Goal: Task Accomplishment & Management: Manage account settings

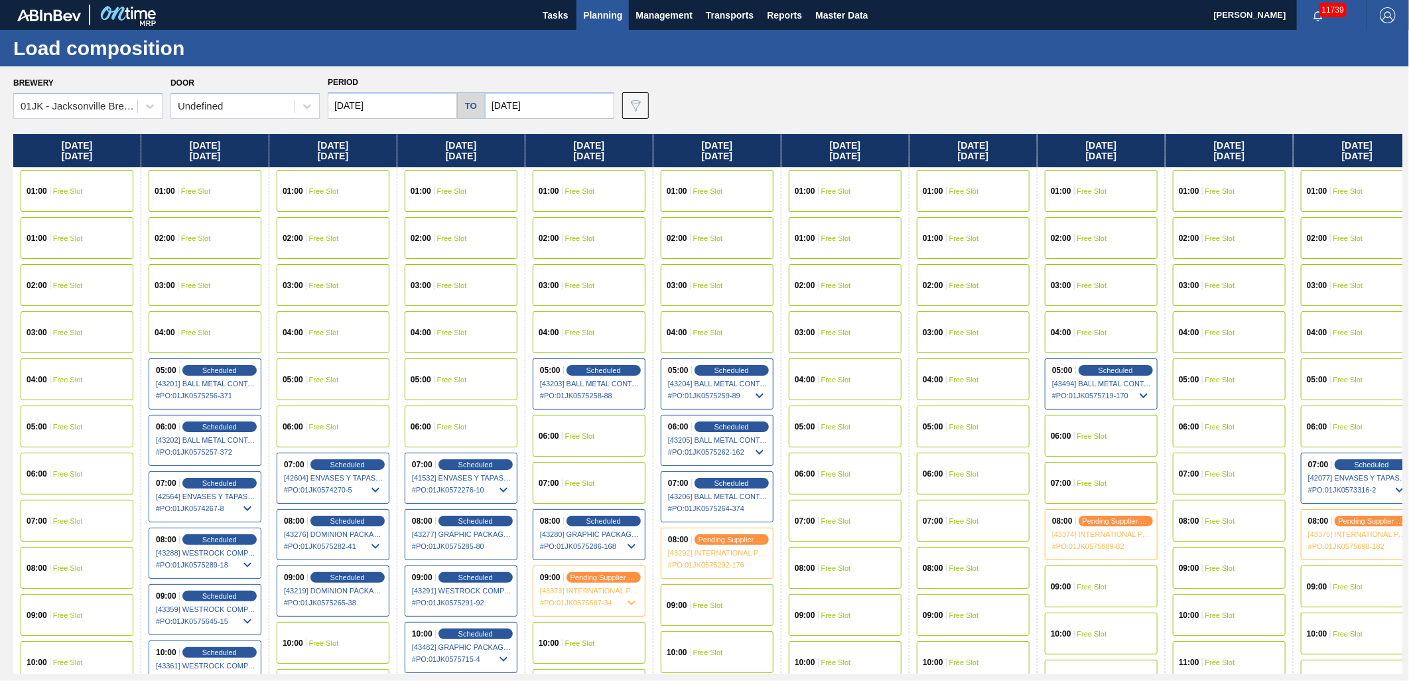
click at [381, 98] on input "[DATE]" at bounding box center [392, 105] width 129 height 27
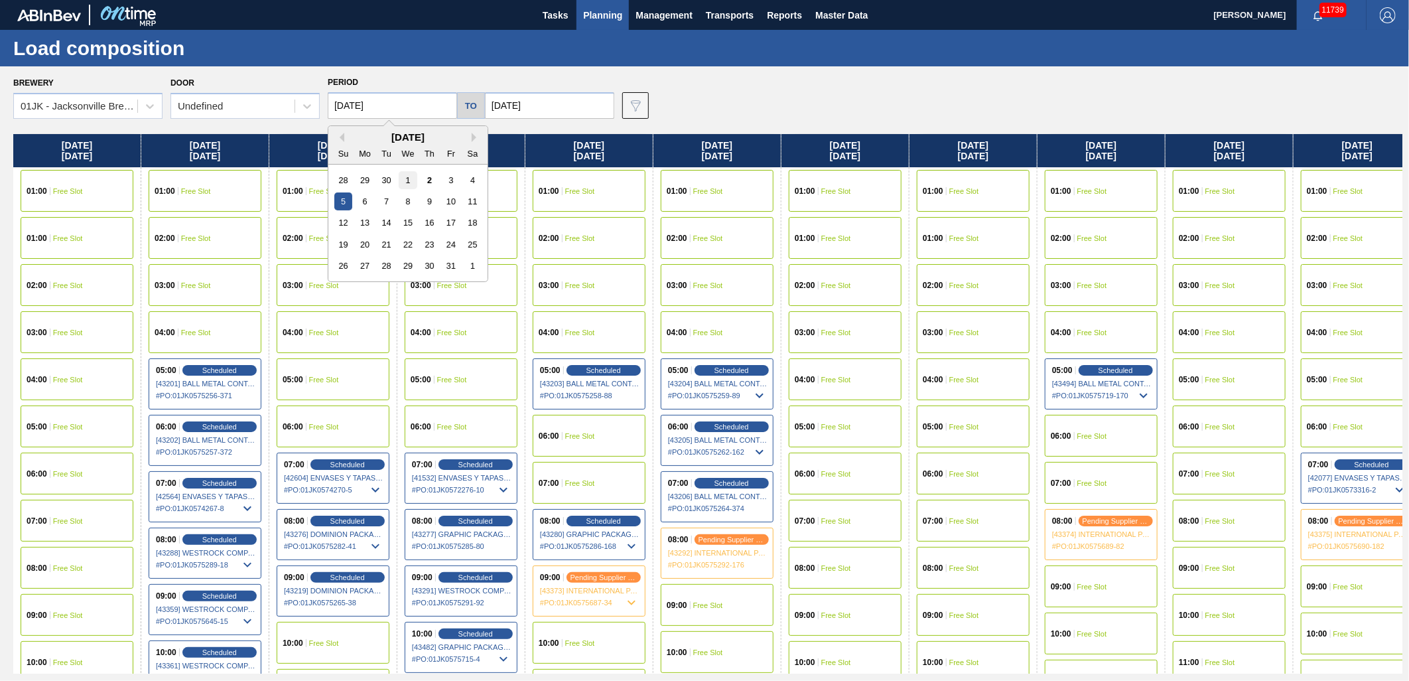
click at [407, 174] on div "1" at bounding box center [408, 180] width 18 height 18
type input "[DATE]"
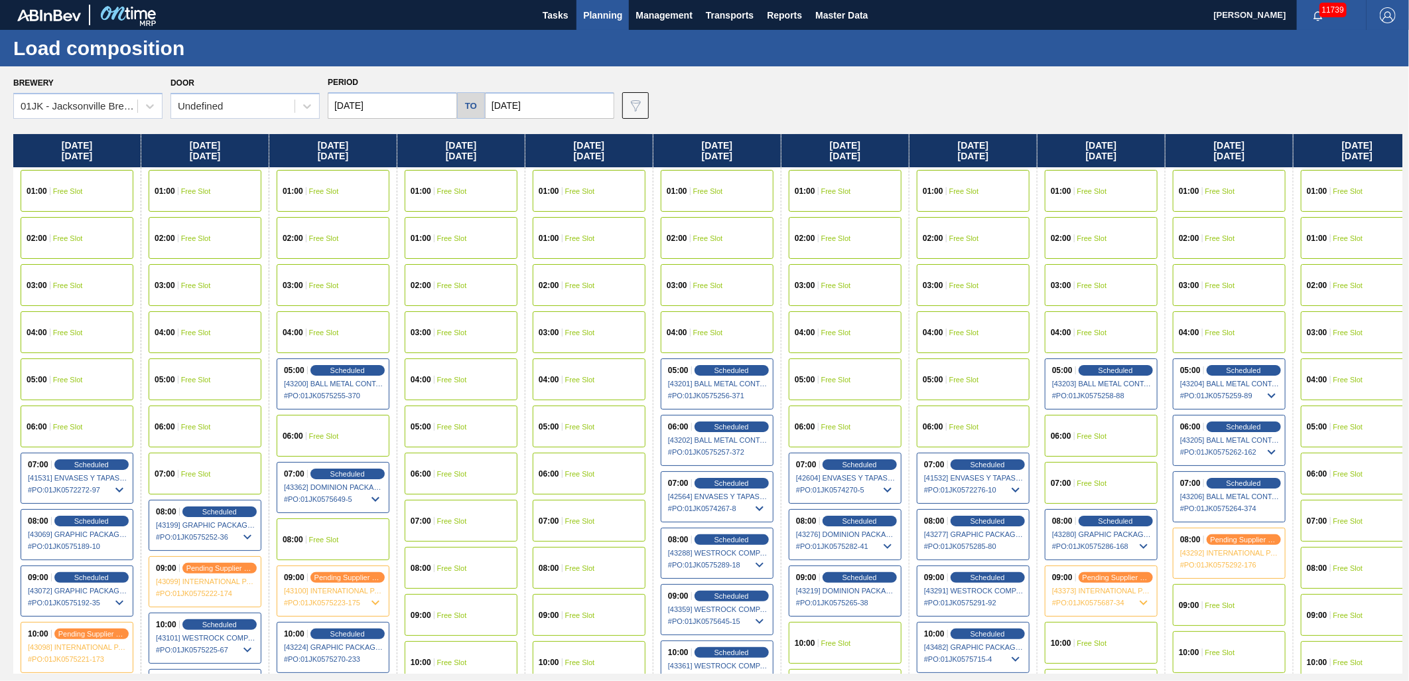
click at [787, 34] on div "Load composition" at bounding box center [704, 48] width 1409 height 36
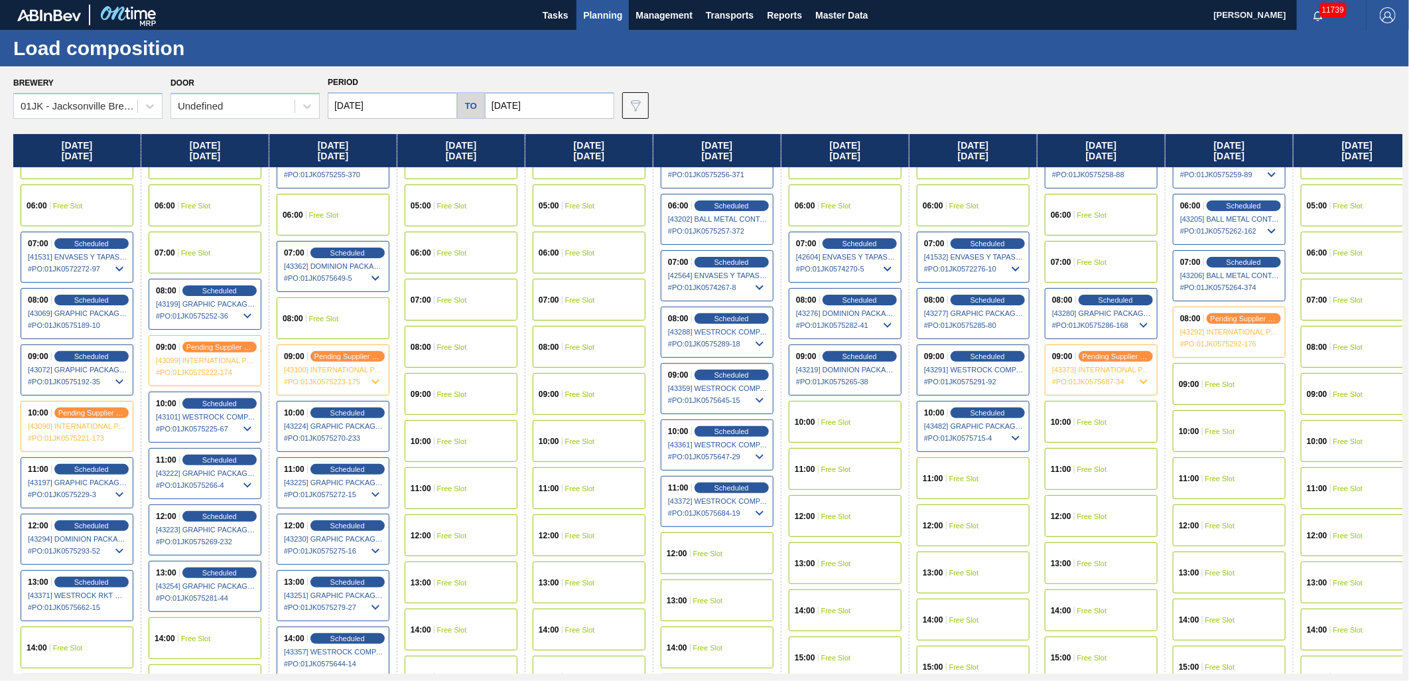
scroll to position [295, 0]
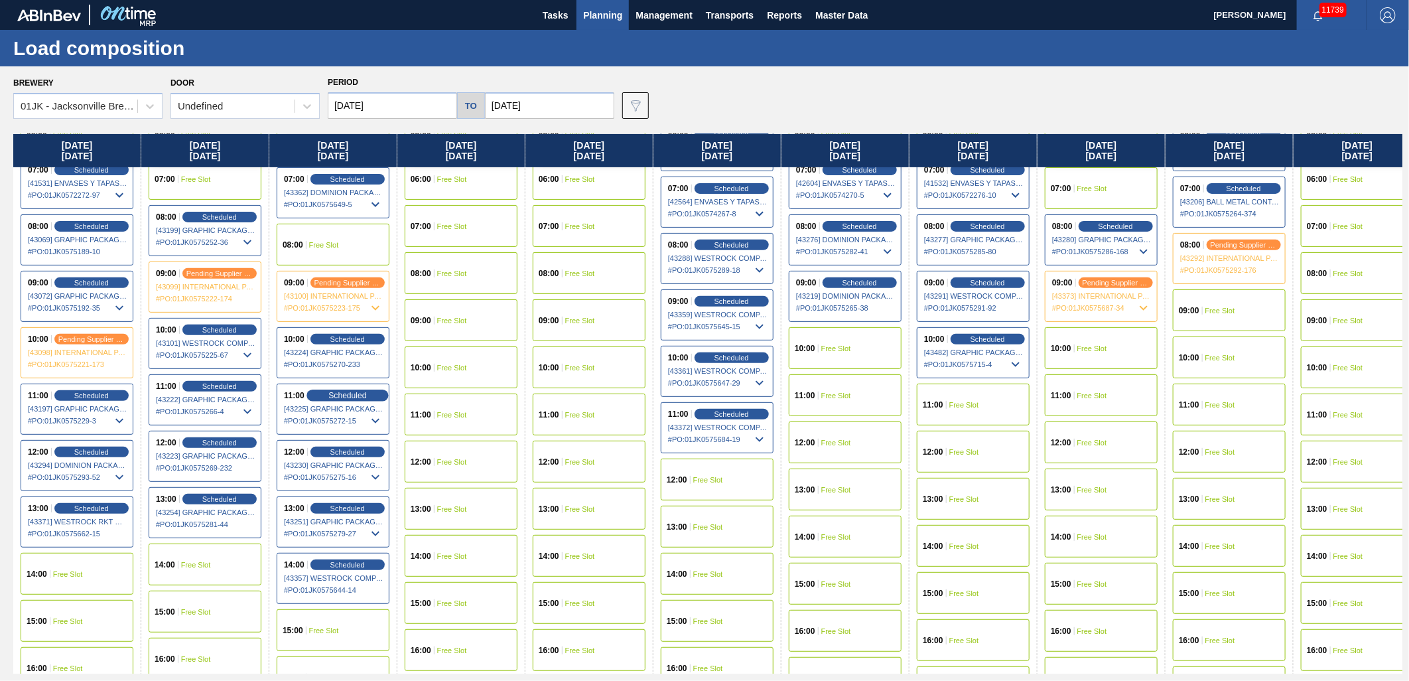
click at [343, 394] on span "Scheduled" at bounding box center [347, 395] width 38 height 9
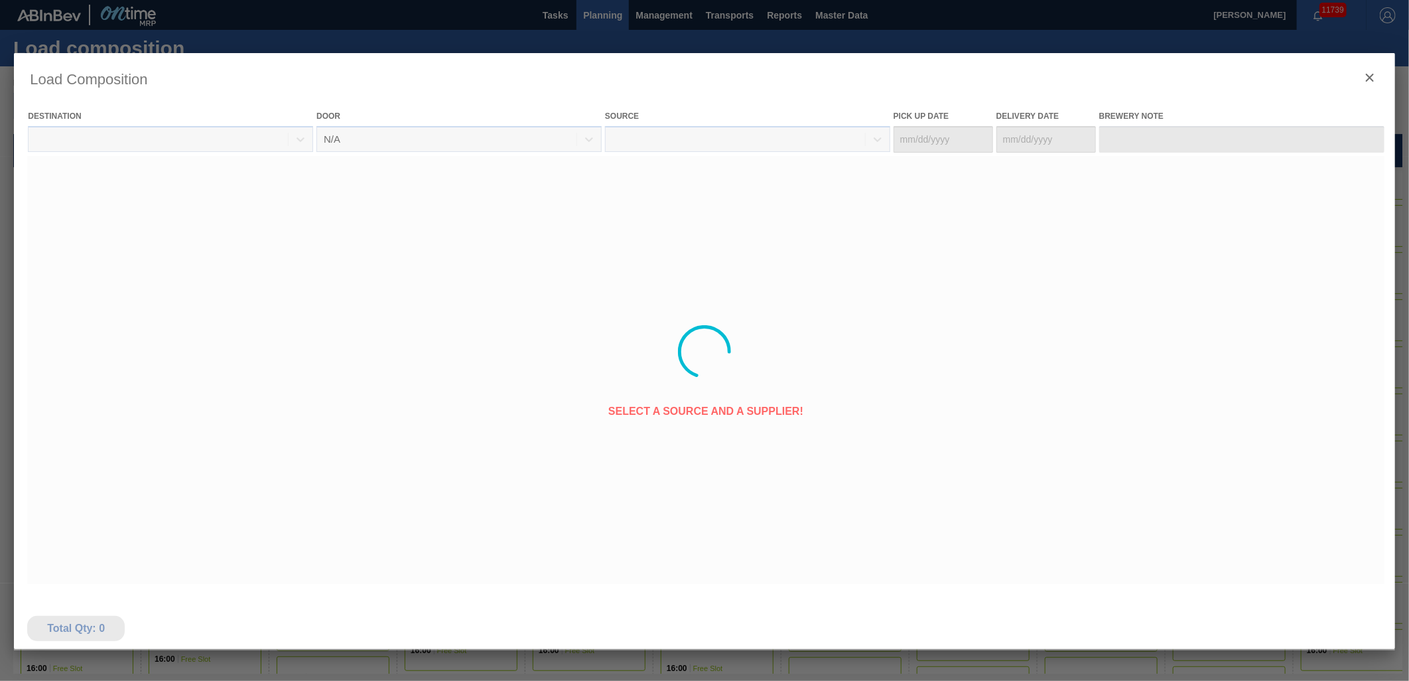
type Date "09/30/2025"
type Date "[DATE]"
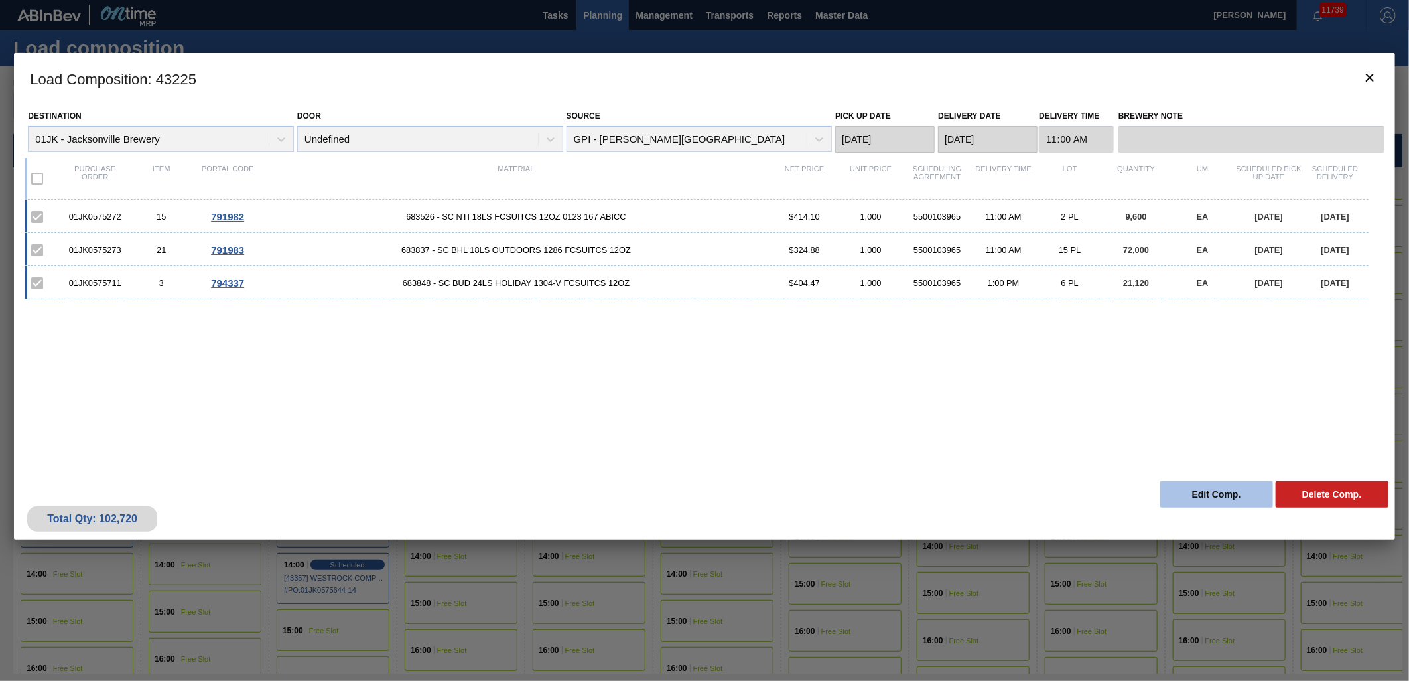
click at [1225, 495] on button "Edit Comp." at bounding box center [1216, 494] width 113 height 27
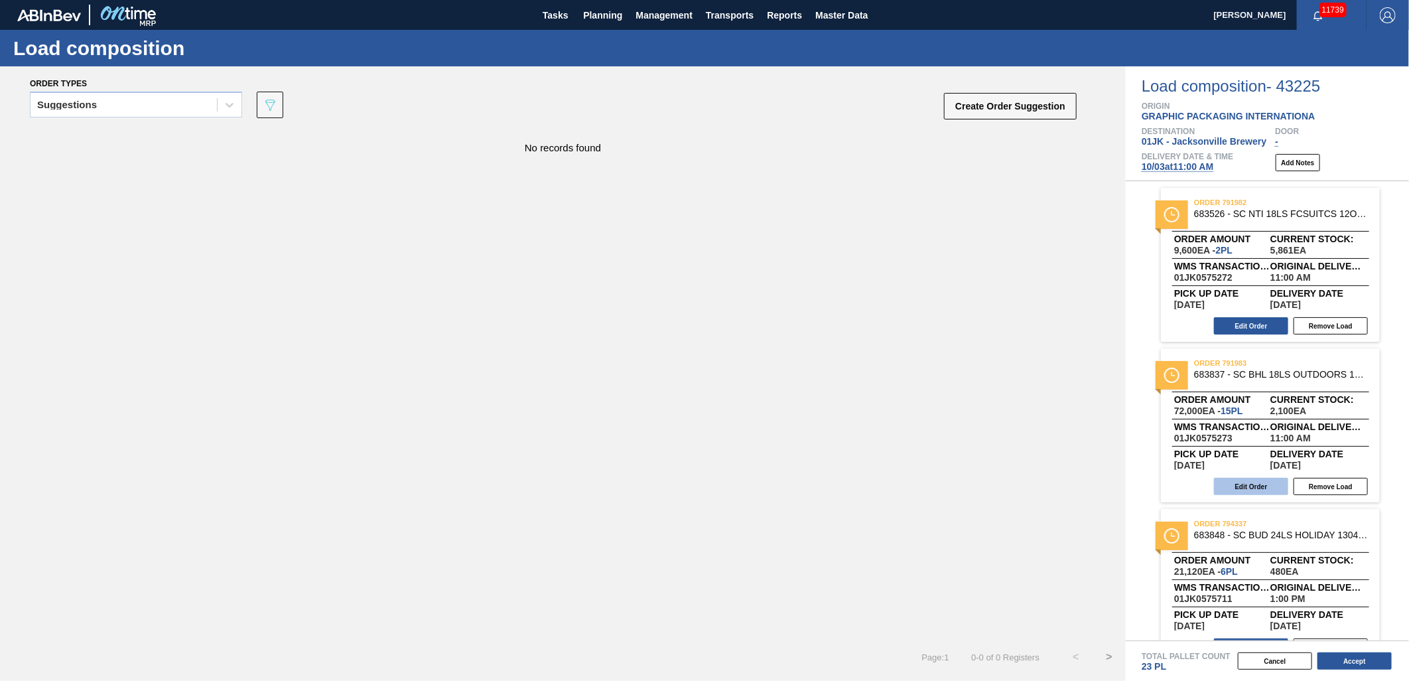
click at [1256, 489] on button "Edit Order" at bounding box center [1251, 486] width 74 height 17
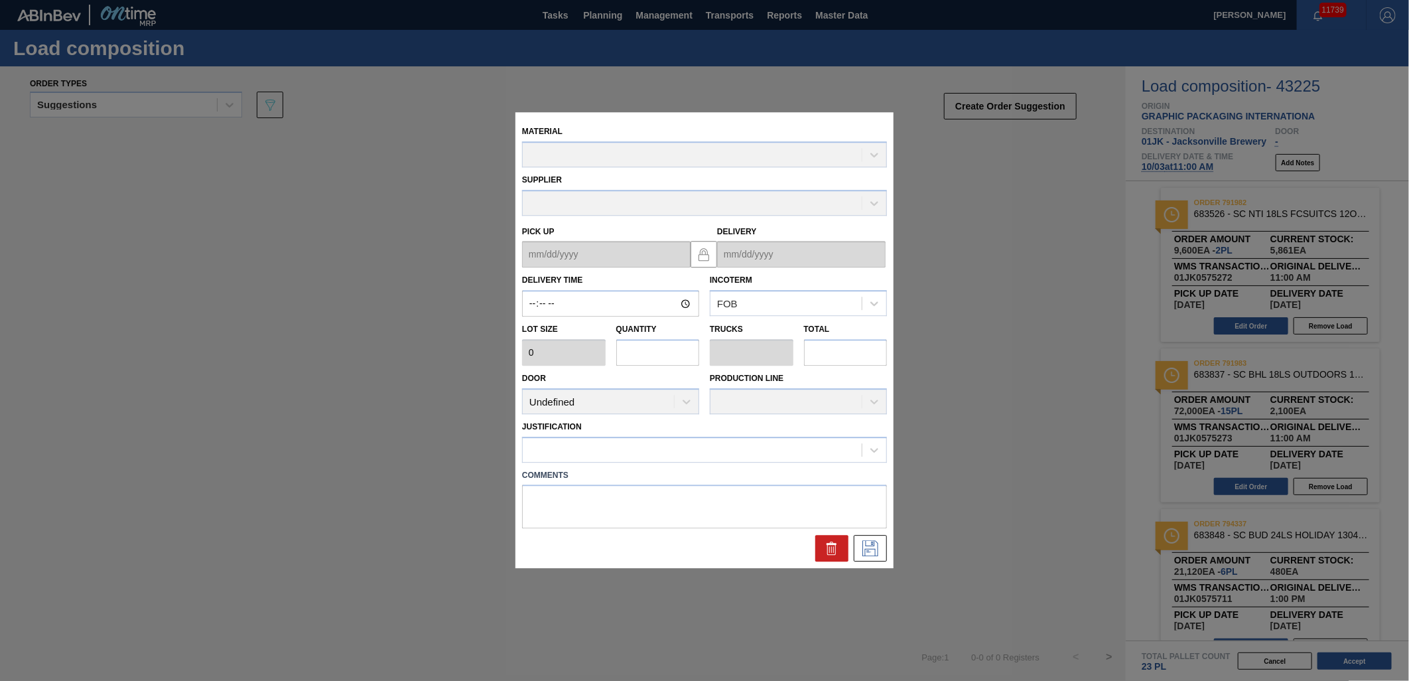
type input "11:00:00"
type input "4,800"
type input "15"
type input "0.652"
type input "72,000"
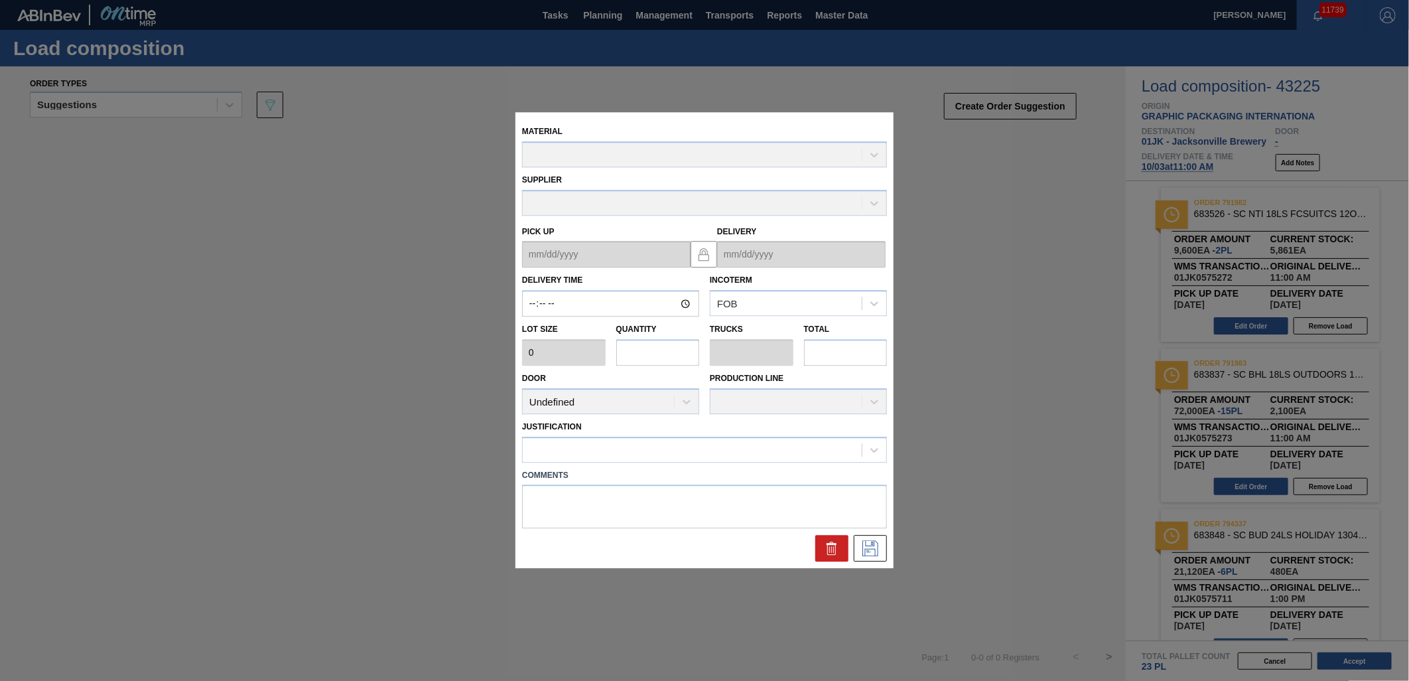
type textarea "NOSE, DROP"
type up "09/30/2025"
type input "[DATE]"
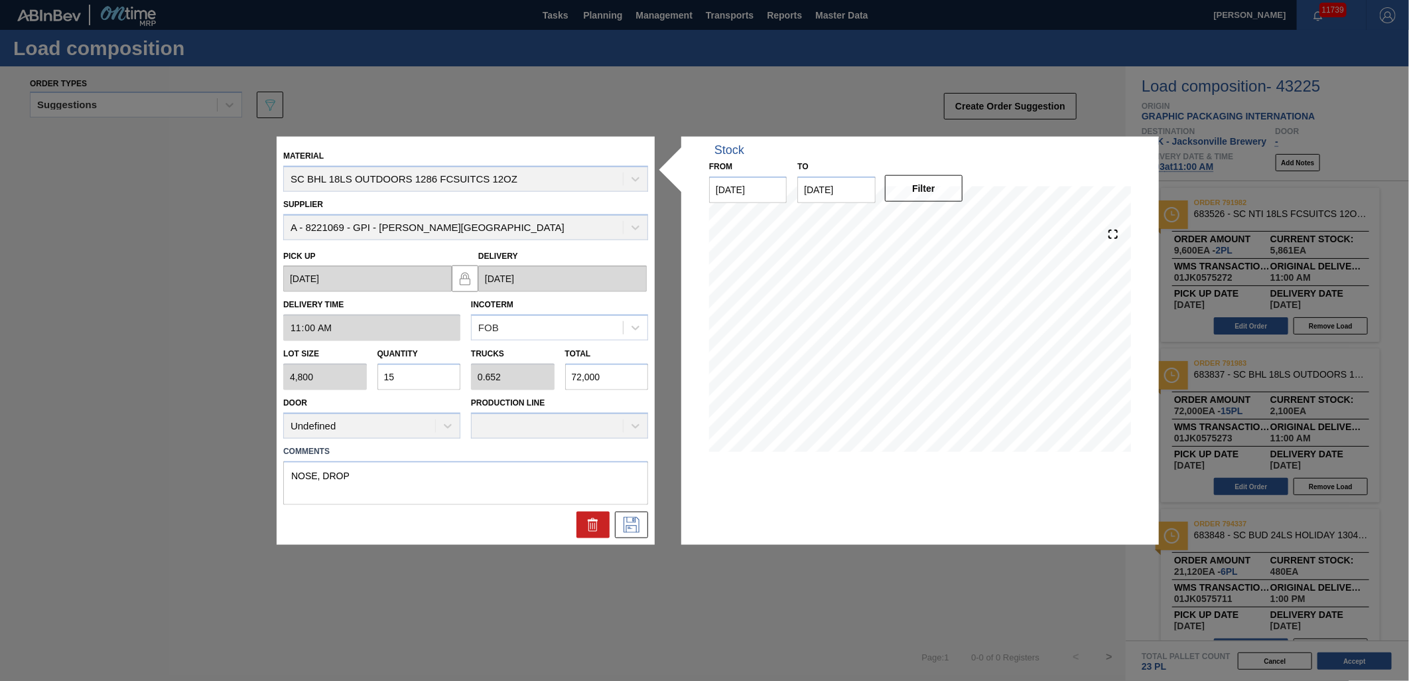
click at [514, 190] on div "Material SC BHL 18LS OUTDOORS 1286 FCSUITCS 12OZ" at bounding box center [465, 169] width 365 height 45
click at [612, 180] on div "Material SC BHL 18LS OUTDOORS 1286 FCSUITCS 12OZ" at bounding box center [465, 169] width 365 height 45
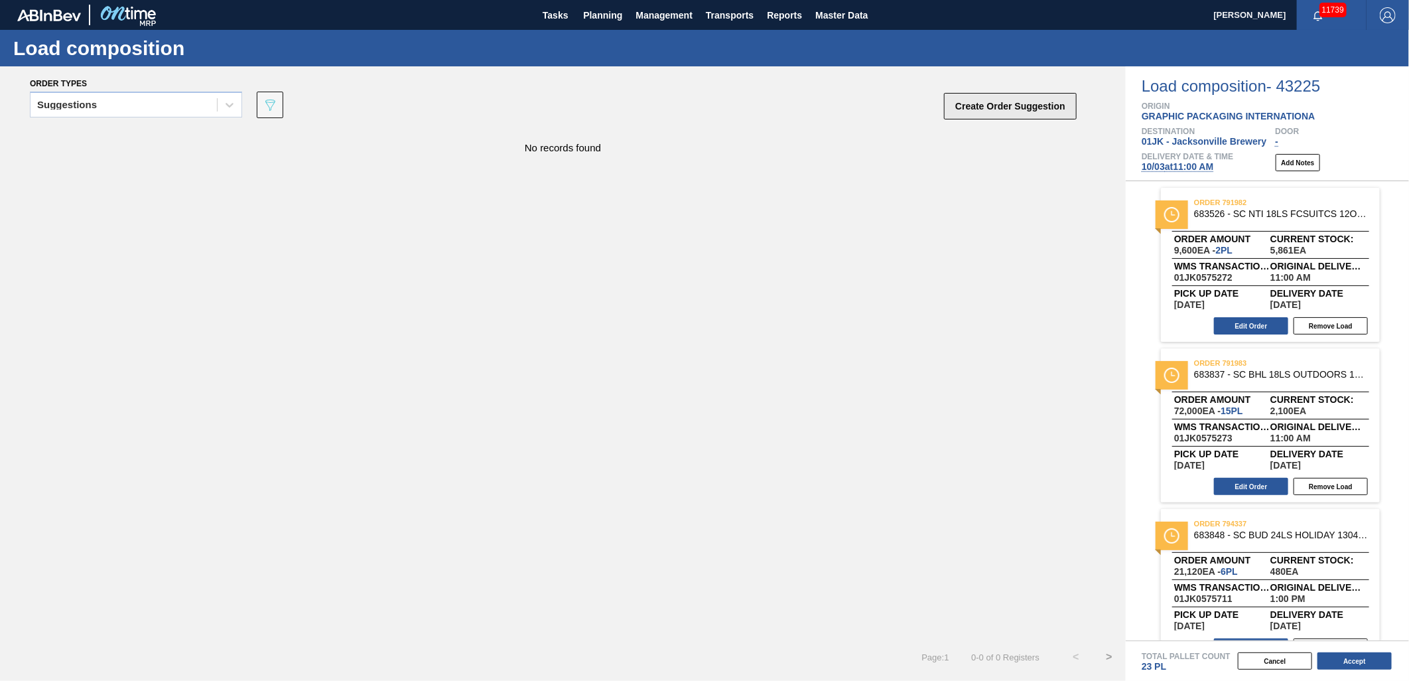
click at [1053, 109] on button "Create Order Suggestion" at bounding box center [1010, 106] width 133 height 27
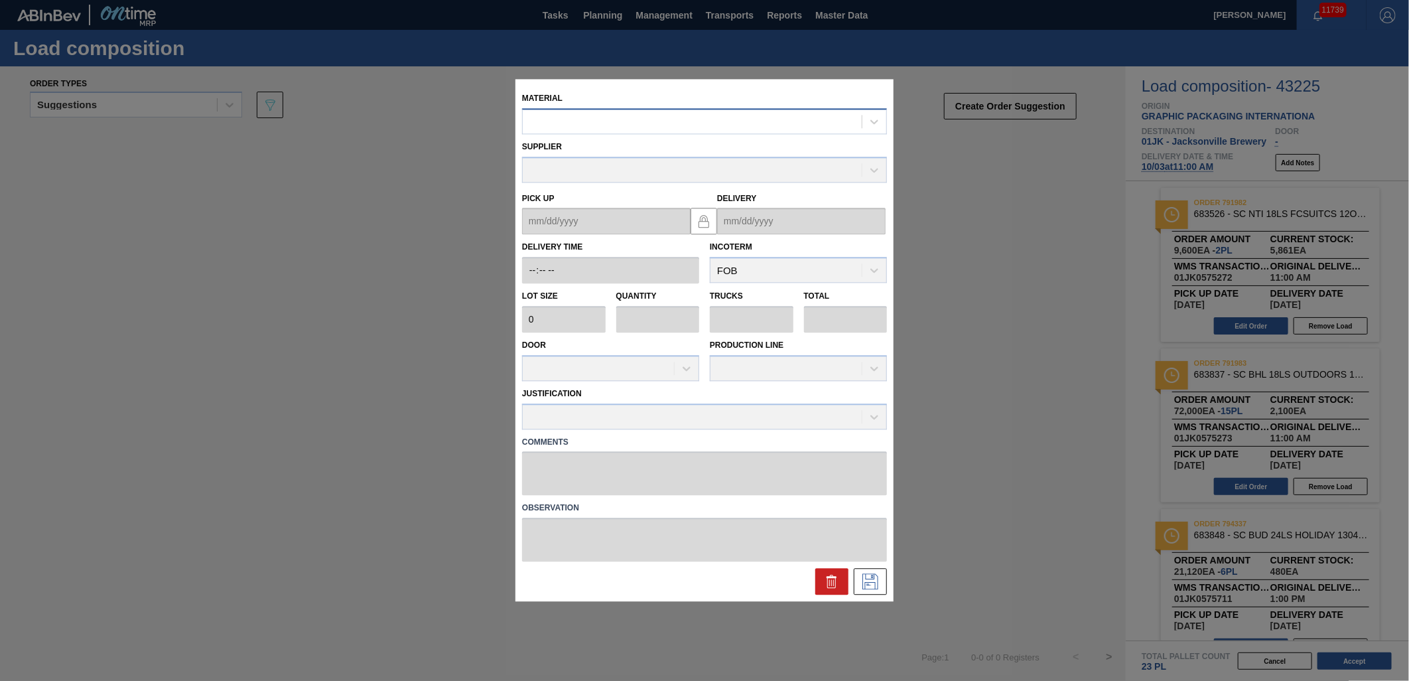
click at [563, 125] on div at bounding box center [692, 121] width 339 height 19
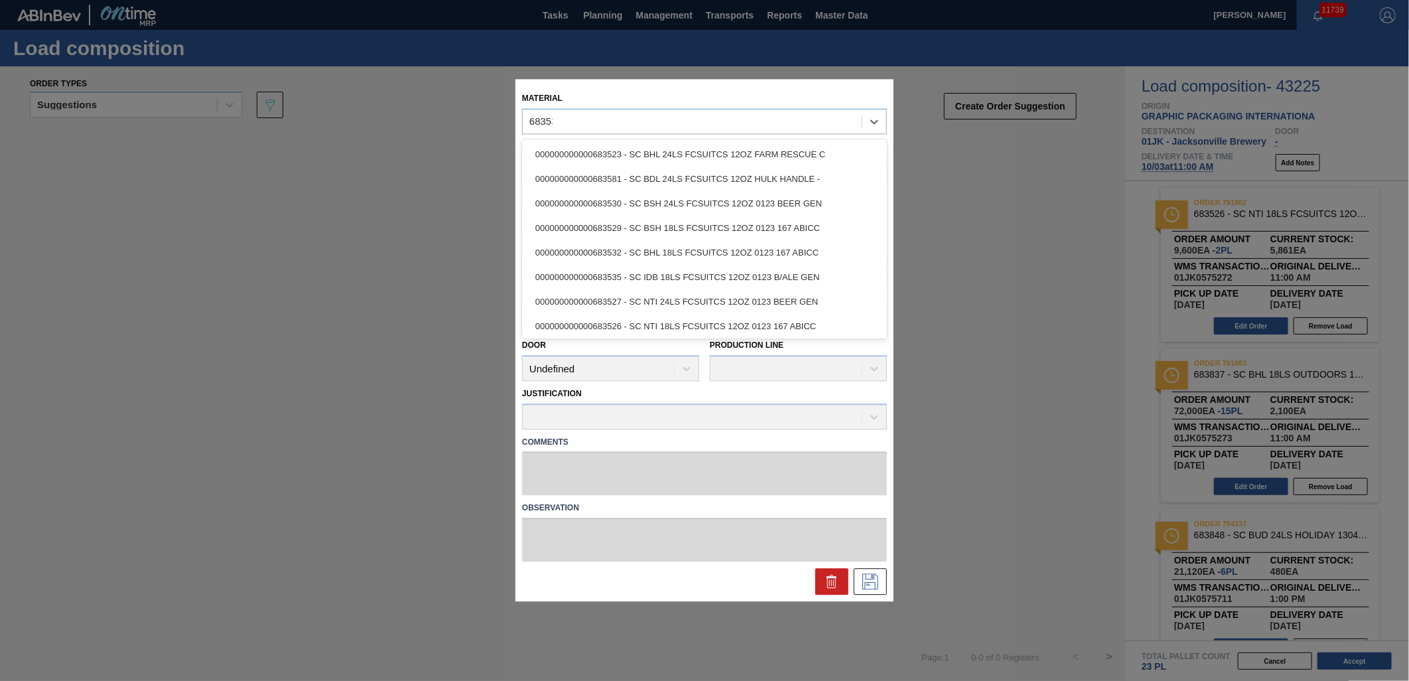
type input "683532"
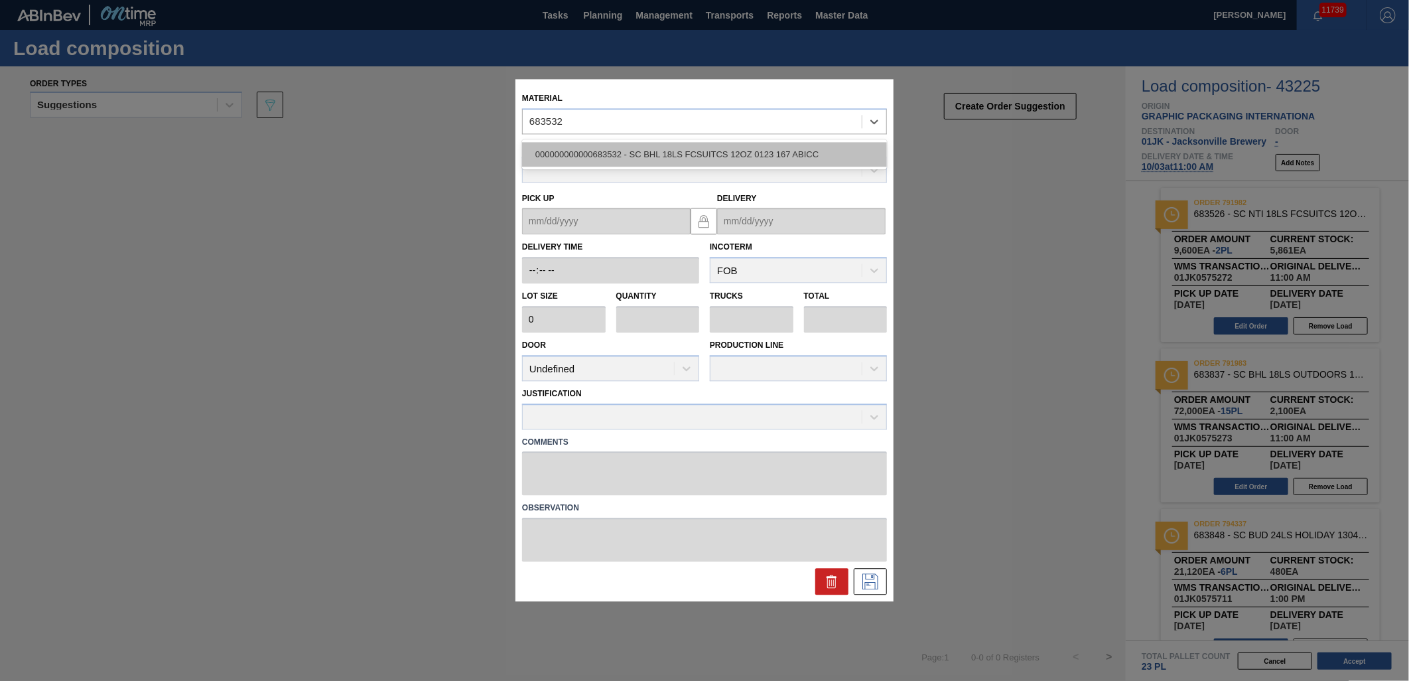
click at [657, 163] on div "000000000000683532 - SC BHL 18LS FCSUITCS 12OZ 0123 167 ABICC" at bounding box center [704, 154] width 365 height 25
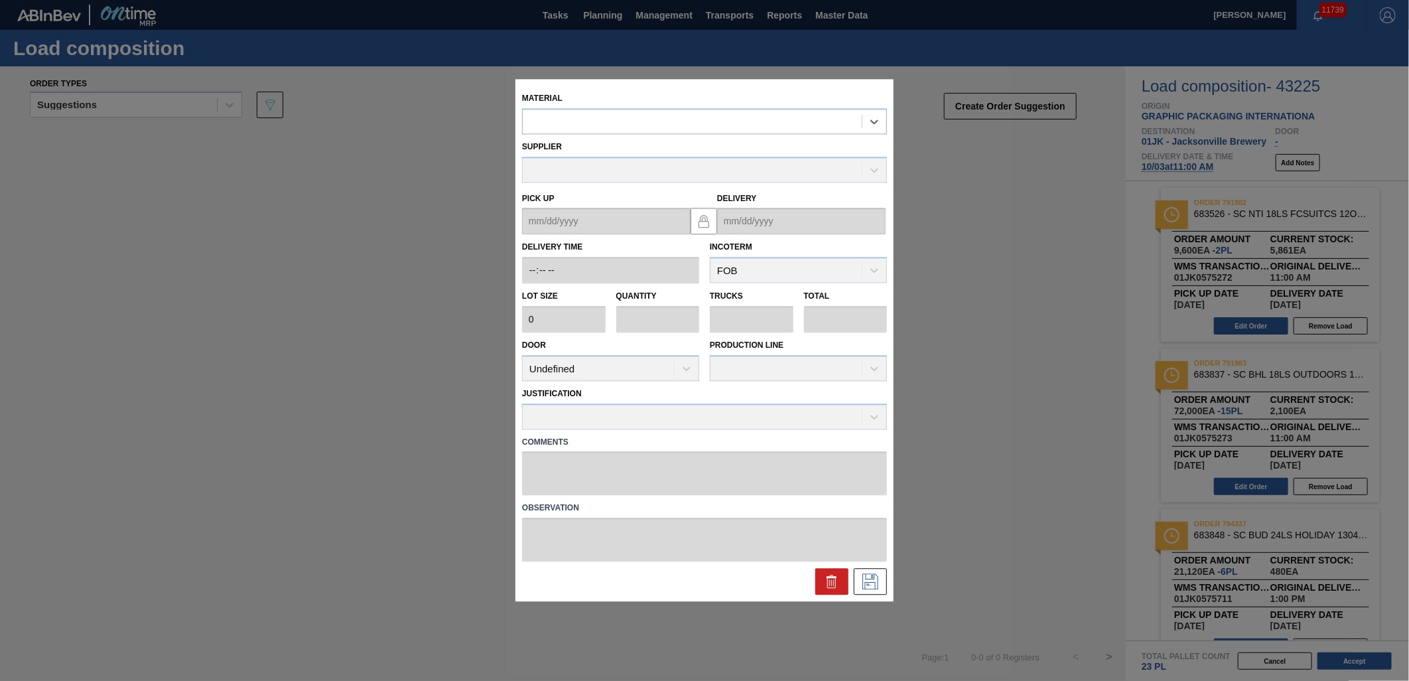
type input "4,800"
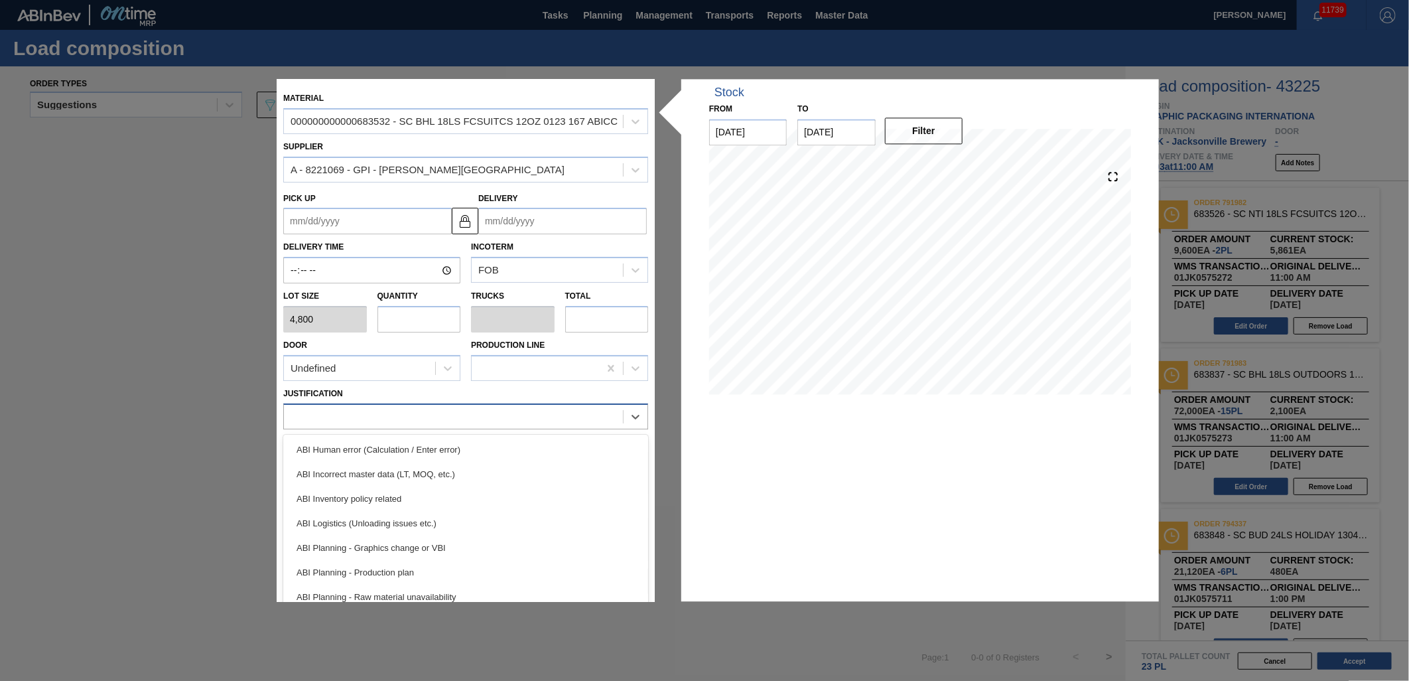
click at [620, 416] on div at bounding box center [453, 416] width 339 height 19
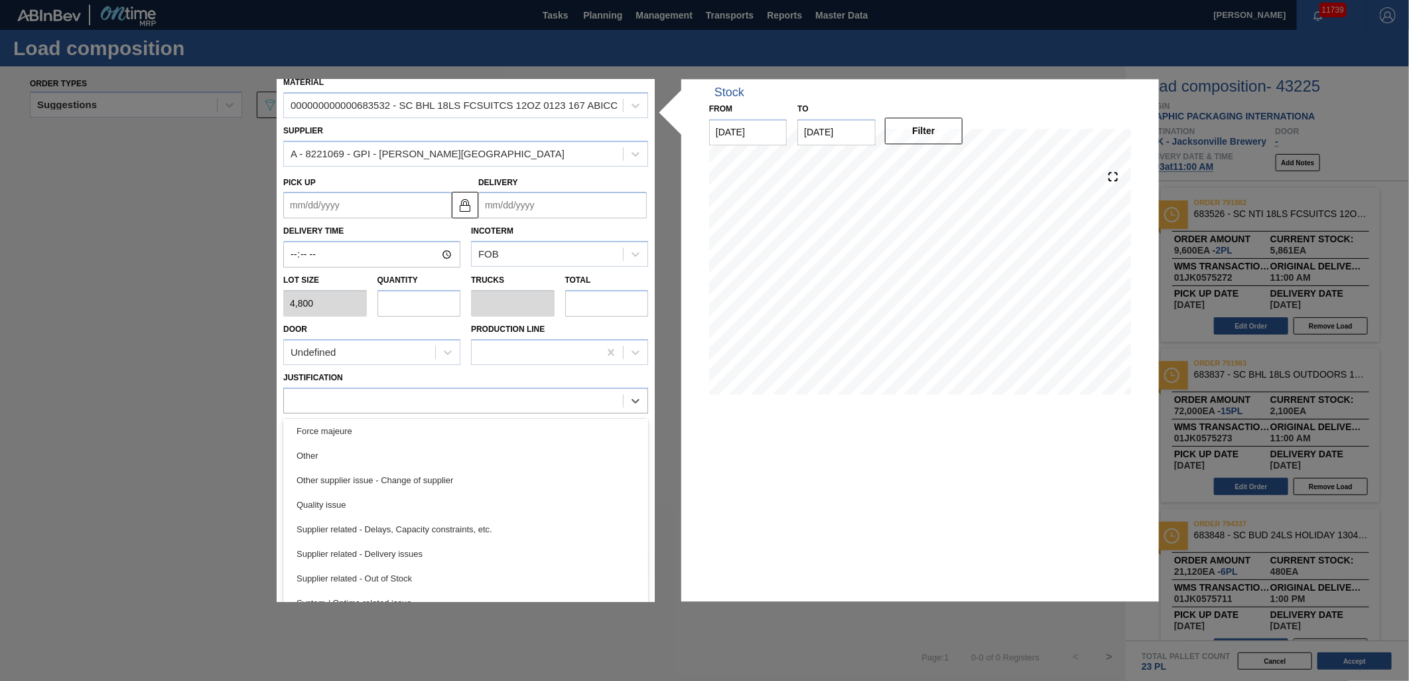
scroll to position [31, 0]
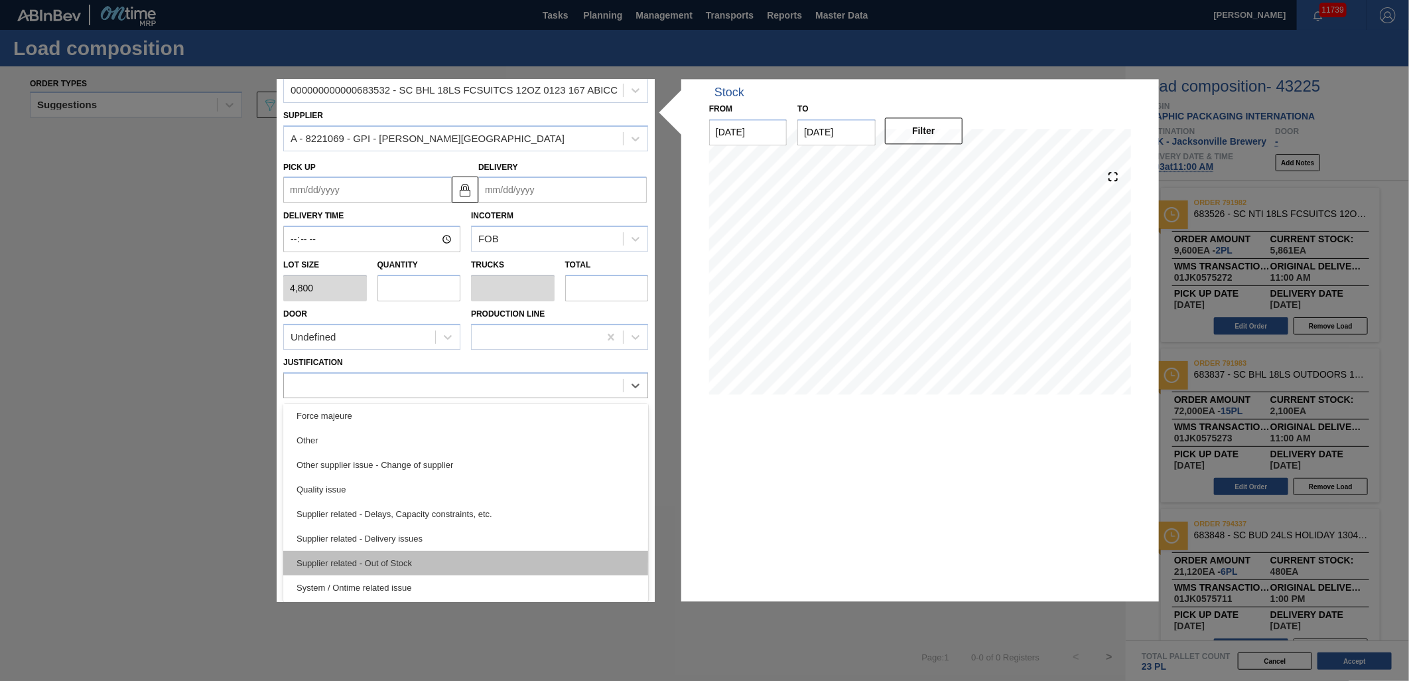
click at [452, 561] on div "Supplier related - Out of Stock" at bounding box center [465, 563] width 365 height 25
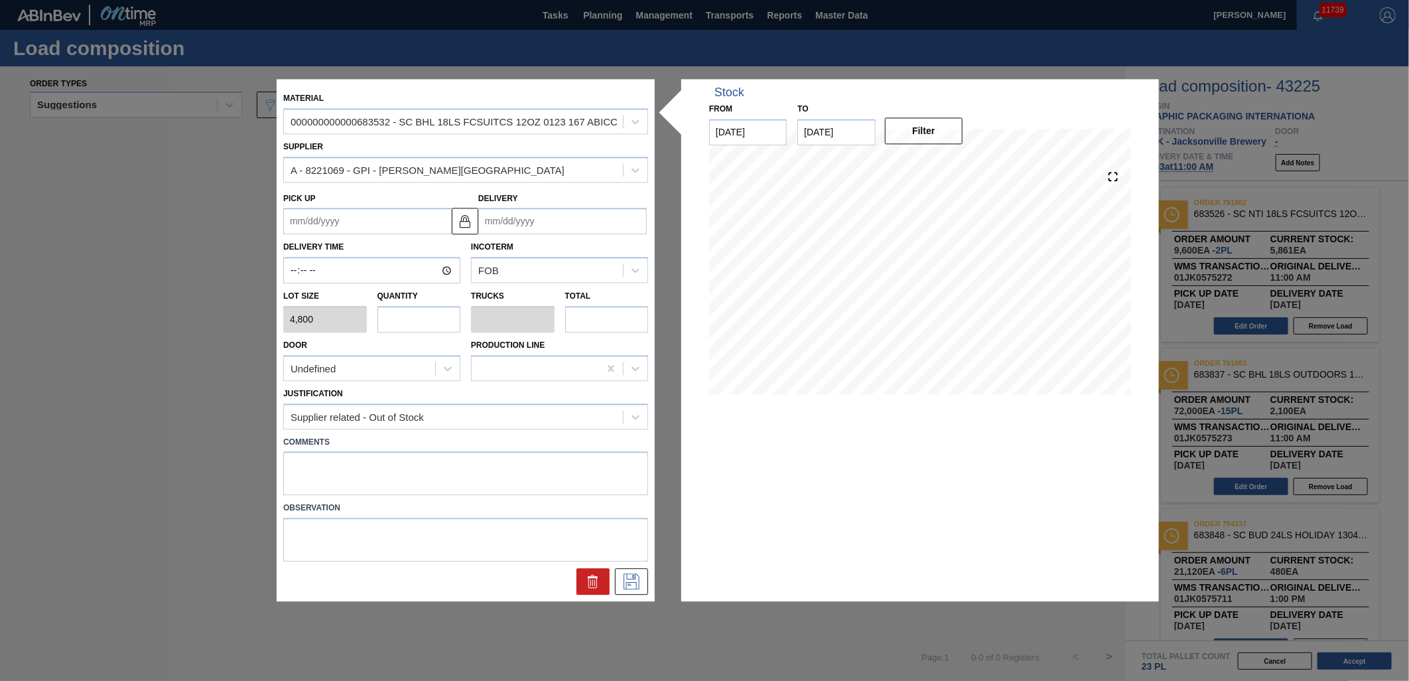
click at [466, 449] on label "Comments" at bounding box center [465, 442] width 365 height 19
click at [466, 474] on textarea at bounding box center [465, 474] width 365 height 44
type textarea "NOSE, DROP"
click at [410, 318] on input "text" at bounding box center [420, 319] width 84 height 27
type input "1"
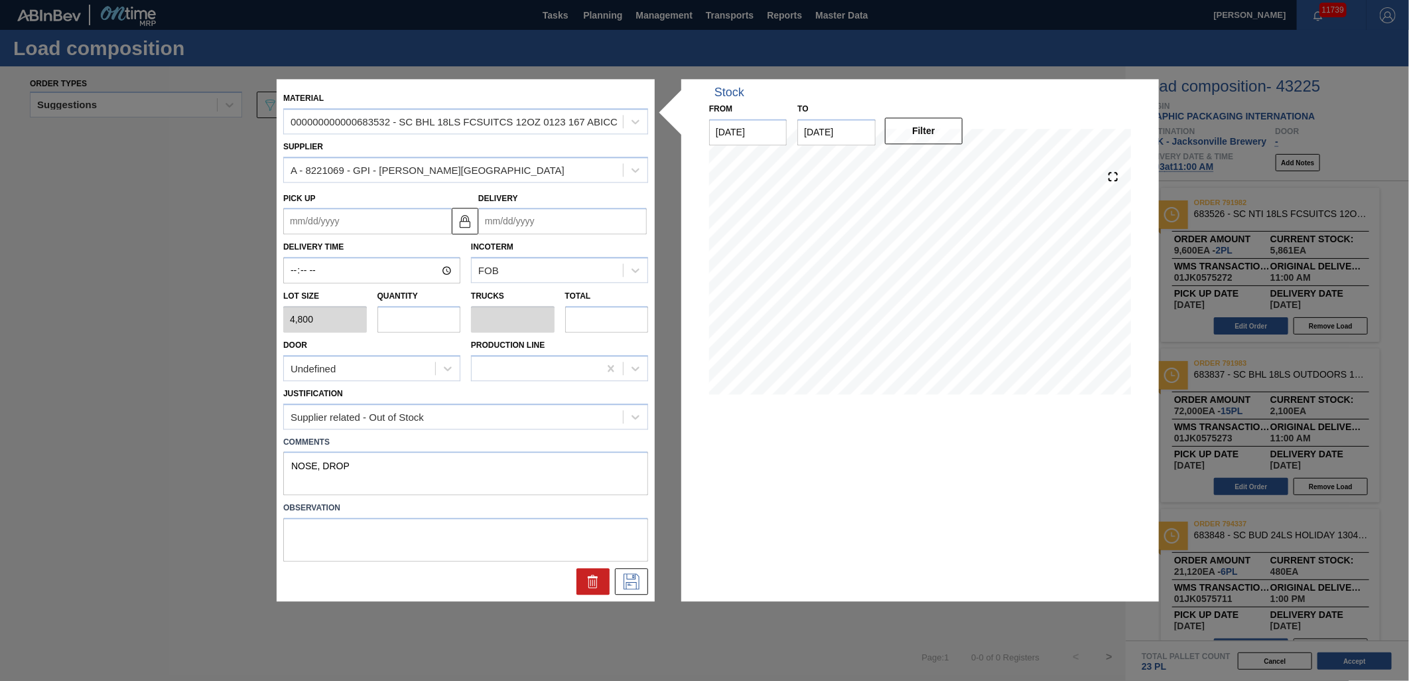
type input "0.043"
type input "4,800"
type input "15"
type input "0.652"
type input "72,000"
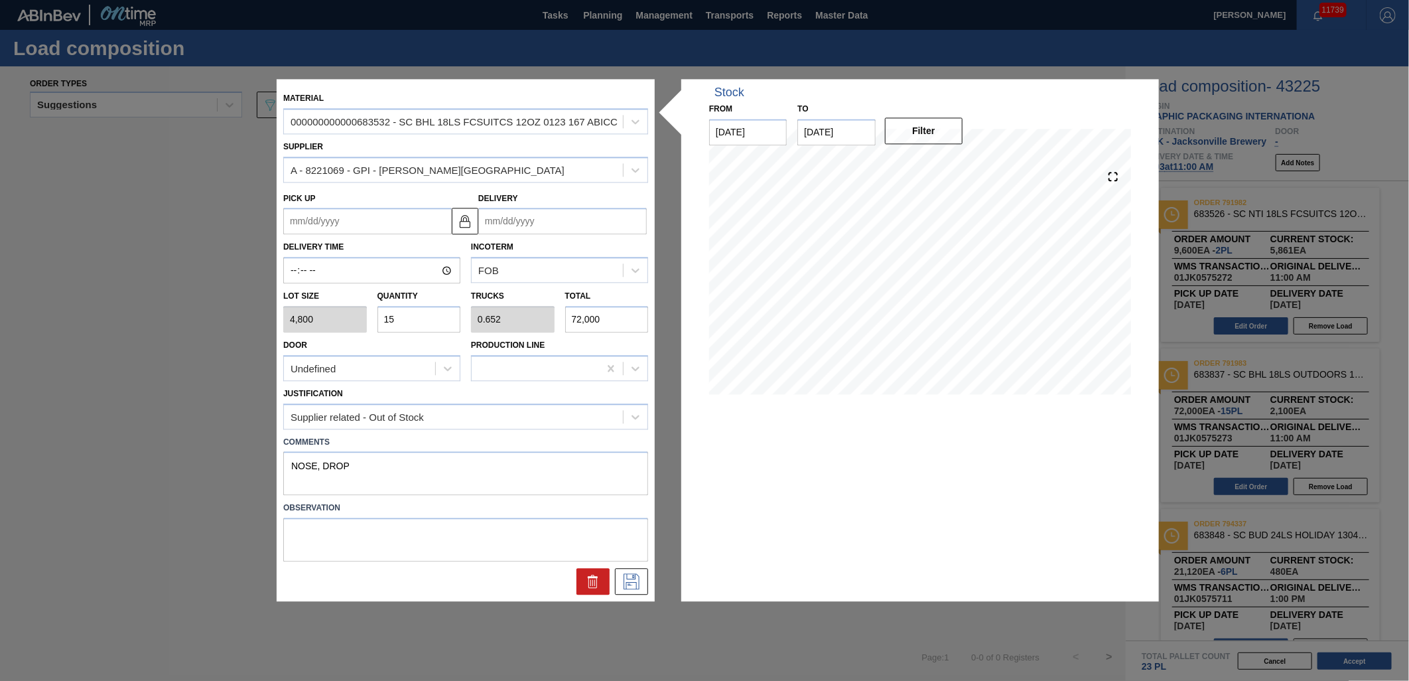
type input "15"
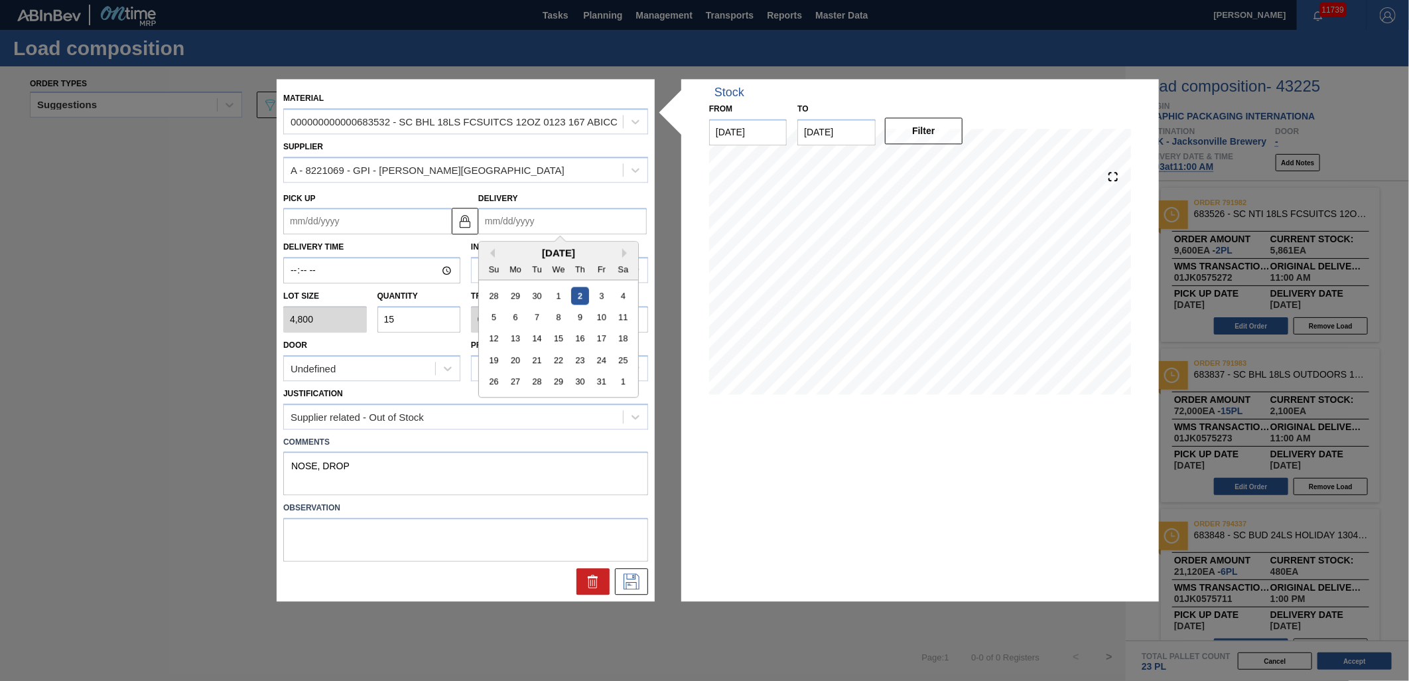
click at [618, 221] on input "Delivery" at bounding box center [562, 221] width 169 height 27
click at [601, 295] on div "3" at bounding box center [601, 296] width 18 height 18
type up "[DATE]"
type input "10/03/2025"
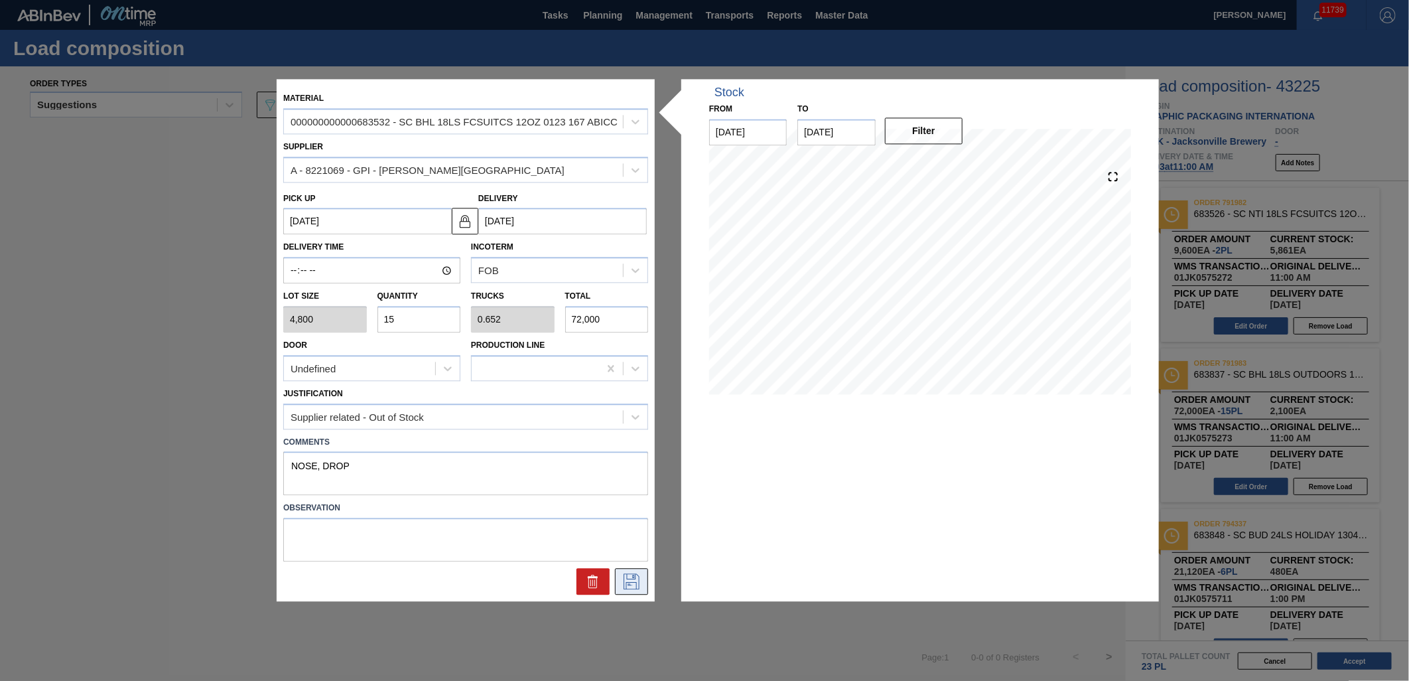
click at [634, 588] on icon at bounding box center [632, 582] width 16 height 16
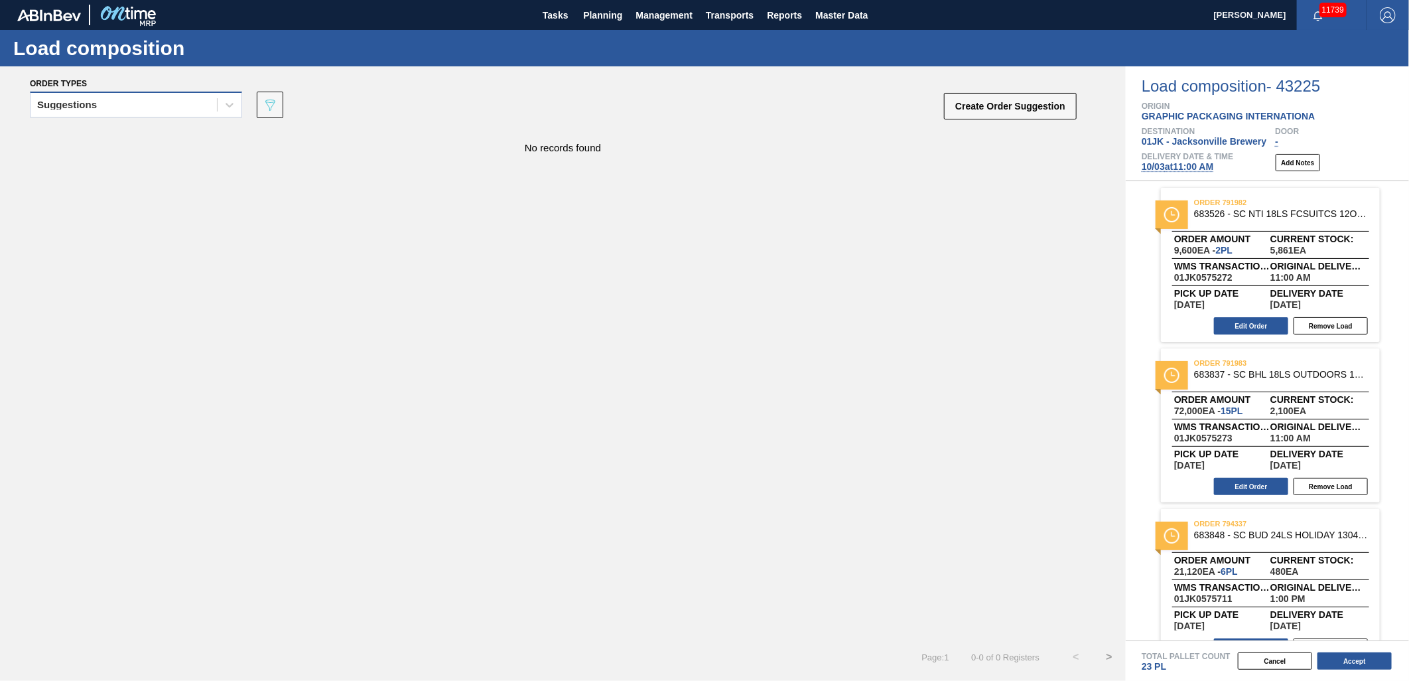
click at [199, 107] on div "Suggestions" at bounding box center [124, 105] width 186 height 19
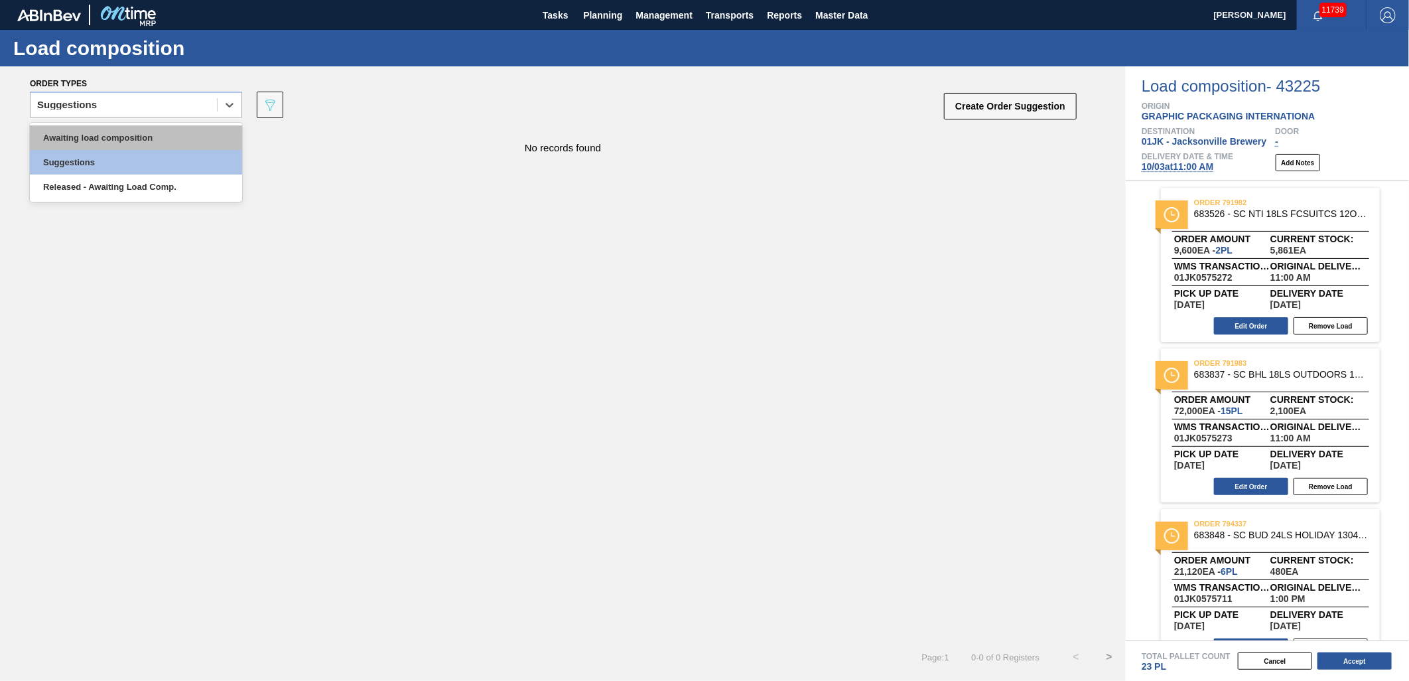
click at [181, 129] on div "Awaiting load composition" at bounding box center [136, 137] width 212 height 25
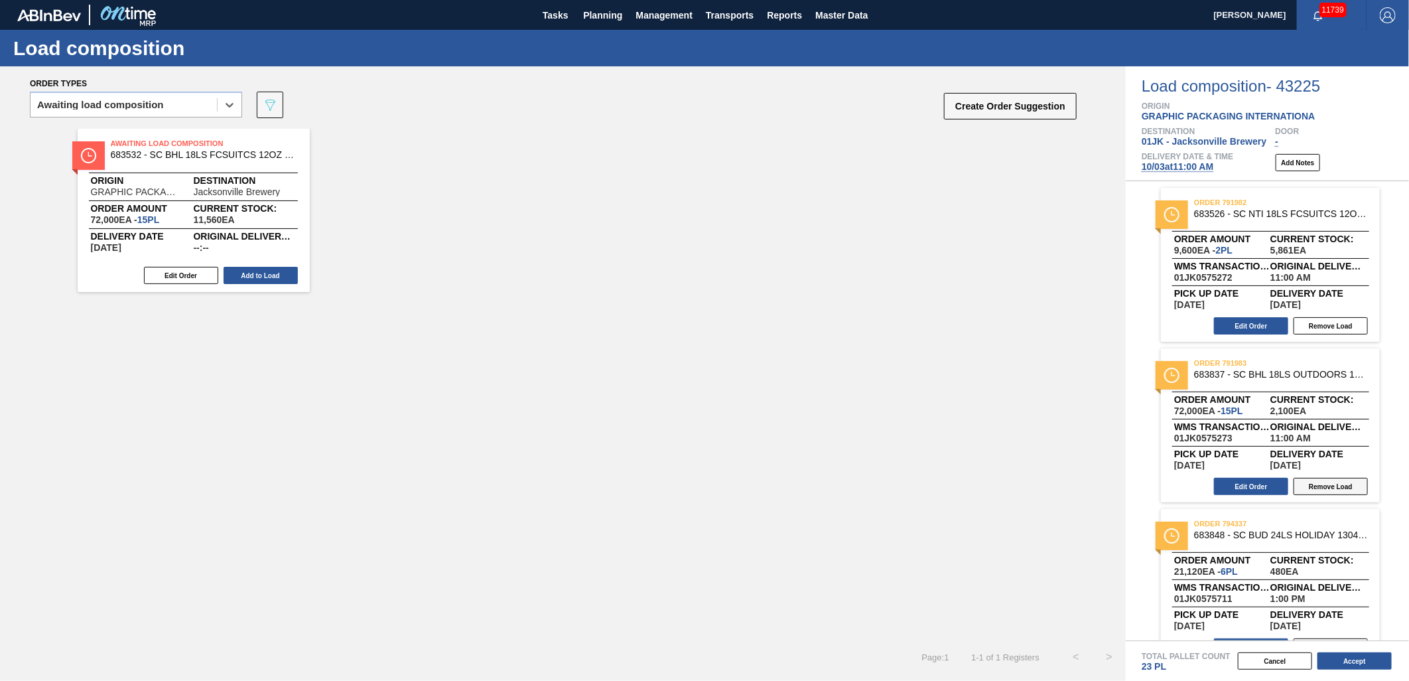
click at [1316, 486] on button "Remove Load" at bounding box center [1331, 486] width 74 height 17
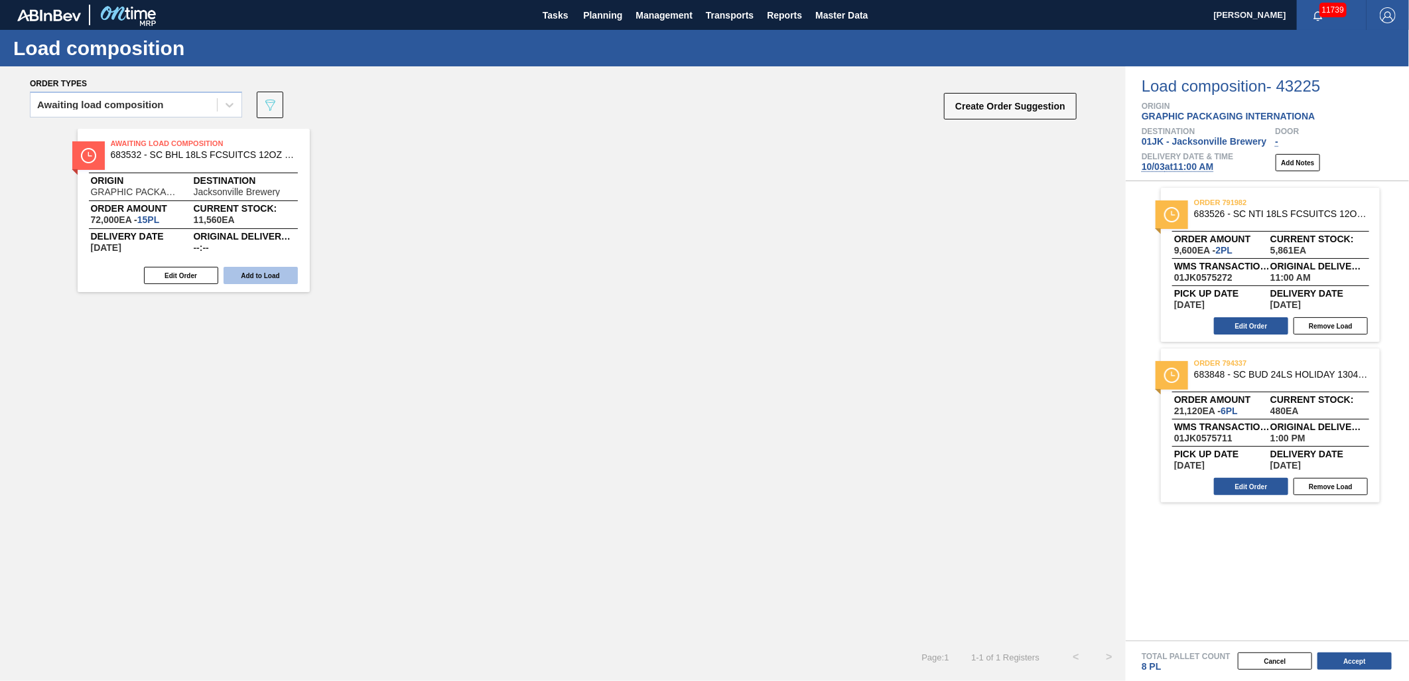
click at [277, 281] on button "Add to Load" at bounding box center [261, 275] width 74 height 17
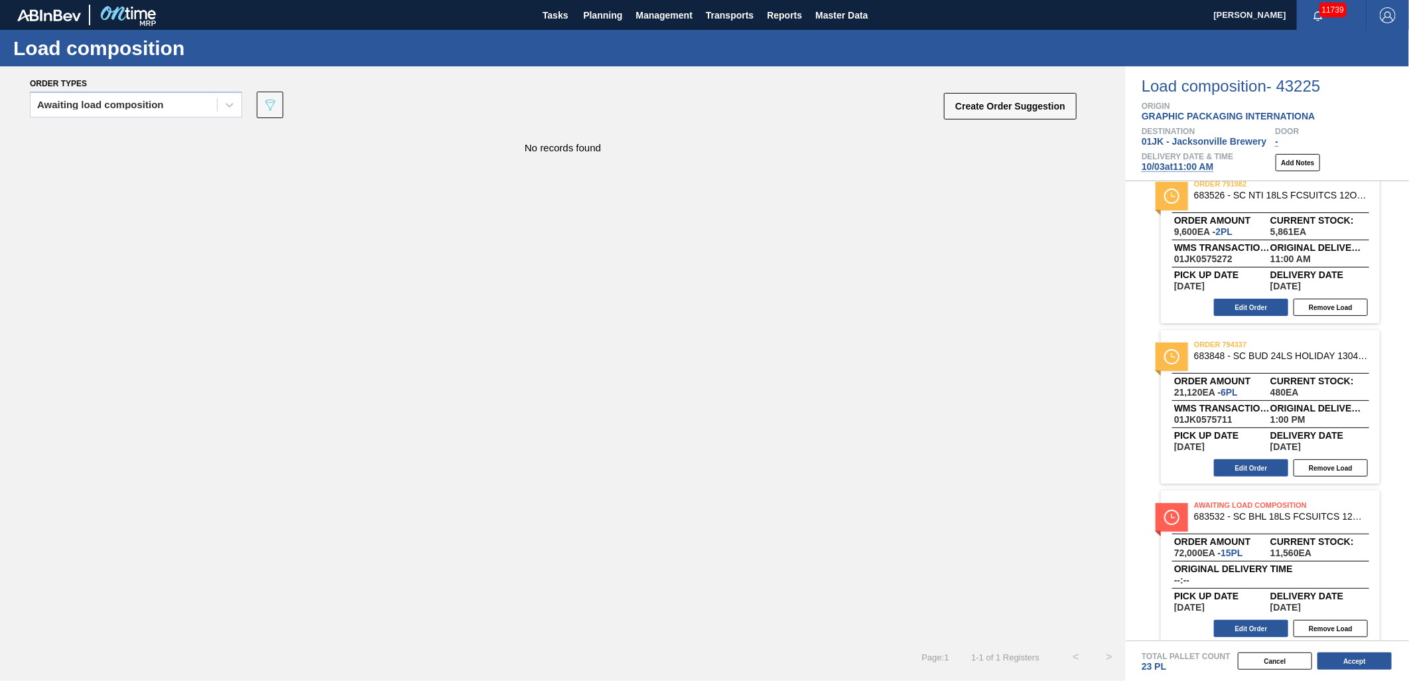
scroll to position [28, 0]
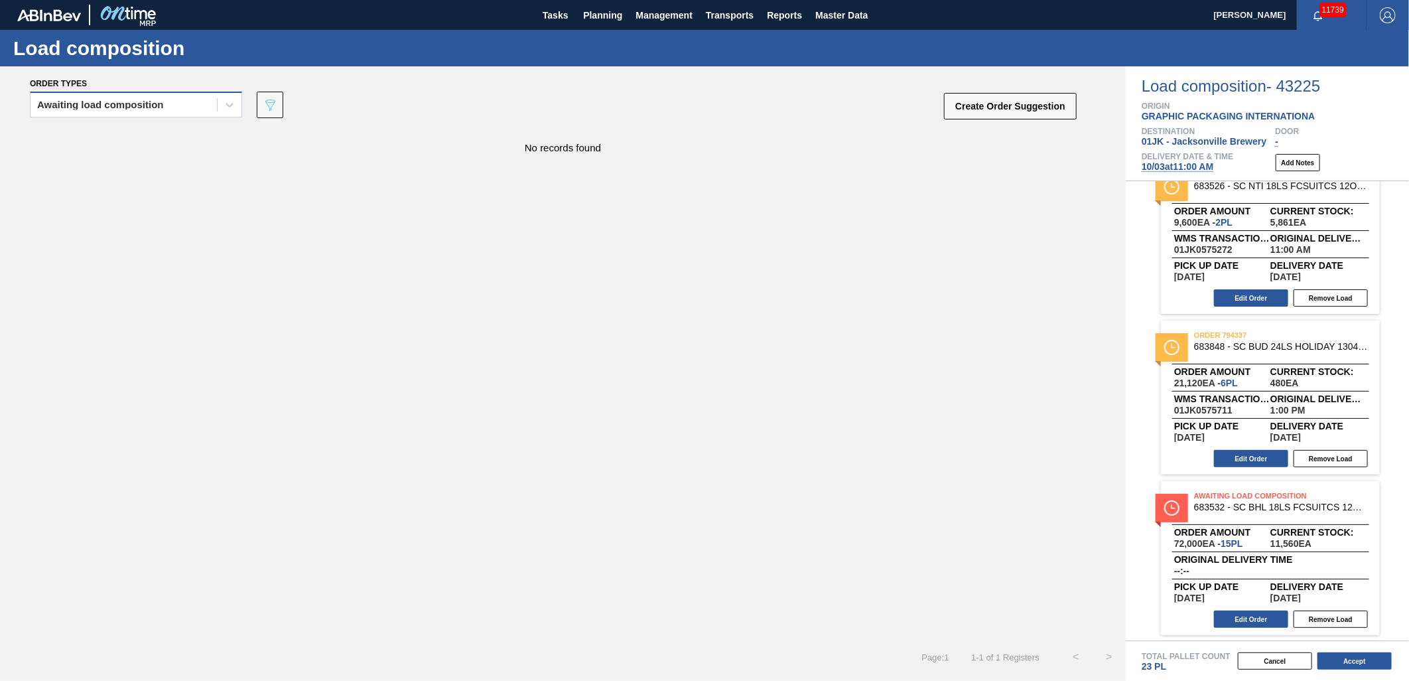
click at [198, 108] on div "Awaiting load composition" at bounding box center [124, 105] width 186 height 19
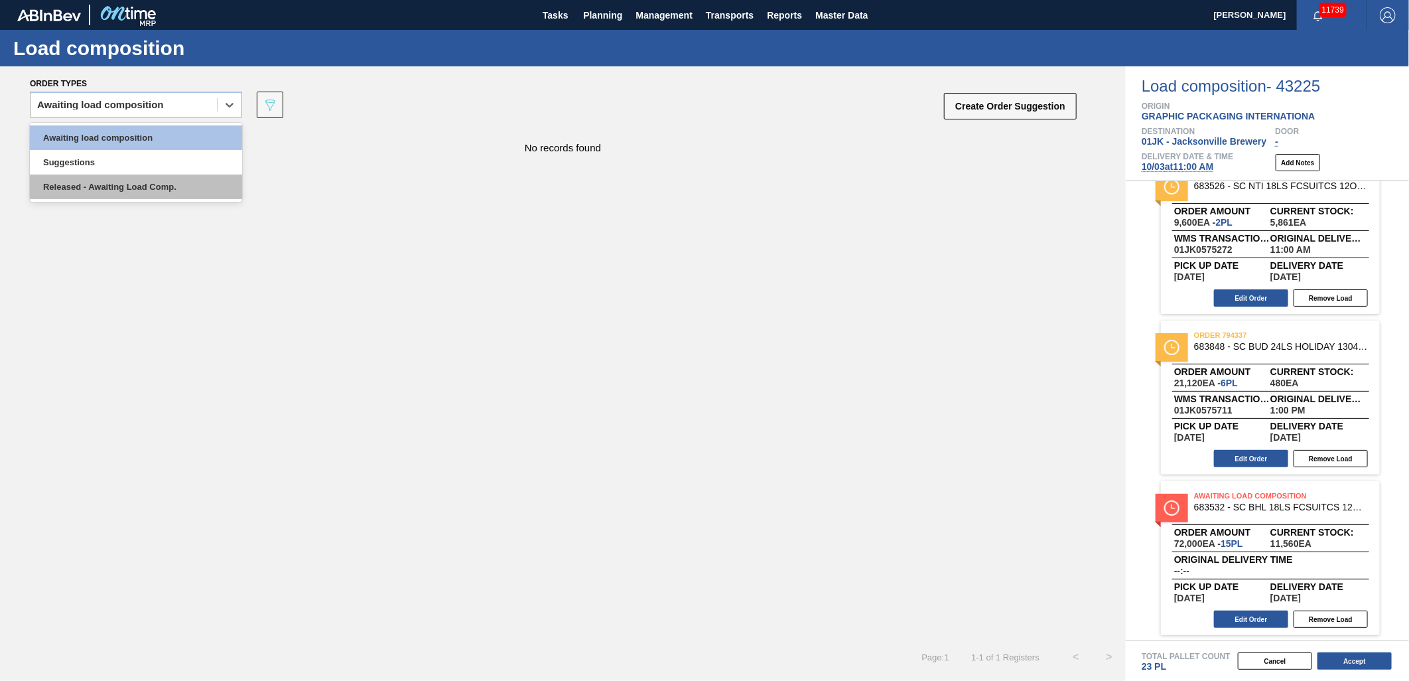
click at [155, 195] on div "Released - Awaiting Load Comp." at bounding box center [136, 186] width 212 height 25
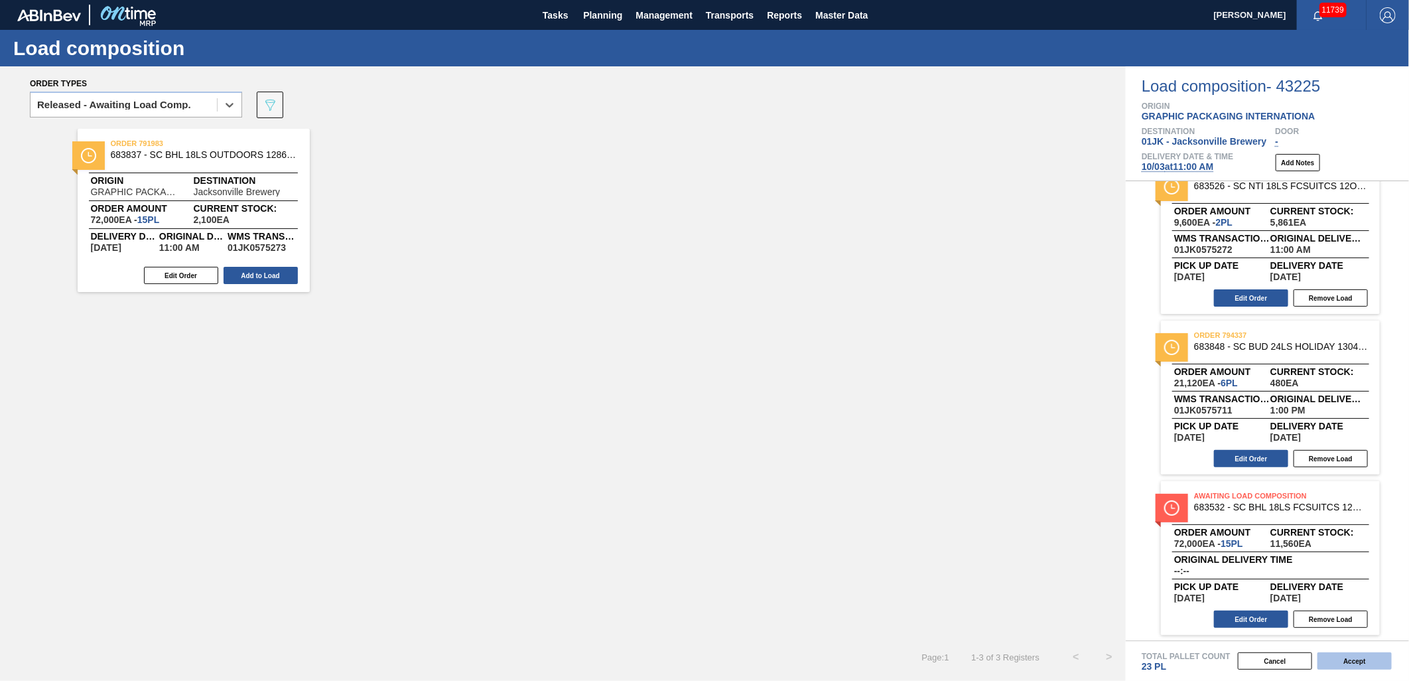
click at [1356, 657] on button "Accept" at bounding box center [1355, 660] width 74 height 17
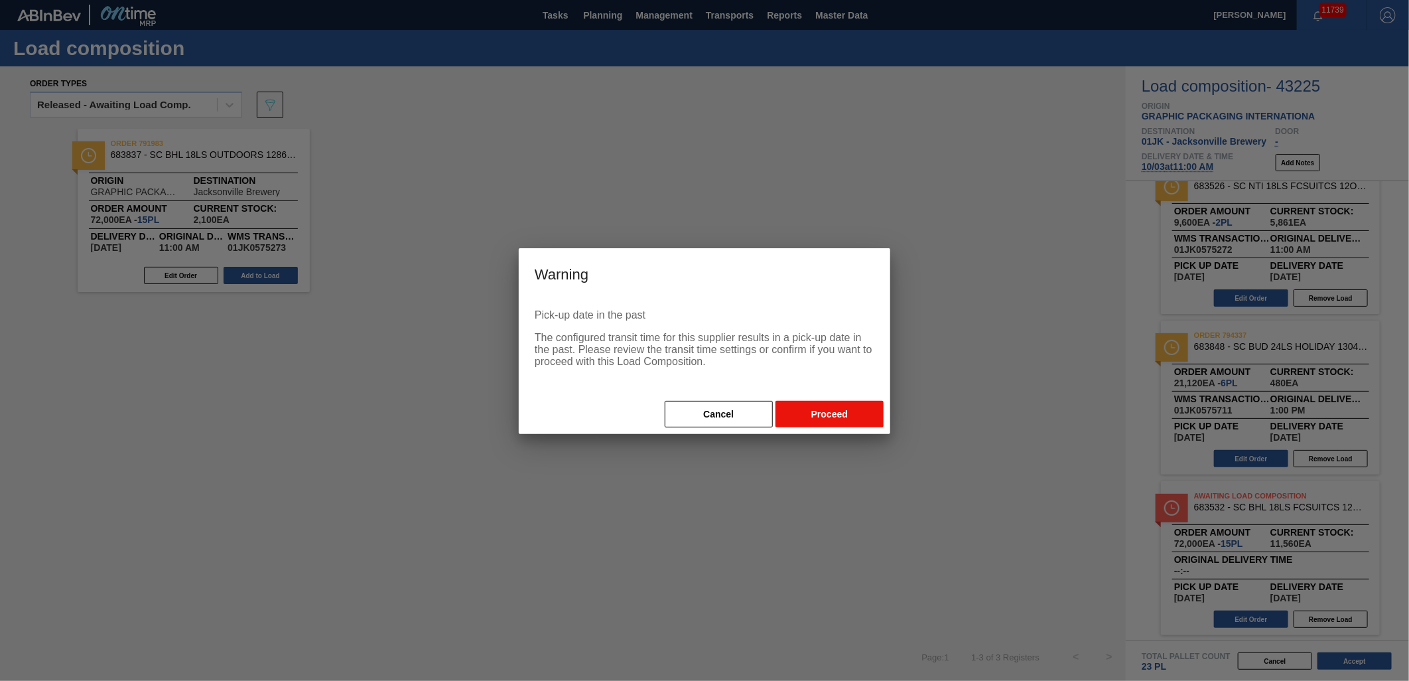
click at [847, 417] on button "Proceed" at bounding box center [830, 414] width 108 height 27
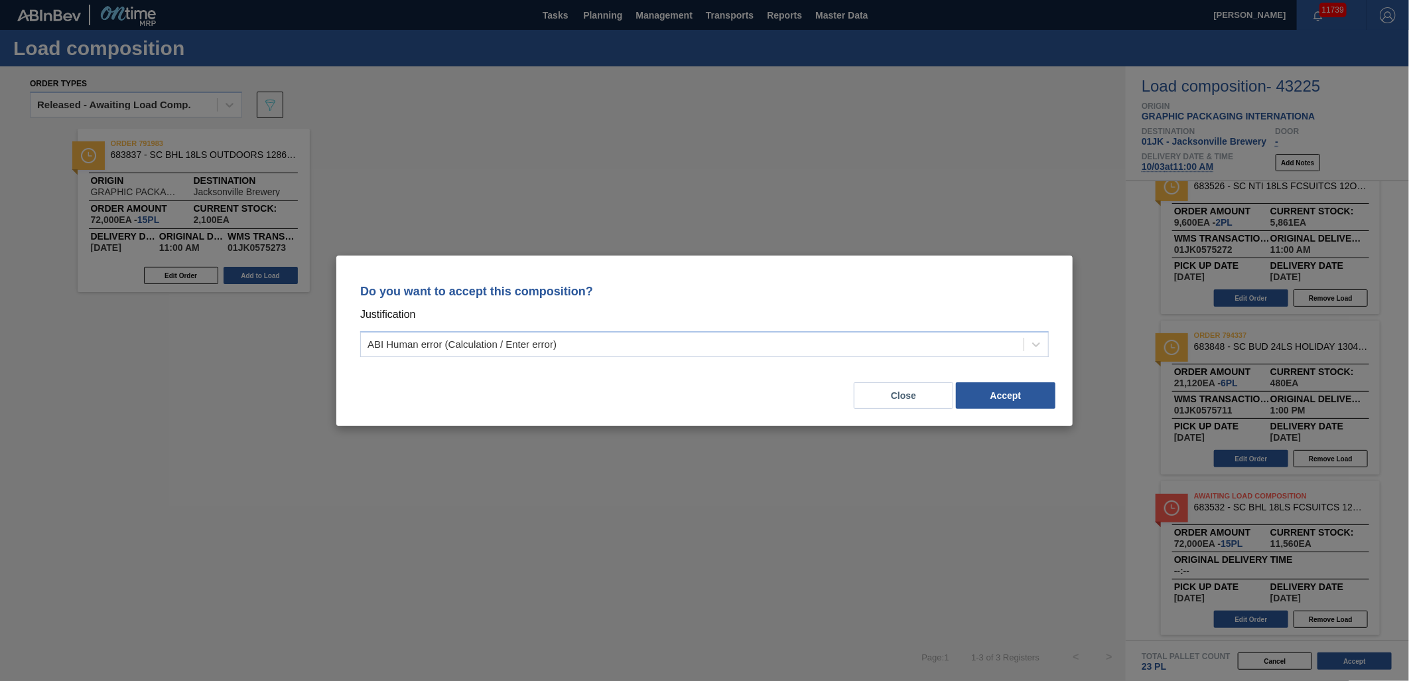
click at [1055, 341] on div "Do you want to accept this composition? Justification ABI Human error (Calculat…" at bounding box center [704, 318] width 705 height 94
click at [1044, 344] on div at bounding box center [1036, 344] width 24 height 24
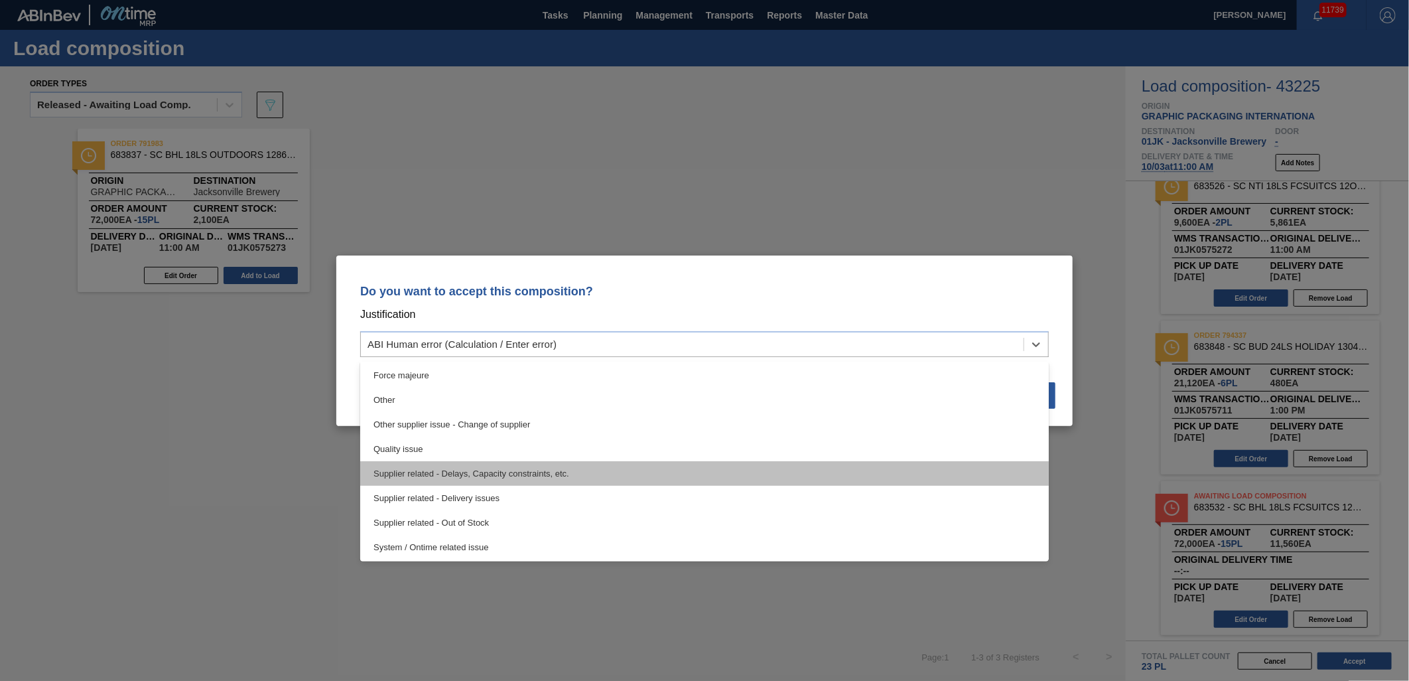
scroll to position [248, 0]
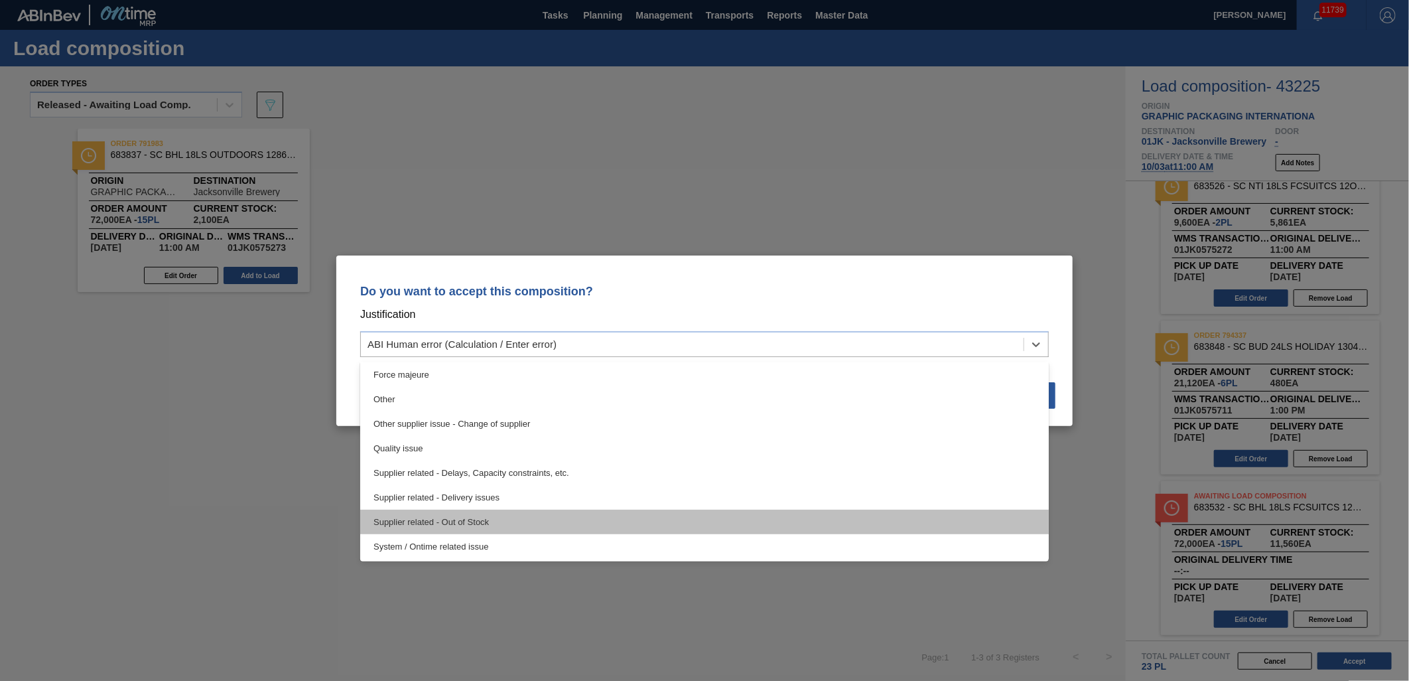
click at [508, 517] on div "Supplier related - Out of Stock" at bounding box center [704, 522] width 689 height 25
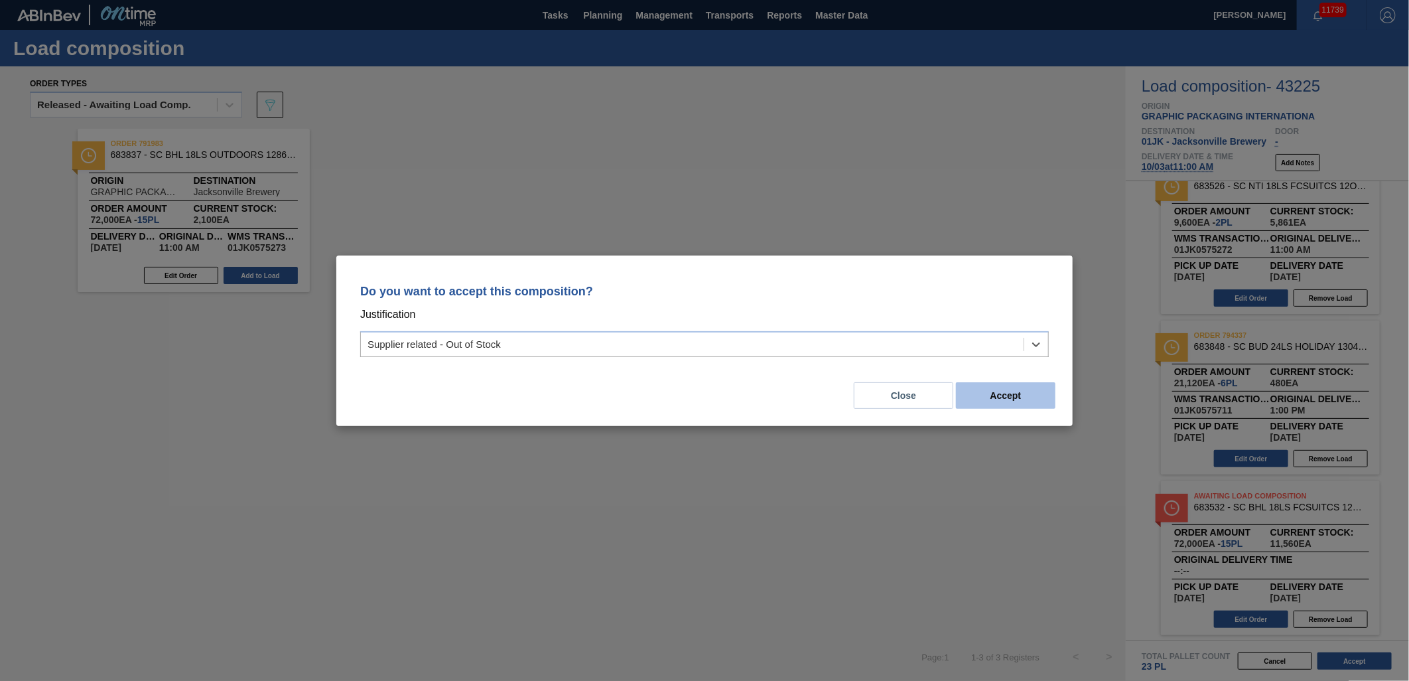
click at [1049, 388] on button "Accept" at bounding box center [1006, 395] width 100 height 27
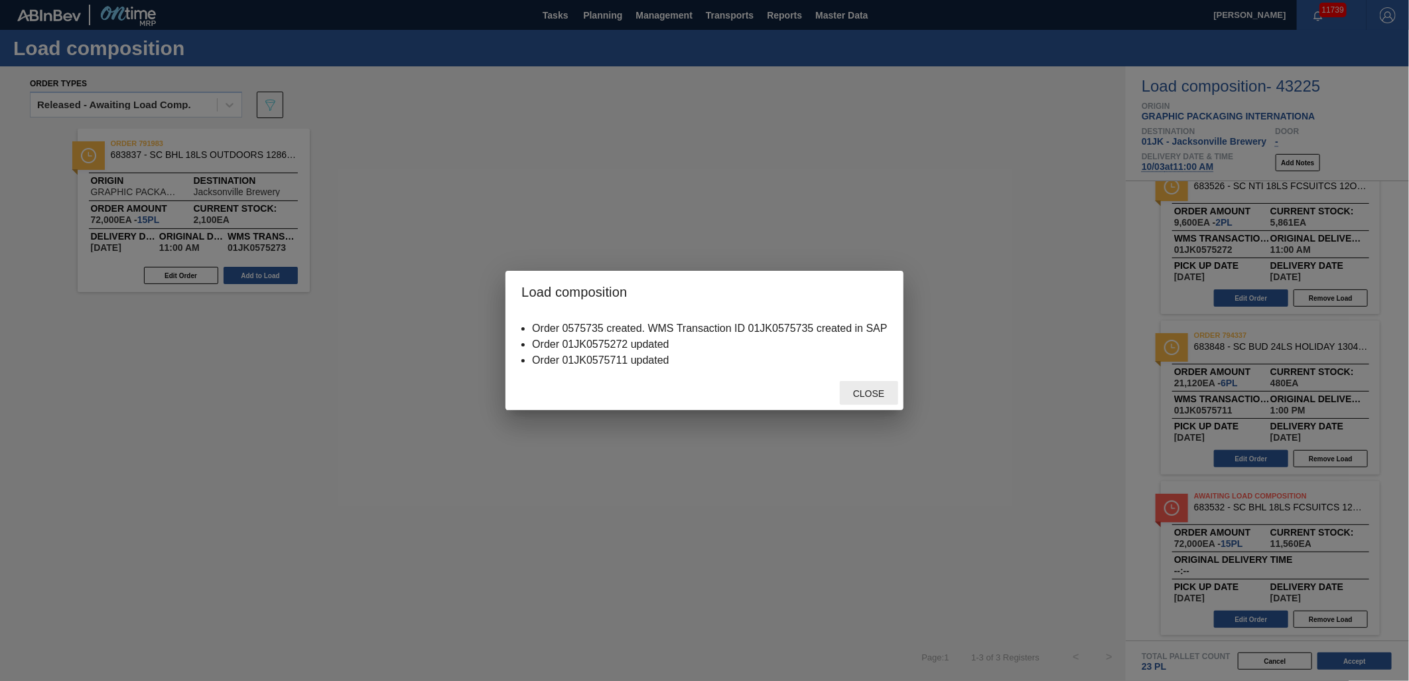
click at [891, 398] on span "Close" at bounding box center [869, 393] width 52 height 11
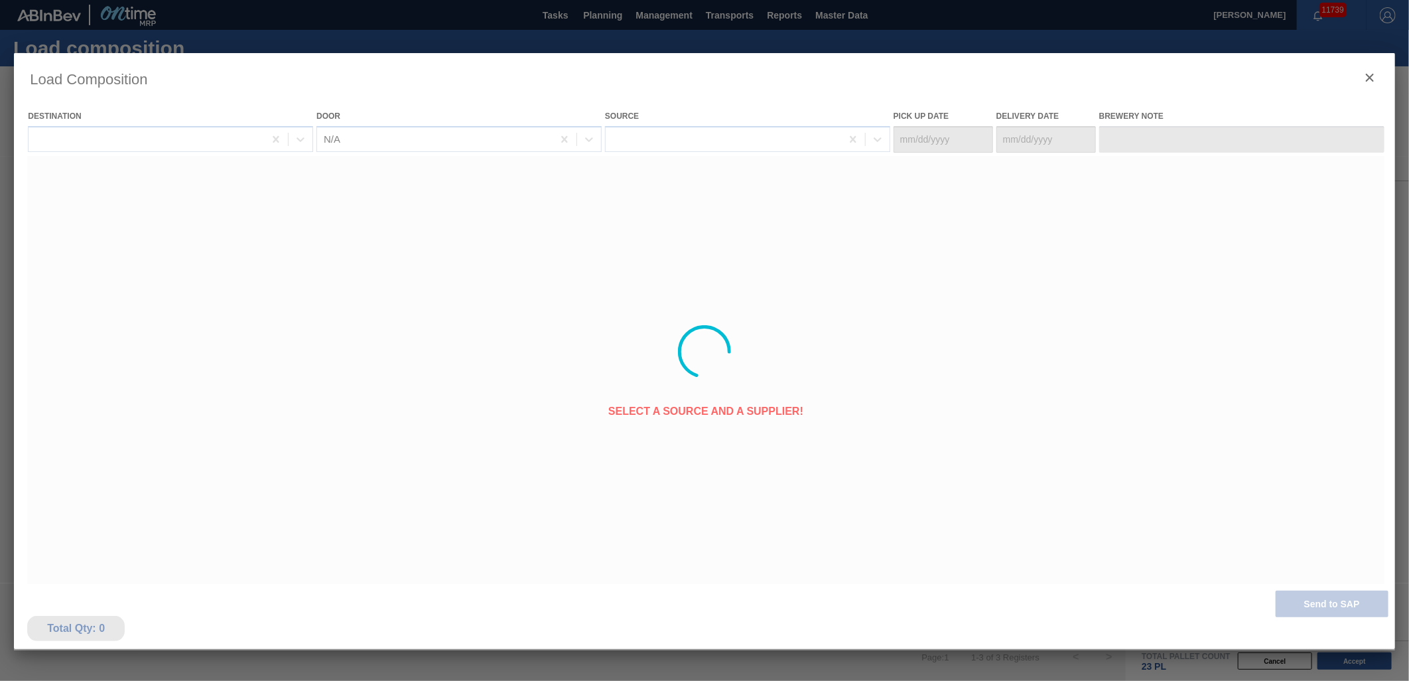
type Date "[DATE]"
type Date "10/03/2025"
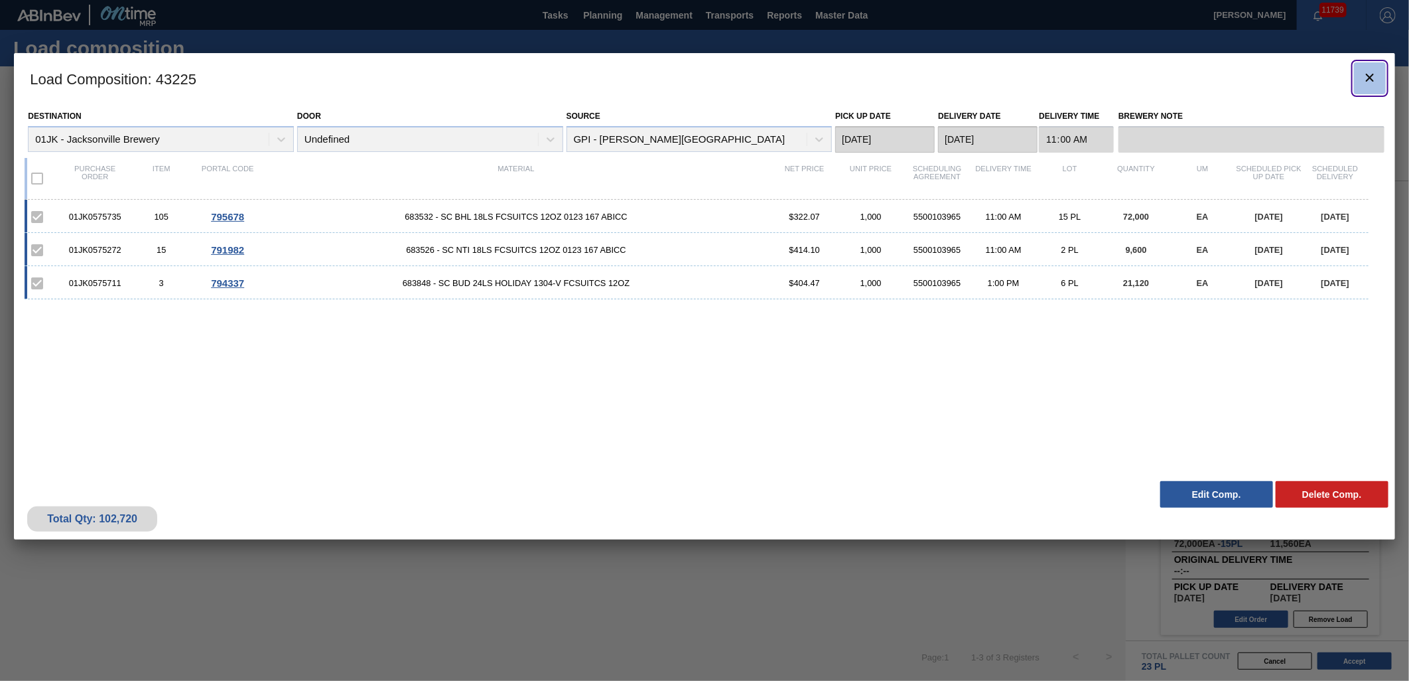
click at [1363, 90] on button "botão de ícone" at bounding box center [1370, 78] width 32 height 32
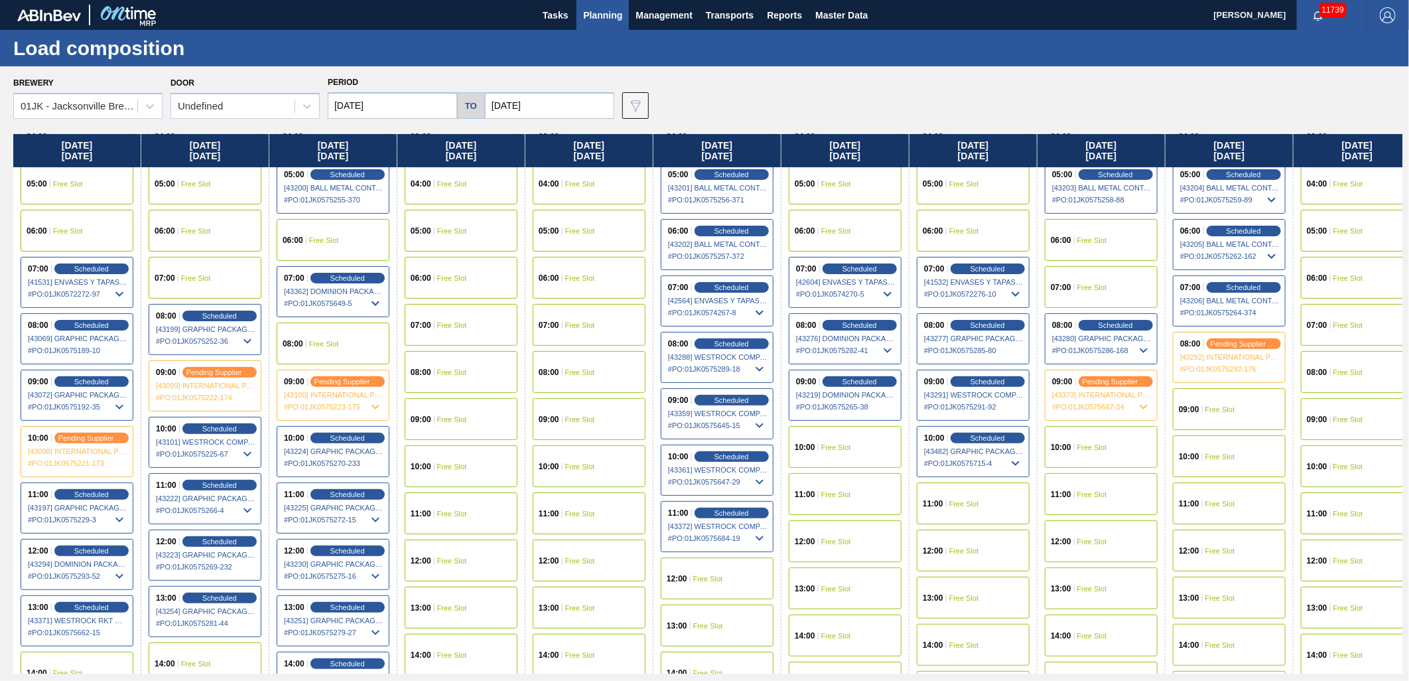
scroll to position [221, 0]
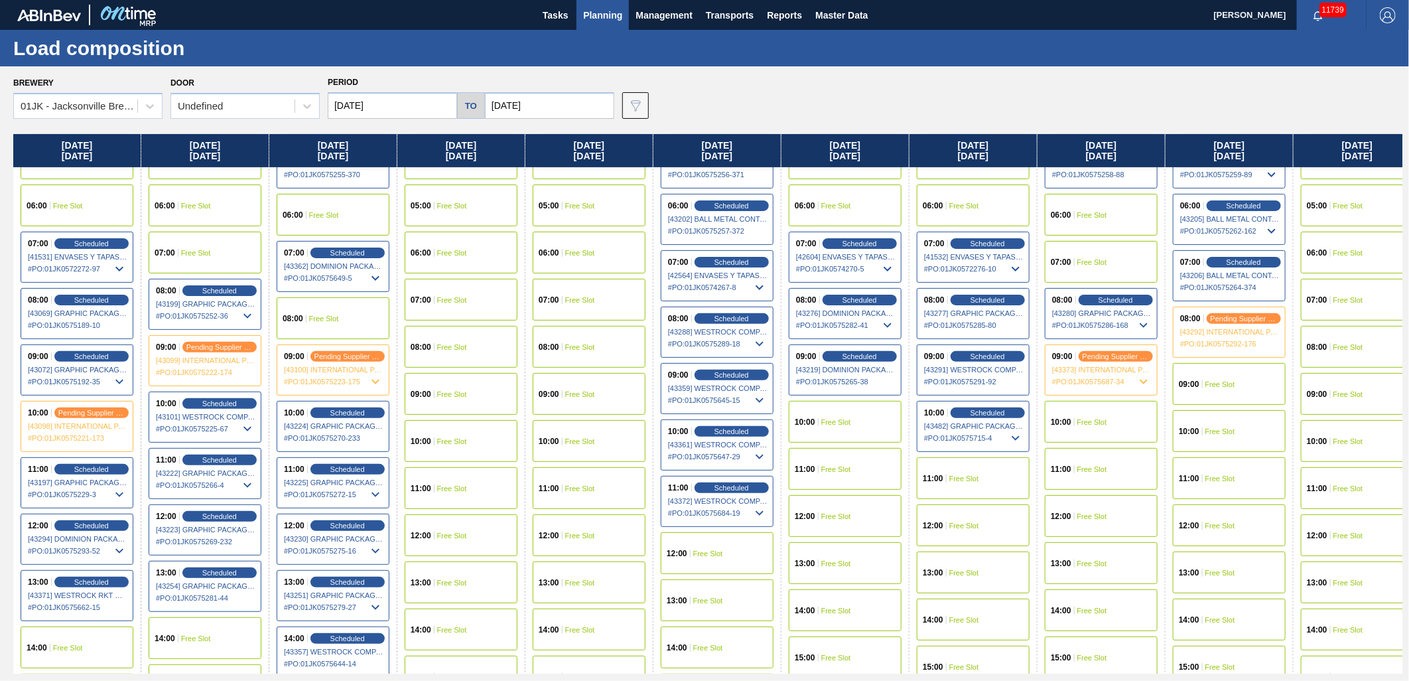
click at [721, 562] on div "12:00 Free Slot" at bounding box center [717, 553] width 113 height 42
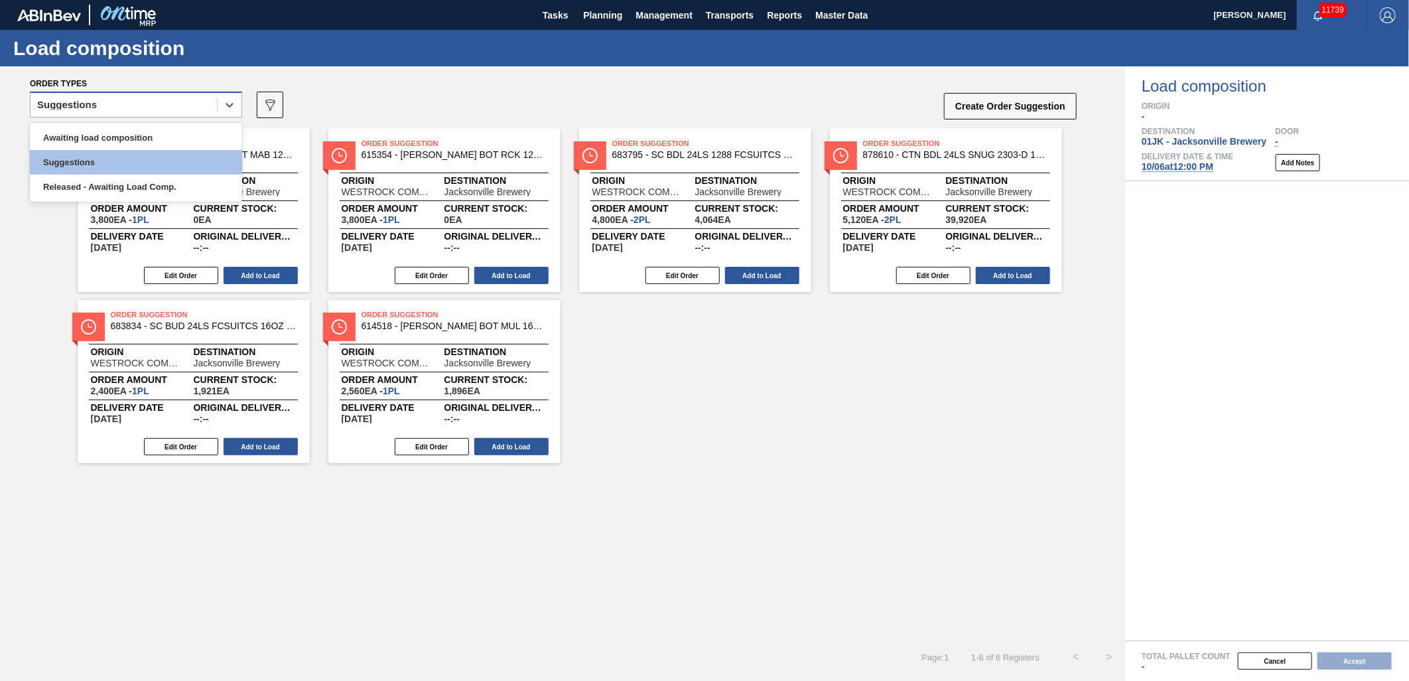
click at [161, 109] on div "Suggestions" at bounding box center [124, 105] width 186 height 19
click at [161, 137] on div "Awaiting load composition" at bounding box center [136, 137] width 212 height 25
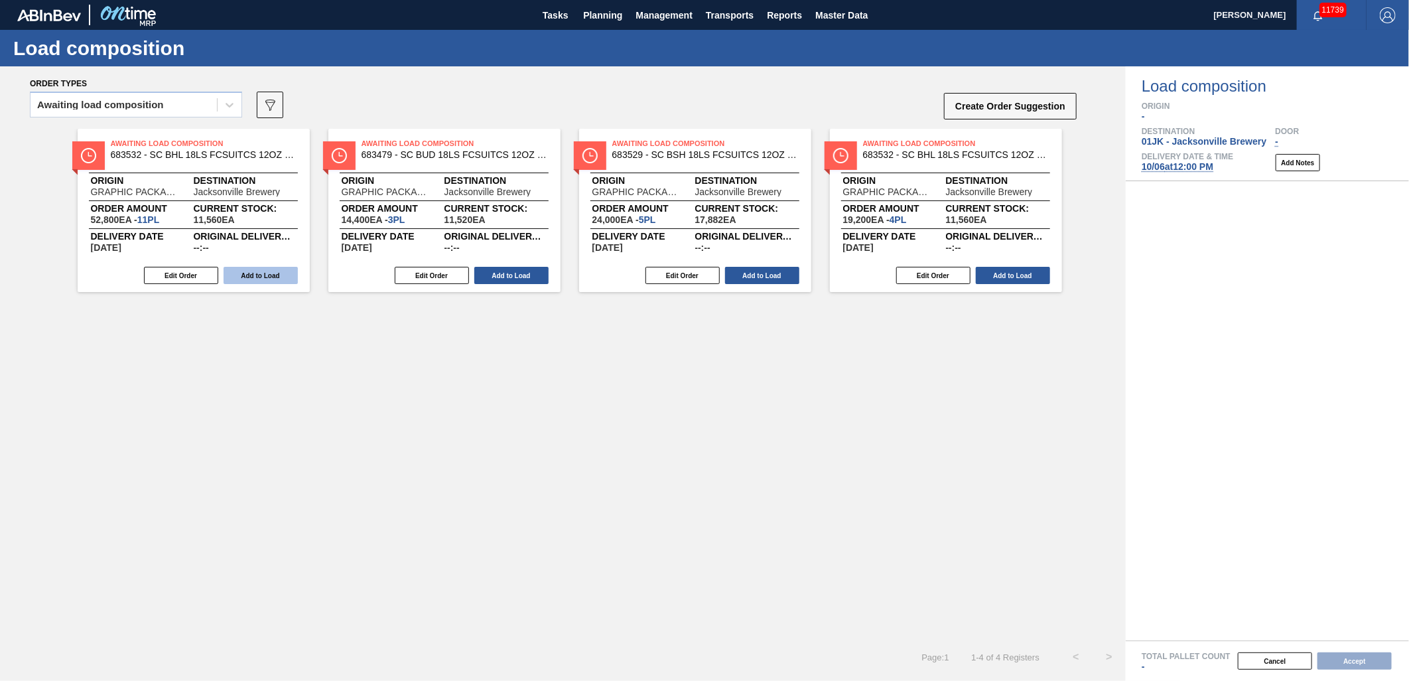
click at [252, 280] on button "Add to Load" at bounding box center [261, 275] width 74 height 17
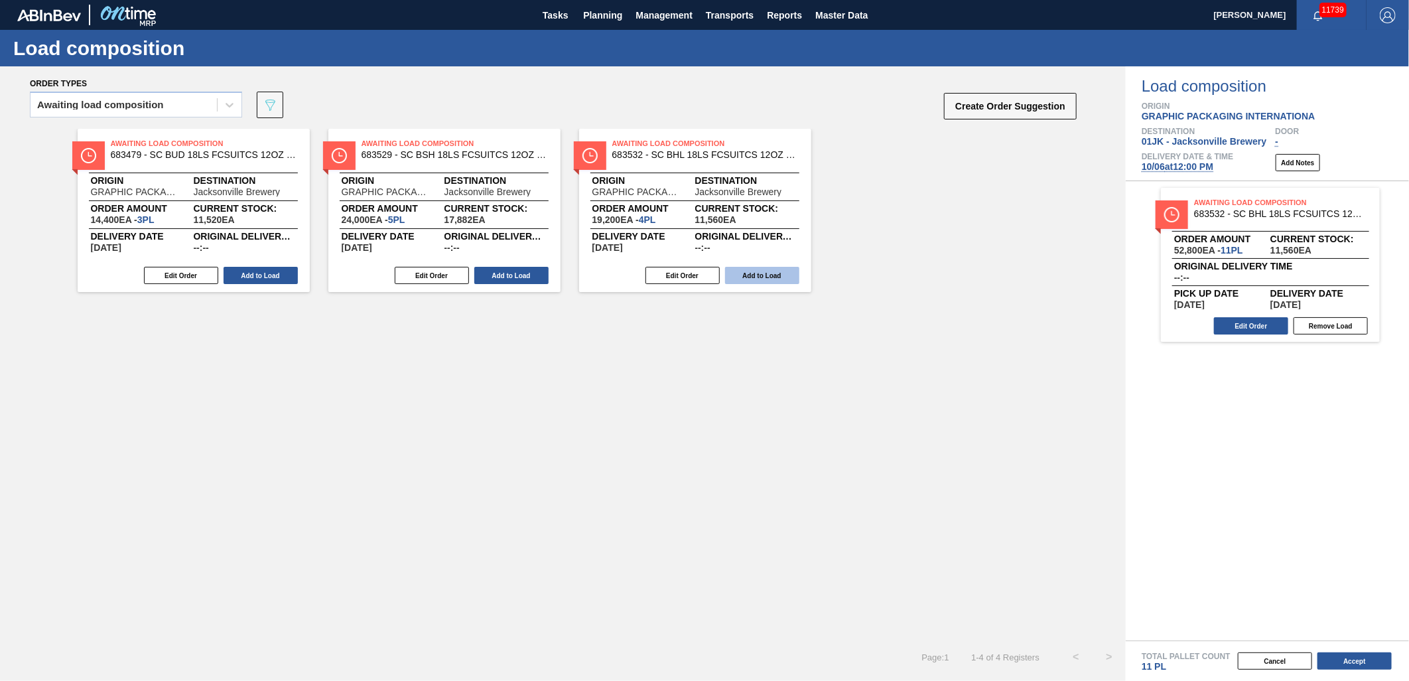
click at [771, 281] on button "Add to Load" at bounding box center [762, 275] width 74 height 17
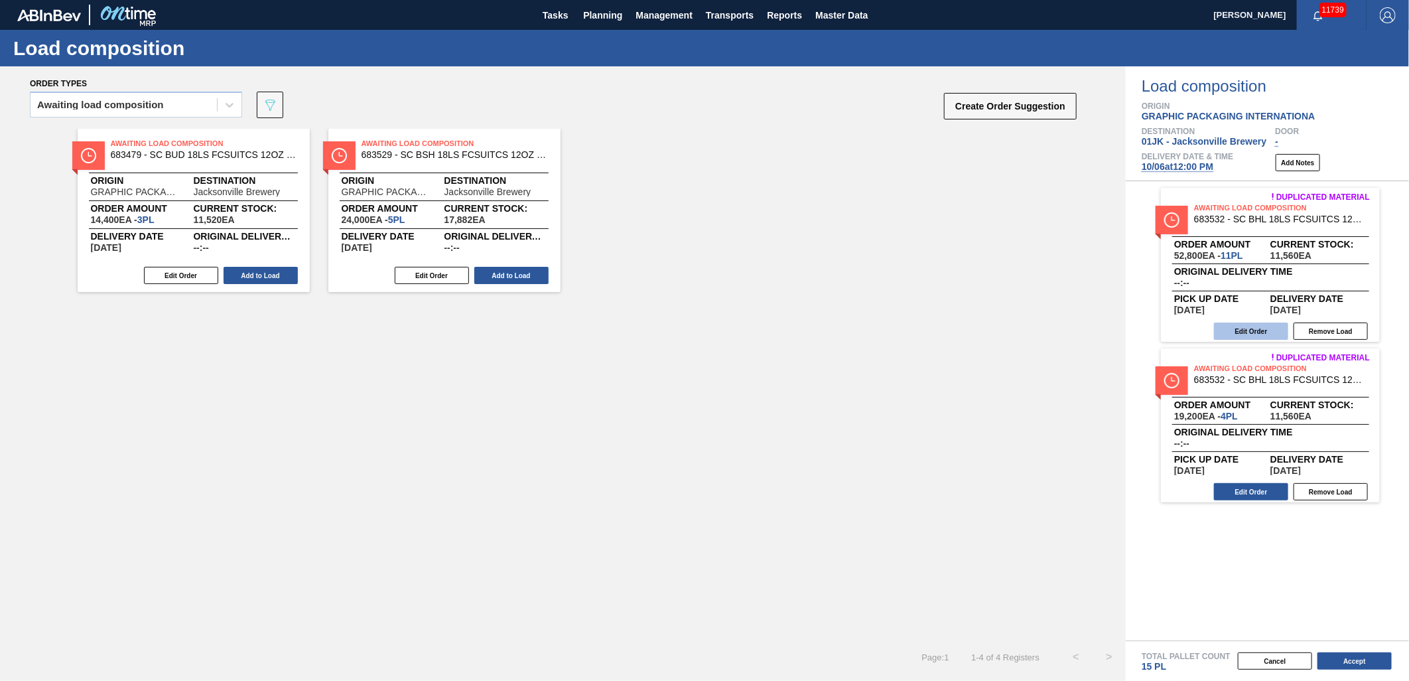
click at [1251, 332] on button "Edit Order" at bounding box center [1251, 330] width 74 height 17
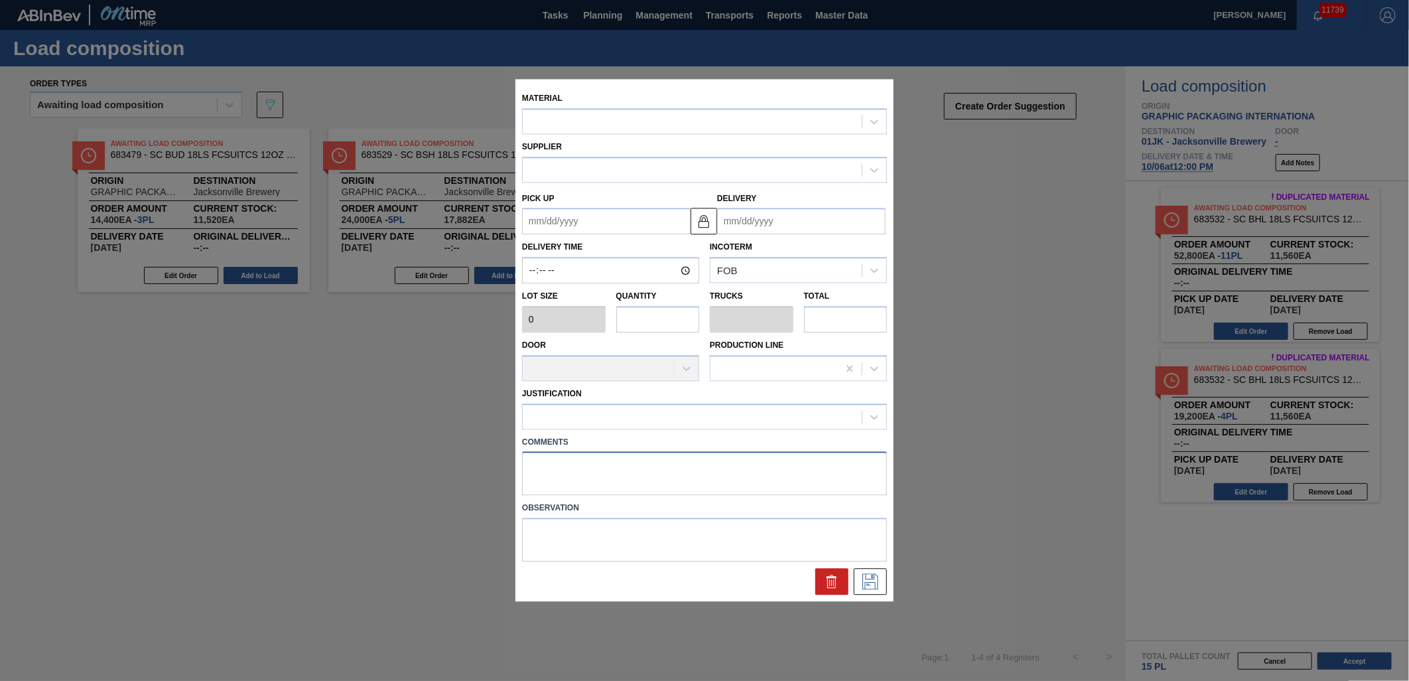
click at [733, 475] on textarea at bounding box center [704, 474] width 365 height 44
type textarea "T"
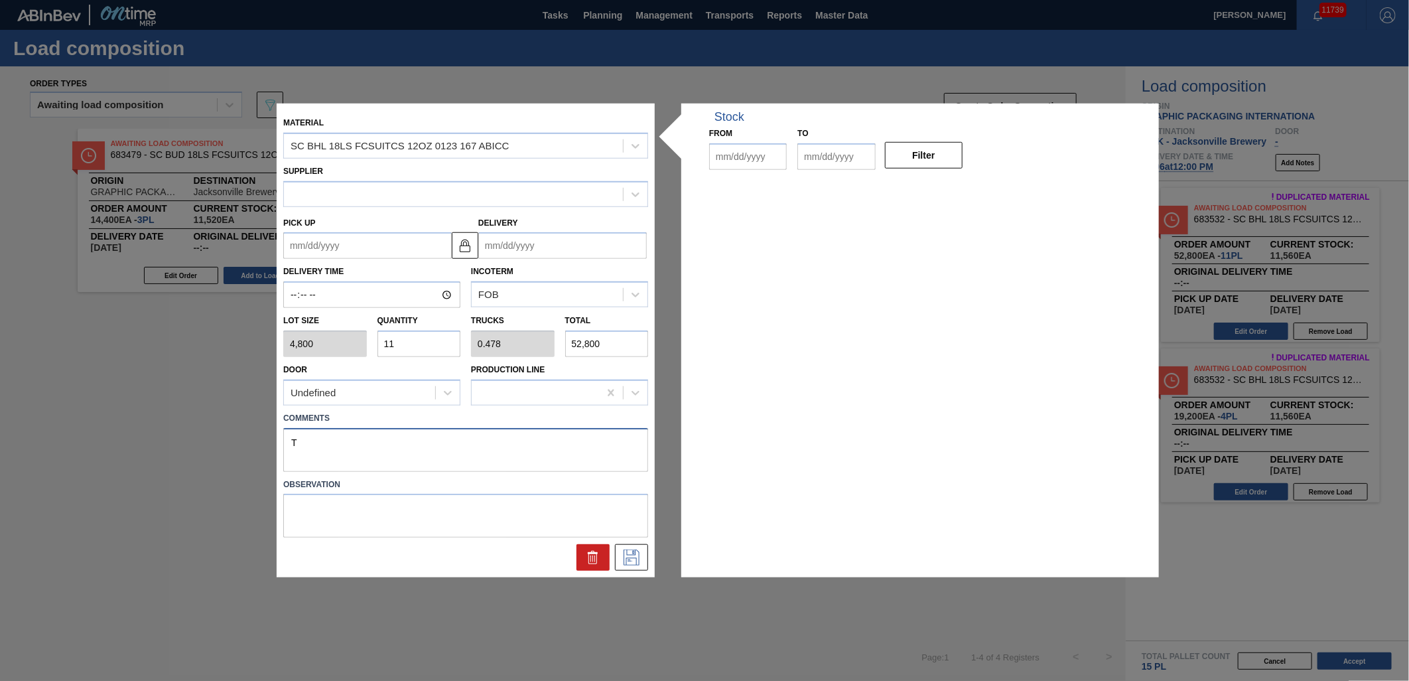
type input "4,800"
type input "11"
type input "0.478"
type input "52,800"
type up "[DATE]"
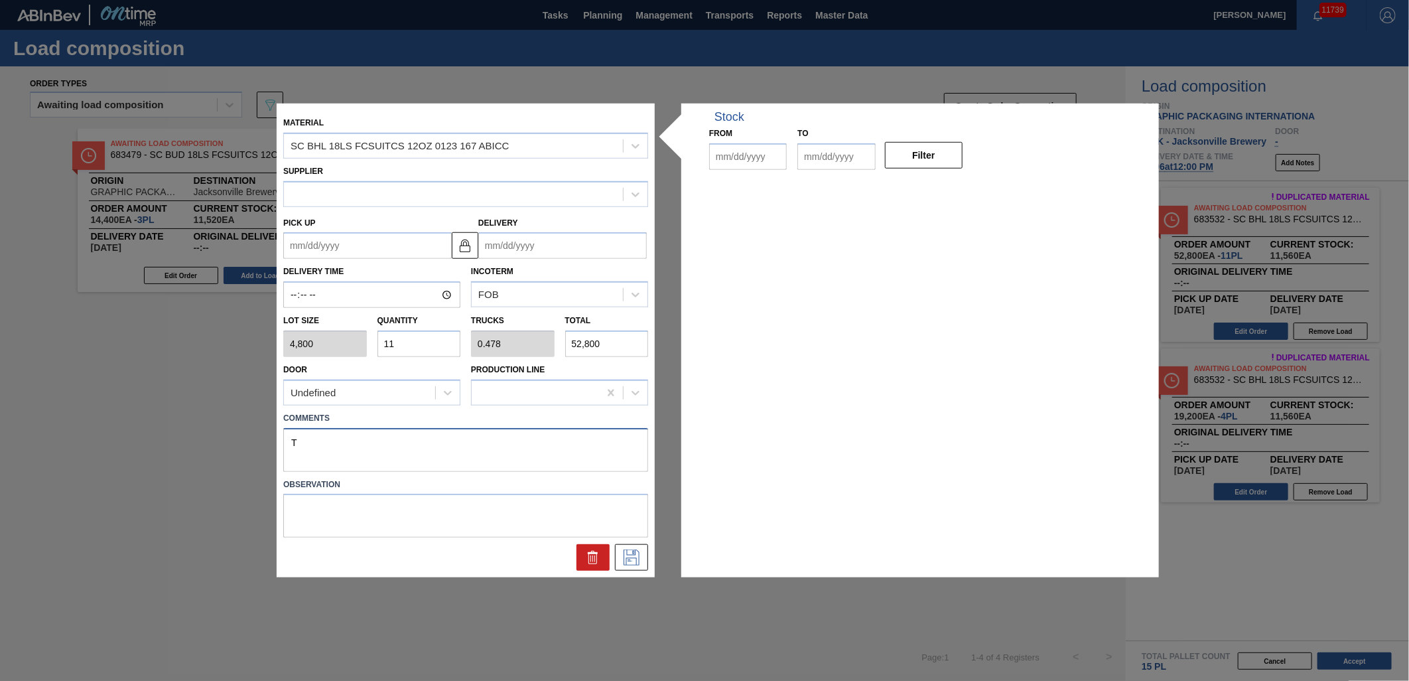
type input "[DATE]"
type input "10/16/2025"
drag, startPoint x: 354, startPoint y: 443, endPoint x: 268, endPoint y: 426, distance: 87.8
click at [268, 426] on div "Material SC BHL 18LS FCSUITCS 12OZ 0123 167 ABICC Supplier A - 8221069 - GPI - …" at bounding box center [704, 340] width 1409 height 681
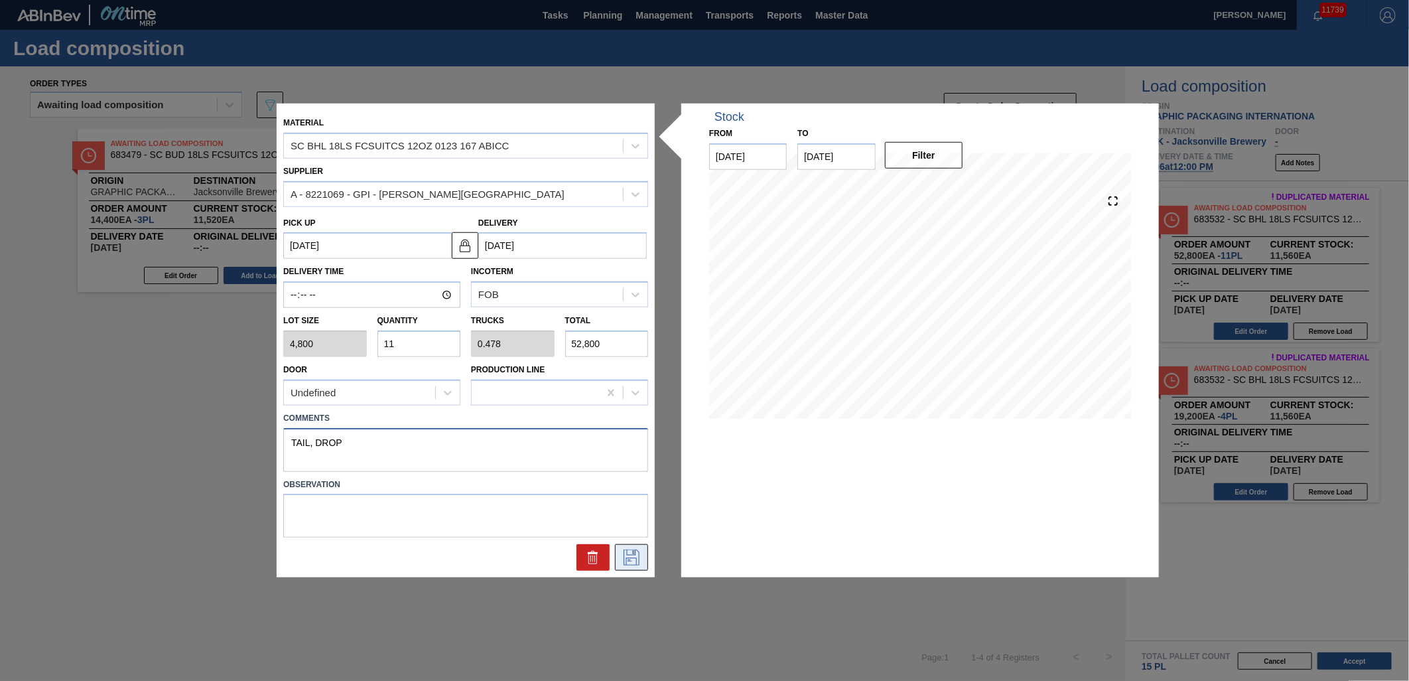
type textarea "TAIL, DROP"
click at [626, 554] on icon at bounding box center [631, 557] width 21 height 16
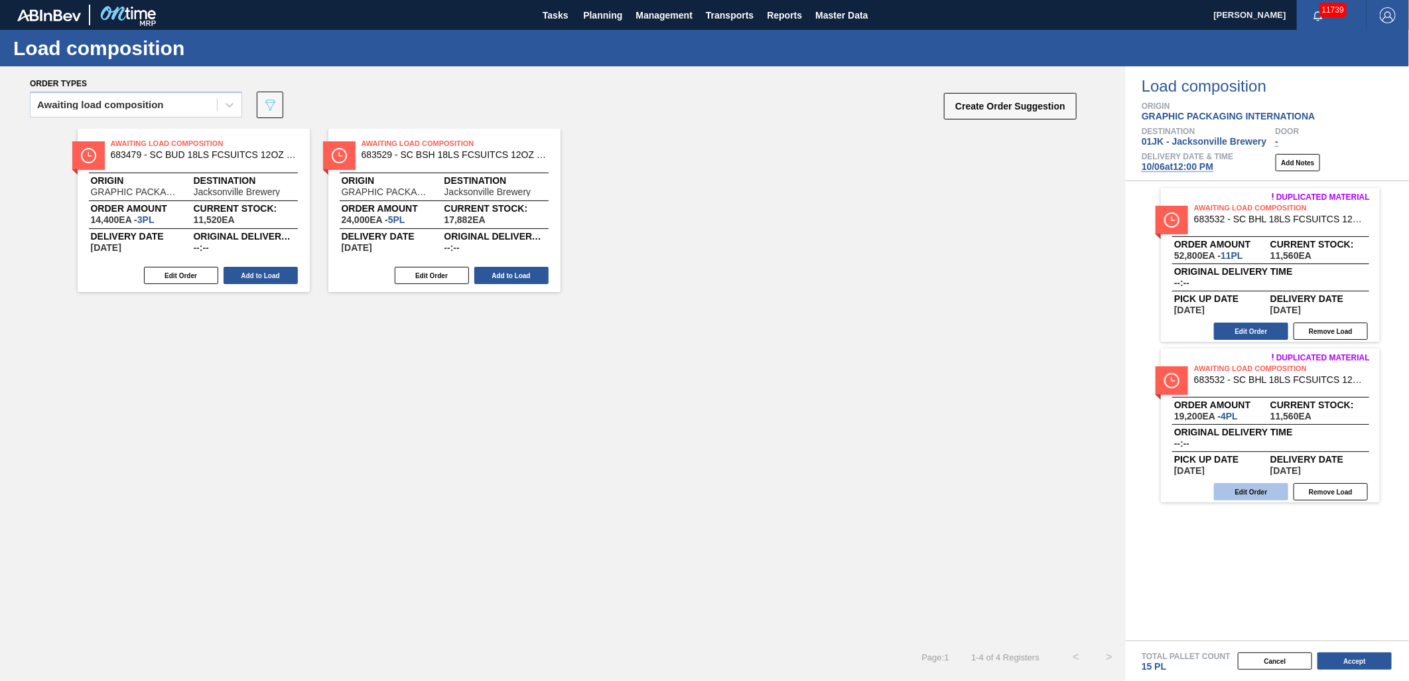
click at [1268, 483] on button "Edit Order" at bounding box center [1251, 491] width 74 height 17
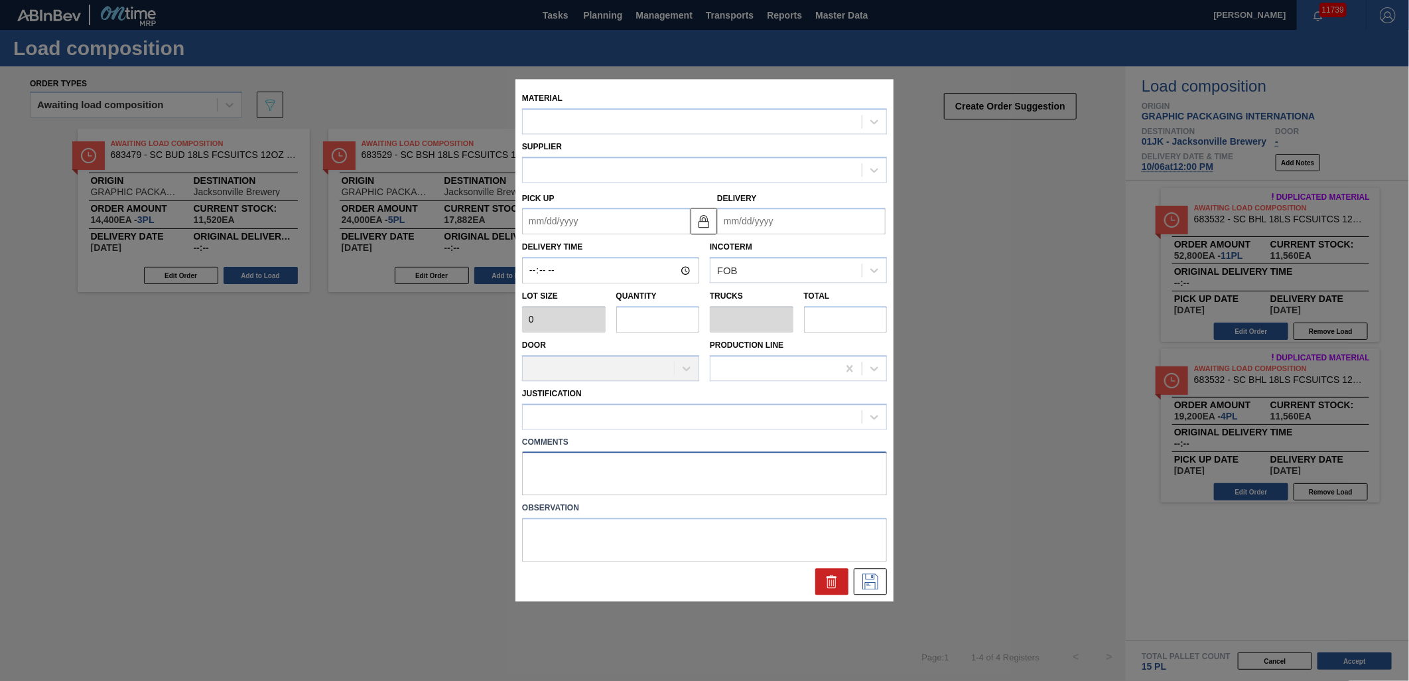
click at [667, 473] on textarea at bounding box center [704, 474] width 365 height 44
paste textarea "TAIL, DROP"
type textarea "TAIL, DROP"
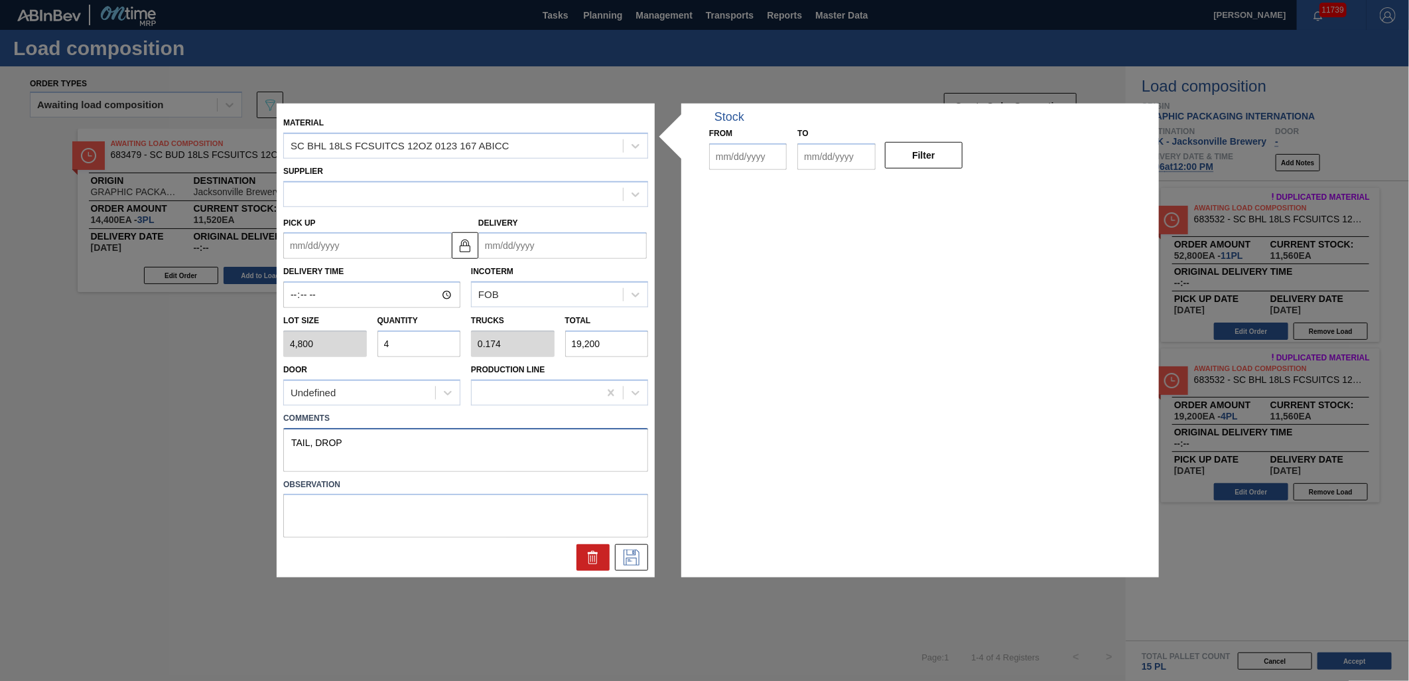
type input "4,800"
type input "4"
type input "0.174"
type input "19,200"
type up "[DATE]"
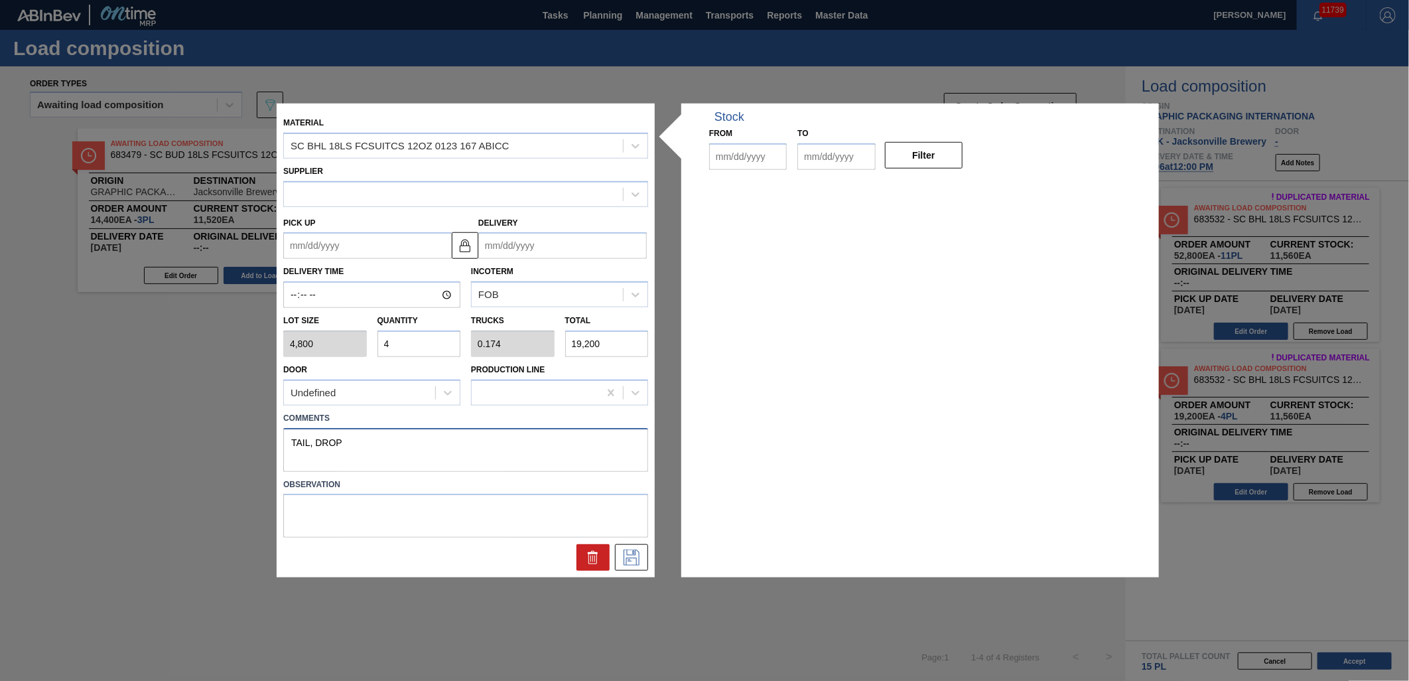
type input "[DATE]"
type input "10/16/2025"
type textarea "TAIL, DROP"
click at [631, 558] on icon at bounding box center [631, 557] width 21 height 16
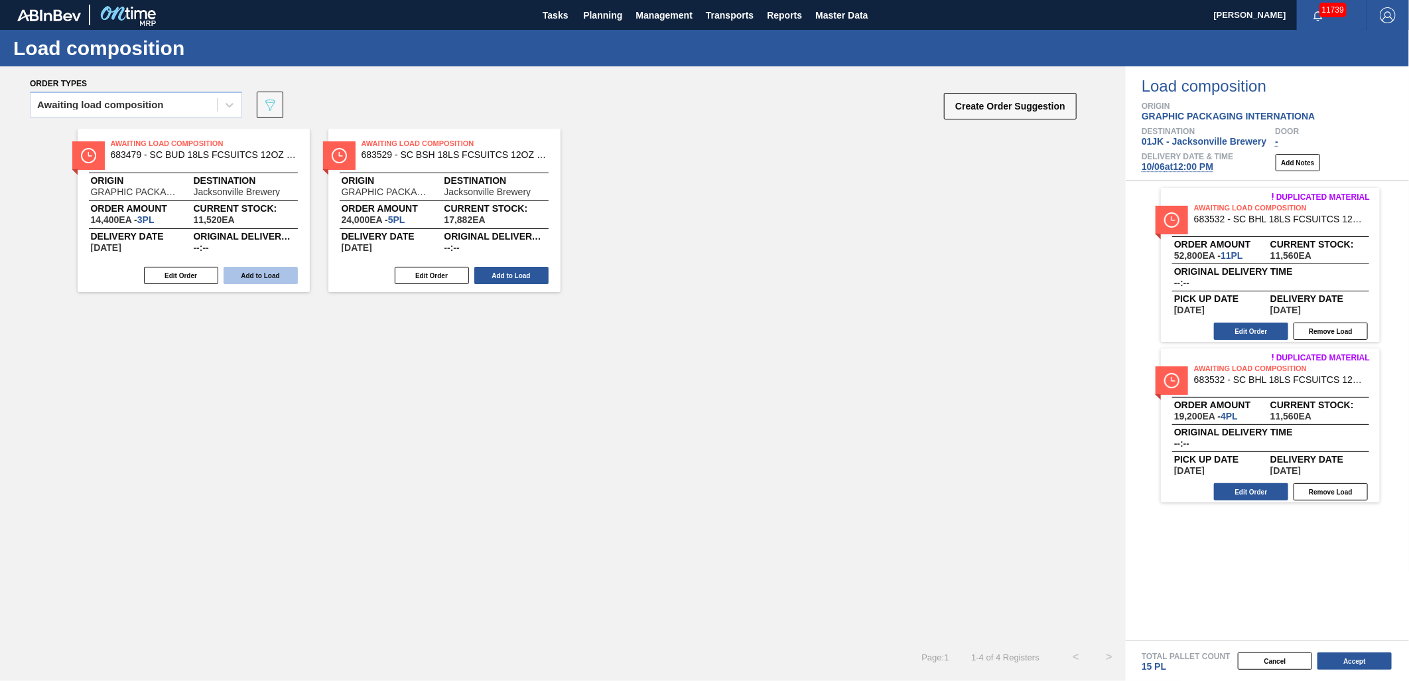
click at [293, 274] on button "Add to Load" at bounding box center [261, 275] width 74 height 17
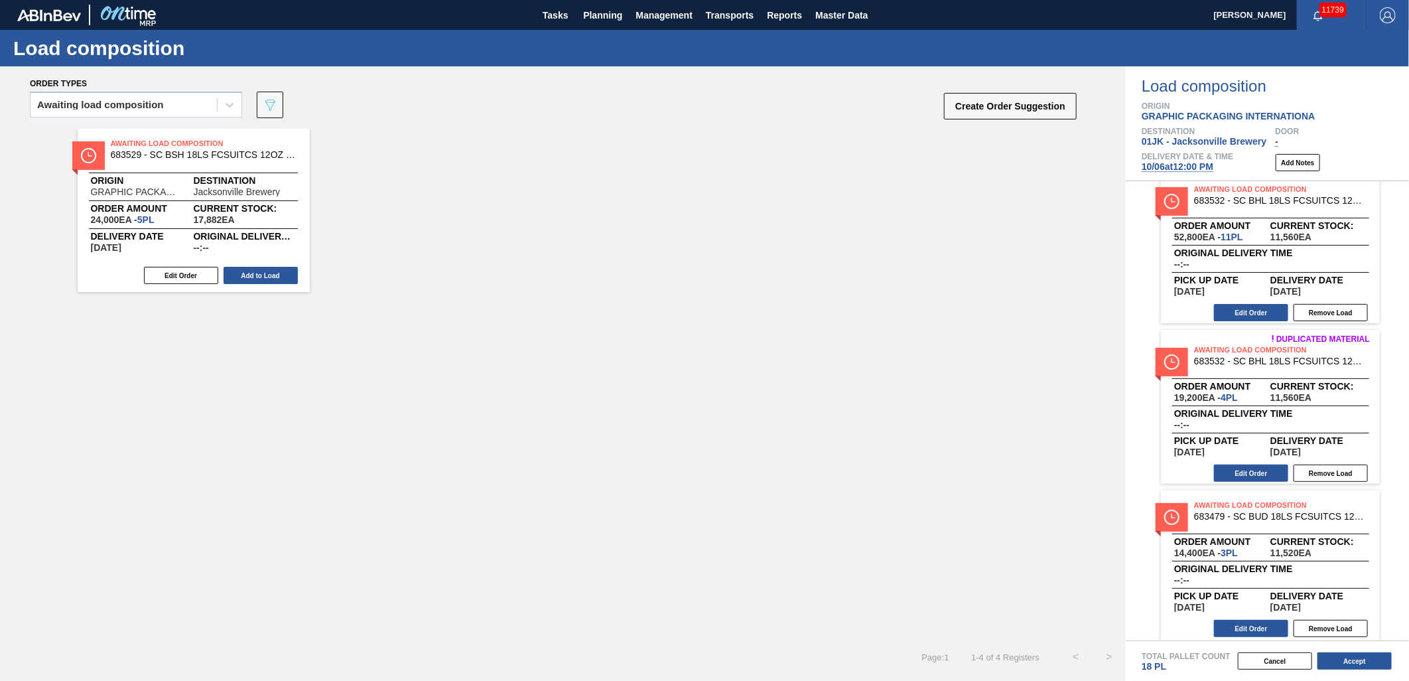
scroll to position [28, 0]
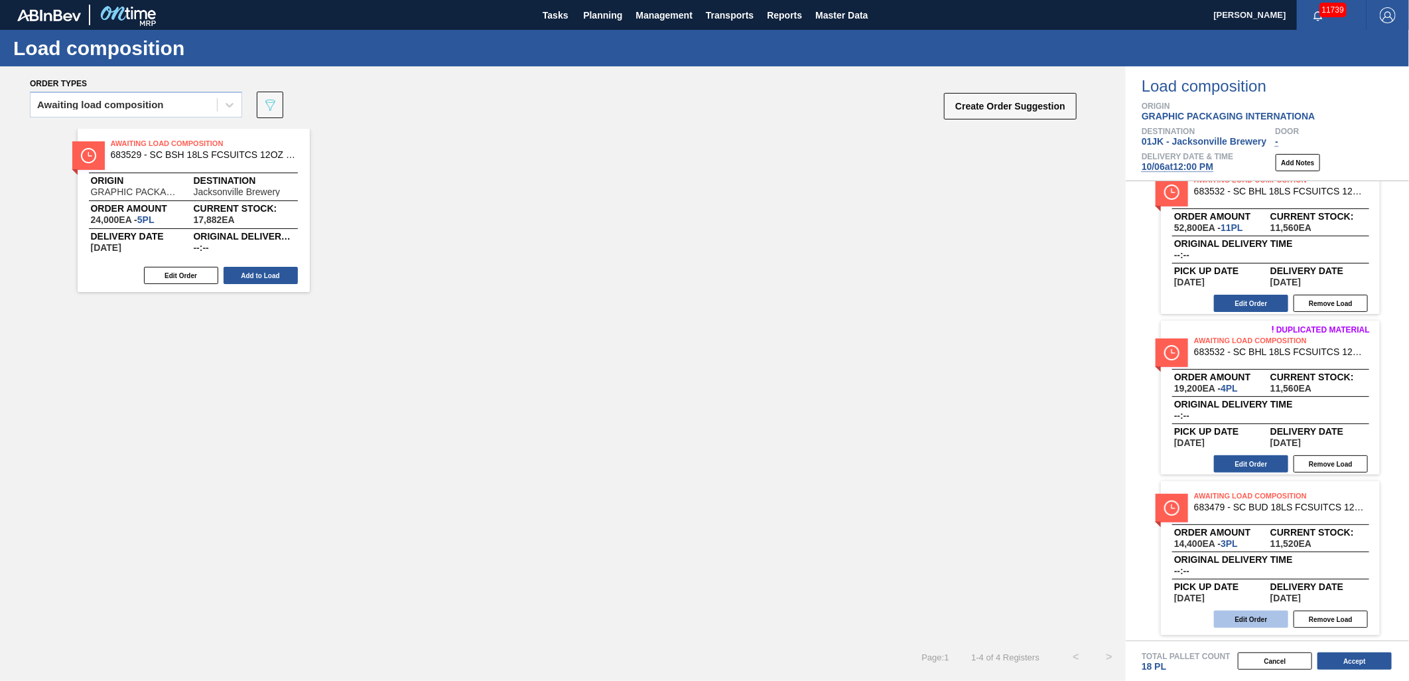
click at [1261, 610] on button "Edit Order" at bounding box center [1251, 618] width 74 height 17
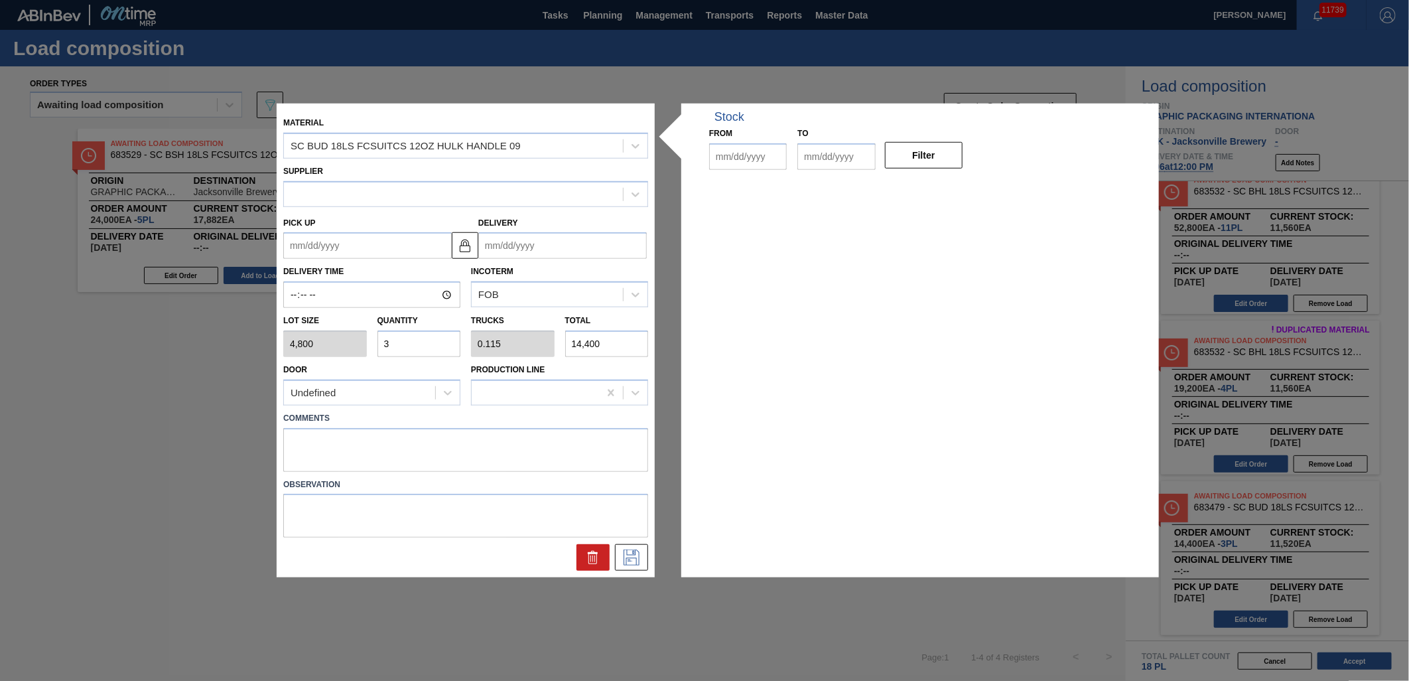
type input "4,800"
type input "3"
type input "0.115"
type input "14,400"
type up "[DATE]"
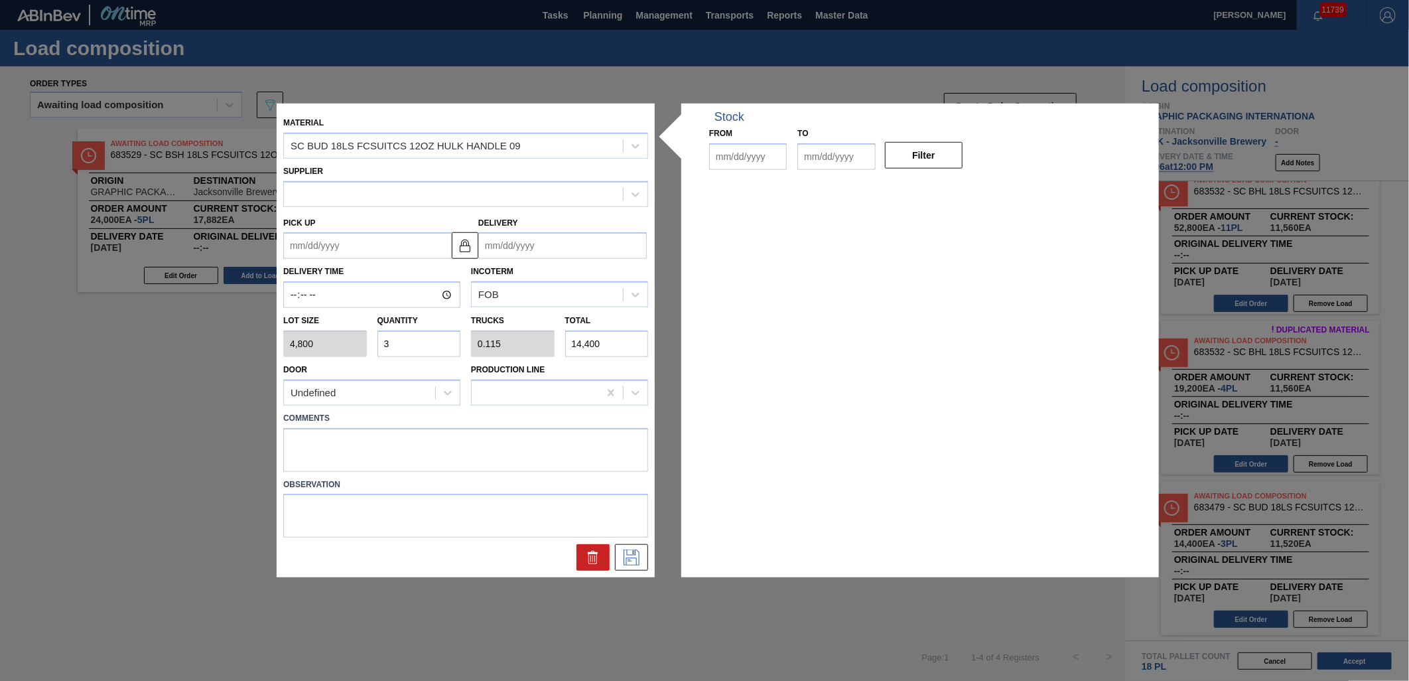
type input "[DATE]"
type input "10/16/2025"
click at [469, 456] on textarea at bounding box center [465, 449] width 365 height 44
type textarea "MID, DROP"
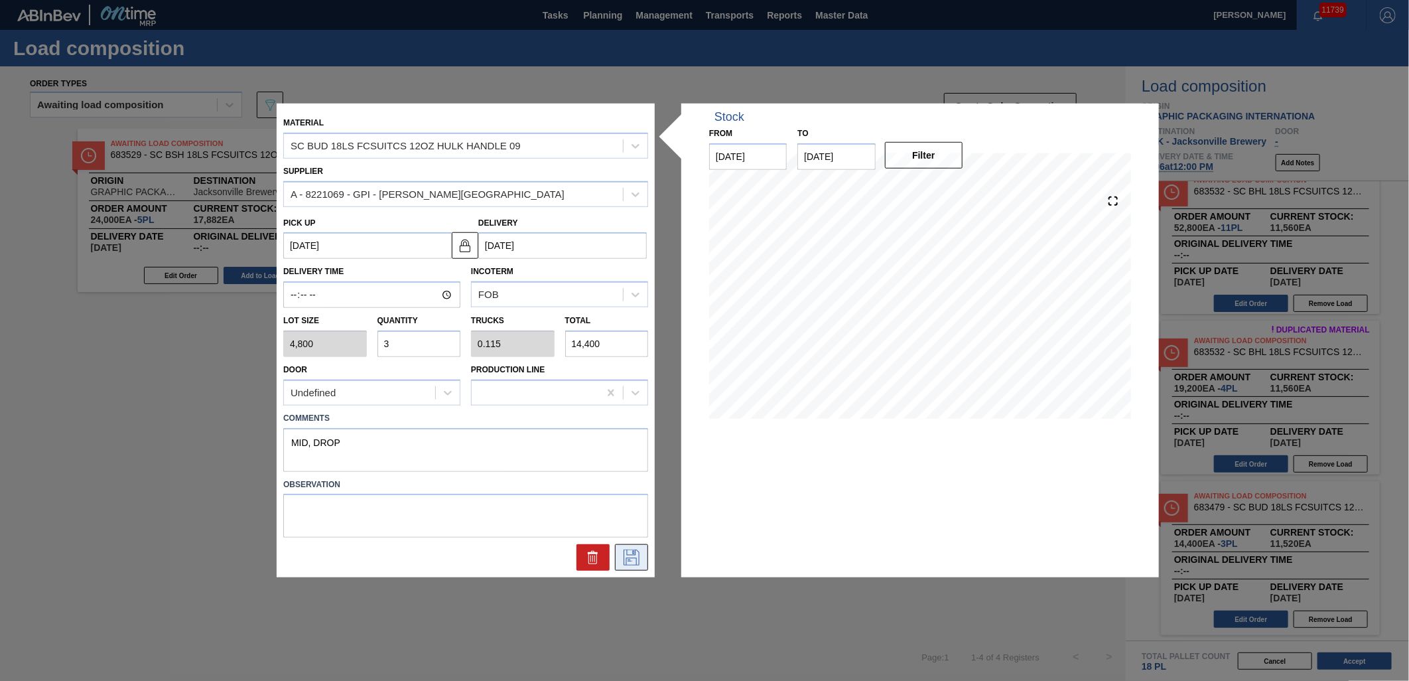
click at [642, 545] on button at bounding box center [631, 557] width 33 height 27
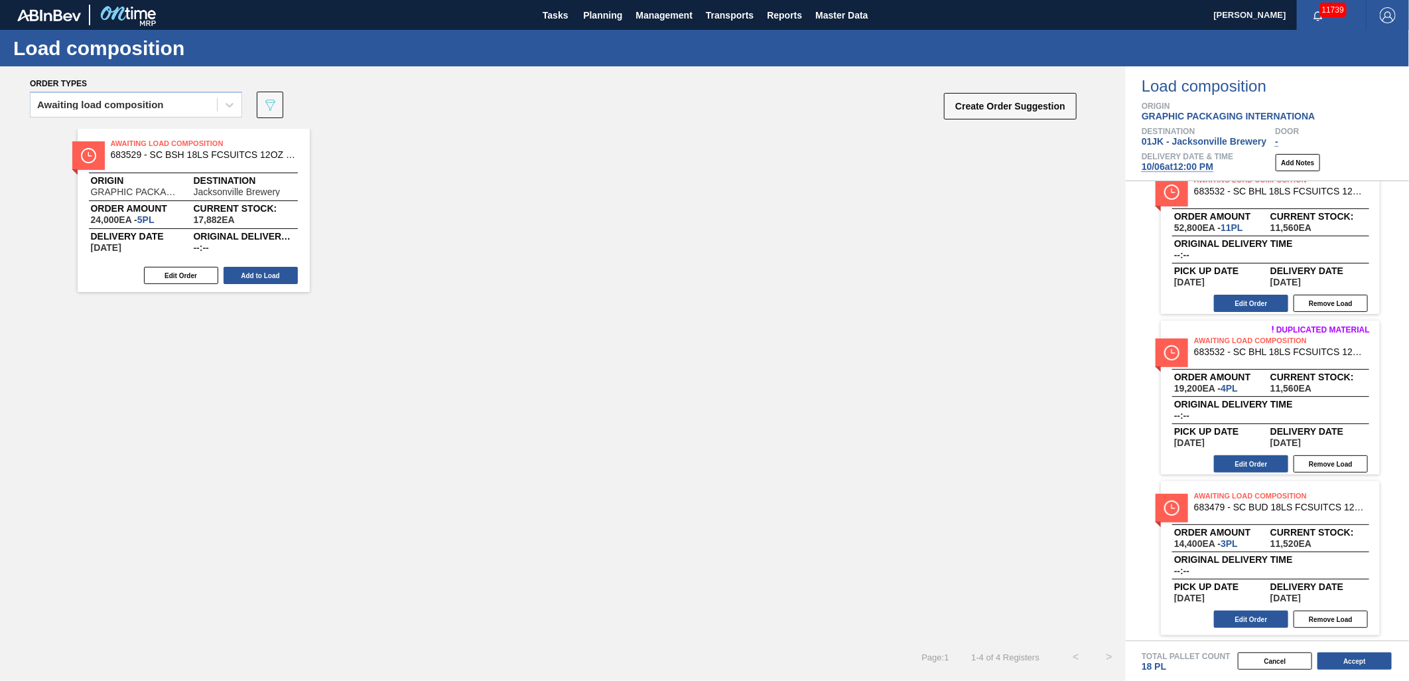
click at [253, 265] on div "Edit Order Add to Load" at bounding box center [189, 275] width 222 height 20
click at [240, 276] on button "Add to Load" at bounding box center [261, 275] width 74 height 17
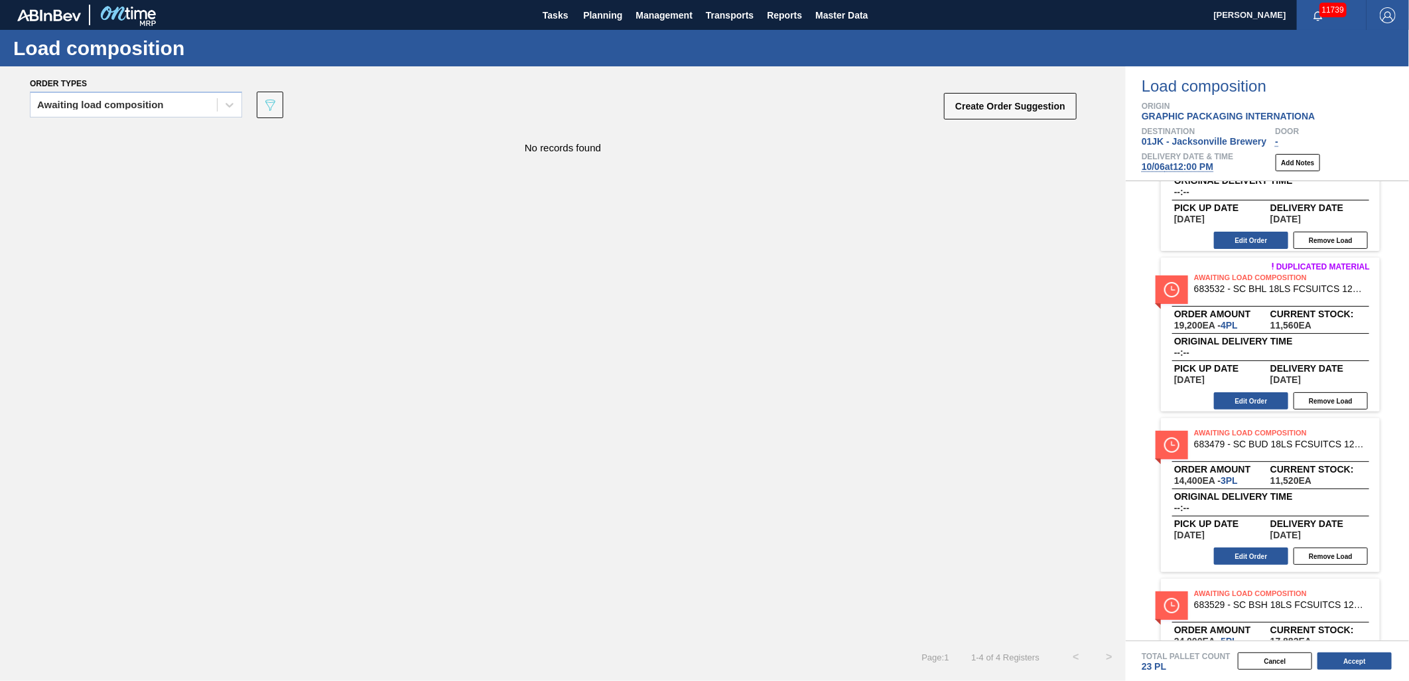
scroll to position [188, 0]
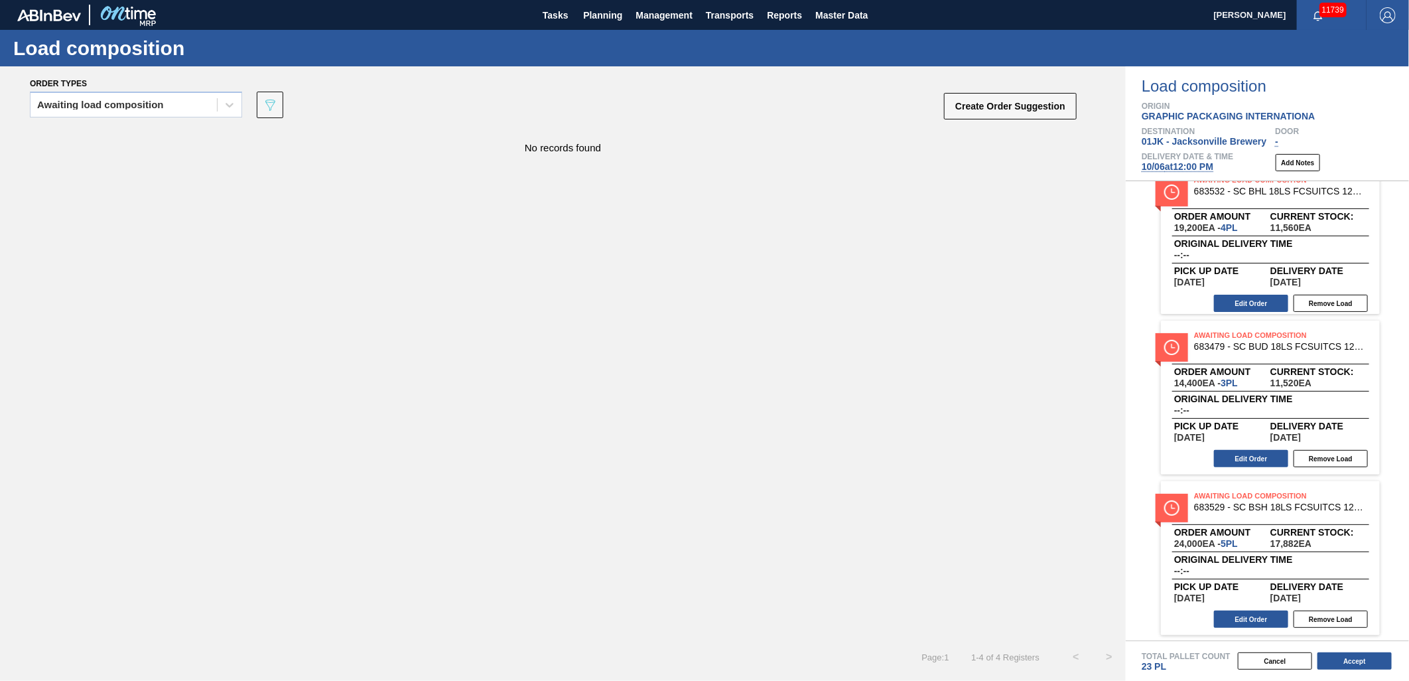
click at [1269, 627] on div "Edit Order Remove Load" at bounding box center [1265, 619] width 208 height 20
click at [1263, 622] on button "Edit Order" at bounding box center [1251, 618] width 74 height 17
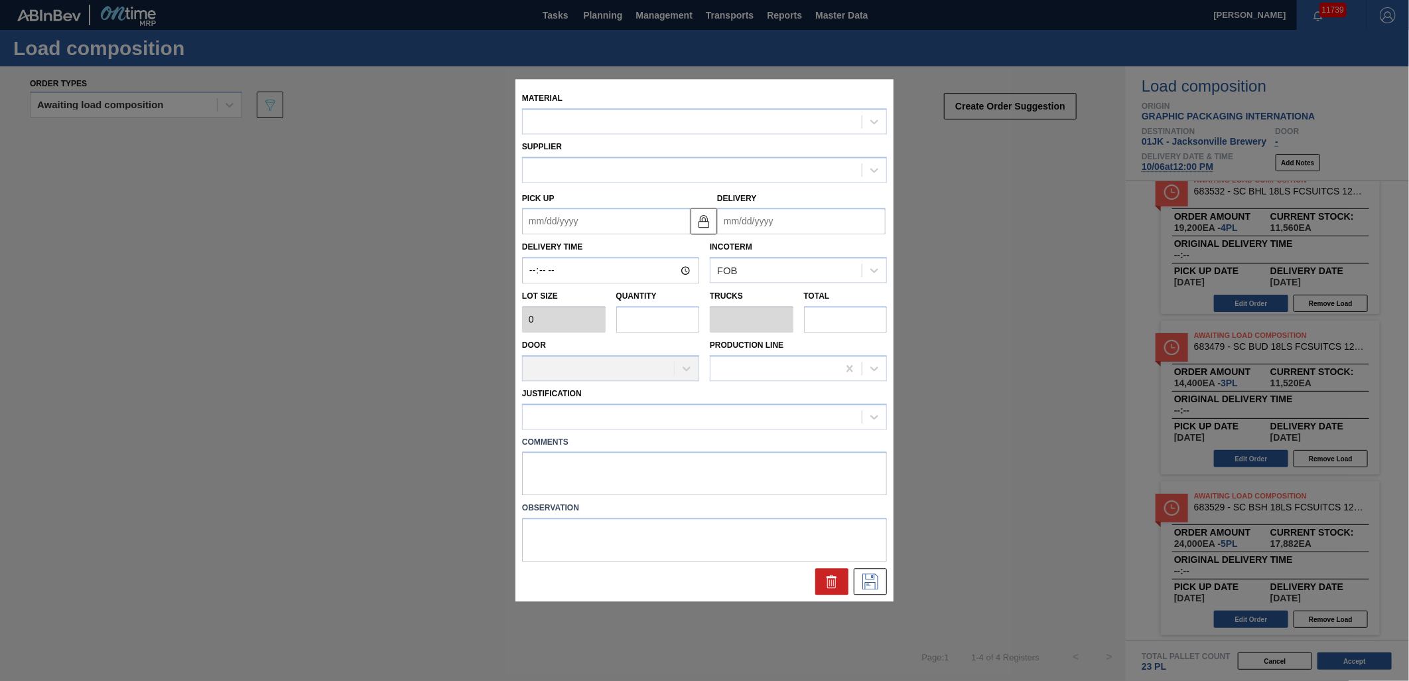
click at [616, 447] on label "Comments" at bounding box center [704, 442] width 365 height 19
click at [616, 454] on textarea at bounding box center [704, 474] width 365 height 44
type textarea "NOSE,"
type input "4,800"
type input "5"
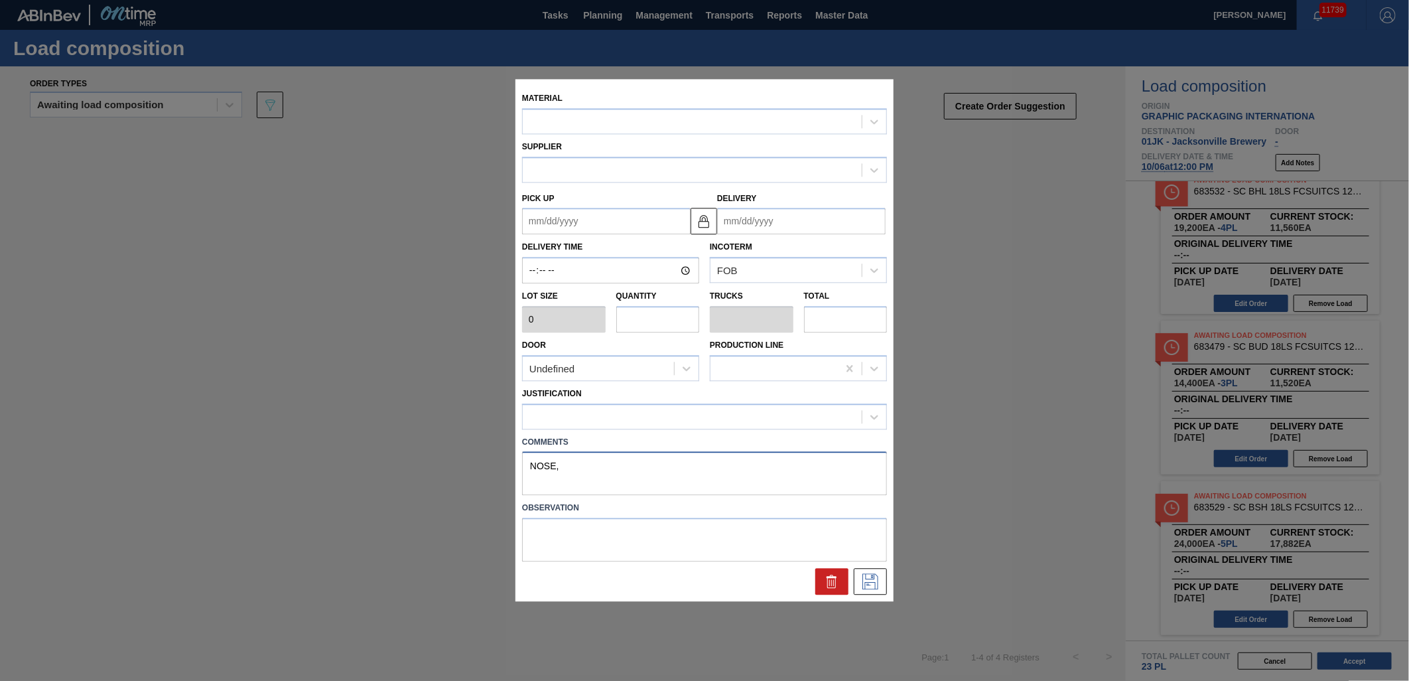
type input "0.227"
type input "24,000"
type textarea "NOSE,"
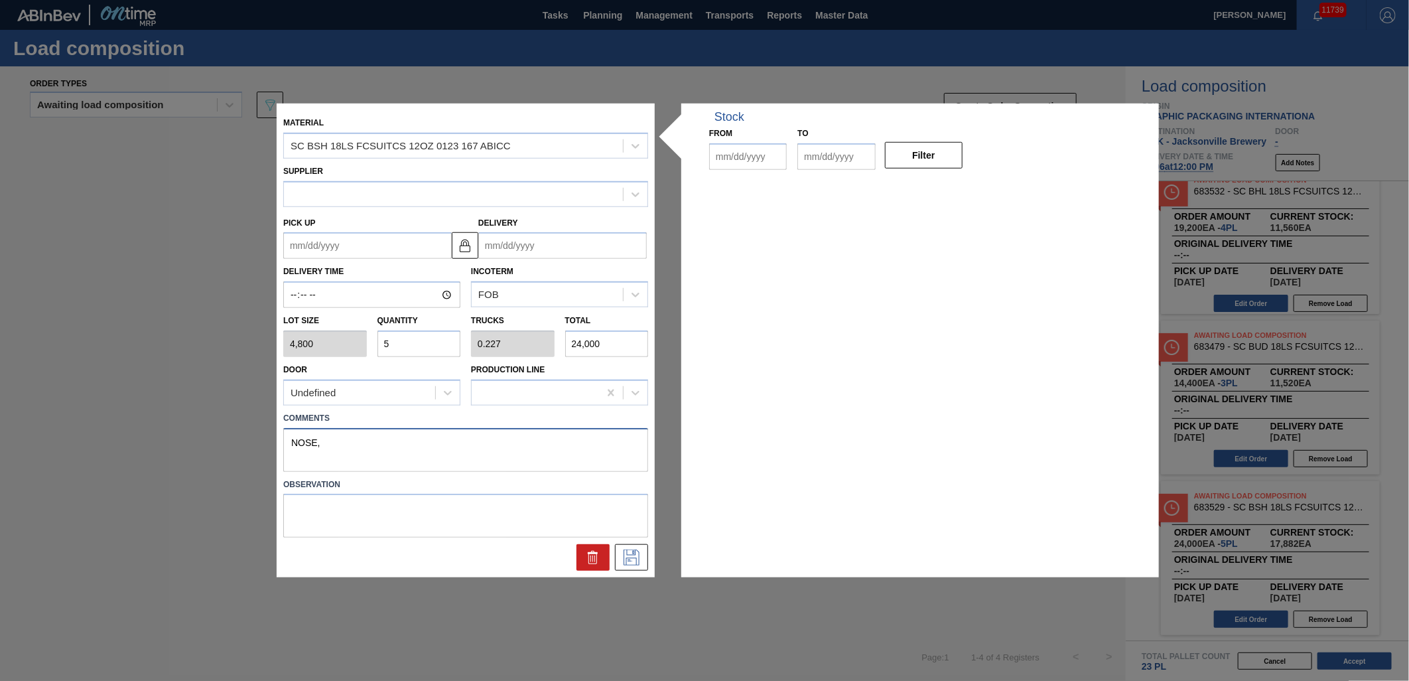
type up "[DATE]"
type input "[DATE]"
type input "10/16/2025"
type textarea "NOSE, DROP"
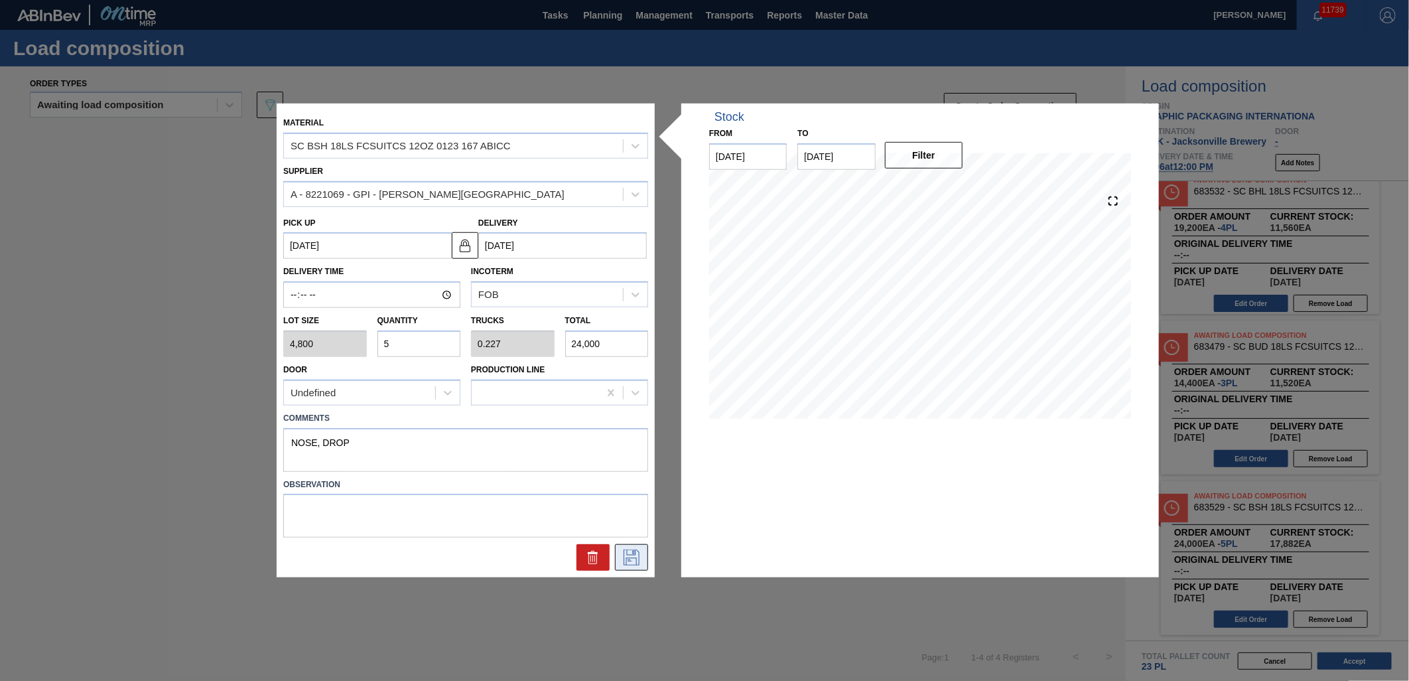
click at [635, 549] on icon at bounding box center [632, 557] width 16 height 16
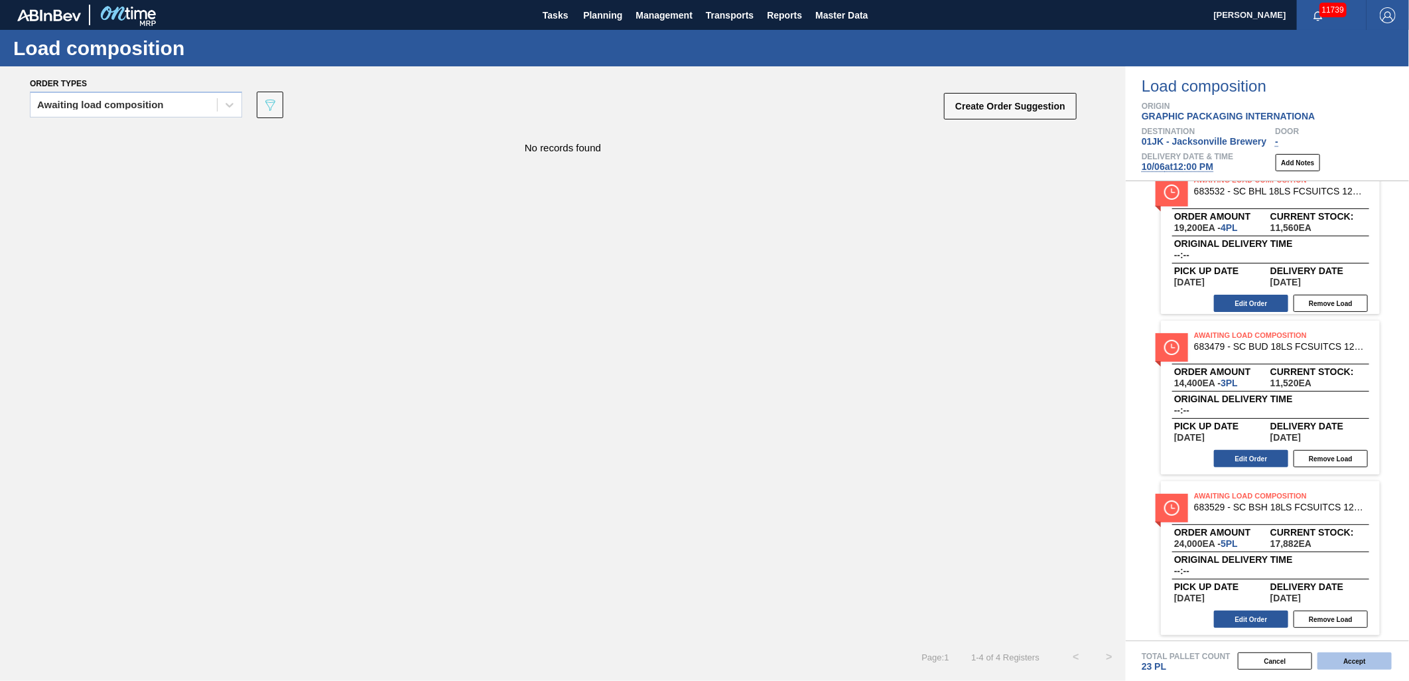
click at [1351, 667] on button "Accept" at bounding box center [1355, 660] width 74 height 17
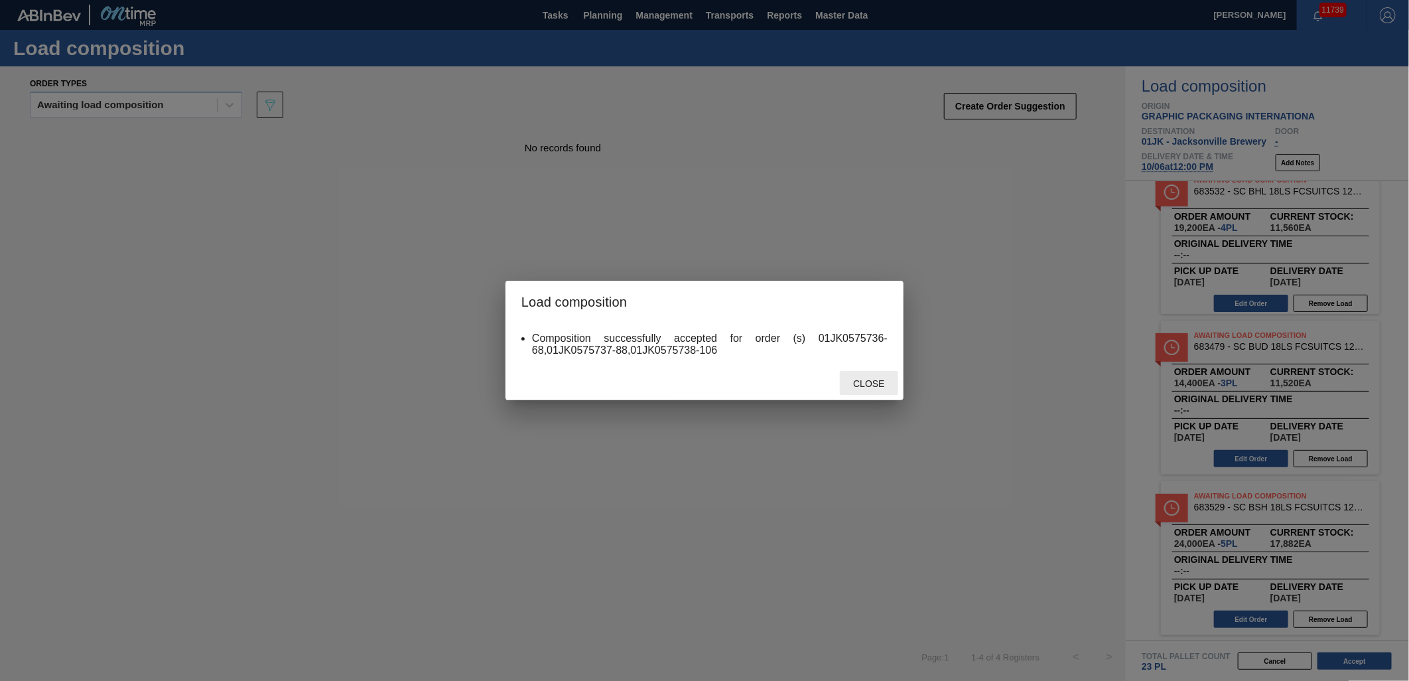
click at [870, 383] on span "Close" at bounding box center [869, 383] width 52 height 11
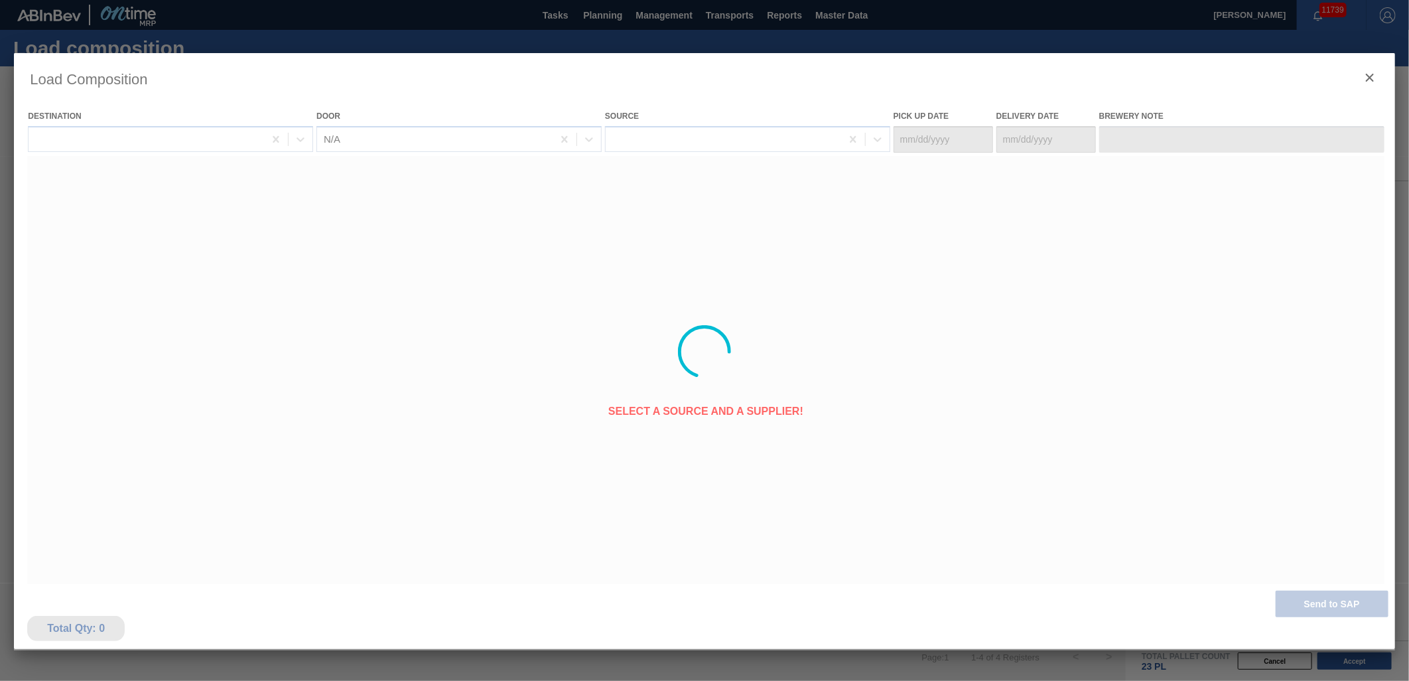
type Date "10/03/2025"
type Date "[DATE]"
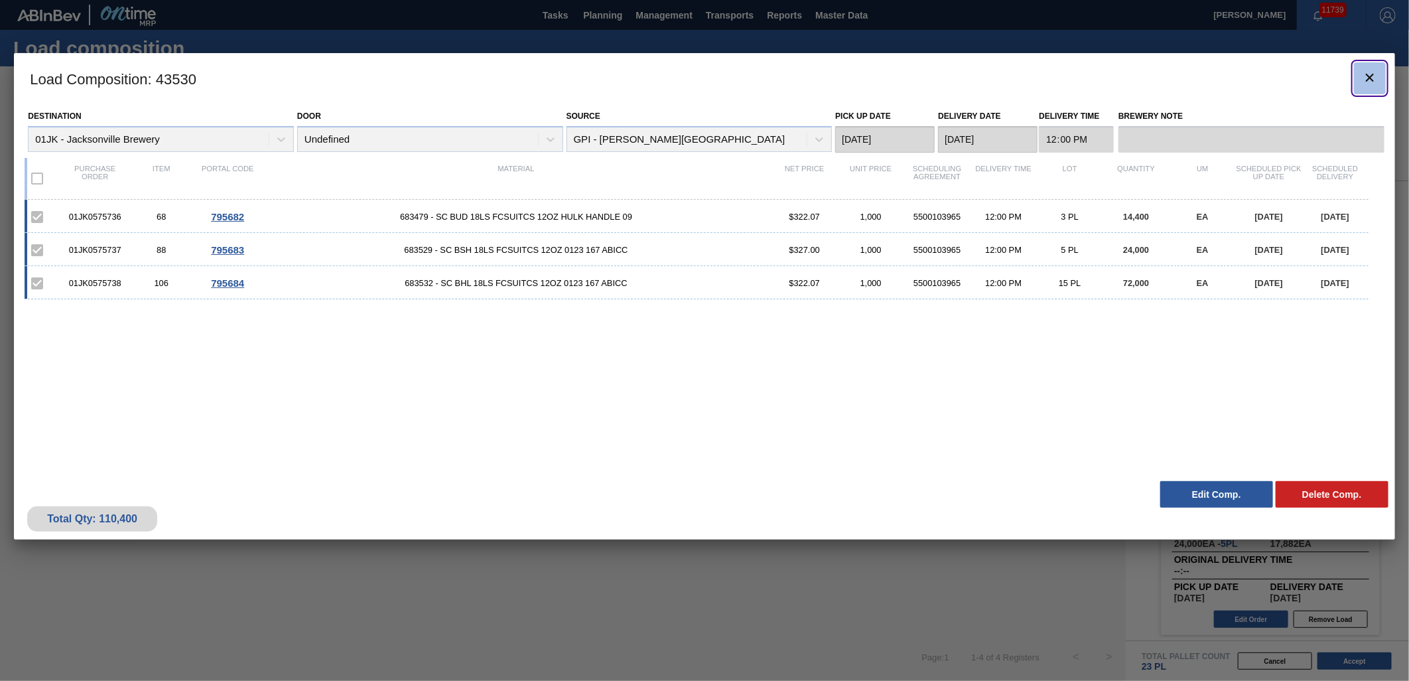
click at [1369, 78] on icon "botão de ícone" at bounding box center [1370, 78] width 16 height 16
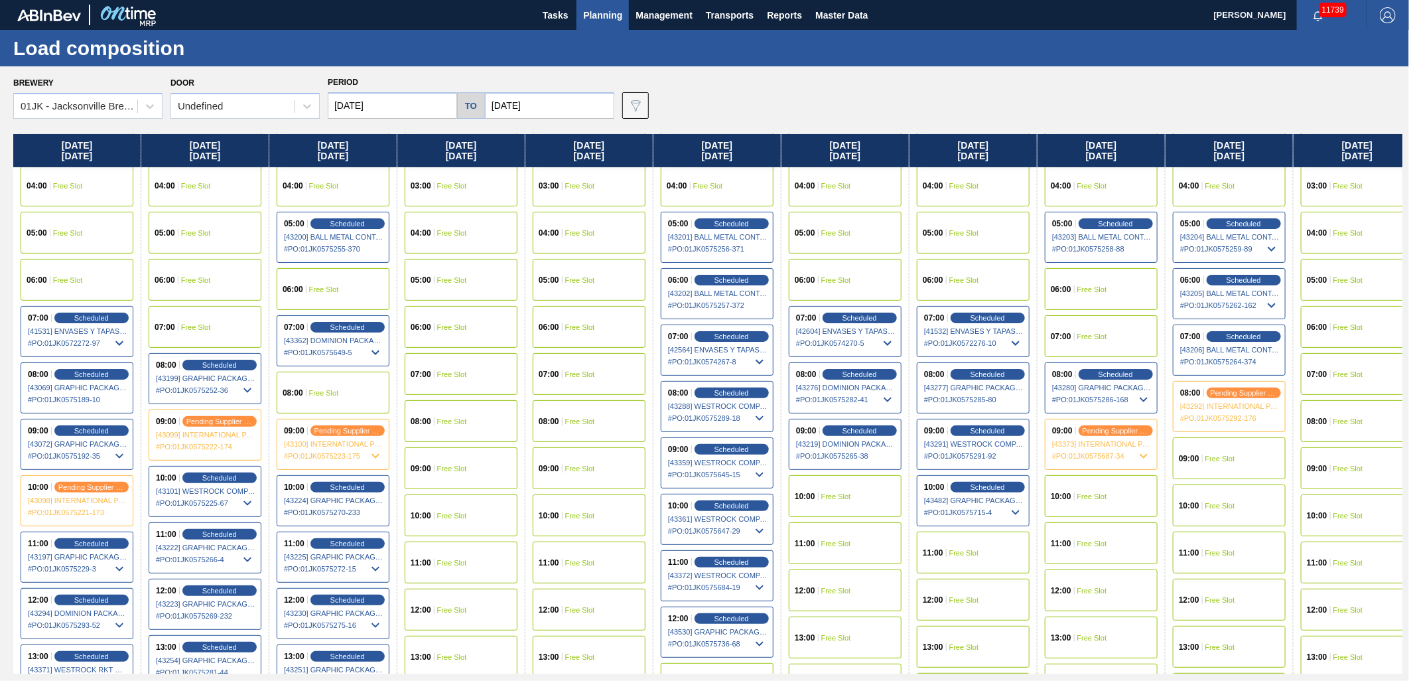
scroll to position [147, 0]
click at [1127, 478] on div "10:00 Free Slot" at bounding box center [1101, 495] width 113 height 42
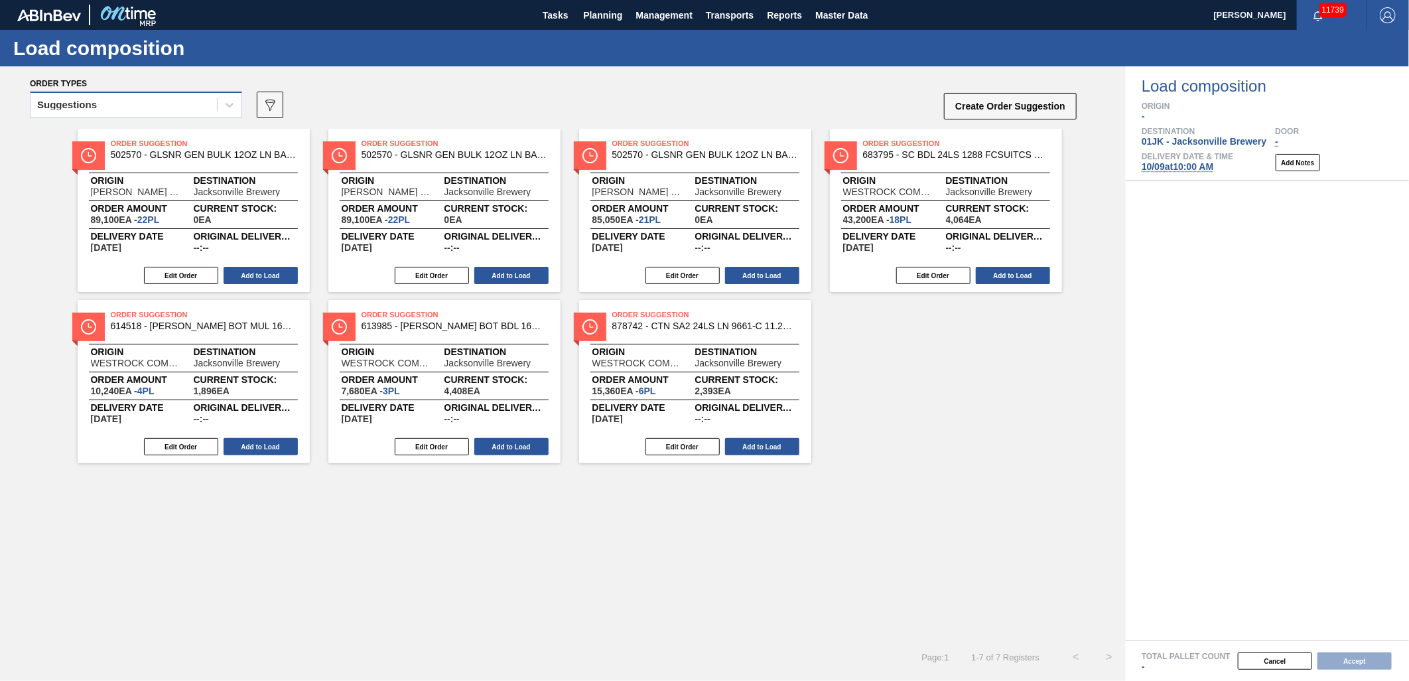
click at [163, 96] on div "Suggestions" at bounding box center [124, 105] width 186 height 19
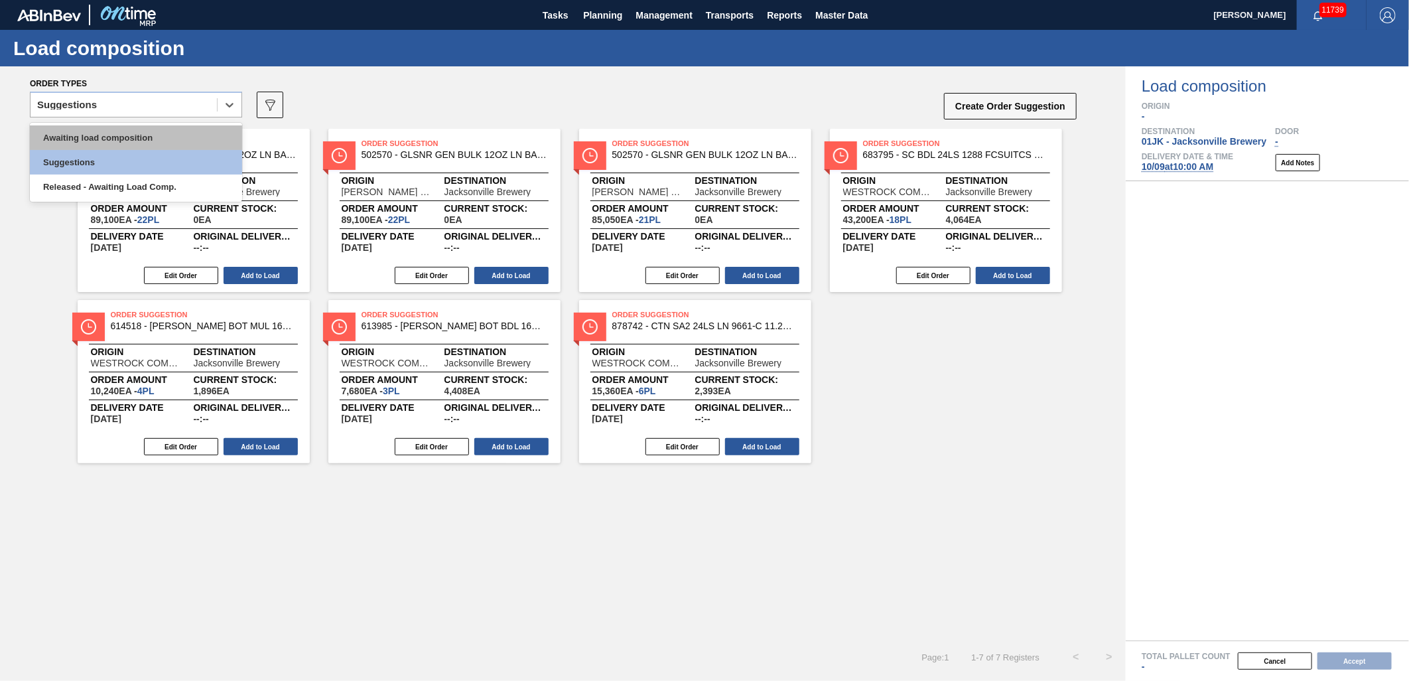
click at [153, 133] on div "Awaiting load composition" at bounding box center [136, 137] width 212 height 25
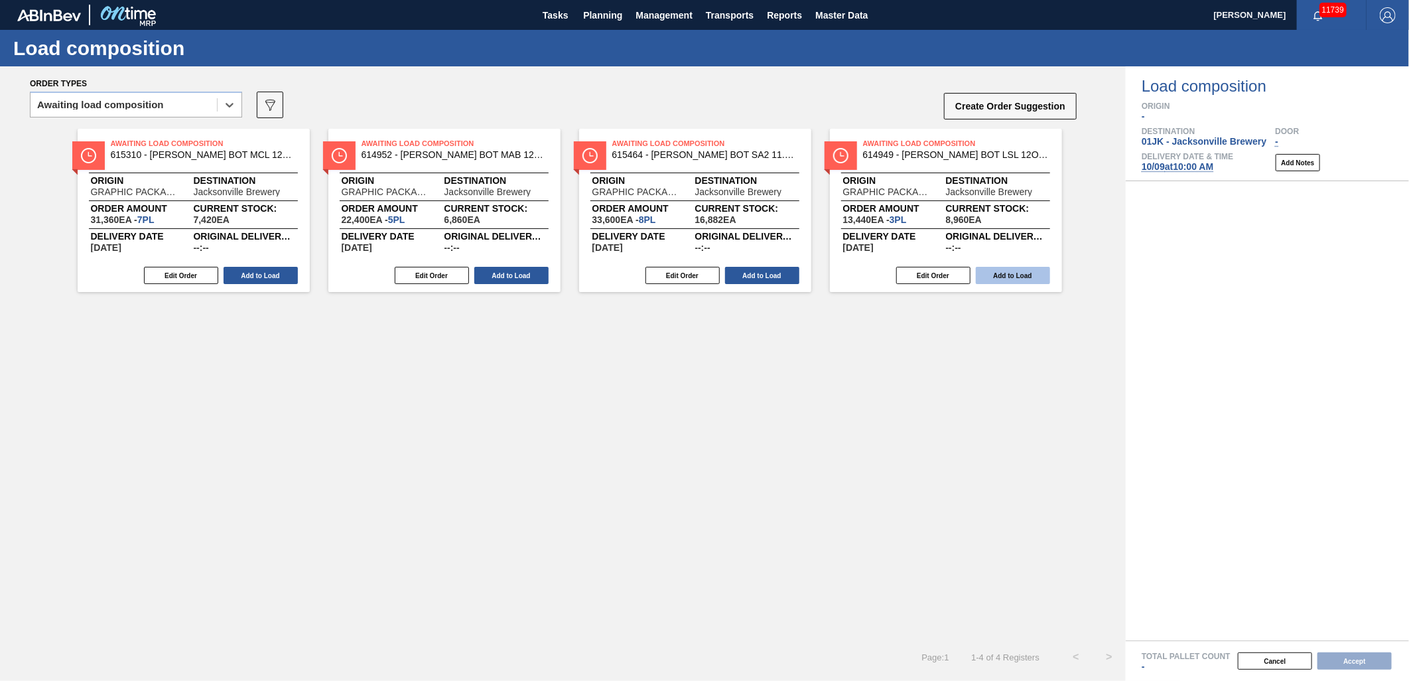
click at [1009, 274] on button "Add to Load" at bounding box center [1013, 275] width 74 height 17
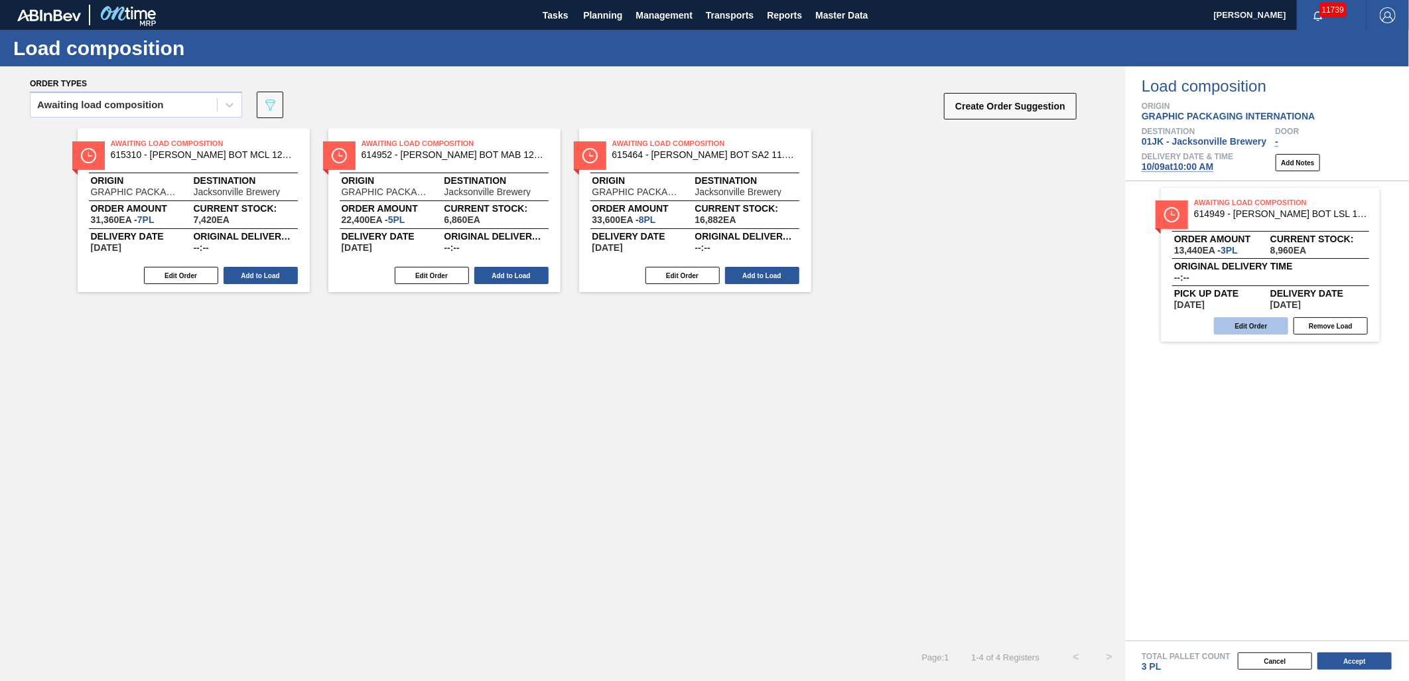
click at [1229, 324] on button "Edit Order" at bounding box center [1251, 325] width 74 height 17
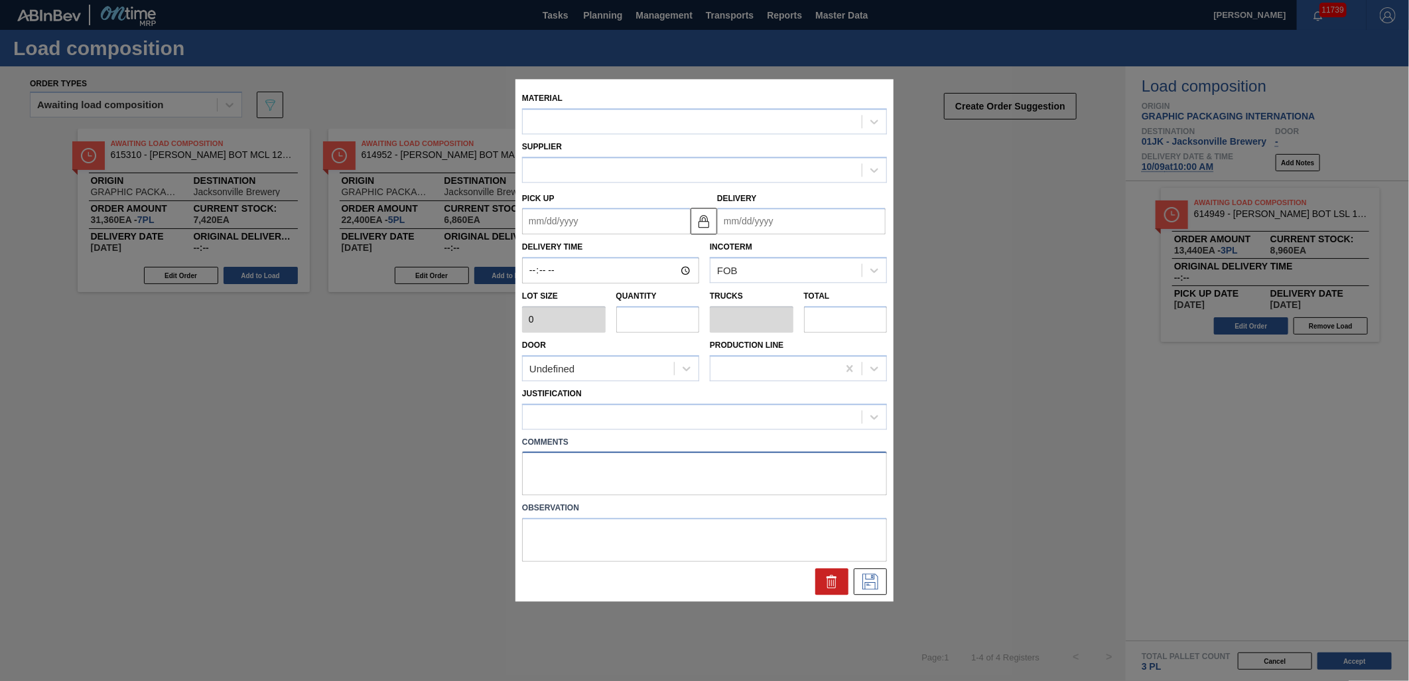
click at [730, 456] on textarea at bounding box center [704, 474] width 365 height 44
type input "4,480"
type input "3"
type input "0.115"
type input "13,440"
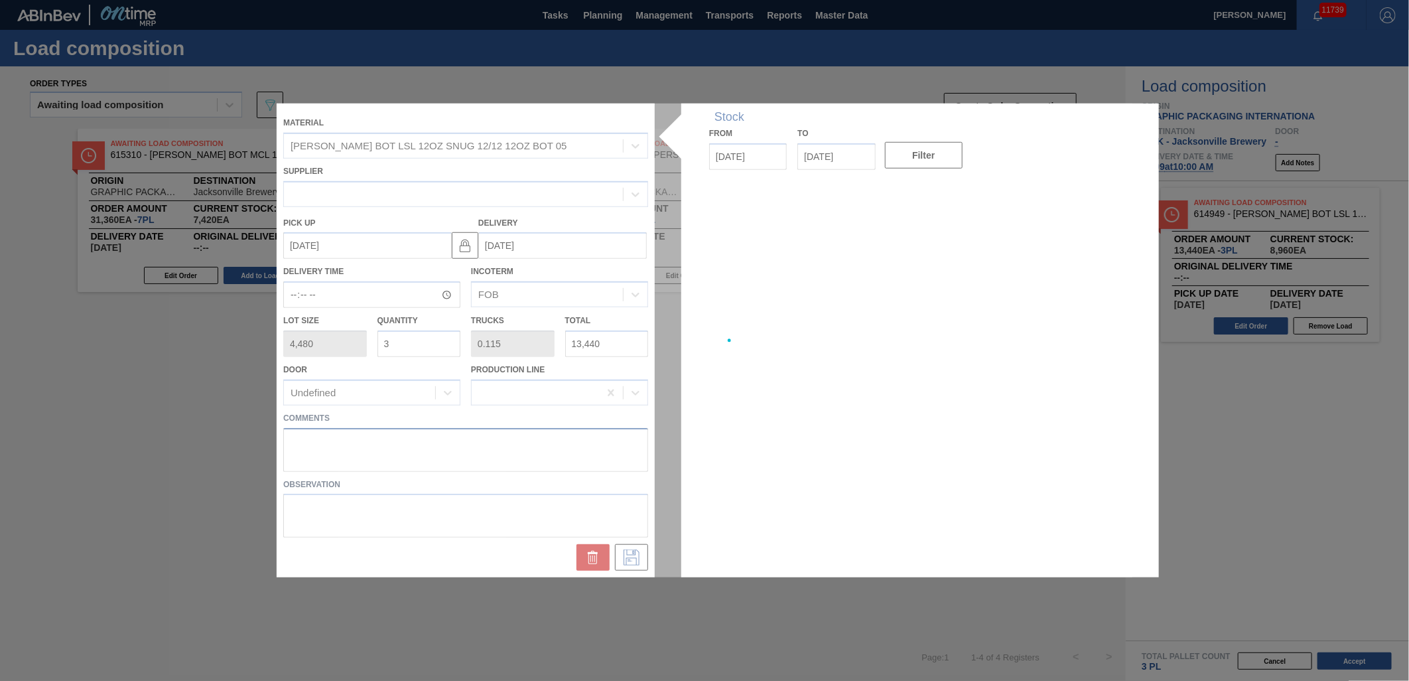
type up "[DATE]"
type input "[DATE]"
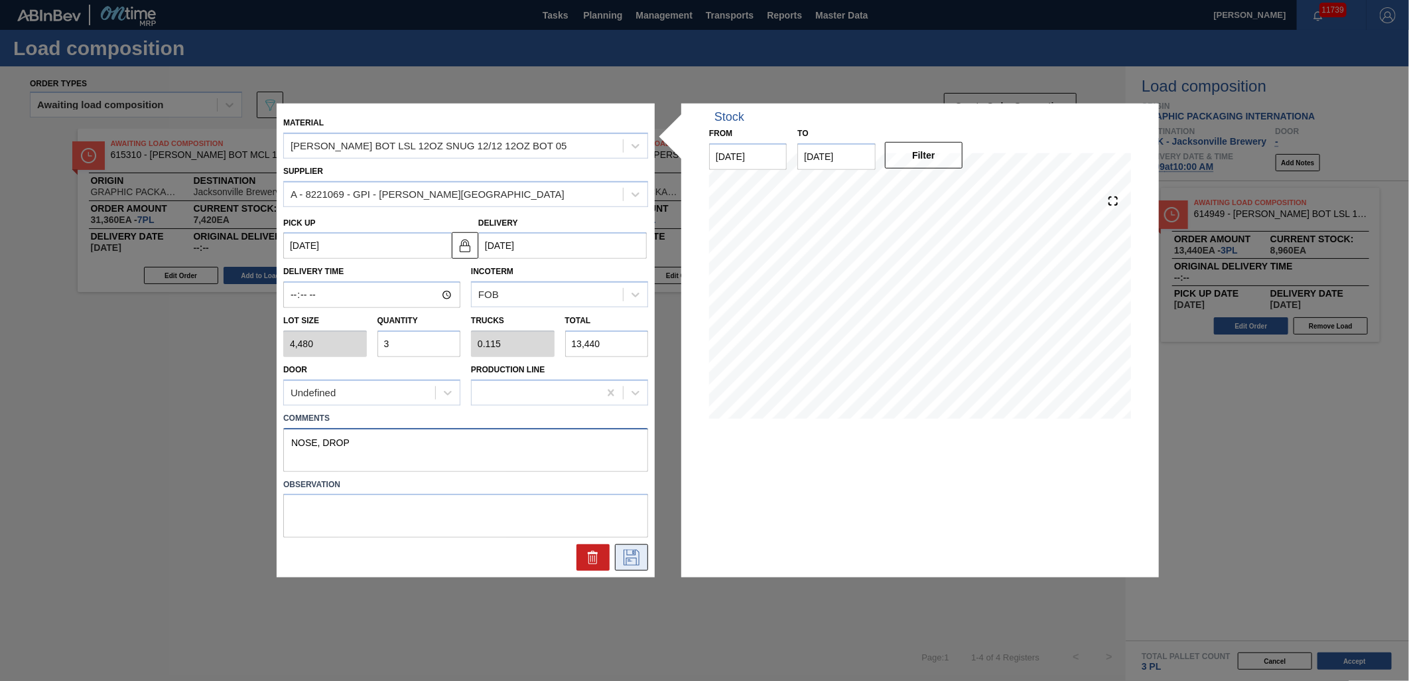
type textarea "NOSE, DROP"
click at [636, 567] on button at bounding box center [631, 557] width 33 height 27
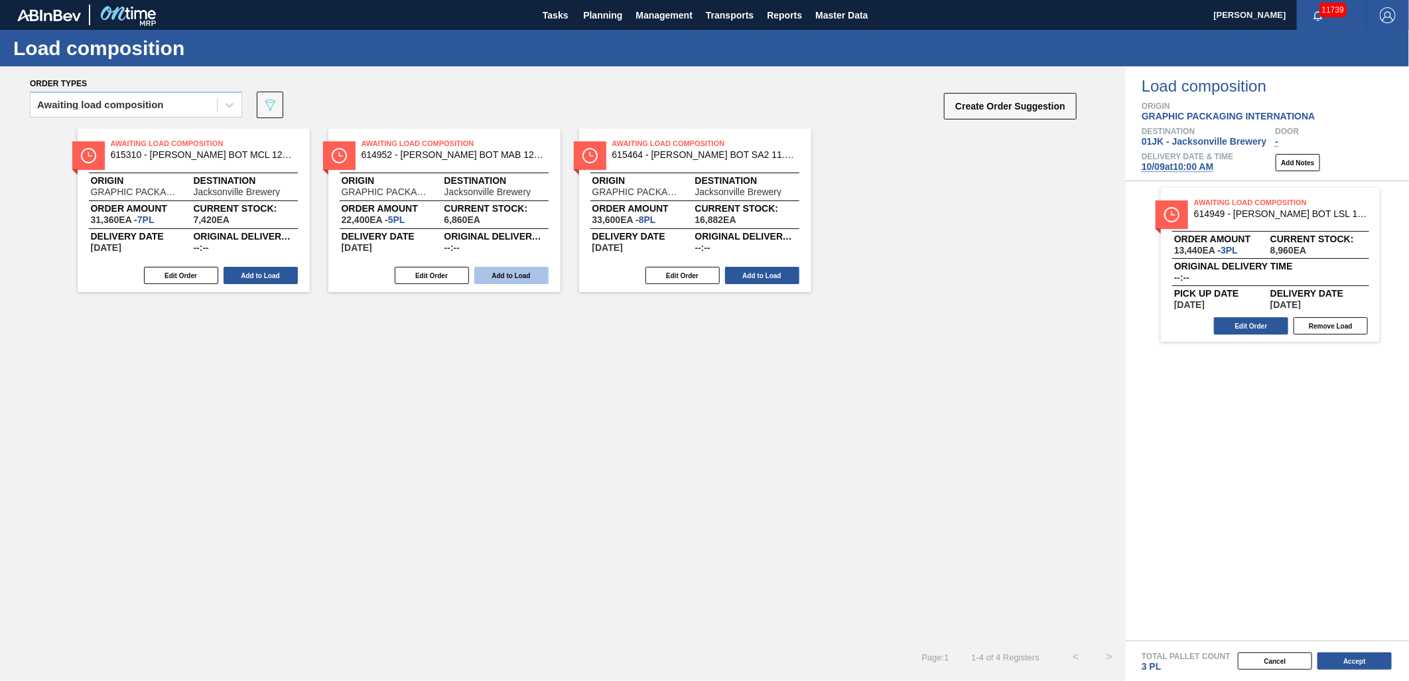
click at [525, 275] on button "Add to Load" at bounding box center [511, 275] width 74 height 17
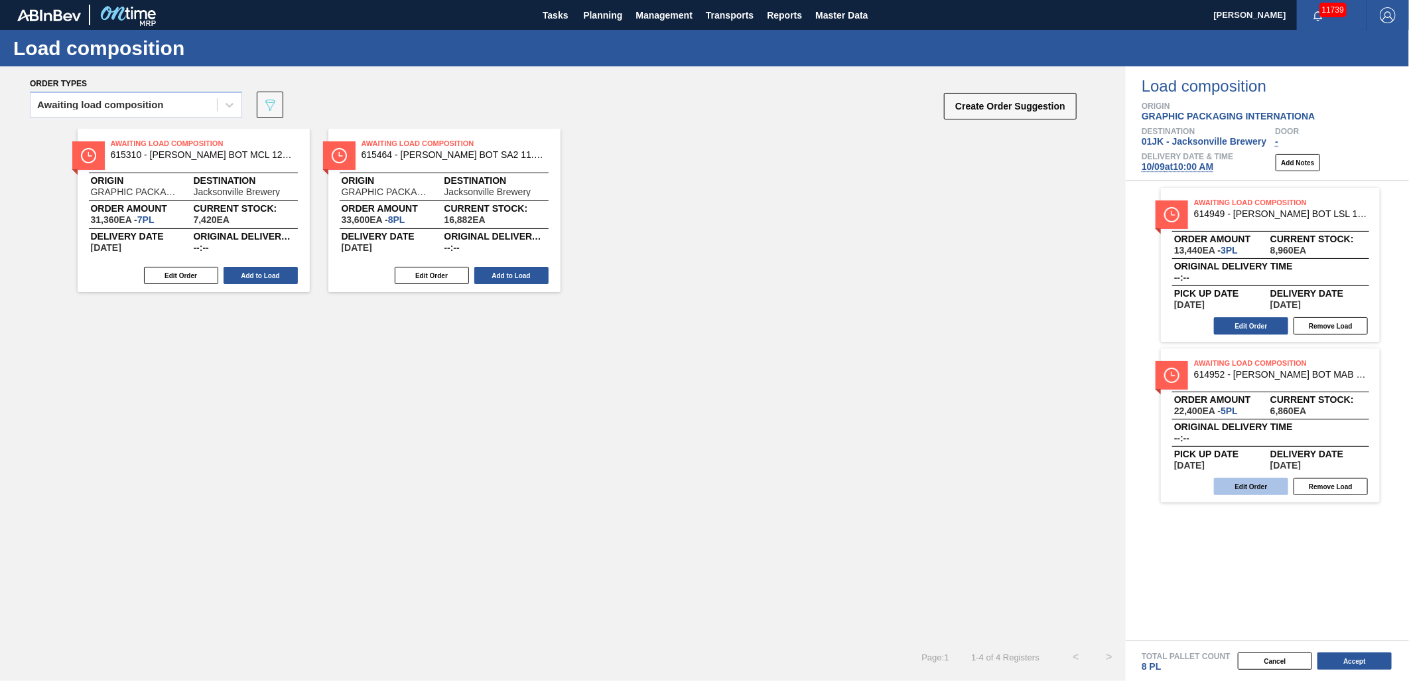
click at [1229, 480] on button "Edit Order" at bounding box center [1251, 486] width 74 height 17
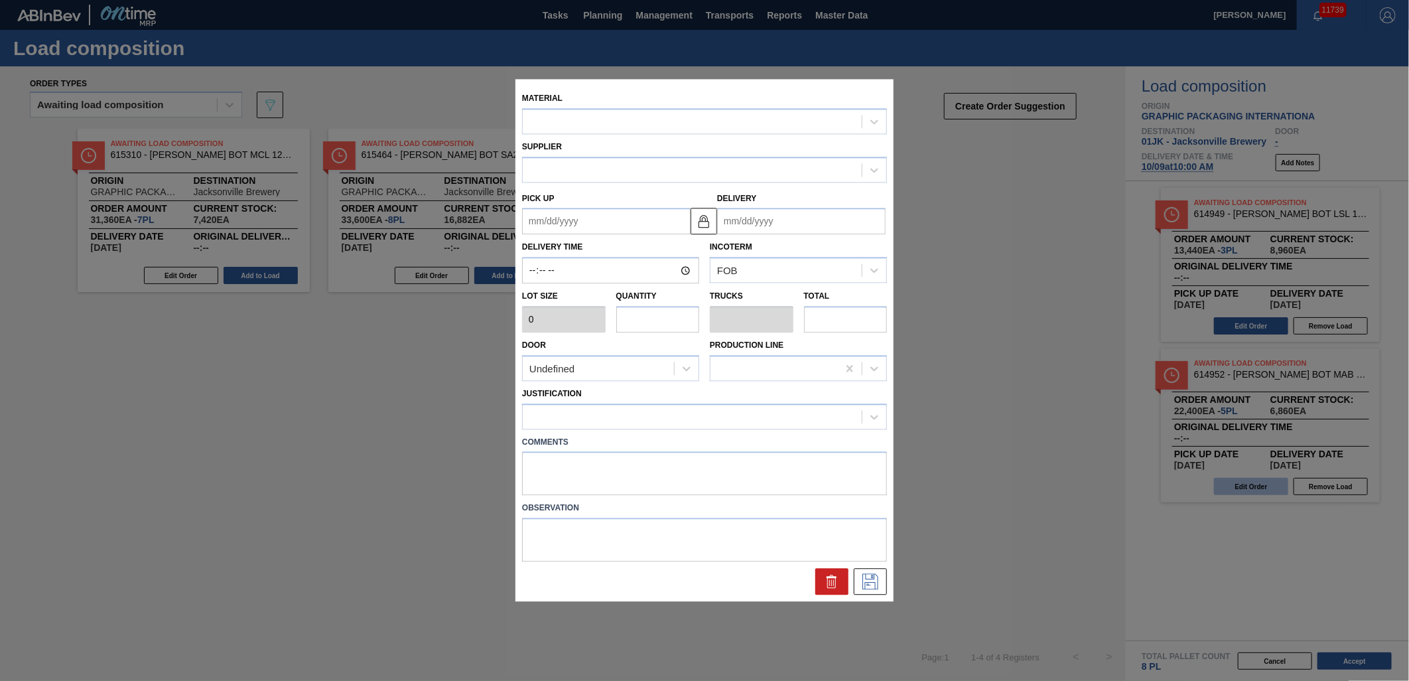
type input "4,480"
type input "5"
type input "0.192"
type input "22,400"
type up "[DATE]"
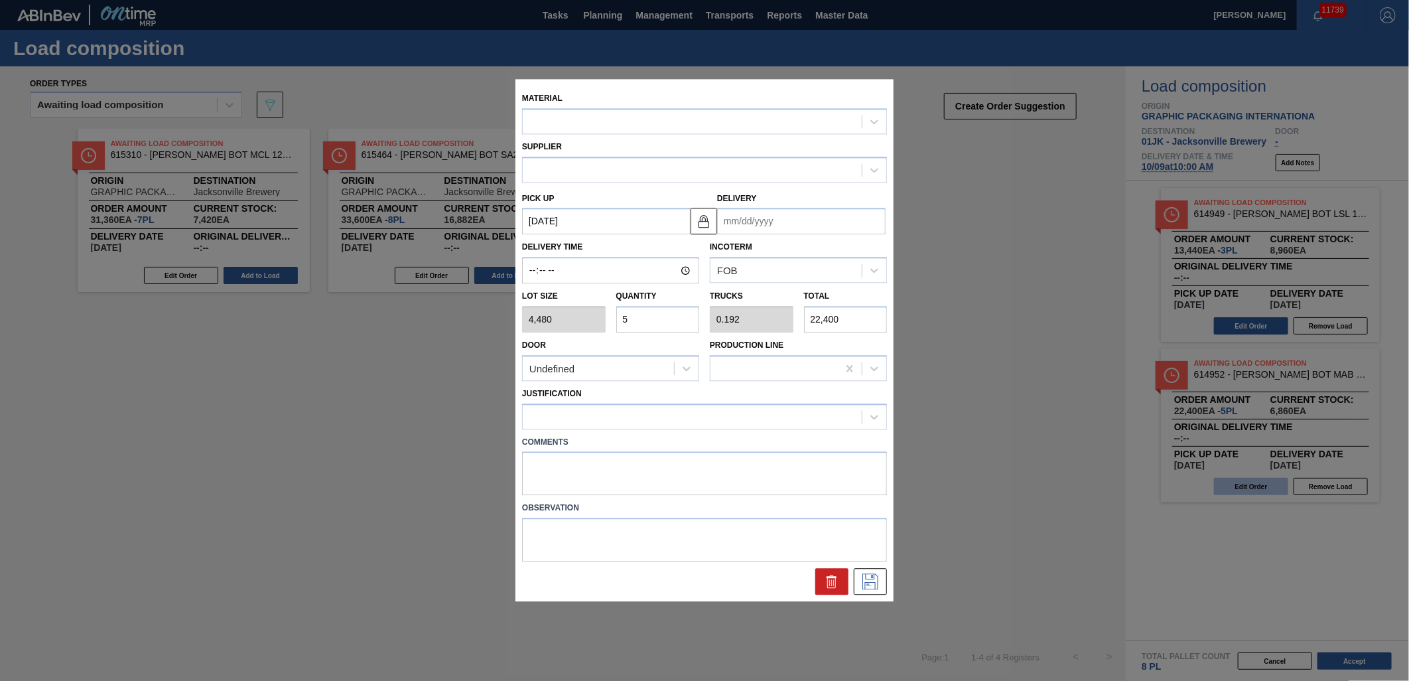
type input "[DATE]"
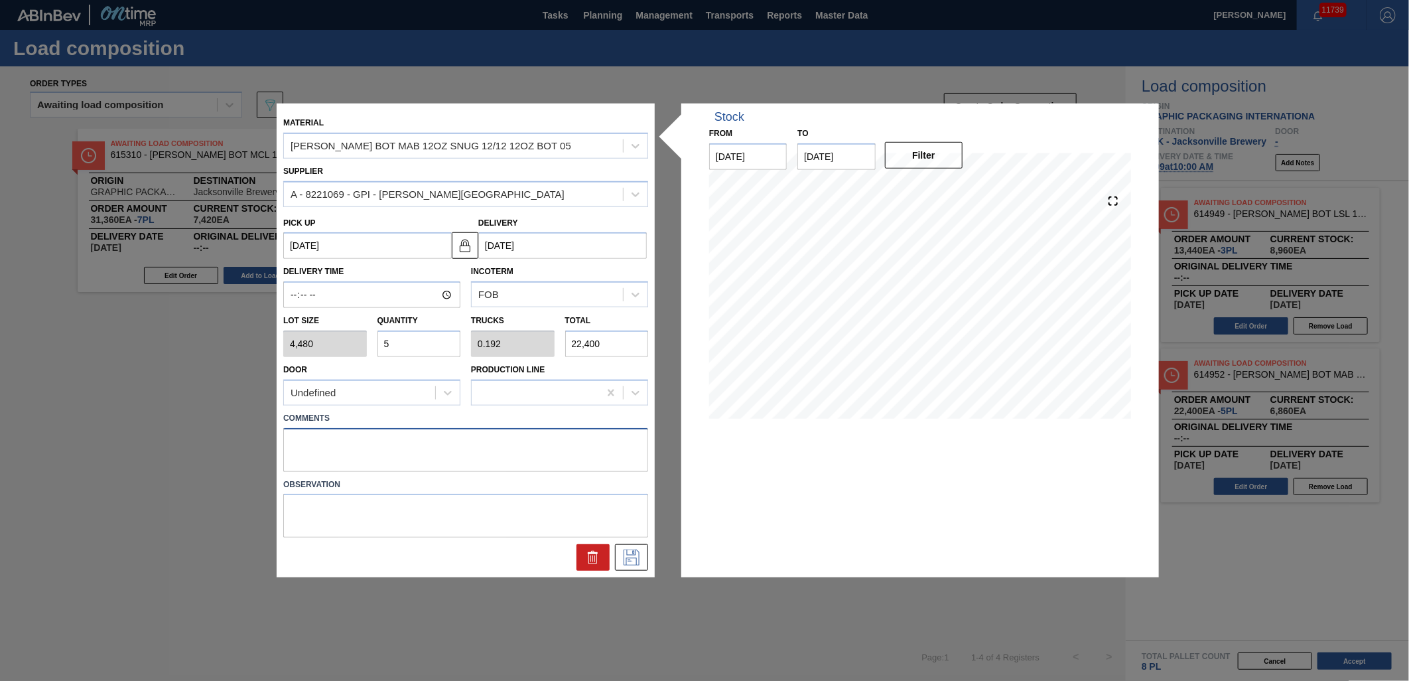
click at [478, 432] on textarea at bounding box center [465, 449] width 365 height 44
type textarea "M2, DROP"
click at [618, 556] on button at bounding box center [631, 557] width 33 height 27
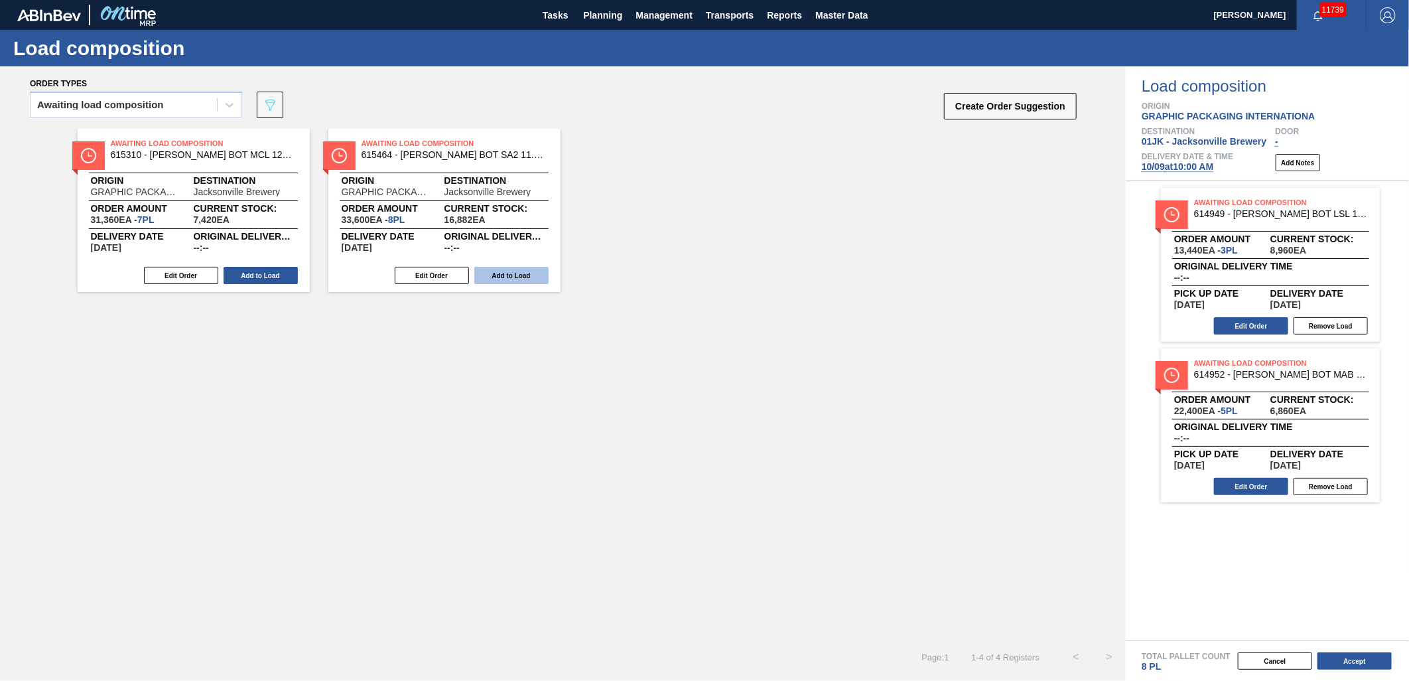
click at [259, 270] on button "Add to Load" at bounding box center [261, 275] width 74 height 17
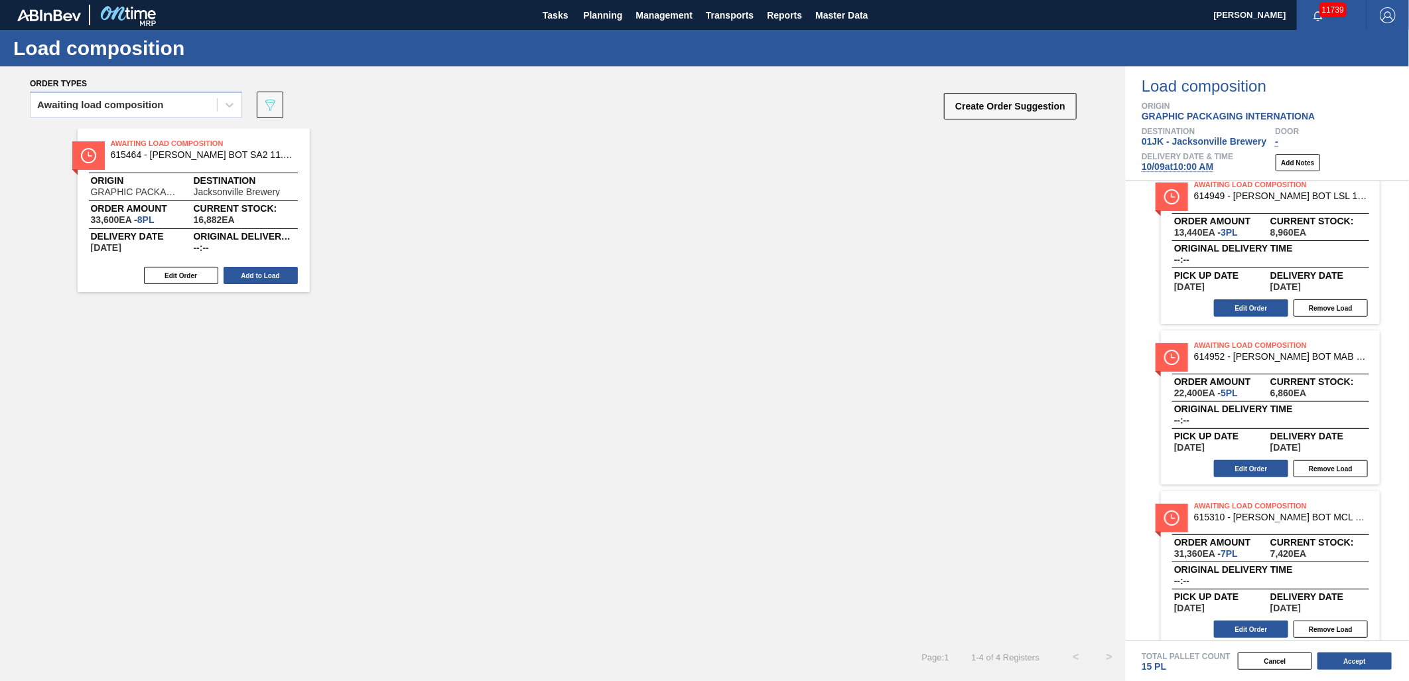
scroll to position [28, 0]
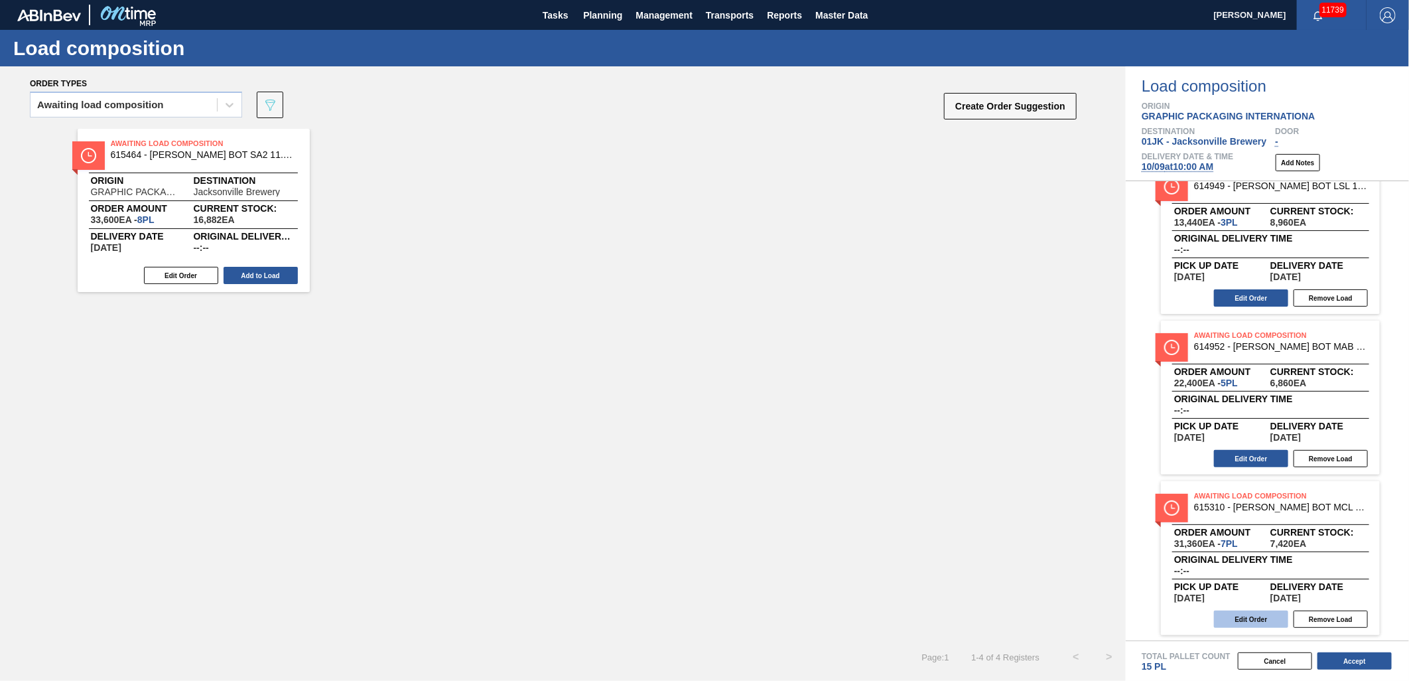
click at [1245, 624] on button "Edit Order" at bounding box center [1251, 618] width 74 height 17
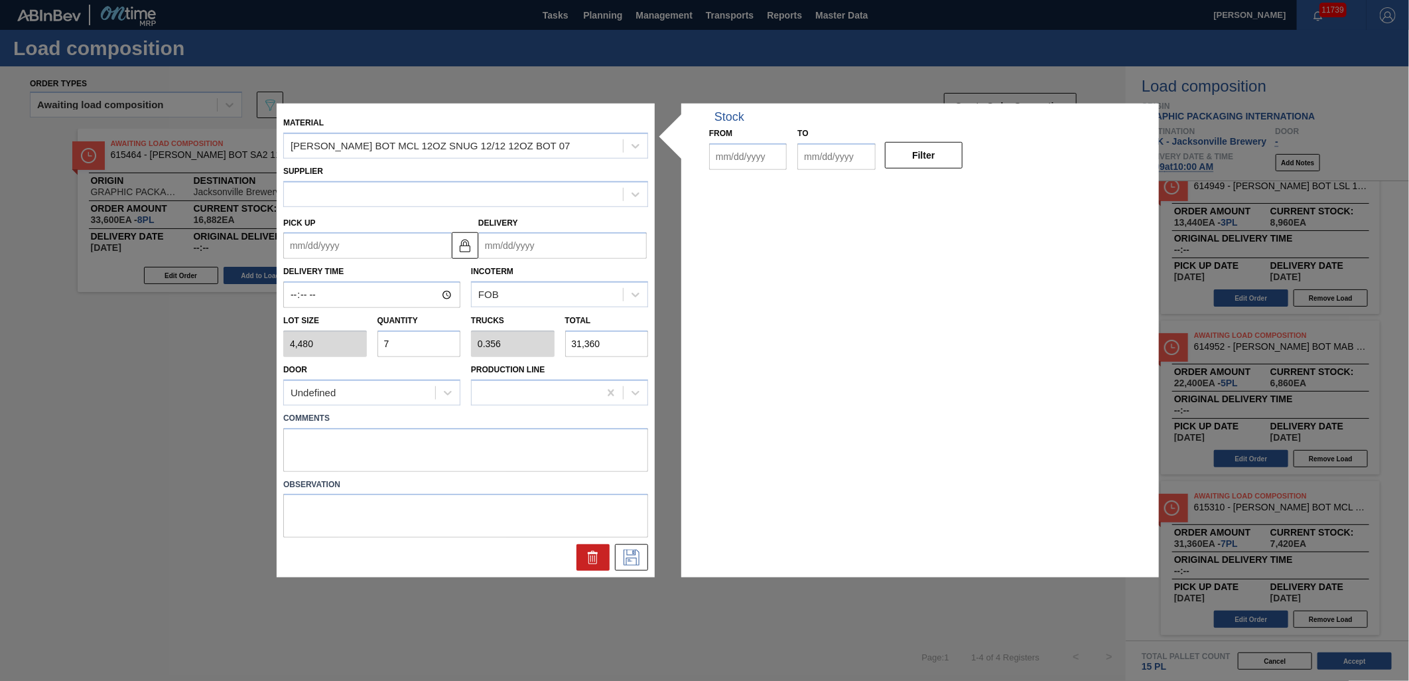
type input "4,480"
type input "7"
type input "0.356"
type input "31,360"
type up "[DATE]"
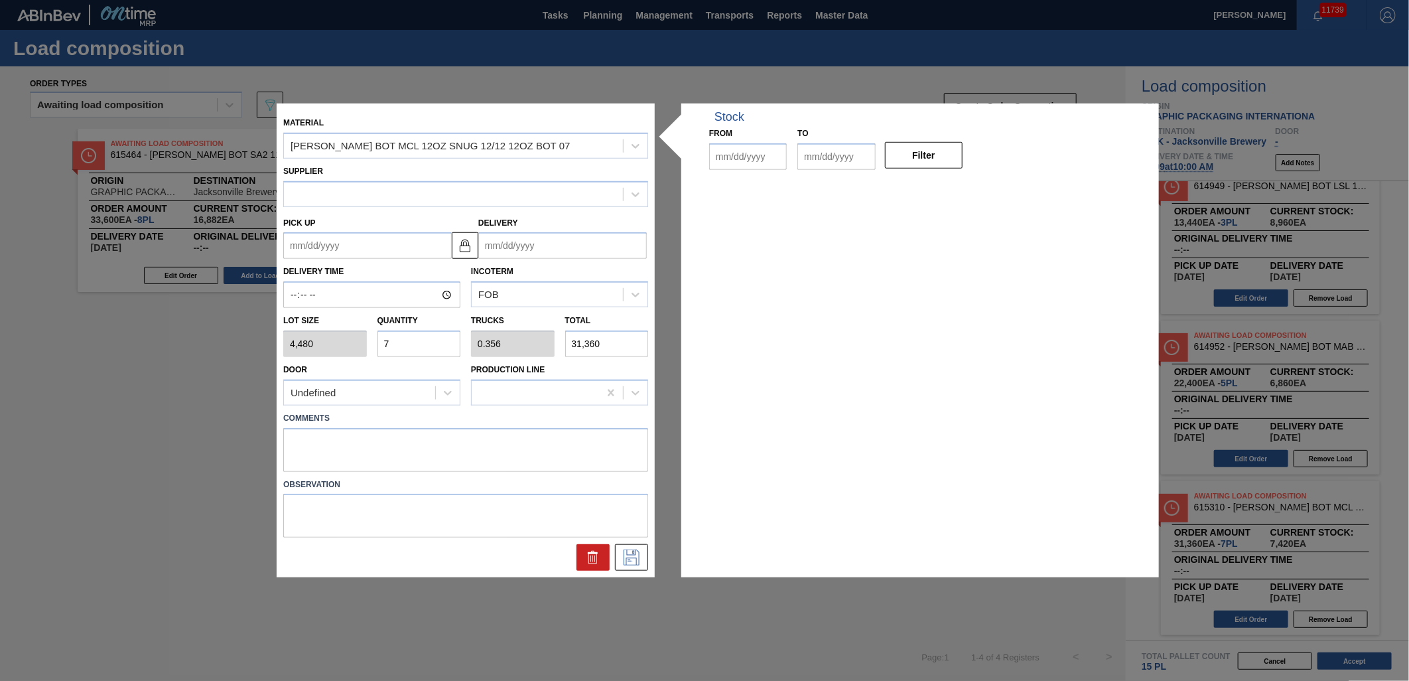
type input "[DATE]"
type input "10/16/2025"
click at [447, 446] on textarea at bounding box center [465, 449] width 365 height 44
type textarea "M1, DROP"
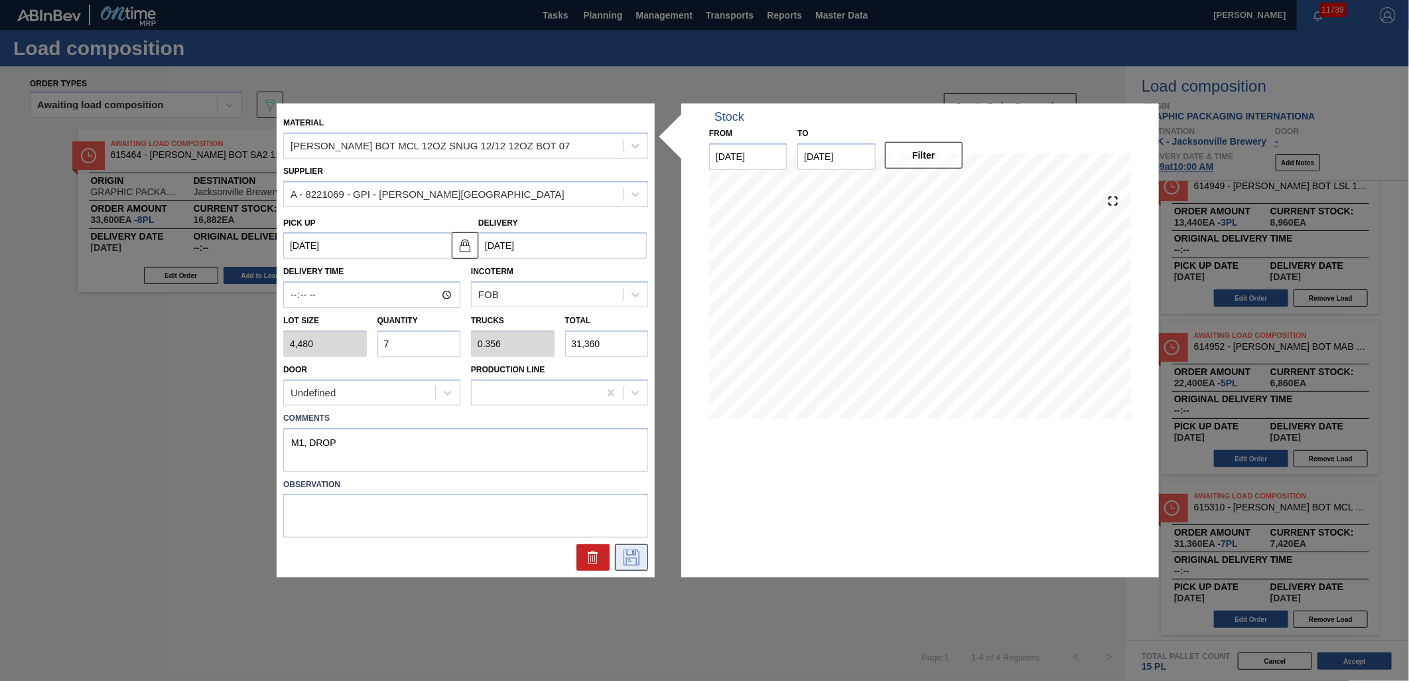
click at [631, 549] on icon at bounding box center [632, 557] width 16 height 16
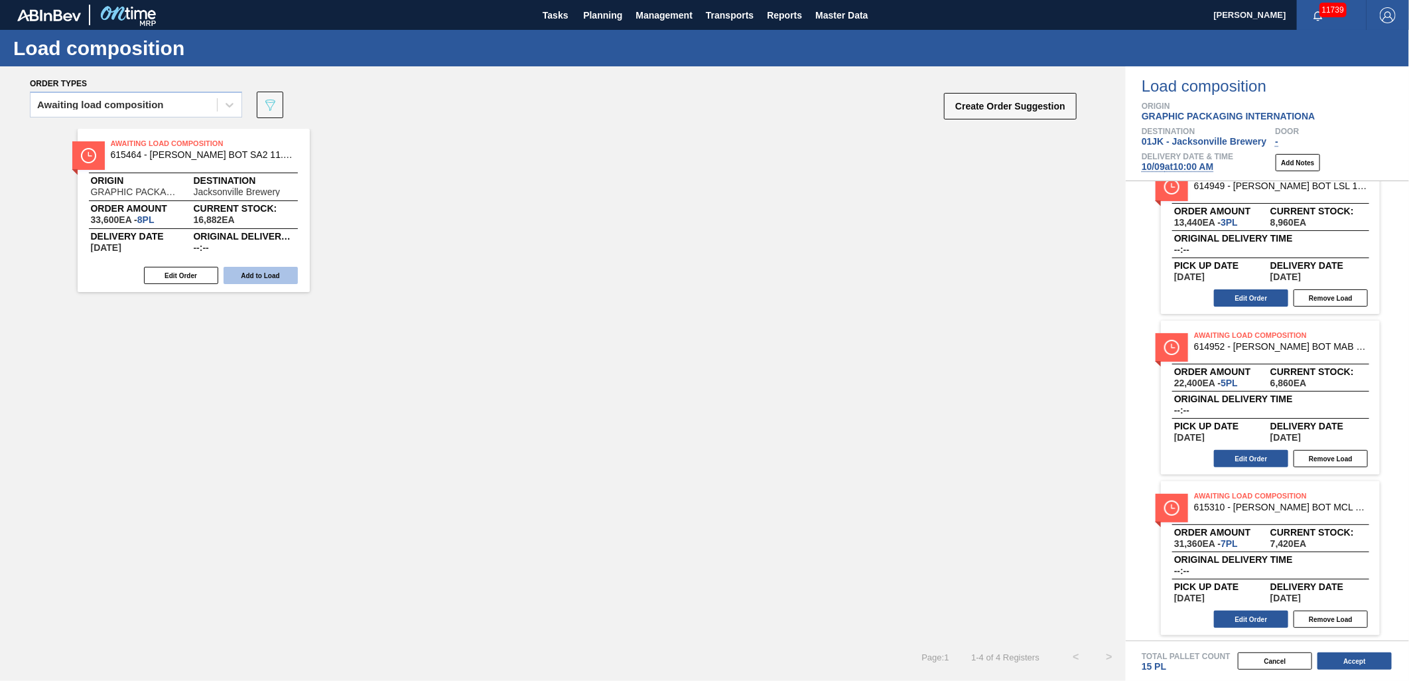
click at [265, 282] on button "Add to Load" at bounding box center [261, 275] width 74 height 17
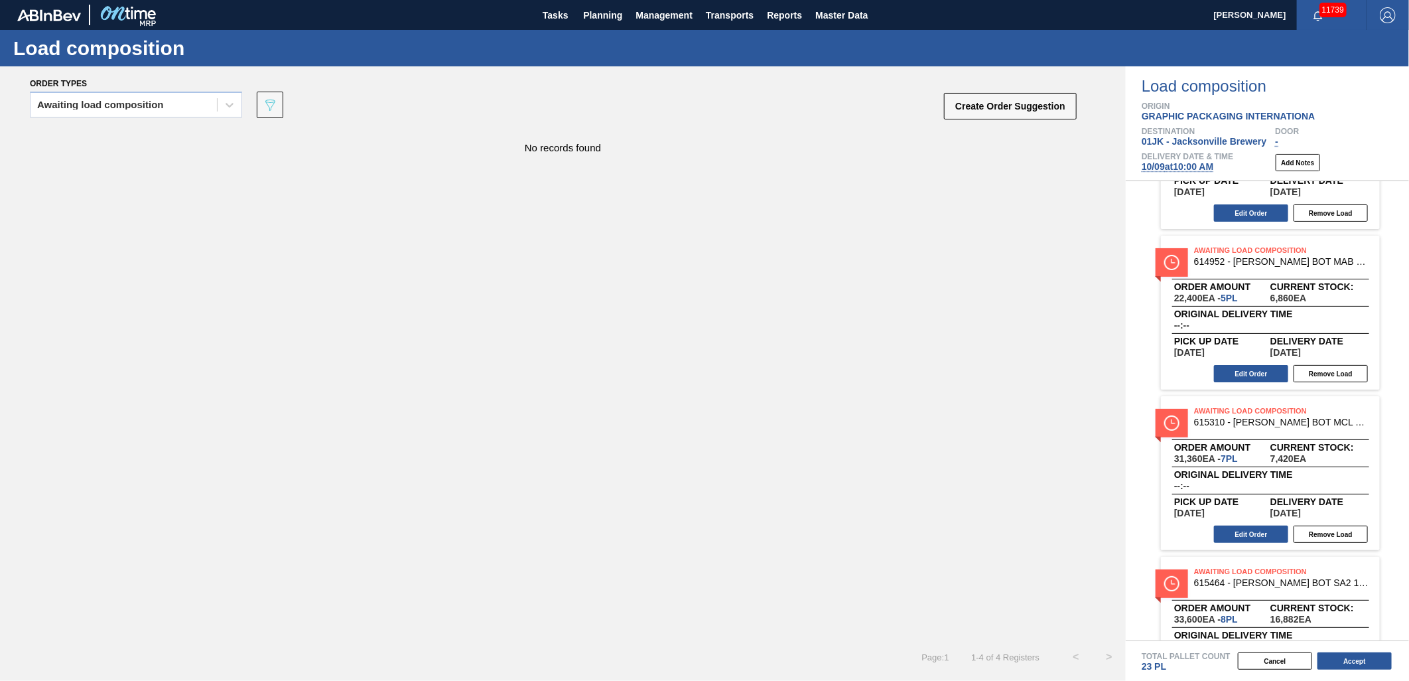
scroll to position [188, 0]
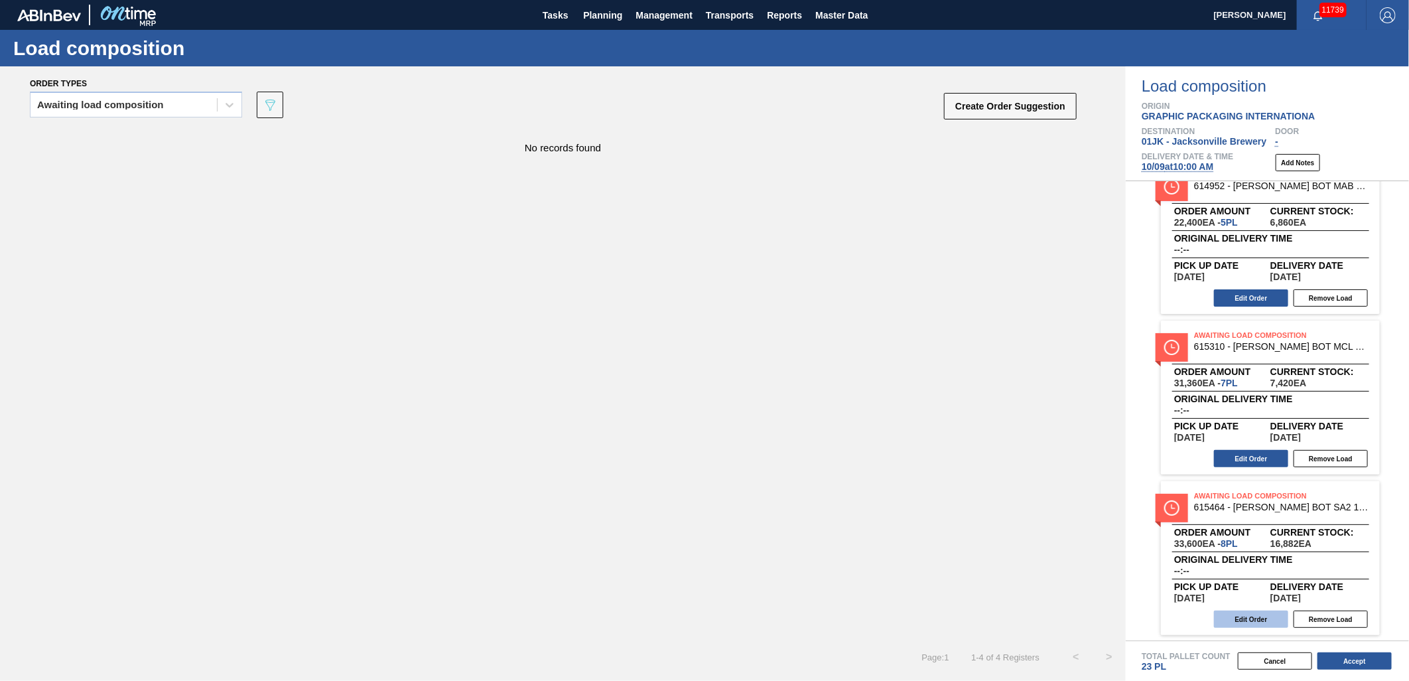
click at [1248, 610] on button "Edit Order" at bounding box center [1251, 618] width 74 height 17
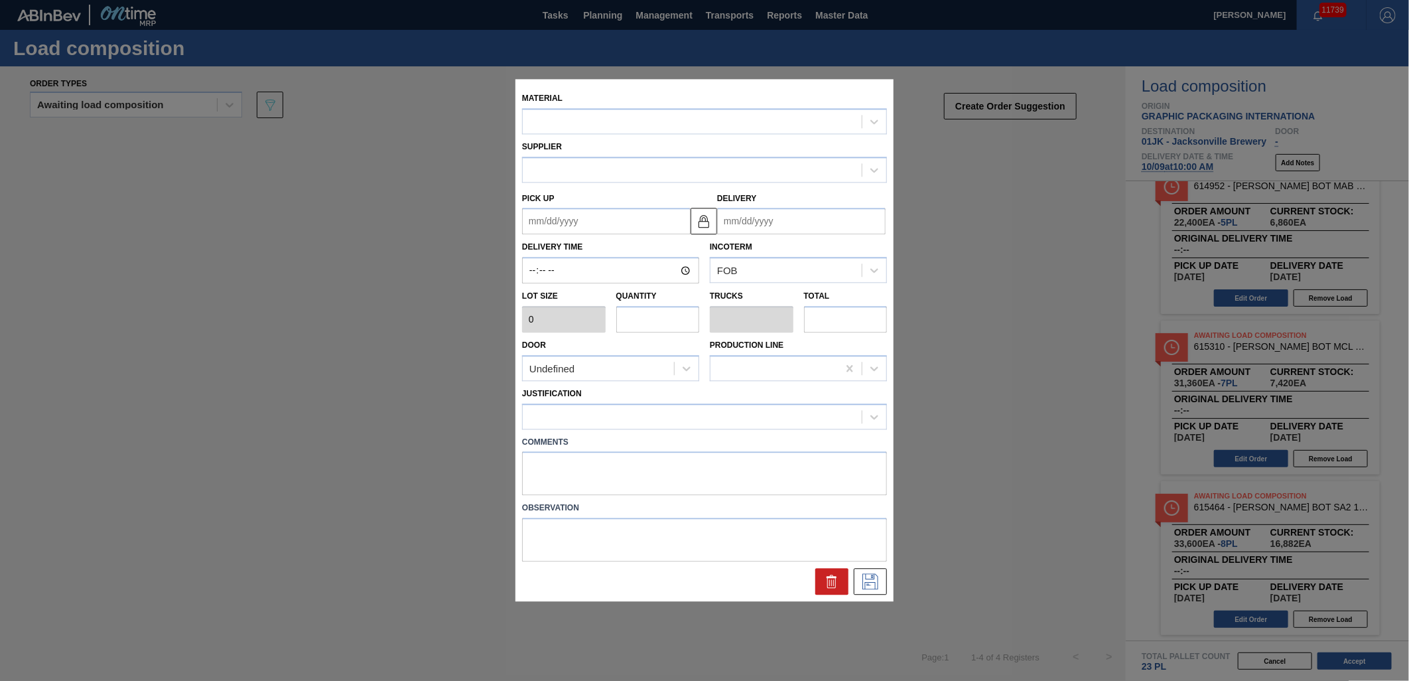
type input "4,200"
type input "8"
type input "0.308"
type input "33,600"
type up "[DATE]"
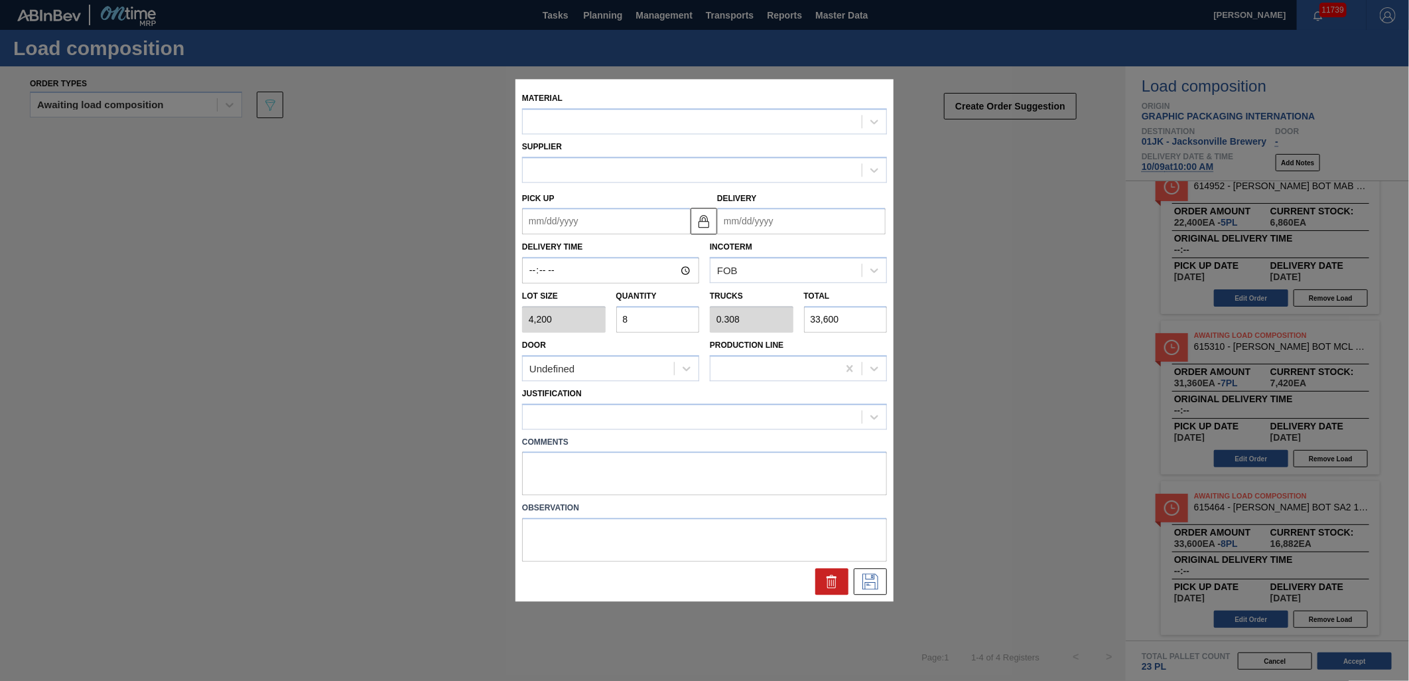
type input "[DATE]"
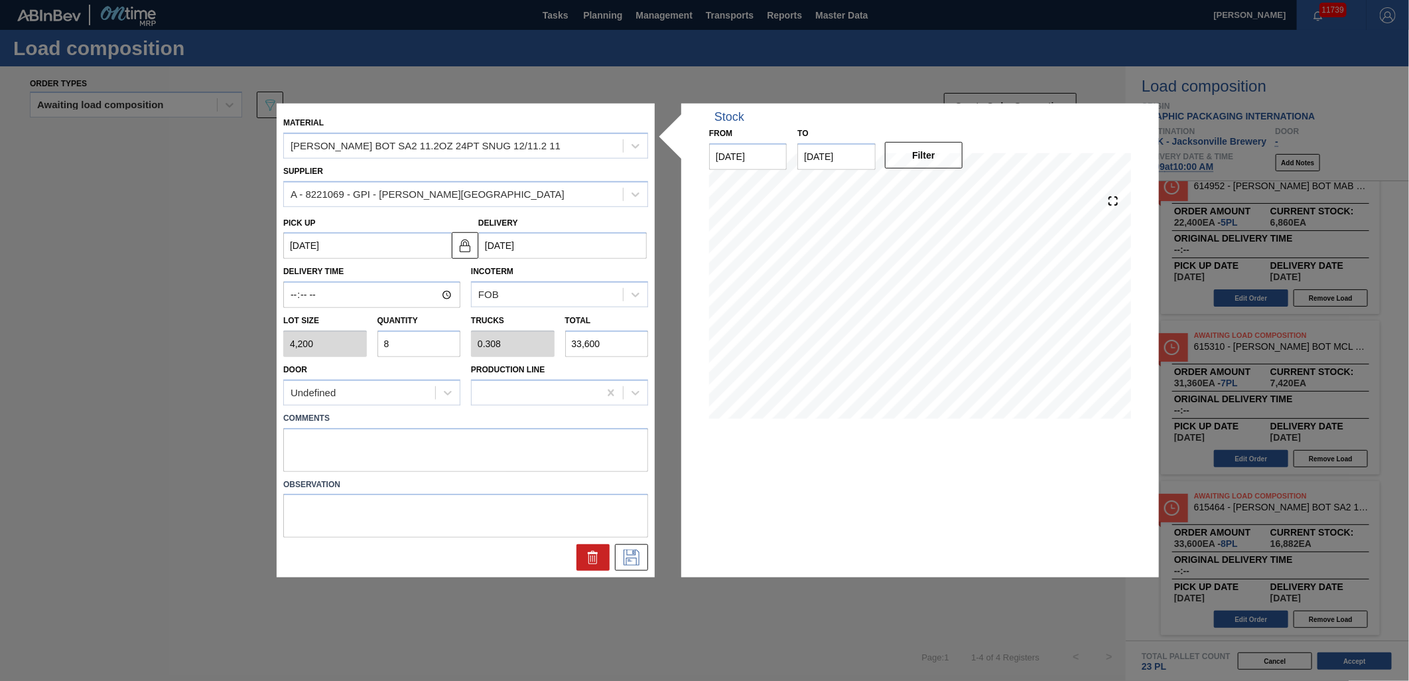
click at [423, 340] on input "8" at bounding box center [420, 343] width 84 height 27
type input "1"
type input "0.038"
type input "4,200"
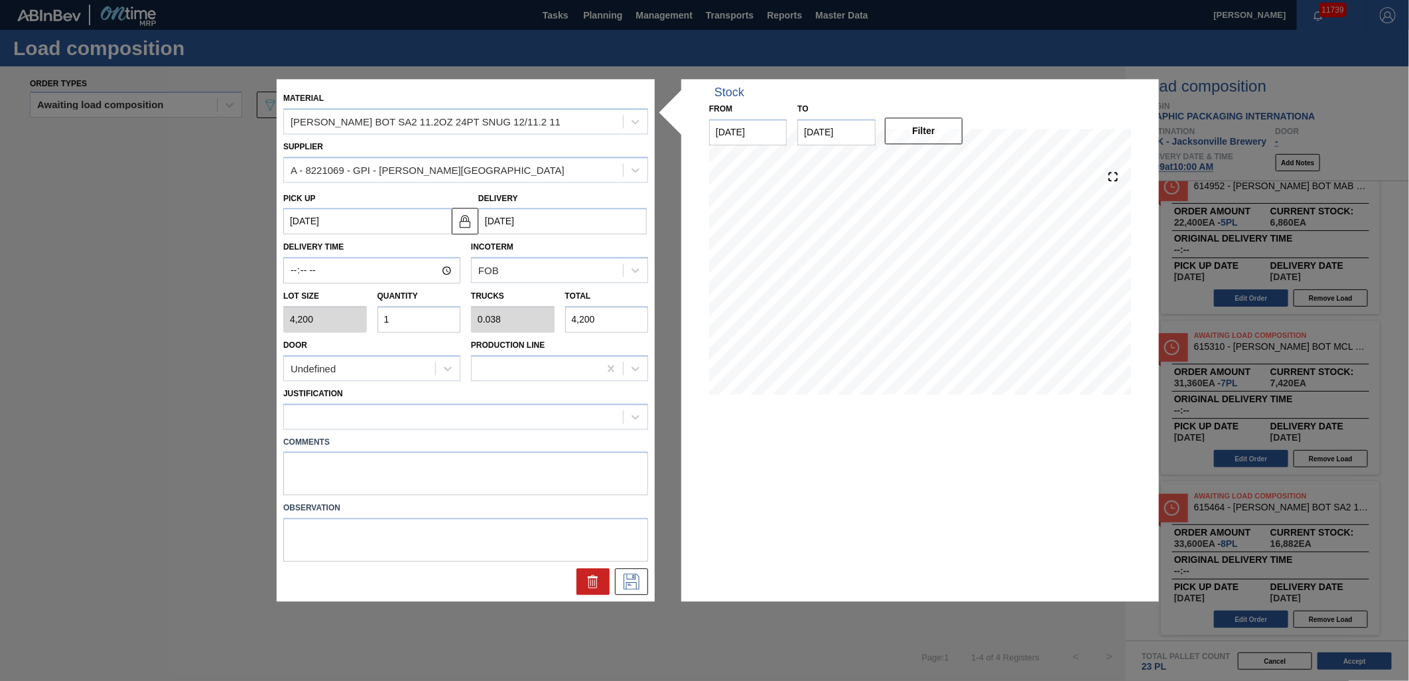
type input "11"
type input "0.423"
type input "46,200"
type input "11"
click at [480, 421] on div at bounding box center [453, 416] width 339 height 19
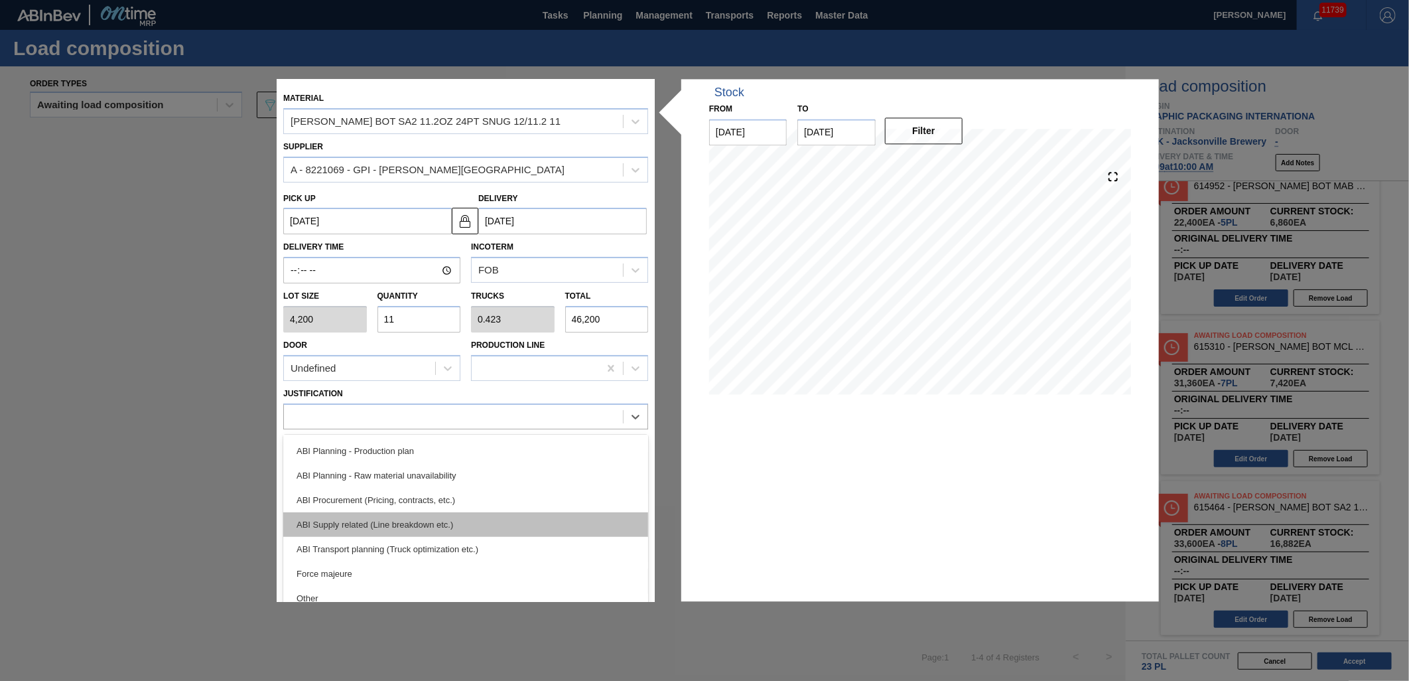
scroll to position [221, 0]
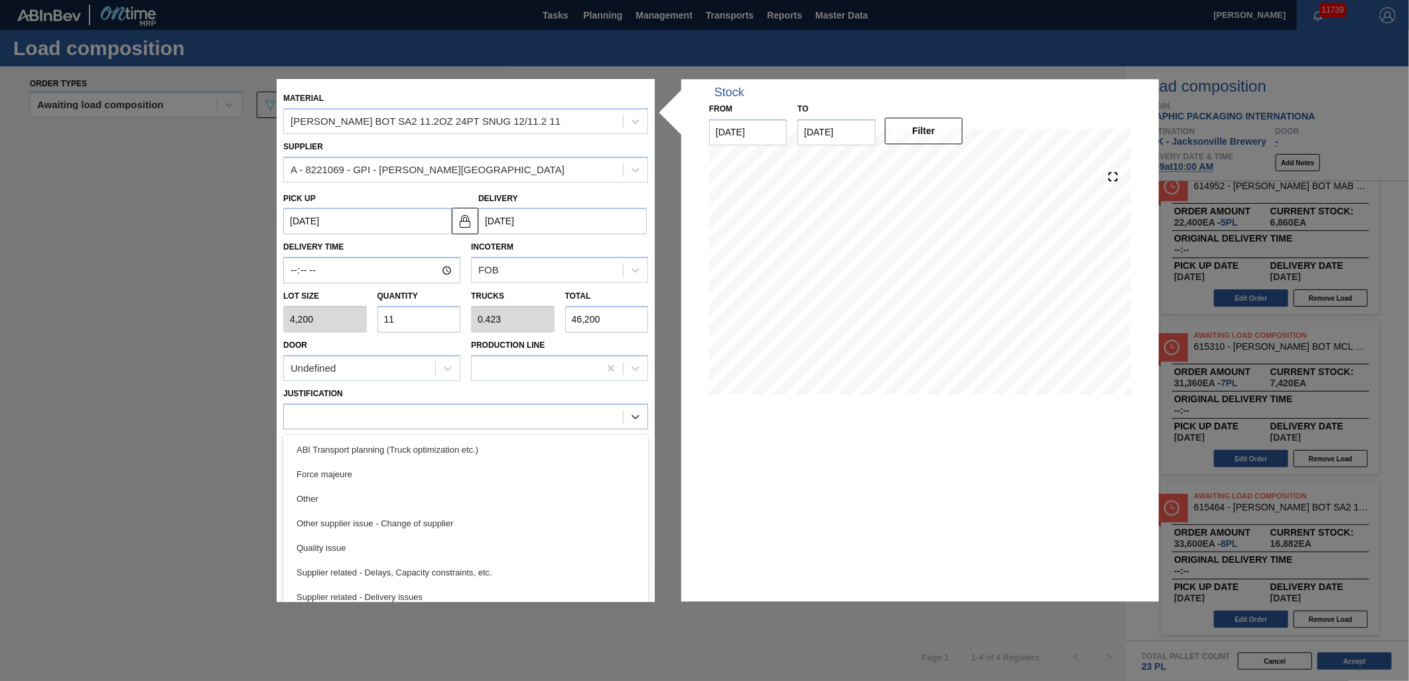
click at [454, 455] on div "ABI Transport planning (Truck optimization etc.)" at bounding box center [465, 449] width 365 height 25
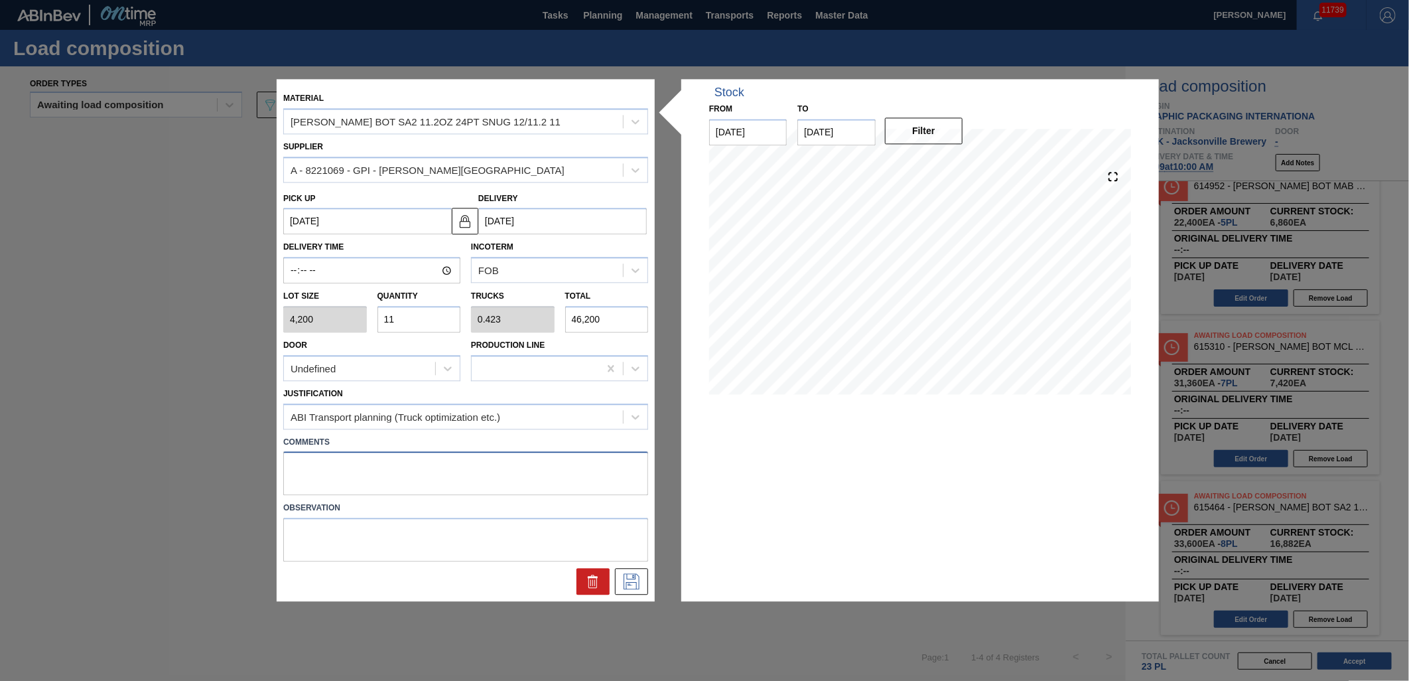
click at [372, 468] on textarea at bounding box center [465, 474] width 365 height 44
type textarea "TAIL, DROP"
click at [621, 565] on div at bounding box center [466, 578] width 376 height 33
click at [621, 581] on icon at bounding box center [631, 582] width 21 height 16
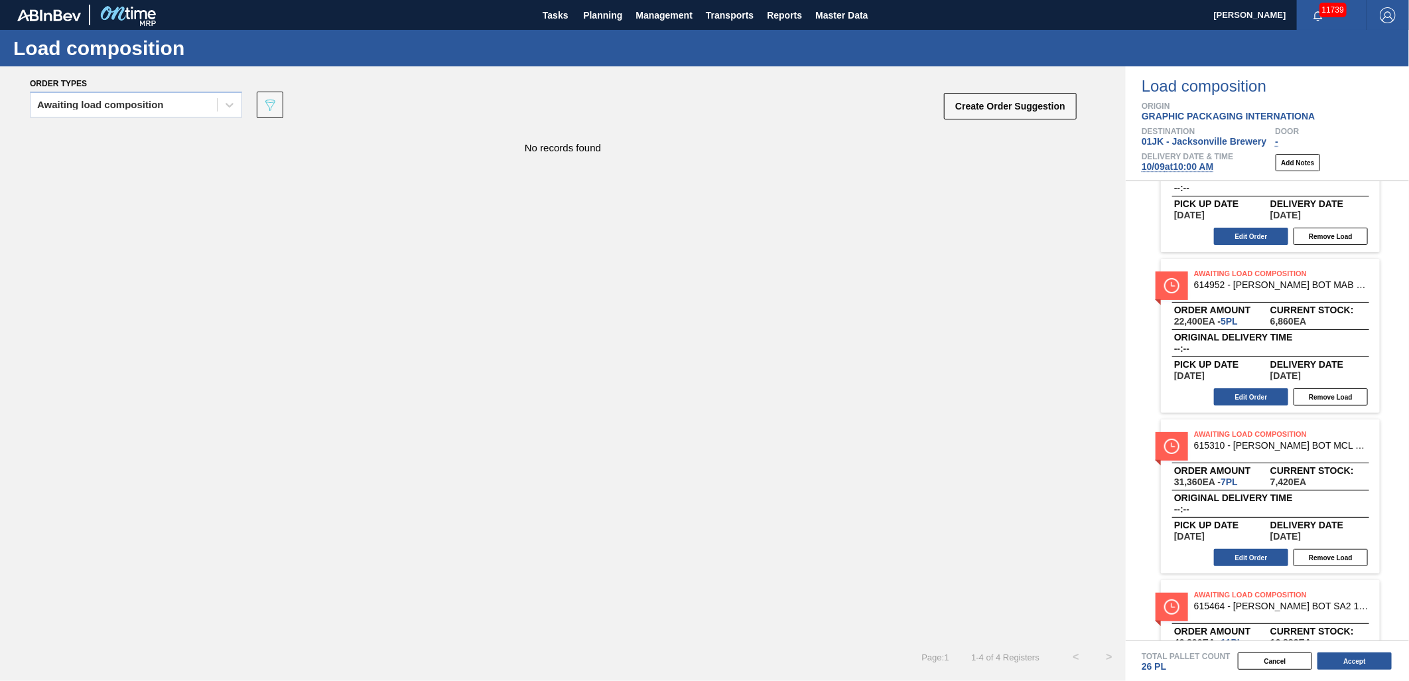
scroll to position [188, 0]
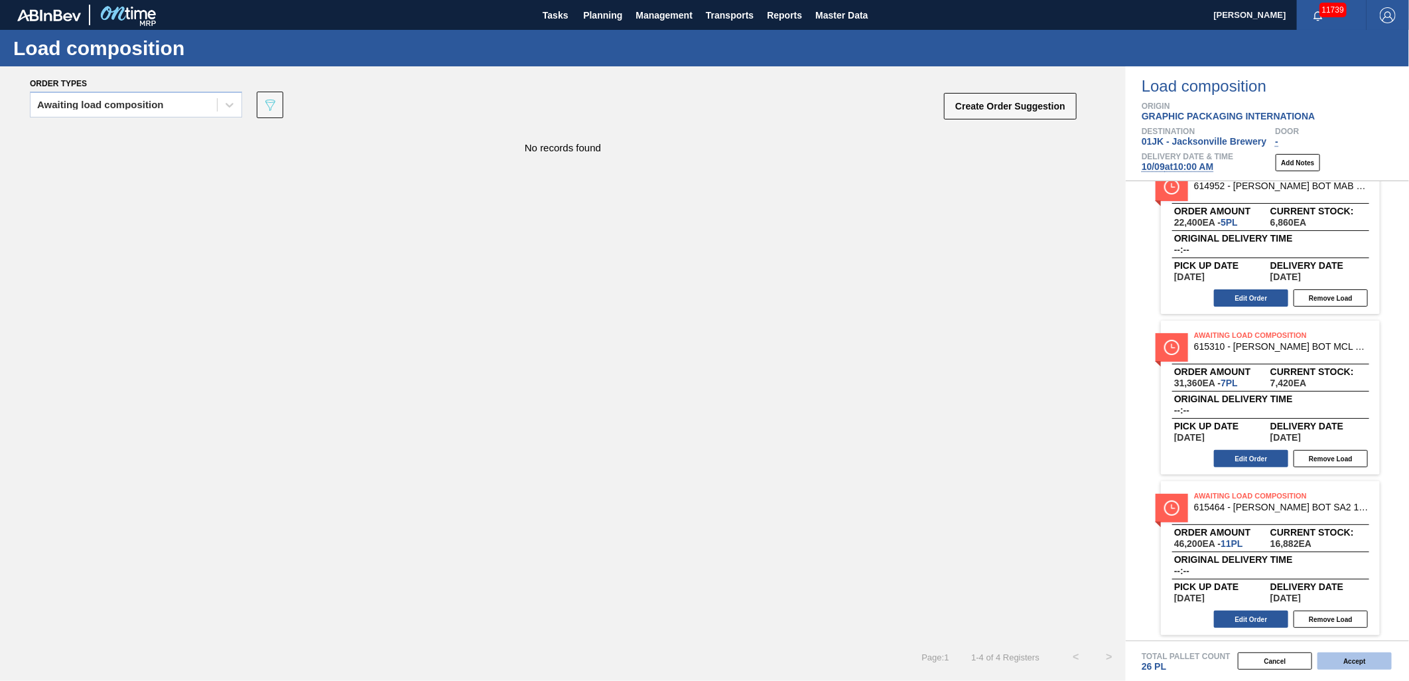
click at [1351, 657] on button "Accept" at bounding box center [1355, 660] width 74 height 17
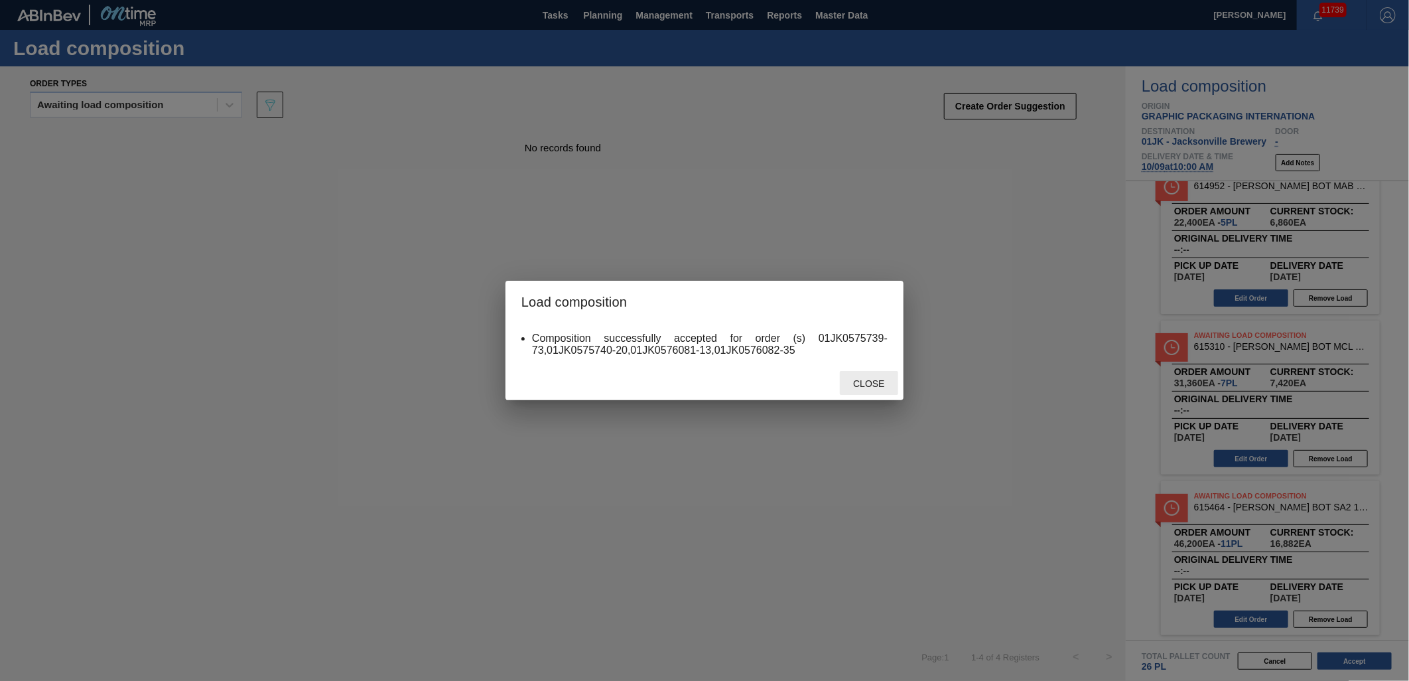
click at [855, 382] on span "Close" at bounding box center [869, 383] width 52 height 11
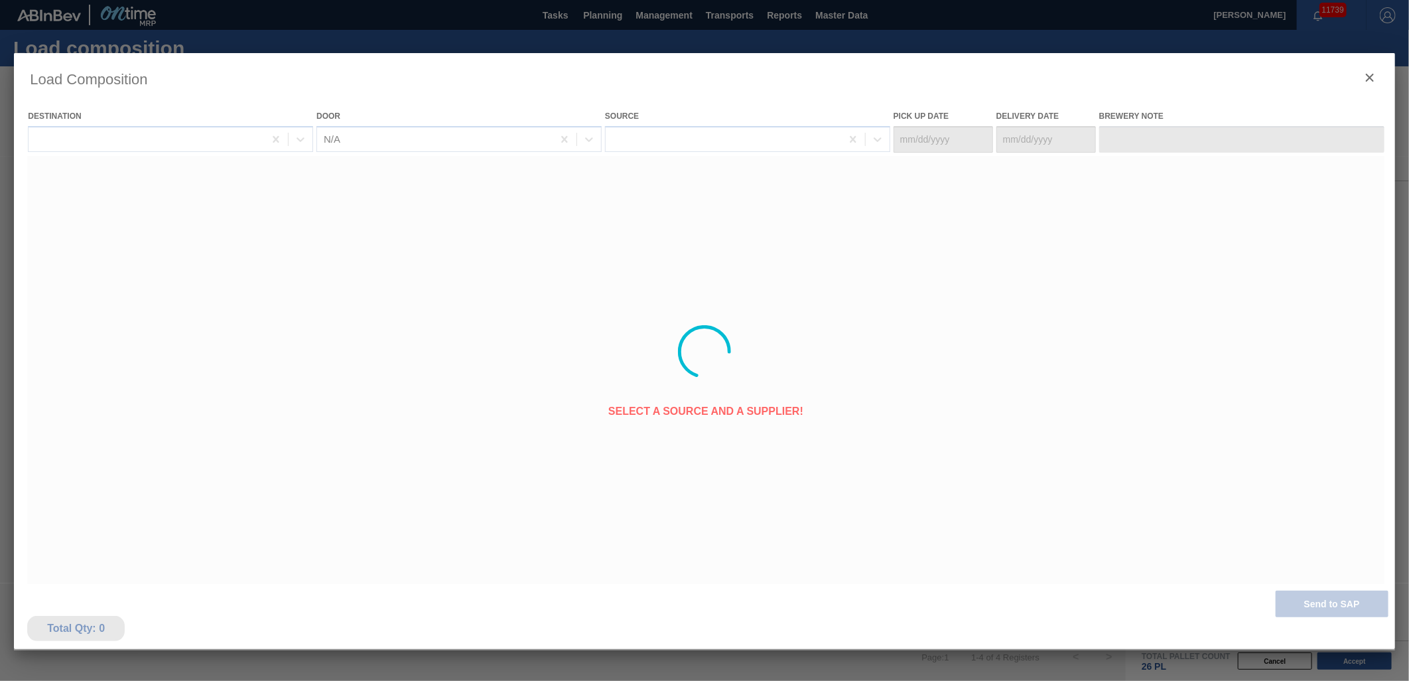
type Date "[DATE]"
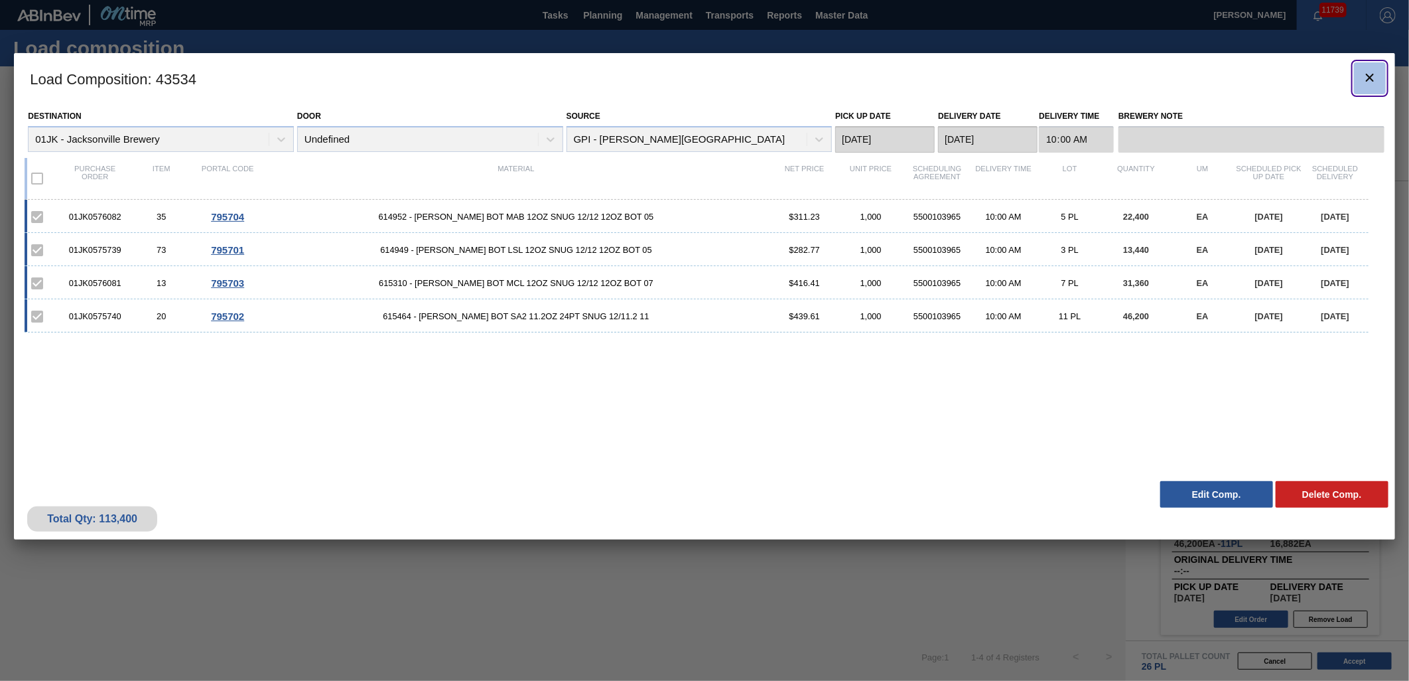
click at [1377, 65] on button "botão de ícone" at bounding box center [1370, 78] width 32 height 32
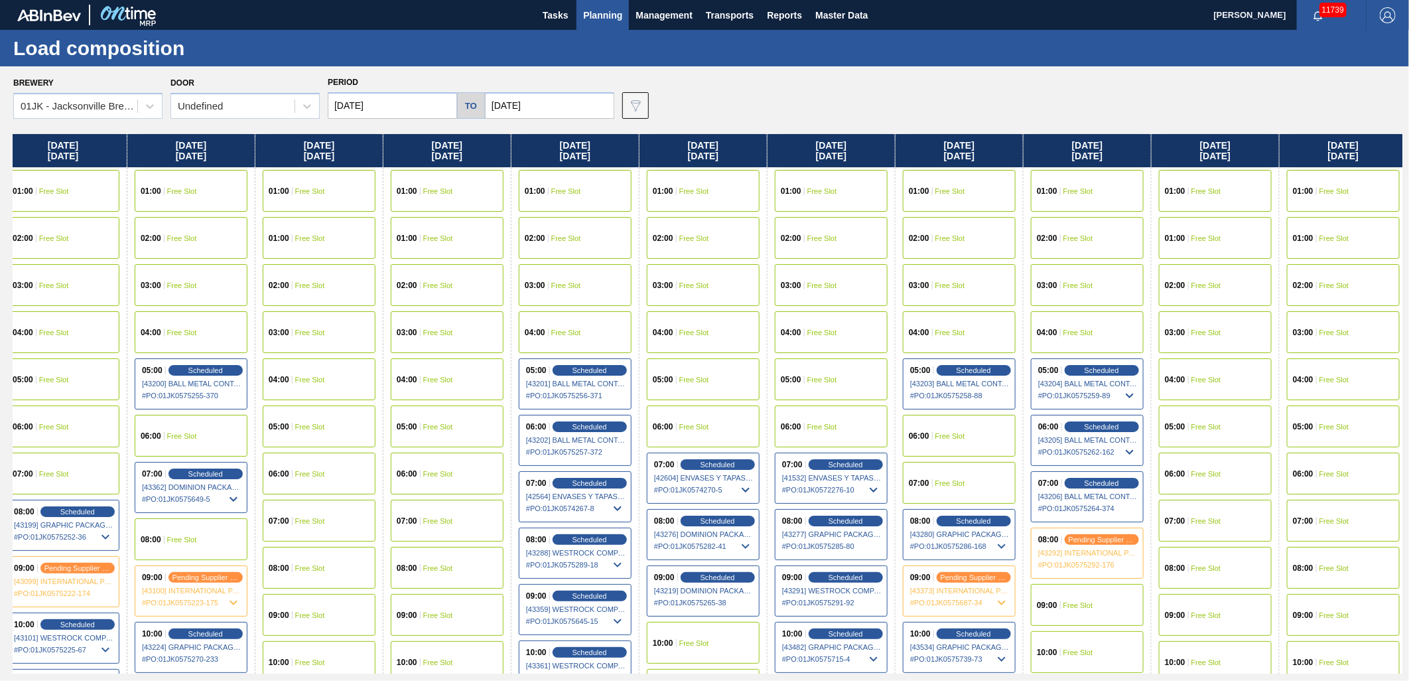
scroll to position [0, 183]
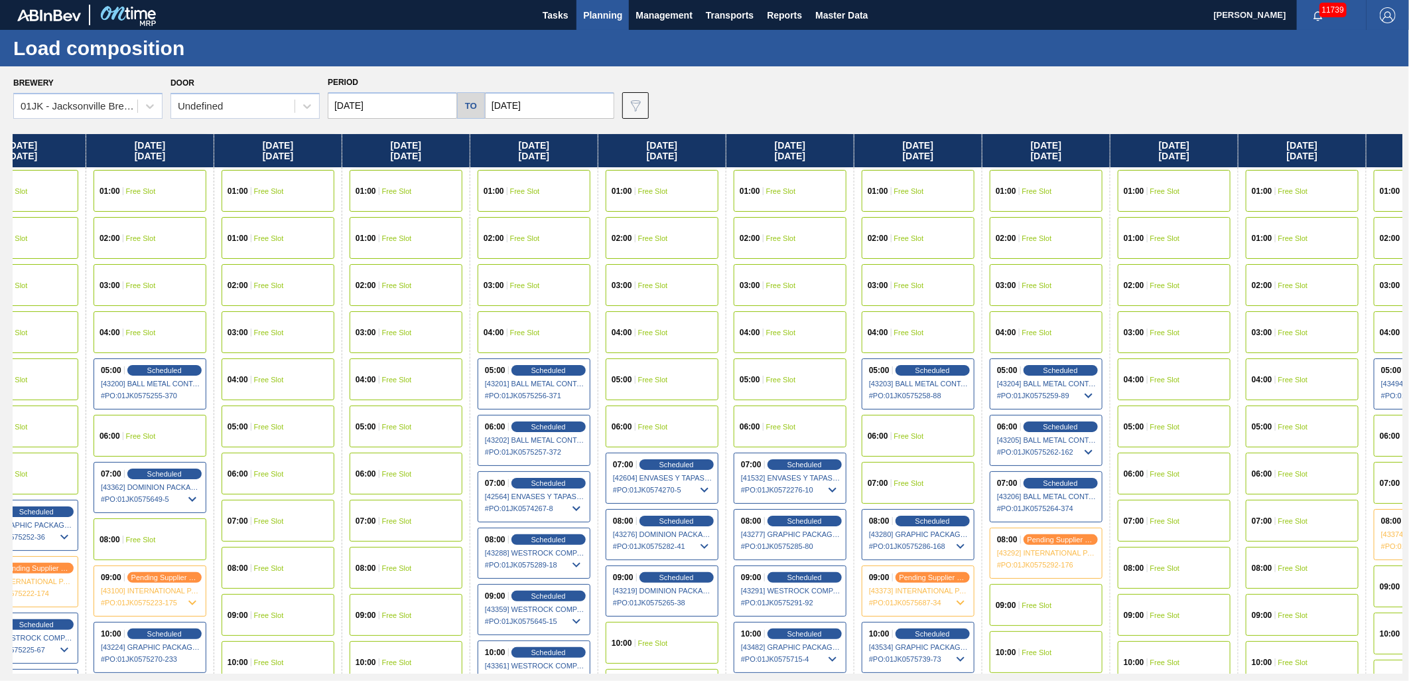
drag, startPoint x: 1044, startPoint y: 474, endPoint x: 914, endPoint y: 464, distance: 130.4
click at [914, 468] on div "Wednesday 10/01/2025 01:00 Free Slot 02:00 Free Slot 03:00 Free Slot 04:00 Free…" at bounding box center [707, 403] width 1389 height 539
click at [1064, 612] on div "09:00 Free Slot" at bounding box center [1046, 605] width 113 height 42
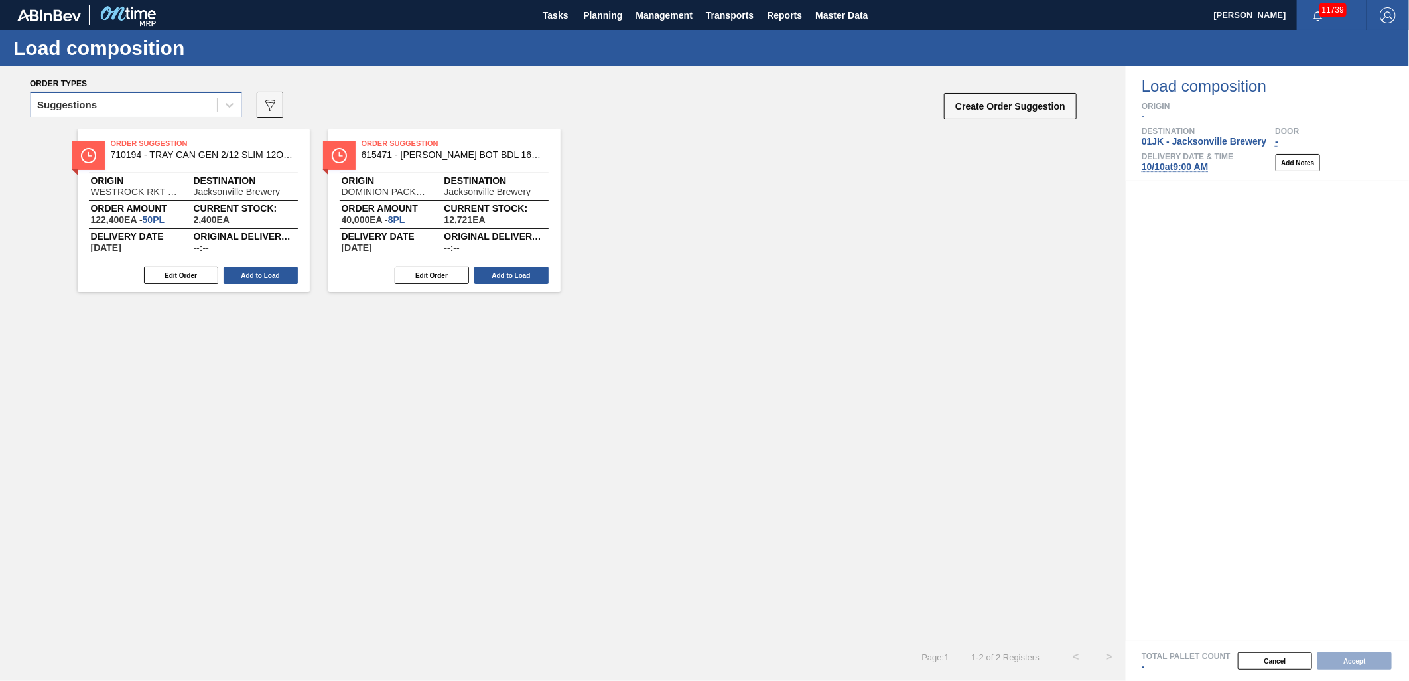
click at [147, 107] on div "Suggestions" at bounding box center [124, 105] width 186 height 19
click at [127, 111] on div "Suggestions" at bounding box center [124, 105] width 186 height 19
click at [143, 105] on div "Suggestions" at bounding box center [124, 105] width 186 height 19
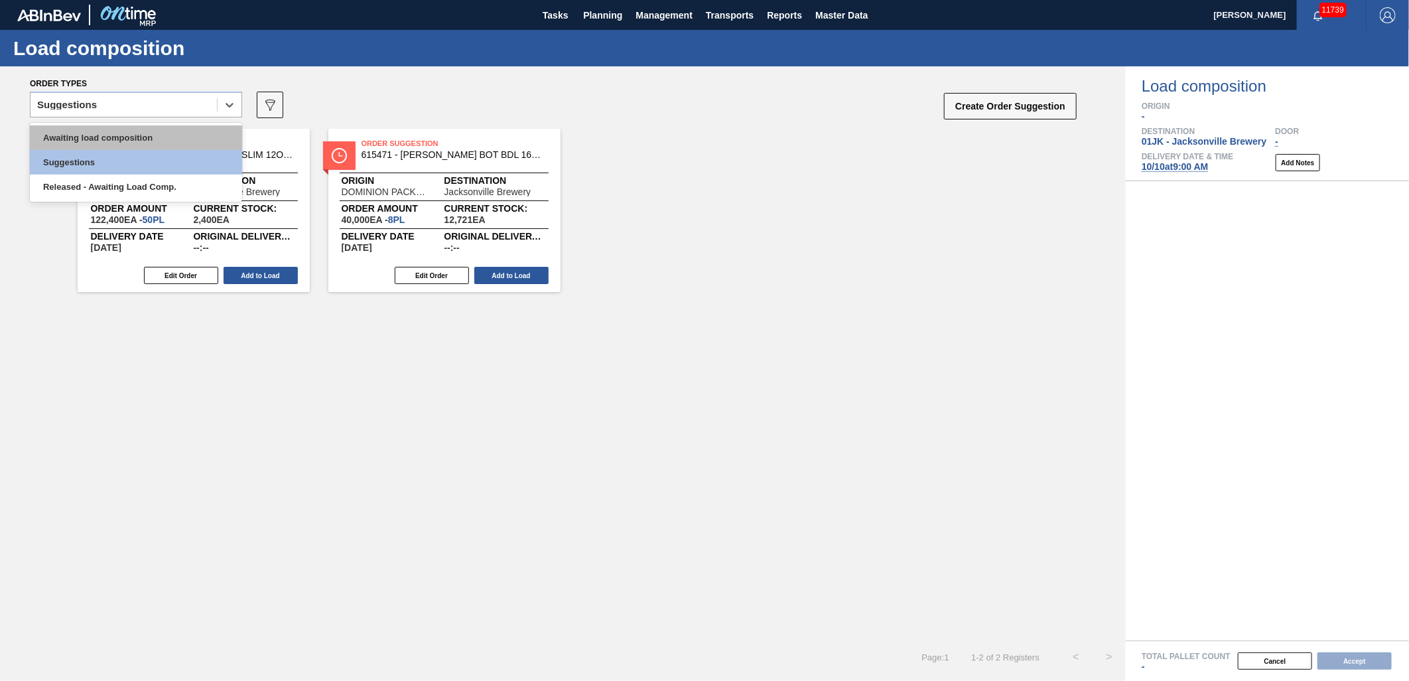
click at [145, 141] on div "Awaiting load composition" at bounding box center [136, 137] width 212 height 25
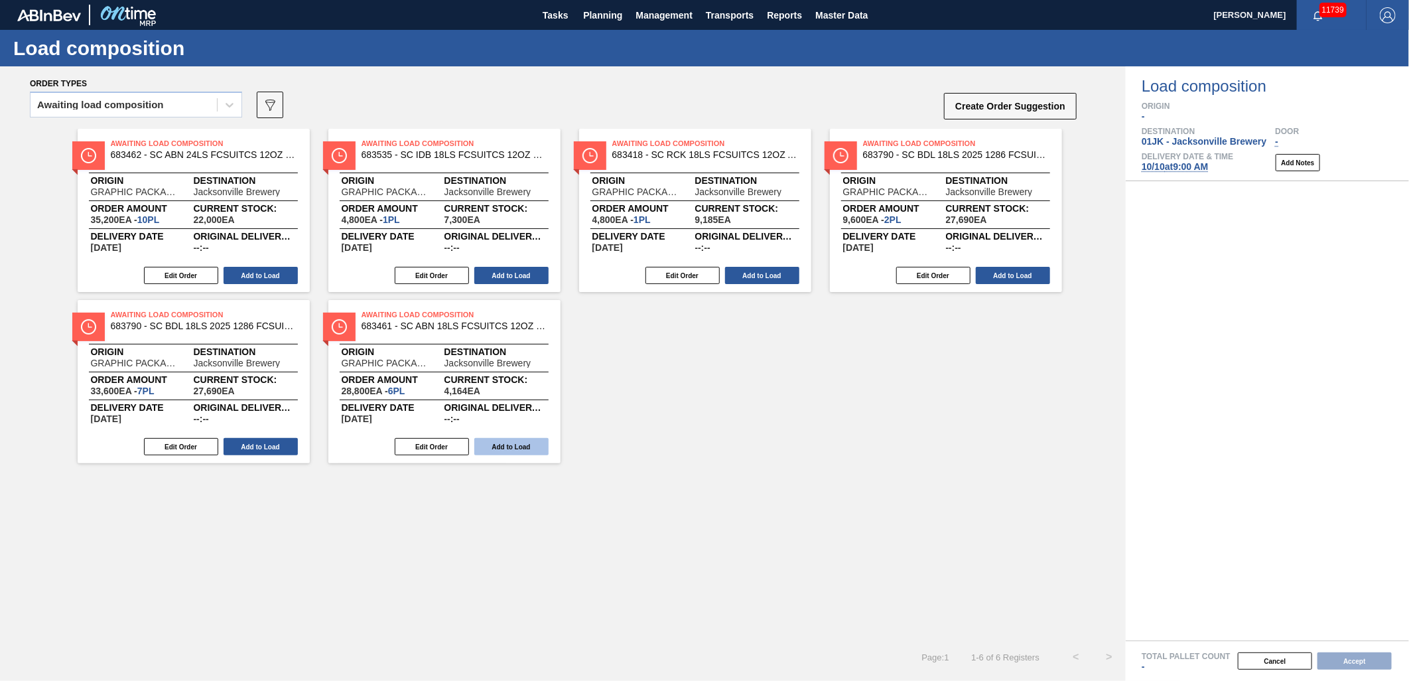
click at [531, 442] on button "Add to Load" at bounding box center [511, 446] width 74 height 17
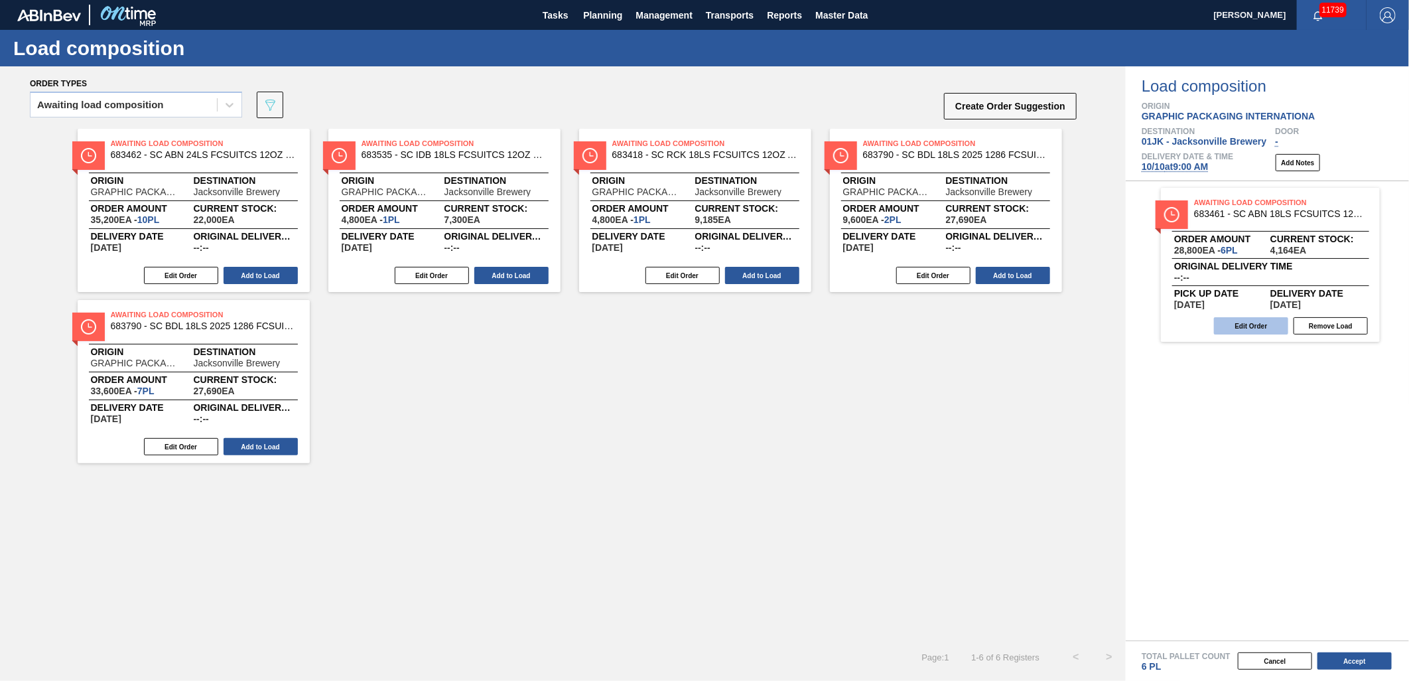
click at [1247, 323] on button "Edit Order" at bounding box center [1251, 325] width 74 height 17
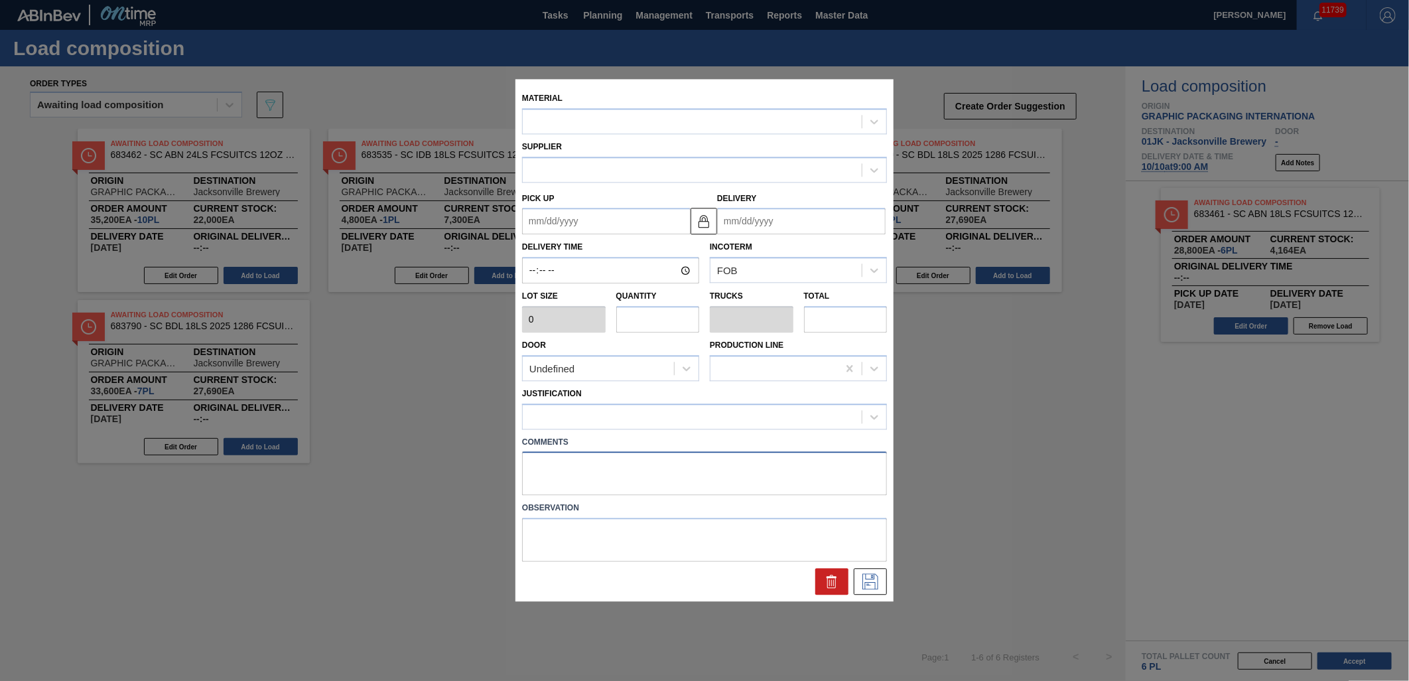
click at [724, 467] on textarea at bounding box center [704, 474] width 365 height 44
type input "4,800"
type input "6"
type input "0.273"
type input "28,800"
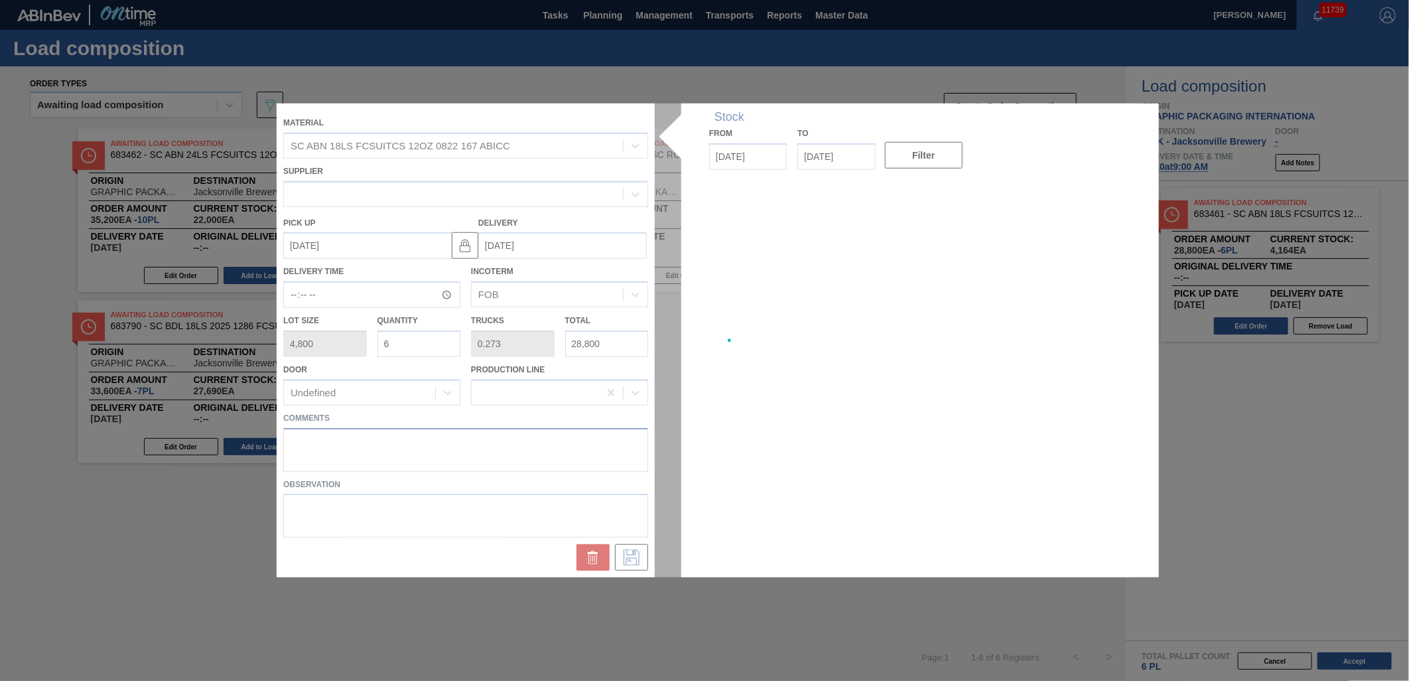
type up "[DATE]"
type input "[DATE]"
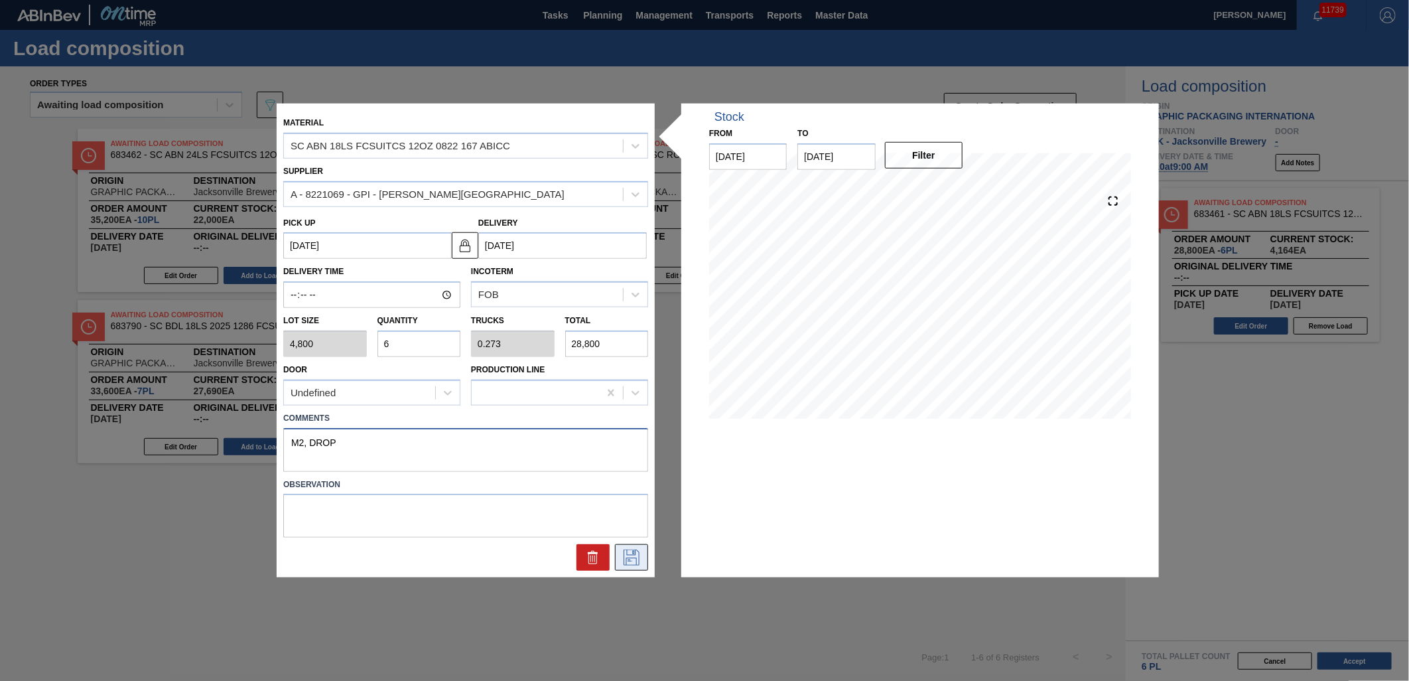
type textarea "M2, DROP"
click at [641, 565] on button at bounding box center [631, 557] width 33 height 27
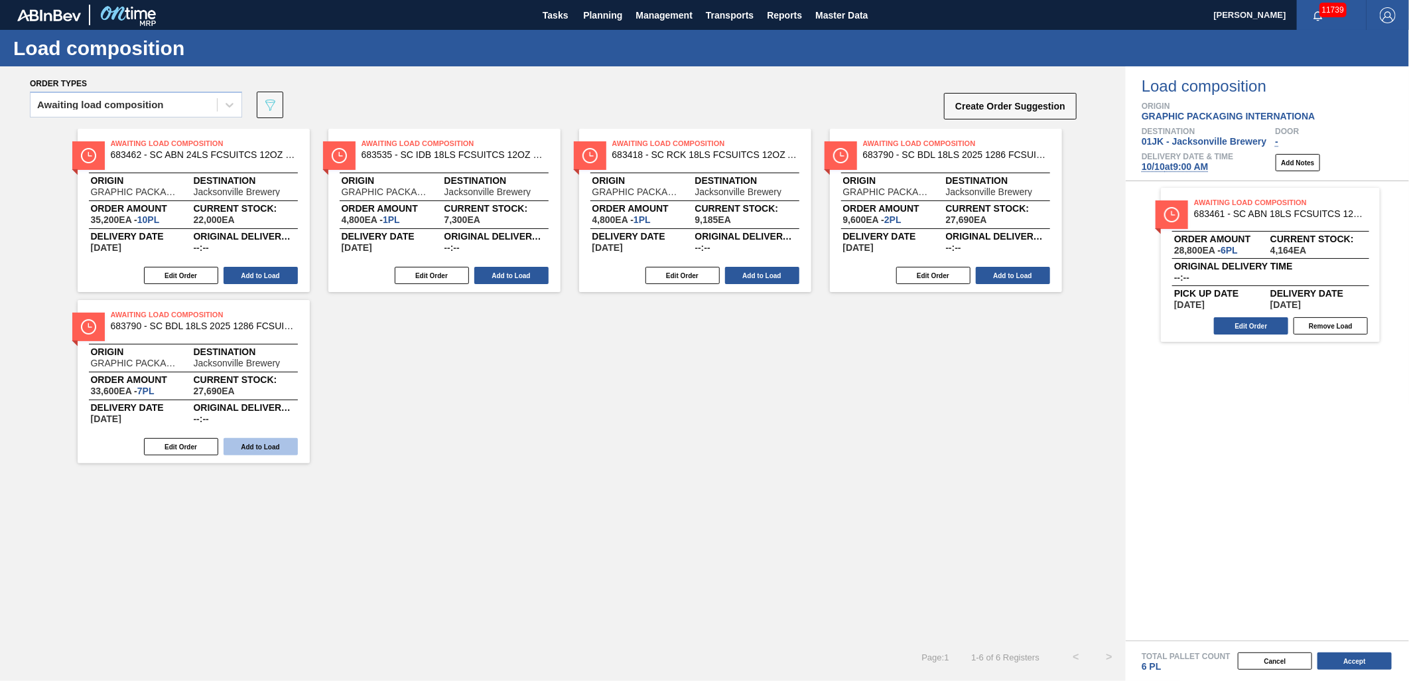
click at [250, 451] on button "Add to Load" at bounding box center [261, 446] width 74 height 17
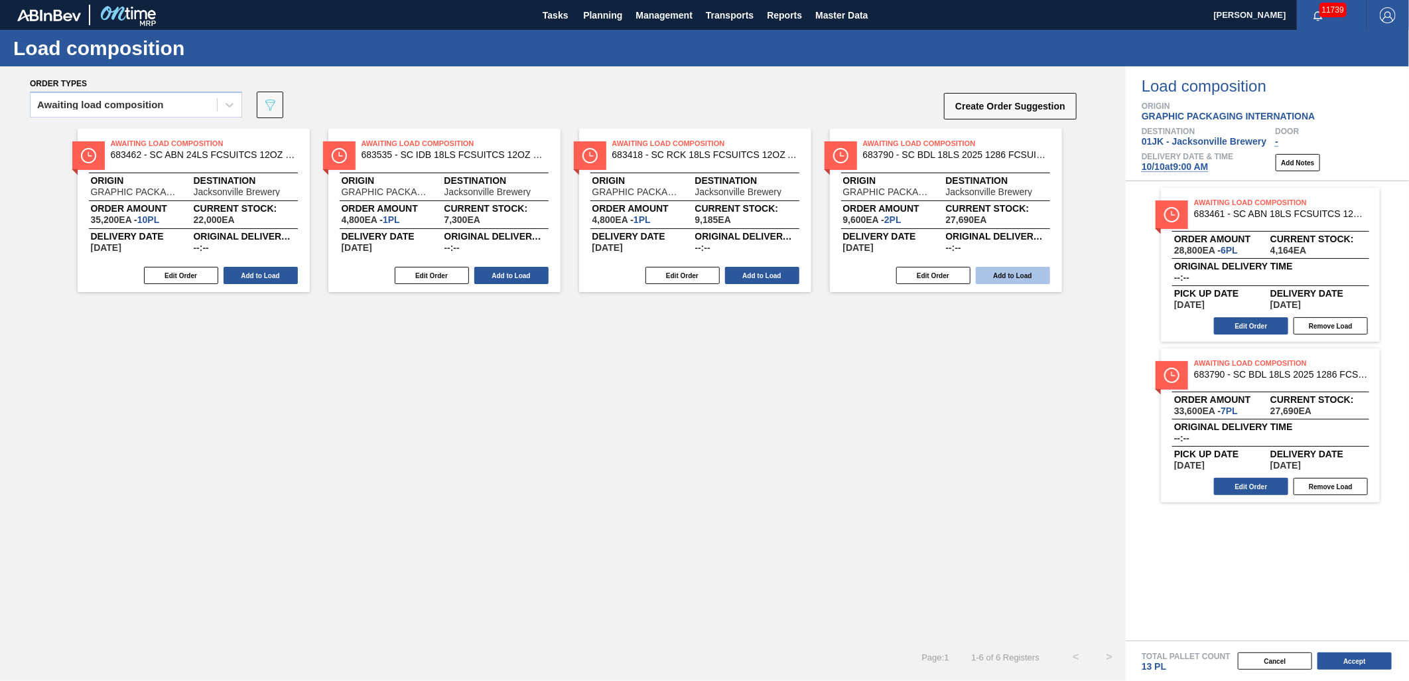
click at [993, 274] on button "Add to Load" at bounding box center [1013, 275] width 74 height 17
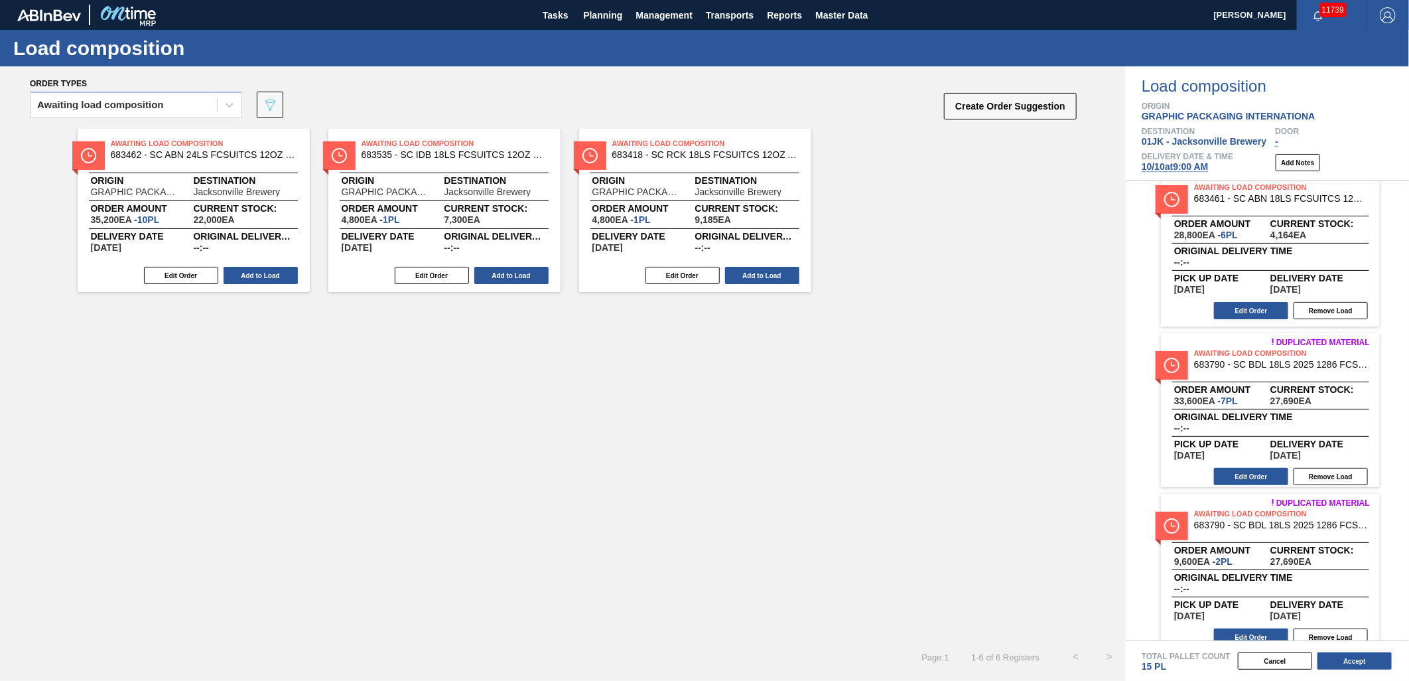
scroll to position [28, 0]
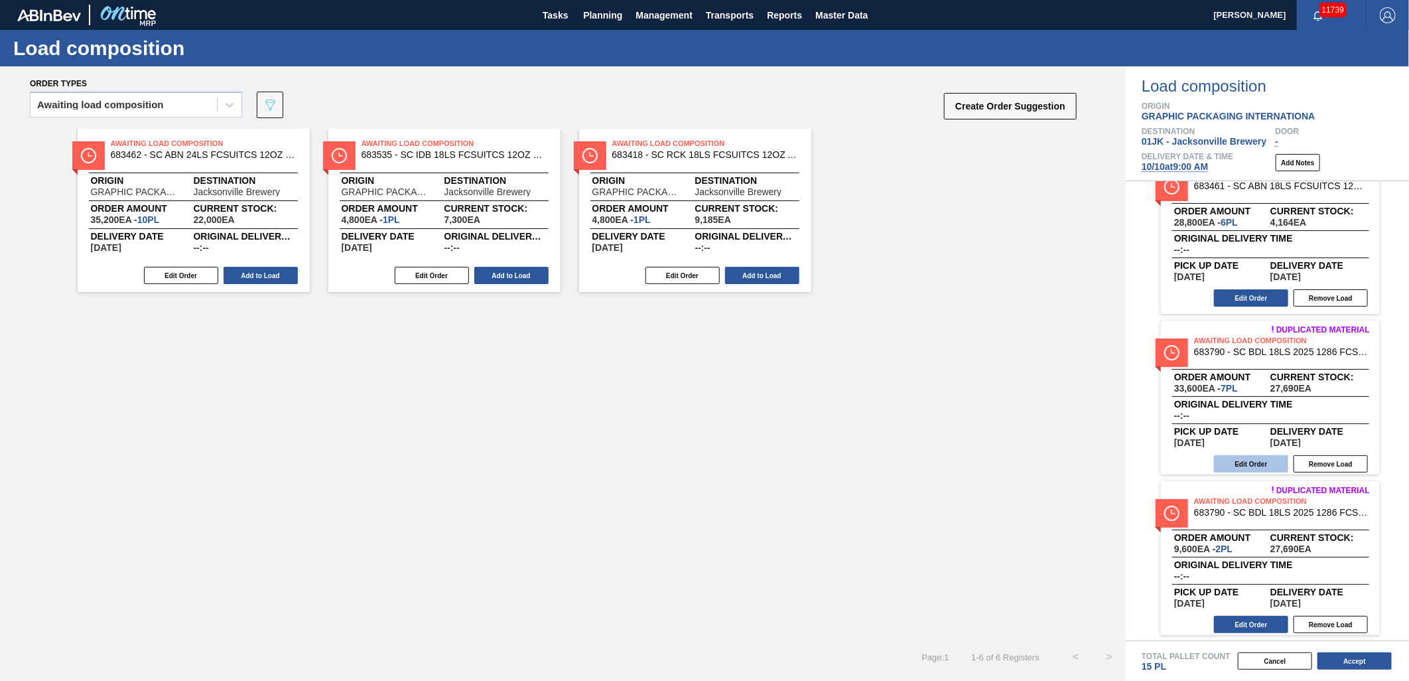
click at [1275, 455] on button "Edit Order" at bounding box center [1251, 463] width 74 height 17
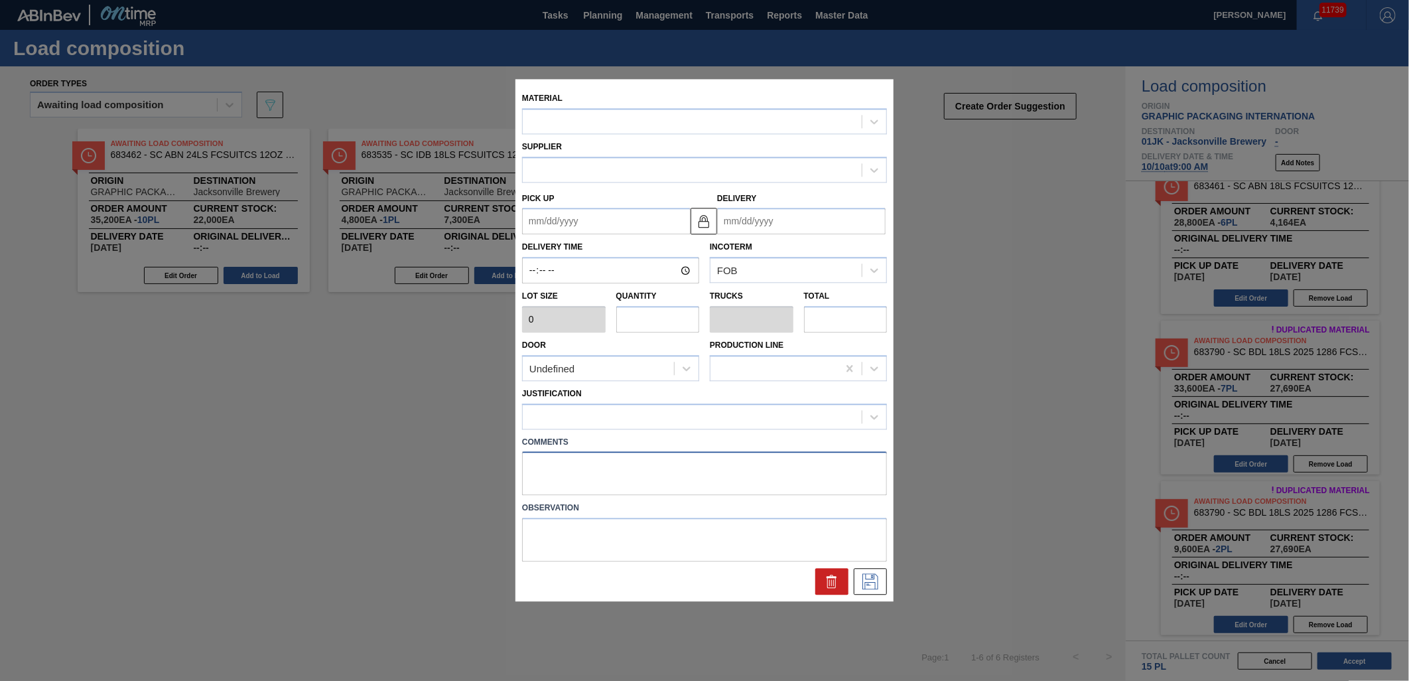
click at [713, 460] on textarea at bounding box center [704, 474] width 365 height 44
type input "4,800"
type input "7"
type input "0.292"
type input "33,600"
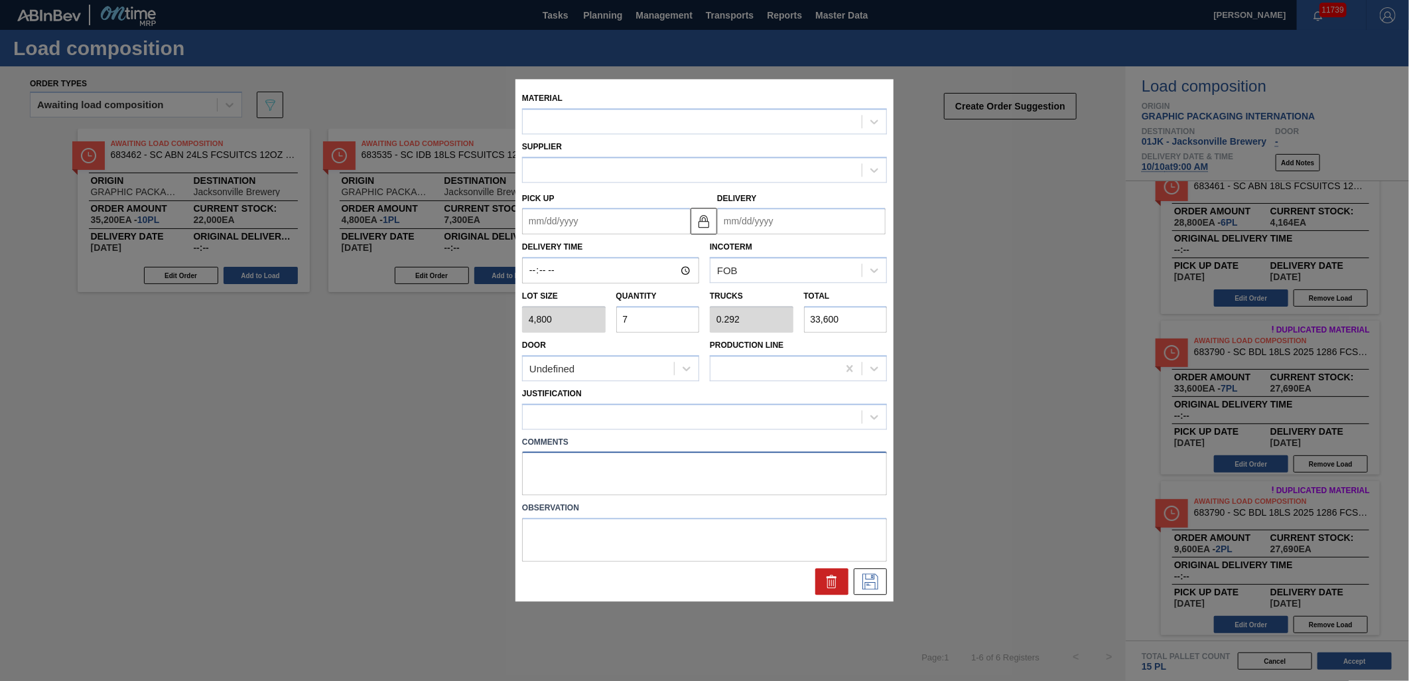
type up "[DATE]"
type input "[DATE]"
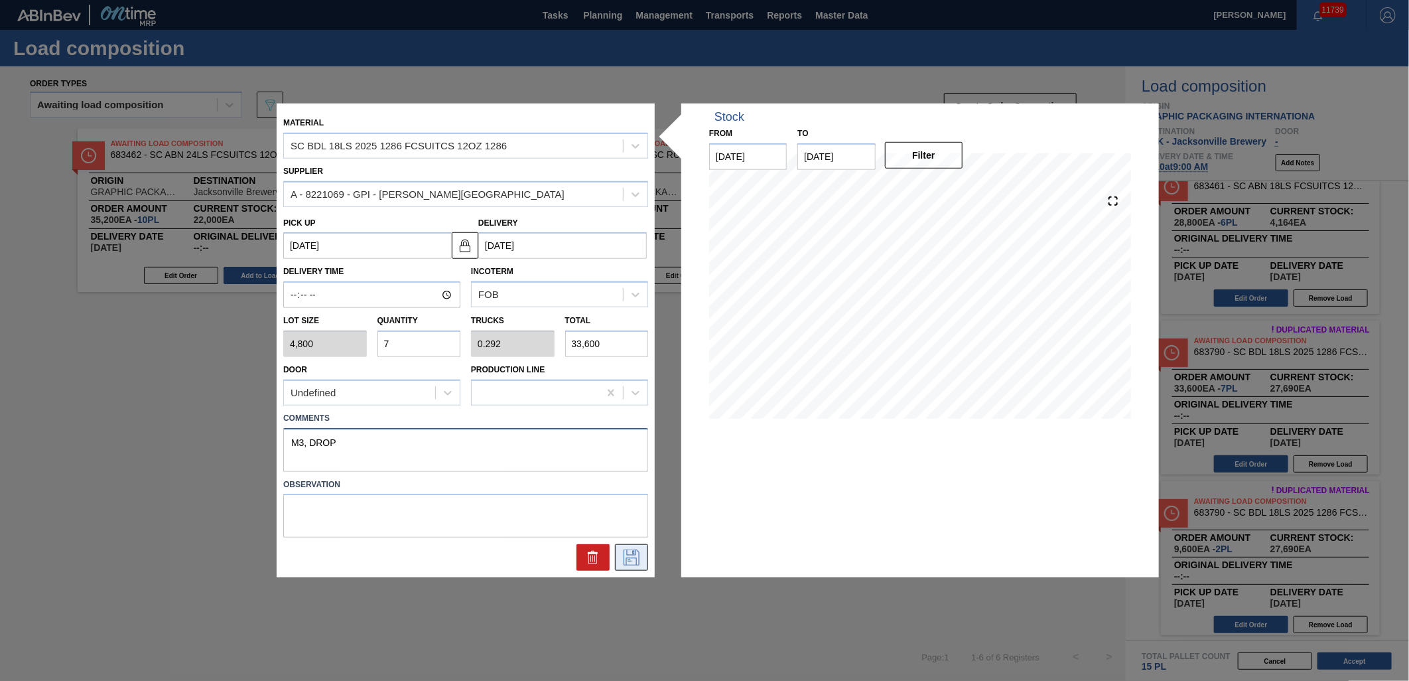
type textarea "M3, DROP"
click at [627, 552] on icon at bounding box center [632, 557] width 16 height 16
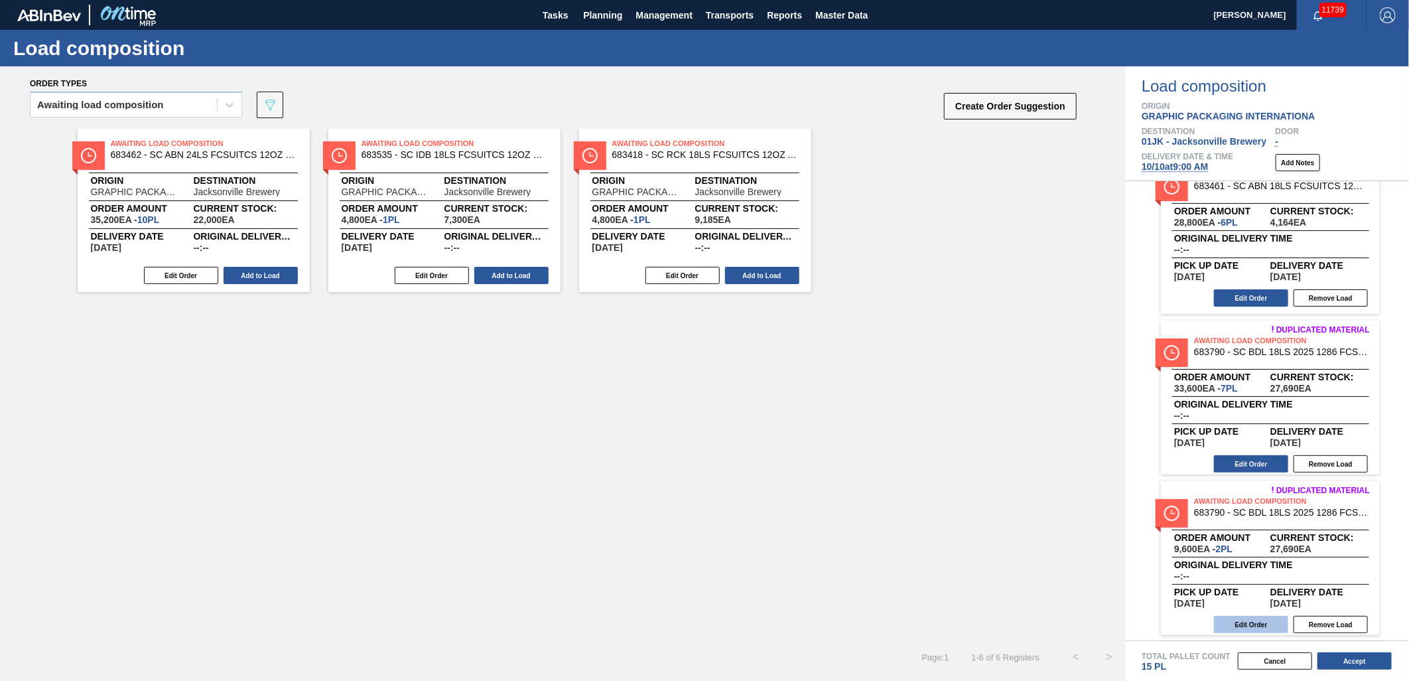
click at [1236, 618] on button "Edit Order" at bounding box center [1251, 624] width 74 height 17
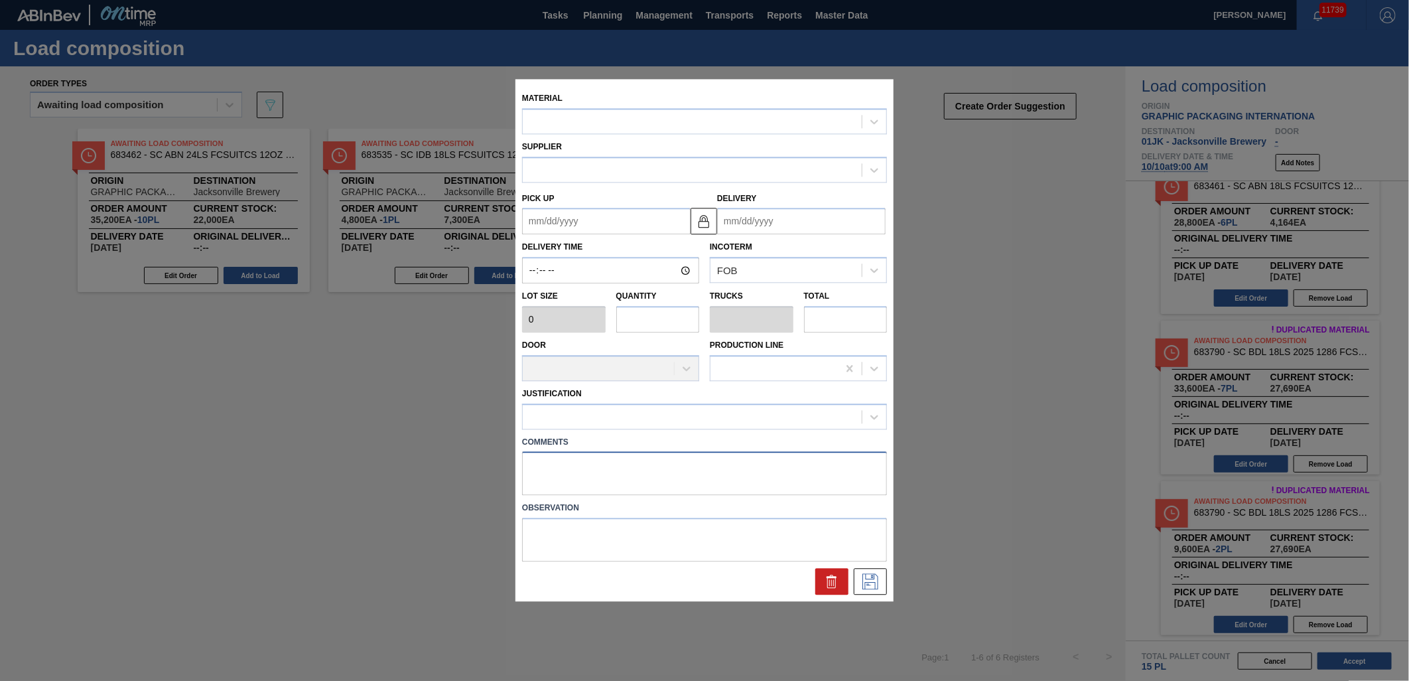
click at [634, 483] on textarea at bounding box center [704, 474] width 365 height 44
type textarea "M3, DROP"
type input "4,800"
type input "2"
type input "0.083"
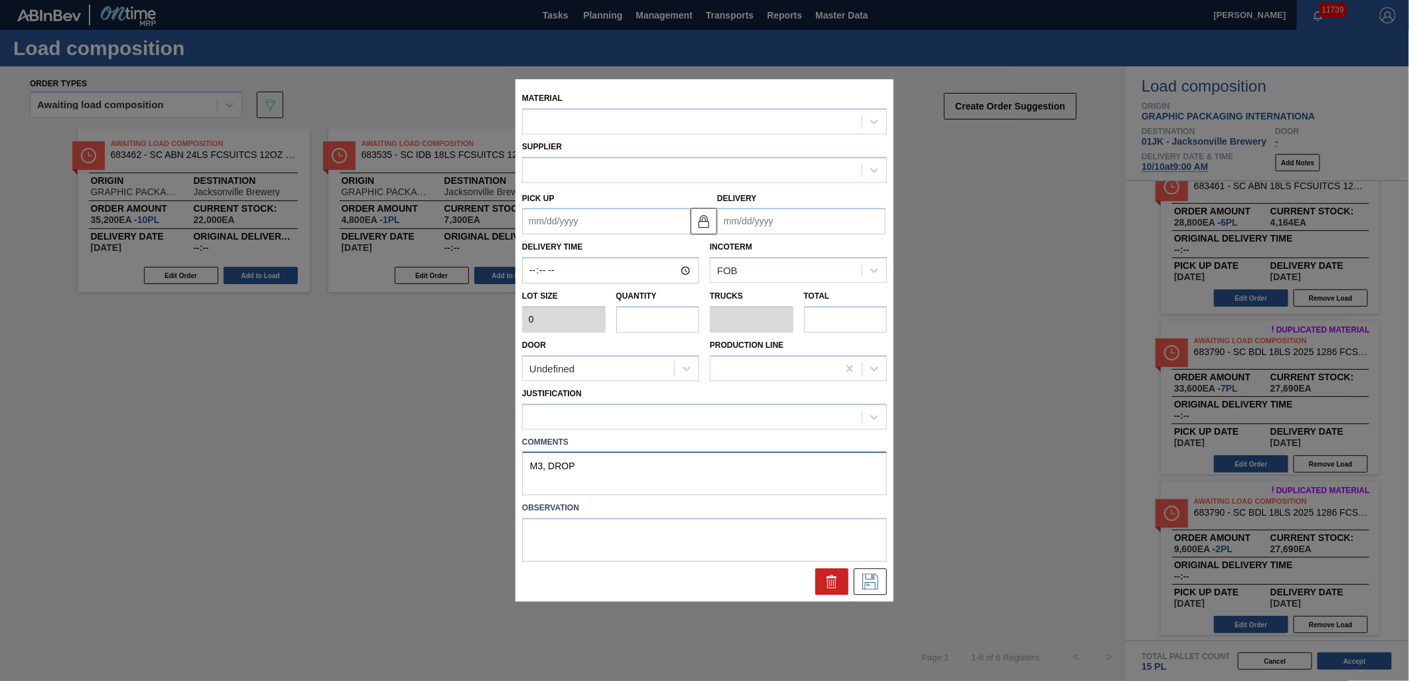
type input "9,600"
type up "[DATE]"
type input "[DATE]"
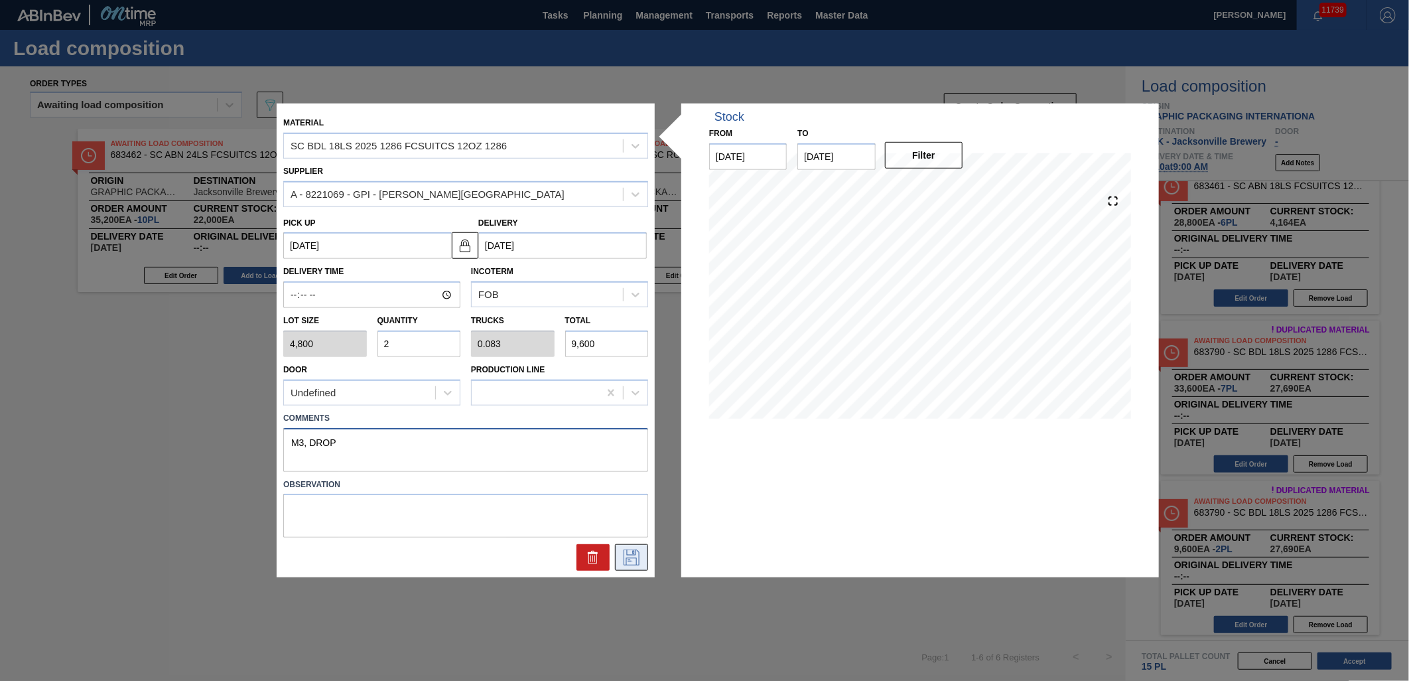
type textarea "M3, DROP"
click at [626, 551] on icon at bounding box center [631, 557] width 21 height 16
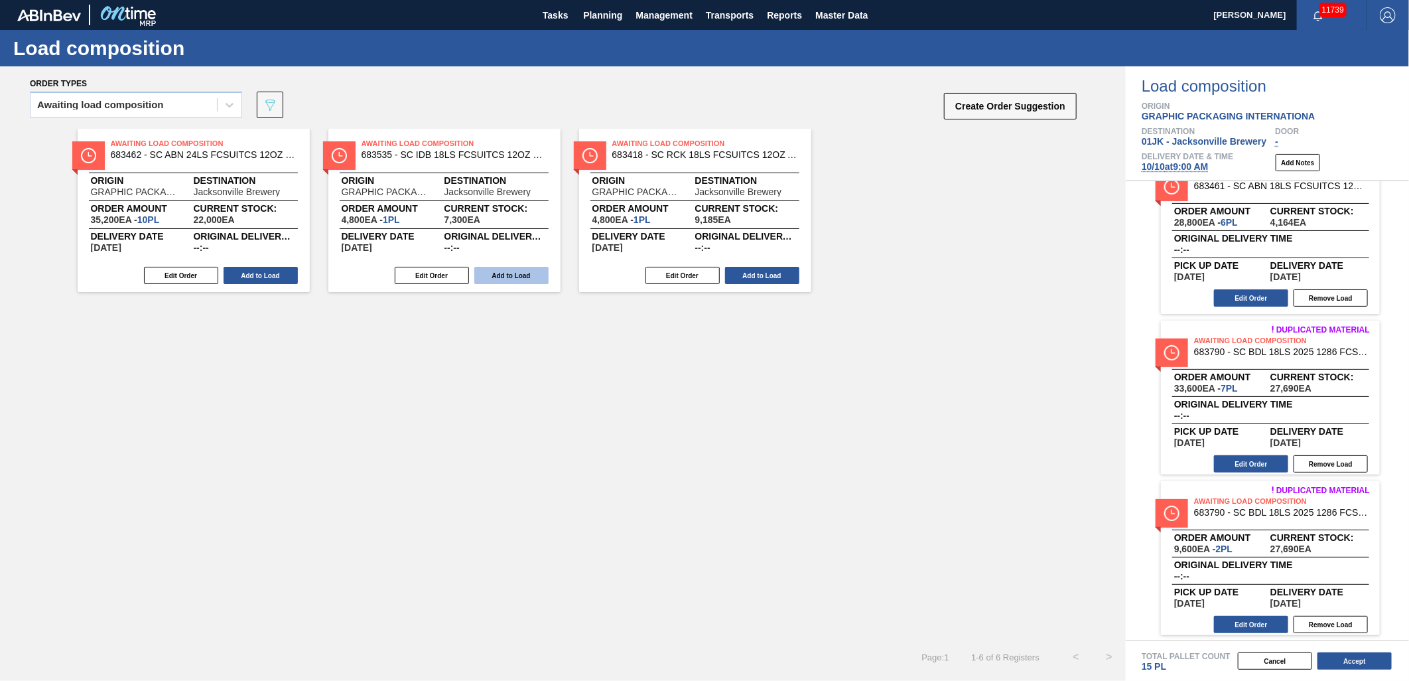
click at [508, 273] on button "Add to Load" at bounding box center [511, 275] width 74 height 17
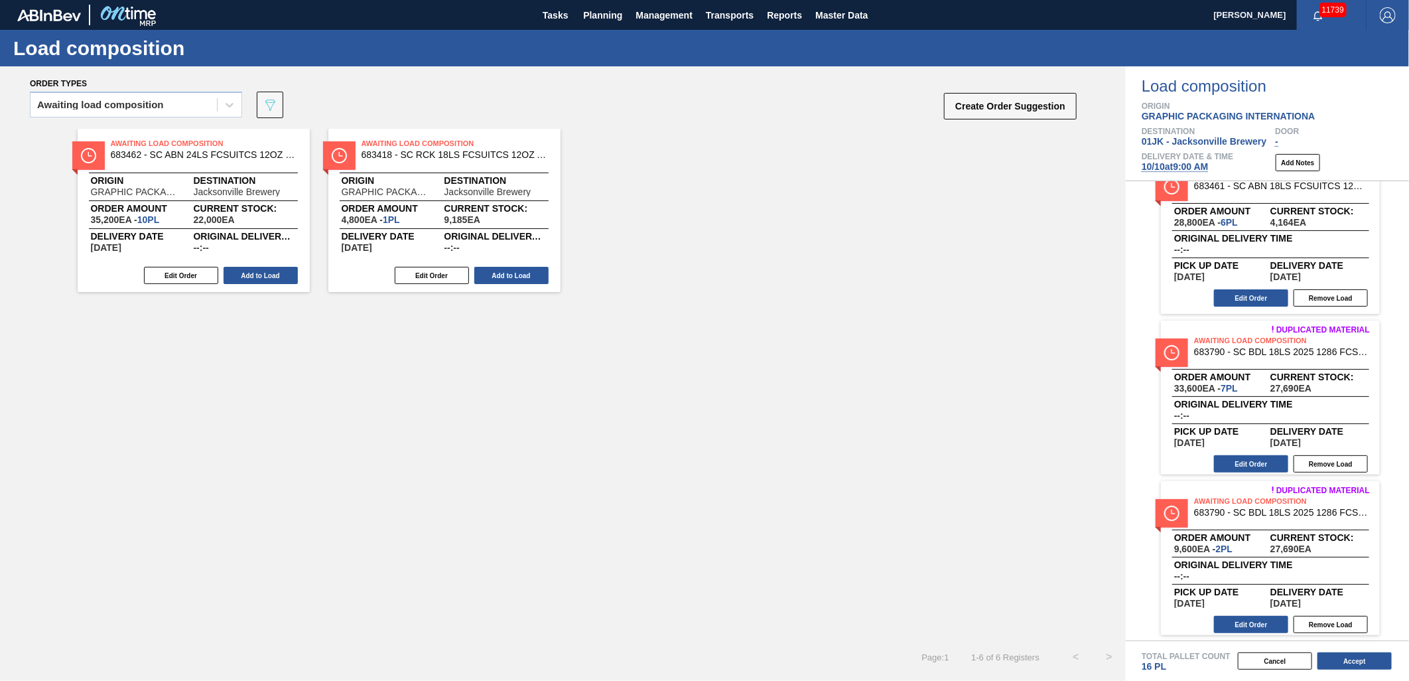
click at [508, 273] on button "Add to Load" at bounding box center [511, 275] width 74 height 17
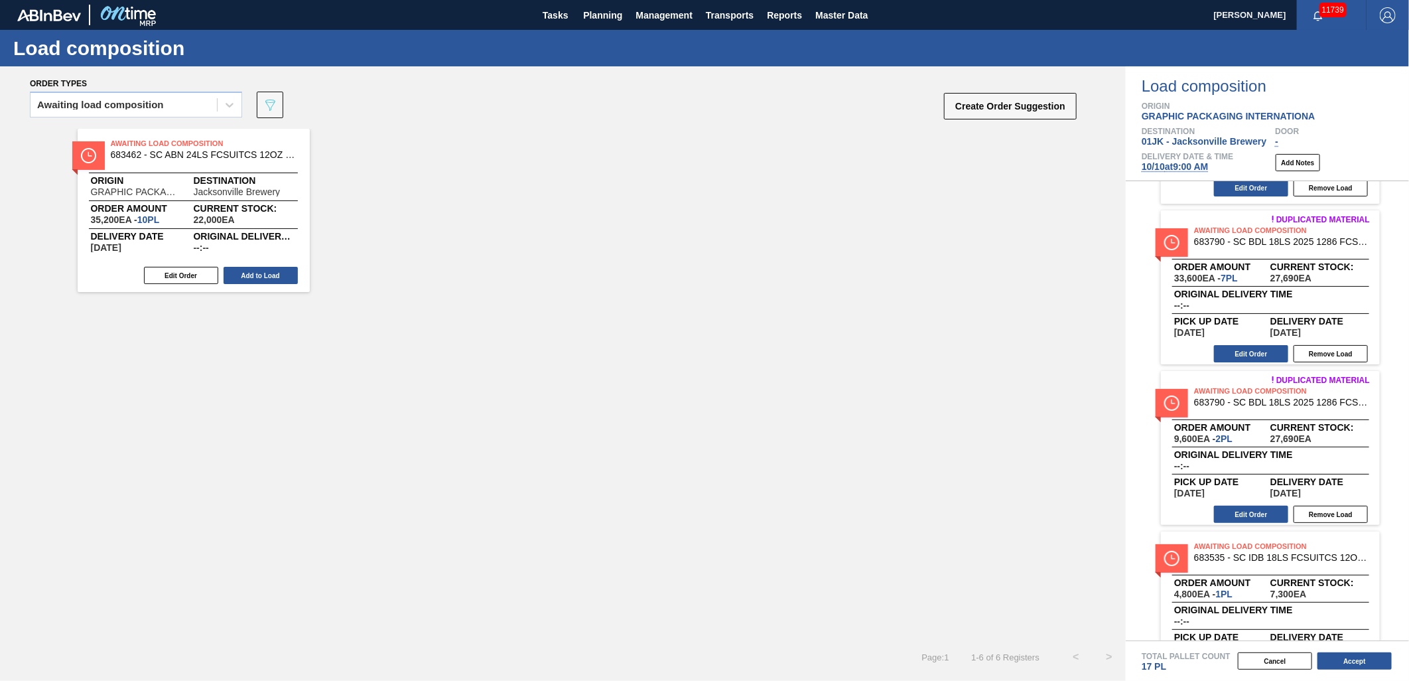
scroll to position [349, 0]
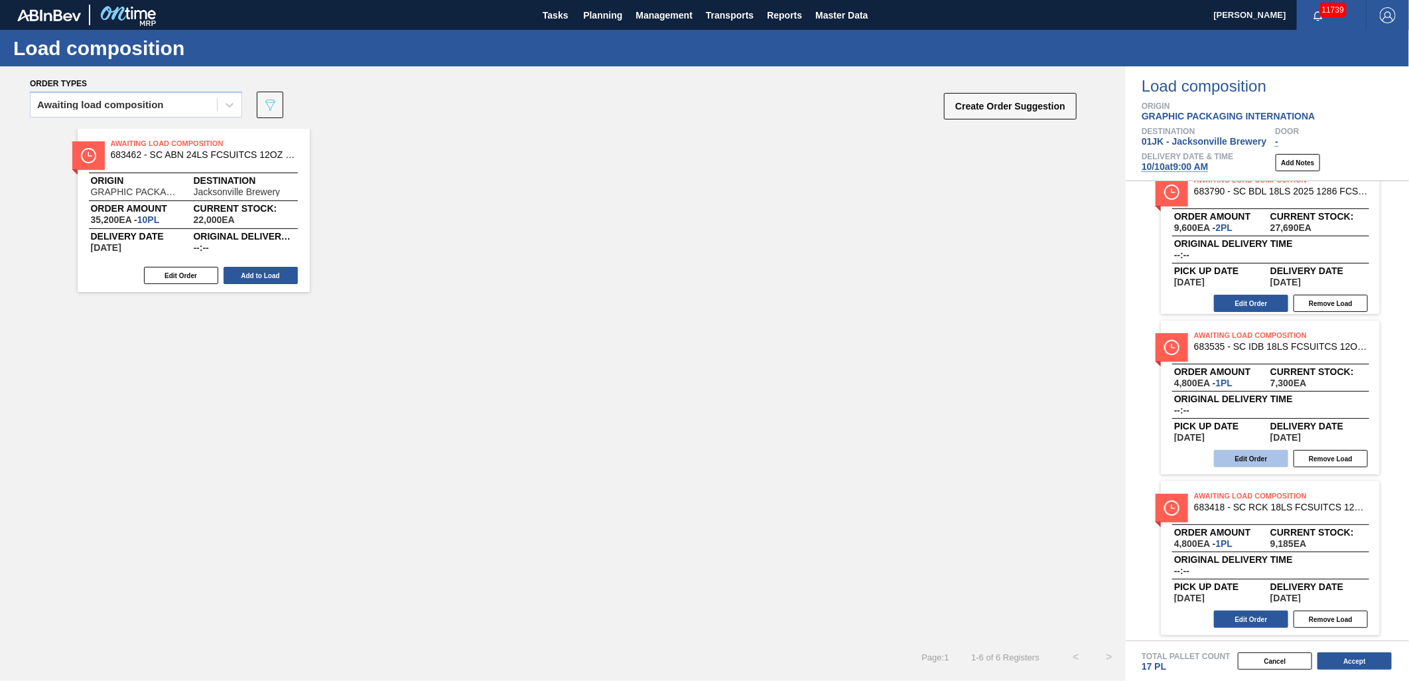
click at [1269, 456] on button "Edit Order" at bounding box center [1251, 458] width 74 height 17
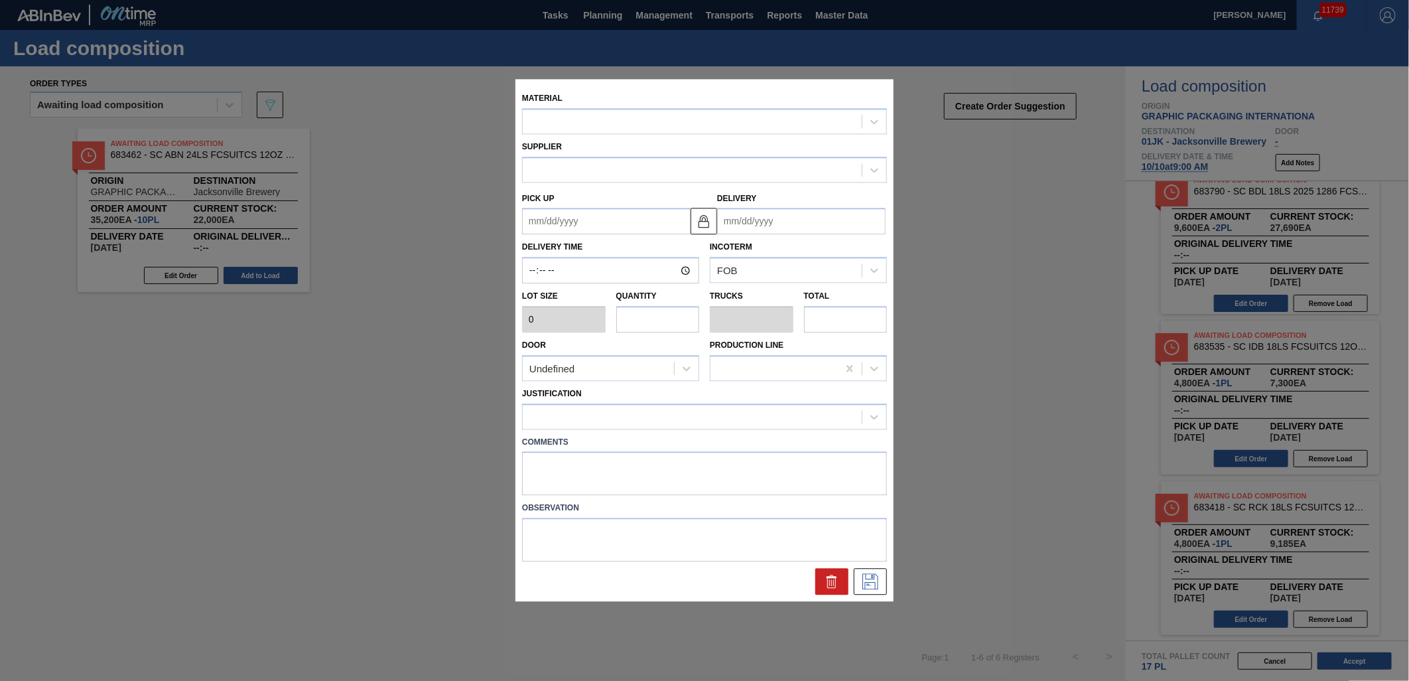
drag, startPoint x: 614, startPoint y: 442, endPoint x: 614, endPoint y: 452, distance: 10.6
click at [614, 446] on label "Comments" at bounding box center [704, 442] width 365 height 19
click at [614, 454] on textarea at bounding box center [704, 474] width 365 height 44
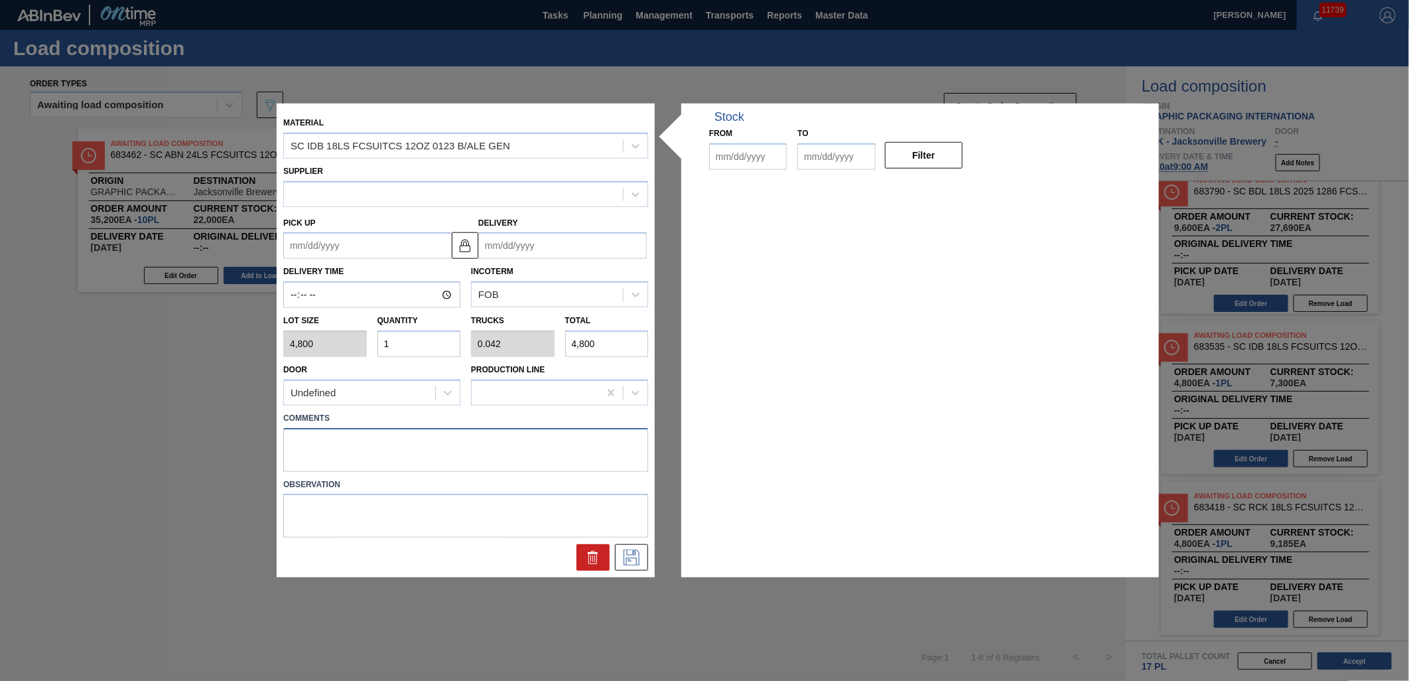
type input "4,800"
type input "1"
type input "0.042"
type input "4,800"
type up "[DATE]"
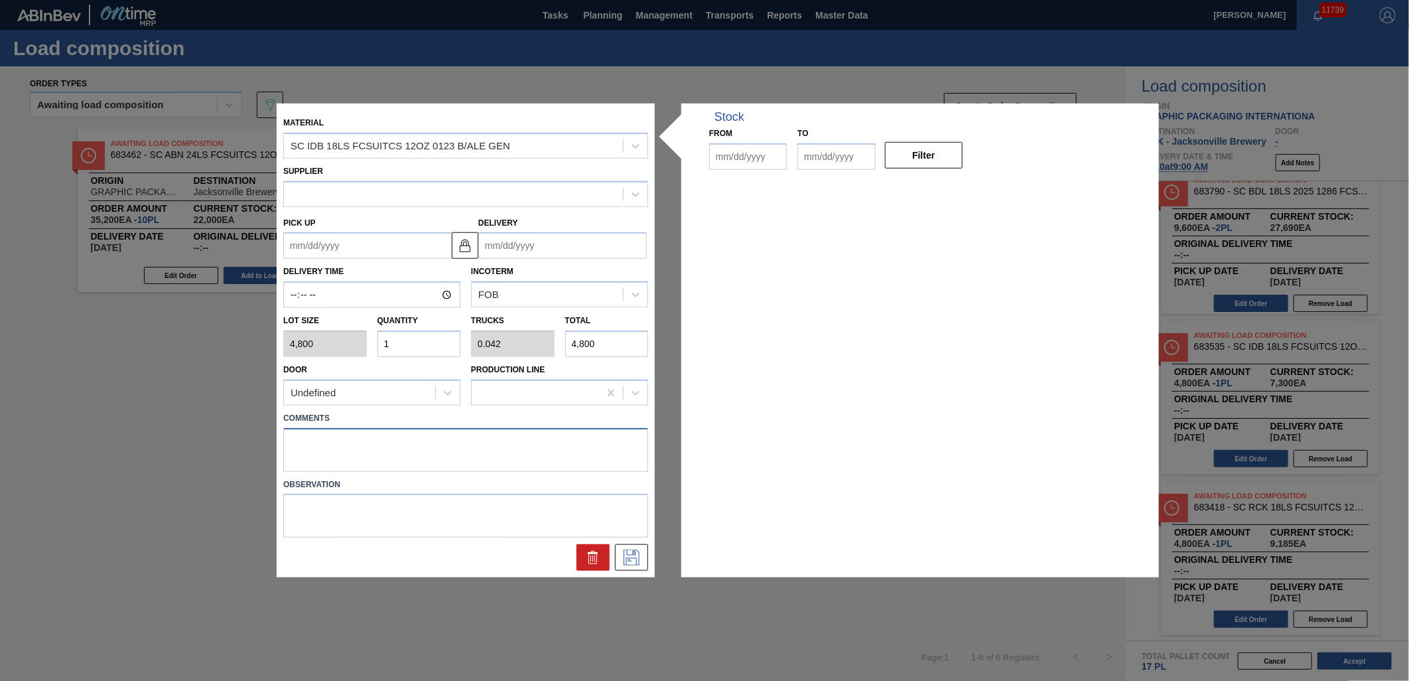
type input "[DATE]"
type input "10/16/2025"
type textarea "TAIL, DROP"
click at [638, 552] on icon at bounding box center [631, 557] width 21 height 16
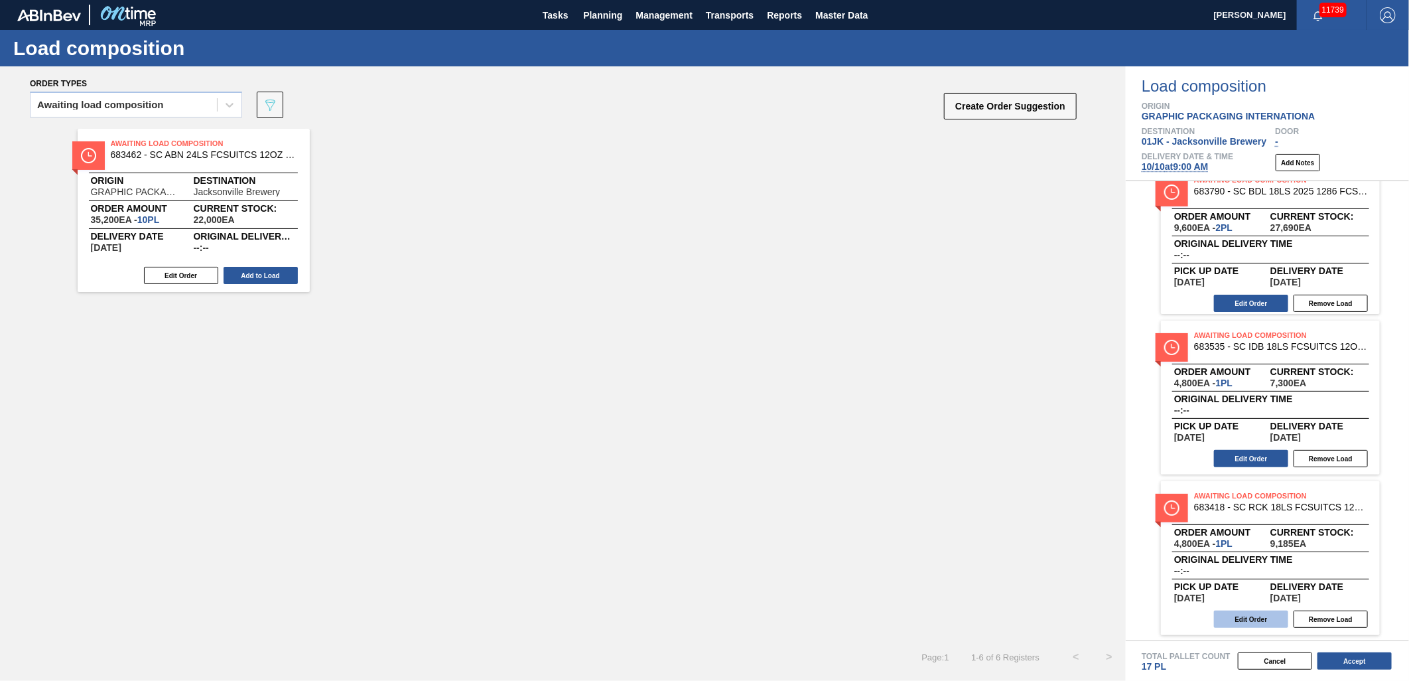
click at [1249, 625] on button "Edit Order" at bounding box center [1251, 618] width 74 height 17
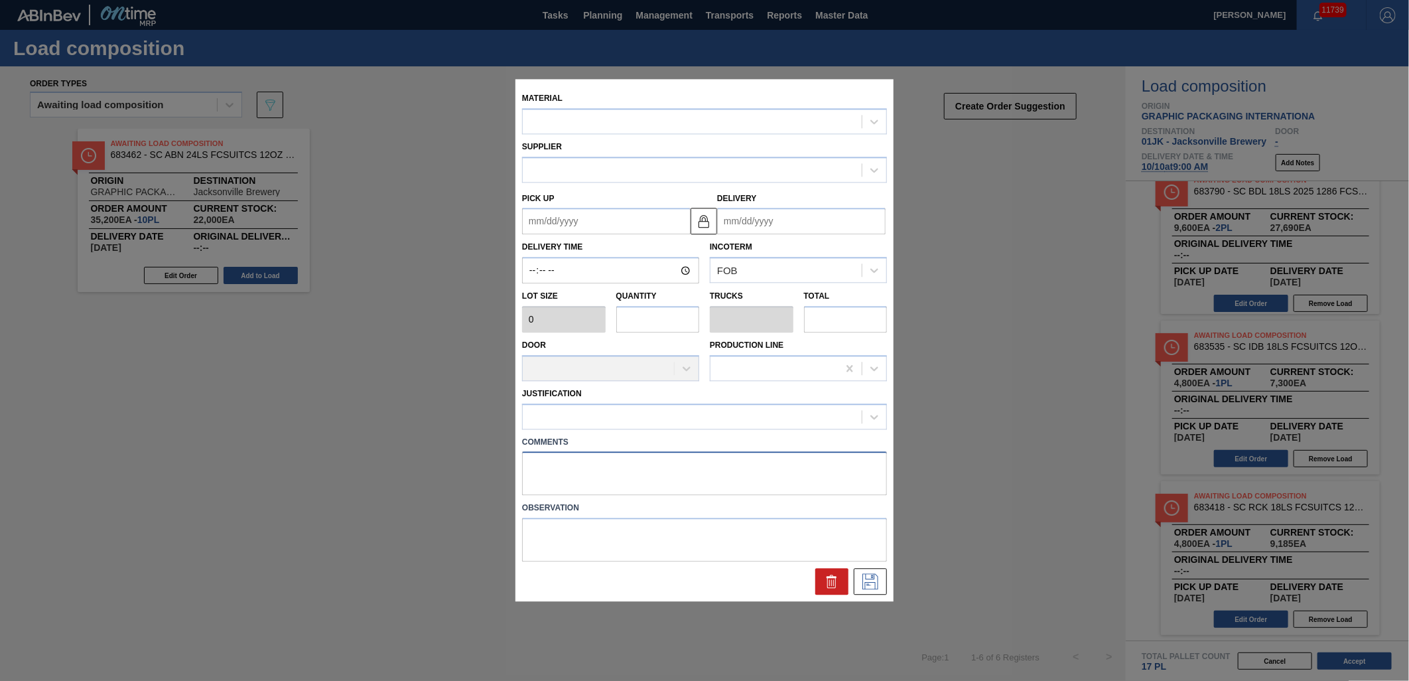
click at [658, 476] on textarea at bounding box center [704, 474] width 365 height 44
type textarea "M1, DROP"
type input "4,800"
type input "1"
type input "0.042"
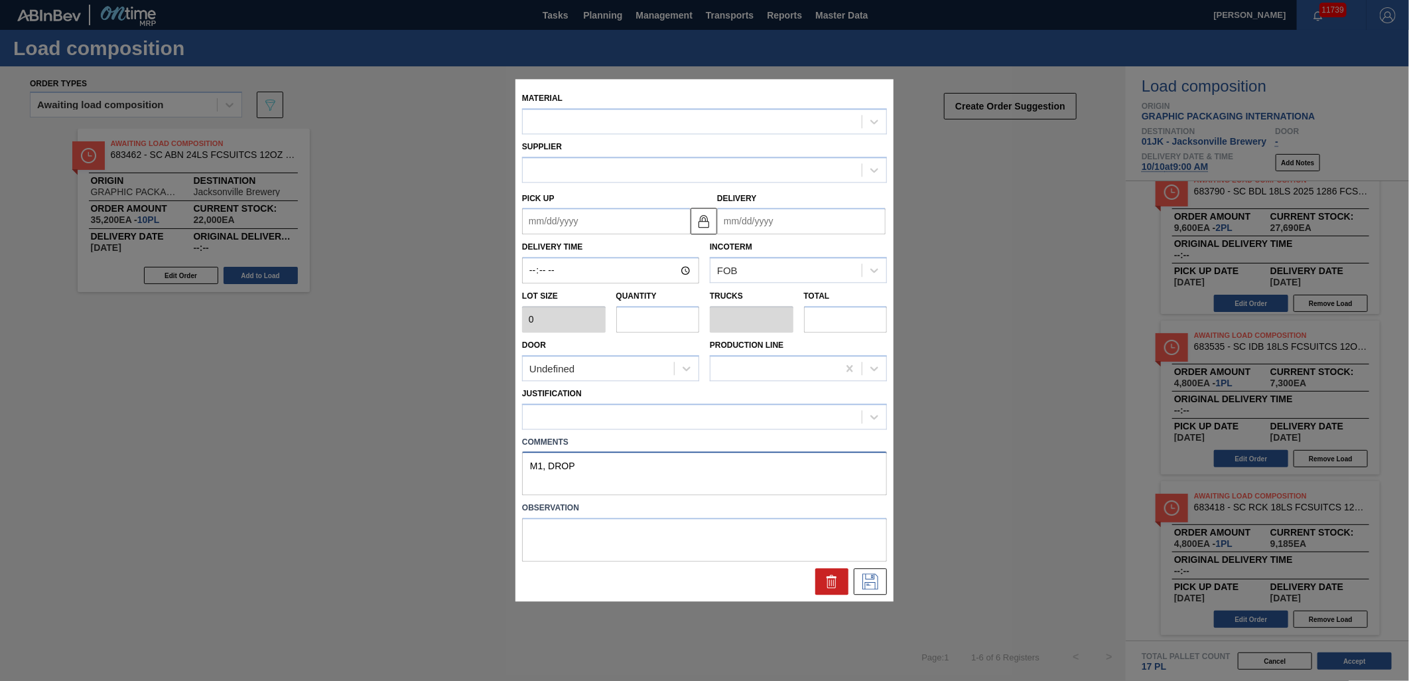
type input "4,800"
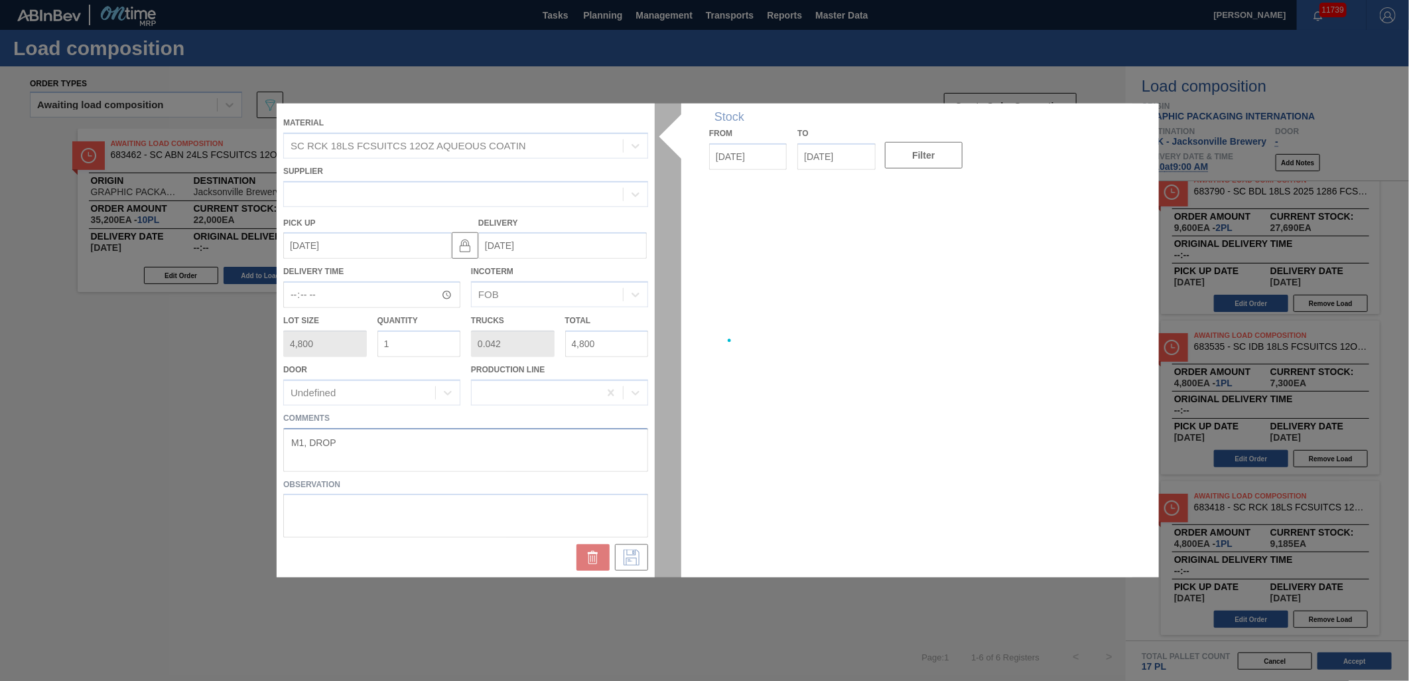
type up "[DATE]"
type input "[DATE]"
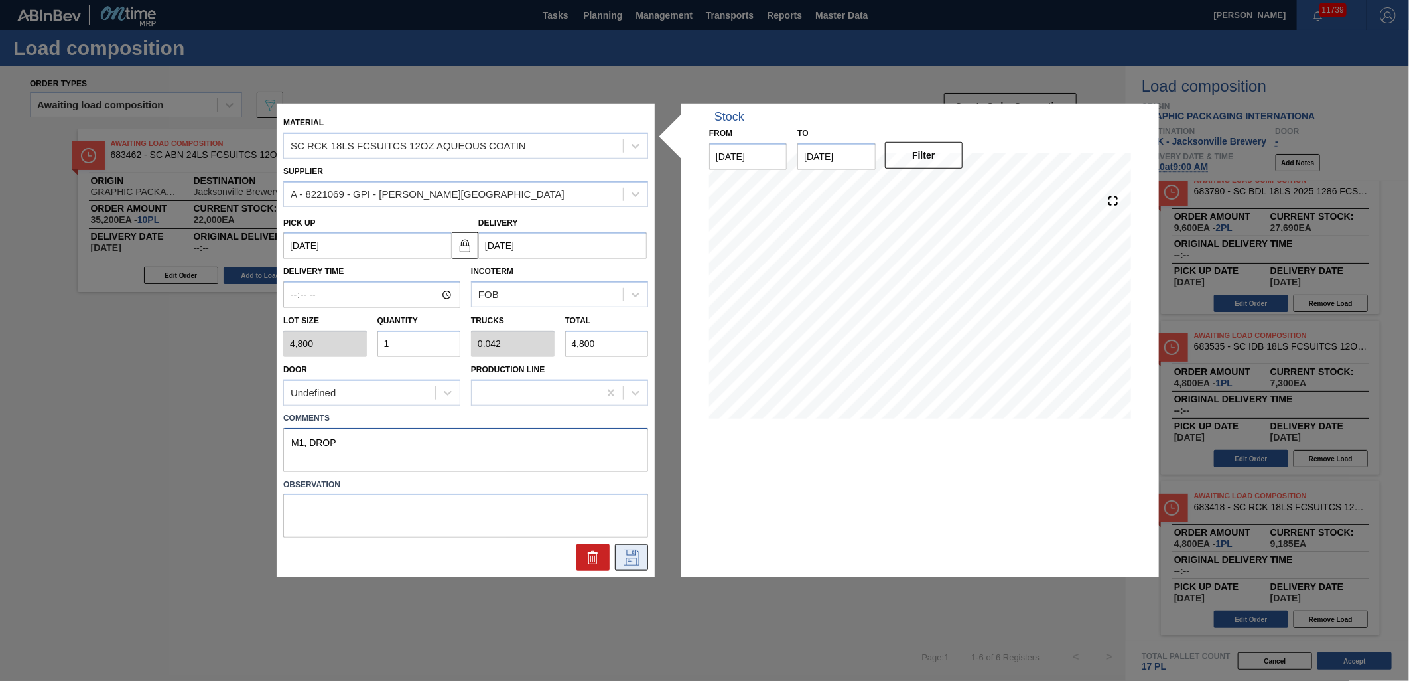
type textarea "M1, DROP"
click at [641, 552] on icon at bounding box center [631, 557] width 21 height 16
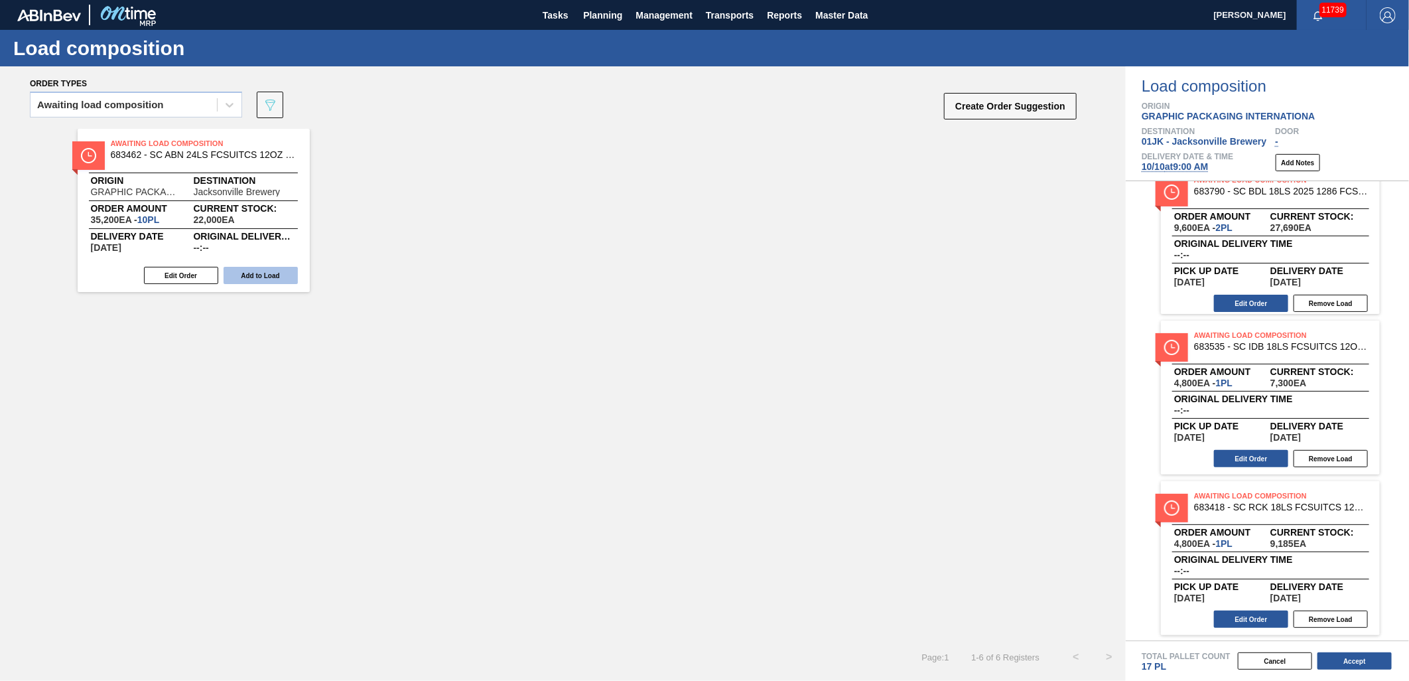
click at [276, 276] on button "Add to Load" at bounding box center [261, 275] width 74 height 17
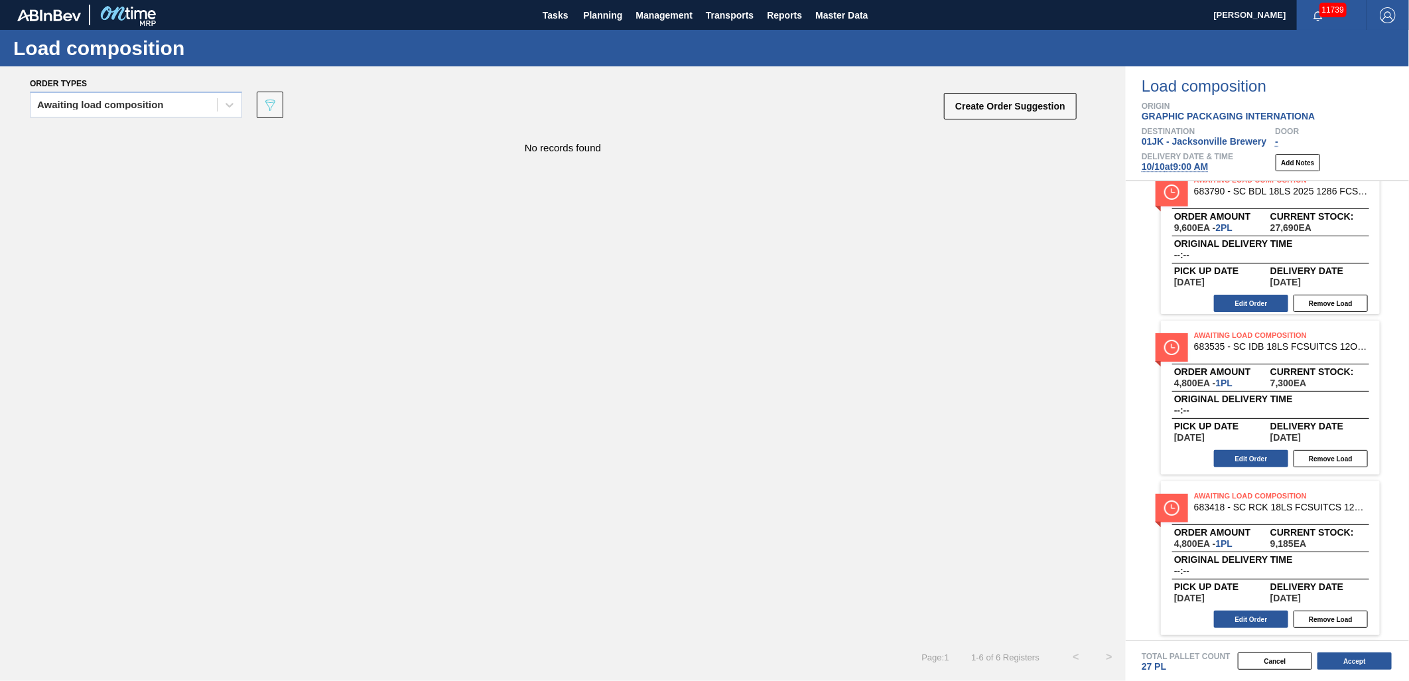
scroll to position [510, 0]
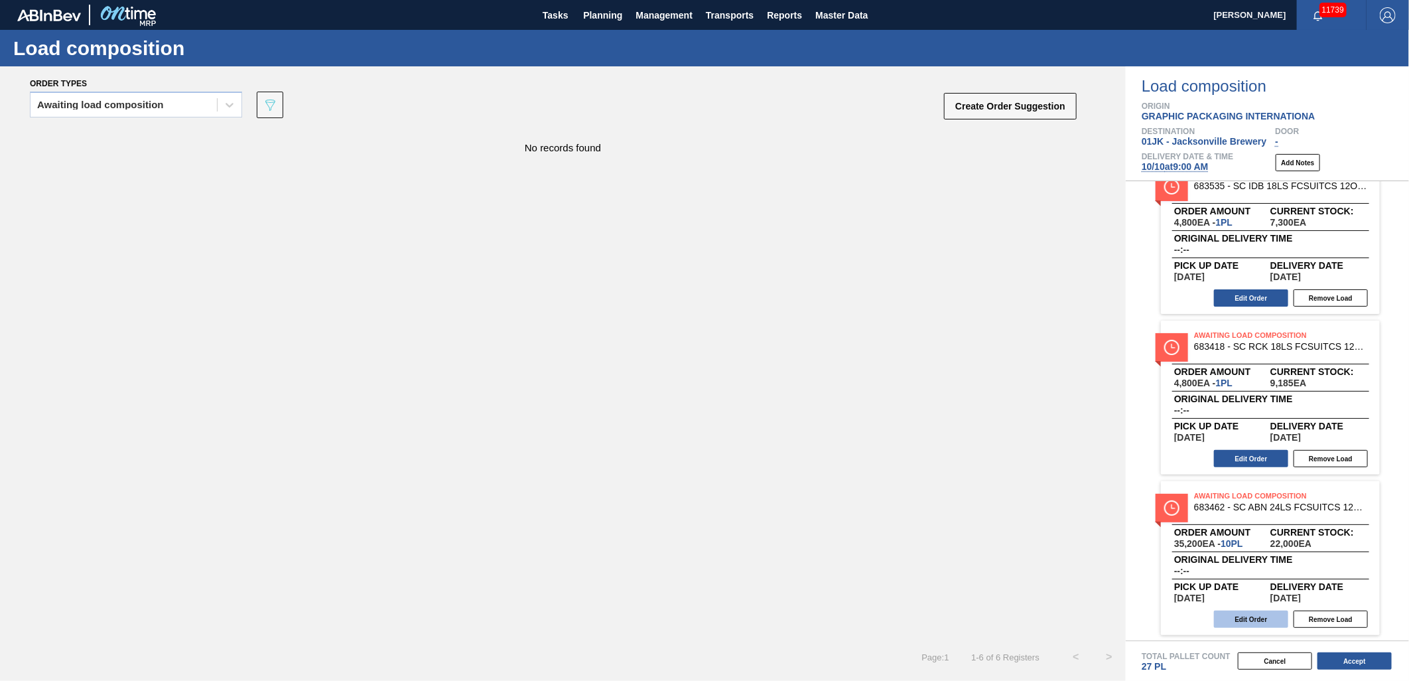
click at [1270, 618] on button "Edit Order" at bounding box center [1251, 618] width 74 height 17
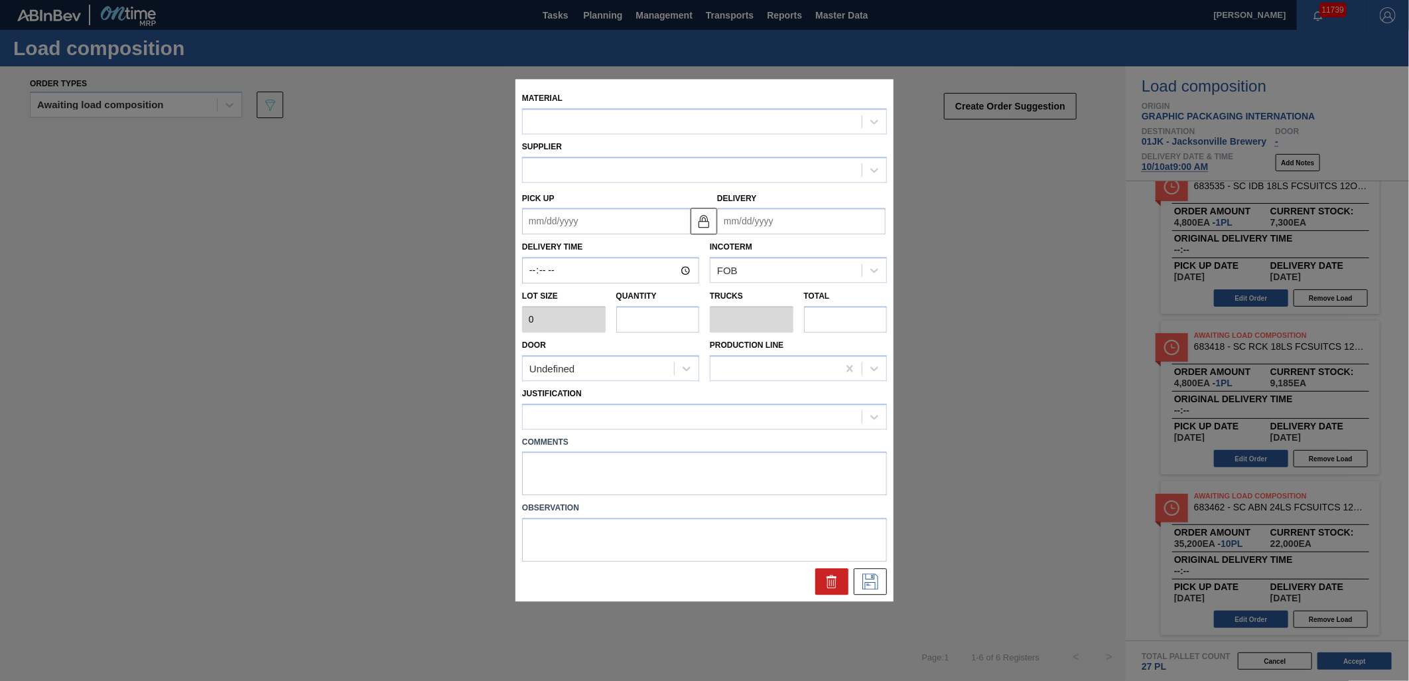
type input "3,520"
type input "10"
type input "0.385"
type input "35,200"
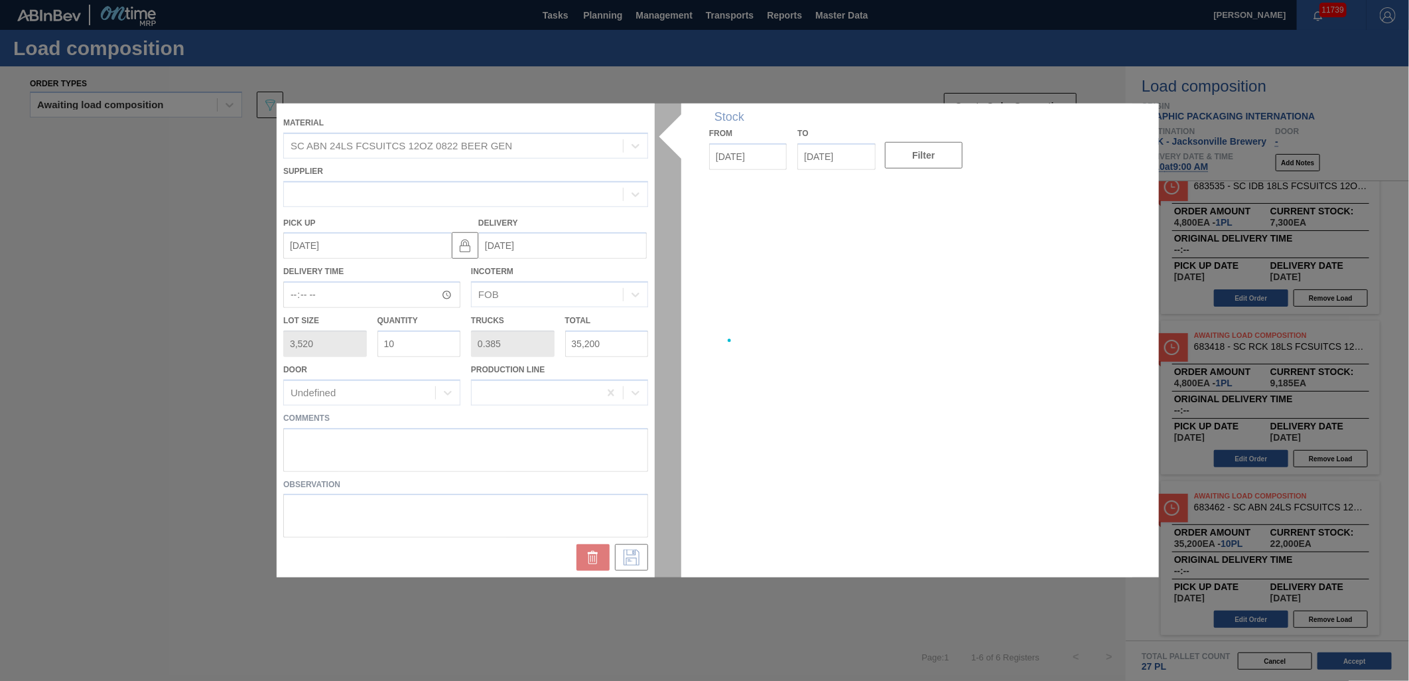
type up "[DATE]"
type input "[DATE]"
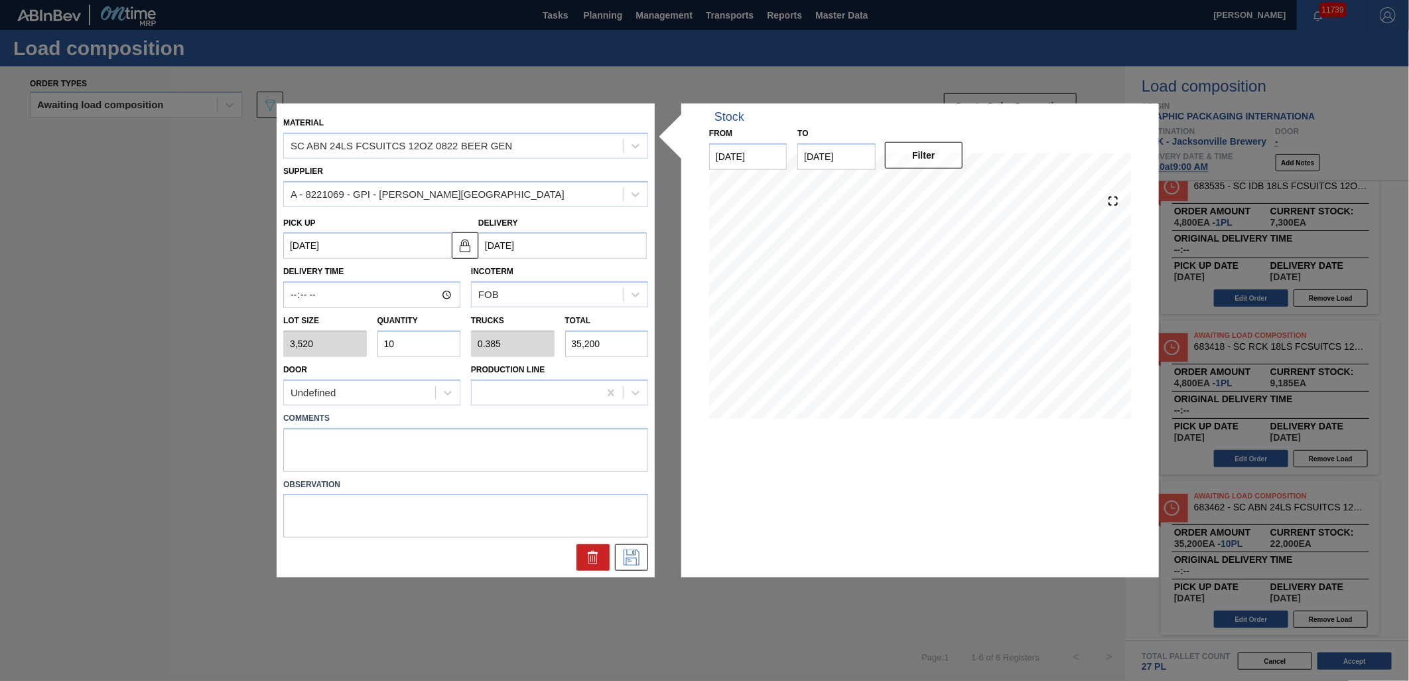
click at [449, 350] on input "10" at bounding box center [420, 343] width 84 height 27
type input "6"
type input "0.231"
type input "21,120"
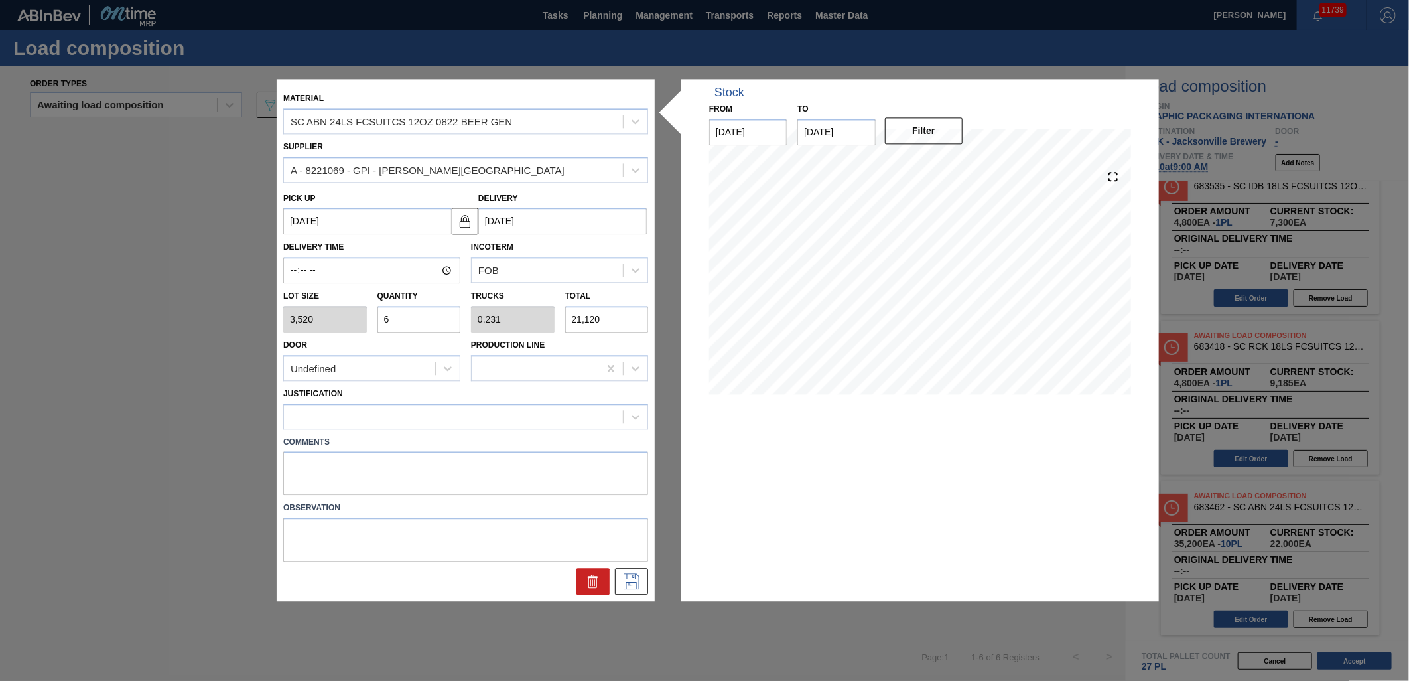
type input "6"
click at [415, 466] on textarea at bounding box center [465, 474] width 365 height 44
click at [423, 416] on div at bounding box center [453, 416] width 339 height 19
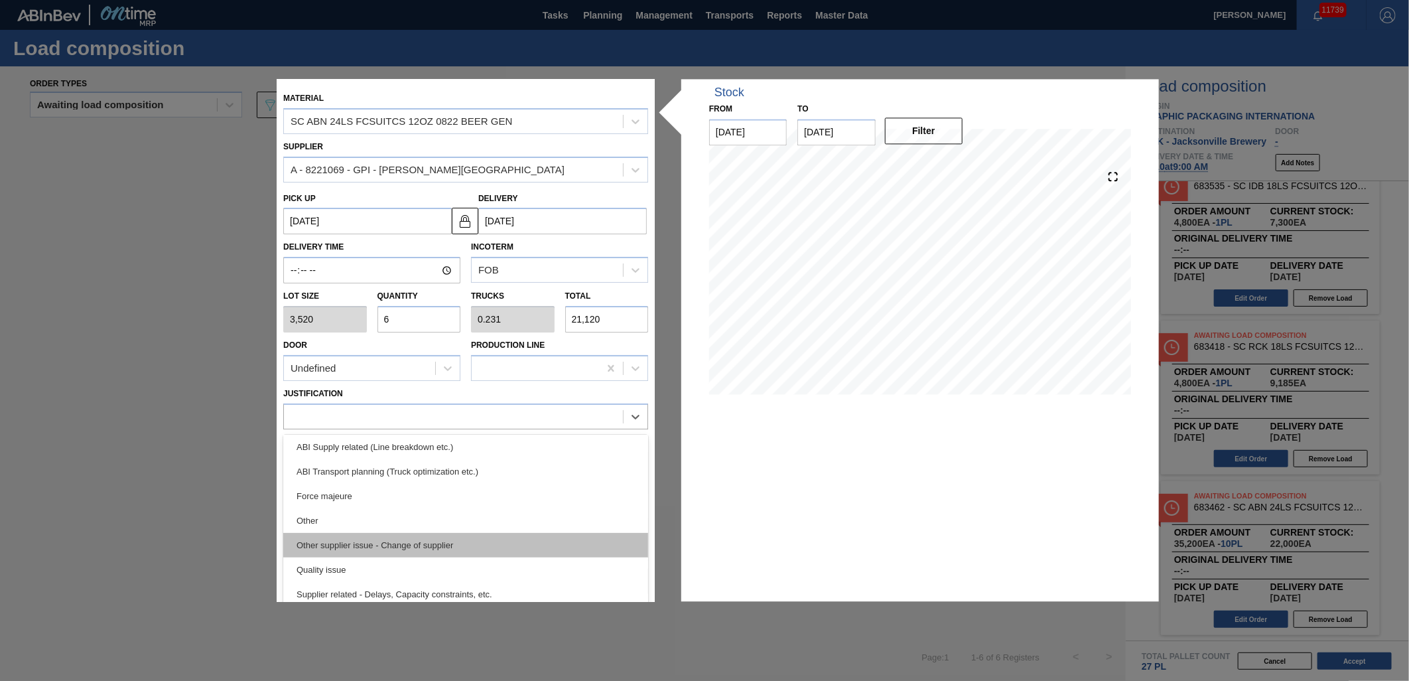
scroll to position [174, 0]
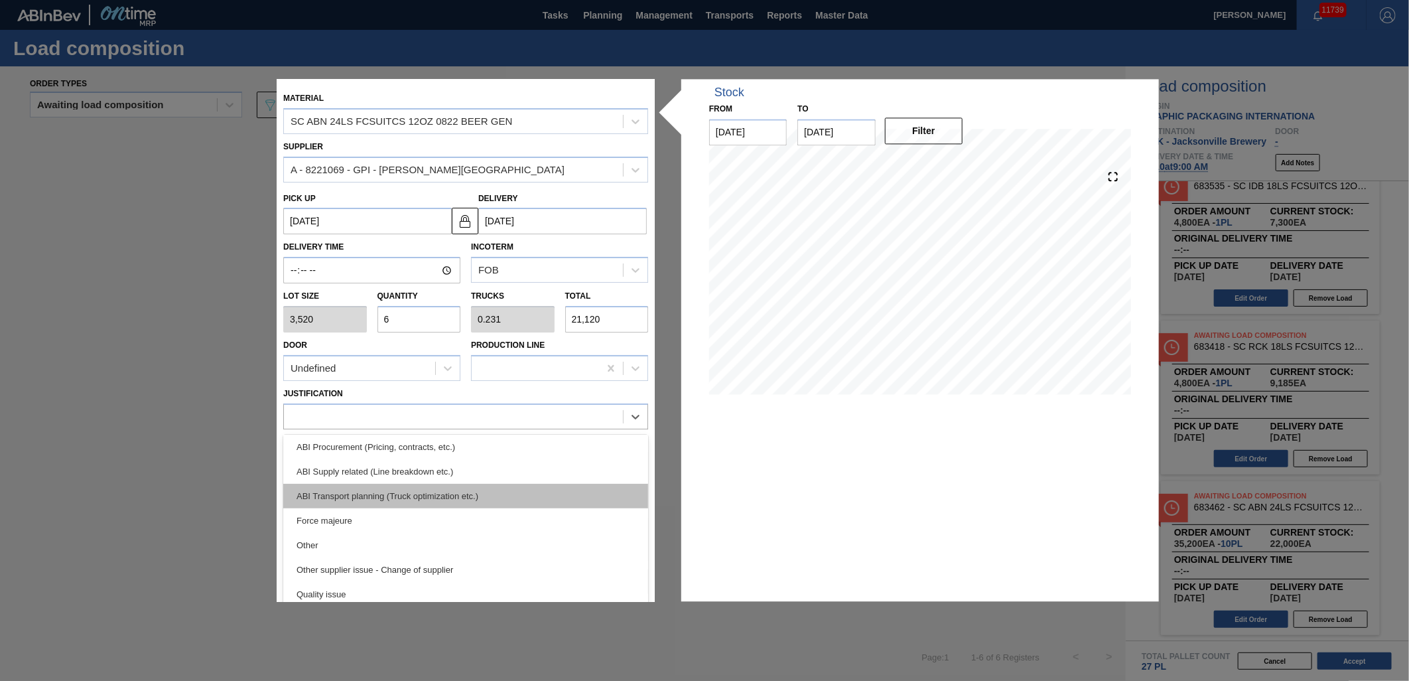
click at [452, 491] on div "ABI Transport planning (Truck optimization etc.)" at bounding box center [465, 496] width 365 height 25
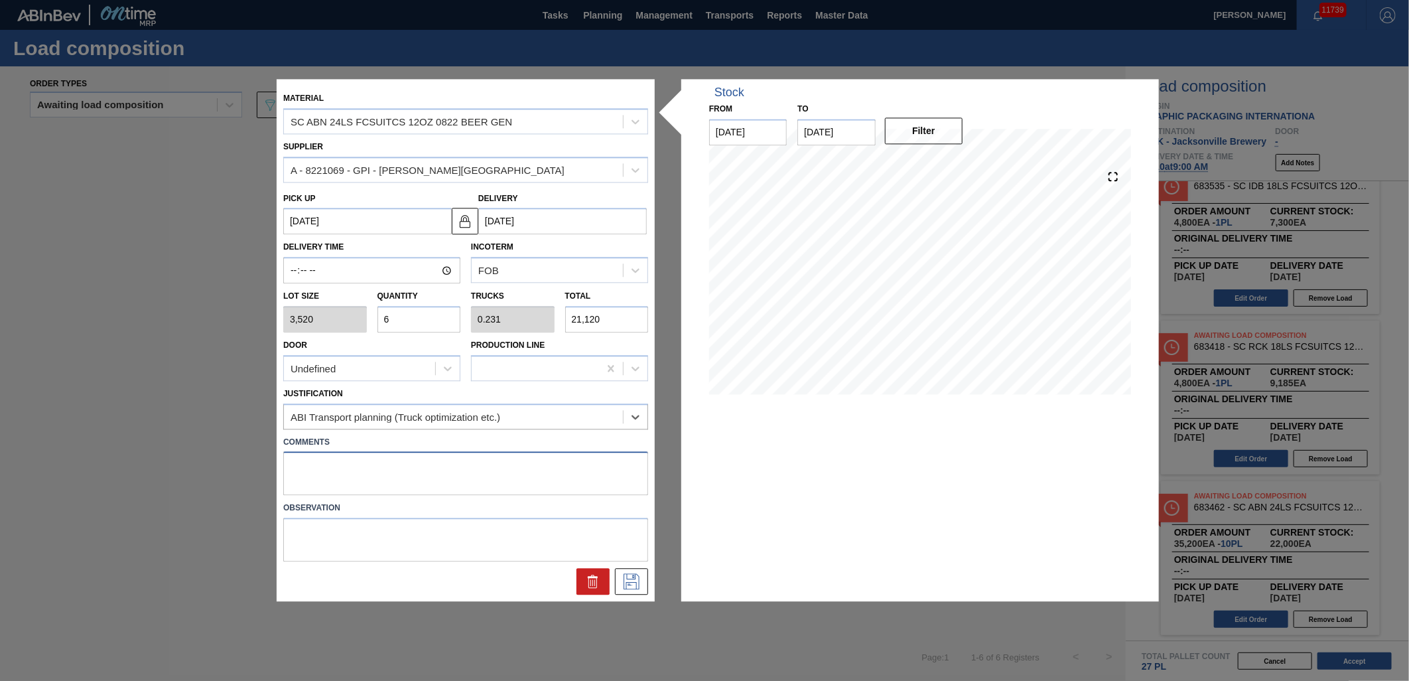
click at [425, 464] on textarea at bounding box center [465, 474] width 365 height 44
type textarea "NOSE, DROP"
click at [624, 583] on icon at bounding box center [631, 582] width 21 height 16
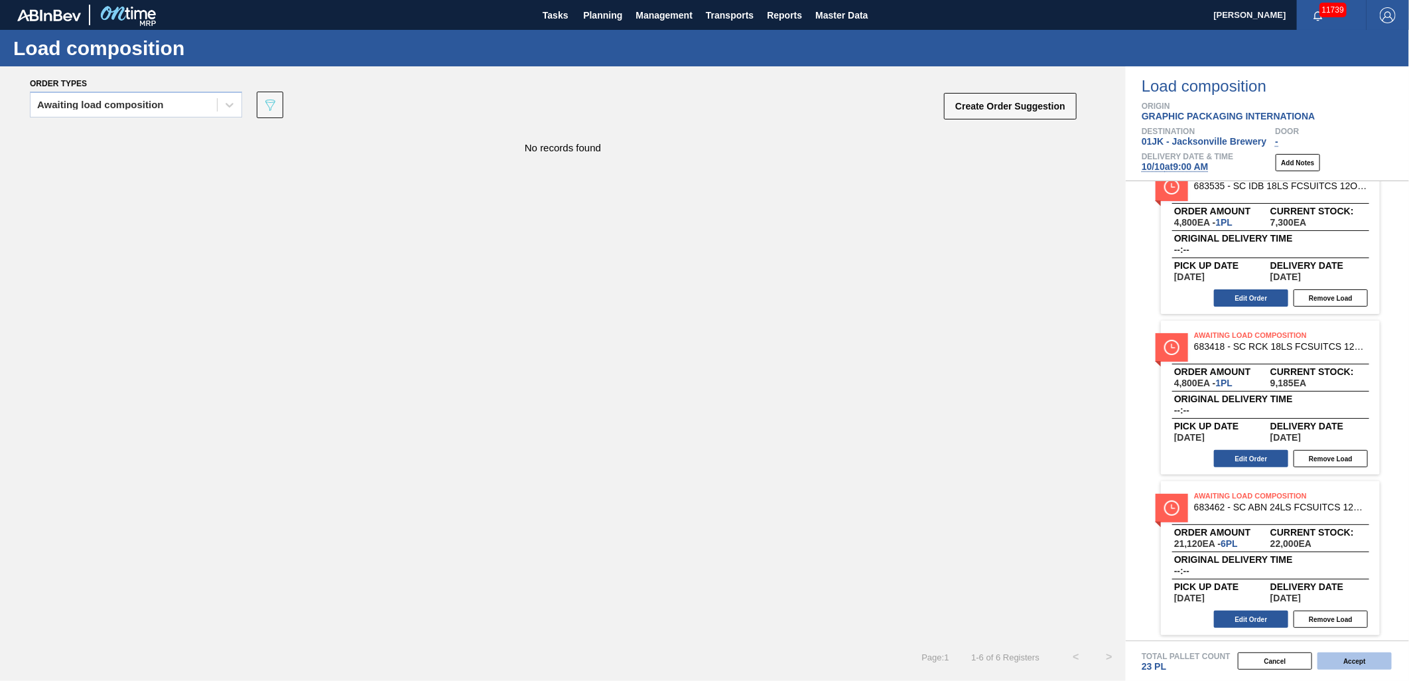
click at [1373, 661] on button "Accept" at bounding box center [1355, 660] width 74 height 17
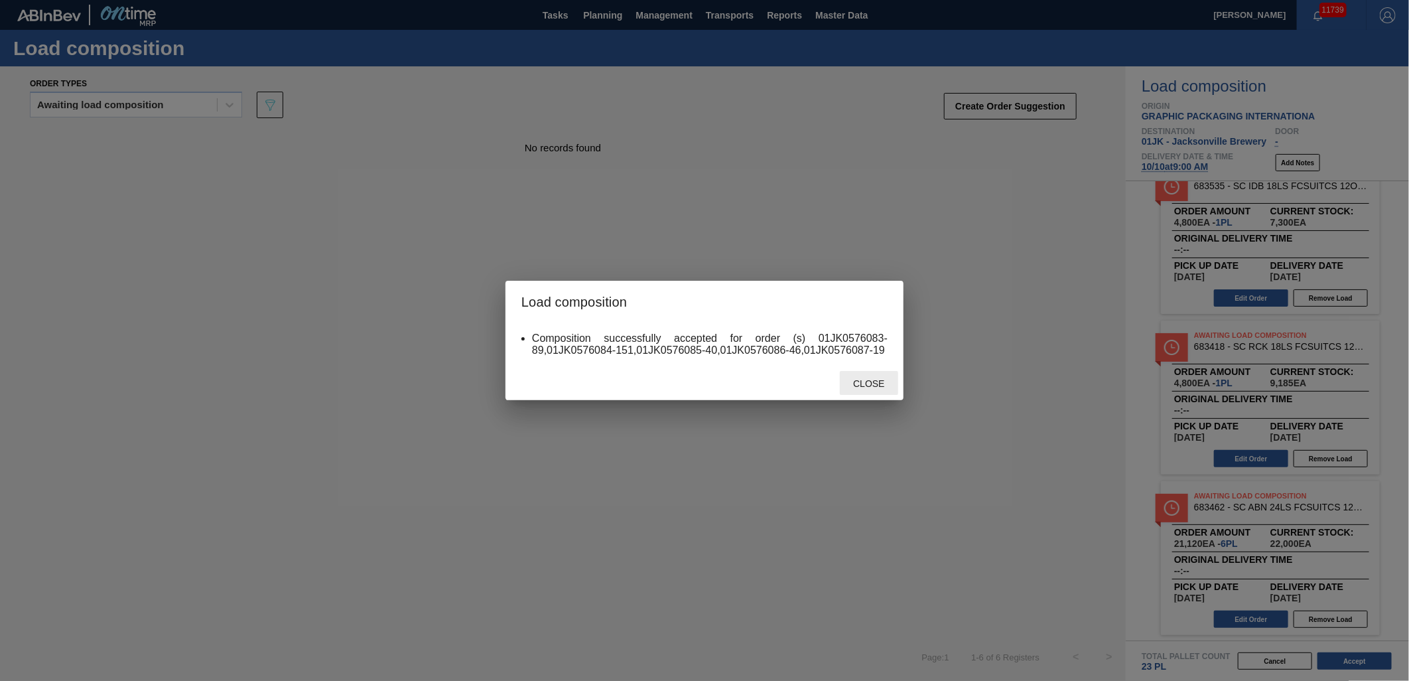
click at [871, 378] on span "Close" at bounding box center [869, 383] width 52 height 11
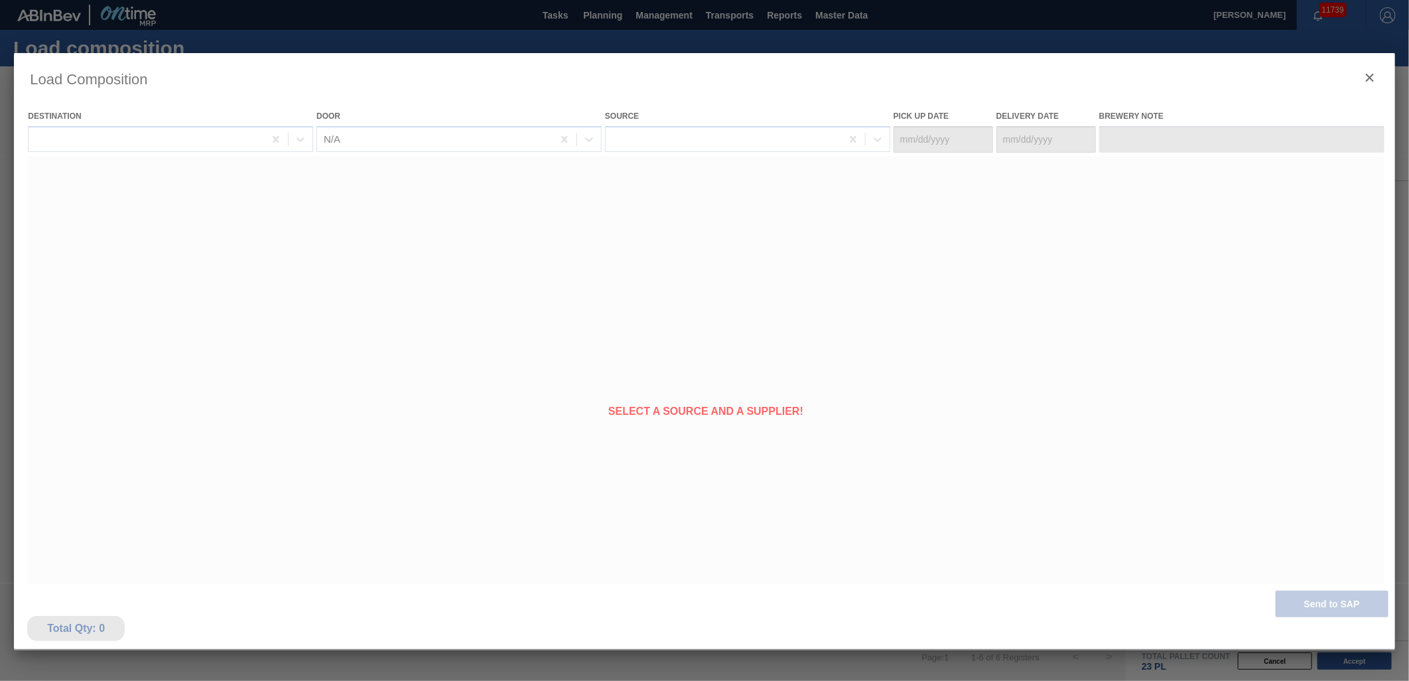
type Date "10/07/2025"
type Date "[DATE]"
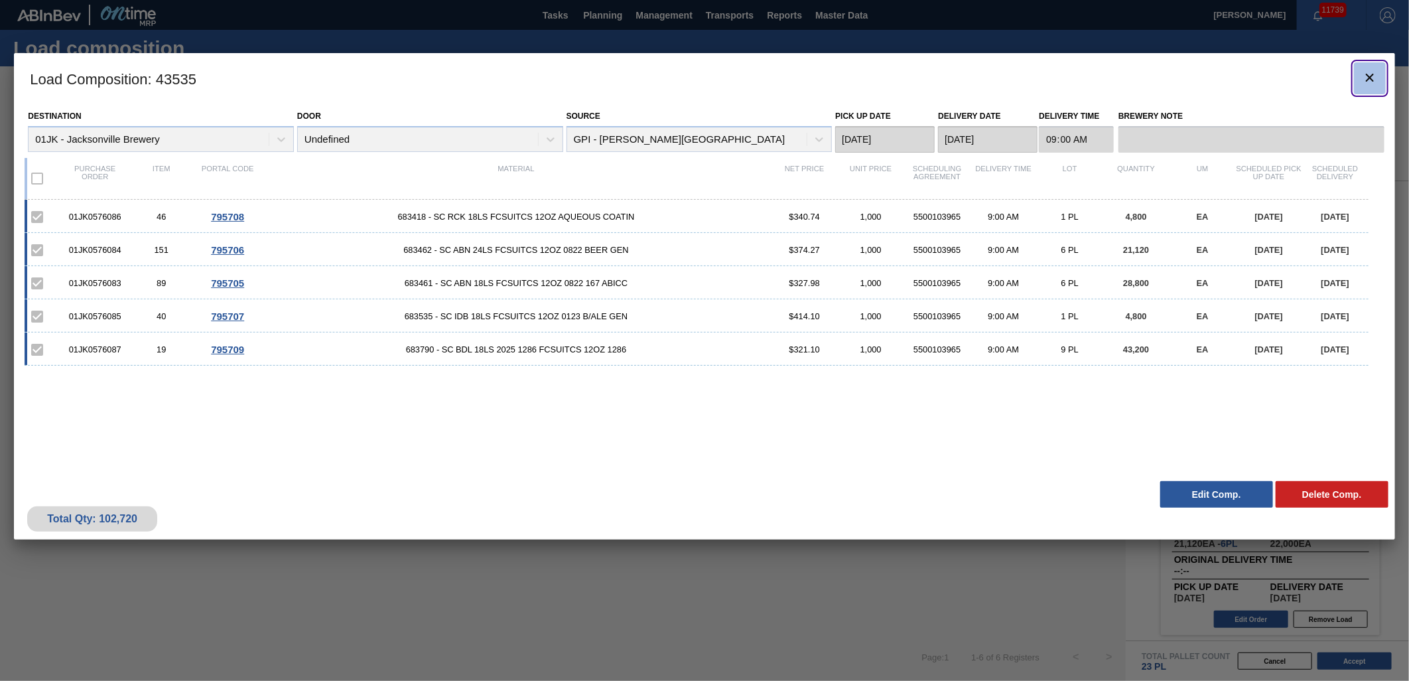
click at [1370, 82] on icon "botão de ícone" at bounding box center [1370, 78] width 16 height 16
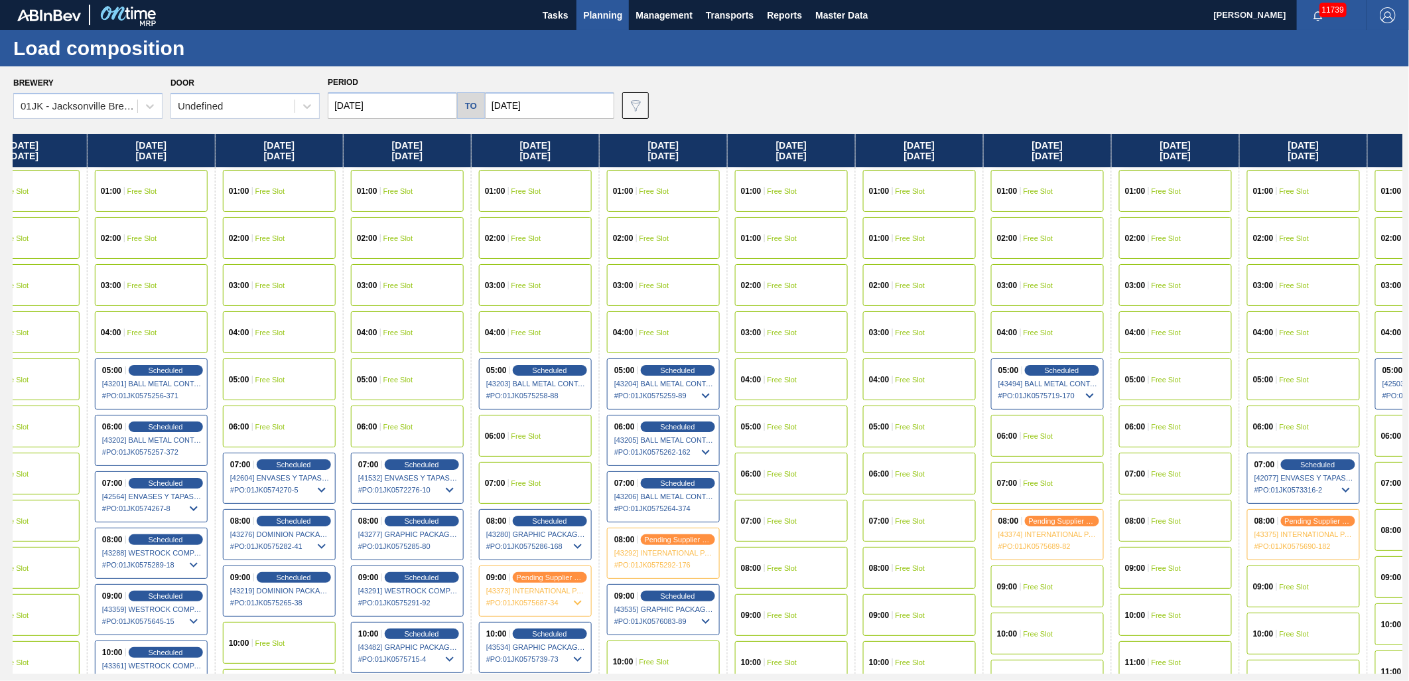
scroll to position [0, 598]
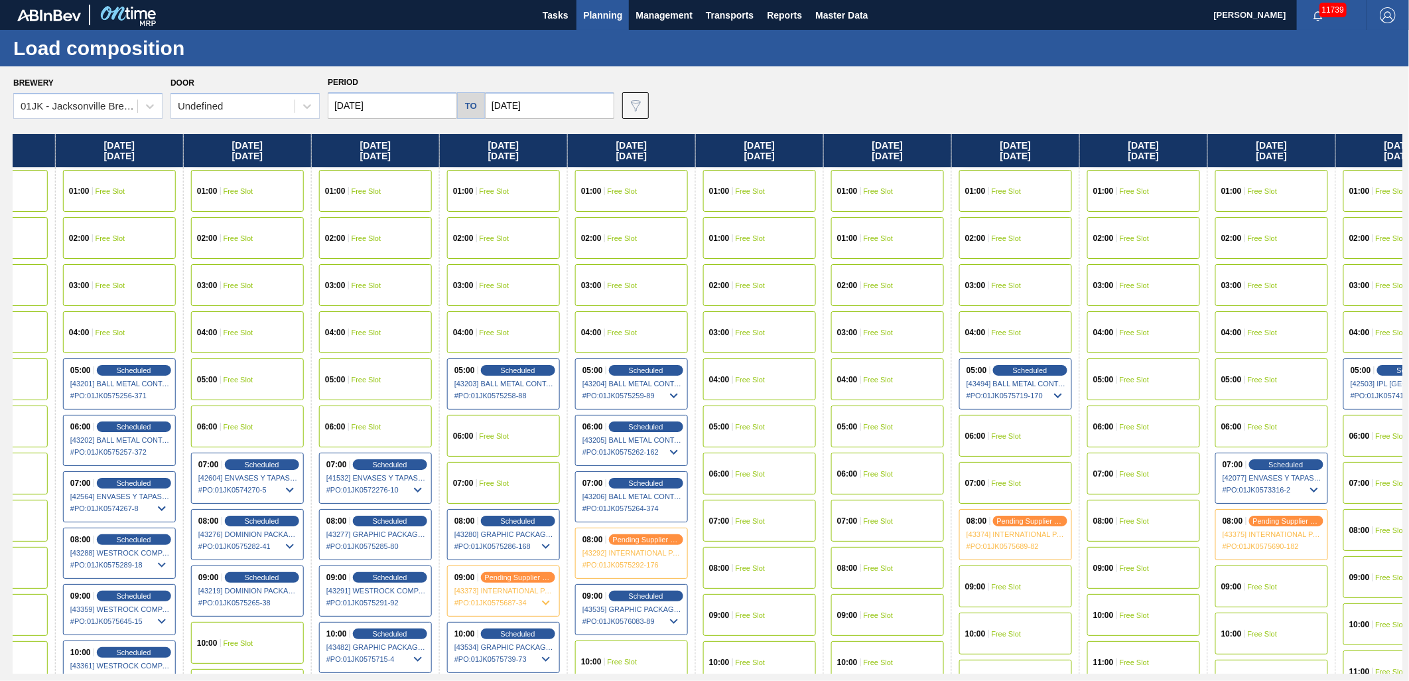
drag, startPoint x: 1292, startPoint y: 316, endPoint x: 682, endPoint y: 312, distance: 610.4
click at [682, 312] on div "Wednesday 10/01/2025 01:00 Free Slot 02:00 Free Slot 03:00 Free Slot 04:00 Free…" at bounding box center [707, 403] width 1389 height 539
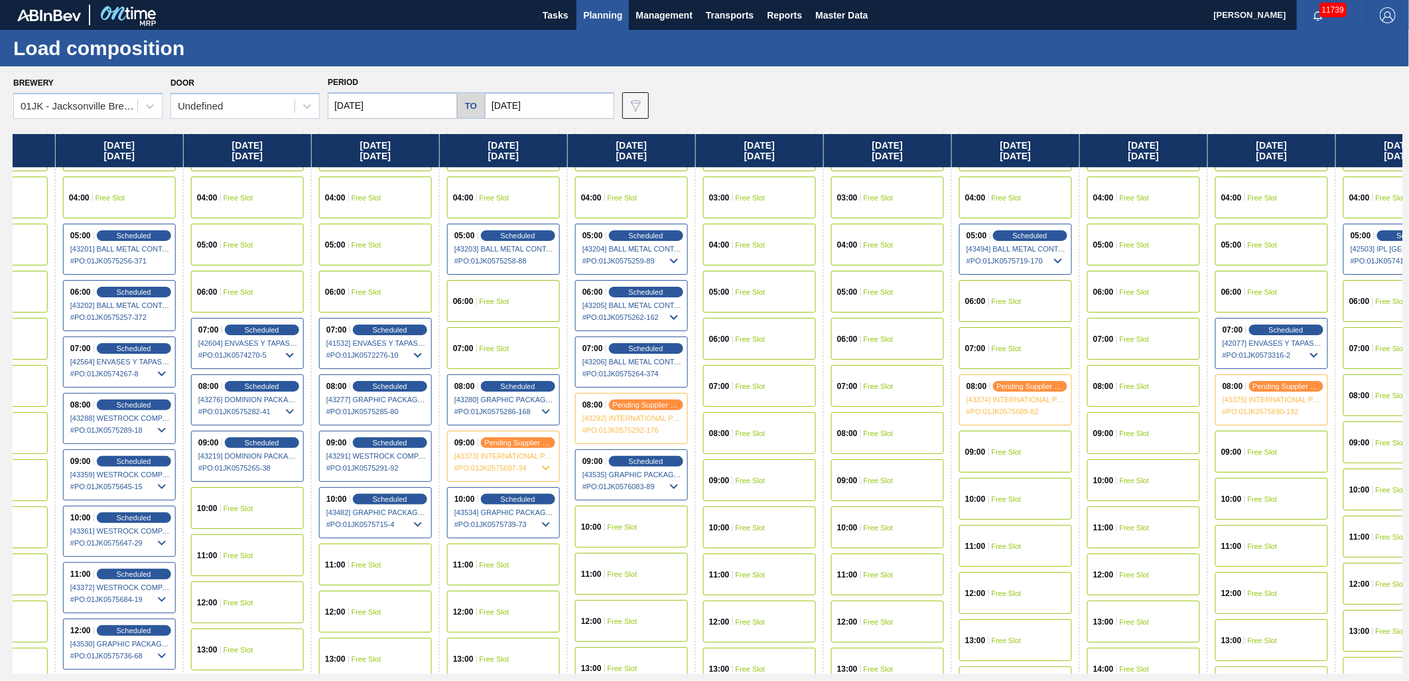
scroll to position [147, 598]
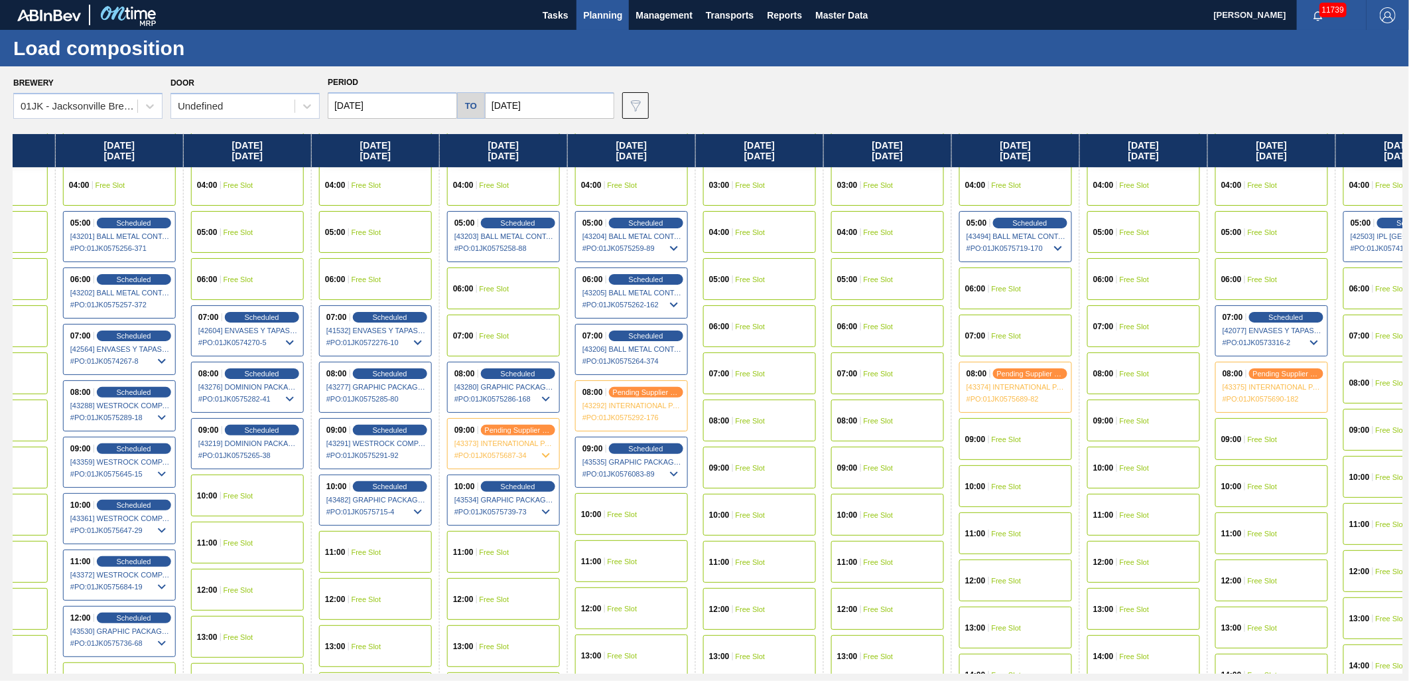
click at [999, 443] on div "09:00 Free Slot" at bounding box center [1015, 439] width 113 height 42
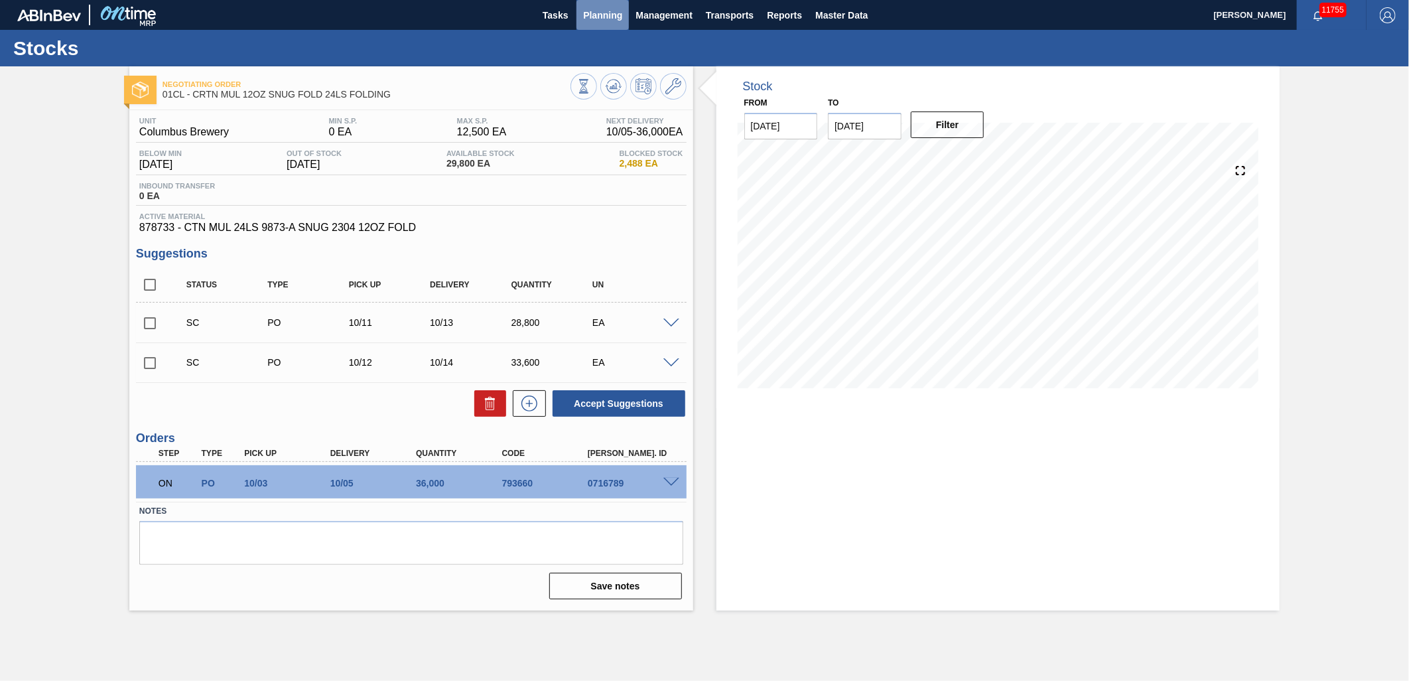
click at [592, 21] on span "Planning" at bounding box center [602, 15] width 39 height 16
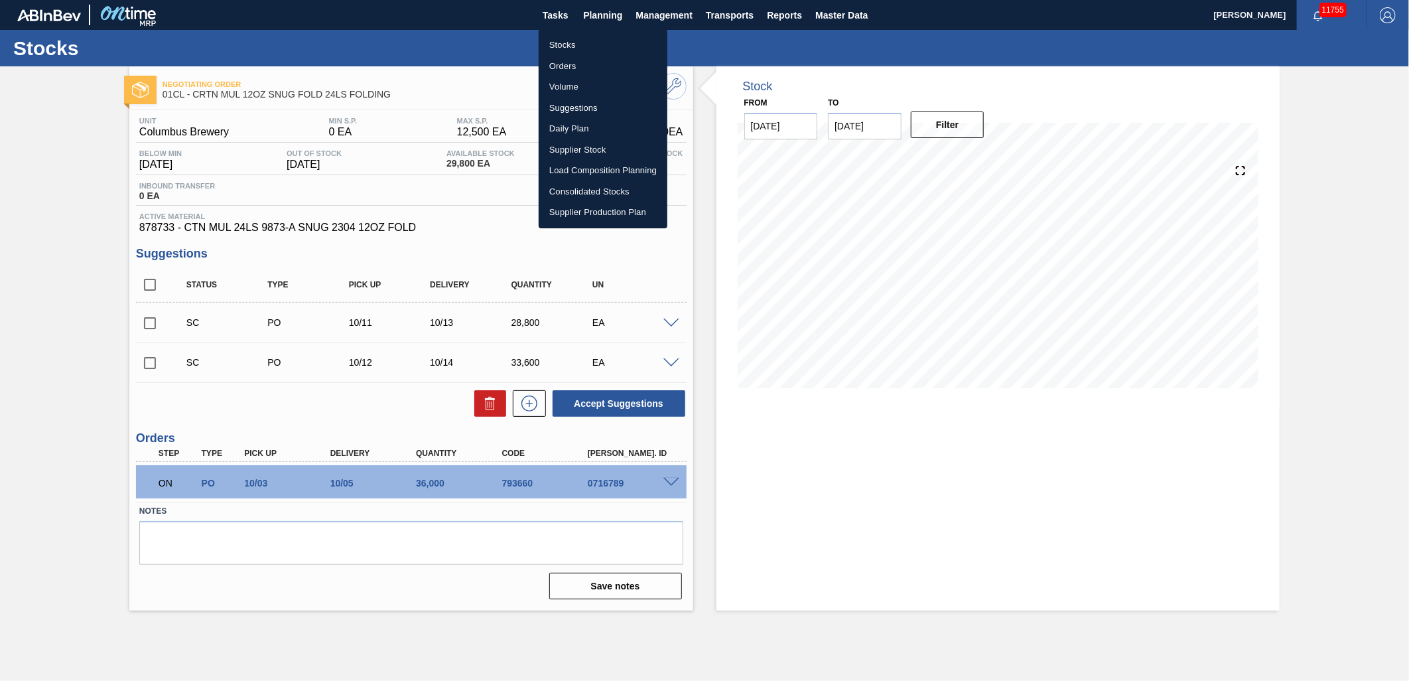
click at [576, 107] on li "Suggestions" at bounding box center [603, 108] width 129 height 21
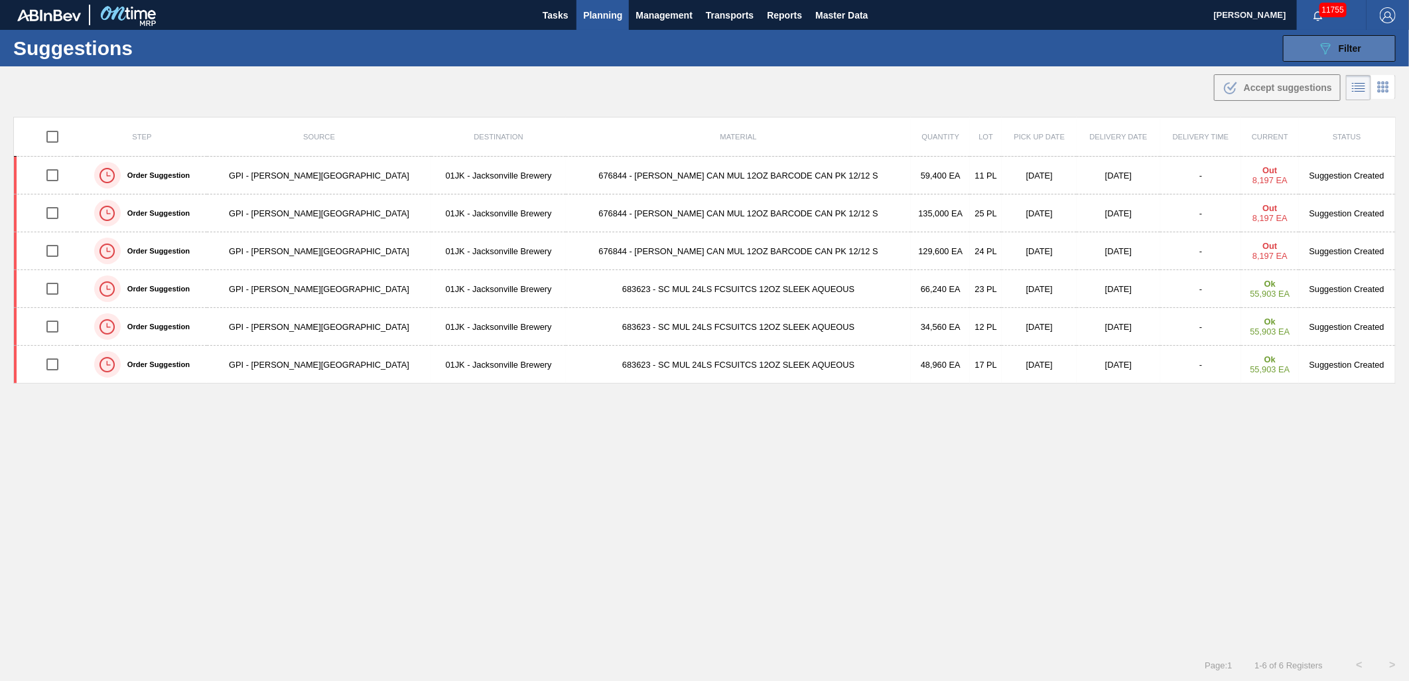
click at [1336, 52] on div "089F7B8B-B2A5-4AFE-B5C0-19BA573D28AC Filter" at bounding box center [1340, 48] width 44 height 16
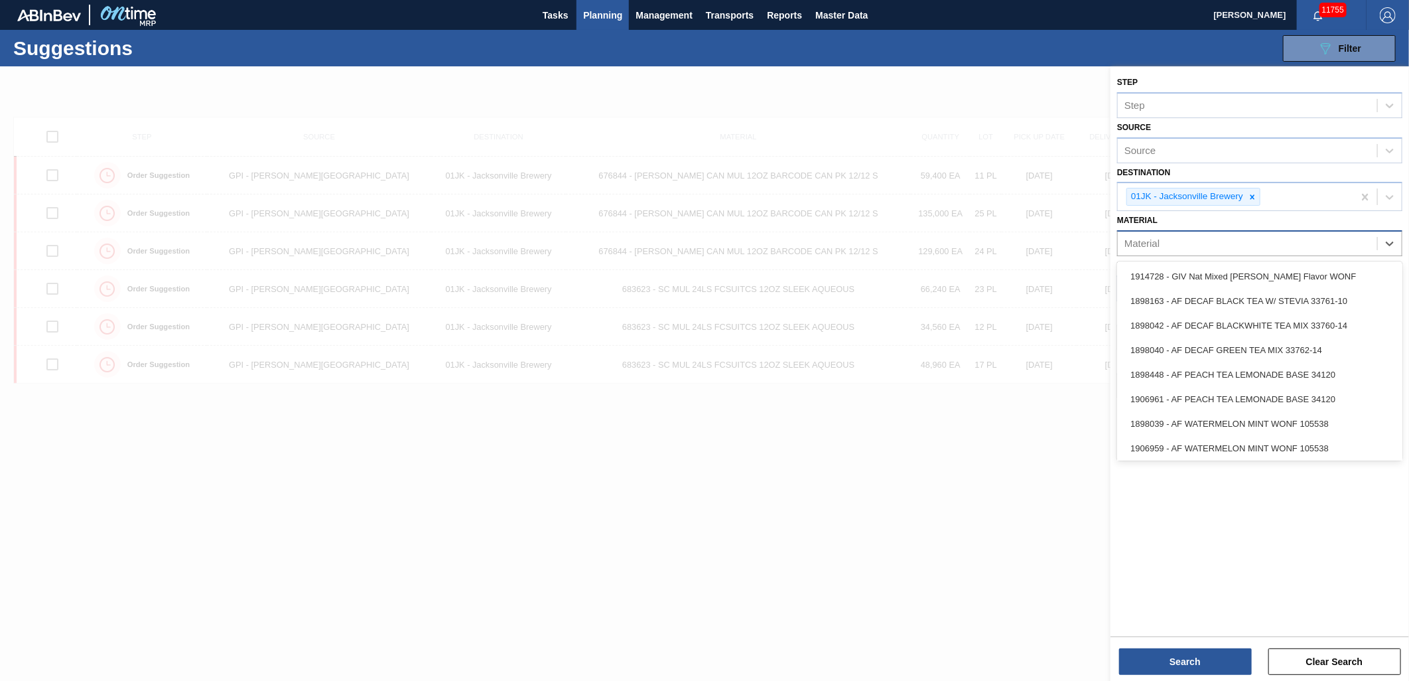
click at [1335, 245] on div "Material" at bounding box center [1247, 243] width 259 height 19
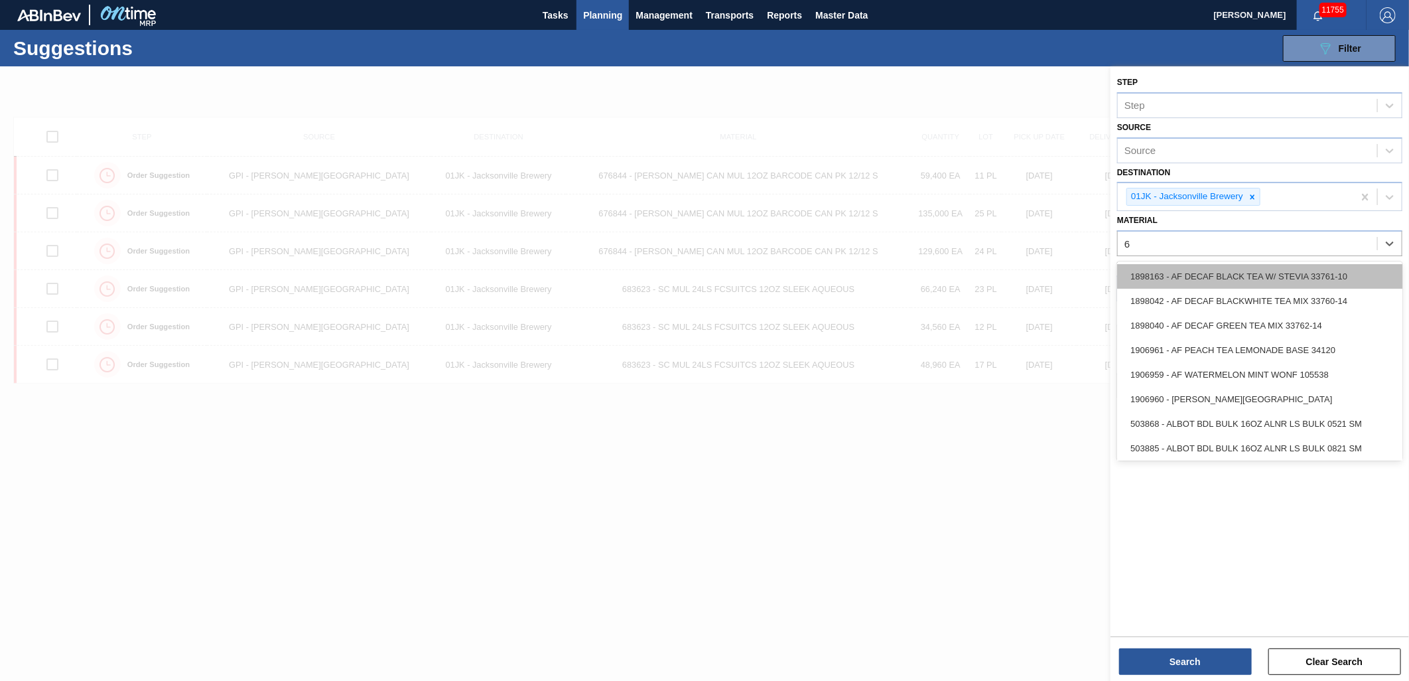
type input "6"
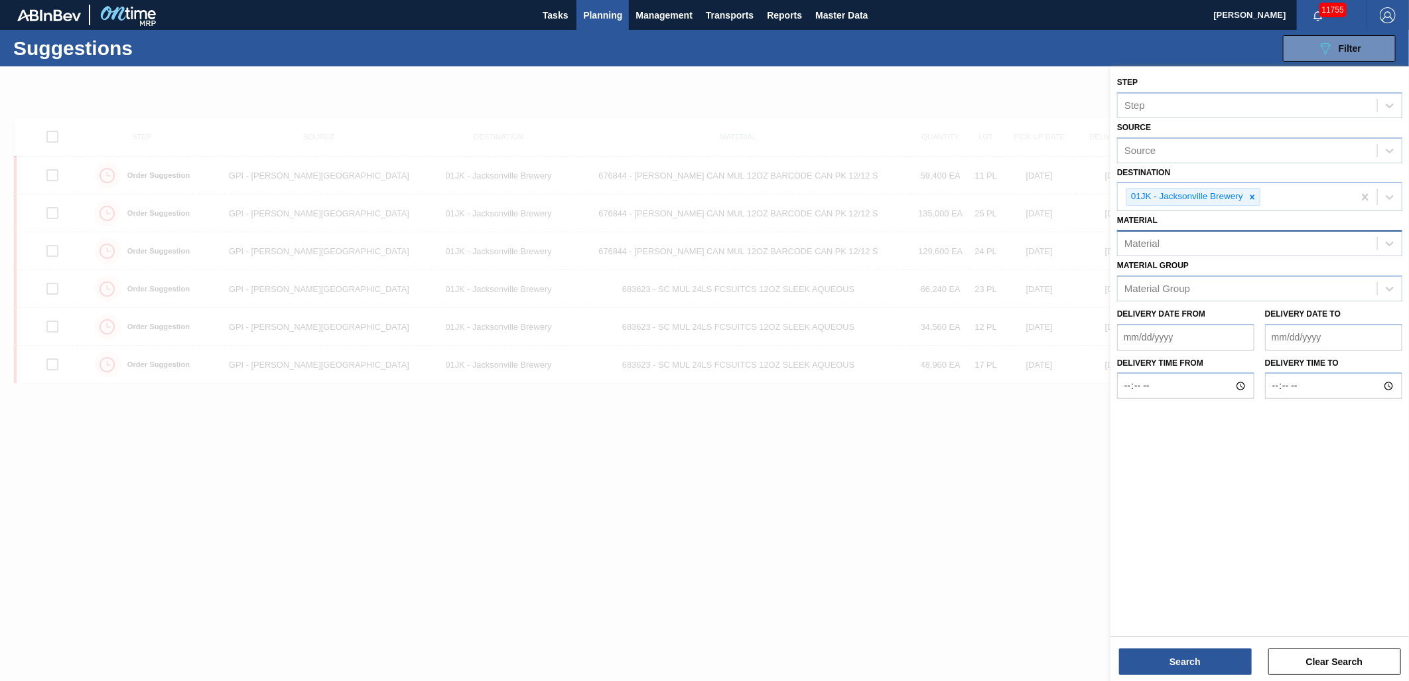
click at [1165, 240] on div "Material" at bounding box center [1247, 243] width 259 height 19
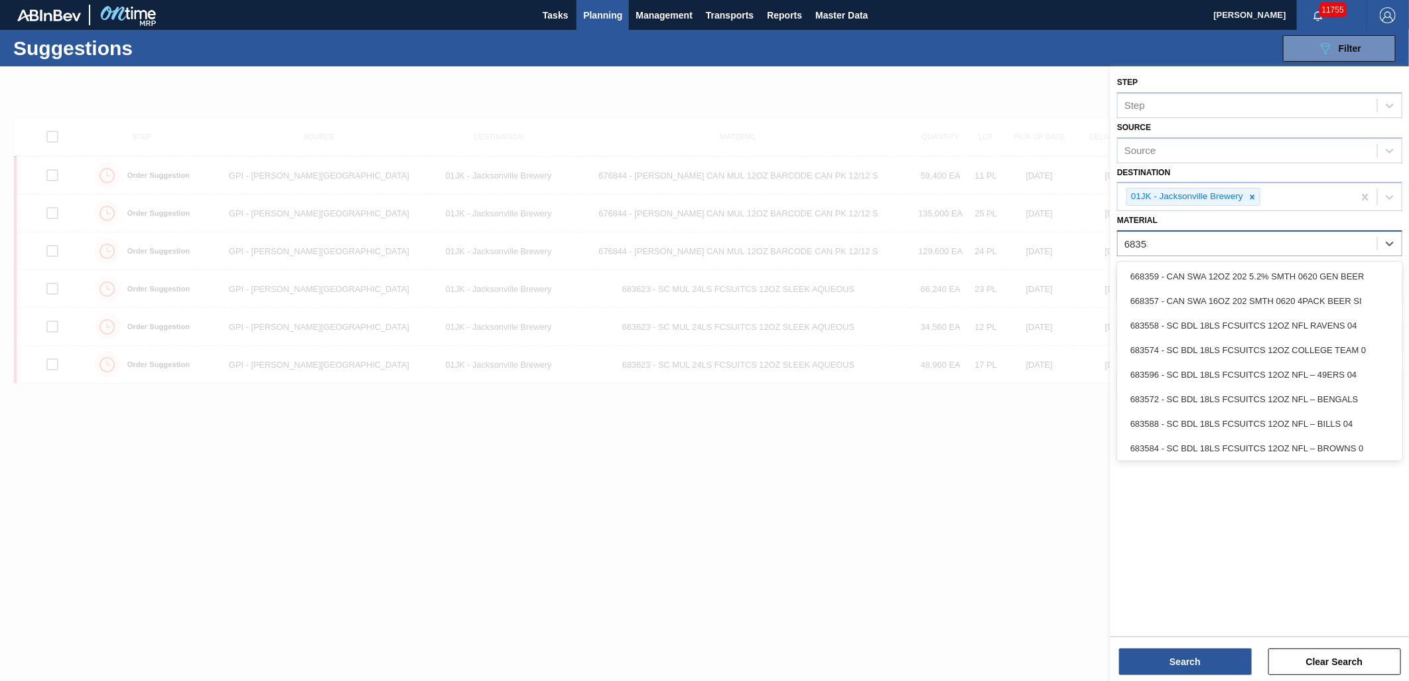
type input "683532"
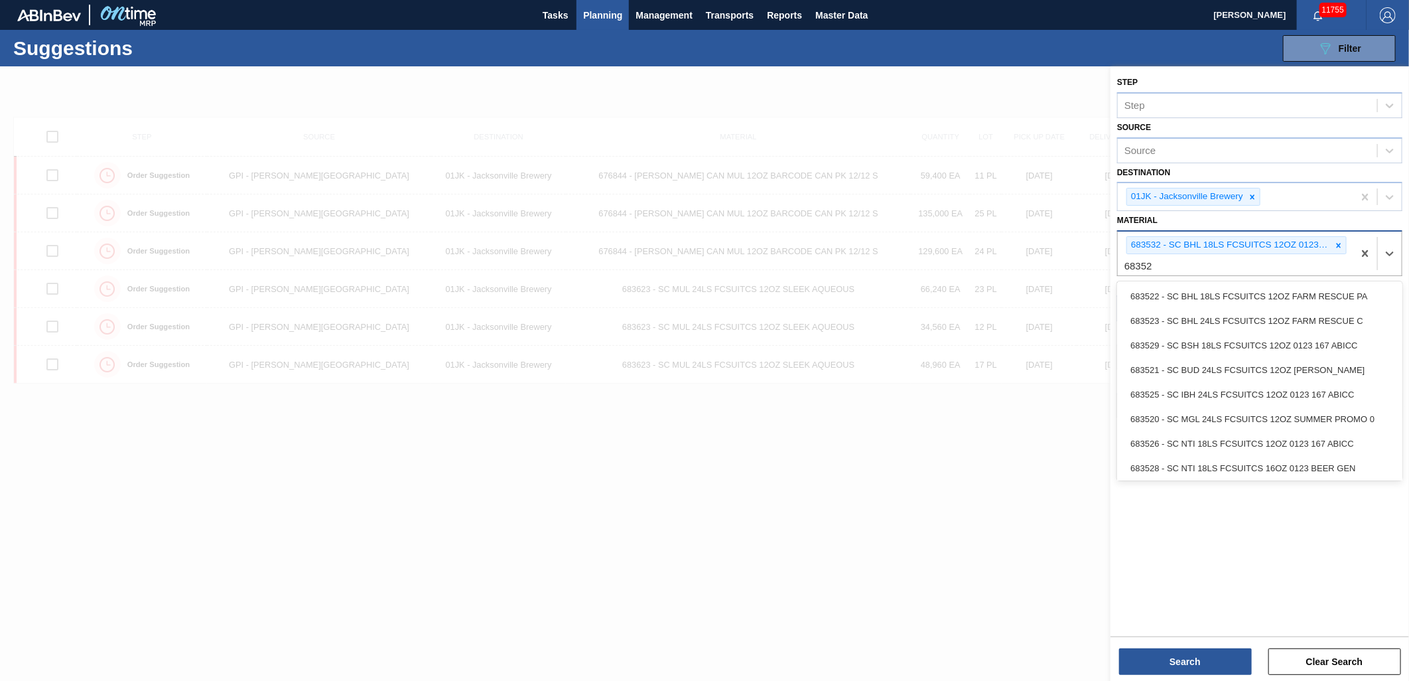
type input "683529"
type input "683479"
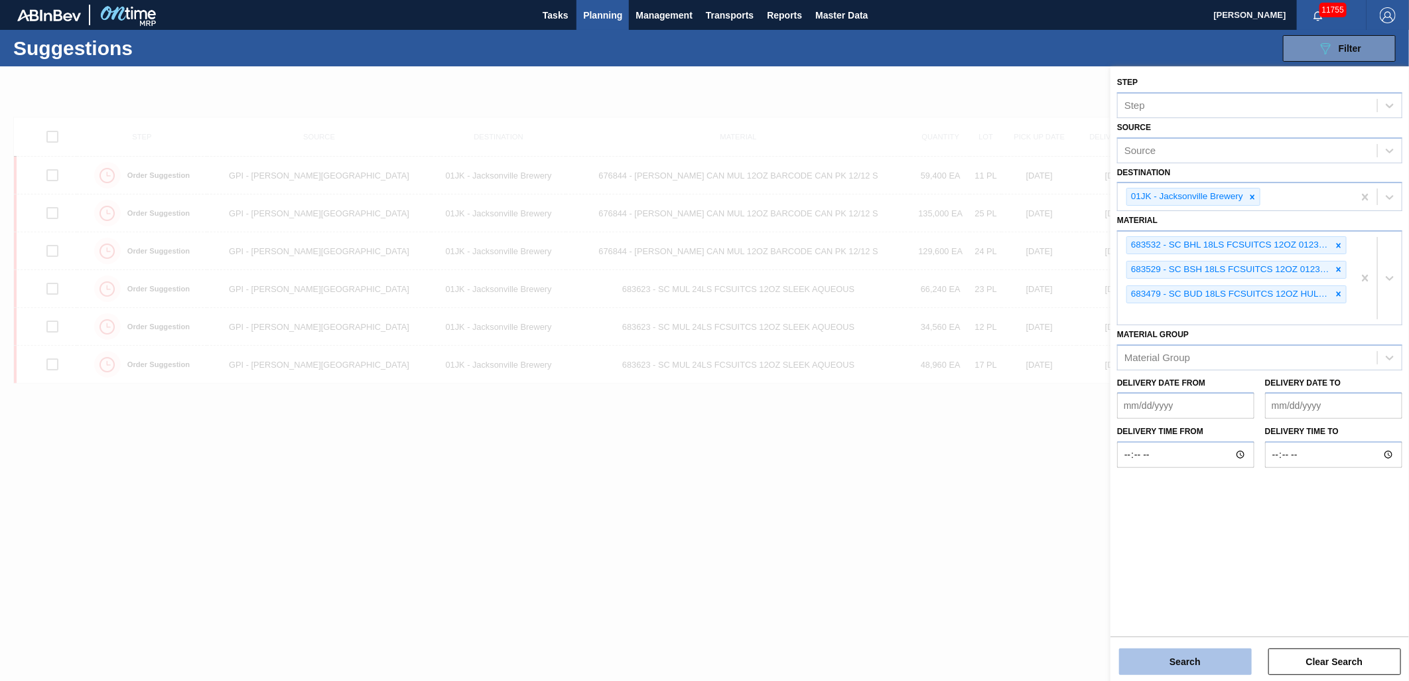
click at [1198, 654] on button "Search" at bounding box center [1185, 661] width 133 height 27
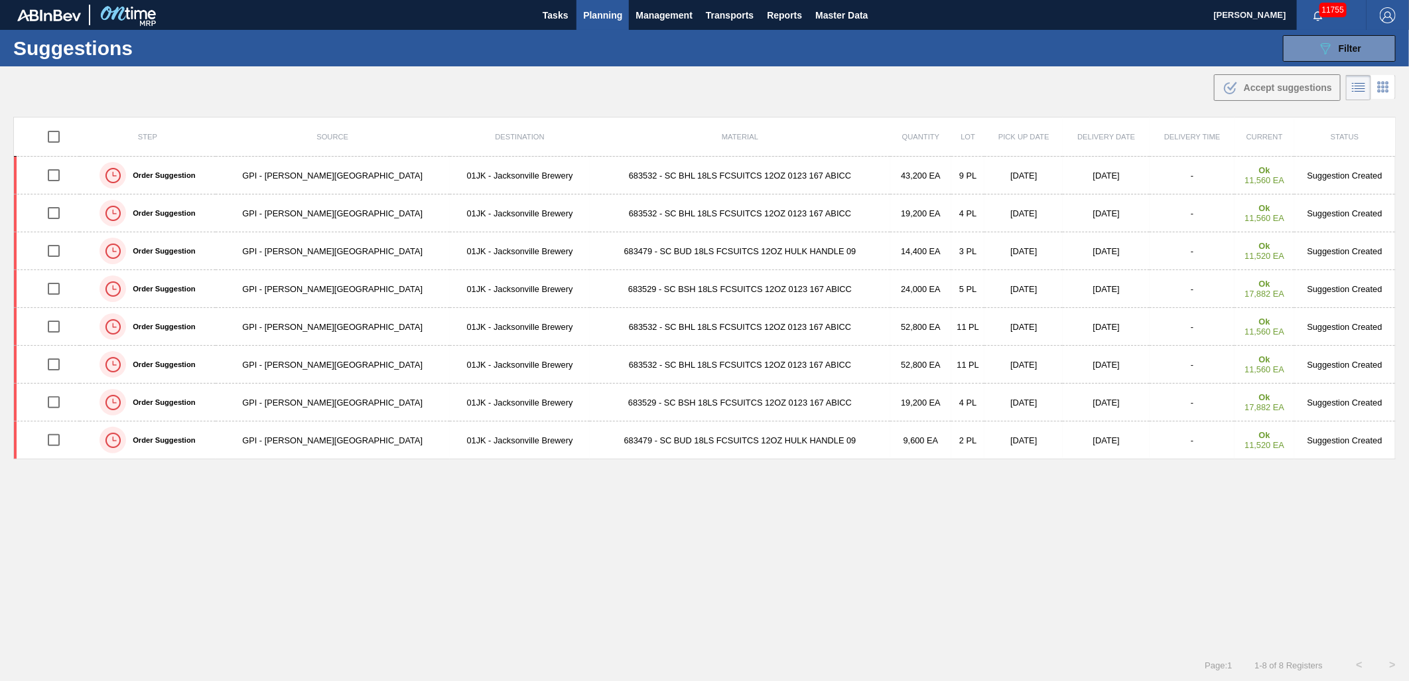
click at [980, 85] on div ".b{fill:var(--color-action-default)} Accept suggestions" at bounding box center [704, 84] width 1409 height 37
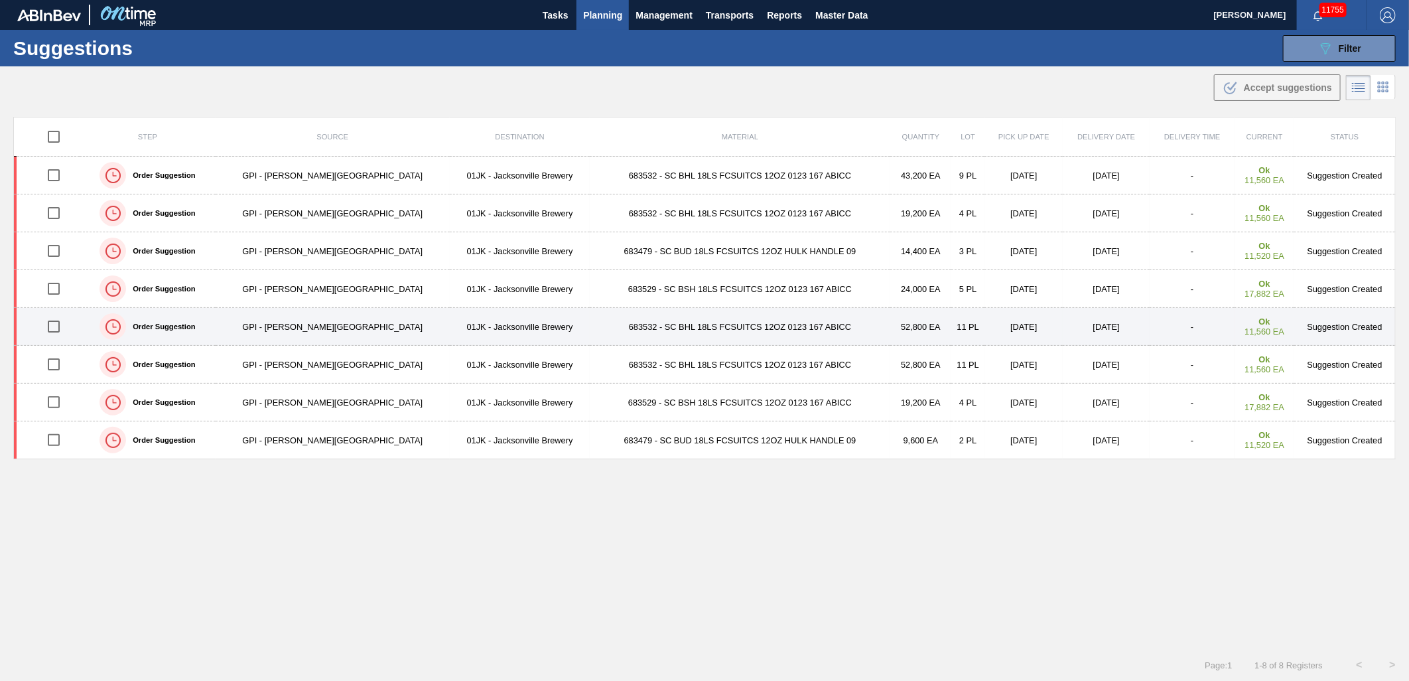
click at [66, 327] on input "checkbox" at bounding box center [54, 326] width 28 height 28
checkbox input "true"
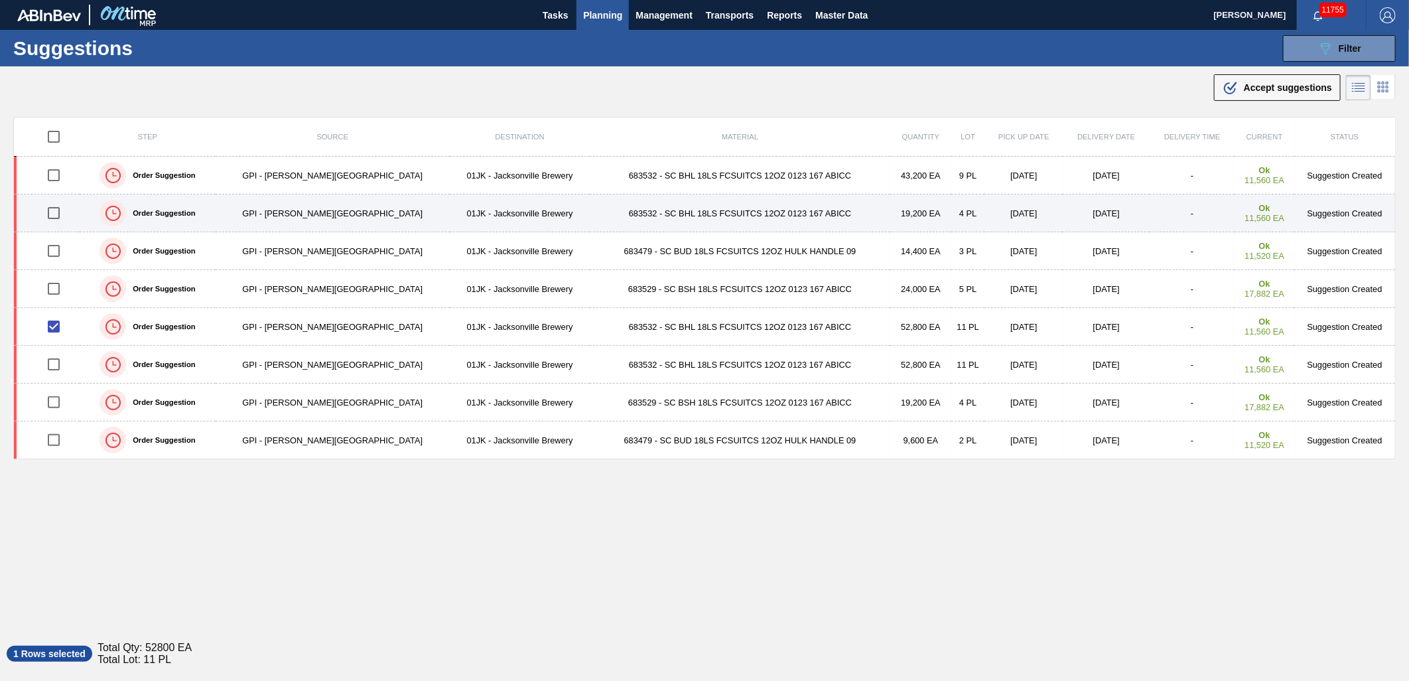
click at [58, 216] on input "checkbox" at bounding box center [54, 213] width 28 height 28
checkbox input "true"
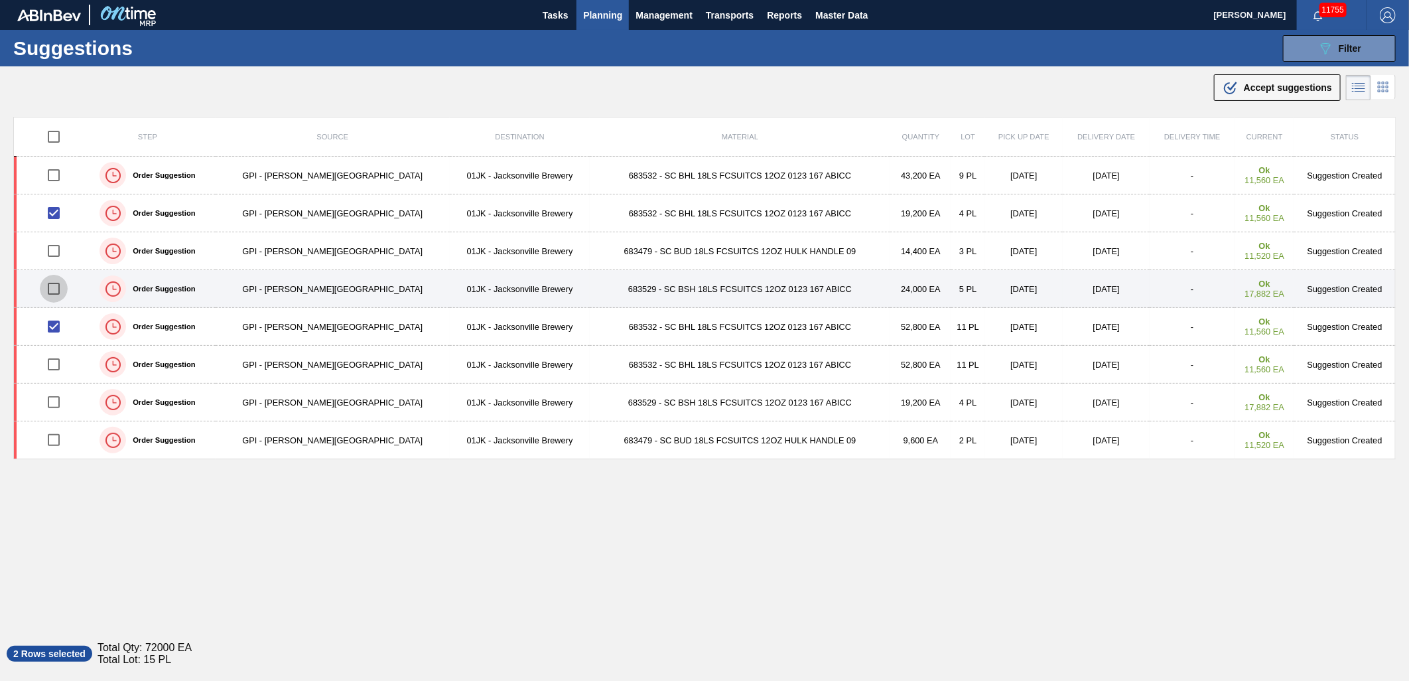
click at [47, 288] on input "checkbox" at bounding box center [54, 289] width 28 height 28
checkbox input "true"
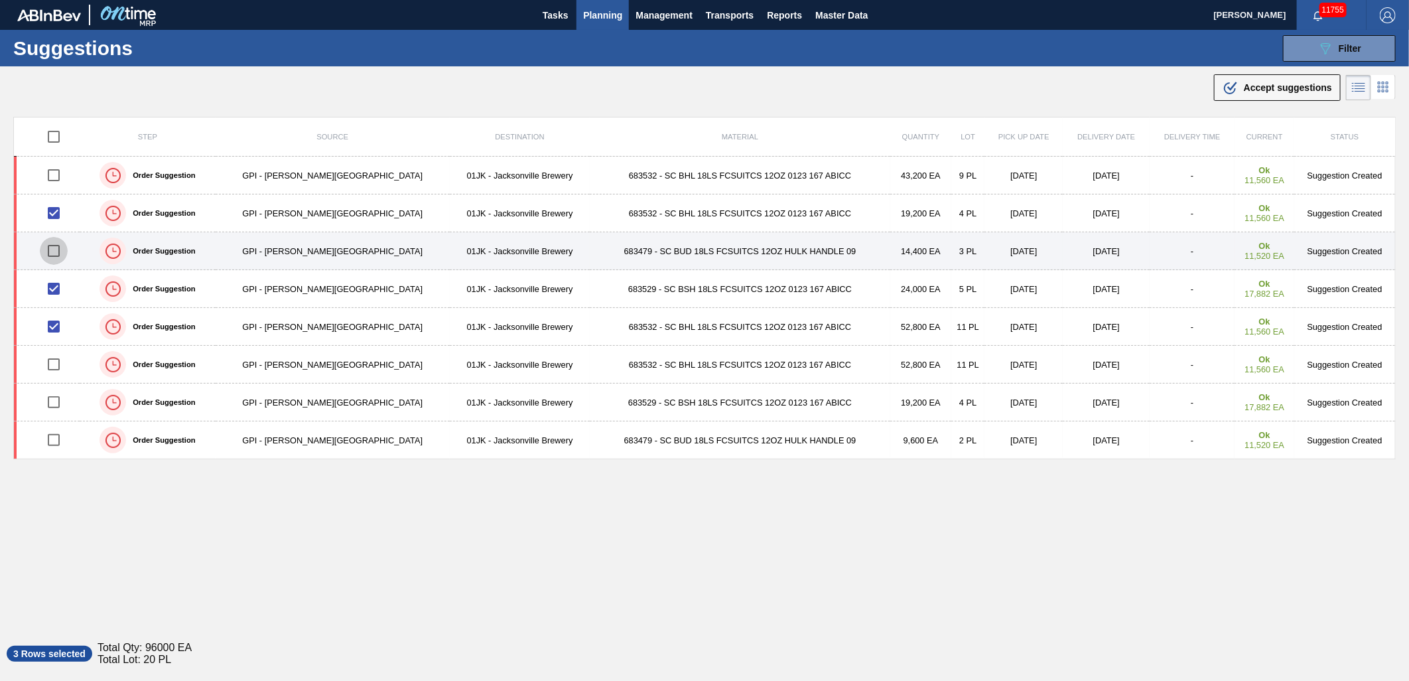
click at [62, 252] on input "checkbox" at bounding box center [54, 251] width 28 height 28
checkbox input "true"
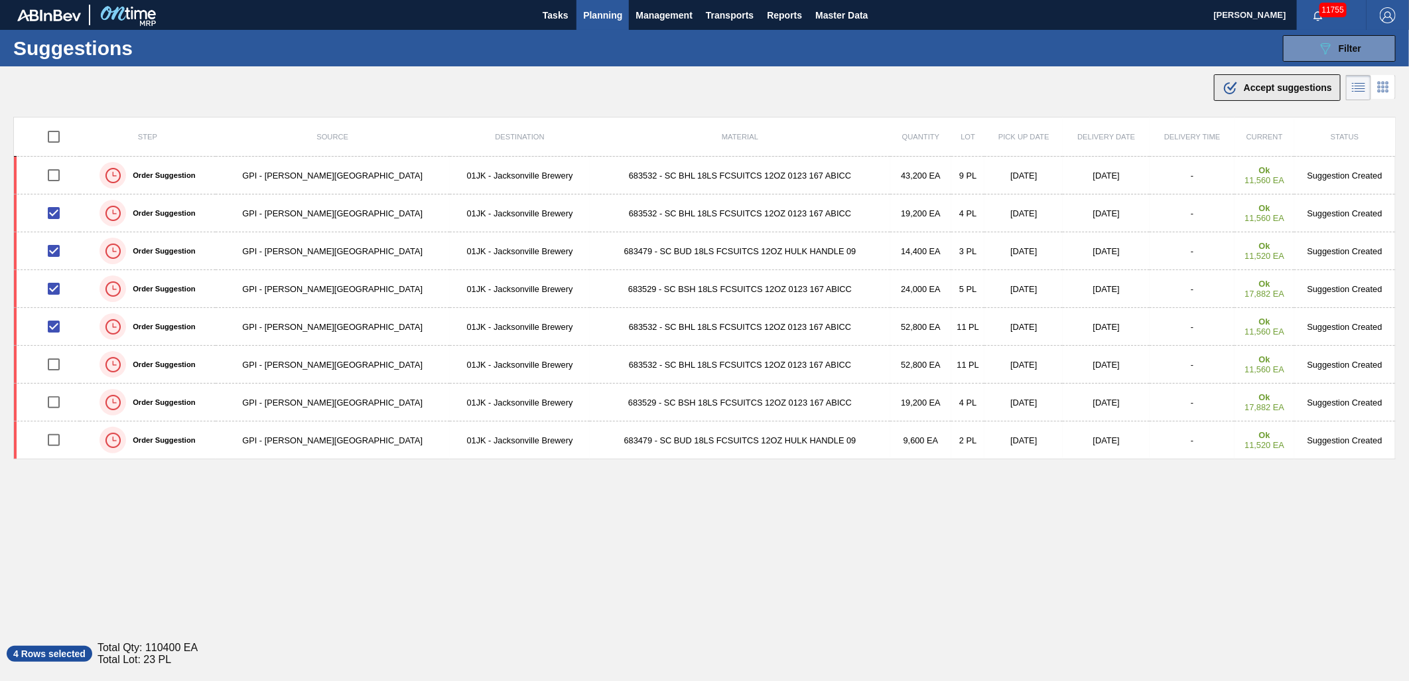
click at [1252, 95] on div ".b{fill:var(--color-action-default)} Accept suggestions" at bounding box center [1277, 88] width 109 height 16
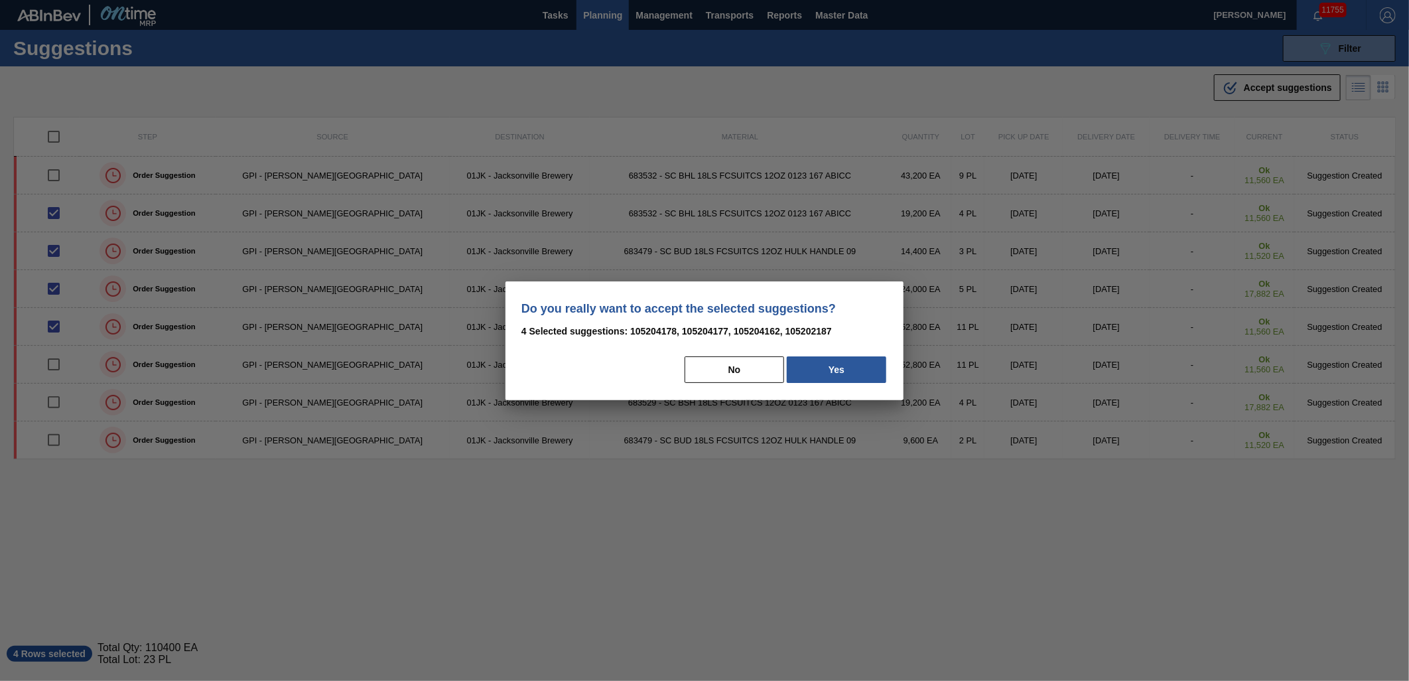
click at [874, 348] on div "Do you really want to accept the selected suggestions? 4 Selected suggestions: …" at bounding box center [705, 340] width 398 height 119
click at [865, 360] on button "Yes" at bounding box center [837, 369] width 100 height 27
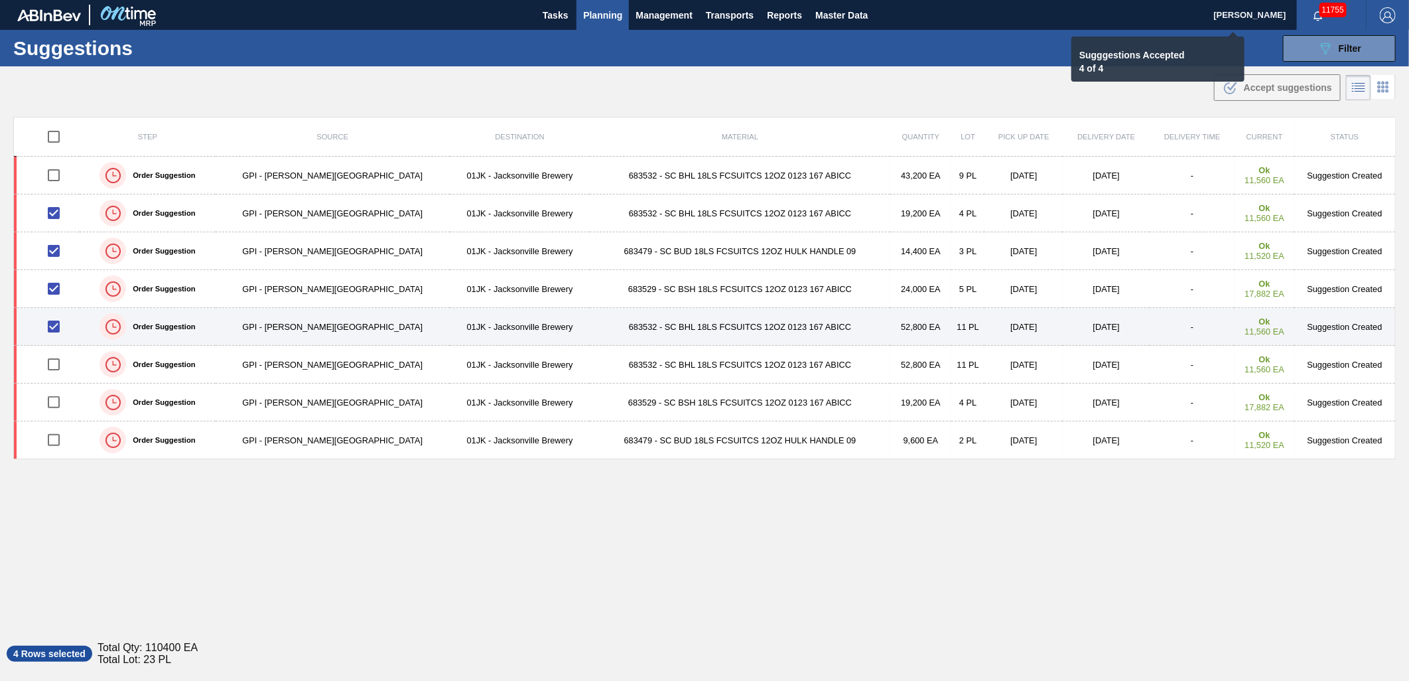
checkbox input "false"
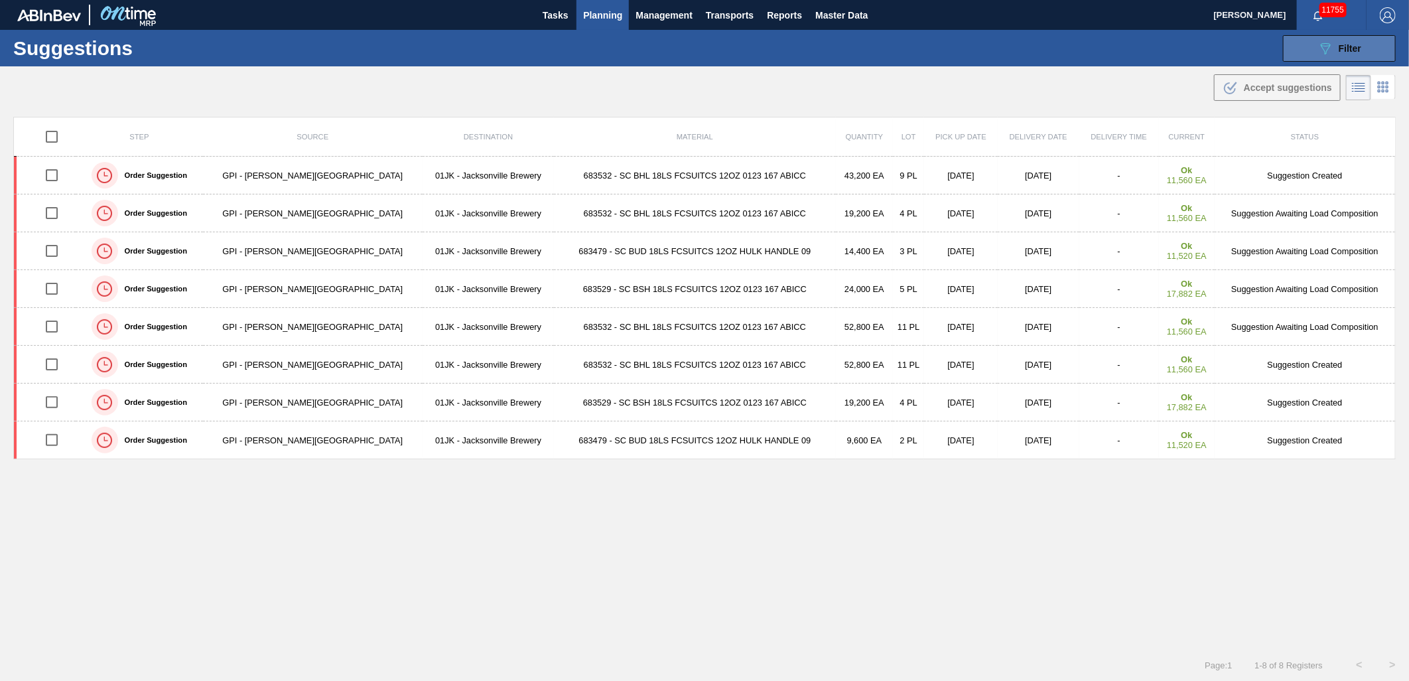
click at [1296, 52] on button "089F7B8B-B2A5-4AFE-B5C0-19BA573D28AC Filter" at bounding box center [1339, 48] width 113 height 27
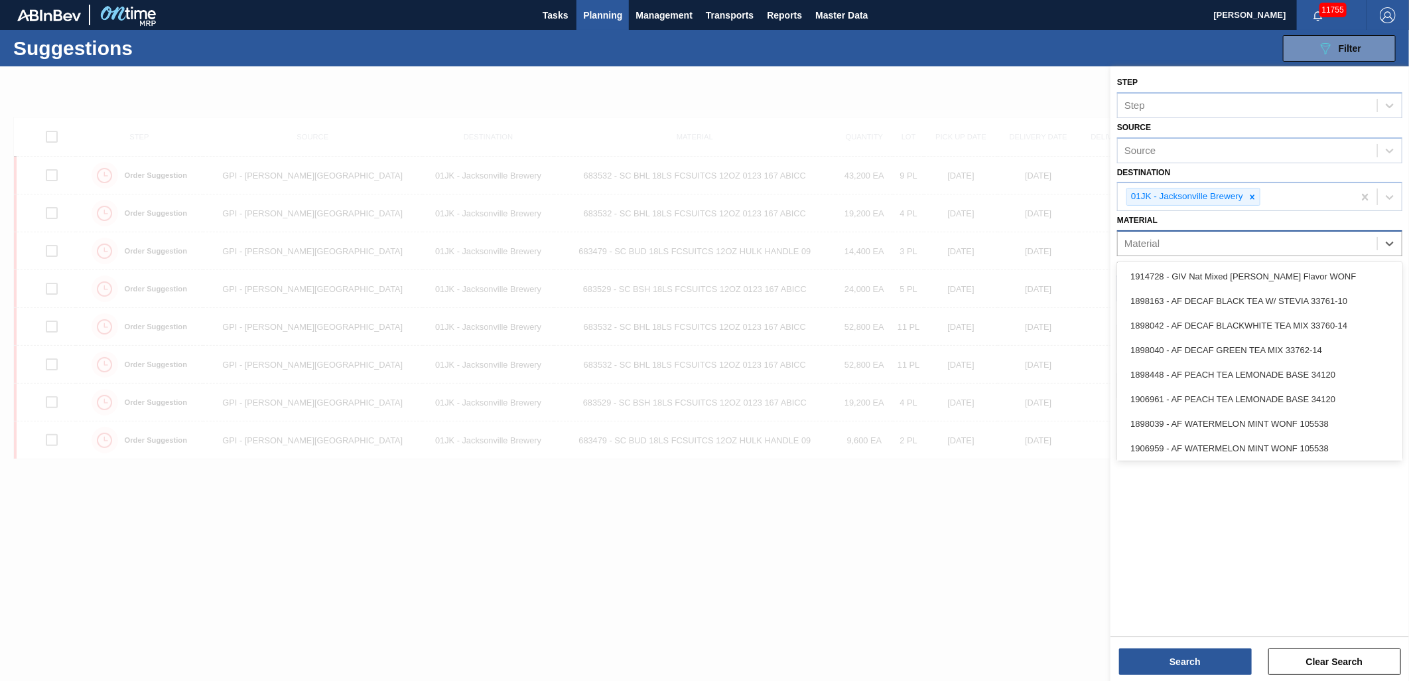
click at [1318, 240] on div "Material" at bounding box center [1247, 243] width 259 height 19
type input "614949"
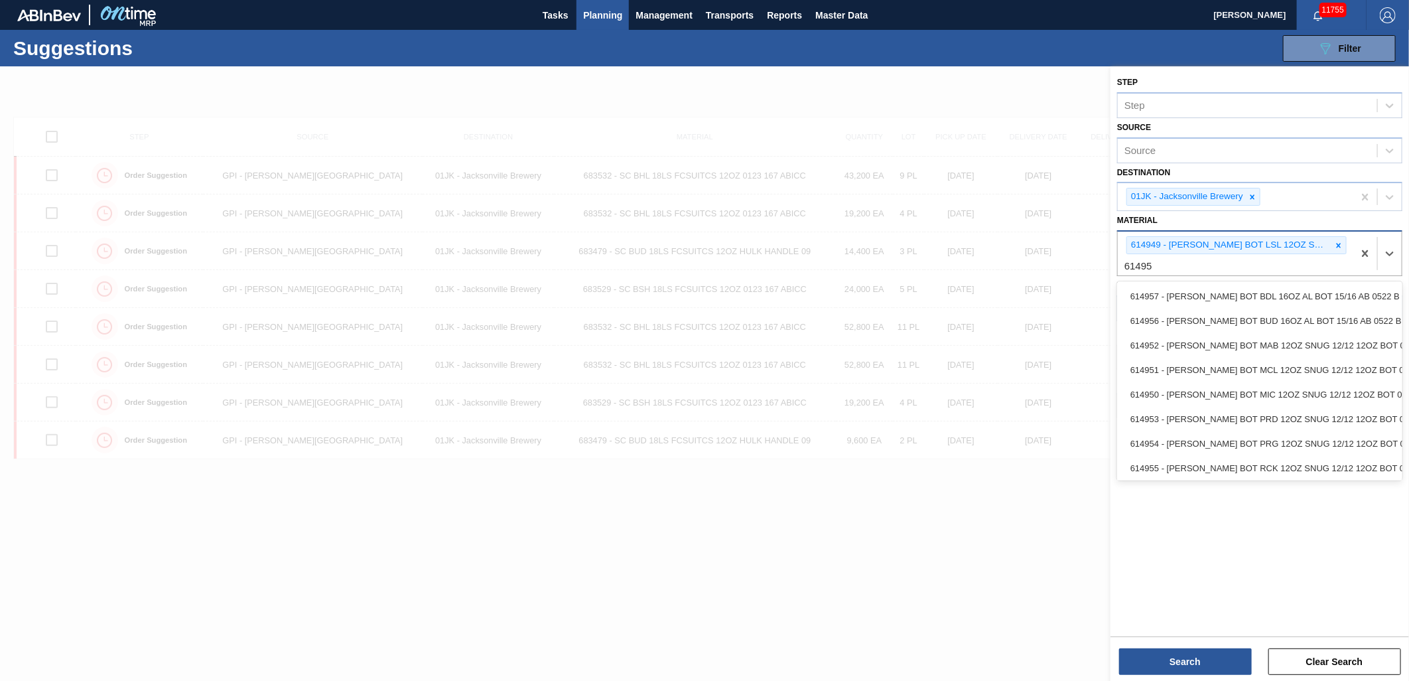
type input "614952"
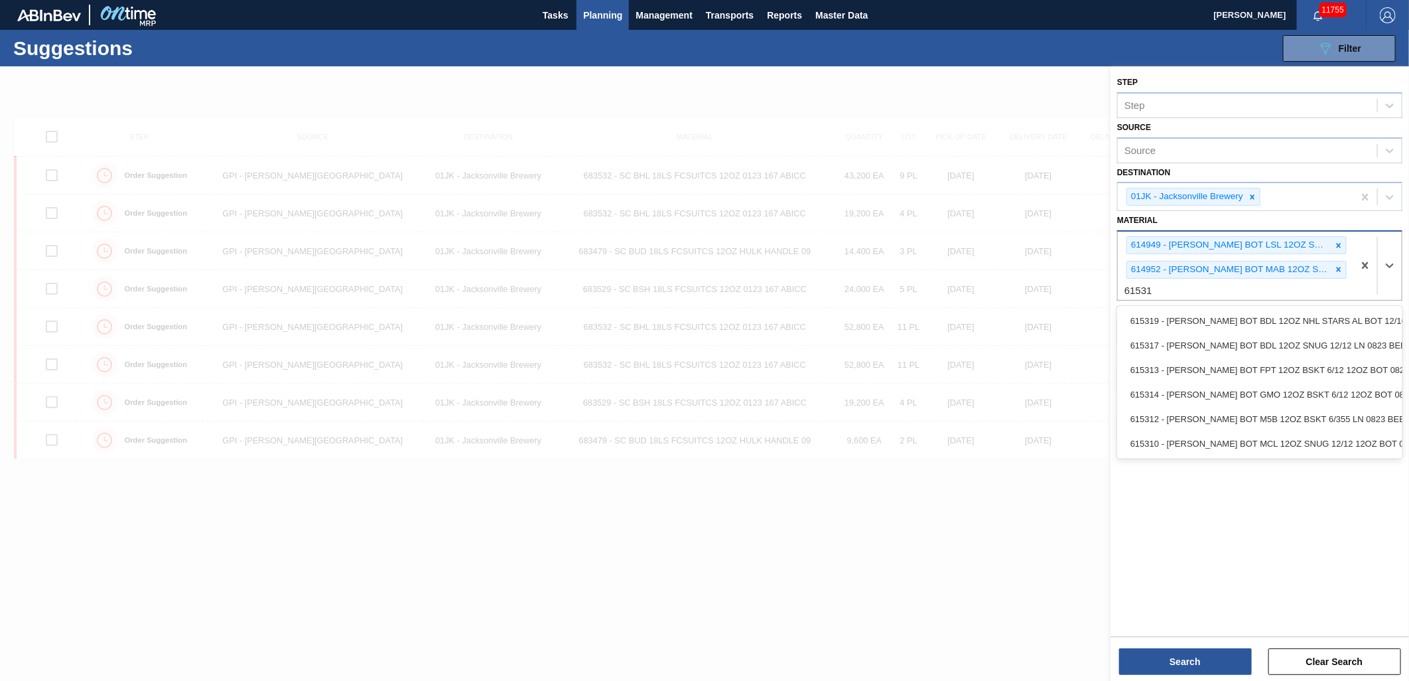
type input "615310"
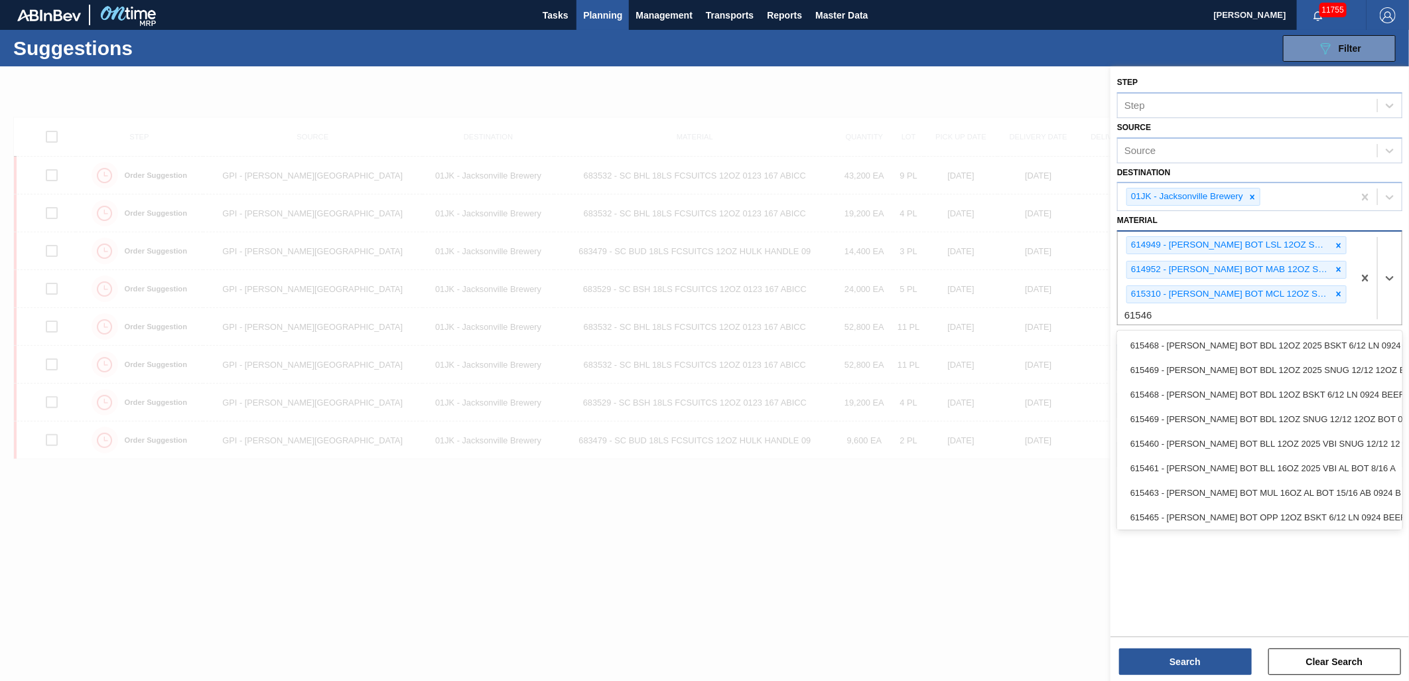
type input "615464"
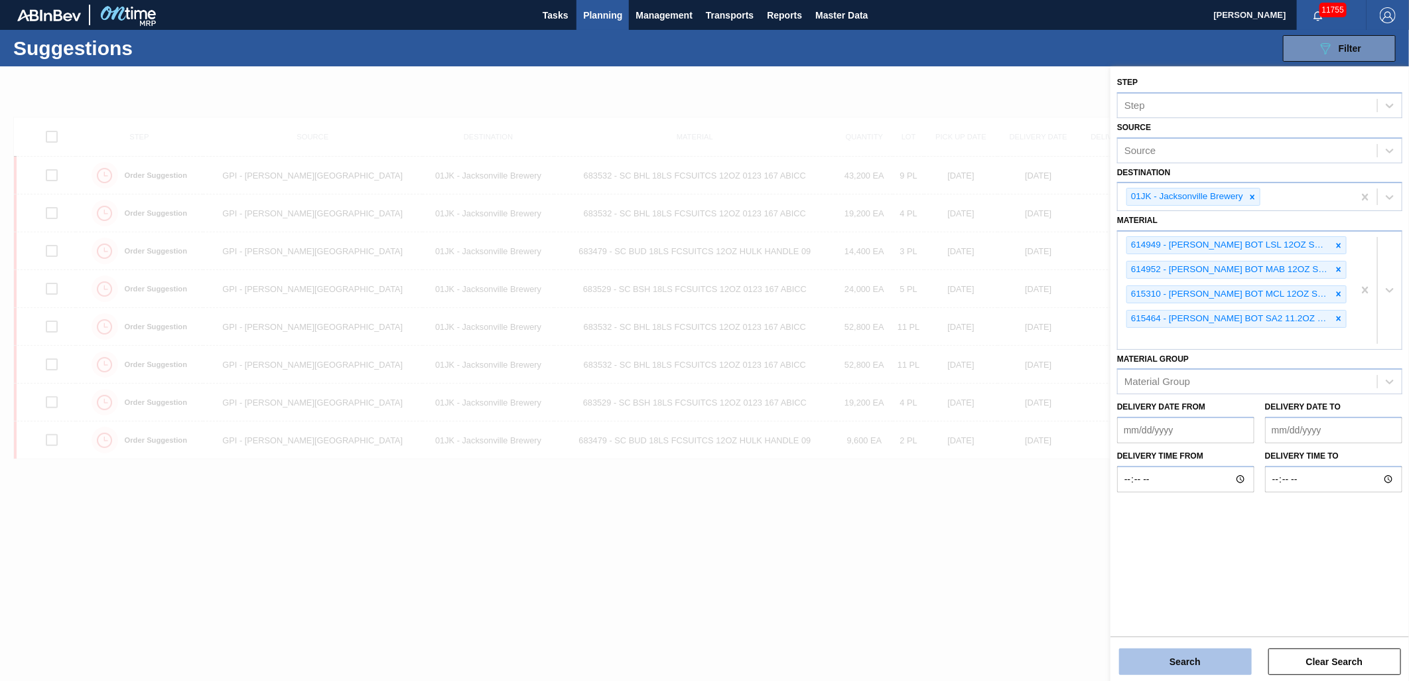
click at [1203, 658] on button "Search" at bounding box center [1185, 661] width 133 height 27
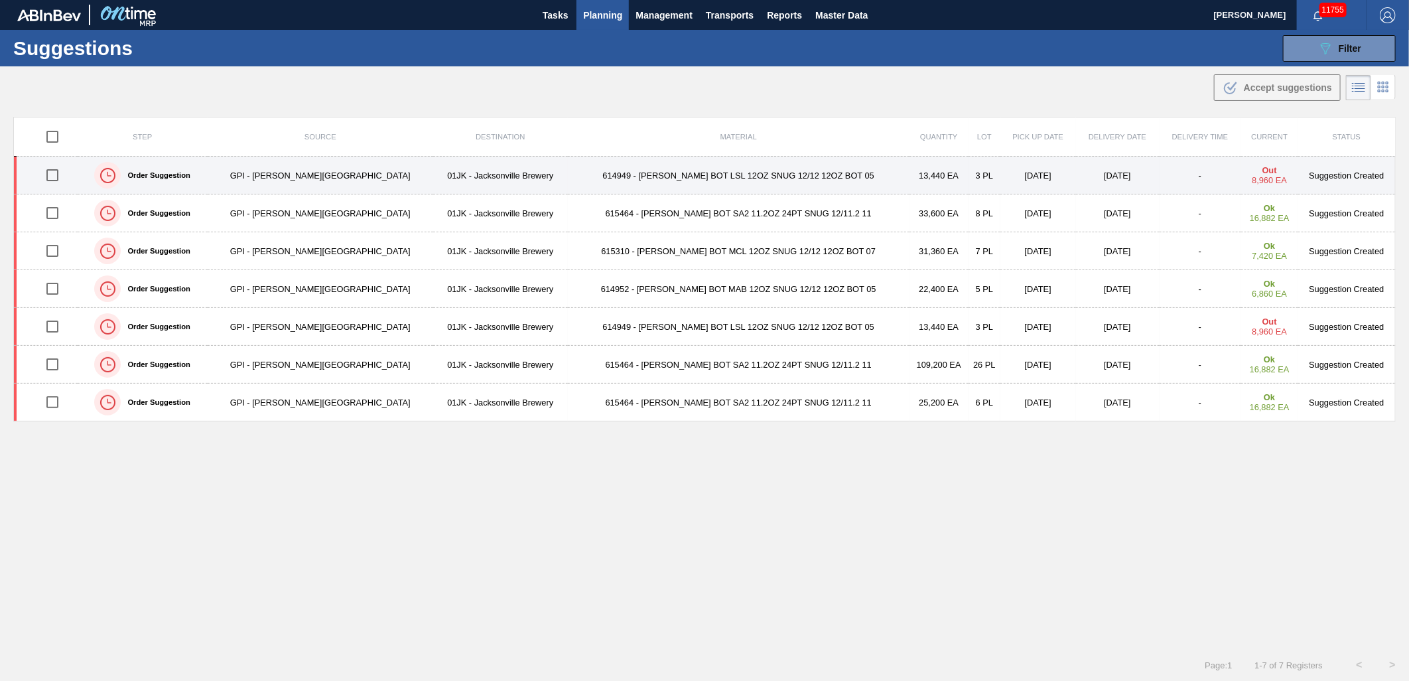
click at [56, 172] on input "checkbox" at bounding box center [52, 175] width 28 height 28
checkbox input "true"
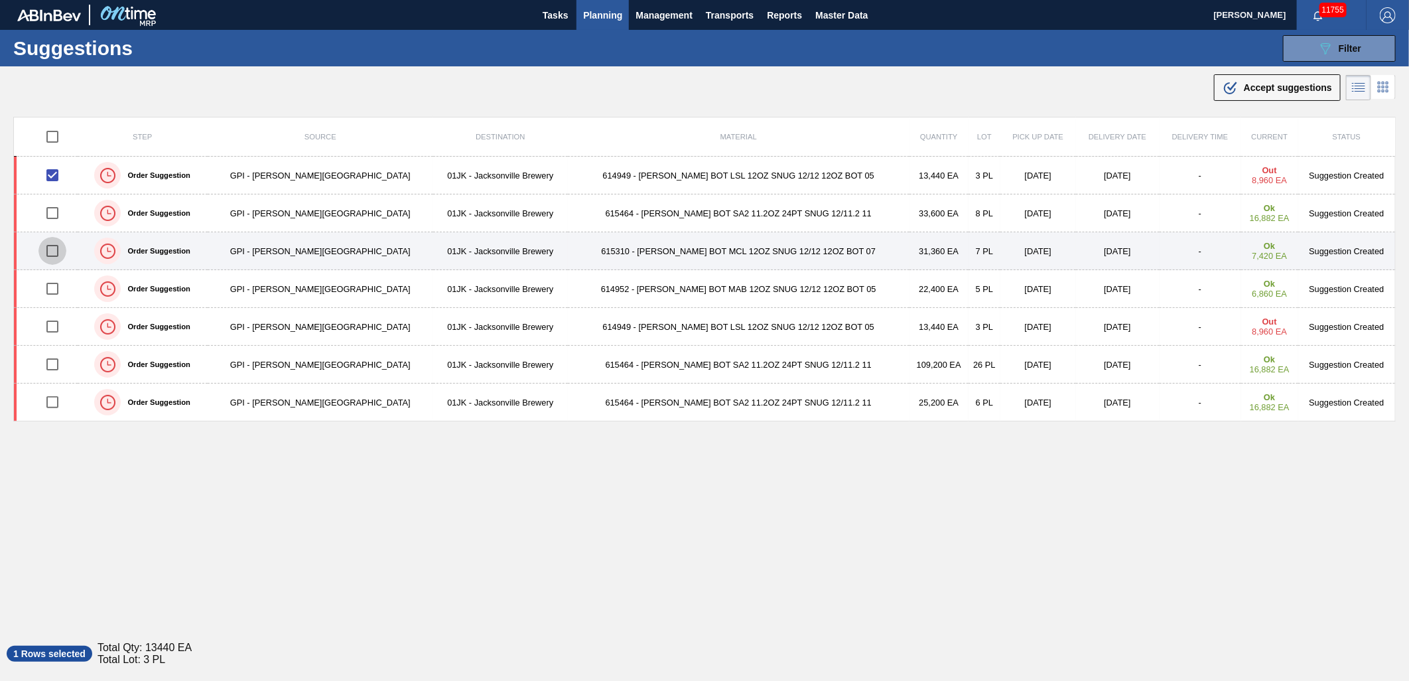
click at [50, 249] on input "checkbox" at bounding box center [52, 251] width 28 height 28
checkbox input "true"
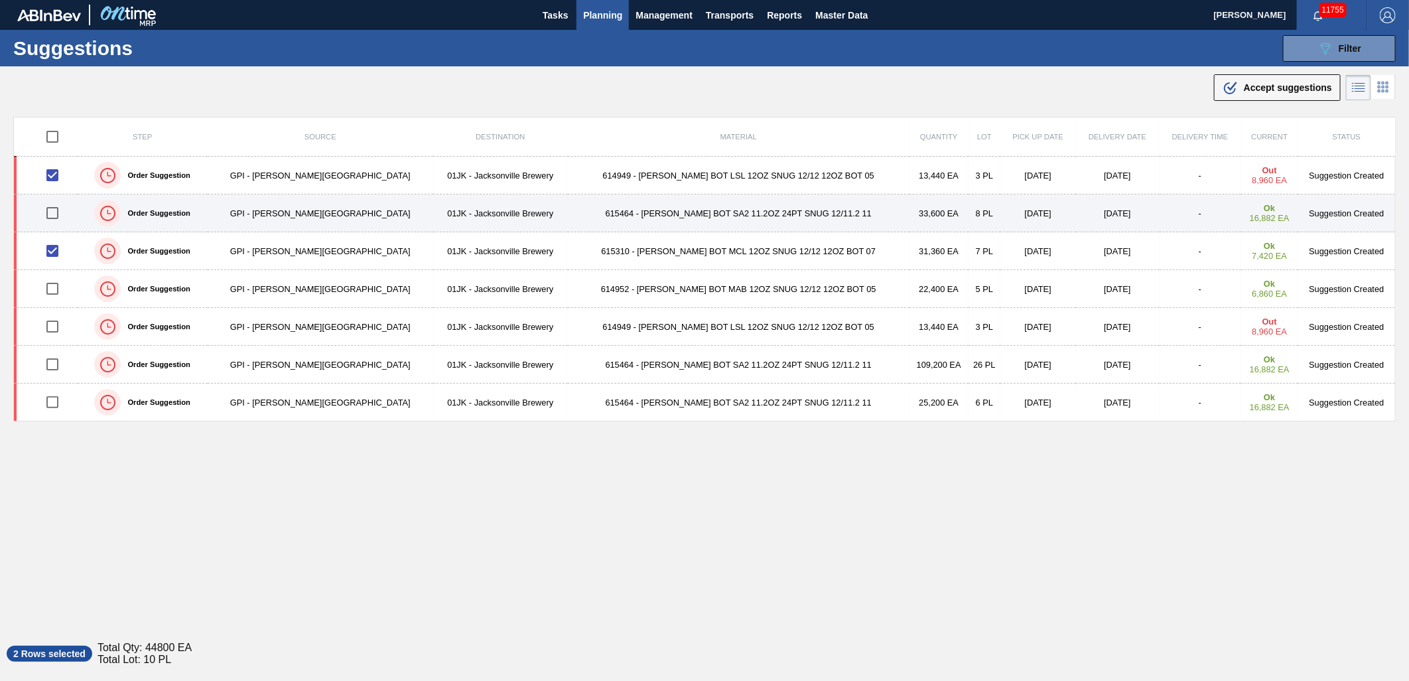
click at [56, 216] on input "checkbox" at bounding box center [52, 213] width 28 height 28
checkbox input "true"
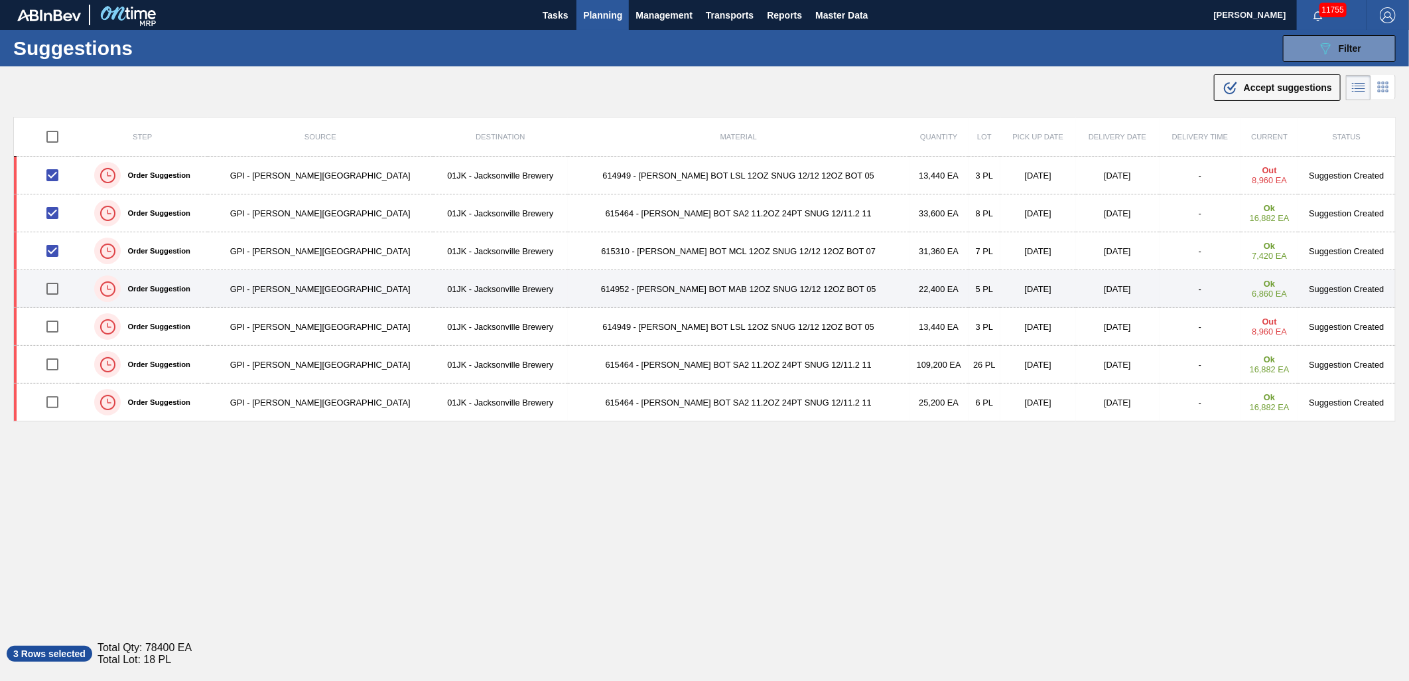
click at [60, 287] on input "checkbox" at bounding box center [52, 289] width 28 height 28
checkbox input "true"
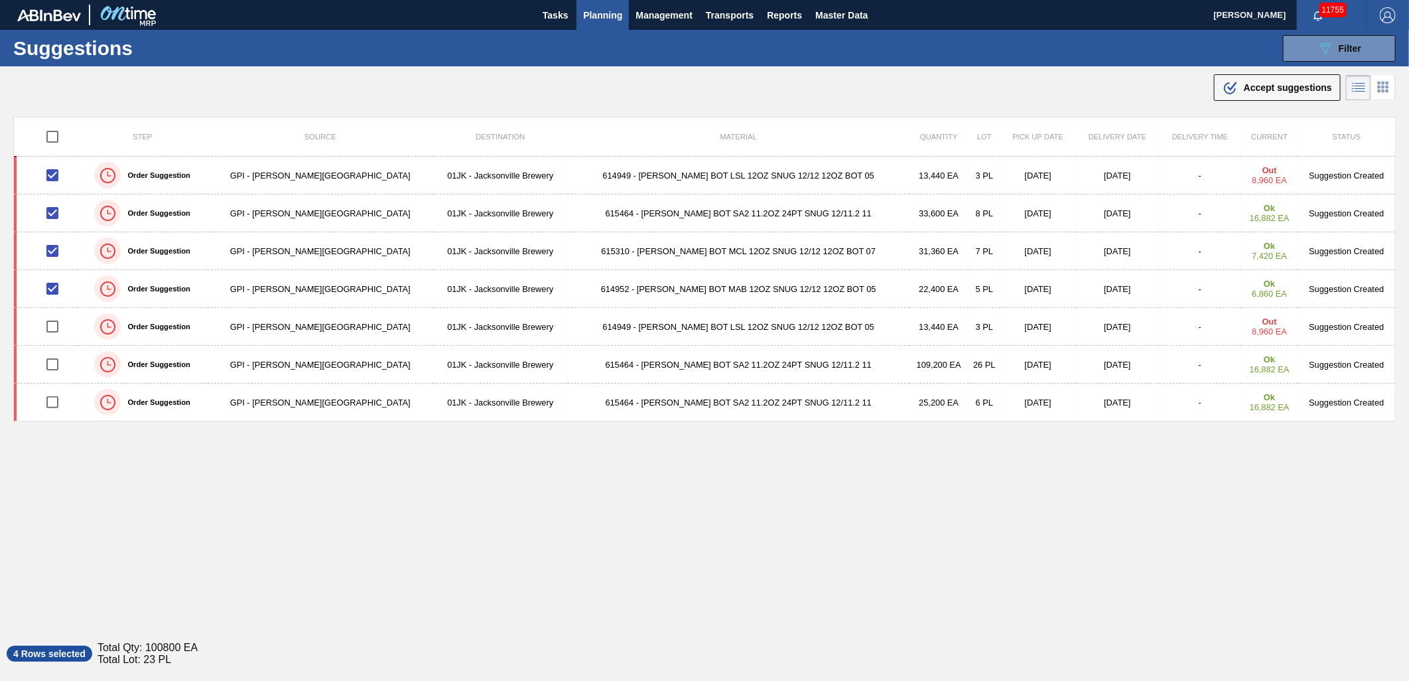
click at [1288, 75] on button ".b{fill:var(--color-action-default)} Accept suggestions" at bounding box center [1277, 87] width 127 height 27
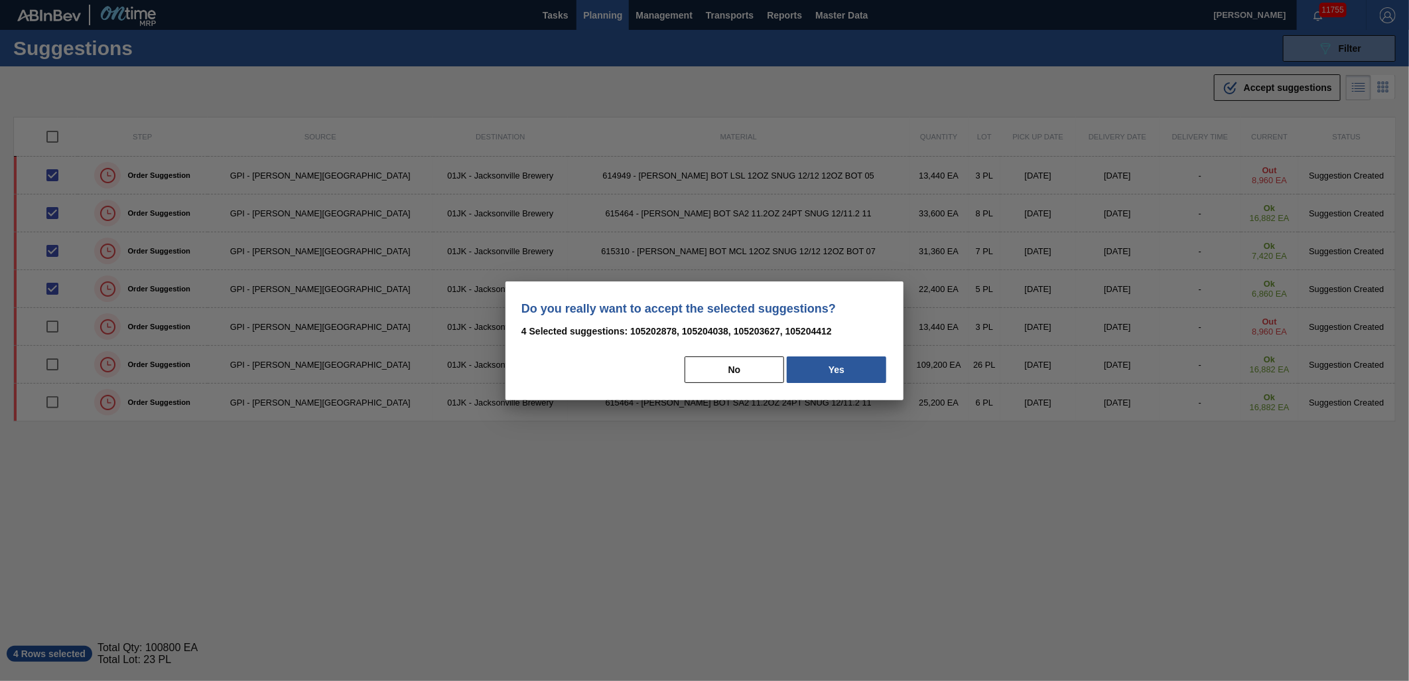
click at [866, 350] on div "Do you really want to accept the selected suggestions? 4 Selected suggestions: …" at bounding box center [705, 340] width 398 height 119
click at [862, 363] on button "Yes" at bounding box center [837, 369] width 100 height 27
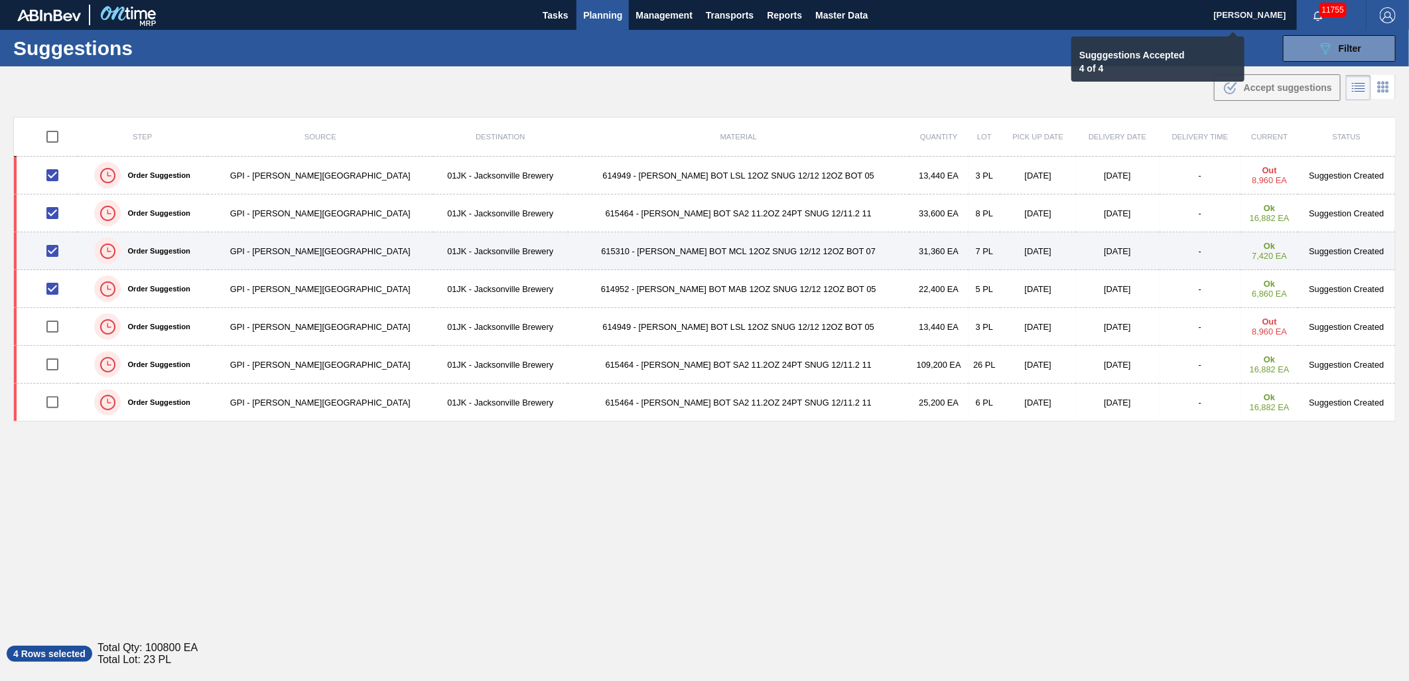
checkbox input "false"
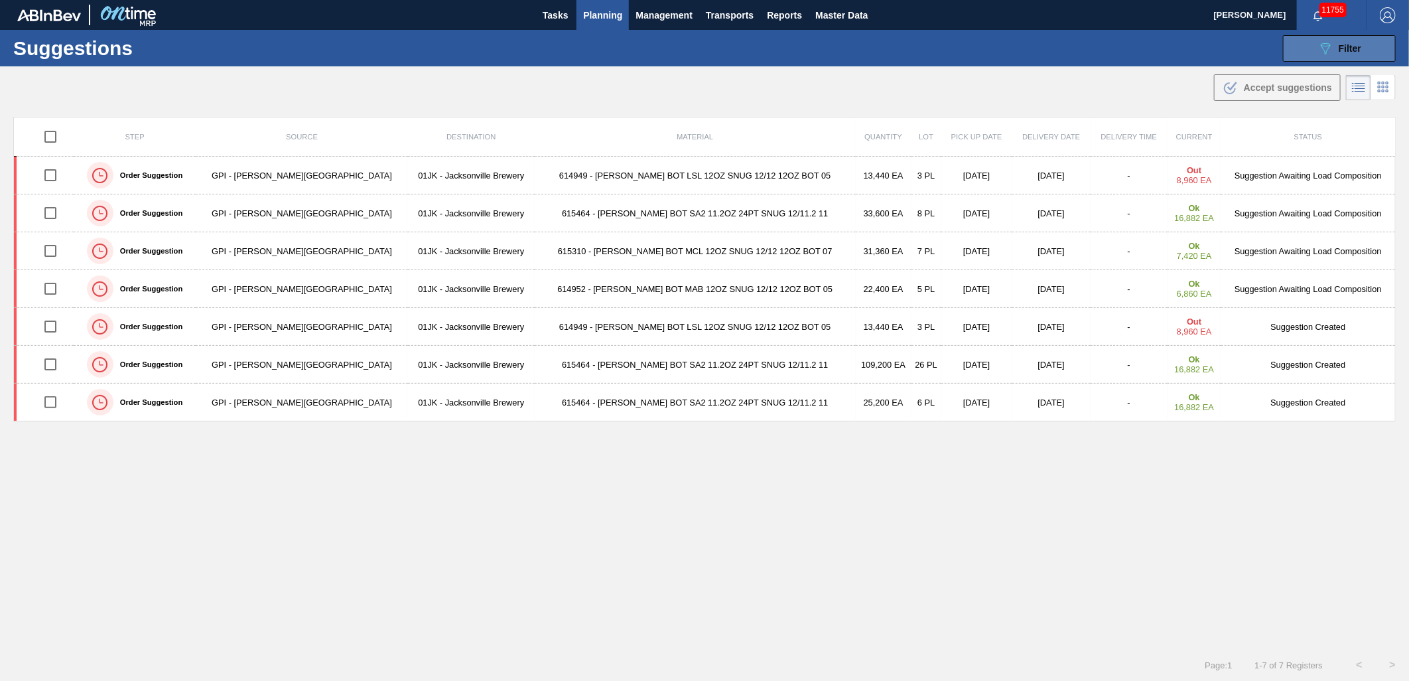
click at [1349, 40] on div "089F7B8B-B2A5-4AFE-B5C0-19BA573D28AC Filter" at bounding box center [1340, 48] width 44 height 16
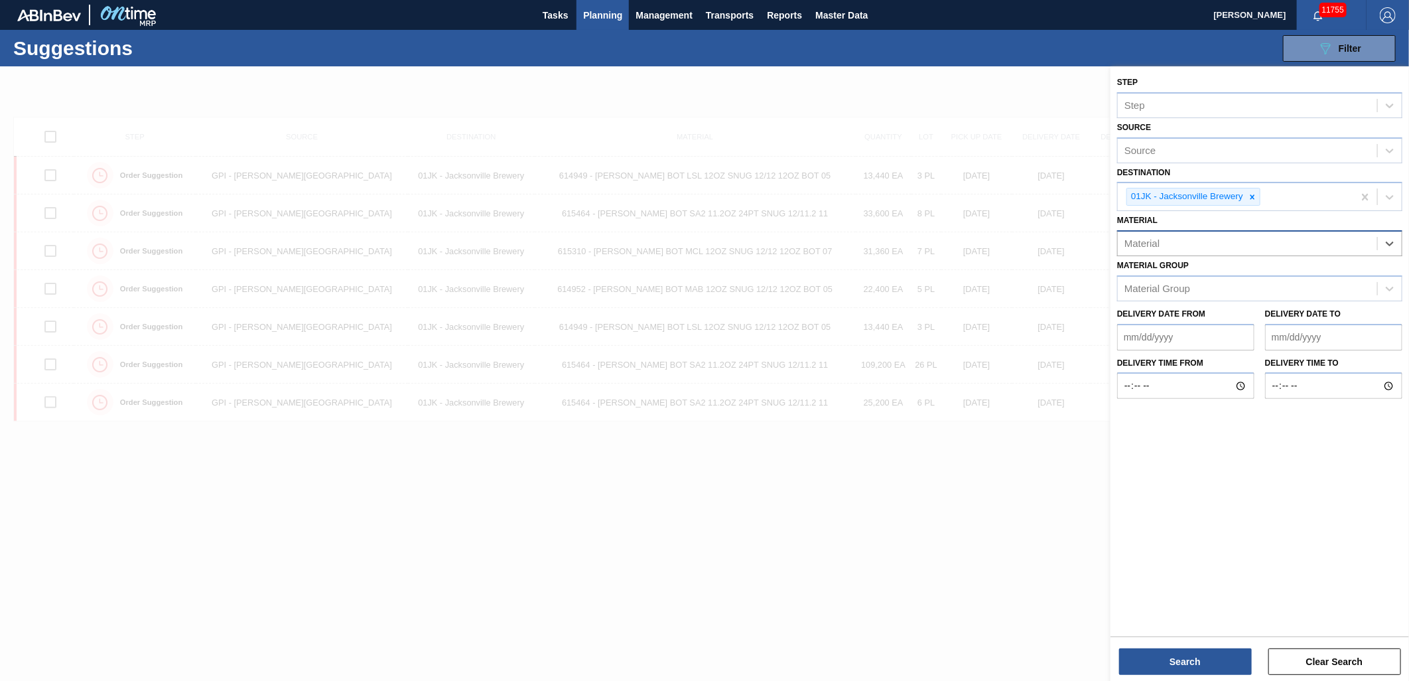
click at [1344, 240] on div "Material" at bounding box center [1247, 243] width 259 height 19
drag, startPoint x: 1276, startPoint y: 228, endPoint x: 1276, endPoint y: 239, distance: 11.3
click at [1276, 228] on div "Material Material" at bounding box center [1259, 233] width 285 height 45
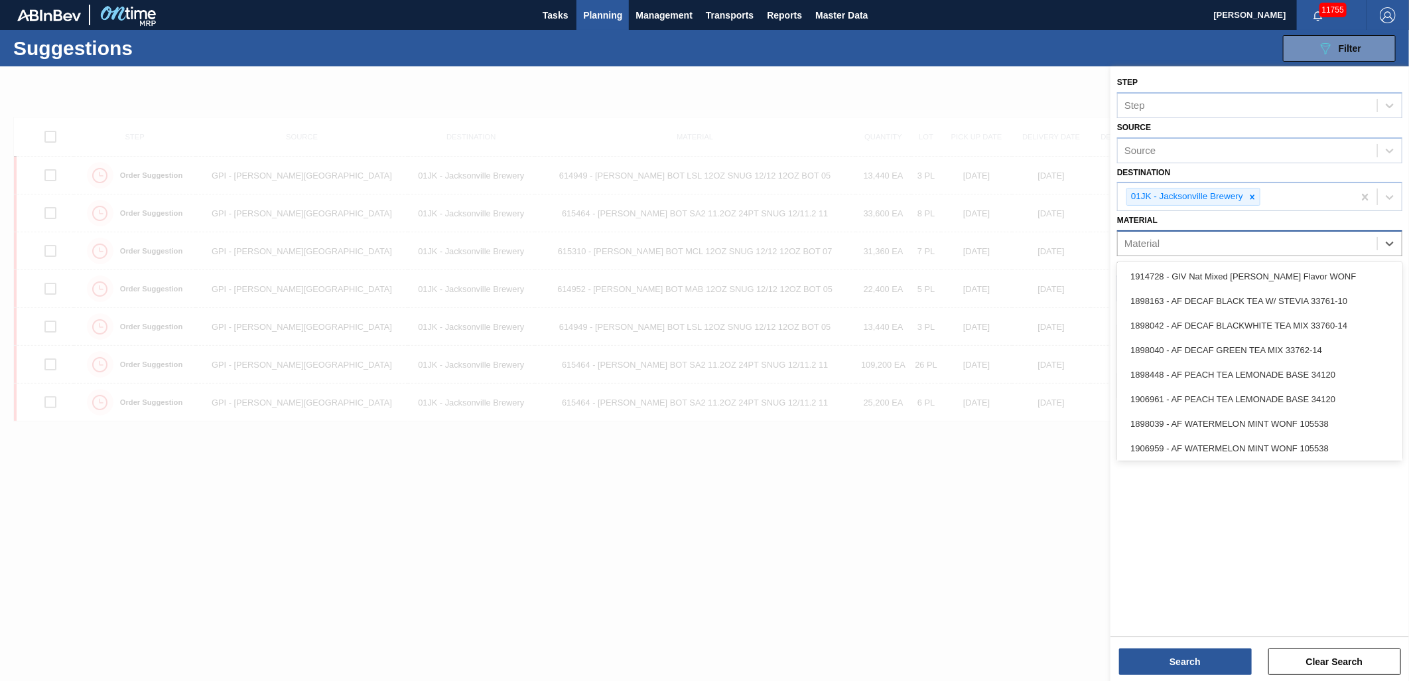
click at [1277, 243] on div "Material" at bounding box center [1247, 243] width 259 height 19
click at [1186, 240] on div "Material" at bounding box center [1247, 243] width 259 height 19
type input "6"
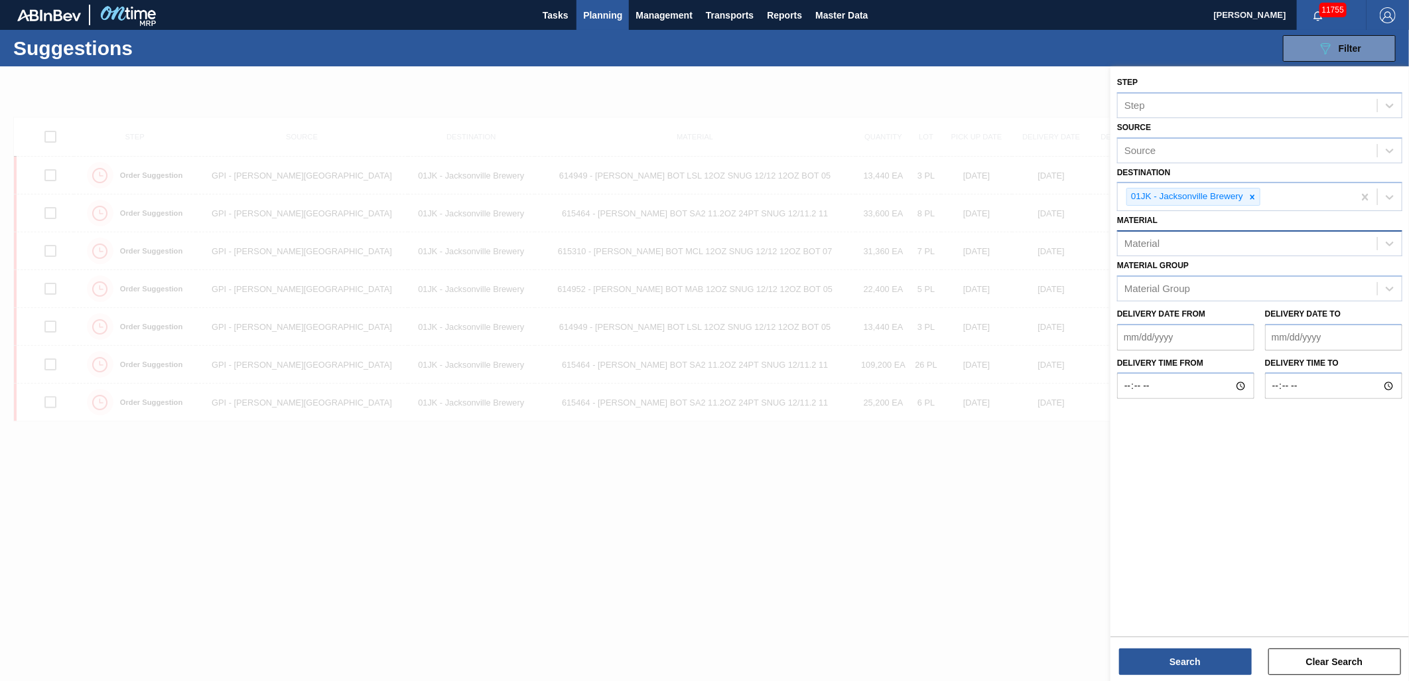
click at [1143, 238] on div "Material" at bounding box center [1142, 243] width 35 height 11
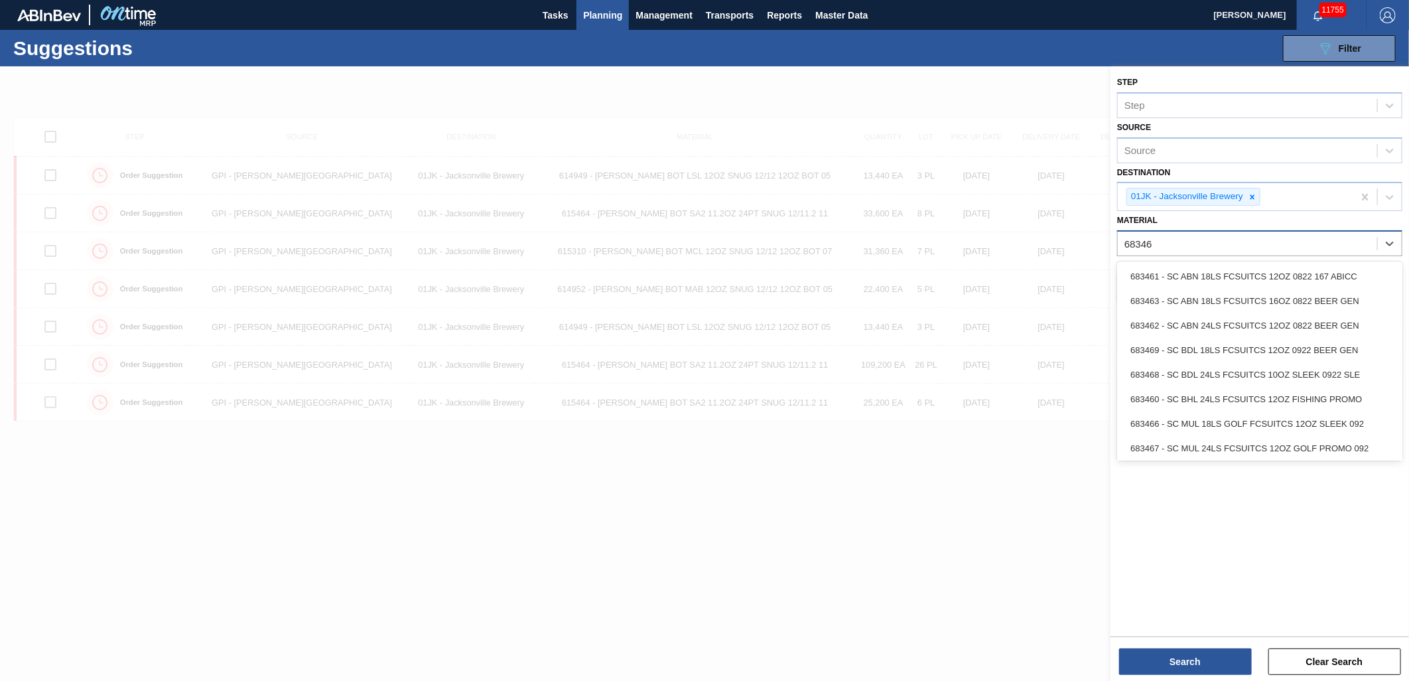
type input "683461"
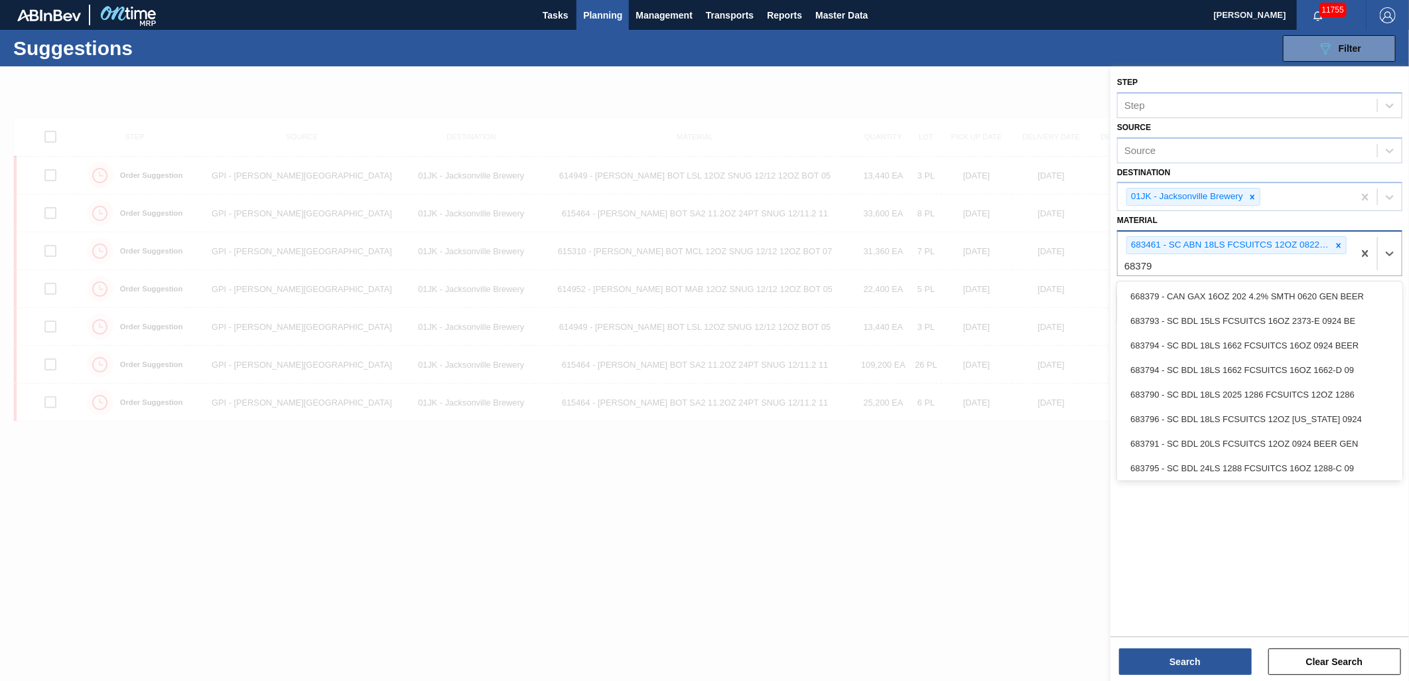
type input "683790"
type input "683535"
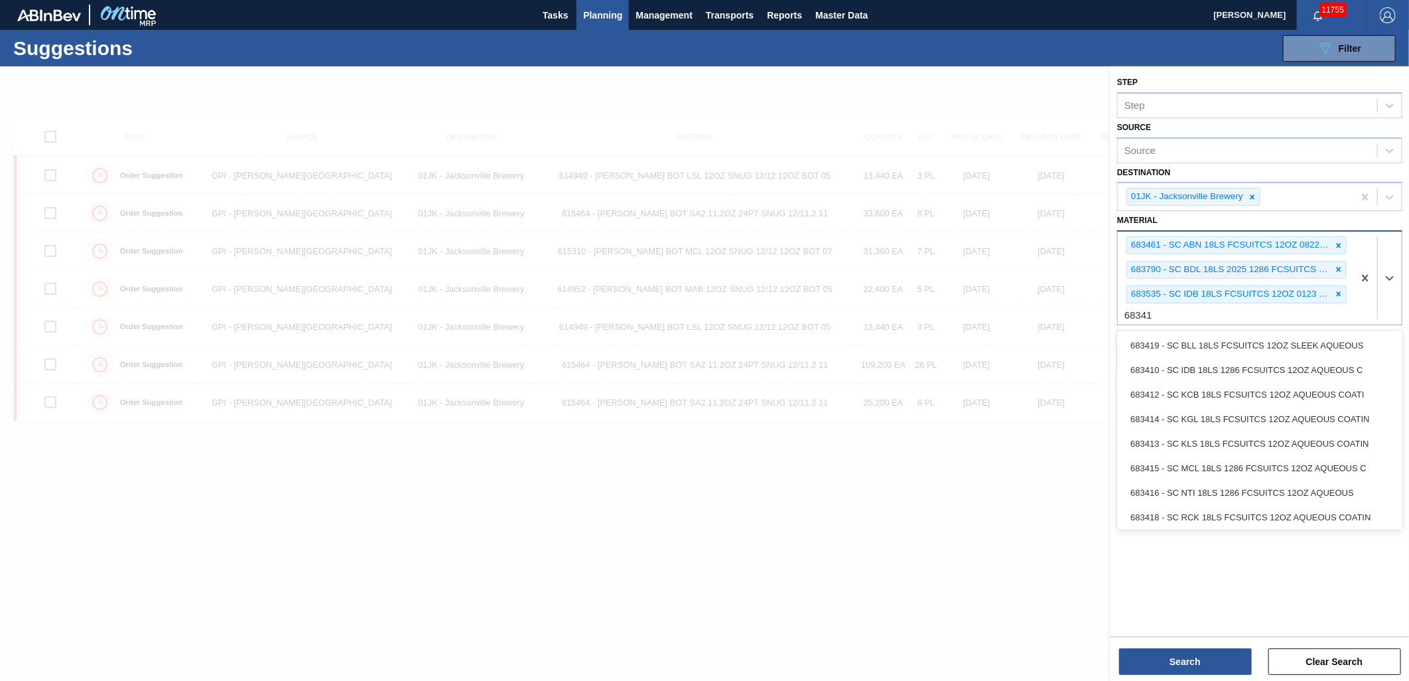
type input "683418"
type input "683462"
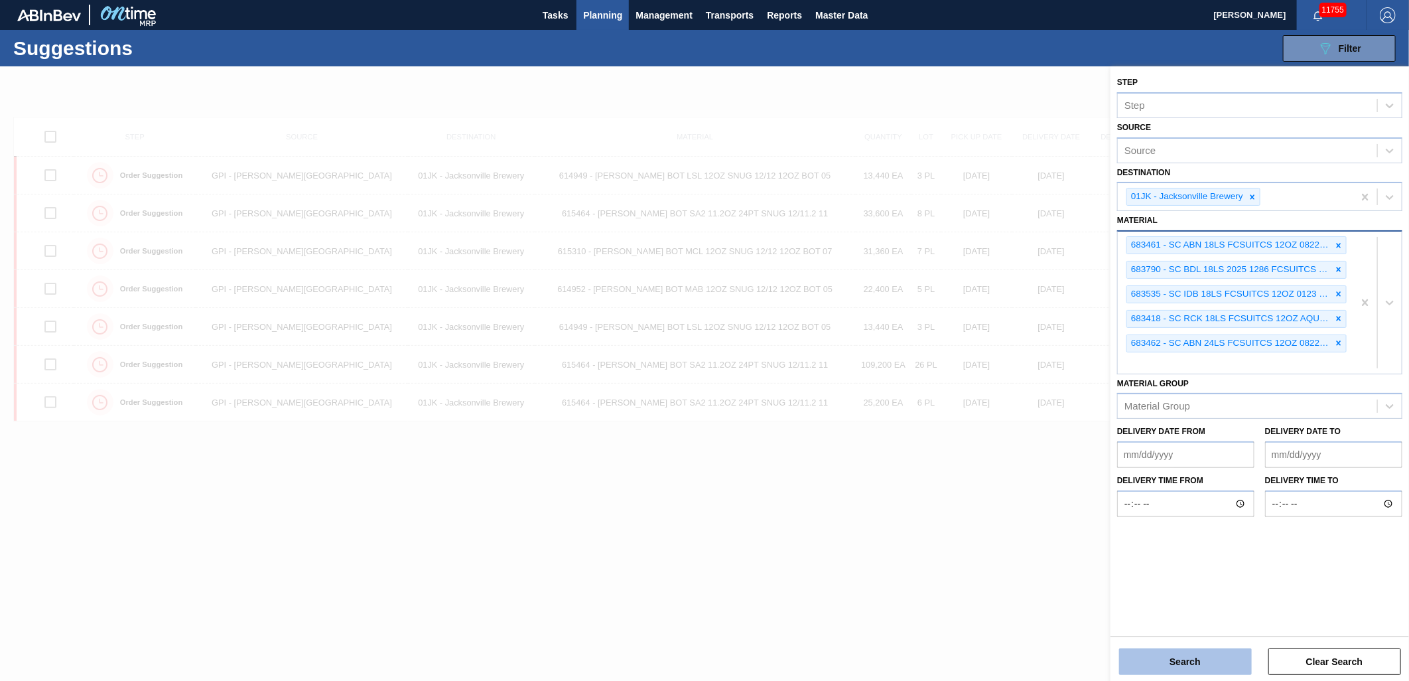
click at [1158, 657] on button "Search" at bounding box center [1185, 661] width 133 height 27
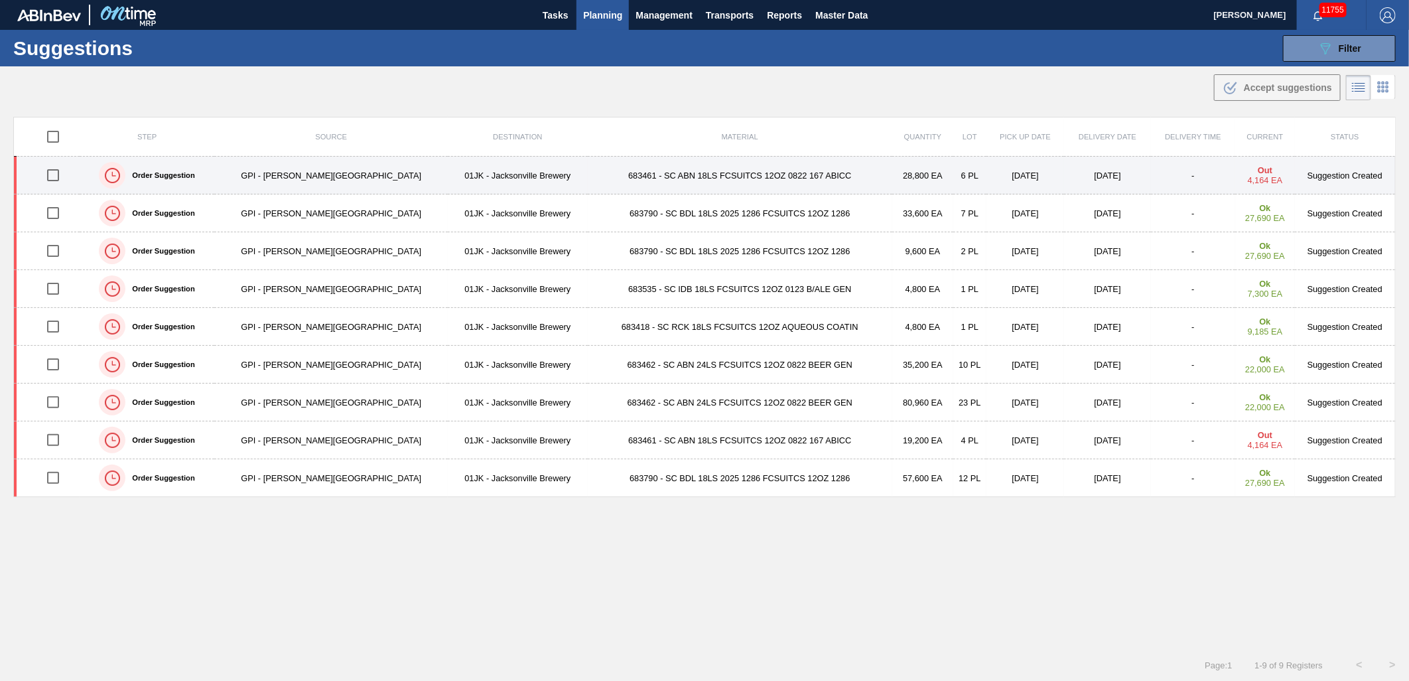
click at [54, 176] on input "checkbox" at bounding box center [53, 175] width 28 height 28
checkbox input "true"
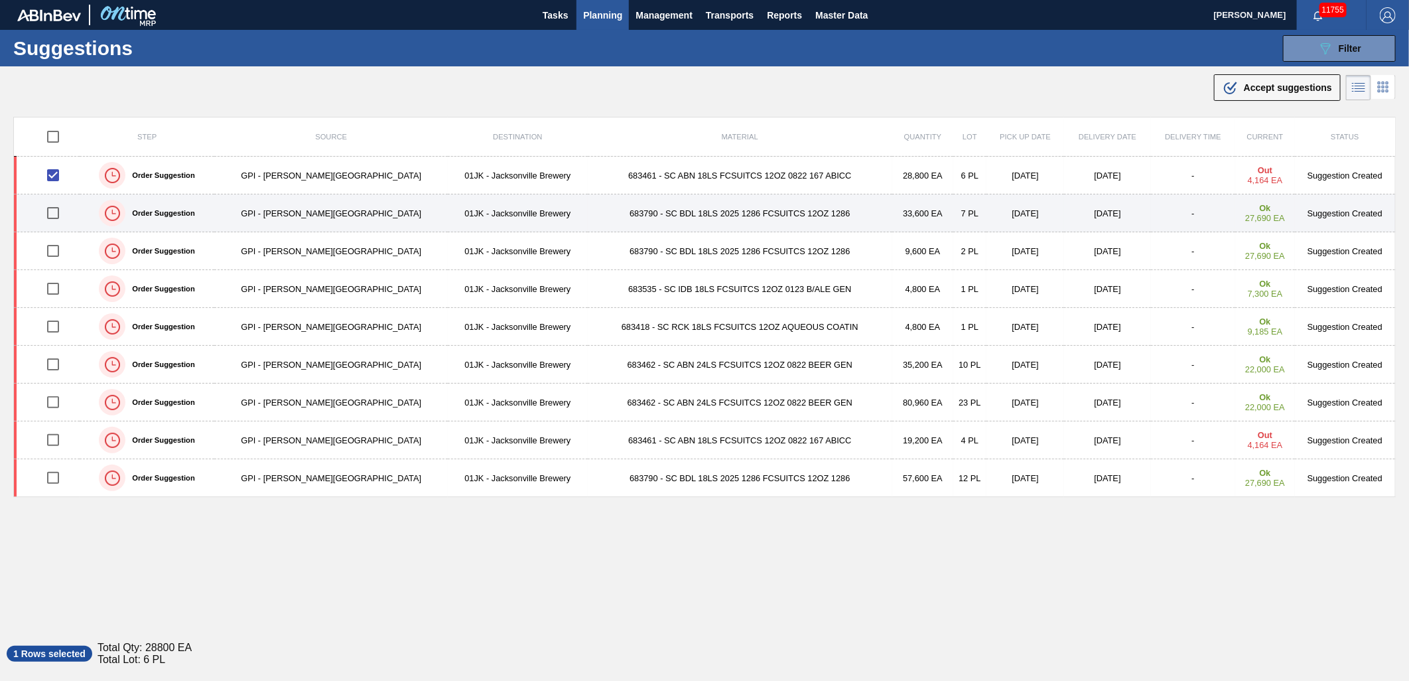
click at [60, 219] on input "checkbox" at bounding box center [53, 213] width 28 height 28
checkbox input "true"
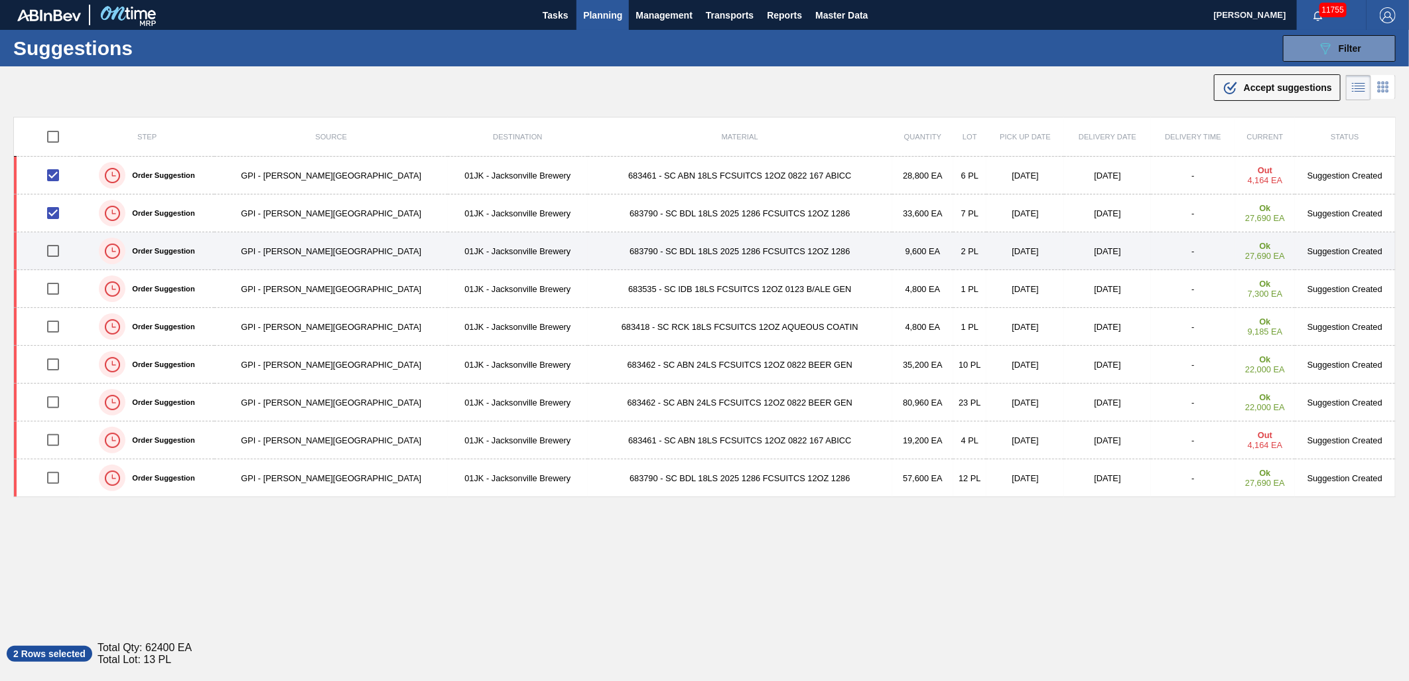
click at [53, 238] on input "checkbox" at bounding box center [53, 251] width 28 height 28
checkbox input "true"
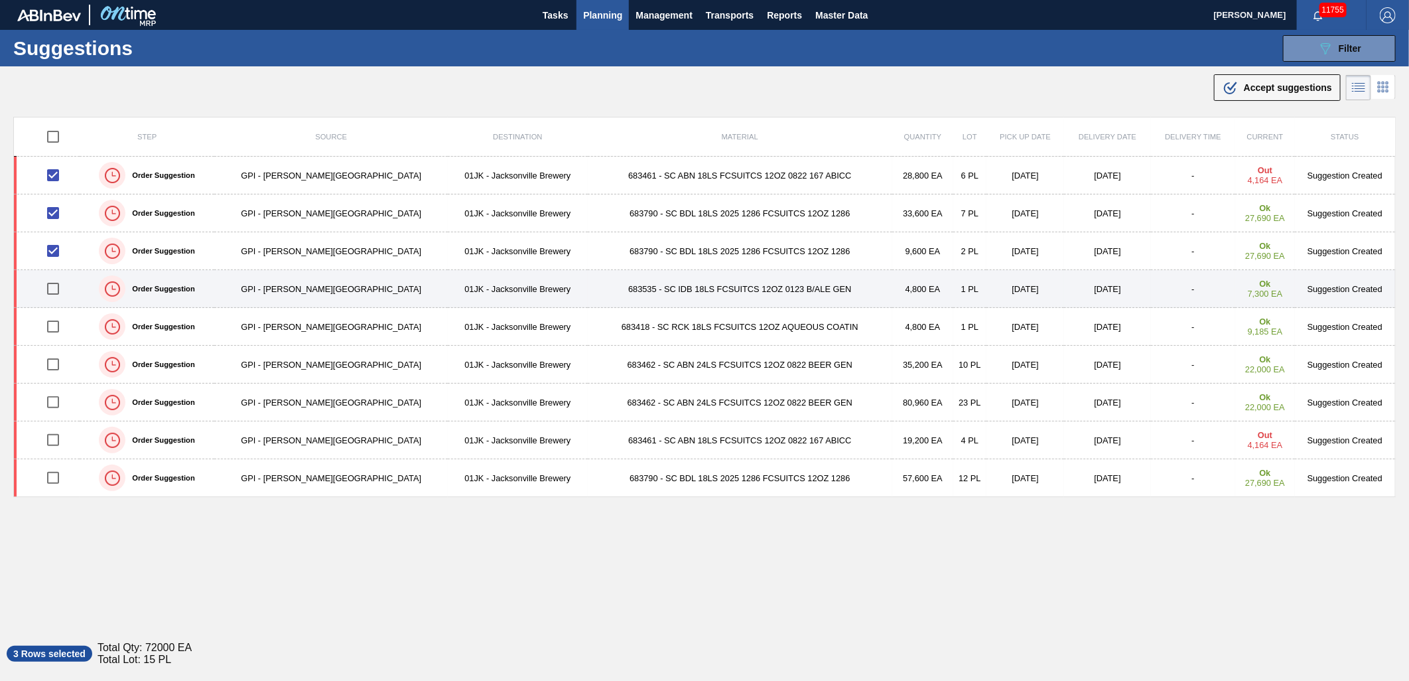
click at [58, 288] on input "checkbox" at bounding box center [53, 289] width 28 height 28
checkbox input "true"
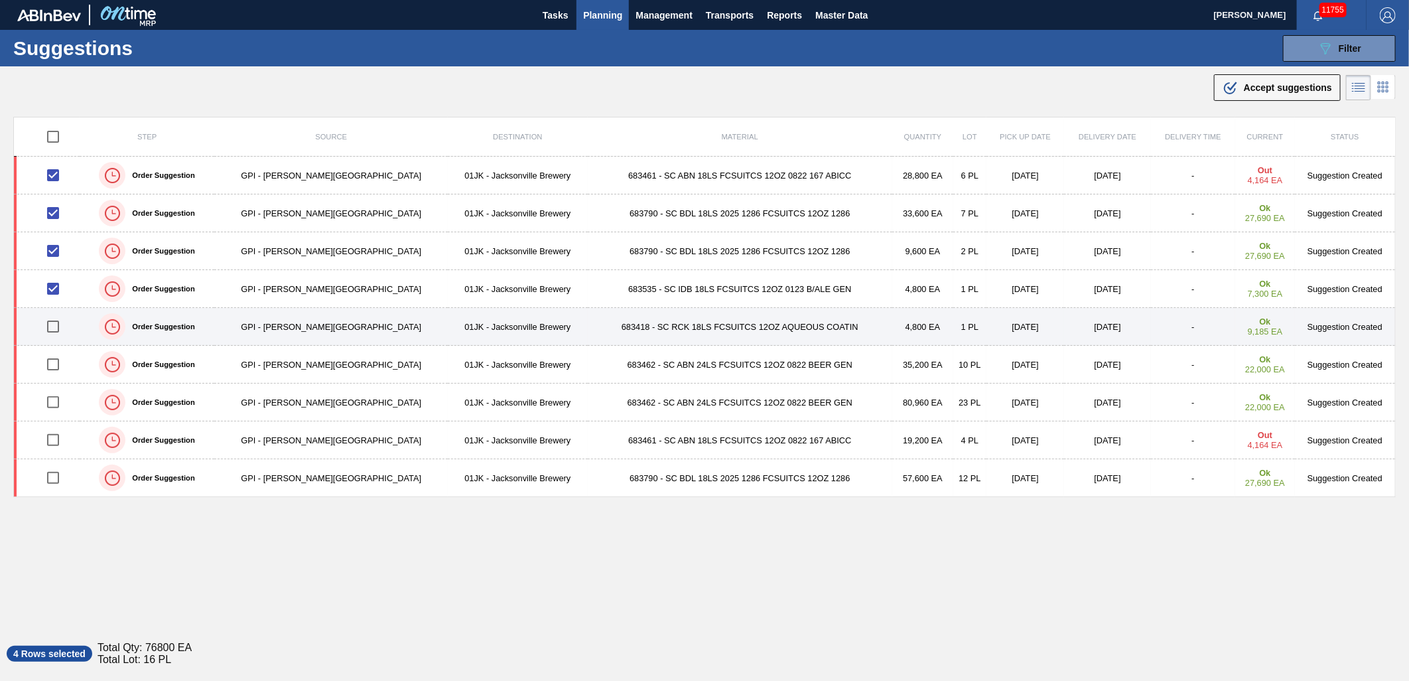
click at [58, 322] on input "checkbox" at bounding box center [53, 326] width 28 height 28
checkbox input "true"
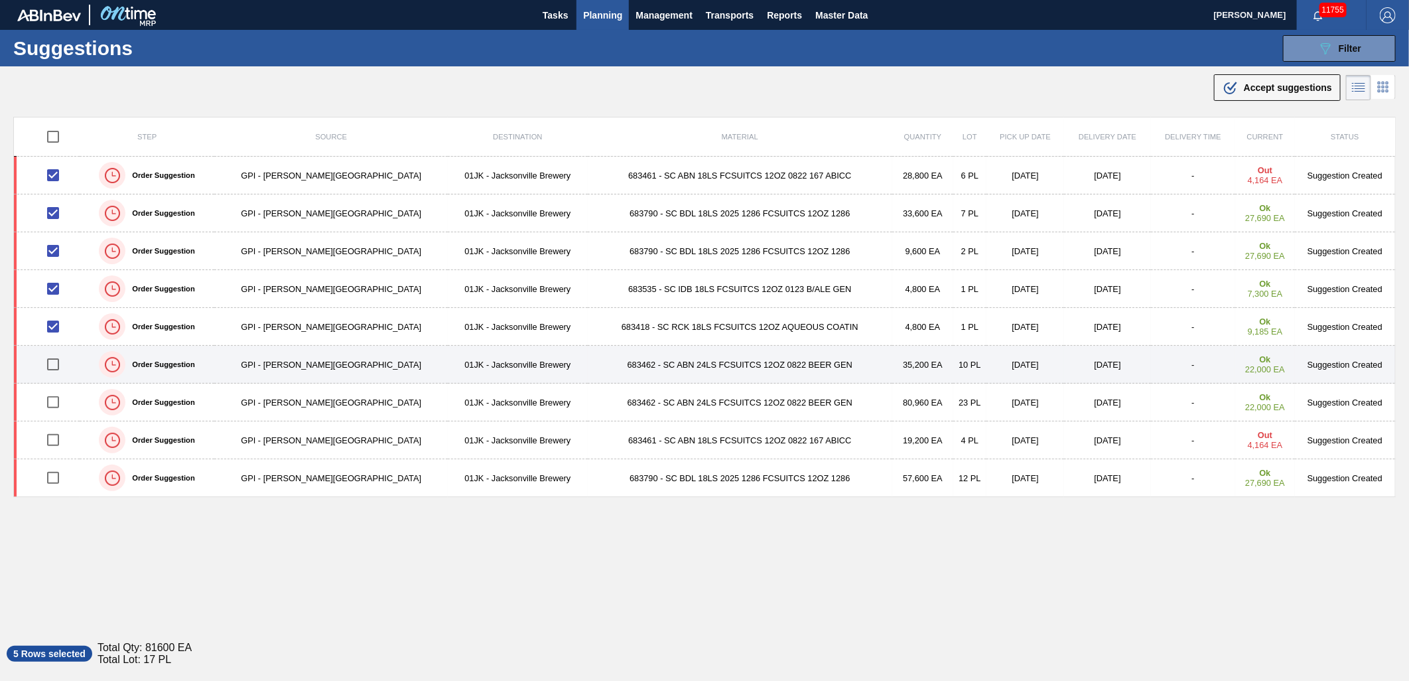
click at [62, 363] on input "checkbox" at bounding box center [53, 364] width 28 height 28
checkbox input "true"
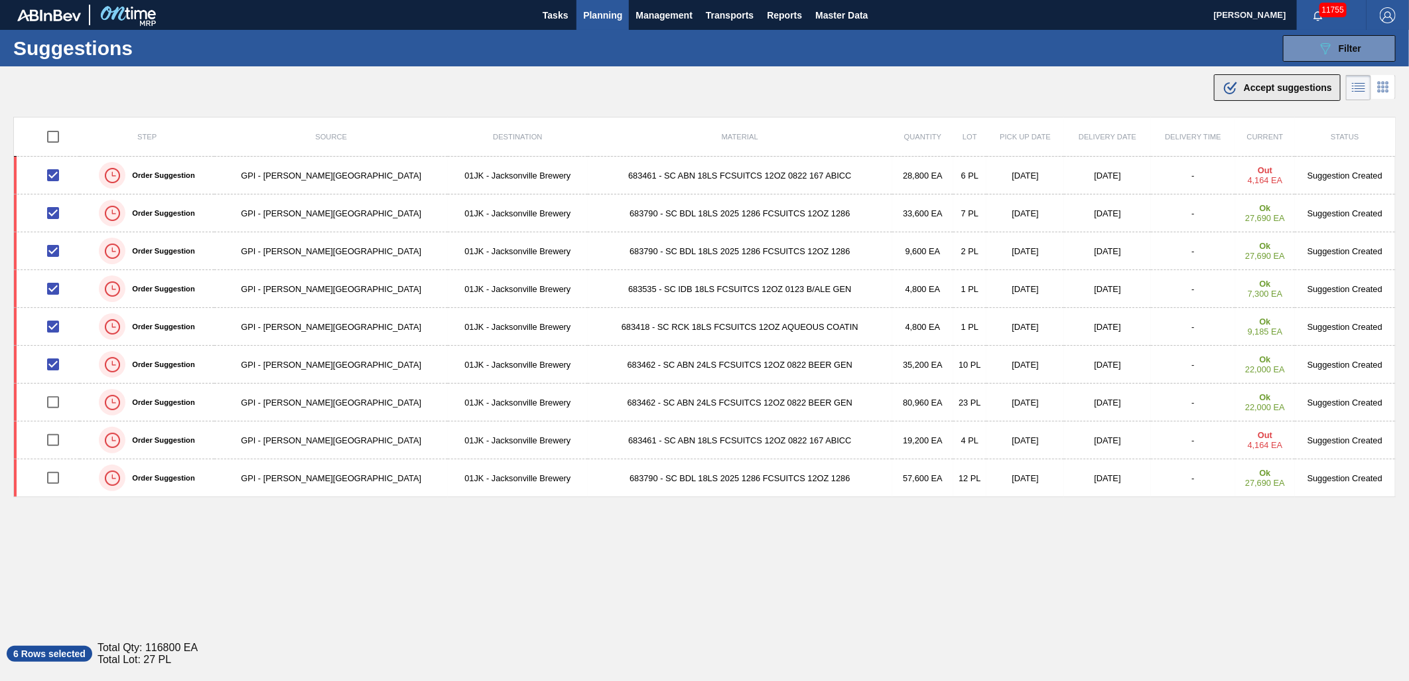
click at [1300, 82] on span "Accept suggestions" at bounding box center [1288, 87] width 88 height 11
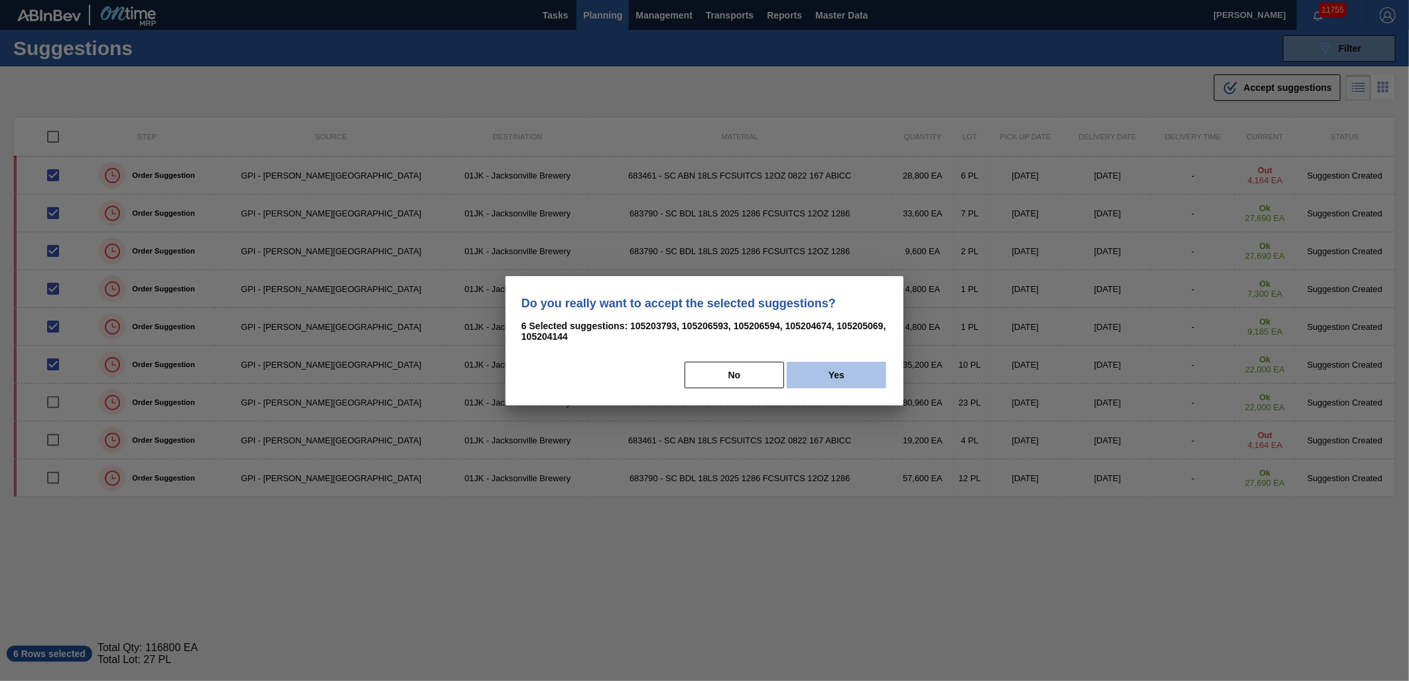
click at [845, 362] on button "Yes" at bounding box center [837, 375] width 100 height 27
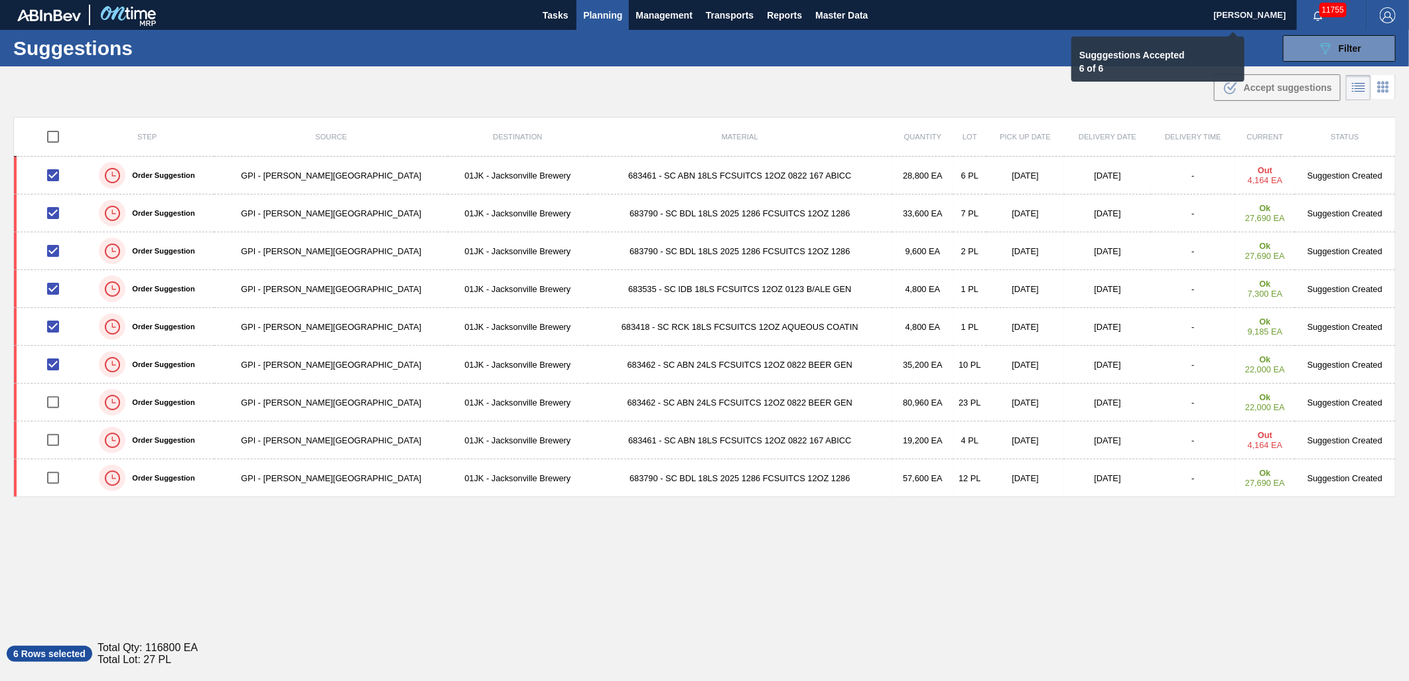
checkbox input "false"
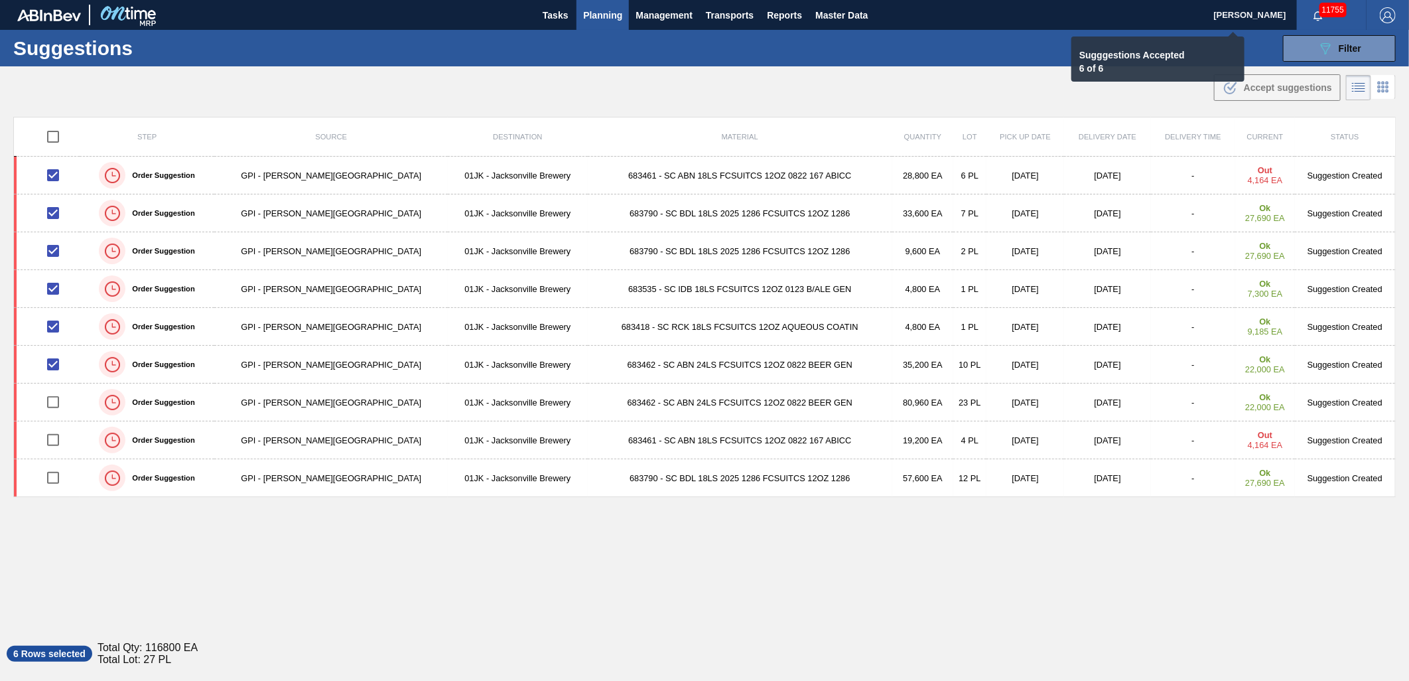
checkbox input "false"
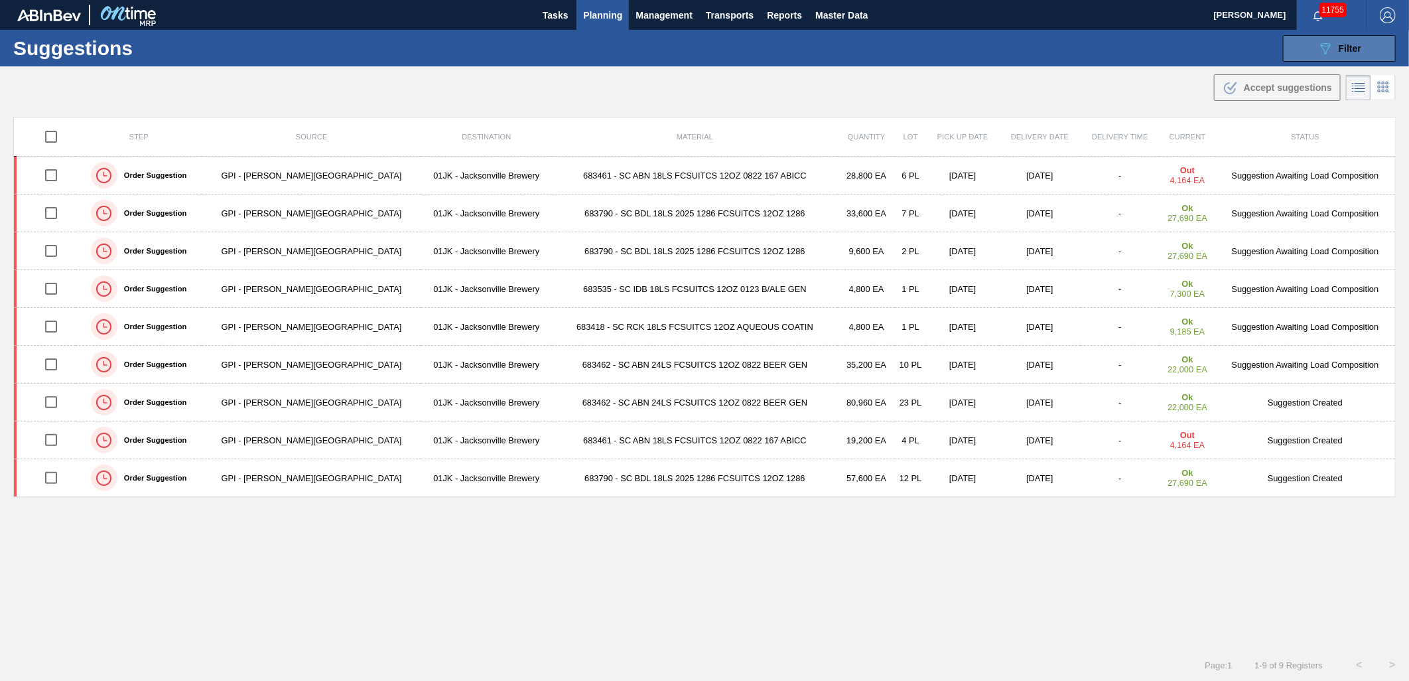
click at [1304, 50] on button "089F7B8B-B2A5-4AFE-B5C0-19BA573D28AC Filter" at bounding box center [1339, 48] width 113 height 27
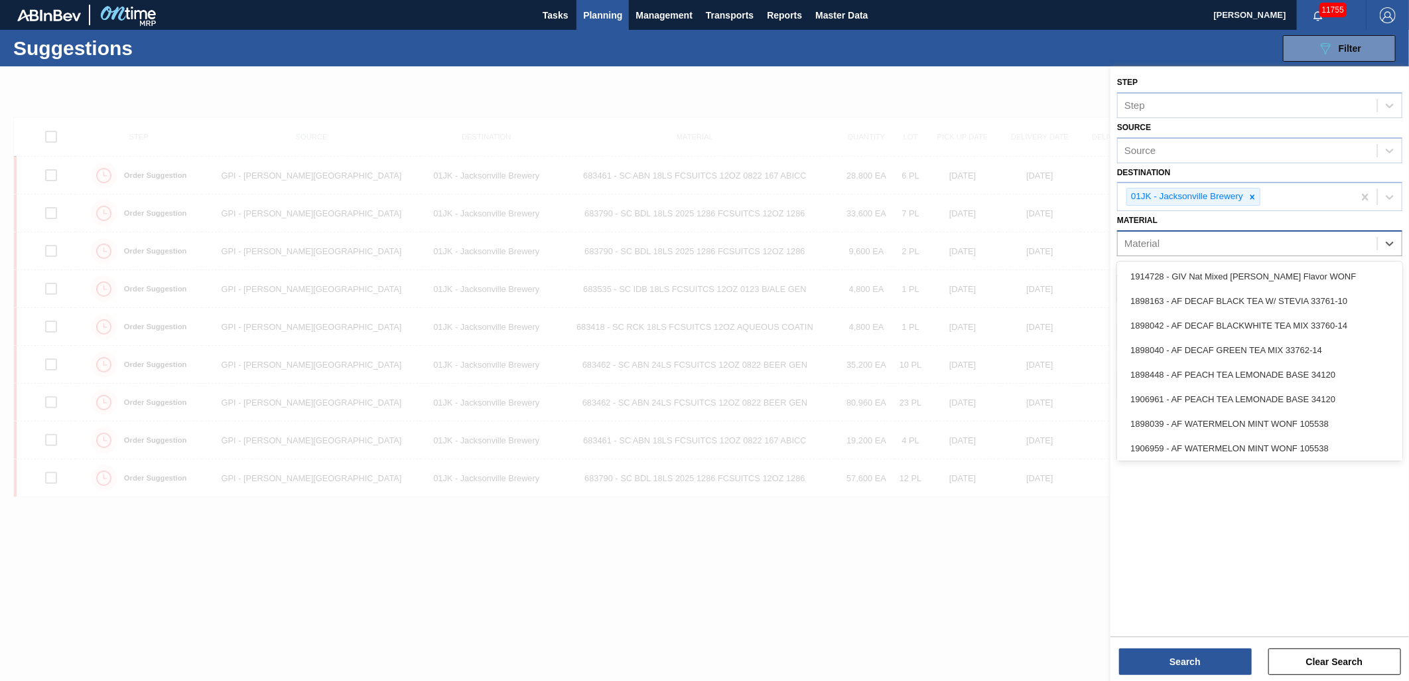
click at [1196, 249] on div "Material" at bounding box center [1247, 243] width 259 height 19
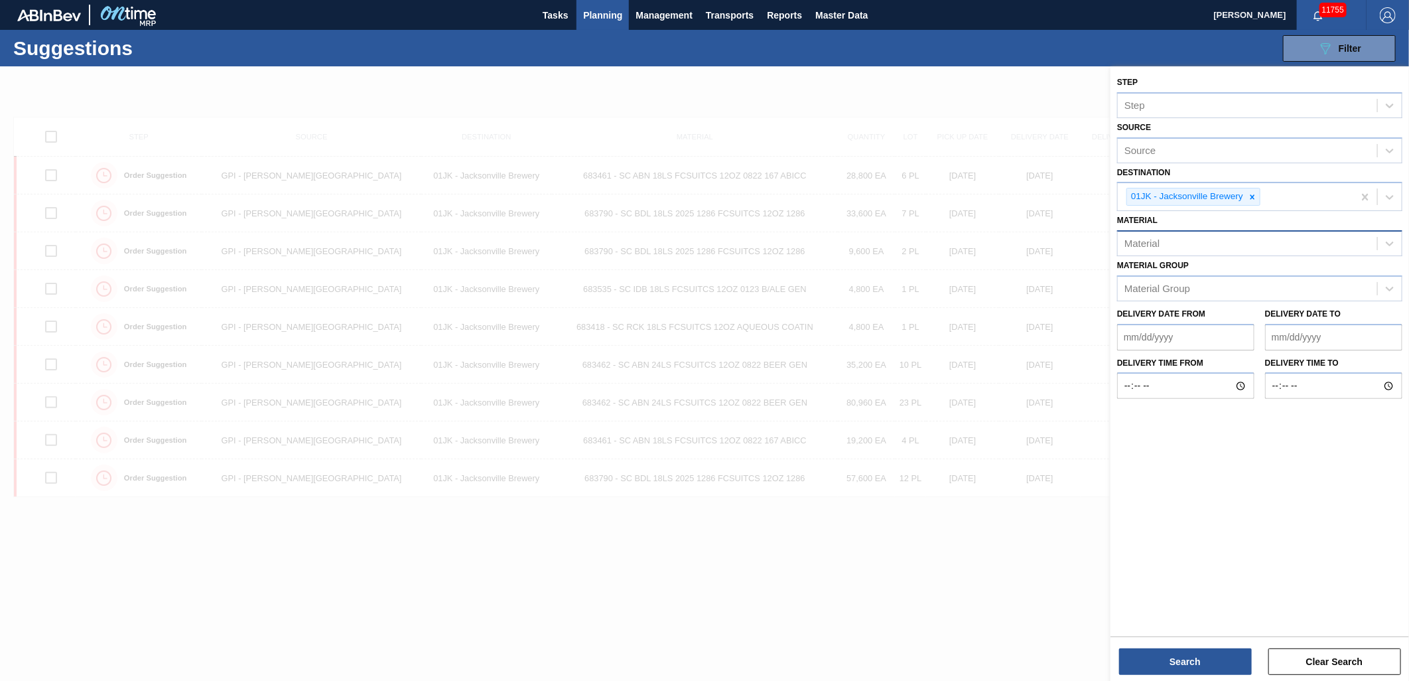
click at [1119, 248] on div "Material" at bounding box center [1247, 243] width 259 height 19
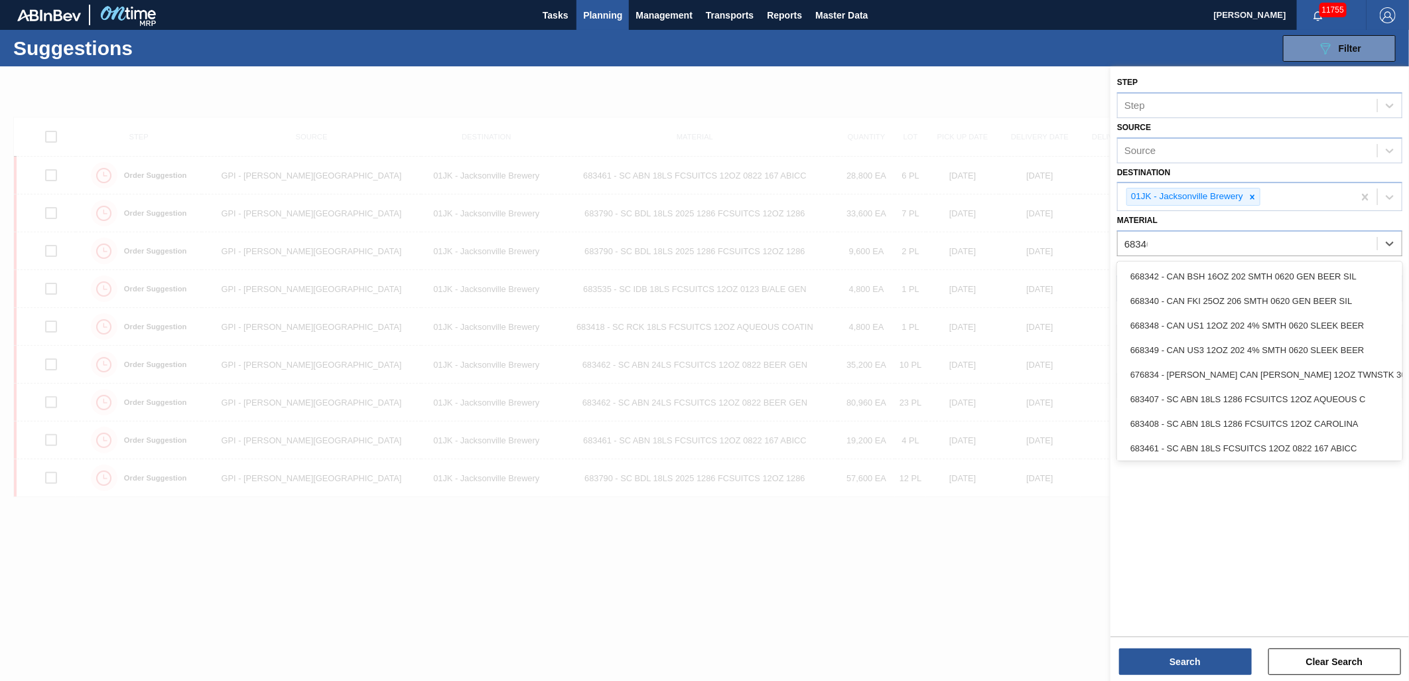
type input "683462"
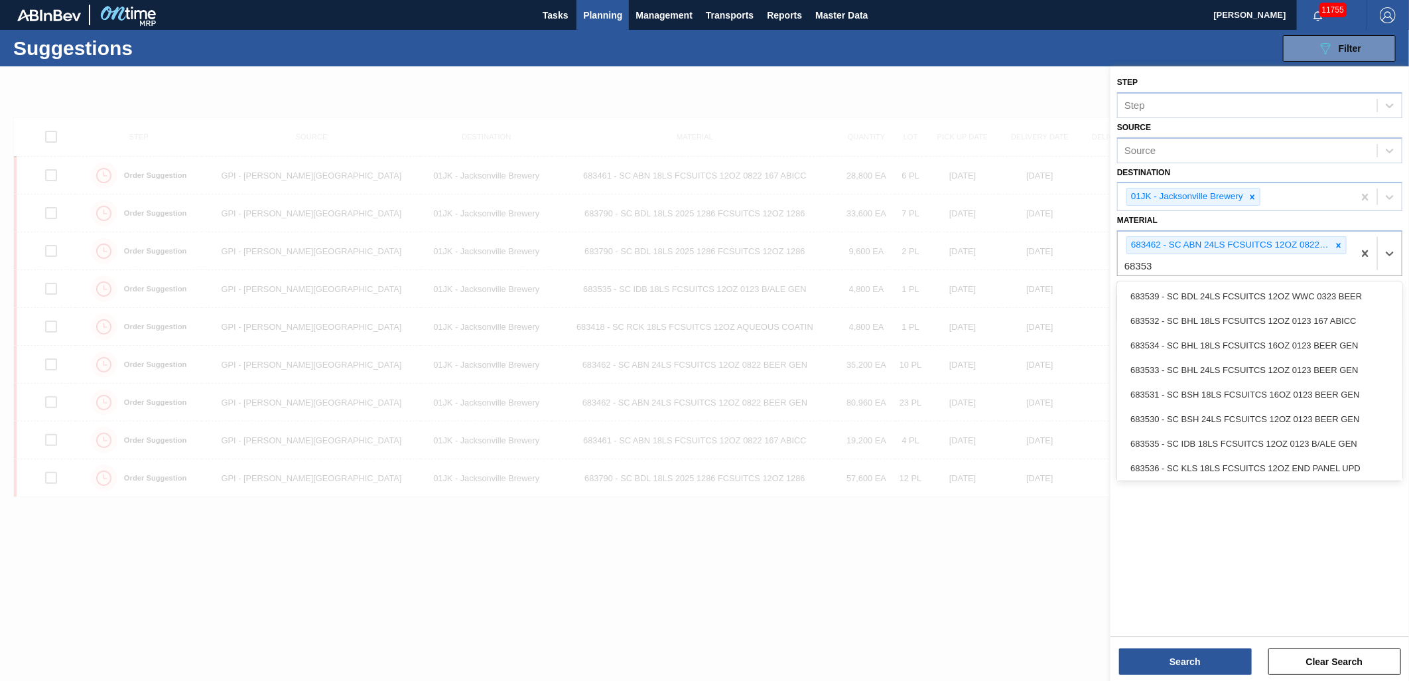
type input "683530"
type input "683527"
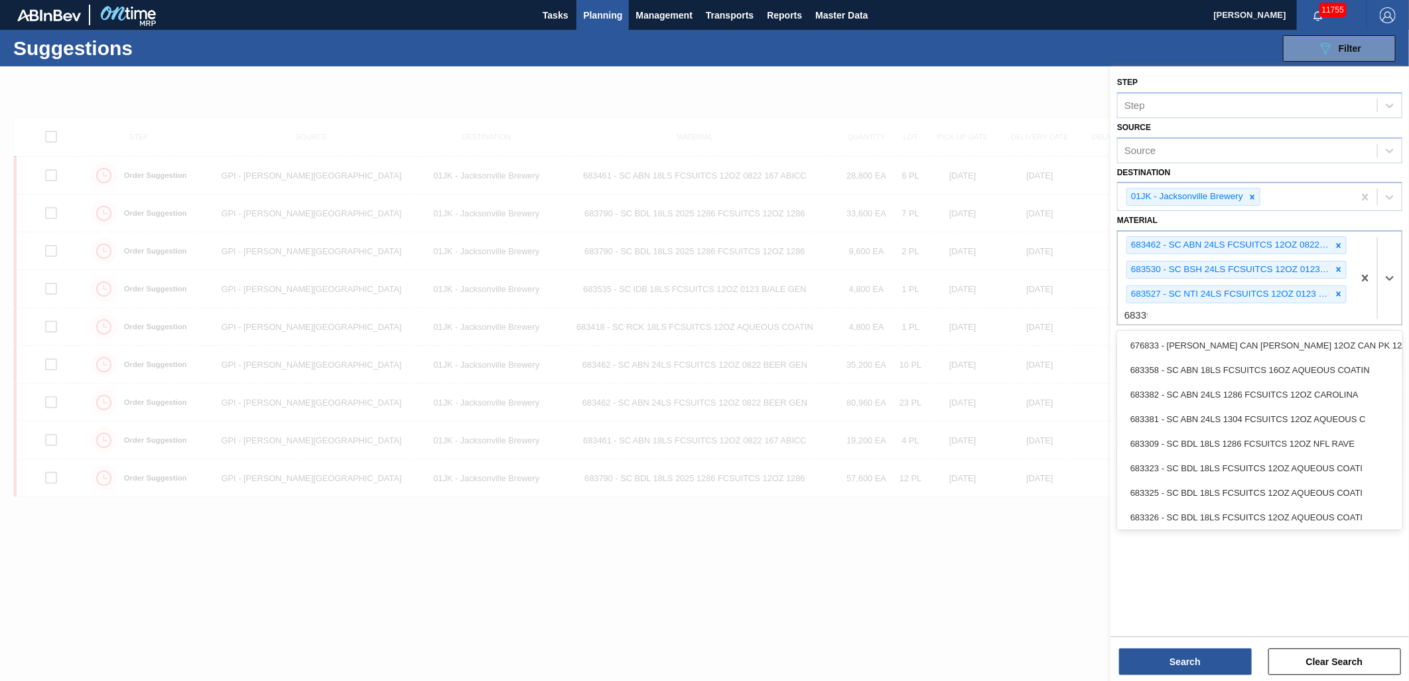
type input "683390"
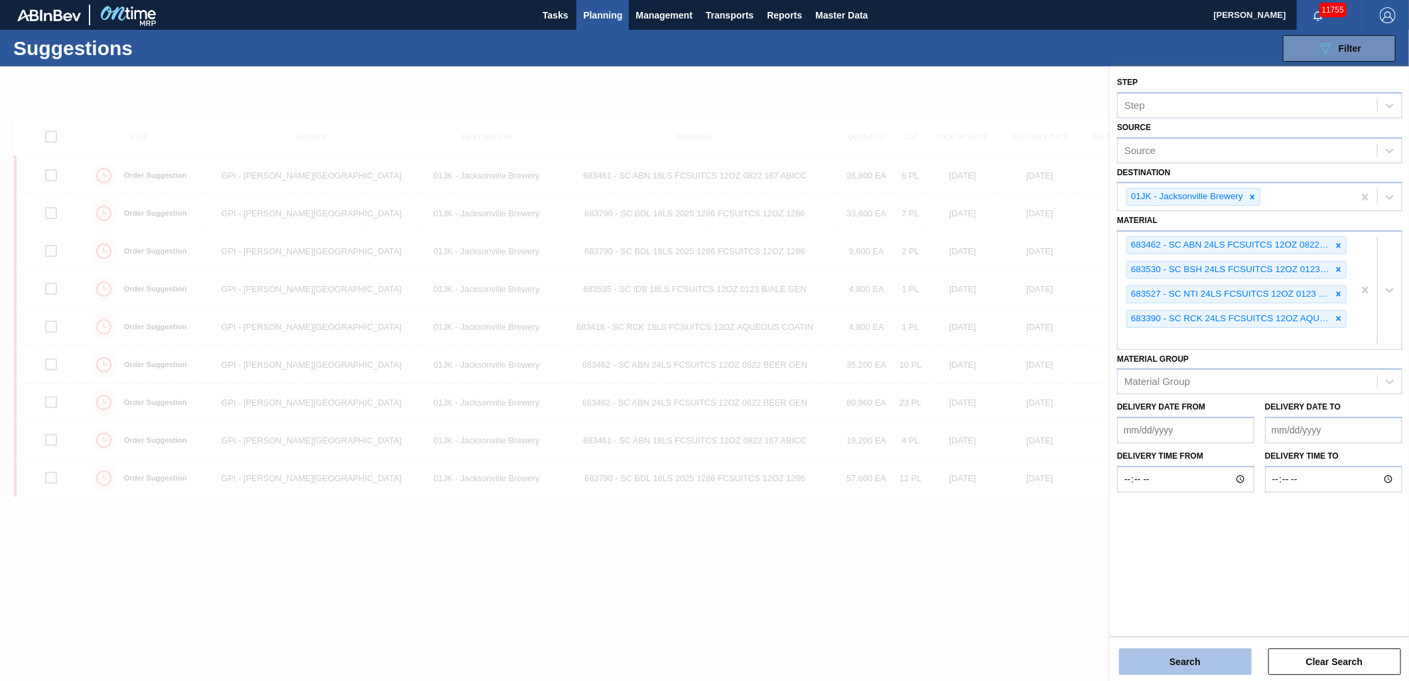
click at [1170, 657] on button "Search" at bounding box center [1185, 661] width 133 height 27
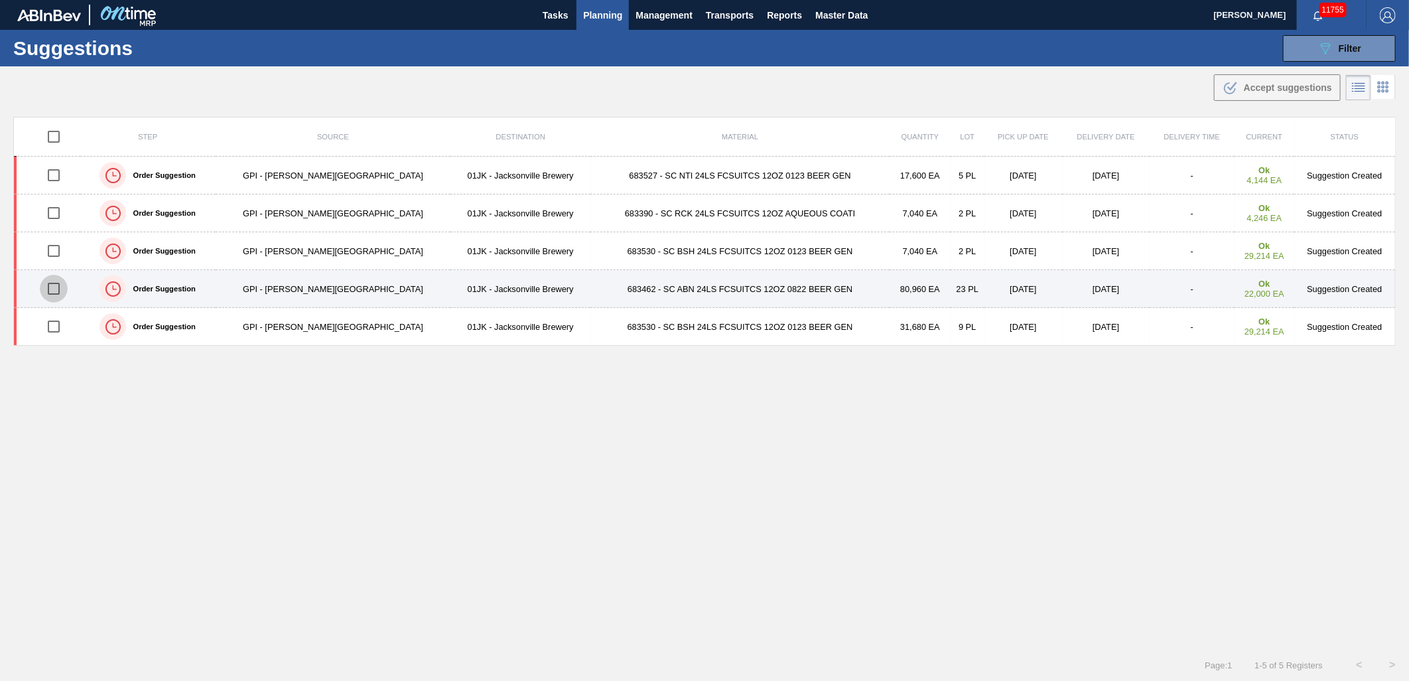
click at [60, 288] on input "checkbox" at bounding box center [54, 289] width 28 height 28
checkbox input "true"
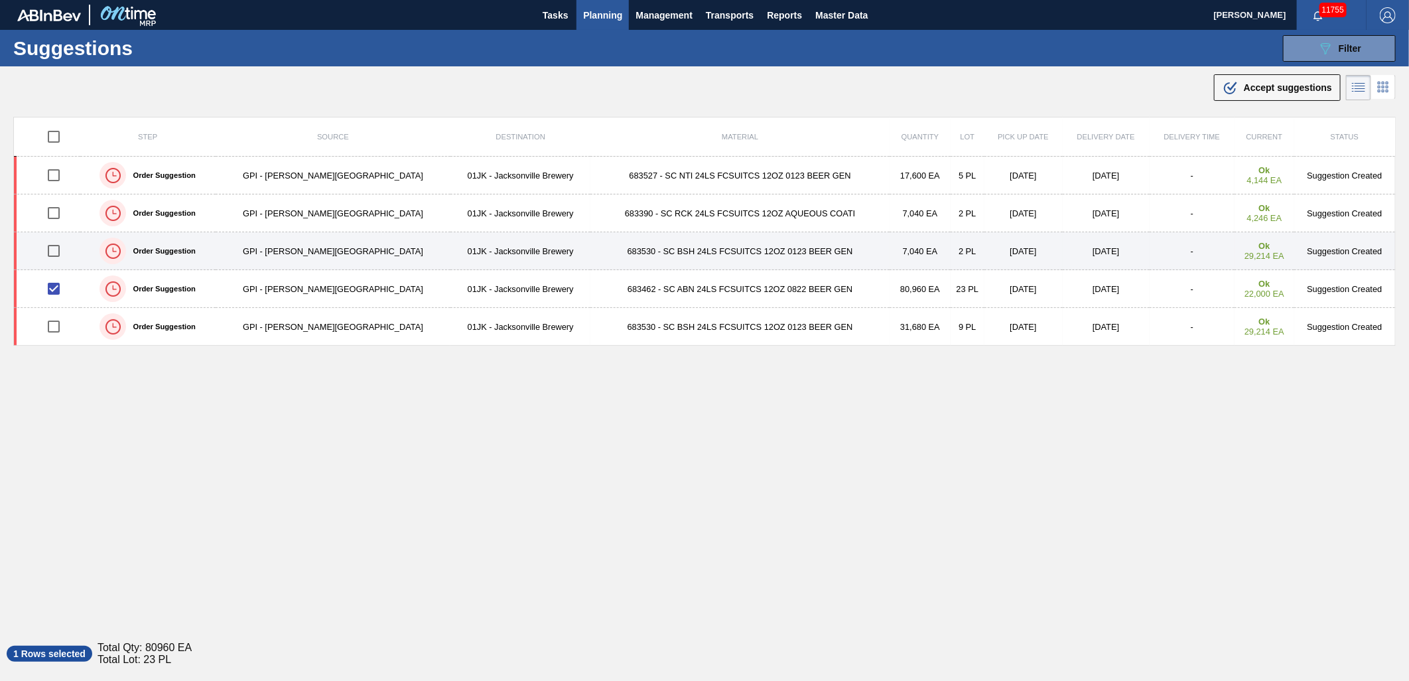
click at [51, 253] on input "checkbox" at bounding box center [54, 251] width 28 height 28
checkbox input "true"
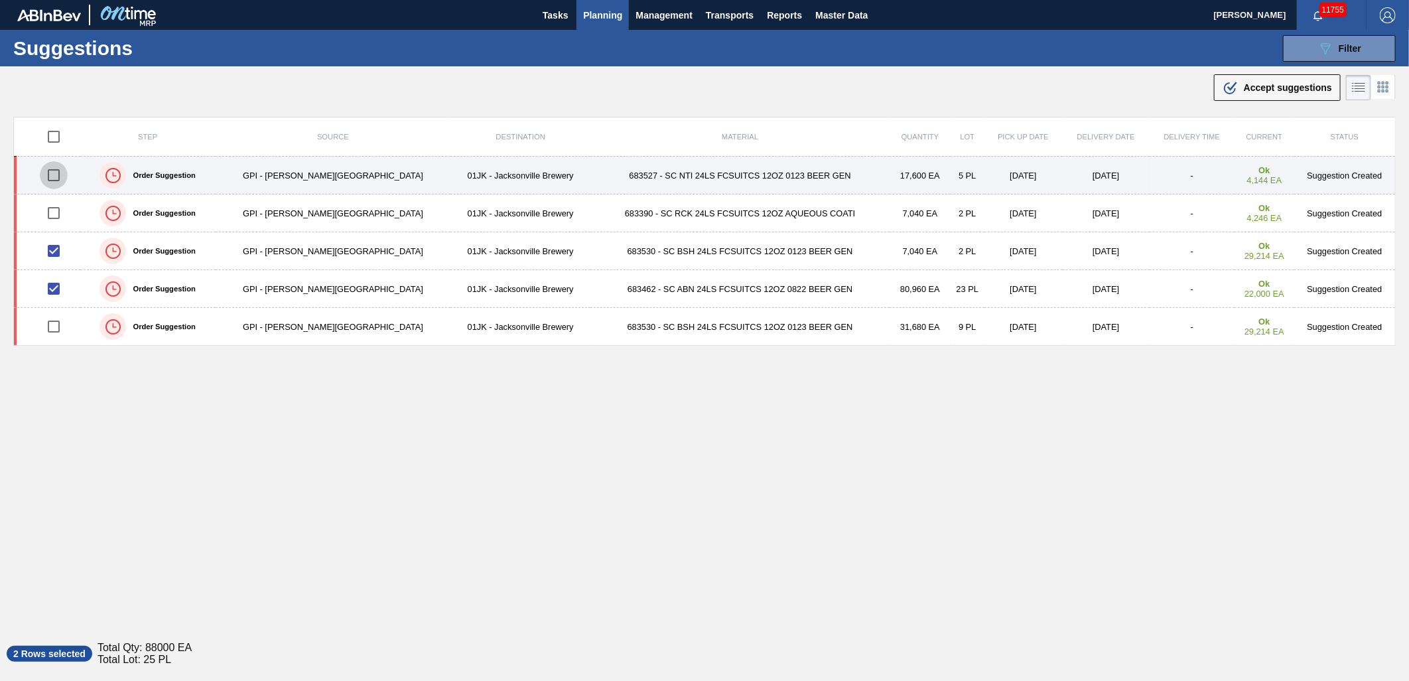
click at [57, 174] on input "checkbox" at bounding box center [54, 175] width 28 height 28
checkbox input "true"
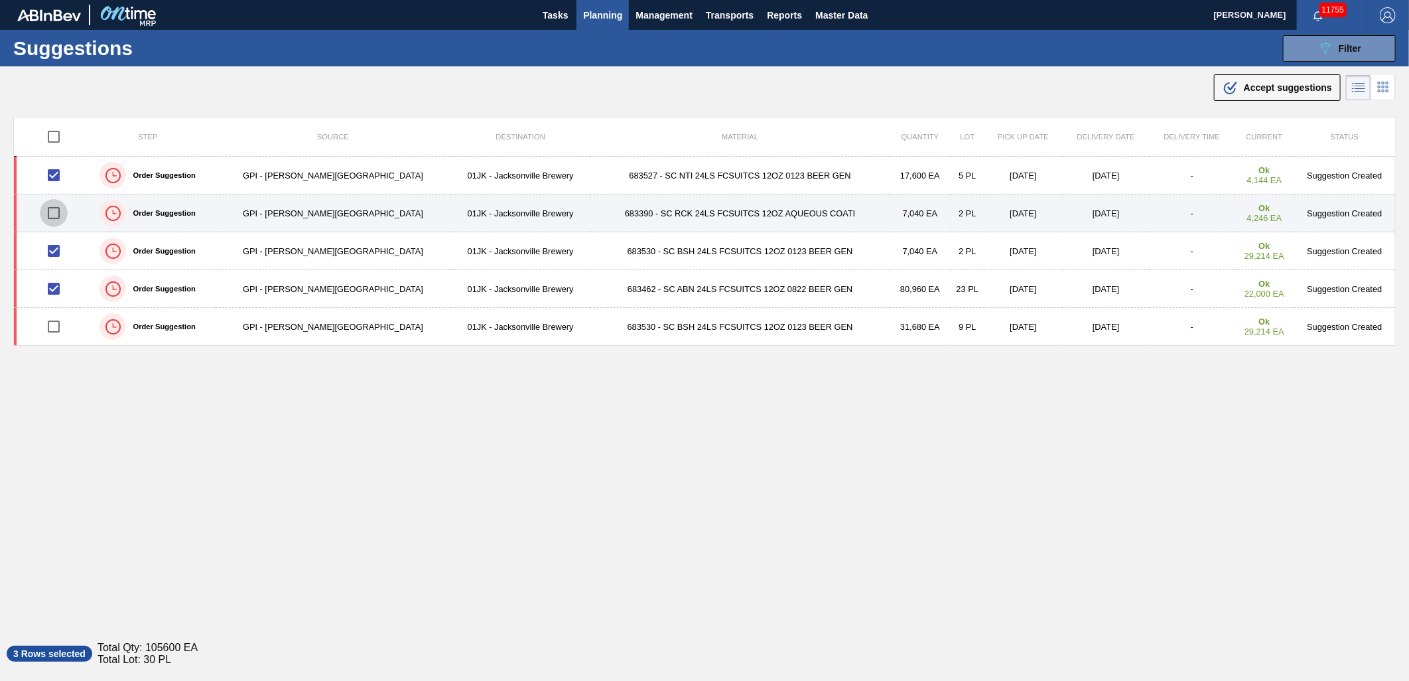
click at [58, 214] on input "checkbox" at bounding box center [54, 213] width 28 height 28
checkbox input "true"
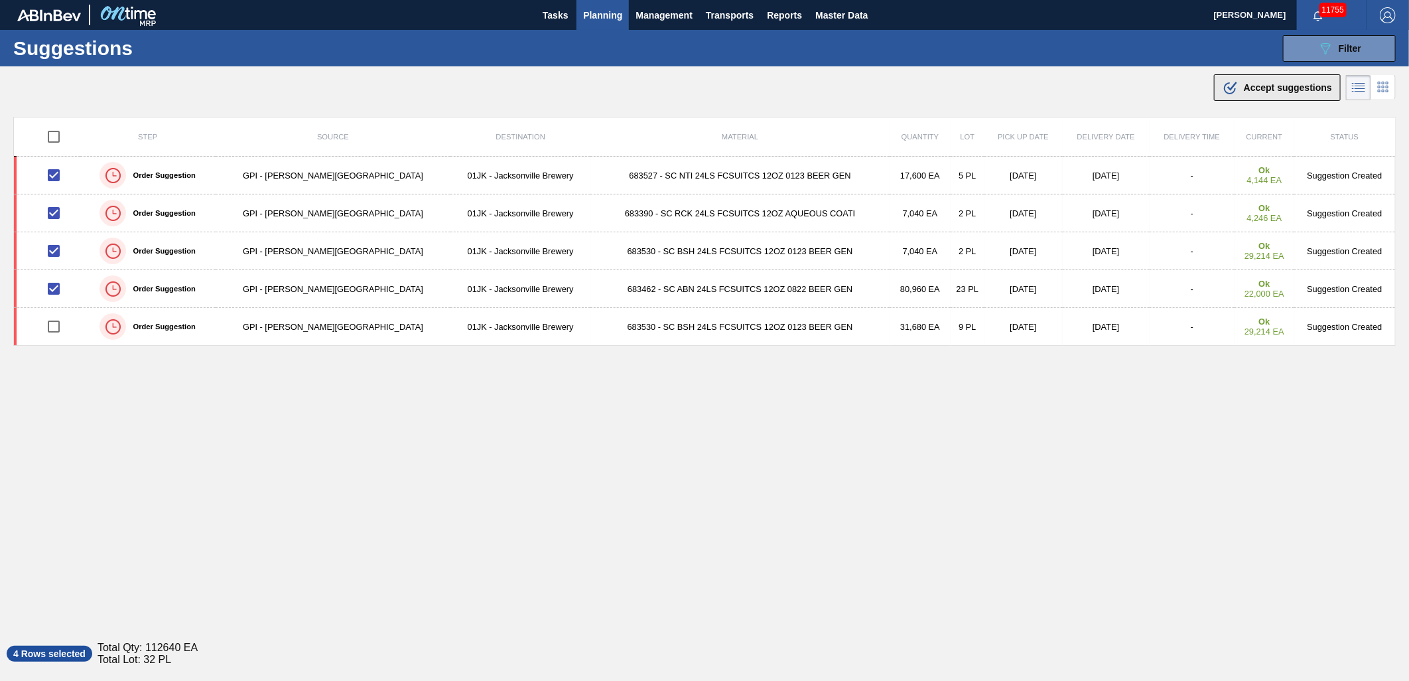
click at [1258, 89] on span "Accept suggestions" at bounding box center [1288, 87] width 88 height 11
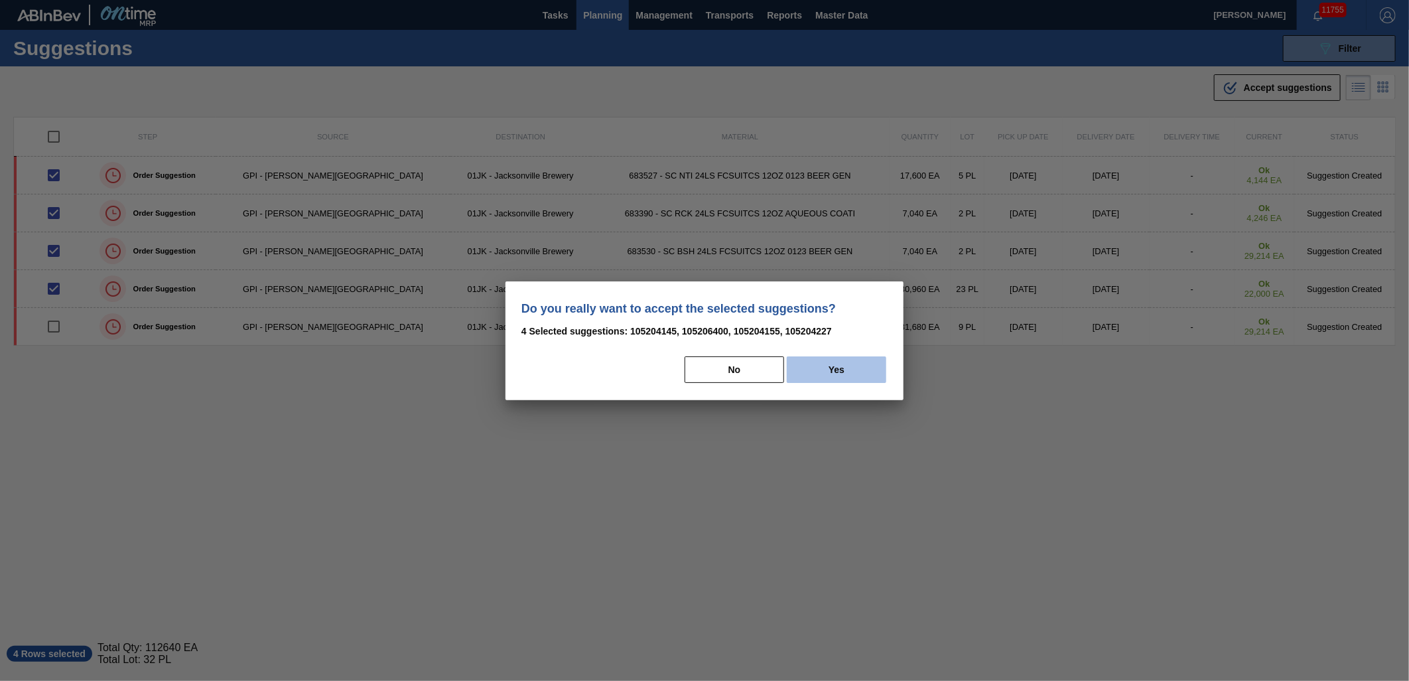
click at [810, 358] on button "Yes" at bounding box center [837, 369] width 100 height 27
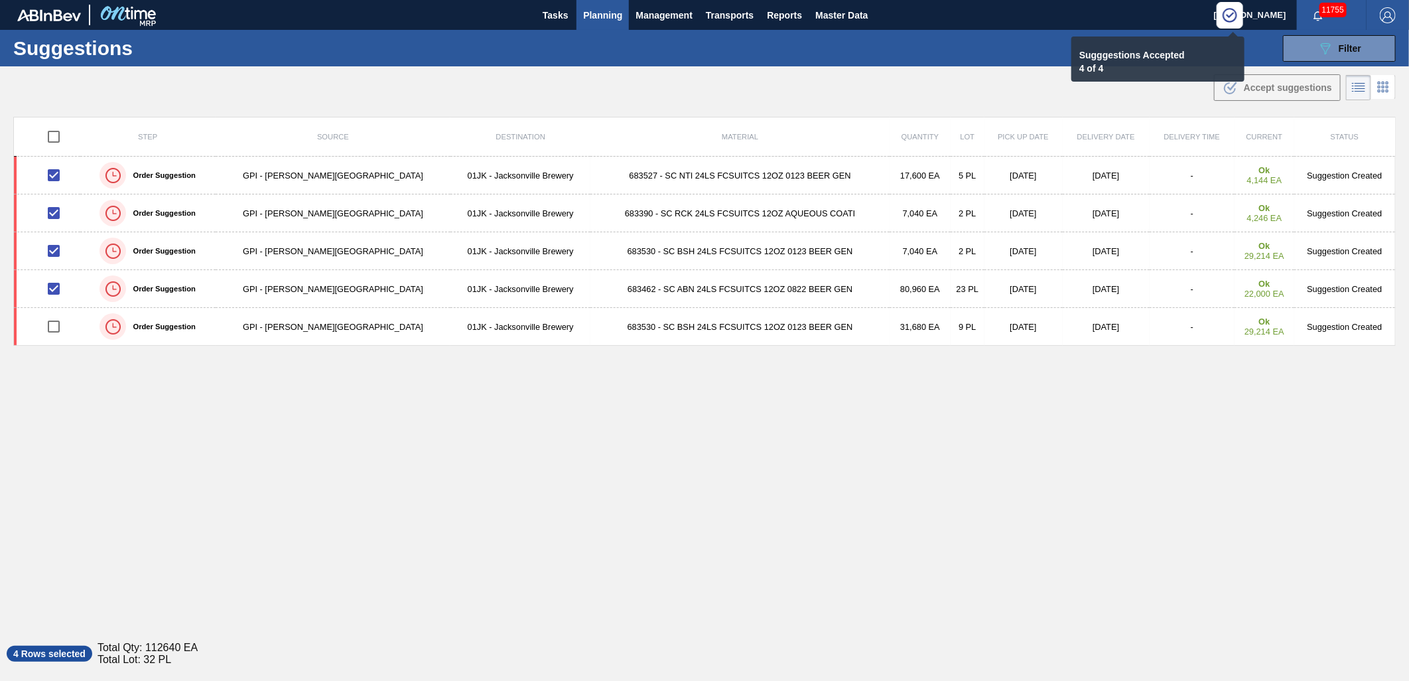
drag, startPoint x: 950, startPoint y: 85, endPoint x: 931, endPoint y: 64, distance: 28.2
click at [950, 84] on div ".b{fill:var(--color-action-default)} Accept suggestions" at bounding box center [704, 84] width 1409 height 37
checkbox input "false"
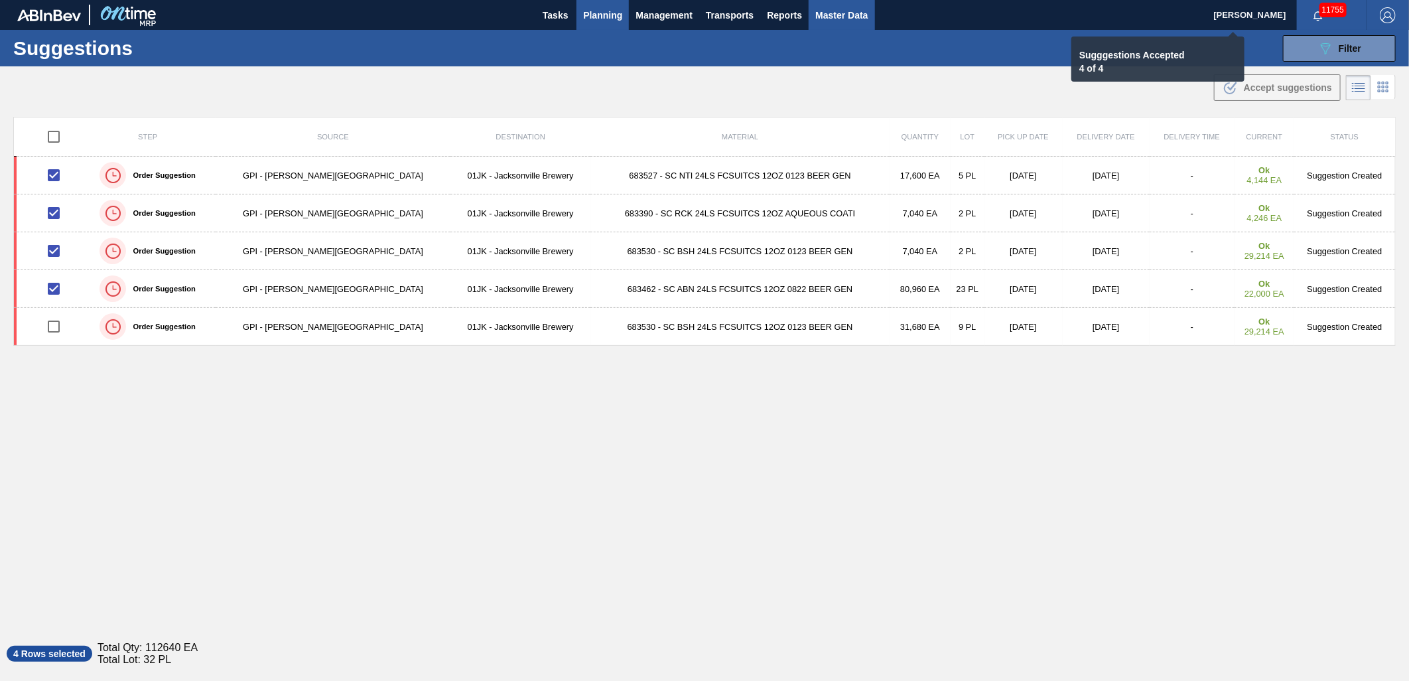
checkbox input "false"
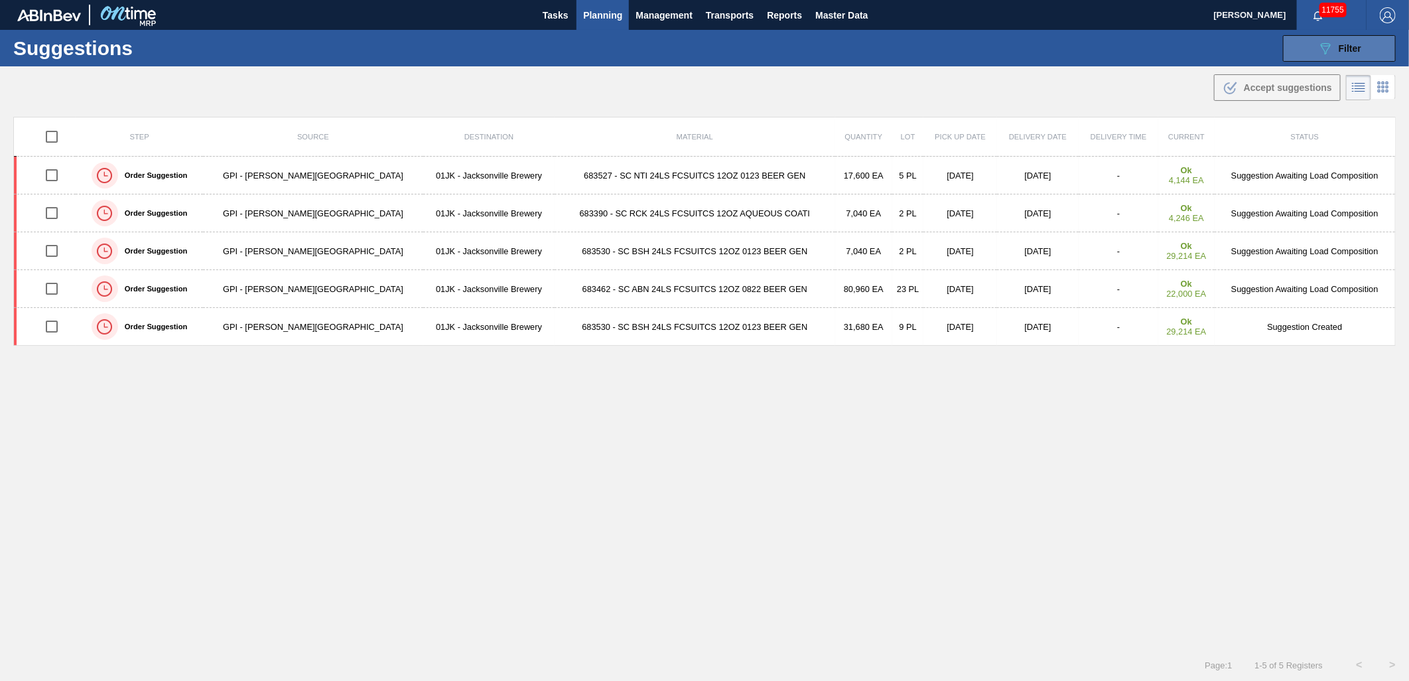
click at [1314, 52] on button "089F7B8B-B2A5-4AFE-B5C0-19BA573D28AC Filter" at bounding box center [1339, 48] width 113 height 27
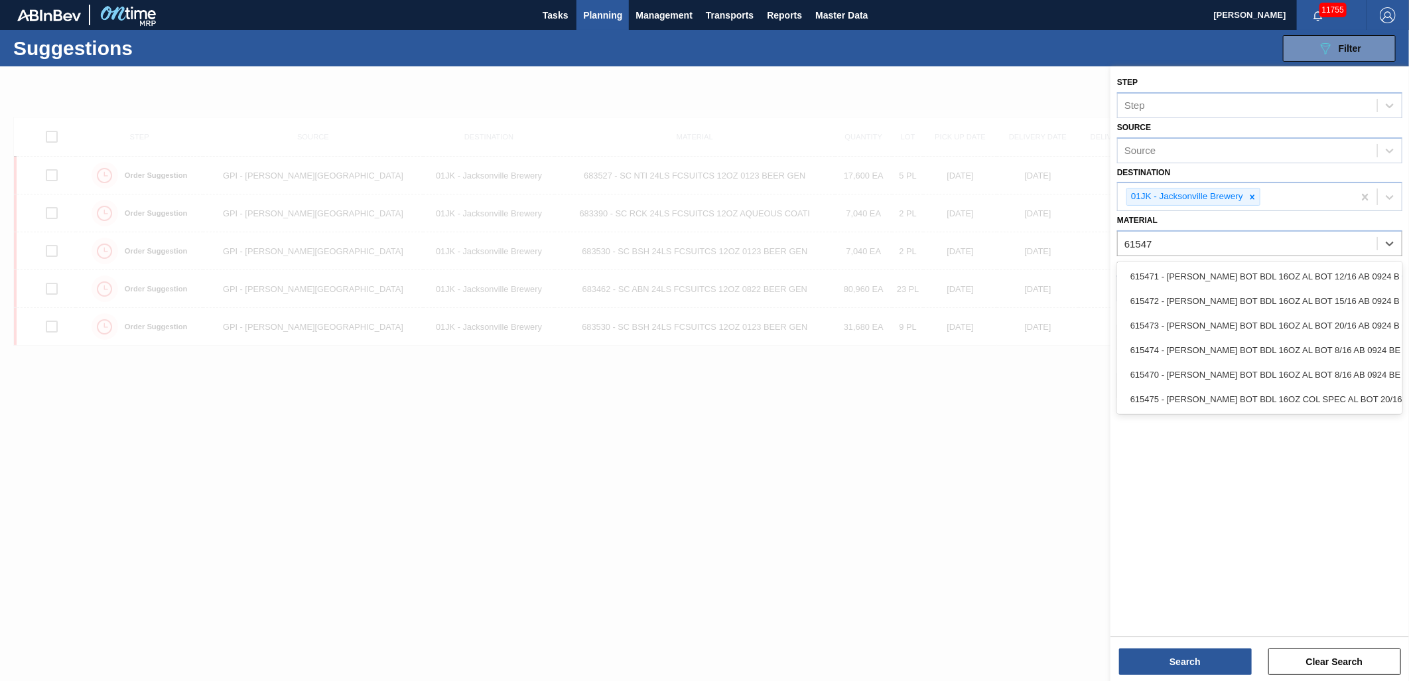
type input "615472"
type input "615492"
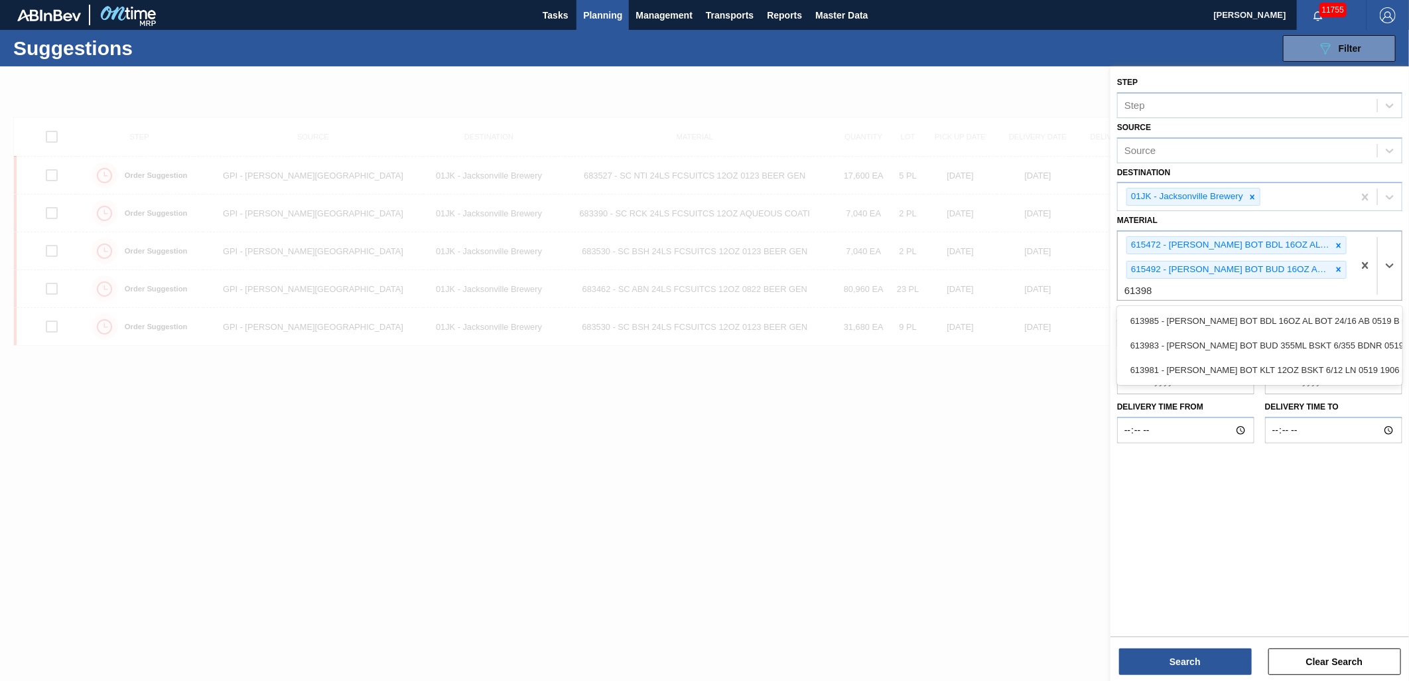
type input "613985"
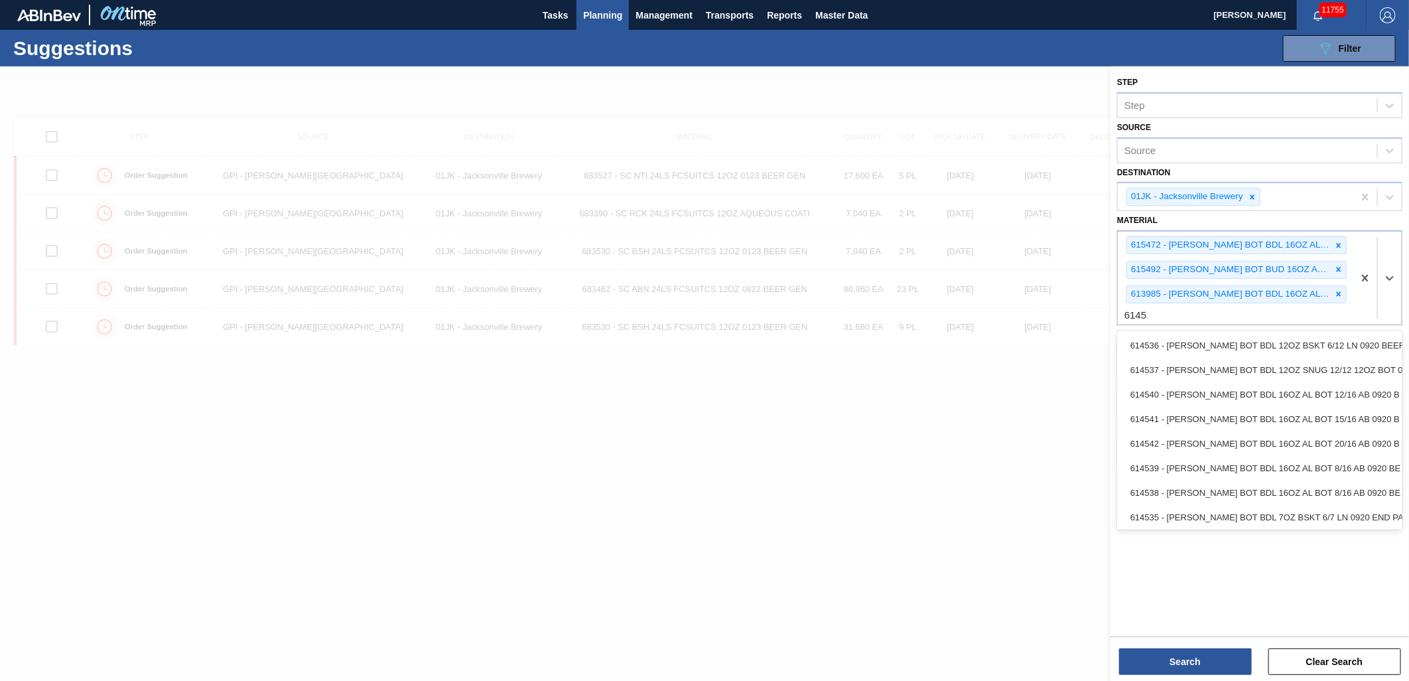
type input "614518"
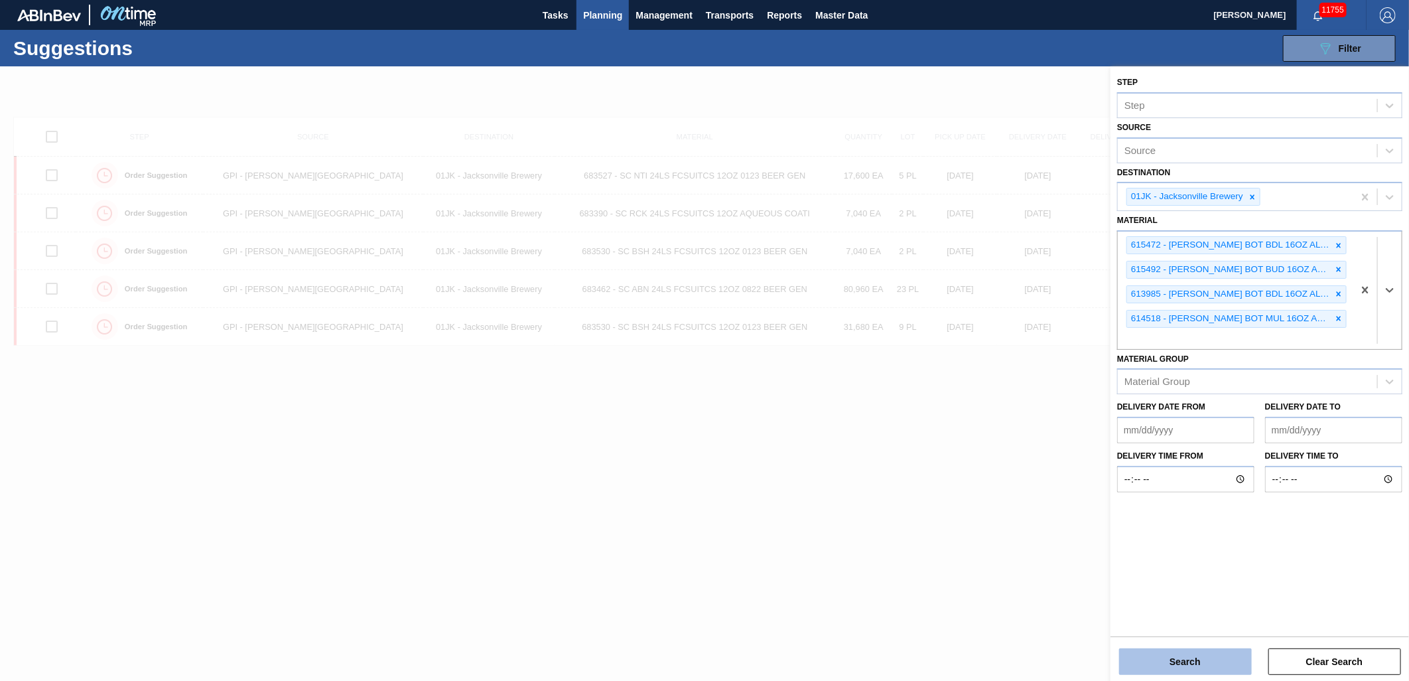
click at [1175, 670] on button "Search" at bounding box center [1185, 661] width 133 height 27
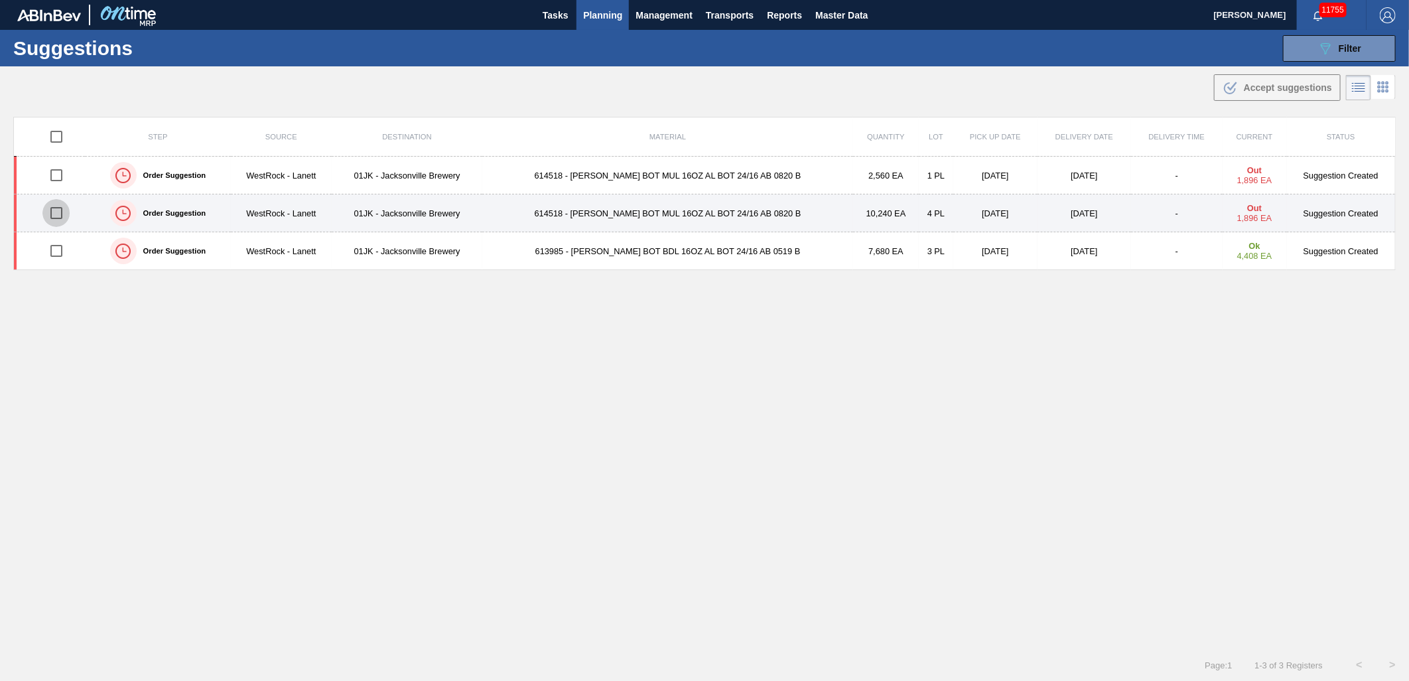
click at [63, 211] on input "checkbox" at bounding box center [56, 213] width 28 height 28
checkbox input "true"
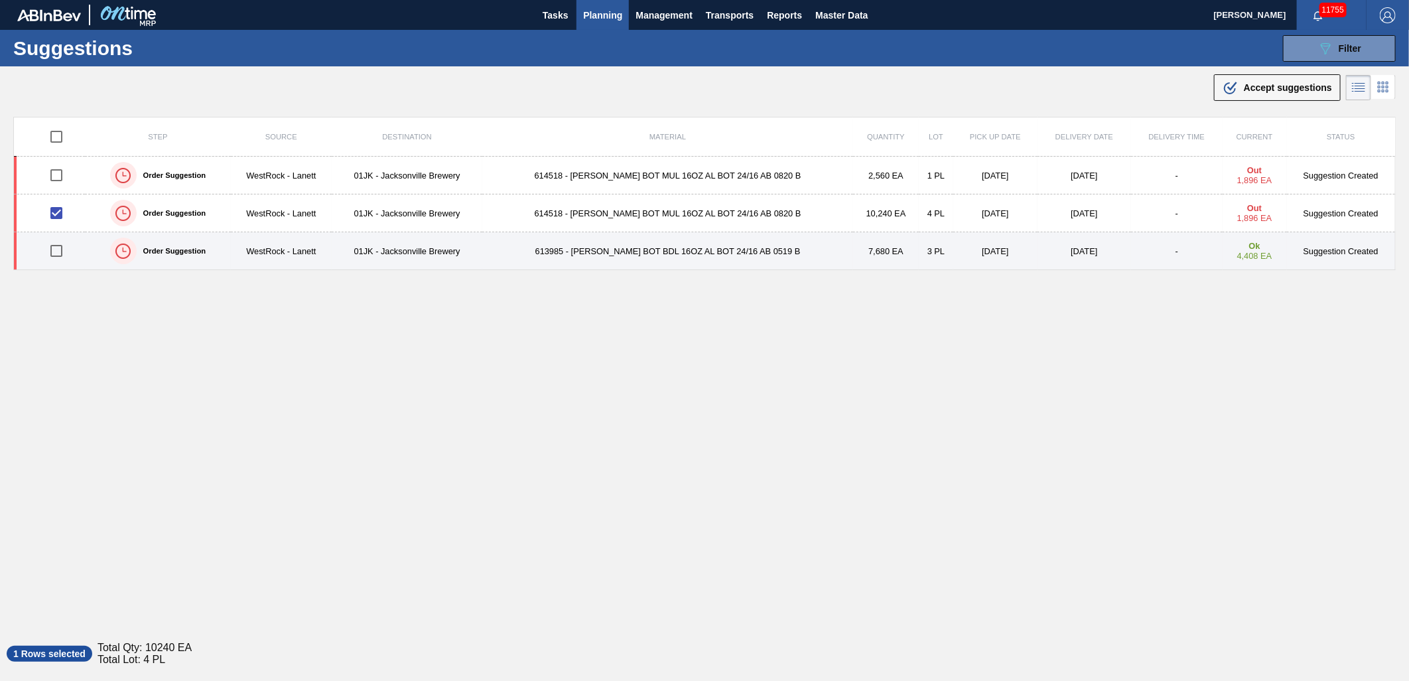
click at [57, 251] on input "checkbox" at bounding box center [56, 251] width 28 height 28
checkbox input "true"
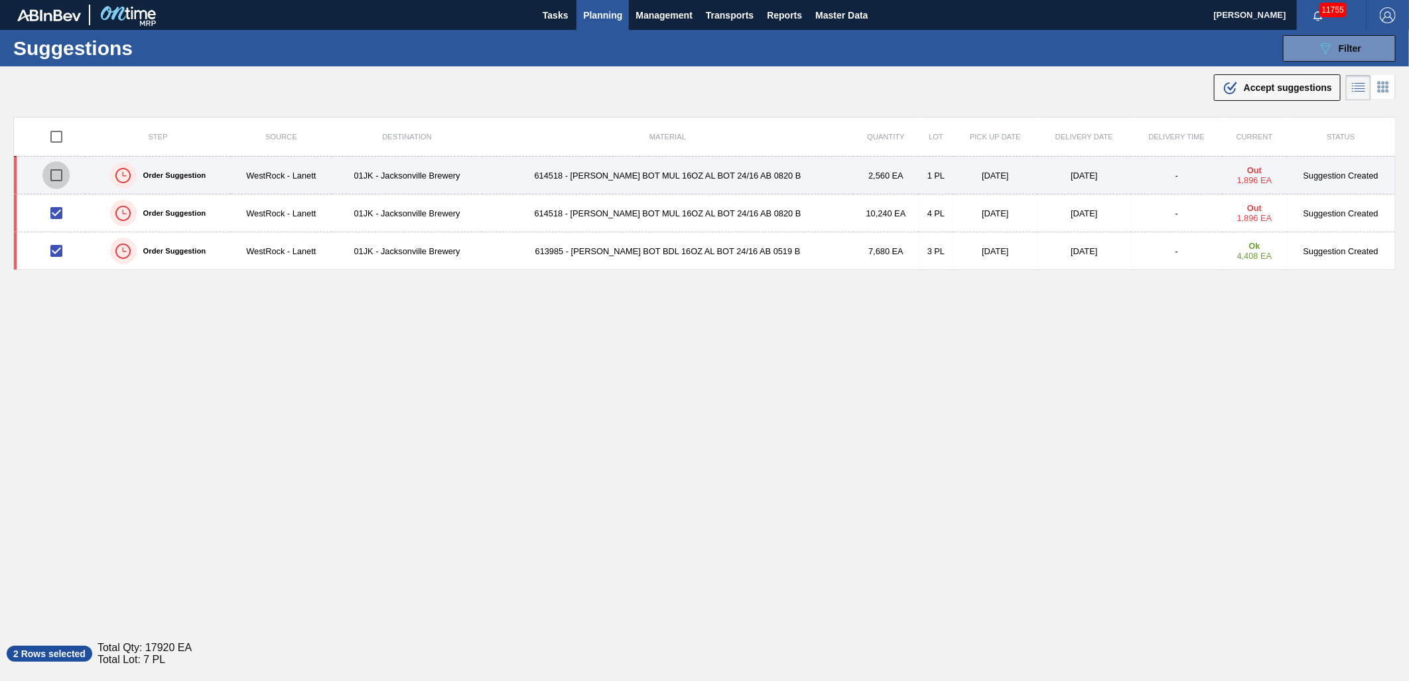
click at [55, 182] on input "checkbox" at bounding box center [56, 175] width 28 height 28
checkbox input "true"
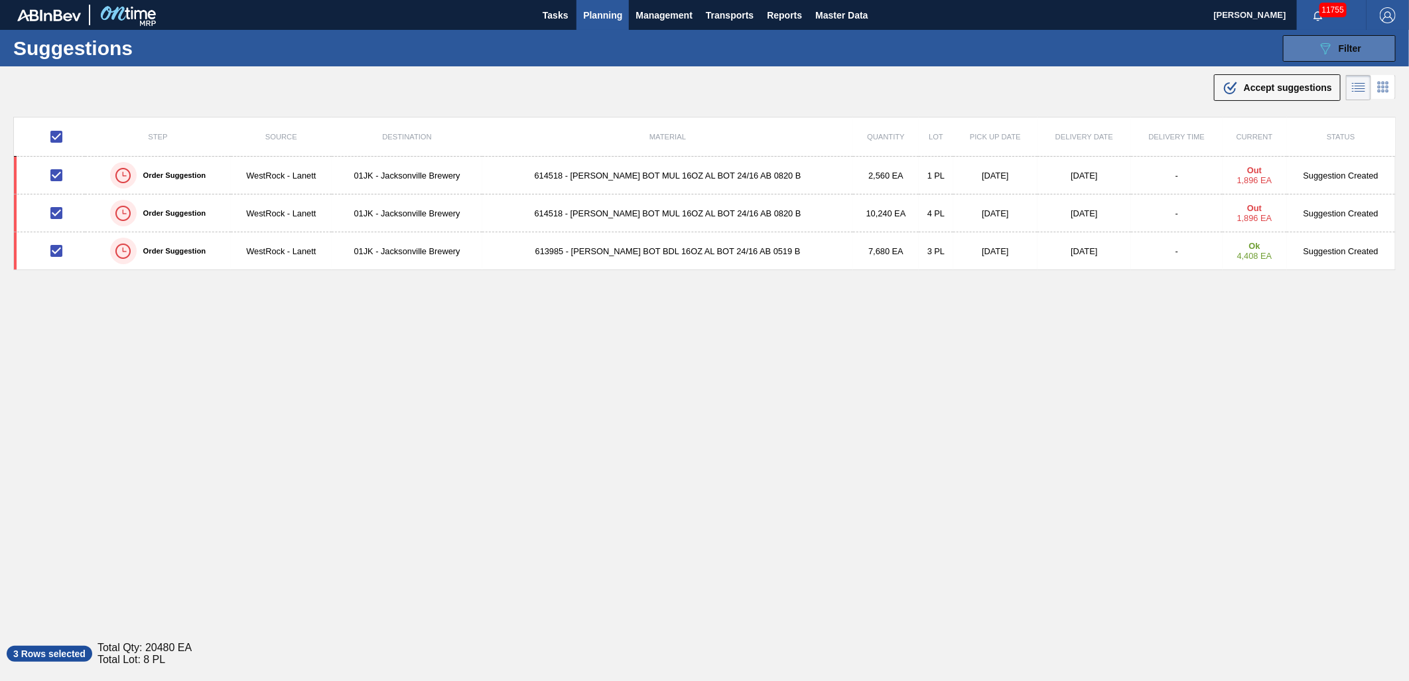
click at [1331, 50] on icon "089F7B8B-B2A5-4AFE-B5C0-19BA573D28AC" at bounding box center [1326, 48] width 16 height 16
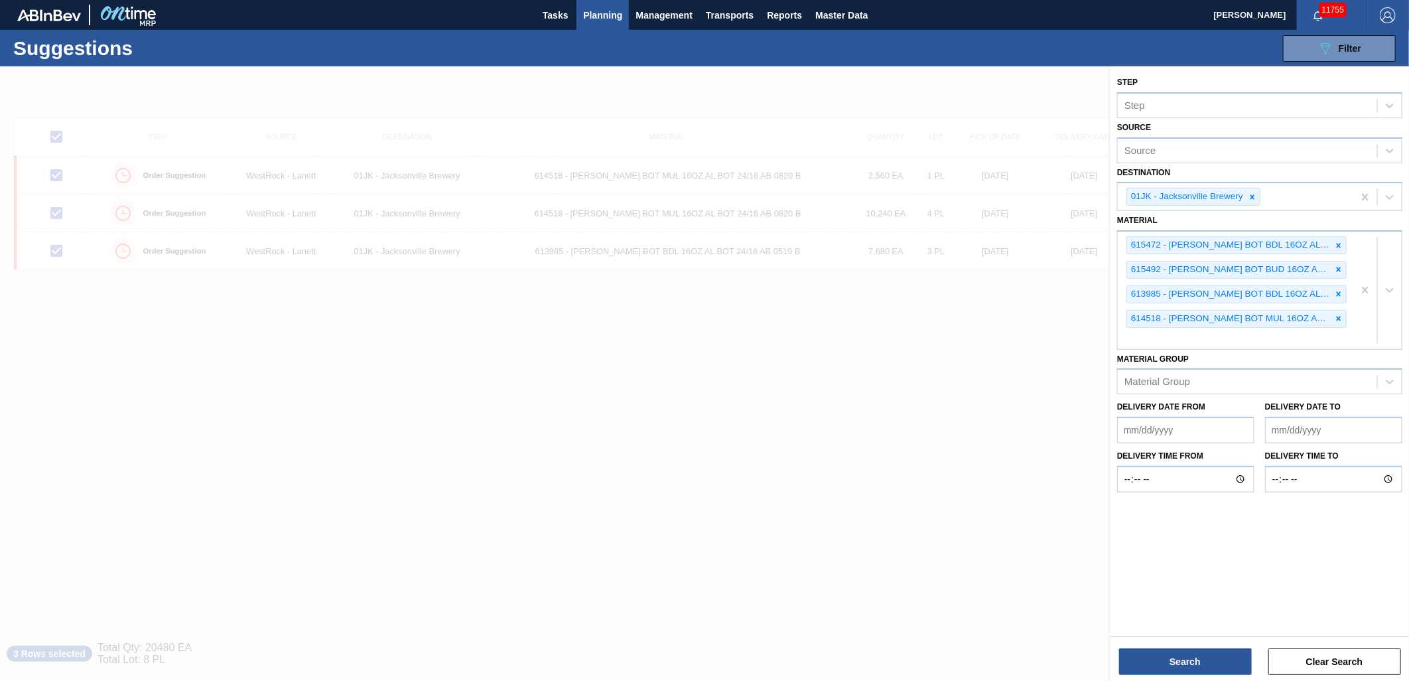
drag, startPoint x: 839, startPoint y: 397, endPoint x: 1022, endPoint y: 417, distance: 184.2
click at [843, 399] on div at bounding box center [704, 406] width 1409 height 681
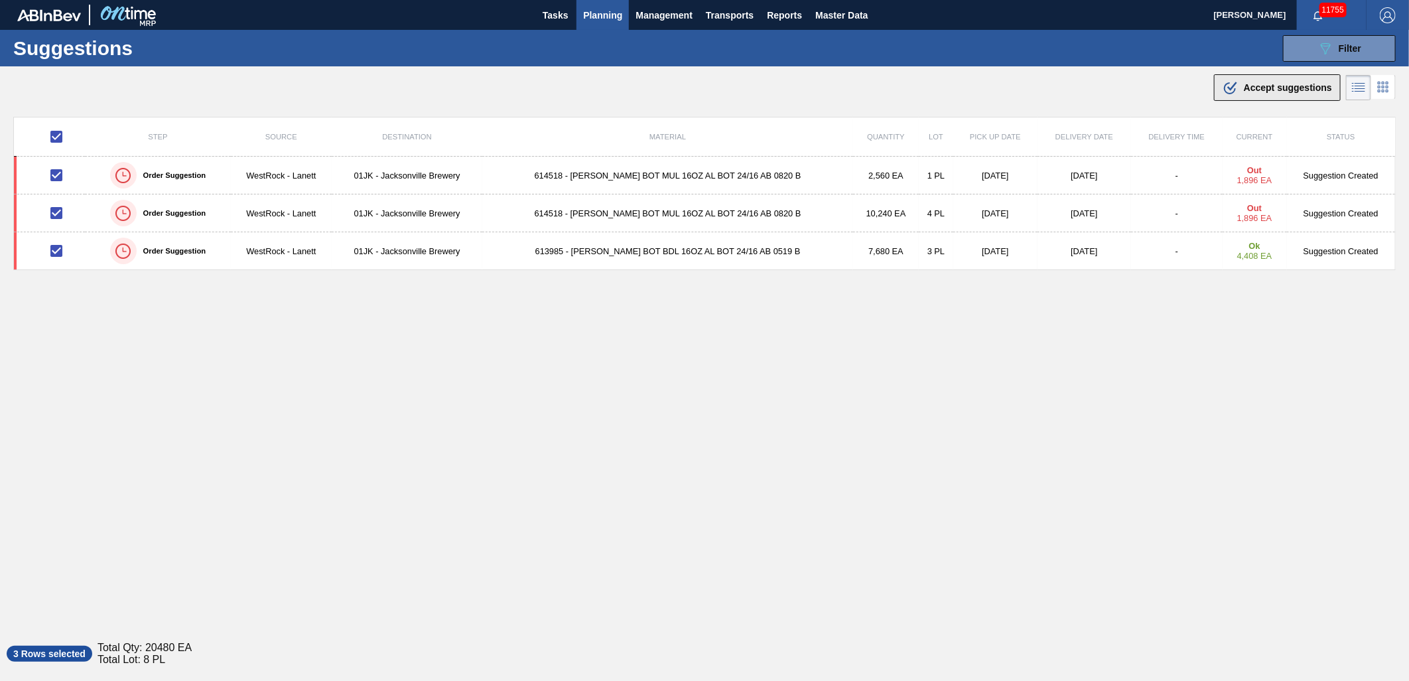
click at [1234, 82] on icon ".b{fill:var(--color-action-default)}" at bounding box center [1231, 88] width 16 height 16
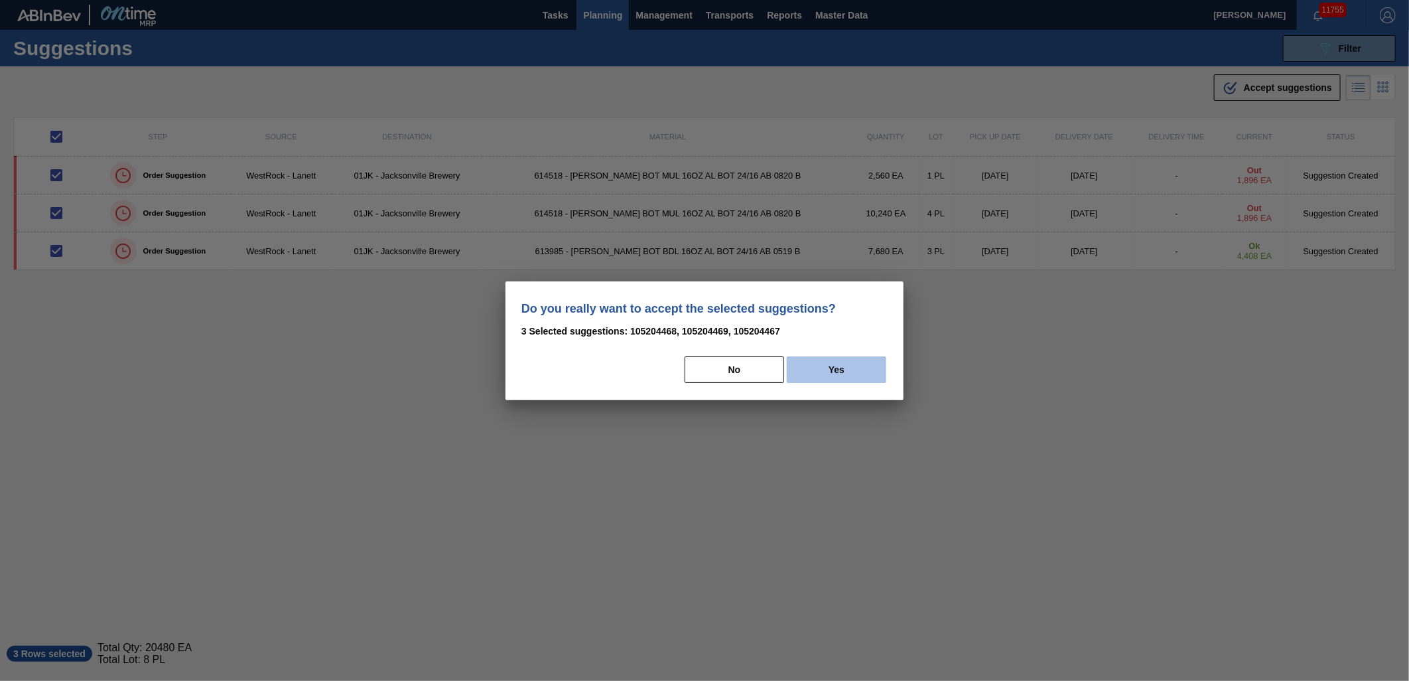
click at [845, 365] on button "Yes" at bounding box center [837, 369] width 100 height 27
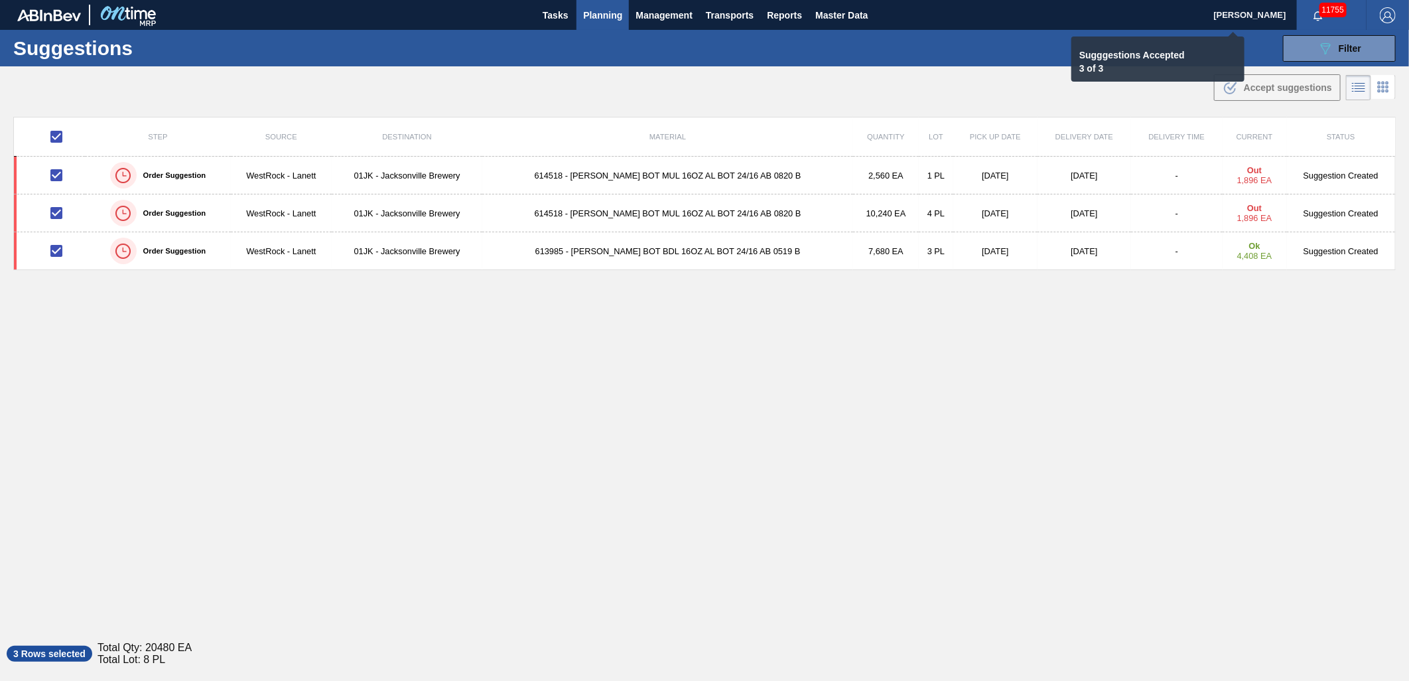
checkbox input "false"
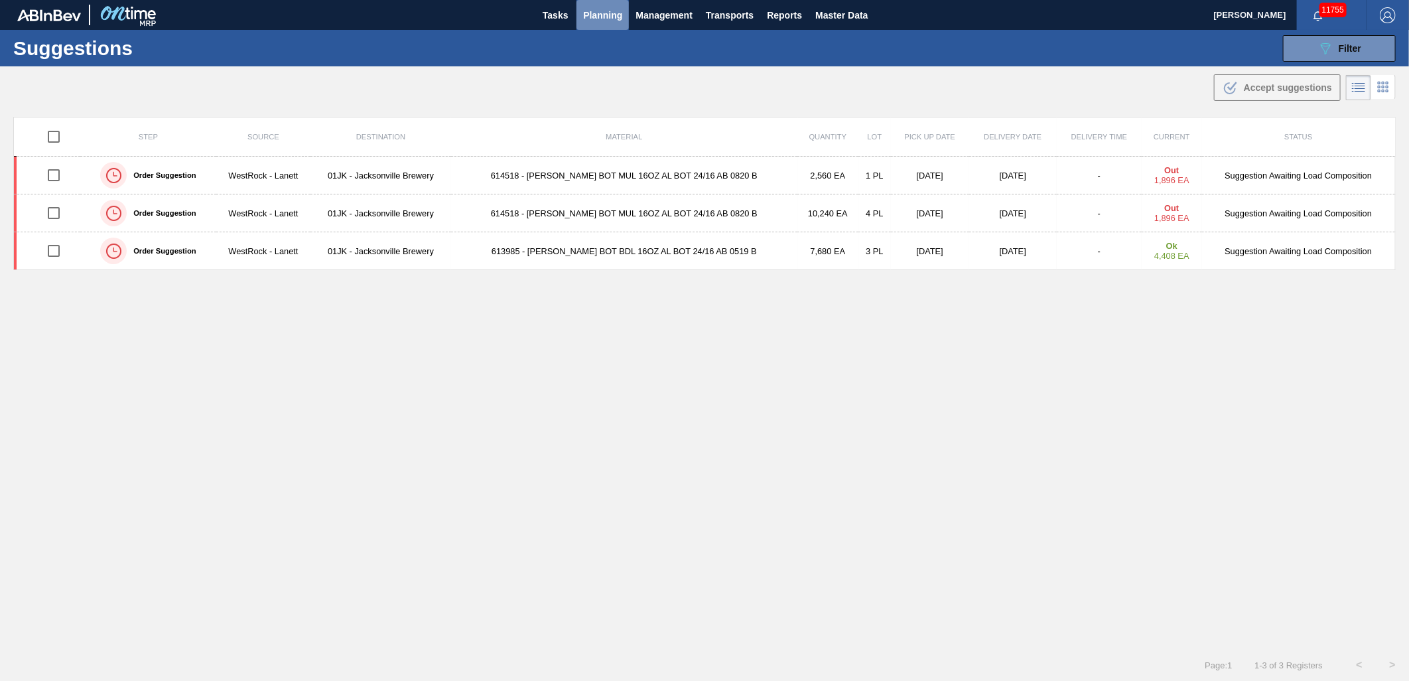
click at [589, 21] on span "Planning" at bounding box center [602, 15] width 39 height 16
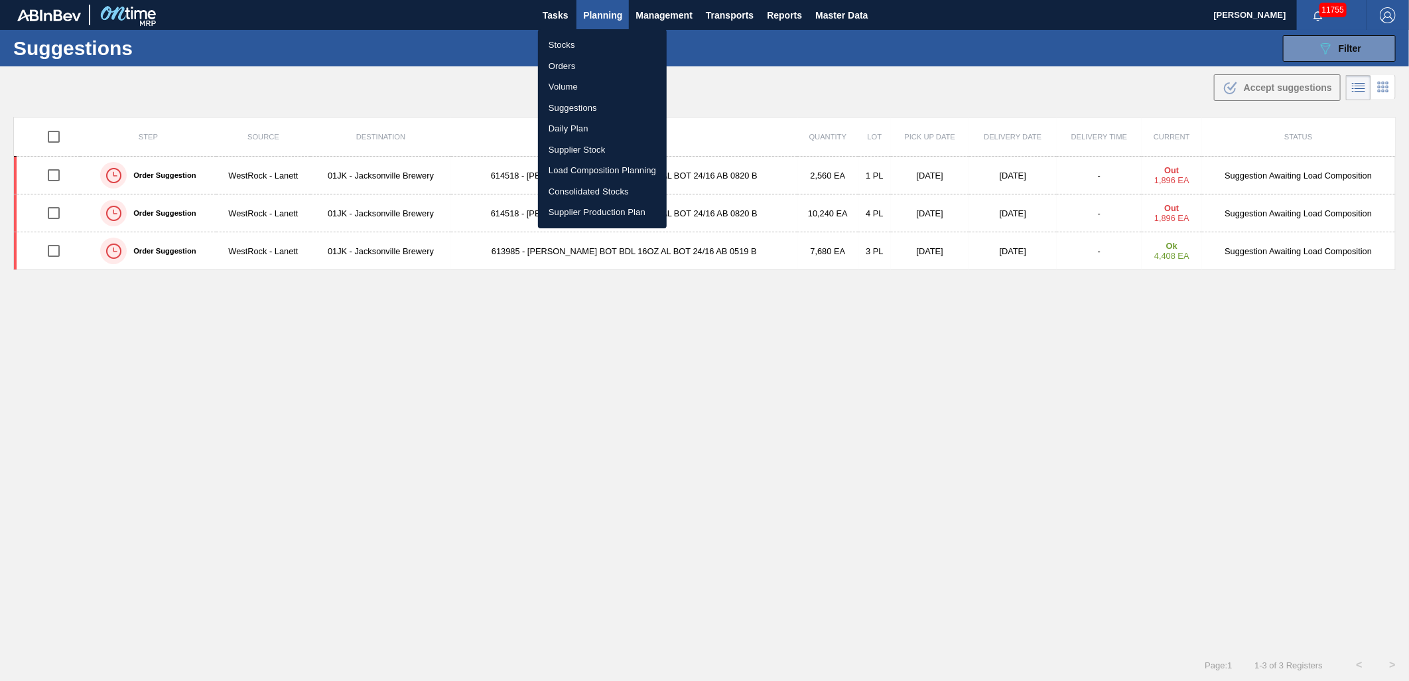
click at [594, 45] on li "Stocks" at bounding box center [602, 44] width 129 height 21
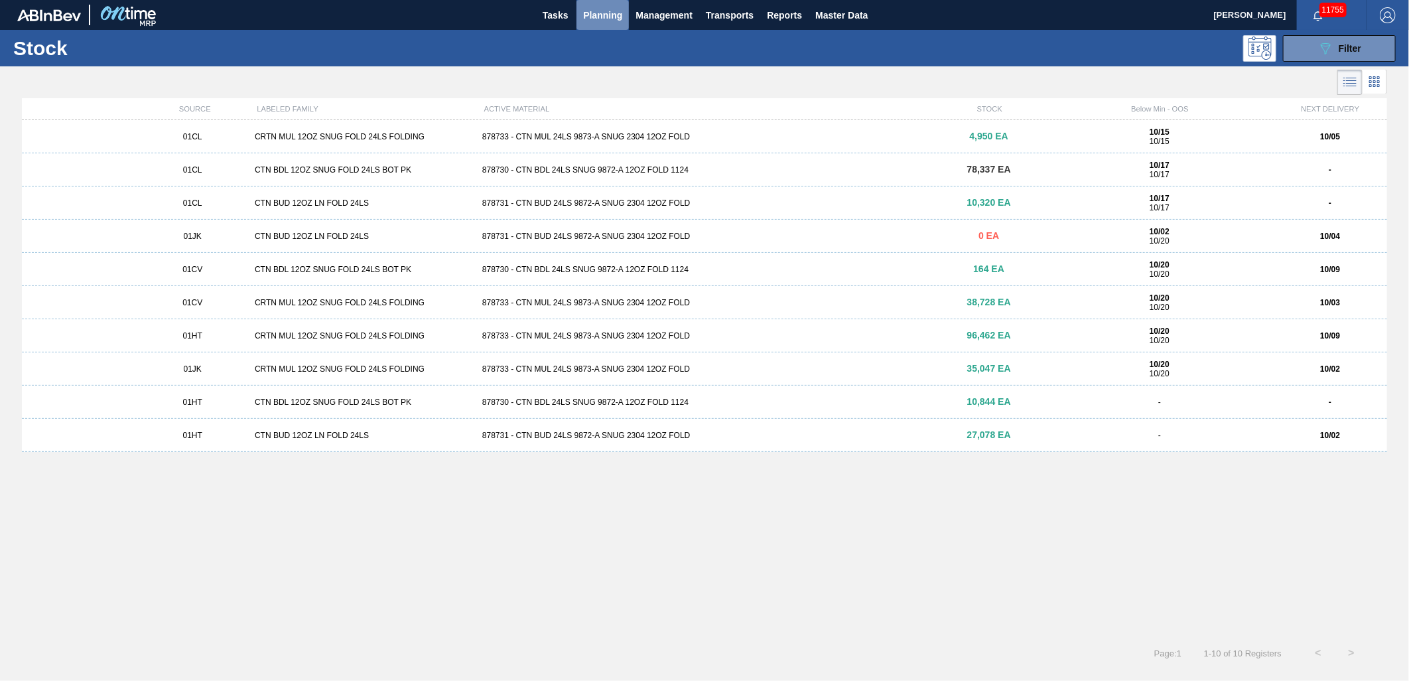
click at [601, 18] on span "Planning" at bounding box center [602, 15] width 39 height 16
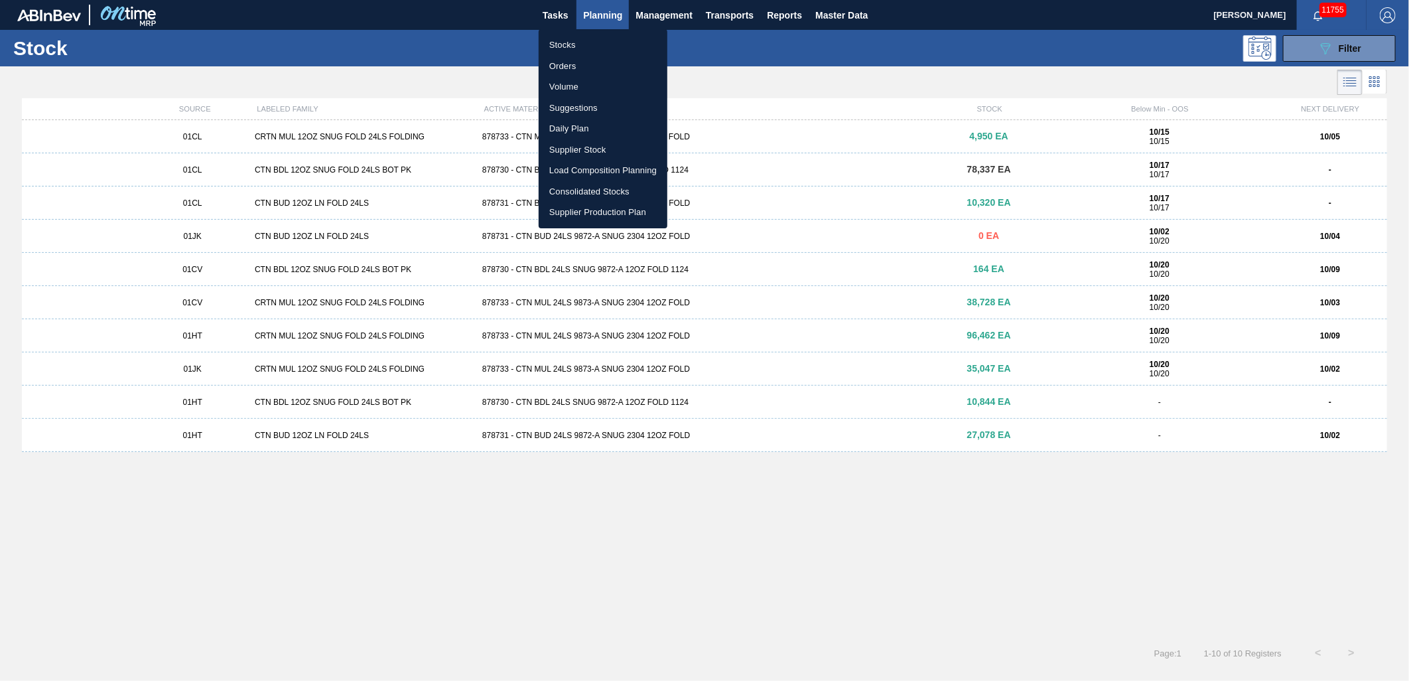
click at [1363, 51] on div at bounding box center [704, 340] width 1409 height 681
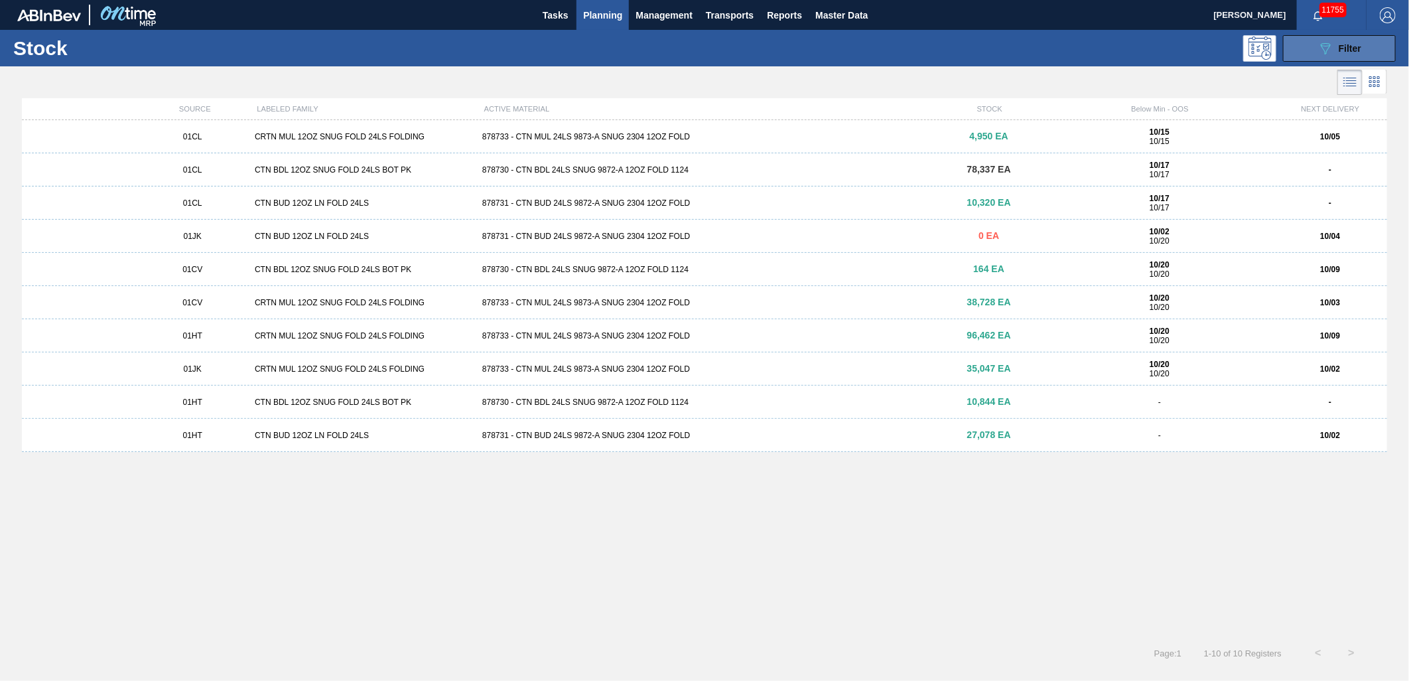
click at [1360, 44] on span "Filter" at bounding box center [1350, 48] width 23 height 11
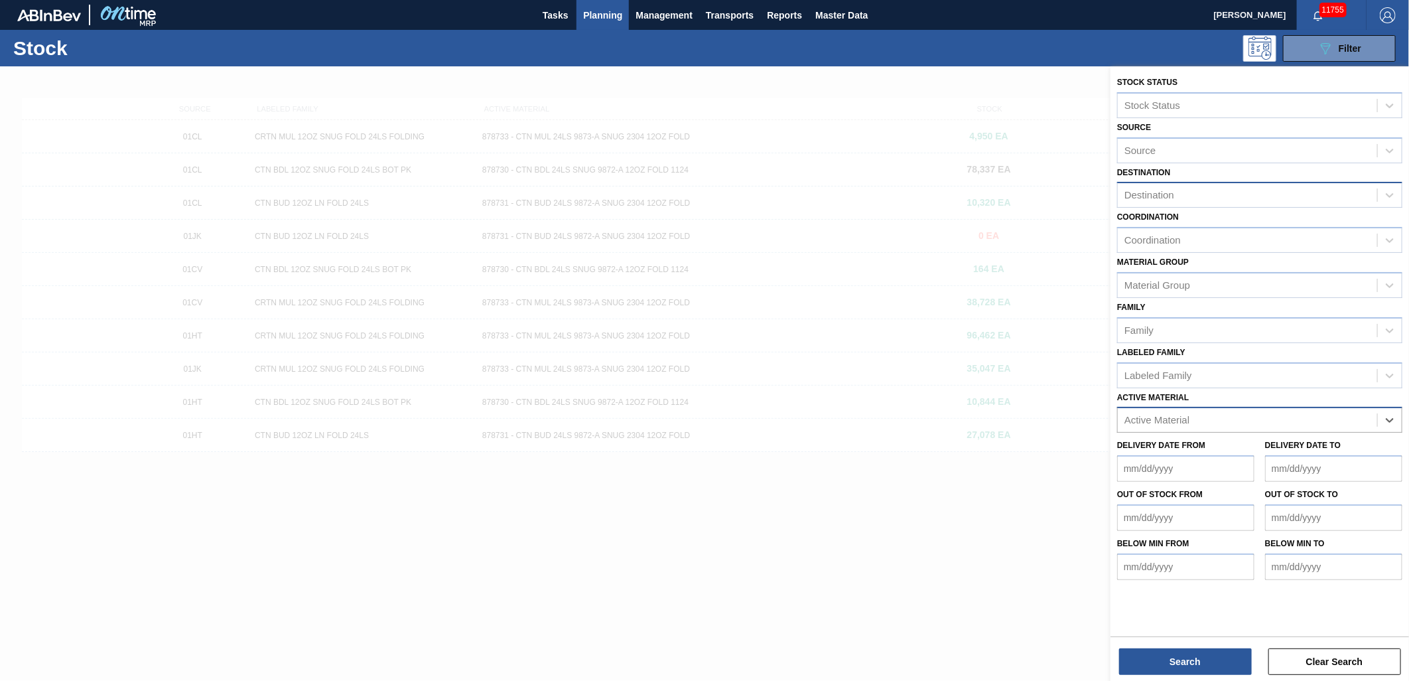
click at [1256, 196] on div "Destination" at bounding box center [1247, 195] width 259 height 19
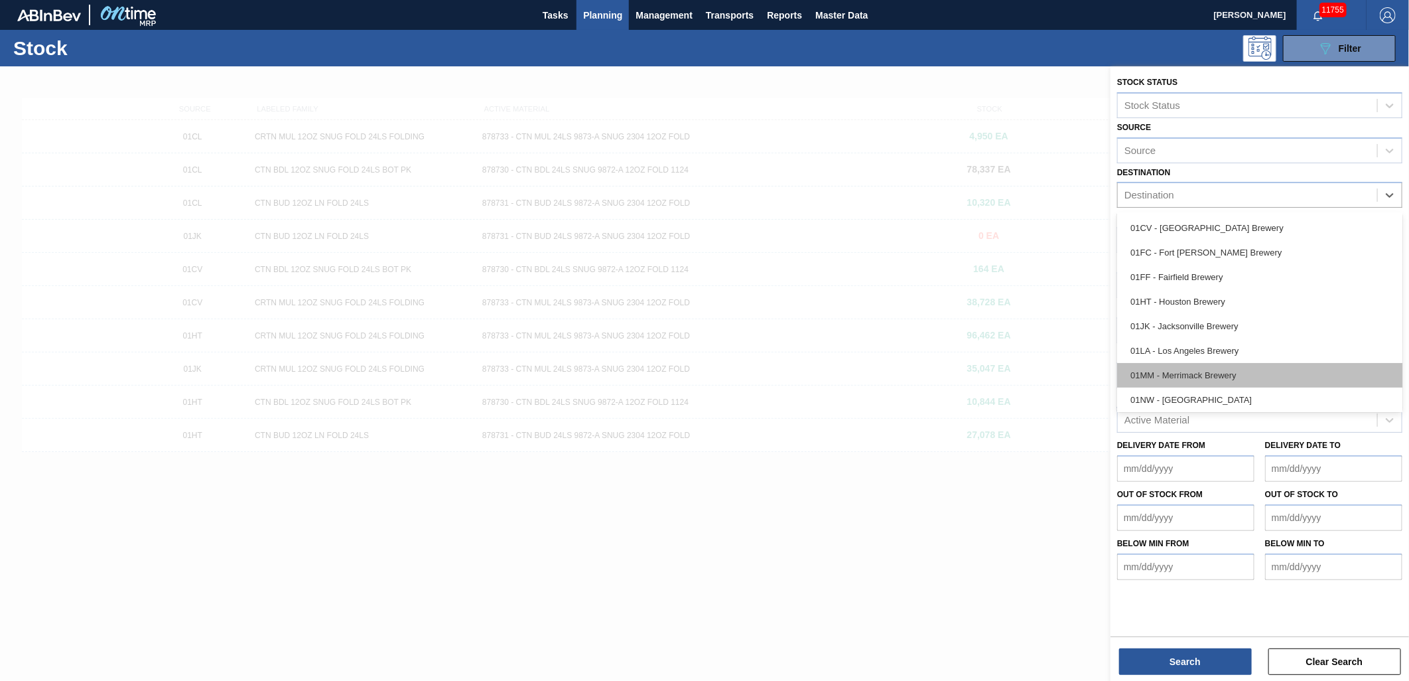
scroll to position [74, 0]
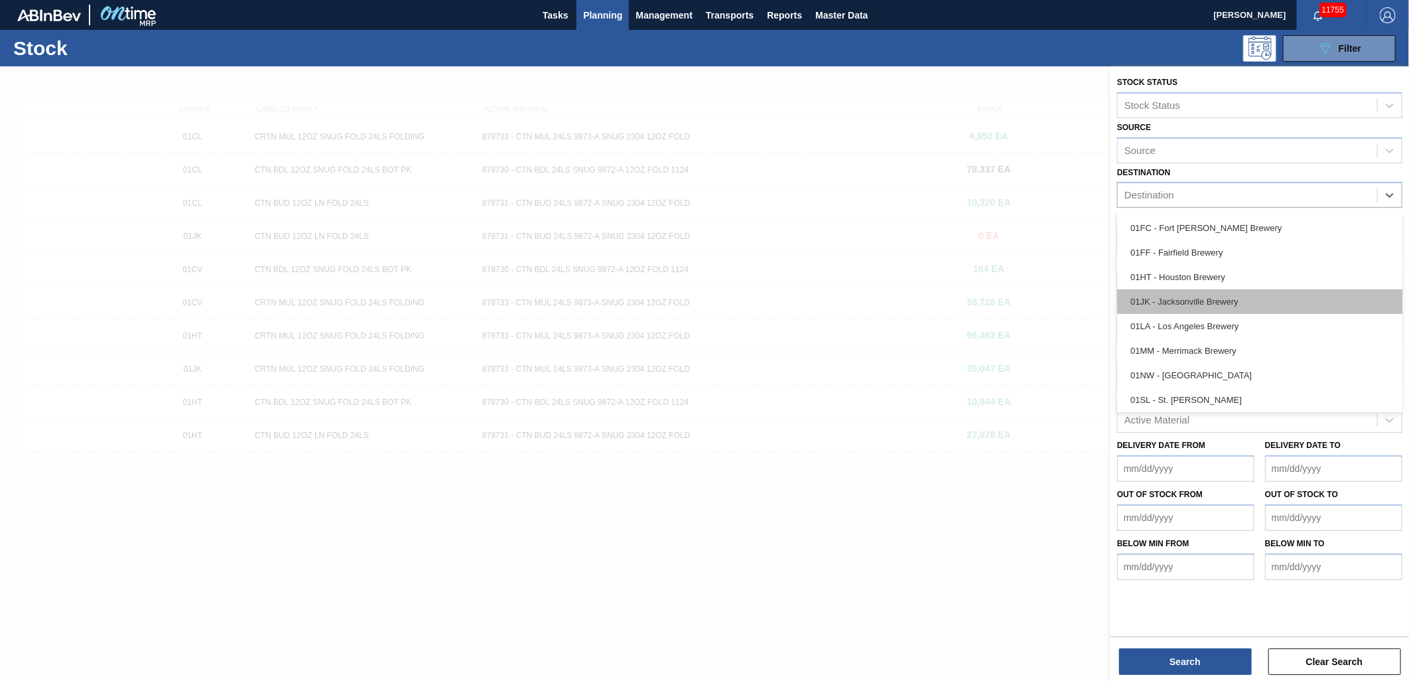
click at [1221, 305] on div "01JK - Jacksonville Brewery" at bounding box center [1259, 301] width 285 height 25
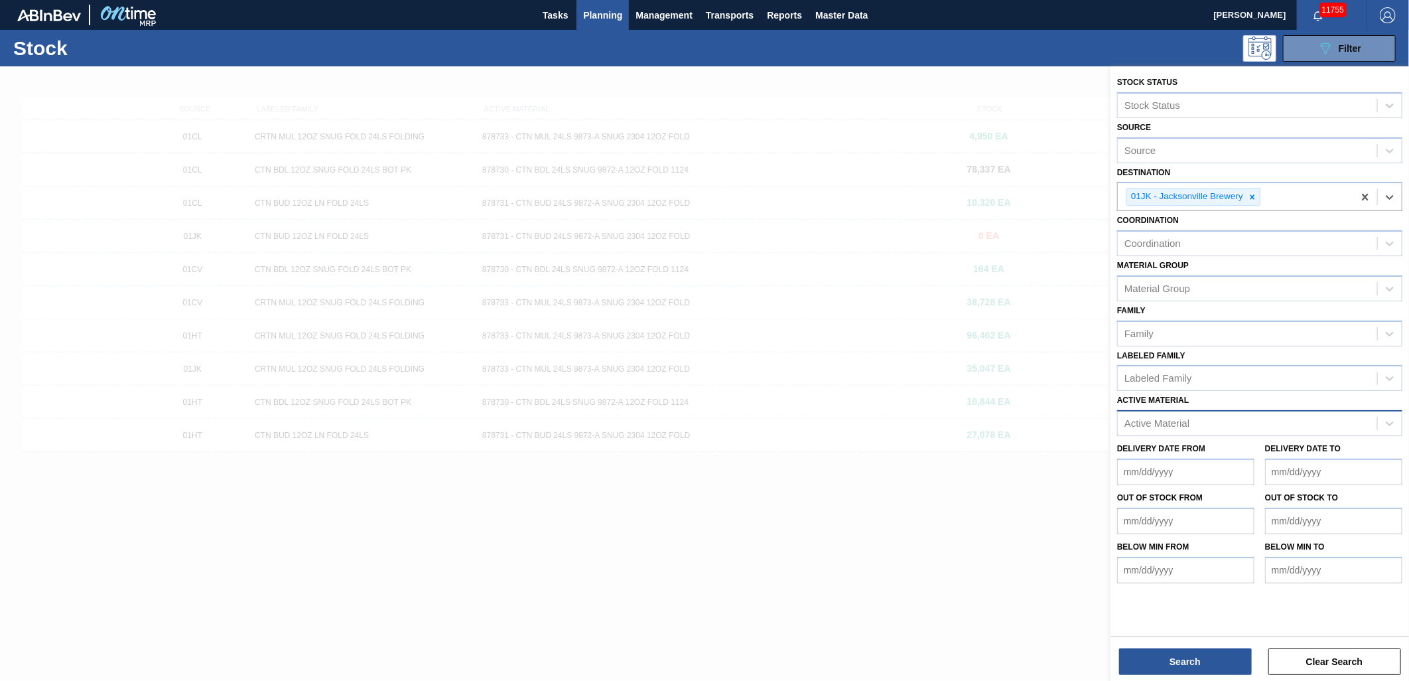
click at [1192, 414] on div "Active Material" at bounding box center [1247, 423] width 259 height 19
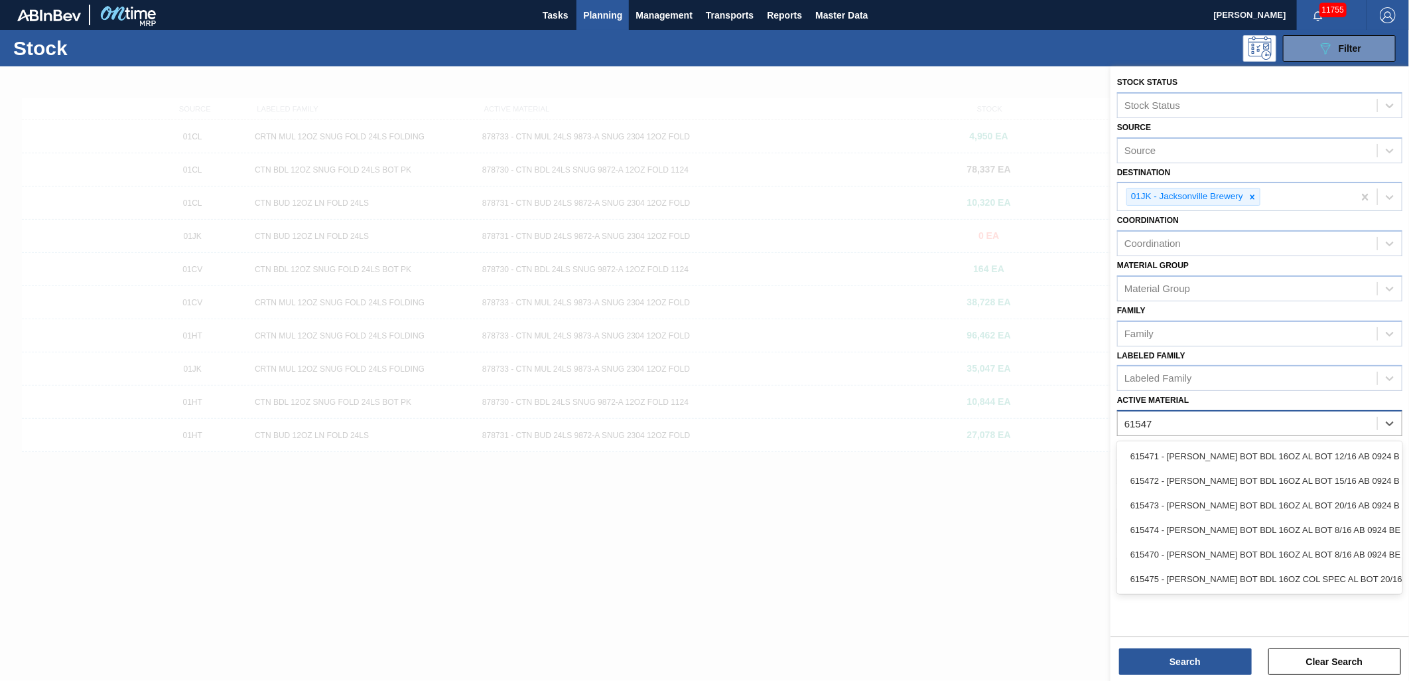
type Material "615472"
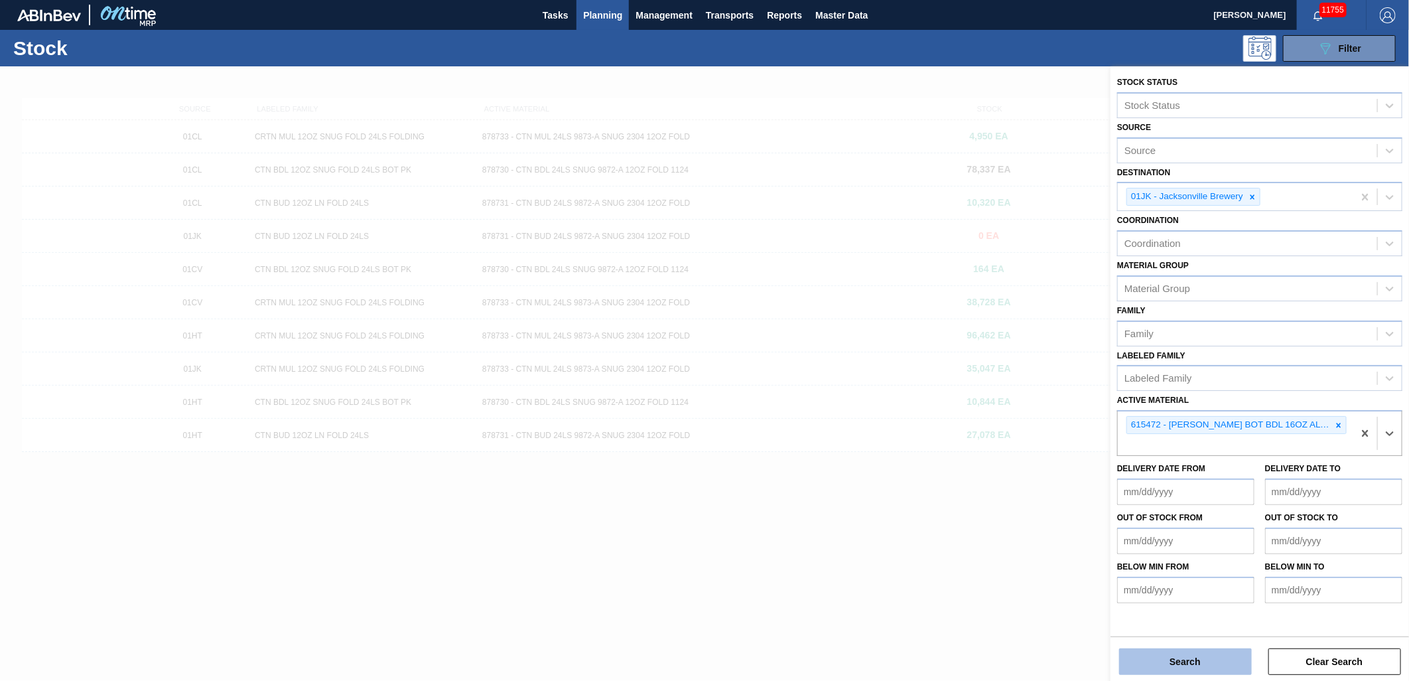
click at [1177, 654] on button "Search" at bounding box center [1185, 661] width 133 height 27
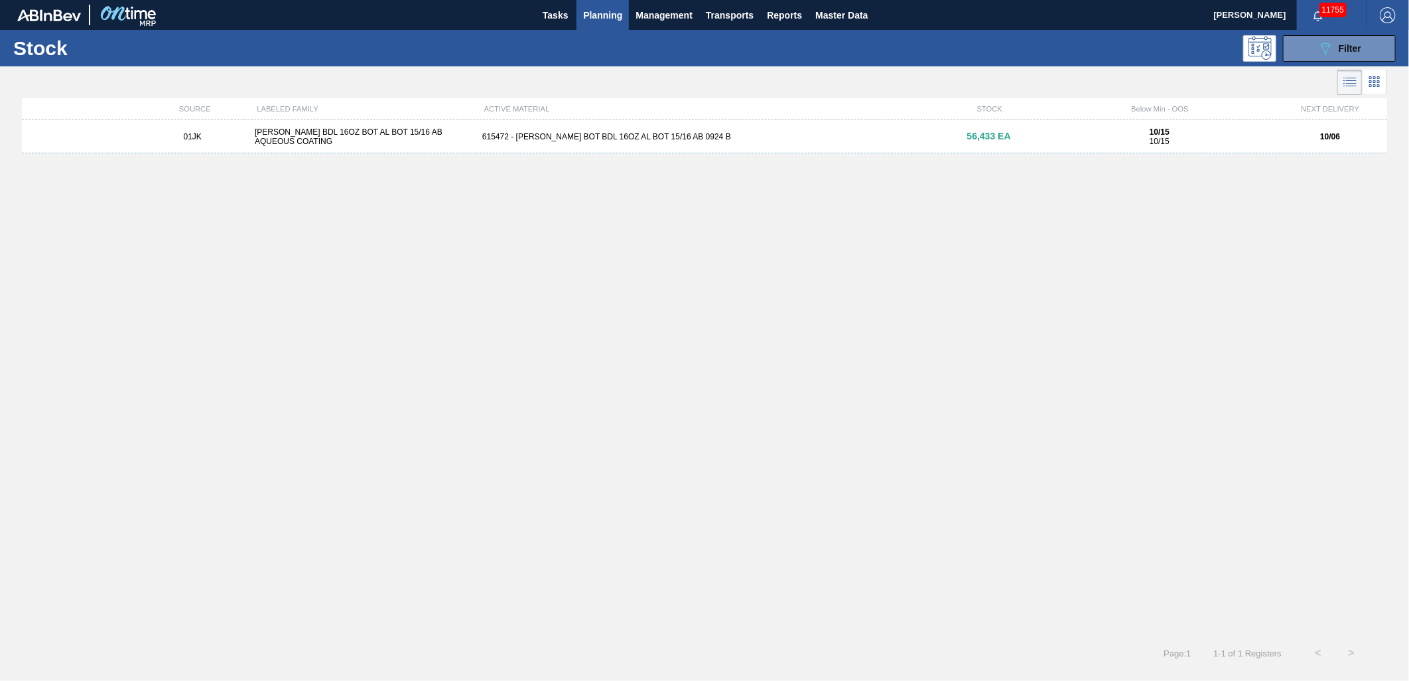
click at [945, 141] on div "56,433 EA" at bounding box center [989, 136] width 114 height 10
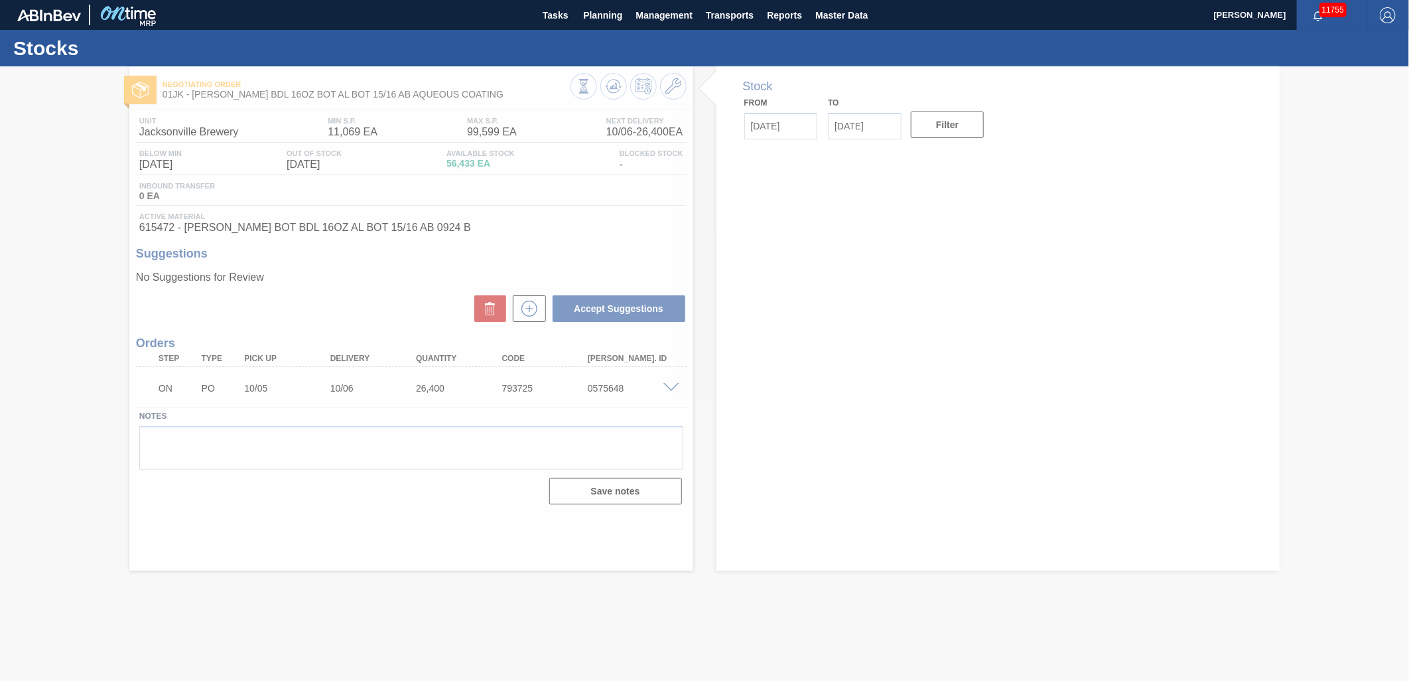
type input "[DATE]"
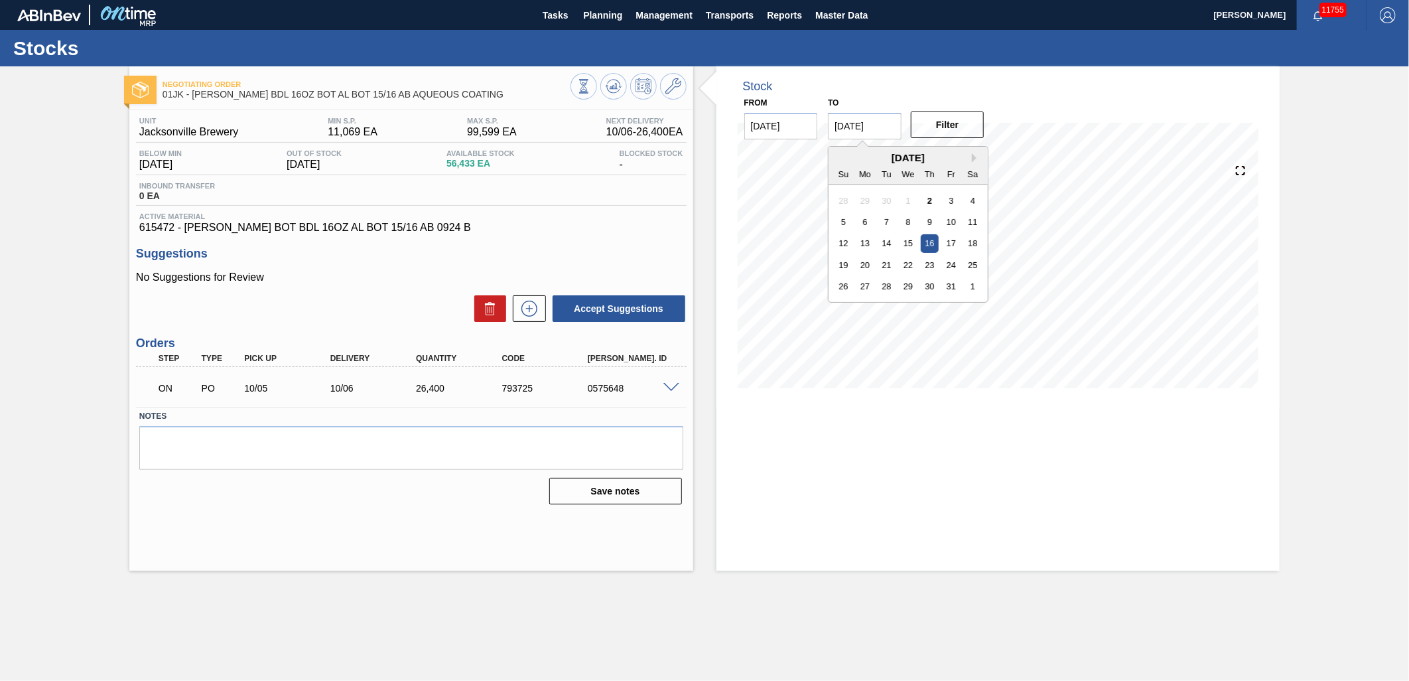
click at [886, 135] on input "10/16/2025" at bounding box center [865, 126] width 74 height 27
click at [846, 262] on div "19" at bounding box center [844, 265] width 18 height 18
type input "[DATE]"
click at [973, 122] on button "Filter" at bounding box center [948, 124] width 74 height 27
click at [609, 80] on icon at bounding box center [614, 86] width 16 height 16
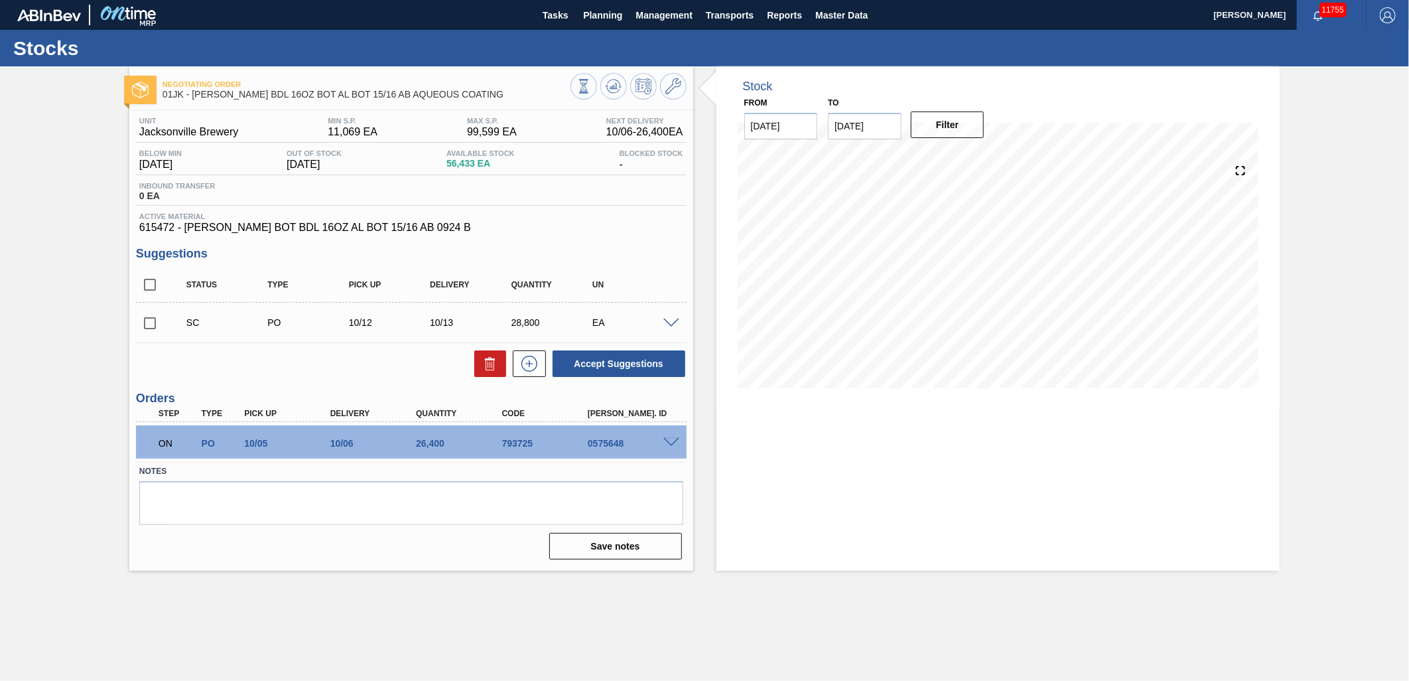
click at [664, 320] on span at bounding box center [671, 323] width 16 height 10
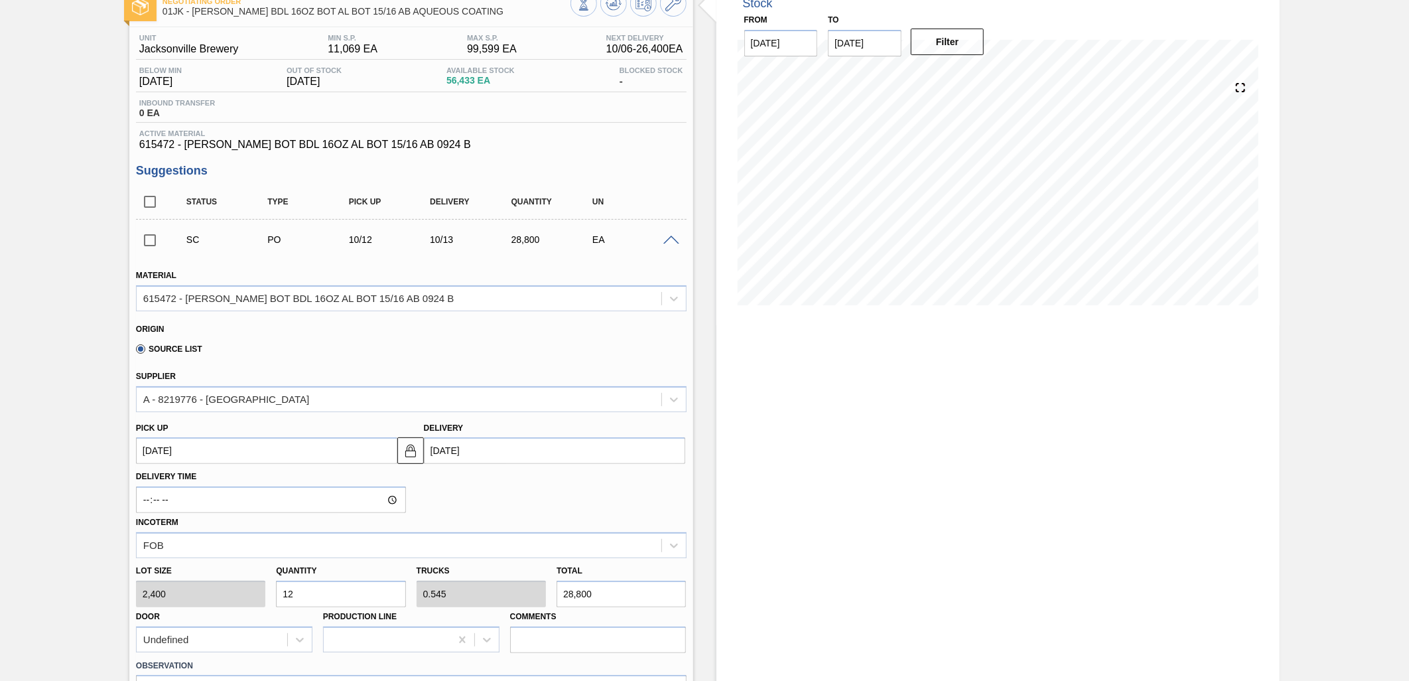
scroll to position [74, 0]
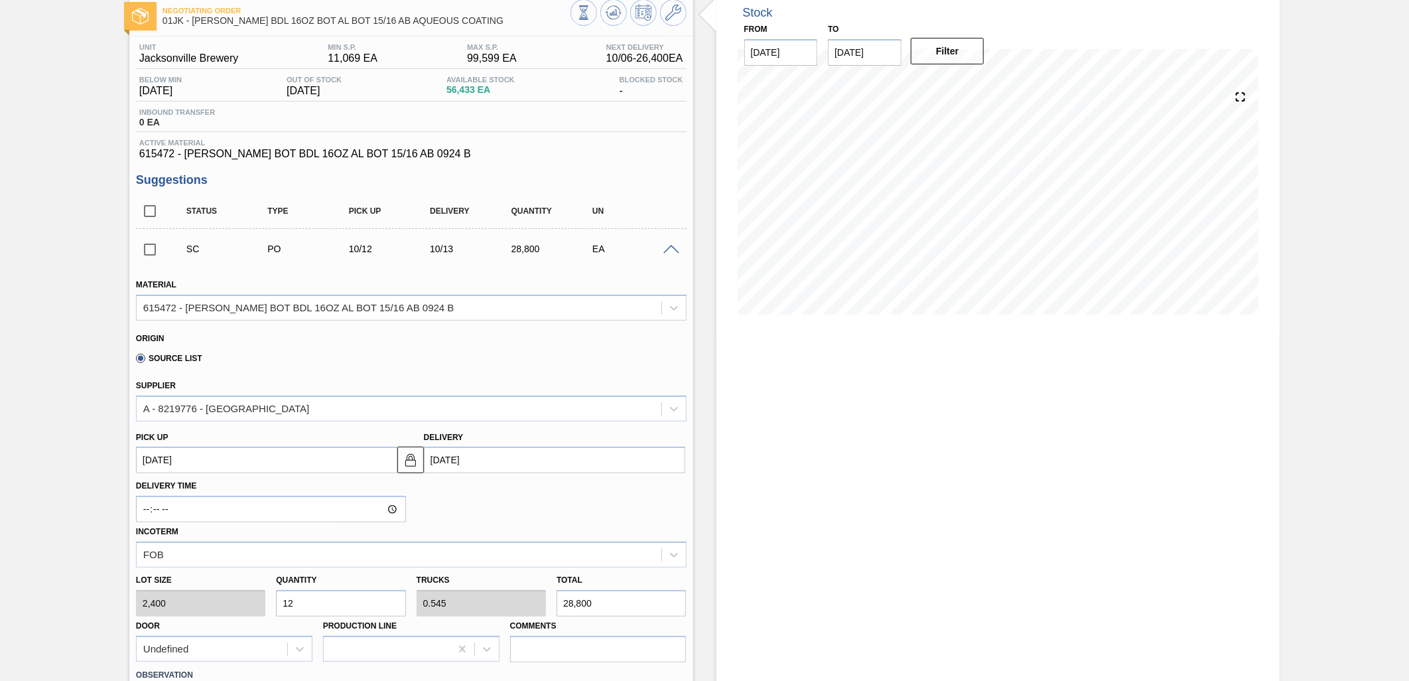
click at [149, 244] on input "checkbox" at bounding box center [150, 250] width 28 height 28
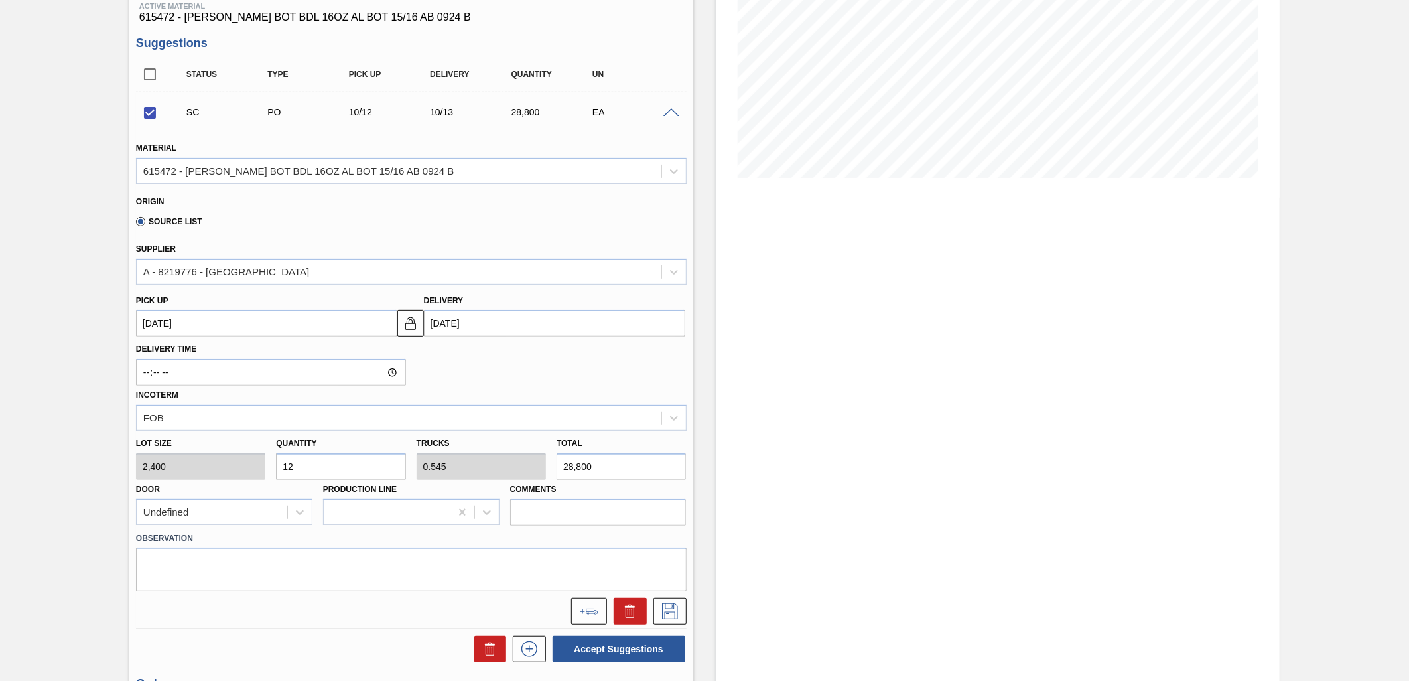
scroll to position [236, 0]
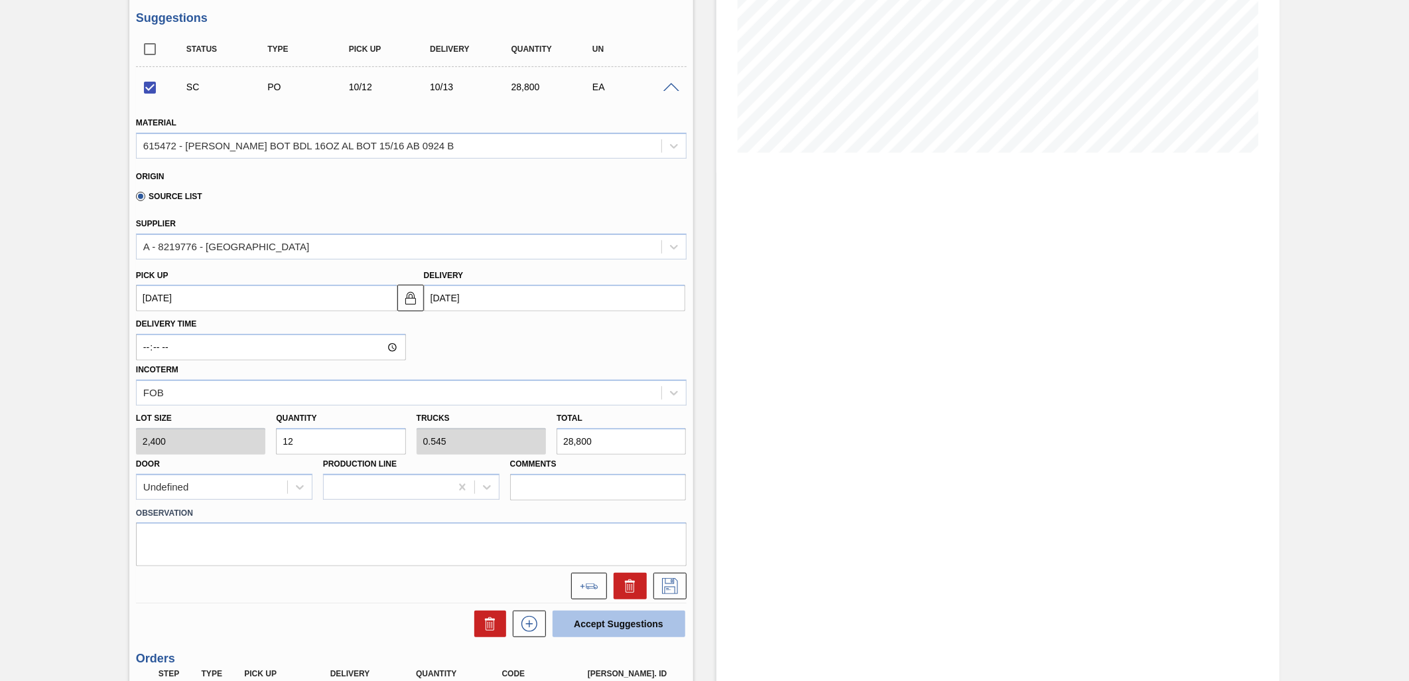
click at [648, 631] on button "Accept Suggestions" at bounding box center [619, 623] width 133 height 27
checkbox input "false"
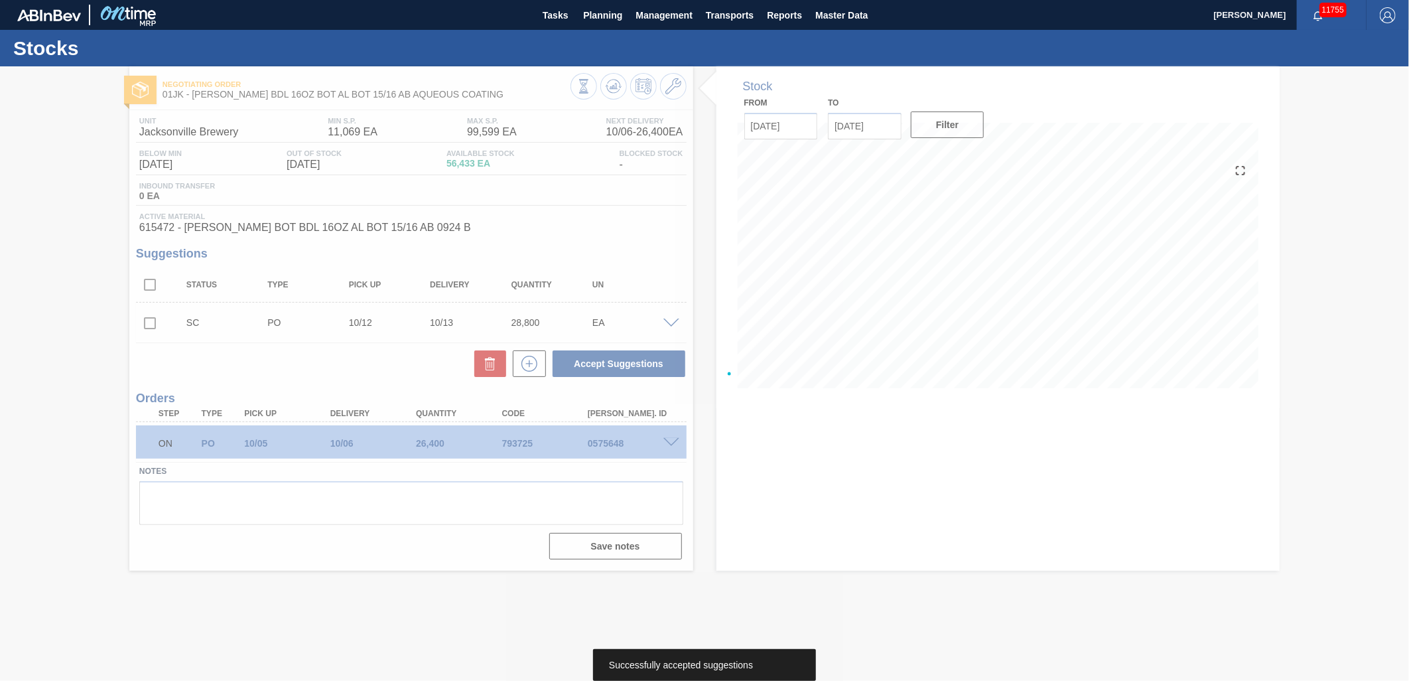
scroll to position [0, 0]
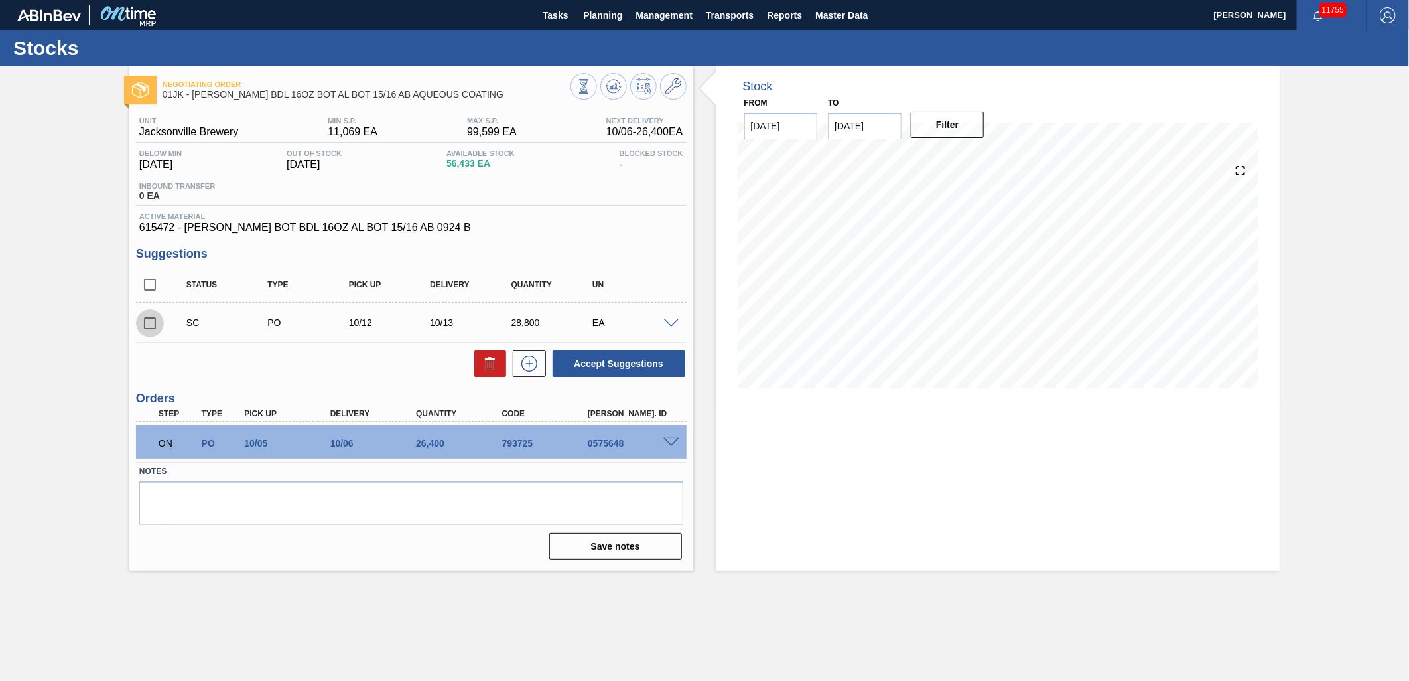
click at [143, 326] on input "checkbox" at bounding box center [150, 323] width 28 height 28
click at [630, 369] on button "Accept Suggestions" at bounding box center [619, 363] width 133 height 27
checkbox input "false"
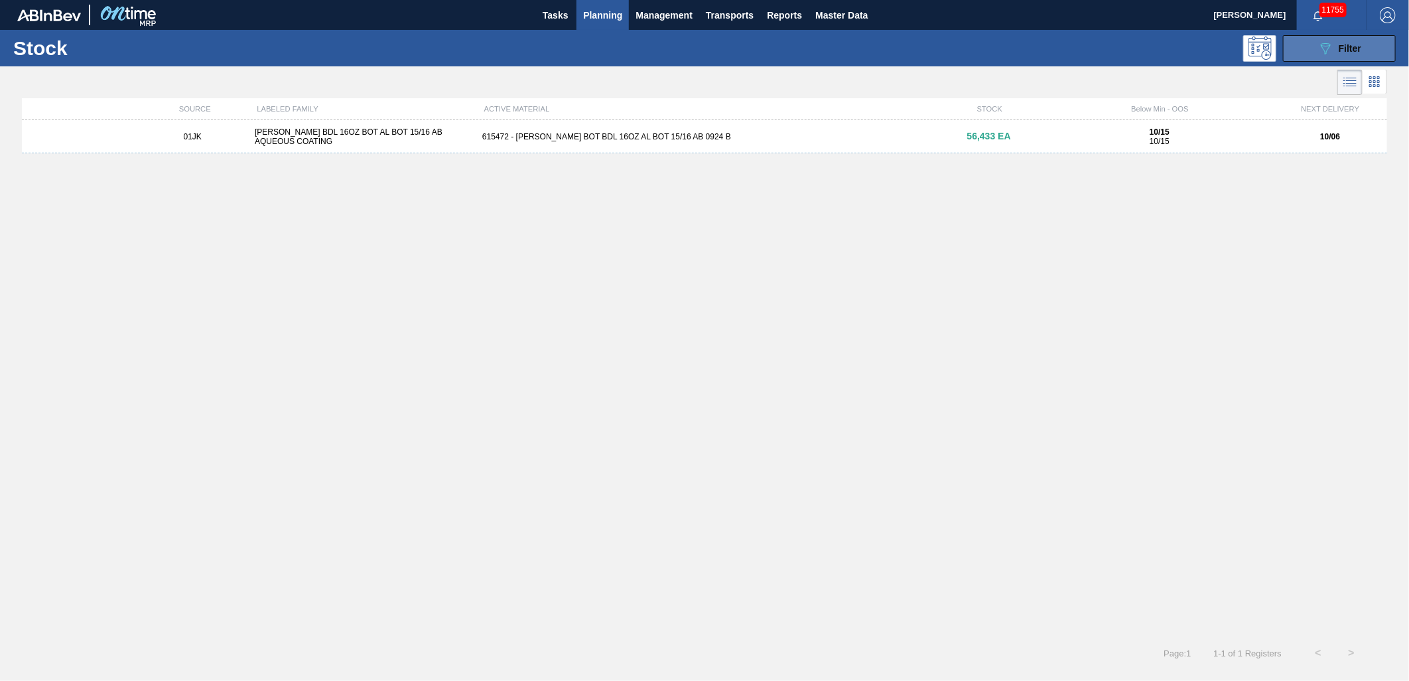
click at [1385, 45] on button "089F7B8B-B2A5-4AFE-B5C0-19BA573D28AC Filter" at bounding box center [1339, 48] width 113 height 27
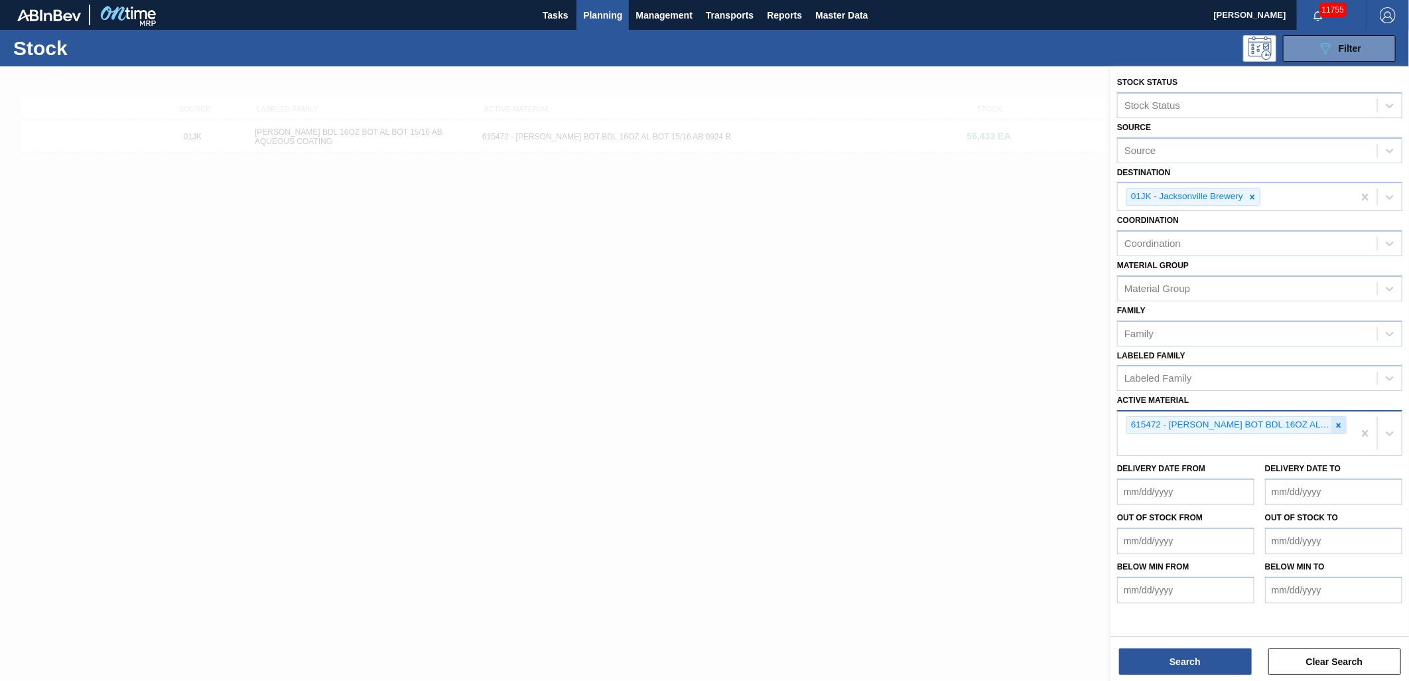
click at [1339, 421] on icon at bounding box center [1338, 425] width 9 height 9
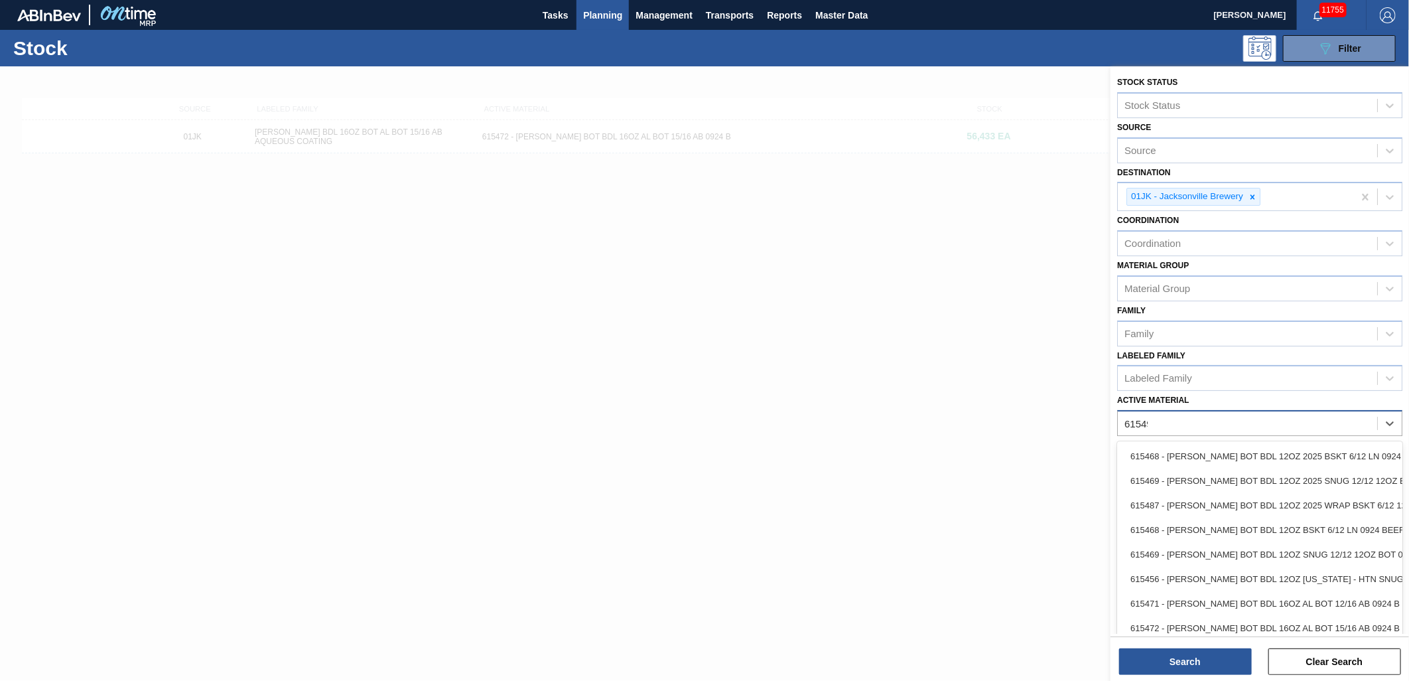
type Material "615492"
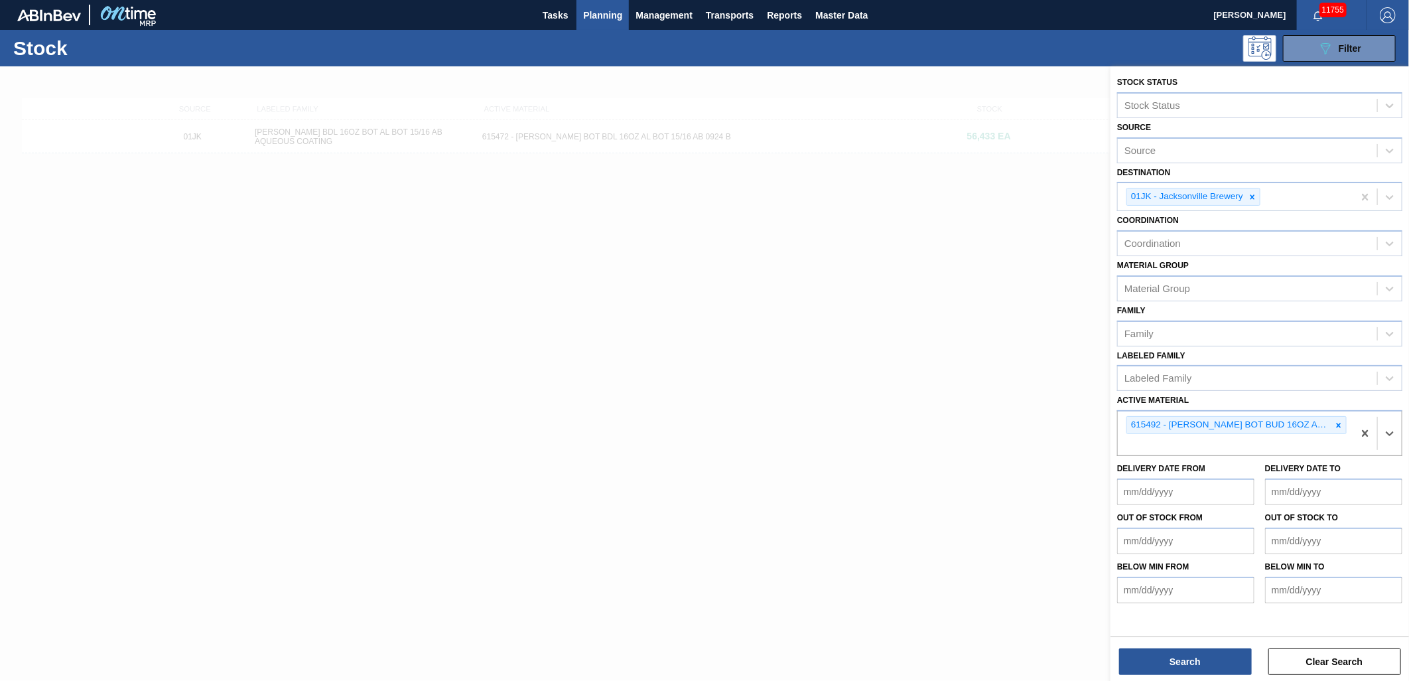
click at [1211, 677] on div "Stock Status Stock Status Source Source Destination 01JK - Jacksonville Brewery…" at bounding box center [1260, 374] width 299 height 617
click at [1211, 670] on button "Search" at bounding box center [1185, 661] width 133 height 27
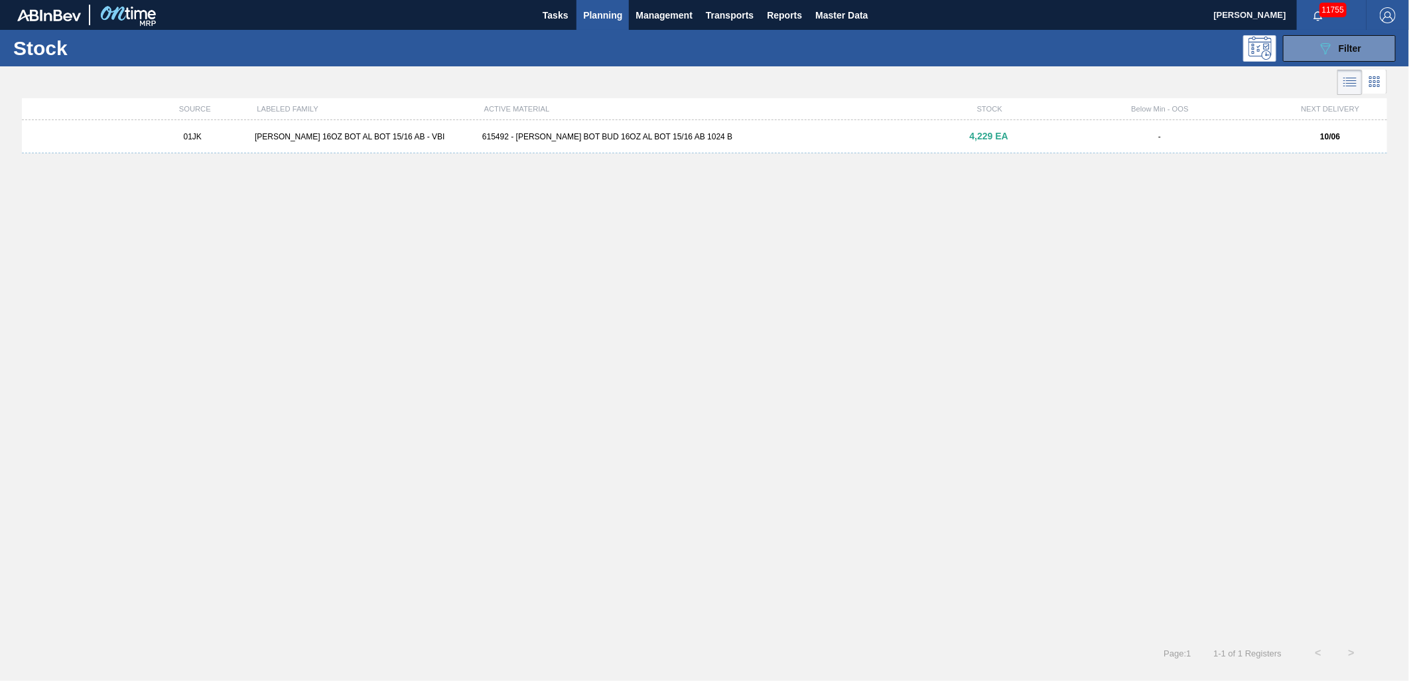
click at [910, 136] on div "615492 - CARR BOT BUD 16OZ AL BOT 15/16 AB 1024 B" at bounding box center [704, 136] width 455 height 9
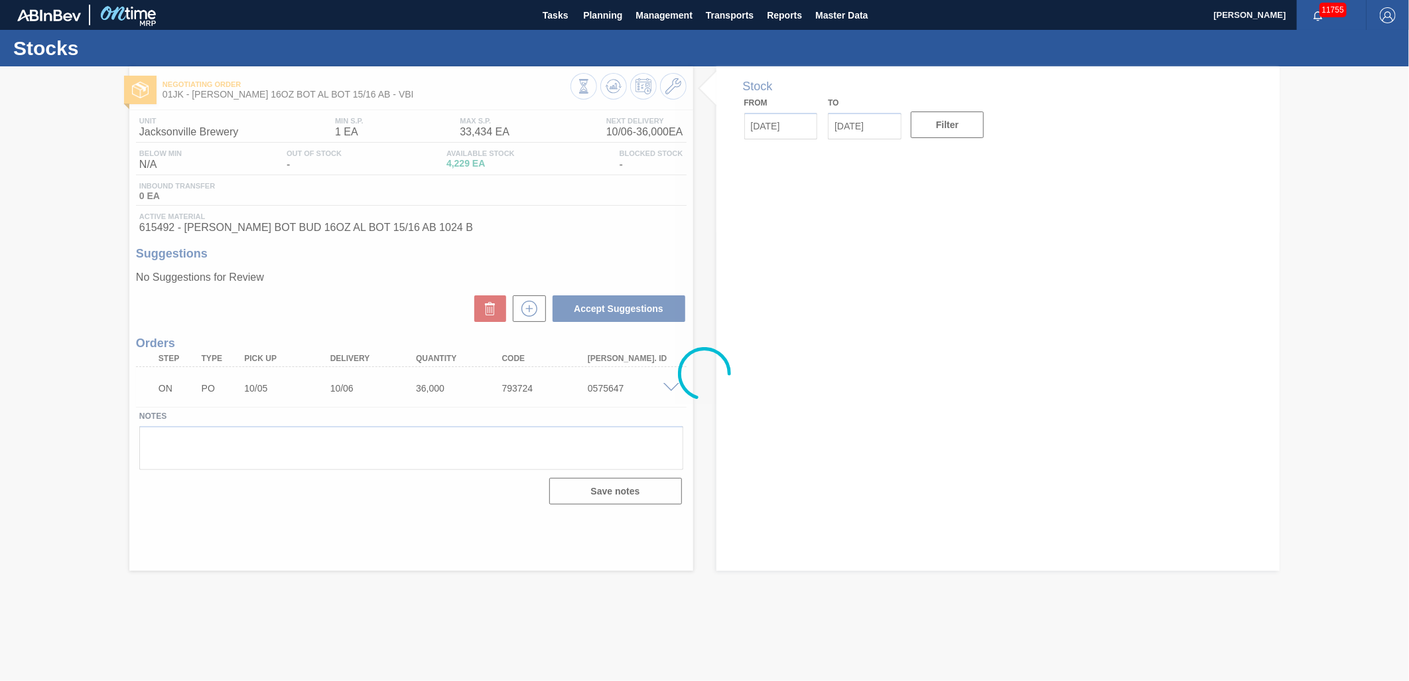
type input "[DATE]"
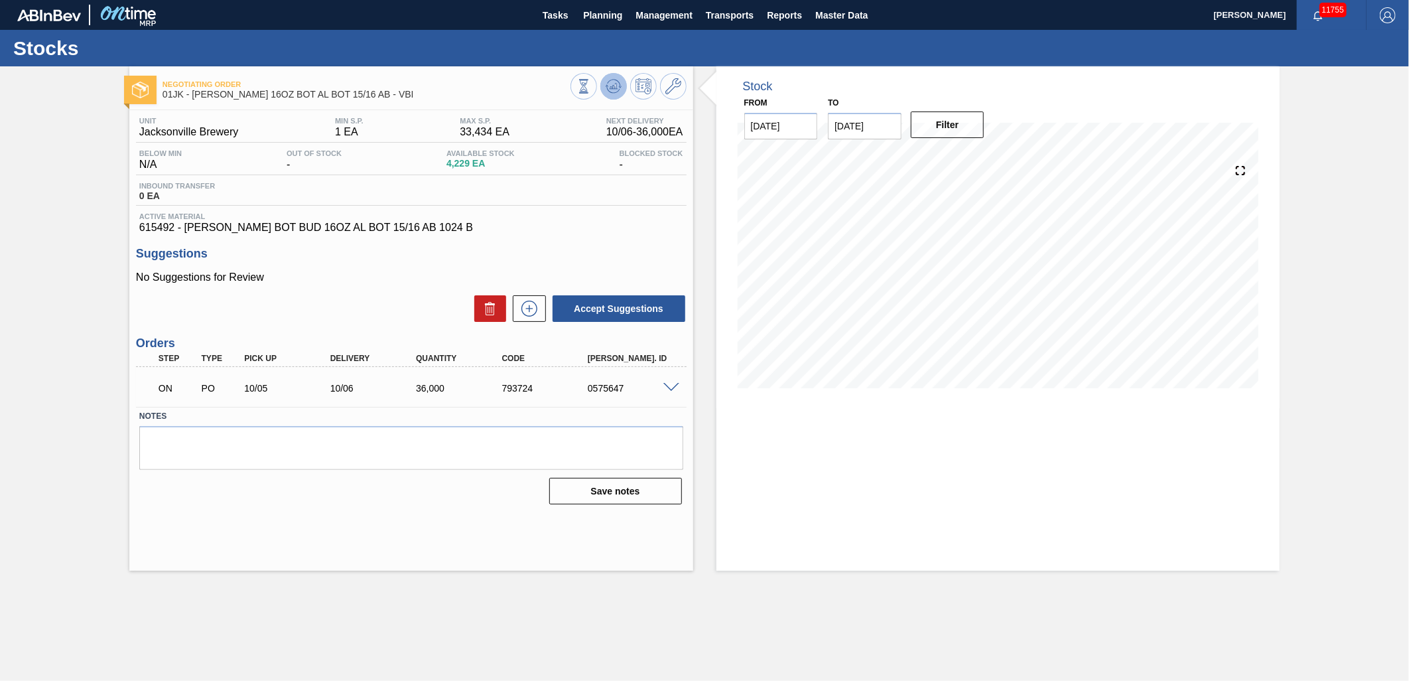
click at [616, 84] on icon at bounding box center [613, 86] width 9 height 6
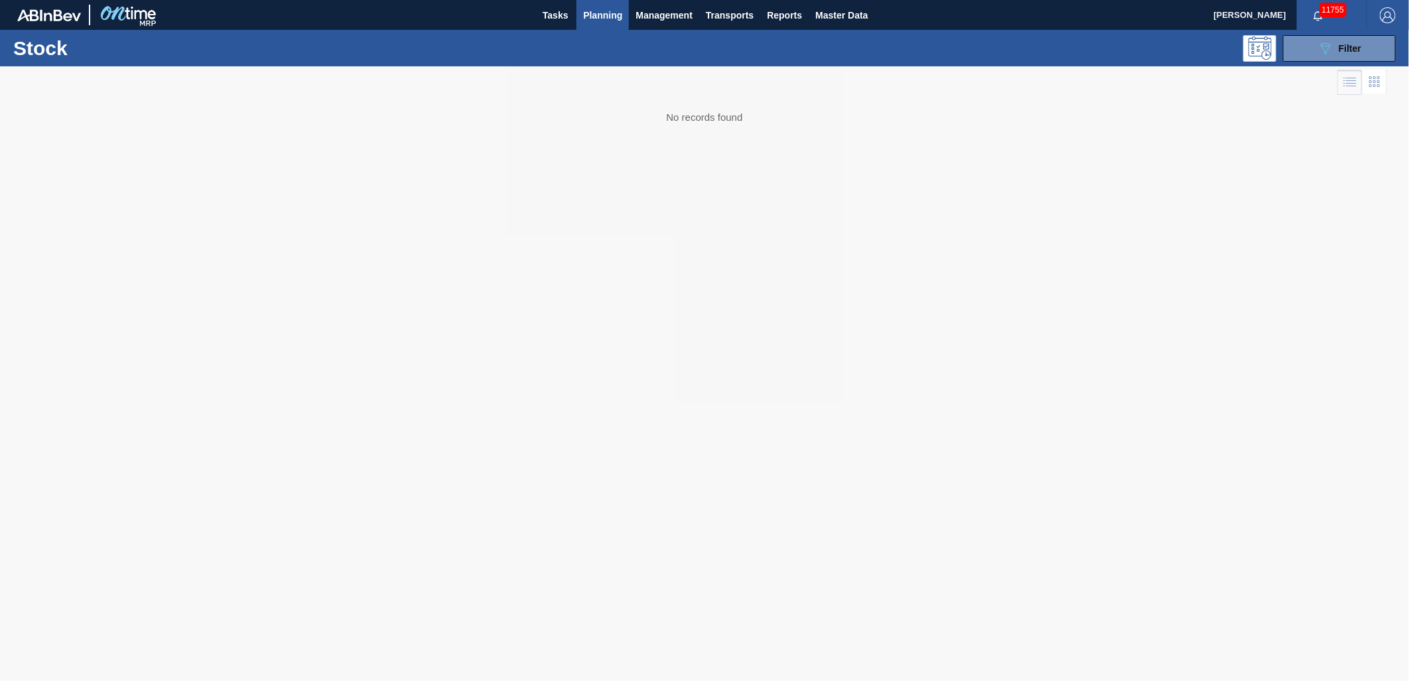
click at [1322, 34] on div "Stock 089F7B8B-B2A5-4AFE-B5C0-19BA573D28AC Filter" at bounding box center [704, 48] width 1409 height 36
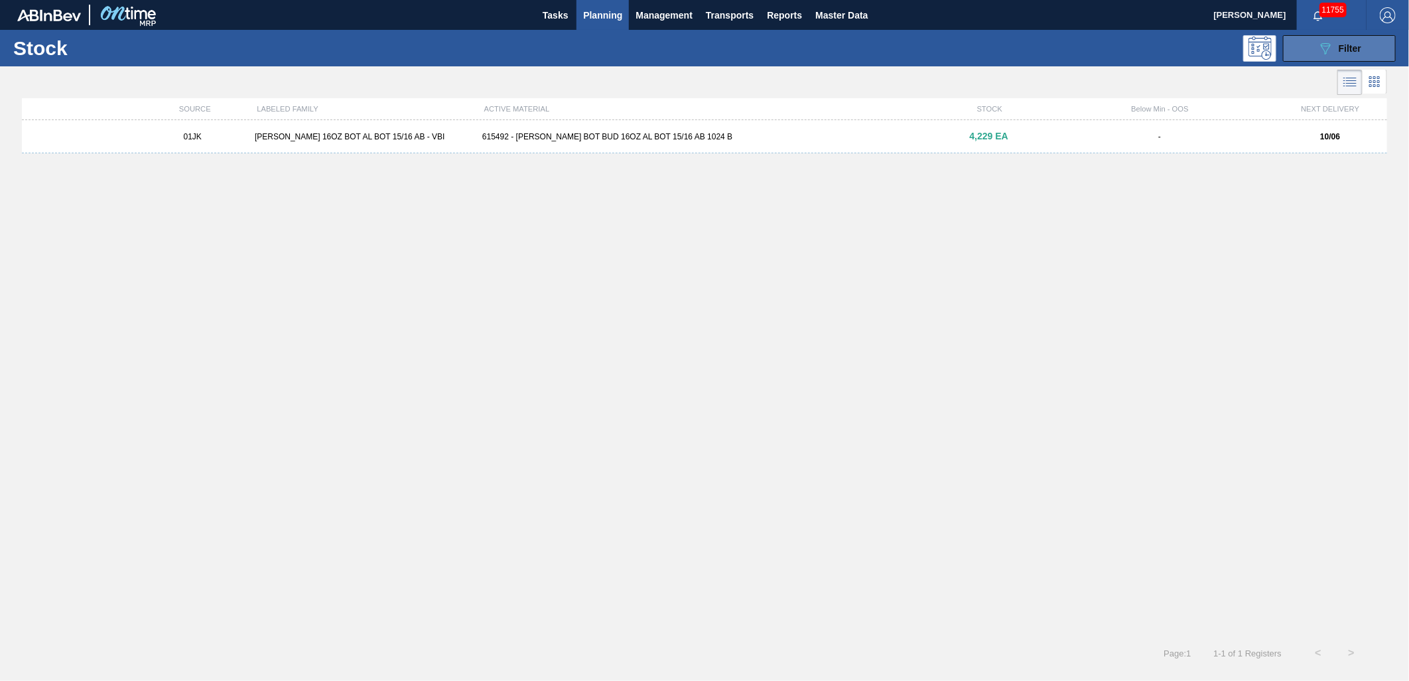
click at [1323, 42] on icon "089F7B8B-B2A5-4AFE-B5C0-19BA573D28AC" at bounding box center [1326, 48] width 16 height 16
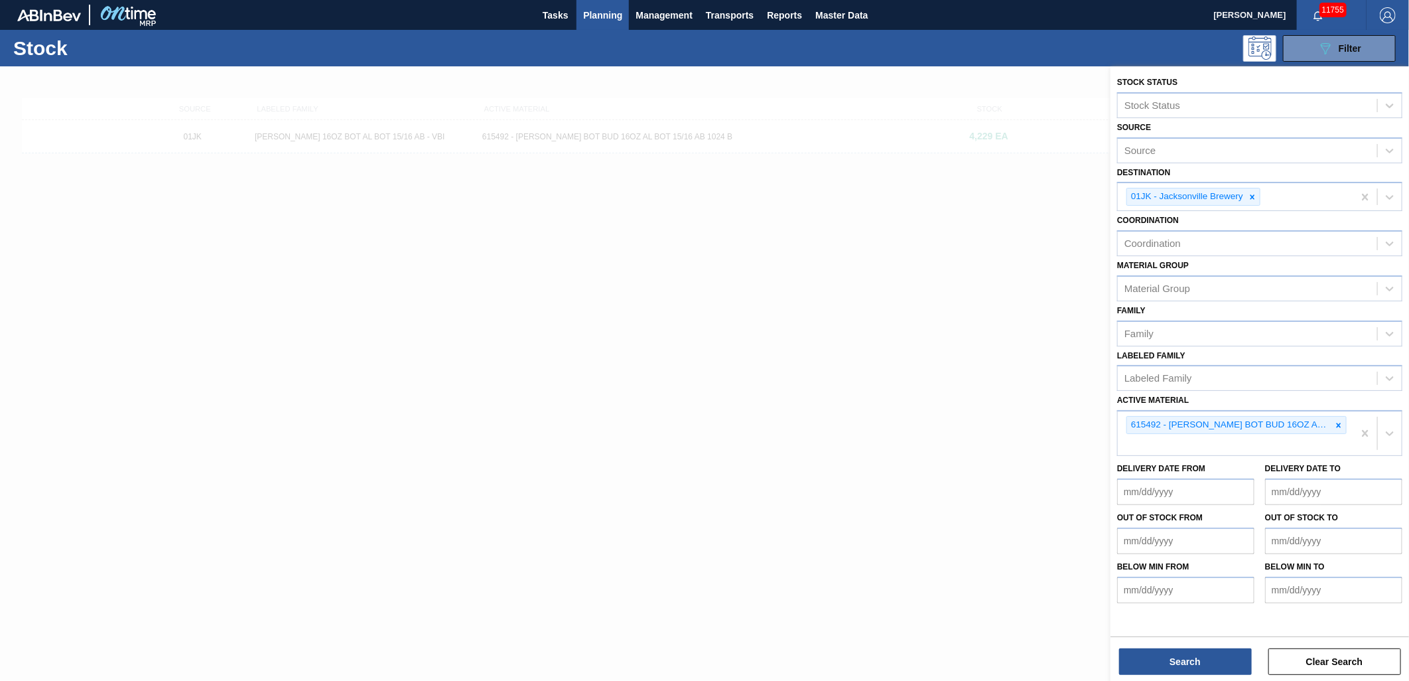
click at [599, 16] on span "Planning" at bounding box center [602, 15] width 39 height 16
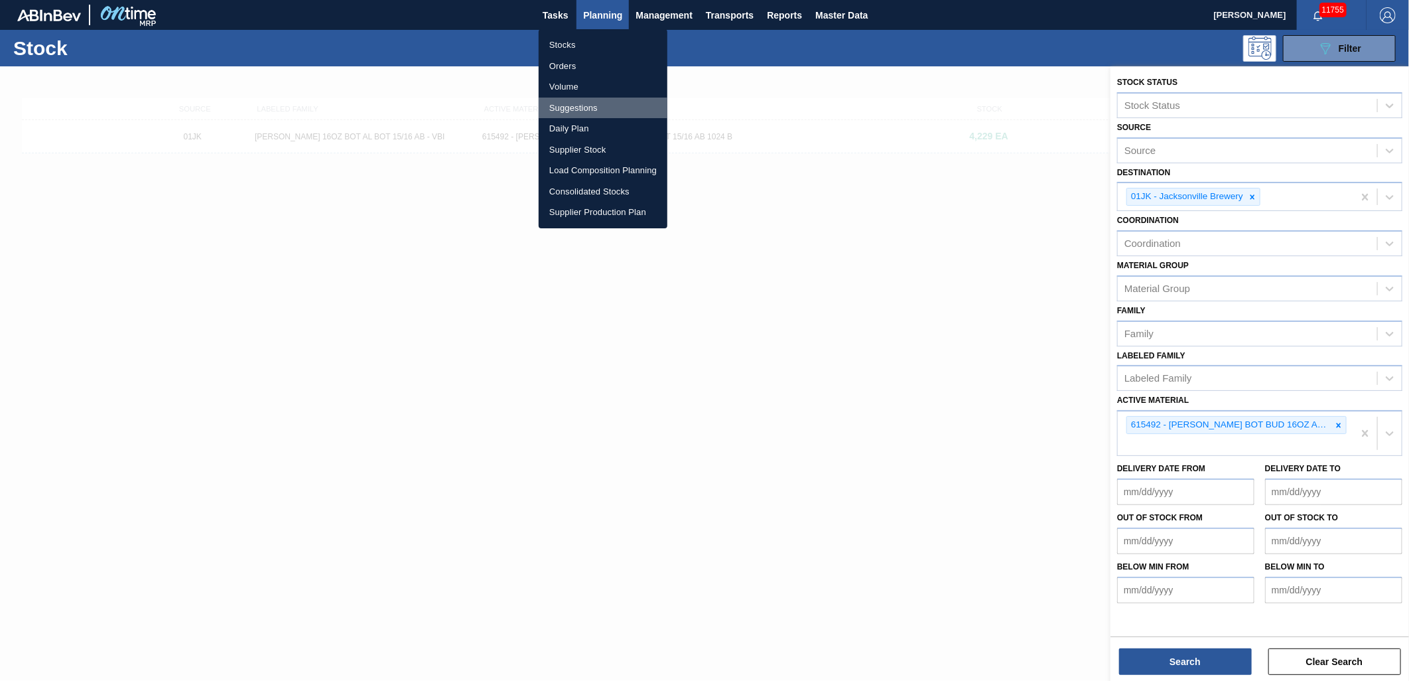
click at [574, 107] on li "Suggestions" at bounding box center [603, 108] width 129 height 21
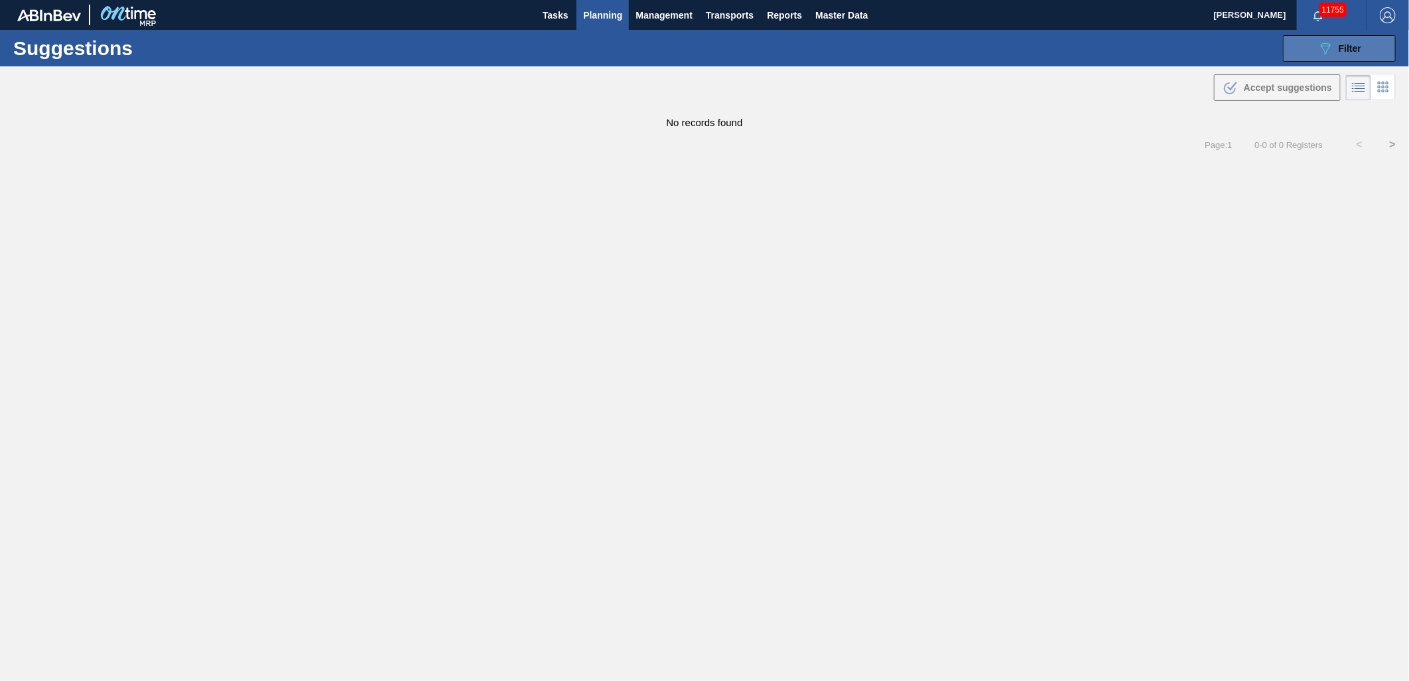
click at [1344, 56] on button "089F7B8B-B2A5-4AFE-B5C0-19BA573D28AC Filter" at bounding box center [1339, 48] width 113 height 27
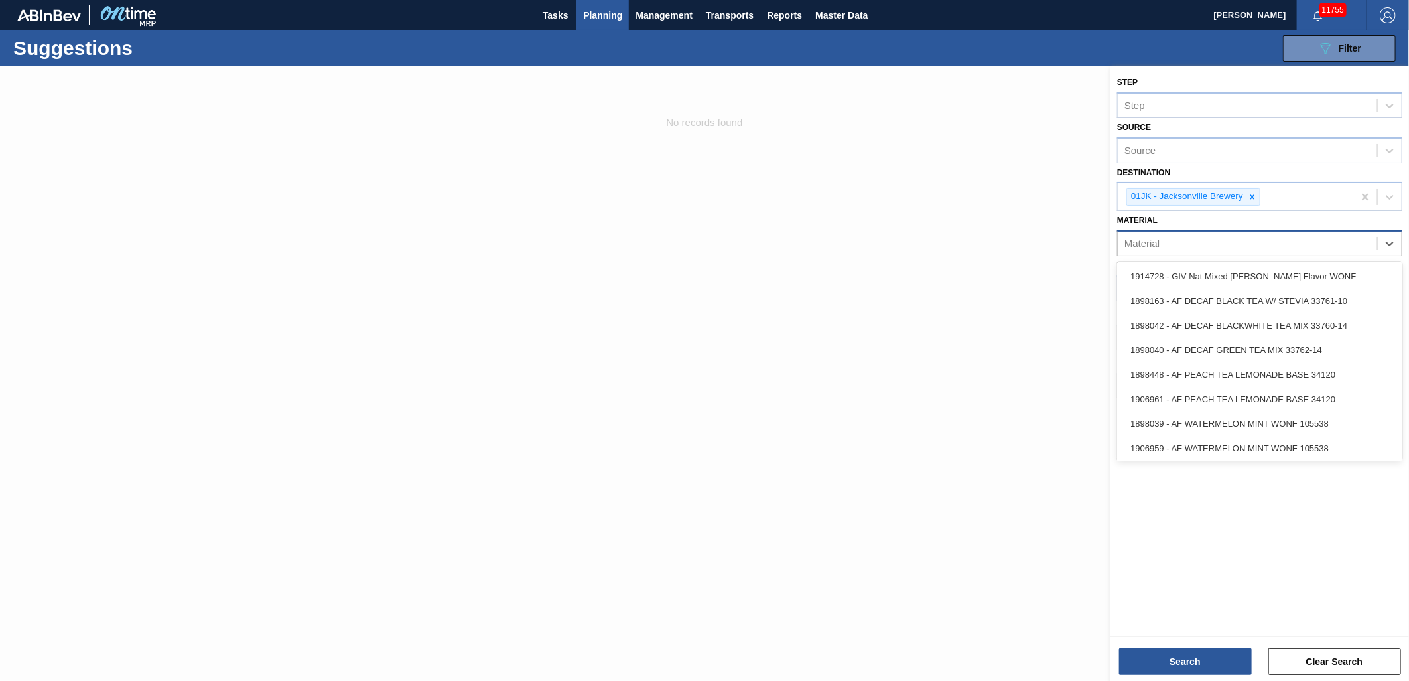
click at [1283, 245] on div "Material" at bounding box center [1247, 243] width 259 height 19
type input "878730"
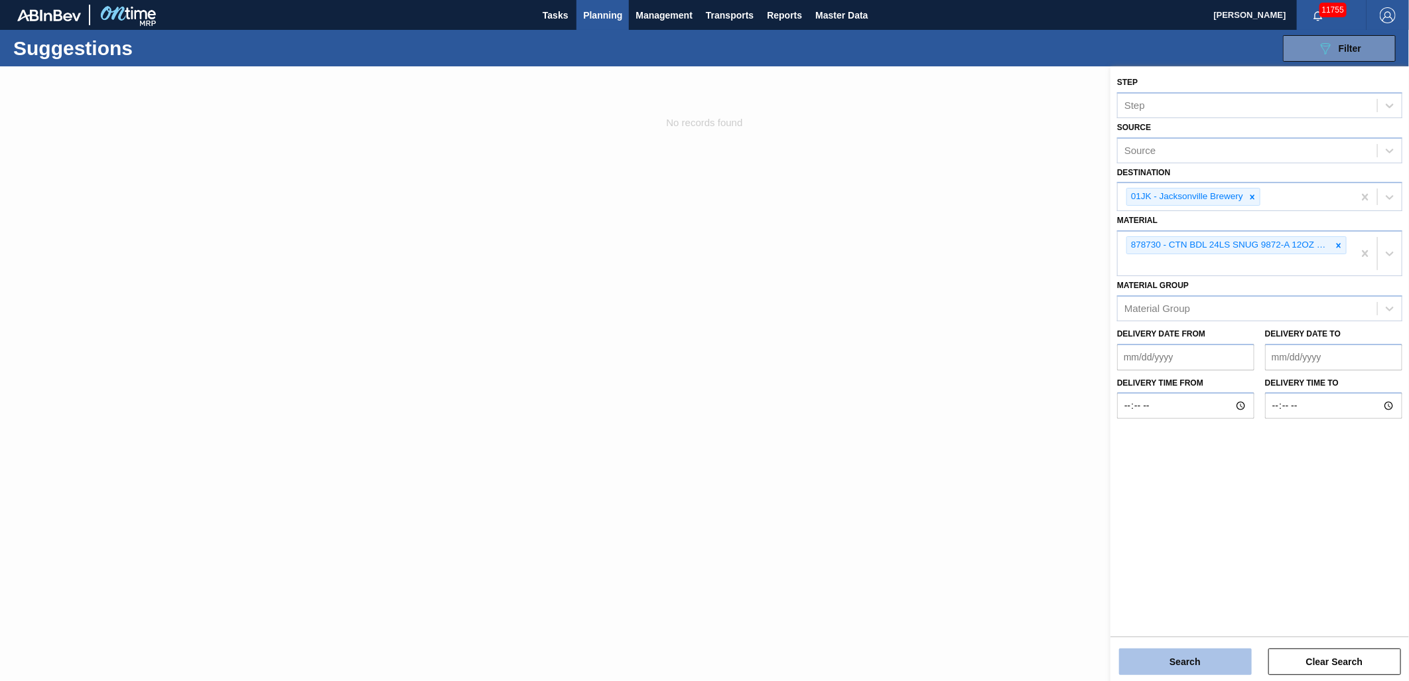
click at [1209, 661] on button "Search" at bounding box center [1185, 661] width 133 height 27
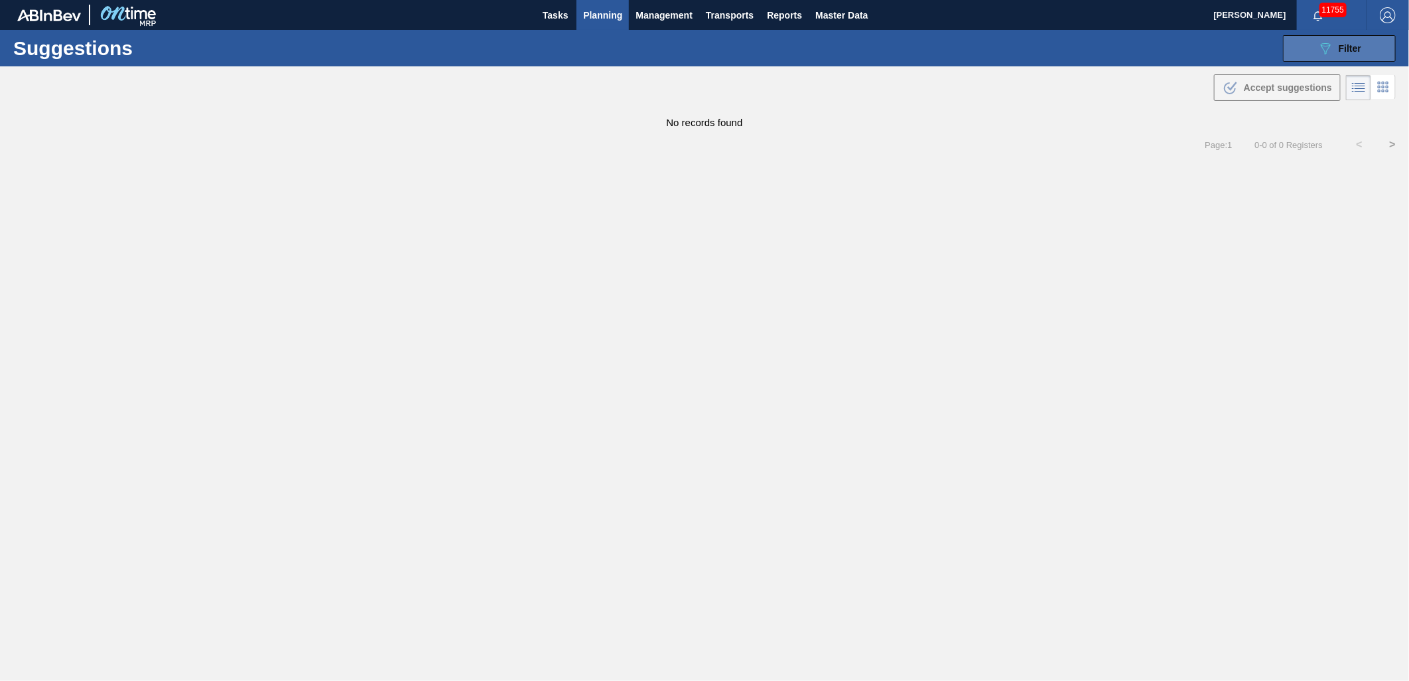
click at [1301, 60] on button "089F7B8B-B2A5-4AFE-B5C0-19BA573D28AC Filter" at bounding box center [1339, 48] width 113 height 27
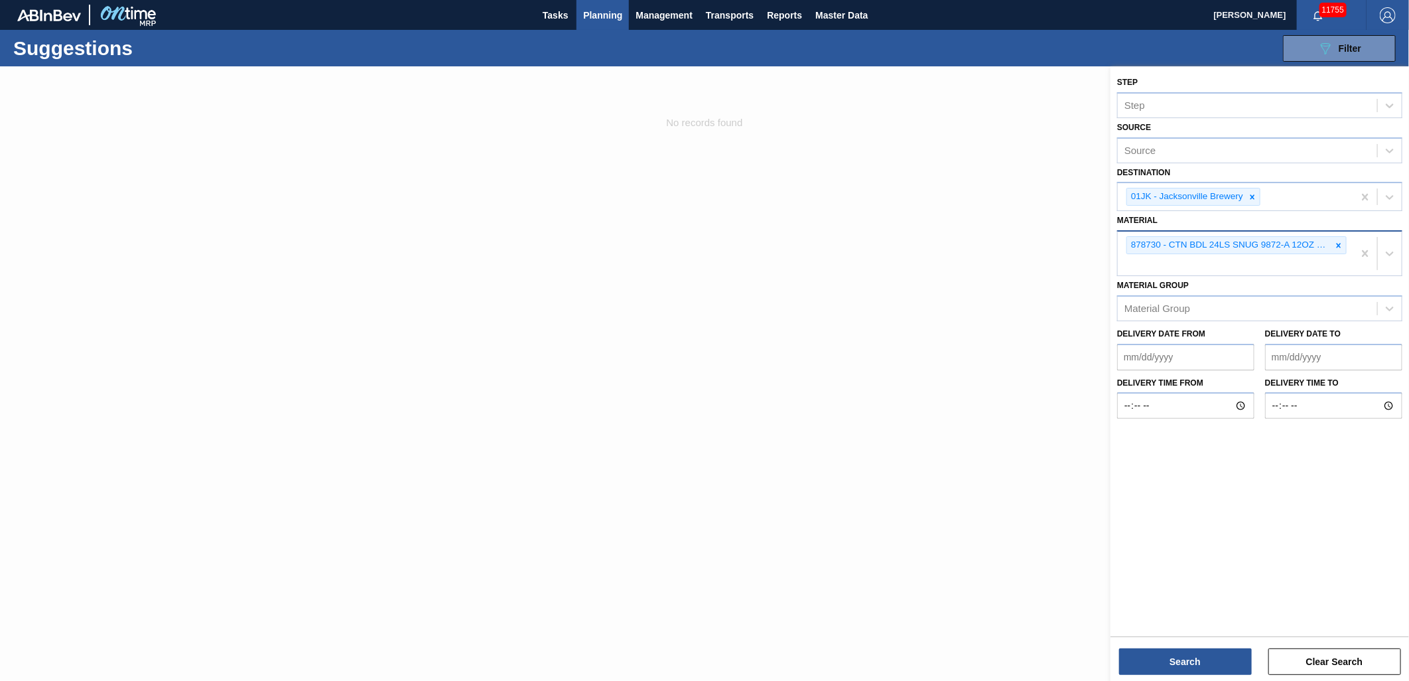
click at [1150, 263] on div "878730 - CTN BDL 24LS SNUG 9872-A 12OZ FOLD 1124" at bounding box center [1236, 254] width 236 height 44
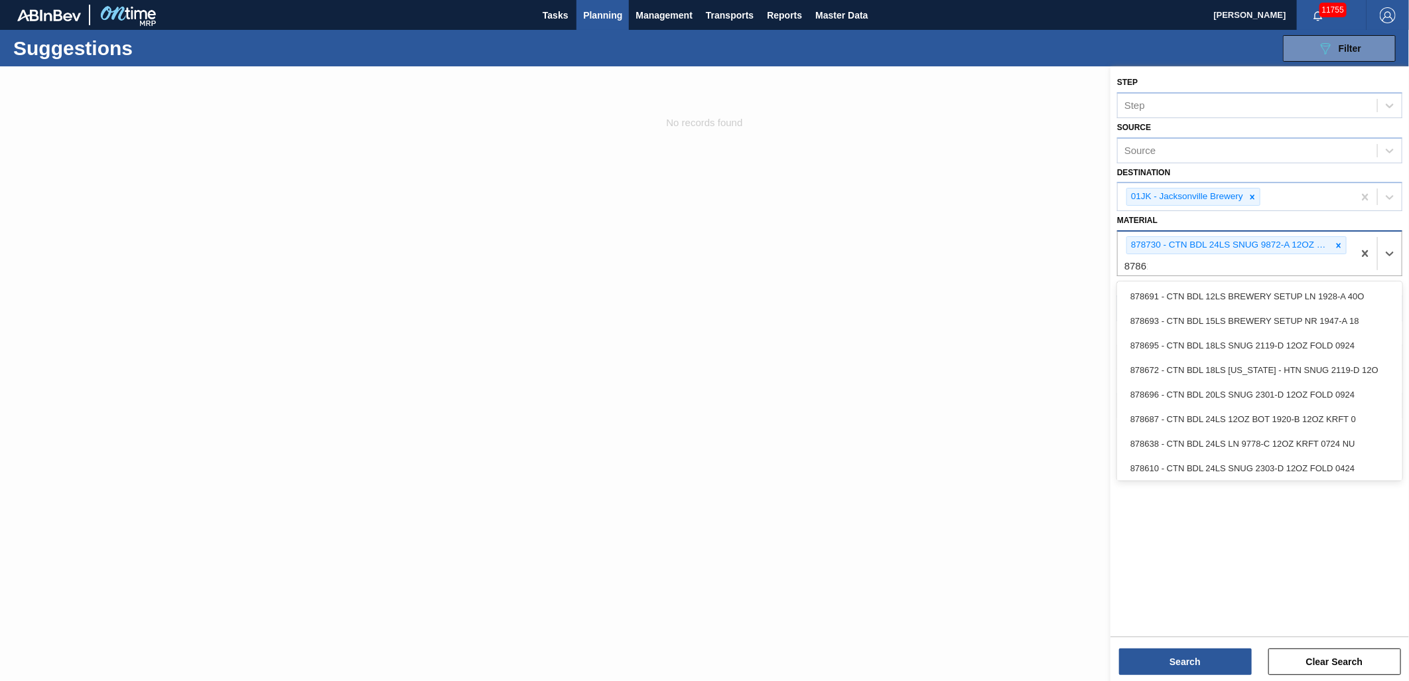
type input "878610"
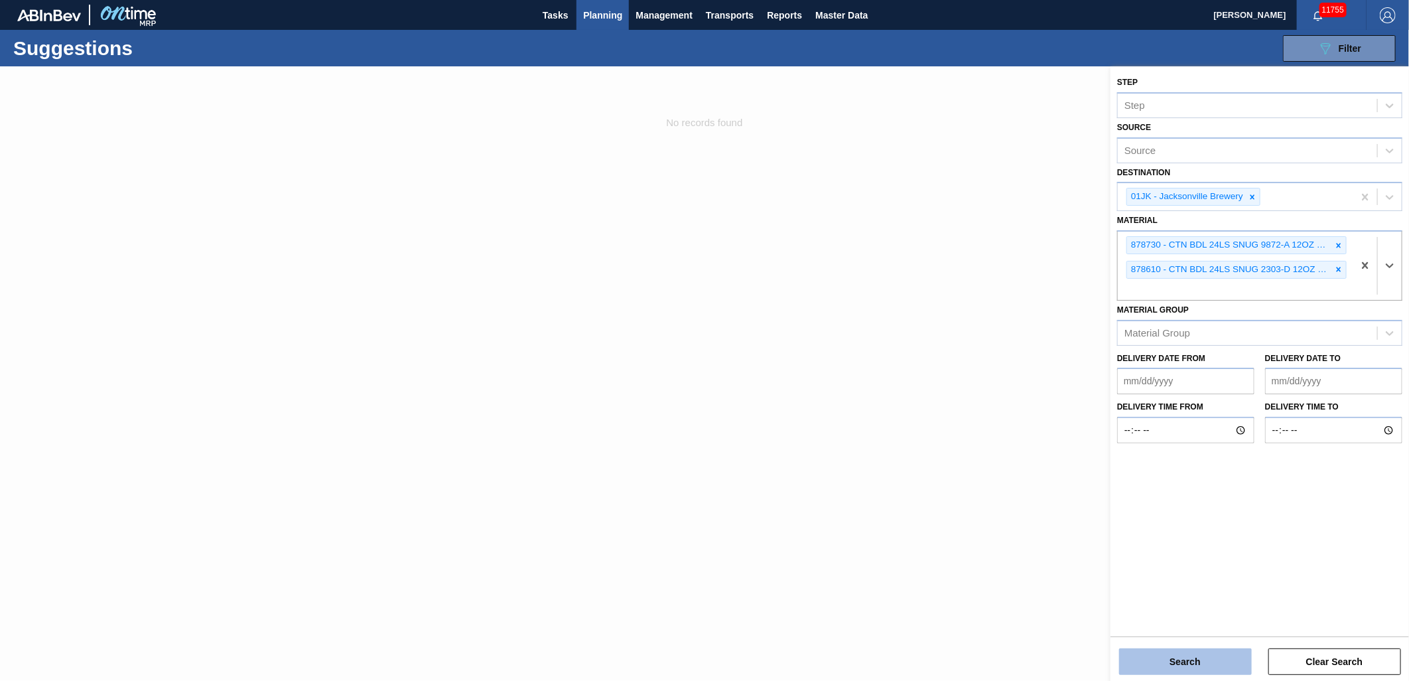
click at [1208, 673] on button "Search" at bounding box center [1185, 661] width 133 height 27
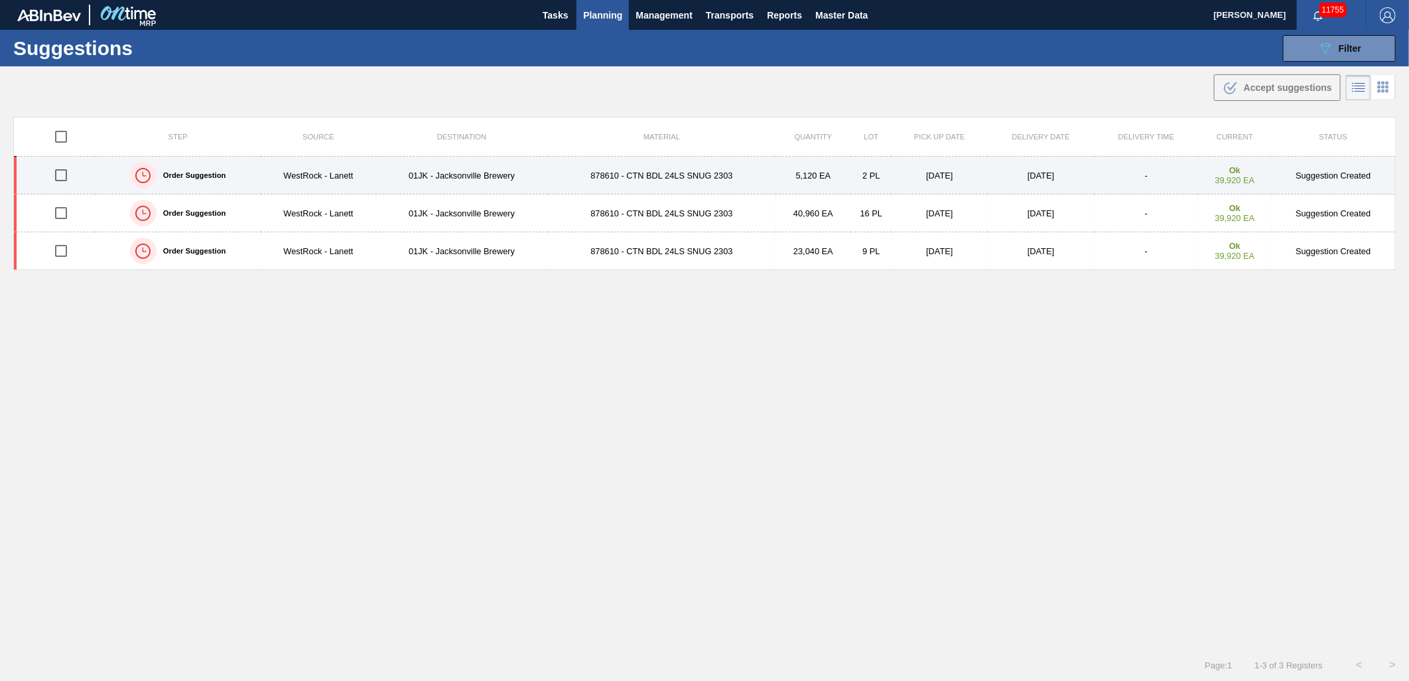
click at [561, 169] on td "878610 - CTN BDL 24LS SNUG 2303" at bounding box center [662, 176] width 228 height 38
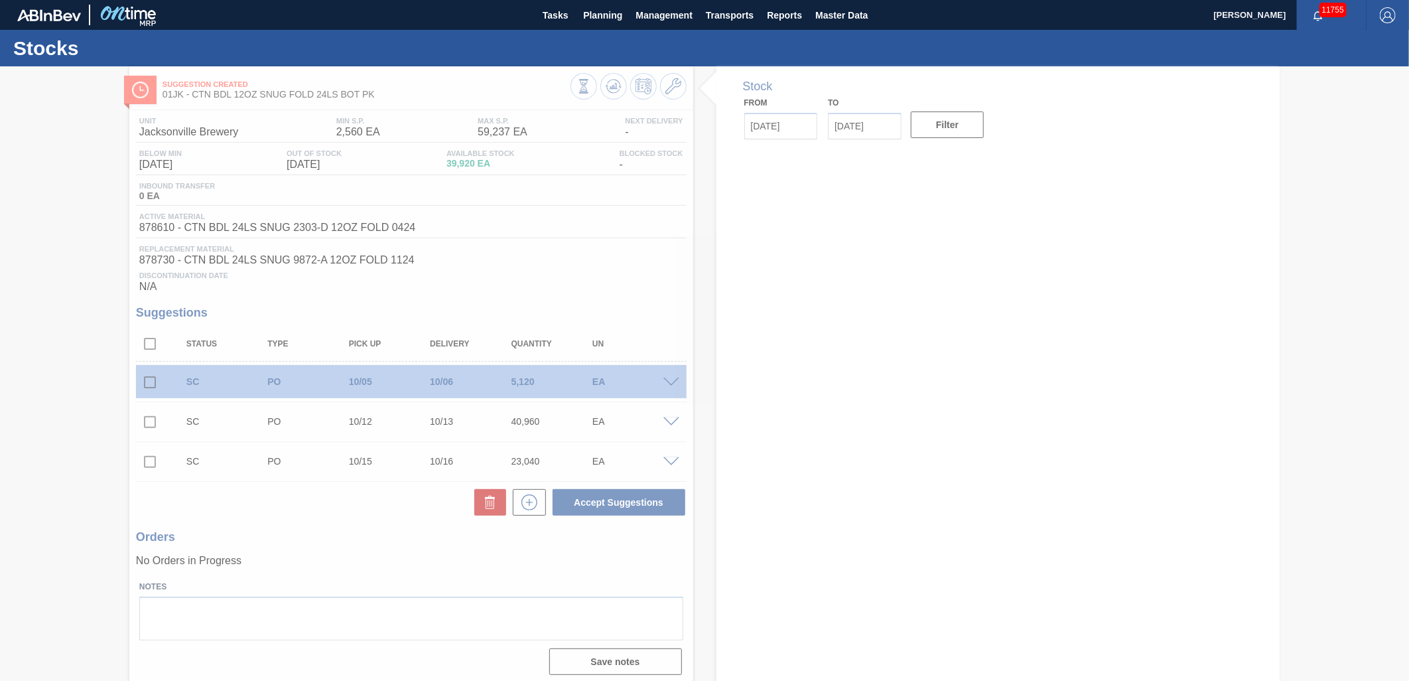
type input "[DATE]"
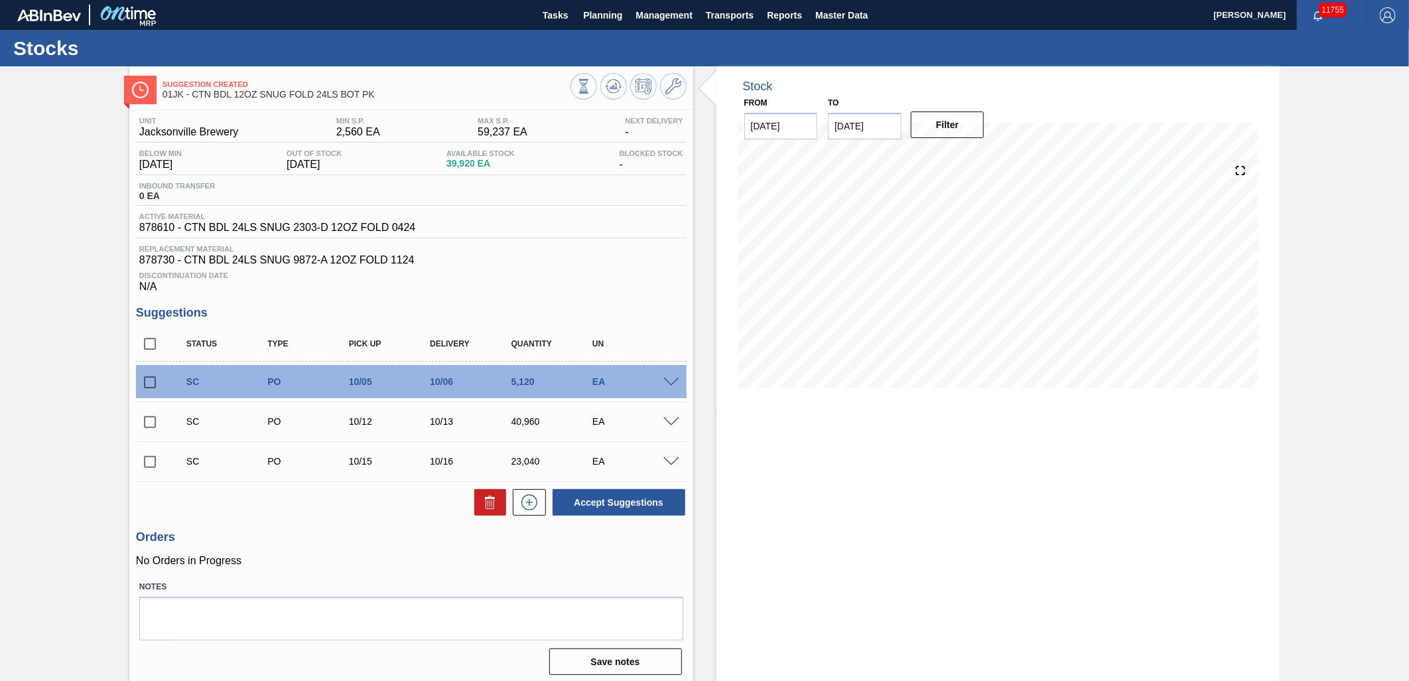
click at [663, 385] on div at bounding box center [673, 381] width 27 height 10
click at [667, 382] on span at bounding box center [671, 383] width 16 height 10
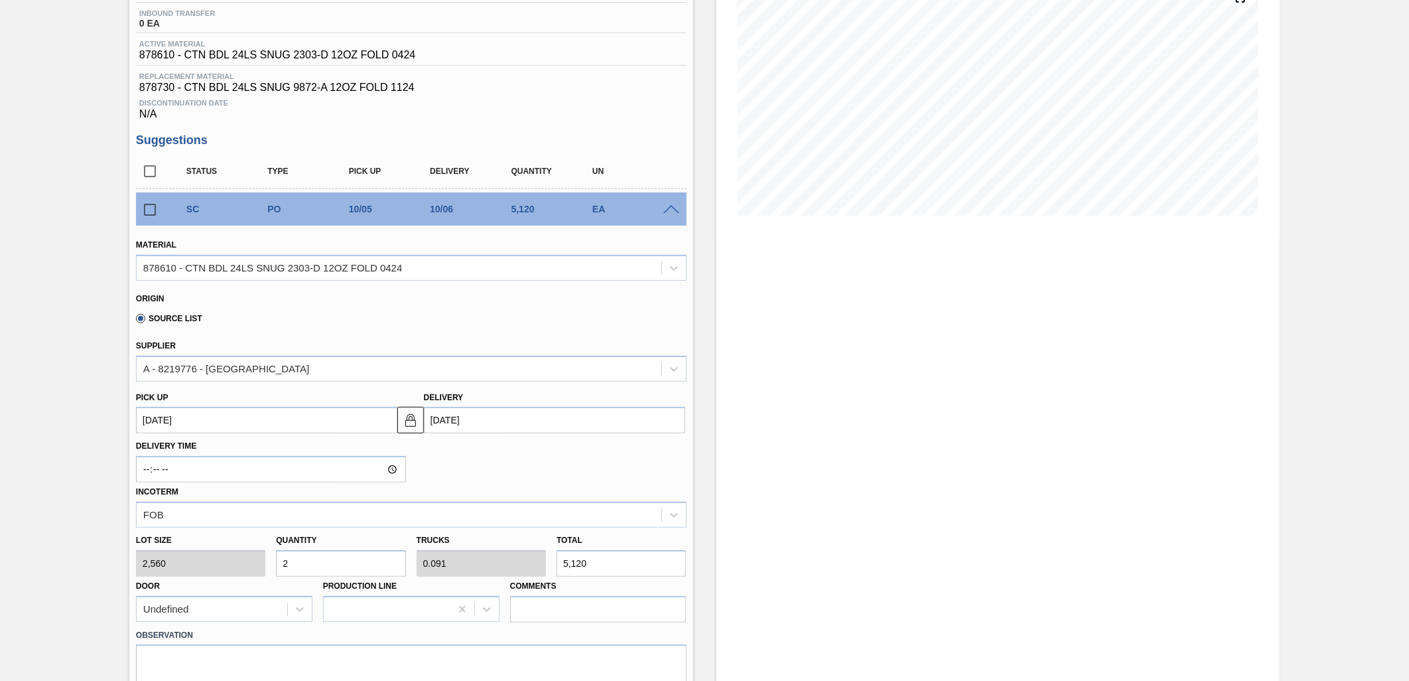
scroll to position [147, 0]
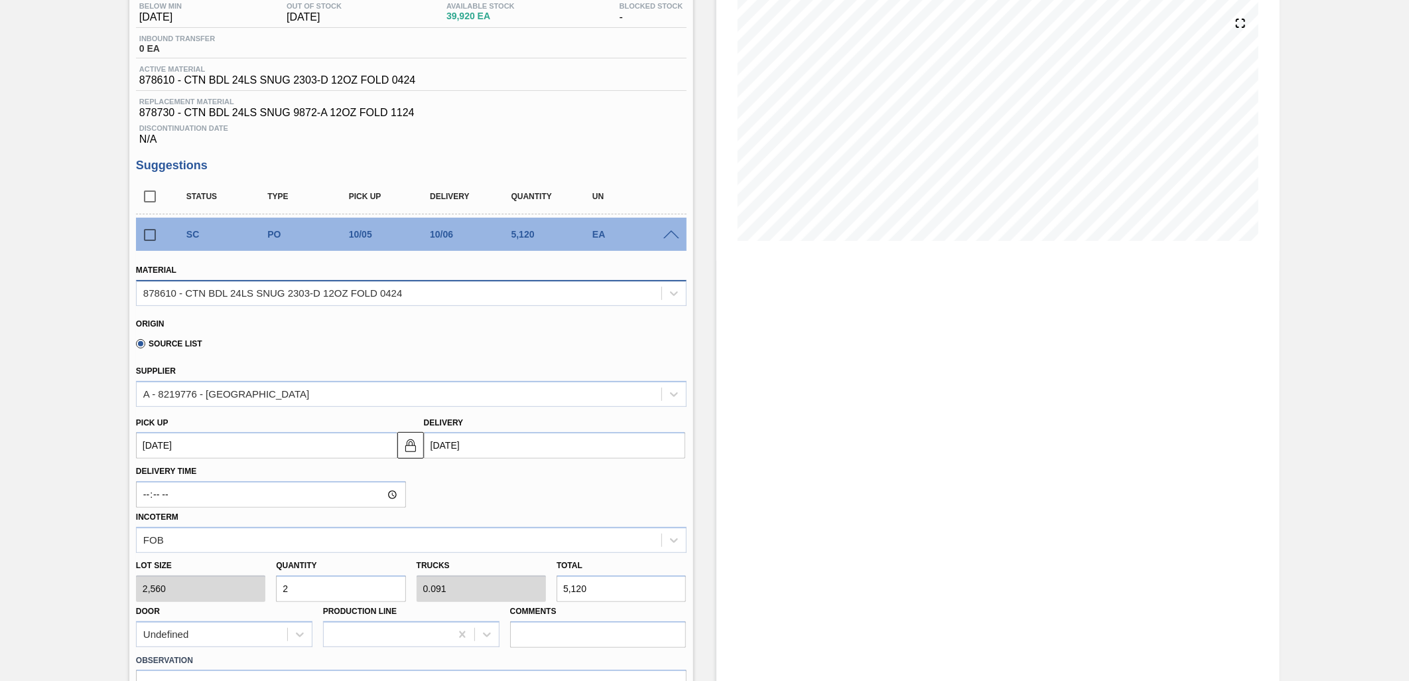
click at [575, 299] on div "878610 - CTN BDL 24LS SNUG 2303-D 12OZ FOLD 0424" at bounding box center [399, 292] width 525 height 19
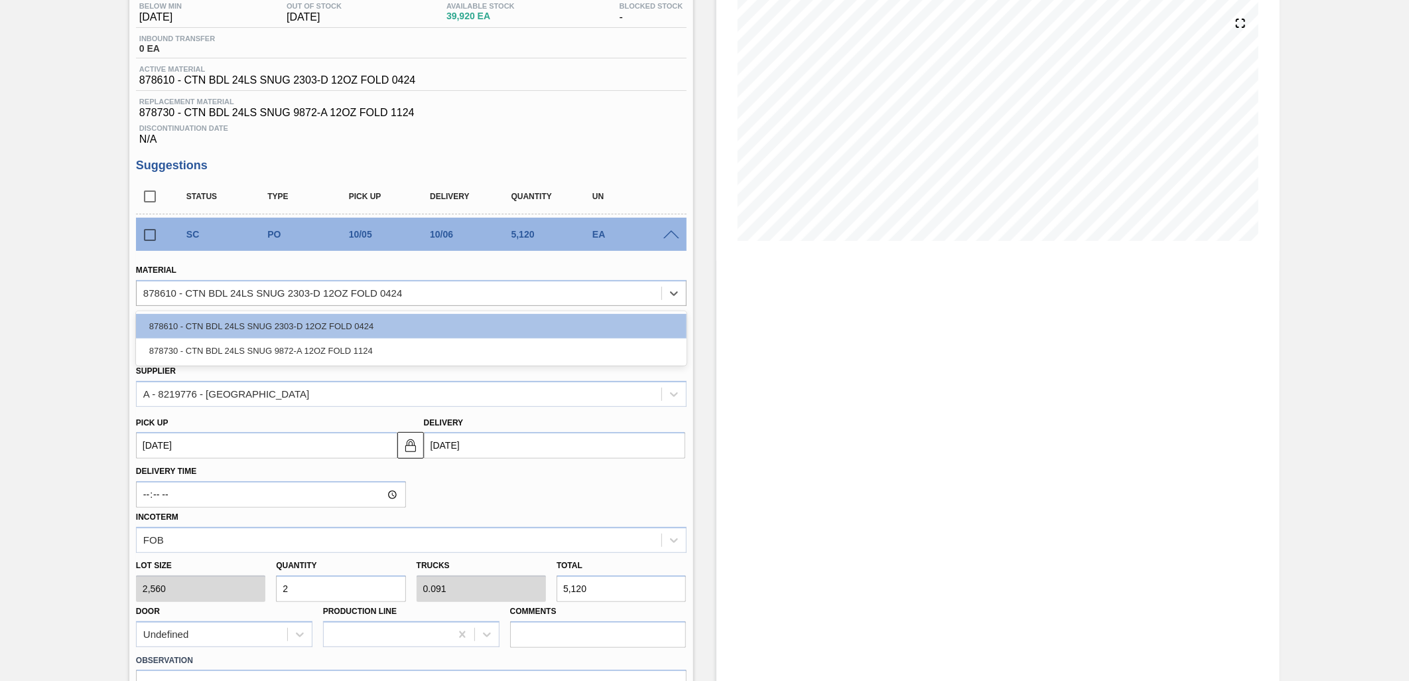
click at [450, 341] on div "878730 - CTN BDL 24LS SNUG 9872-A 12OZ FOLD 1124" at bounding box center [411, 350] width 551 height 25
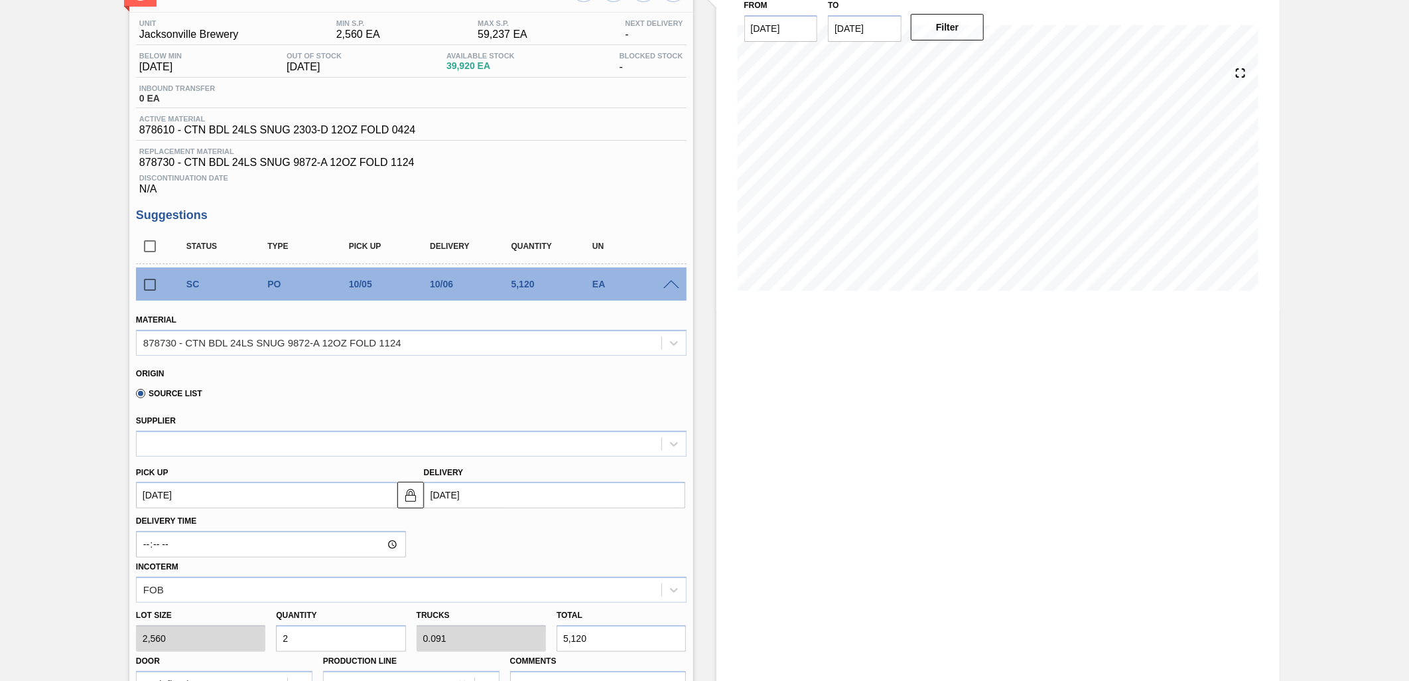
scroll to position [74, 0]
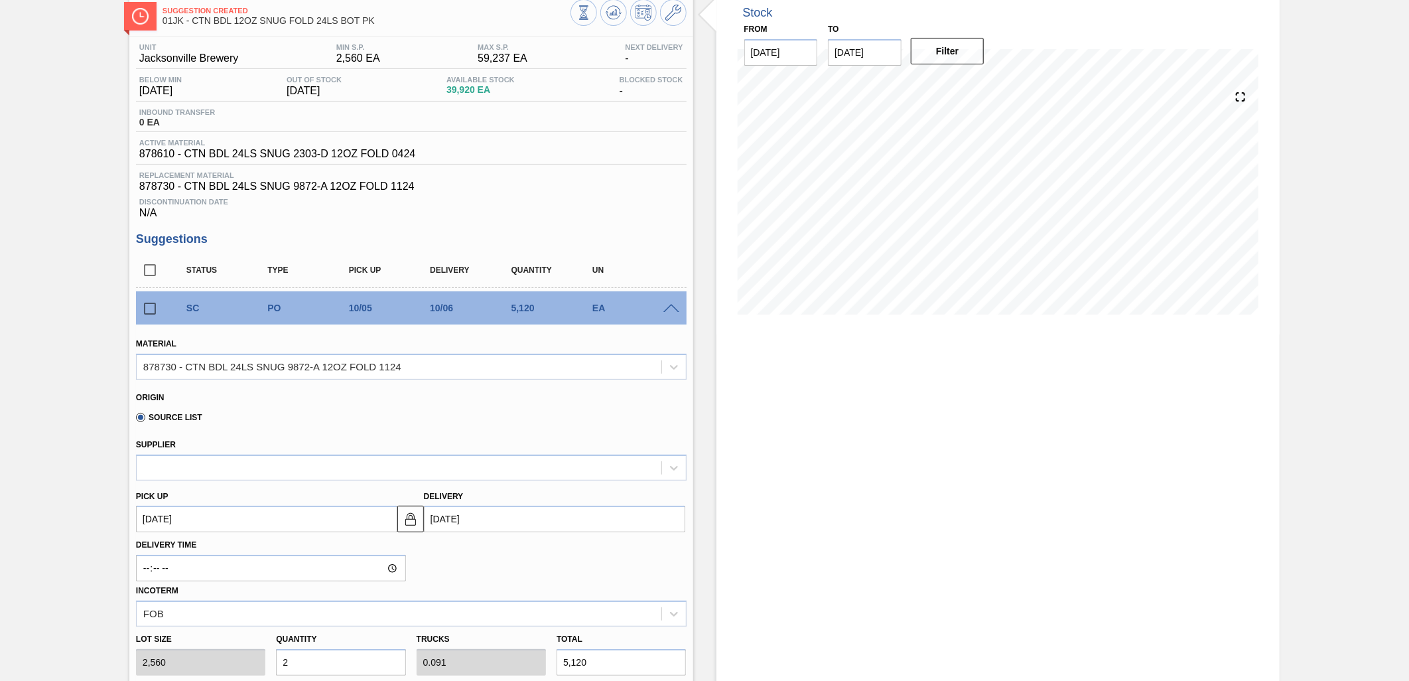
click at [664, 317] on div "SC PO 10/05 10/06 5,120 EA" at bounding box center [422, 308] width 488 height 27
click at [608, 362] on div "878730 - CTN BDL 24LS SNUG 9872-A 12OZ FOLD 1124" at bounding box center [399, 366] width 525 height 19
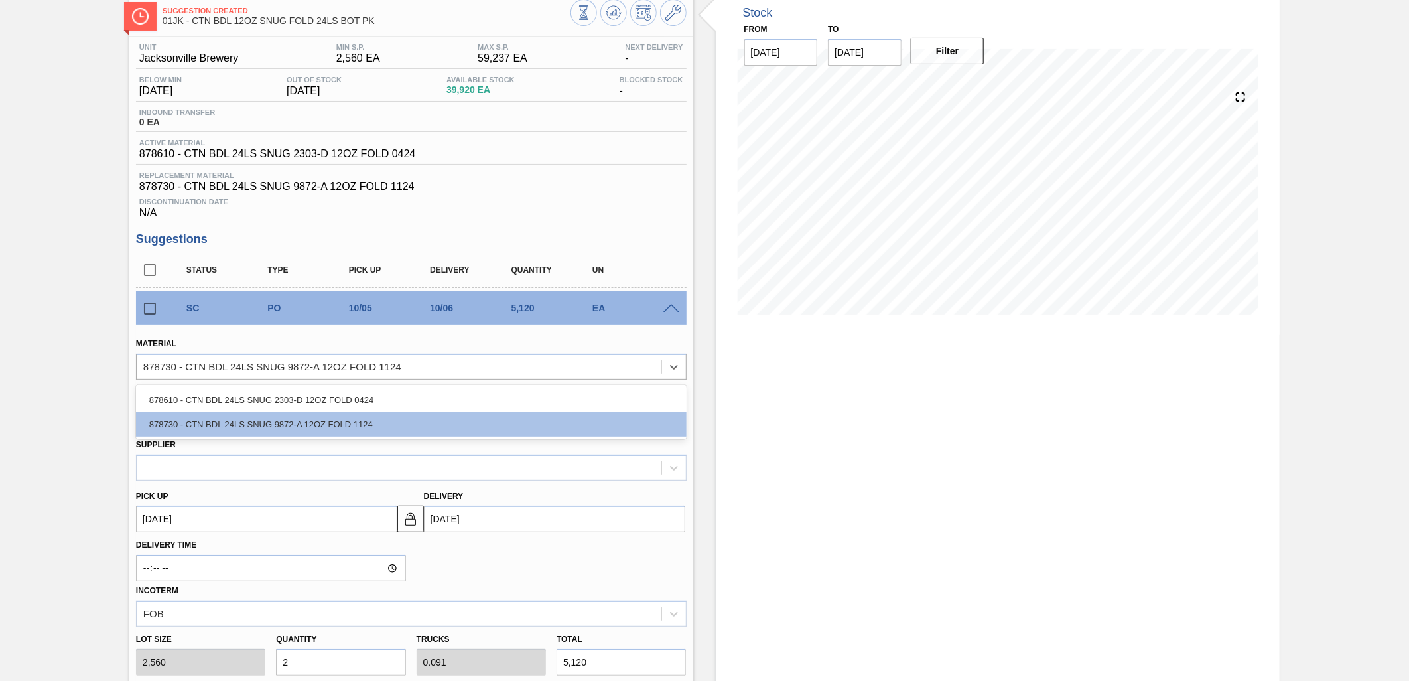
click at [614, 220] on div "Unit Jacksonville Brewery MIN S.P. 2,560 EA MAX S.P. 59,237 EA Next Delivery - …" at bounding box center [411, 568] width 564 height 1065
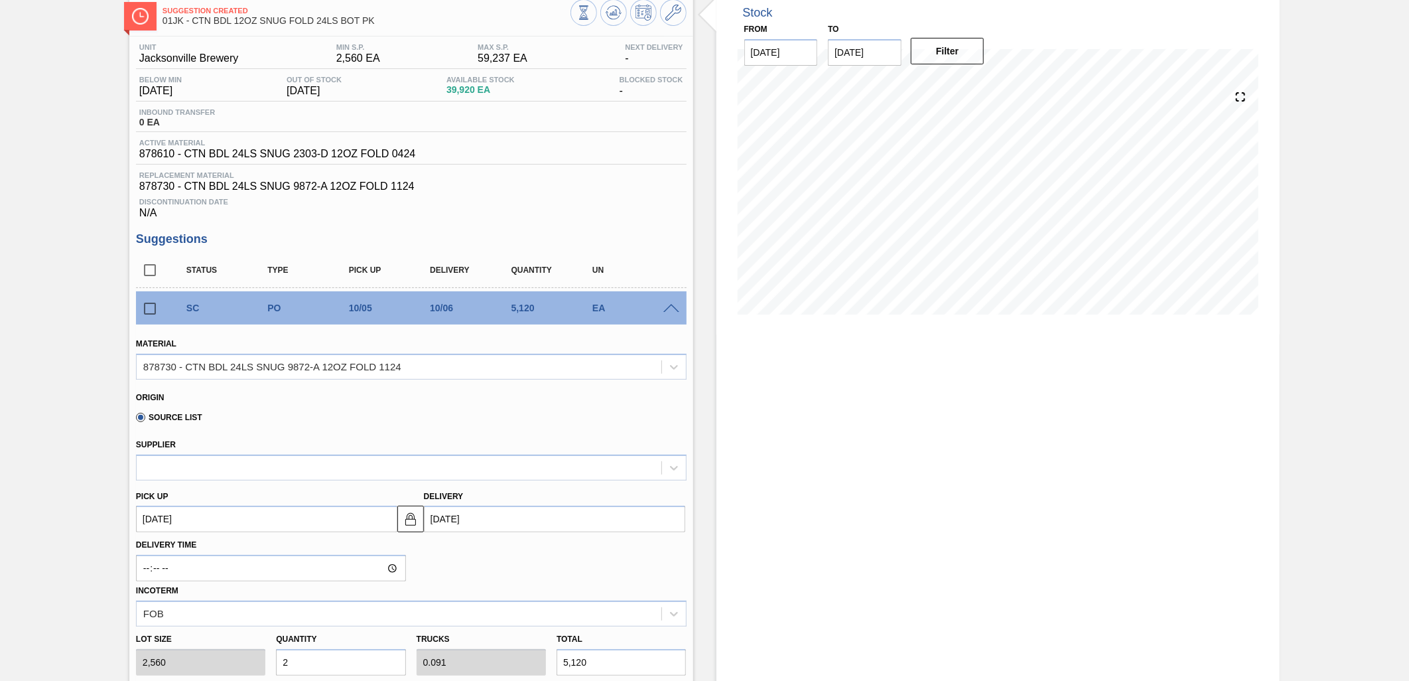
click at [138, 418] on label "Source List" at bounding box center [169, 417] width 66 height 9
click at [134, 420] on input "Source List" at bounding box center [134, 420] width 0 height 0
click at [247, 468] on div at bounding box center [399, 467] width 525 height 19
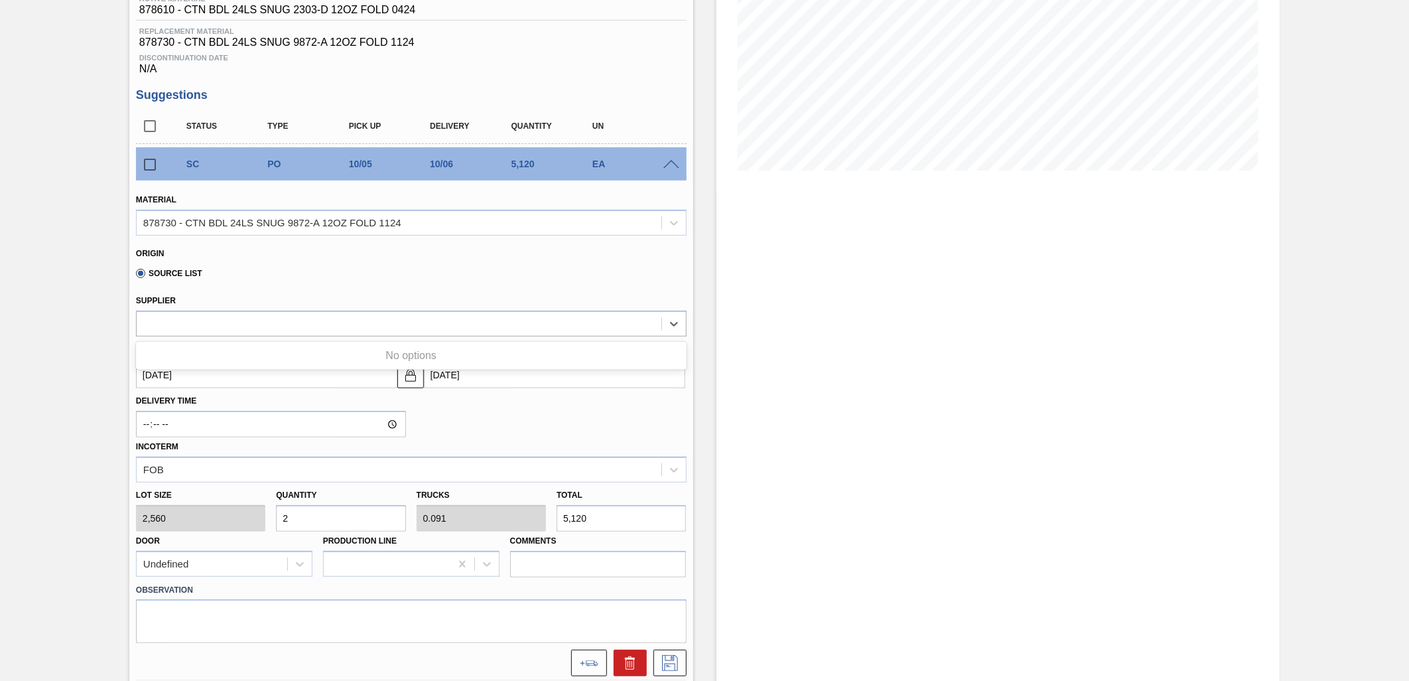
scroll to position [221, 0]
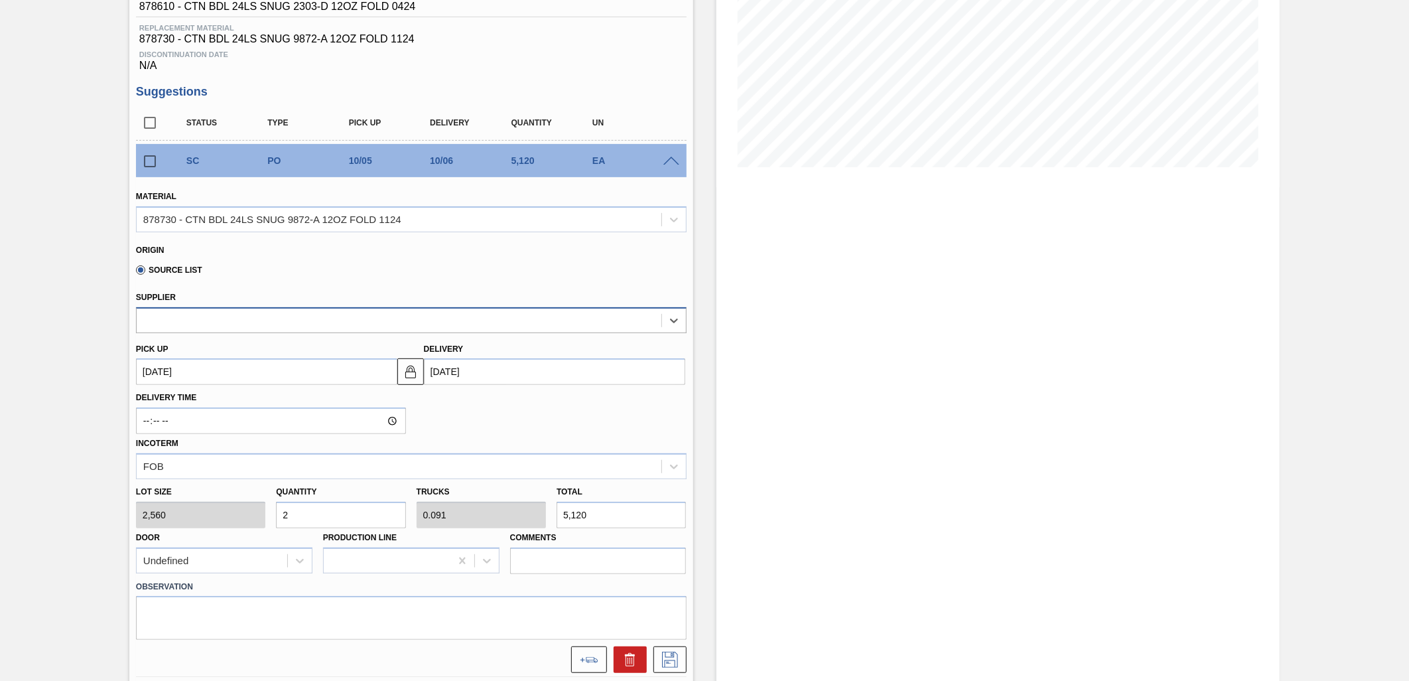
click at [630, 318] on div at bounding box center [399, 319] width 525 height 19
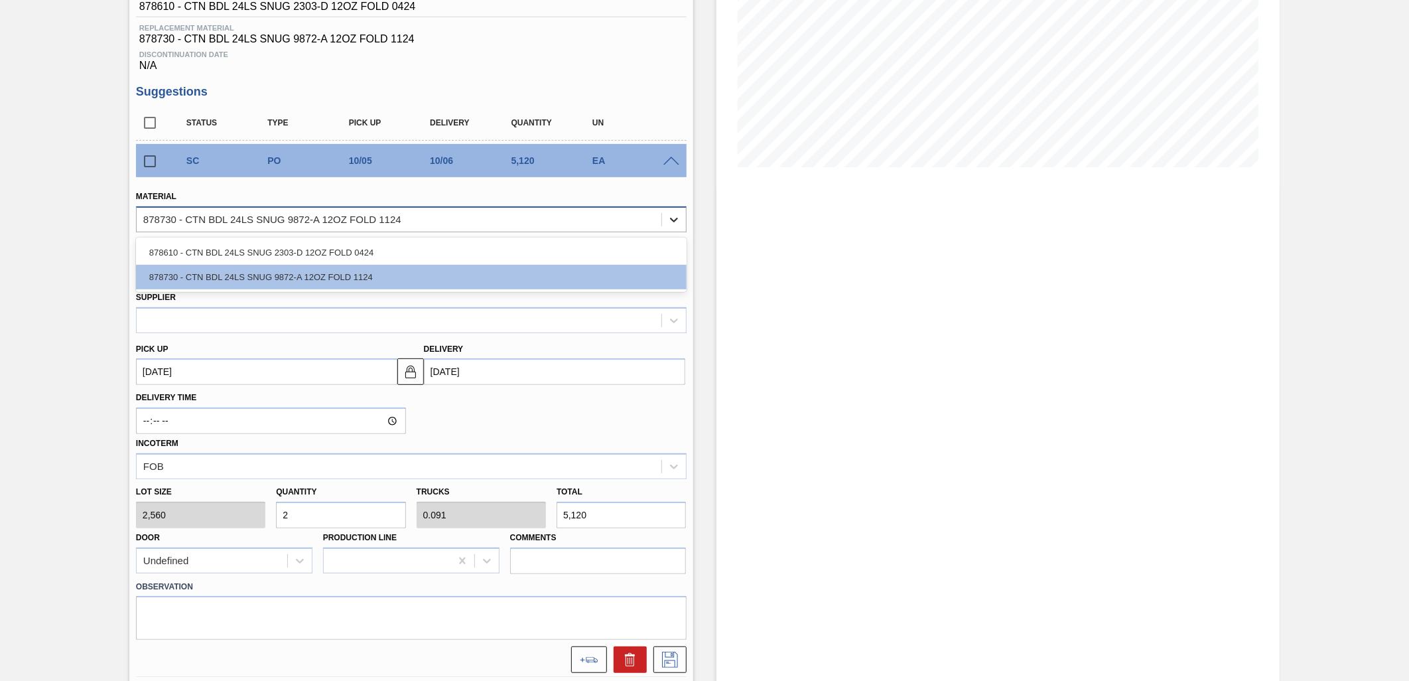
click at [667, 223] on icon at bounding box center [673, 219] width 13 height 13
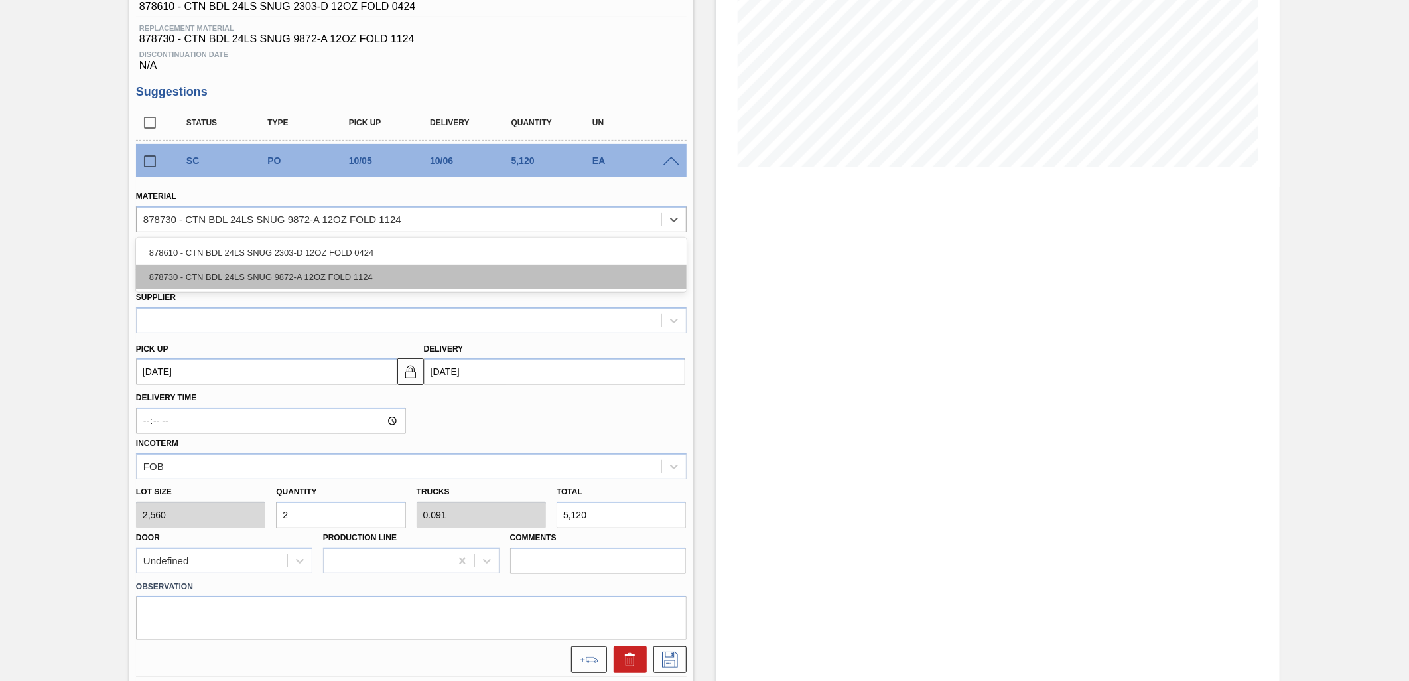
click at [490, 265] on div "878730 - CTN BDL 24LS SNUG 9872-A 12OZ FOLD 1124" at bounding box center [411, 277] width 551 height 25
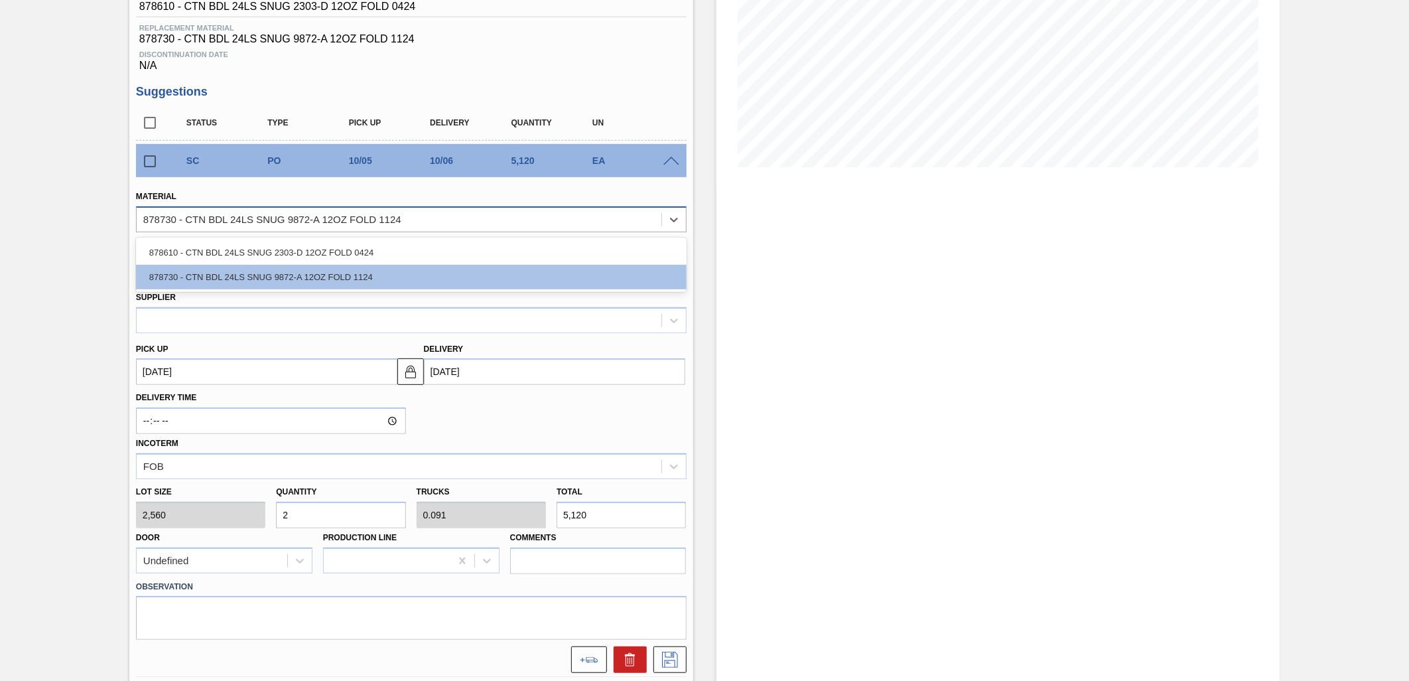
click at [555, 227] on div "878730 - CTN BDL 24LS SNUG 9872-A 12OZ FOLD 1124" at bounding box center [399, 219] width 525 height 19
click at [494, 253] on div "878610 - CTN BDL 24LS SNUG 2303-D 12OZ FOLD 0424" at bounding box center [411, 252] width 551 height 25
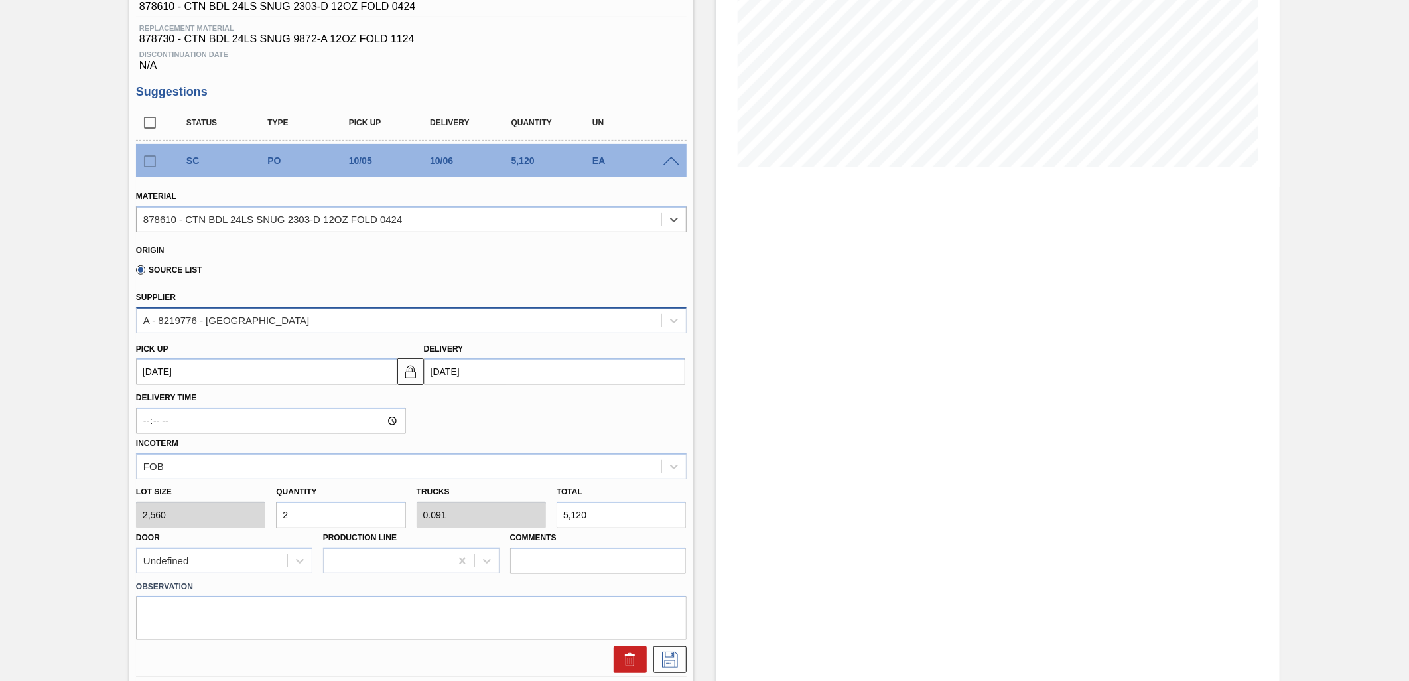
click at [553, 320] on div "A - 8219776 - WestRock - Lanett" at bounding box center [399, 319] width 525 height 19
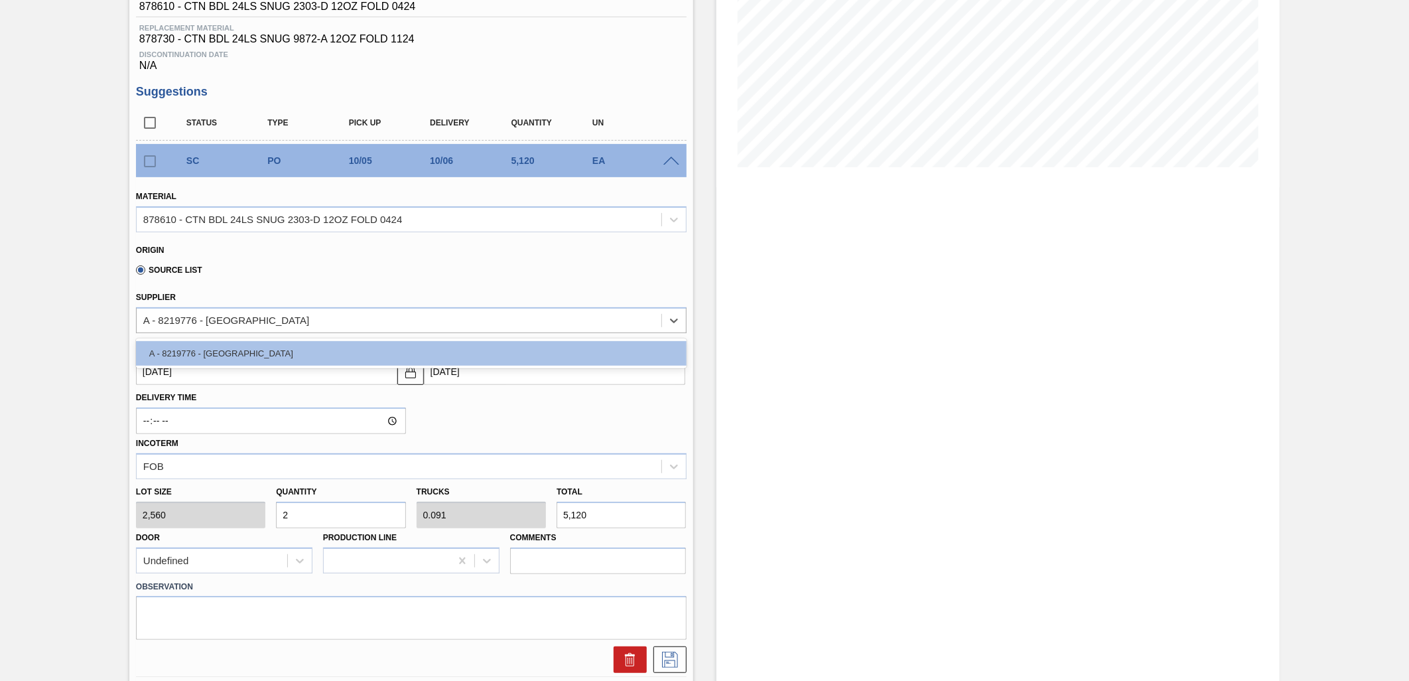
click at [555, 282] on div "Origin Source List" at bounding box center [411, 260] width 561 height 49
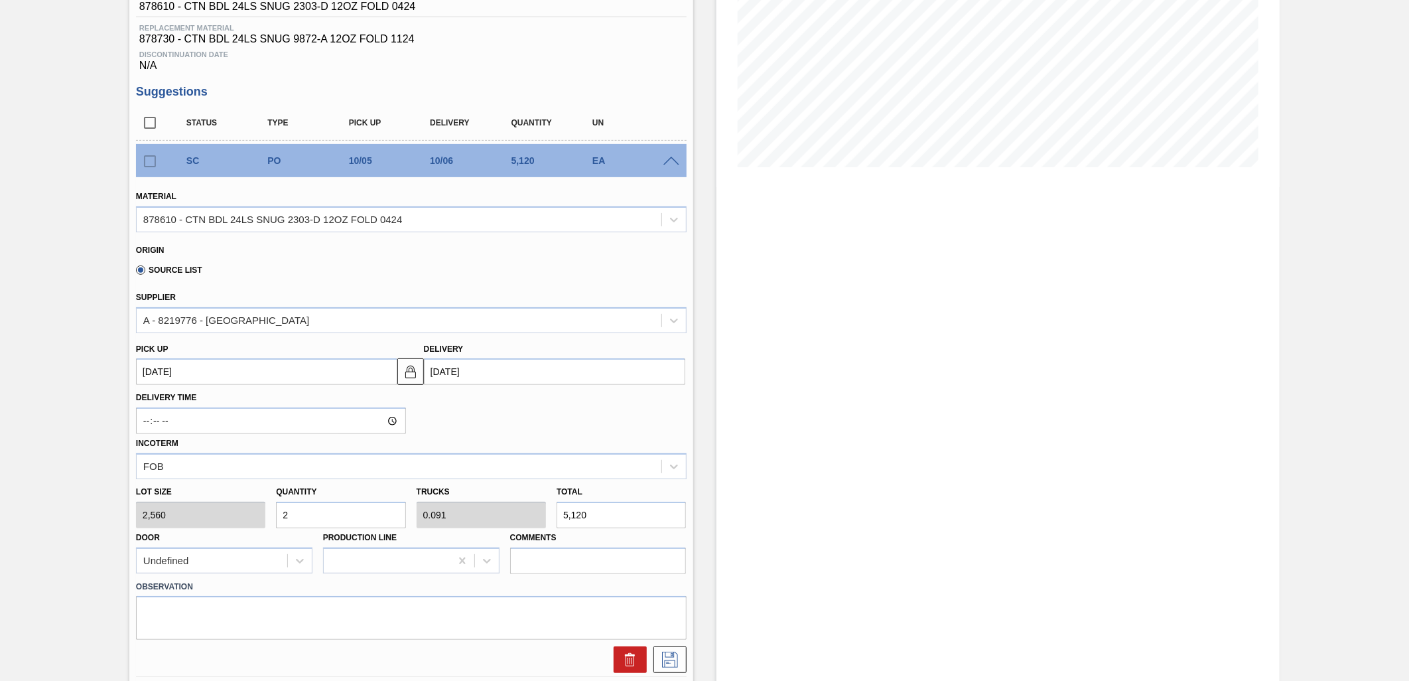
click at [647, 161] on div "EA" at bounding box center [635, 160] width 92 height 11
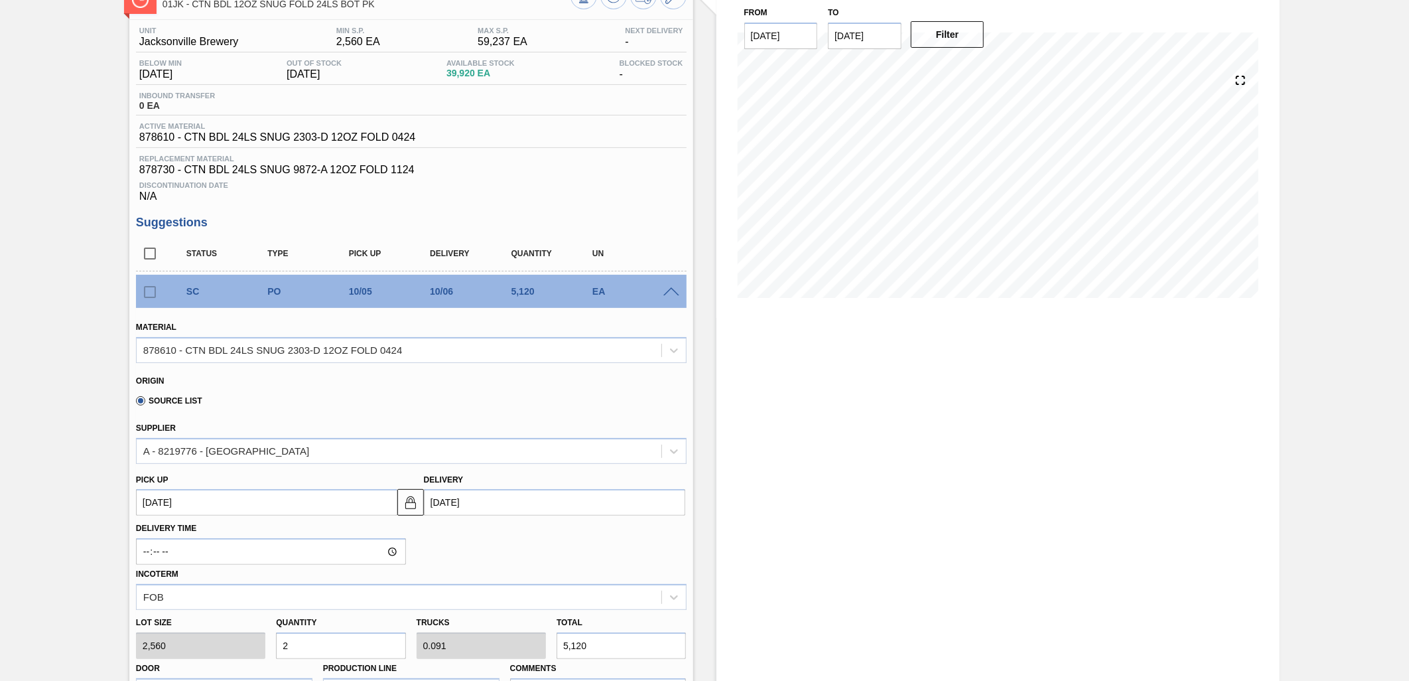
scroll to position [0, 0]
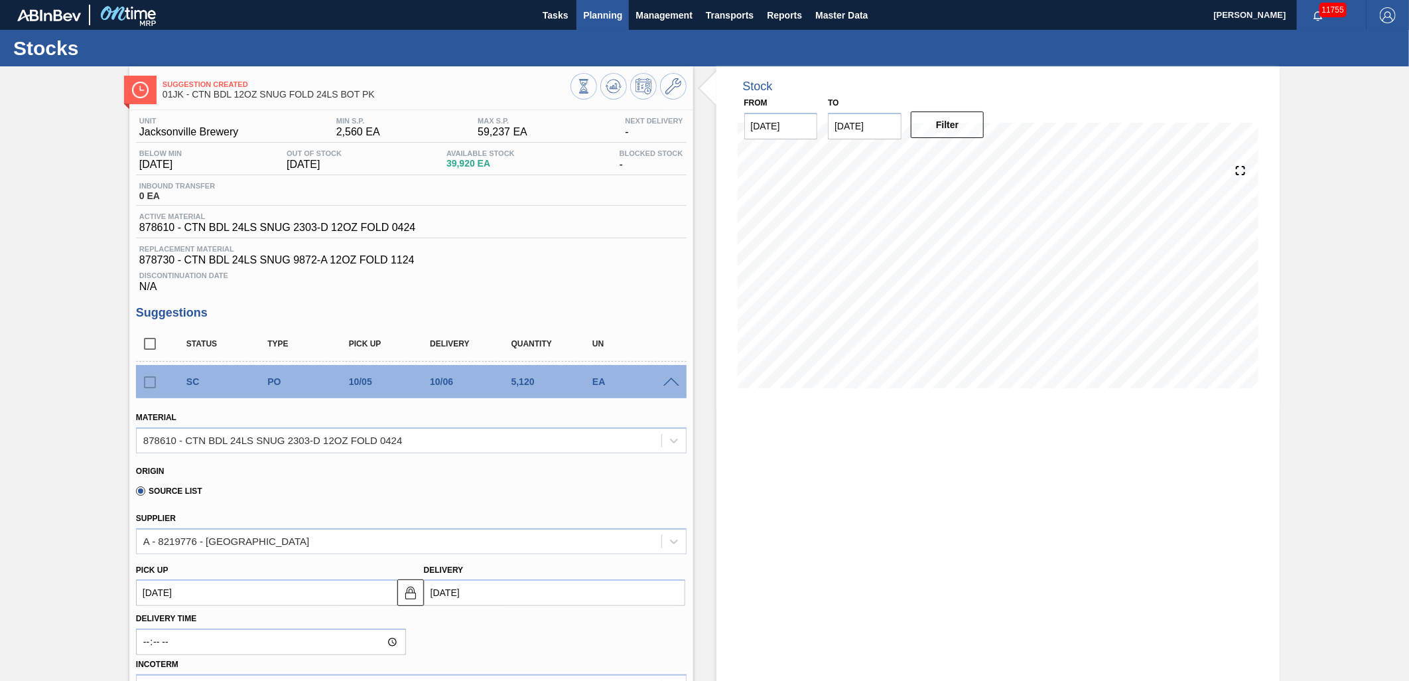
click at [612, 11] on span "Planning" at bounding box center [602, 15] width 39 height 16
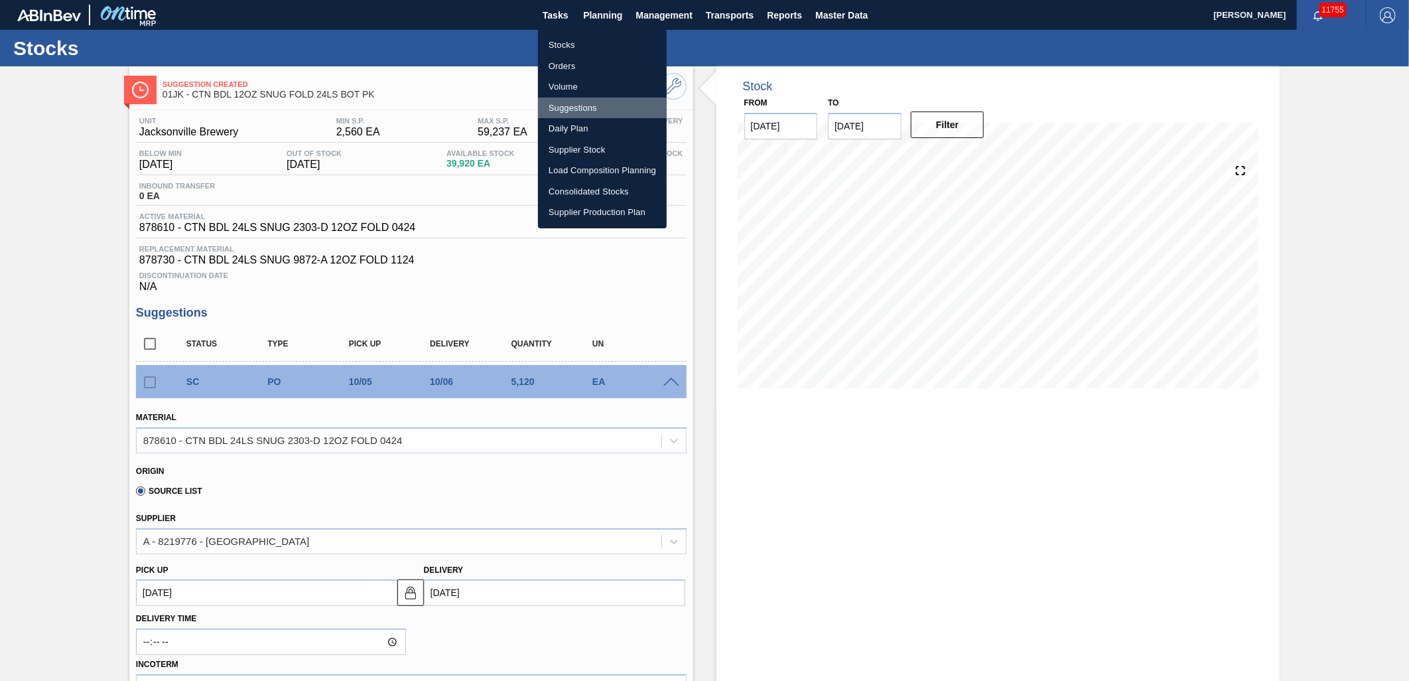
click at [583, 102] on li "Suggestions" at bounding box center [602, 108] width 129 height 21
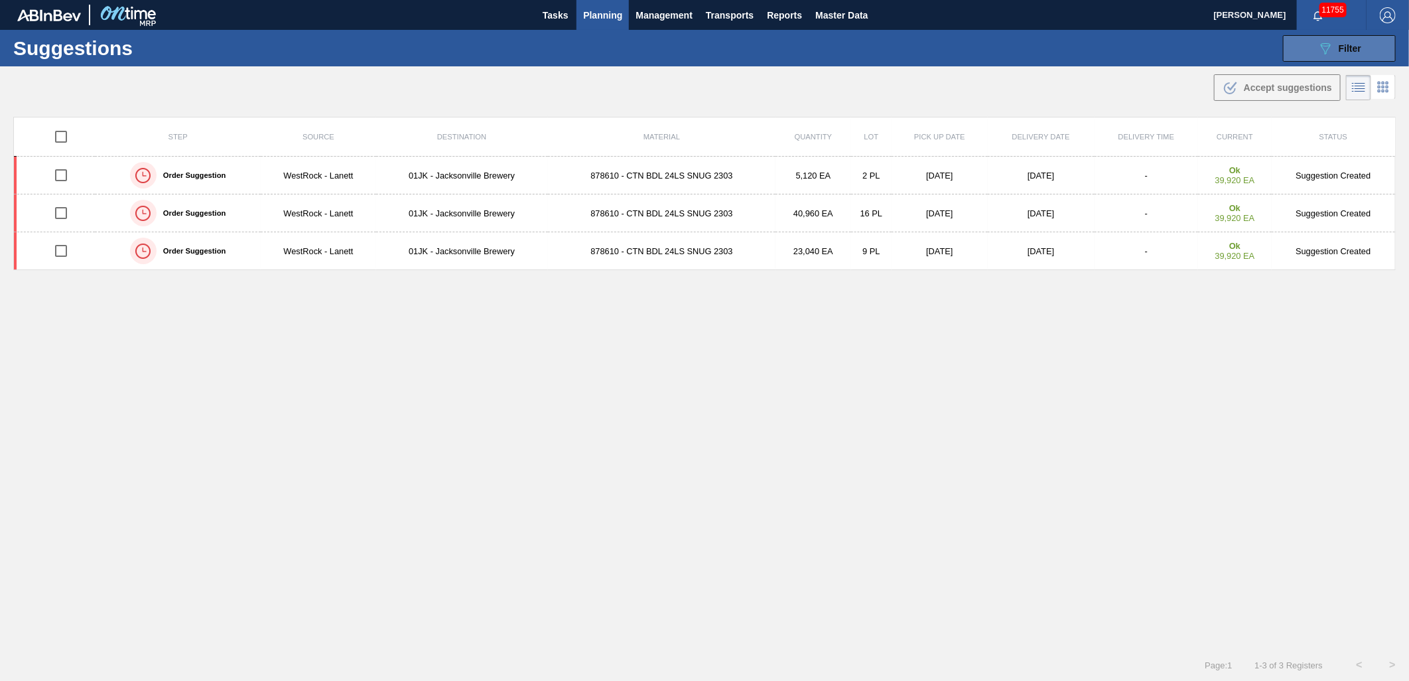
click at [1323, 58] on button "089F7B8B-B2A5-4AFE-B5C0-19BA573D28AC Filter" at bounding box center [1339, 48] width 113 height 27
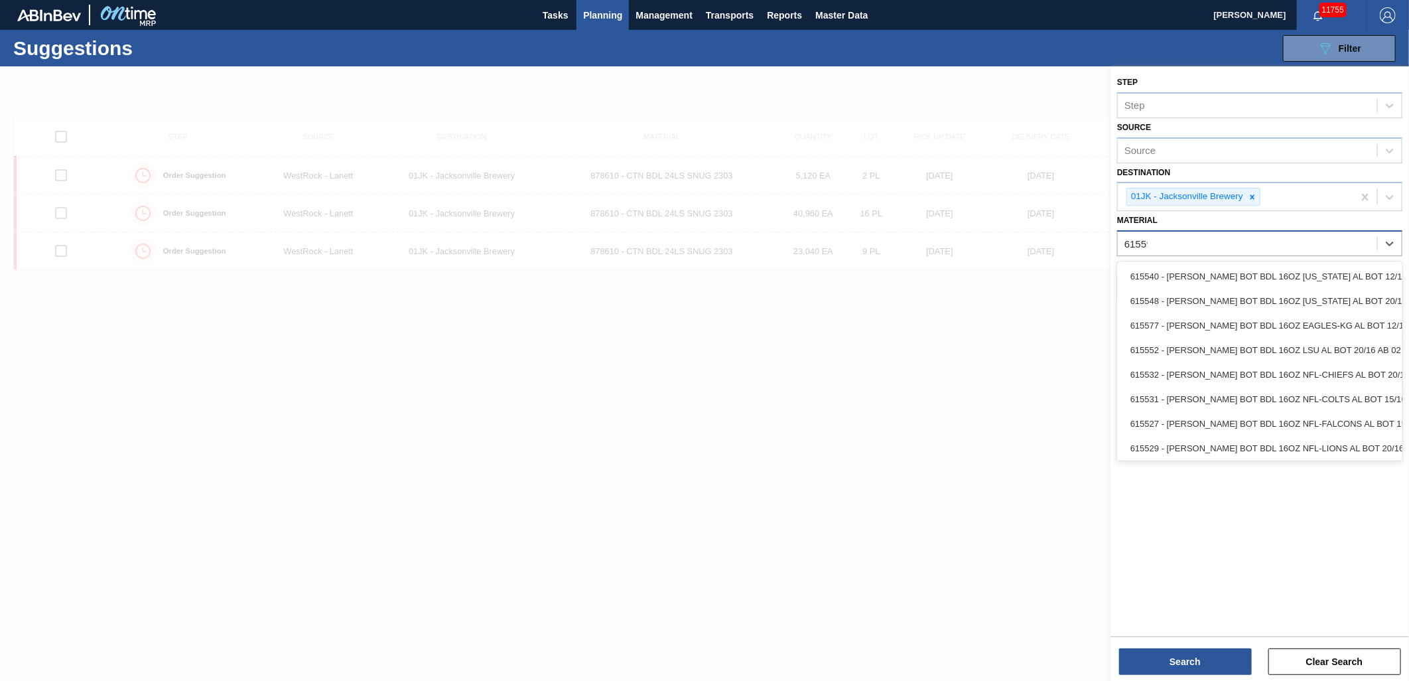
type input "615597"
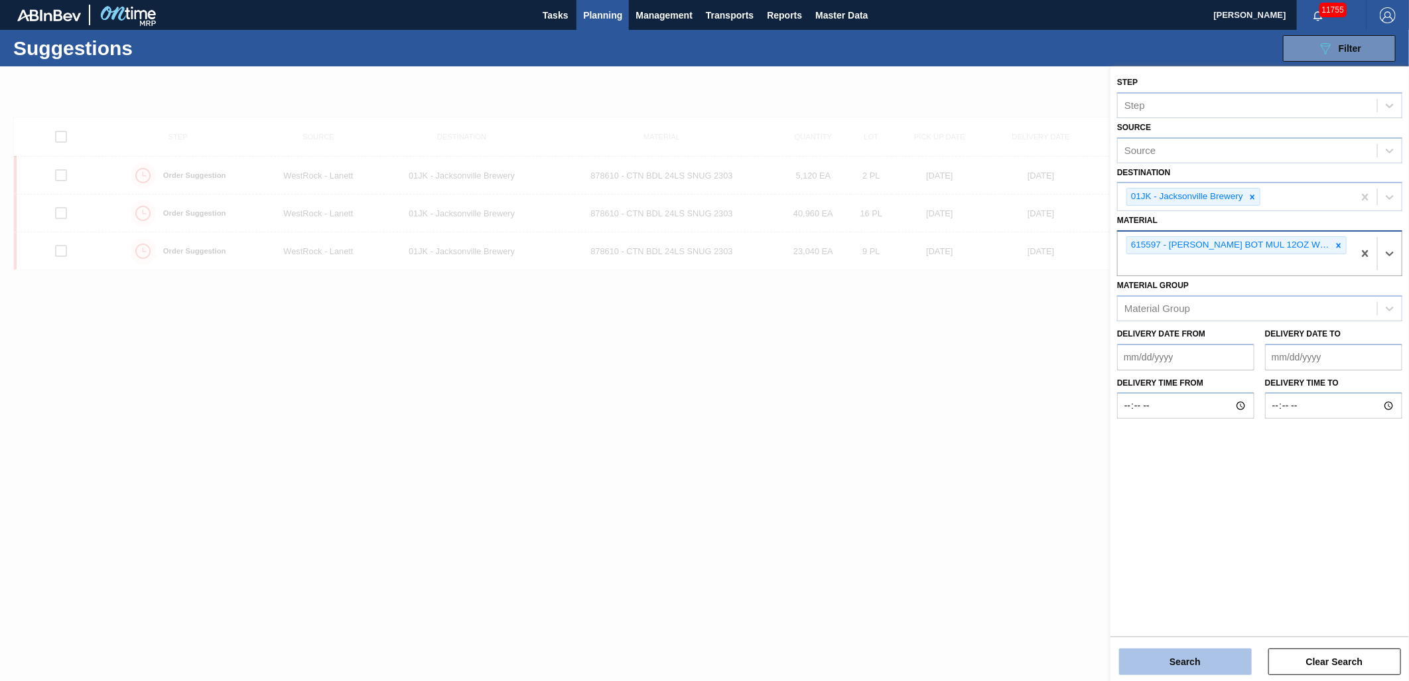
click at [1162, 654] on button "Search" at bounding box center [1185, 661] width 133 height 27
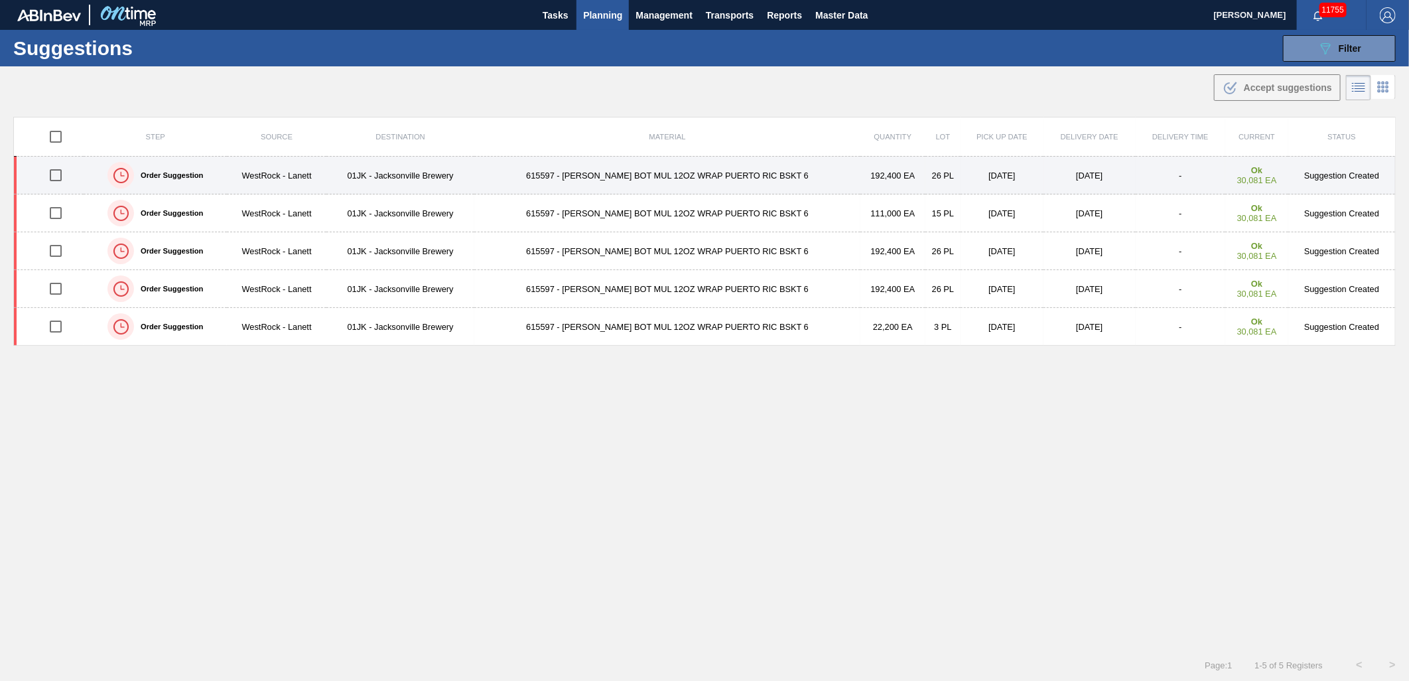
click at [58, 163] on input "checkbox" at bounding box center [56, 175] width 28 height 28
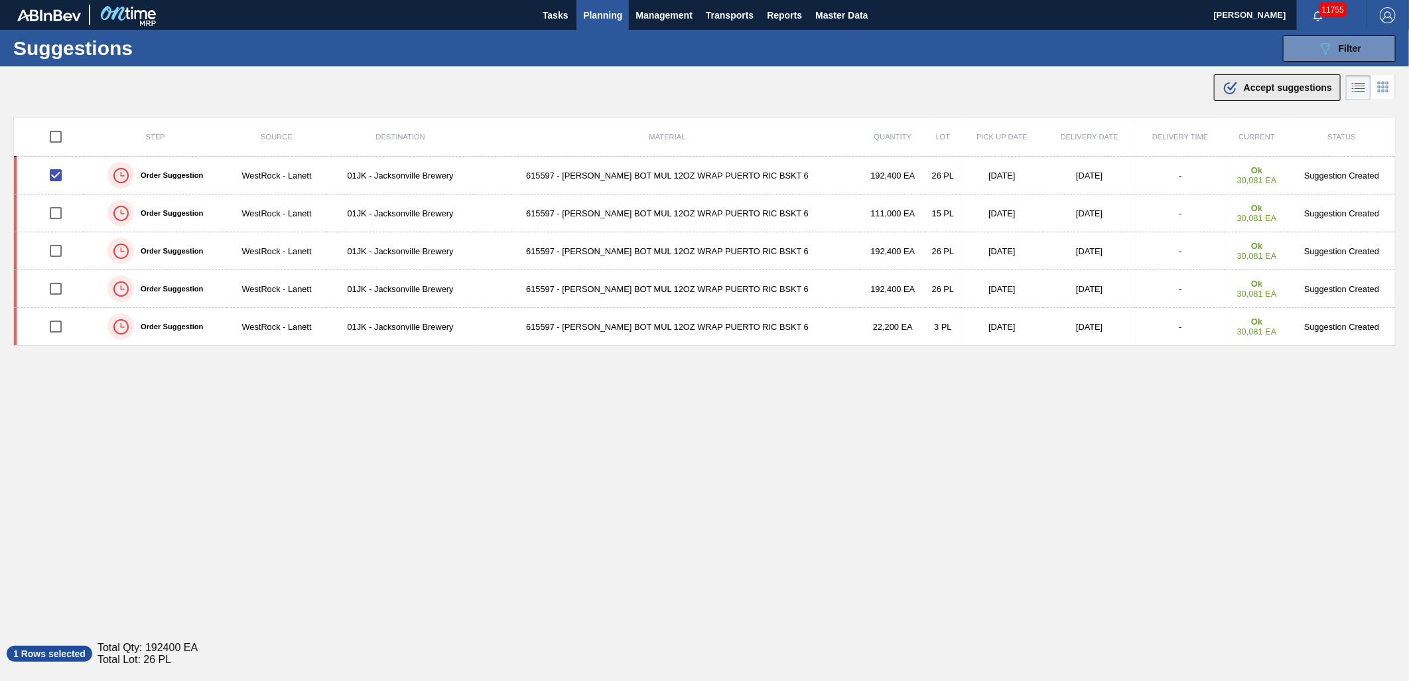
click at [1289, 88] on span "Accept suggestions" at bounding box center [1288, 87] width 88 height 11
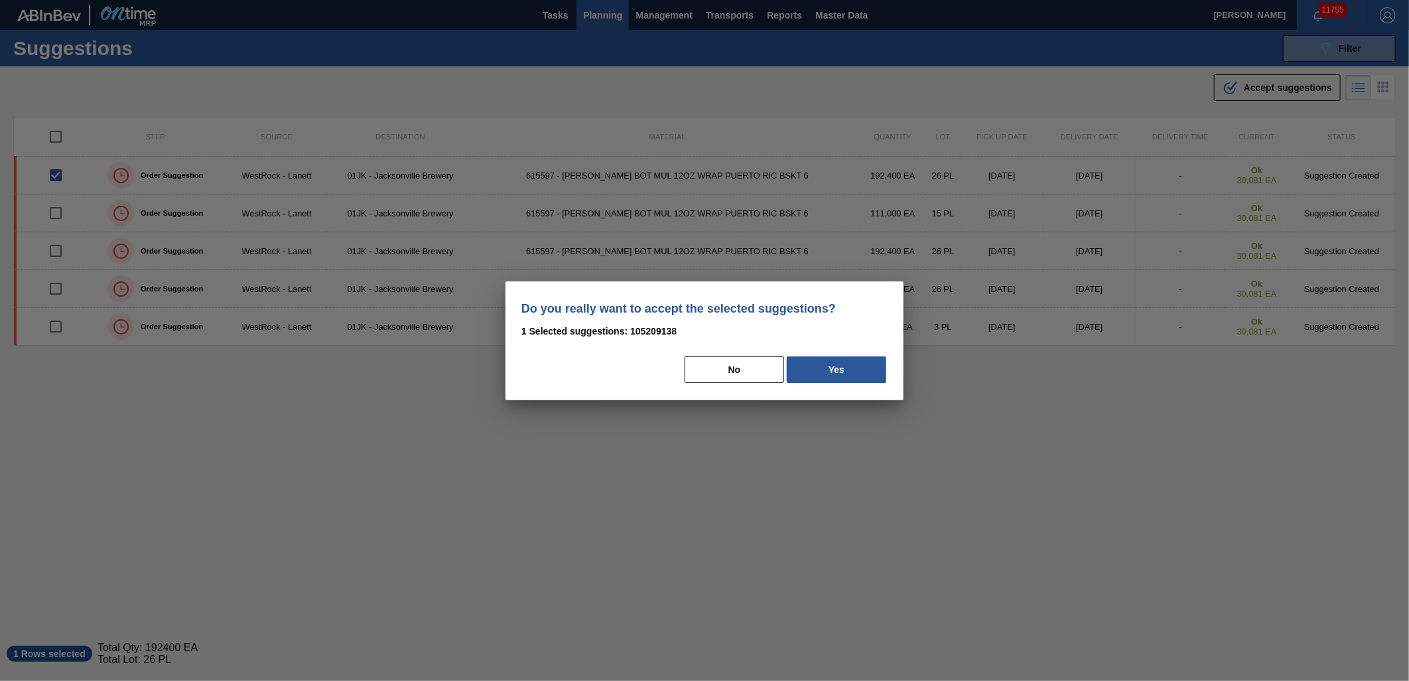
drag, startPoint x: 855, startPoint y: 372, endPoint x: 1013, endPoint y: 667, distance: 335.7
click at [855, 372] on button "Yes" at bounding box center [837, 369] width 100 height 27
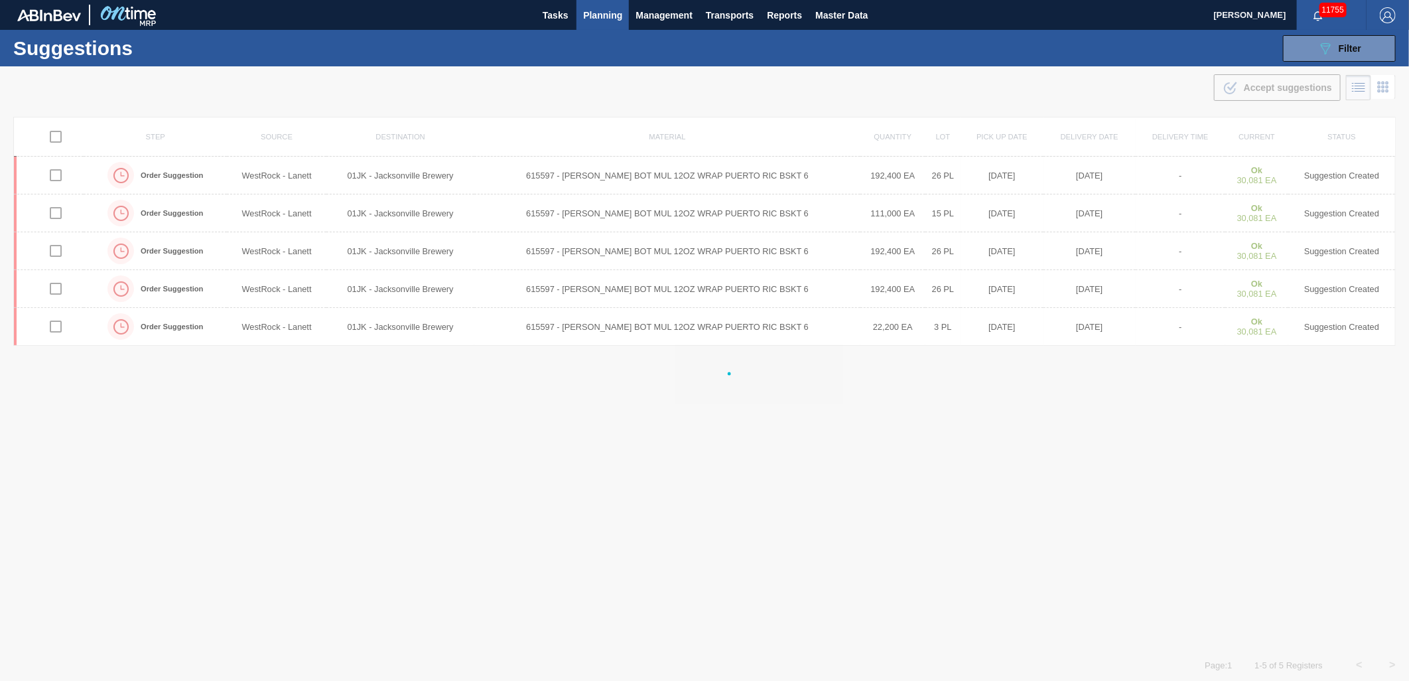
checkbox input "false"
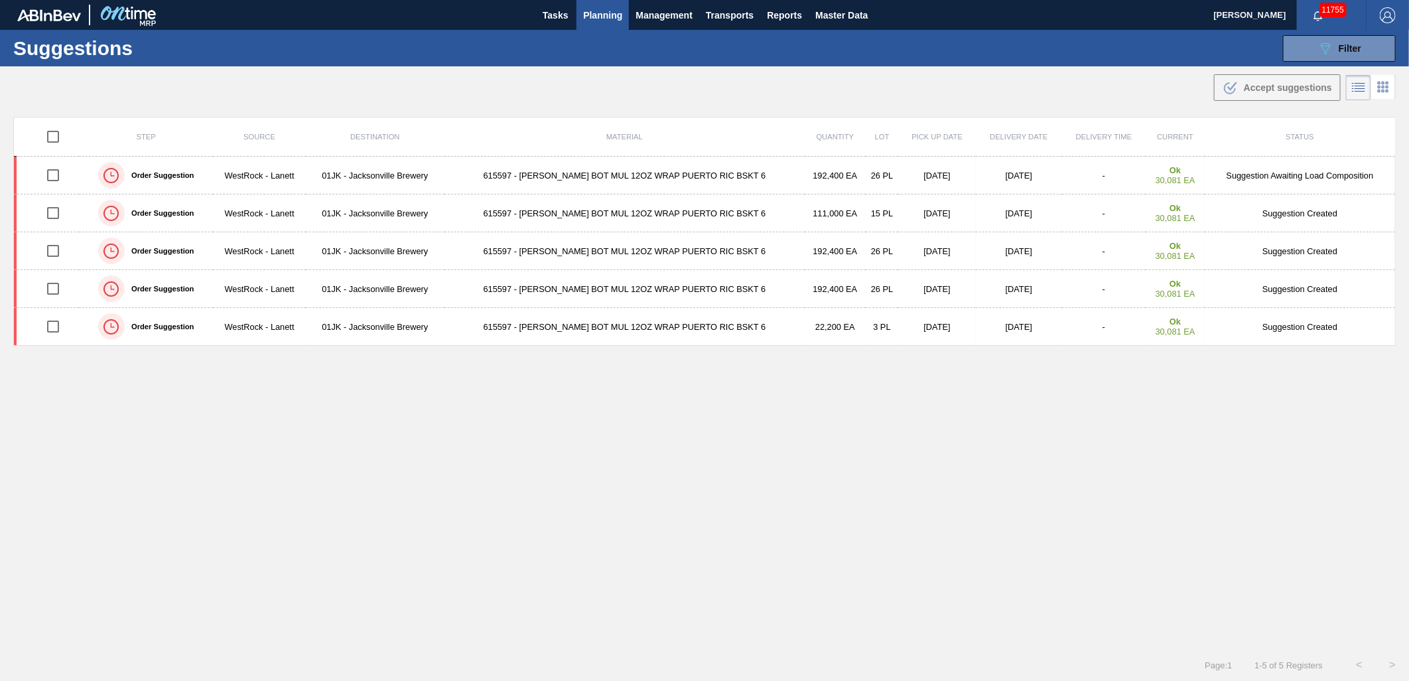
click at [1328, 29] on div "11755" at bounding box center [1332, 15] width 70 height 30
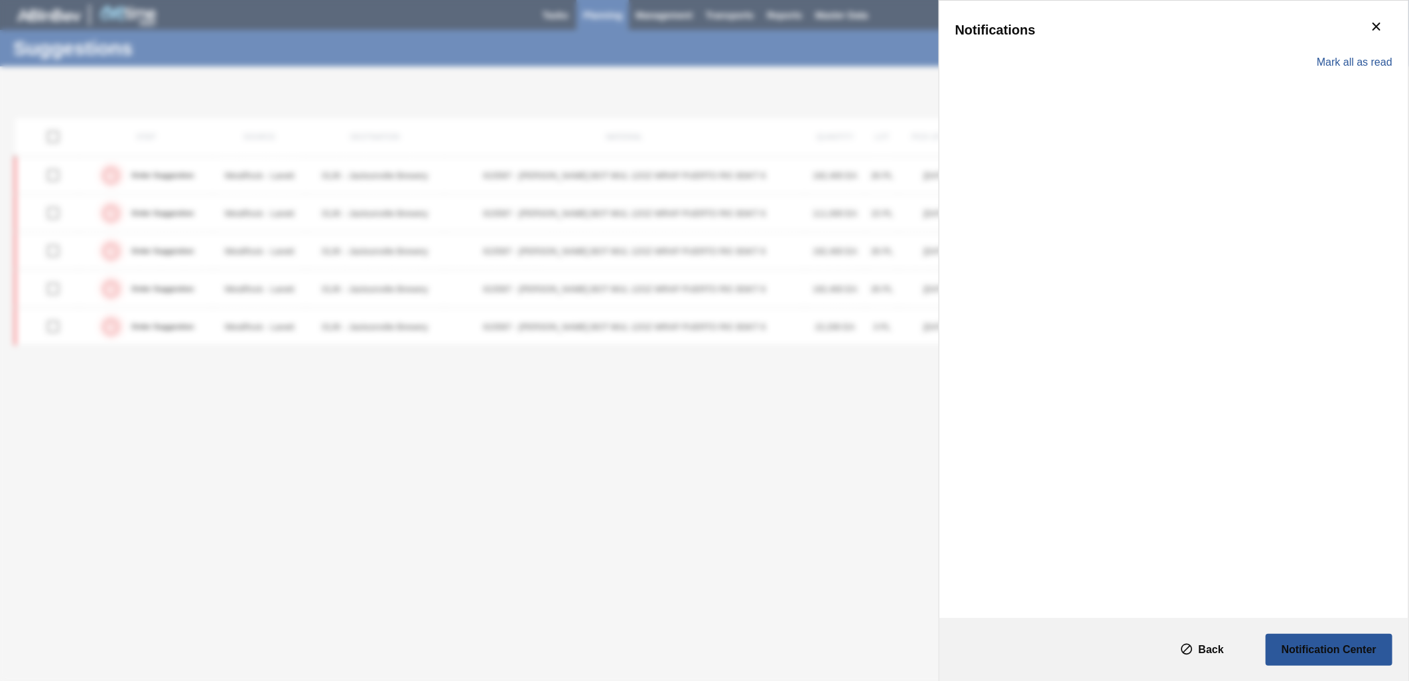
click at [1327, 48] on div "Mark all as read" at bounding box center [1173, 62] width 437 height 38
drag, startPoint x: 1391, startPoint y: 58, endPoint x: 1345, endPoint y: 66, distance: 47.2
click at [1391, 57] on button "botão de ícone" at bounding box center [1377, 53] width 32 height 32
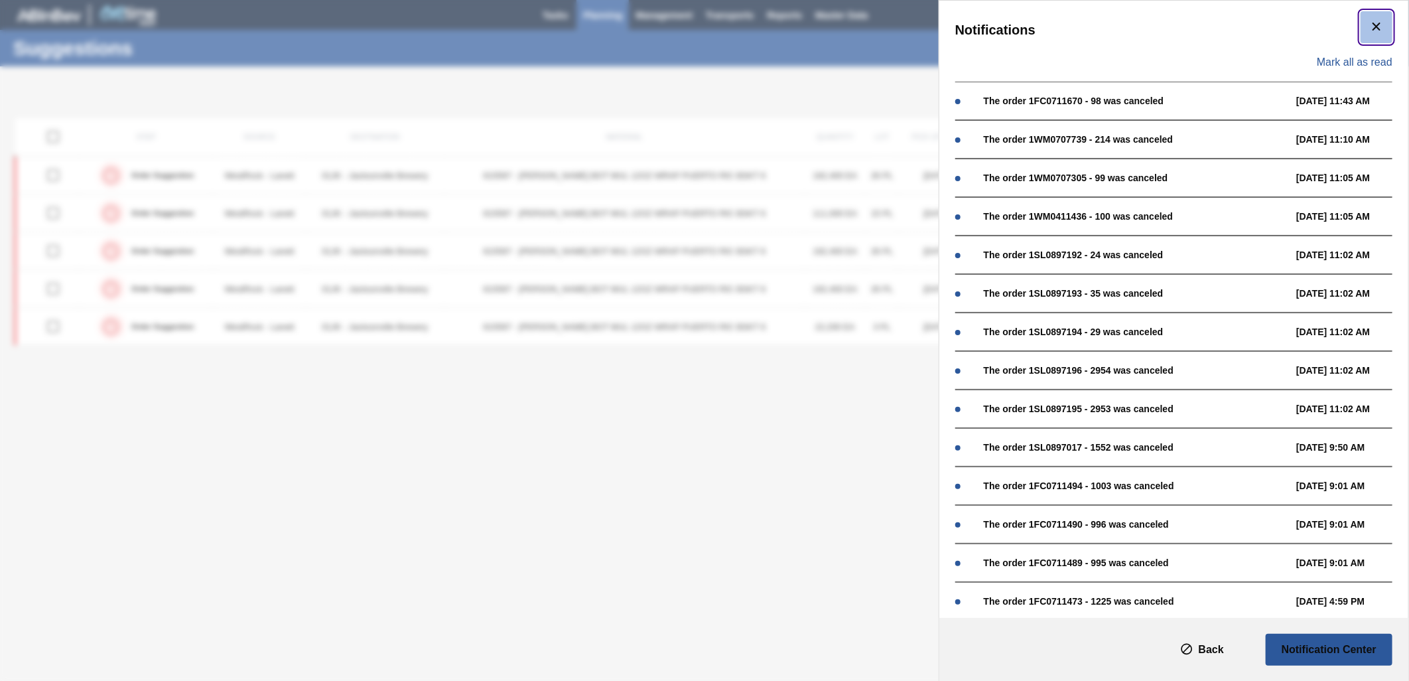
click at [1369, 29] on icon "botão de ícone" at bounding box center [1377, 27] width 16 height 16
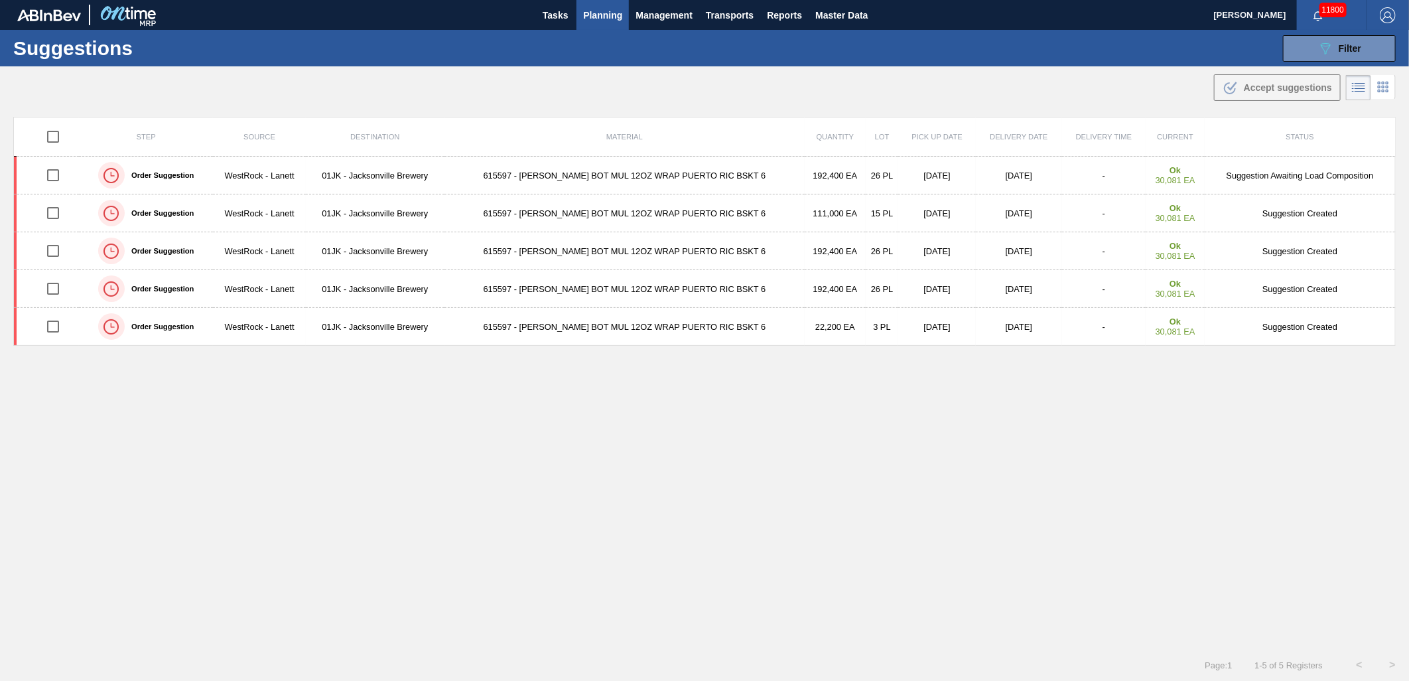
click at [1314, 62] on div "Suggestions 089F7B8B-B2A5-4AFE-B5C0-19BA573D28AC Filter Step Step Source Source…" at bounding box center [704, 48] width 1409 height 36
click at [1314, 50] on button "089F7B8B-B2A5-4AFE-B5C0-19BA573D28AC Filter" at bounding box center [1339, 48] width 113 height 27
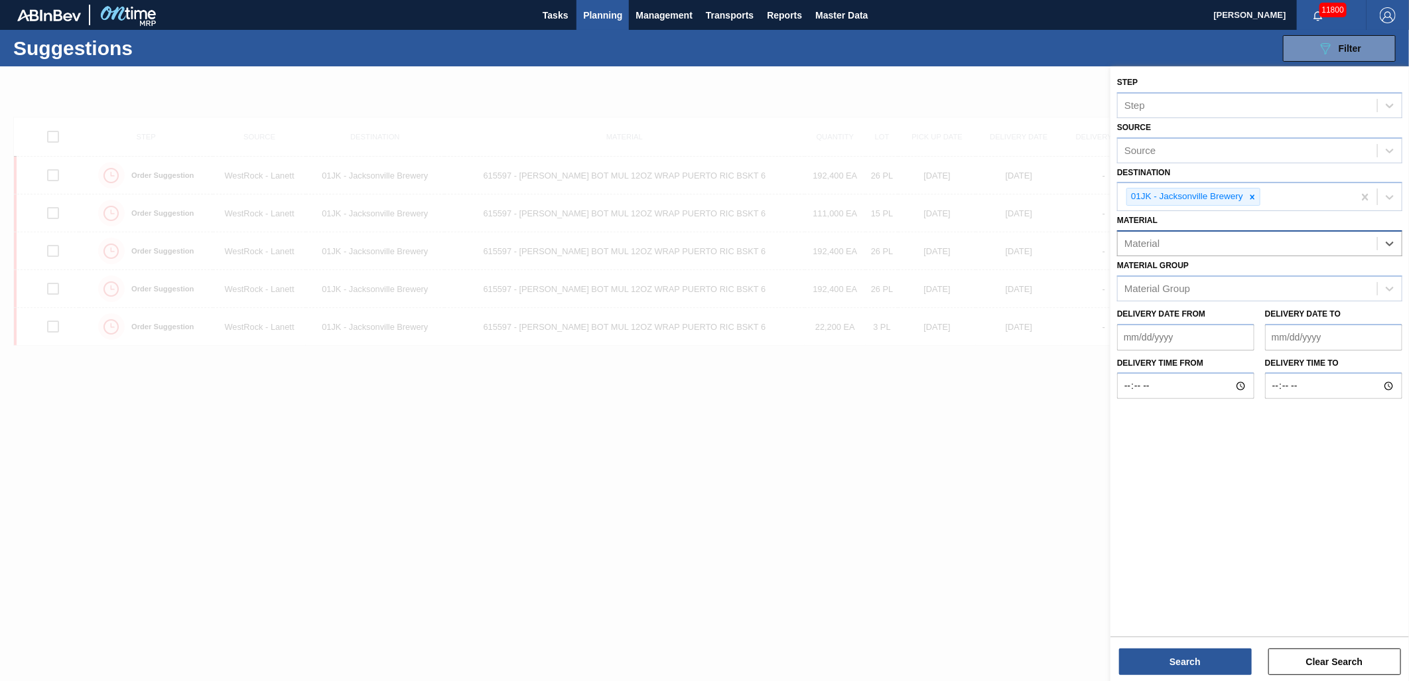
click at [1261, 234] on div "Material" at bounding box center [1247, 243] width 259 height 19
type input "770244"
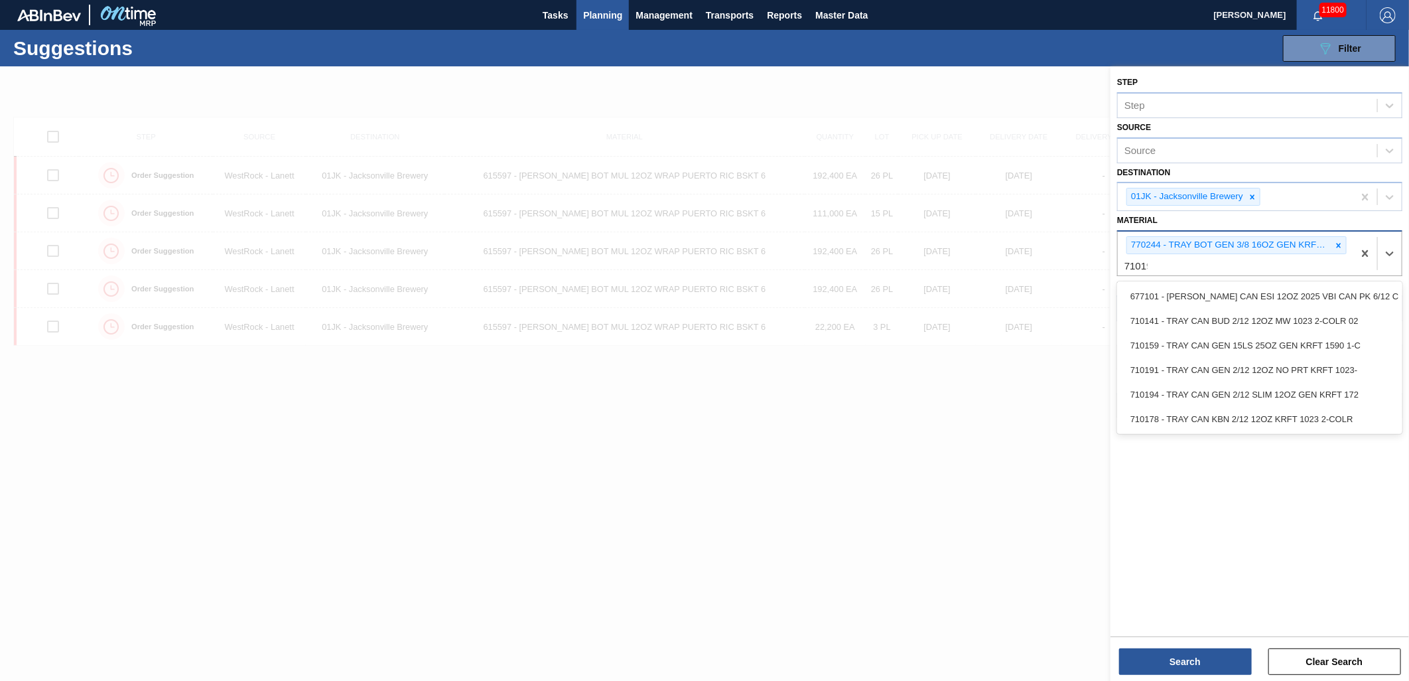
type input "710194"
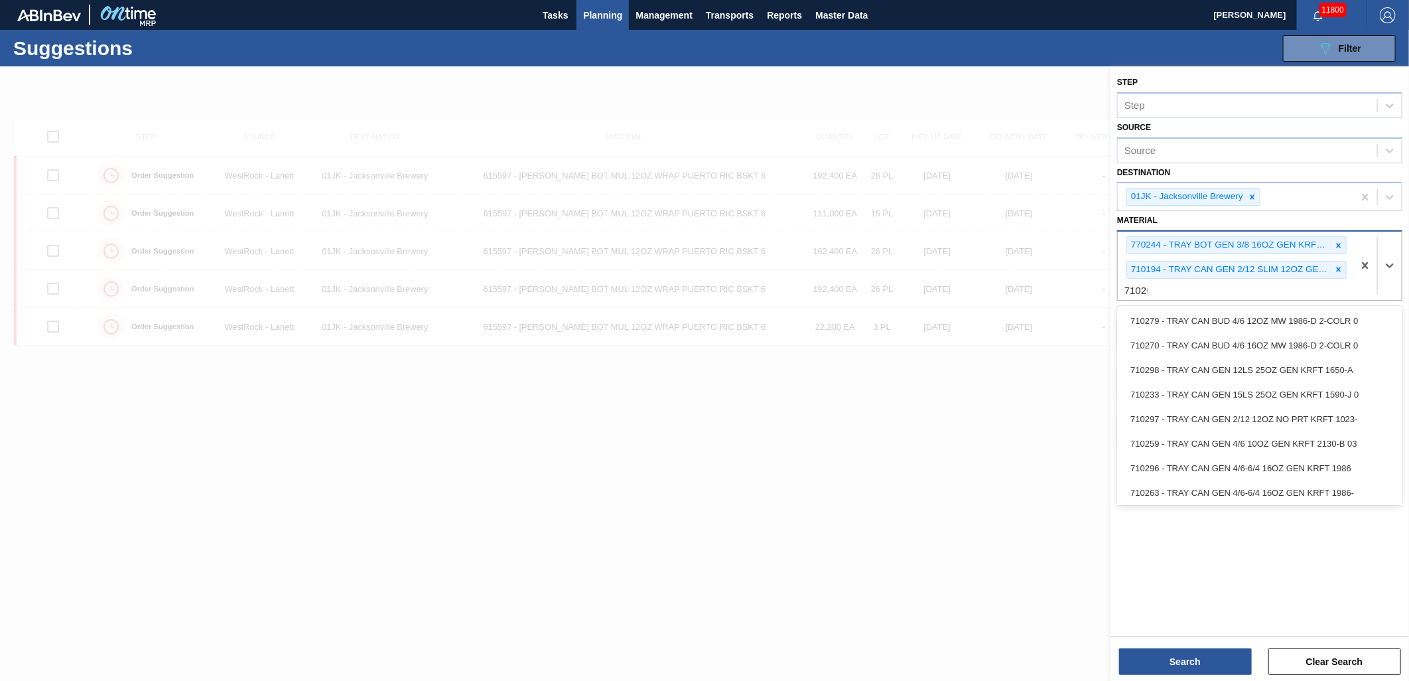
type input "710263"
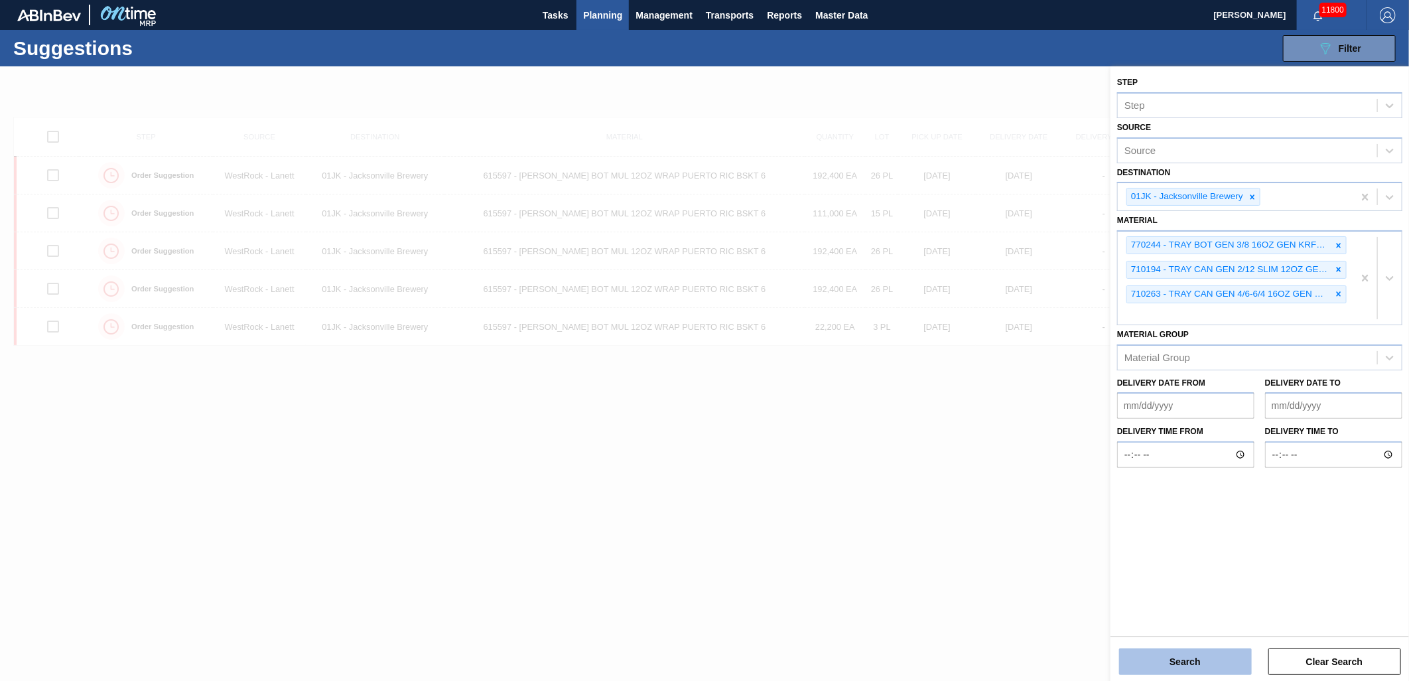
click at [1190, 660] on button "Search" at bounding box center [1185, 661] width 133 height 27
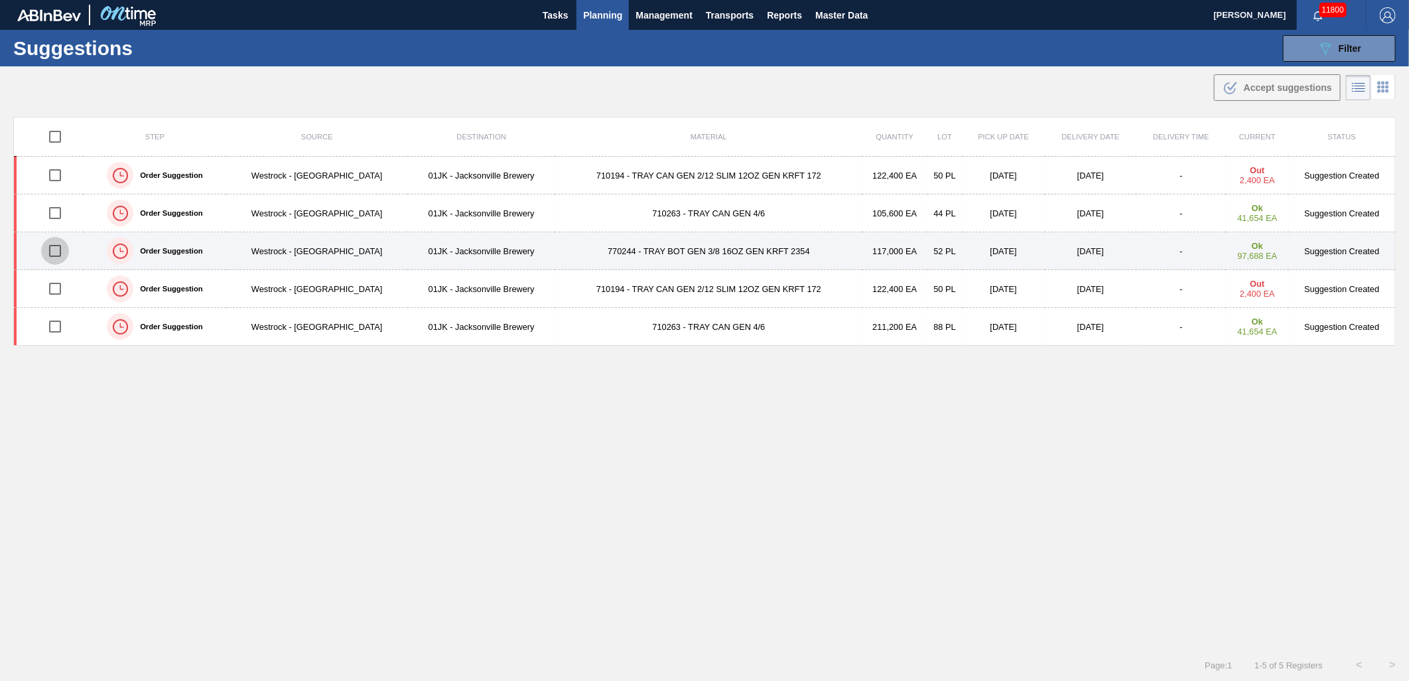
click at [55, 249] on input "checkbox" at bounding box center [55, 251] width 28 height 28
checkbox input "true"
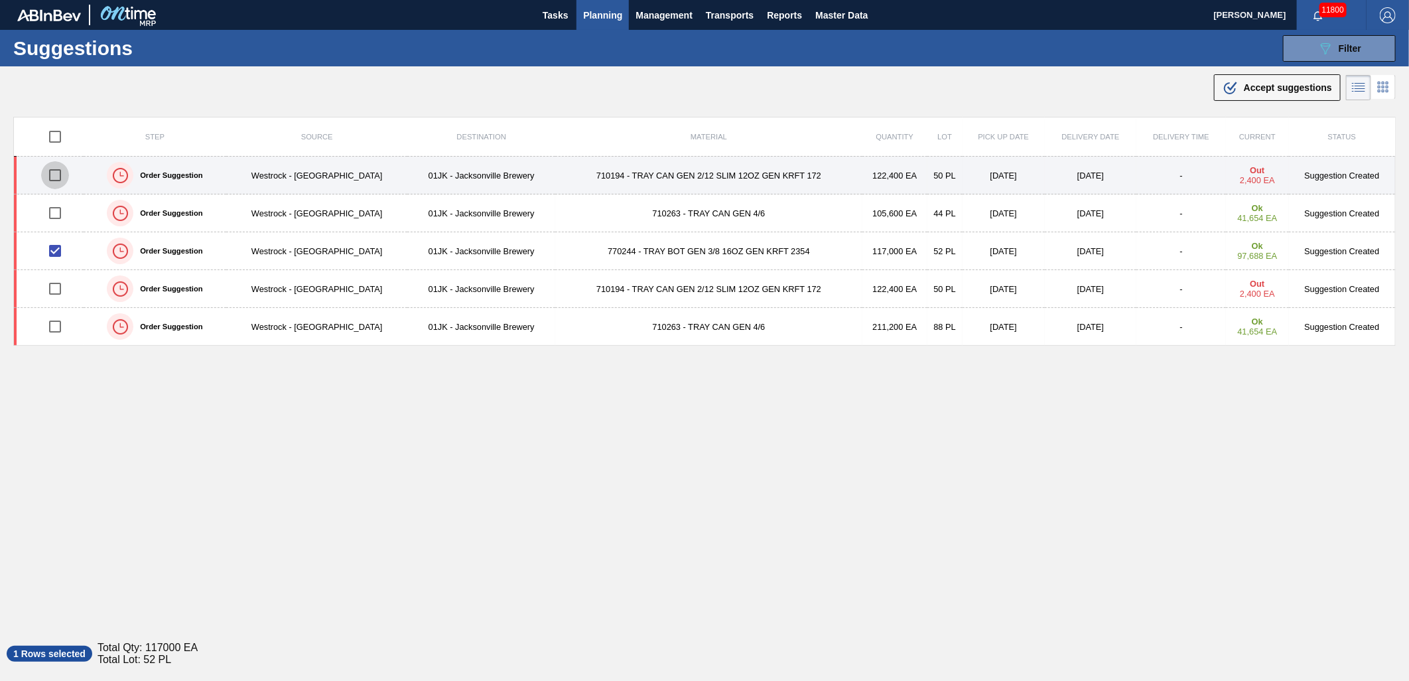
click at [61, 182] on input "checkbox" at bounding box center [55, 175] width 28 height 28
checkbox input "true"
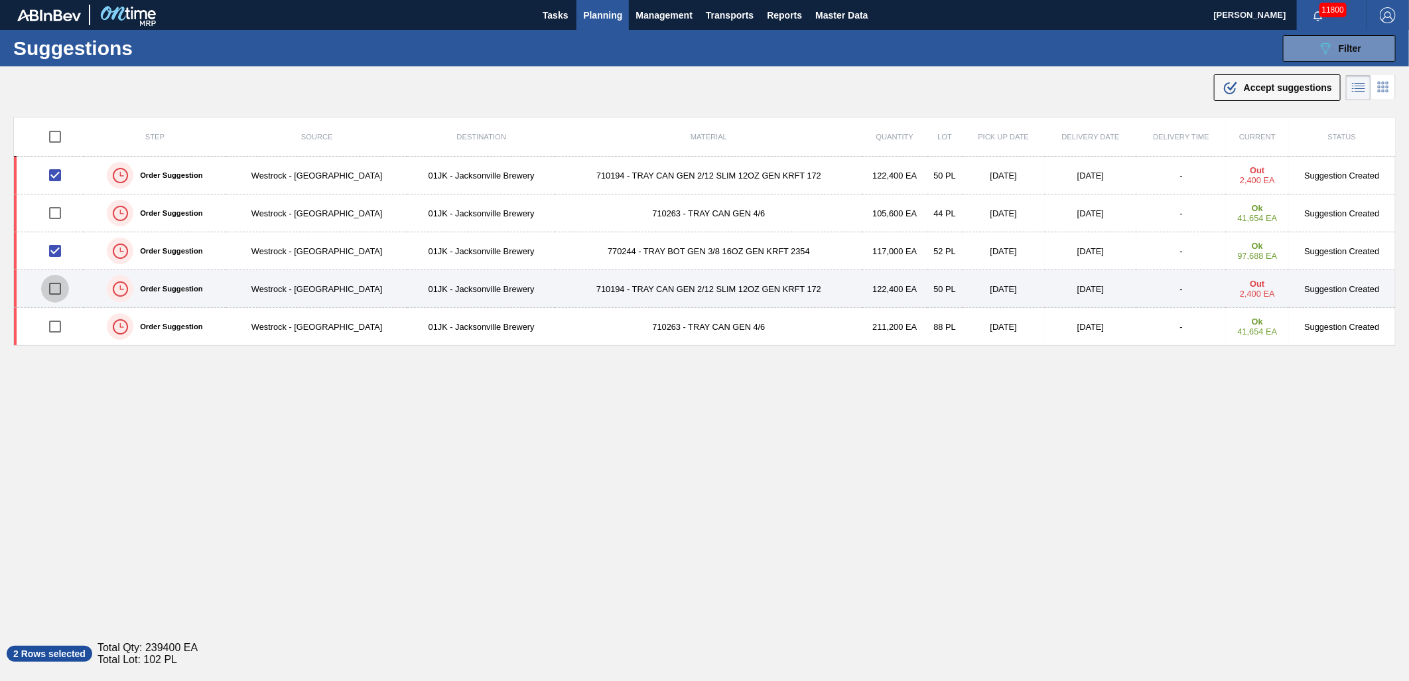
click at [64, 293] on input "checkbox" at bounding box center [55, 289] width 28 height 28
checkbox input "true"
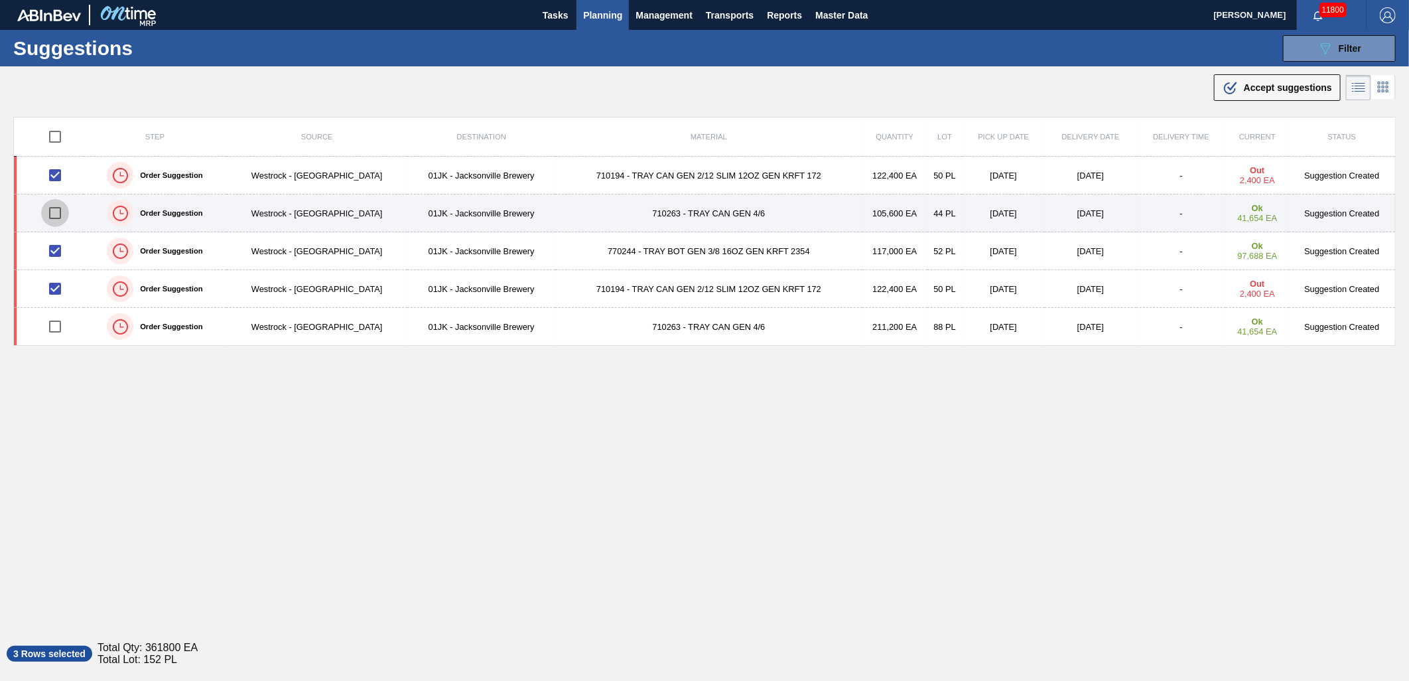
click at [55, 213] on input "checkbox" at bounding box center [55, 213] width 28 height 28
checkbox input "true"
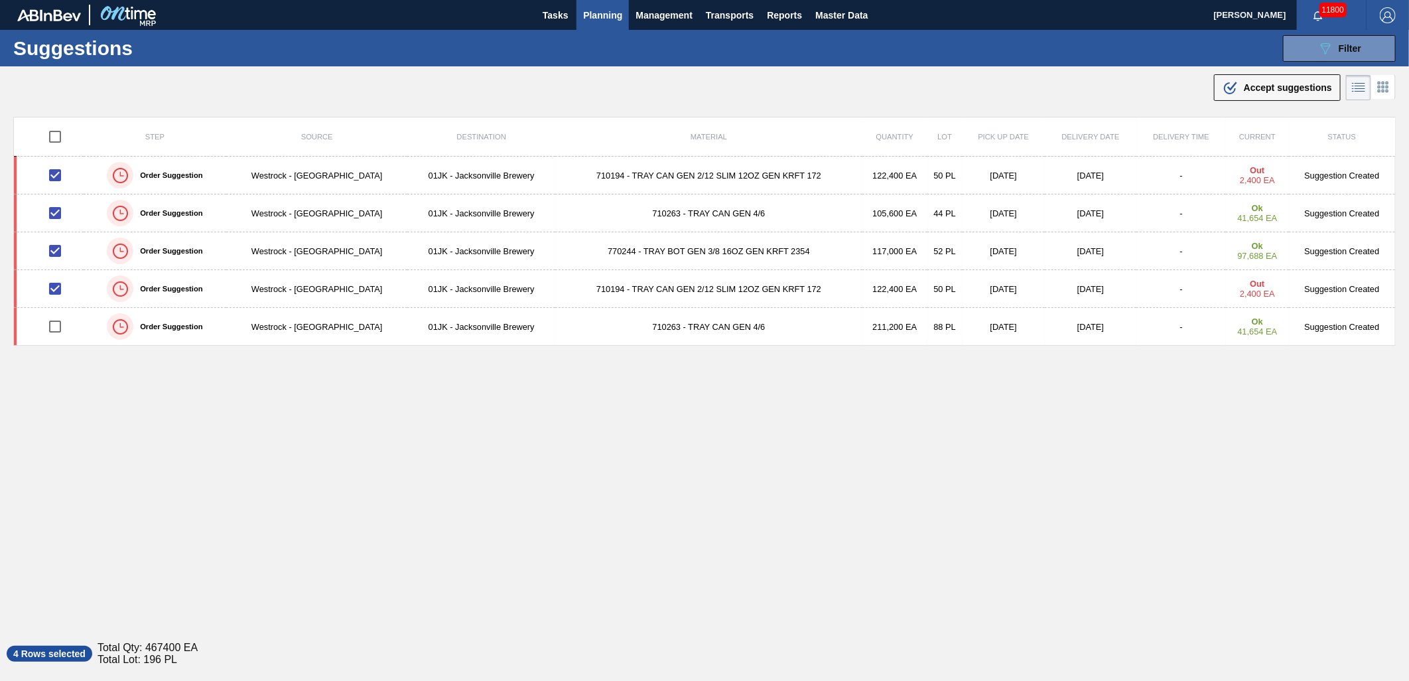
click at [1223, 84] on icon ".b{fill:var(--color-action-default)}" at bounding box center [1231, 88] width 16 height 16
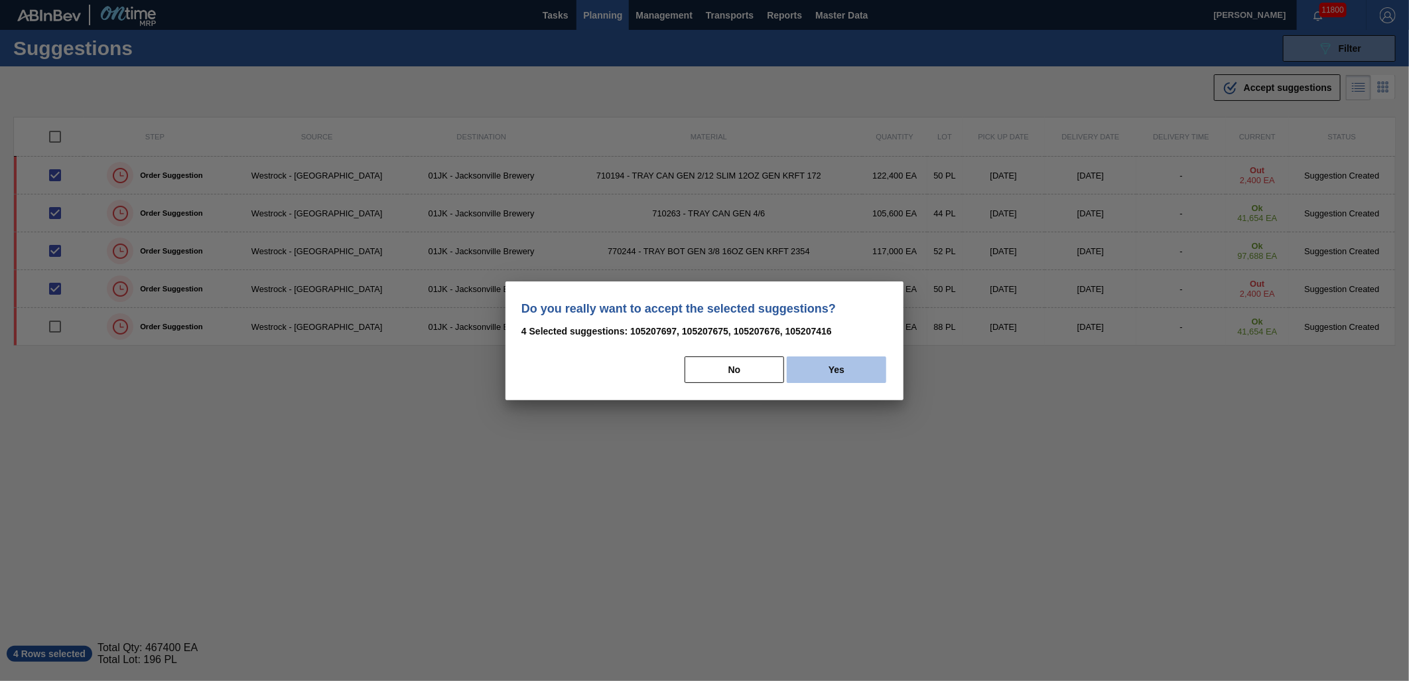
click at [838, 362] on button "Yes" at bounding box center [837, 369] width 100 height 27
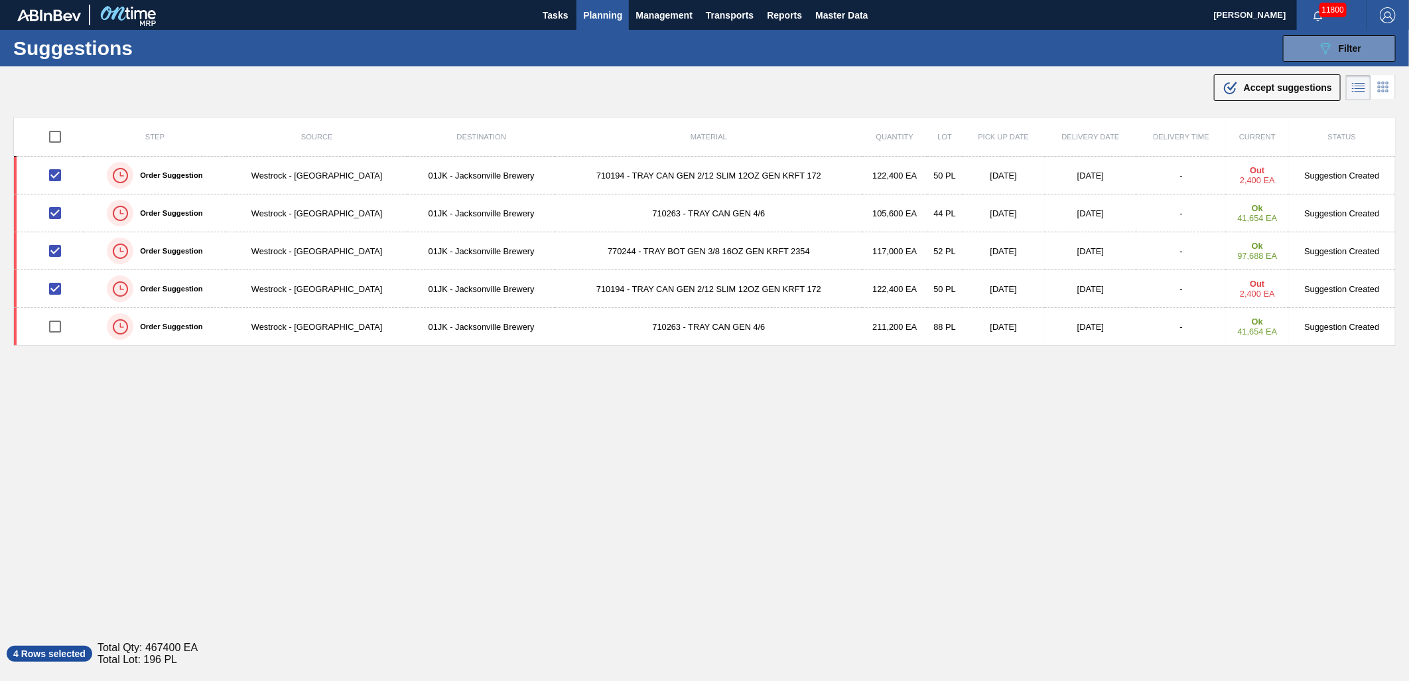
checkbox input "false"
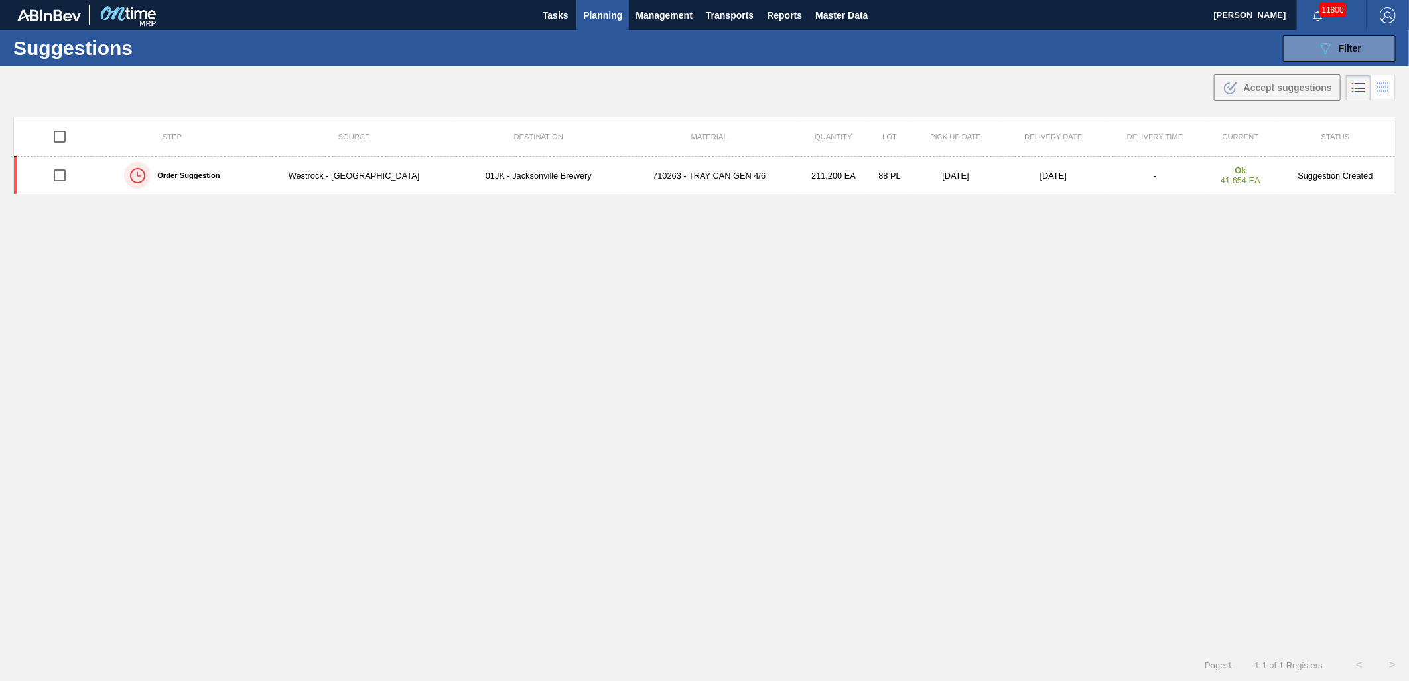
click at [622, 16] on button "Planning" at bounding box center [603, 15] width 52 height 30
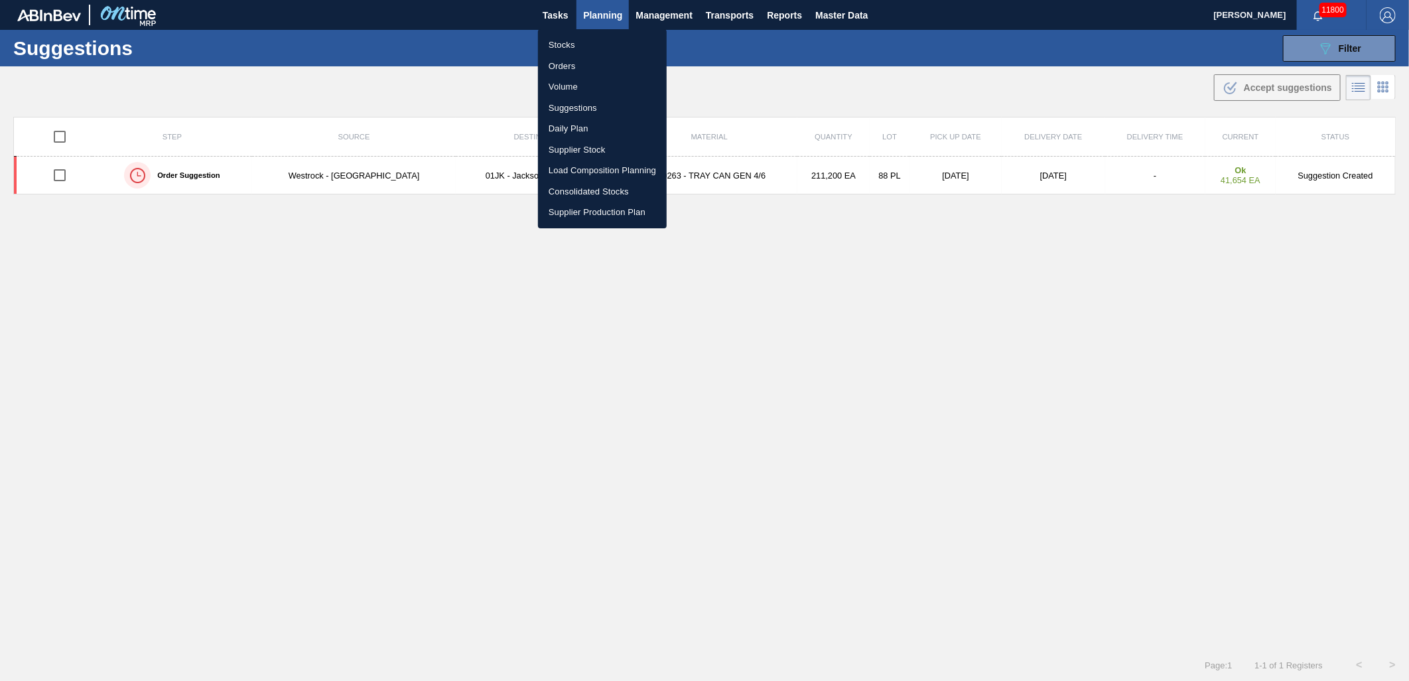
click at [766, 96] on div at bounding box center [704, 340] width 1409 height 681
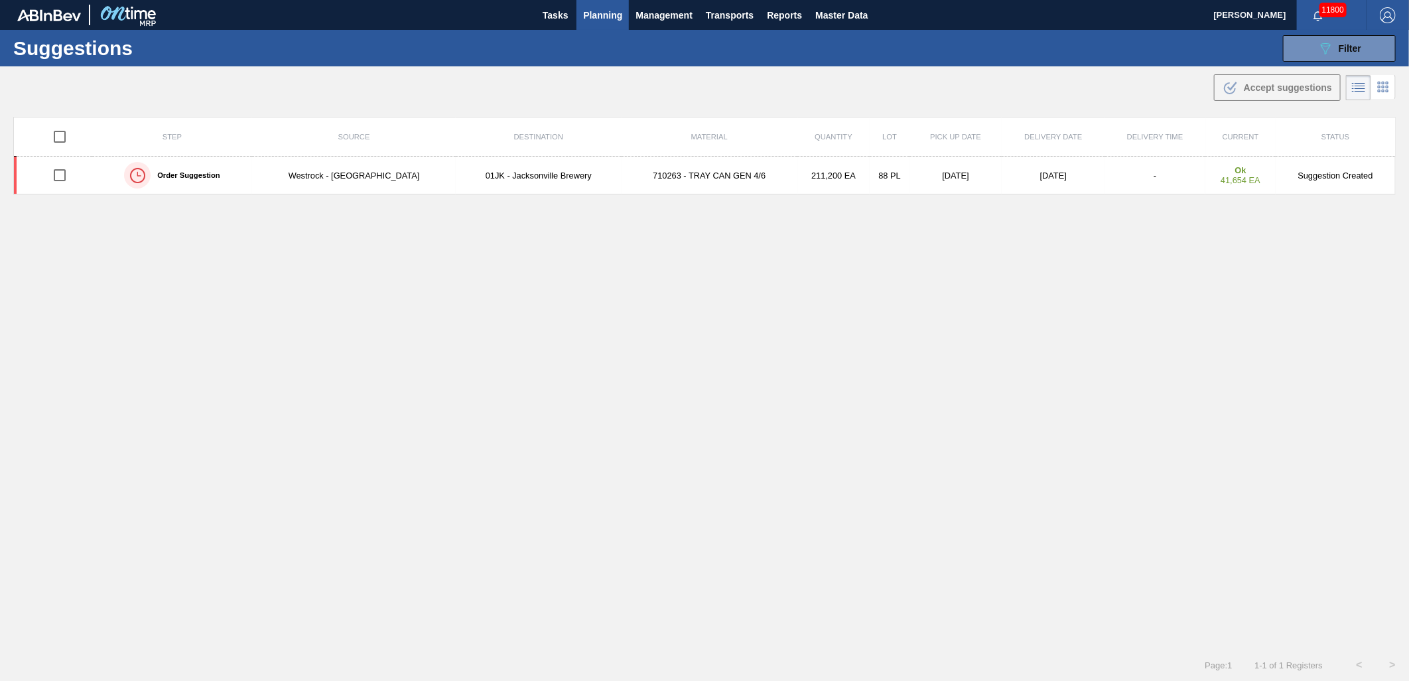
click at [612, 9] on span "Planning" at bounding box center [602, 15] width 39 height 16
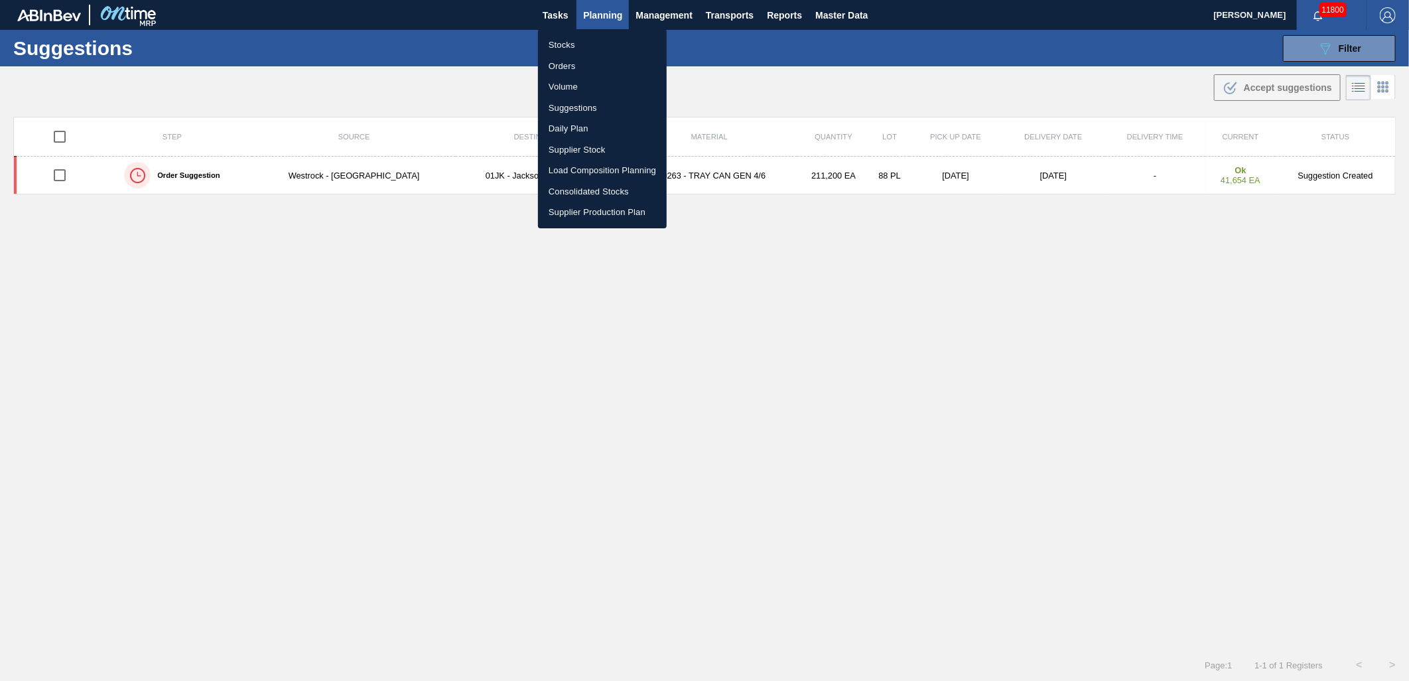
click at [567, 38] on li "Stocks" at bounding box center [602, 44] width 129 height 21
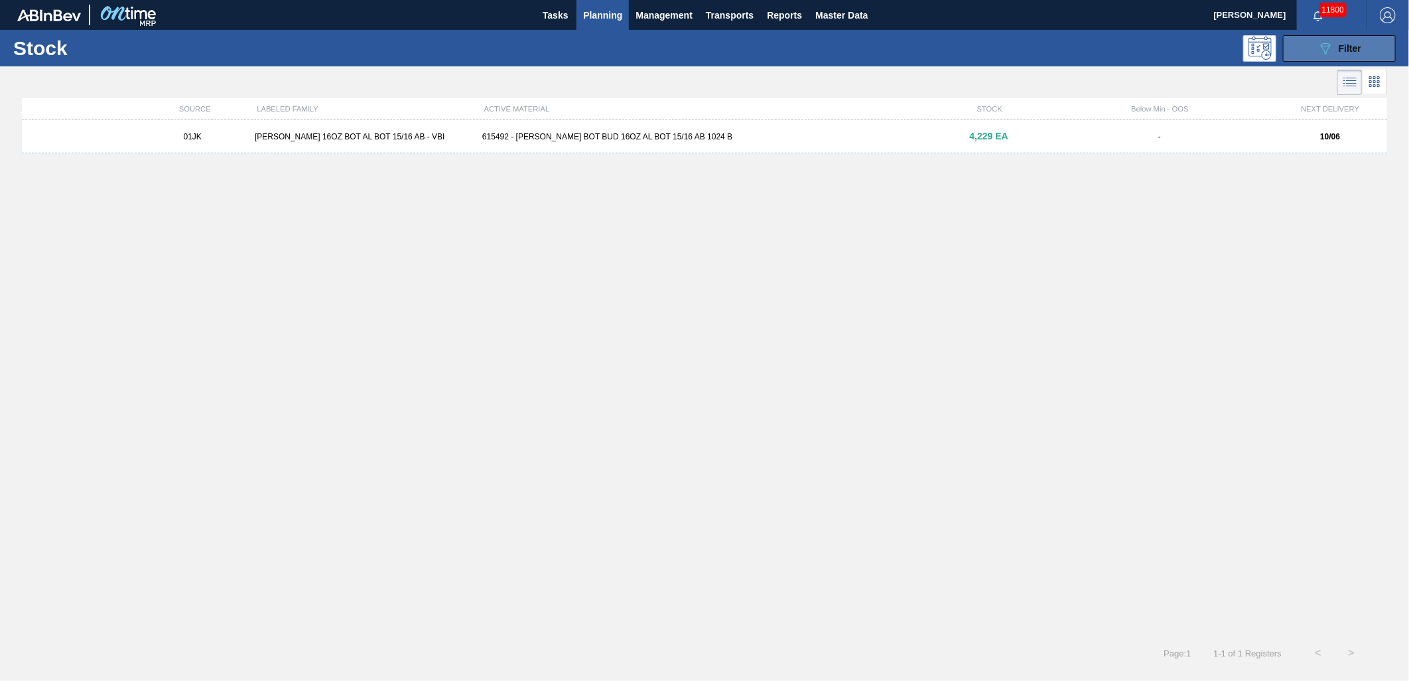
click at [1362, 48] on button "089F7B8B-B2A5-4AFE-B5C0-19BA573D28AC Filter" at bounding box center [1339, 48] width 113 height 27
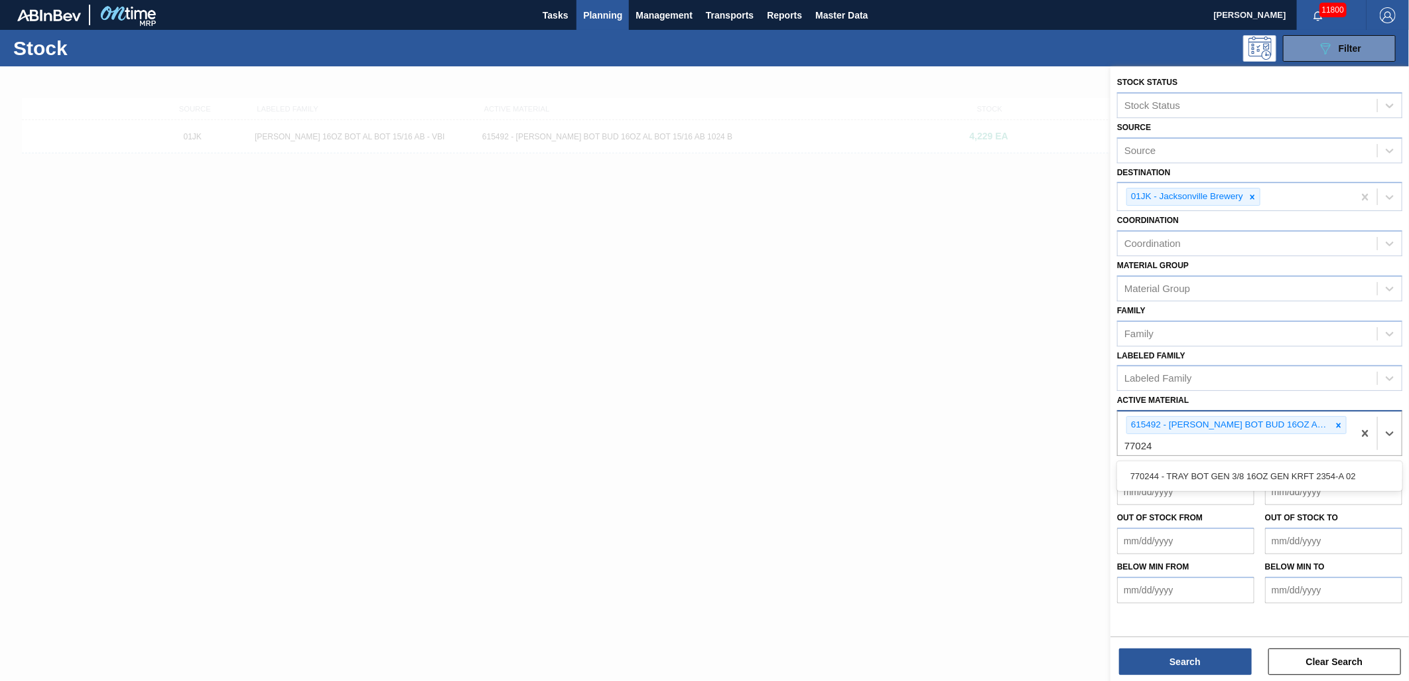
type Material "770244"
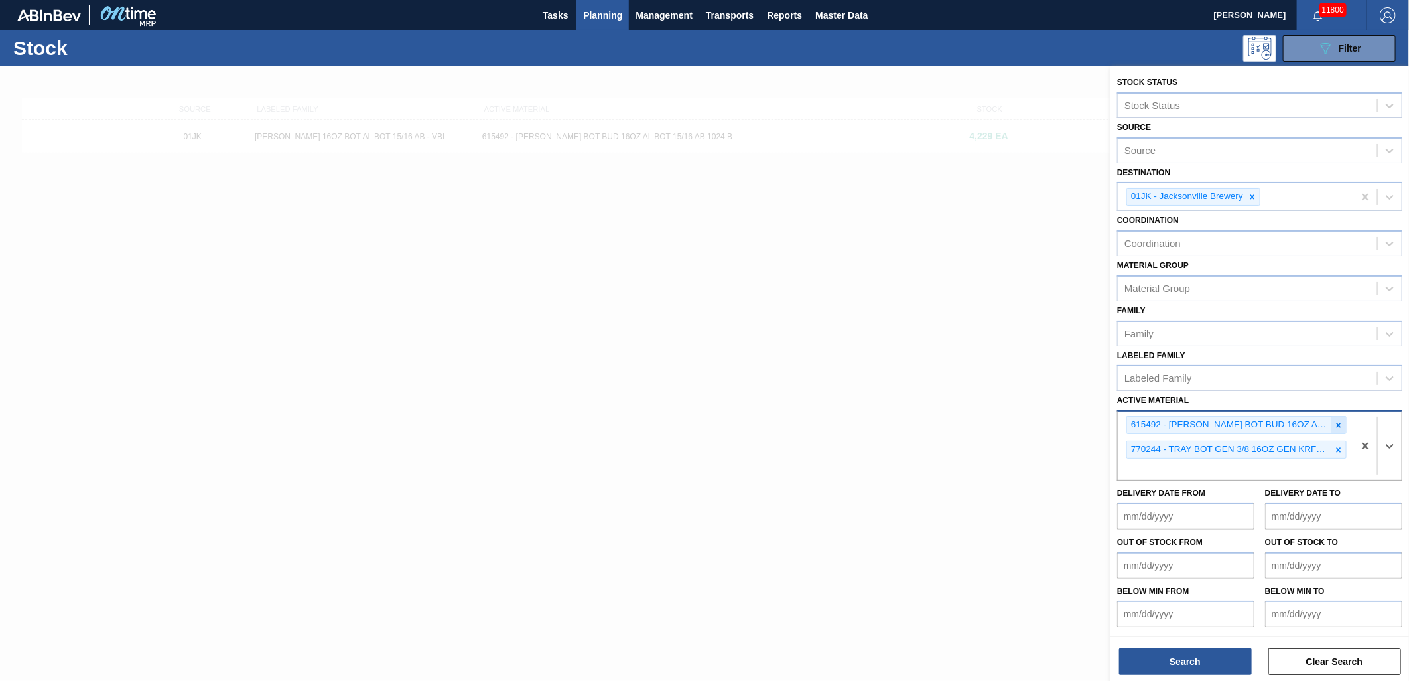
click at [1338, 428] on div at bounding box center [1339, 425] width 15 height 17
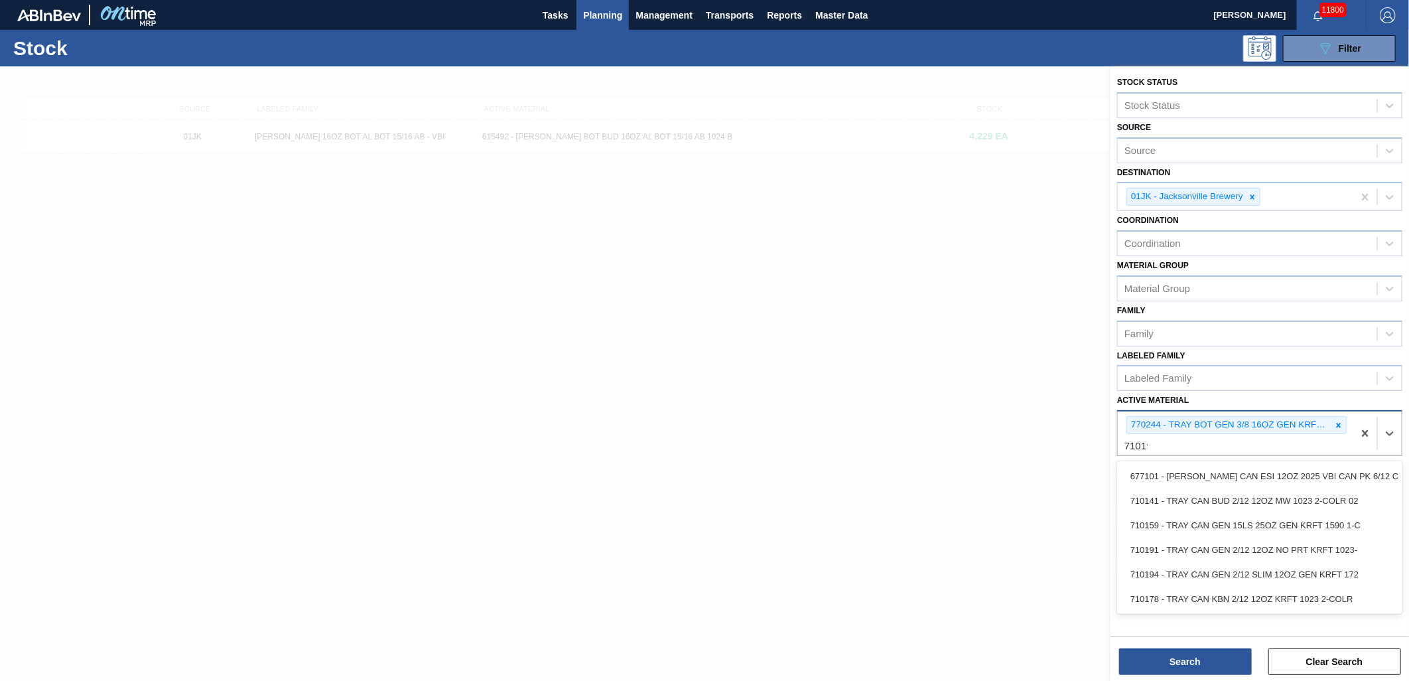
type Material "710194"
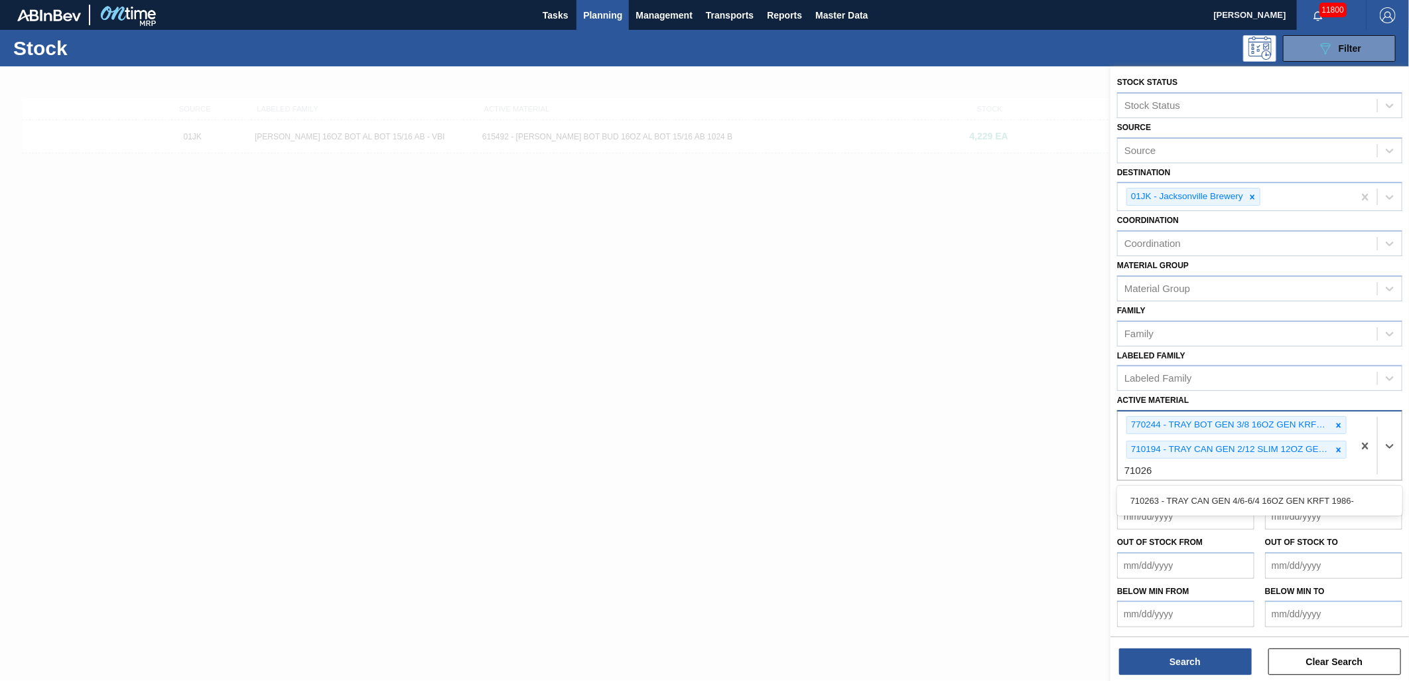
type Material "710263"
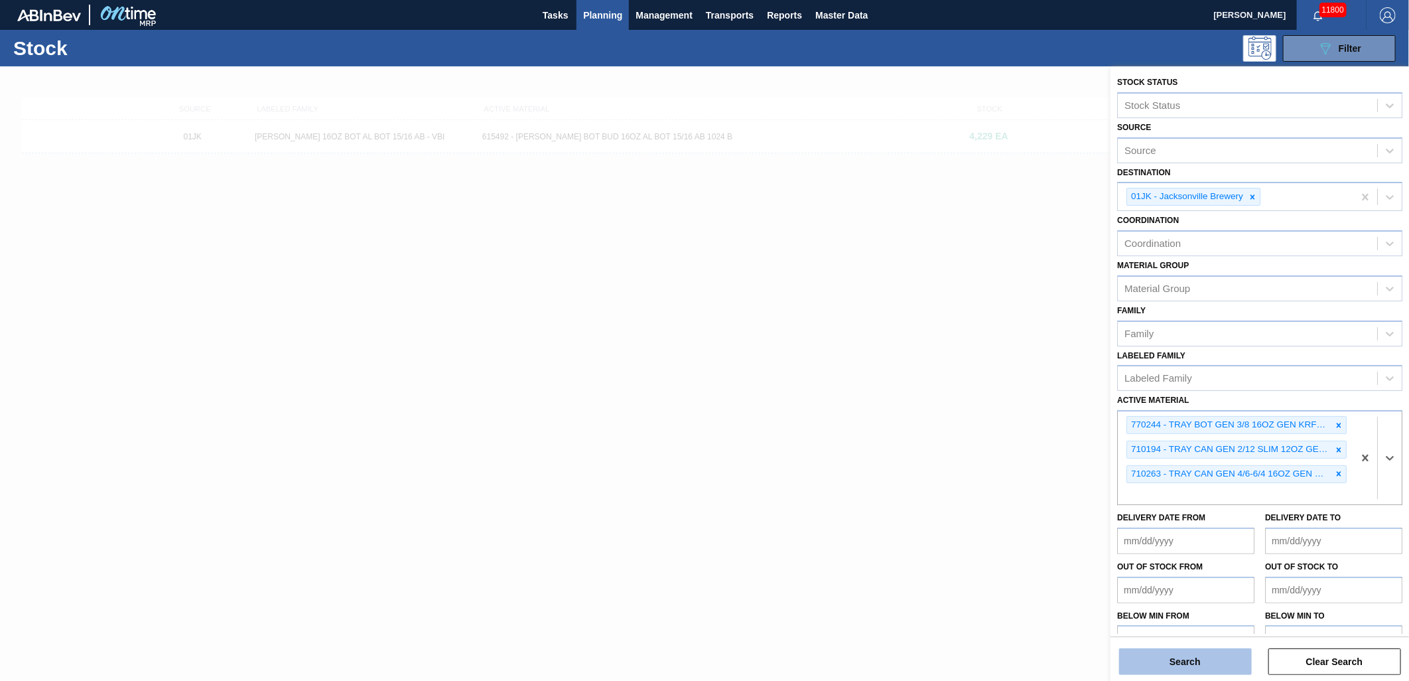
click at [1217, 651] on button "Search" at bounding box center [1185, 661] width 133 height 27
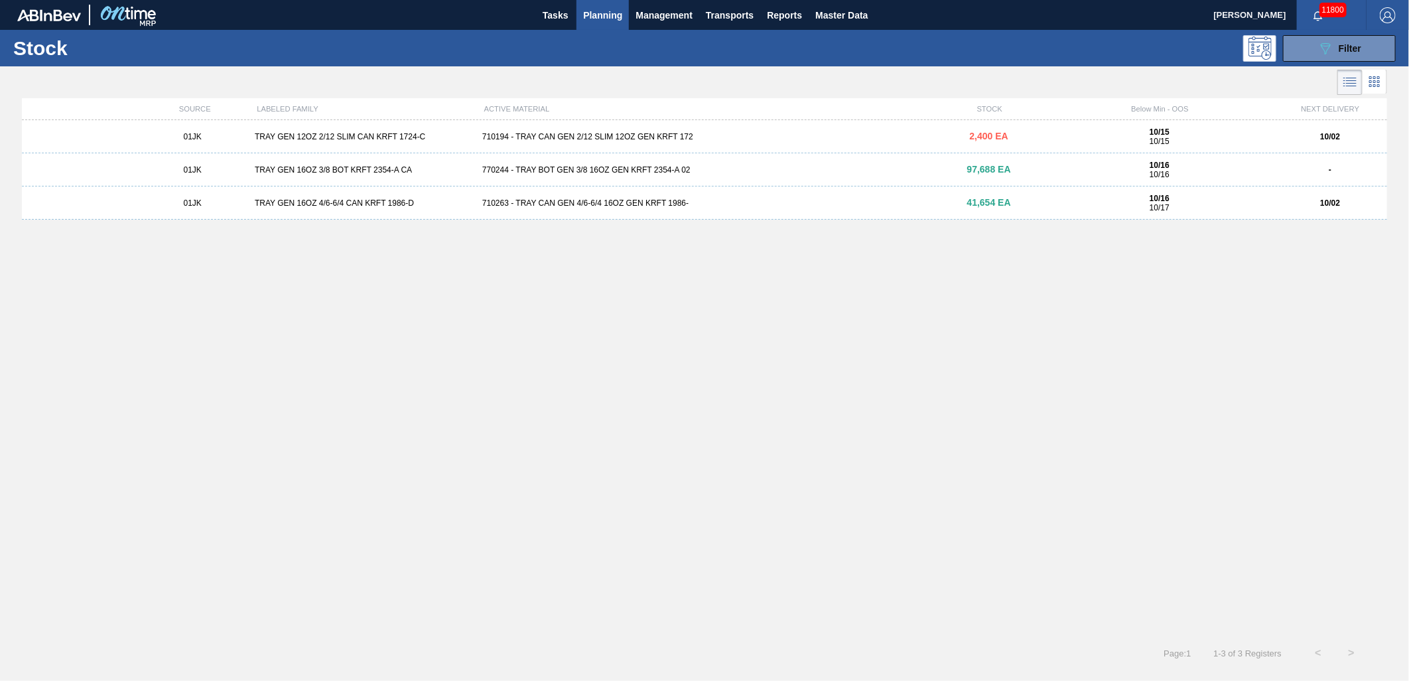
click at [881, 130] on div "01JK TRAY GEN 12OZ 2/12 SLIM CAN KRFT 1724-C 710194 - TRAY CAN GEN 2/12 SLIM 12…" at bounding box center [704, 136] width 1365 height 33
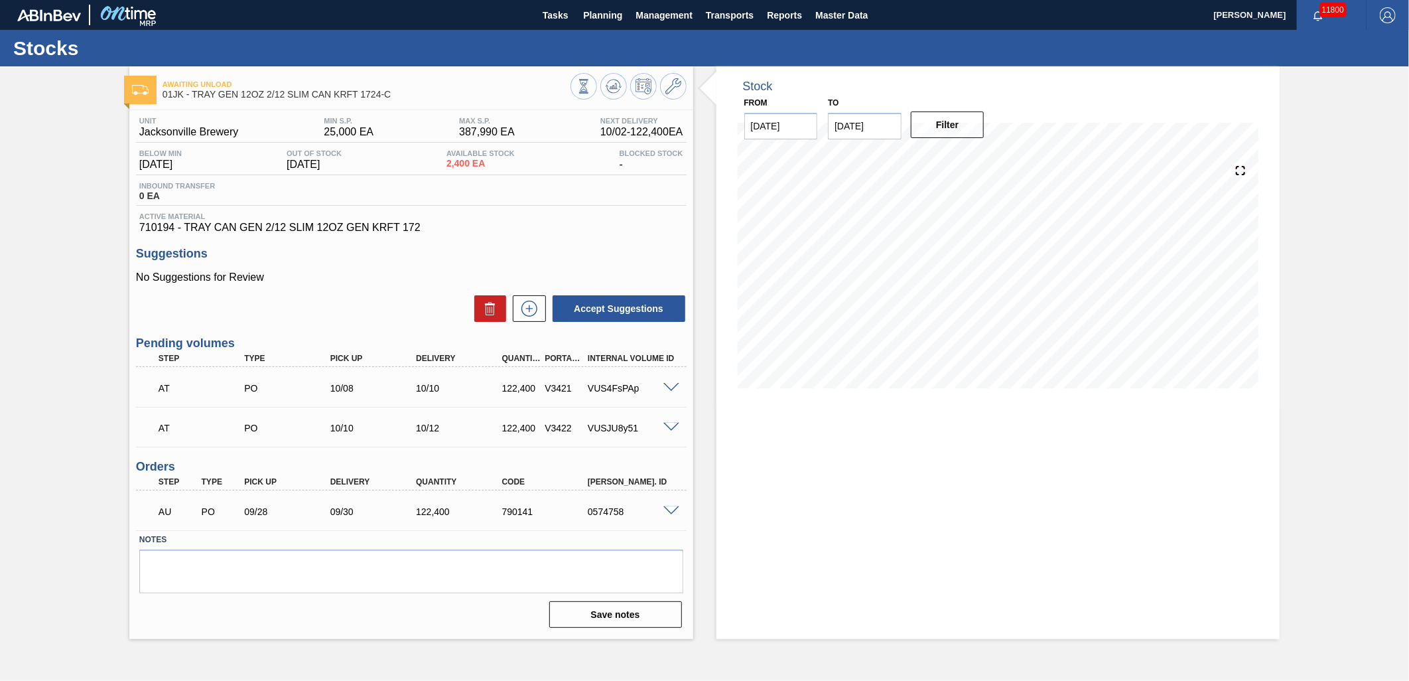
click at [667, 392] on div "VUS4FsPAp" at bounding box center [633, 388] width 97 height 11
click at [671, 389] on span at bounding box center [671, 388] width 16 height 10
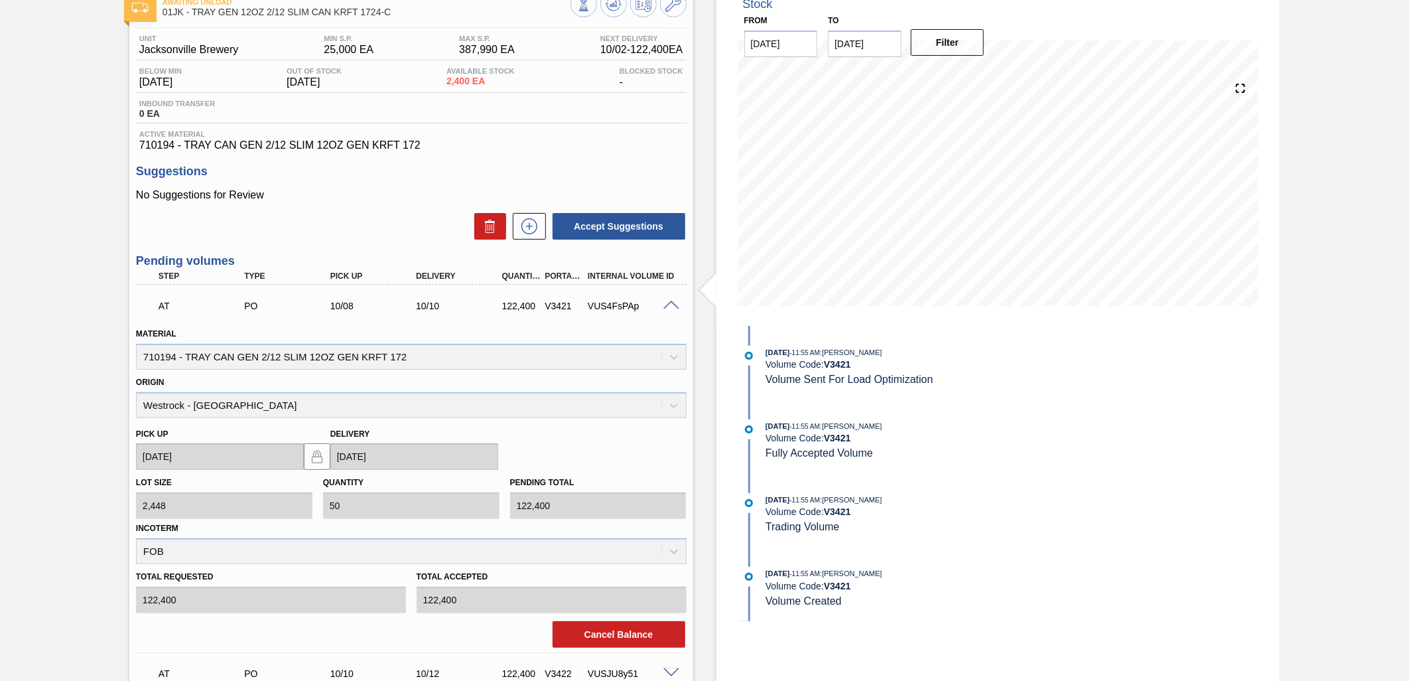
scroll to position [62, 0]
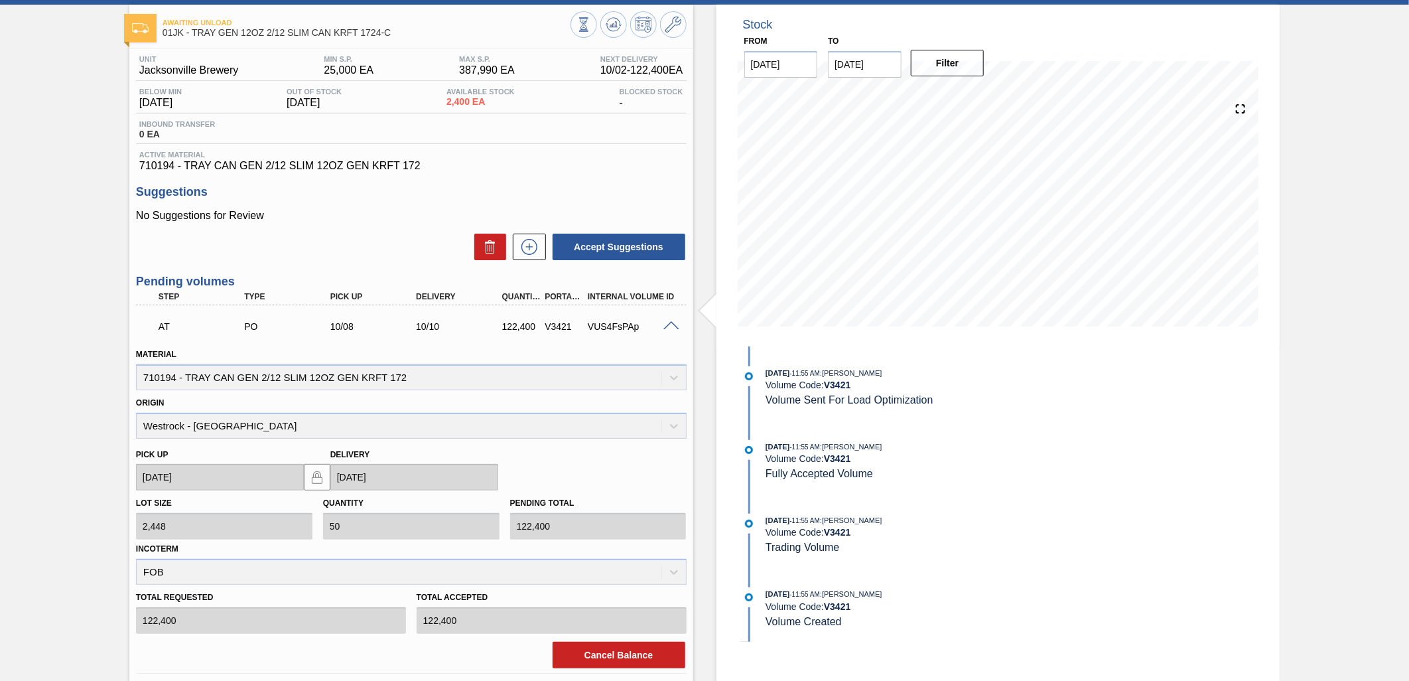
click at [670, 320] on div at bounding box center [673, 325] width 27 height 10
click at [670, 324] on span at bounding box center [671, 326] width 16 height 10
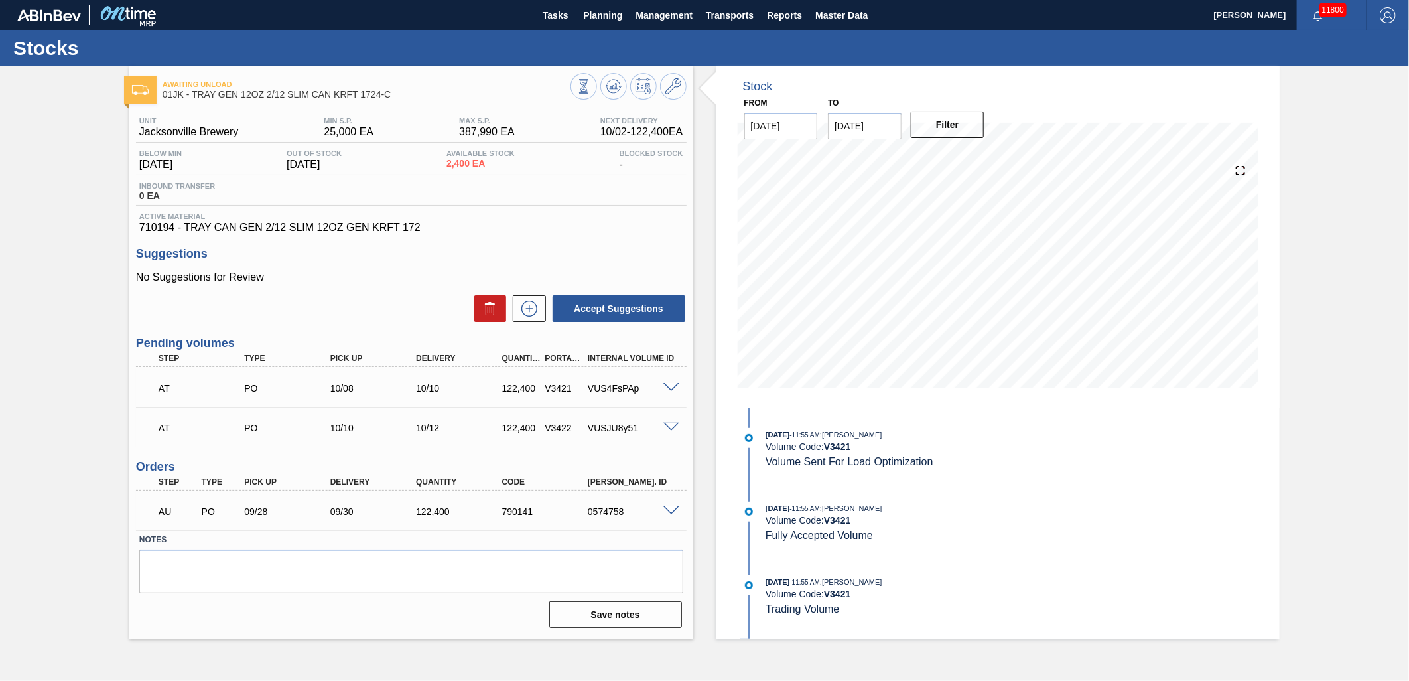
click at [666, 385] on span at bounding box center [671, 388] width 16 height 10
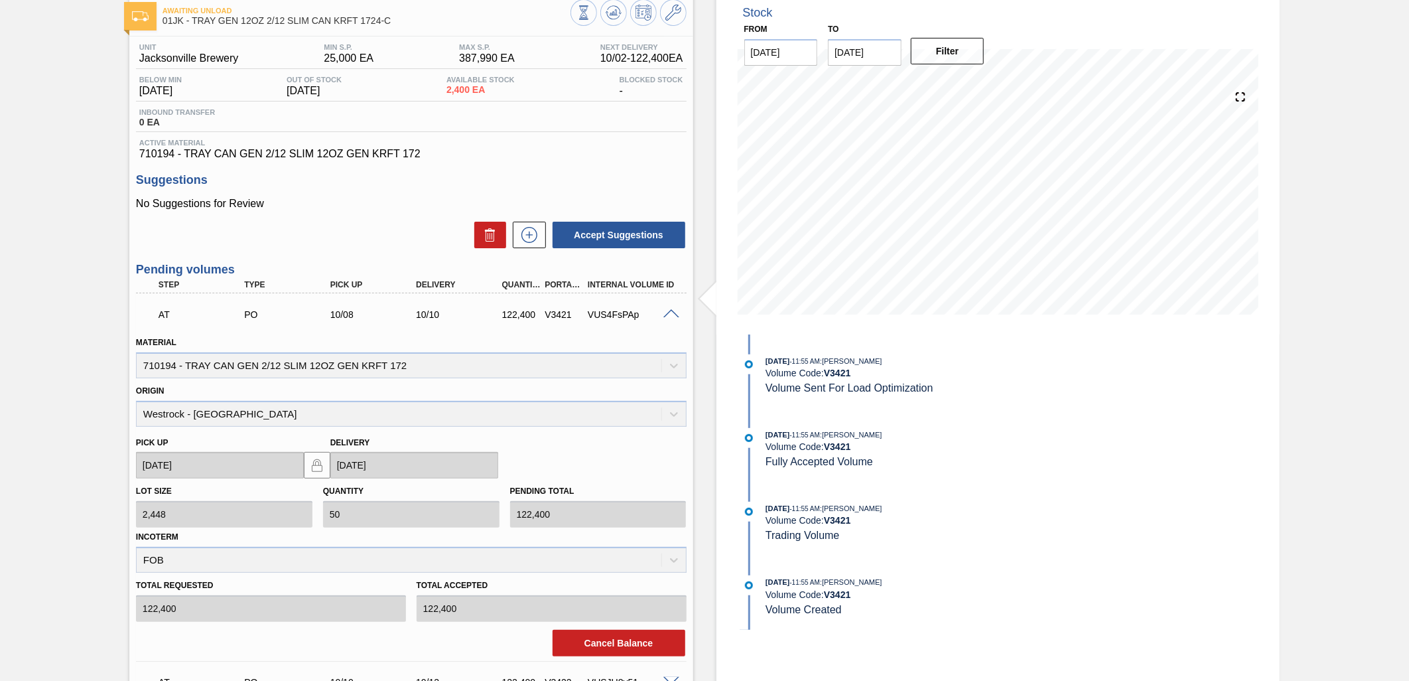
scroll to position [147, 0]
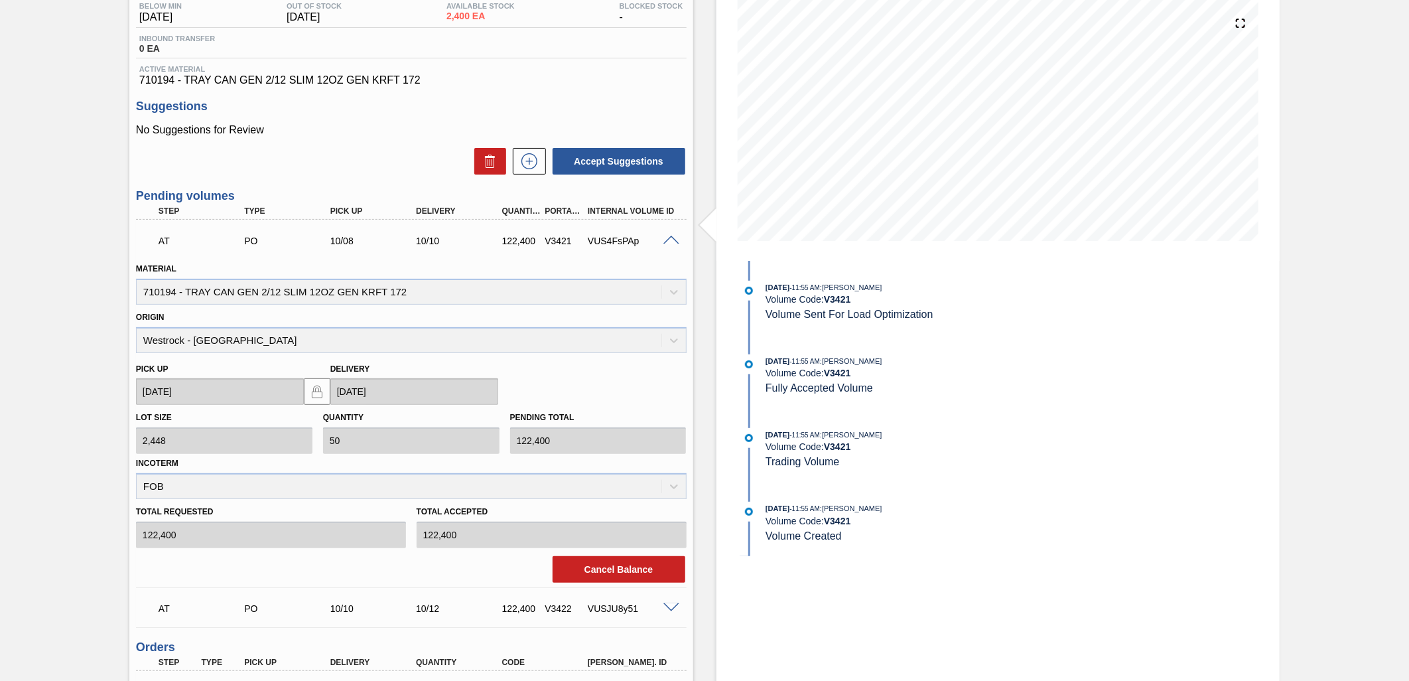
click at [665, 240] on span at bounding box center [671, 241] width 16 height 10
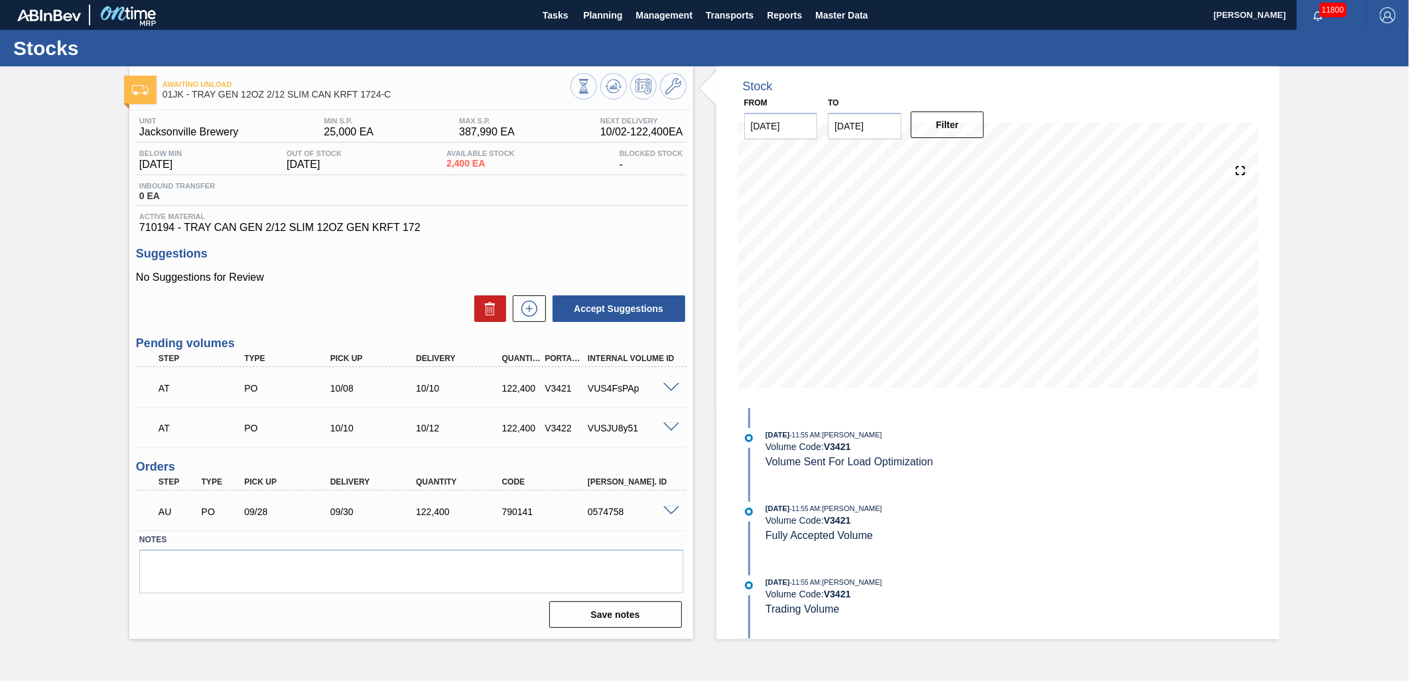
scroll to position [0, 0]
click at [595, 3] on button "Planning" at bounding box center [603, 15] width 52 height 30
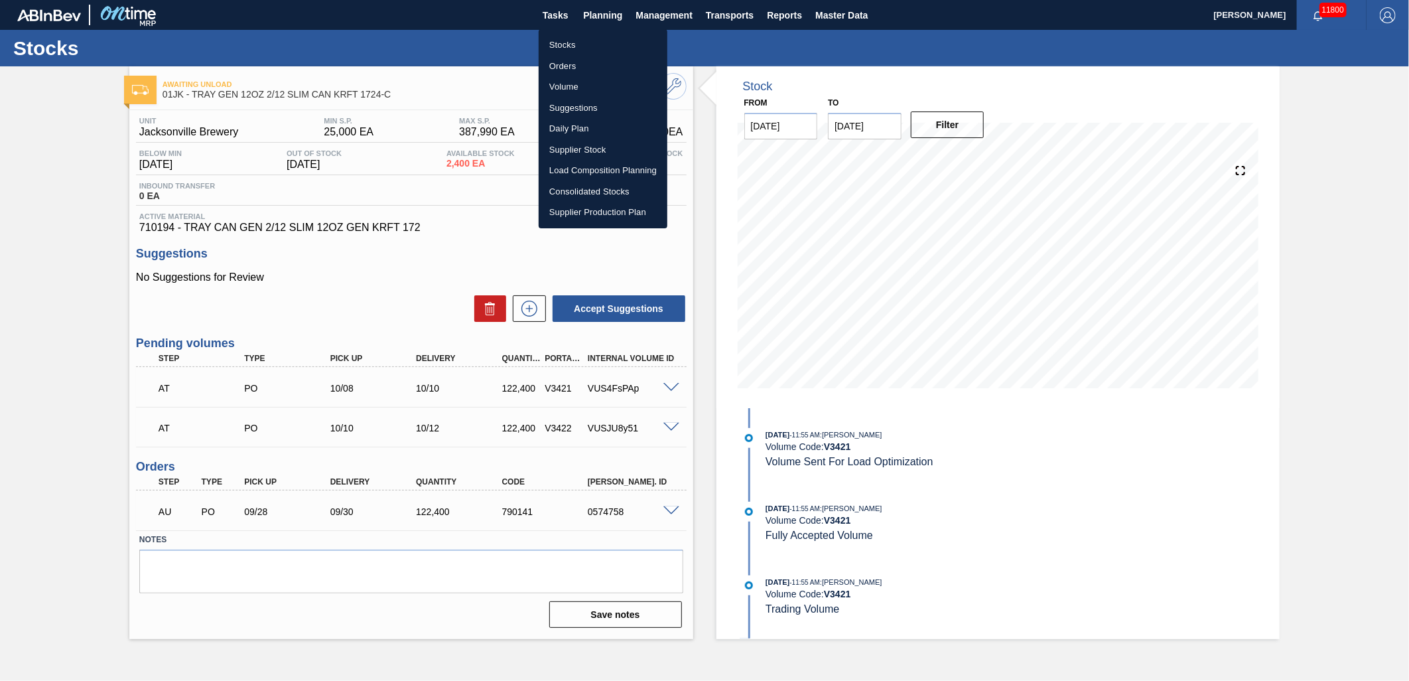
click at [746, 14] on div at bounding box center [704, 340] width 1409 height 681
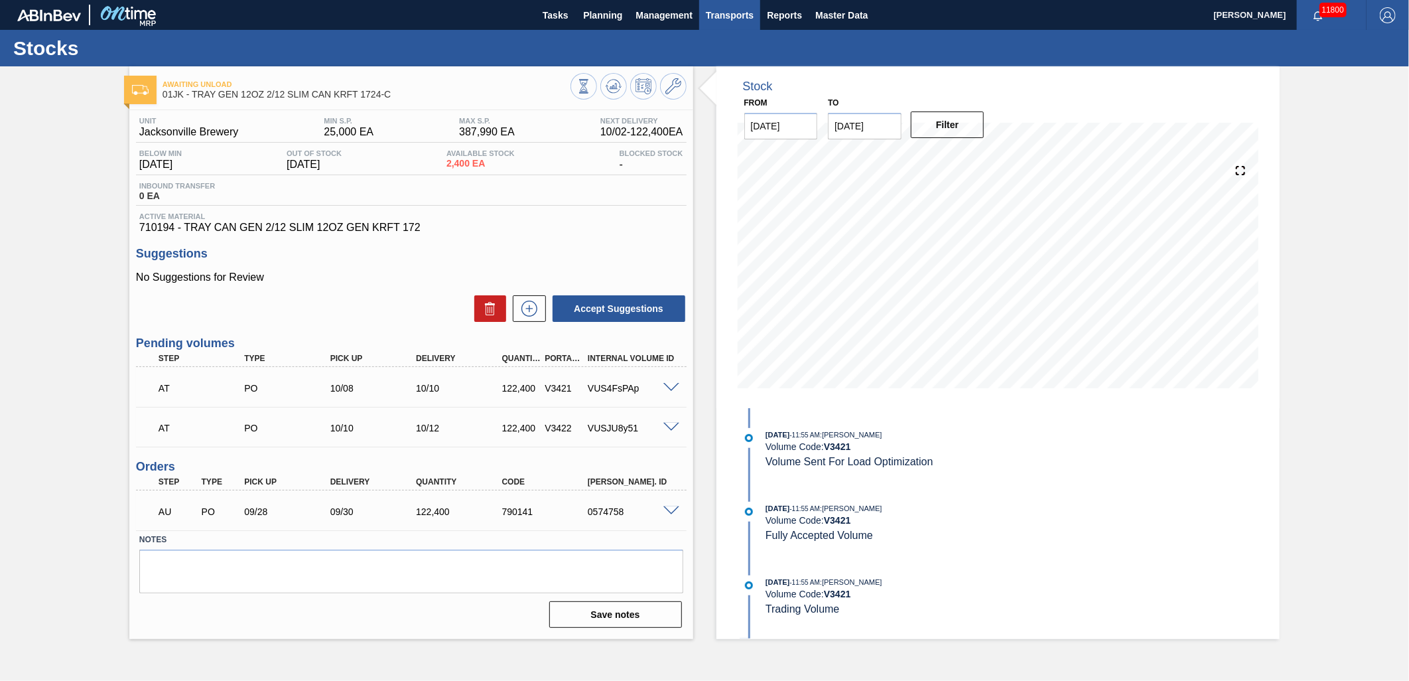
click at [738, 11] on span "Transports" at bounding box center [730, 15] width 48 height 16
click at [738, 38] on li "Load Composition" at bounding box center [739, 44] width 112 height 21
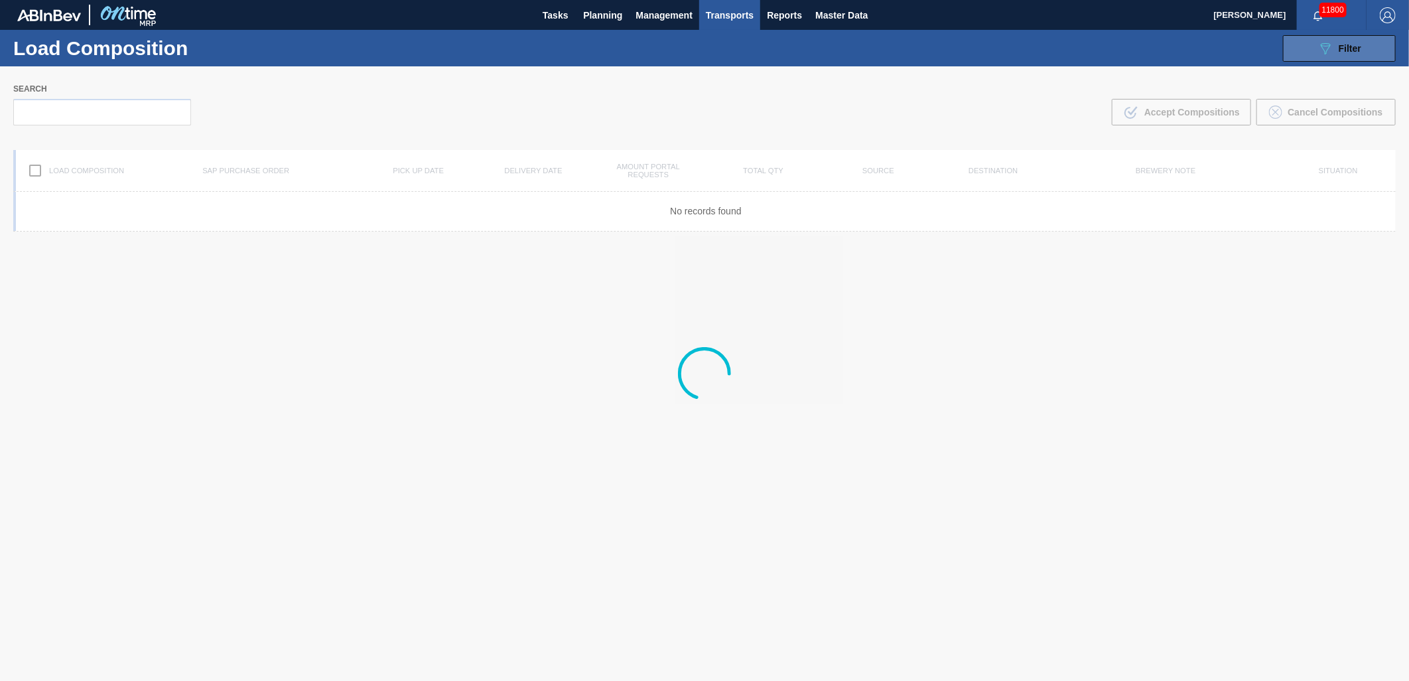
click at [1334, 54] on div "089F7B8B-B2A5-4AFE-B5C0-19BA573D28AC Filter" at bounding box center [1340, 48] width 44 height 16
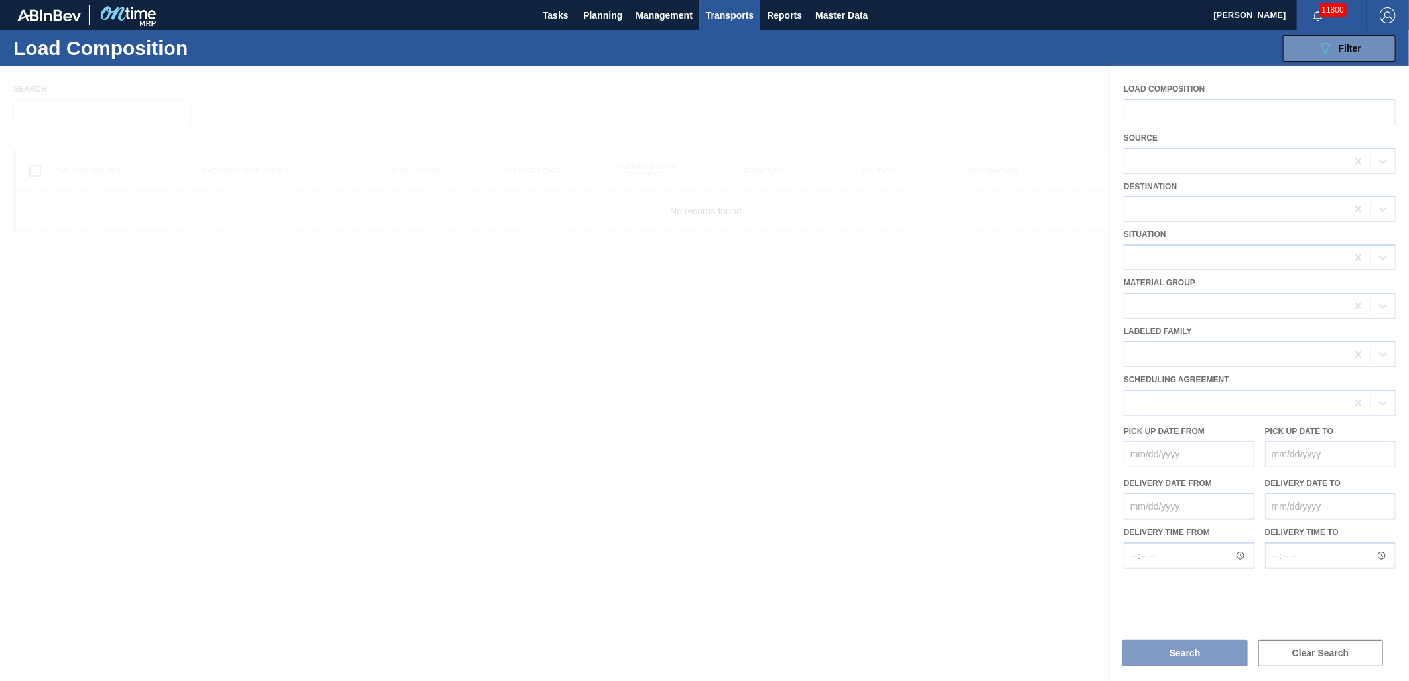
click at [1002, 68] on div at bounding box center [704, 373] width 1409 height 614
drag, startPoint x: 1000, startPoint y: 92, endPoint x: 1012, endPoint y: 96, distance: 12.0
click at [1000, 93] on div at bounding box center [704, 373] width 1409 height 614
click at [717, 15] on span "Transports" at bounding box center [730, 15] width 48 height 16
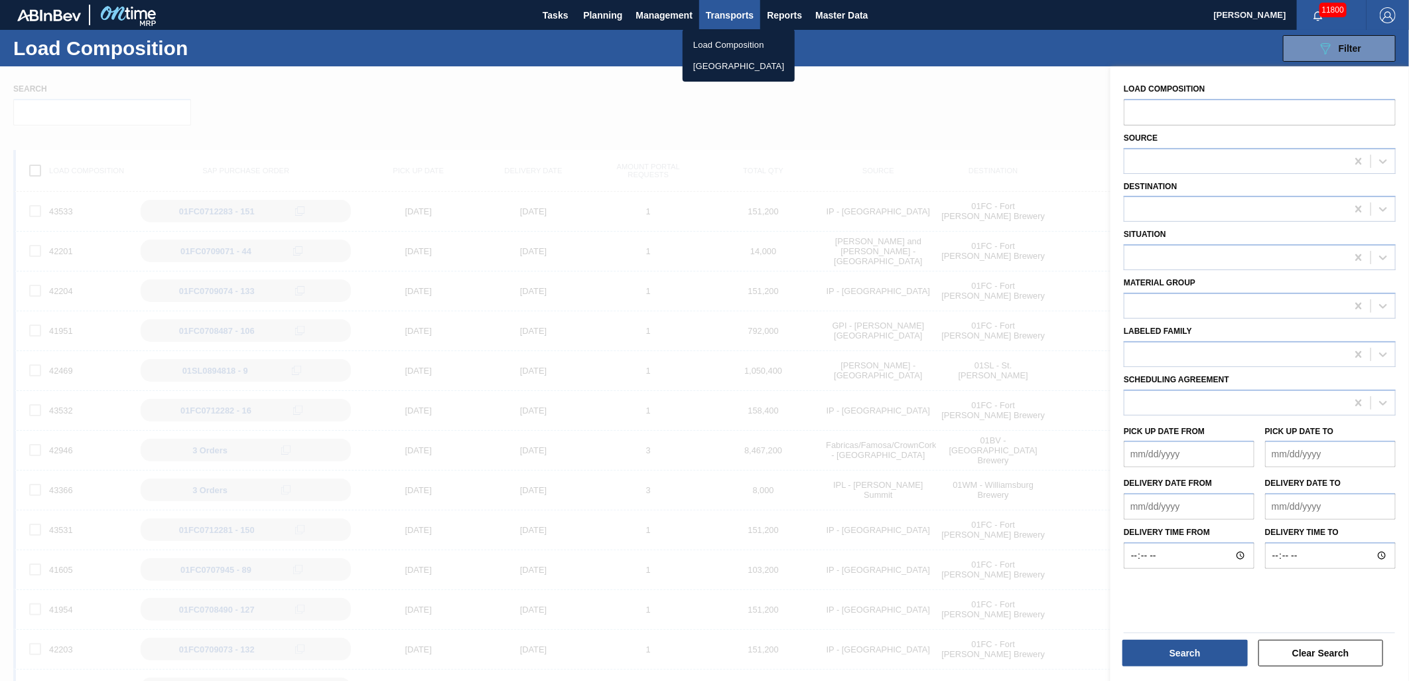
click at [1004, 134] on div at bounding box center [704, 340] width 1409 height 681
click at [1023, 114] on div at bounding box center [704, 406] width 1409 height 681
click at [1305, 66] on div "Load composition Source Destination Situation Material Group Labeled Family Sch…" at bounding box center [1260, 375] width 299 height 618
click at [1380, 209] on icon at bounding box center [1383, 208] width 13 height 13
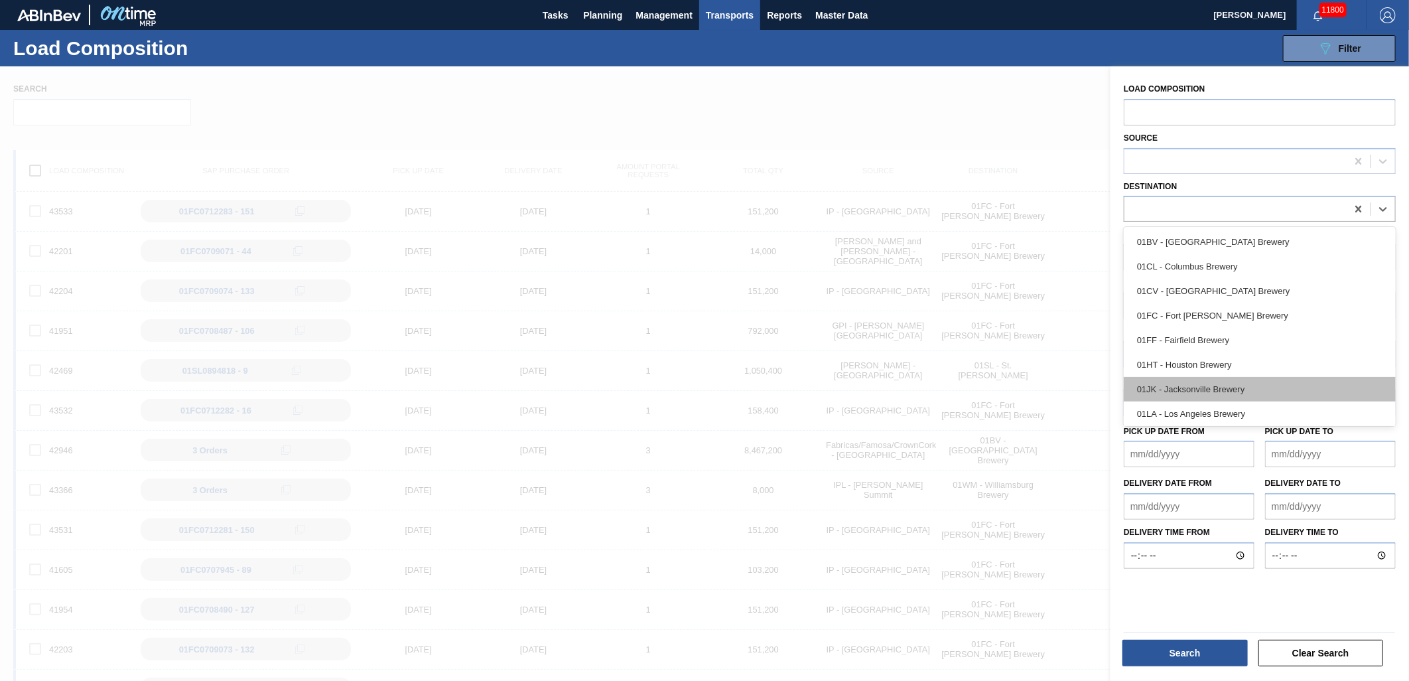
click at [1192, 398] on div "01JK - Jacksonville Brewery" at bounding box center [1260, 389] width 272 height 25
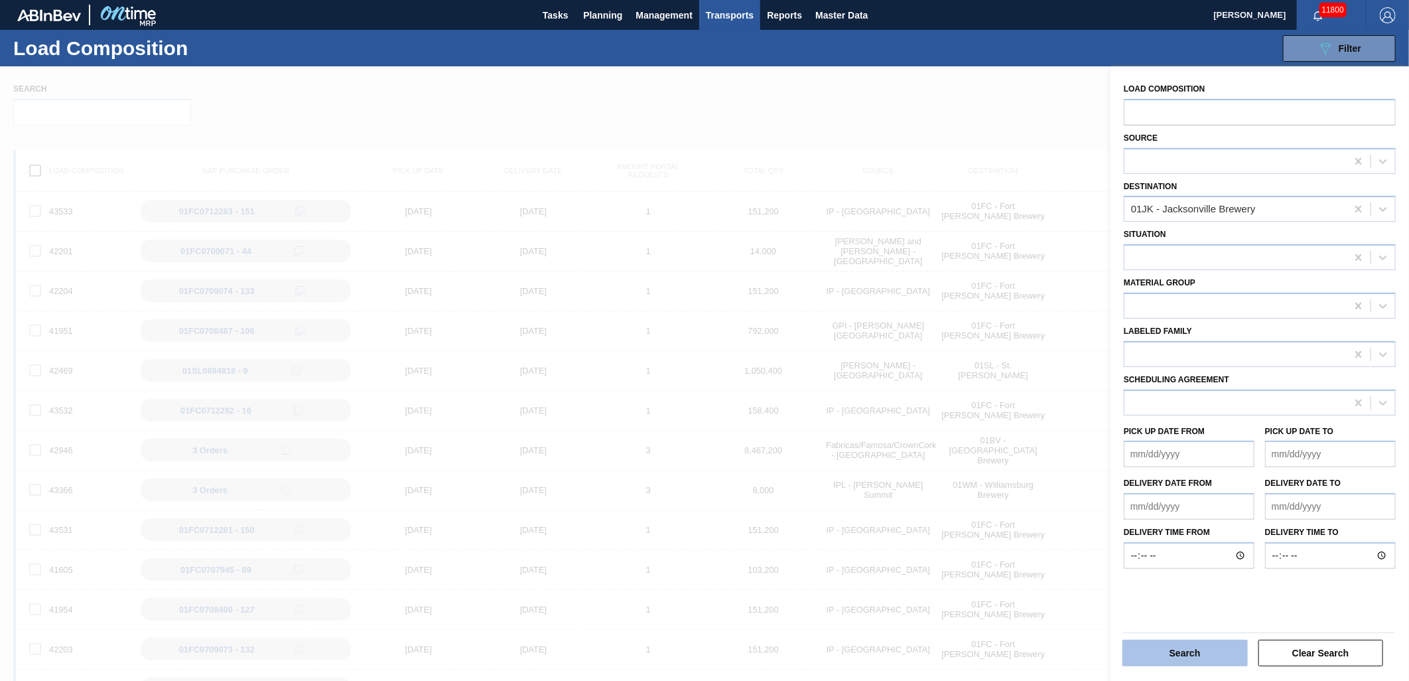
click at [1204, 654] on button "Search" at bounding box center [1185, 653] width 125 height 27
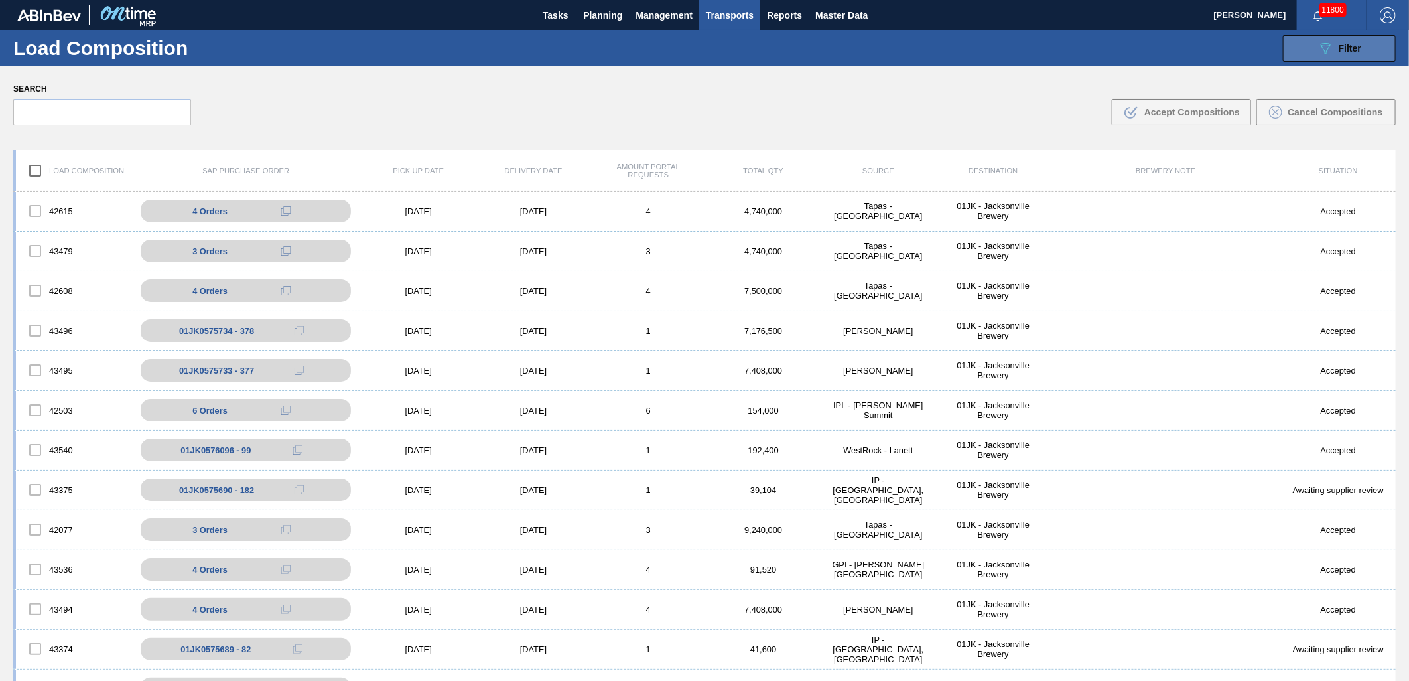
click at [1371, 45] on button "089F7B8B-B2A5-4AFE-B5C0-19BA573D28AC Filter" at bounding box center [1339, 48] width 113 height 27
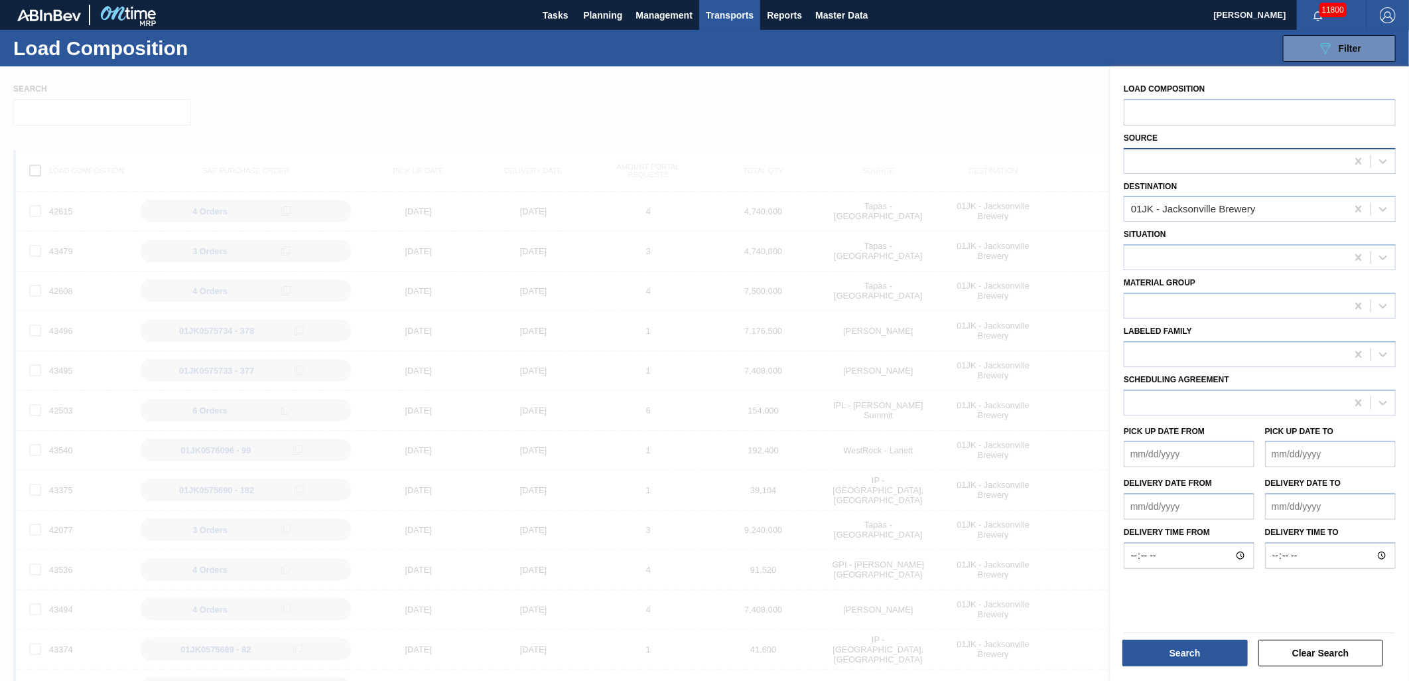
click at [1284, 164] on div at bounding box center [1236, 160] width 222 height 19
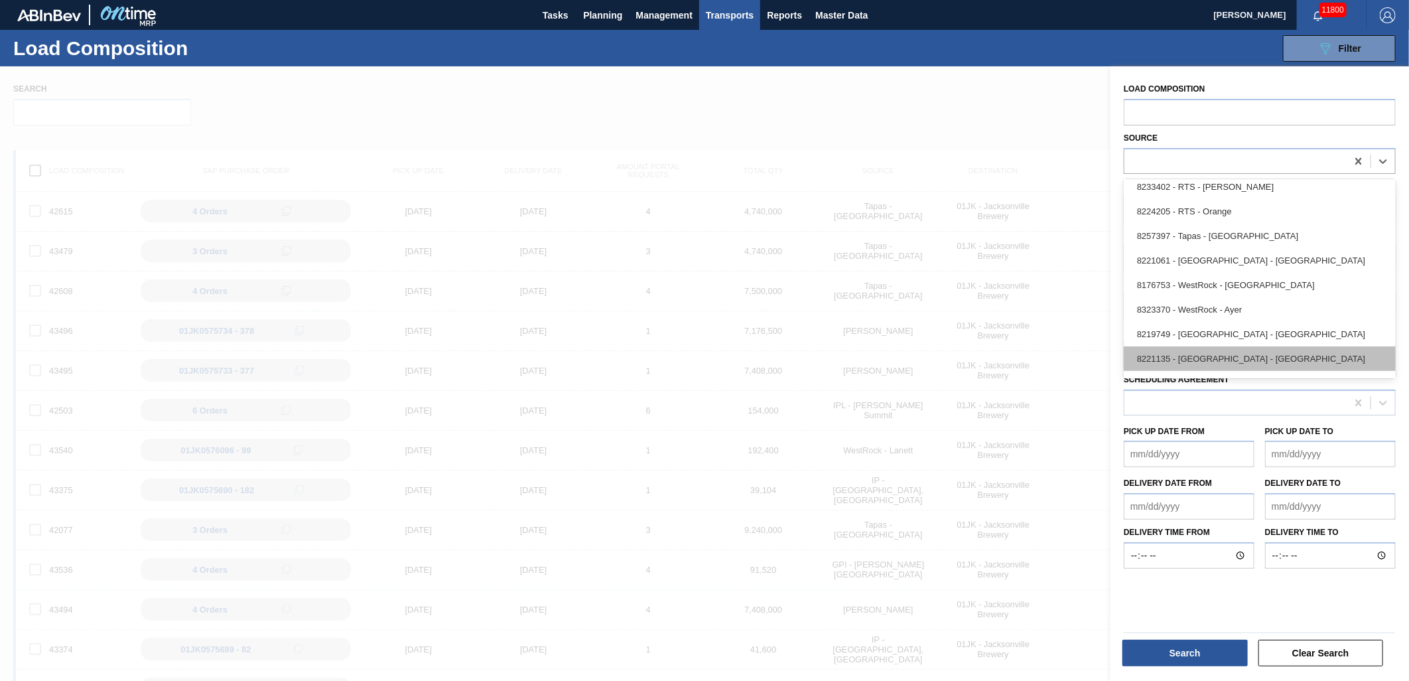
scroll to position [1303, 0]
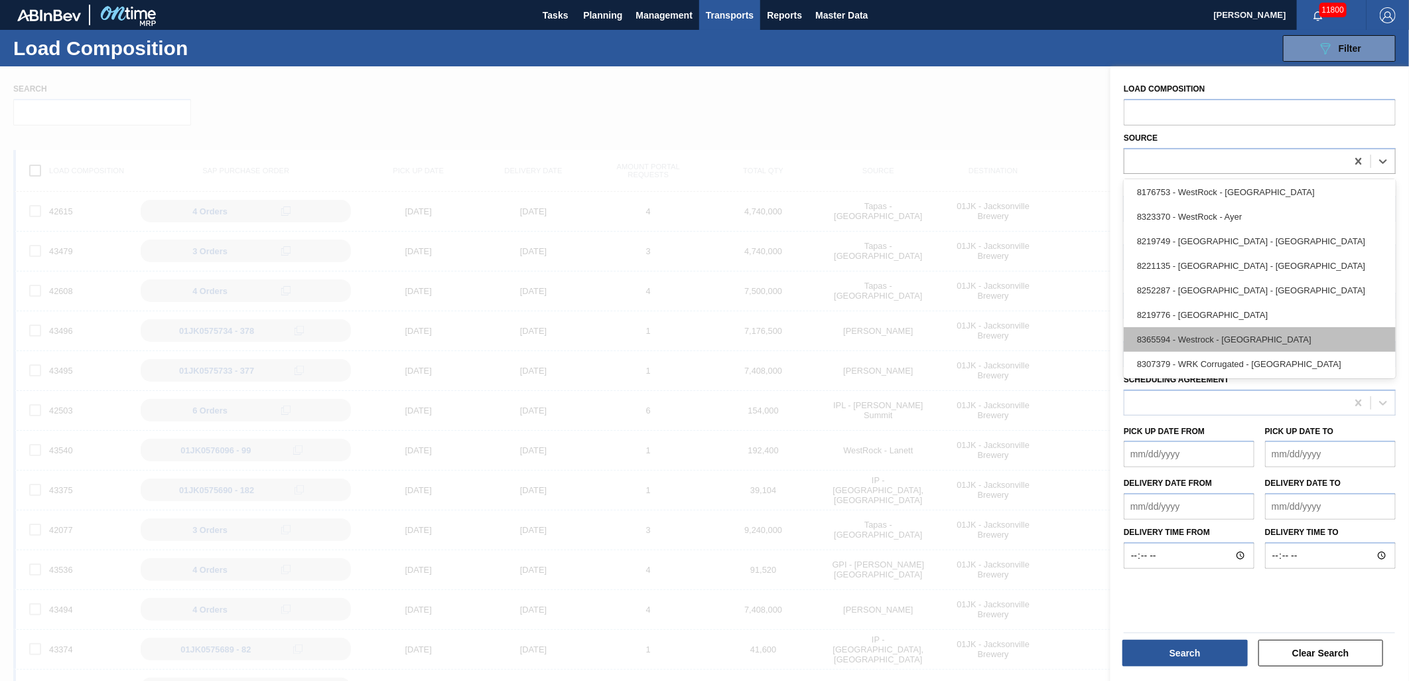
click at [1269, 328] on div "8365594 - Westrock - Murfressboro" at bounding box center [1260, 339] width 272 height 25
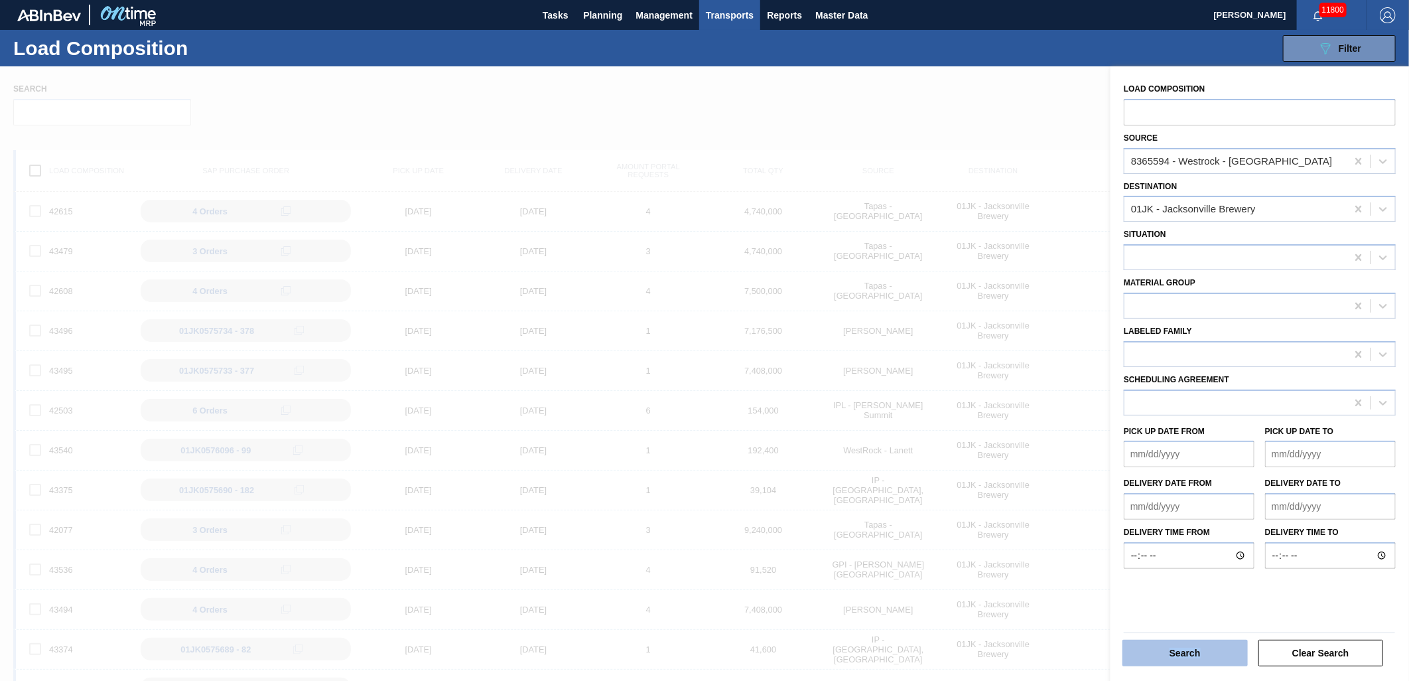
click at [1211, 646] on div "Search" at bounding box center [1187, 652] width 136 height 29
click at [1211, 646] on button "Search" at bounding box center [1185, 653] width 125 height 27
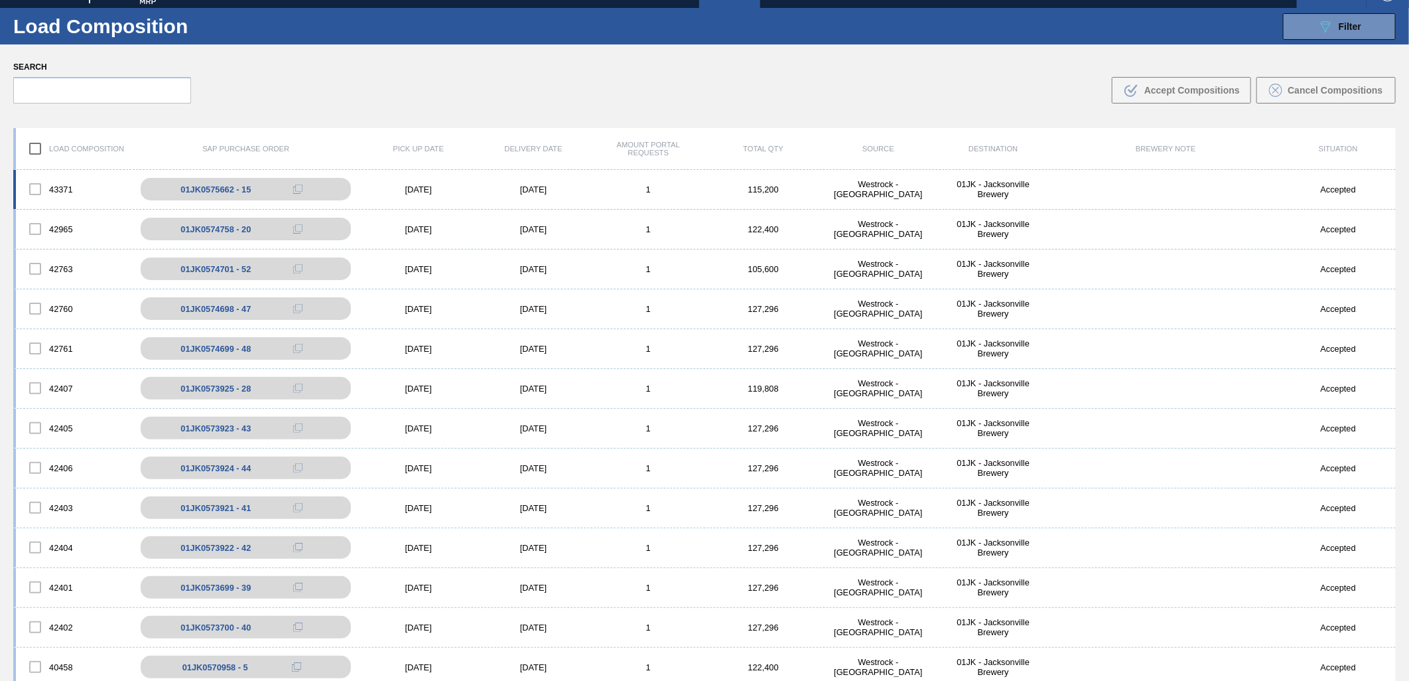
scroll to position [0, 0]
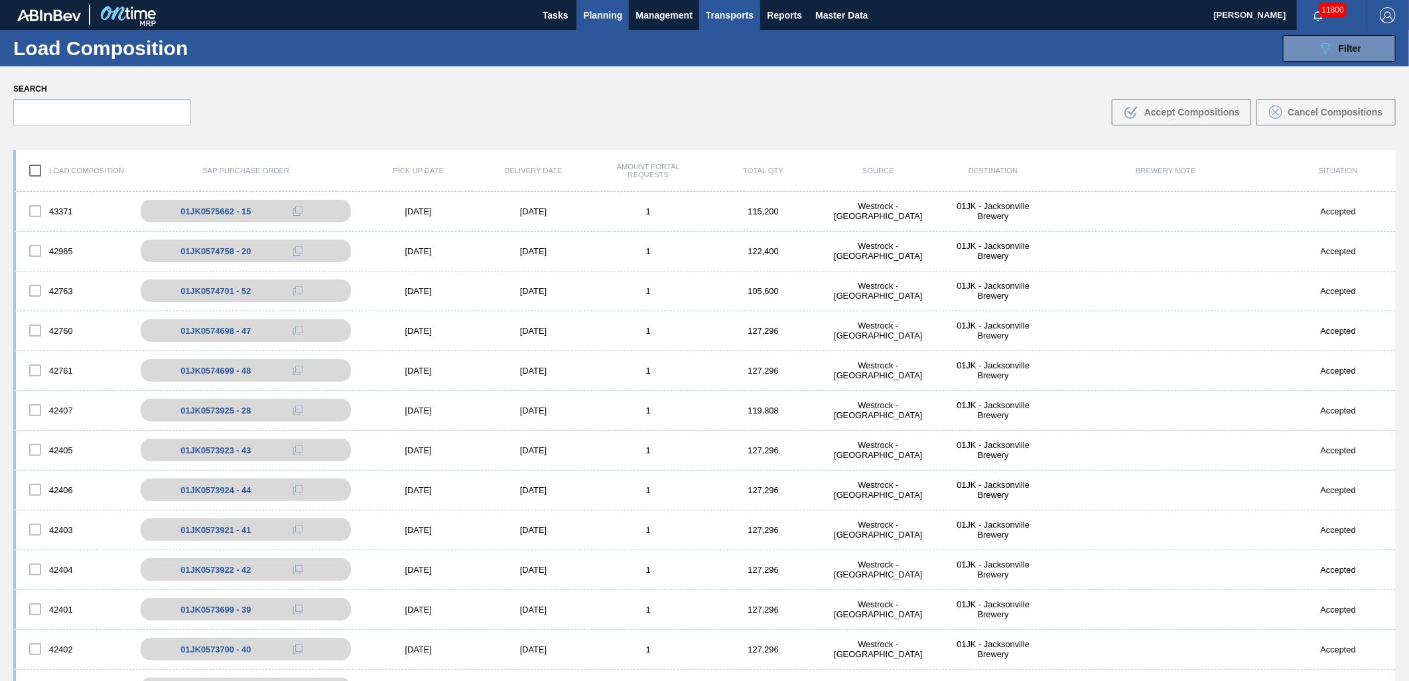
click at [608, 5] on button "Planning" at bounding box center [603, 15] width 52 height 30
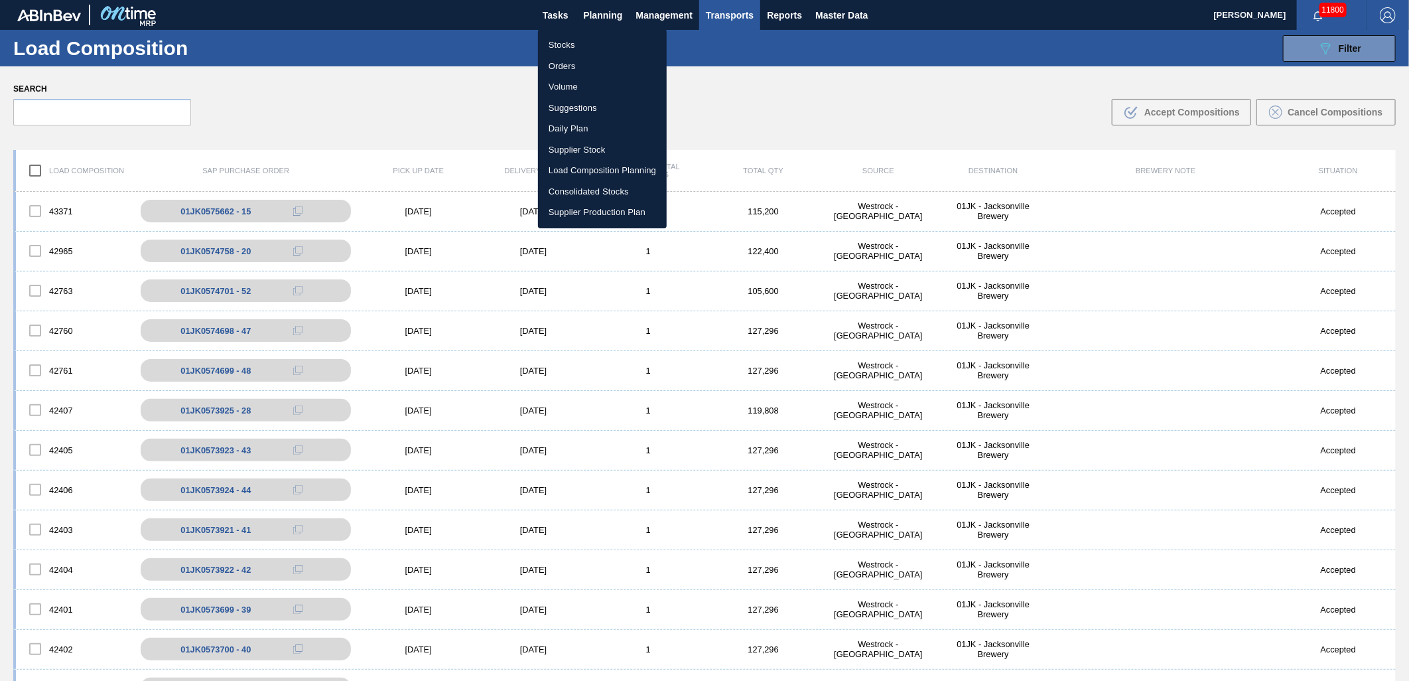
click at [594, 42] on li "Stocks" at bounding box center [602, 44] width 129 height 21
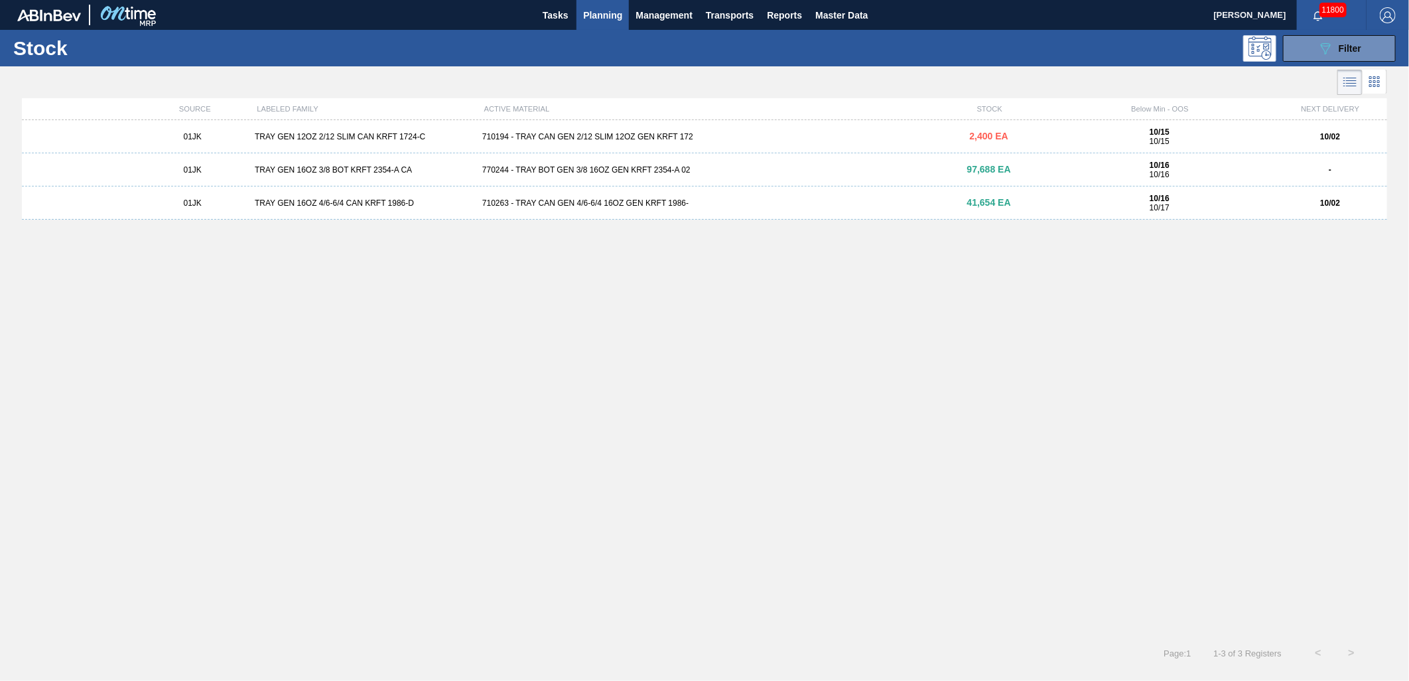
click at [574, 135] on div "710194 - TRAY CAN GEN 2/12 SLIM 12OZ GEN KRFT 172" at bounding box center [704, 136] width 455 height 9
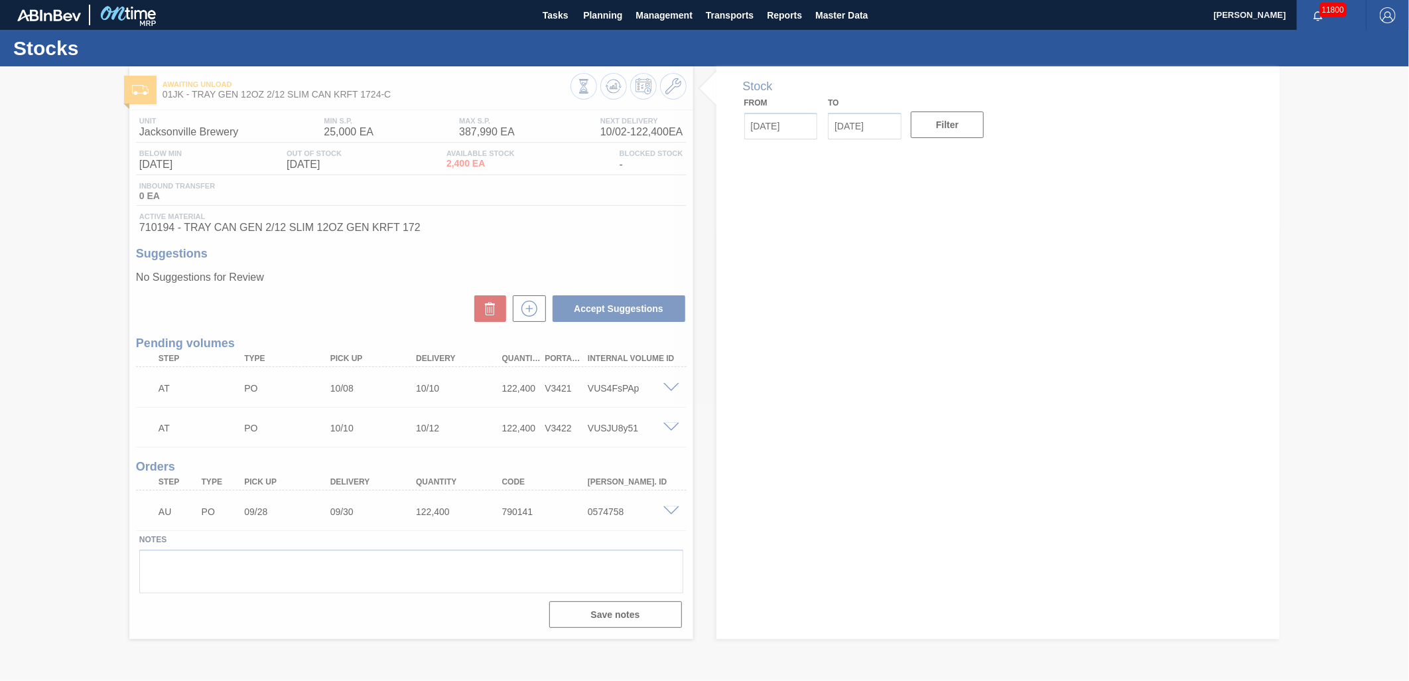
type input "[DATE]"
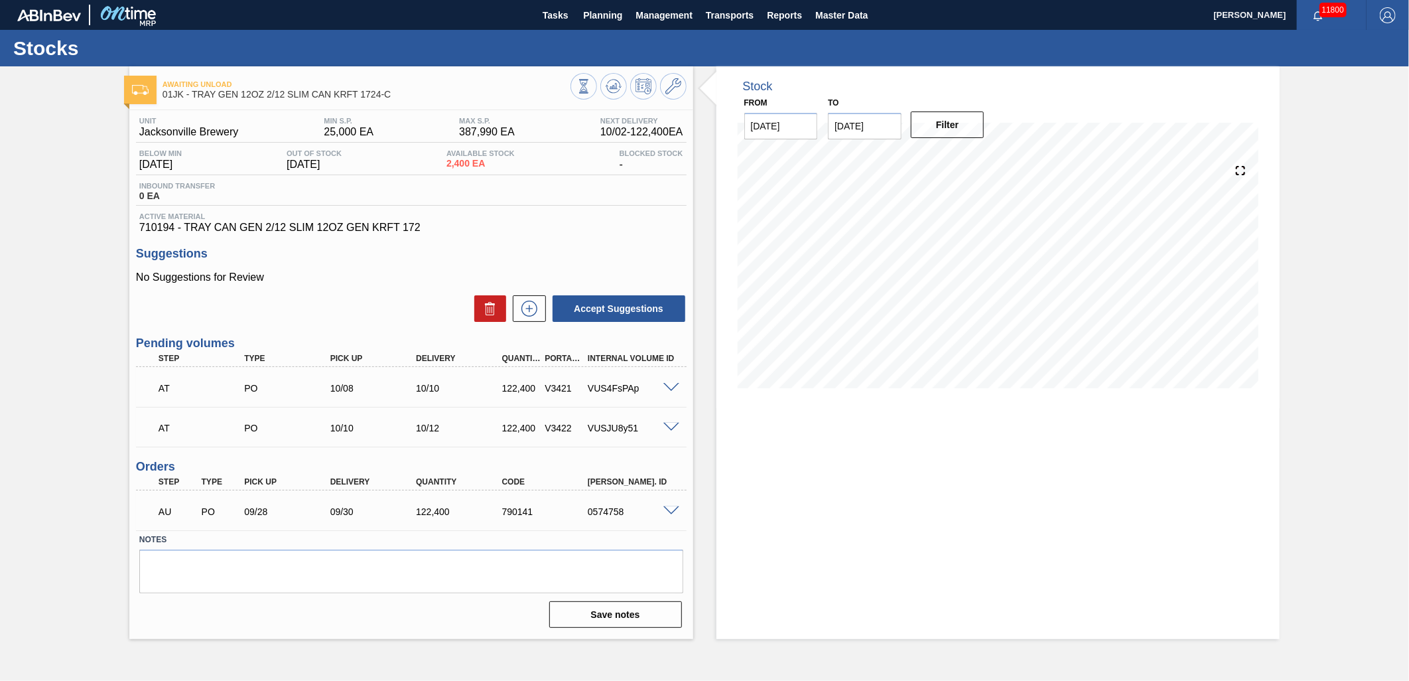
click at [667, 391] on span at bounding box center [671, 388] width 16 height 10
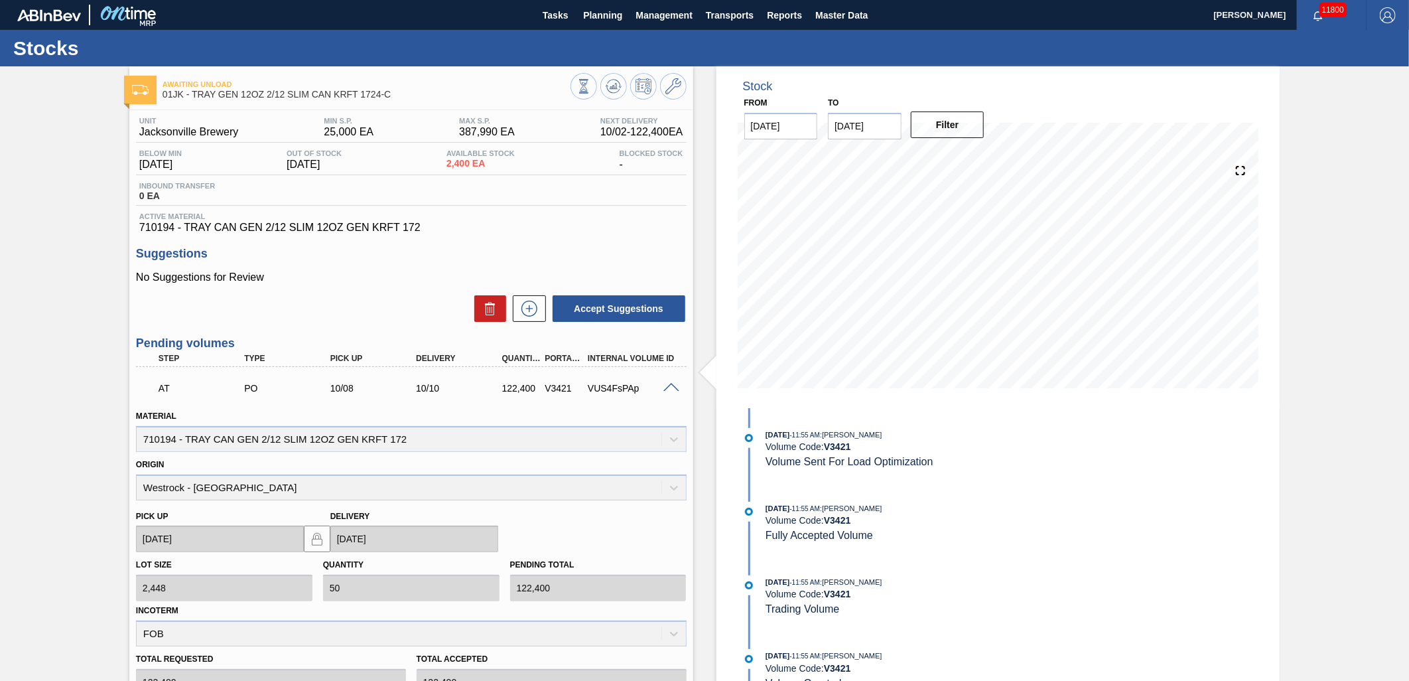
click at [667, 391] on span at bounding box center [671, 388] width 16 height 10
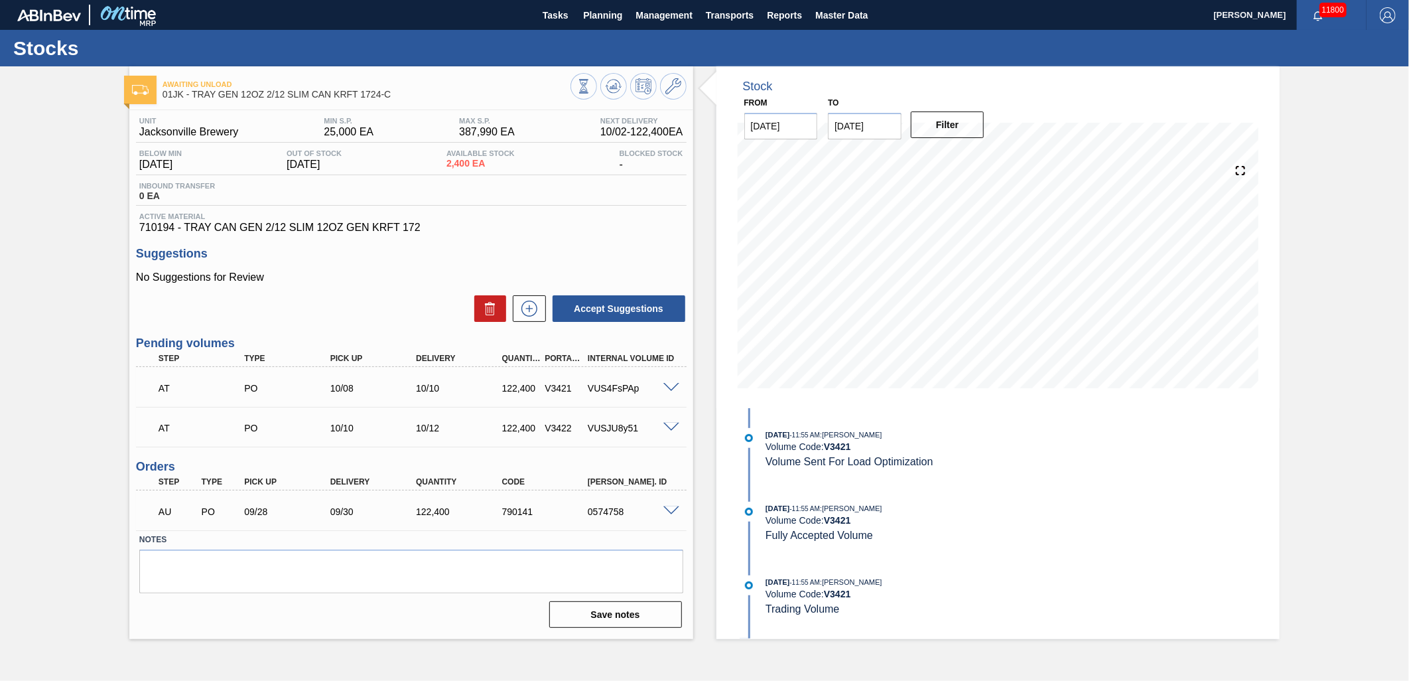
click at [665, 391] on span at bounding box center [671, 388] width 16 height 10
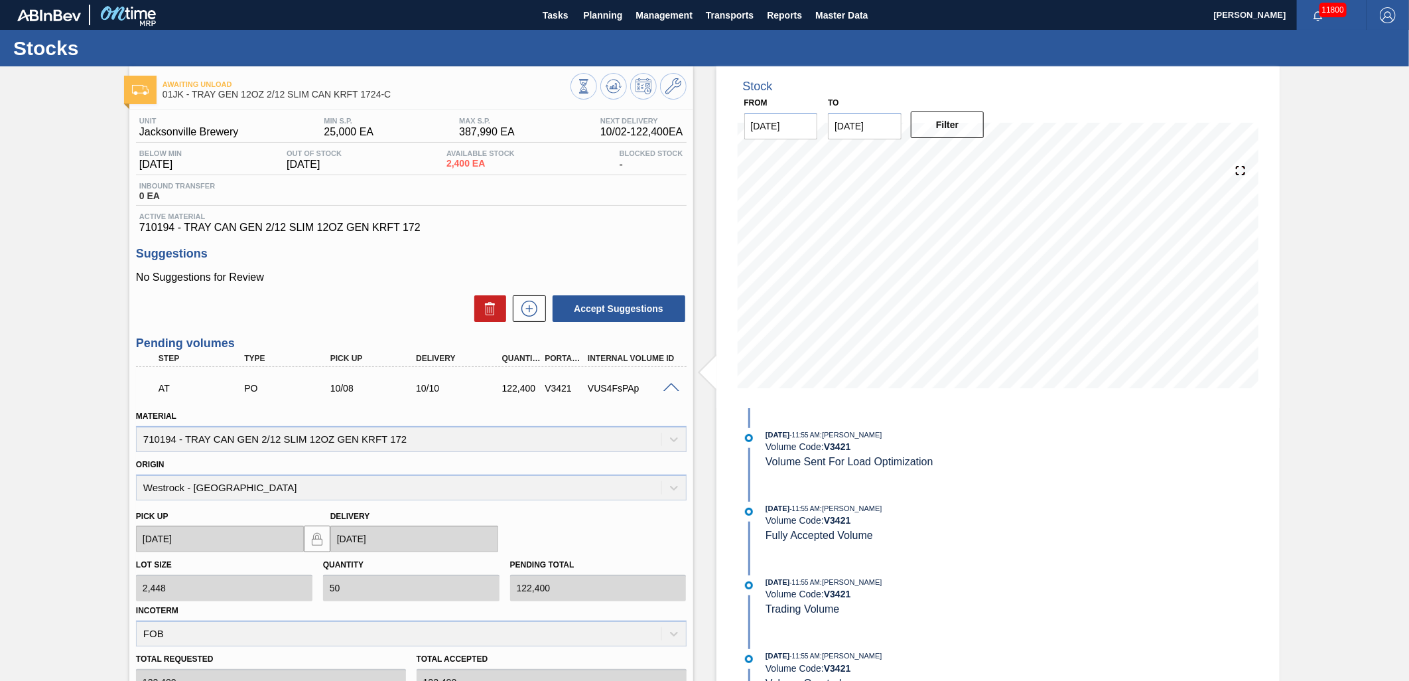
click at [270, 491] on div "Origin Westrock - Murfressboro" at bounding box center [411, 477] width 551 height 45
drag, startPoint x: 610, startPoint y: 493, endPoint x: 625, endPoint y: 492, distance: 14.6
click at [611, 494] on div "Origin Westrock - Murfressboro" at bounding box center [411, 477] width 551 height 45
click at [595, 13] on span "Planning" at bounding box center [602, 15] width 39 height 16
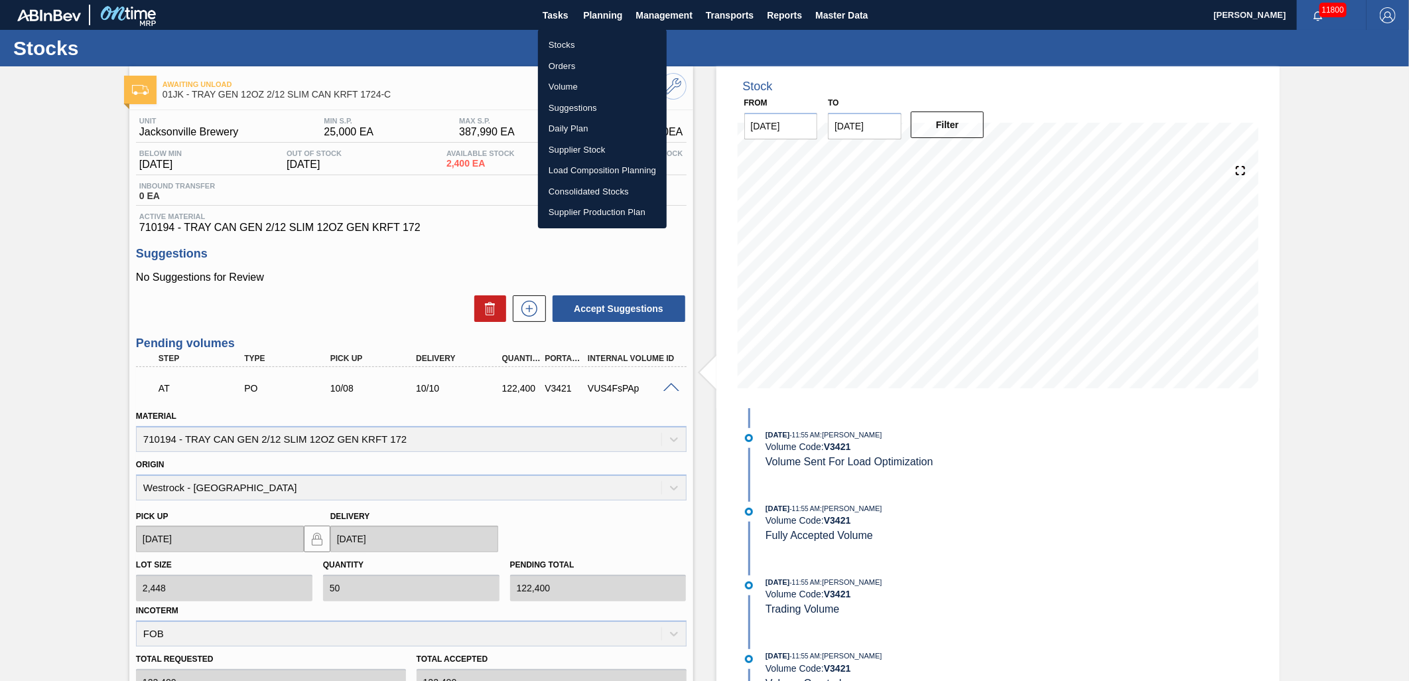
click at [579, 98] on li "Suggestions" at bounding box center [602, 108] width 129 height 21
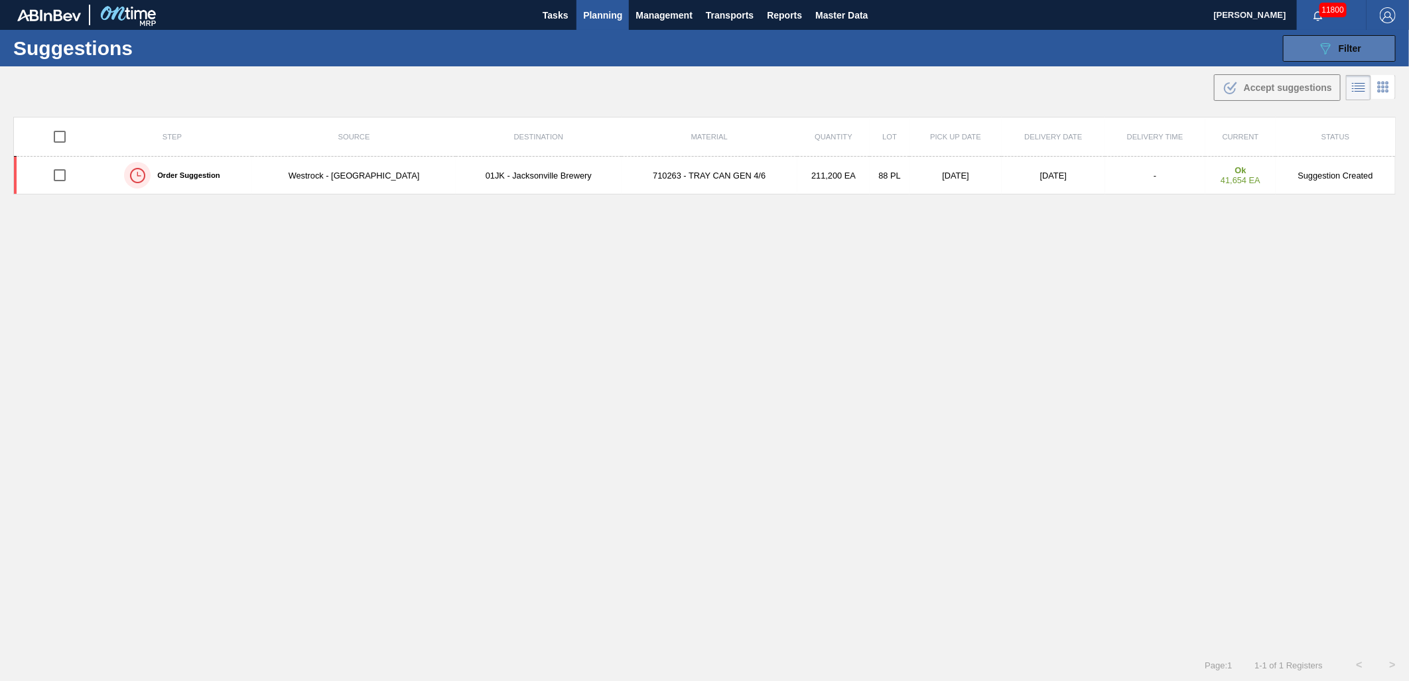
click at [1376, 43] on button "089F7B8B-B2A5-4AFE-B5C0-19BA573D28AC Filter" at bounding box center [1339, 48] width 113 height 27
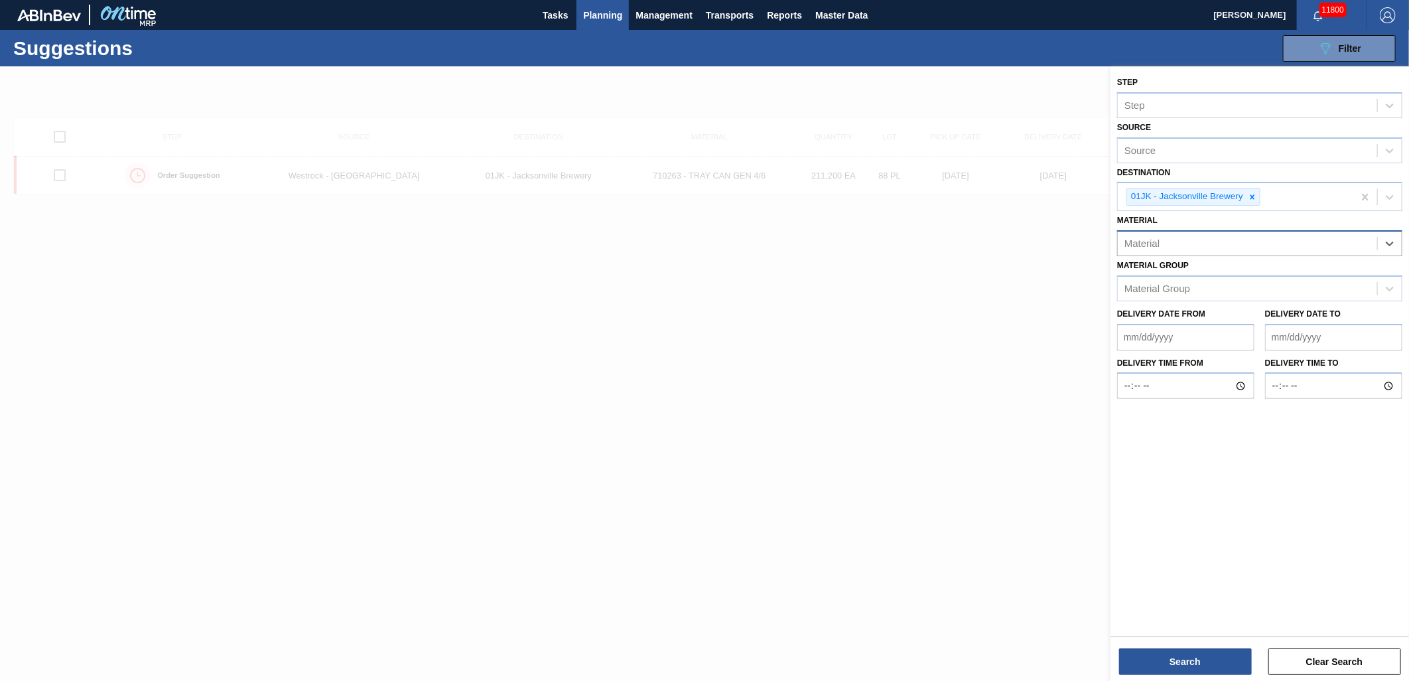
click at [1338, 240] on div "Material" at bounding box center [1247, 243] width 259 height 19
click at [1230, 247] on div "Material" at bounding box center [1247, 243] width 259 height 19
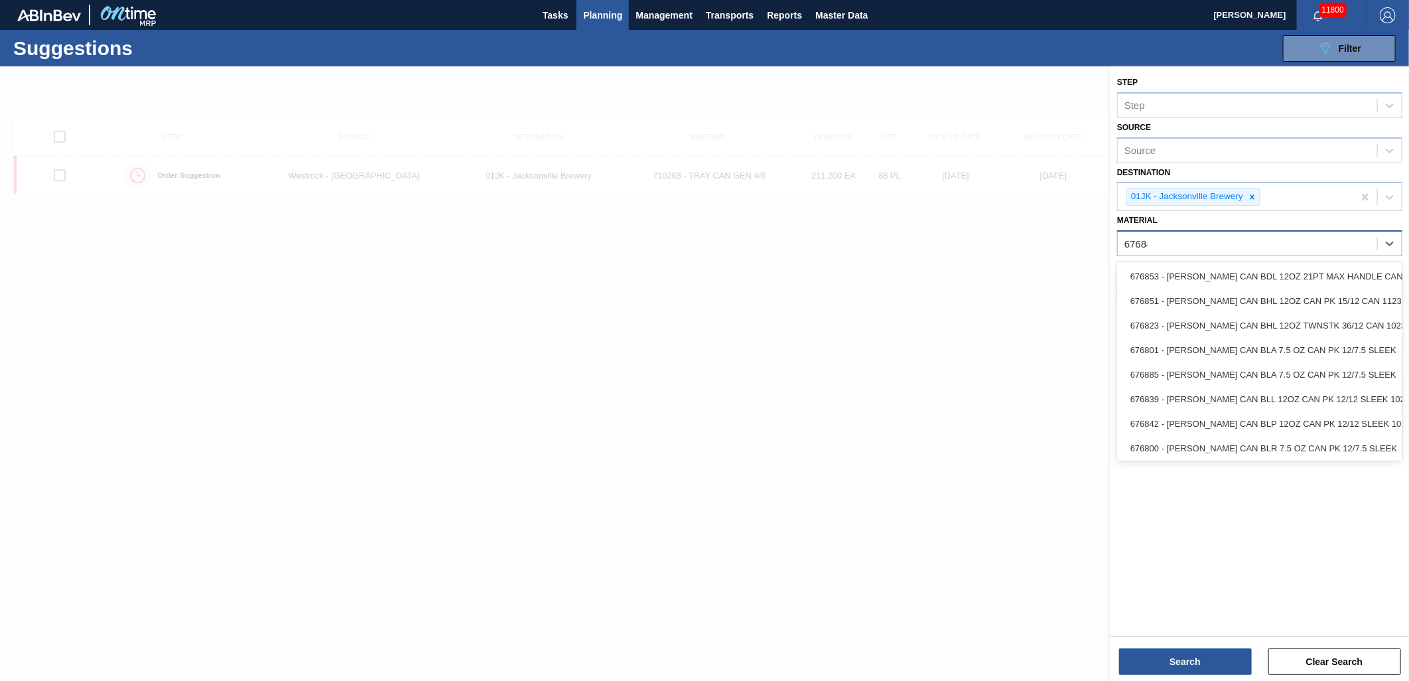
type input "676844"
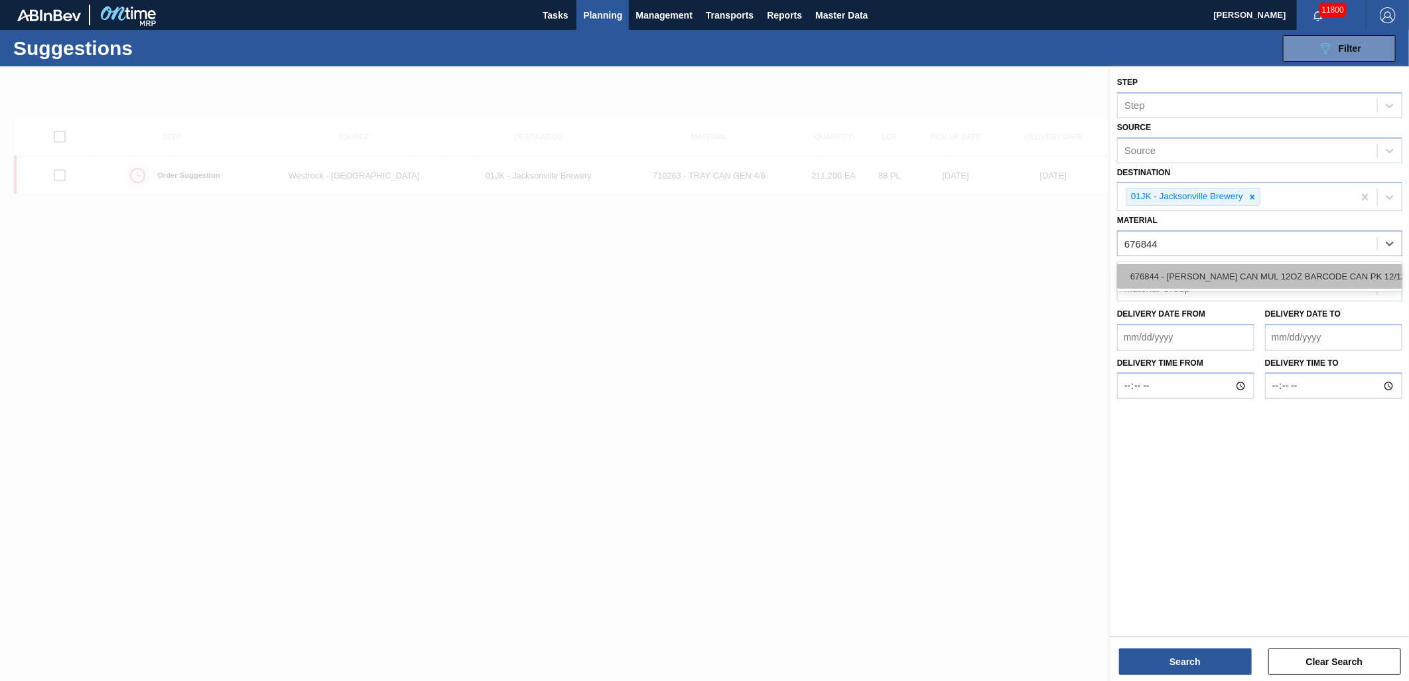
click at [1208, 279] on div "676844 - [PERSON_NAME] CAN MUL 12OZ BARCODE CAN PK 12/12 S" at bounding box center [1259, 276] width 285 height 25
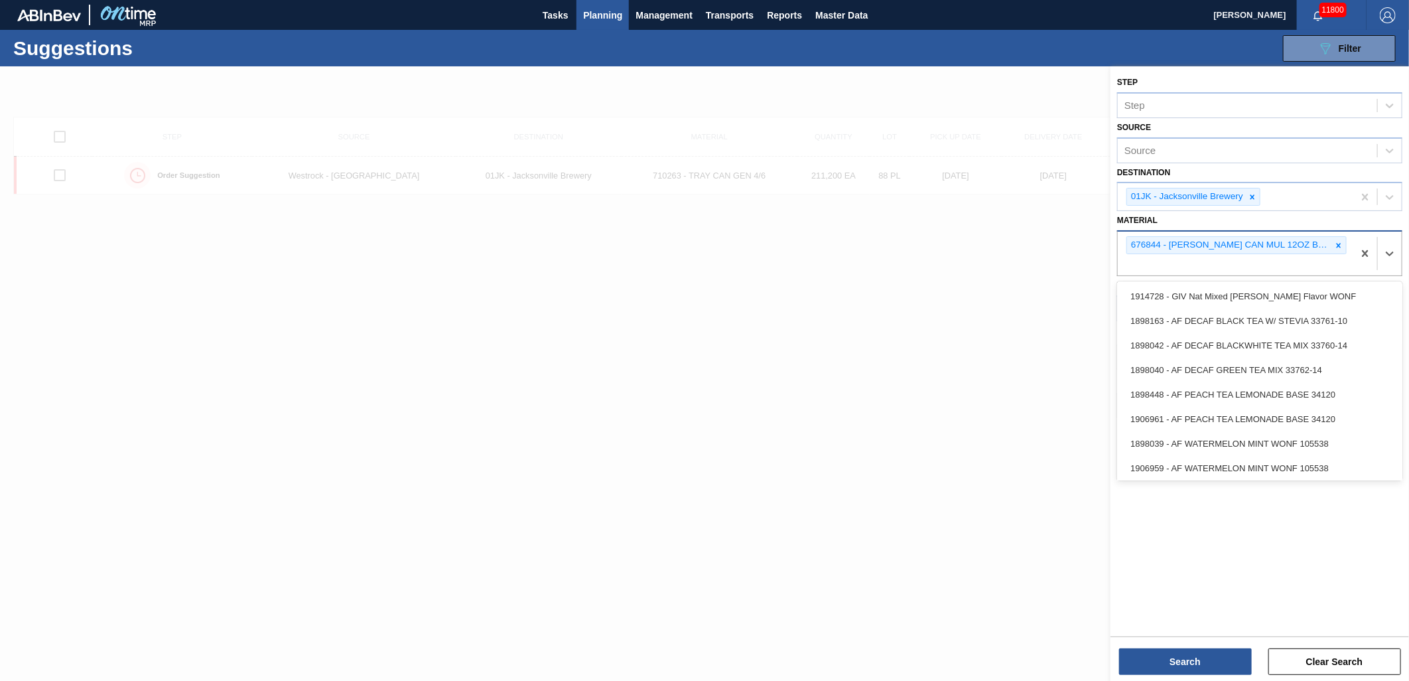
click at [1205, 260] on div "676844 - [PERSON_NAME] CAN MUL 12OZ BARCODE CAN PK 12/12 S" at bounding box center [1236, 254] width 236 height 44
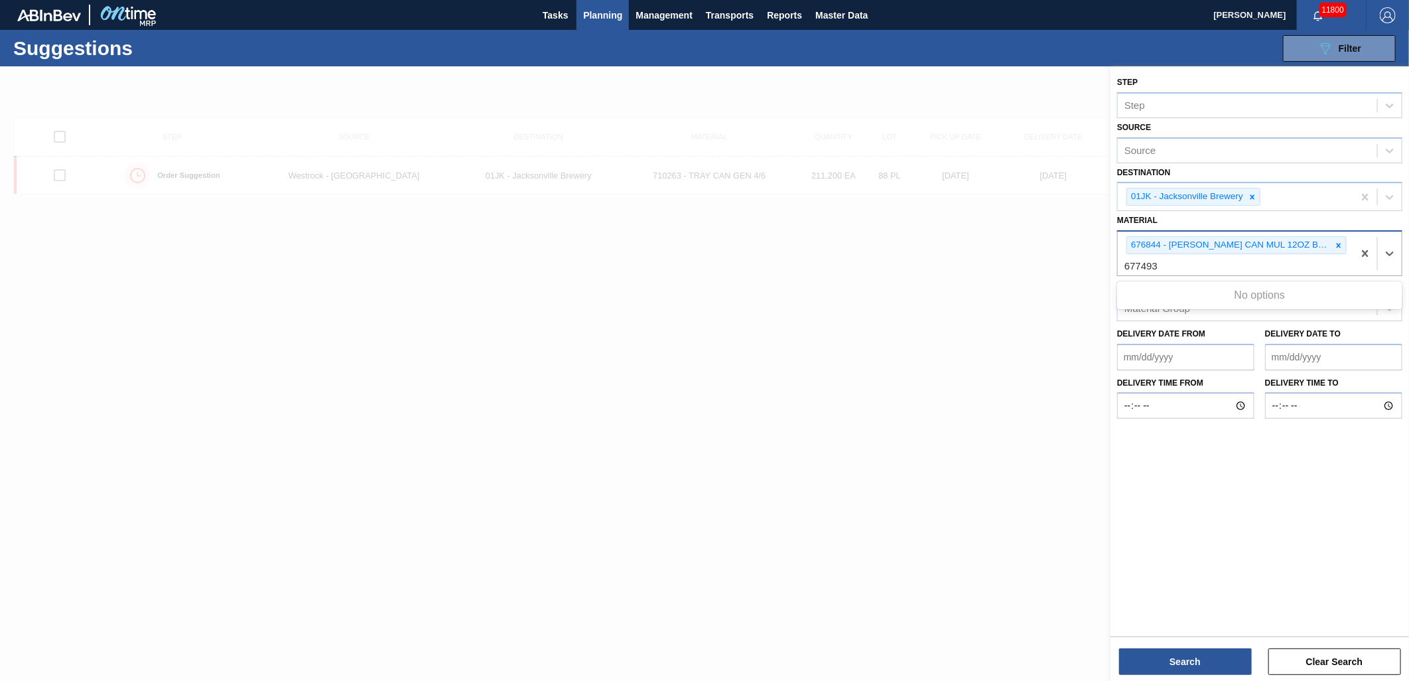
type input "677493"
drag, startPoint x: 1205, startPoint y: 260, endPoint x: 1099, endPoint y: 247, distance: 106.2
click at [1111, 247] on div "Step Step Source Source Destination 01JK - Jacksonville Brewery Material option…" at bounding box center [1260, 406] width 299 height 681
click at [1129, 268] on input "6683994" at bounding box center [1145, 265] width 40 height 11
type input "683994"
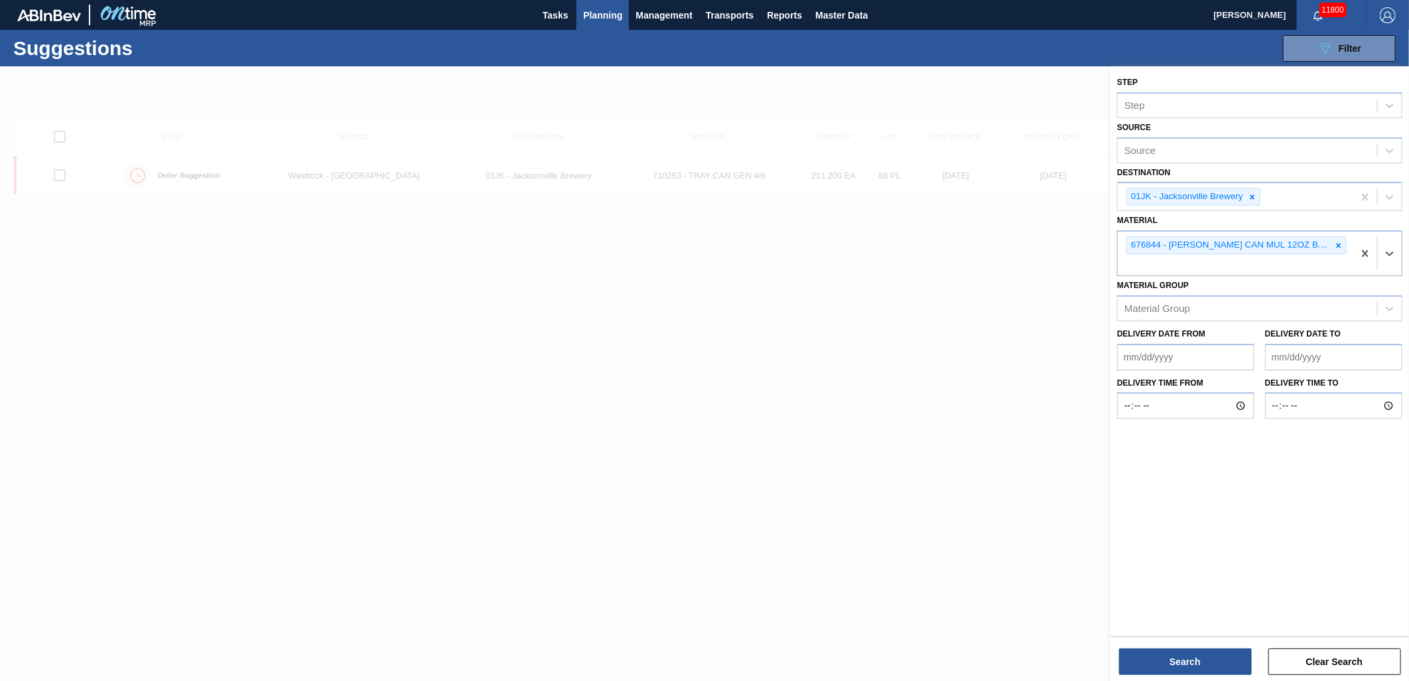
drag, startPoint x: 1193, startPoint y: 257, endPoint x: 1047, endPoint y: 261, distance: 146.0
click at [1111, 261] on div "Step Step Source Source Destination 01JK - Jacksonville Brewery Material option…" at bounding box center [1260, 406] width 299 height 681
click at [1255, 265] on div "676844 - [PERSON_NAME] CAN MUL 12OZ BARCODE CAN PK 12/12 S" at bounding box center [1236, 254] width 236 height 44
click at [1170, 257] on div "676844 - [PERSON_NAME] CAN MUL 12OZ BARCODE CAN PK 12/12 S" at bounding box center [1236, 254] width 236 height 44
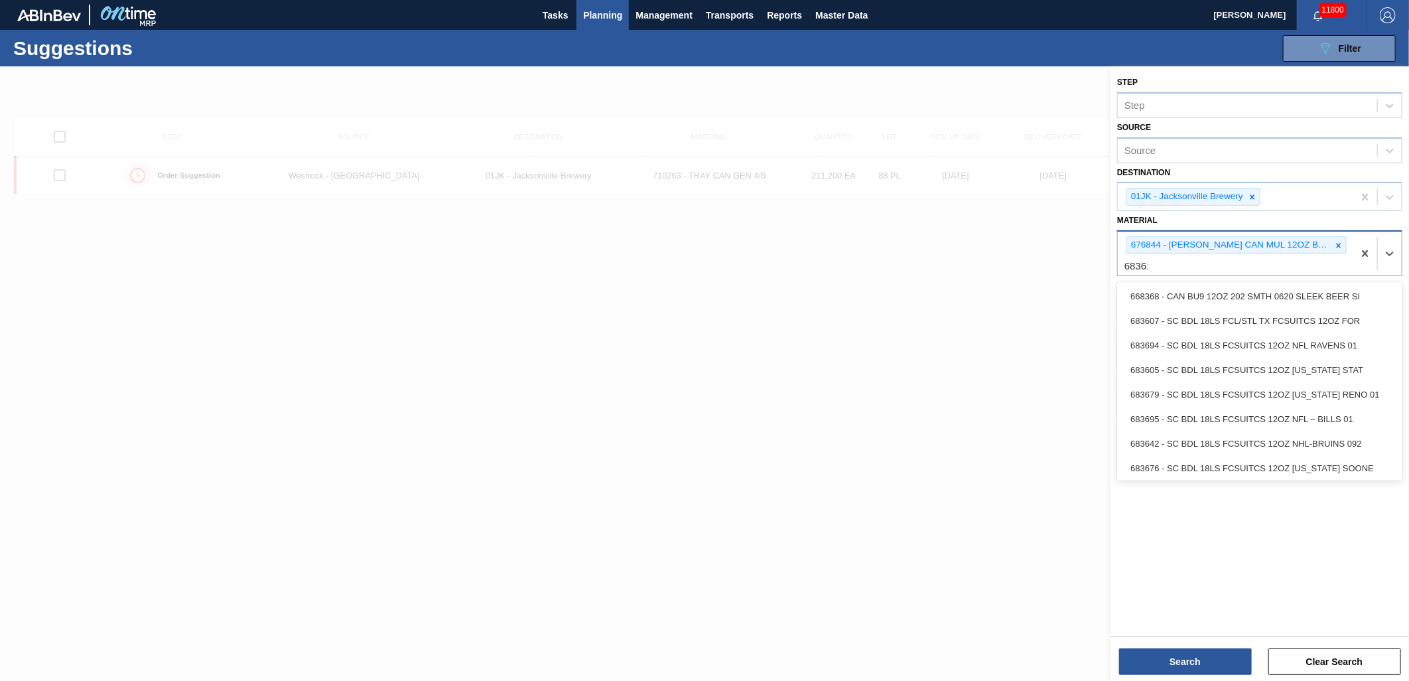
type input "683623"
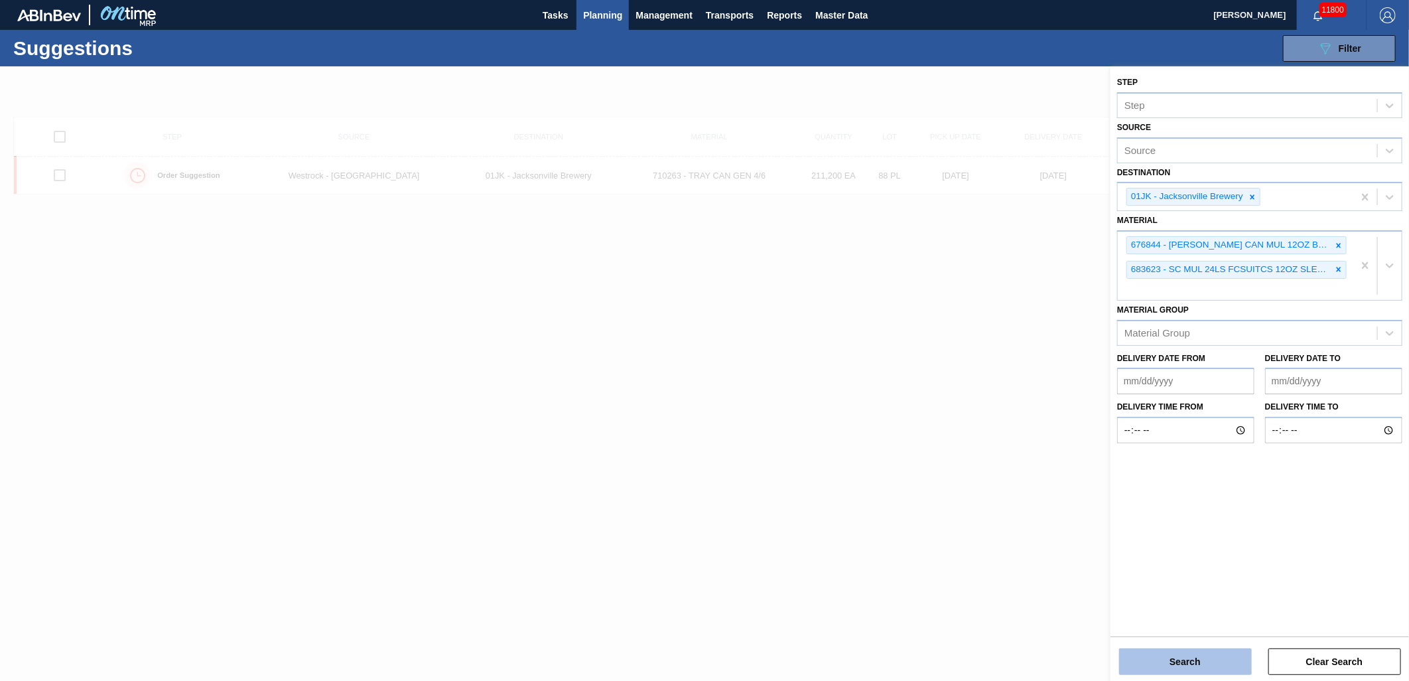
click at [1195, 661] on button "Search" at bounding box center [1185, 661] width 133 height 27
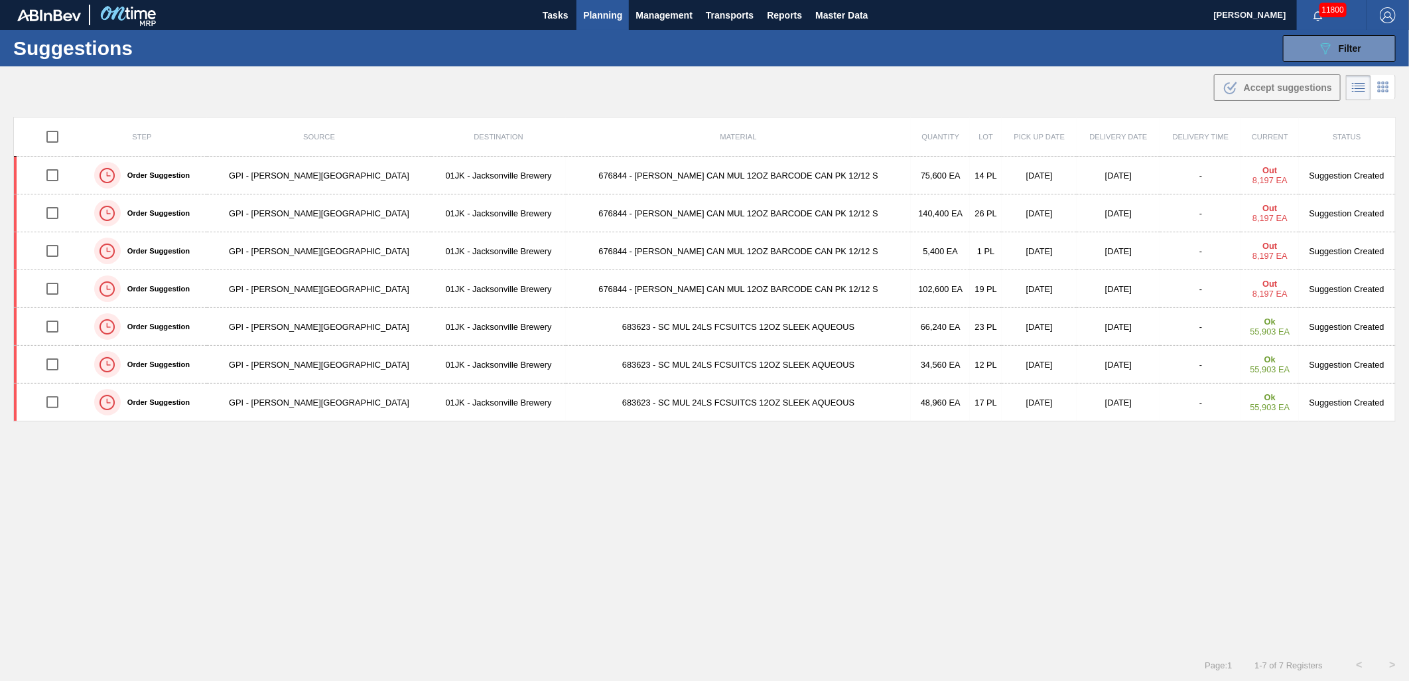
drag, startPoint x: 820, startPoint y: 83, endPoint x: 827, endPoint y: 81, distance: 7.6
click at [820, 83] on div ".b{fill:var(--color-action-default)} Accept suggestions" at bounding box center [704, 84] width 1409 height 37
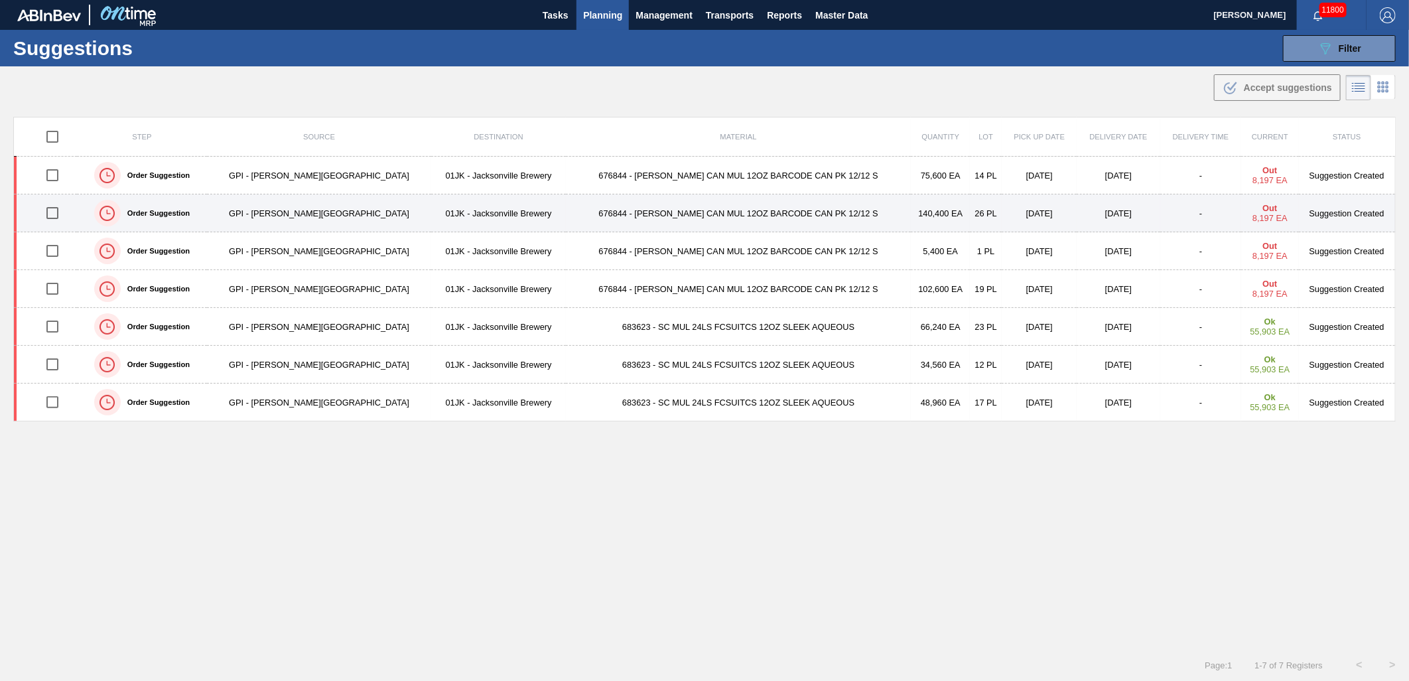
click at [61, 211] on input "checkbox" at bounding box center [52, 213] width 28 height 28
checkbox input "true"
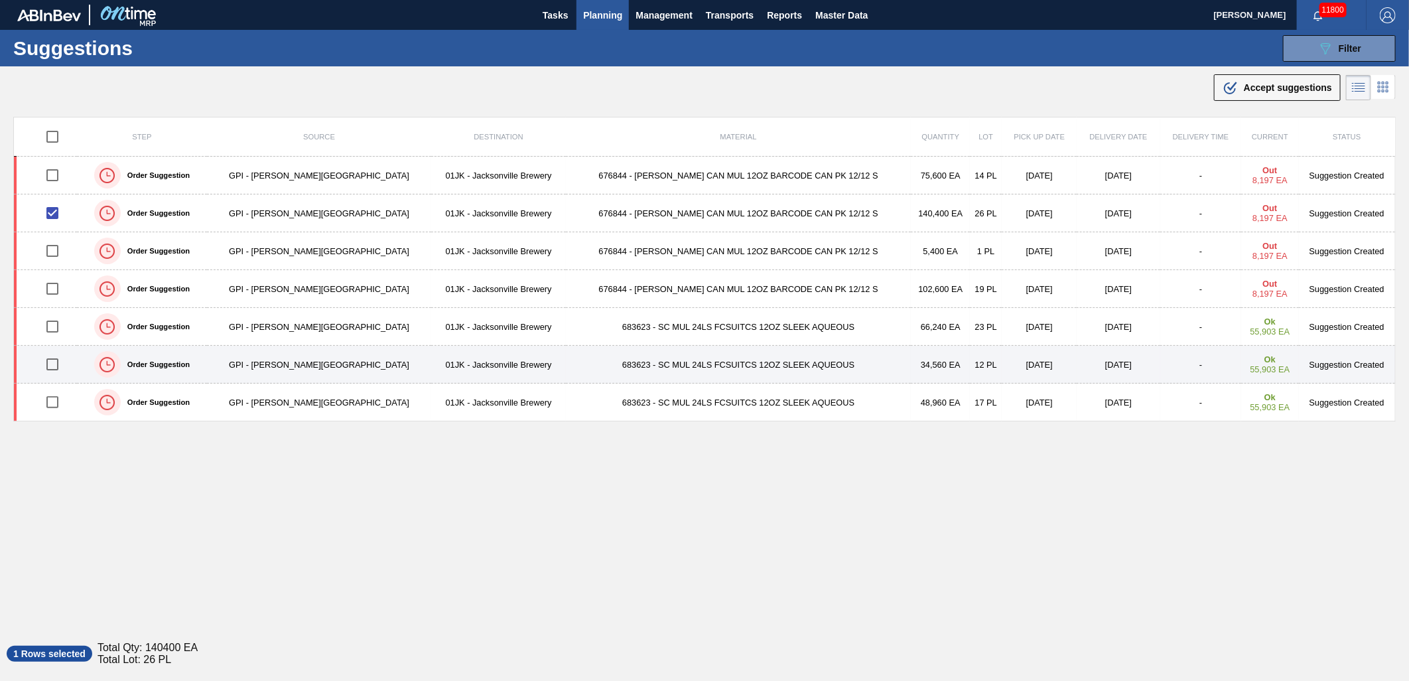
click at [60, 361] on input "checkbox" at bounding box center [52, 364] width 28 height 28
checkbox input "true"
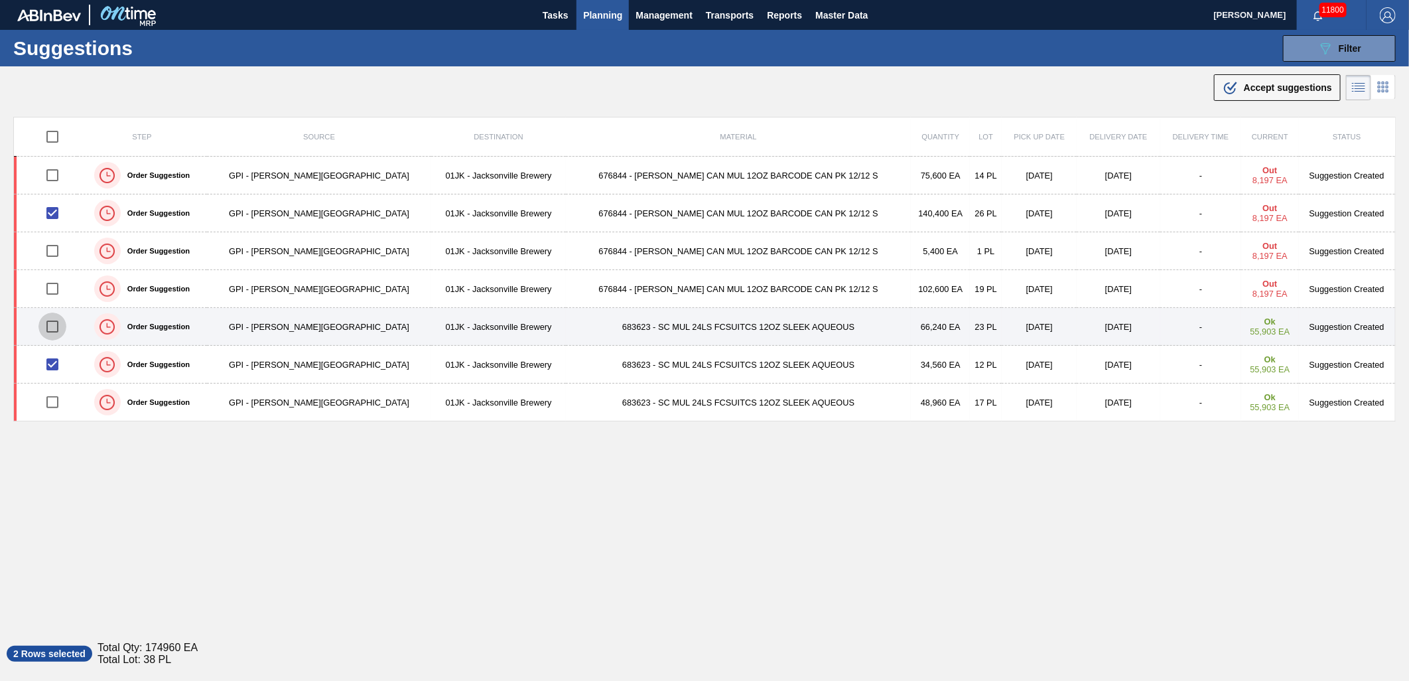
click at [53, 320] on input "checkbox" at bounding box center [52, 326] width 28 height 28
checkbox input "true"
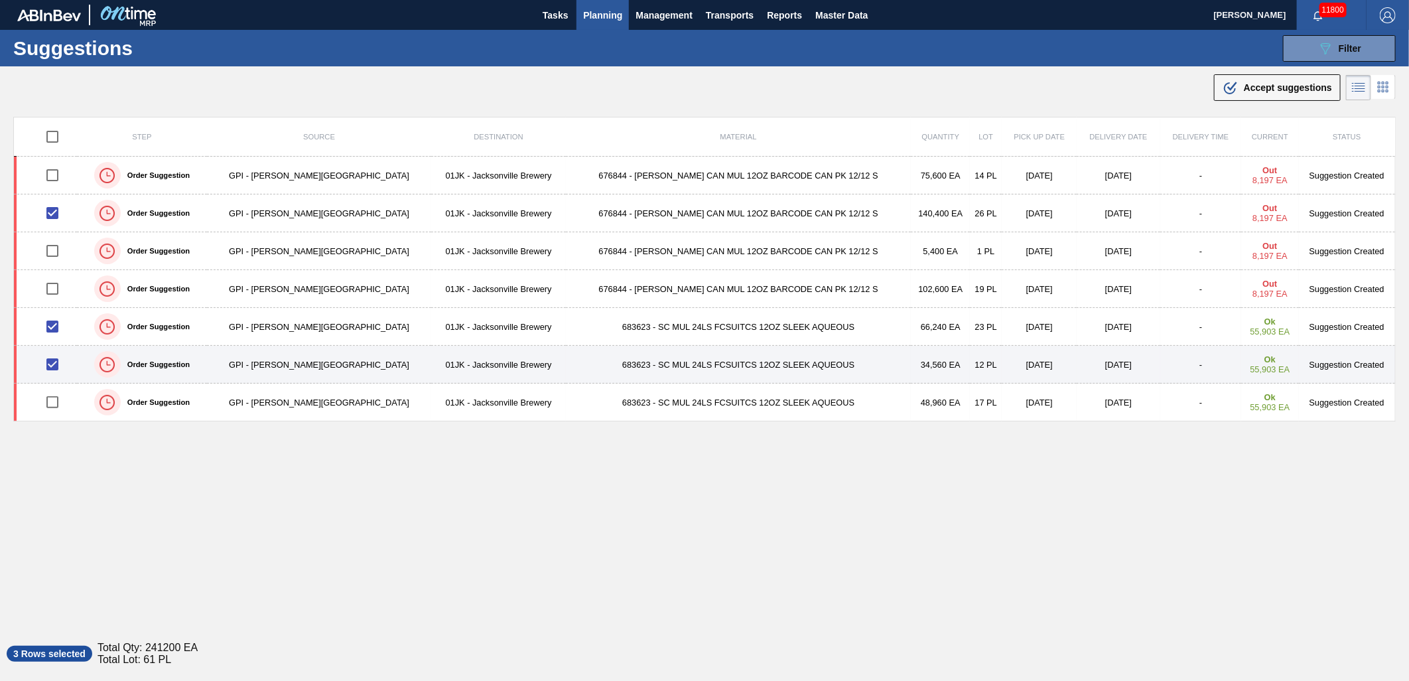
click at [274, 360] on td "GPI - [PERSON_NAME][GEOGRAPHIC_DATA]" at bounding box center [319, 365] width 225 height 38
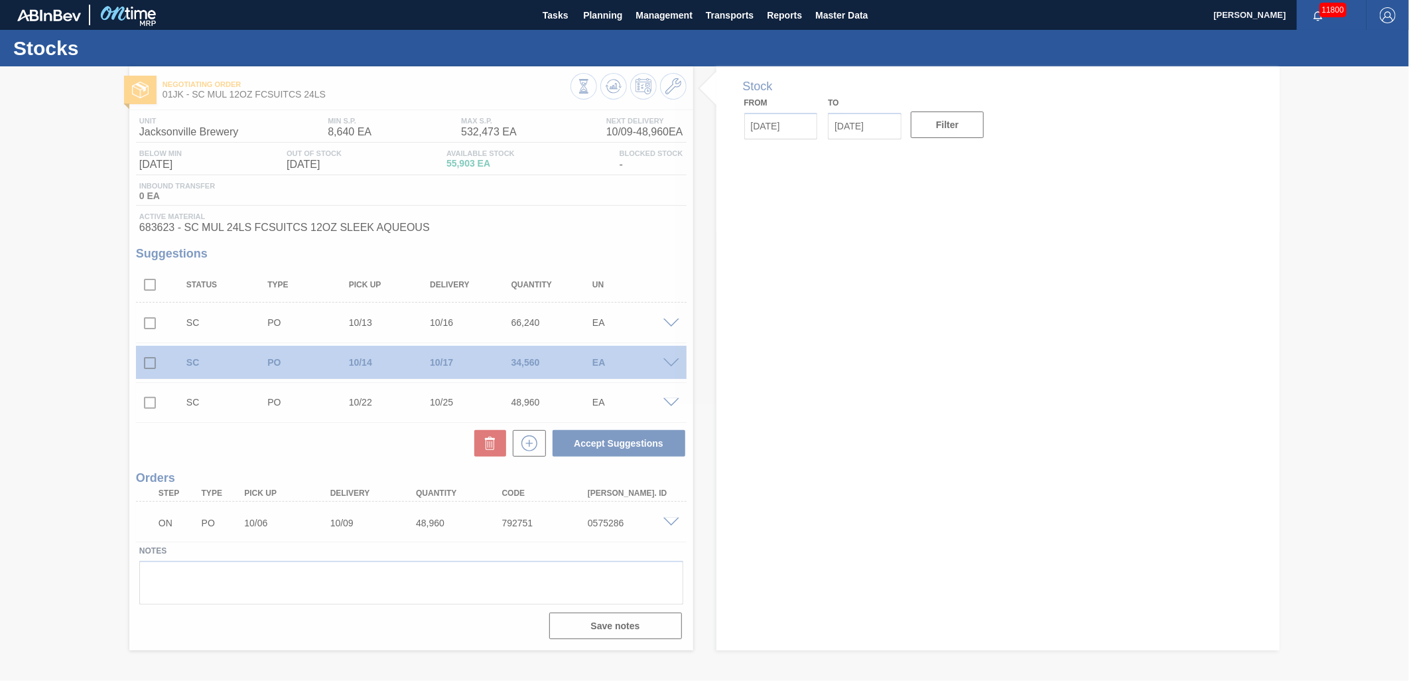
type input "[DATE]"
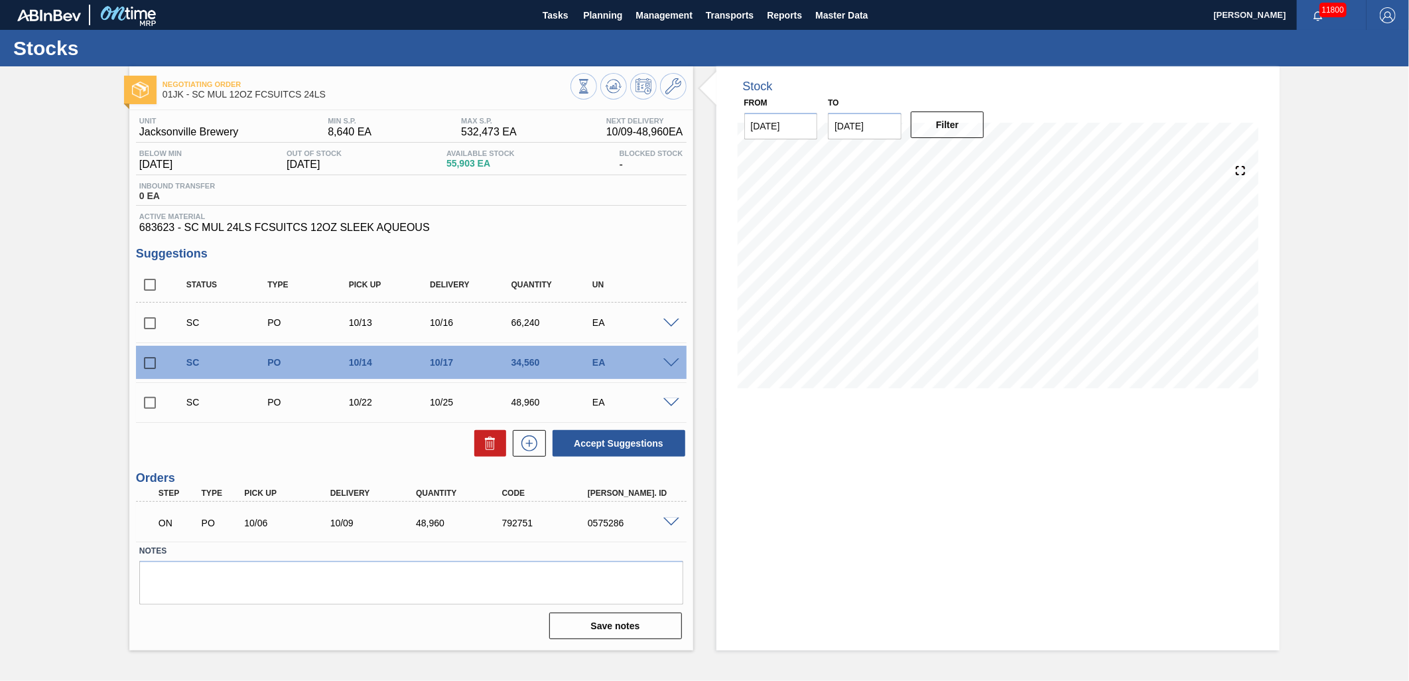
click at [666, 356] on div "SC PO 10/14 10/17 34,560 EA" at bounding box center [411, 362] width 551 height 33
click at [669, 364] on span at bounding box center [671, 363] width 16 height 10
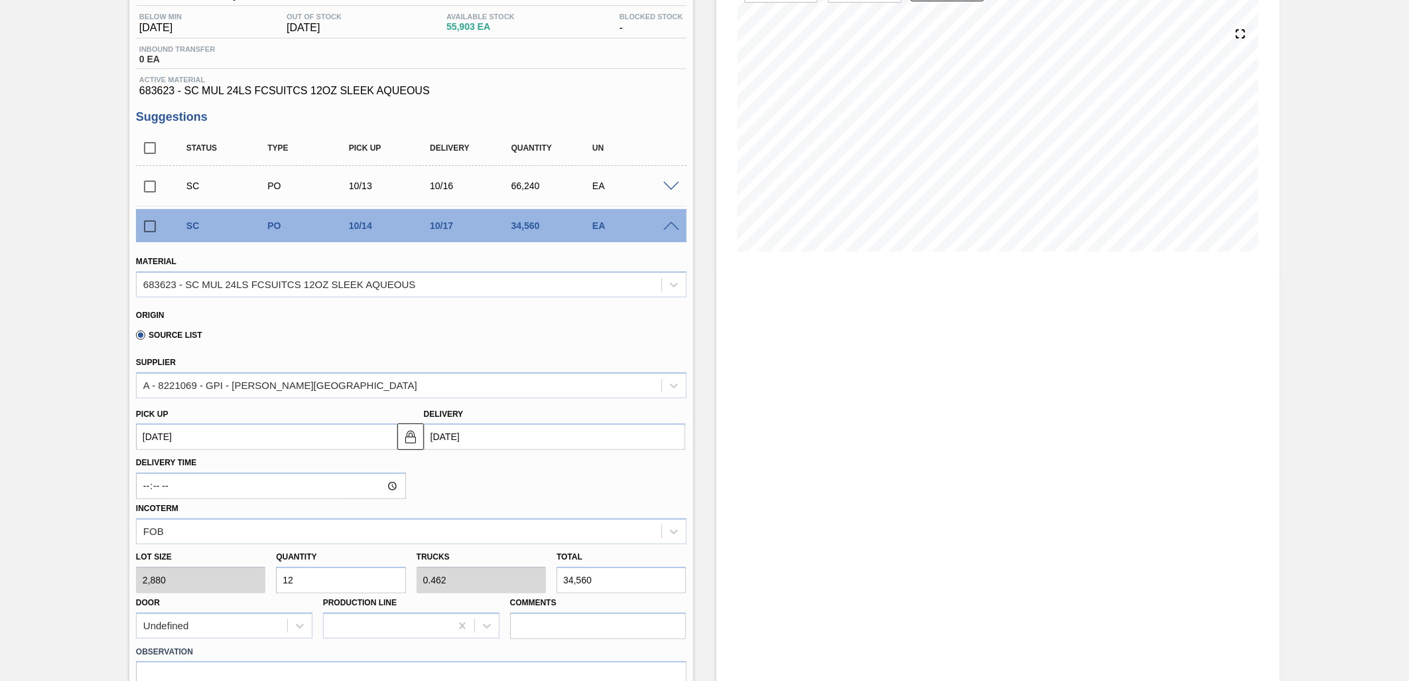
scroll to position [147, 0]
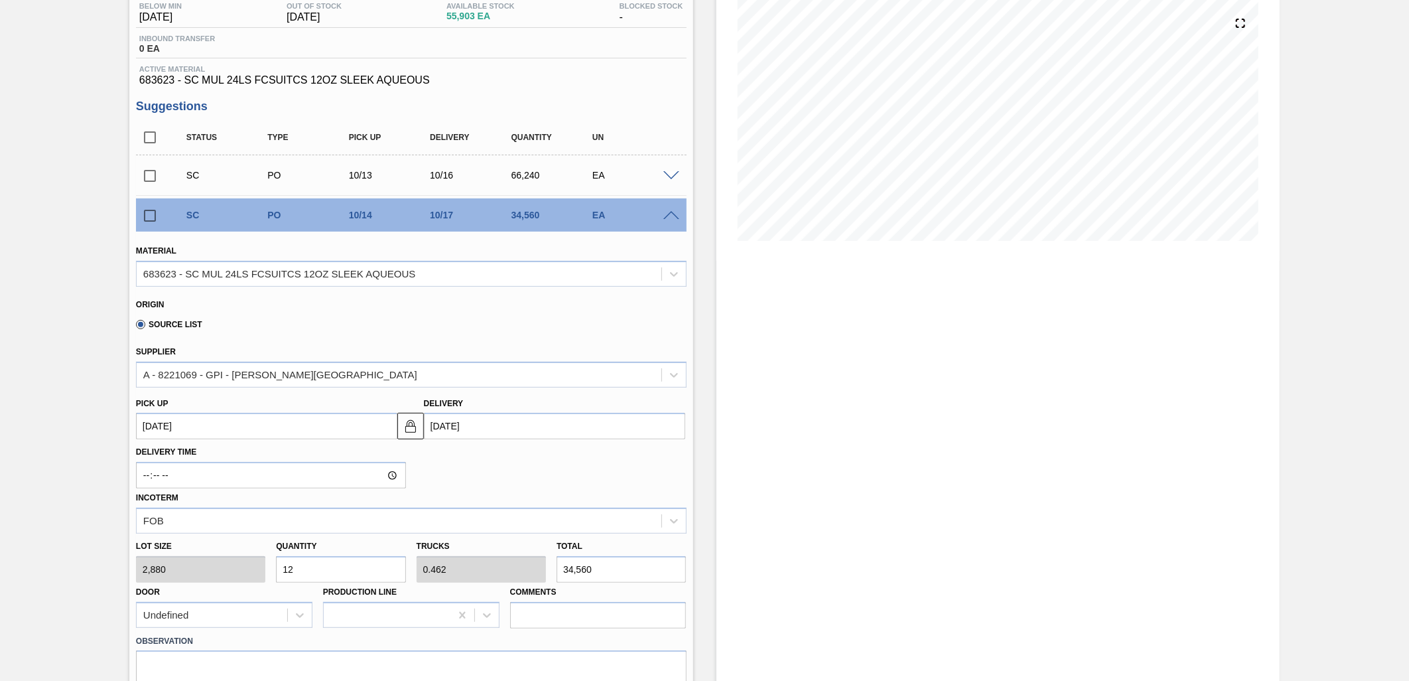
click at [375, 559] on input "12" at bounding box center [340, 569] width 129 height 27
type input "3"
type input "0.115"
type input "8,640"
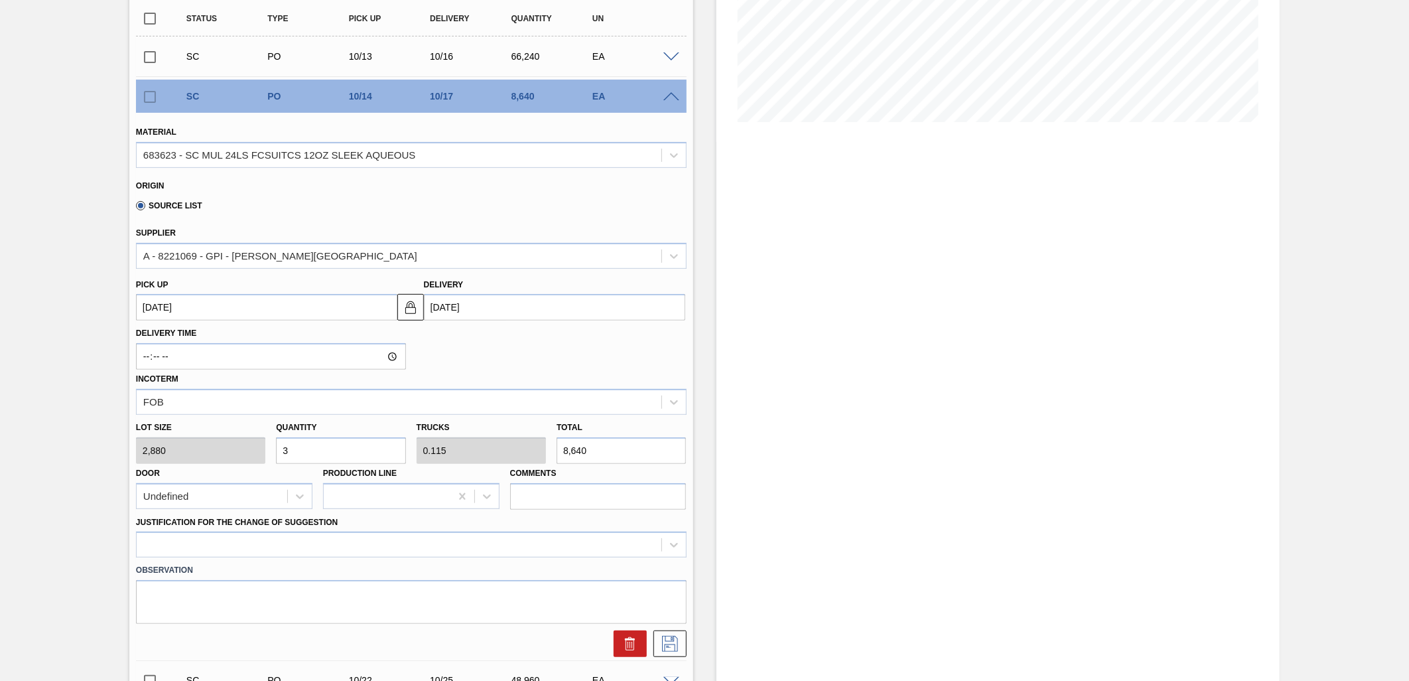
scroll to position [442, 0]
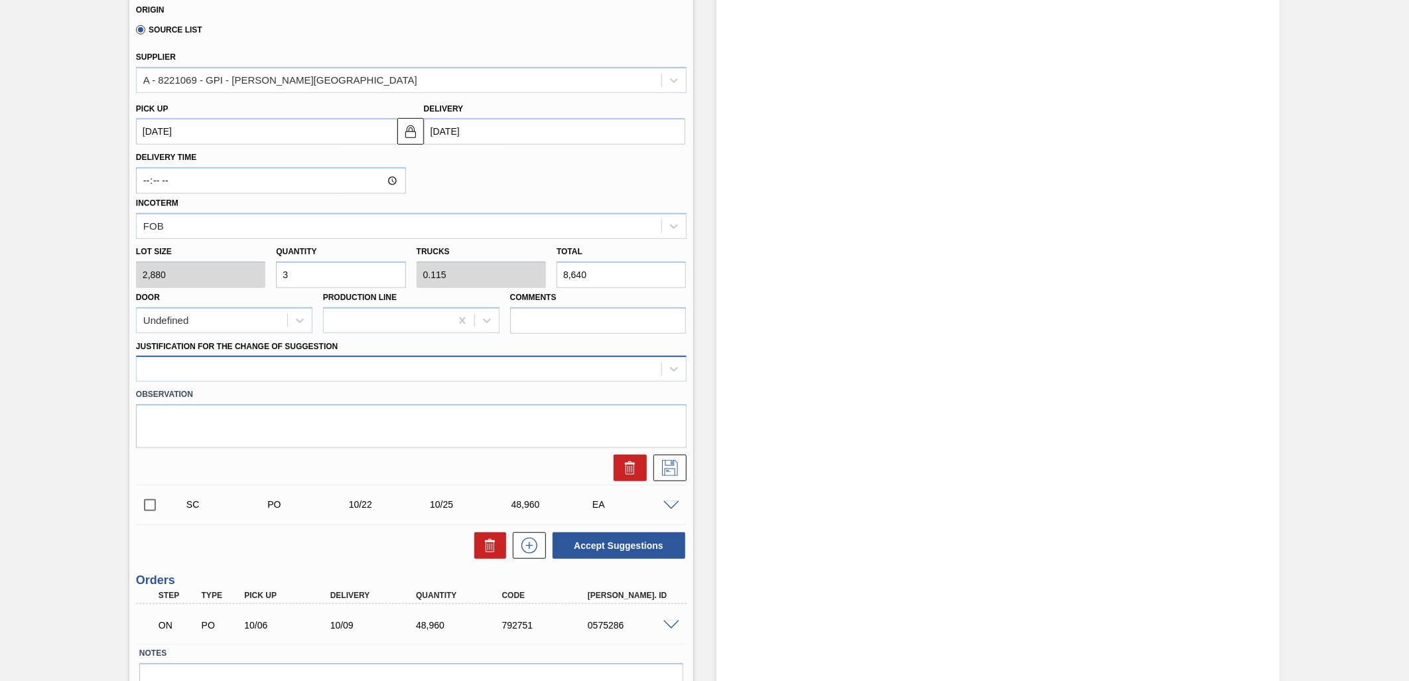
type input "3"
click at [452, 372] on div at bounding box center [399, 369] width 525 height 19
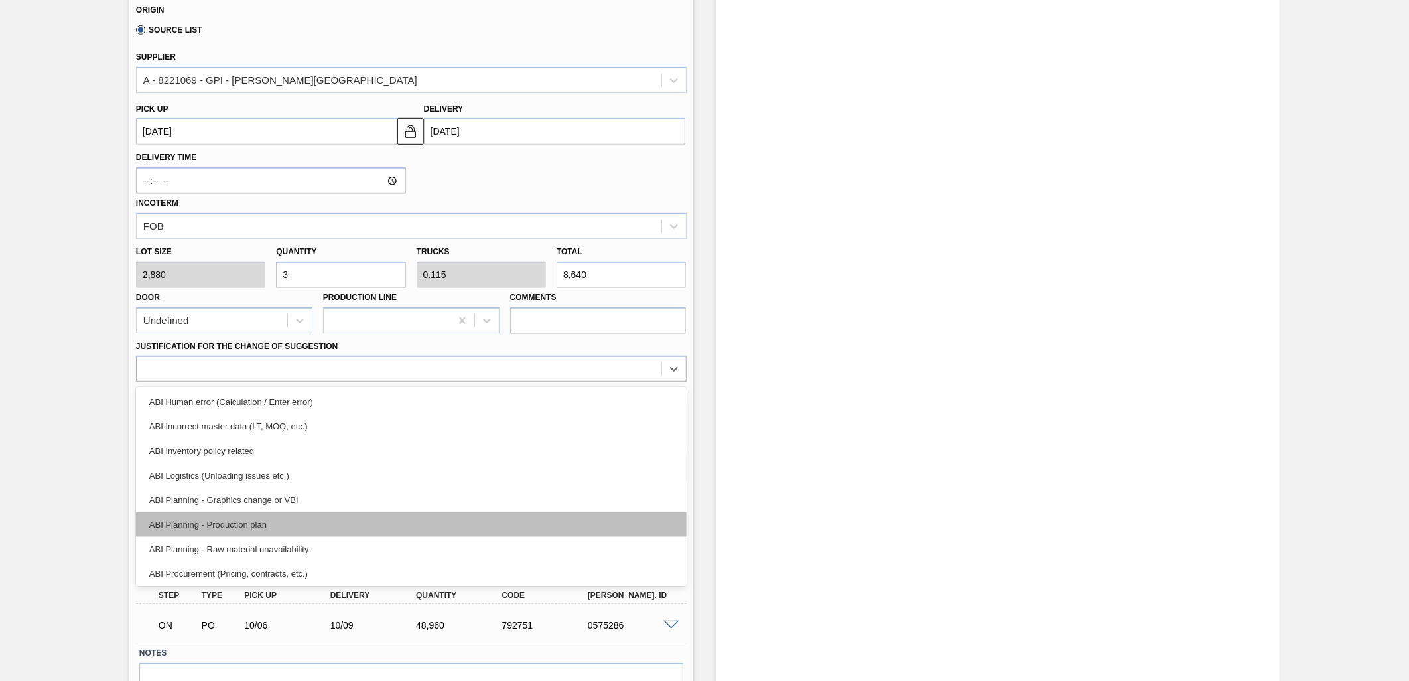
scroll to position [74, 0]
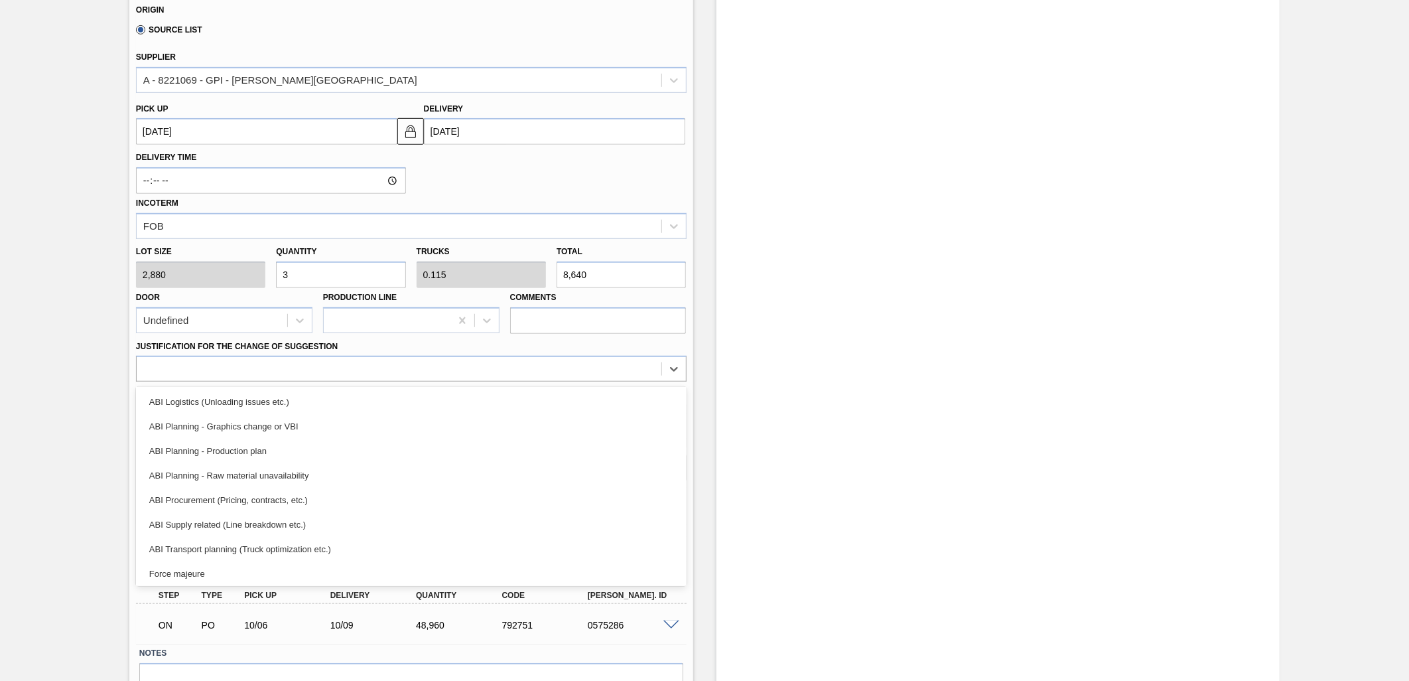
click at [710, 279] on div "Stock From 10/02/2025 to 10/19/2025 Filter" at bounding box center [986, 188] width 587 height 1128
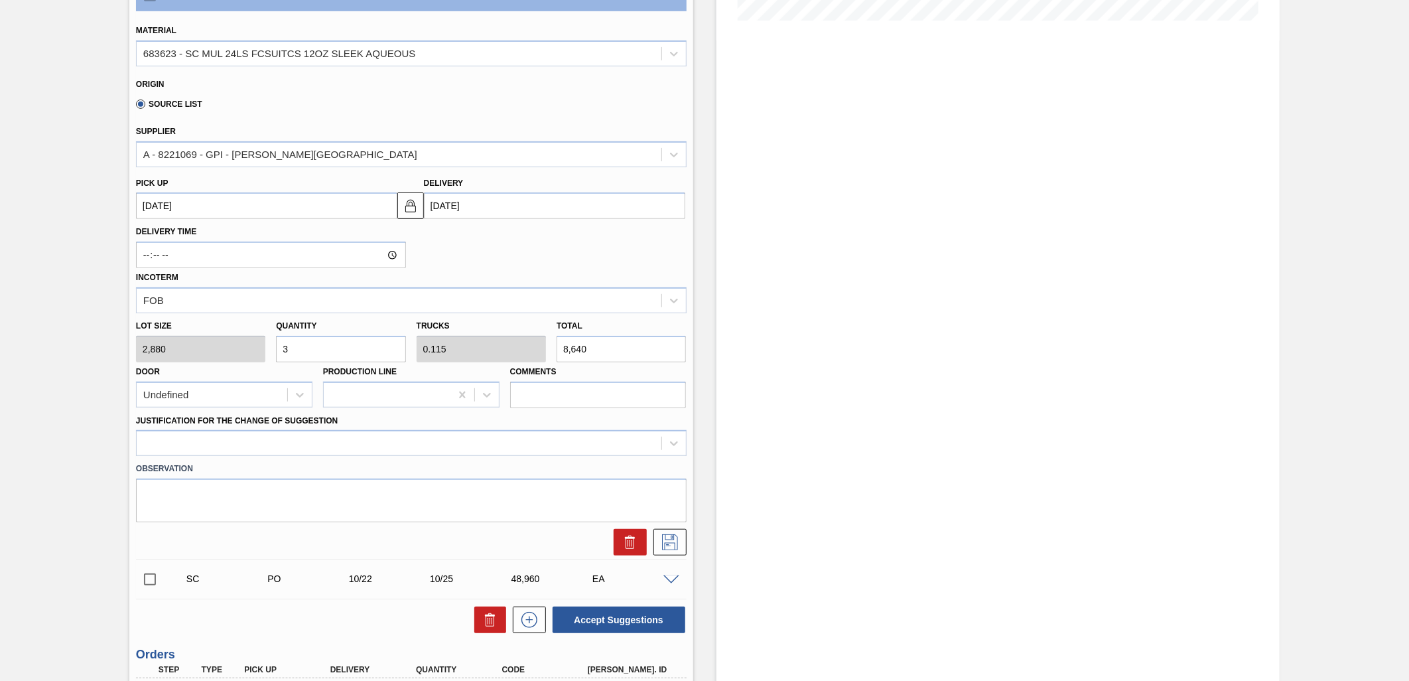
scroll to position [368, 0]
click at [655, 452] on div at bounding box center [411, 442] width 551 height 26
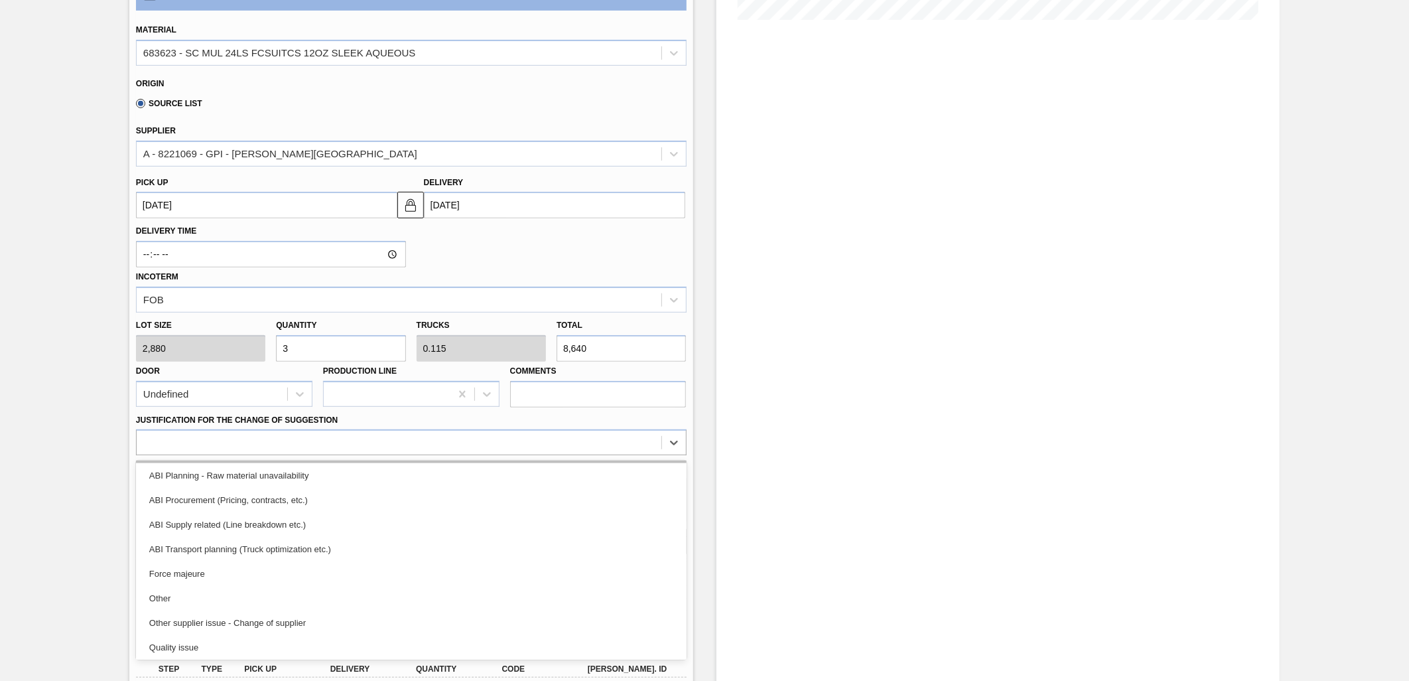
scroll to position [221, 0]
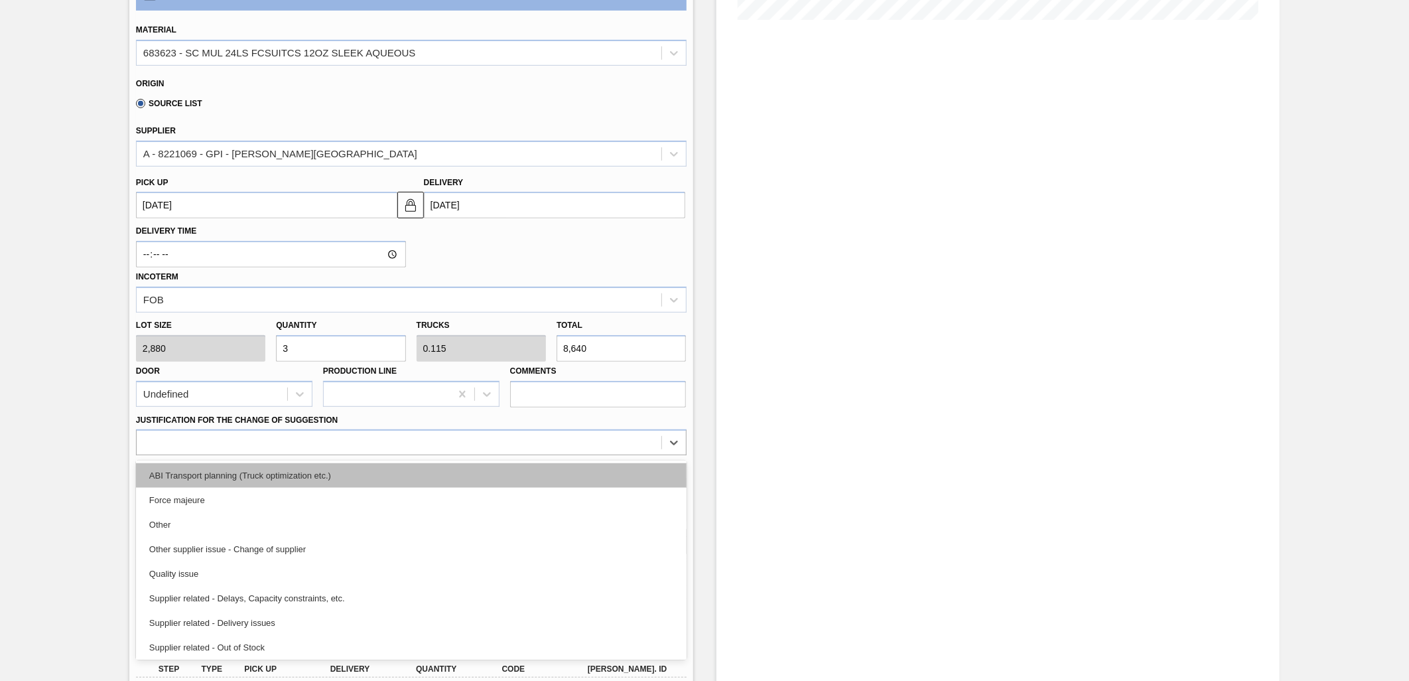
click at [324, 468] on div "ABI Transport planning (Truck optimization etc.)" at bounding box center [411, 475] width 551 height 25
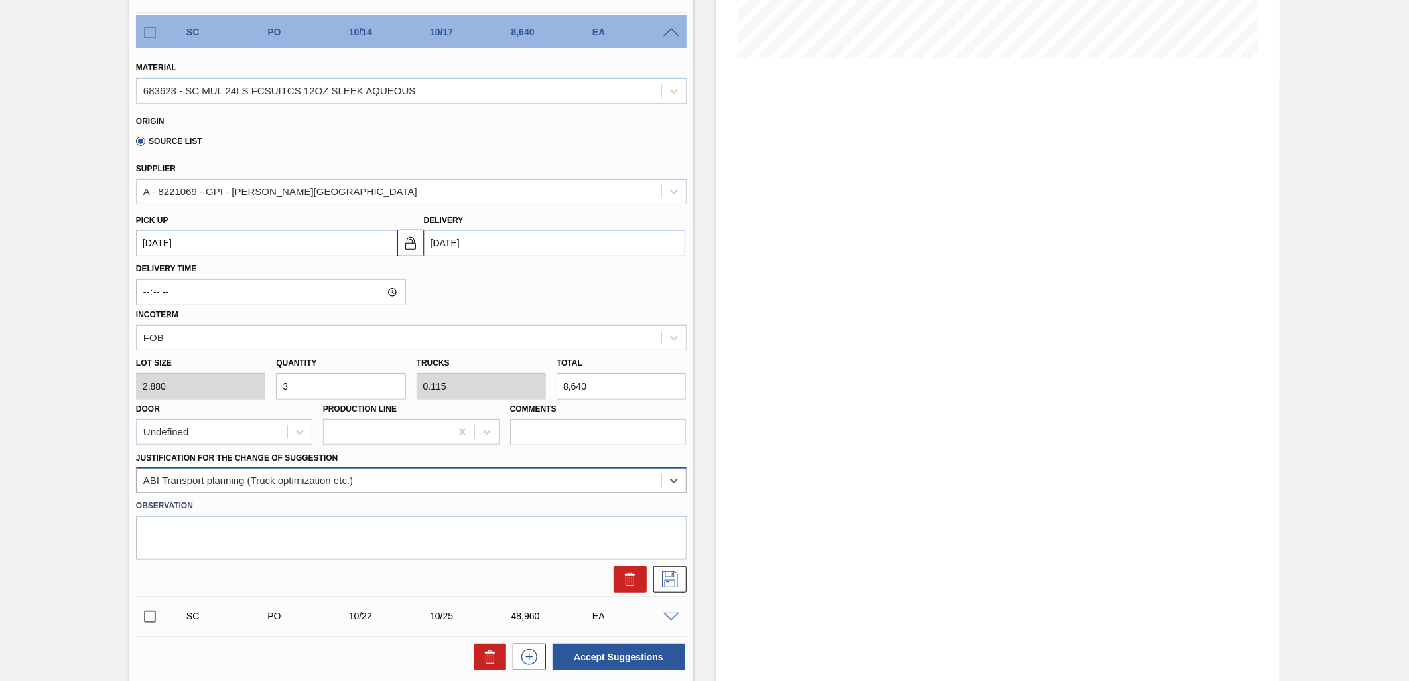
scroll to position [368, 0]
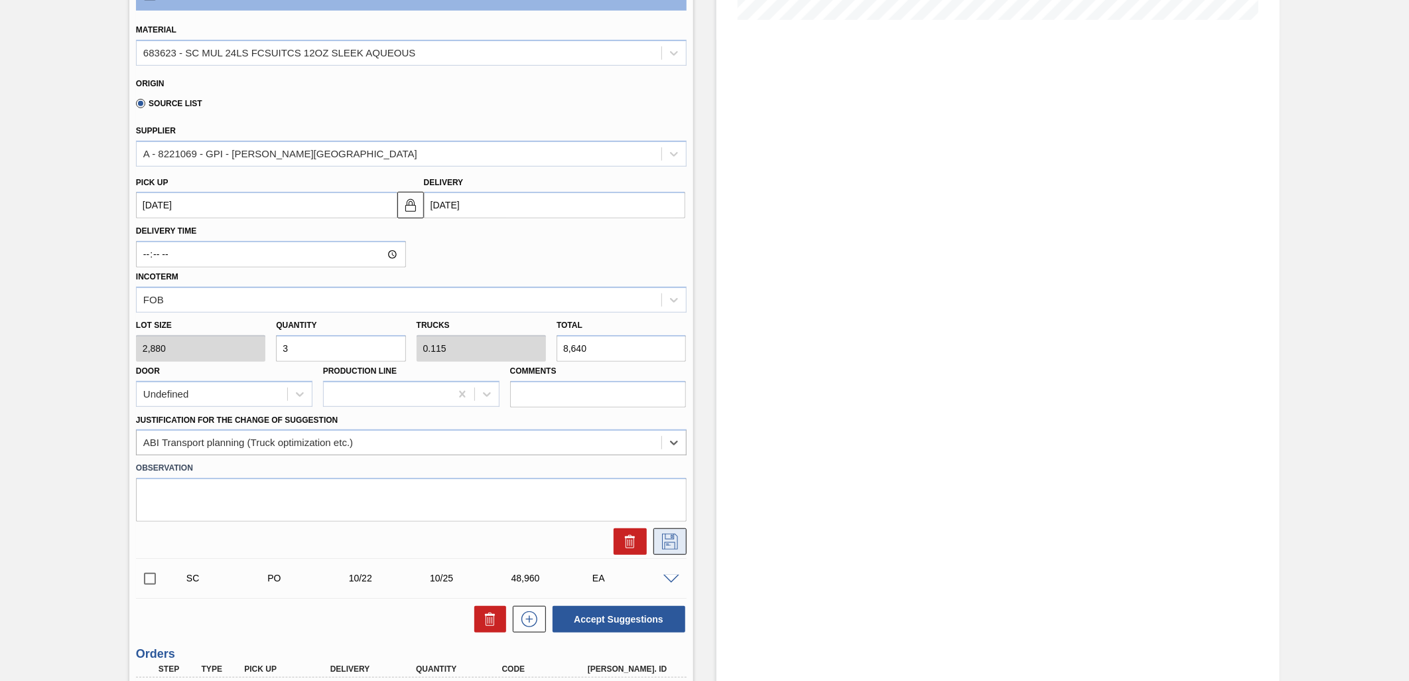
click at [663, 537] on icon at bounding box center [669, 541] width 21 height 16
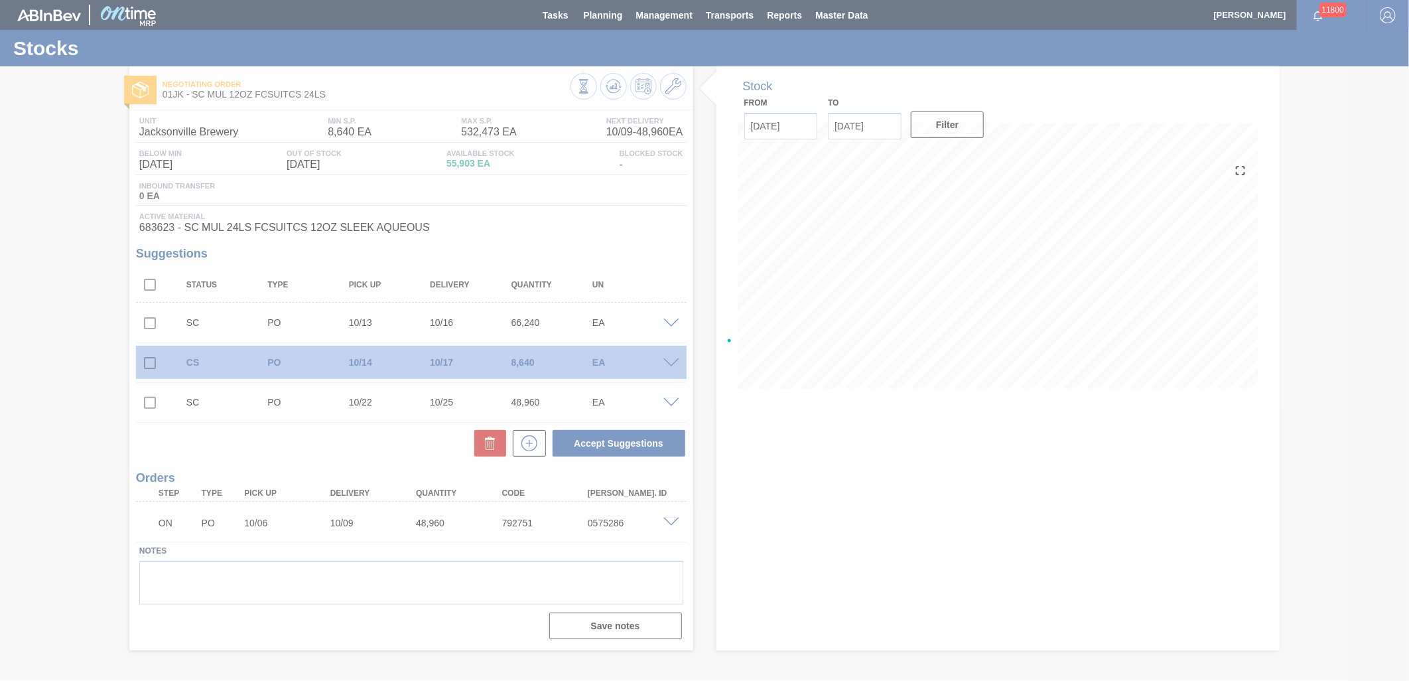
scroll to position [0, 0]
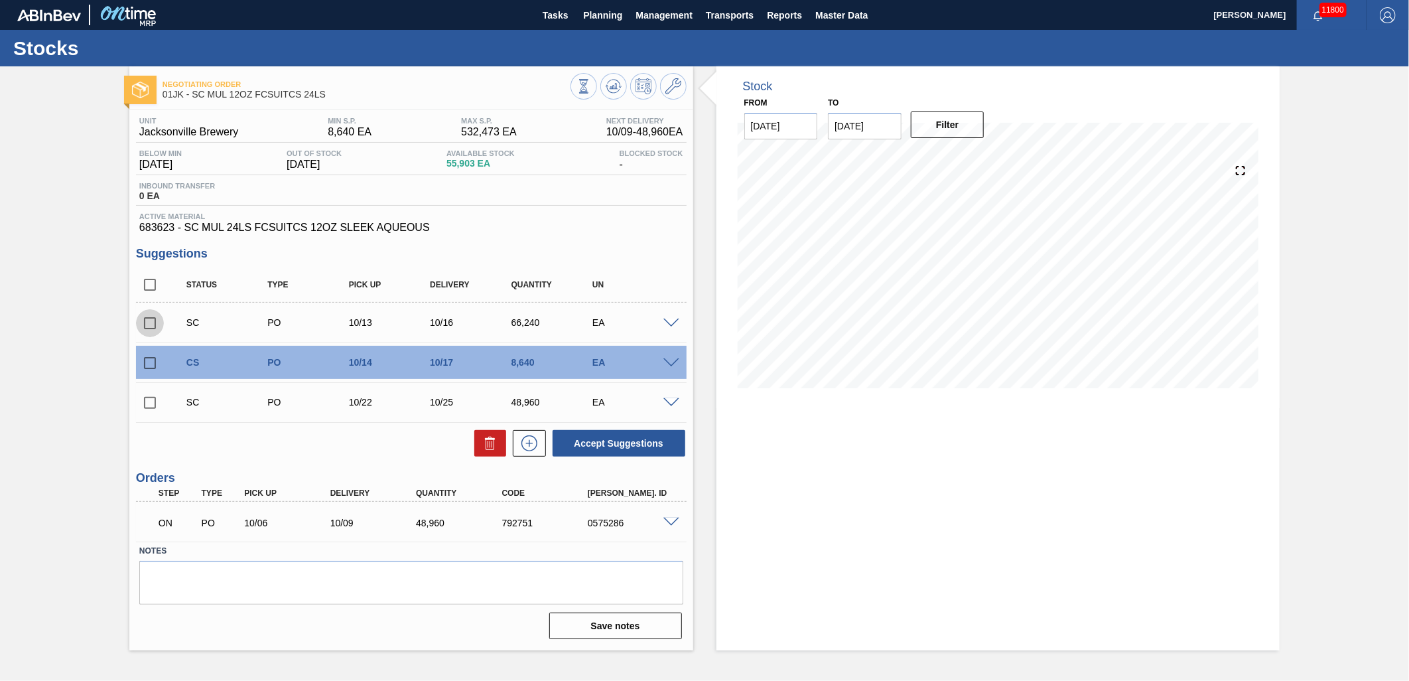
click at [153, 322] on input "checkbox" at bounding box center [150, 323] width 28 height 28
checkbox input "true"
click at [154, 368] on input "checkbox" at bounding box center [150, 363] width 28 height 28
checkbox input "true"
click at [674, 320] on span at bounding box center [671, 323] width 16 height 10
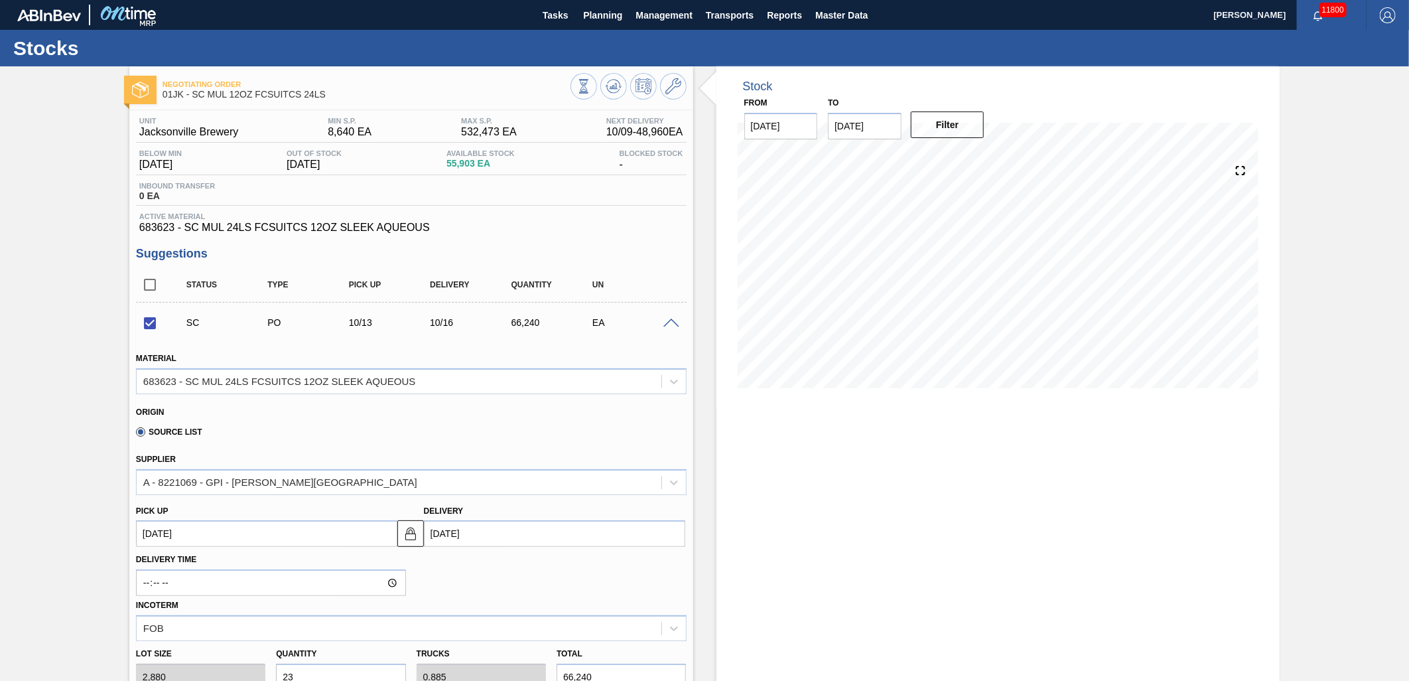
click at [672, 318] on div at bounding box center [673, 322] width 27 height 10
click at [672, 319] on span at bounding box center [671, 323] width 16 height 10
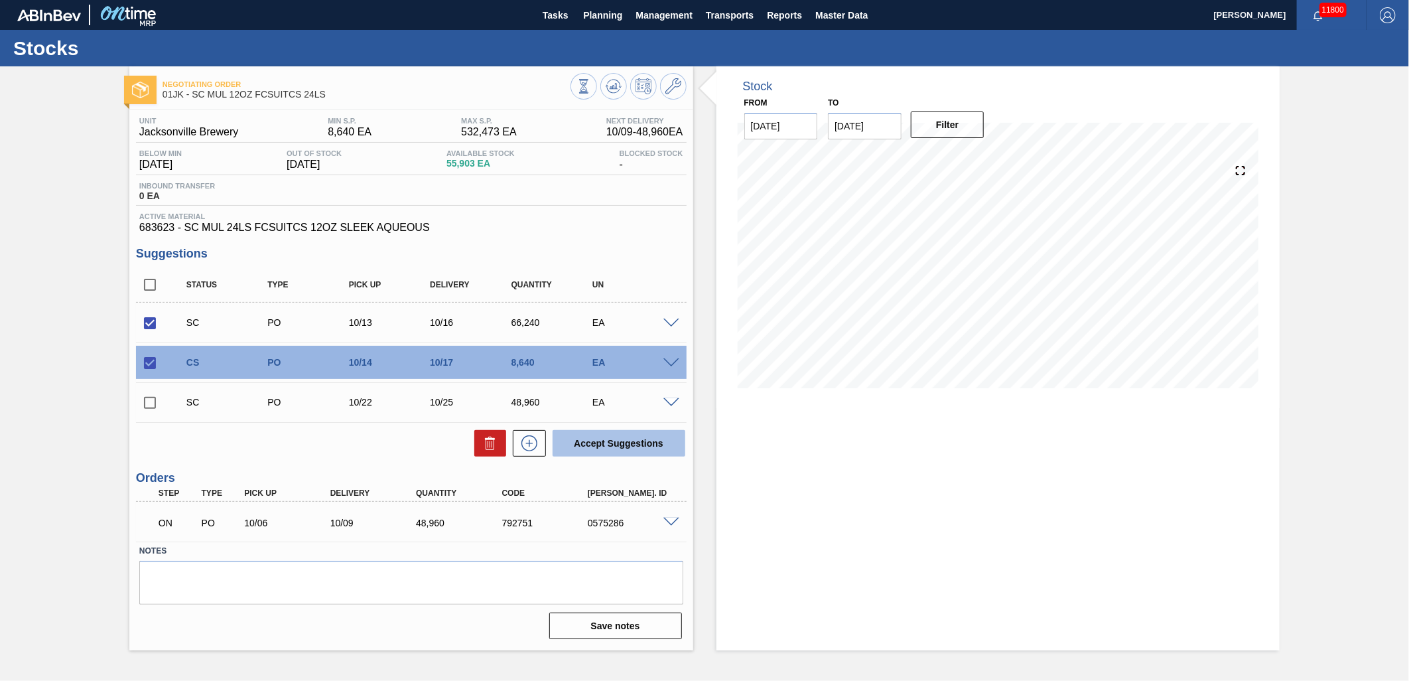
click at [650, 432] on button "Accept Suggestions" at bounding box center [619, 443] width 133 height 27
checkbox input "false"
click at [611, 84] on icon at bounding box center [614, 86] width 16 height 16
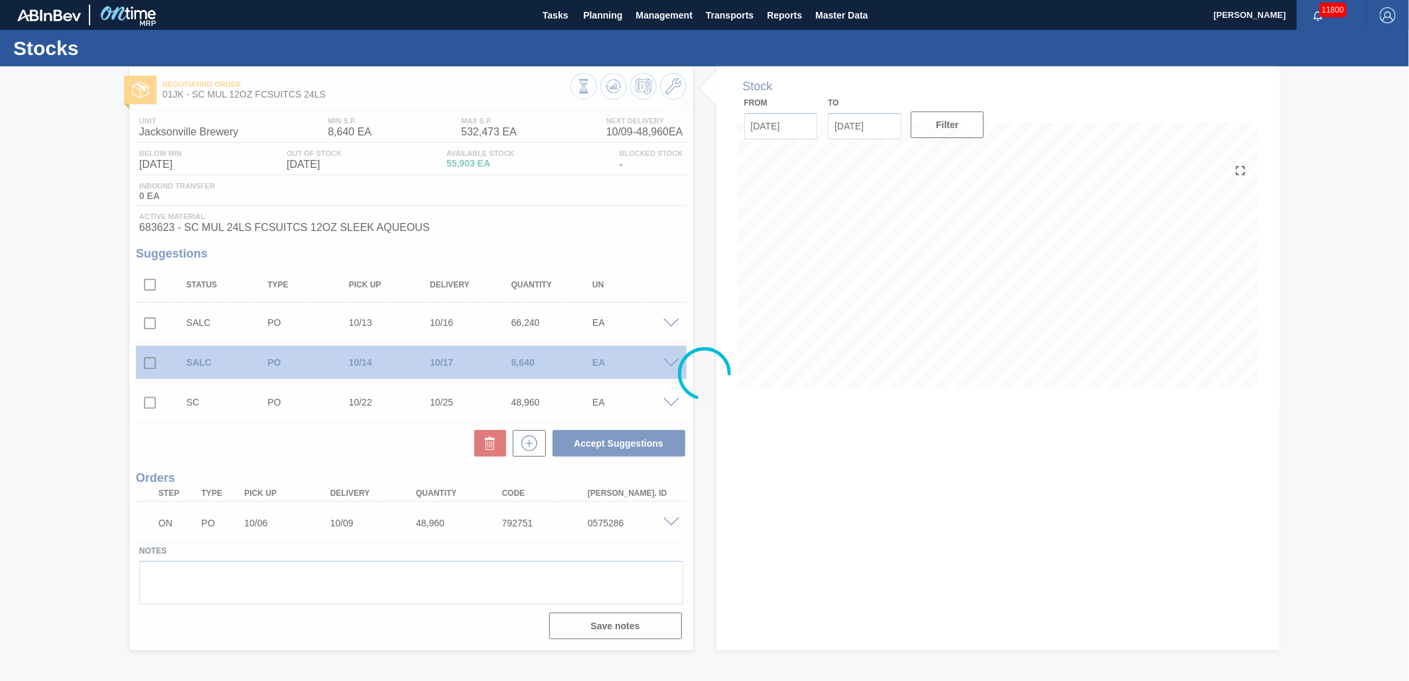
click at [708, 296] on div at bounding box center [704, 373] width 1409 height 614
click at [711, 268] on div at bounding box center [704, 373] width 1409 height 614
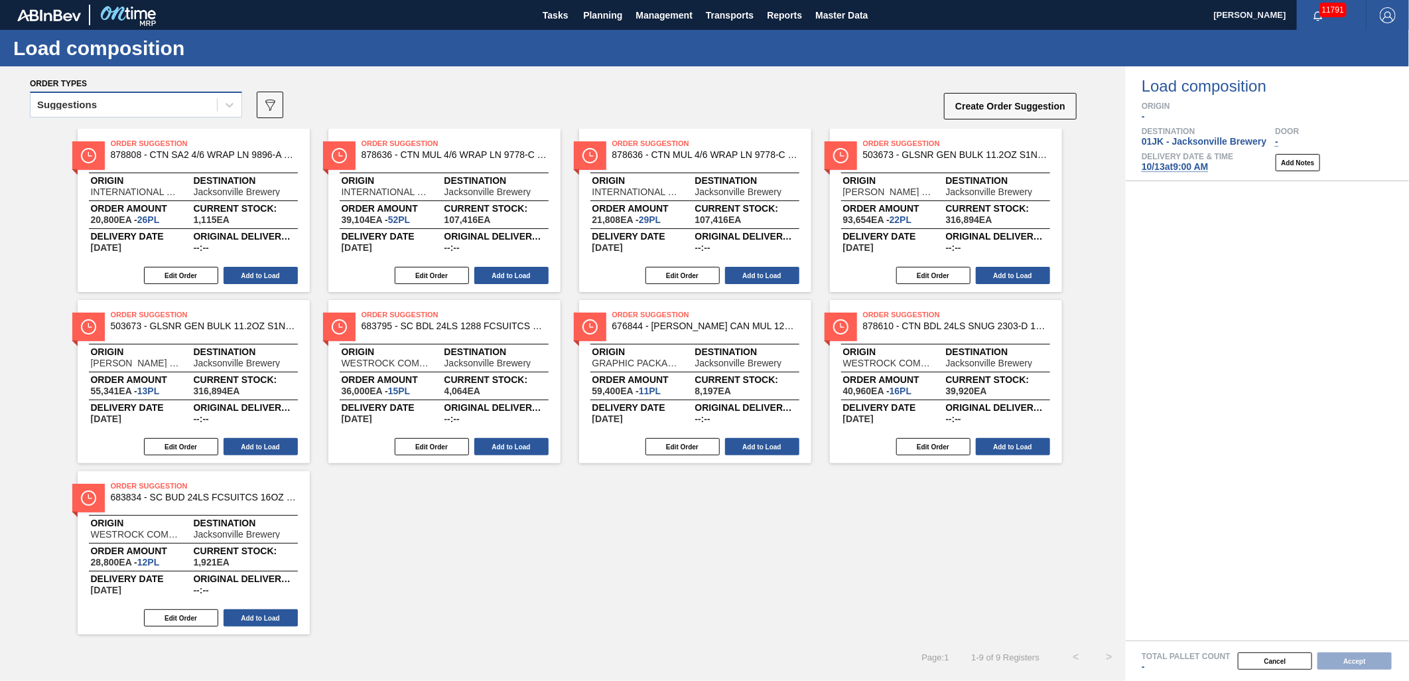
click at [161, 90] on div "Order types Suggestions 089F7B8B-B2A5-4AFE-B5C0-19BA573D28AC Create Order Sugge…" at bounding box center [563, 97] width 1126 height 62
drag, startPoint x: 161, startPoint y: 93, endPoint x: 161, endPoint y: 118, distance: 25.2
click at [161, 118] on div "Suggestions" at bounding box center [136, 109] width 212 height 34
click at [166, 109] on div "Suggestions" at bounding box center [124, 105] width 186 height 19
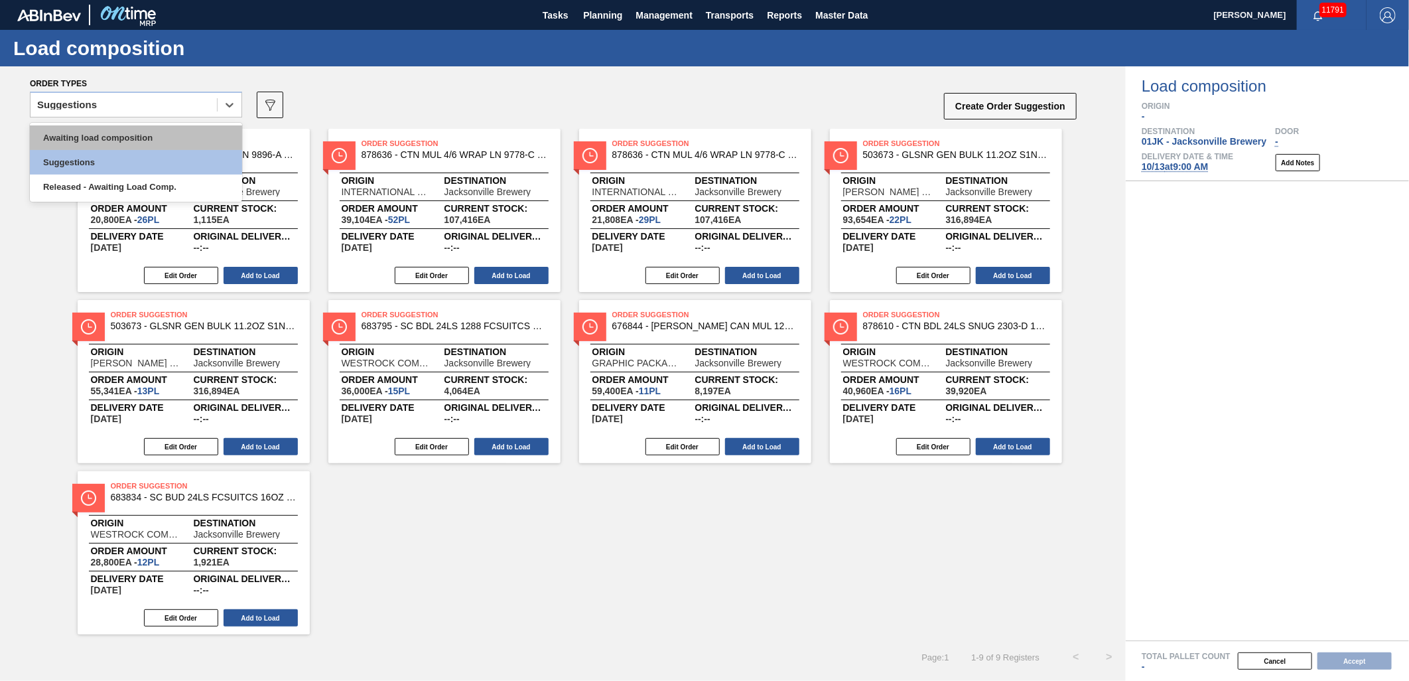
click at [153, 136] on div "Awaiting load composition" at bounding box center [136, 137] width 212 height 25
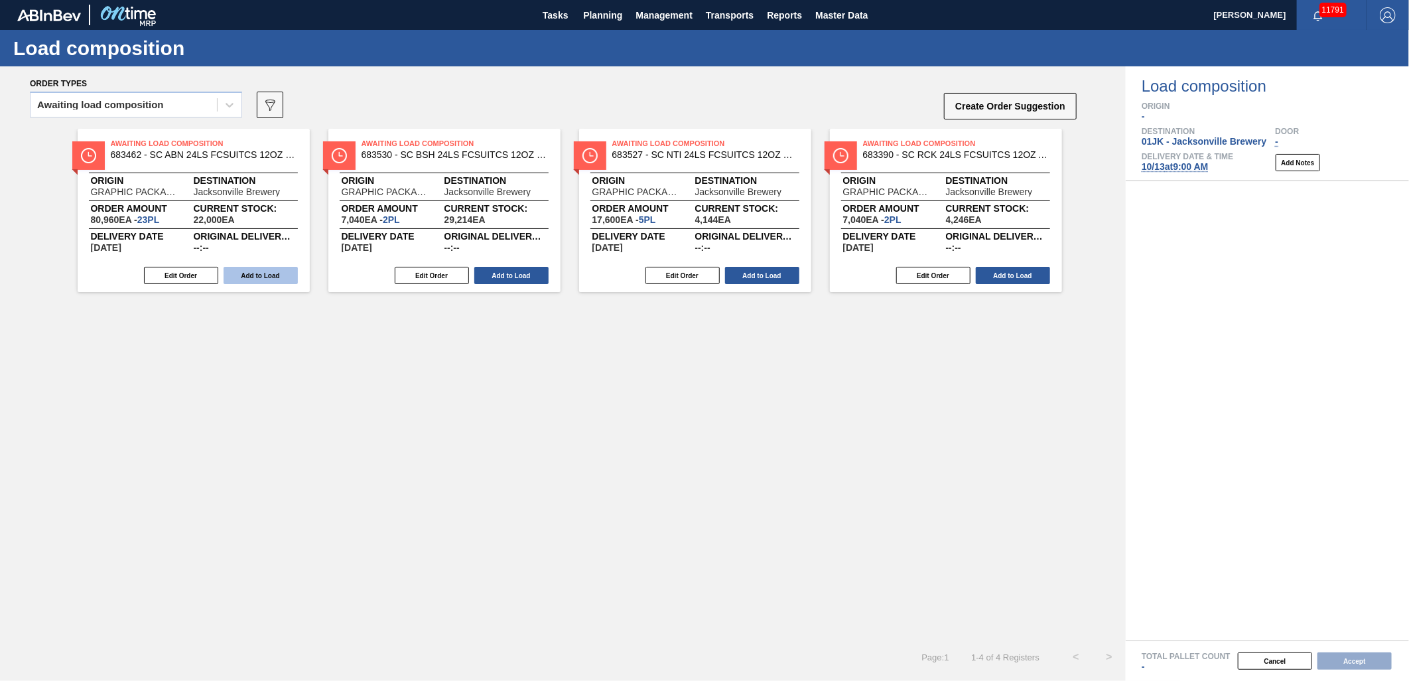
click at [273, 275] on button "Add to Load" at bounding box center [261, 275] width 74 height 17
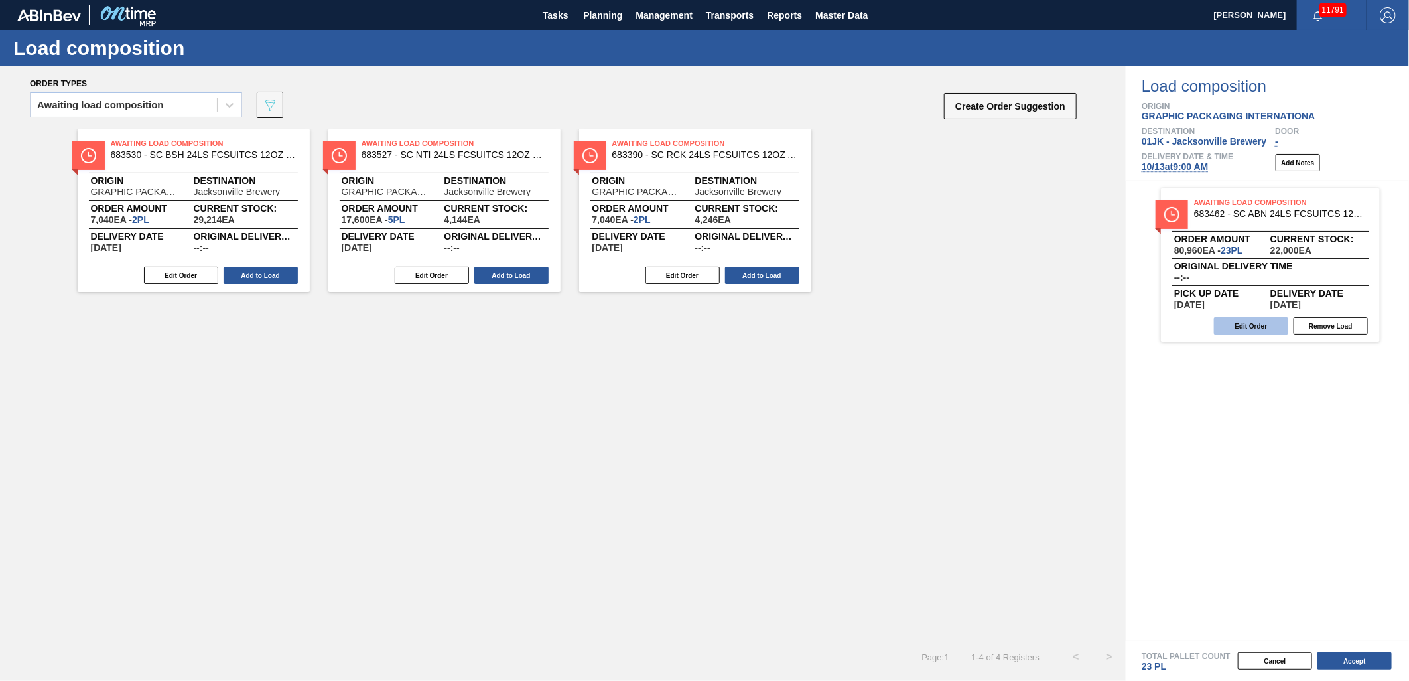
click at [1256, 326] on button "Edit Order" at bounding box center [1251, 325] width 74 height 17
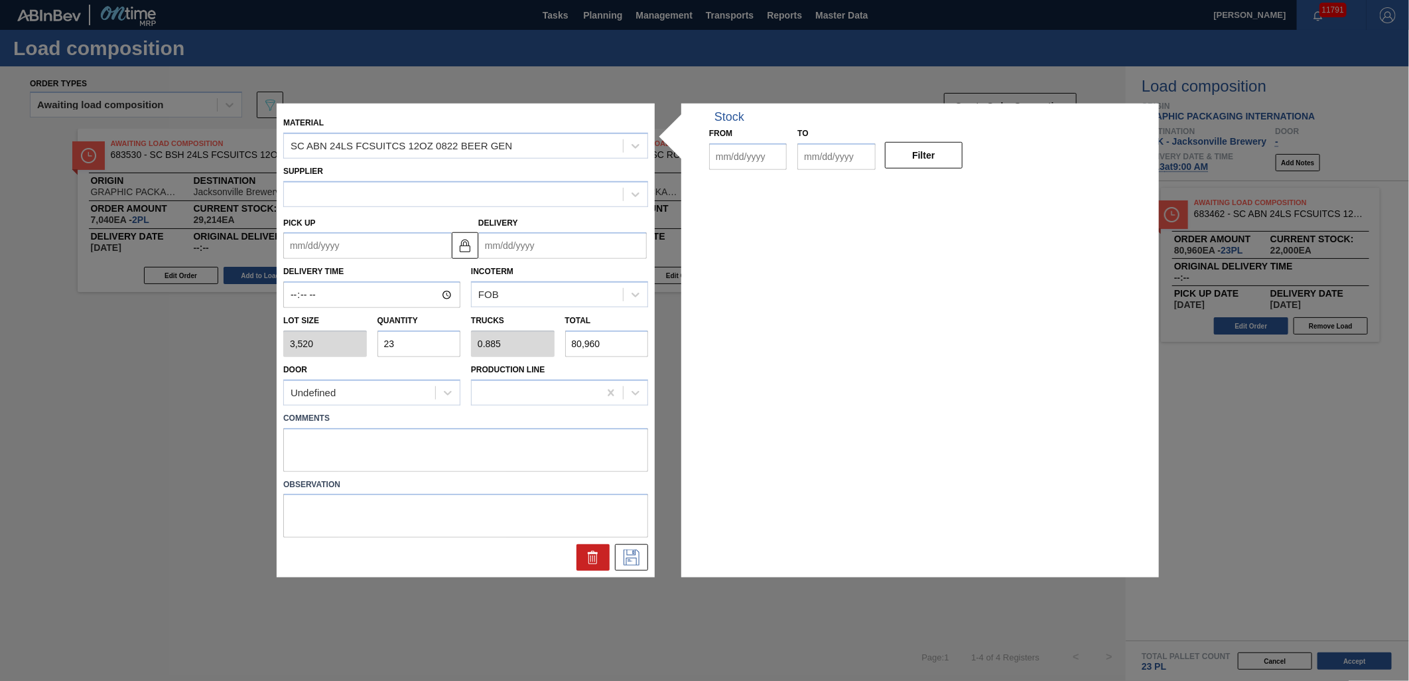
type input "3,520"
type input "23"
type input "0.885"
type input "80,960"
type up "[DATE]"
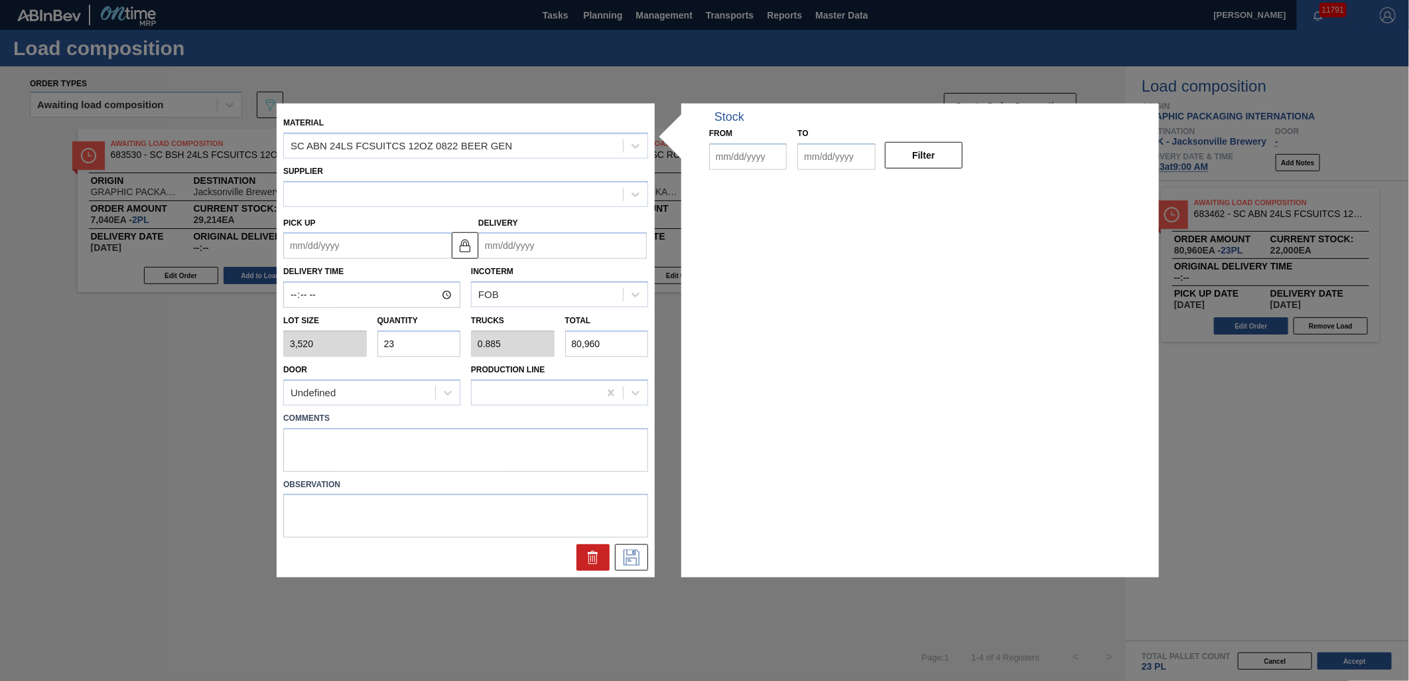
type input "10/18/2025"
type input "[DATE]"
type input "10/16/2025"
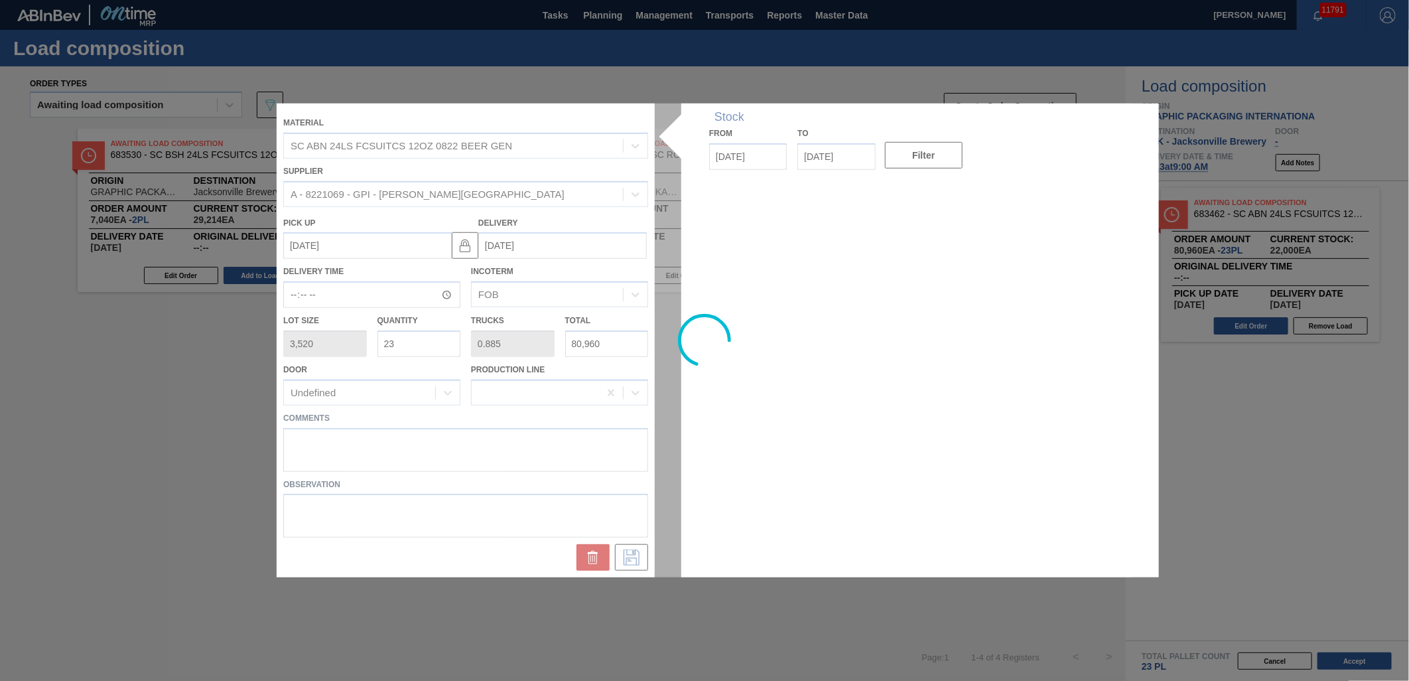
click at [449, 337] on div at bounding box center [705, 340] width 856 height 474
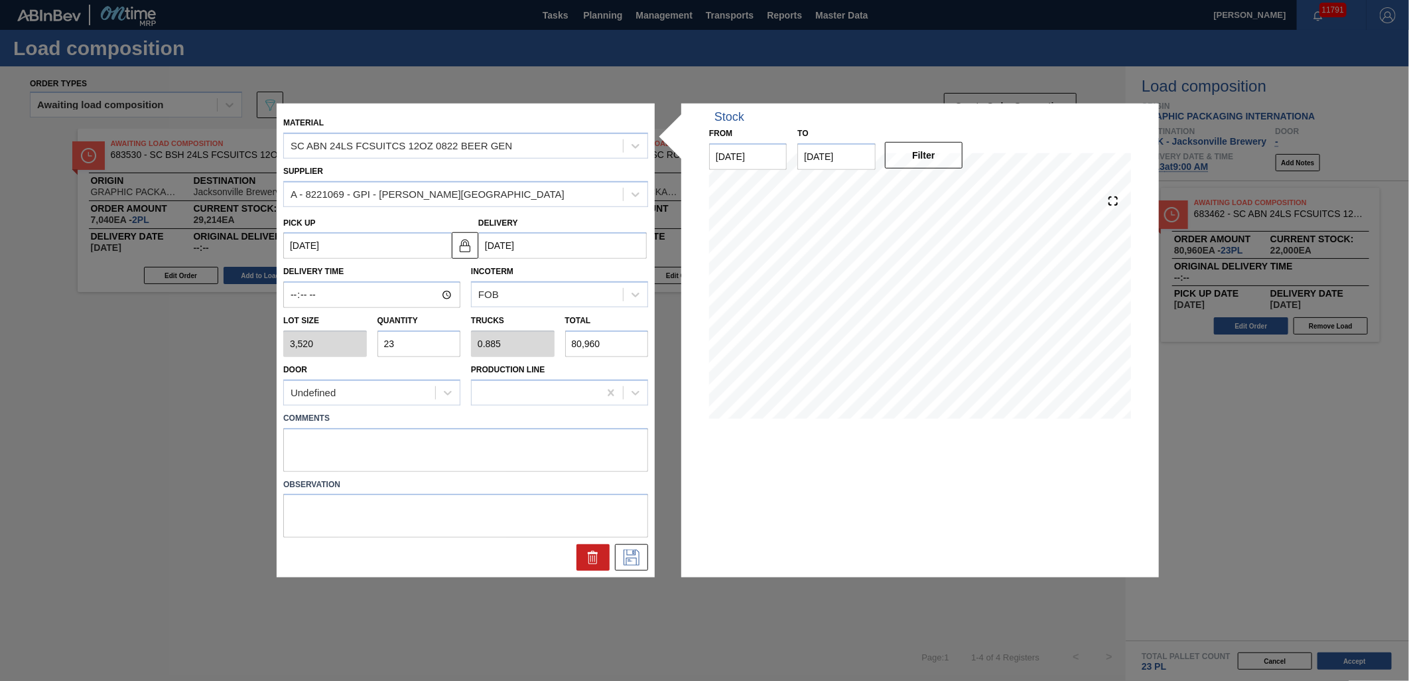
click at [398, 342] on input "23" at bounding box center [420, 343] width 84 height 27
type input "1"
type input "0.038"
type input "3,520"
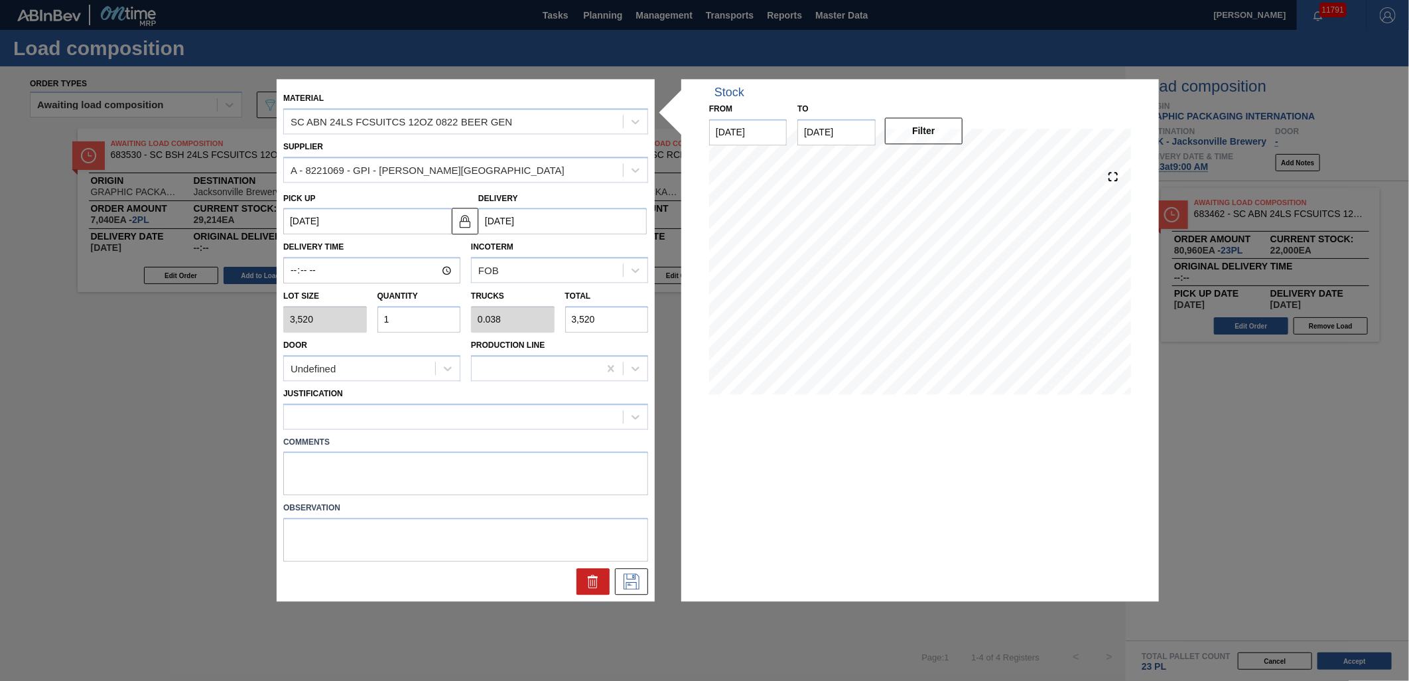
type input "17"
type input "0.654"
type input "59,840"
type input "17"
click at [403, 419] on div at bounding box center [453, 416] width 339 height 19
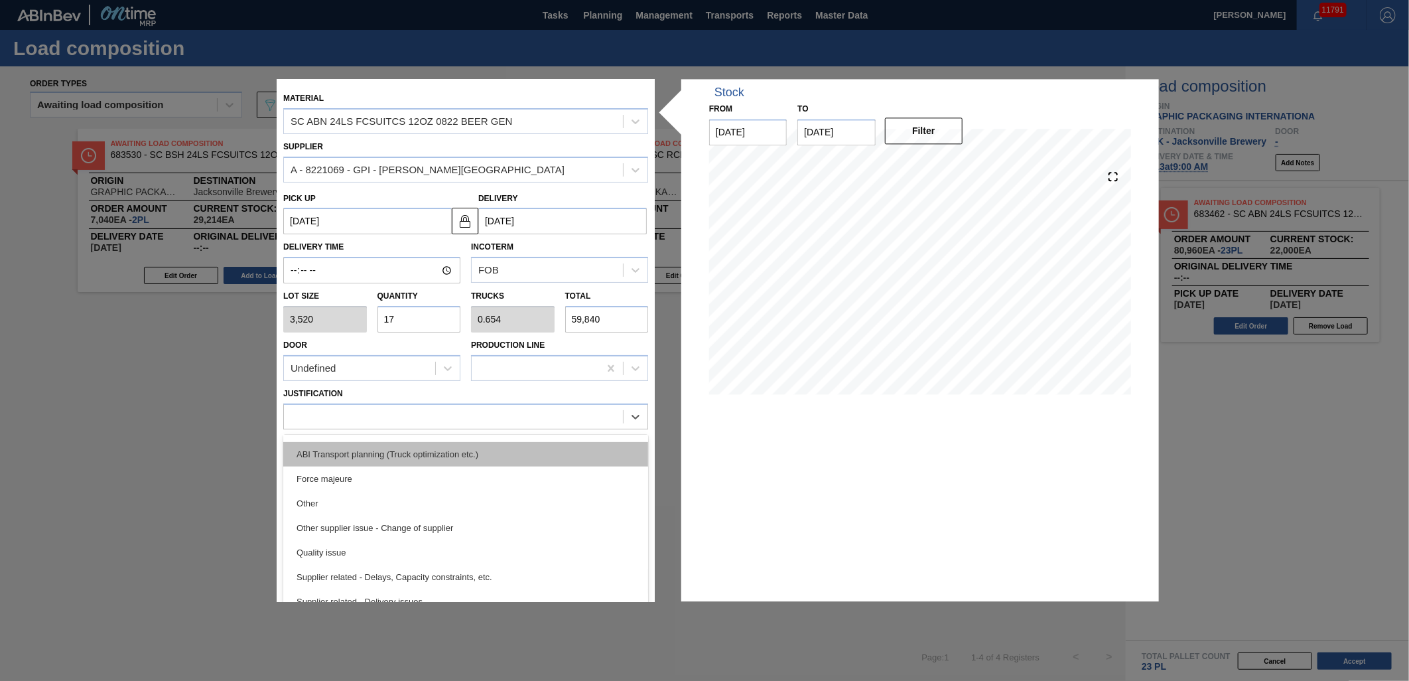
scroll to position [174, 0]
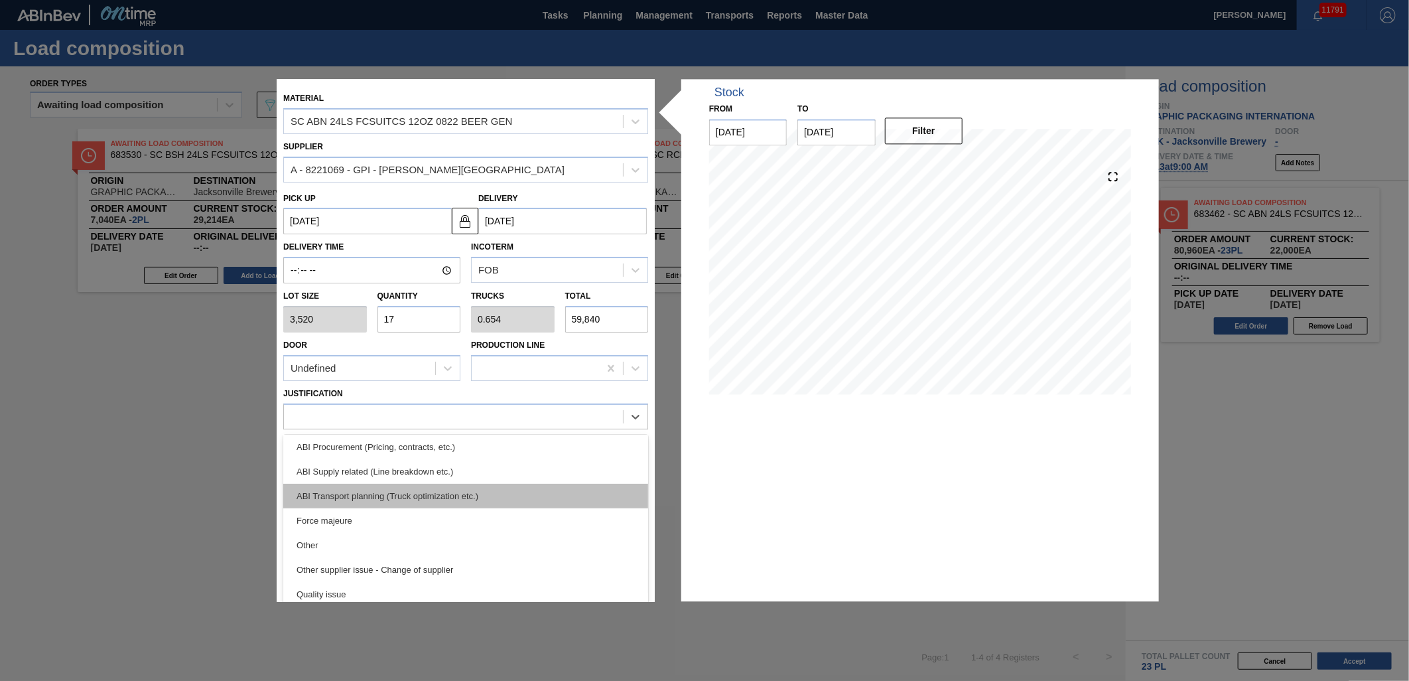
click at [491, 492] on div "ABI Transport planning (Truck optimization etc.)" at bounding box center [465, 496] width 365 height 25
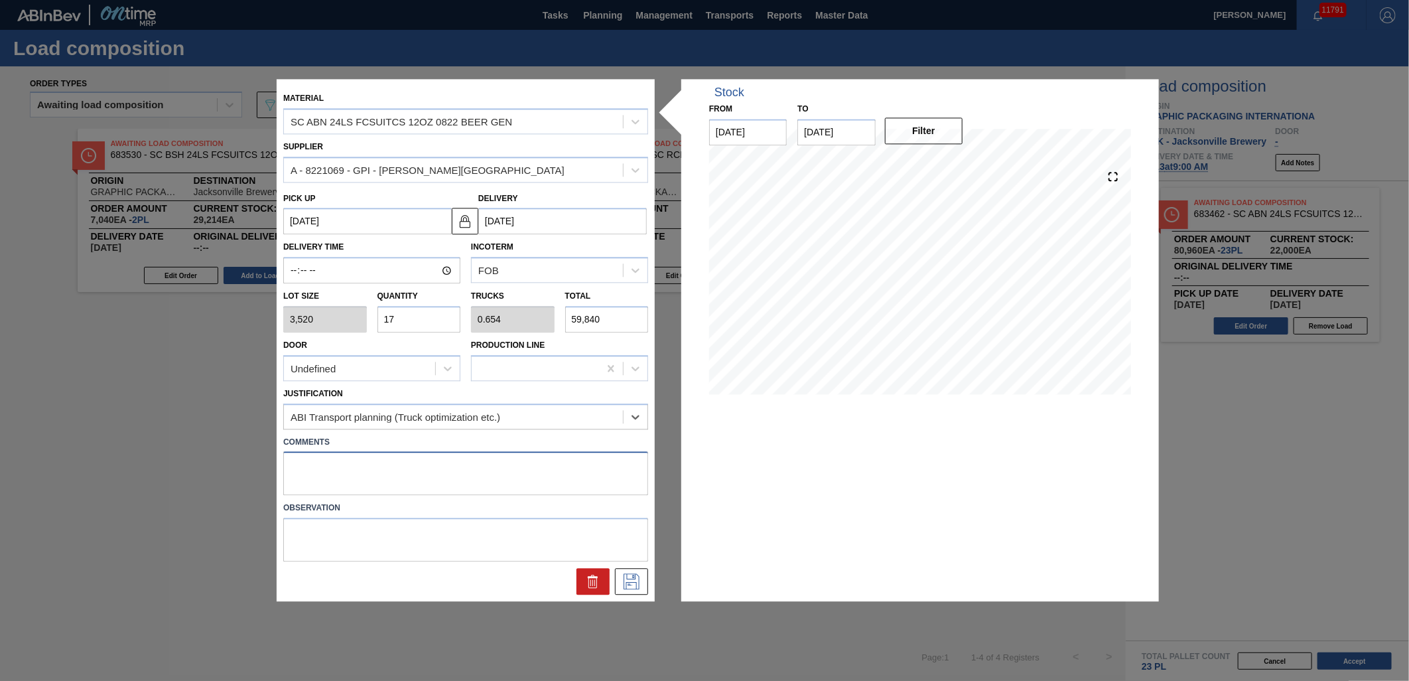
click at [469, 478] on textarea at bounding box center [465, 474] width 365 height 44
type textarea "NOSE, DROP"
click at [640, 576] on icon at bounding box center [631, 582] width 21 height 16
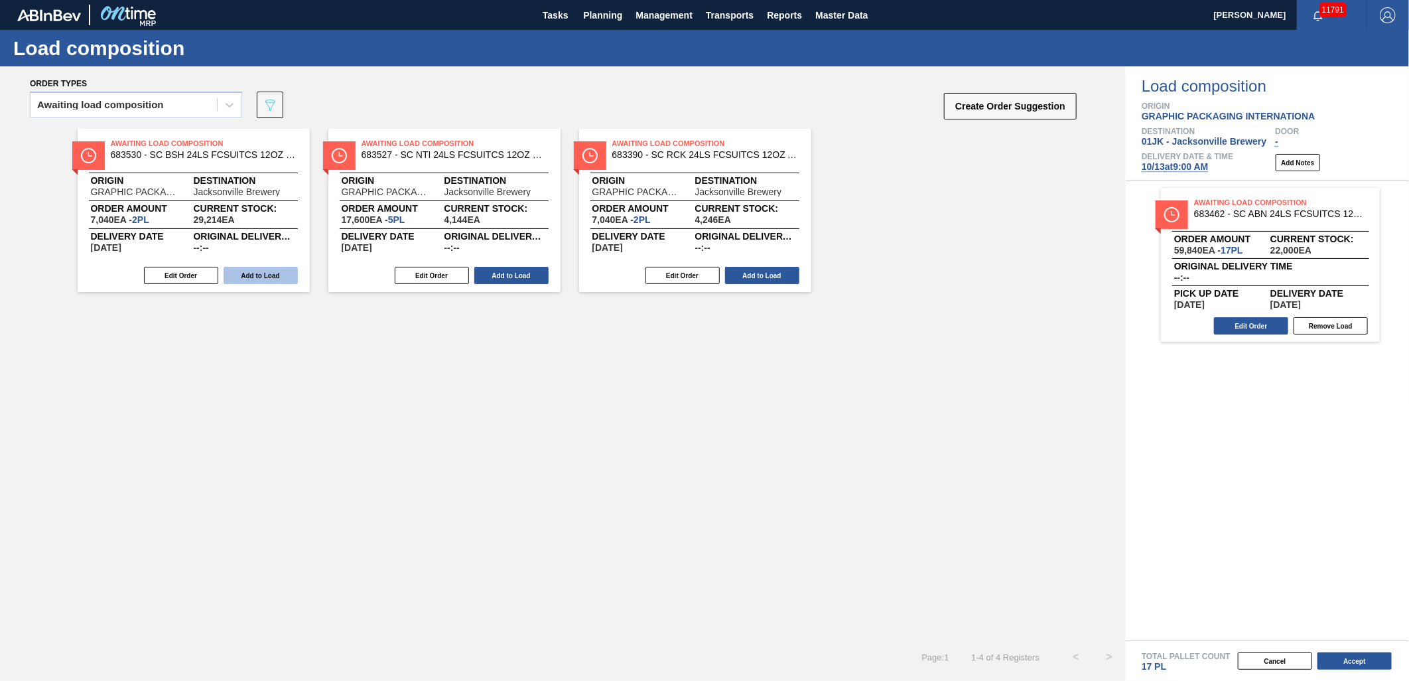
click at [241, 274] on button "Add to Load" at bounding box center [261, 275] width 74 height 17
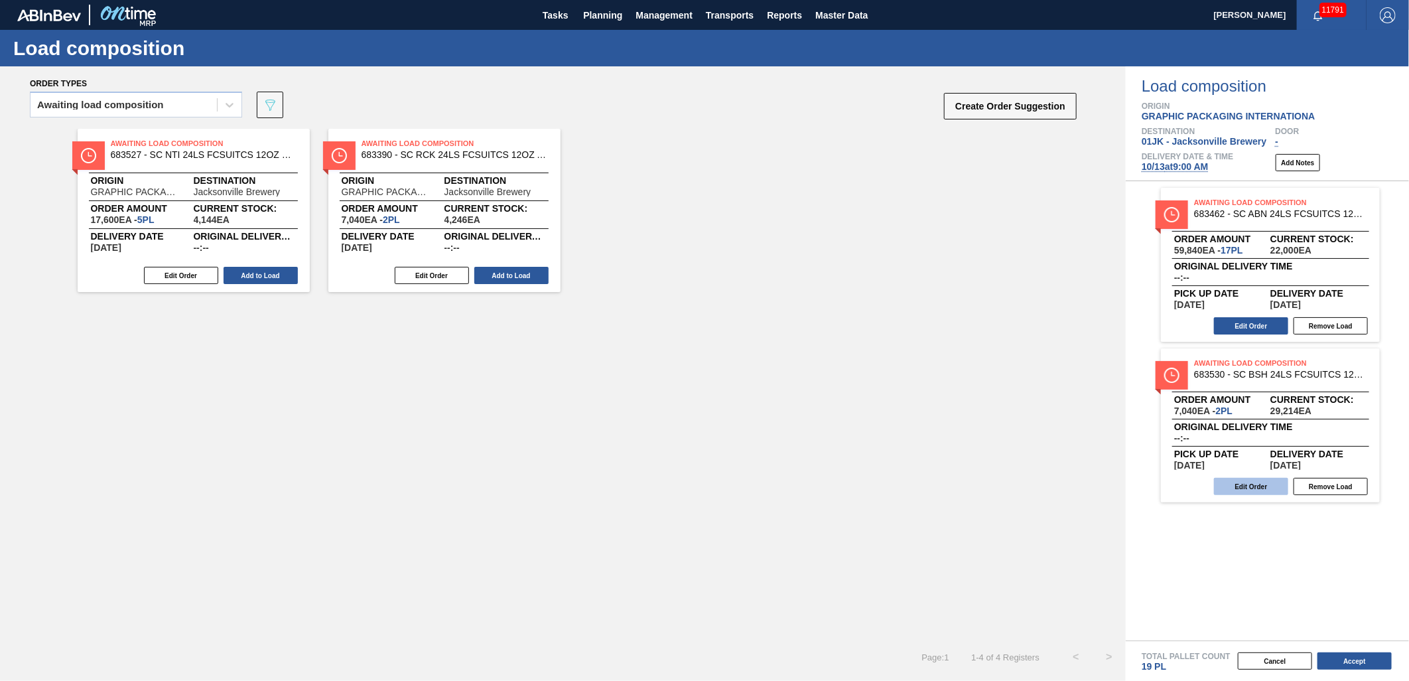
click at [1243, 486] on button "Edit Order" at bounding box center [1251, 486] width 74 height 17
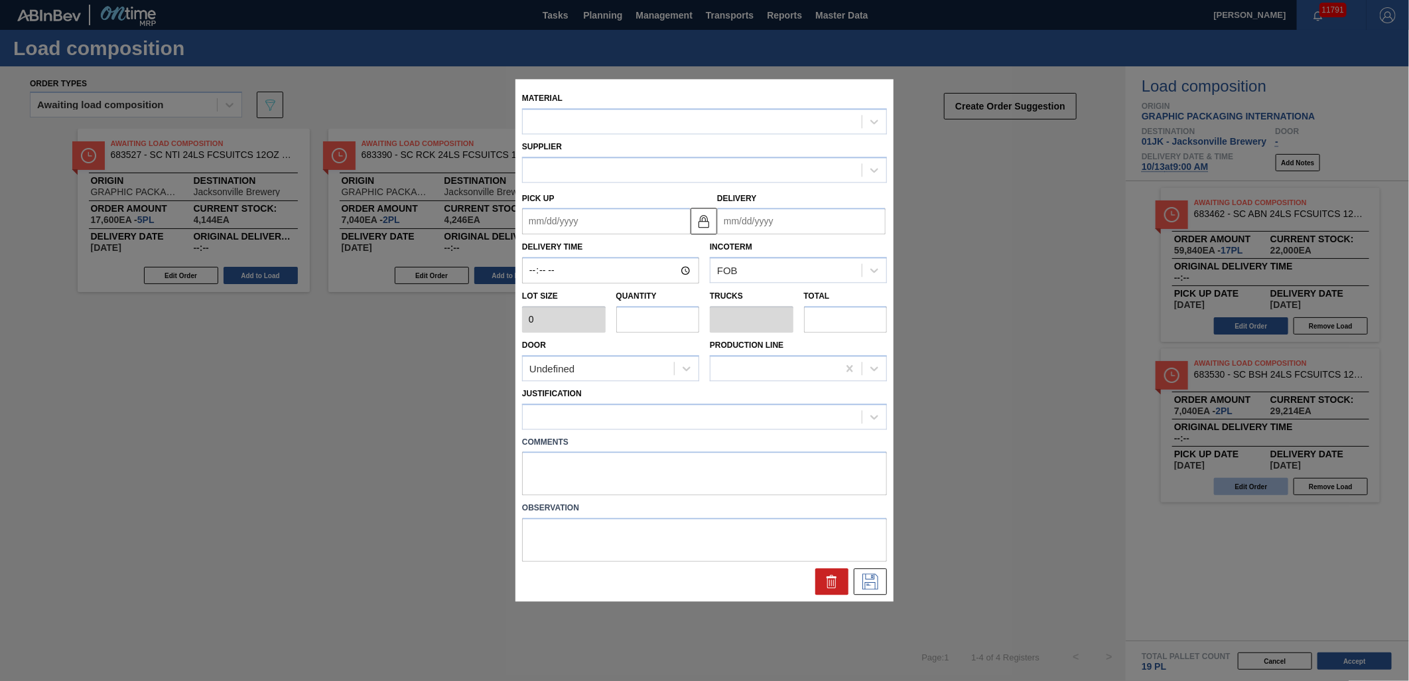
type input "3,520"
type input "2"
type input "0.083"
type input "7,040"
type up "[DATE]"
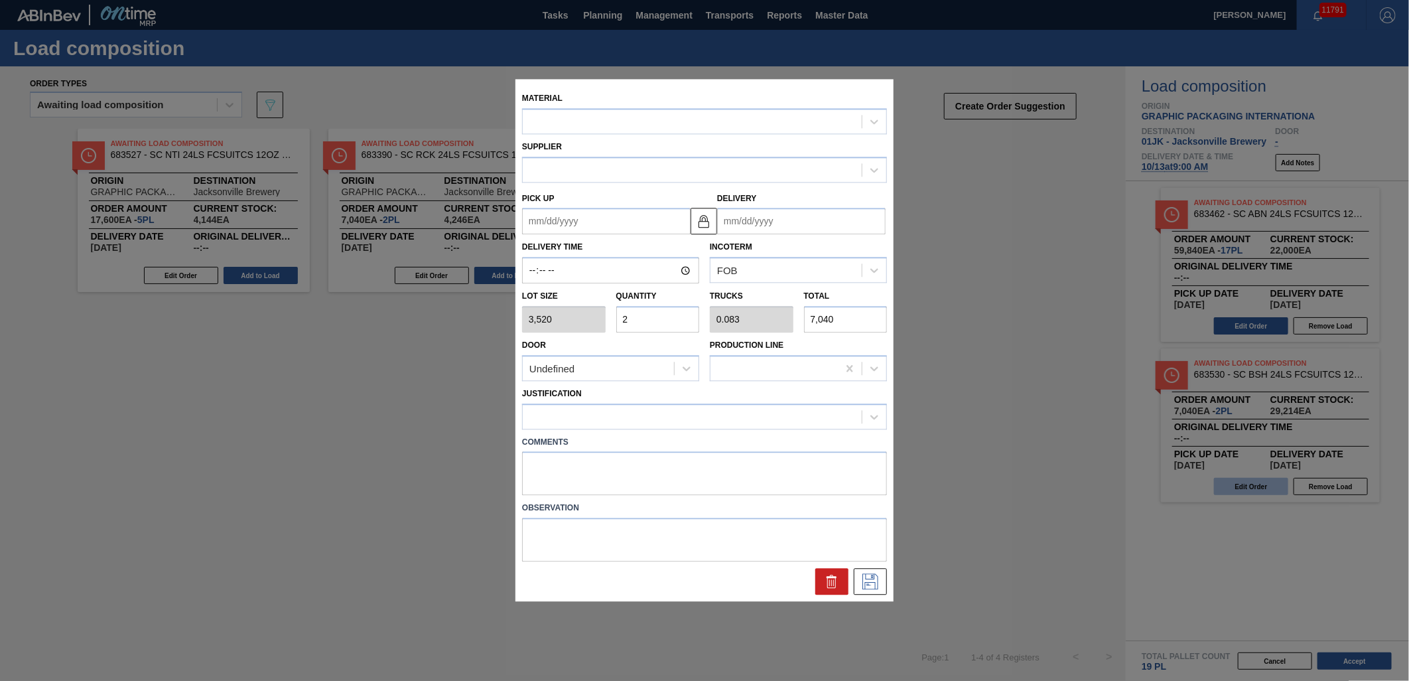
type input "[DATE]"
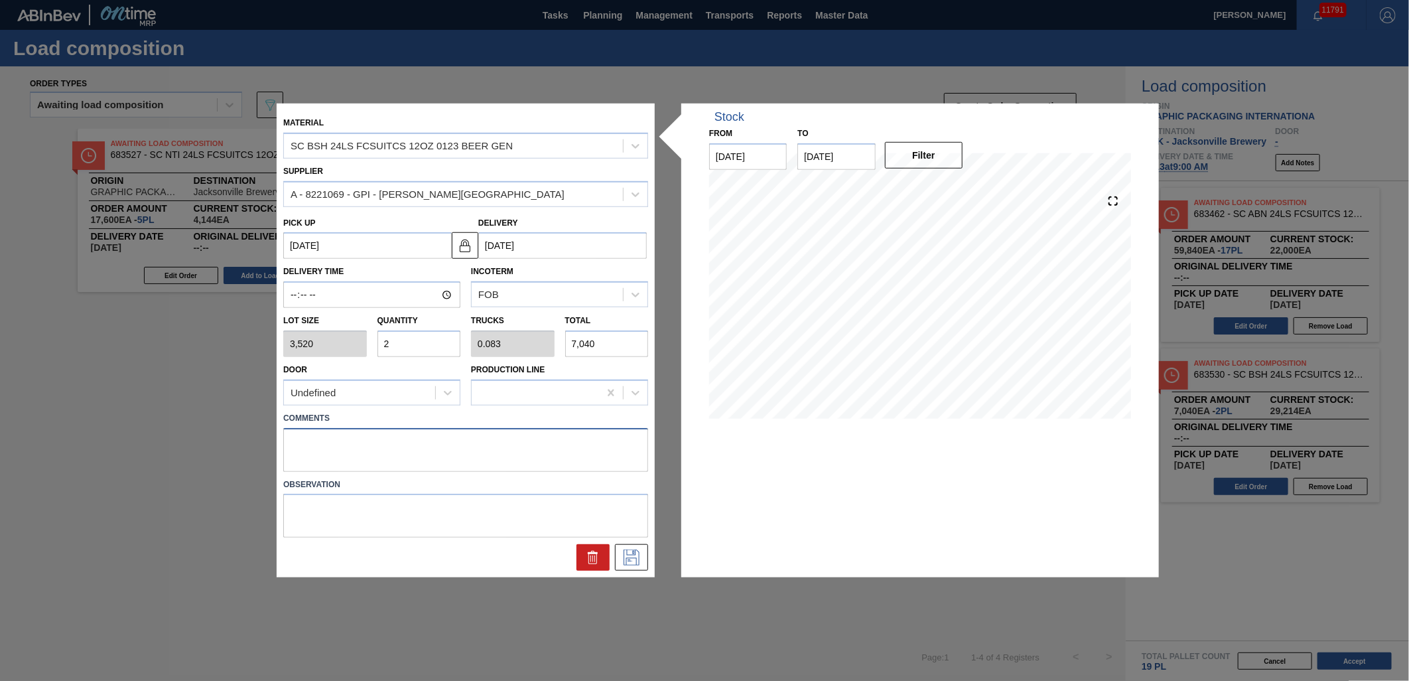
click at [494, 448] on textarea at bounding box center [465, 449] width 365 height 44
type textarea "M2, DROP"
click at [621, 559] on icon at bounding box center [631, 557] width 21 height 16
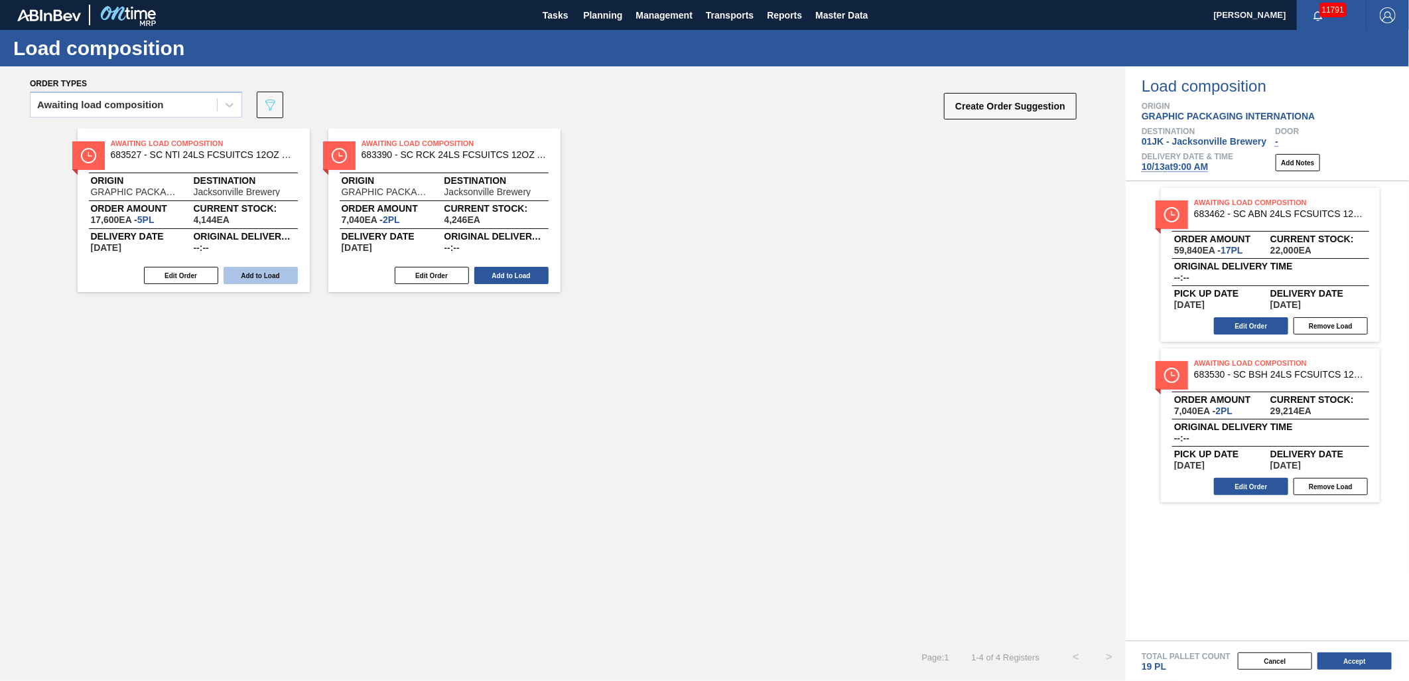
click at [261, 272] on button "Add to Load" at bounding box center [261, 275] width 74 height 17
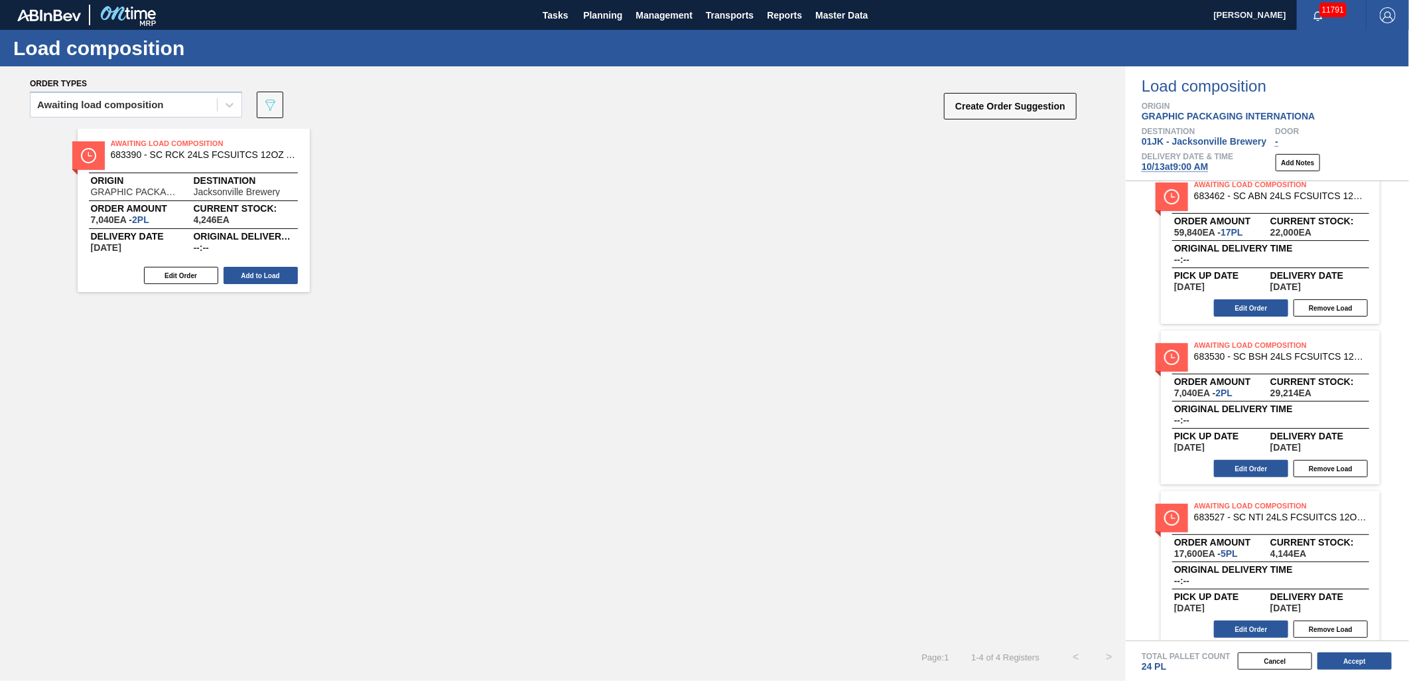
scroll to position [28, 0]
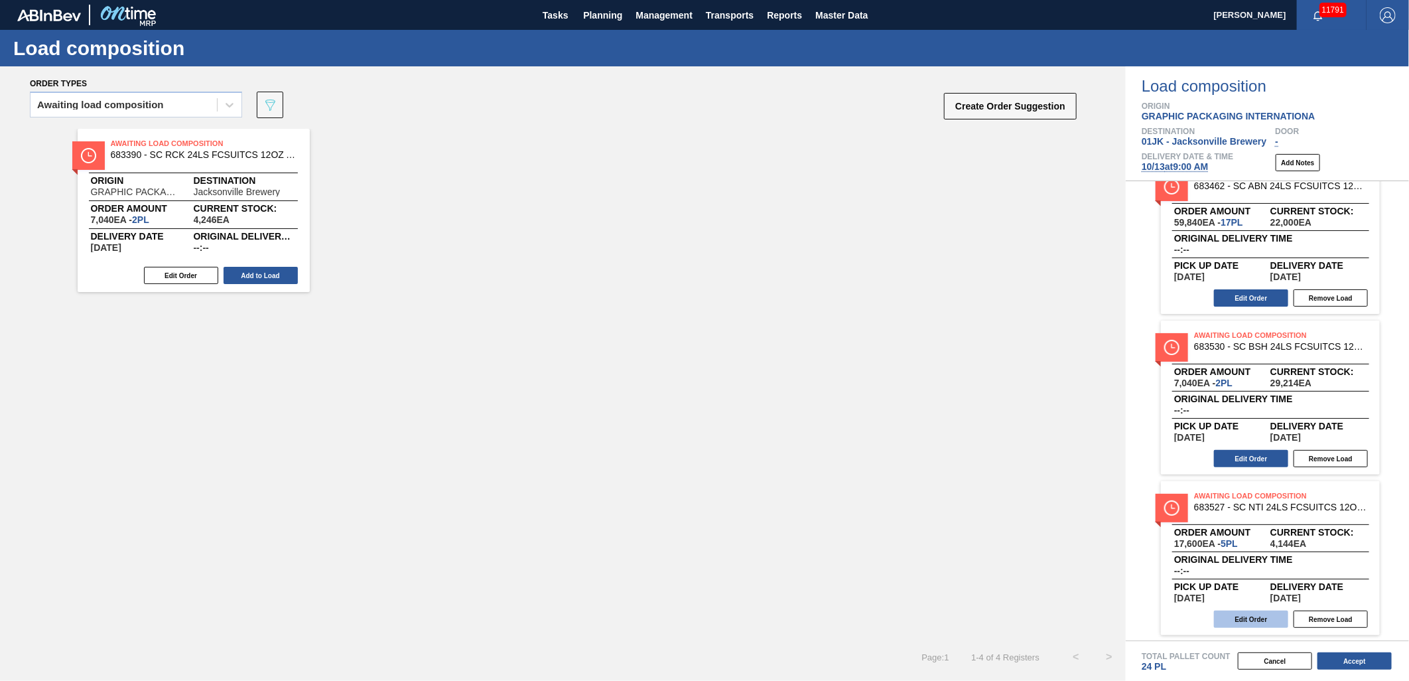
click at [1262, 625] on button "Edit Order" at bounding box center [1251, 618] width 74 height 17
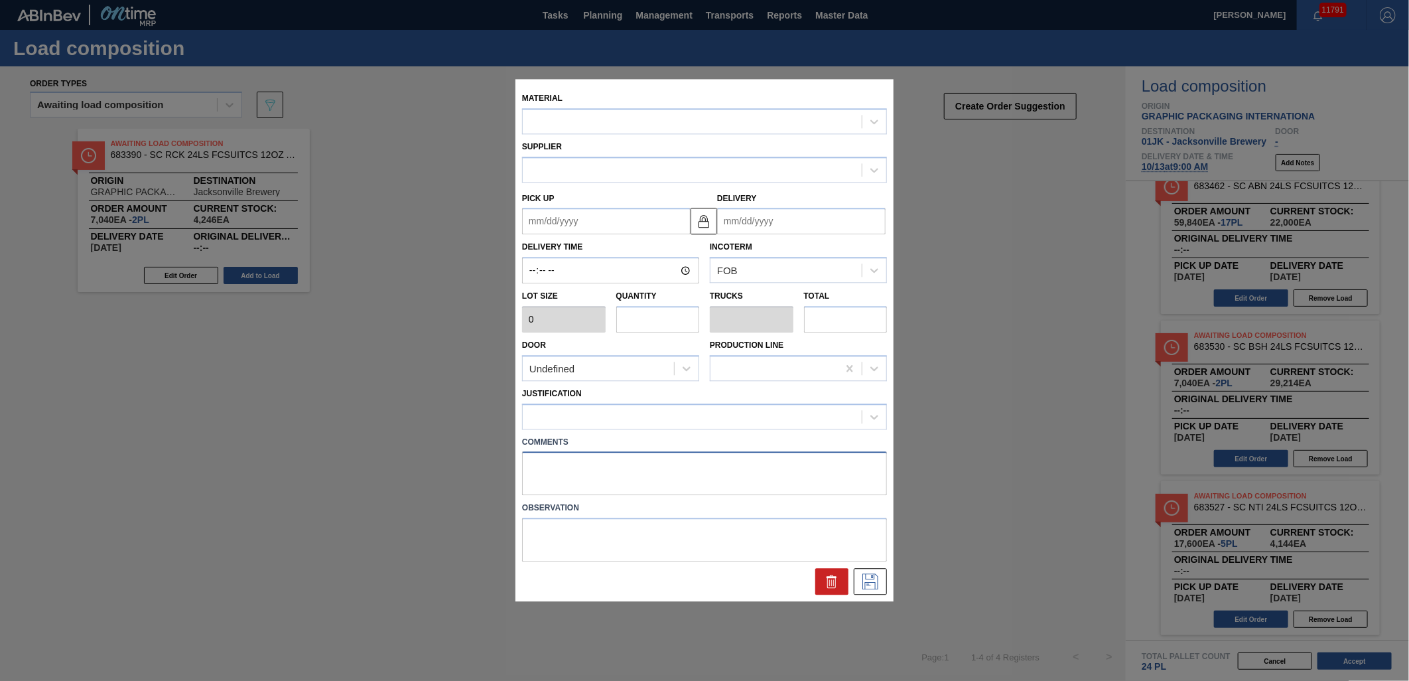
click at [576, 465] on textarea at bounding box center [704, 474] width 365 height 44
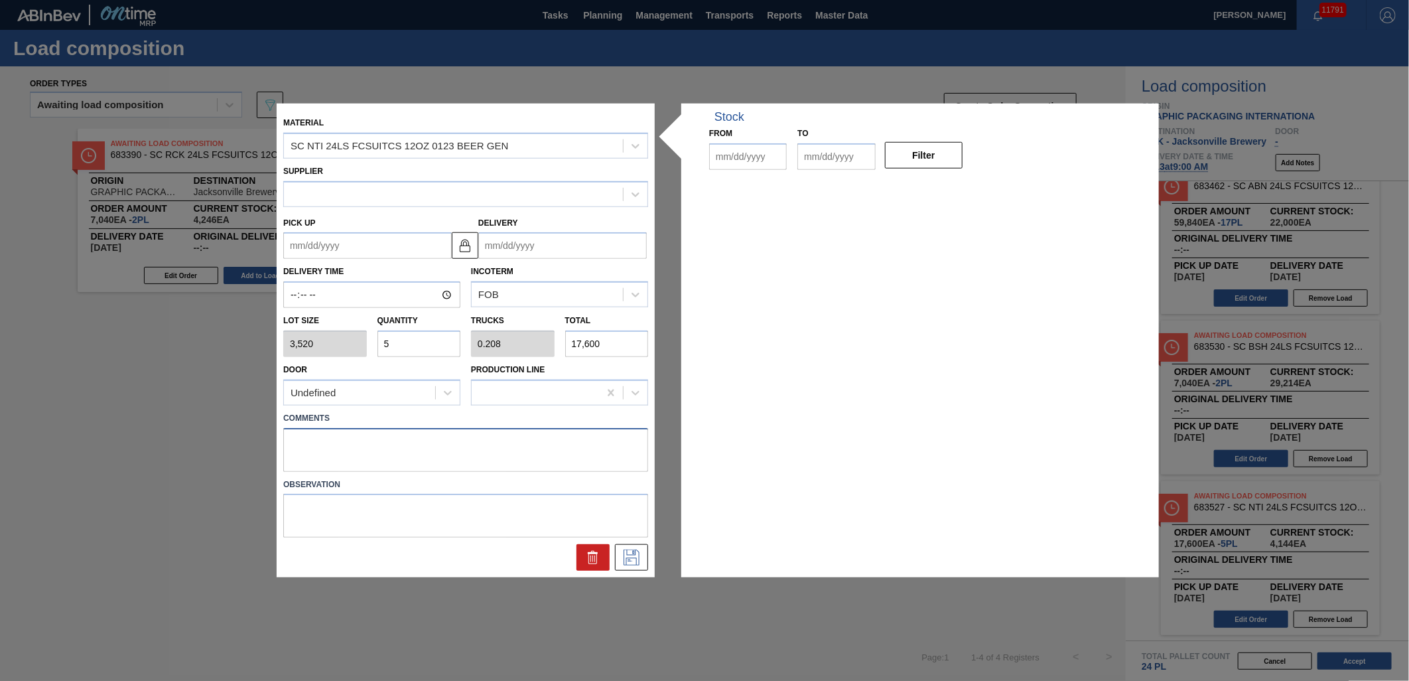
type input "3,520"
type input "5"
type input "0.208"
type input "17,600"
type up "[DATE]"
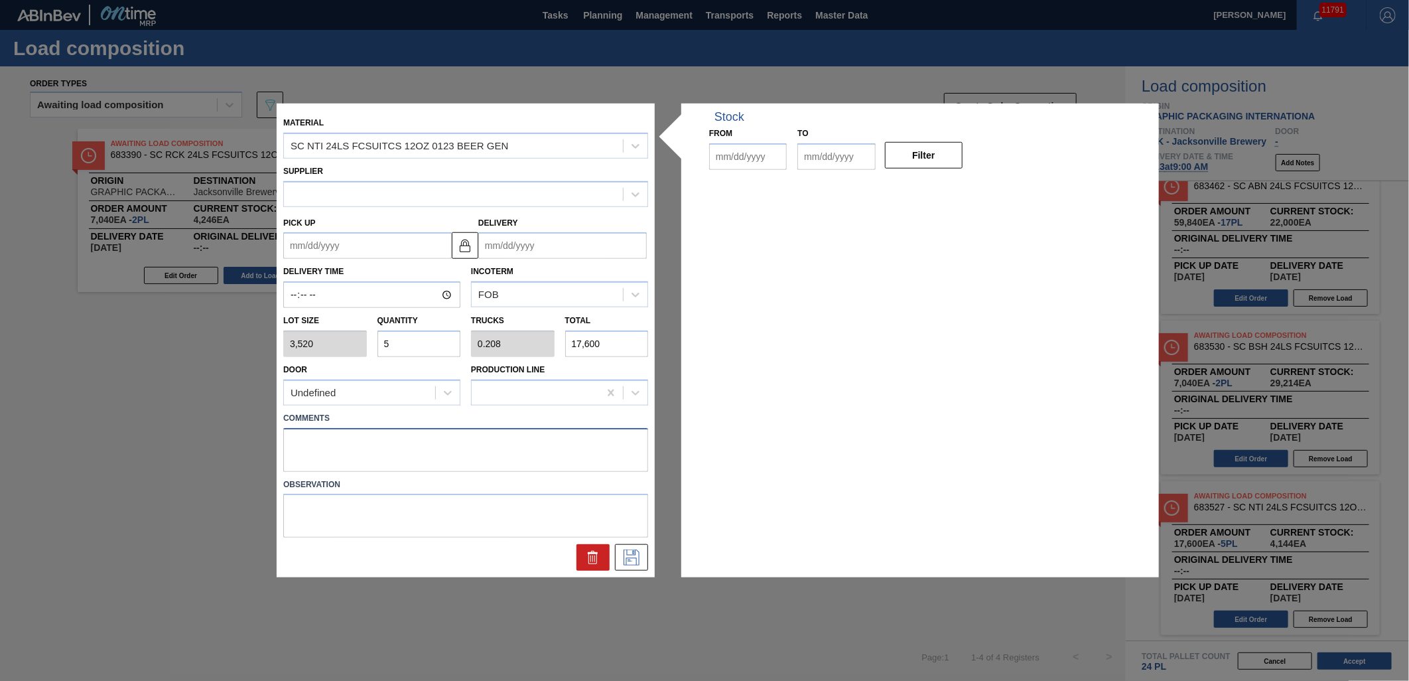
type input "[DATE]"
type input "10/16/2025"
type textarea "TAIL, DROP"
click at [637, 559] on icon at bounding box center [632, 557] width 16 height 16
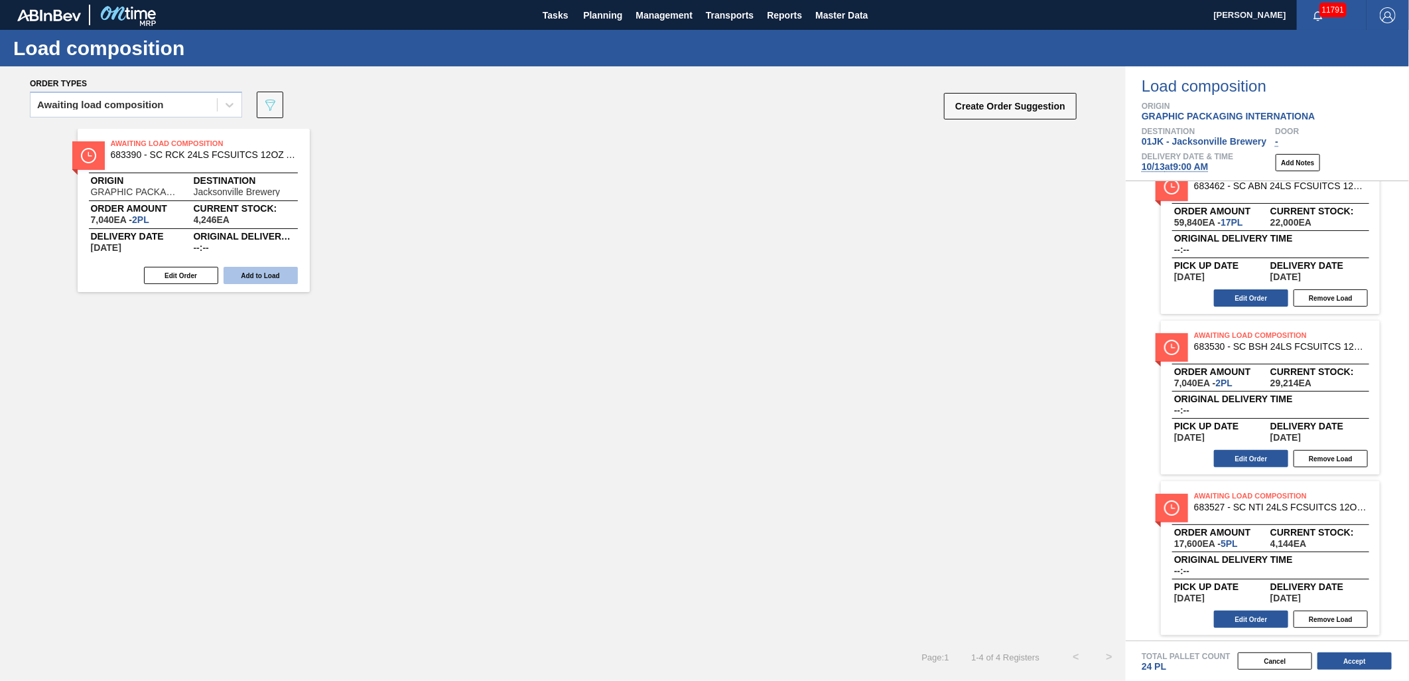
click at [281, 279] on button "Add to Load" at bounding box center [261, 275] width 74 height 17
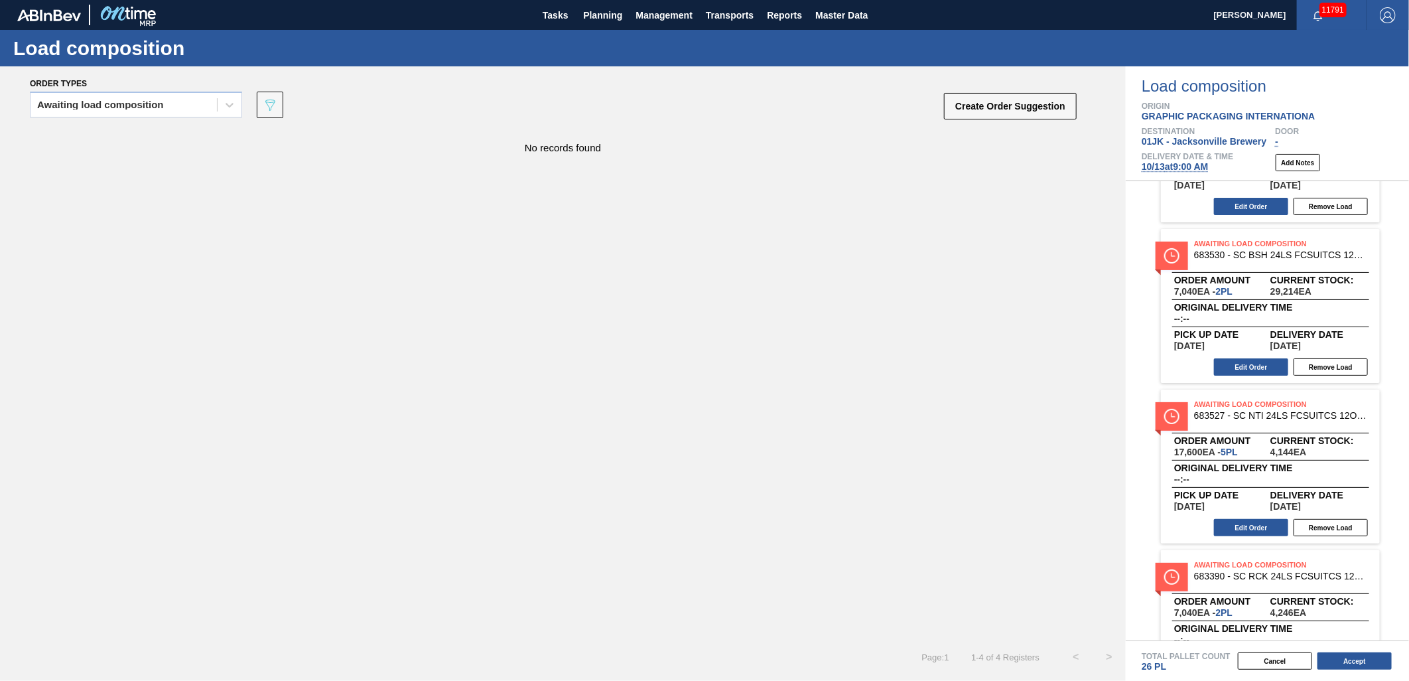
scroll to position [188, 0]
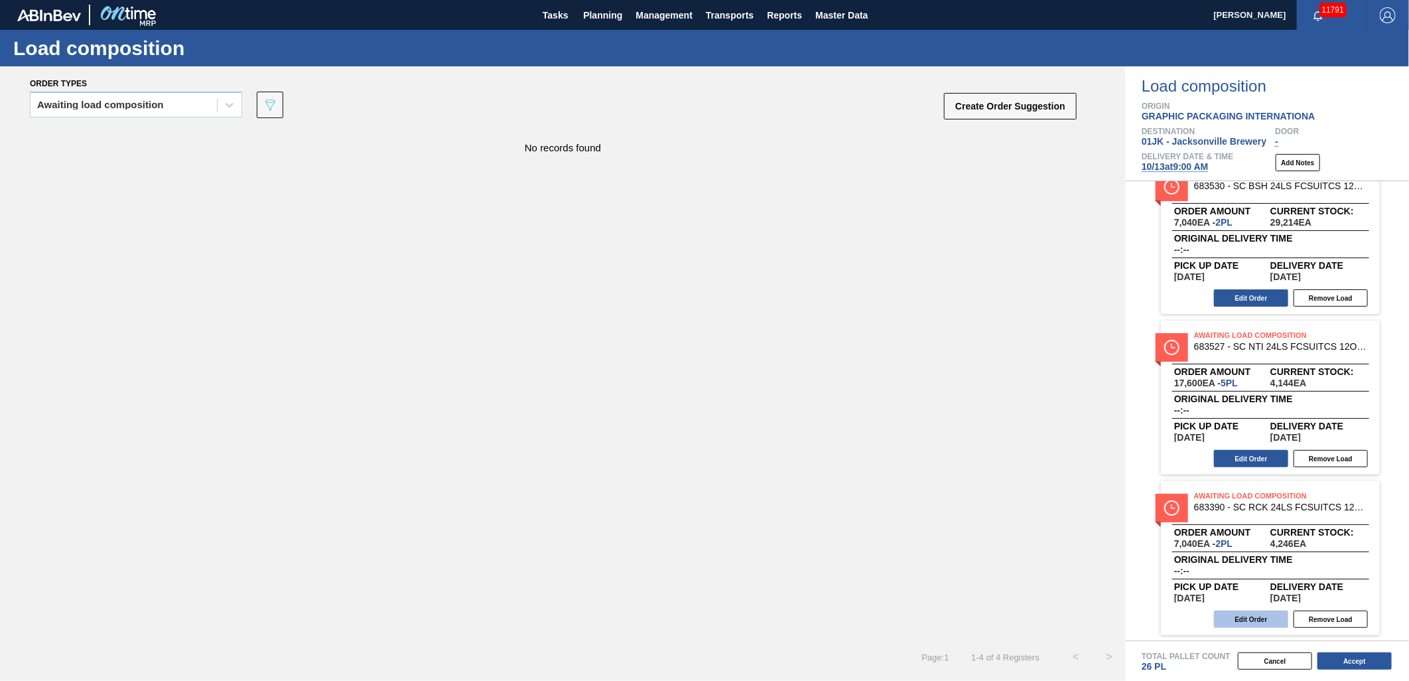
click at [1257, 613] on button "Edit Order" at bounding box center [1251, 618] width 74 height 17
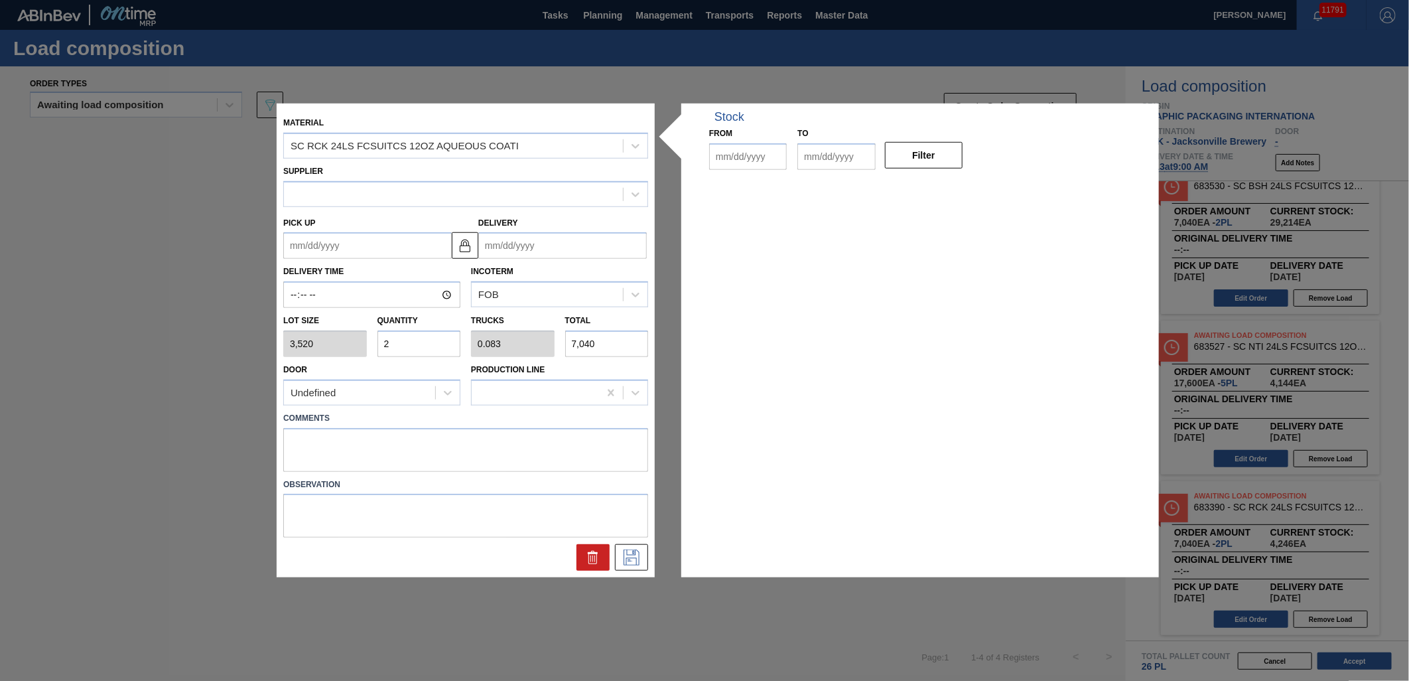
type input "3,520"
type input "2"
type input "0.083"
type input "7,040"
type up "[DATE]"
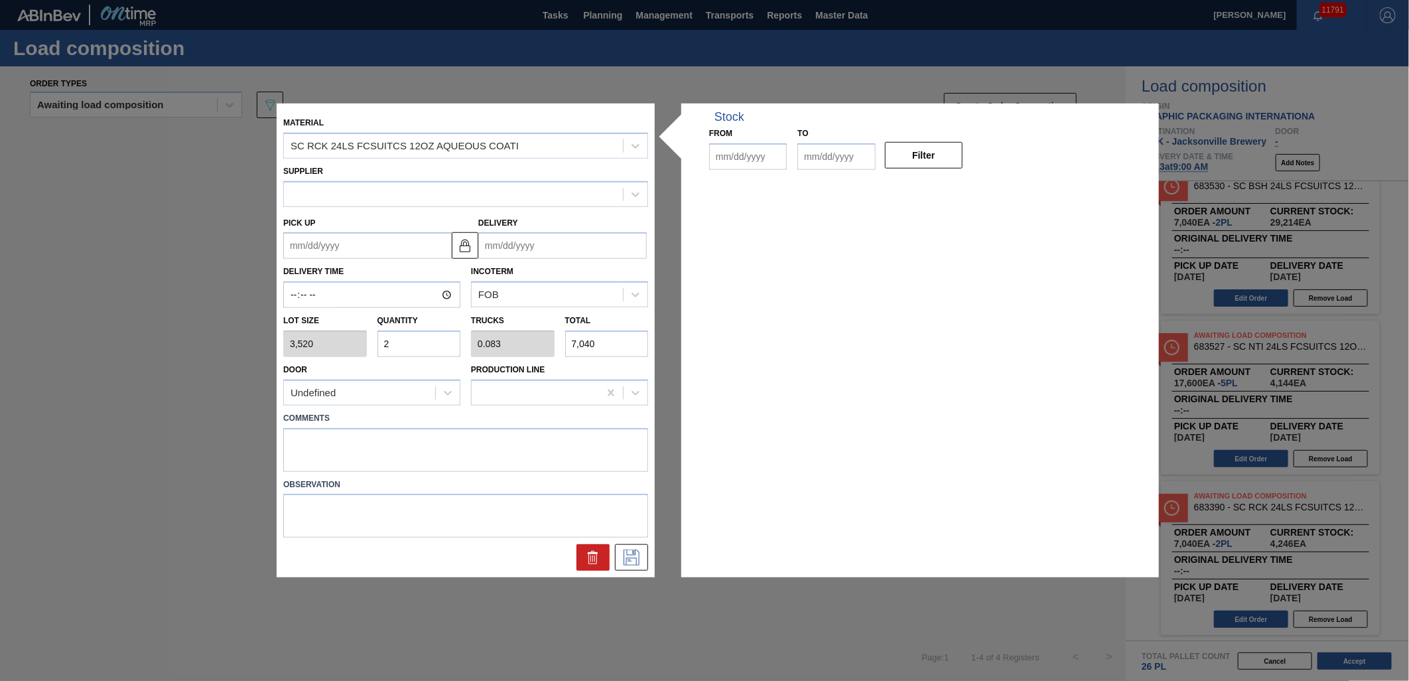
type input "[DATE]"
type input "10/16/2025"
drag, startPoint x: 412, startPoint y: 449, endPoint x: 399, endPoint y: 429, distance: 24.1
click at [412, 449] on textarea at bounding box center [465, 449] width 365 height 44
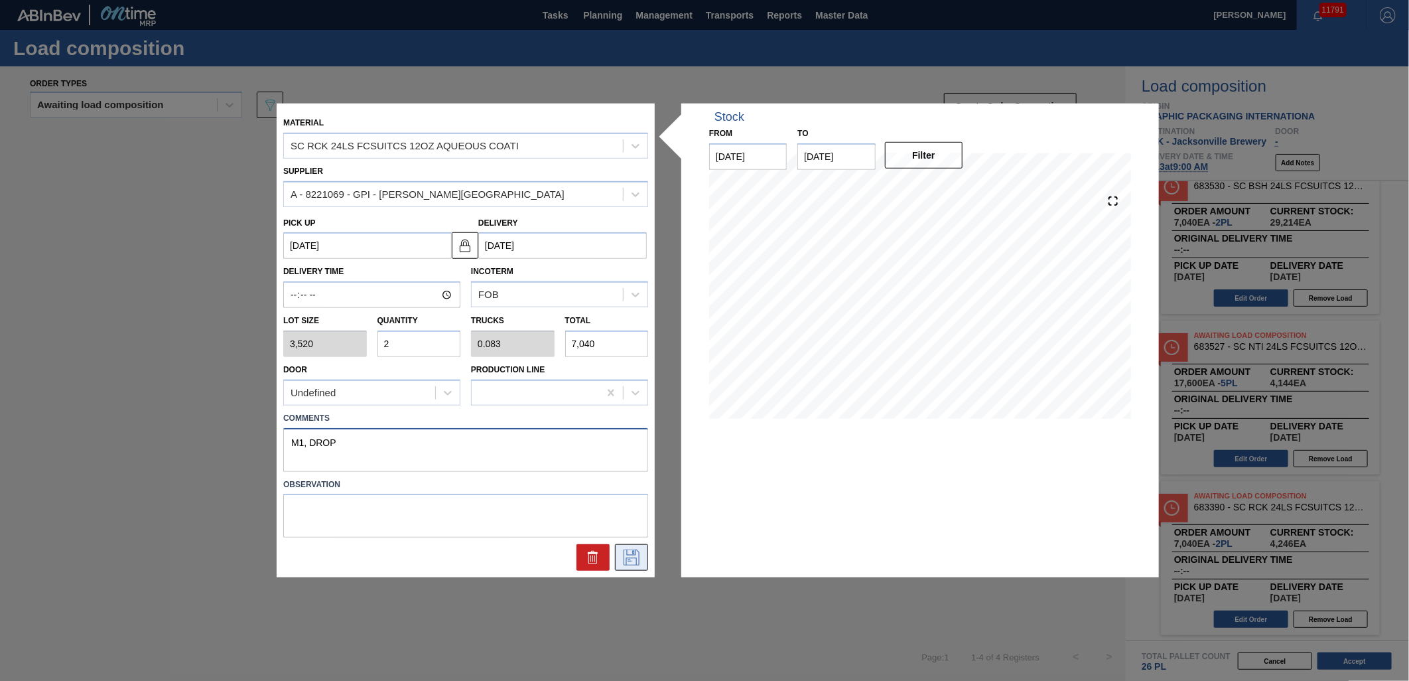
type textarea "M1, DROP"
click at [632, 558] on icon at bounding box center [631, 557] width 21 height 16
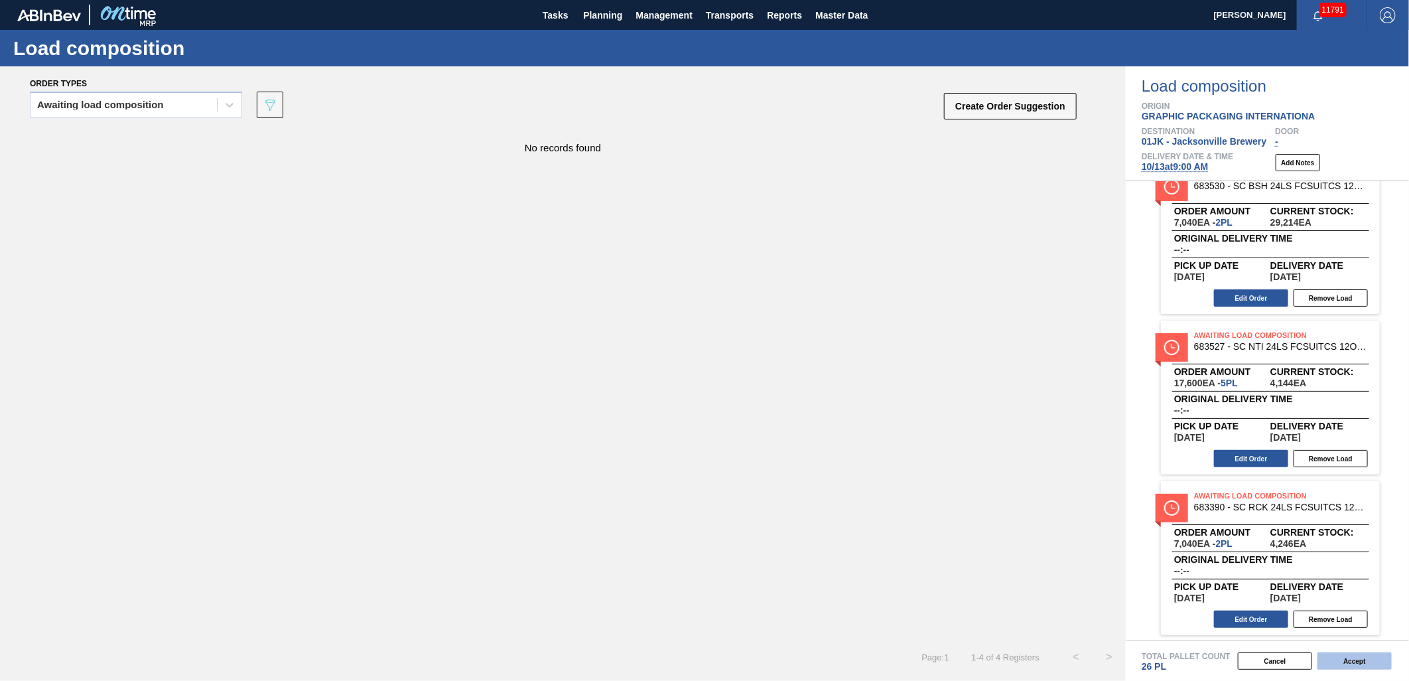
click at [1332, 655] on button "Accept" at bounding box center [1355, 660] width 74 height 17
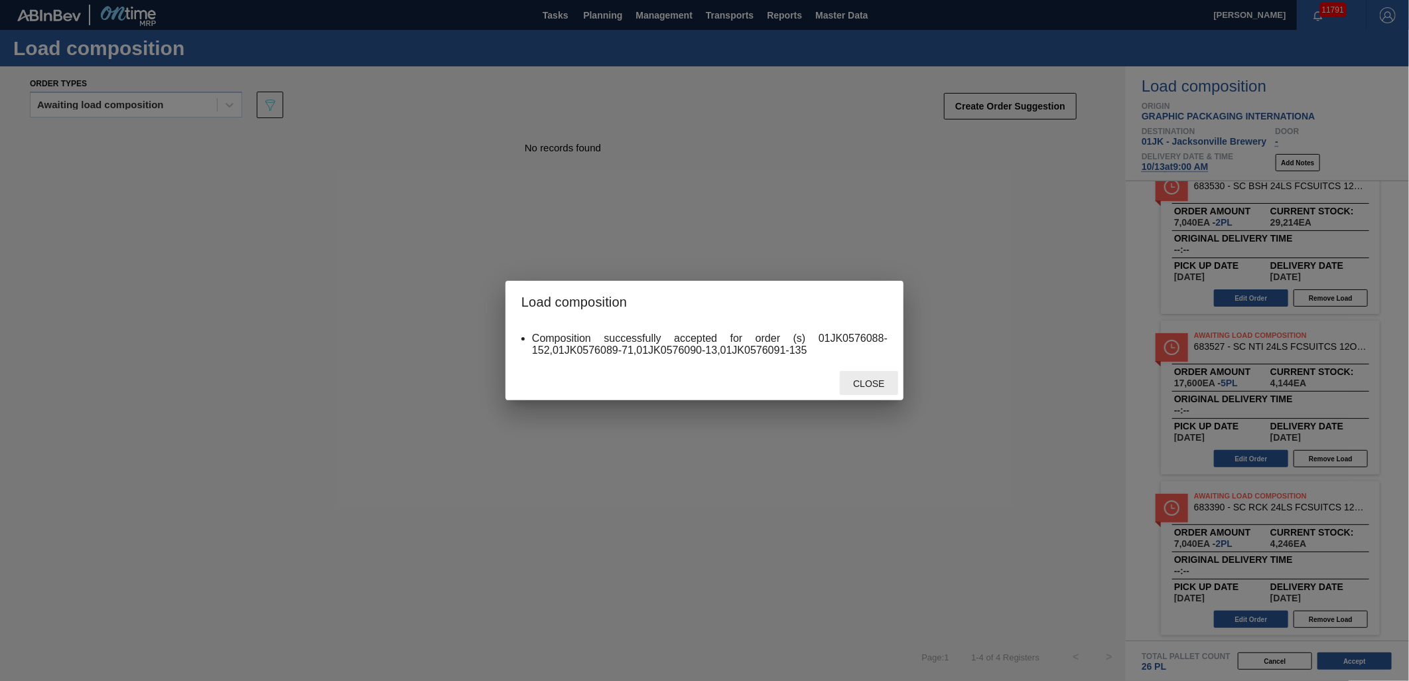
click at [876, 378] on span "Close" at bounding box center [869, 383] width 52 height 11
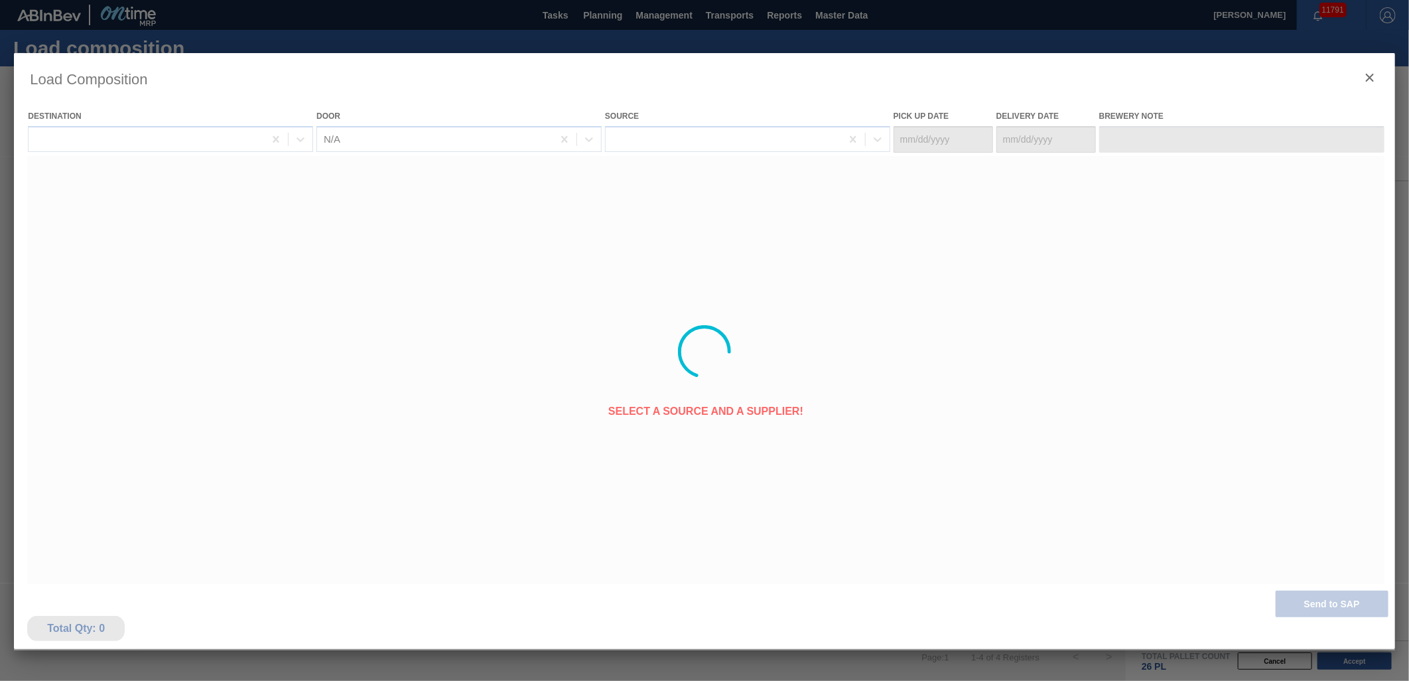
type Date "[DATE]"
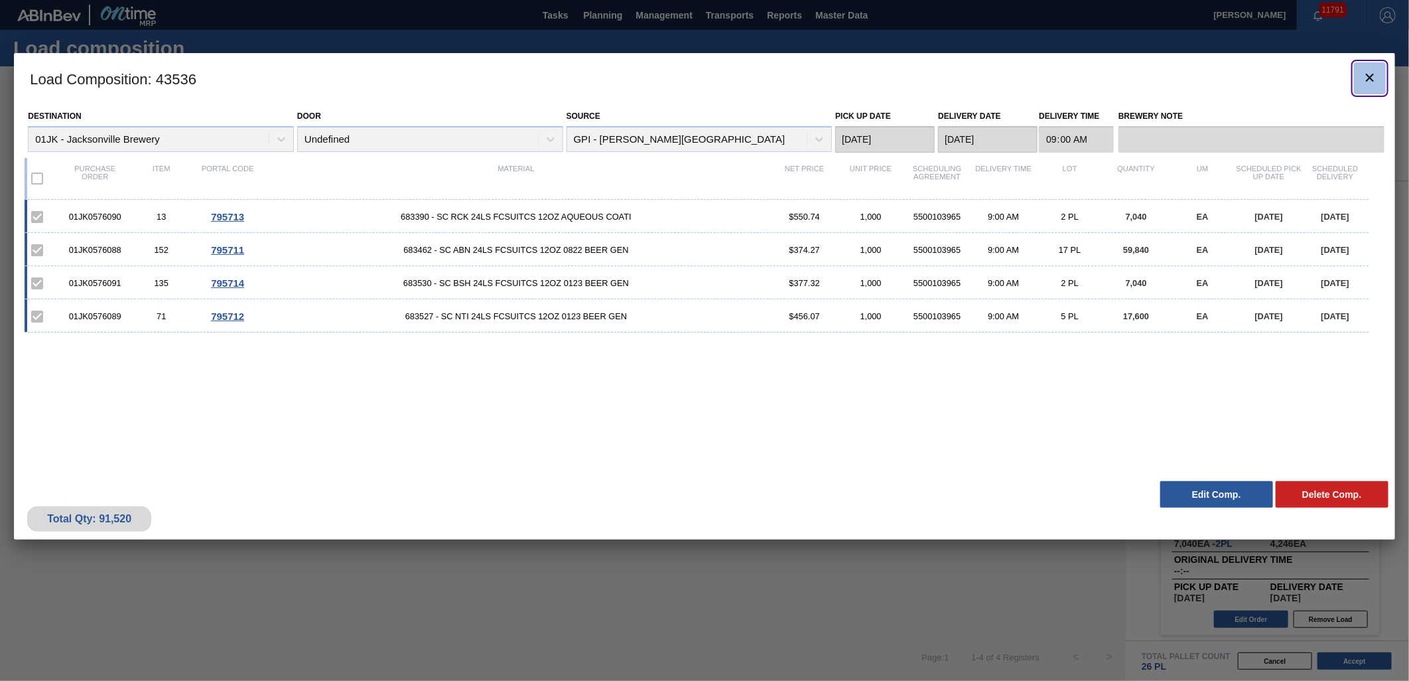
click at [1373, 74] on icon "botão de ícone" at bounding box center [1370, 78] width 8 height 8
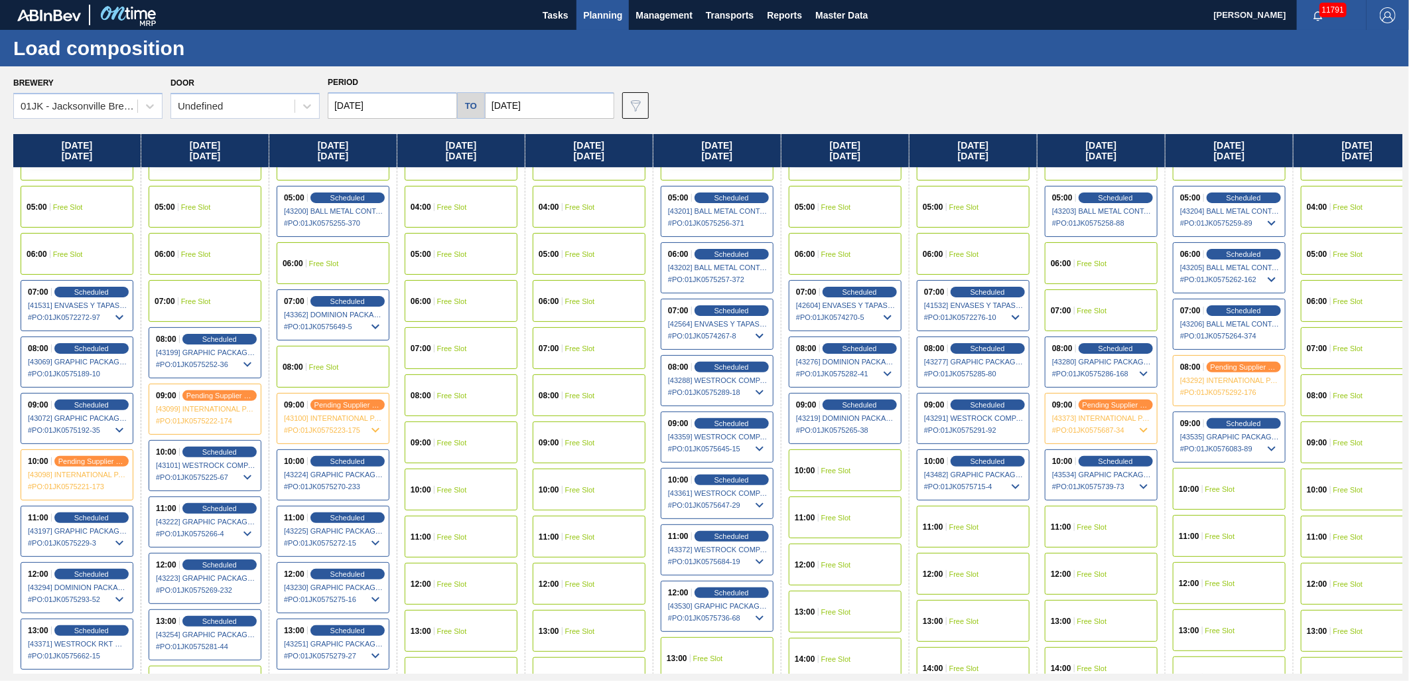
scroll to position [147, 0]
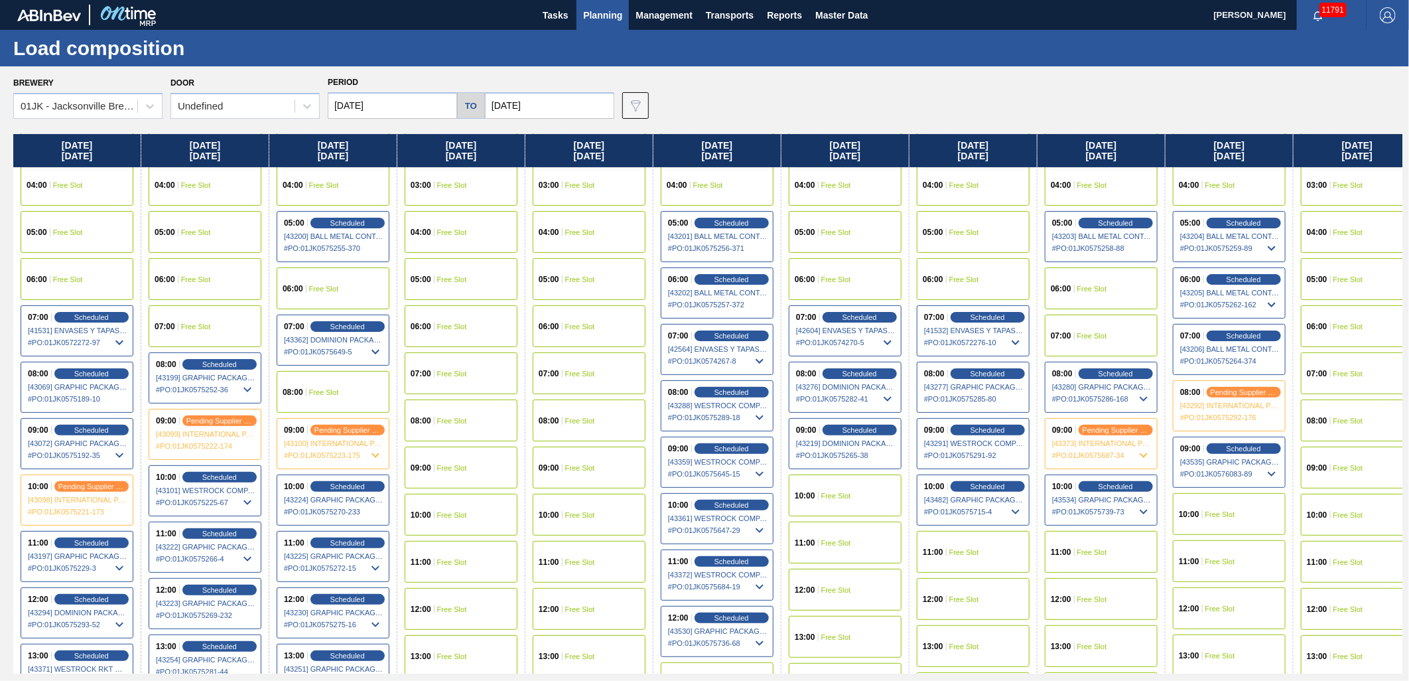
click at [1117, 551] on div "11:00 Free Slot" at bounding box center [1101, 552] width 113 height 42
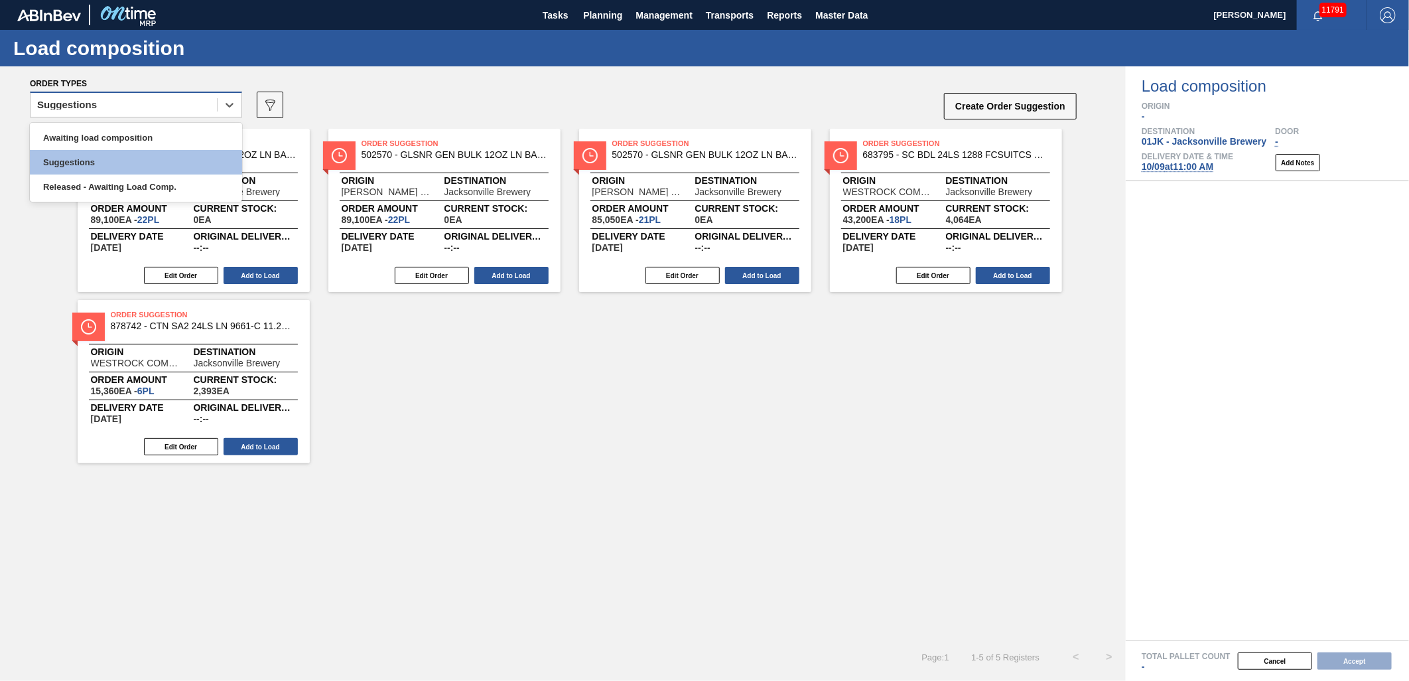
click at [94, 113] on div "Suggestions" at bounding box center [124, 105] width 186 height 19
click at [94, 143] on div "Awaiting load composition" at bounding box center [136, 137] width 212 height 25
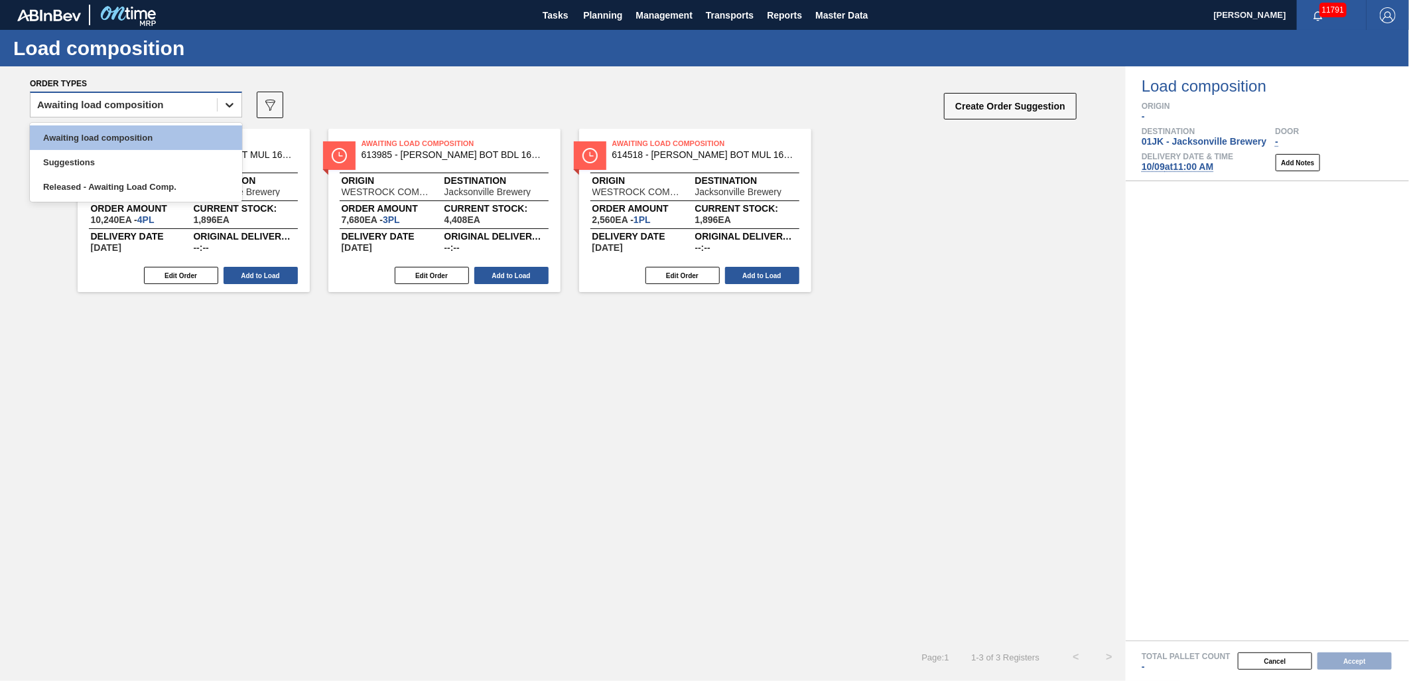
click at [221, 106] on div at bounding box center [230, 105] width 24 height 24
click at [208, 128] on div "Awaiting load composition" at bounding box center [136, 137] width 212 height 25
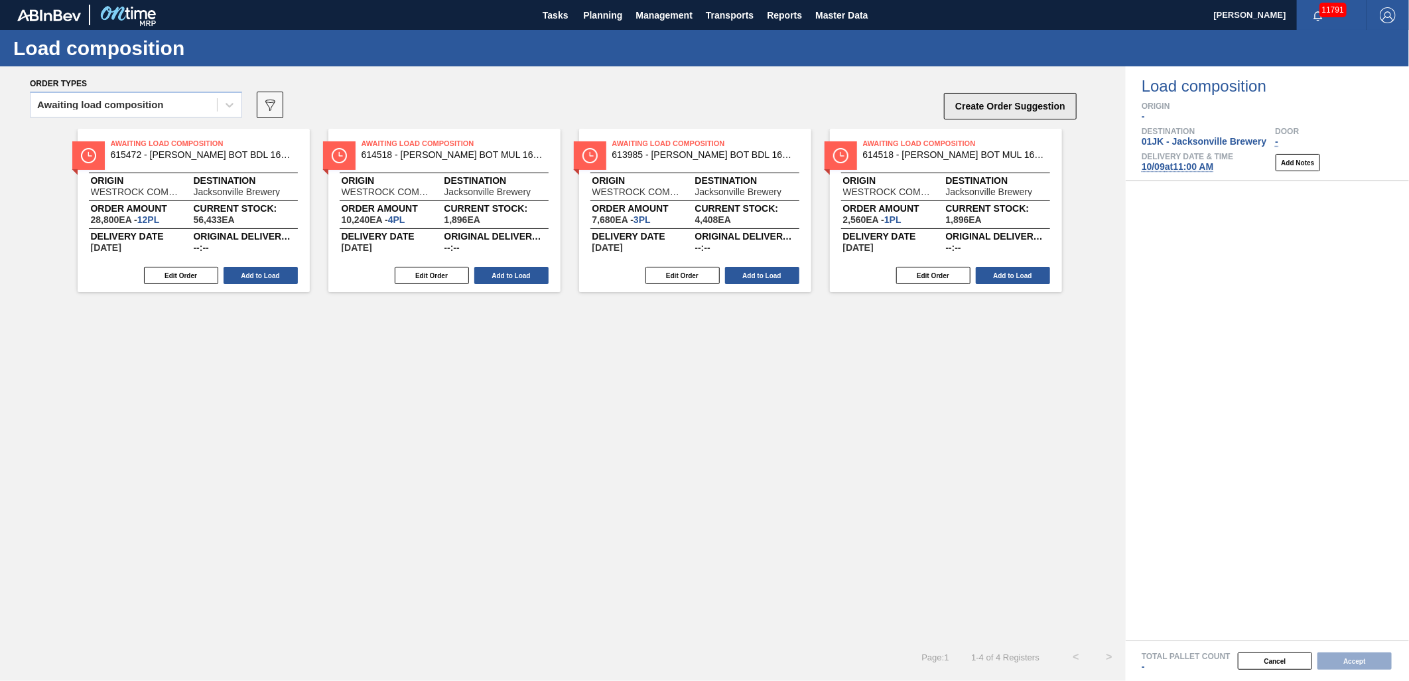
click at [990, 108] on button "Create Order Suggestion" at bounding box center [1010, 106] width 133 height 27
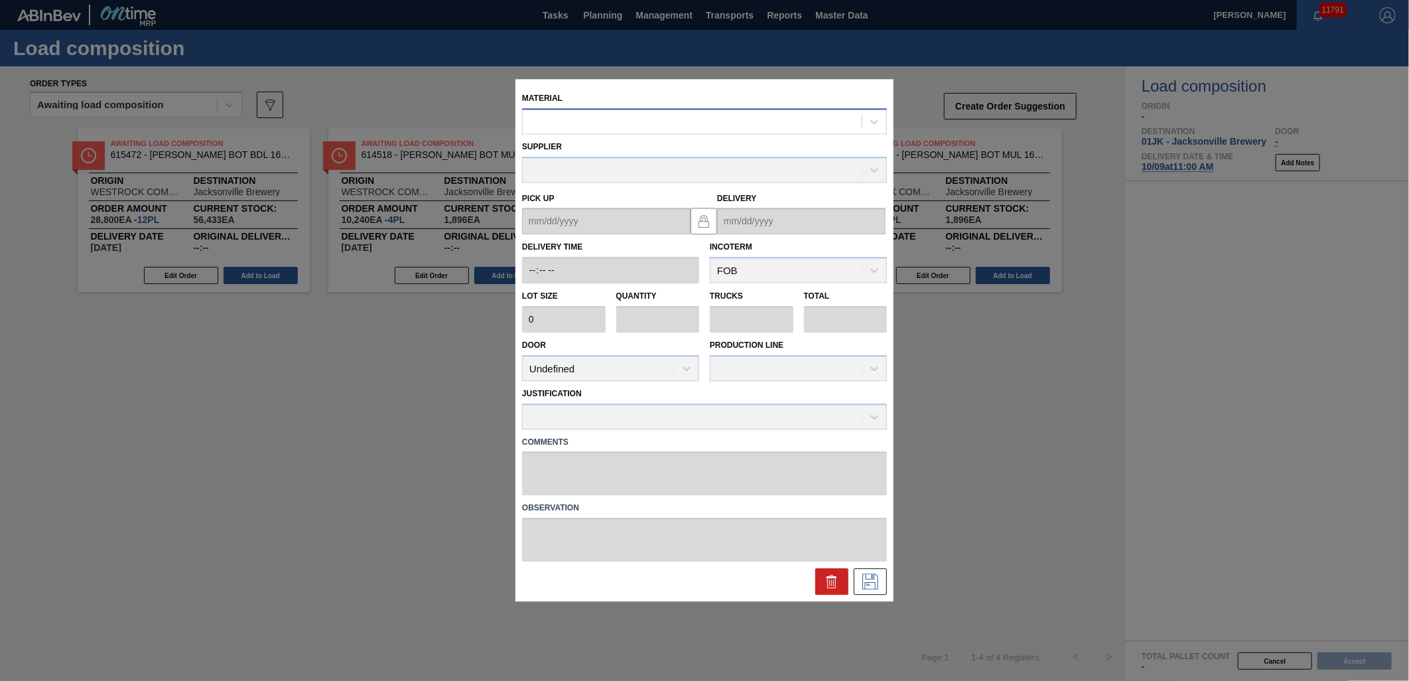
click at [673, 113] on div at bounding box center [692, 121] width 339 height 19
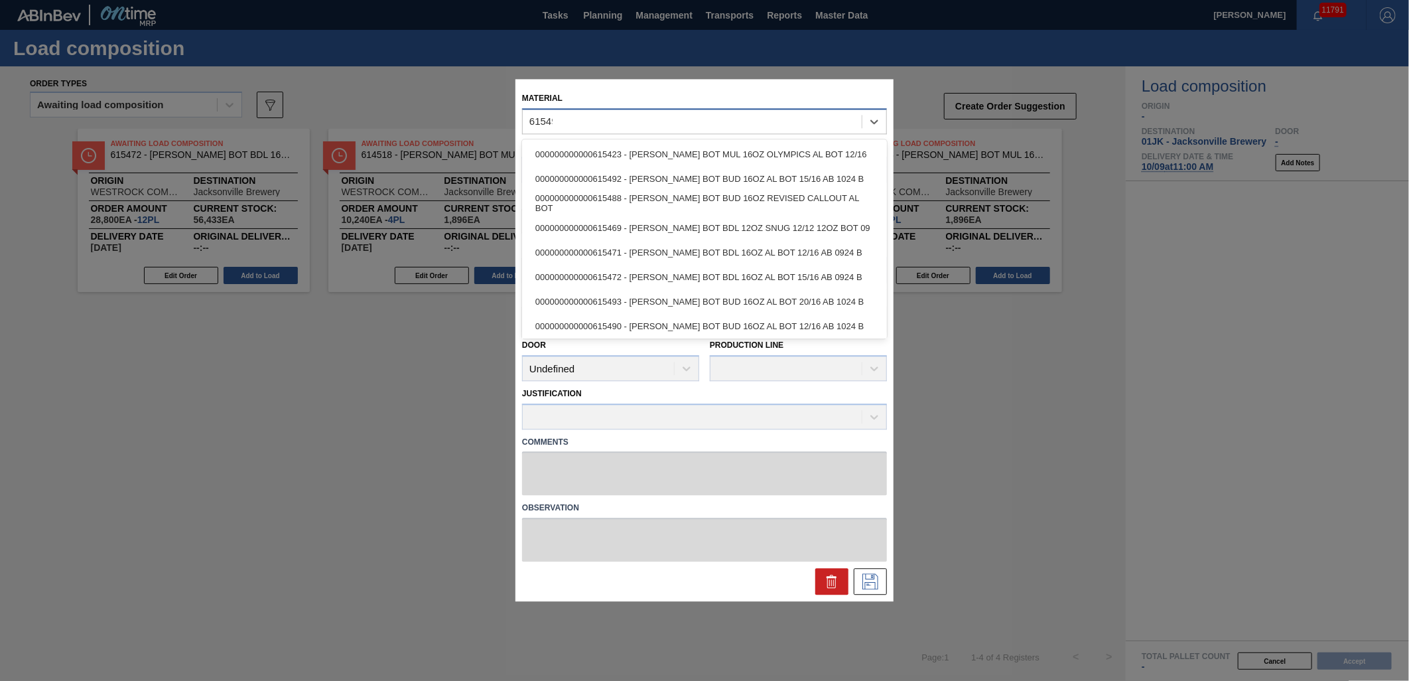
type input "615492"
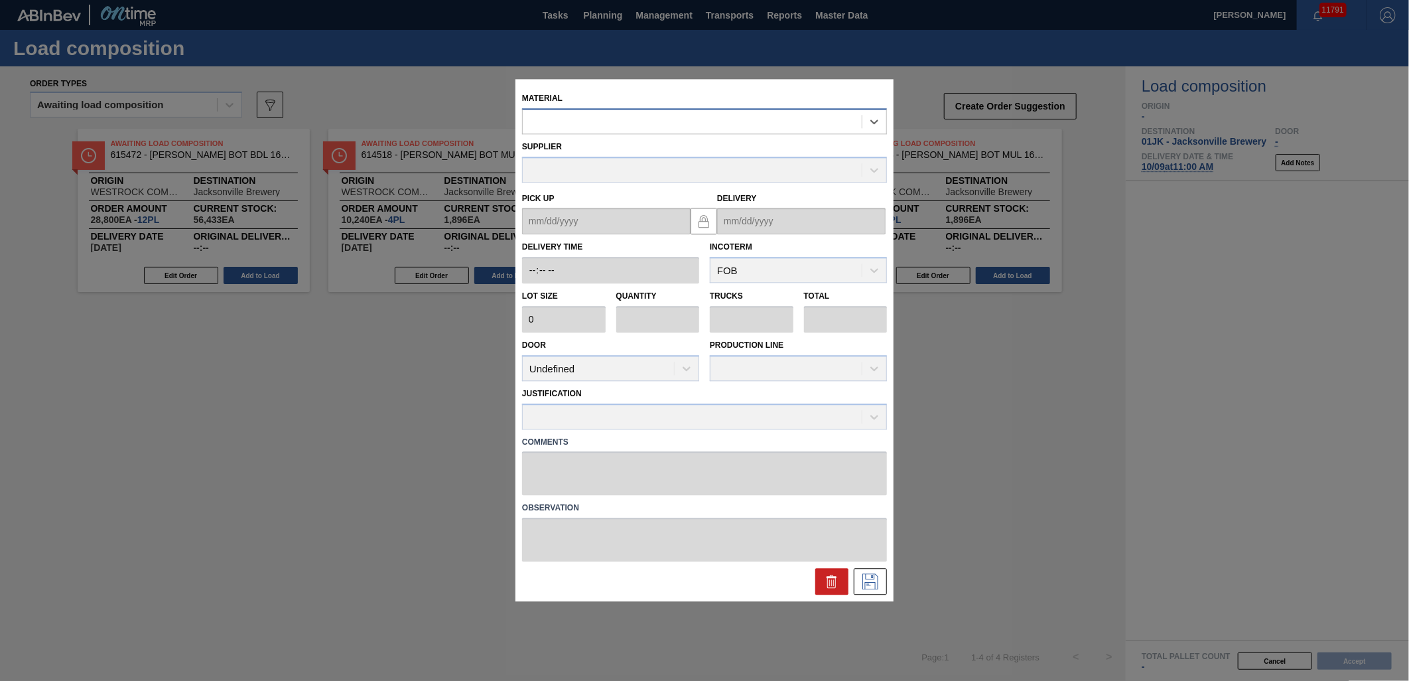
type input "2,400"
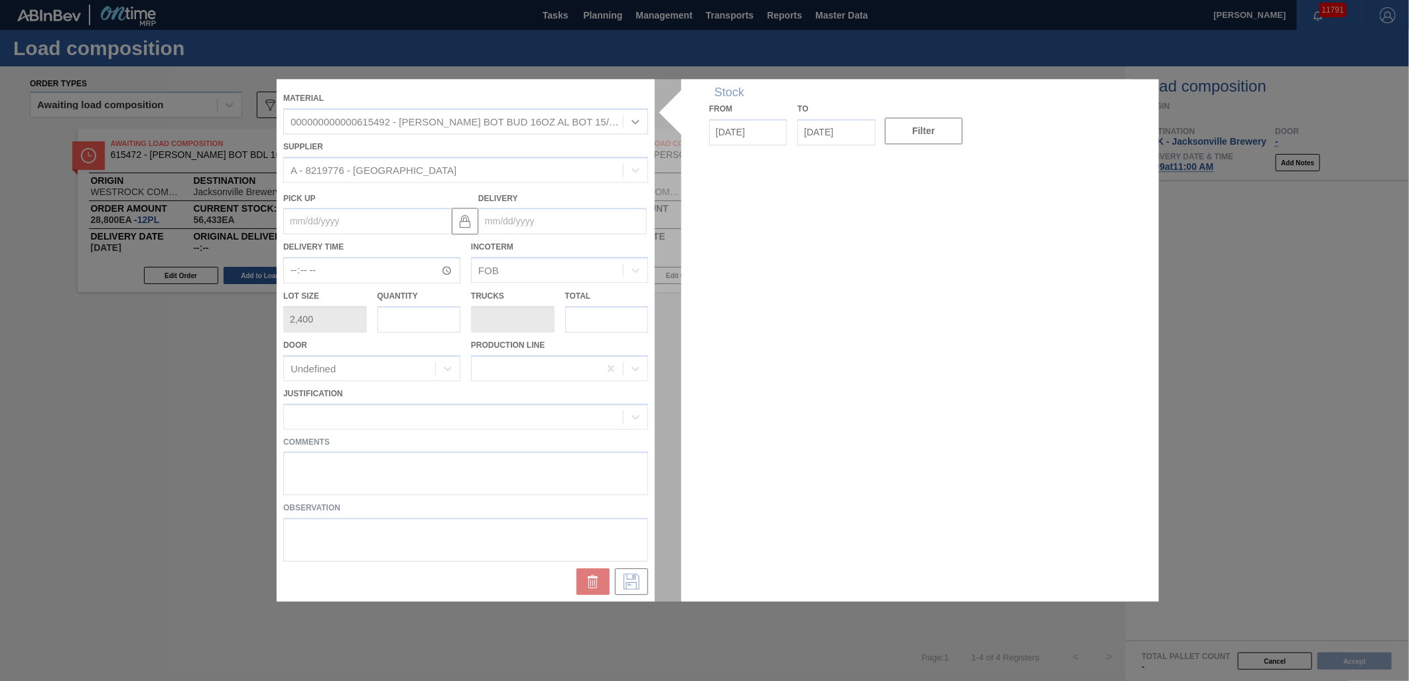
click at [407, 321] on div at bounding box center [705, 340] width 856 height 522
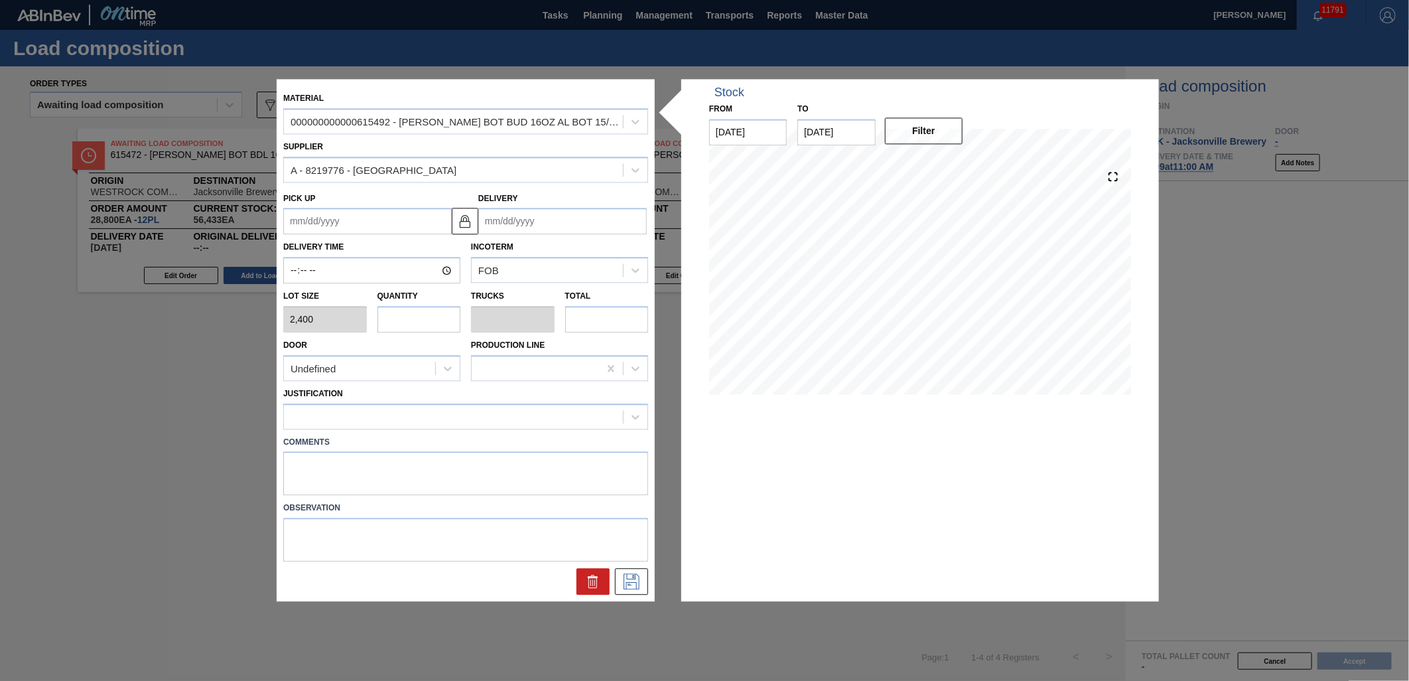
click at [407, 321] on input "text" at bounding box center [420, 319] width 84 height 27
type input "1"
type input "0.038"
type input "2,400"
type input "1"
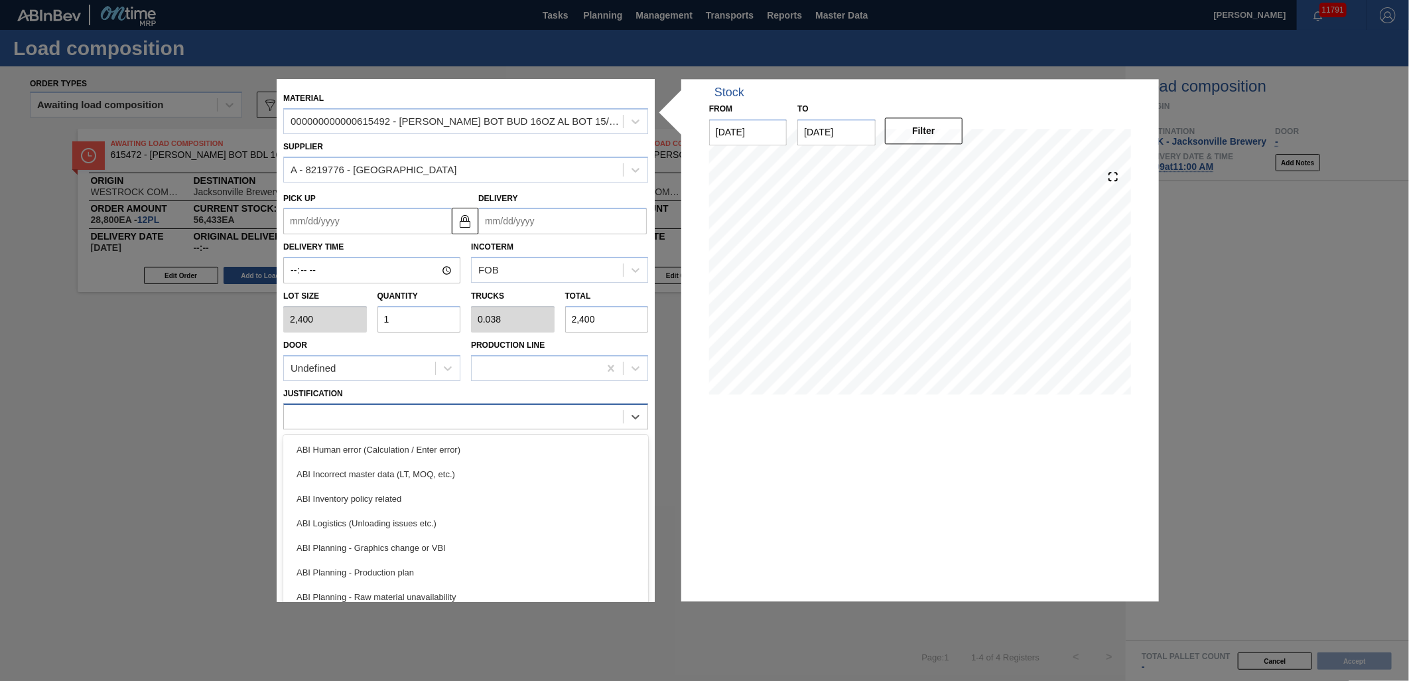
click at [486, 423] on div at bounding box center [453, 416] width 339 height 19
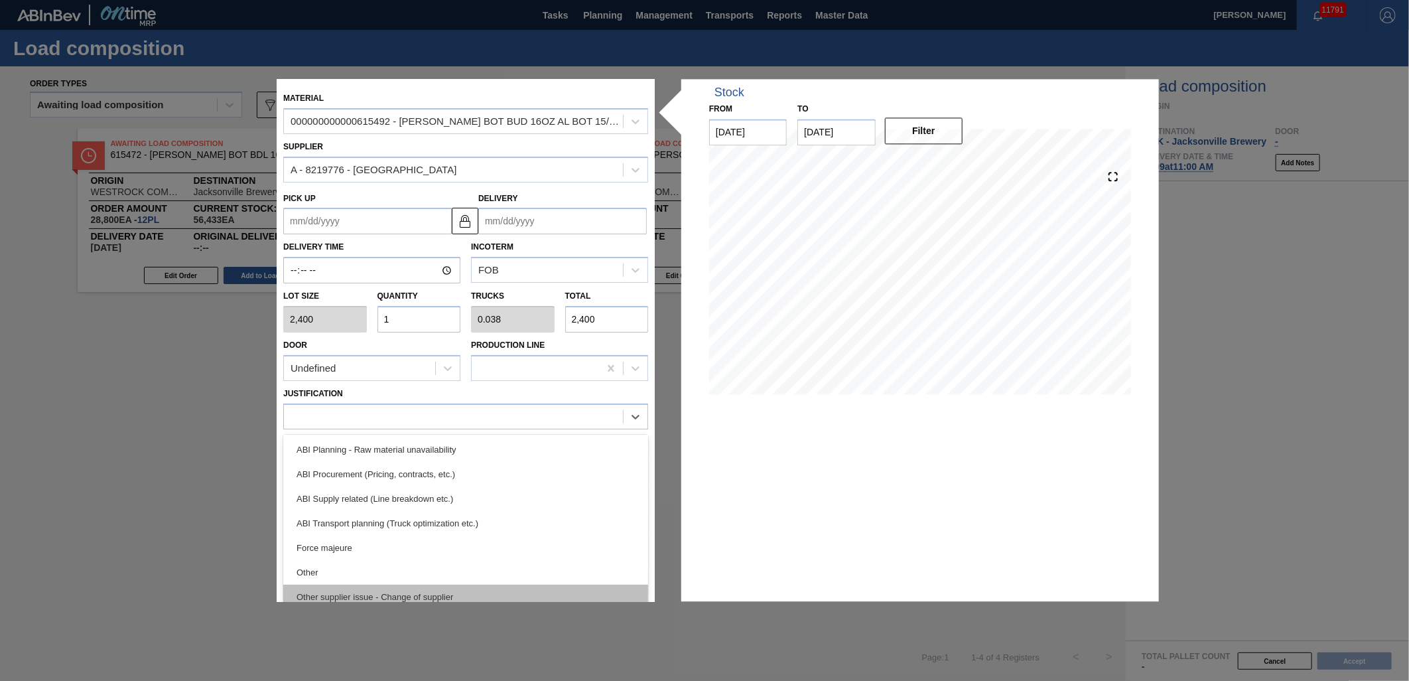
scroll to position [248, 0]
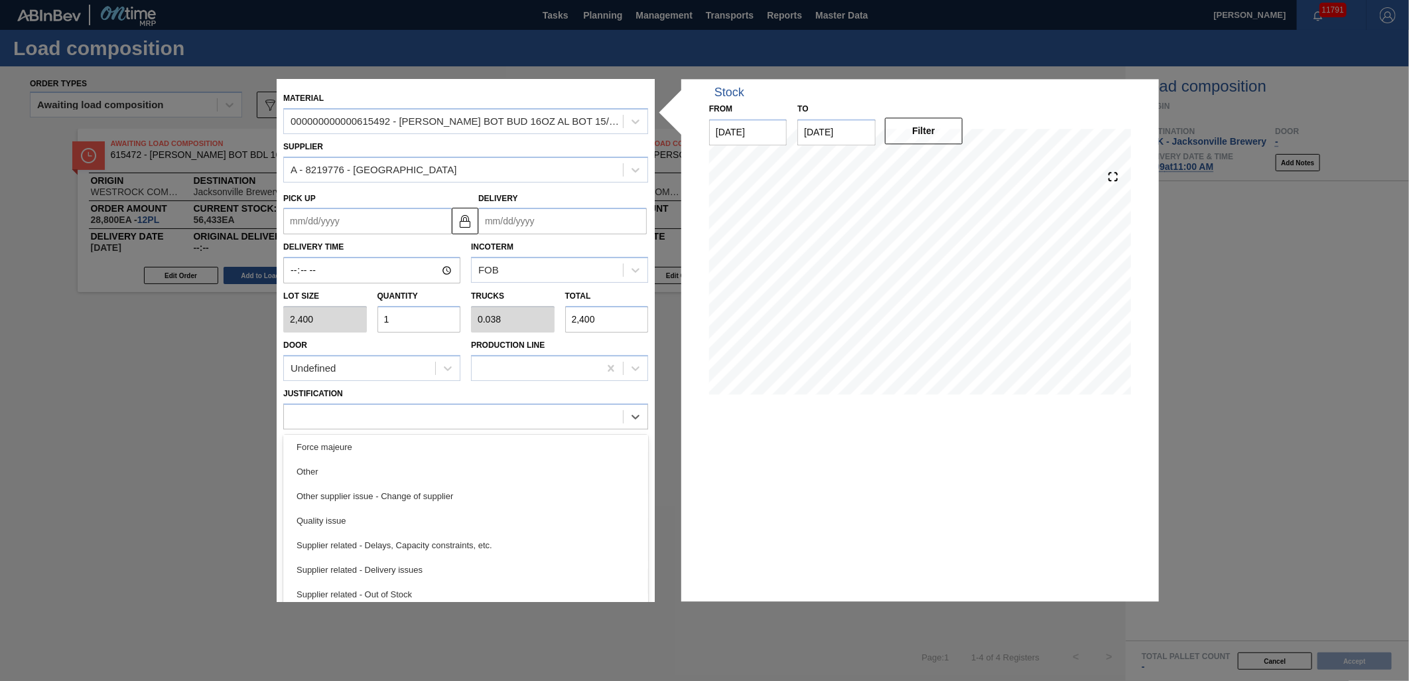
click at [591, 214] on input "Delivery" at bounding box center [562, 221] width 169 height 27
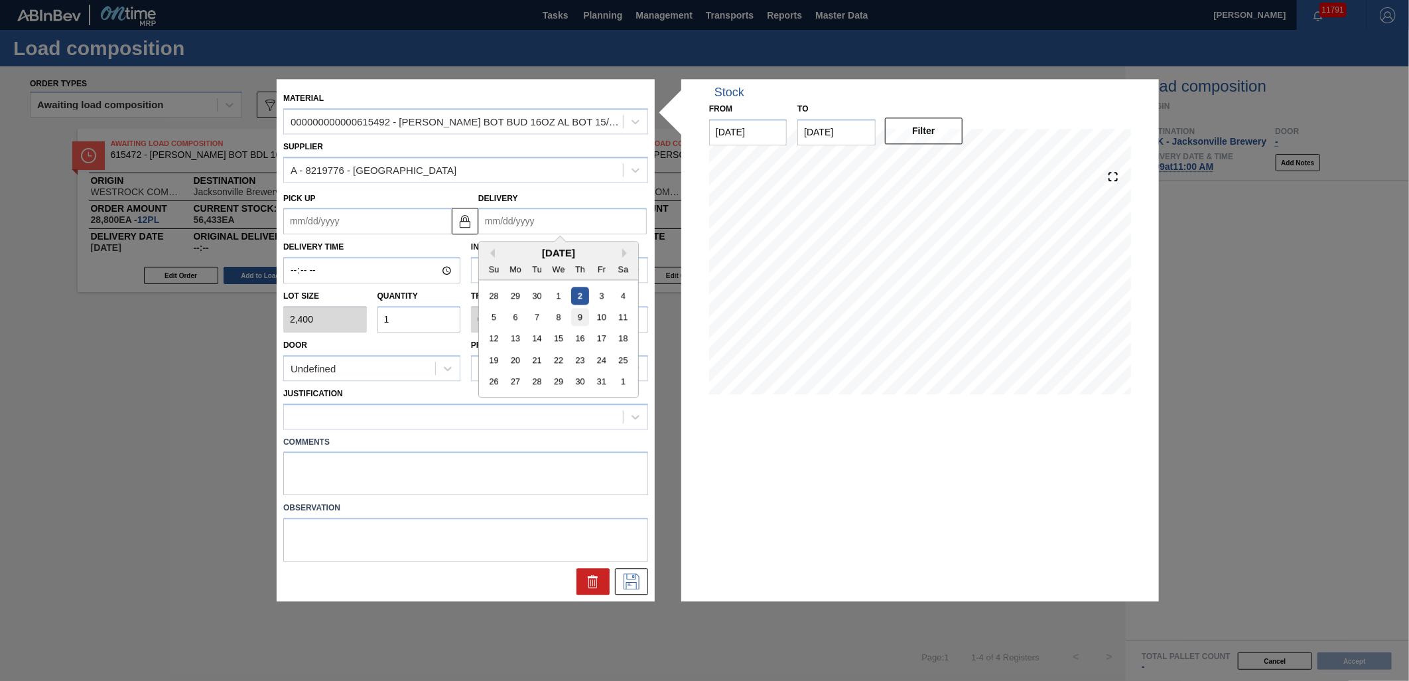
drag, startPoint x: 592, startPoint y: 318, endPoint x: 585, endPoint y: 318, distance: 8.0
click at [585, 318] on div "5 6 7 8 9 10 11" at bounding box center [558, 317] width 151 height 21
click at [583, 316] on div "9" at bounding box center [580, 318] width 18 height 18
type up "[DATE]"
type input "[DATE]"
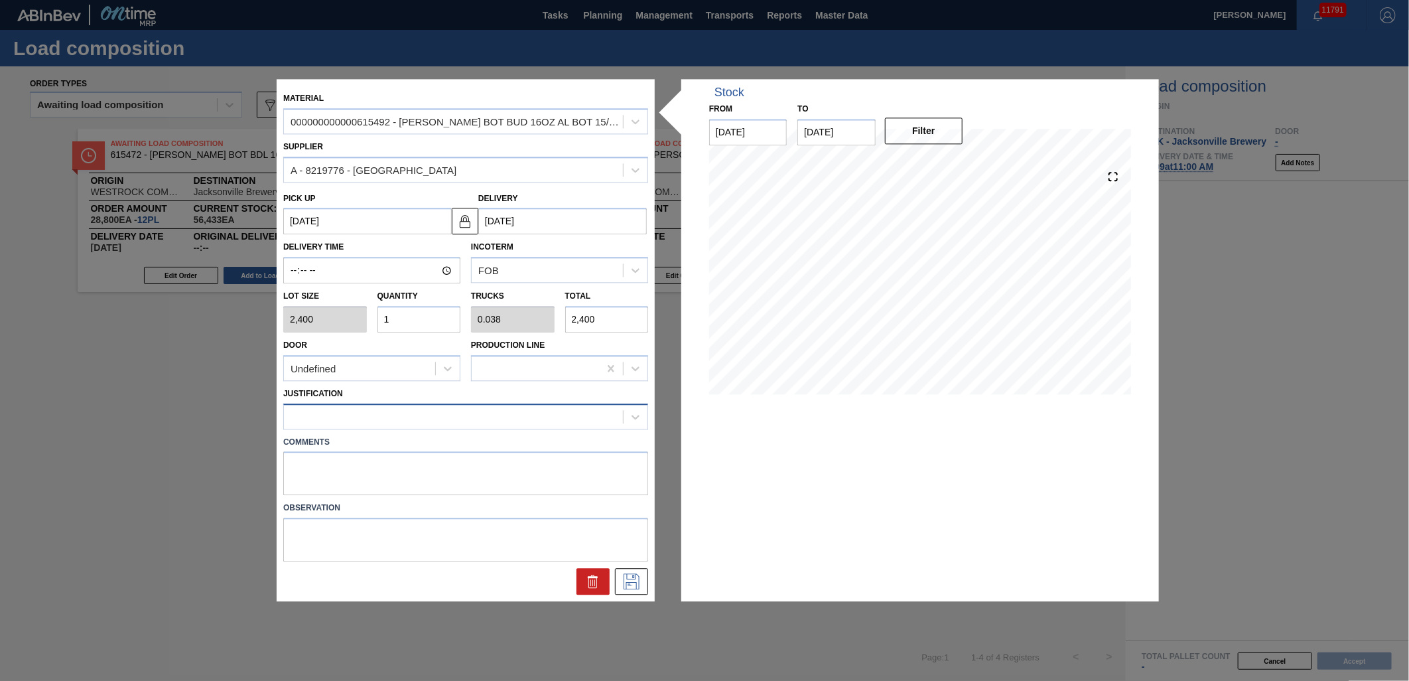
click at [598, 408] on div at bounding box center [453, 416] width 339 height 19
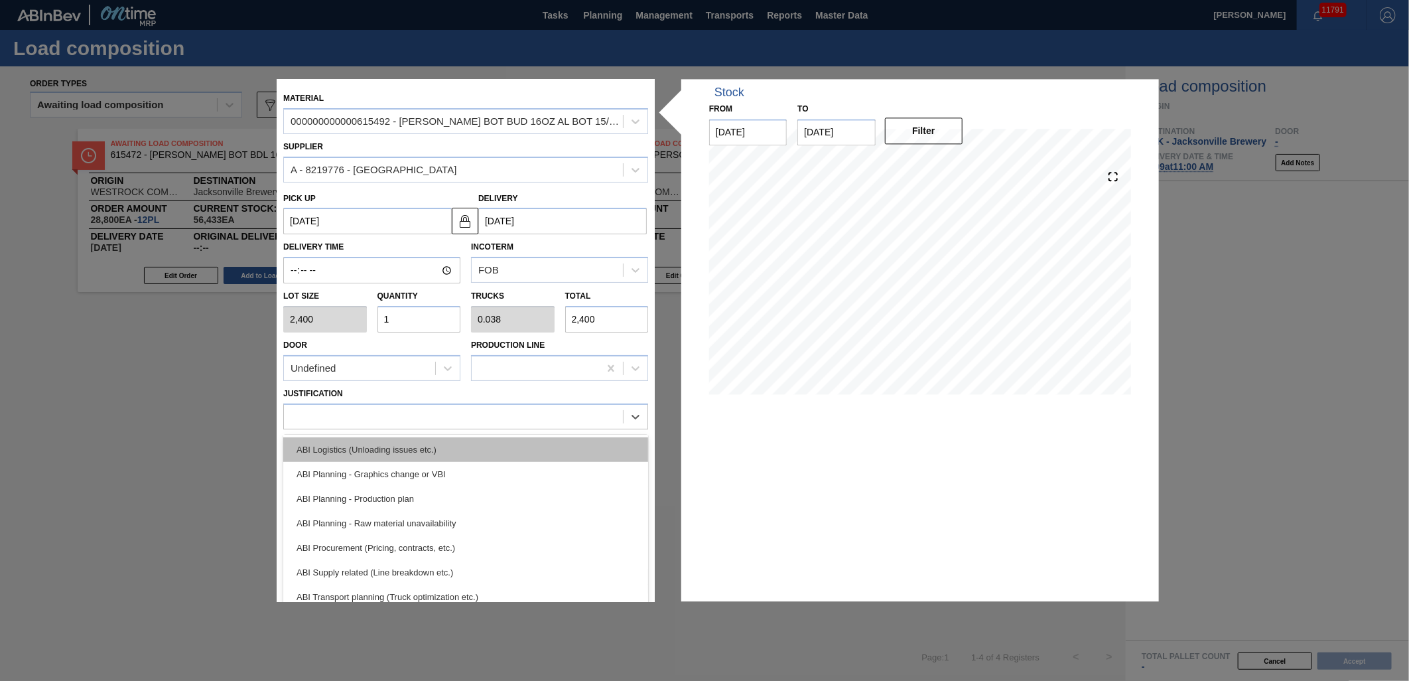
scroll to position [0, 0]
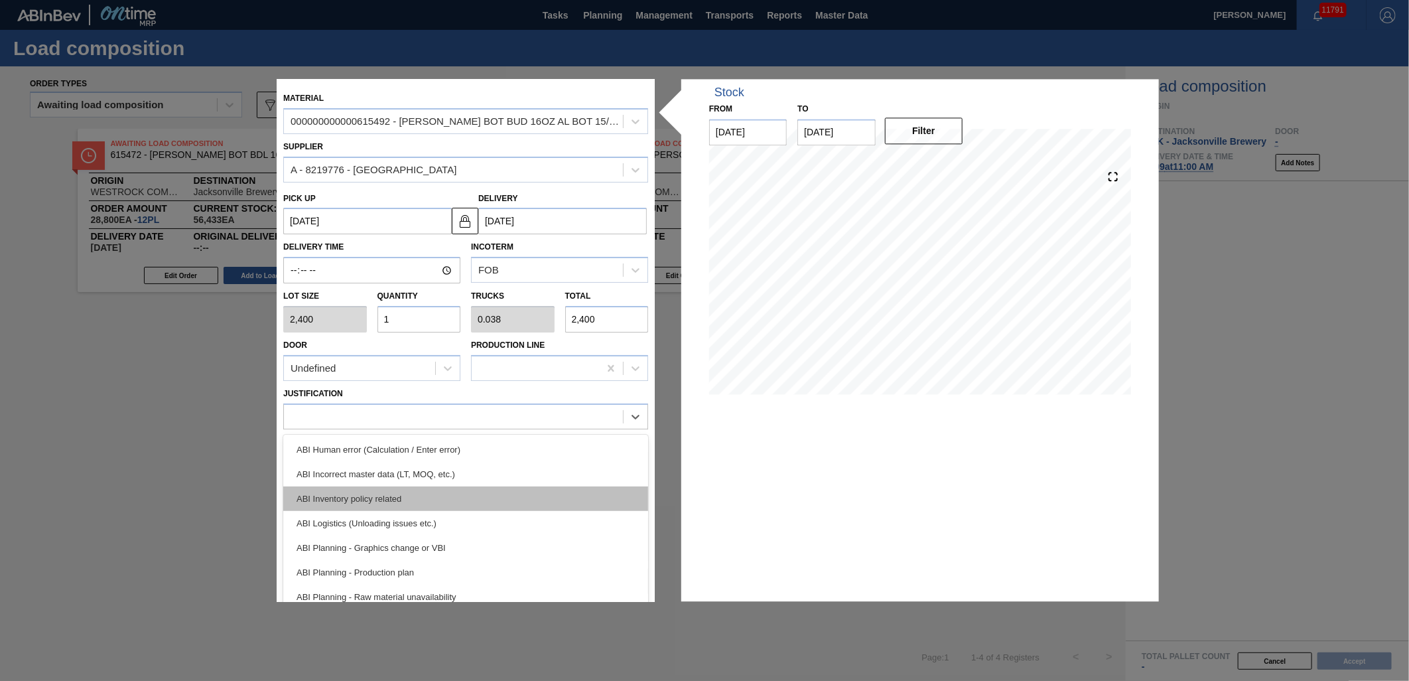
click at [490, 498] on div "ABI Inventory policy related" at bounding box center [465, 498] width 365 height 25
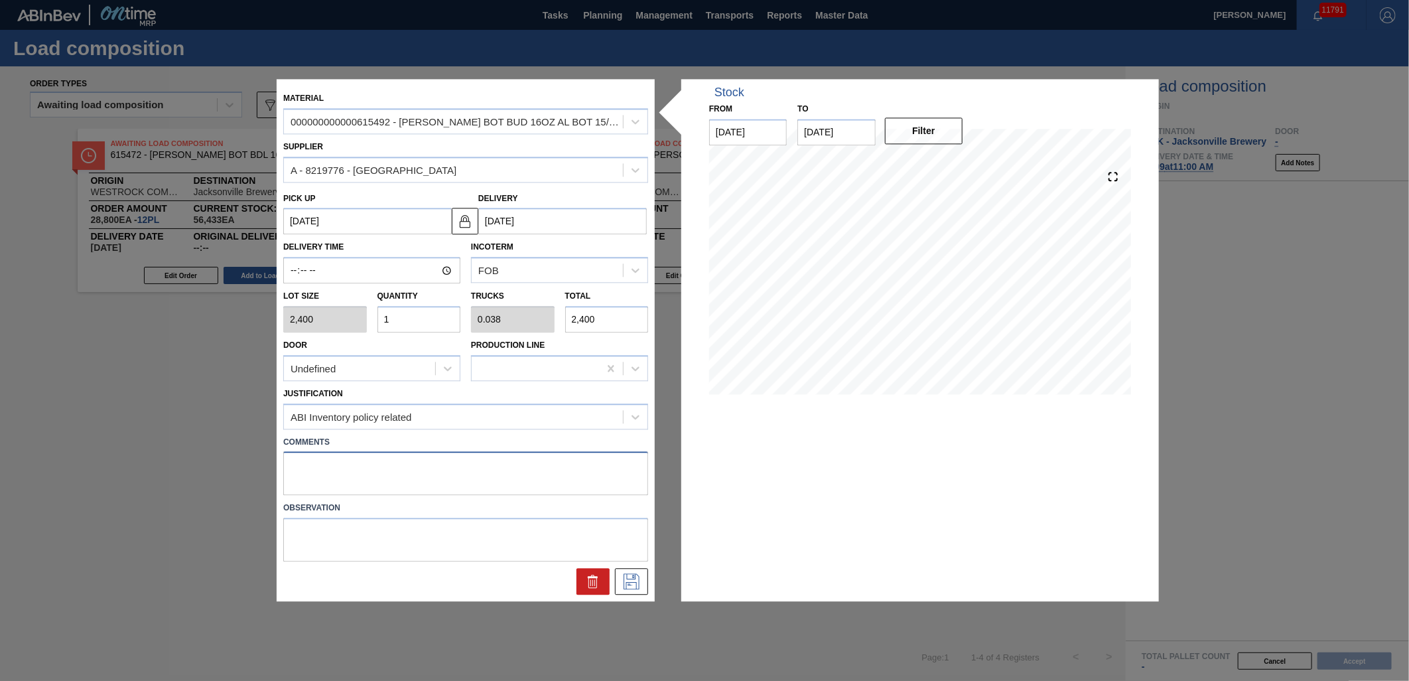
click at [486, 476] on textarea at bounding box center [465, 474] width 365 height 44
type textarea "TAIL, DROP"
click at [621, 583] on icon at bounding box center [631, 582] width 21 height 16
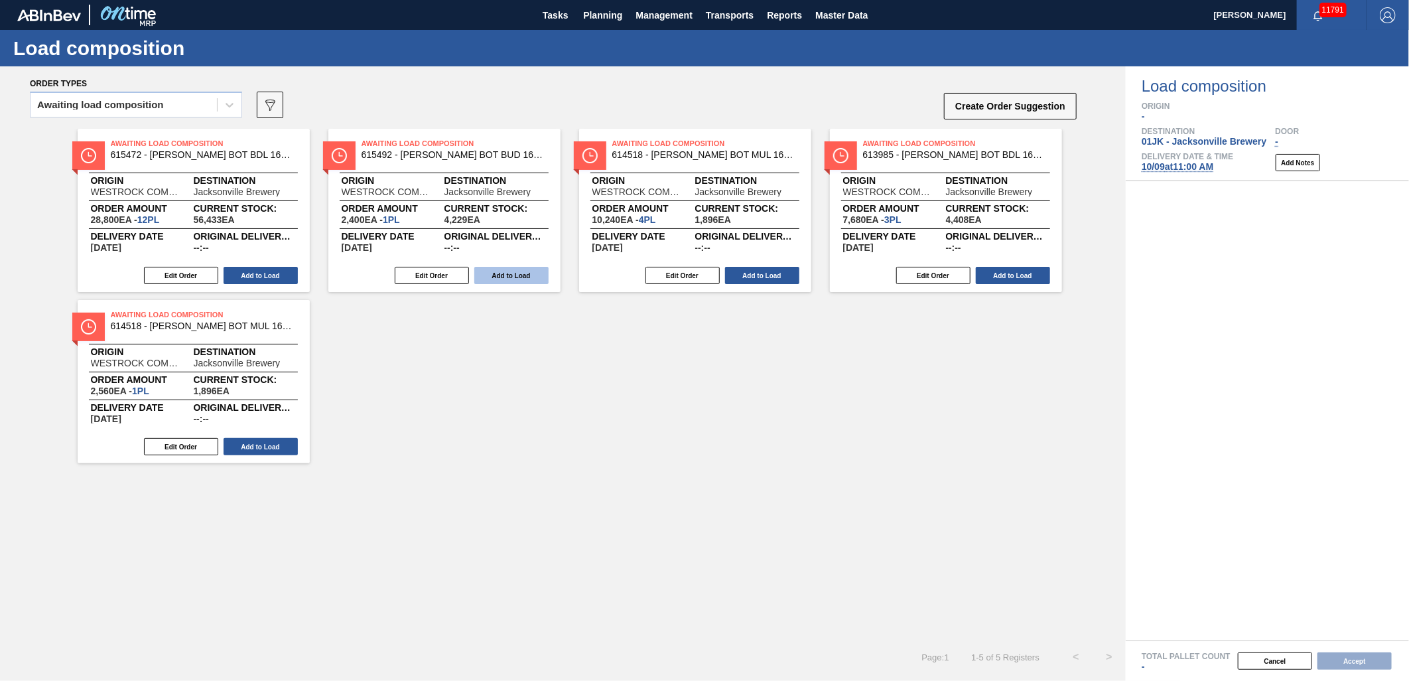
click at [498, 273] on button "Add to Load" at bounding box center [511, 275] width 74 height 17
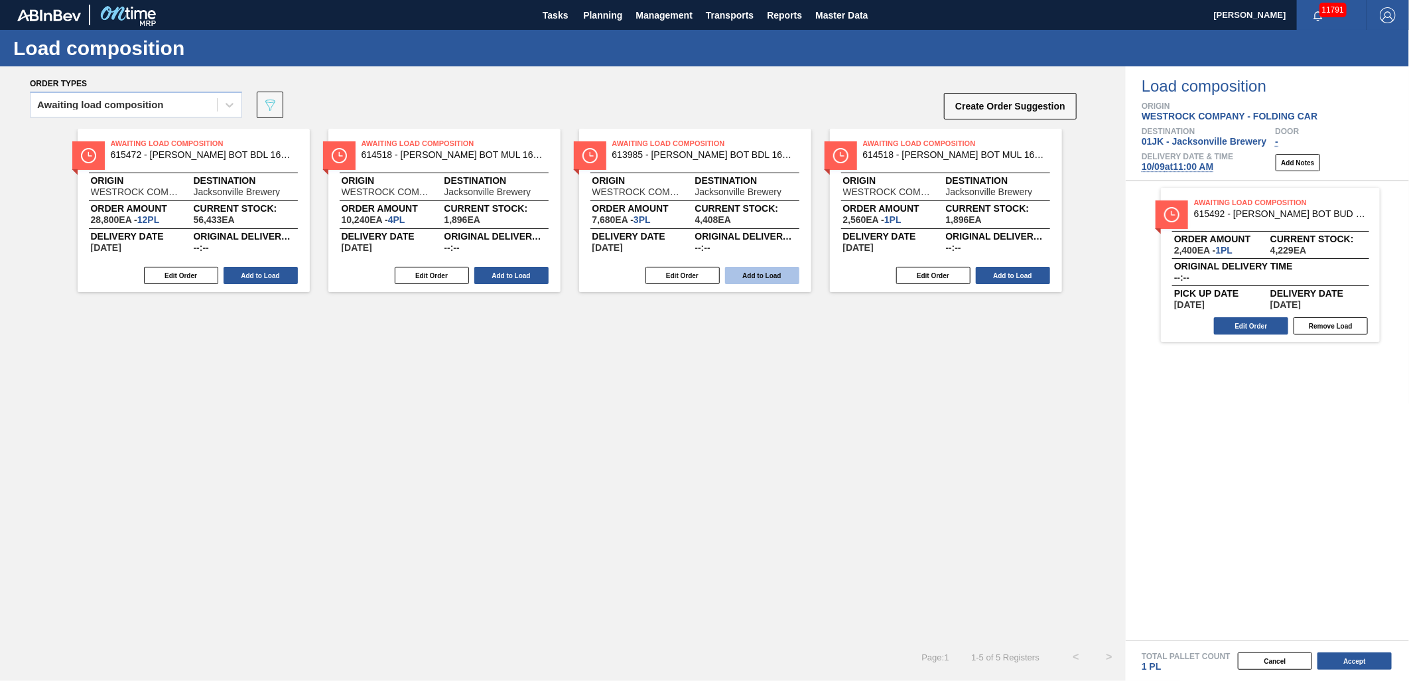
click at [770, 269] on button "Add to Load" at bounding box center [762, 275] width 74 height 17
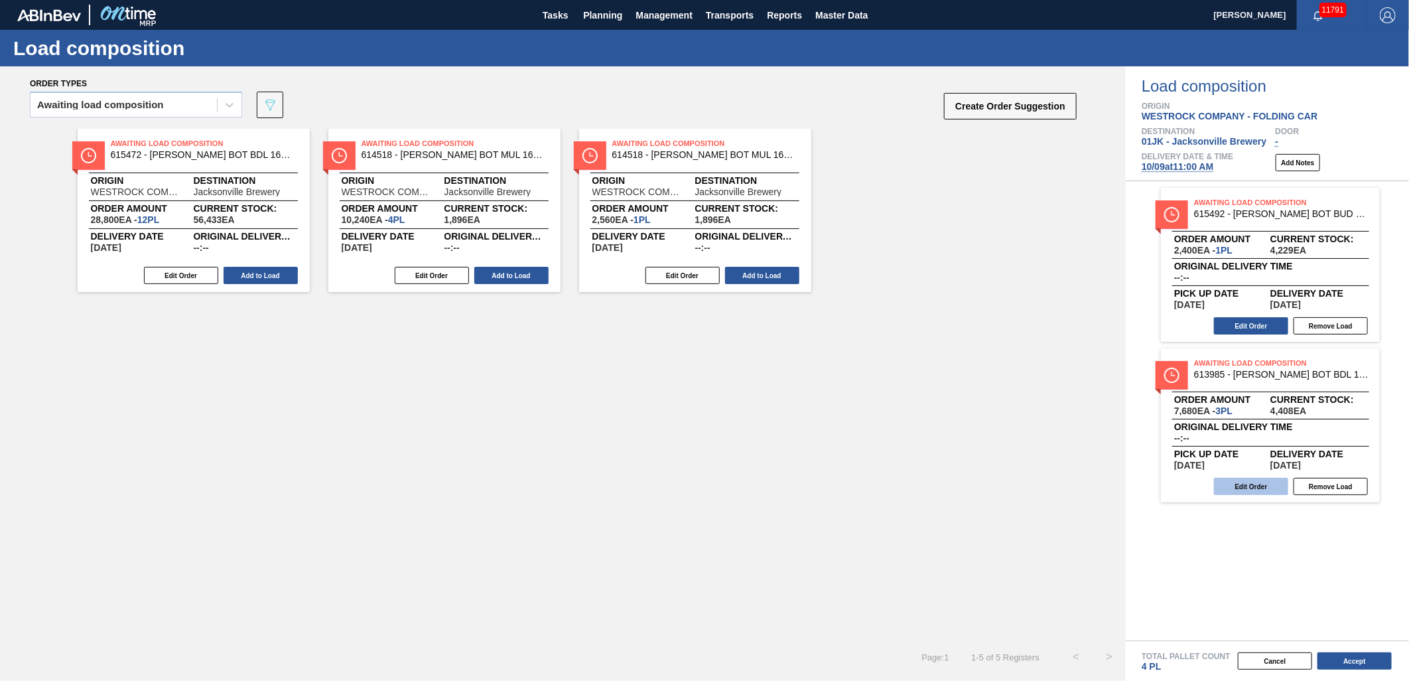
click at [1261, 491] on button "Edit Order" at bounding box center [1251, 486] width 74 height 17
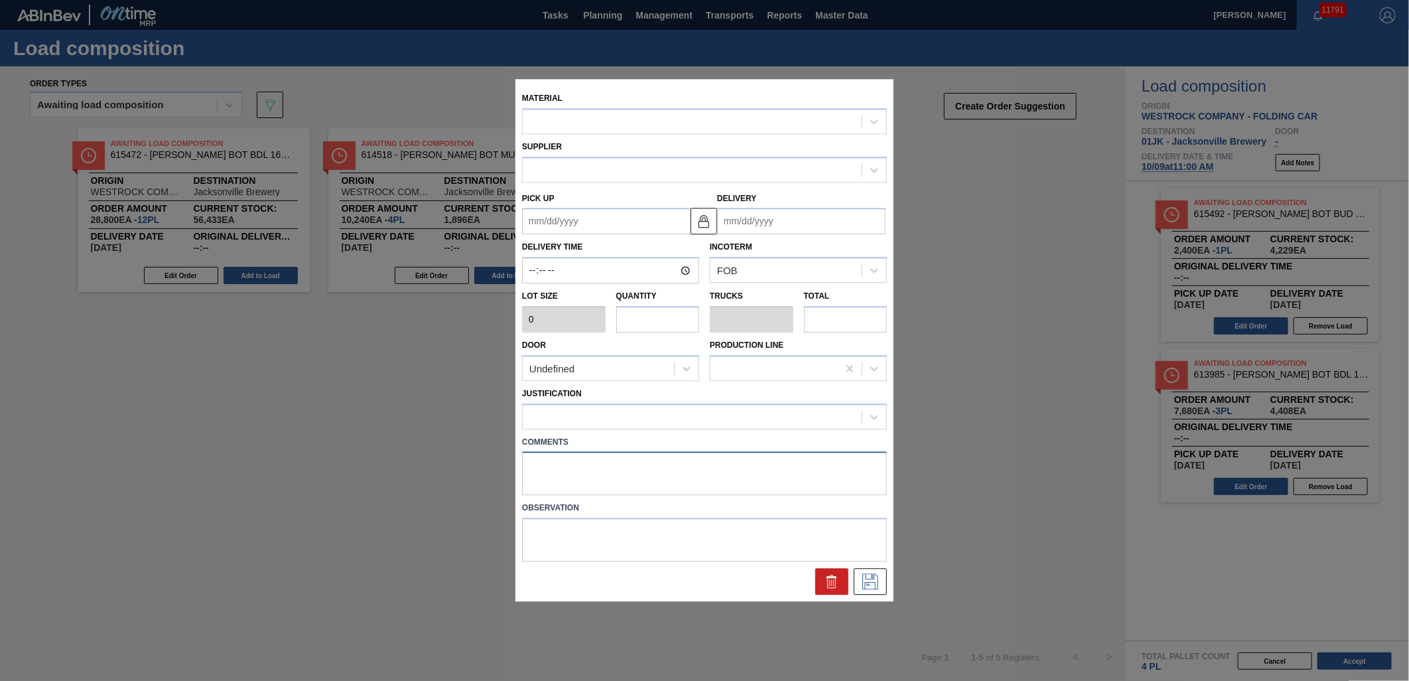
click at [649, 462] on textarea at bounding box center [704, 474] width 365 height 44
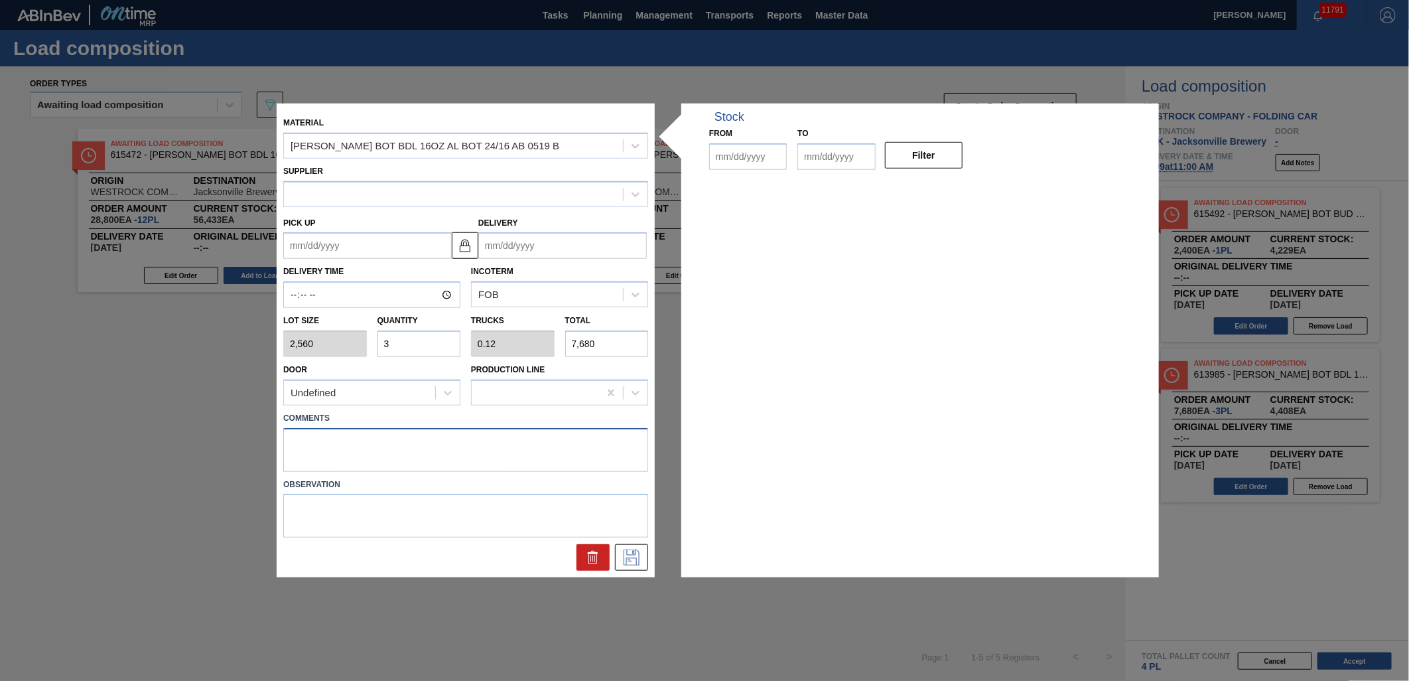
type input "2,560"
type input "3"
type input "0.12"
type input "7,680"
type up "[DATE]"
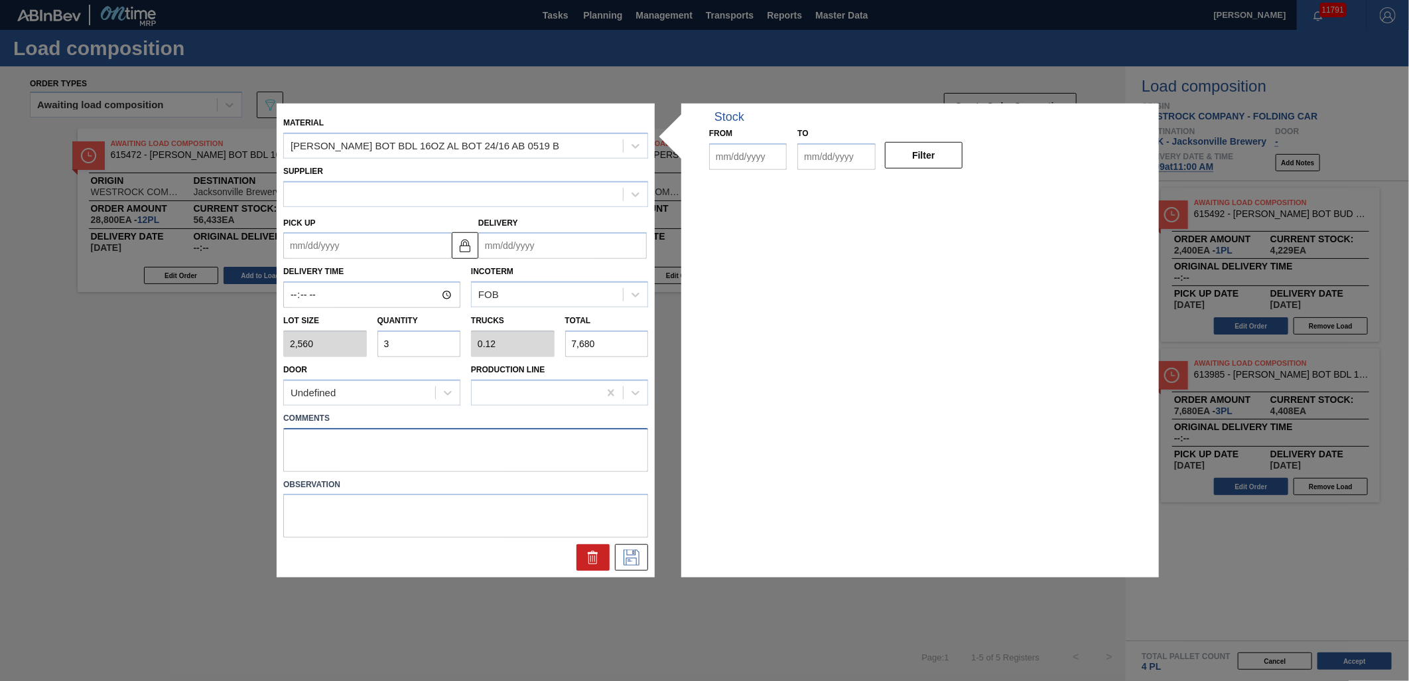
type input "[DATE]"
type textarea "M2, DROP"
click at [629, 554] on icon at bounding box center [631, 557] width 21 height 16
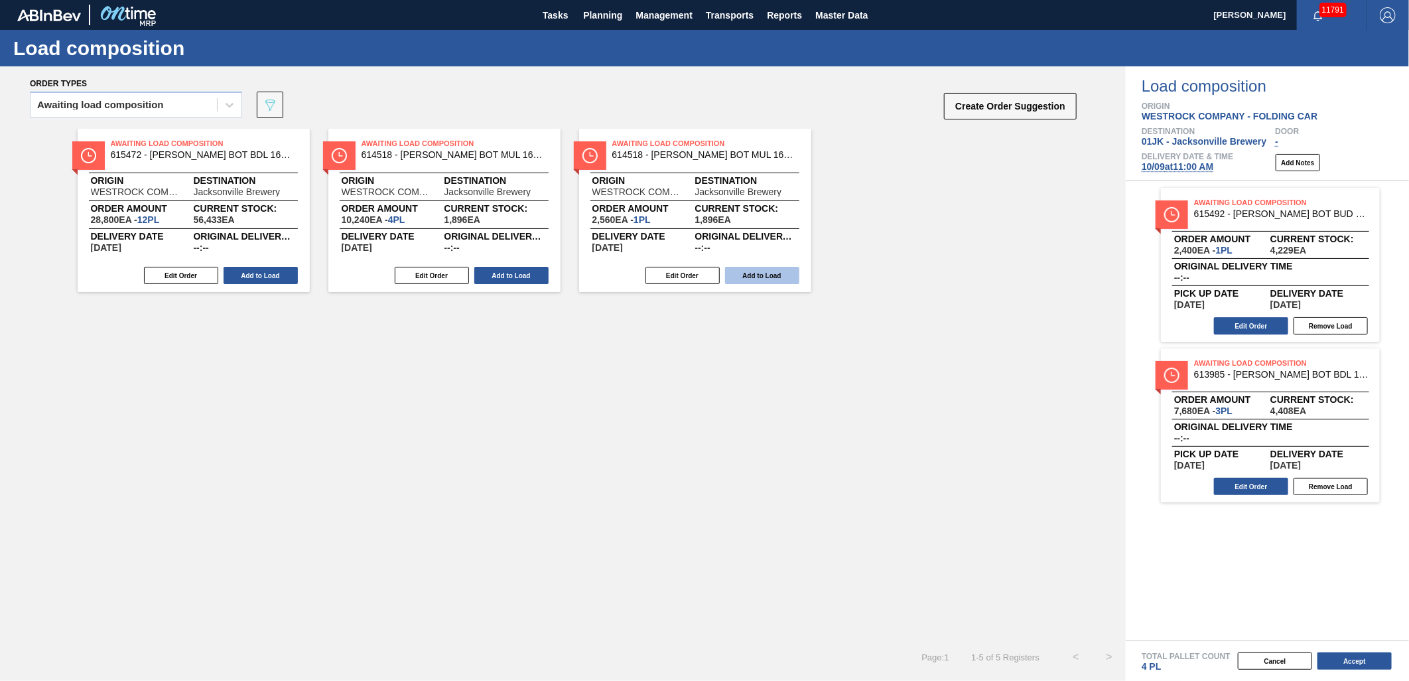
click at [746, 279] on button "Add to Load" at bounding box center [762, 275] width 74 height 17
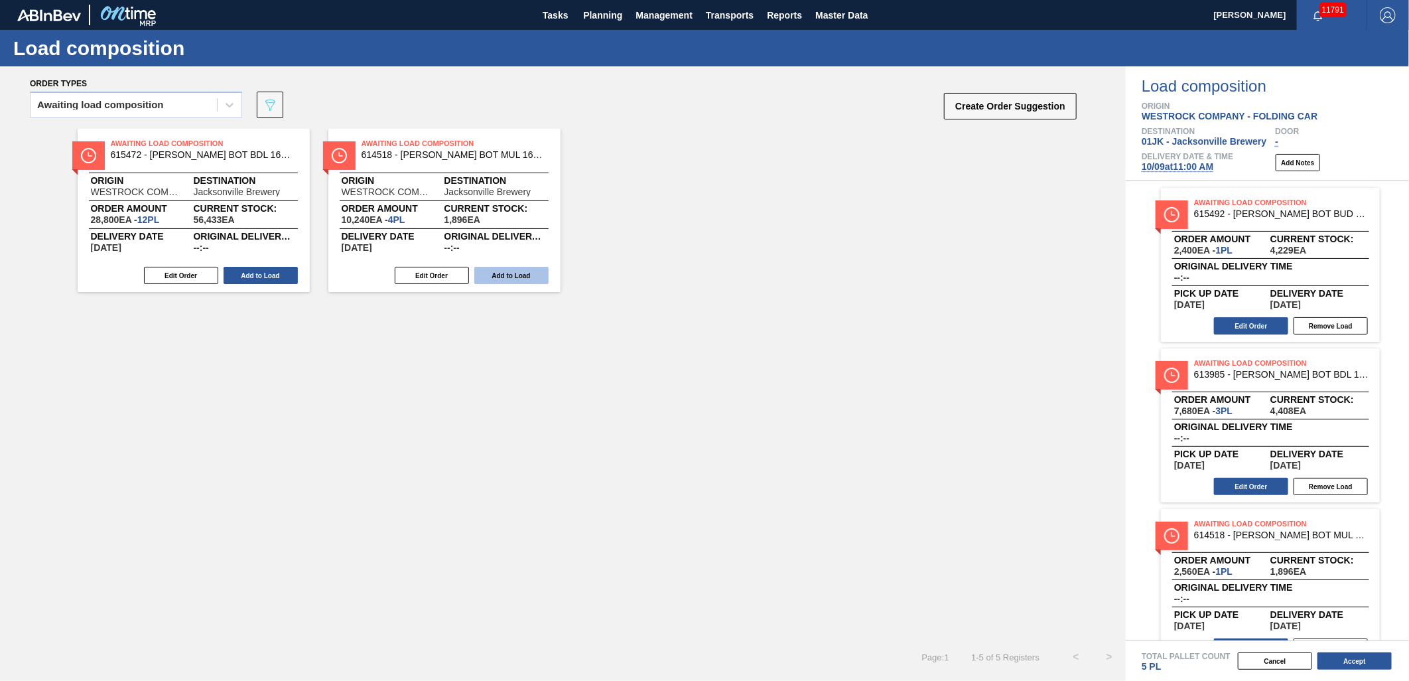
click at [501, 269] on button "Add to Load" at bounding box center [511, 275] width 74 height 17
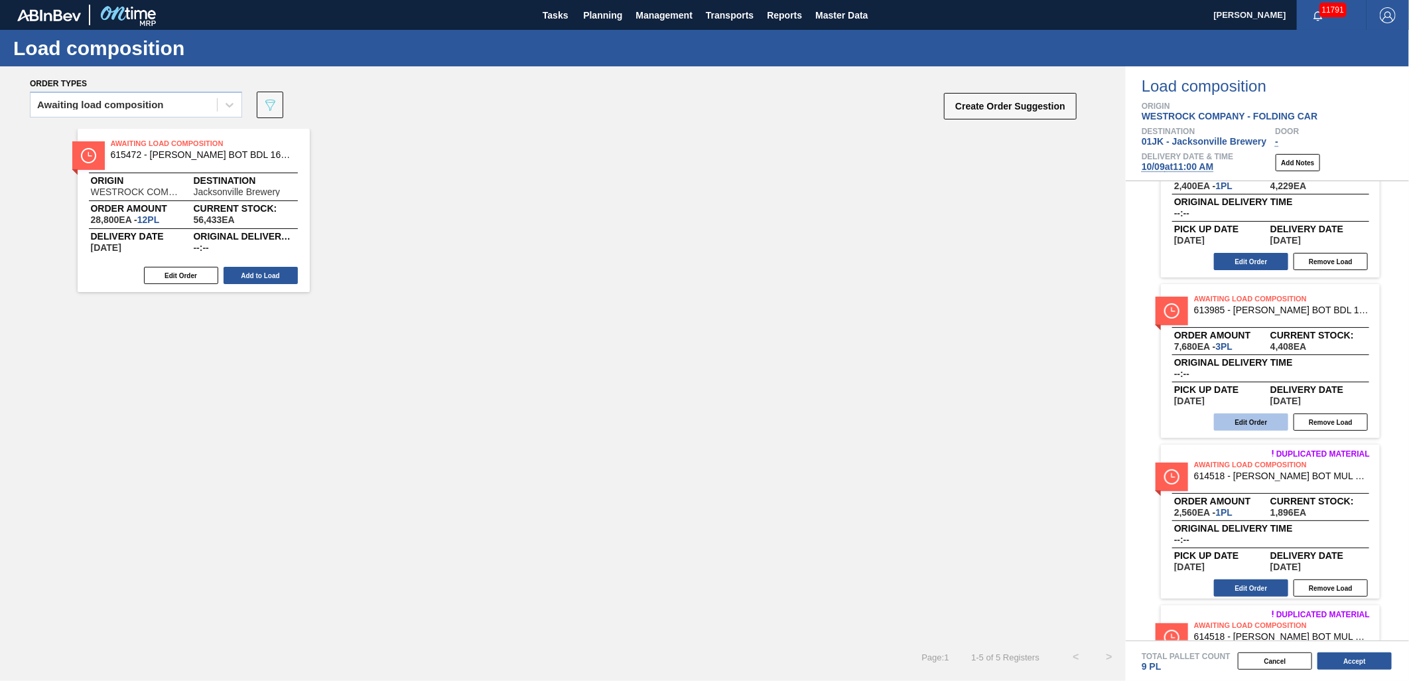
scroll to position [188, 0]
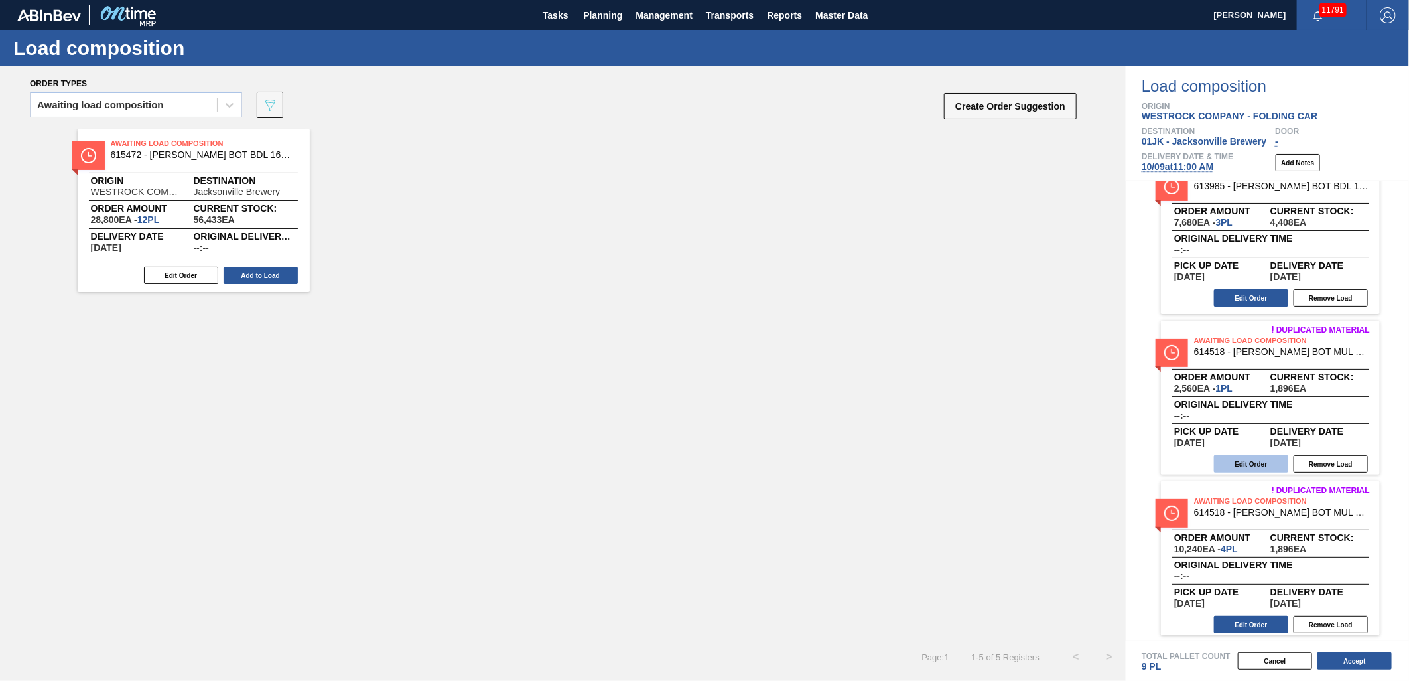
click at [1266, 462] on button "Edit Order" at bounding box center [1251, 463] width 74 height 17
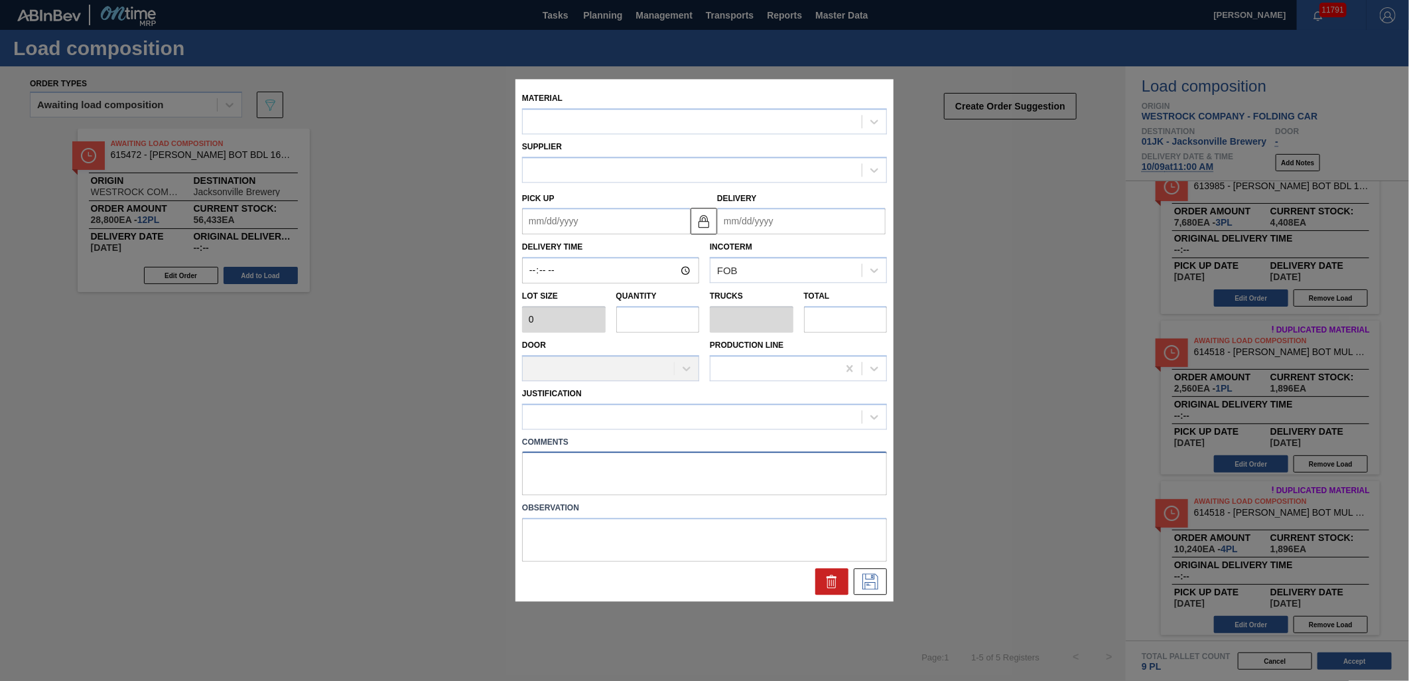
click at [628, 452] on textarea at bounding box center [704, 474] width 365 height 44
type textarea "M1,"
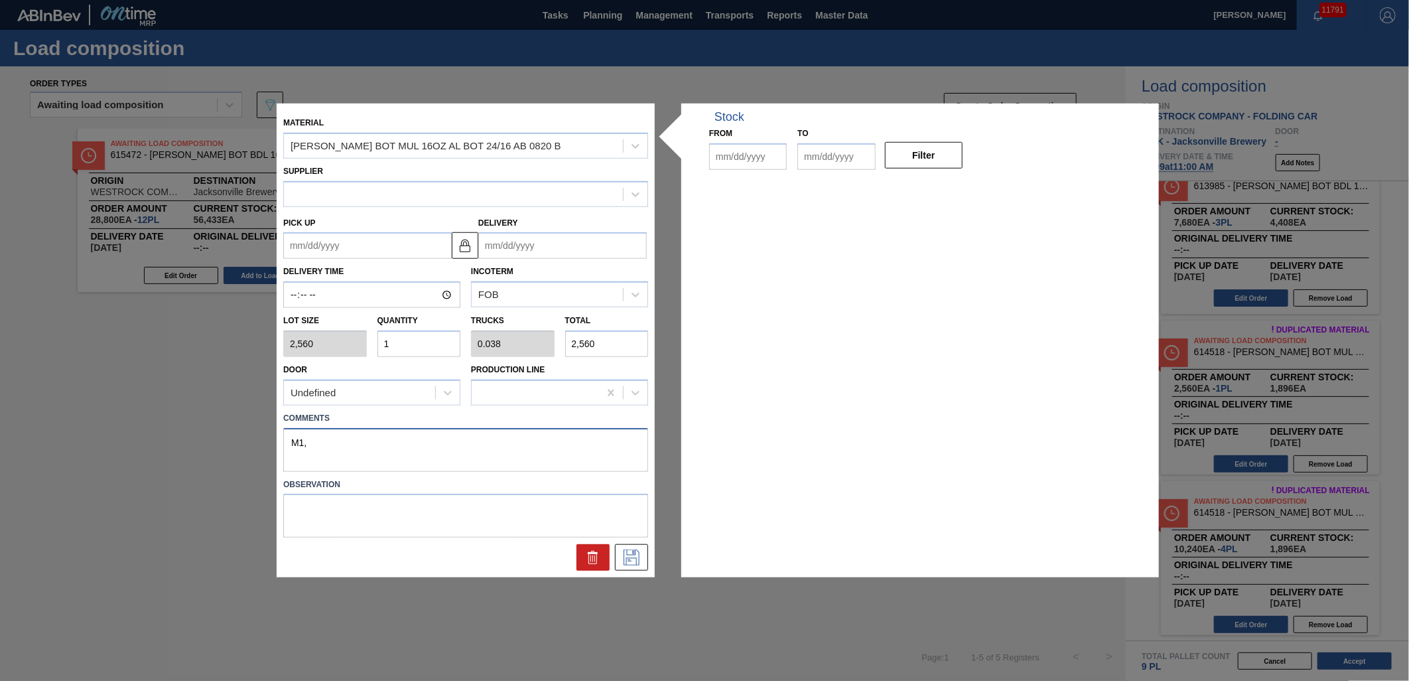
type input "2,560"
type input "1"
type input "0.038"
type input "2,560"
type up "[DATE]"
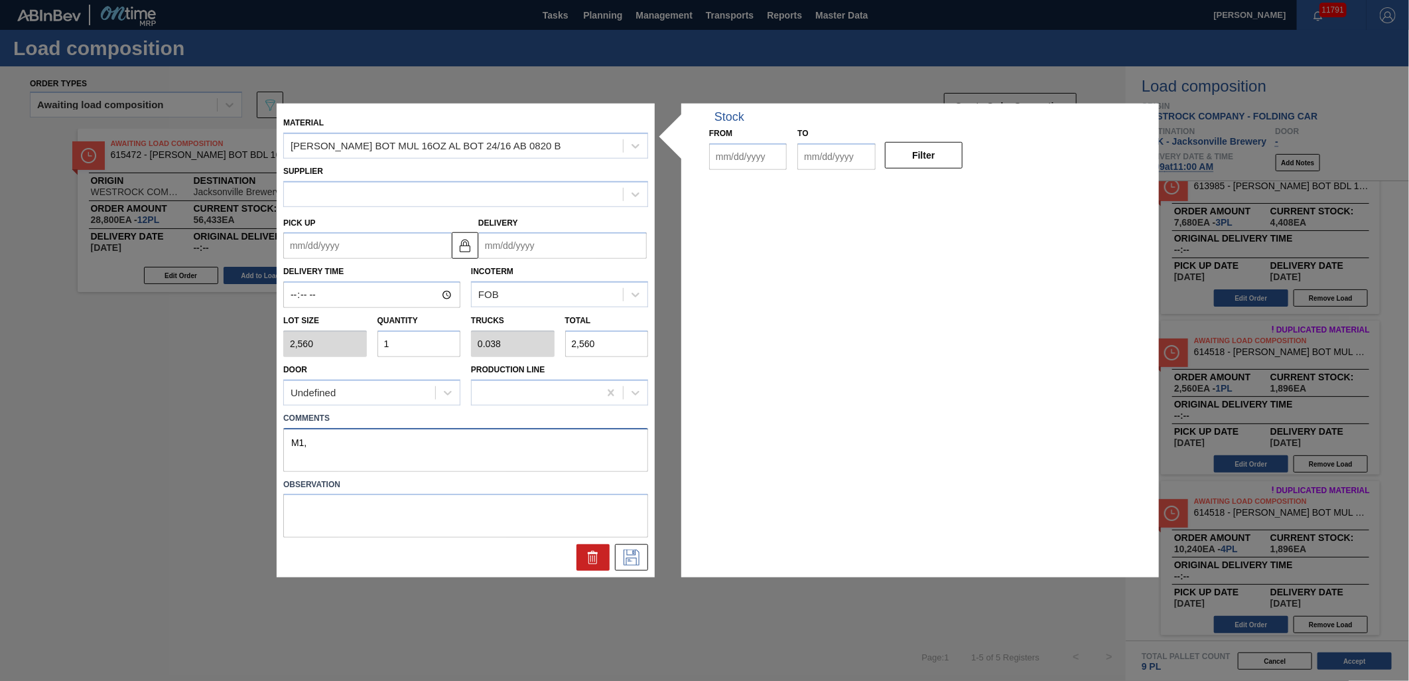
type input "[DATE]"
type textarea "M1, DROP"
click at [624, 549] on icon at bounding box center [631, 557] width 21 height 16
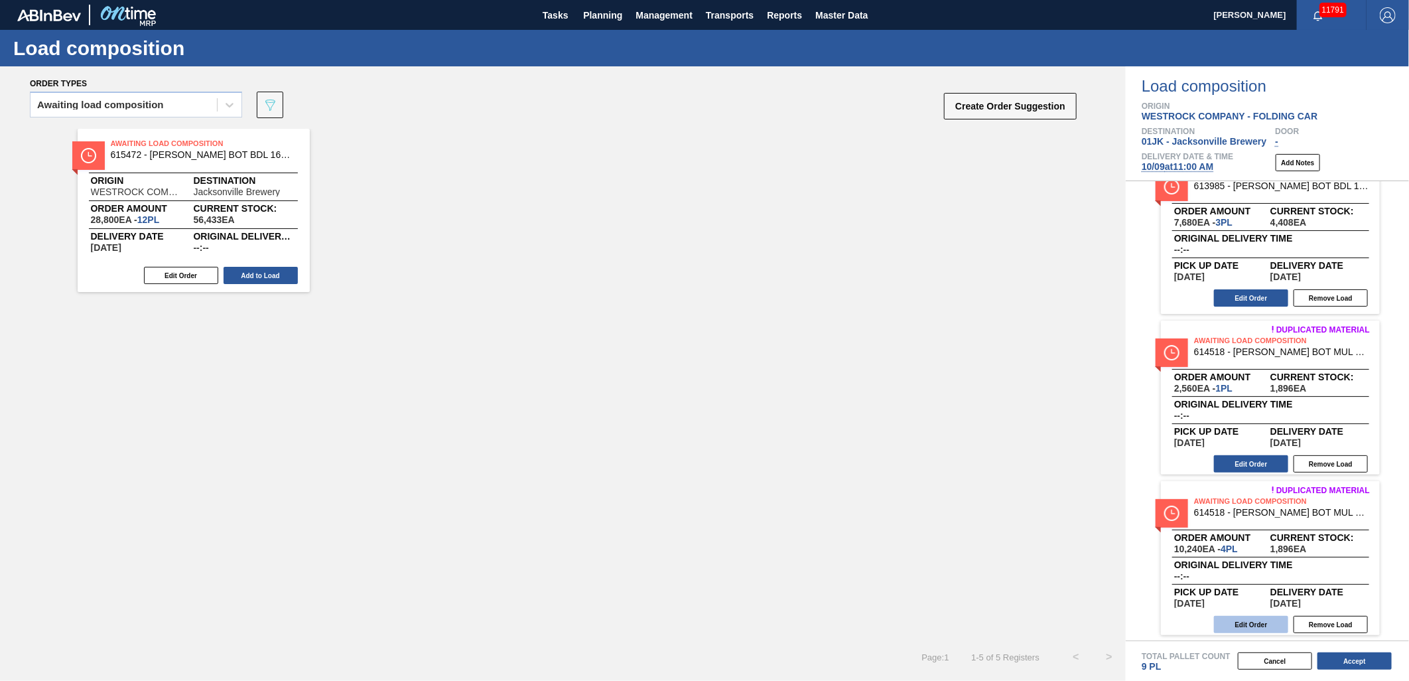
click at [1266, 619] on button "Edit Order" at bounding box center [1251, 624] width 74 height 17
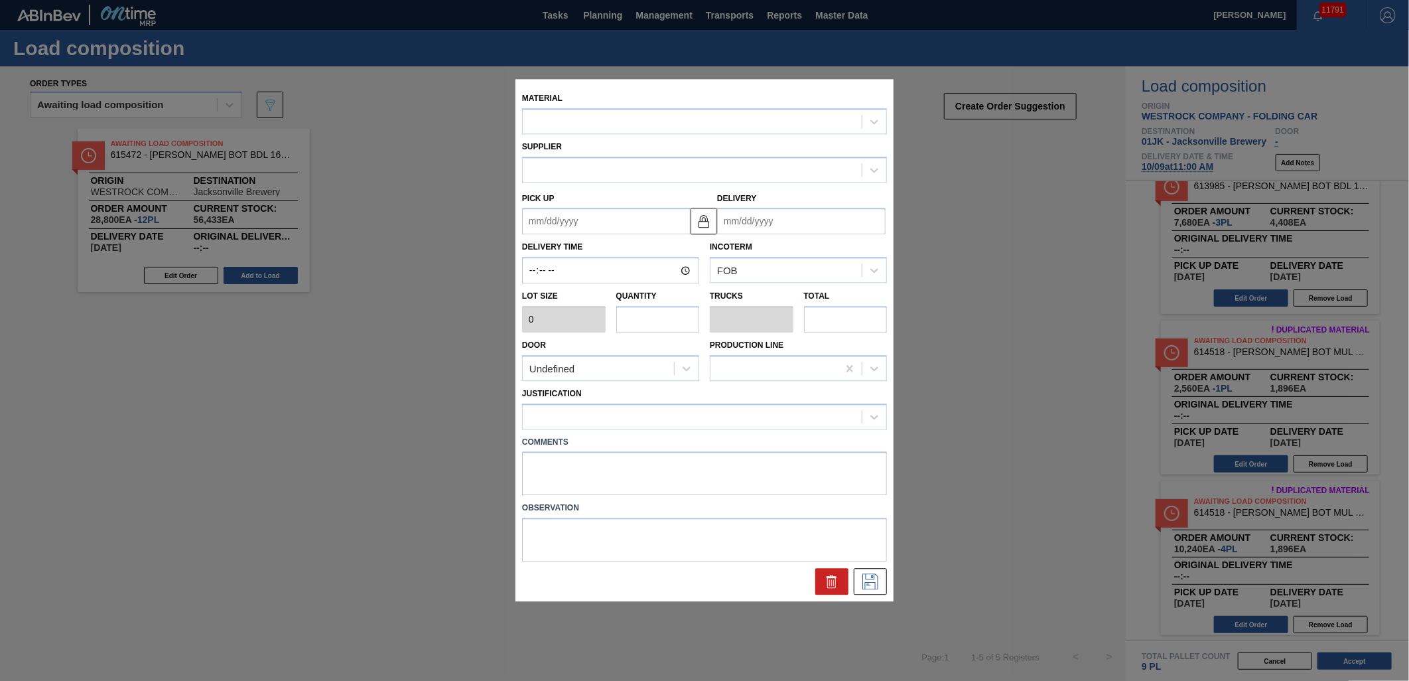
type input "2,560"
type input "4"
type input "0.154"
type input "10,240"
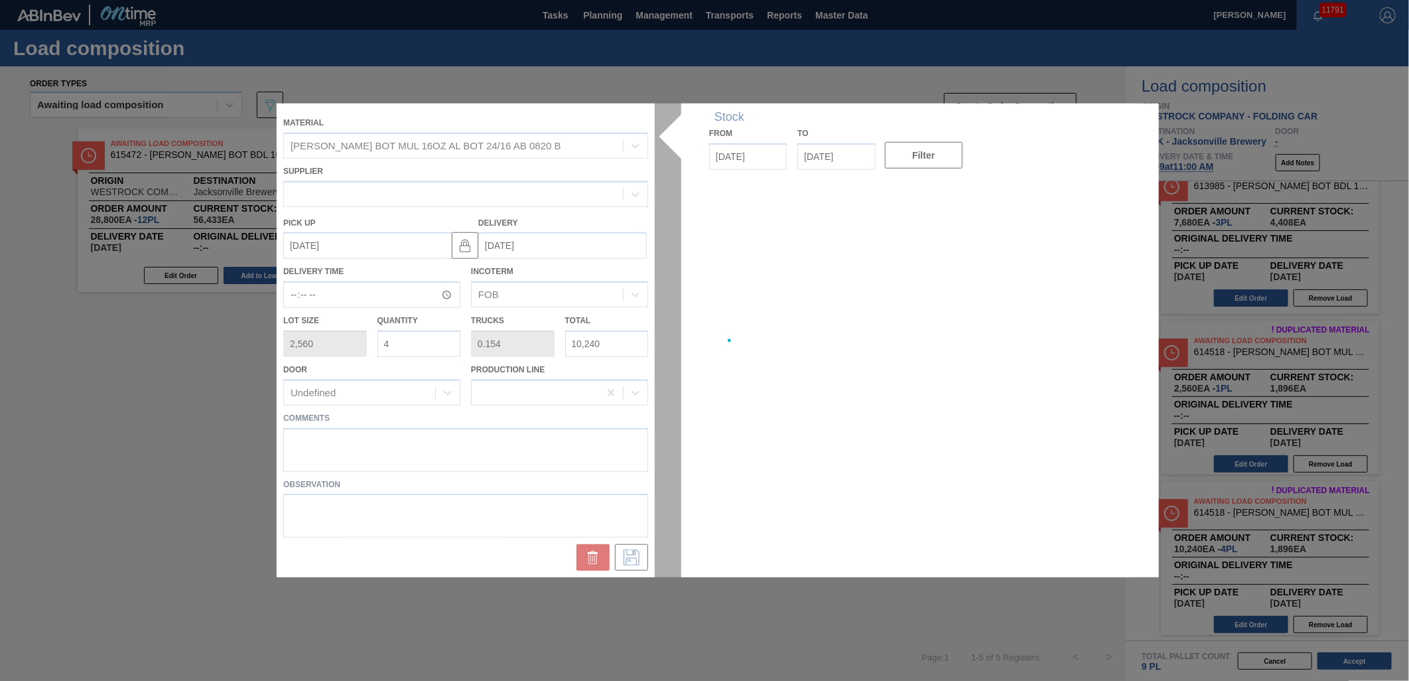
type up "[DATE]"
type input "[DATE]"
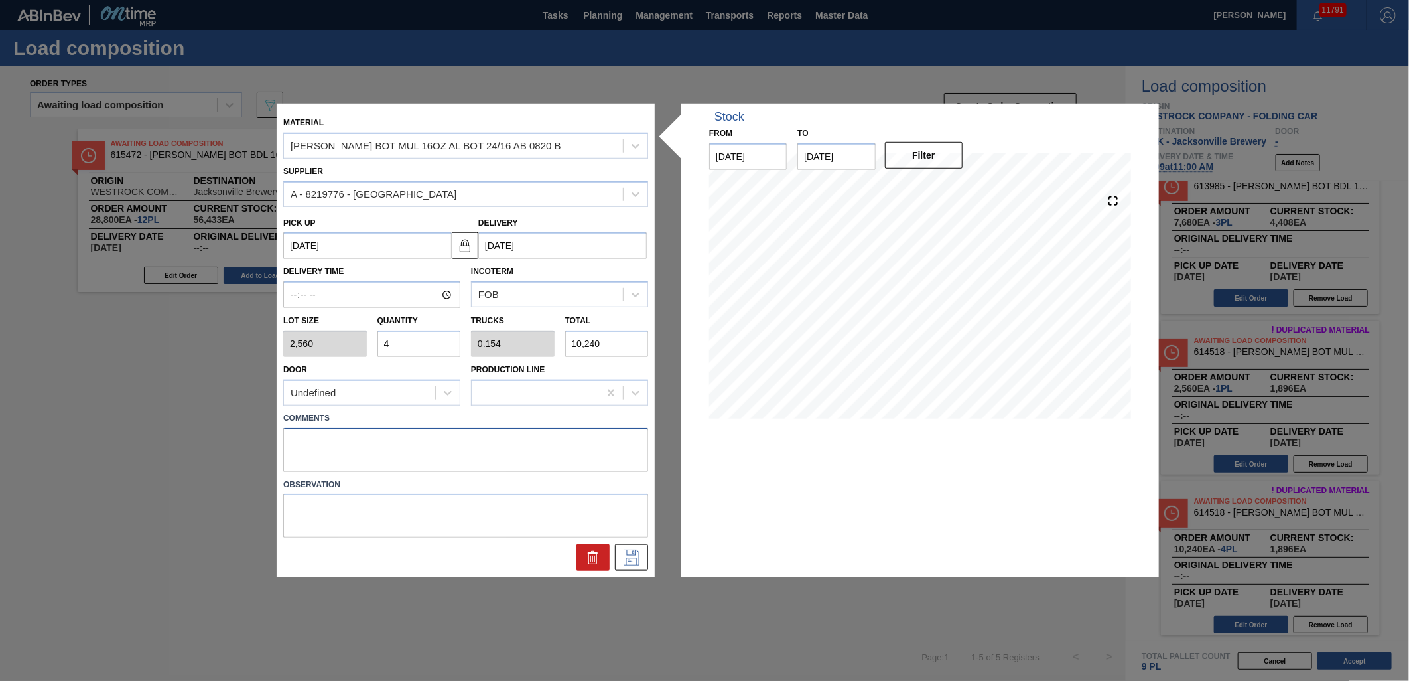
click at [519, 446] on textarea at bounding box center [465, 449] width 365 height 44
type textarea "M1, DROP"
click at [627, 545] on button at bounding box center [631, 557] width 33 height 27
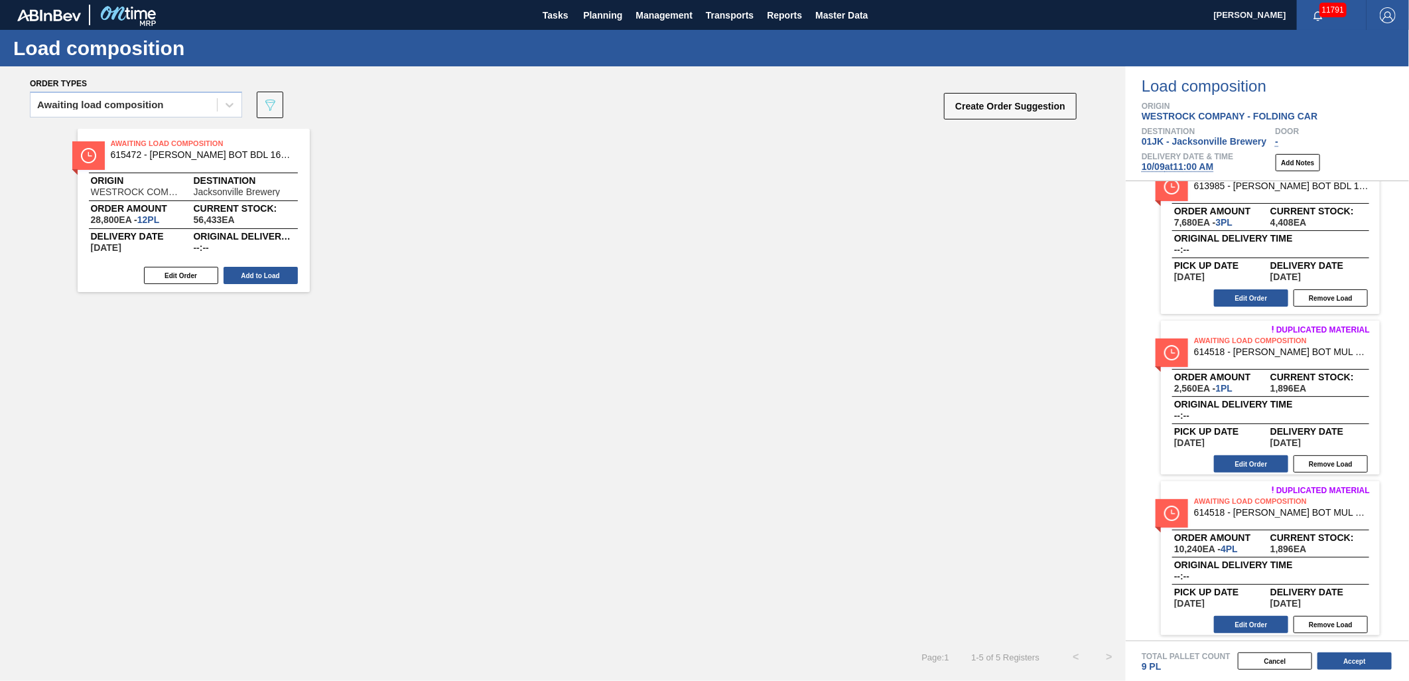
click at [235, 270] on button "Add to Load" at bounding box center [261, 275] width 74 height 17
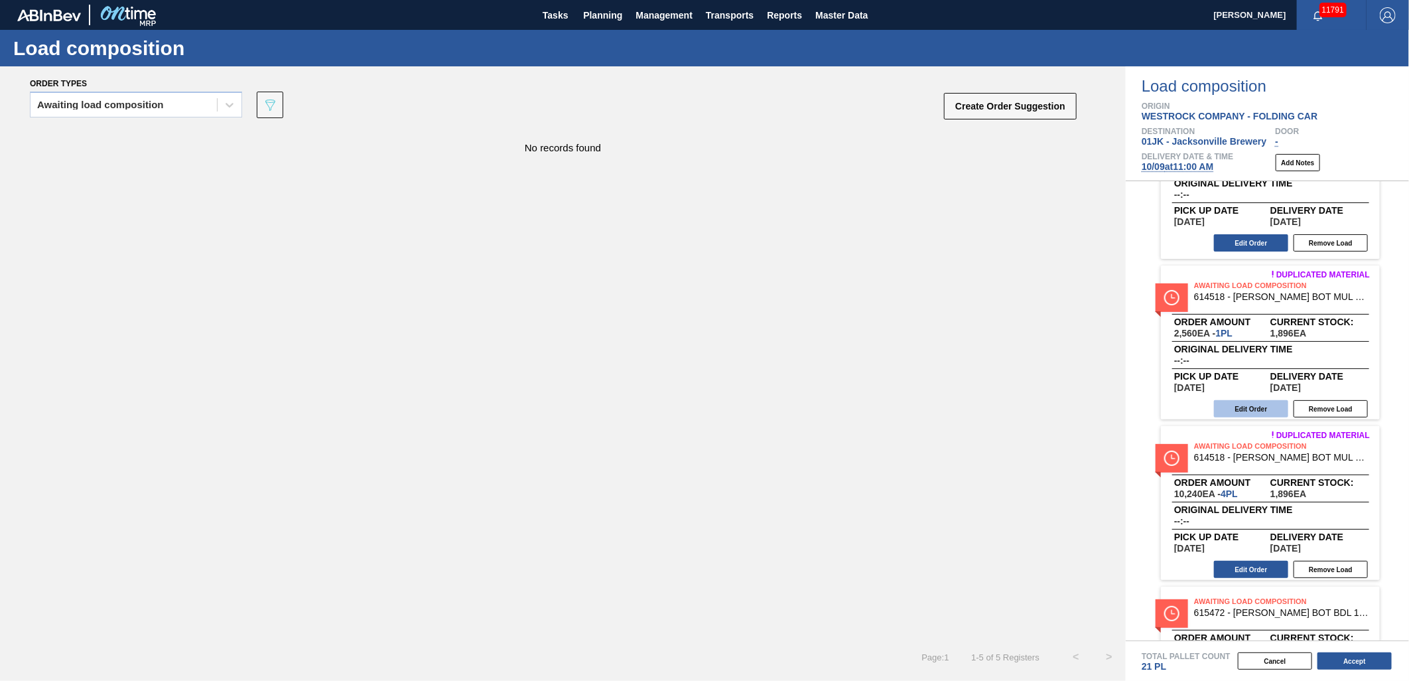
scroll to position [349, 0]
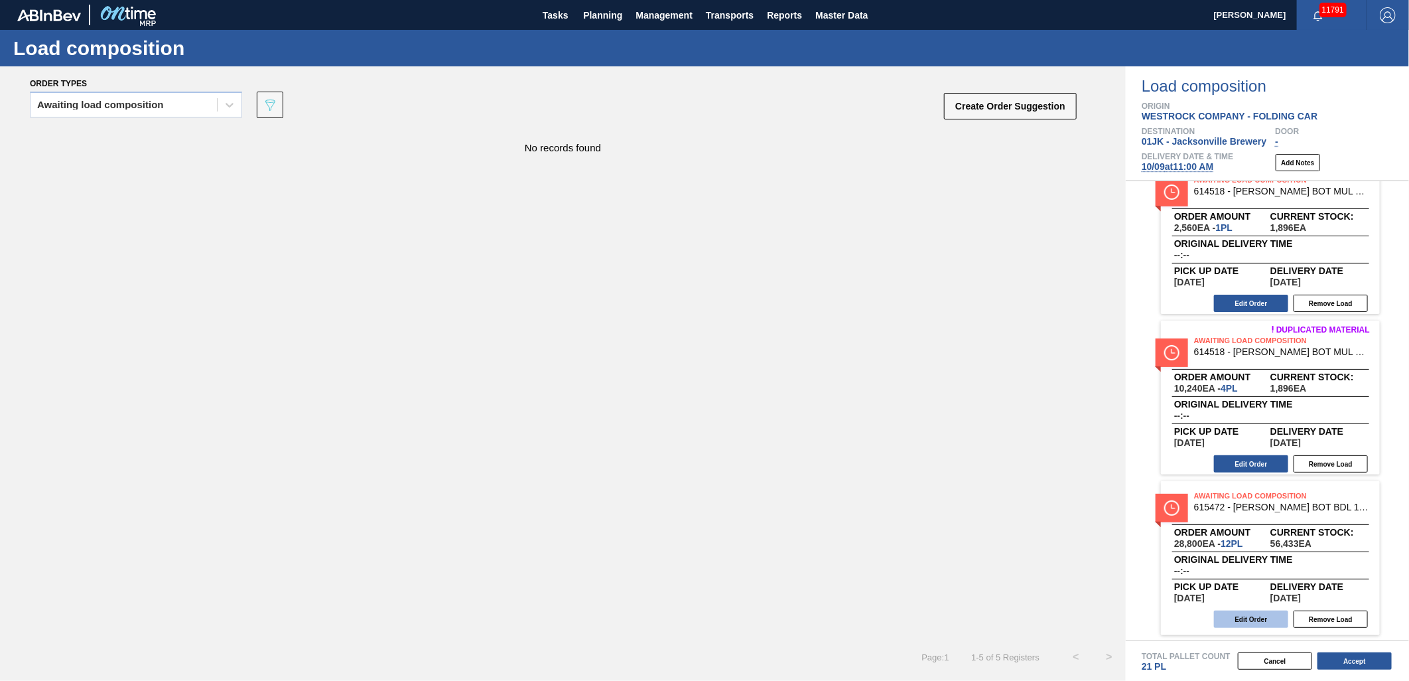
click at [1269, 610] on button "Edit Order" at bounding box center [1251, 618] width 74 height 17
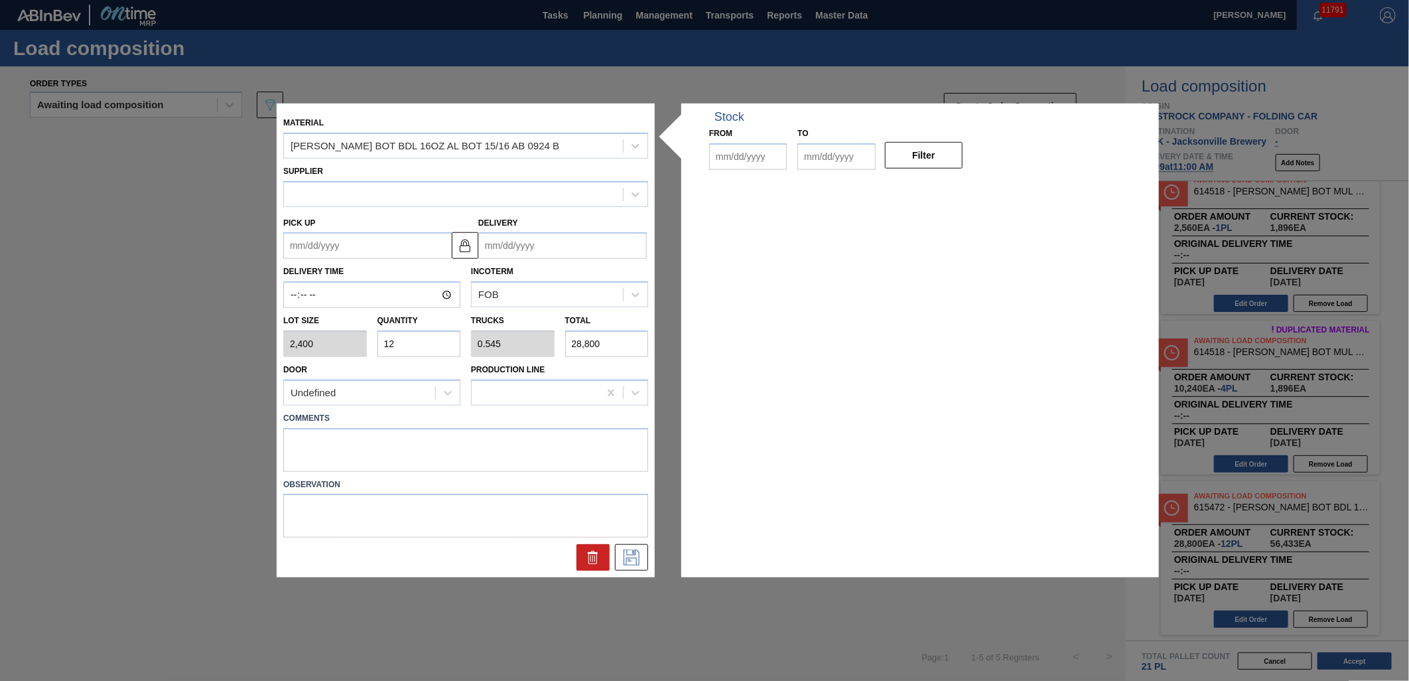
type input "2,400"
type input "12"
type input "0.545"
type input "28,800"
type up "[DATE]"
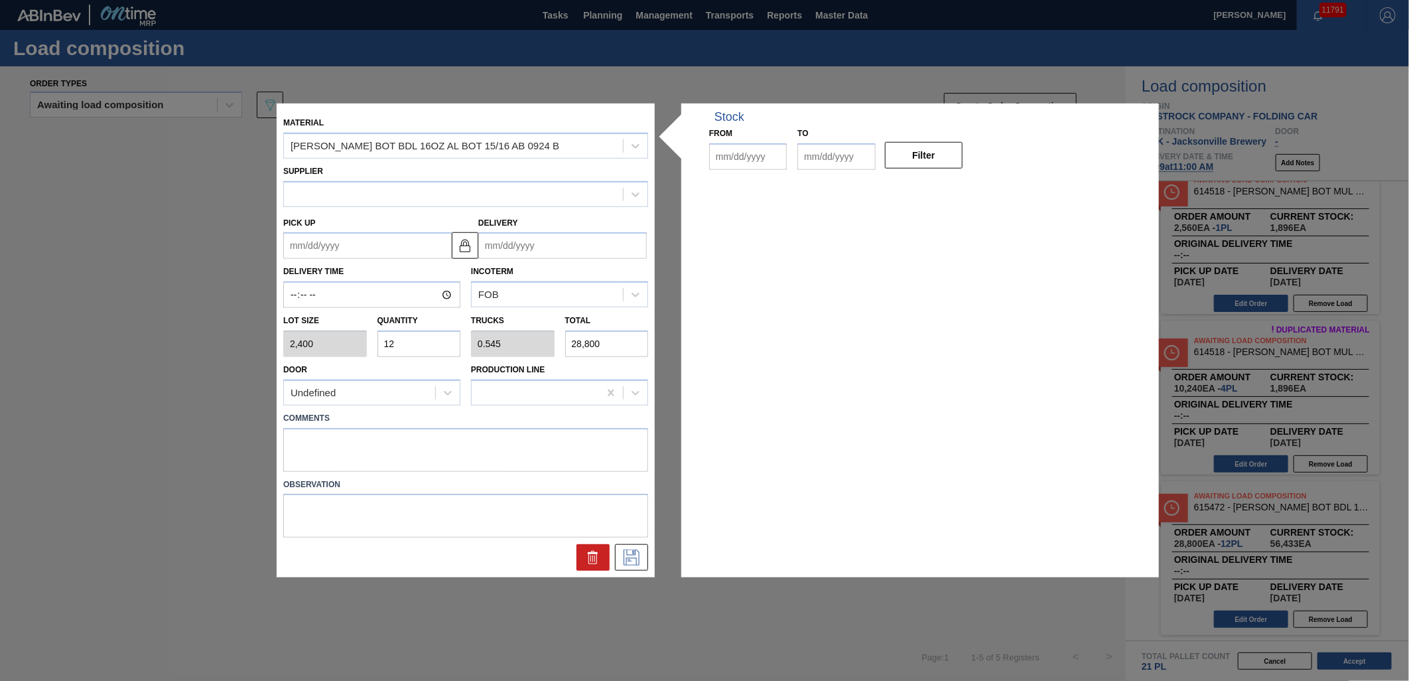
type input "[DATE]"
click at [429, 340] on input "12" at bounding box center [420, 343] width 84 height 27
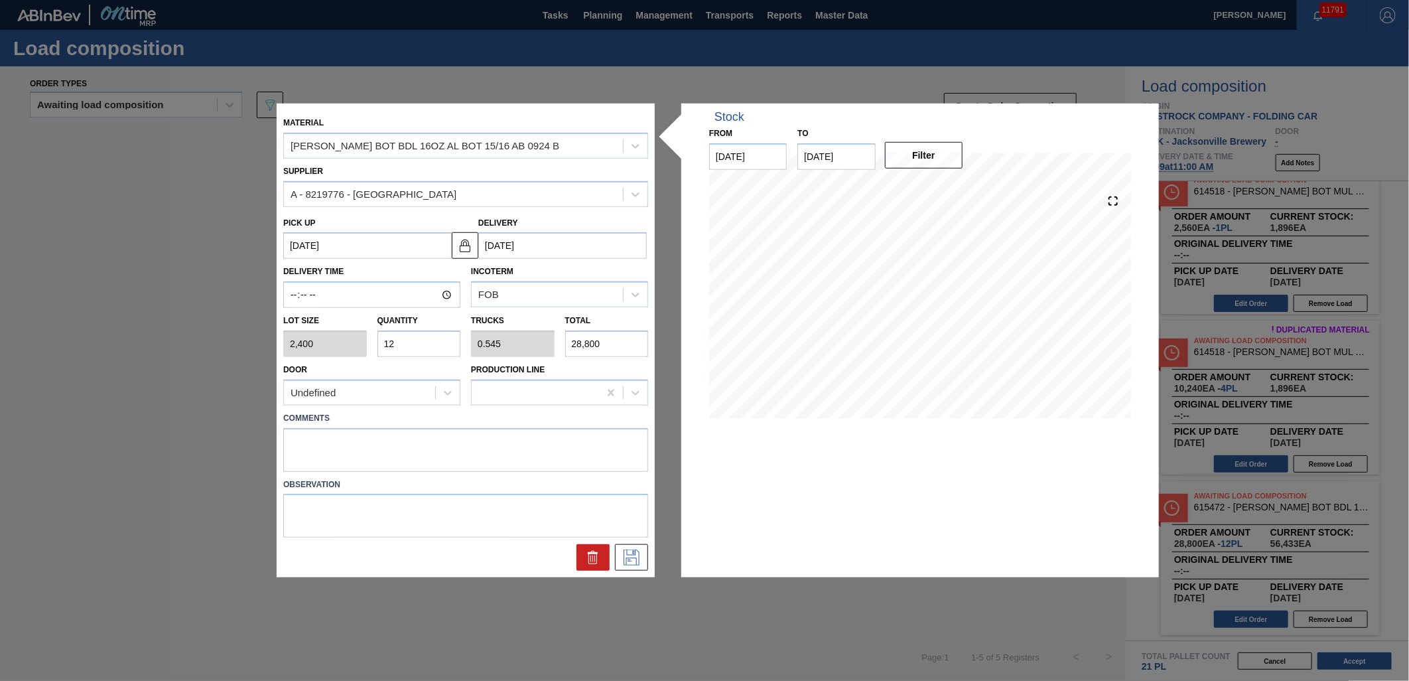
type input "1"
type input "0.045"
type input "2,400"
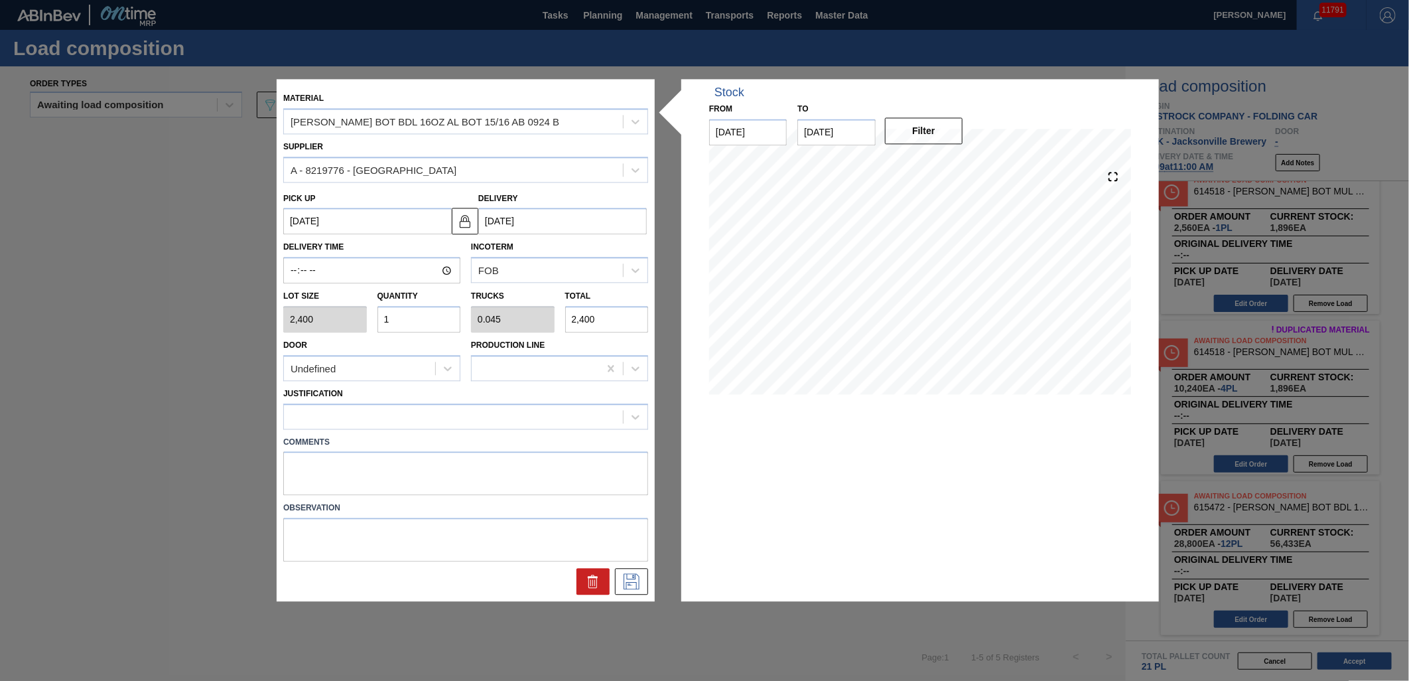
type input "15"
type input "0.682"
type input "36,000"
type input "15"
click at [426, 413] on div at bounding box center [453, 416] width 339 height 19
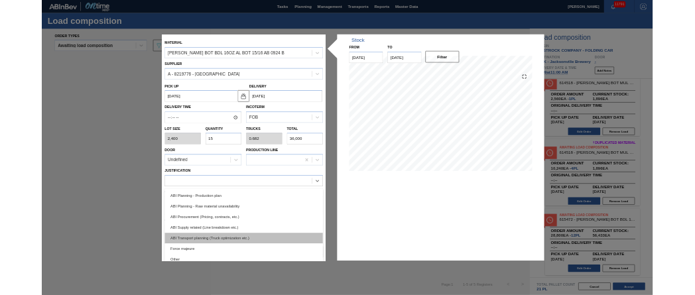
scroll to position [147, 0]
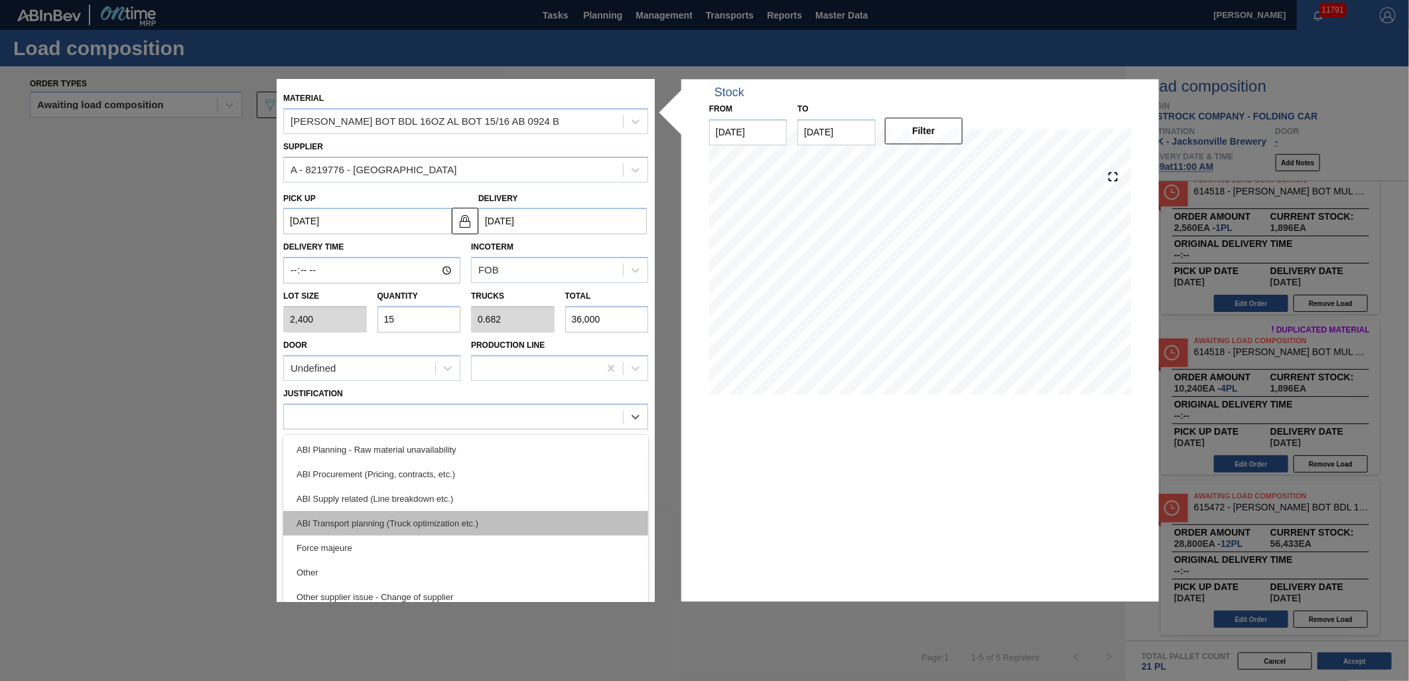
click at [557, 522] on div "ABI Transport planning (Truck optimization etc.)" at bounding box center [465, 523] width 365 height 25
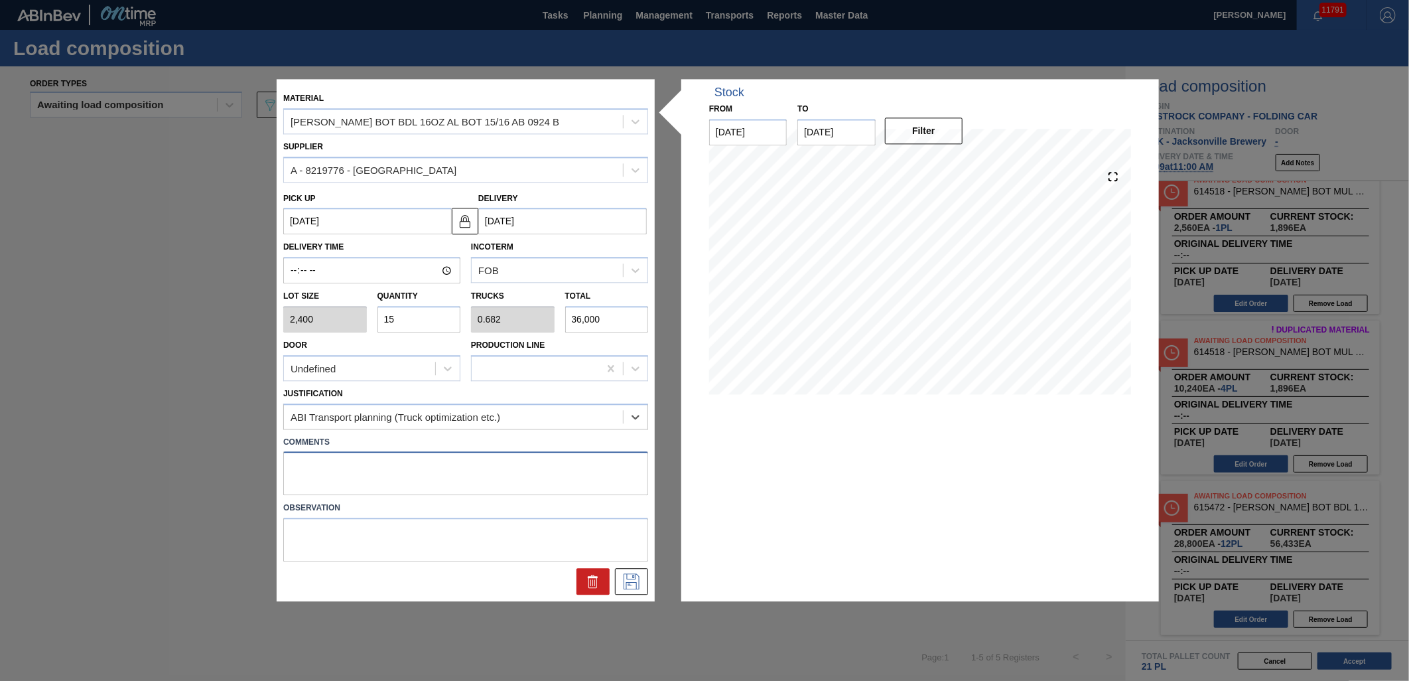
click at [534, 483] on textarea at bounding box center [465, 474] width 365 height 44
type textarea "NOSE, DROP"
click at [646, 587] on button at bounding box center [631, 582] width 33 height 27
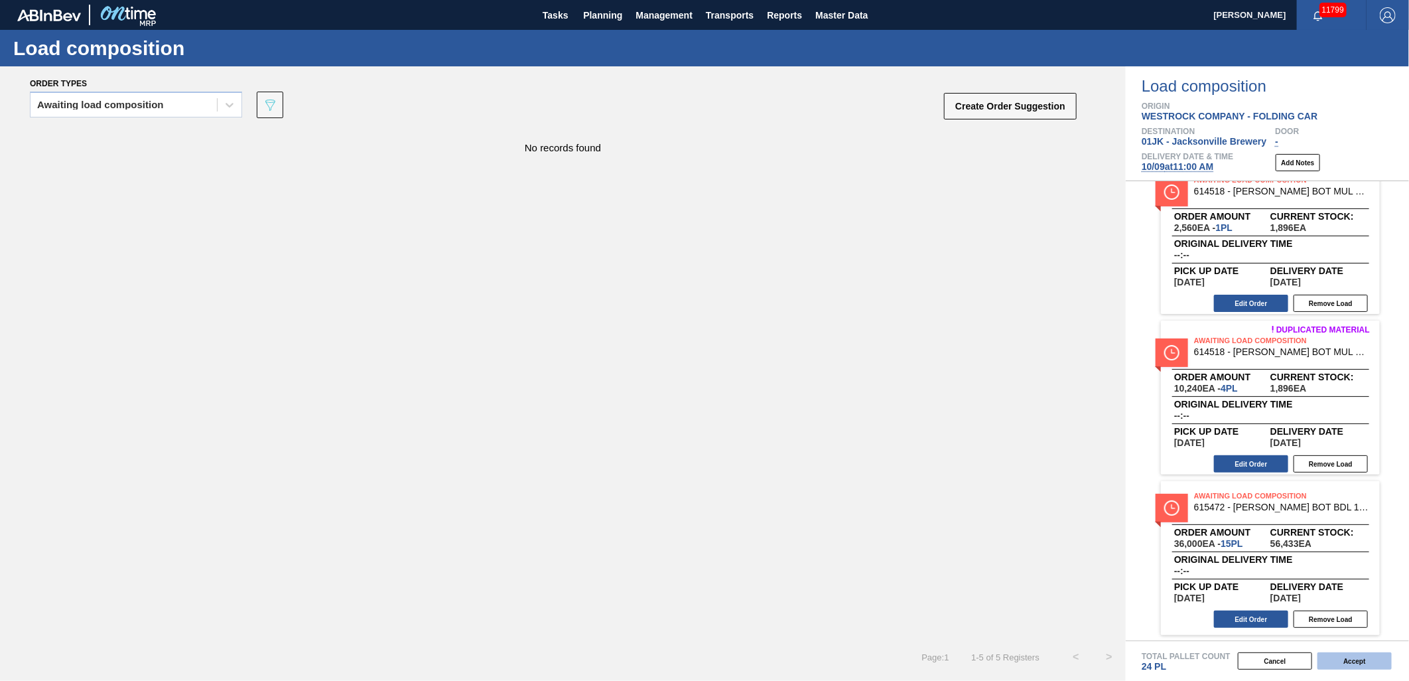
click at [1349, 661] on button "Accept" at bounding box center [1355, 660] width 74 height 17
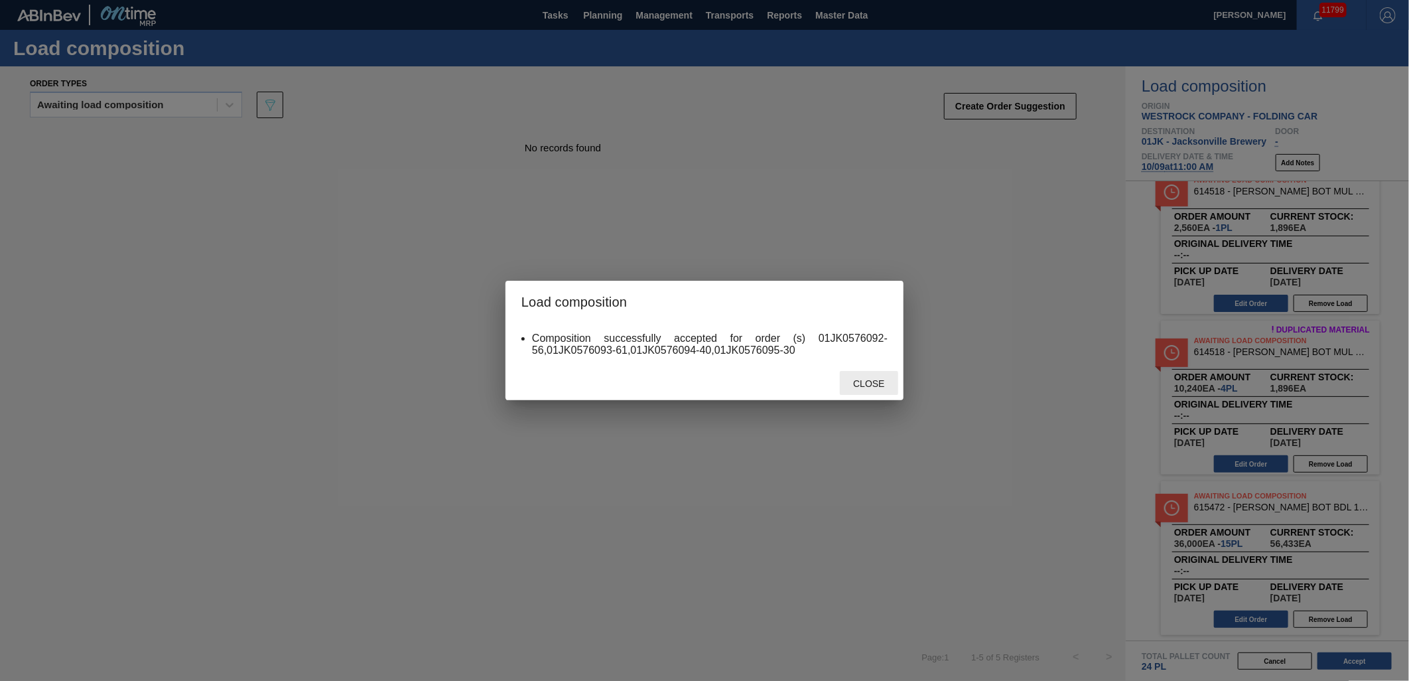
click at [889, 377] on div "Close" at bounding box center [869, 383] width 58 height 25
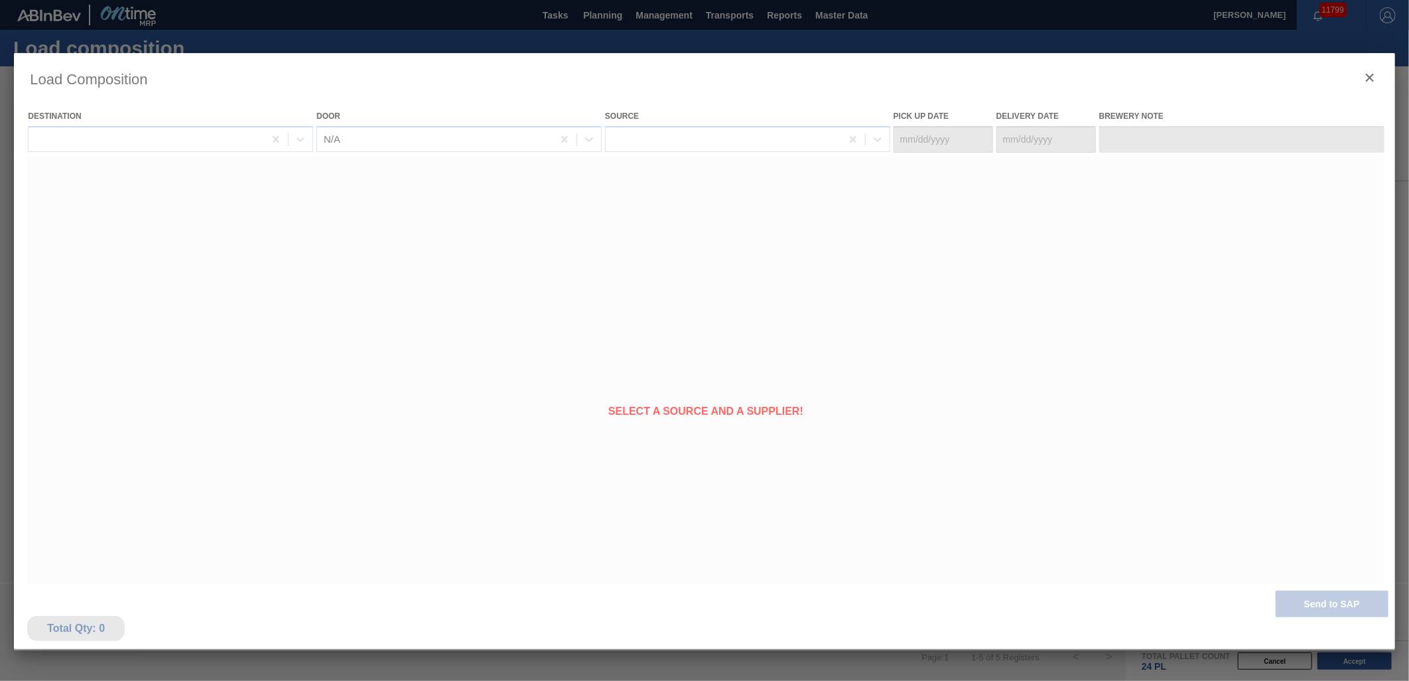
type Date "[DATE]"
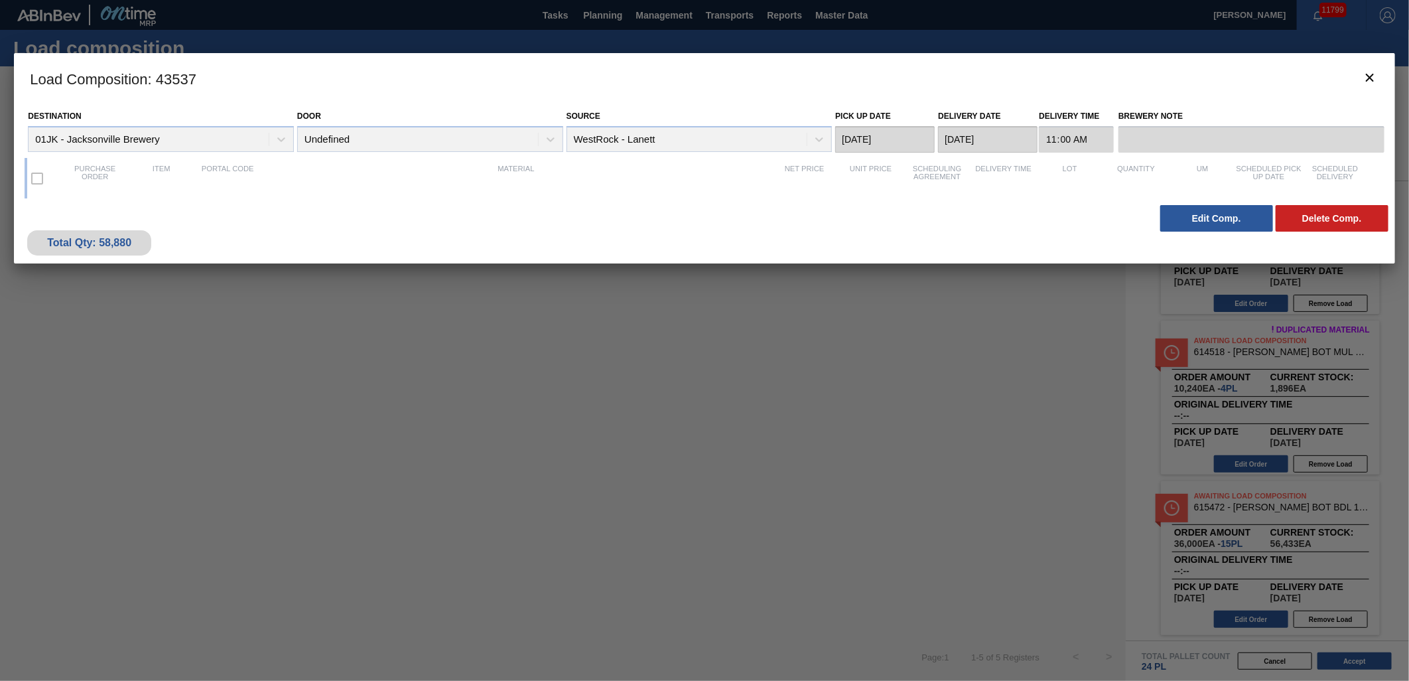
scroll to position [9, 0]
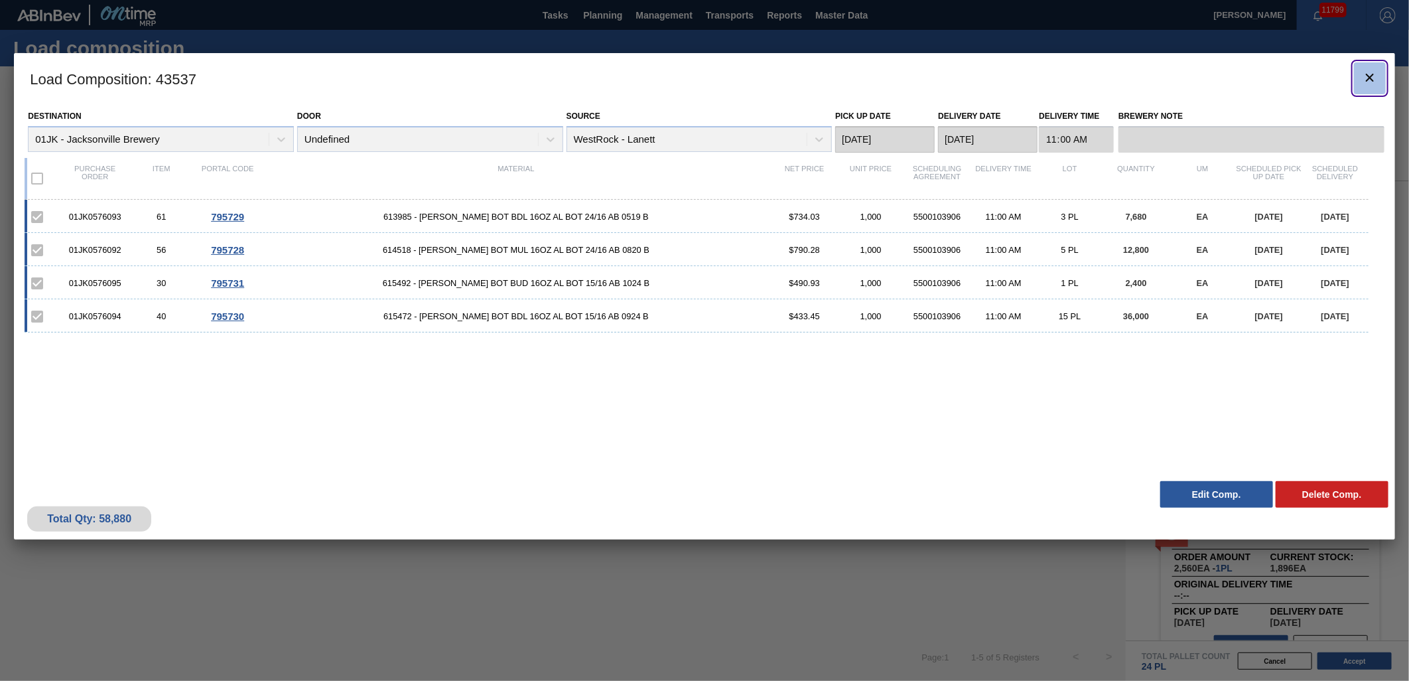
click at [1368, 81] on icon "botão de ícone" at bounding box center [1370, 78] width 16 height 16
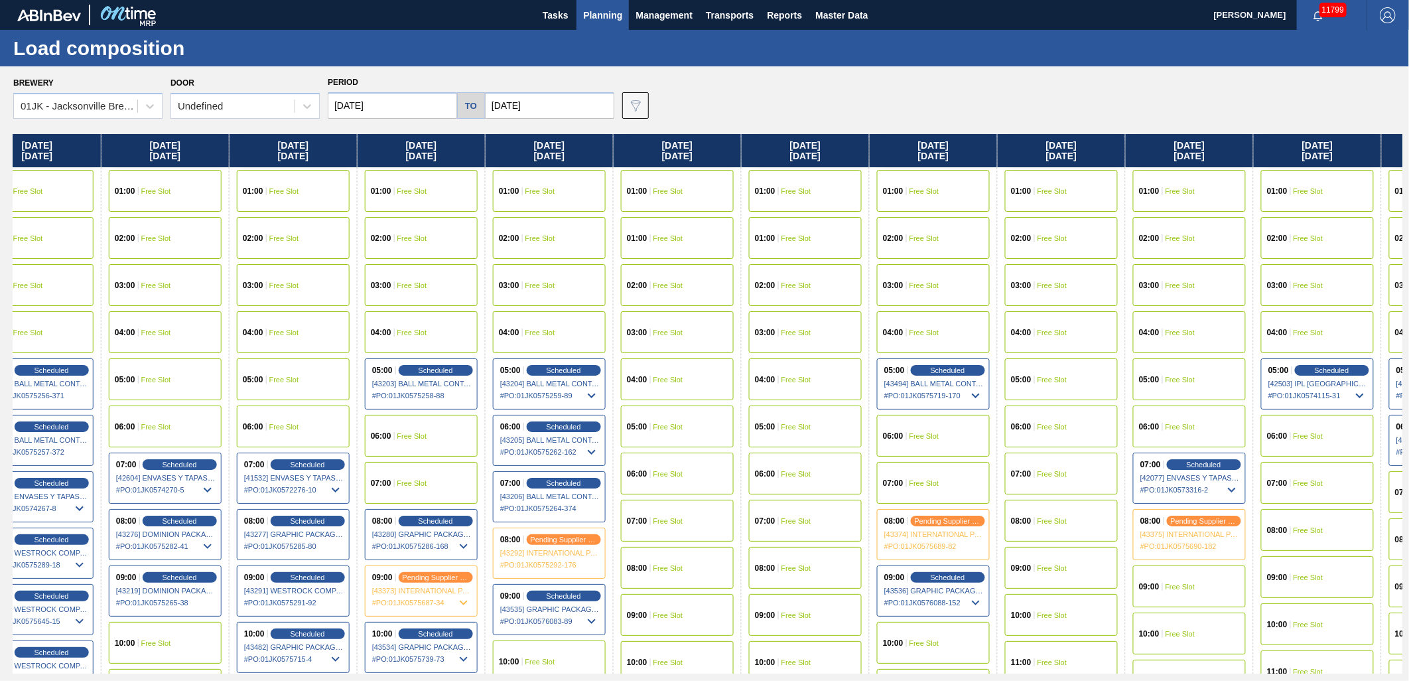
scroll to position [0, 756]
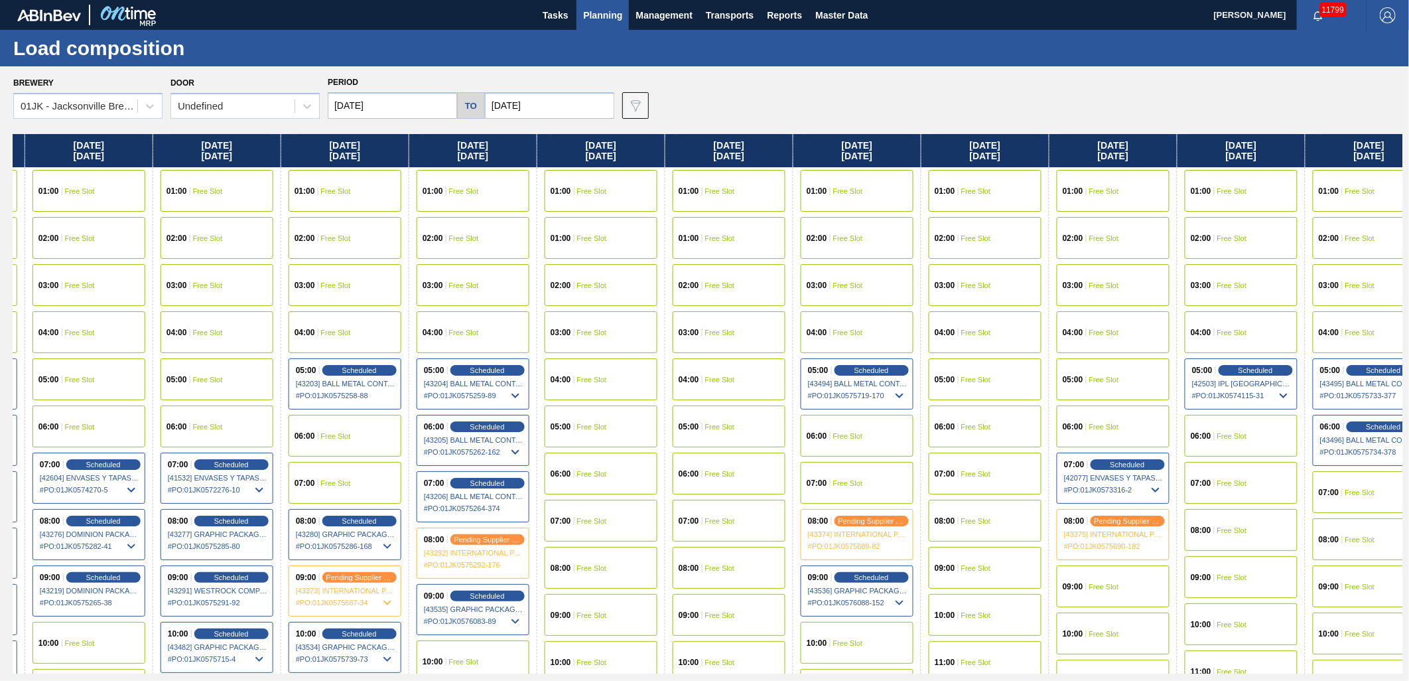
drag, startPoint x: 1294, startPoint y: 299, endPoint x: 524, endPoint y: 289, distance: 769.7
click at [524, 289] on div "Wednesday 10/01/2025 01:00 Free Slot 02:00 Free Slot 03:00 Free Slot 04:00 Free…" at bounding box center [707, 403] width 1389 height 539
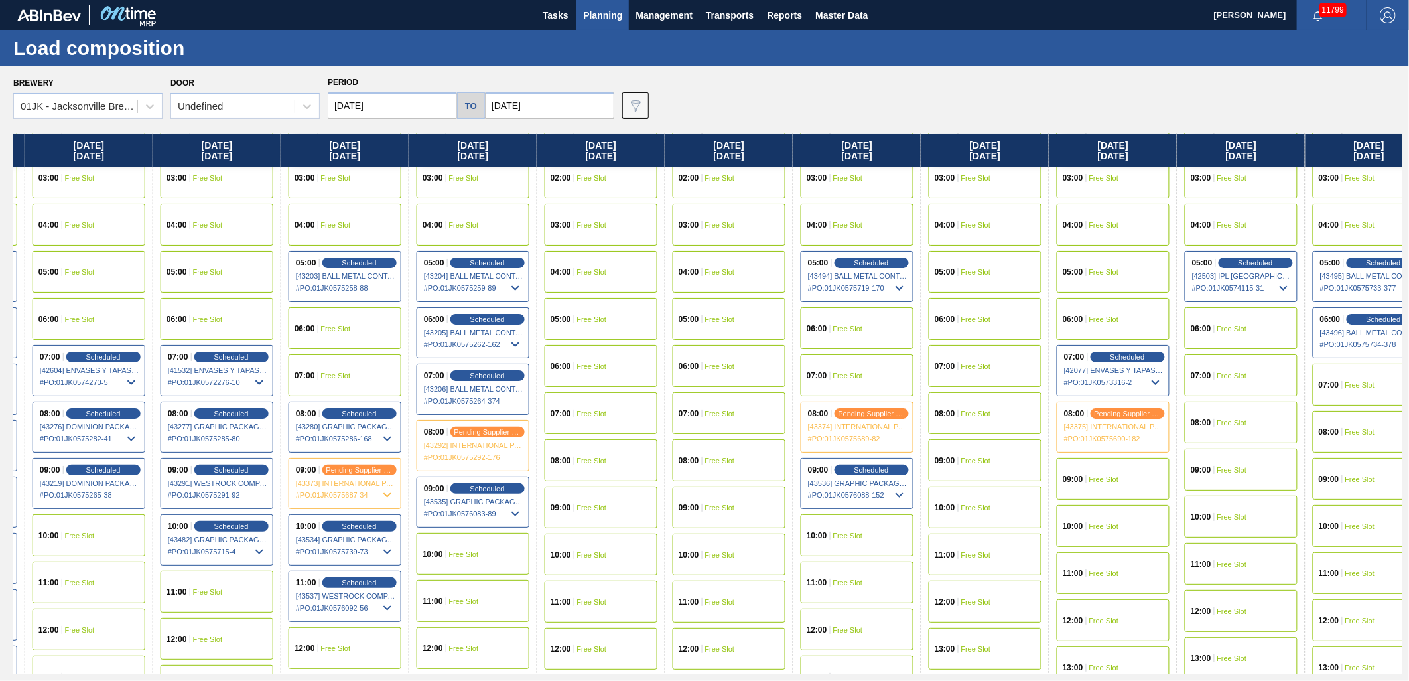
scroll to position [147, 756]
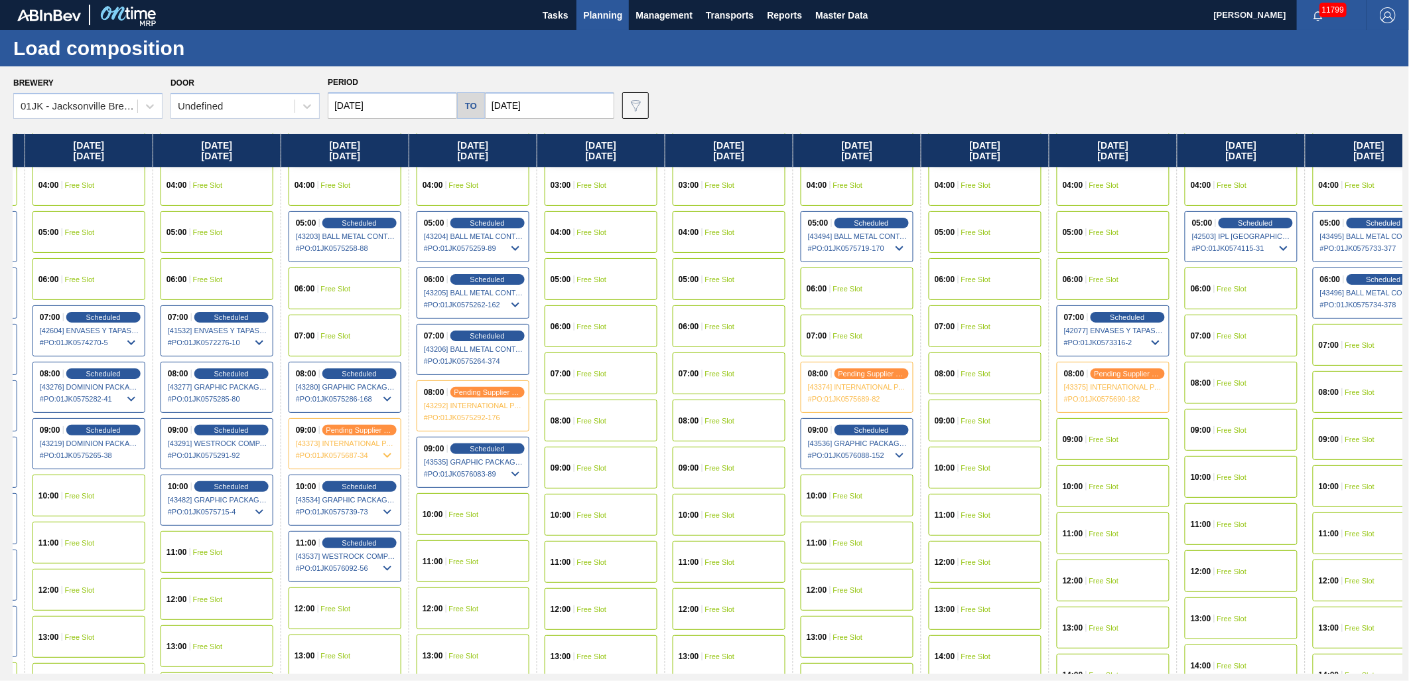
click at [1064, 431] on div "09:00 Free Slot" at bounding box center [1113, 439] width 113 height 42
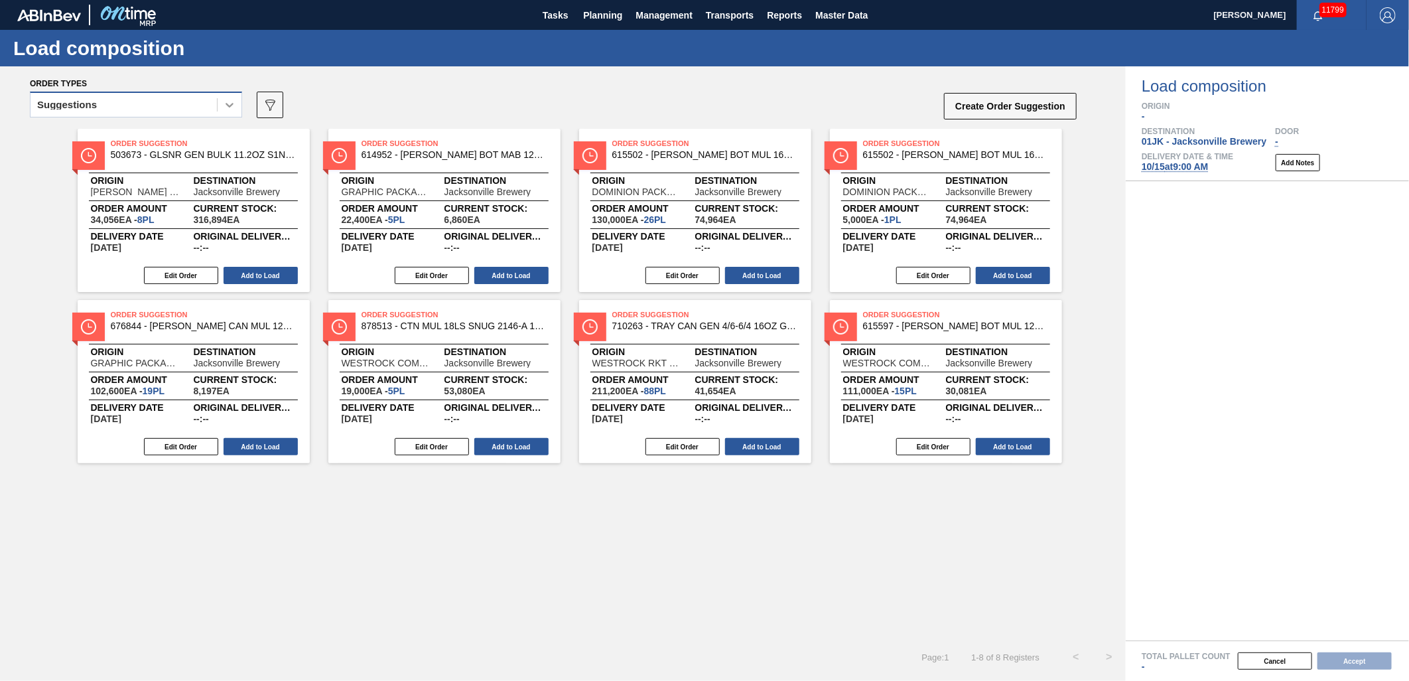
click at [222, 109] on div at bounding box center [230, 105] width 24 height 24
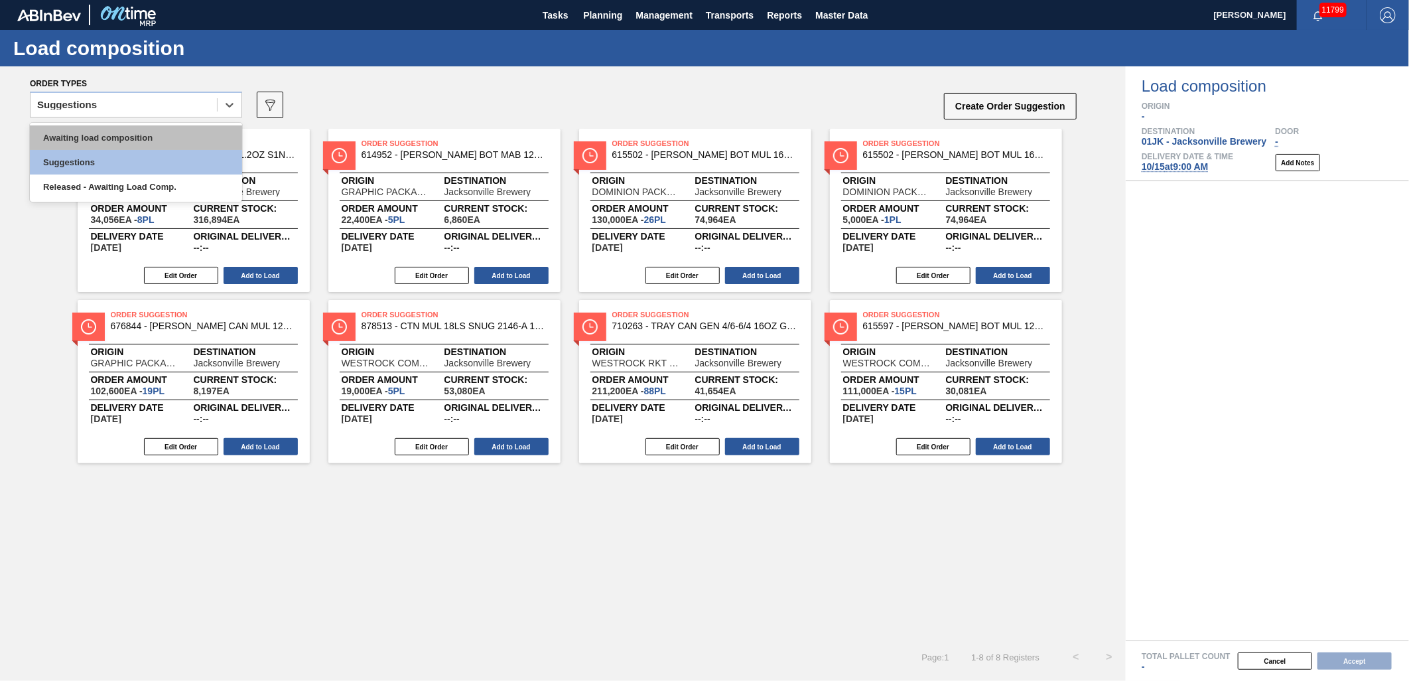
click at [201, 126] on div "Awaiting load composition" at bounding box center [136, 137] width 212 height 25
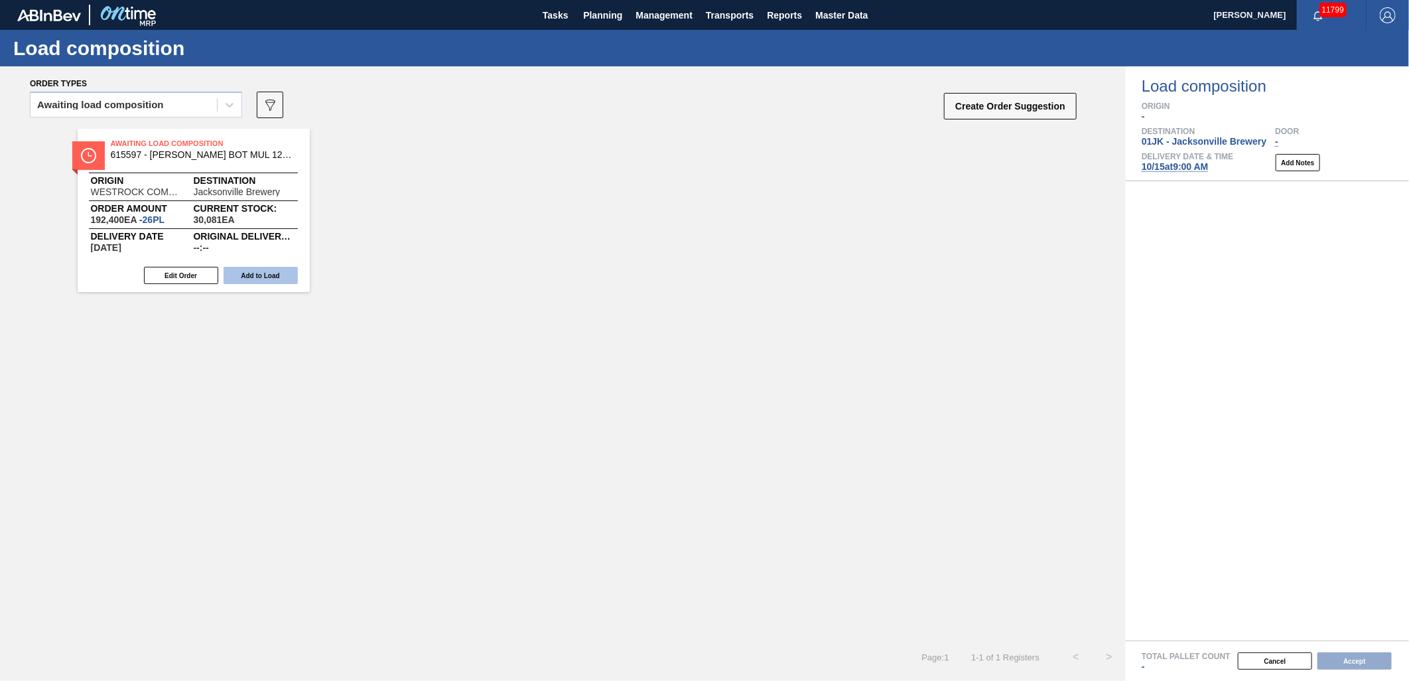
click at [277, 279] on button "Add to Load" at bounding box center [261, 275] width 74 height 17
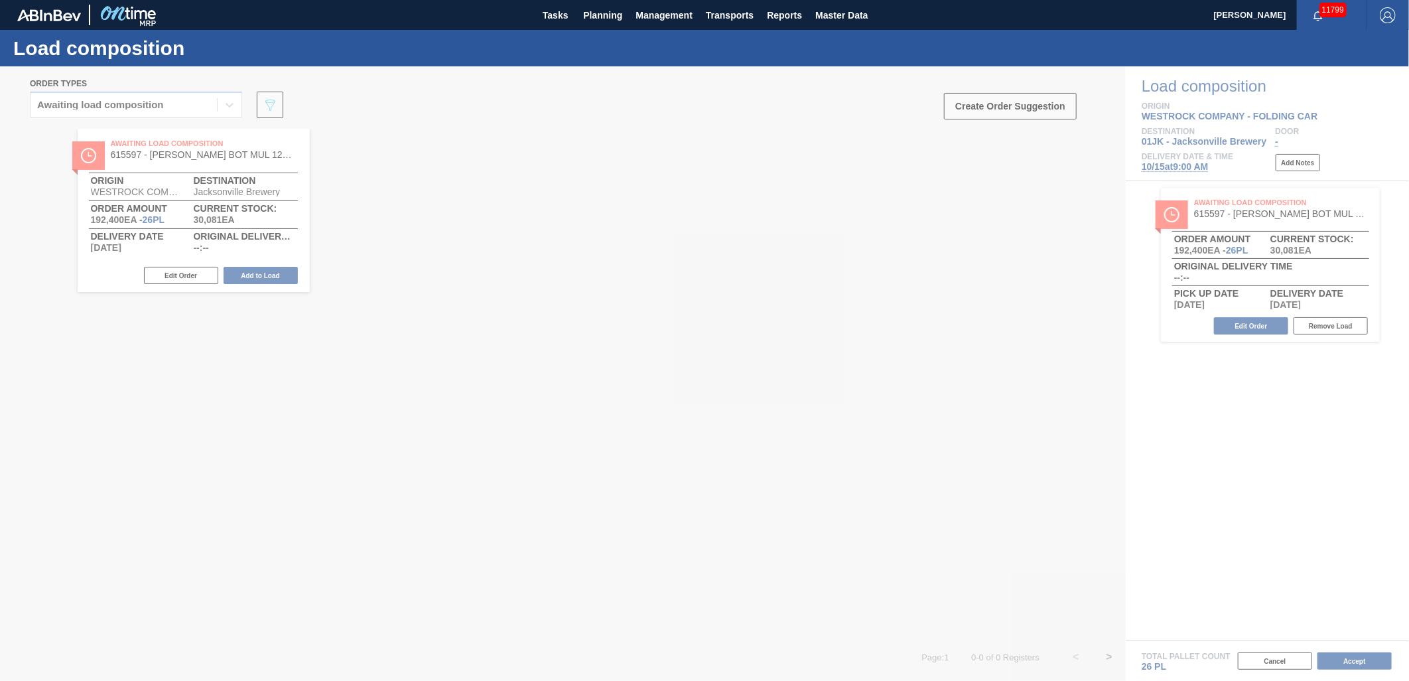
click at [1252, 332] on div at bounding box center [704, 373] width 1409 height 614
click at [1252, 328] on div at bounding box center [704, 373] width 1409 height 614
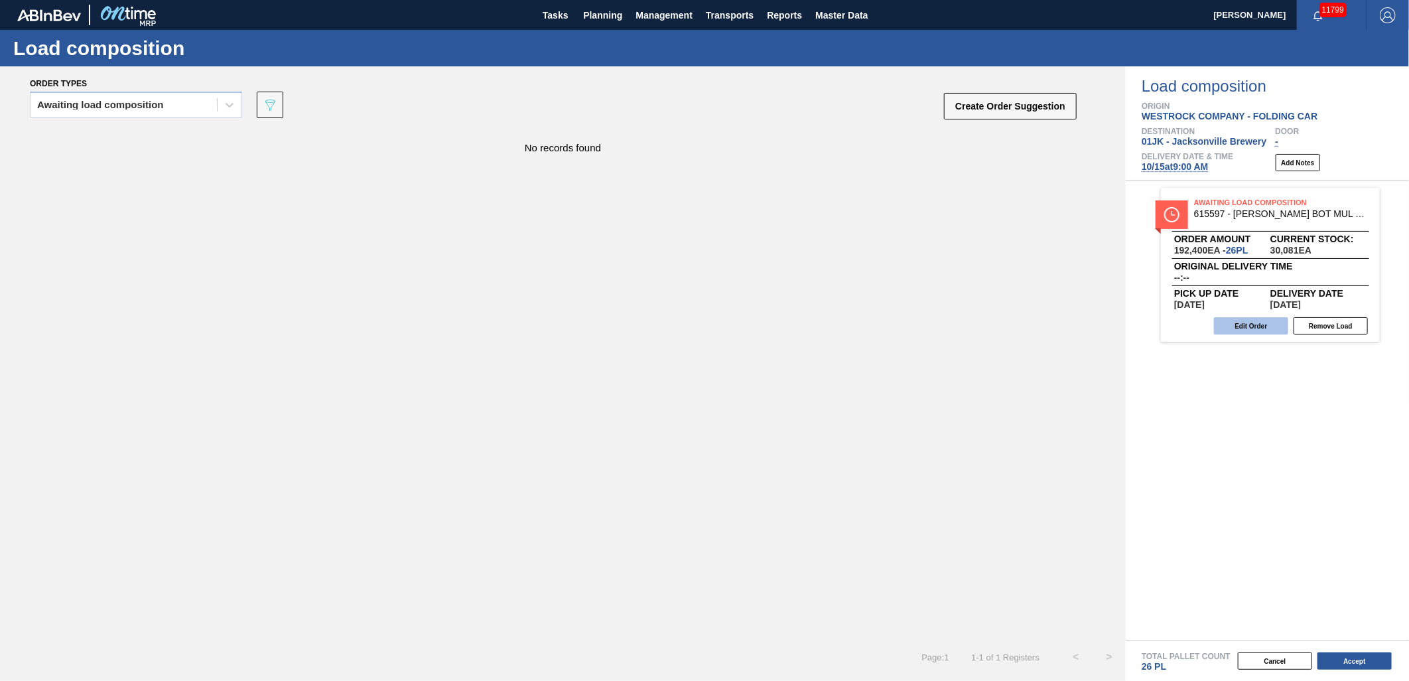
click at [1241, 328] on button "Edit Order" at bounding box center [1251, 325] width 74 height 17
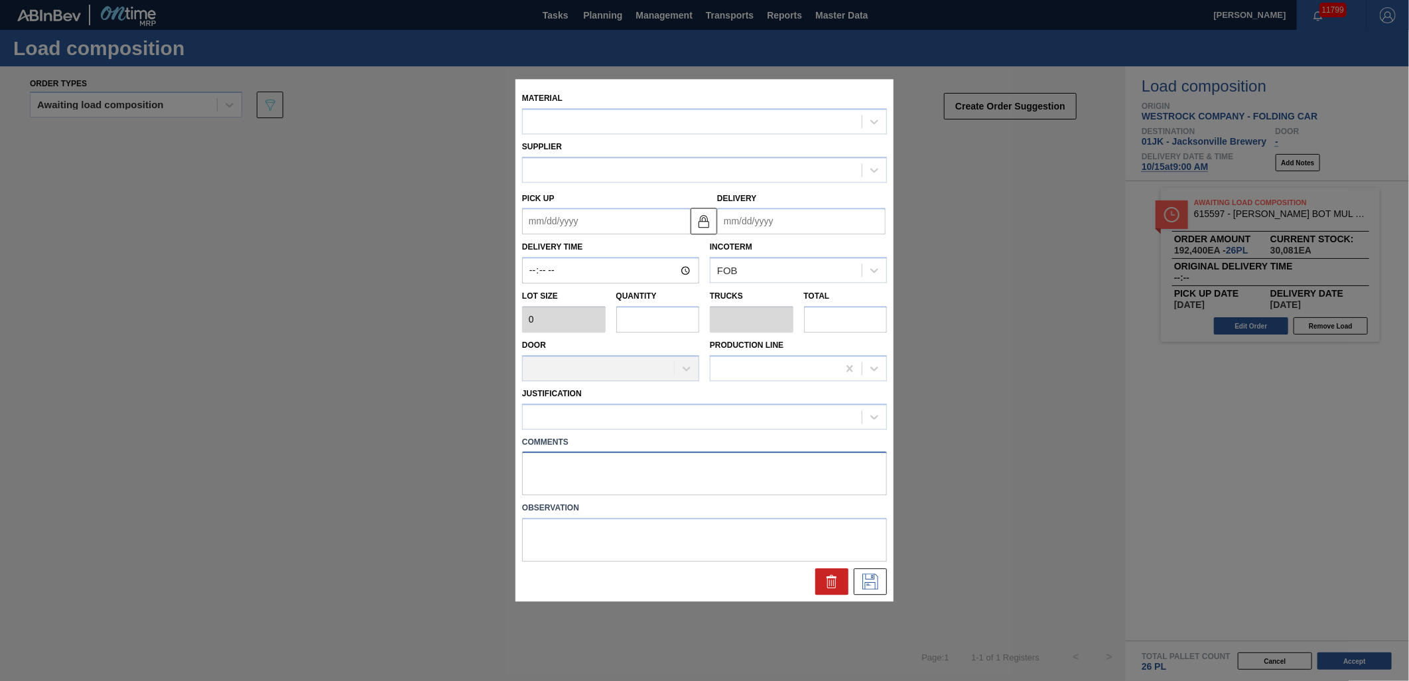
click at [606, 466] on textarea at bounding box center [704, 474] width 365 height 44
type textarea "DROP"
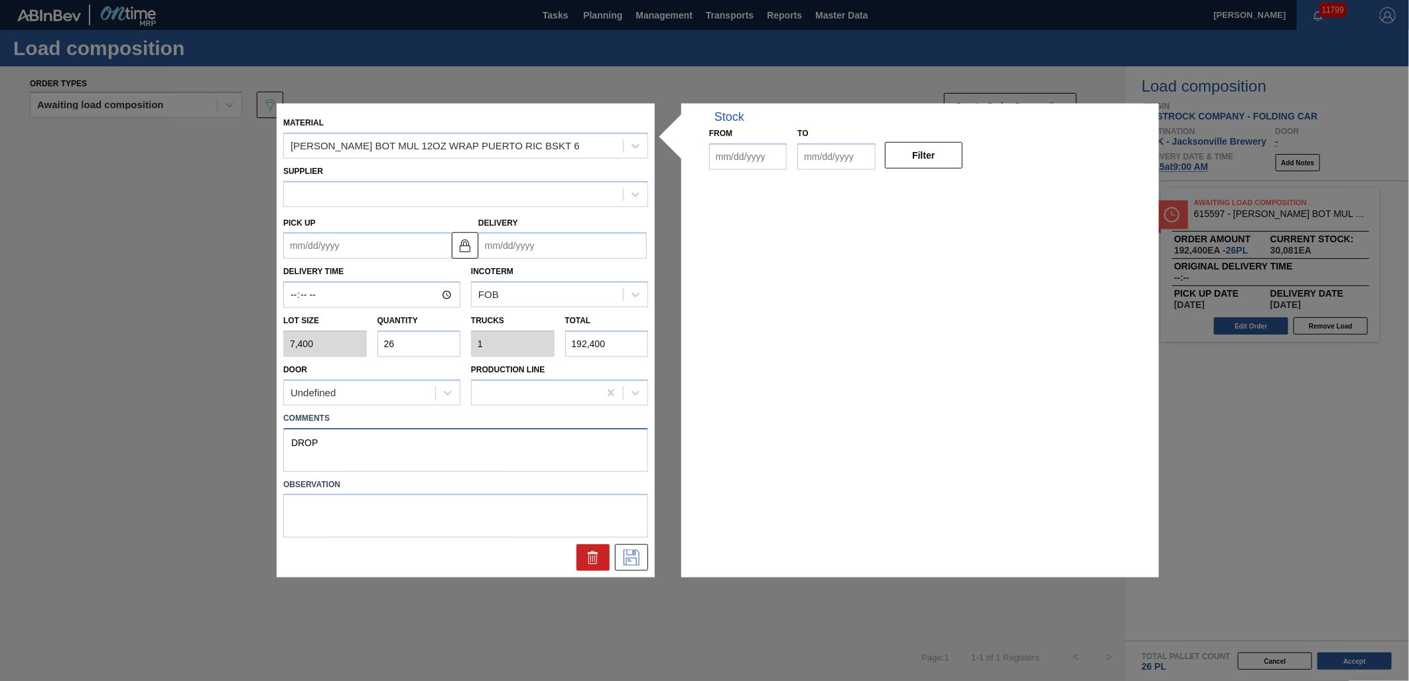
type input "7,400"
type input "26"
type input "1"
type input "192,400"
type up "[DATE]"
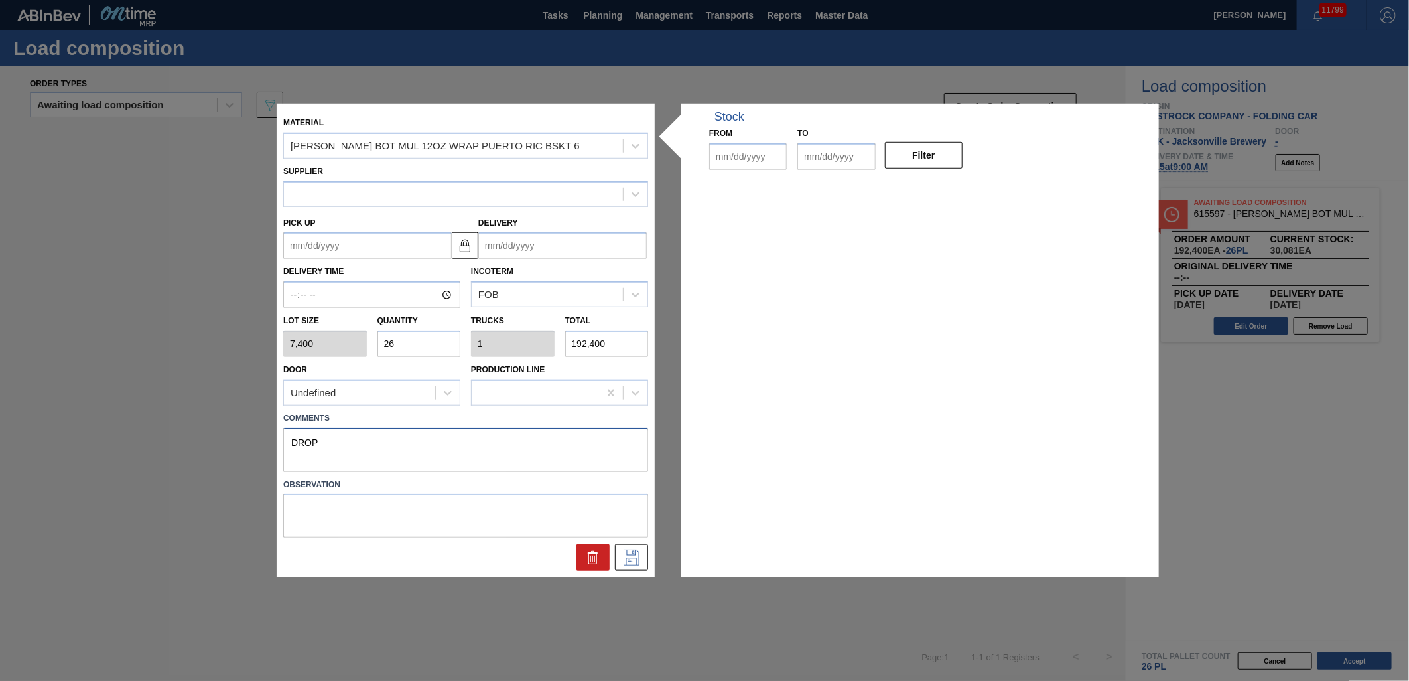
type input "[DATE]"
type textarea "DROP"
click at [624, 565] on icon at bounding box center [631, 557] width 21 height 16
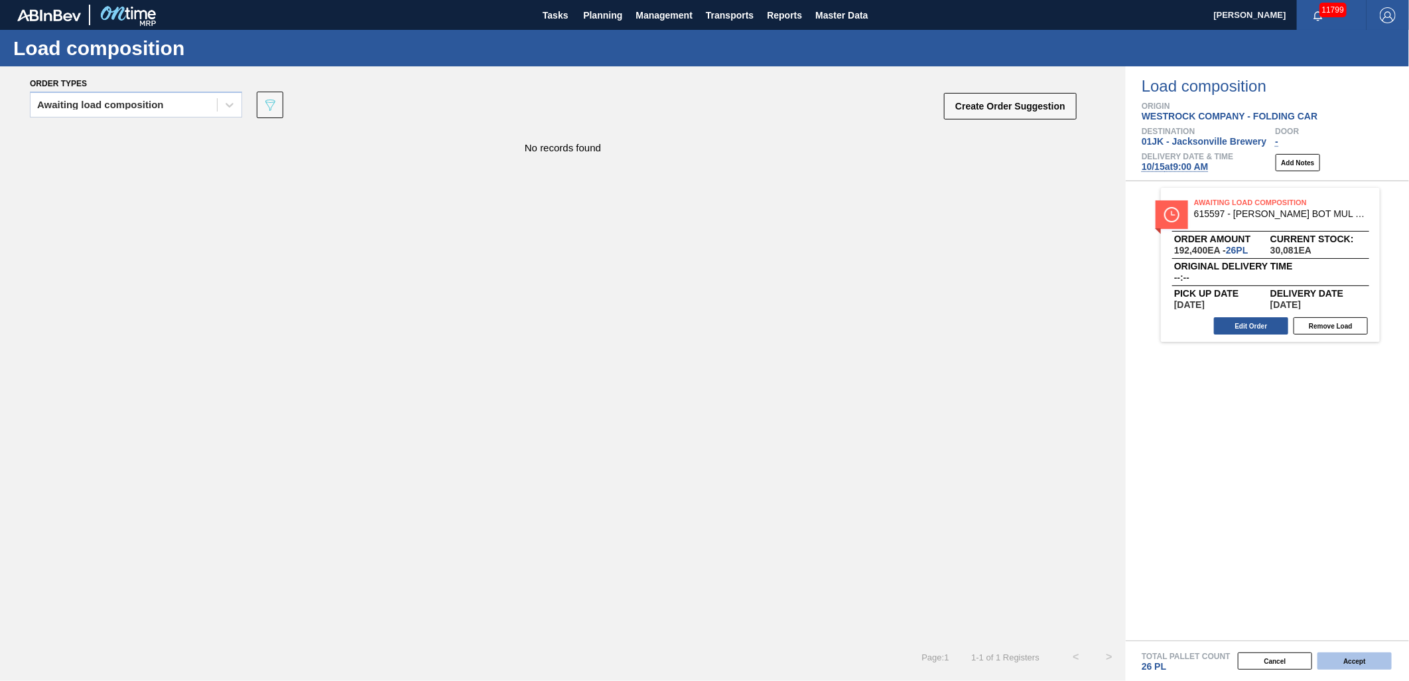
click at [1377, 657] on button "Accept" at bounding box center [1355, 660] width 74 height 17
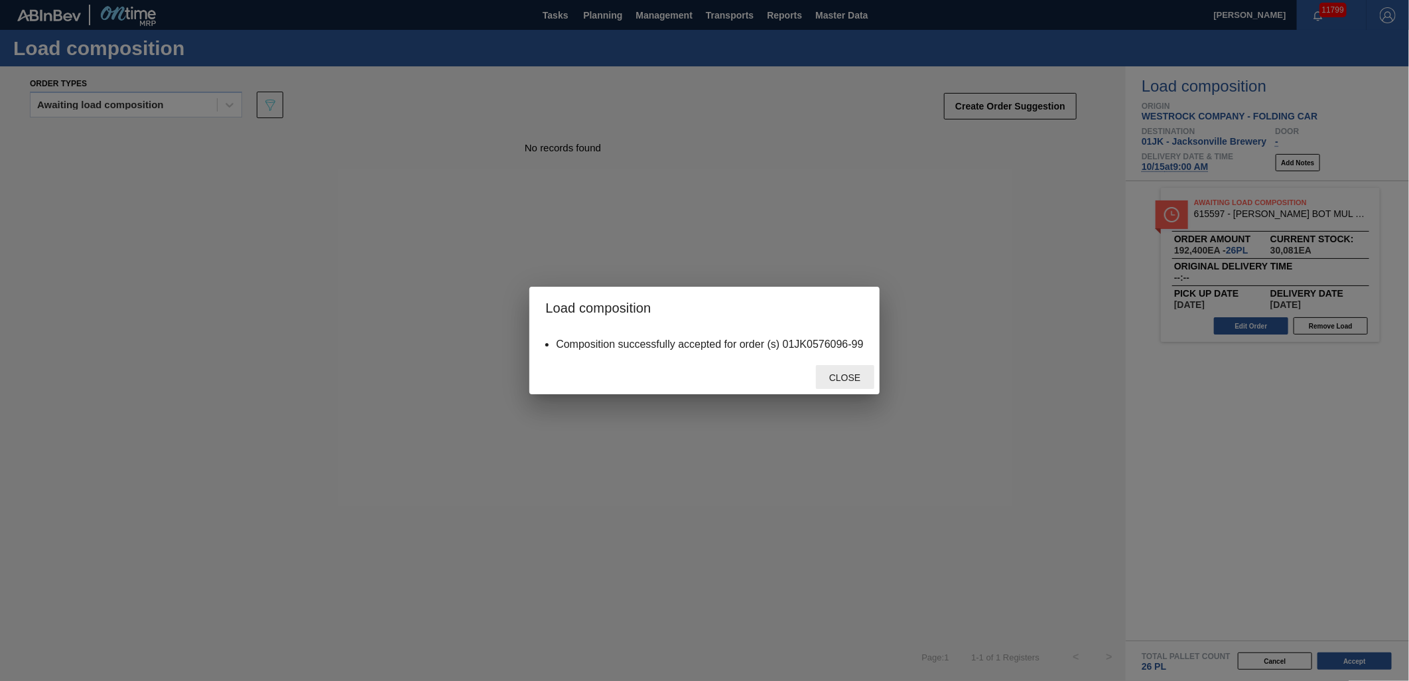
click at [835, 374] on span "Close" at bounding box center [845, 377] width 52 height 11
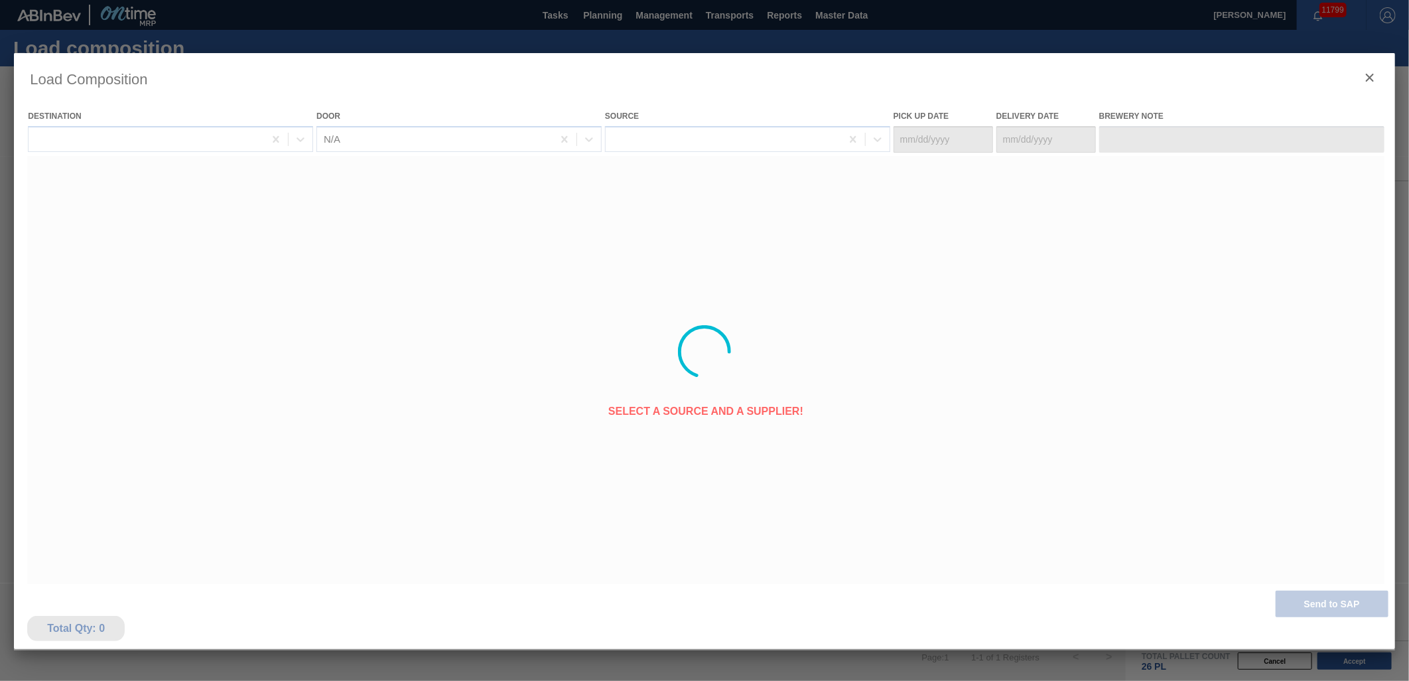
type Date "[DATE]"
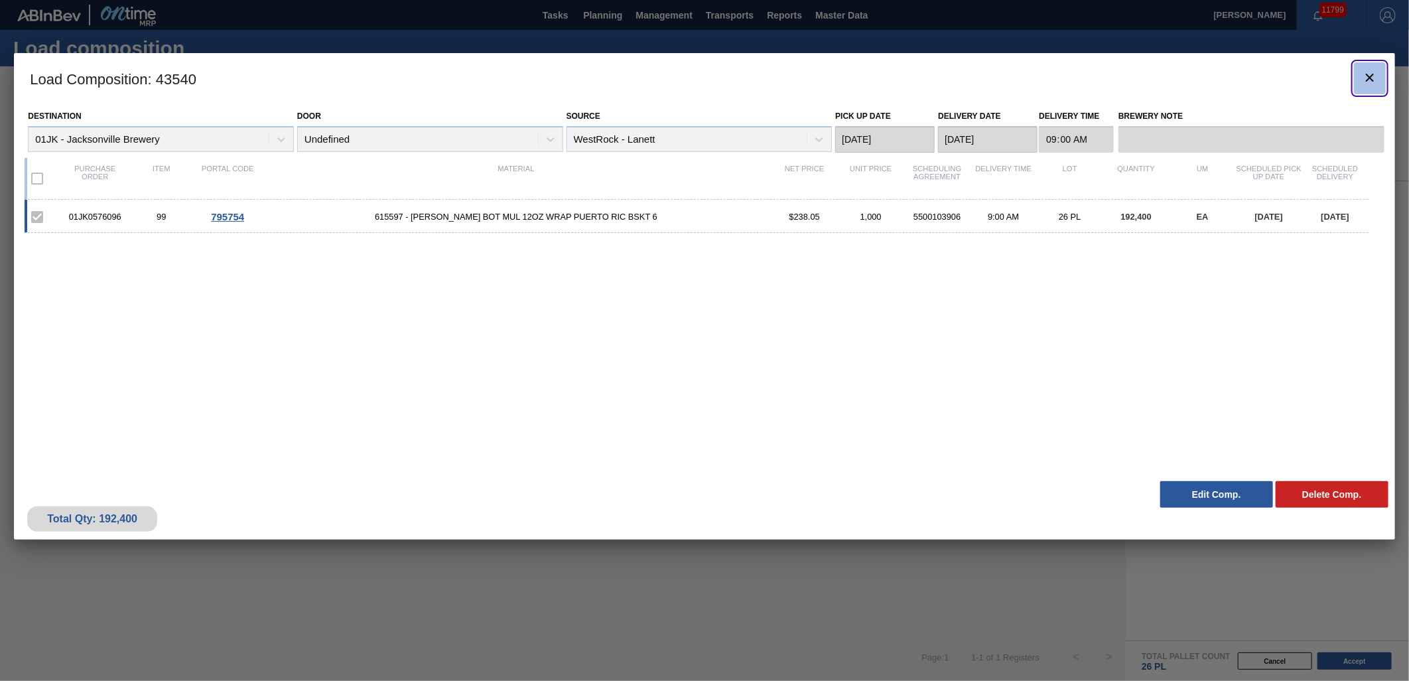
click at [1363, 84] on icon "botão de ícone" at bounding box center [1370, 78] width 16 height 16
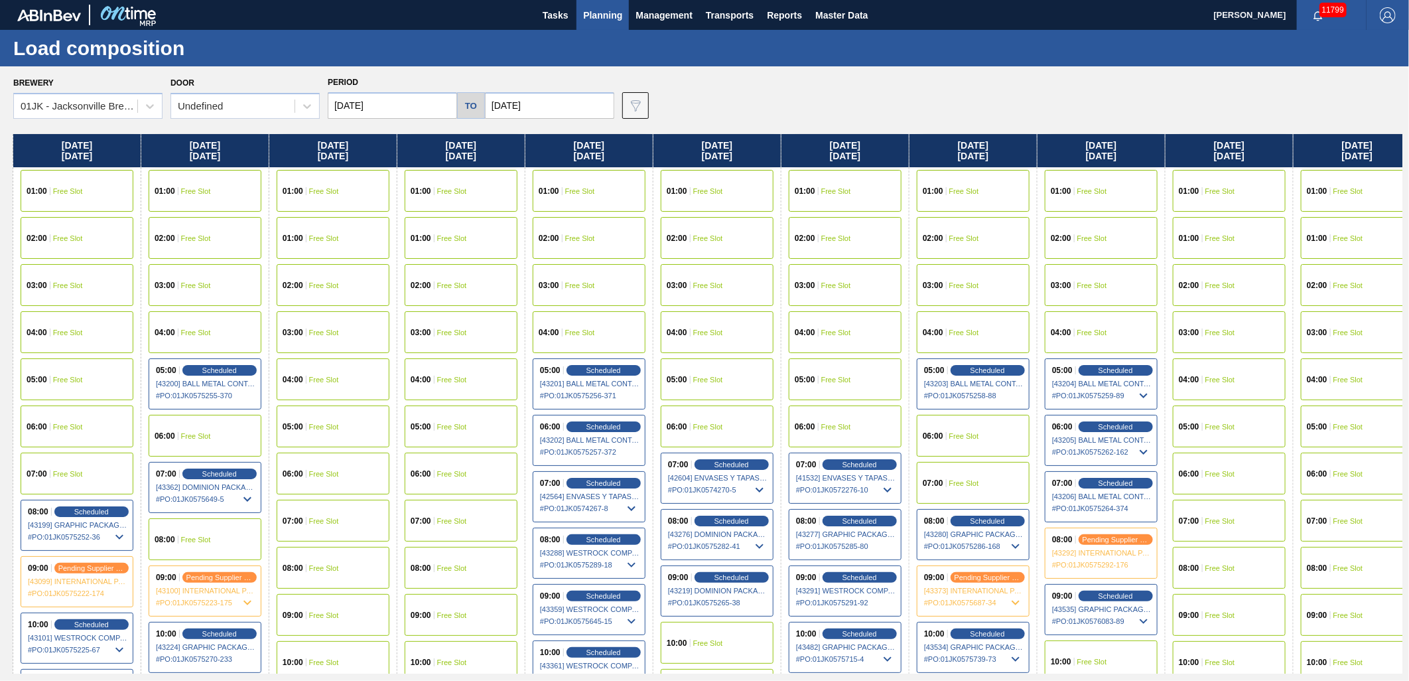
scroll to position [0, 292]
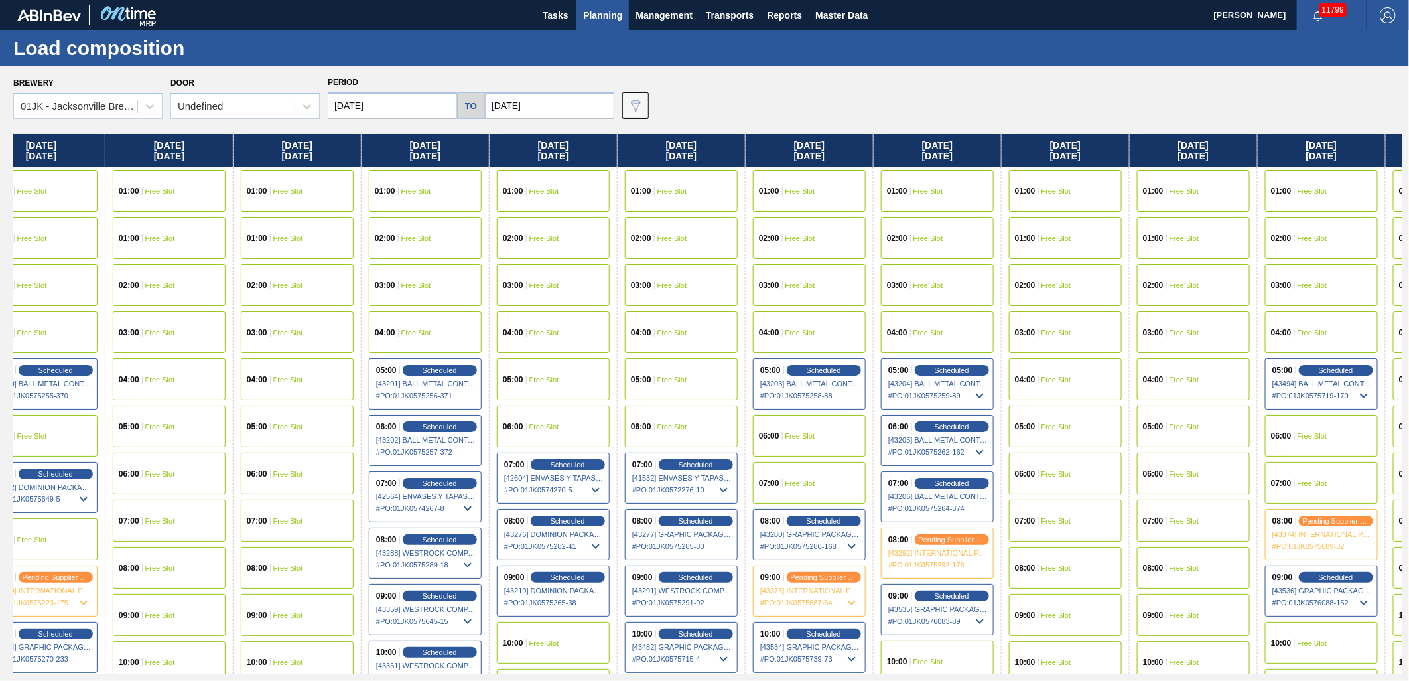
drag, startPoint x: 1118, startPoint y: 472, endPoint x: 821, endPoint y: 480, distance: 297.4
click at [821, 480] on div "Wednesday 10/01/2025 01:00 Free Slot 02:00 Free Slot 03:00 Free Slot 04:00 Free…" at bounding box center [707, 403] width 1389 height 539
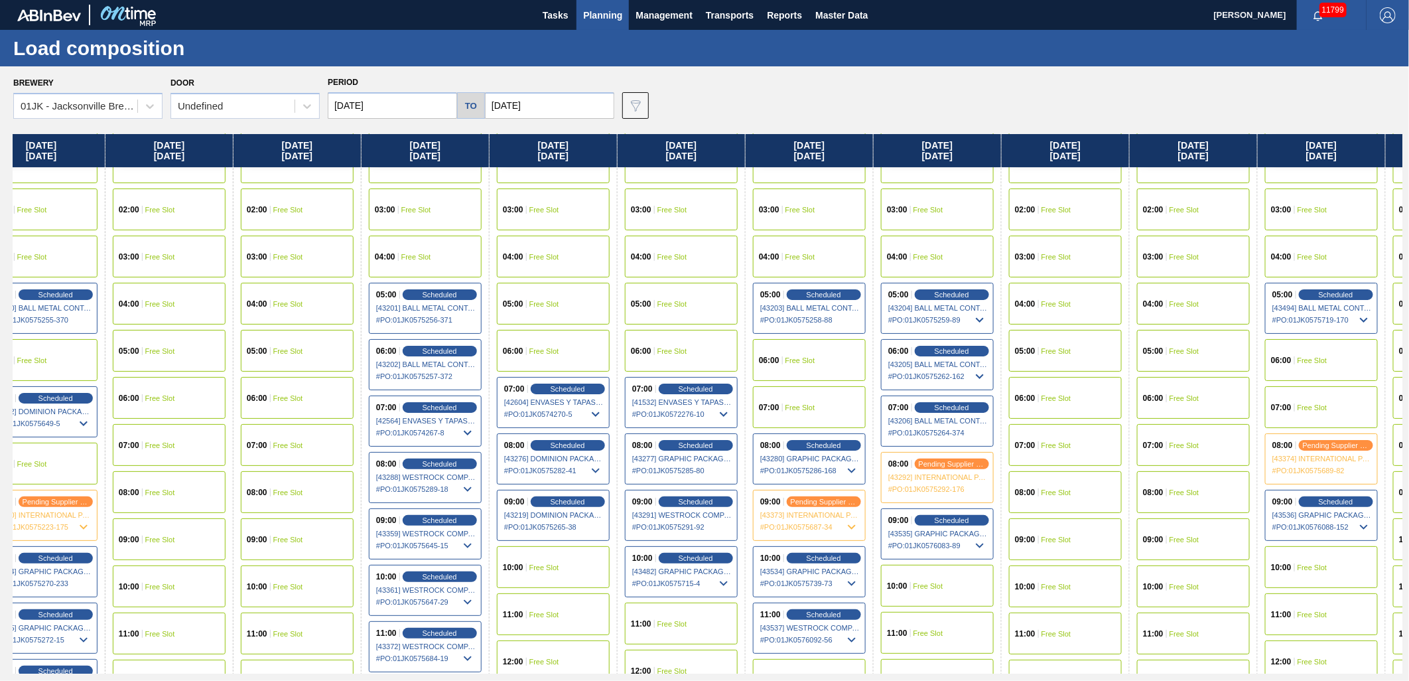
scroll to position [147, 292]
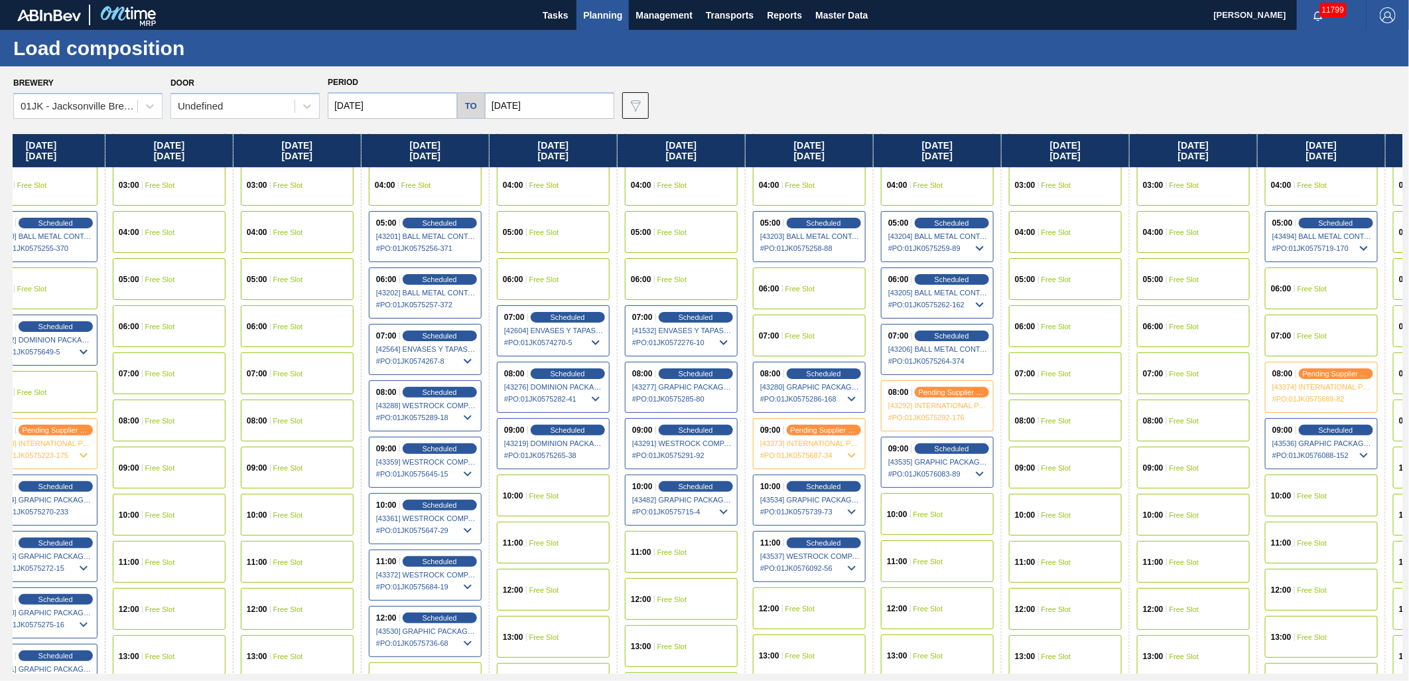
click at [912, 507] on div "10:00 Free Slot" at bounding box center [937, 514] width 113 height 42
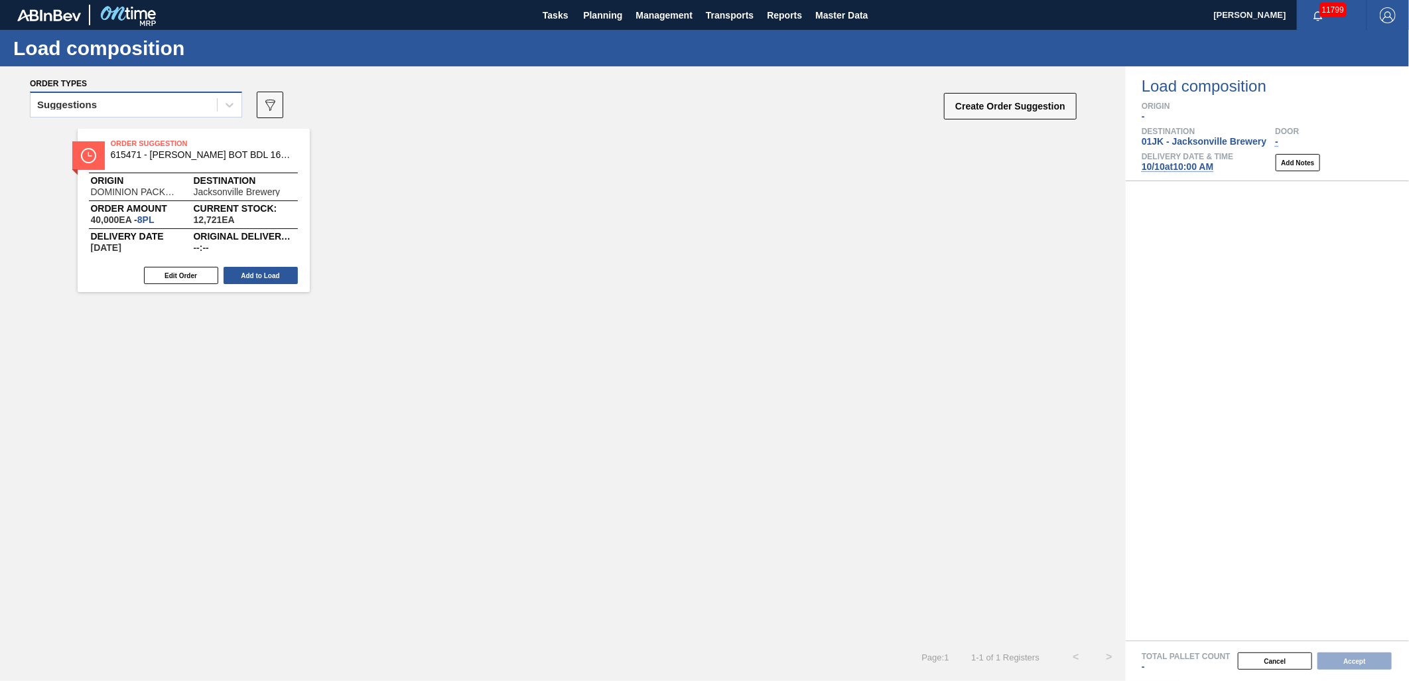
click at [190, 109] on div "Suggestions" at bounding box center [124, 105] width 186 height 19
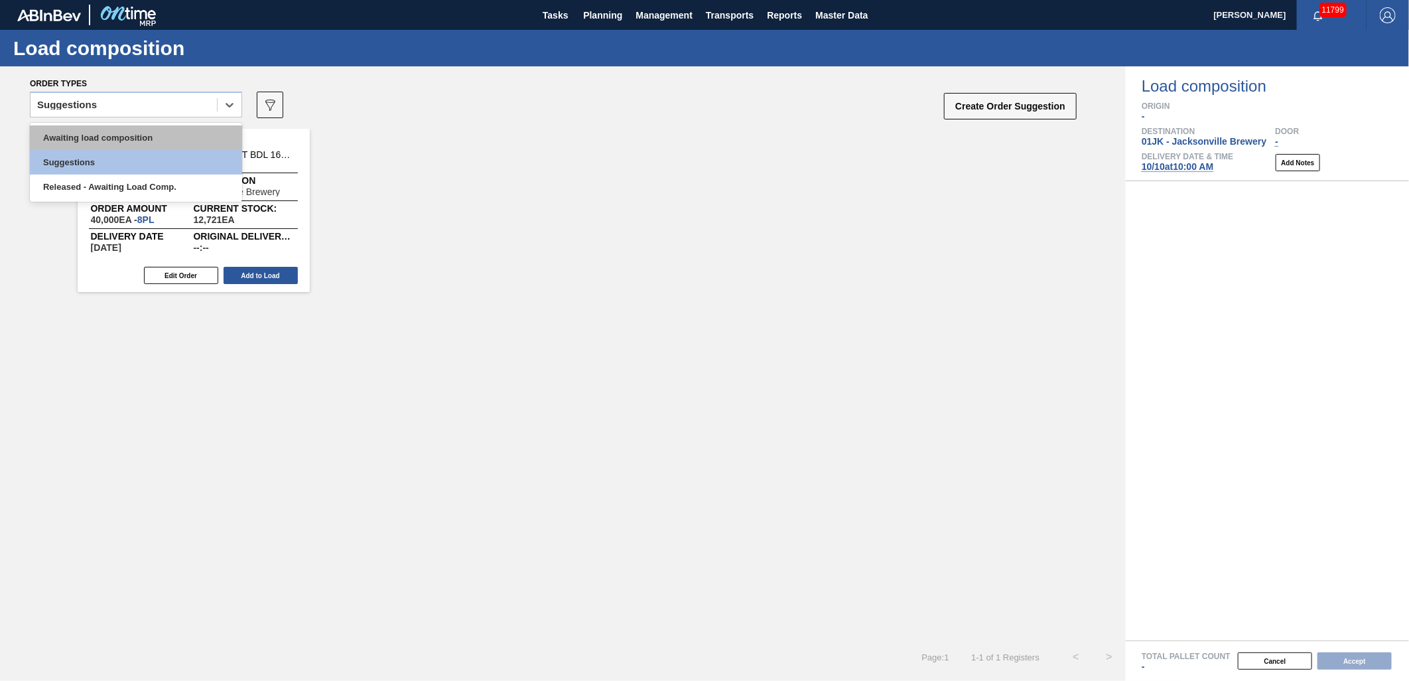
click at [186, 144] on div "Awaiting load composition" at bounding box center [136, 137] width 212 height 25
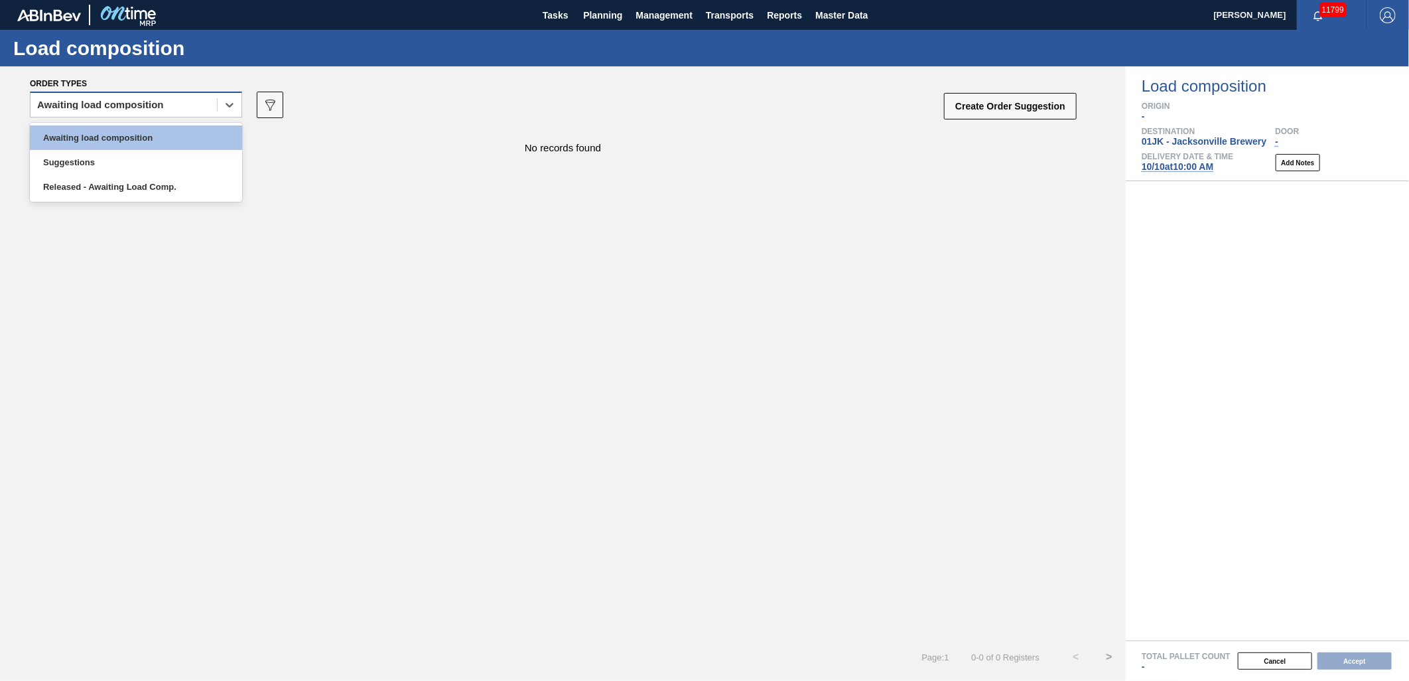
click at [206, 109] on div "Awaiting load composition" at bounding box center [124, 105] width 186 height 19
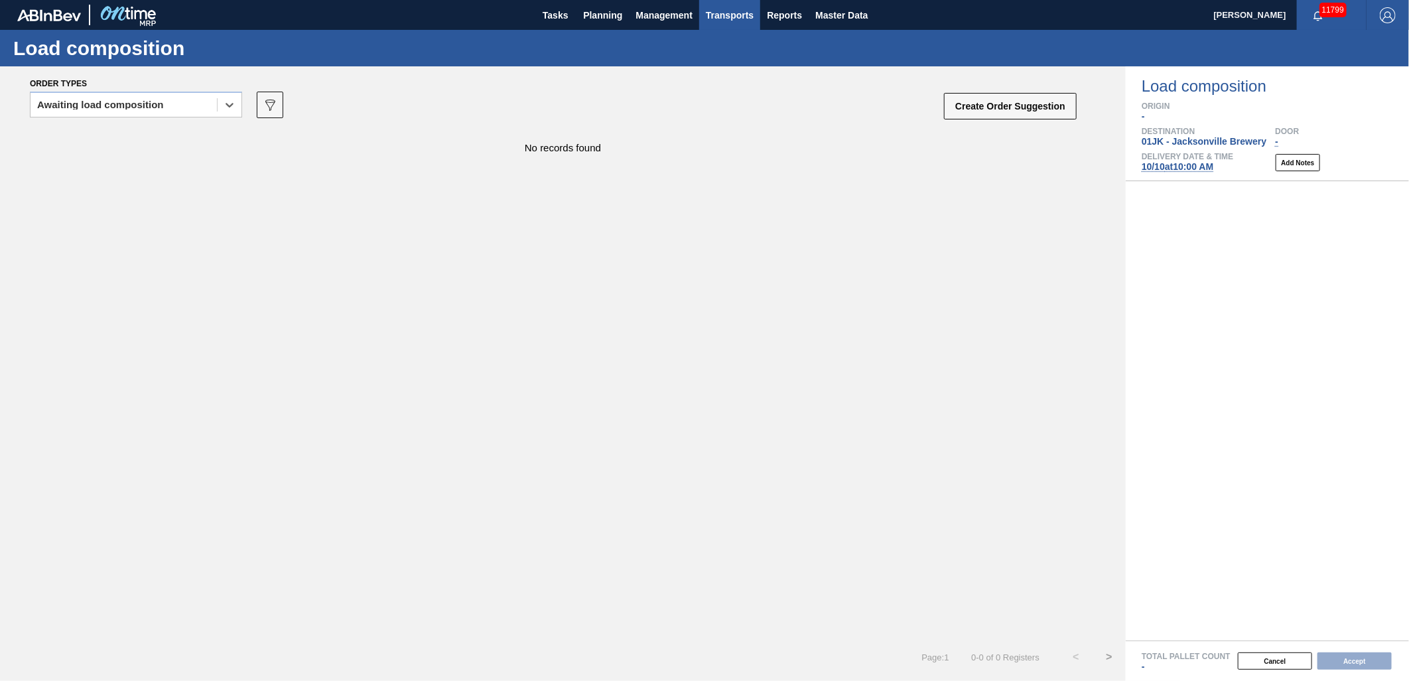
click at [743, 8] on span "Transports" at bounding box center [730, 15] width 48 height 16
click at [740, 69] on li "[GEOGRAPHIC_DATA]" at bounding box center [739, 66] width 112 height 21
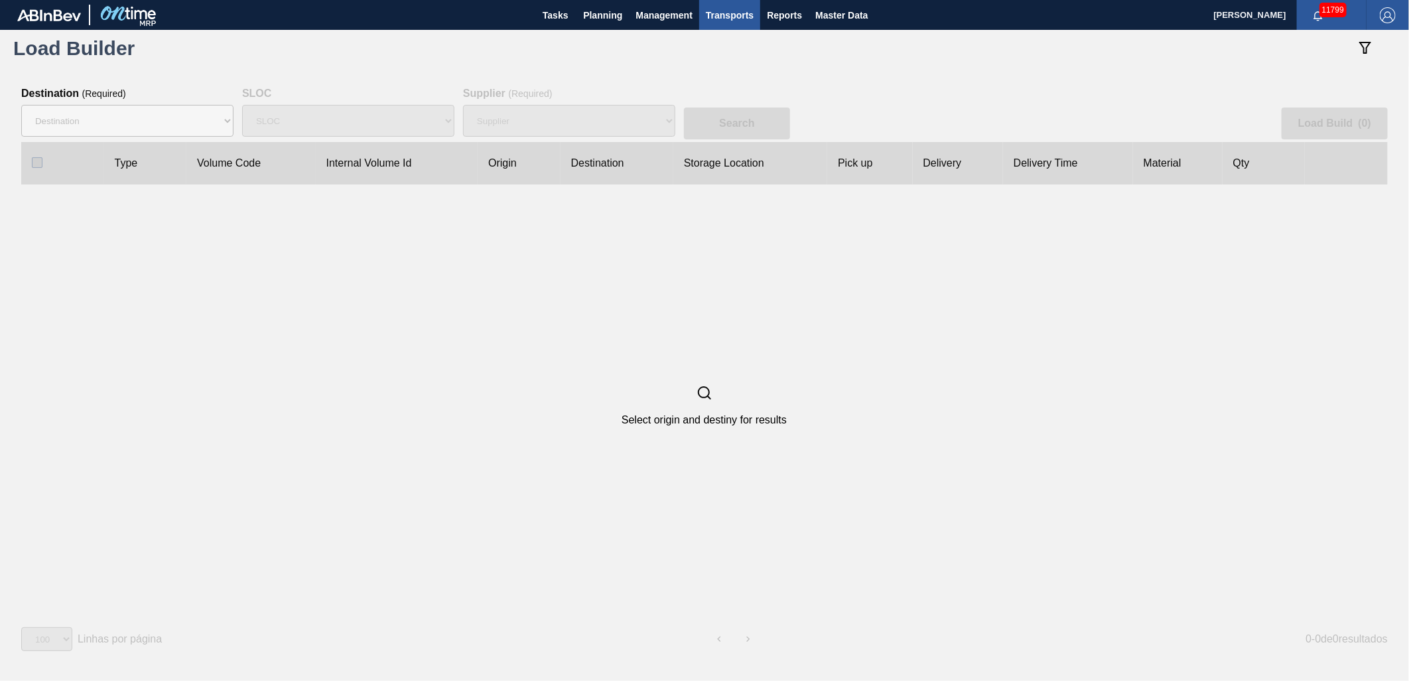
click at [74, 100] on div "Destination ( Required ) Destination 01BV - Baldwinsville Brewery 01CL - Columb…" at bounding box center [127, 115] width 212 height 54
click at [80, 116] on select "Destination 01BV - Baldwinsville Brewery 01CL - Columbus Brewery 01CV - Carters…" at bounding box center [127, 121] width 212 height 32
select select "10"
click at [21, 105] on select "Destination 01BV - Baldwinsville Brewery 01CL - Columbus Brewery 01CV - Carters…" at bounding box center [127, 121] width 212 height 32
select select
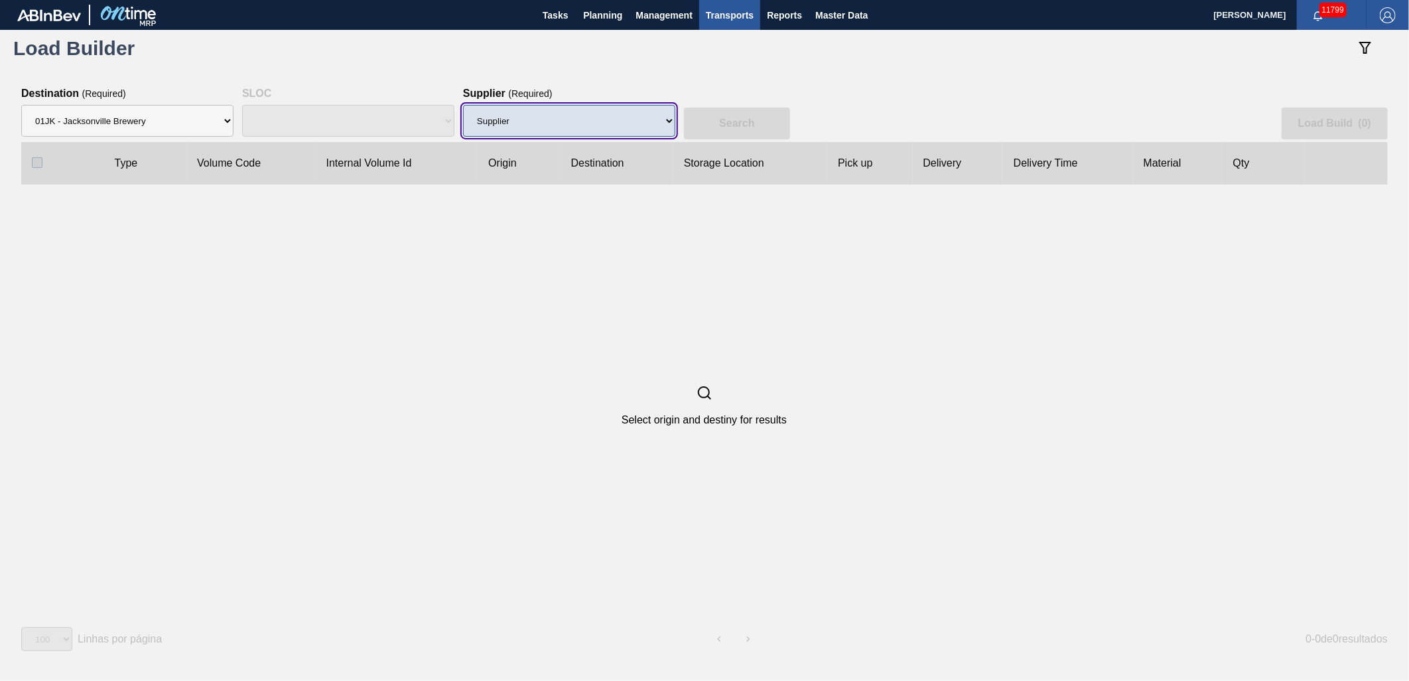
click at [541, 119] on select "Supplier 8329501 - ACCORD CARTON CO 8341298 - ACCREDO PACKAGING INC 8248341 - A…" at bounding box center [569, 121] width 212 height 32
select select "1997"
click at [463, 105] on select "Supplier 8329501 - ACCORD CARTON CO 8341298 - ACCREDO PACKAGING INC 8248341 - A…" at bounding box center [569, 121] width 212 height 32
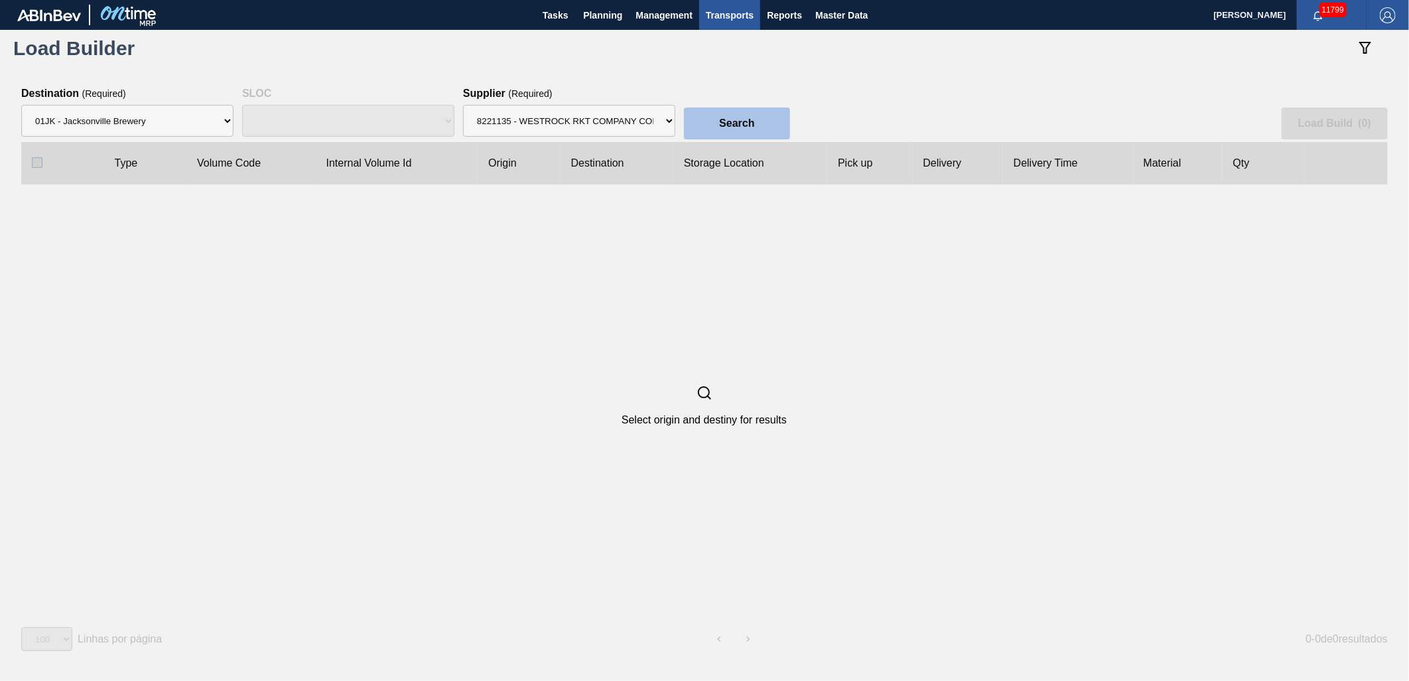
click at [743, 131] on button "Search" at bounding box center [737, 123] width 106 height 32
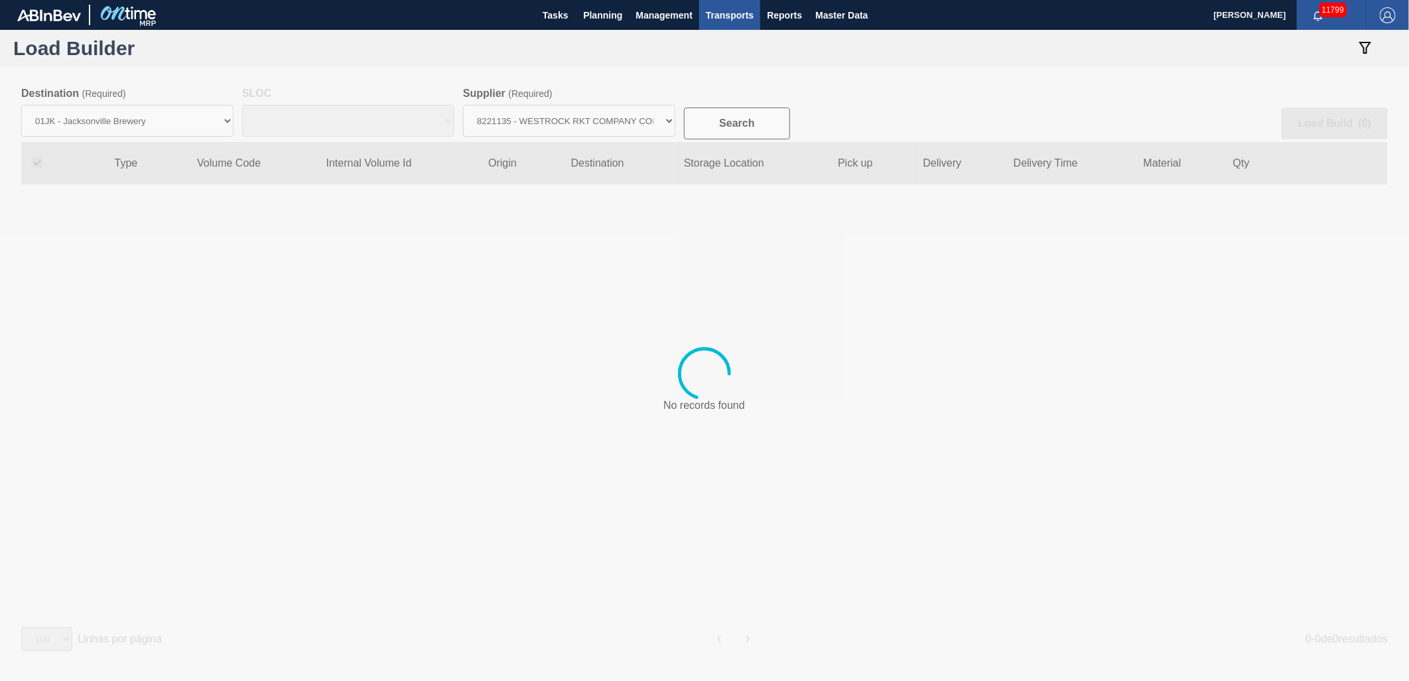
checkbox input "true"
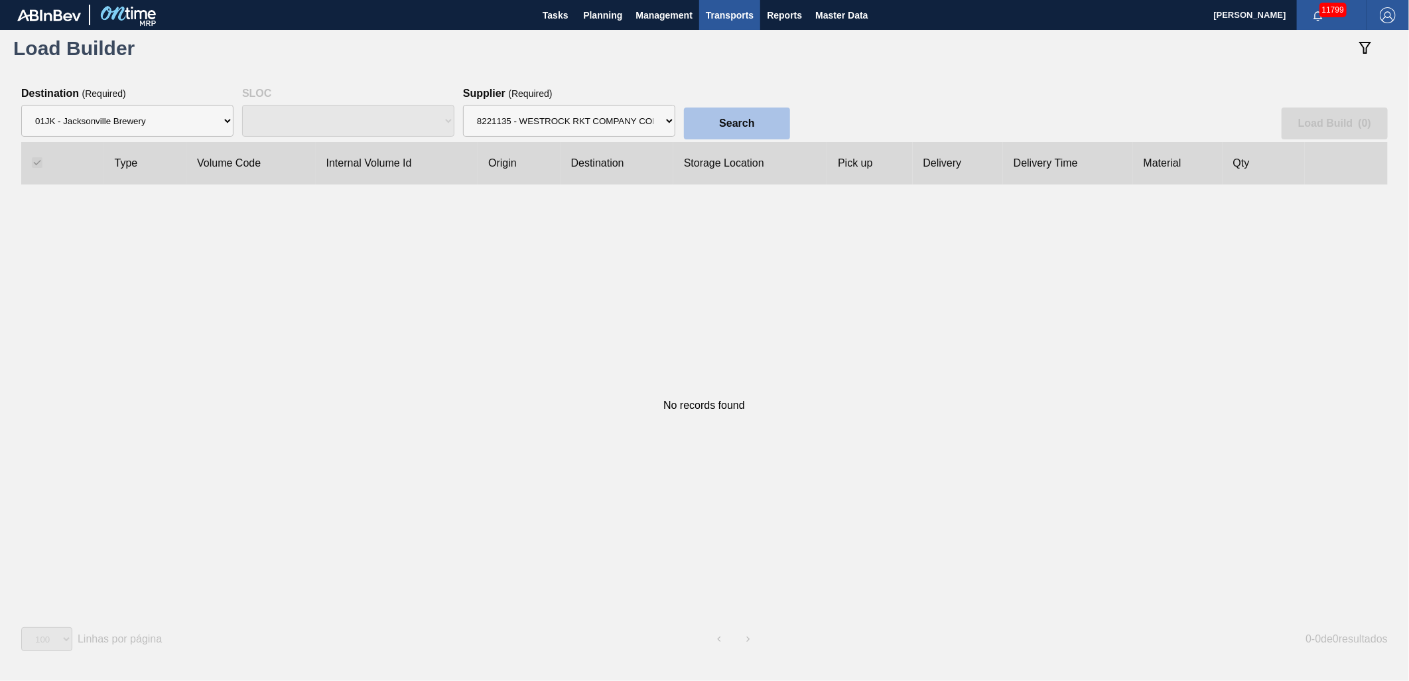
click at [708, 116] on button "Search" at bounding box center [737, 123] width 106 height 32
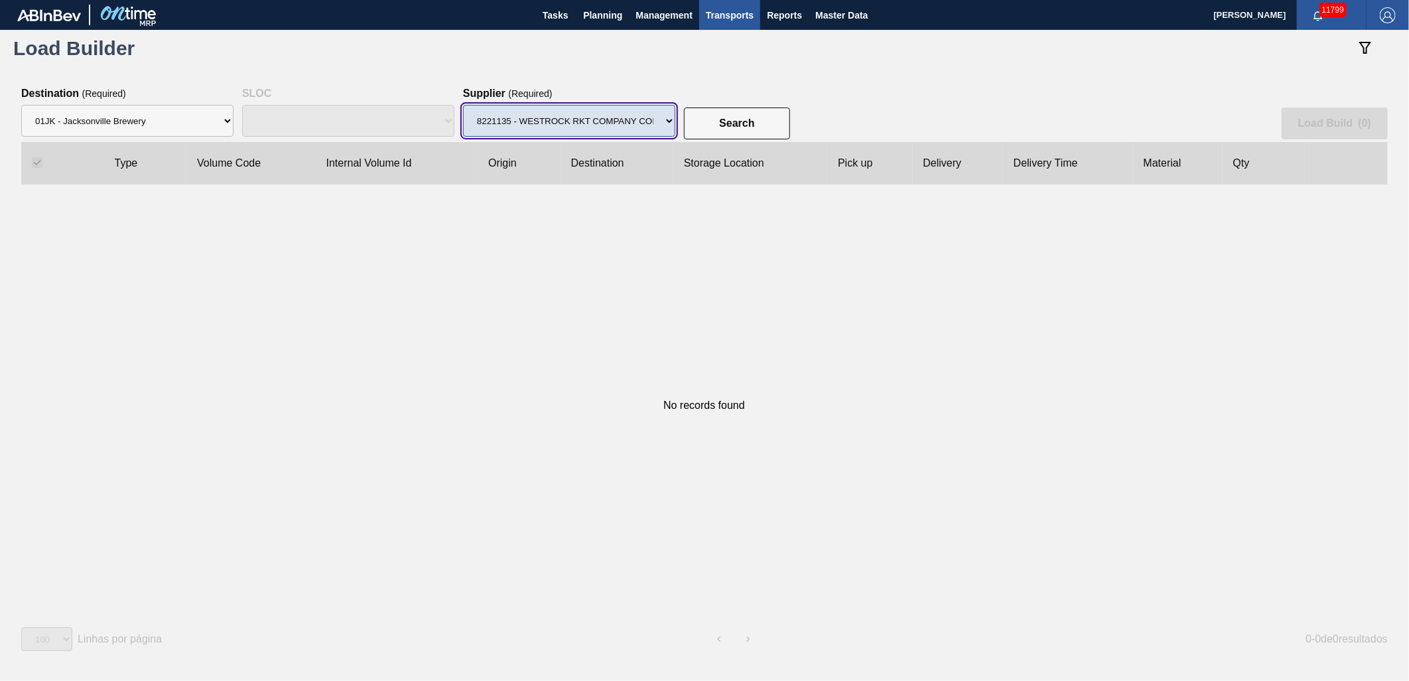
click at [629, 129] on select "Supplier 8329501 - ACCORD CARTON CO 8341298 - ACCREDO PACKAGING INC 8248341 - A…" at bounding box center [569, 121] width 212 height 32
click at [463, 105] on select "Supplier 8329501 - ACCORD CARTON CO 8341298 - ACCREDO PACKAGING INC 8248341 - A…" at bounding box center [569, 121] width 212 height 32
click at [691, 267] on div "No records found" at bounding box center [704, 405] width 1366 height 442
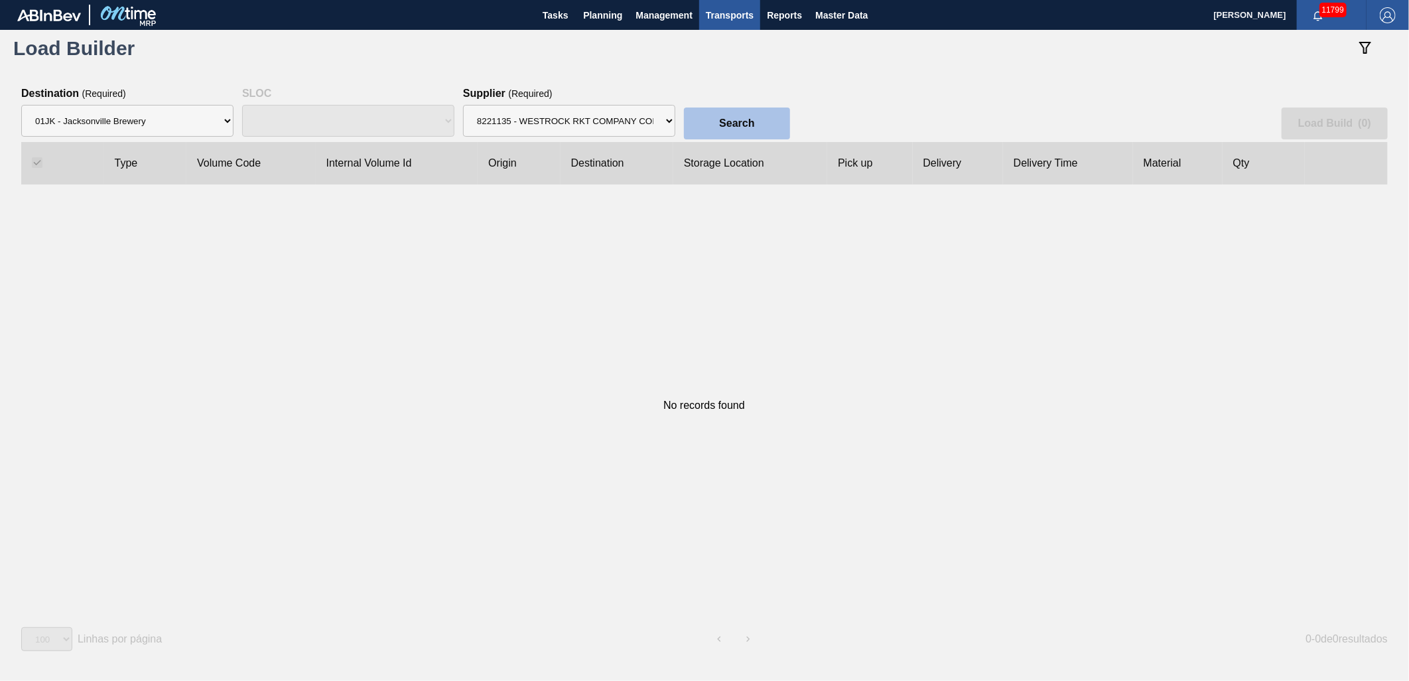
click at [0, 0] on slot "Search" at bounding box center [0, 0] width 0 height 0
click at [713, 121] on button "Search" at bounding box center [737, 123] width 106 height 32
click at [681, 333] on div "No records found" at bounding box center [704, 405] width 1366 height 442
click at [1377, 56] on button "botão de ícone" at bounding box center [1365, 49] width 32 height 32
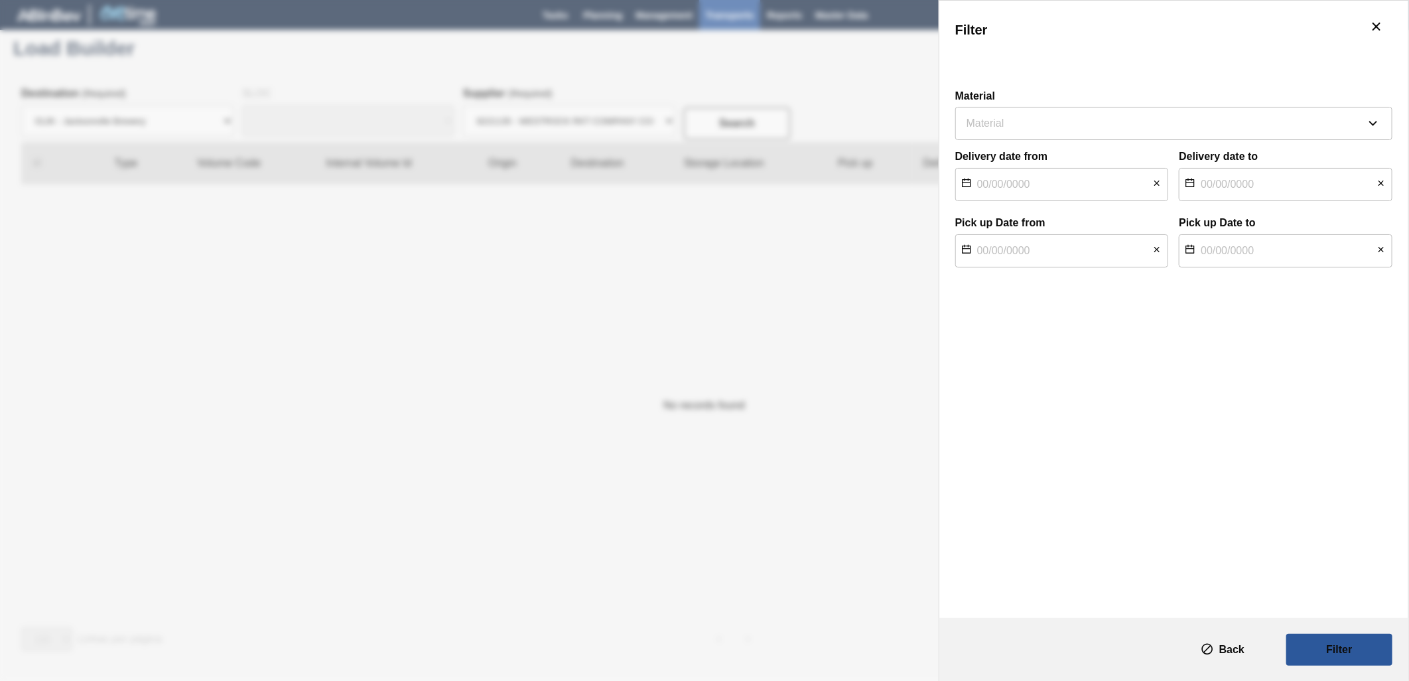
click at [770, 249] on div "Filter" at bounding box center [704, 340] width 1409 height 681
click at [389, 56] on div "Filter" at bounding box center [704, 340] width 1409 height 681
click at [1377, 21] on icon "botão de ícone" at bounding box center [1377, 27] width 16 height 16
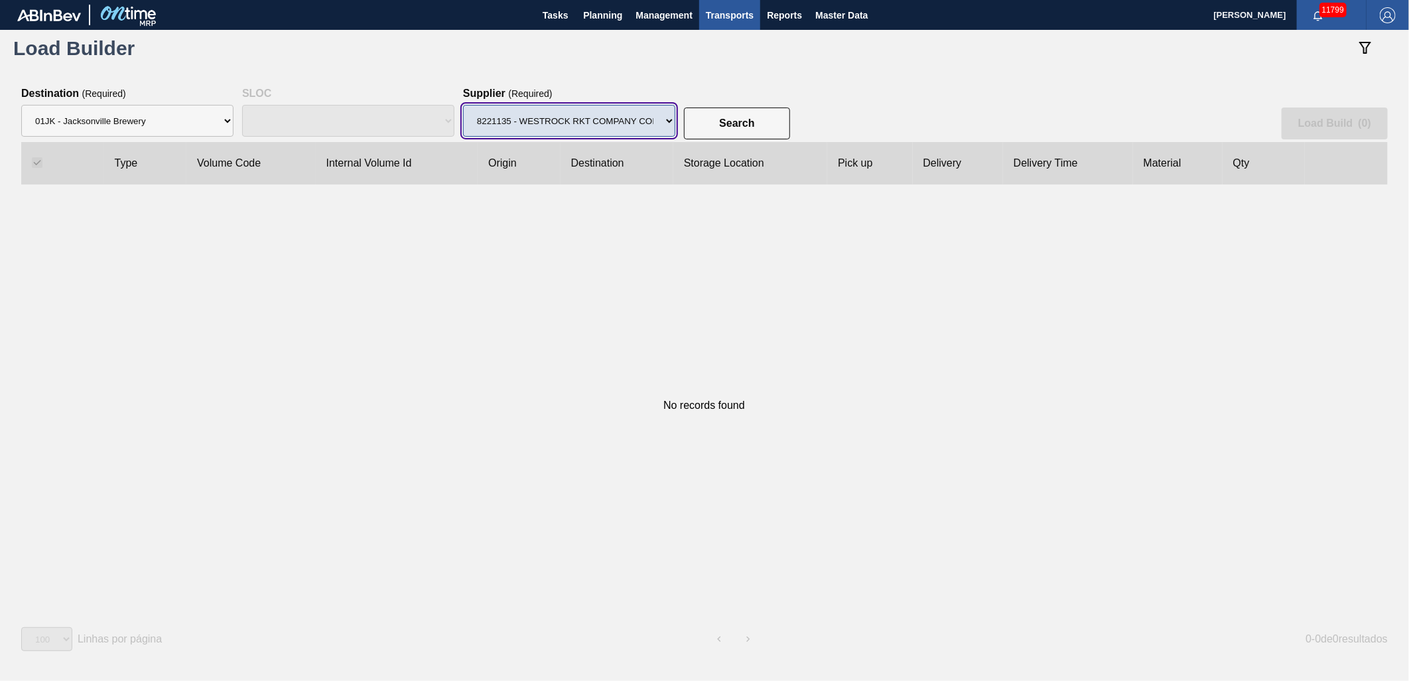
click at [634, 127] on select "Supplier 8329501 - ACCORD CARTON CO 8341298 - ACCREDO PACKAGING INC 8248341 - A…" at bounding box center [569, 121] width 212 height 32
click at [463, 105] on select "Supplier 8329501 - ACCORD CARTON CO 8341298 - ACCREDO PACKAGING INC 8248341 - A…" at bounding box center [569, 121] width 212 height 32
click at [659, 117] on select "Supplier 8329501 - ACCORD CARTON CO 8341298 - ACCREDO PACKAGING INC 8248341 - A…" at bounding box center [569, 121] width 212 height 32
click at [938, 256] on div "No records found" at bounding box center [704, 405] width 1366 height 442
drag, startPoint x: 608, startPoint y: 115, endPoint x: 608, endPoint y: 129, distance: 13.3
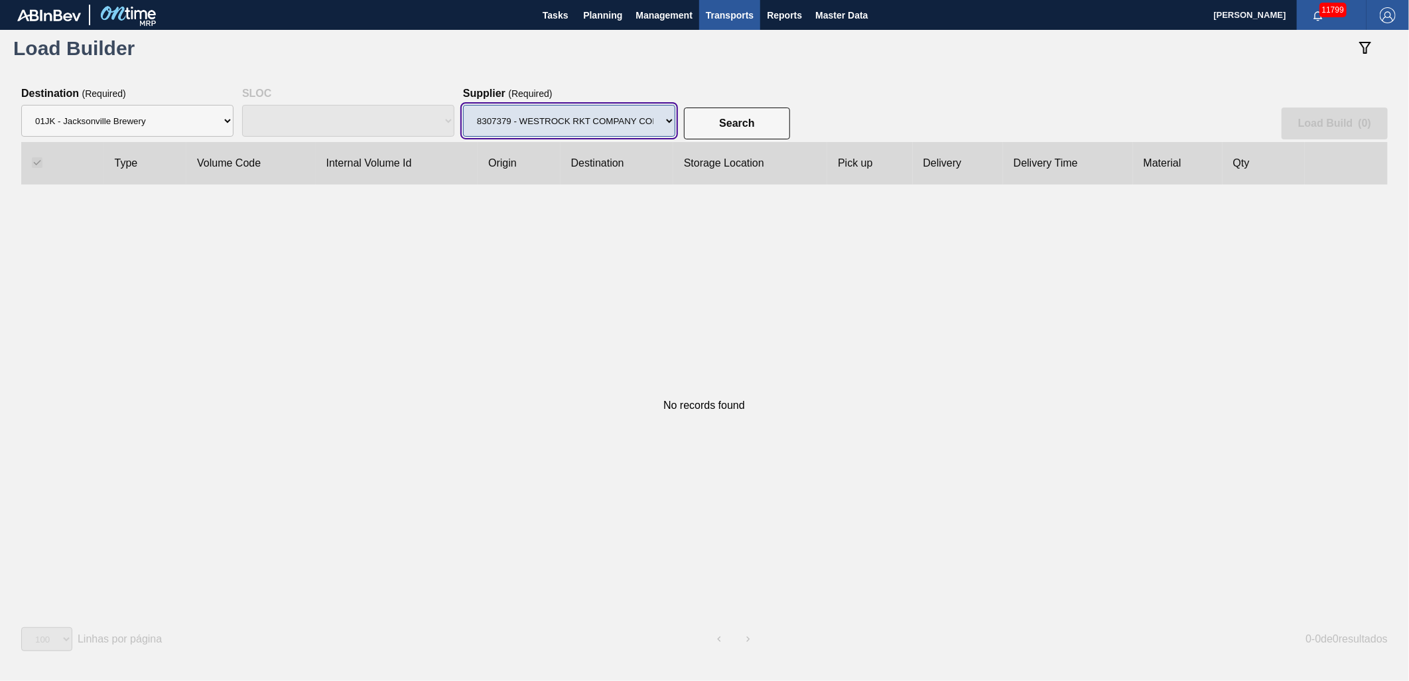
click at [608, 115] on select "Supplier 8329501 - ACCORD CARTON CO 8341298 - ACCREDO PACKAGING INC 8248341 - A…" at bounding box center [569, 121] width 212 height 32
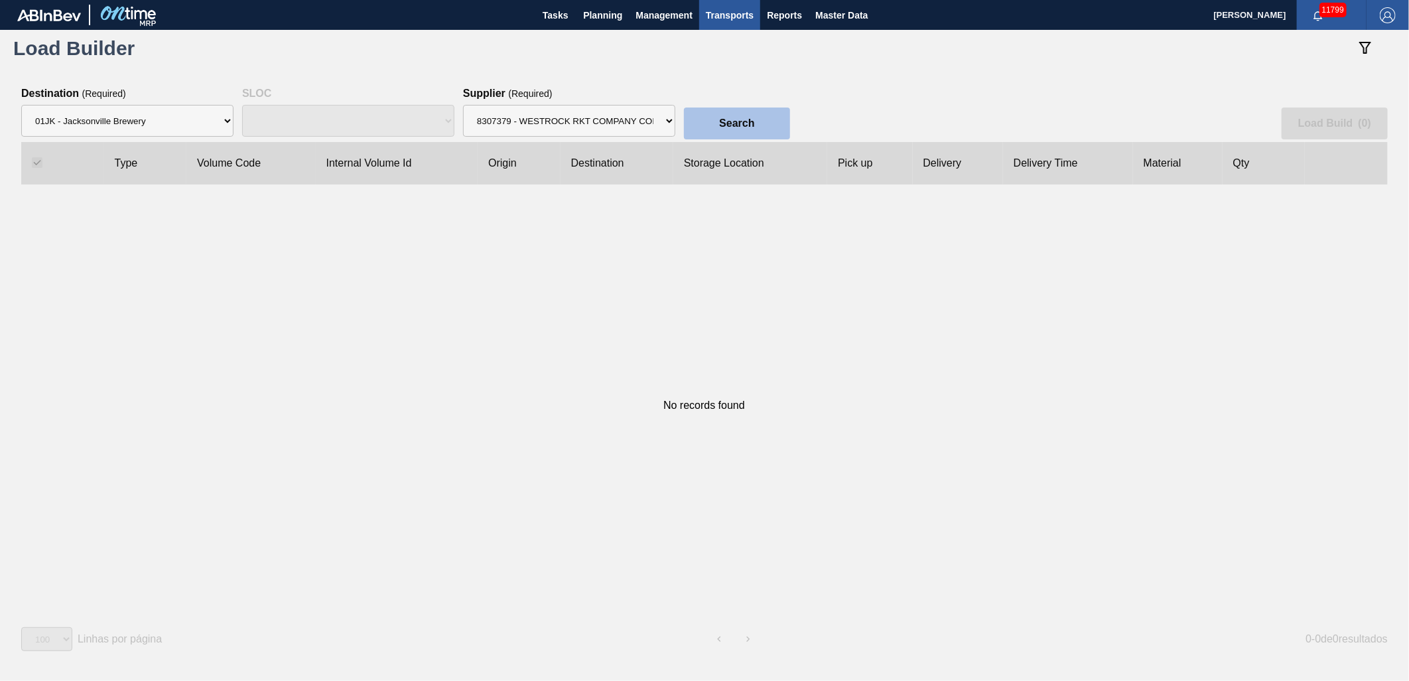
click at [728, 111] on button "Search" at bounding box center [737, 123] width 106 height 32
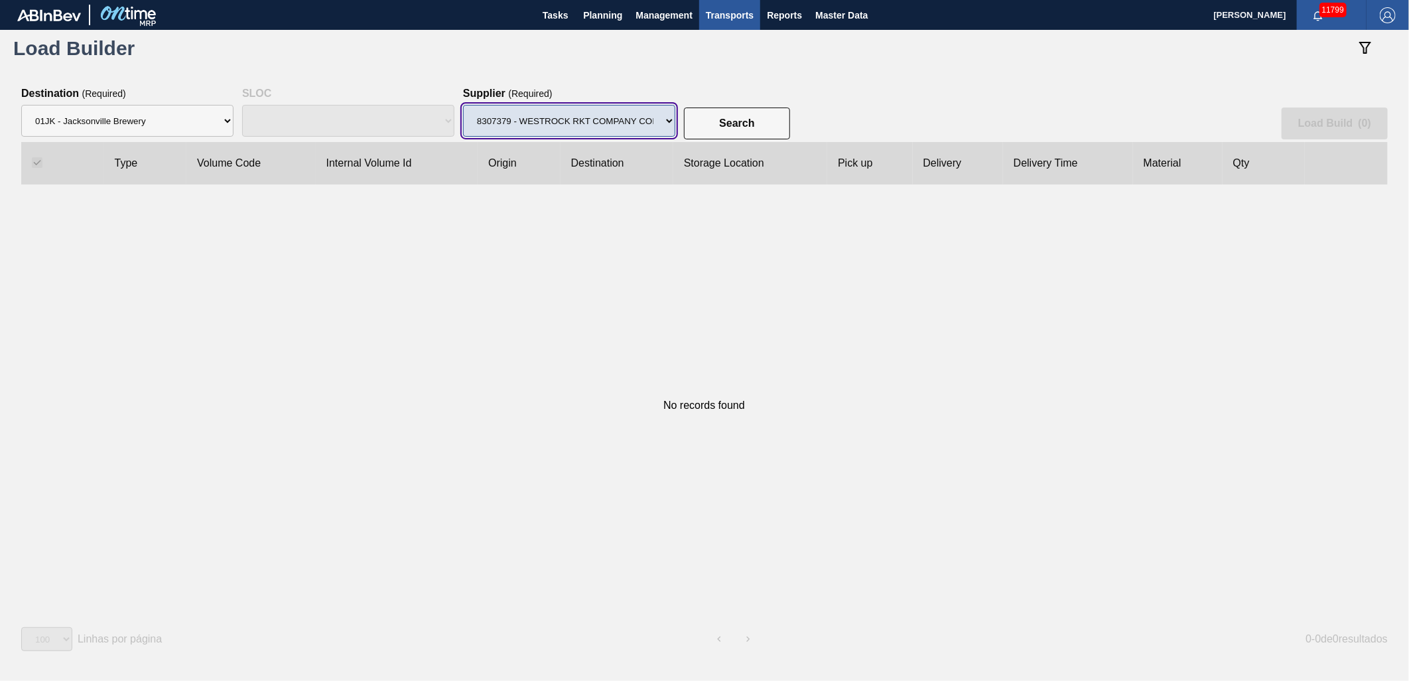
drag, startPoint x: 628, startPoint y: 122, endPoint x: 628, endPoint y: 134, distance: 11.9
click at [628, 122] on select "Supplier 8329501 - ACCORD CARTON CO 8341298 - ACCREDO PACKAGING INC 8248341 - A…" at bounding box center [569, 121] width 212 height 32
click at [463, 105] on select "Supplier 8329501 - ACCORD CARTON CO 8341298 - ACCREDO PACKAGING INC 8248341 - A…" at bounding box center [569, 121] width 212 height 32
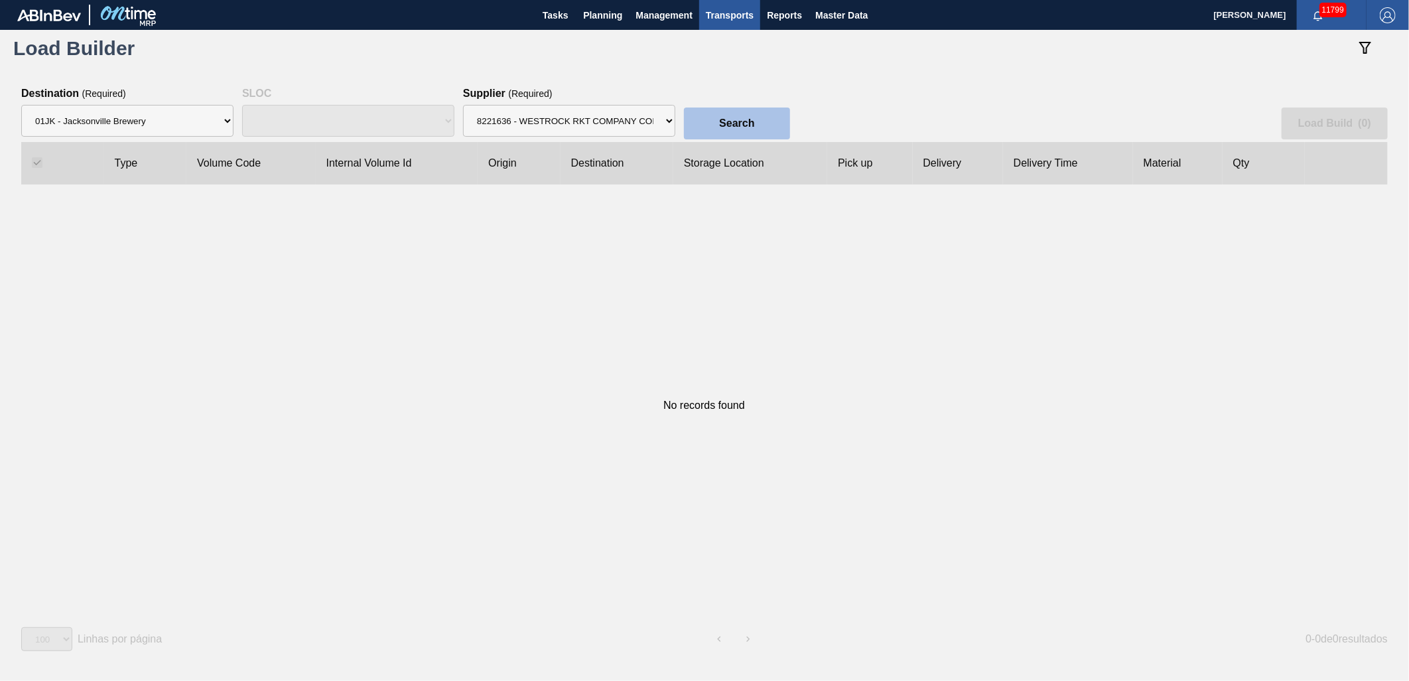
click at [775, 120] on button "Search" at bounding box center [737, 123] width 106 height 32
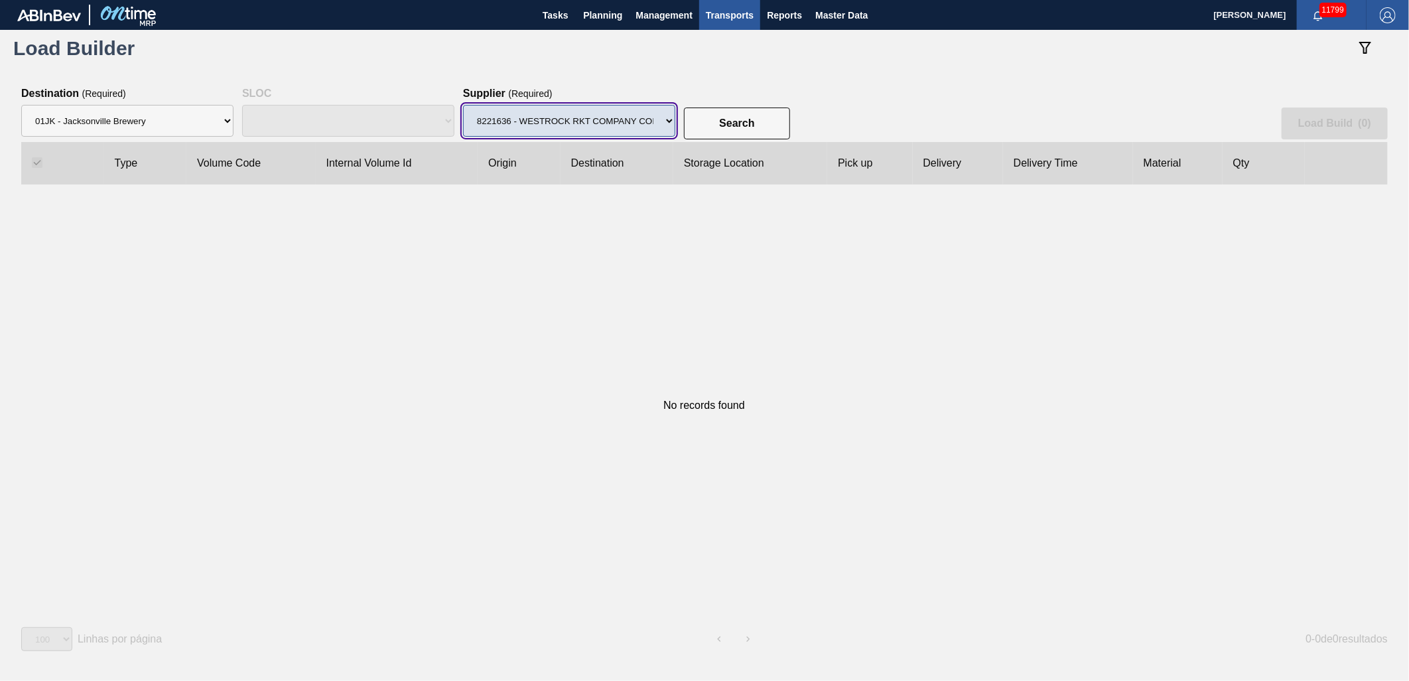
click at [649, 116] on select "Supplier 8329501 - ACCORD CARTON CO 8341298 - ACCREDO PACKAGING INC 8248341 - A…" at bounding box center [569, 121] width 212 height 32
click at [463, 105] on select "Supplier 8329501 - ACCORD CARTON CO 8341298 - ACCREDO PACKAGING INC 8248341 - A…" at bounding box center [569, 121] width 212 height 32
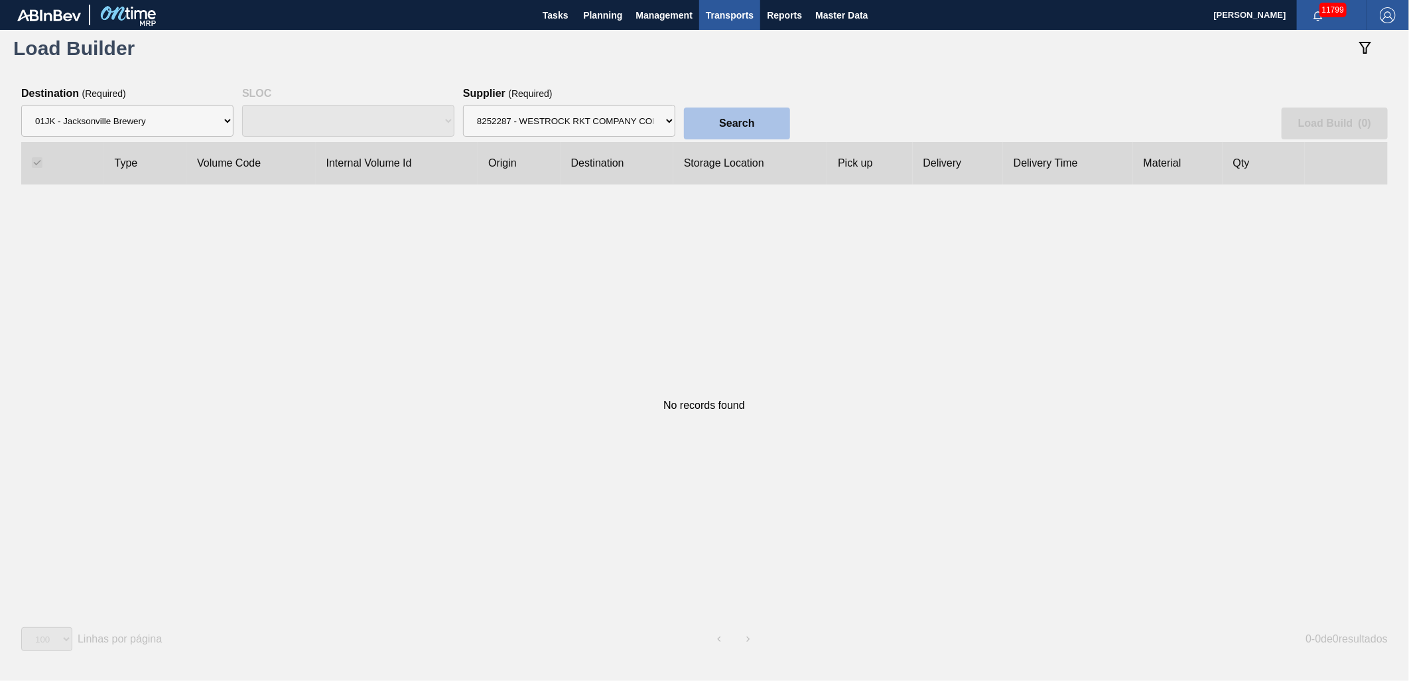
click at [773, 109] on button "Search" at bounding box center [737, 123] width 106 height 32
drag, startPoint x: 632, startPoint y: 121, endPoint x: 628, endPoint y: 137, distance: 16.0
click at [632, 121] on select "Supplier 8329501 - ACCORD CARTON CO 8341298 - ACCREDO PACKAGING INC 8248341 - A…" at bounding box center [569, 121] width 212 height 32
click at [463, 105] on select "Supplier 8329501 - ACCORD CARTON CO 8341298 - ACCREDO PACKAGING INC 8248341 - A…" at bounding box center [569, 121] width 212 height 32
click at [0, 0] on slot "Search" at bounding box center [0, 0] width 0 height 0
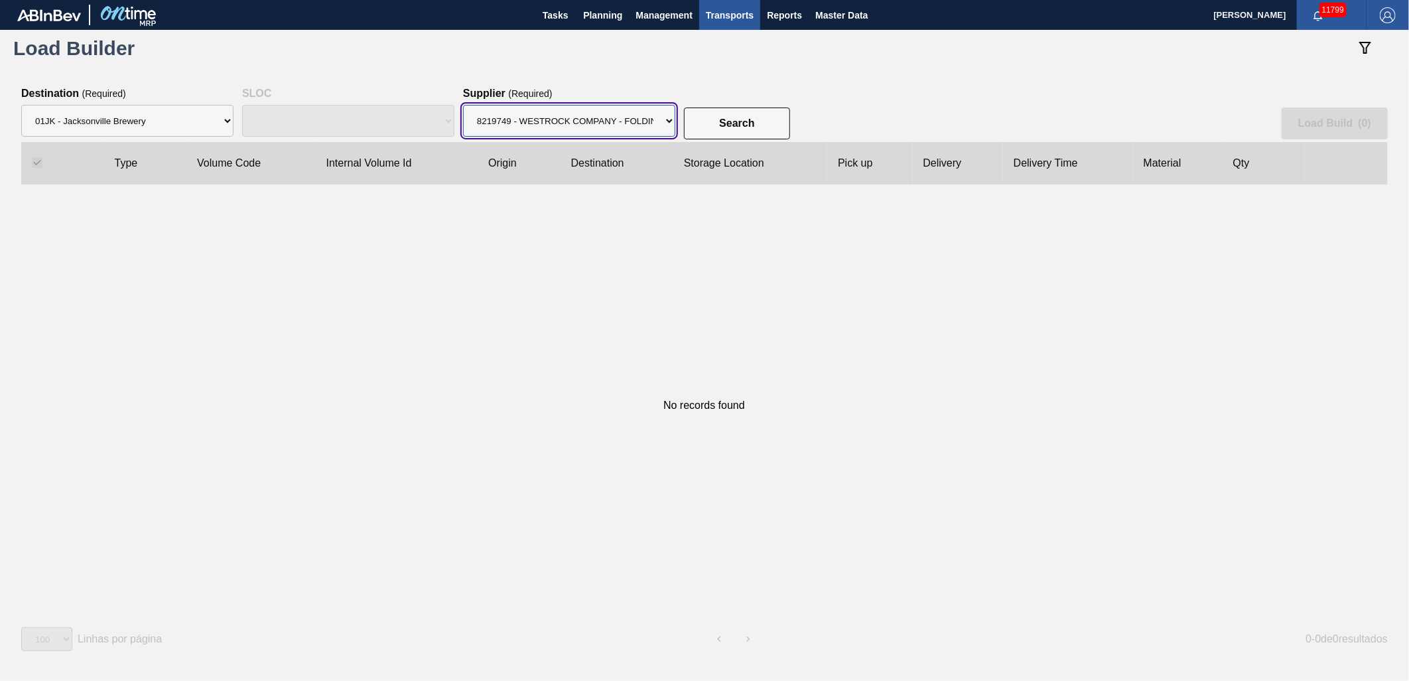
drag, startPoint x: 634, startPoint y: 124, endPoint x: 634, endPoint y: 138, distance: 13.9
click at [634, 138] on div "Supplier 8329501 - ACCORD CARTON CO 8341298 - ACCREDO PACKAGING INC 8248341 - A…" at bounding box center [569, 121] width 212 height 42
click at [463, 105] on select "Supplier 8329501 - ACCORD CARTON CO 8341298 - ACCREDO PACKAGING INC 8248341 - A…" at bounding box center [569, 121] width 212 height 32
click at [717, 130] on button "Search" at bounding box center [737, 123] width 106 height 32
click at [667, 125] on select "Supplier 8329501 - ACCORD CARTON CO 8341298 - ACCREDO PACKAGING INC 8248341 - A…" at bounding box center [569, 121] width 212 height 32
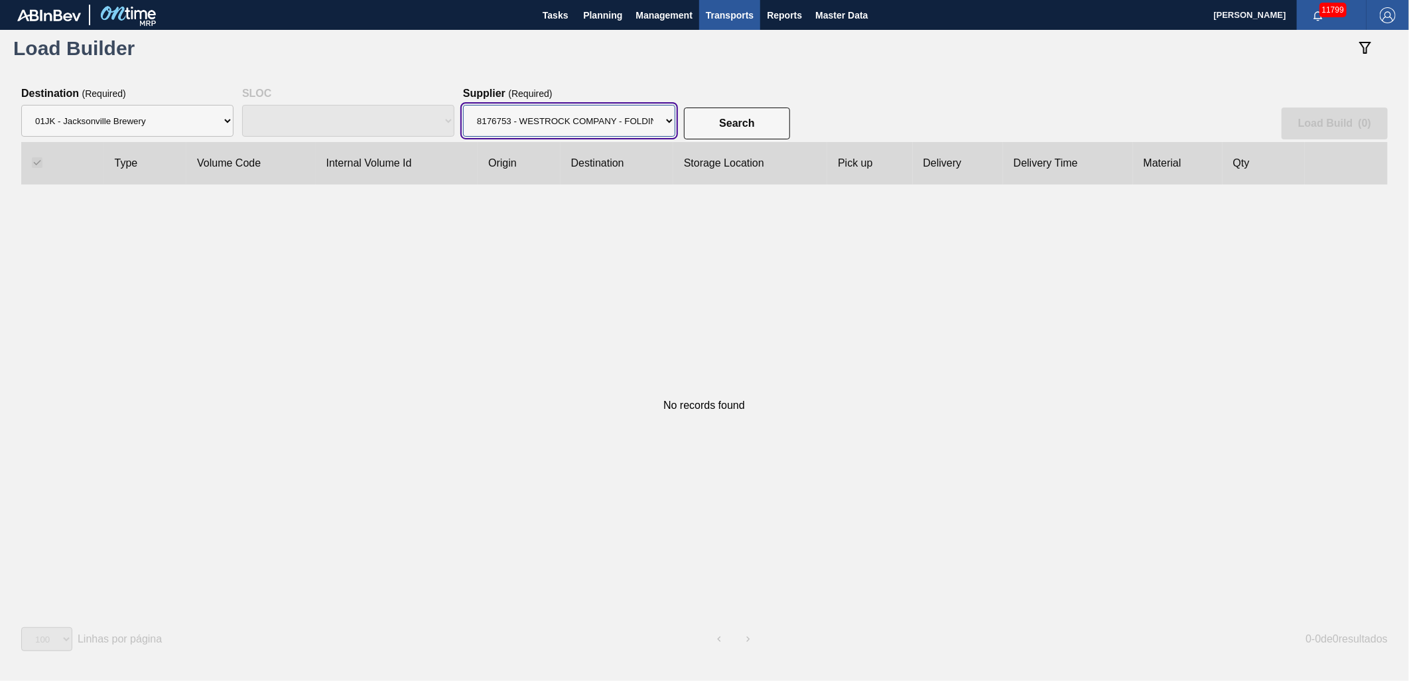
click at [463, 105] on select "Supplier 8329501 - ACCORD CARTON CO 8341298 - ACCREDO PACKAGING INC 8248341 - A…" at bounding box center [569, 121] width 212 height 32
click at [0, 0] on slot "Search" at bounding box center [0, 0] width 0 height 0
drag, startPoint x: 658, startPoint y: 119, endPoint x: 655, endPoint y: 133, distance: 13.5
click at [658, 119] on select "Supplier 8329501 - ACCORD CARTON CO 8341298 - ACCREDO PACKAGING INC 8248341 - A…" at bounding box center [569, 121] width 212 height 32
click at [666, 121] on select "Supplier 8329501 - ACCORD CARTON CO 8341298 - ACCREDO PACKAGING INC 8248341 - A…" at bounding box center [569, 121] width 212 height 32
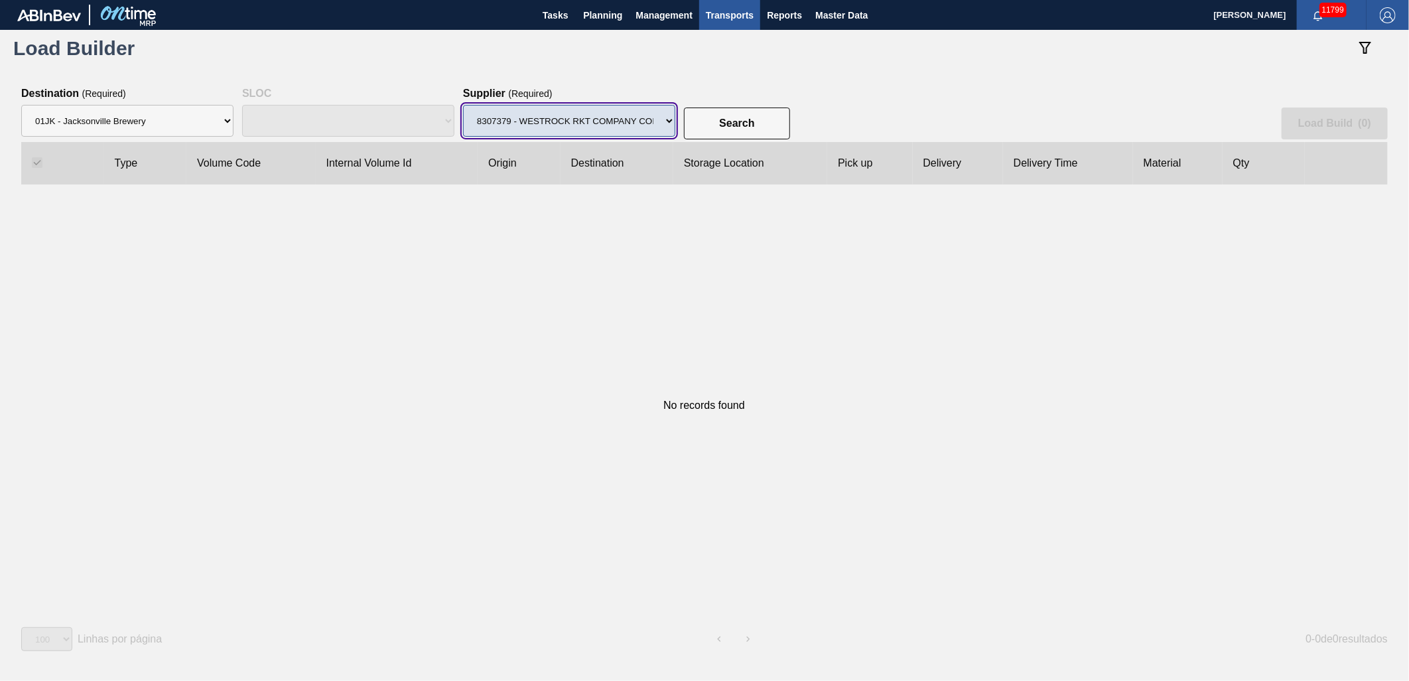
click at [463, 105] on select "Supplier 8329501 - ACCORD CARTON CO 8341298 - ACCREDO PACKAGING INC 8248341 - A…" at bounding box center [569, 121] width 212 height 32
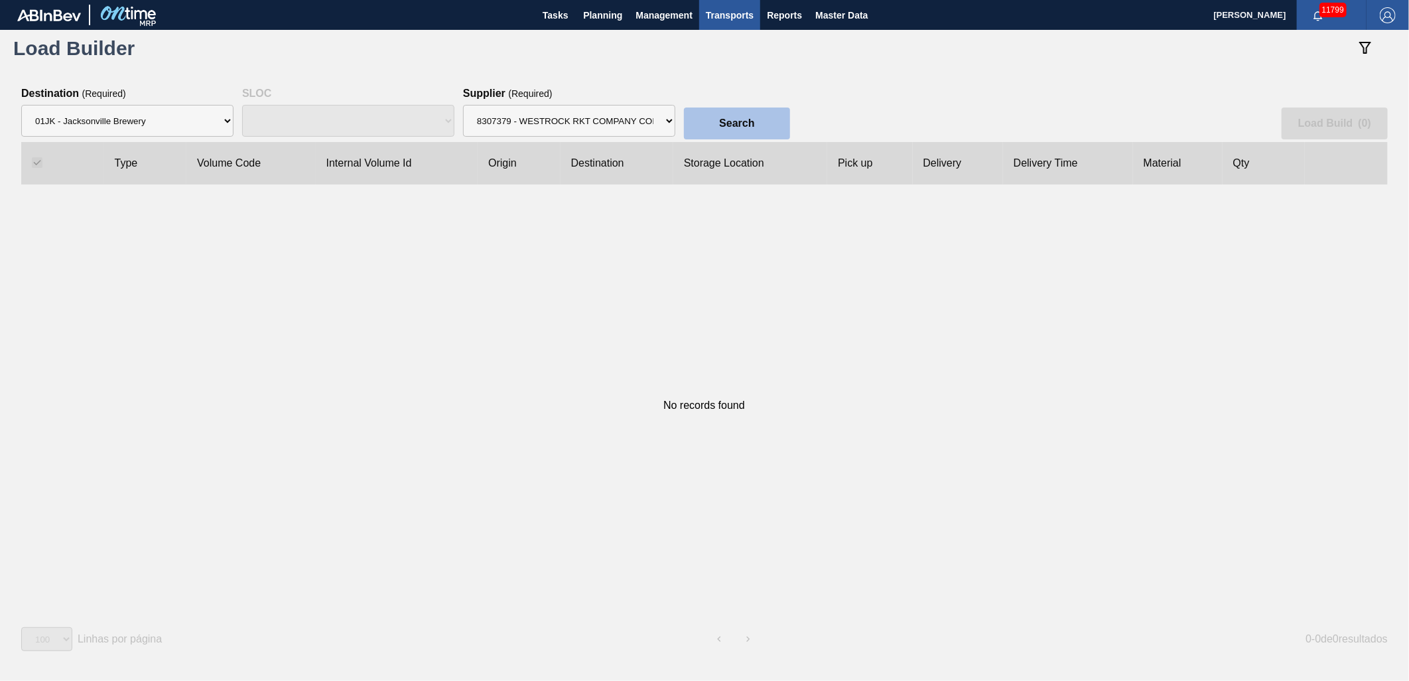
click at [0, 0] on slot "Search" at bounding box center [0, 0] width 0 height 0
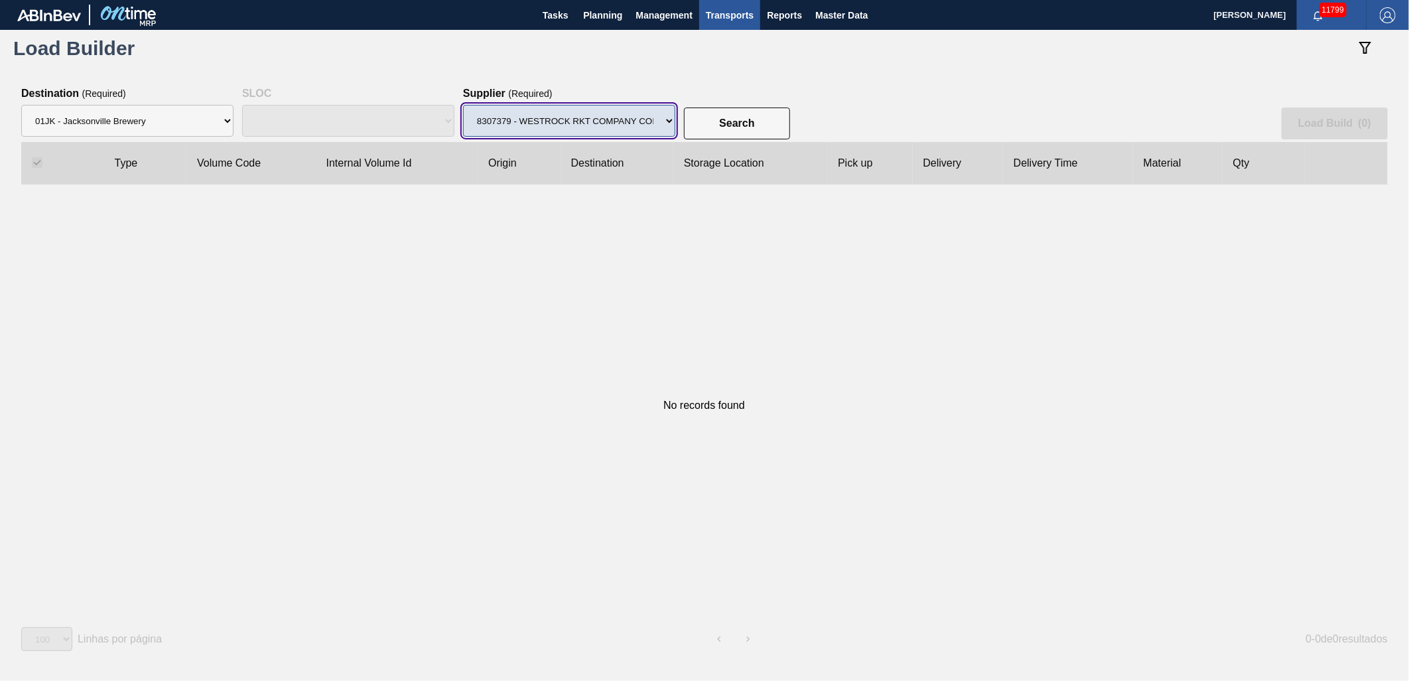
click at [657, 116] on select "Supplier 8329501 - ACCORD CARTON CO 8341298 - ACCREDO PACKAGING INC 8248341 - A…" at bounding box center [569, 121] width 212 height 32
click at [463, 105] on select "Supplier 8329501 - ACCORD CARTON CO 8341298 - ACCREDO PACKAGING INC 8248341 - A…" at bounding box center [569, 121] width 212 height 32
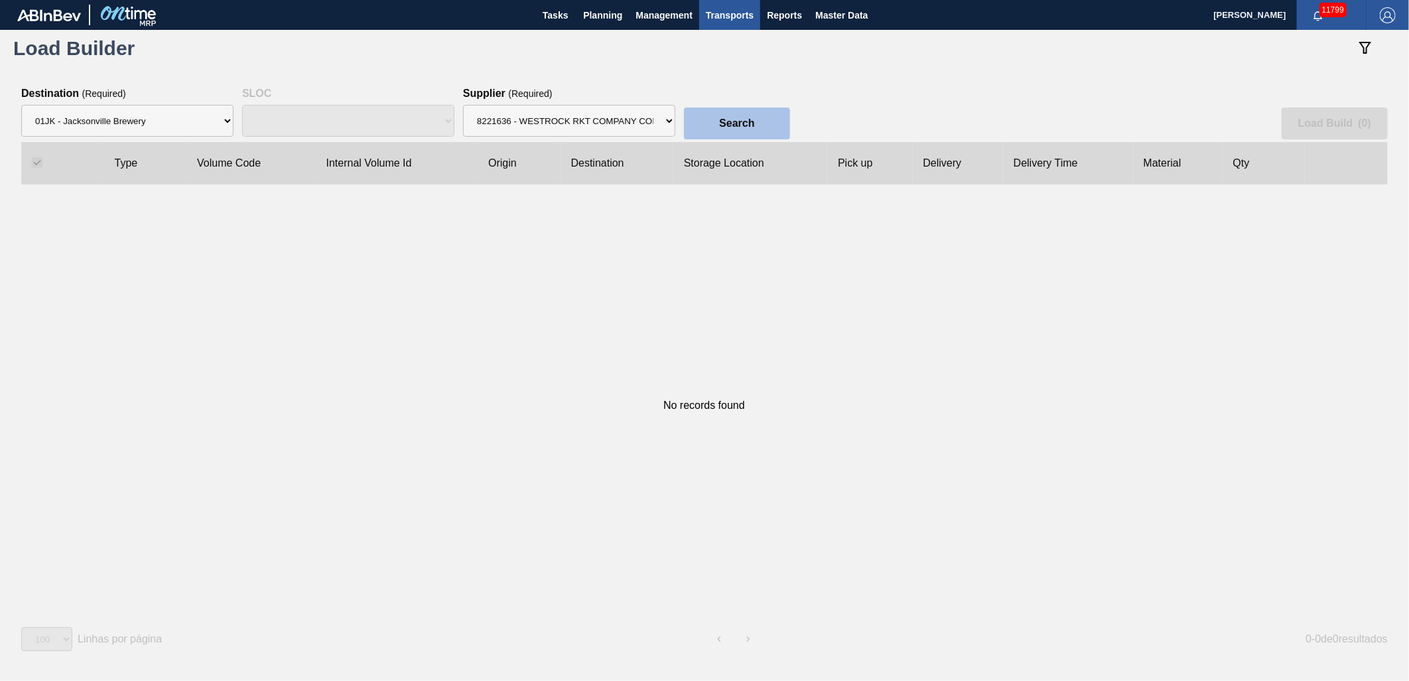
click at [0, 0] on slot "Search" at bounding box center [0, 0] width 0 height 0
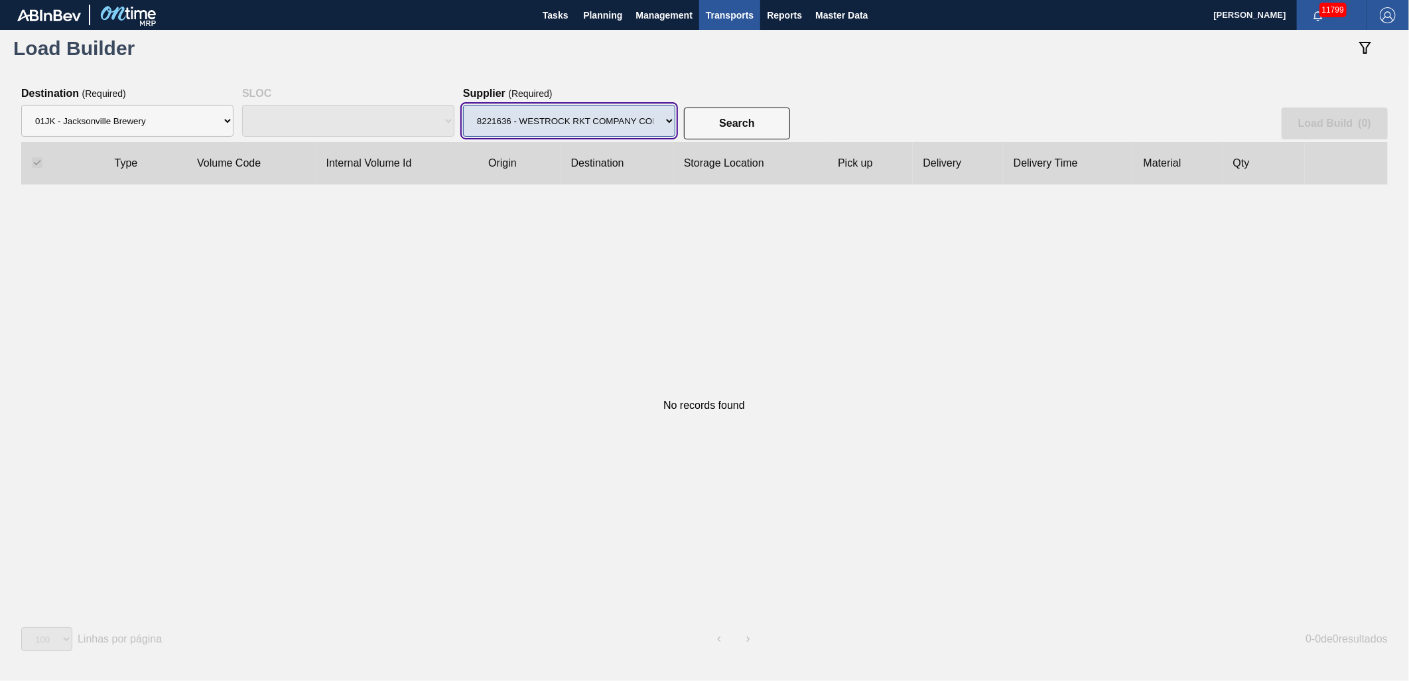
click at [657, 129] on select "Supplier 8329501 - ACCORD CARTON CO 8341298 - ACCREDO PACKAGING INC 8248341 - A…" at bounding box center [569, 121] width 212 height 32
click at [463, 105] on select "Supplier 8329501 - ACCORD CARTON CO 8341298 - ACCREDO PACKAGING INC 8248341 - A…" at bounding box center [569, 121] width 212 height 32
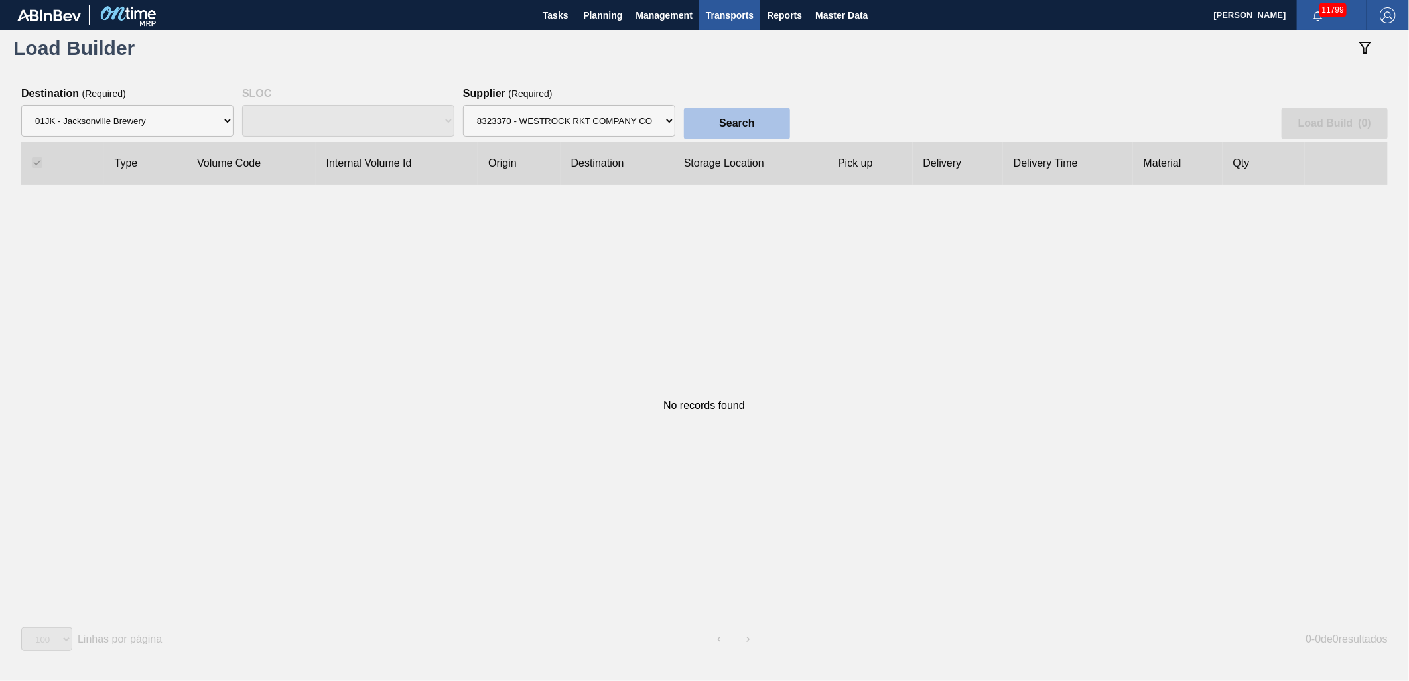
click at [0, 0] on slot "Search" at bounding box center [0, 0] width 0 height 0
drag, startPoint x: 648, startPoint y: 128, endPoint x: 648, endPoint y: 138, distance: 10.0
click at [648, 128] on select "Supplier 8329501 - ACCORD CARTON CO 8341298 - ACCREDO PACKAGING INC 8248341 - A…" at bounding box center [569, 121] width 212 height 32
click at [463, 105] on select "Supplier 8329501 - ACCORD CARTON CO 8341298 - ACCREDO PACKAGING INC 8248341 - A…" at bounding box center [569, 121] width 212 height 32
click at [711, 118] on button "Search" at bounding box center [737, 123] width 106 height 32
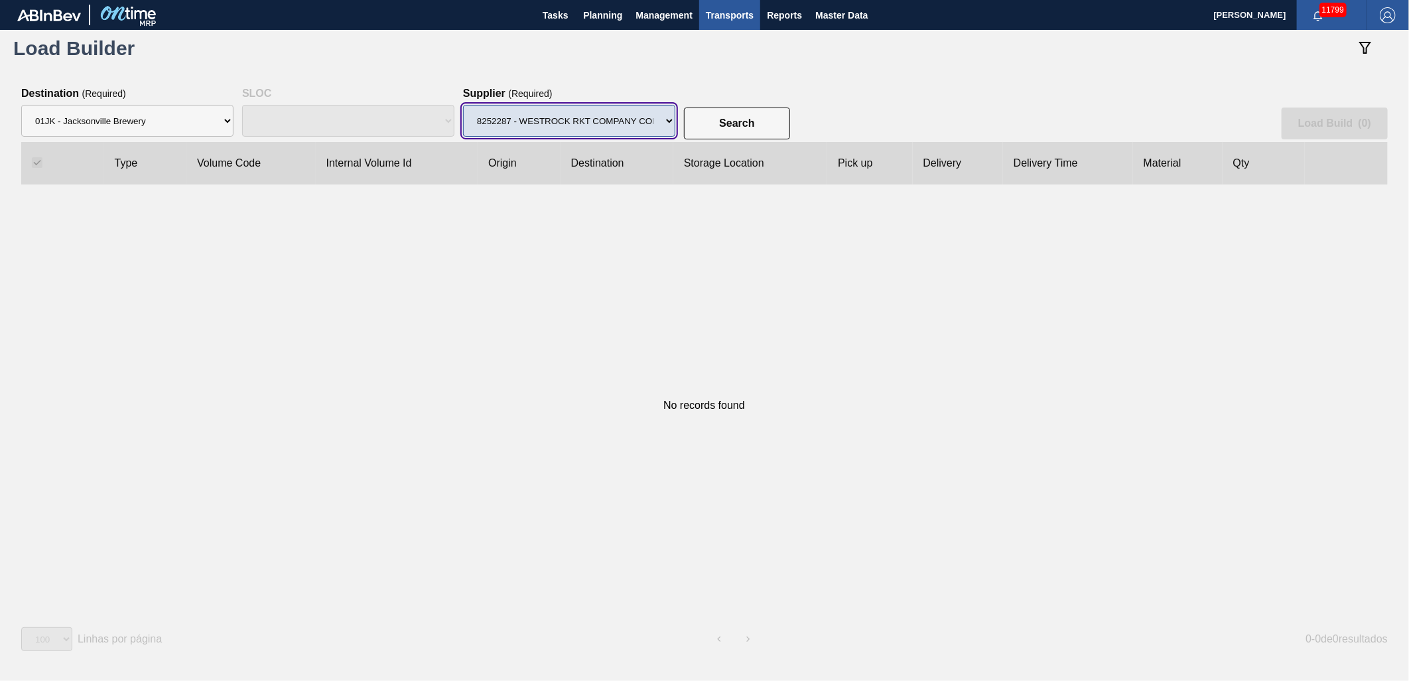
click at [631, 117] on select "Supplier 8329501 - ACCORD CARTON CO 8341298 - ACCREDO PACKAGING INC 8248341 - A…" at bounding box center [569, 121] width 212 height 32
click at [463, 105] on select "Supplier 8329501 - ACCORD CARTON CO 8341298 - ACCREDO PACKAGING INC 8248341 - A…" at bounding box center [569, 121] width 212 height 32
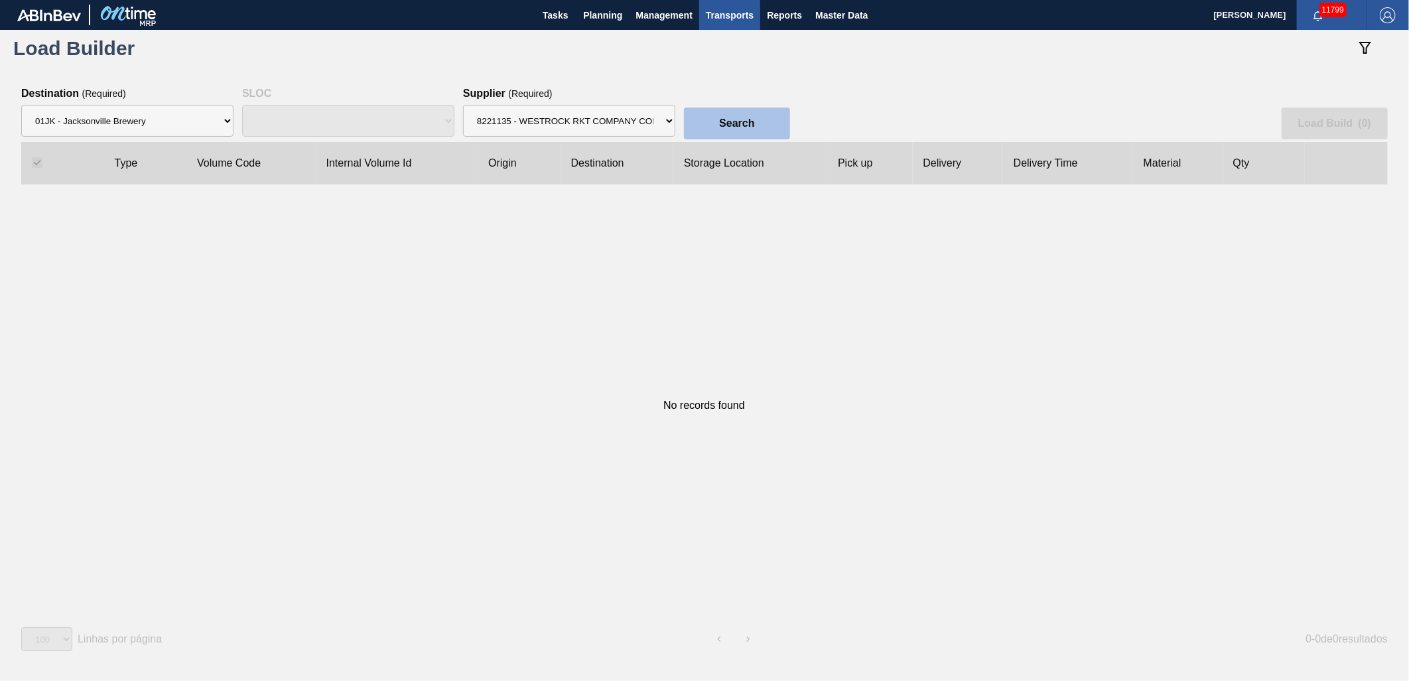
click at [719, 125] on button "Search" at bounding box center [737, 123] width 106 height 32
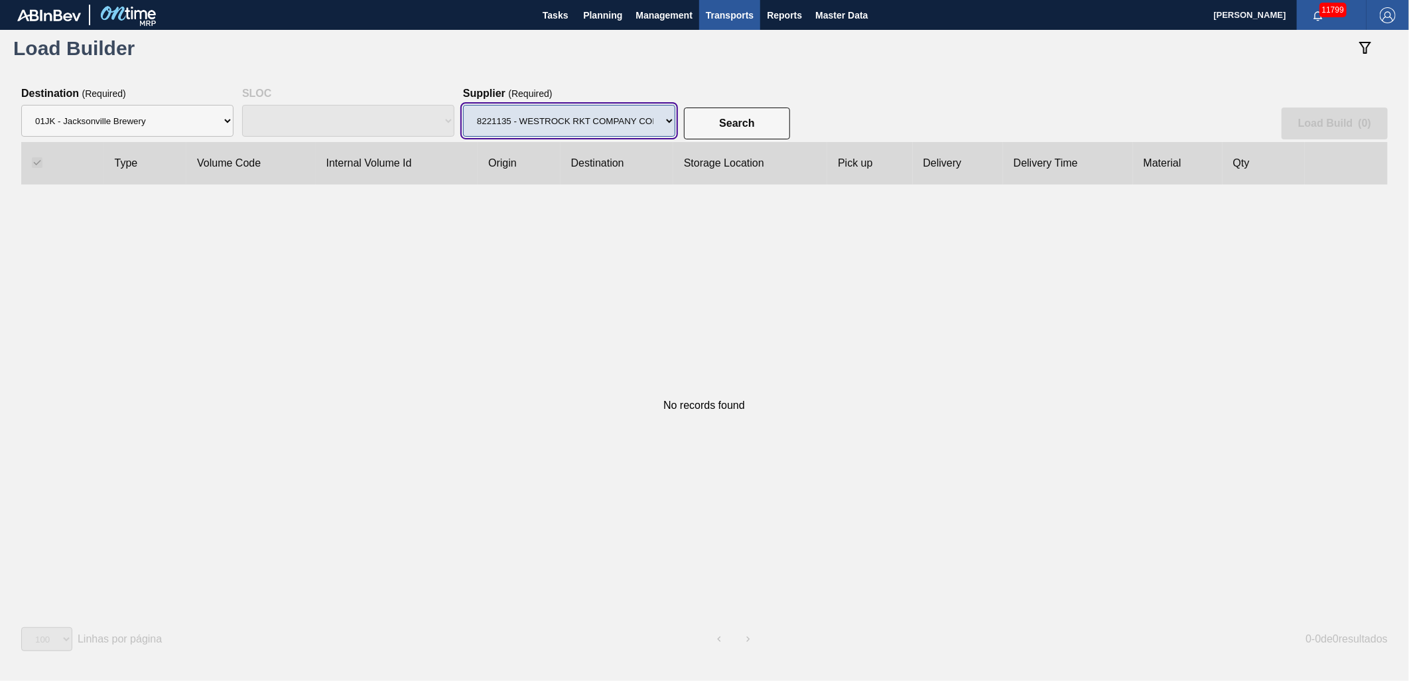
click at [638, 127] on select "Supplier 8329501 - ACCORD CARTON CO 8341298 - ACCREDO PACKAGING INC 8248341 - A…" at bounding box center [569, 121] width 212 height 32
select select "2163"
click at [463, 105] on select "Supplier 8329501 - ACCORD CARTON CO 8341298 - ACCREDO PACKAGING INC 8248341 - A…" at bounding box center [569, 121] width 212 height 32
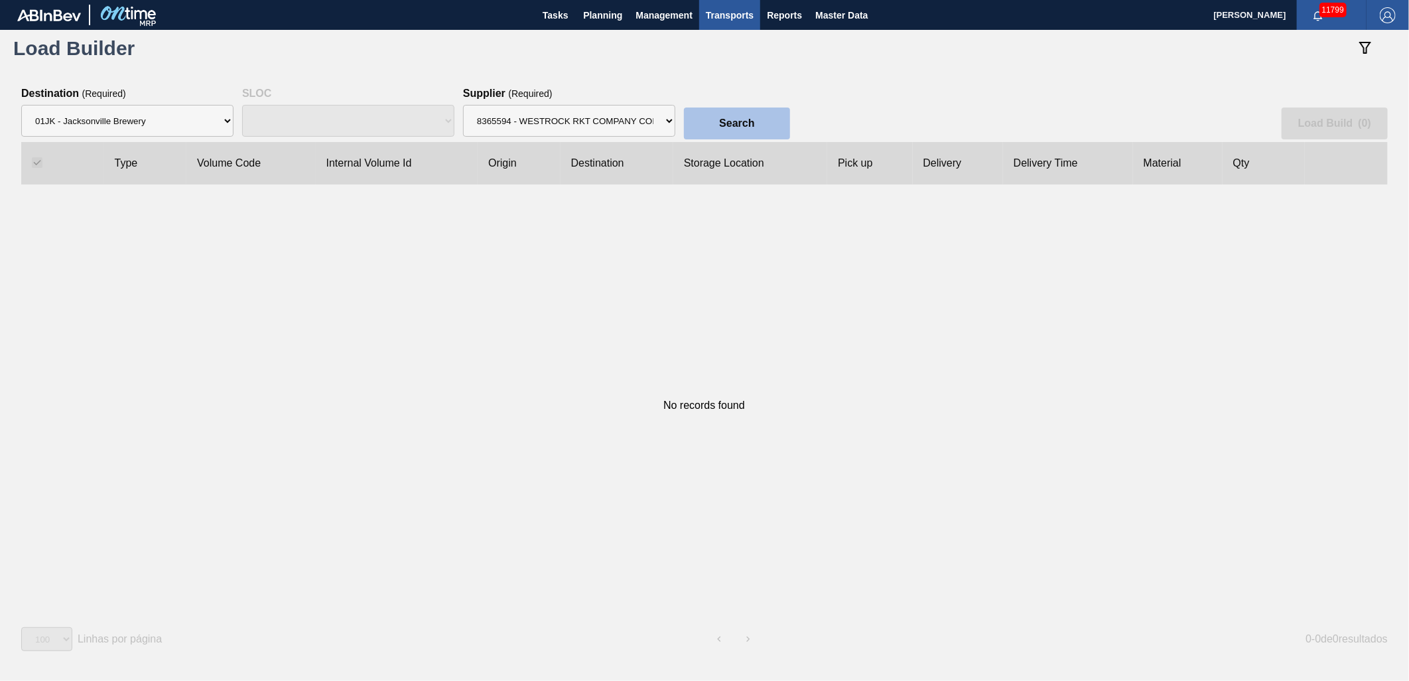
click at [743, 131] on button "Search" at bounding box center [737, 123] width 106 height 32
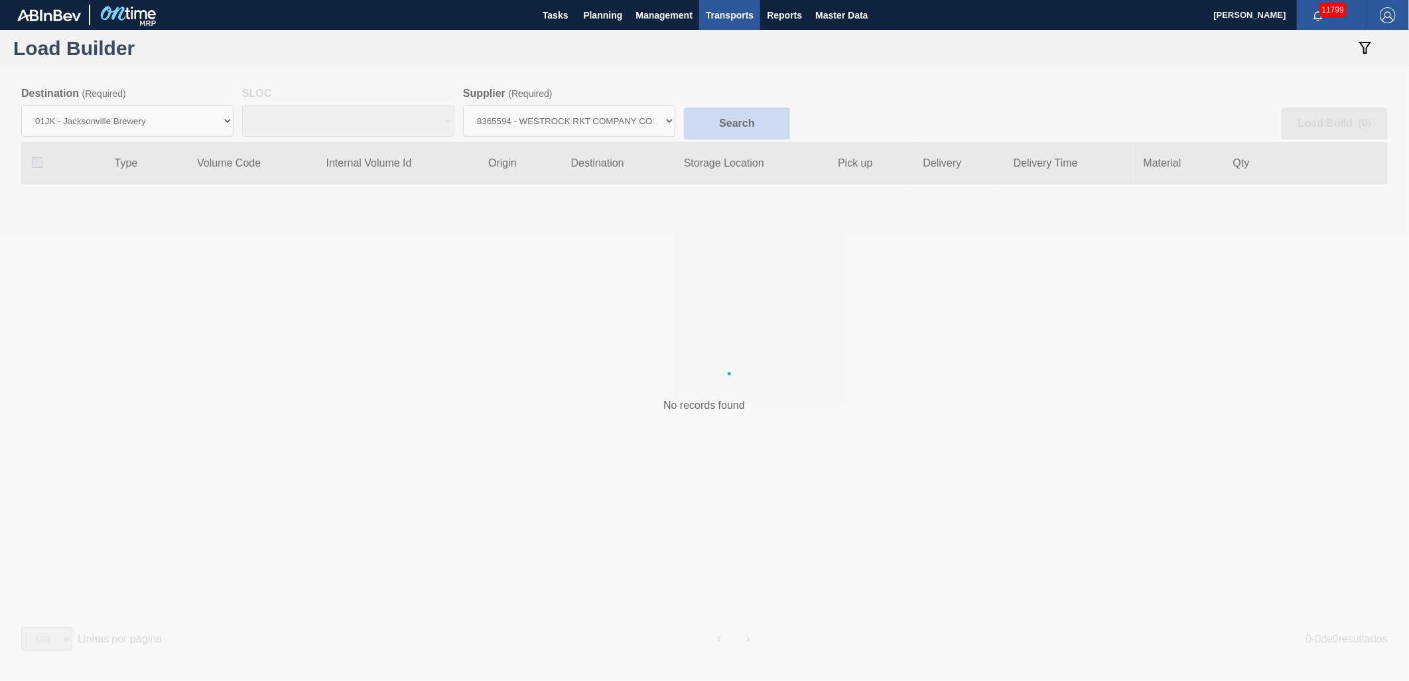
checkbox input "false"
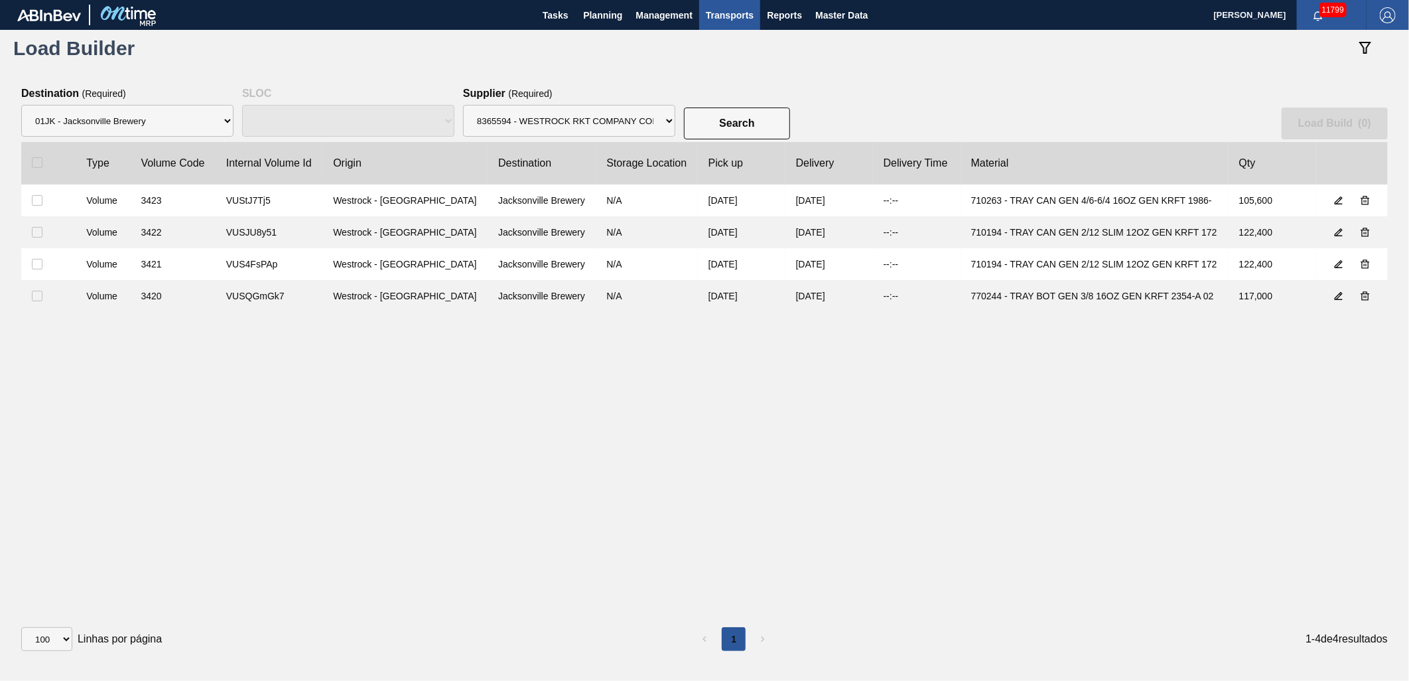
drag, startPoint x: 40, startPoint y: 234, endPoint x: 31, endPoint y: 261, distance: 29.0
click at [40, 234] on input "checkbox" at bounding box center [37, 232] width 11 height 11
checkbox input "true"
click at [24, 272] on clb-table-tbody-cell at bounding box center [48, 264] width 54 height 32
click at [32, 273] on clb-table-tbody-cell at bounding box center [48, 264] width 54 height 32
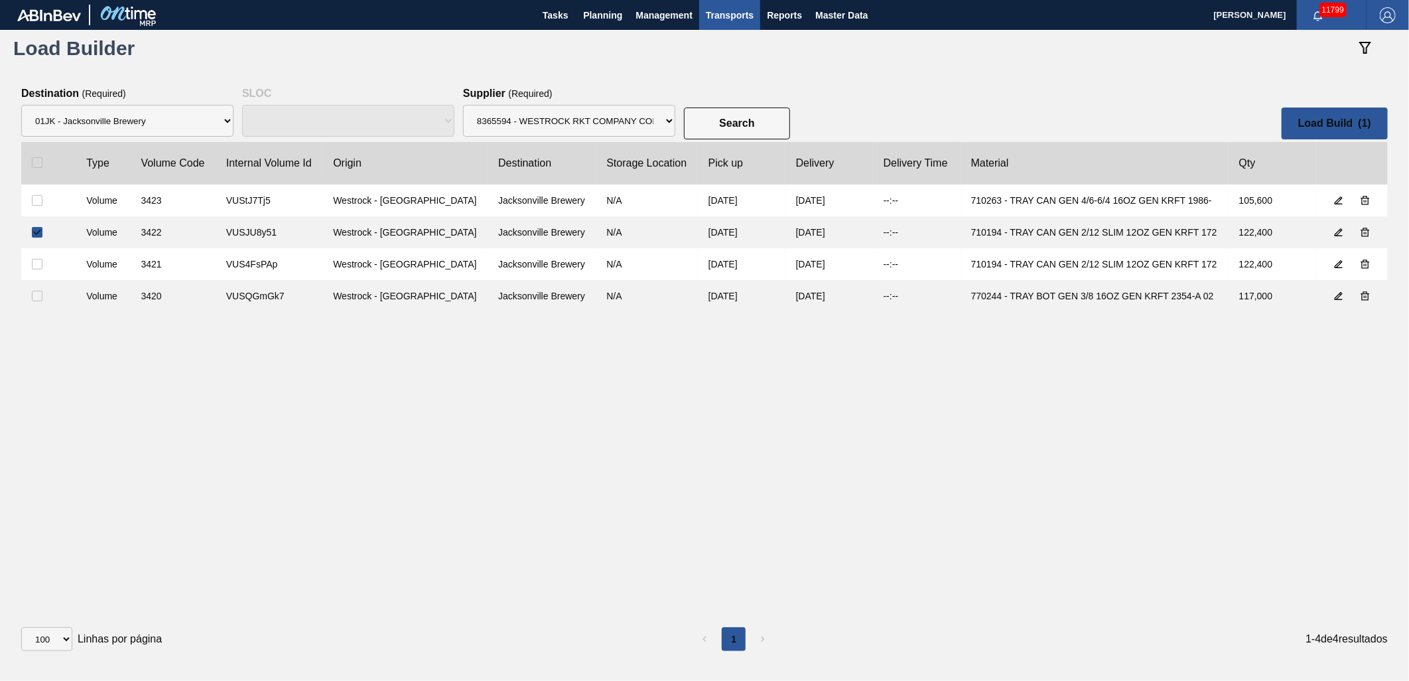
drag, startPoint x: 35, startPoint y: 266, endPoint x: 403, endPoint y: 186, distance: 376.1
click at [36, 266] on input "checkbox" at bounding box center [37, 264] width 11 height 11
checkbox input "true"
click at [1312, 116] on button "Load Build ( 2 )" at bounding box center [1335, 123] width 106 height 32
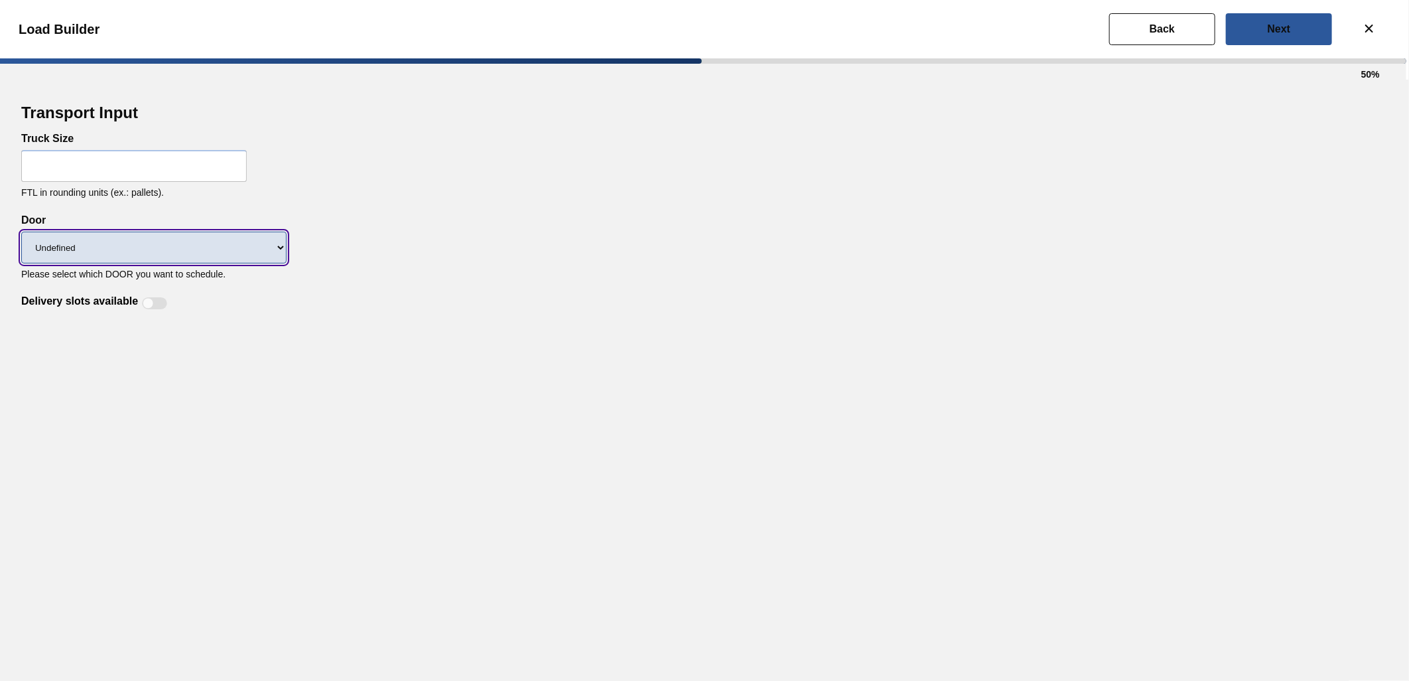
click at [202, 240] on select "Undefined WR LIDS" at bounding box center [153, 248] width 265 height 32
select select "WR"
click at [21, 232] on select "Undefined WR LIDS" at bounding box center [153, 248] width 265 height 32
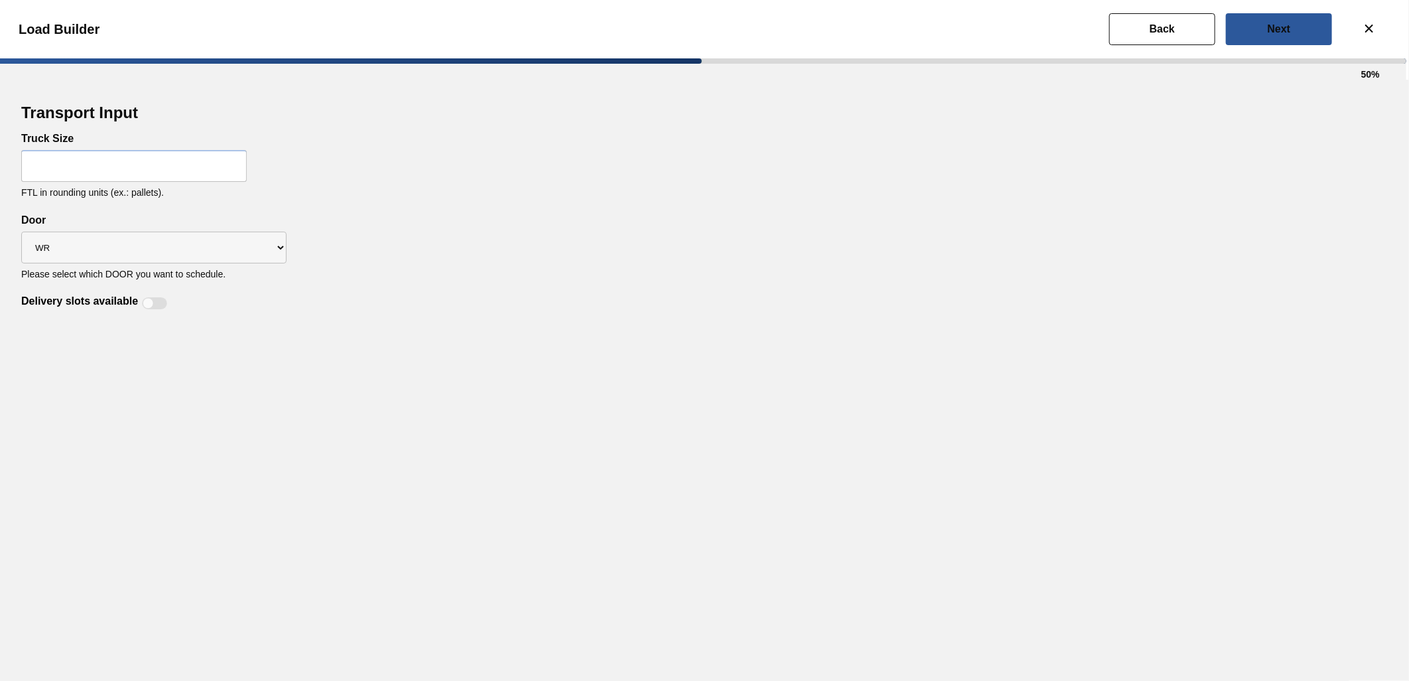
click at [109, 171] on input "text" at bounding box center [134, 166] width 226 height 32
type input "50"
click at [147, 307] on div at bounding box center [148, 303] width 11 height 11
click at [147, 305] on div at bounding box center [154, 303] width 25 height 12
checkbox input "false"
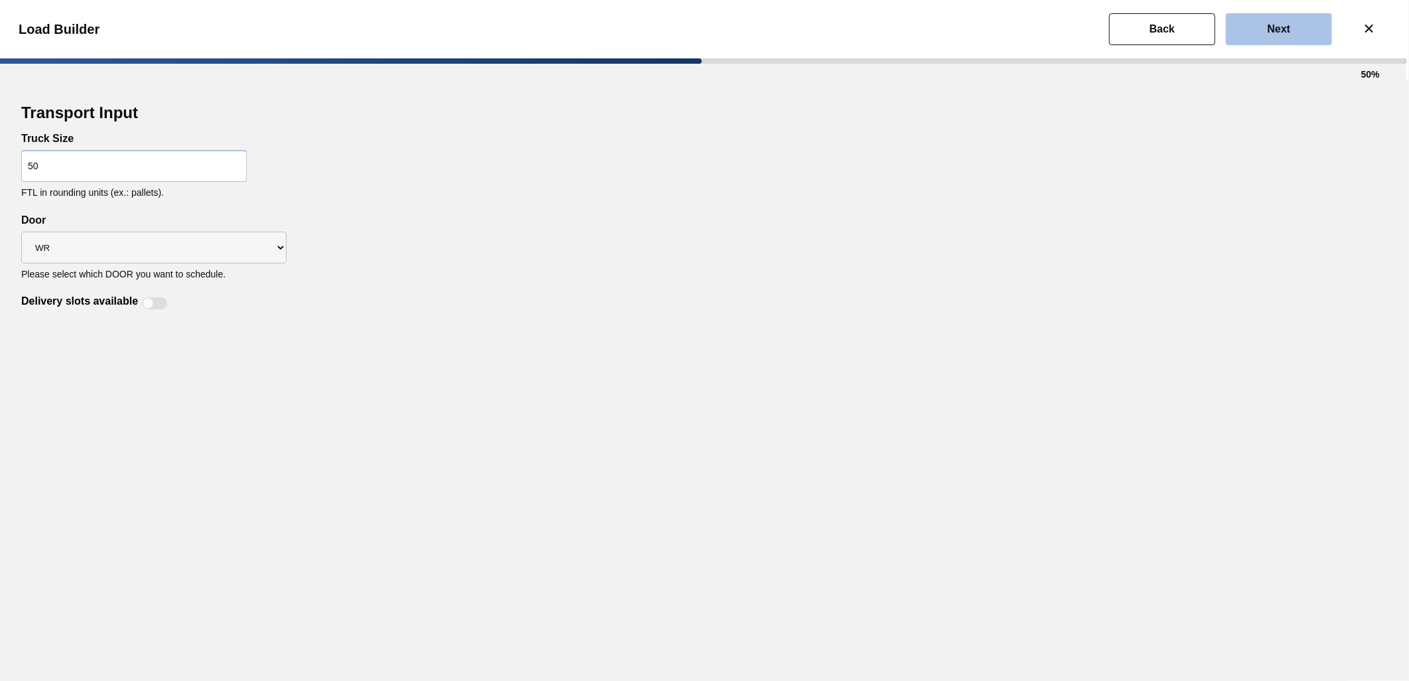
click at [1303, 32] on button "Next" at bounding box center [1279, 29] width 106 height 32
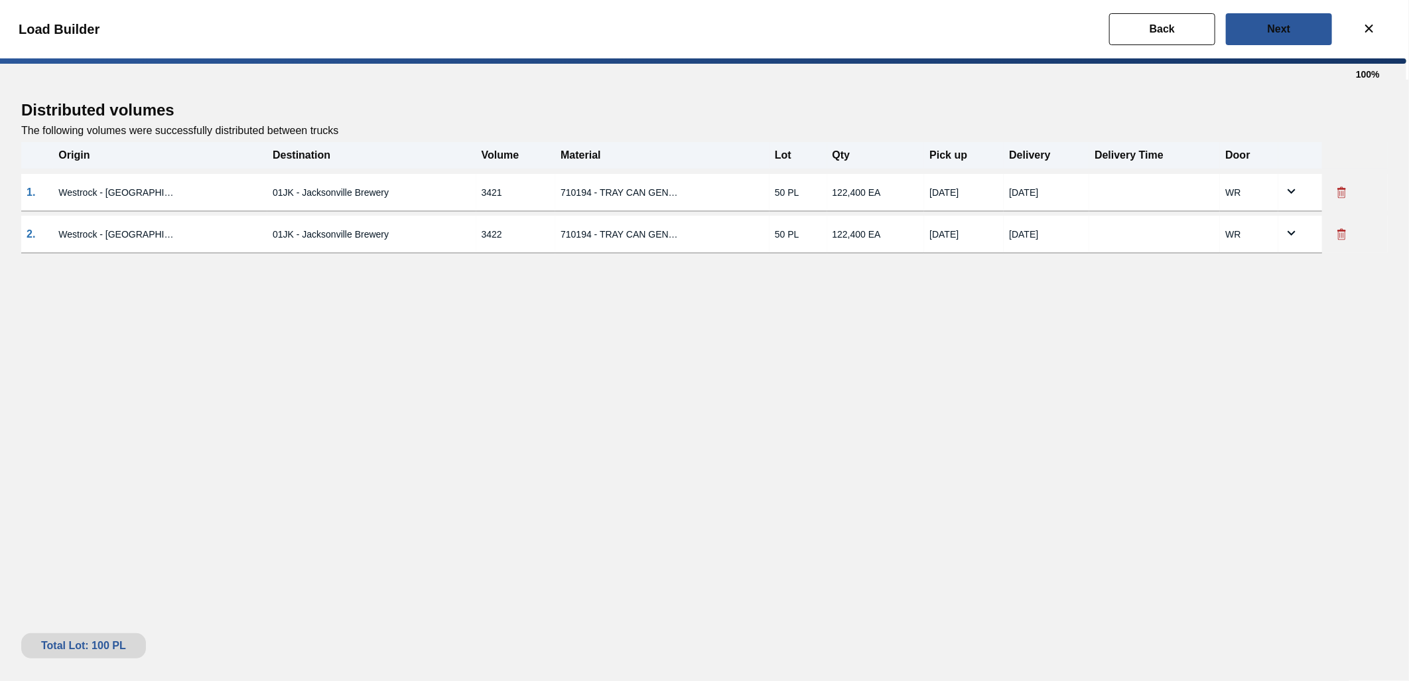
click at [1291, 231] on icon at bounding box center [1292, 233] width 16 height 16
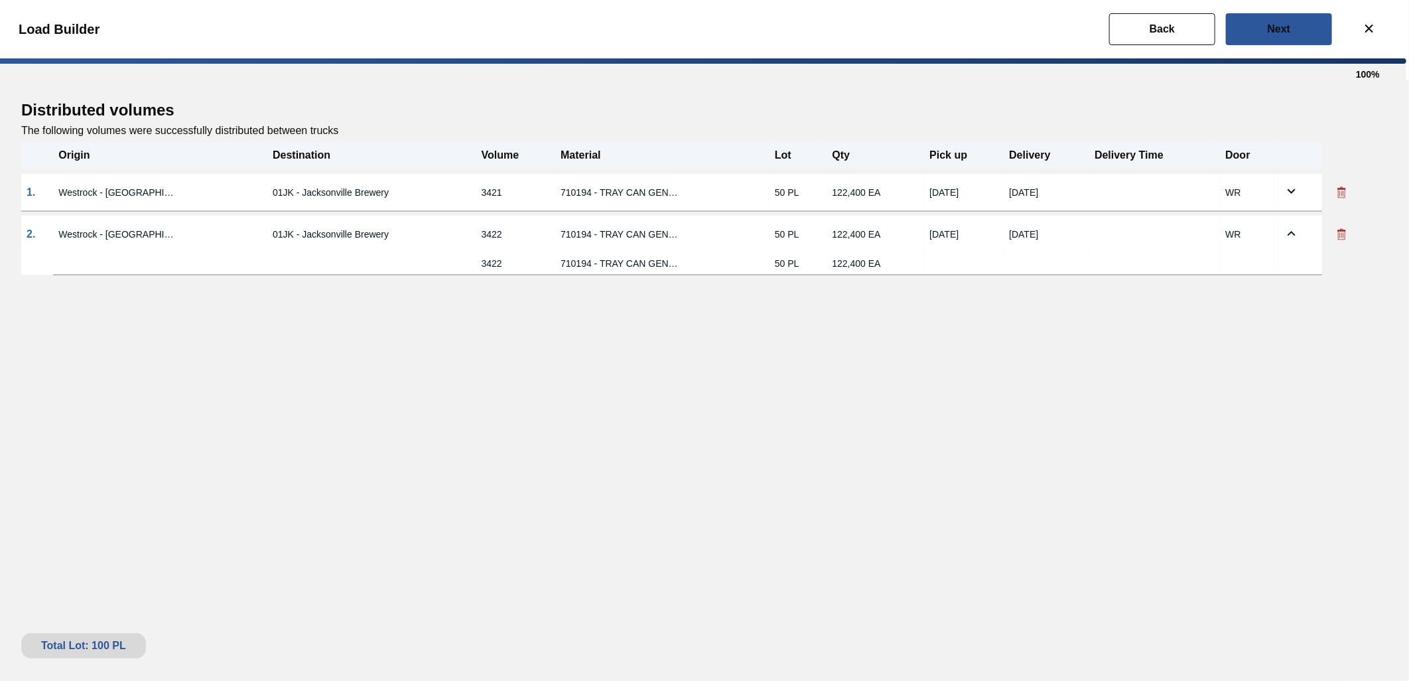
click at [1290, 231] on icon at bounding box center [1292, 233] width 8 height 5
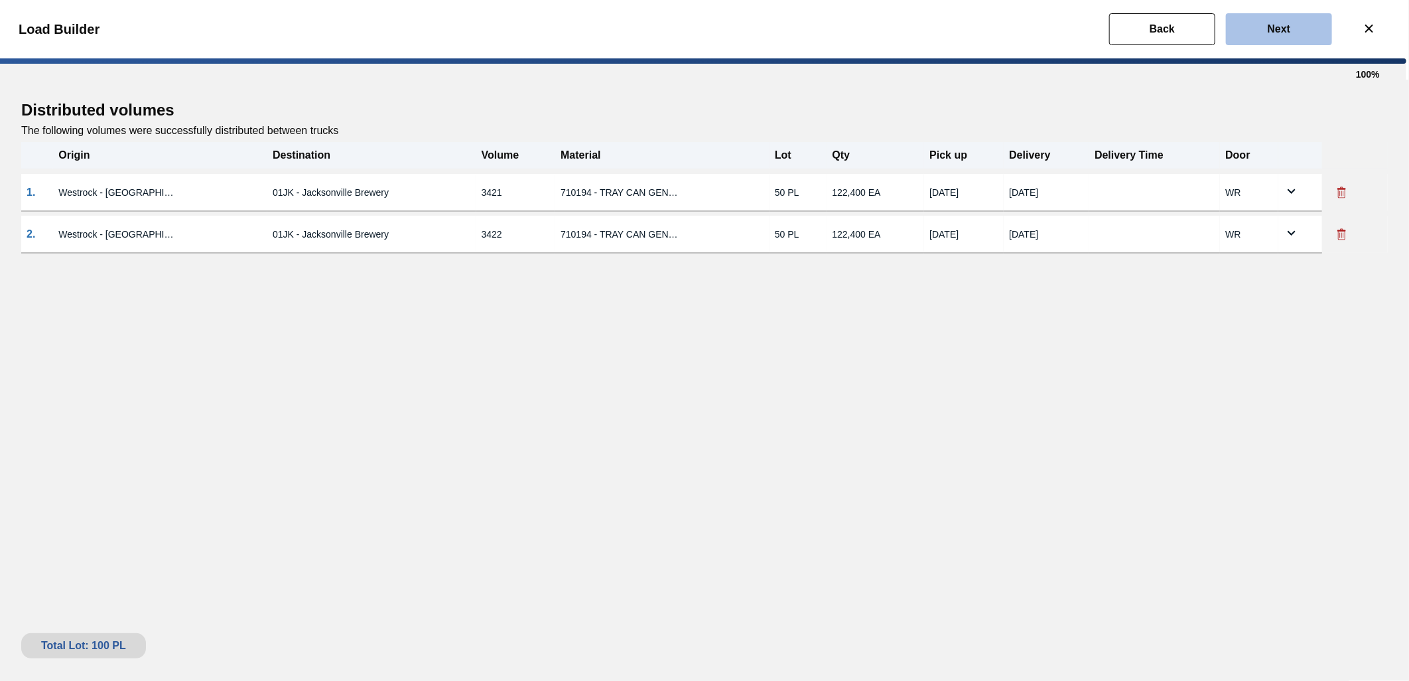
click at [0, 0] on slot "Next" at bounding box center [0, 0] width 0 height 0
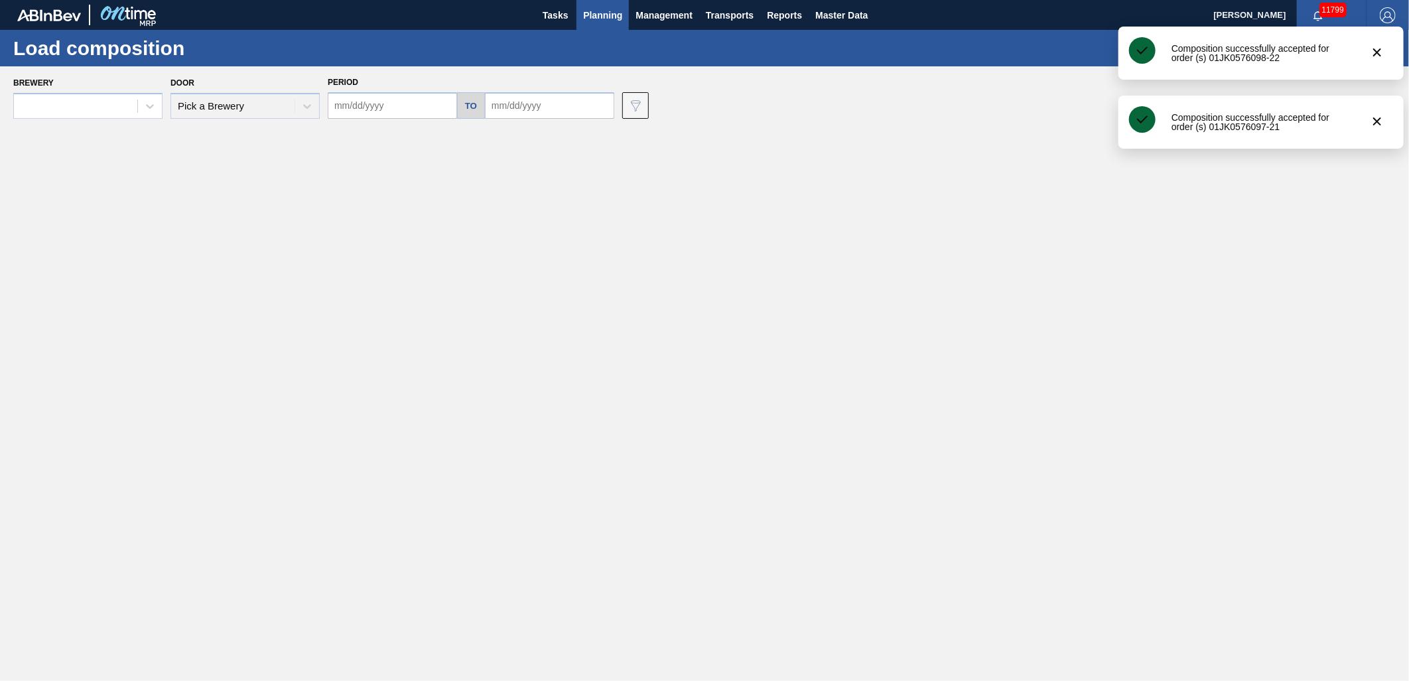
type input "10/01/2025"
type input "11/01/2025"
type input "[DATE]"
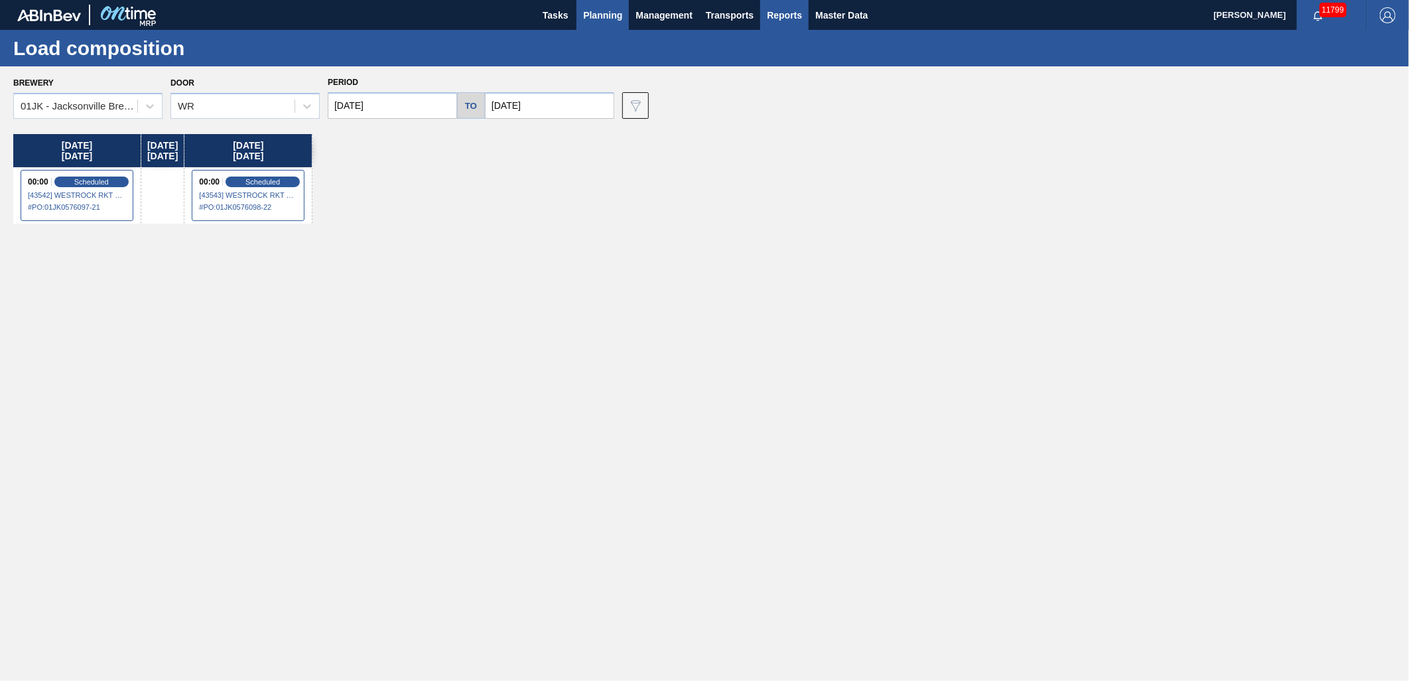
click at [794, 11] on span "Reports" at bounding box center [784, 15] width 35 height 16
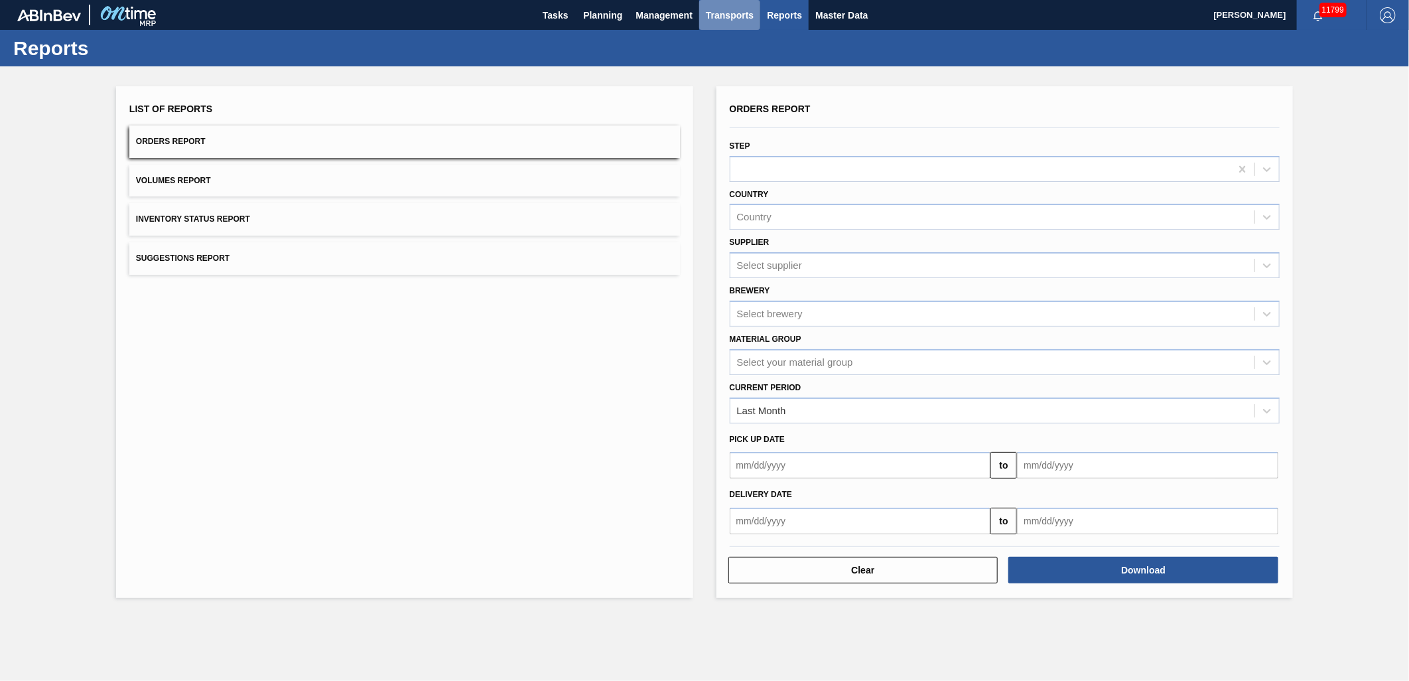
click at [738, 11] on span "Transports" at bounding box center [730, 15] width 48 height 16
click at [744, 64] on li "[GEOGRAPHIC_DATA]" at bounding box center [739, 66] width 112 height 21
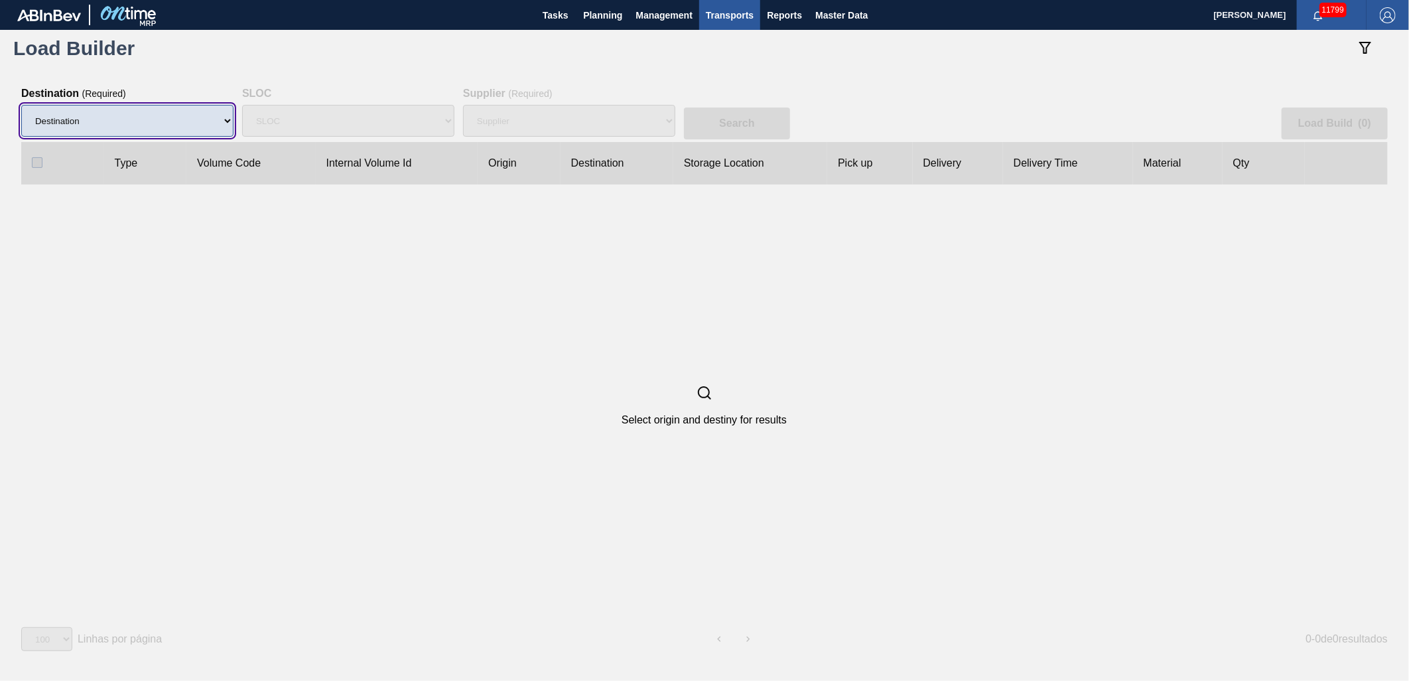
click at [81, 117] on select "Destination 01BV - Baldwinsville Brewery 01CL - Columbus Brewery 01CV - Carters…" at bounding box center [127, 121] width 212 height 32
select select "10"
click at [21, 105] on select "Destination 01BV - Baldwinsville Brewery 01CL - Columbus Brewery 01CV - Carters…" at bounding box center [127, 121] width 212 height 32
select select
click at [655, 123] on div "Supplier" at bounding box center [569, 121] width 212 height 42
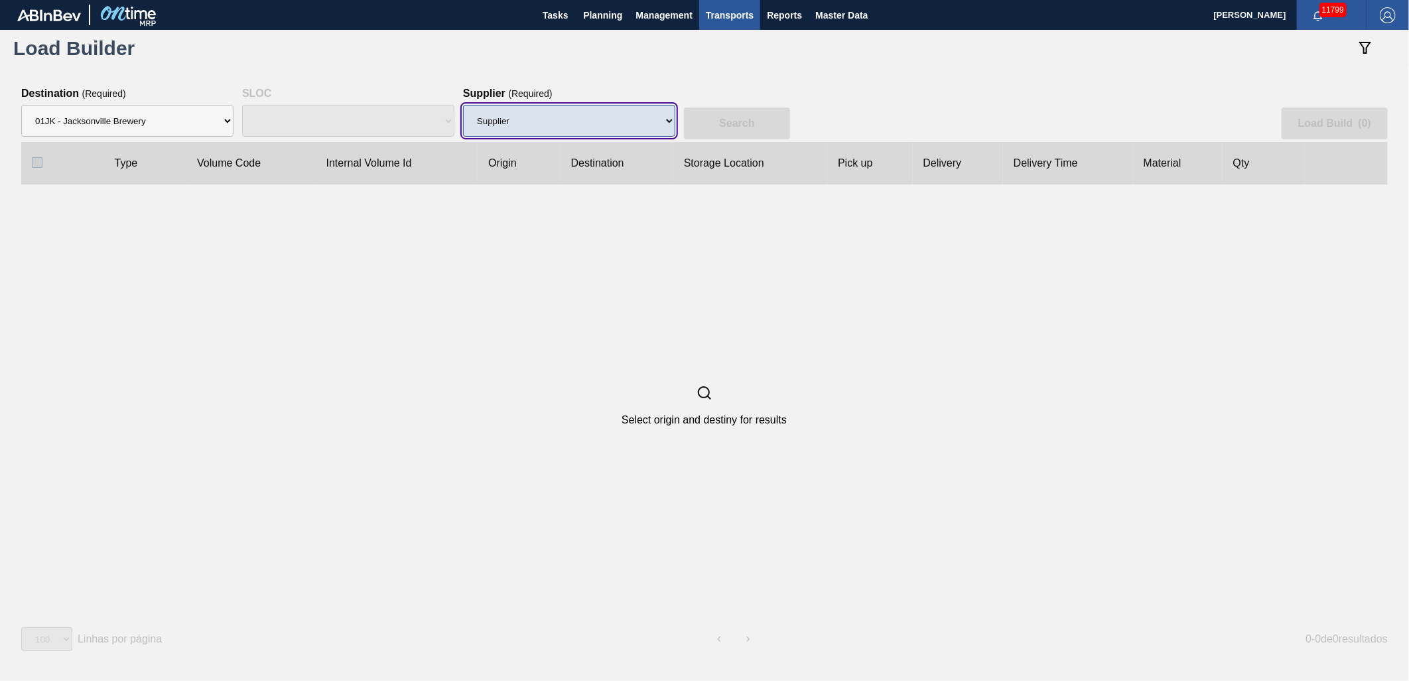
click at [671, 121] on select "Supplier 8329501 - ACCORD CARTON CO 8341298 - ACCREDO PACKAGING INC 8248341 - A…" at bounding box center [569, 121] width 212 height 32
select select "2163"
click at [463, 105] on select "Supplier 8329501 - ACCORD CARTON CO 8341298 - ACCREDO PACKAGING INC 8248341 - A…" at bounding box center [569, 121] width 212 height 32
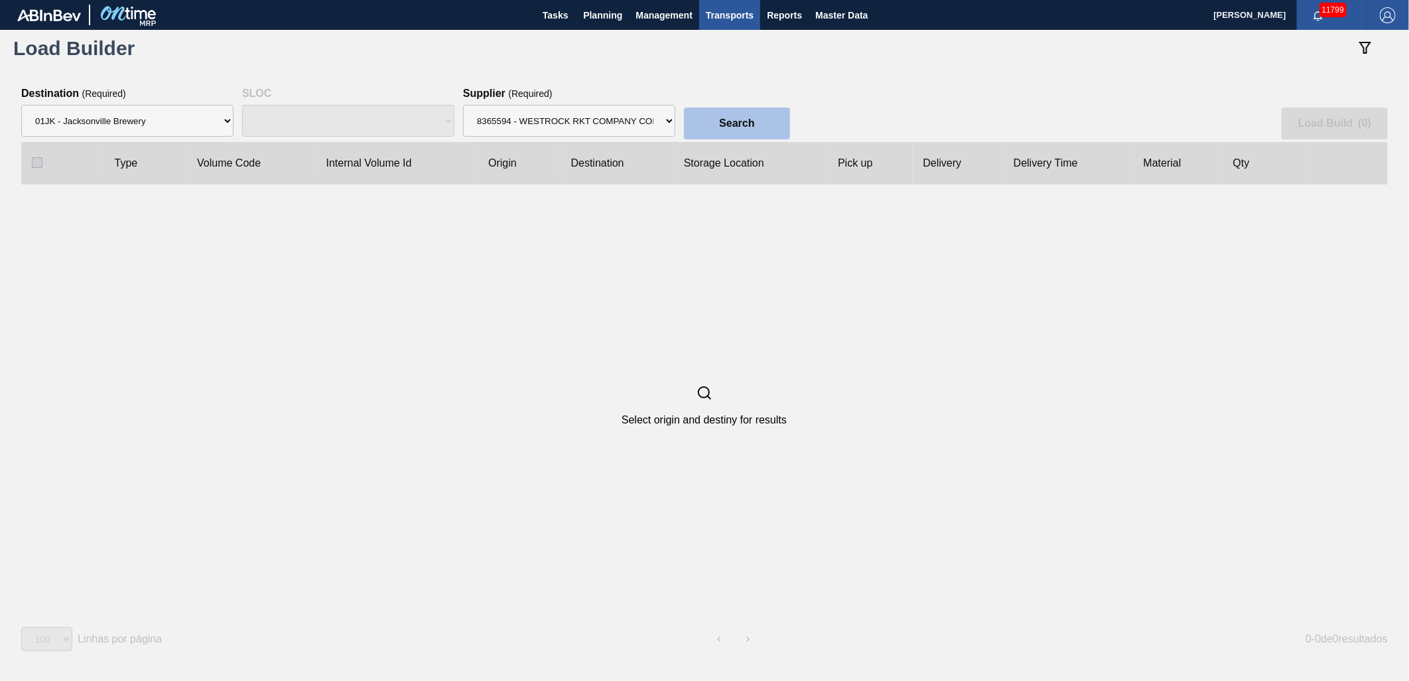
click at [751, 109] on button "Search" at bounding box center [737, 123] width 106 height 32
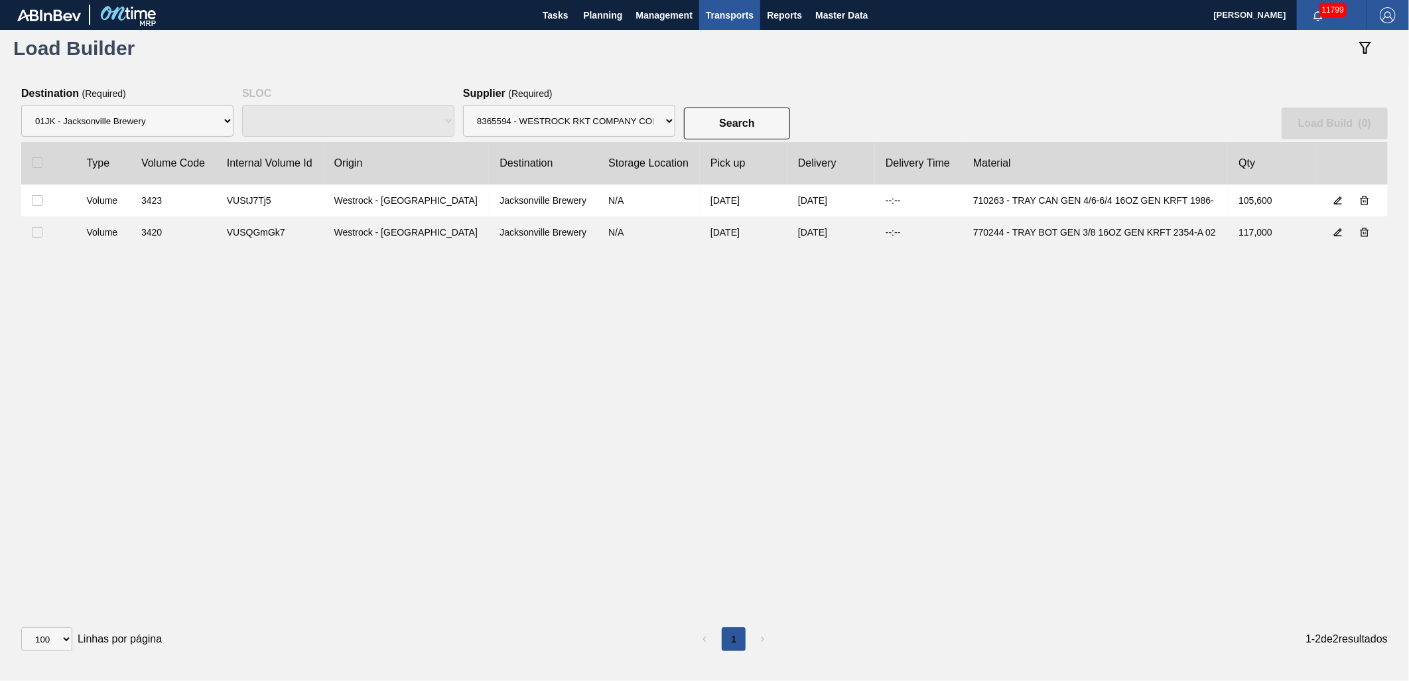
click at [43, 231] on label at bounding box center [48, 232] width 33 height 11
click at [42, 231] on input "checkbox" at bounding box center [37, 232] width 11 height 11
checkbox input "true"
click at [1369, 125] on p "( 1 )" at bounding box center [1365, 123] width 13 height 11
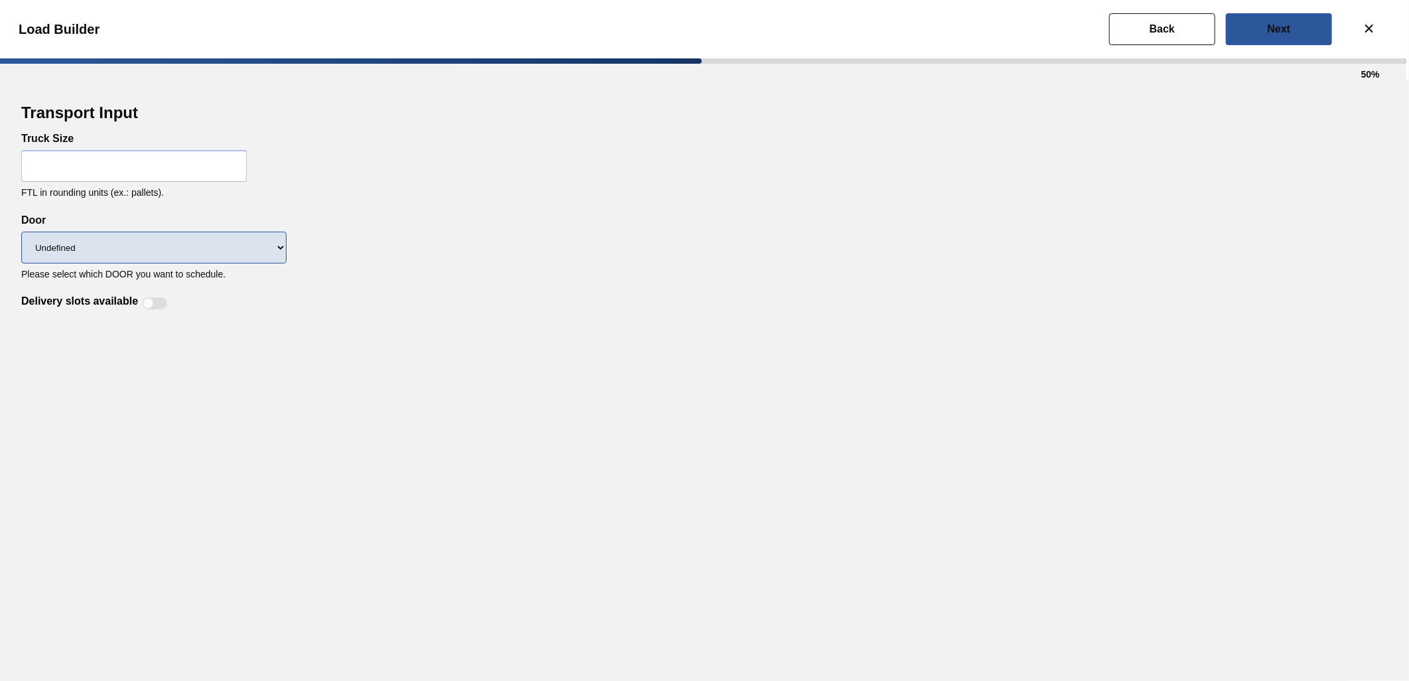
click at [105, 261] on div "Undefined WR LIDS" at bounding box center [153, 247] width 265 height 42
click at [105, 254] on select "Undefined WR LIDS" at bounding box center [153, 248] width 265 height 32
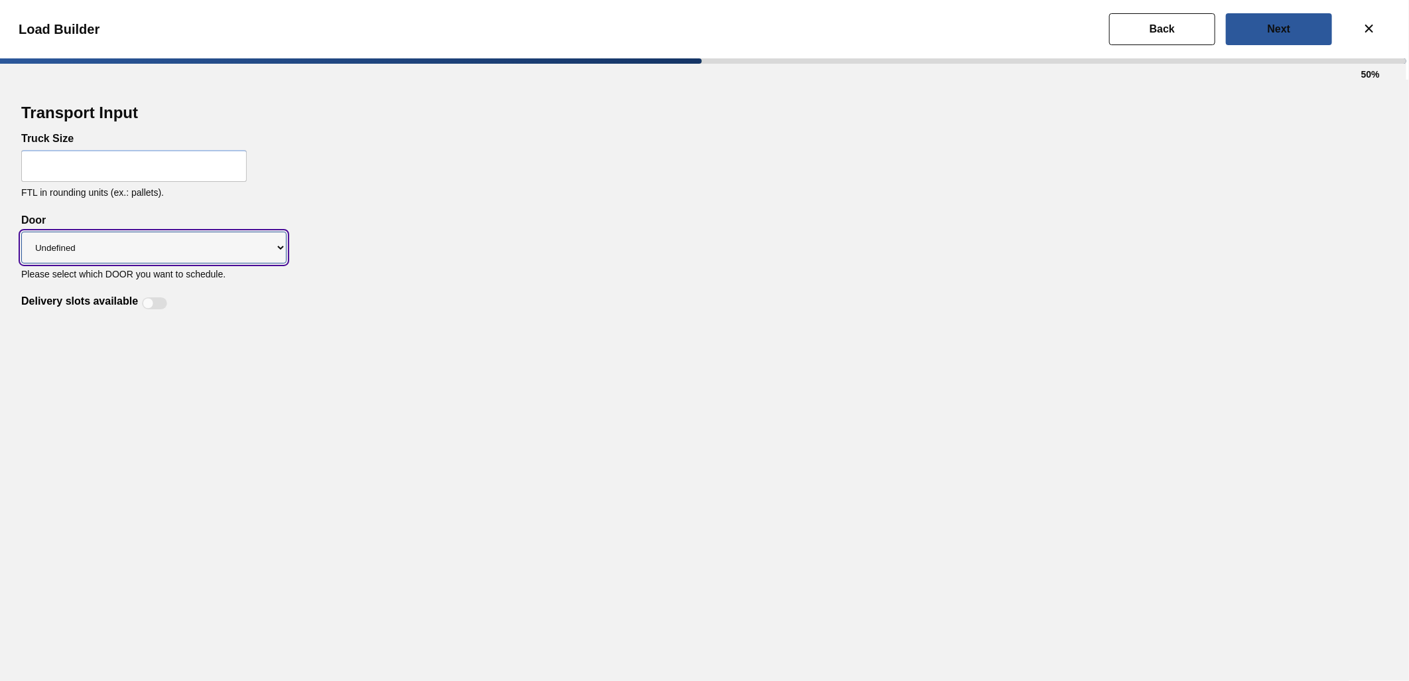
select select "WR"
click at [21, 232] on select "Undefined WR LIDS" at bounding box center [153, 248] width 265 height 32
click at [103, 173] on input "text" at bounding box center [134, 166] width 226 height 32
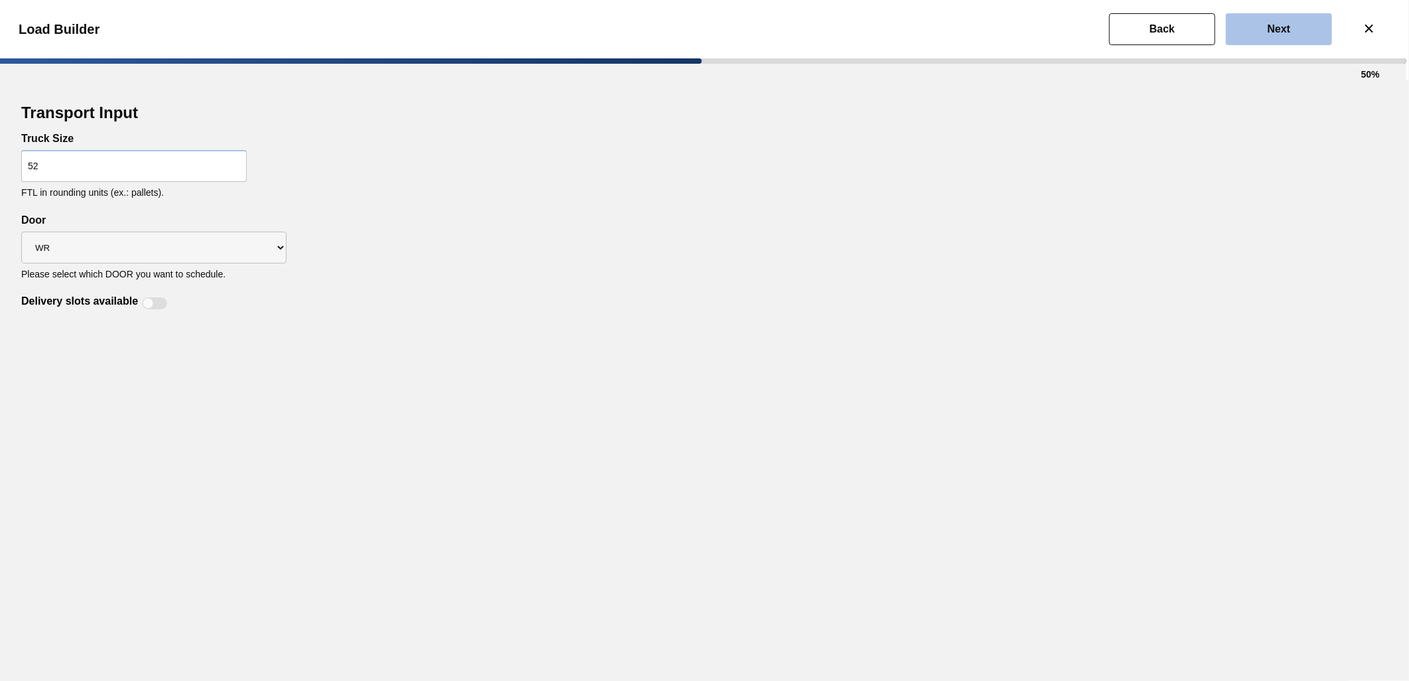
type input "52"
click at [1248, 34] on button "Next" at bounding box center [1279, 29] width 106 height 32
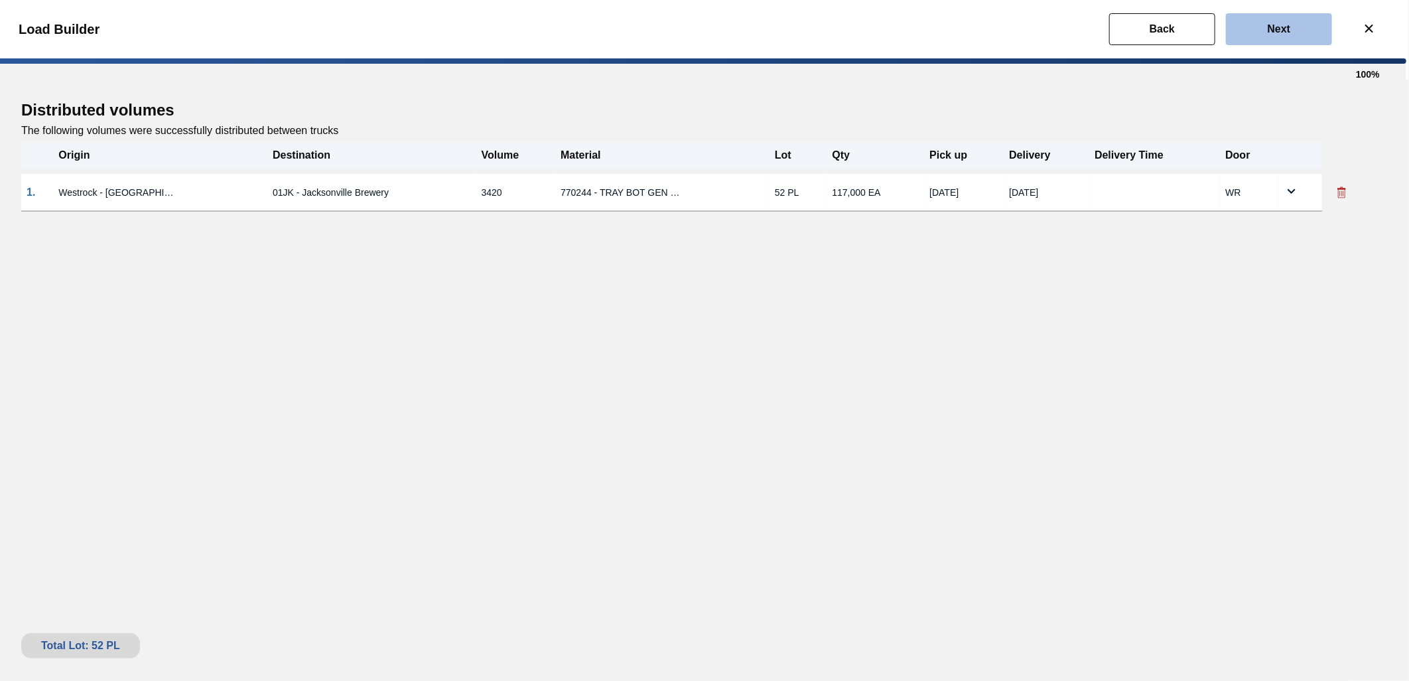
click at [1253, 23] on button "Next" at bounding box center [1279, 29] width 106 height 32
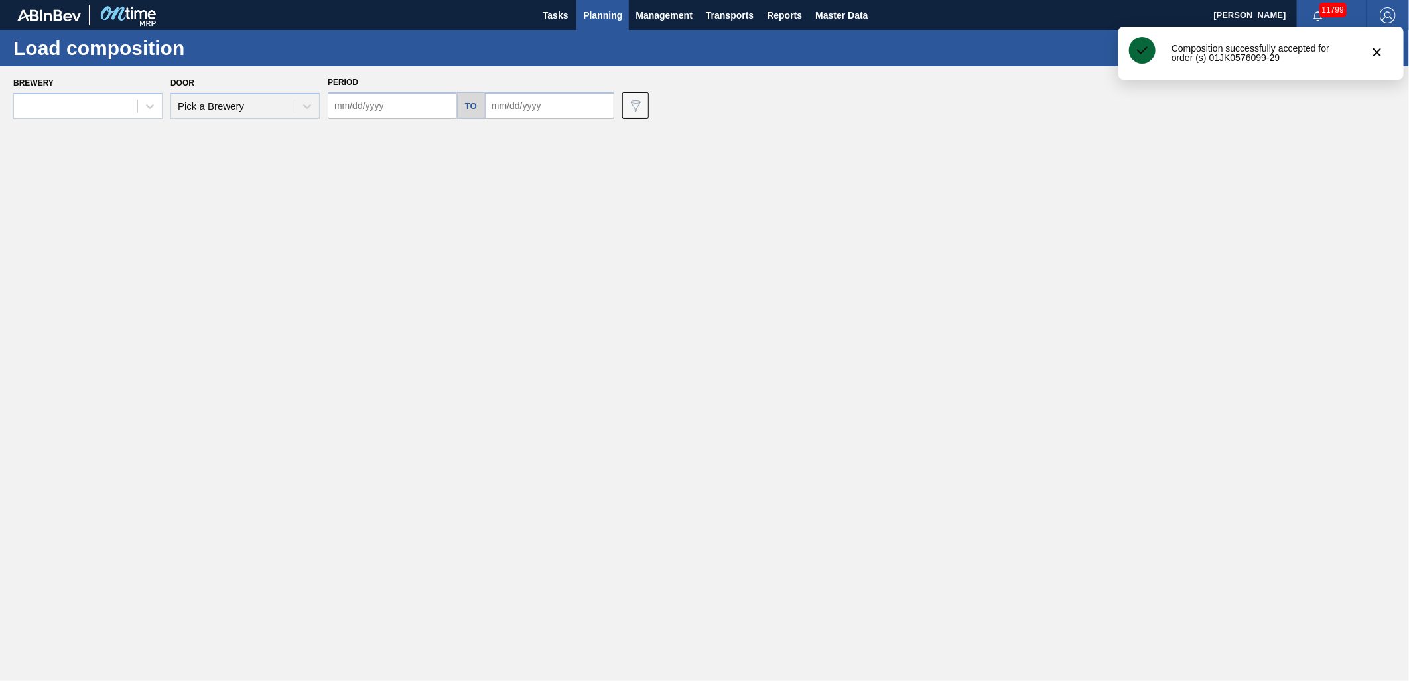
type input "10/01/2025"
type input "11/01/2025"
type input "[DATE]"
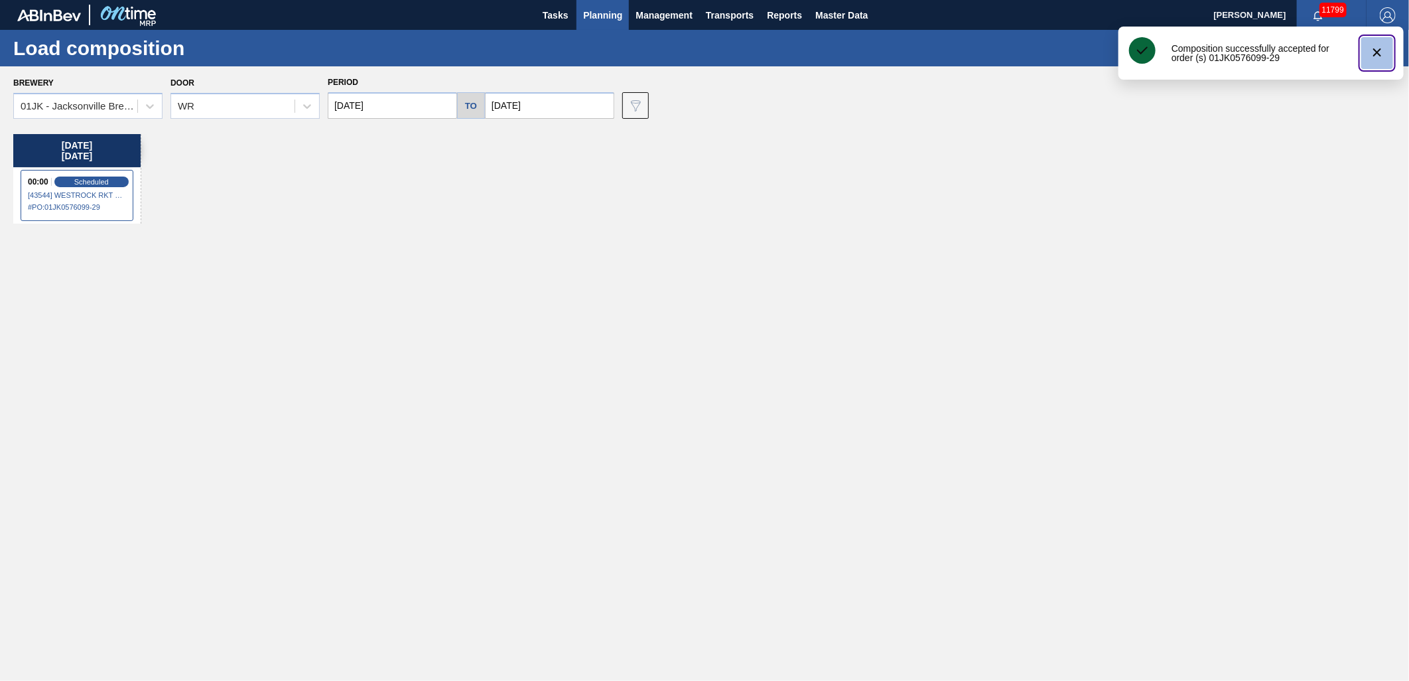
click at [1372, 58] on icon "botão de ícone" at bounding box center [1377, 52] width 16 height 16
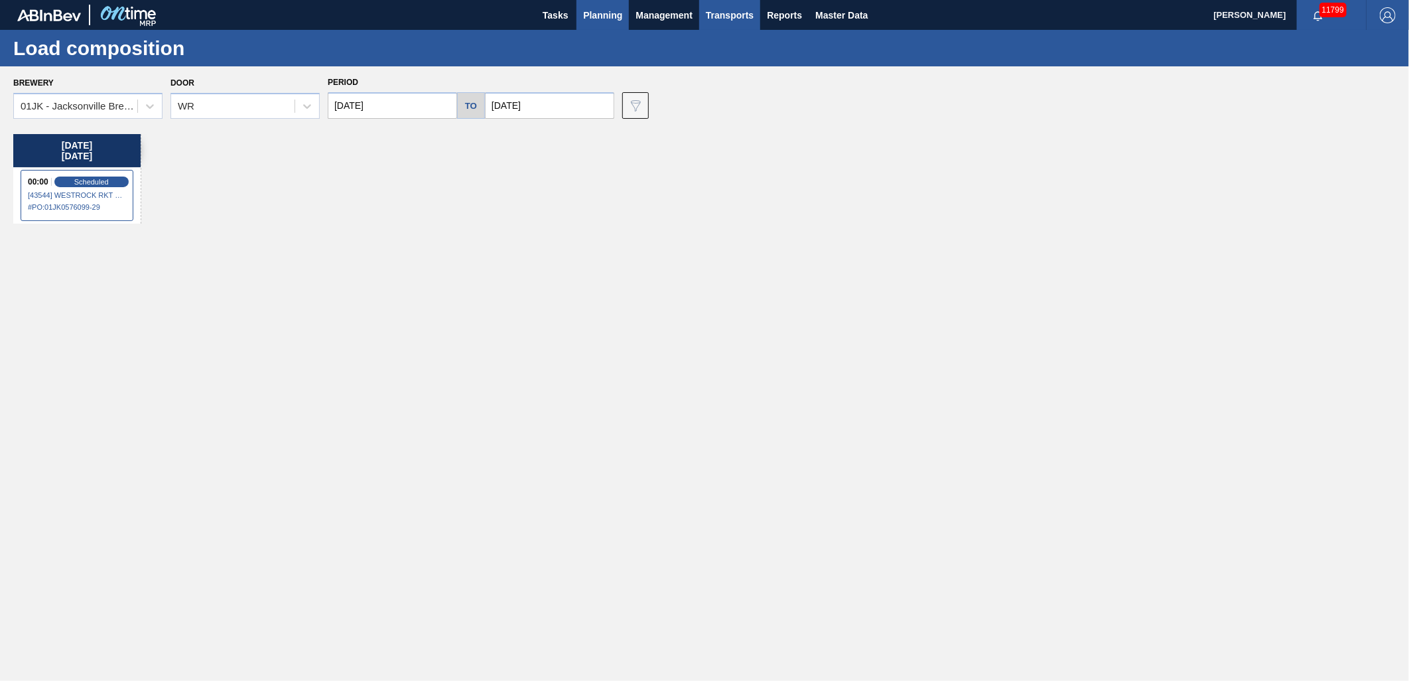
click at [748, 7] on span "Transports" at bounding box center [730, 15] width 48 height 16
click at [753, 62] on li "[GEOGRAPHIC_DATA]" at bounding box center [739, 66] width 112 height 21
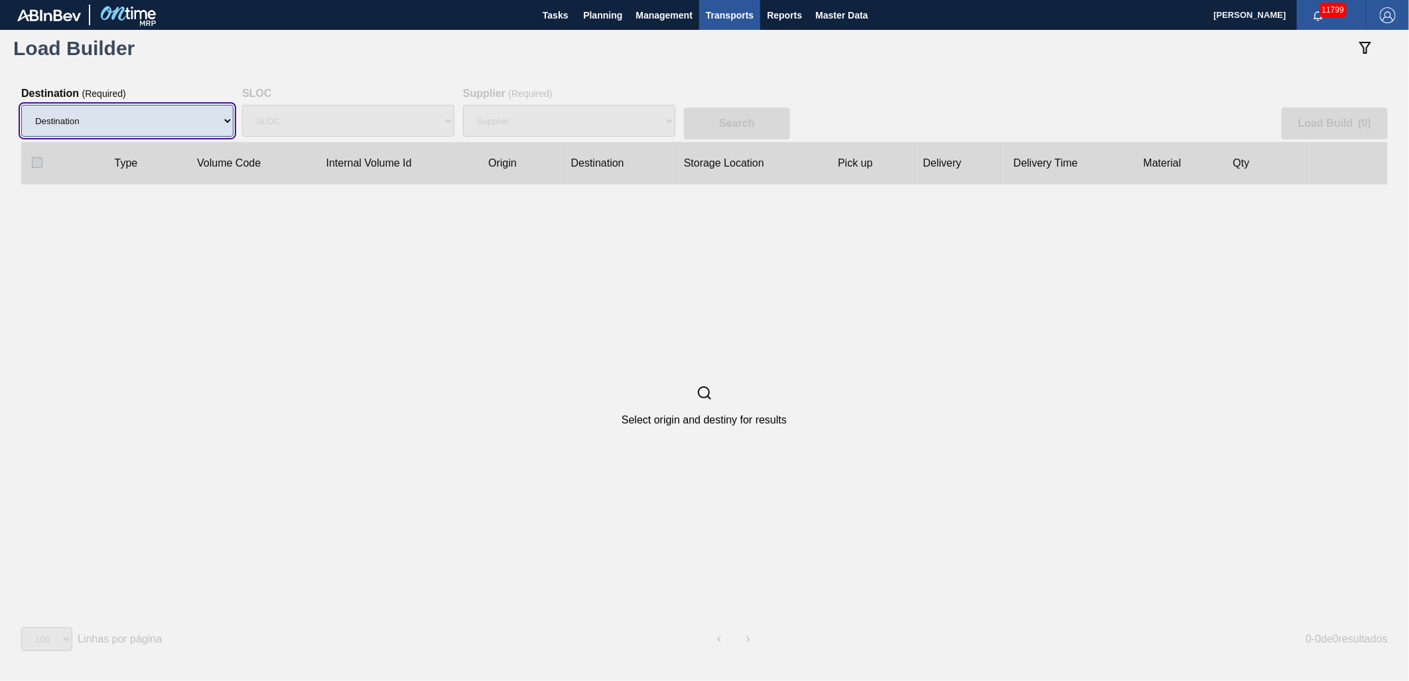
click at [220, 117] on select "Destination 01BV - Baldwinsville Brewery 01CL - Columbus Brewery 01CV - Carters…" at bounding box center [127, 121] width 212 height 32
select select "10"
click at [21, 105] on select "Destination 01BV - Baldwinsville Brewery 01CL - Columbus Brewery 01CV - Carters…" at bounding box center [127, 121] width 212 height 32
select select
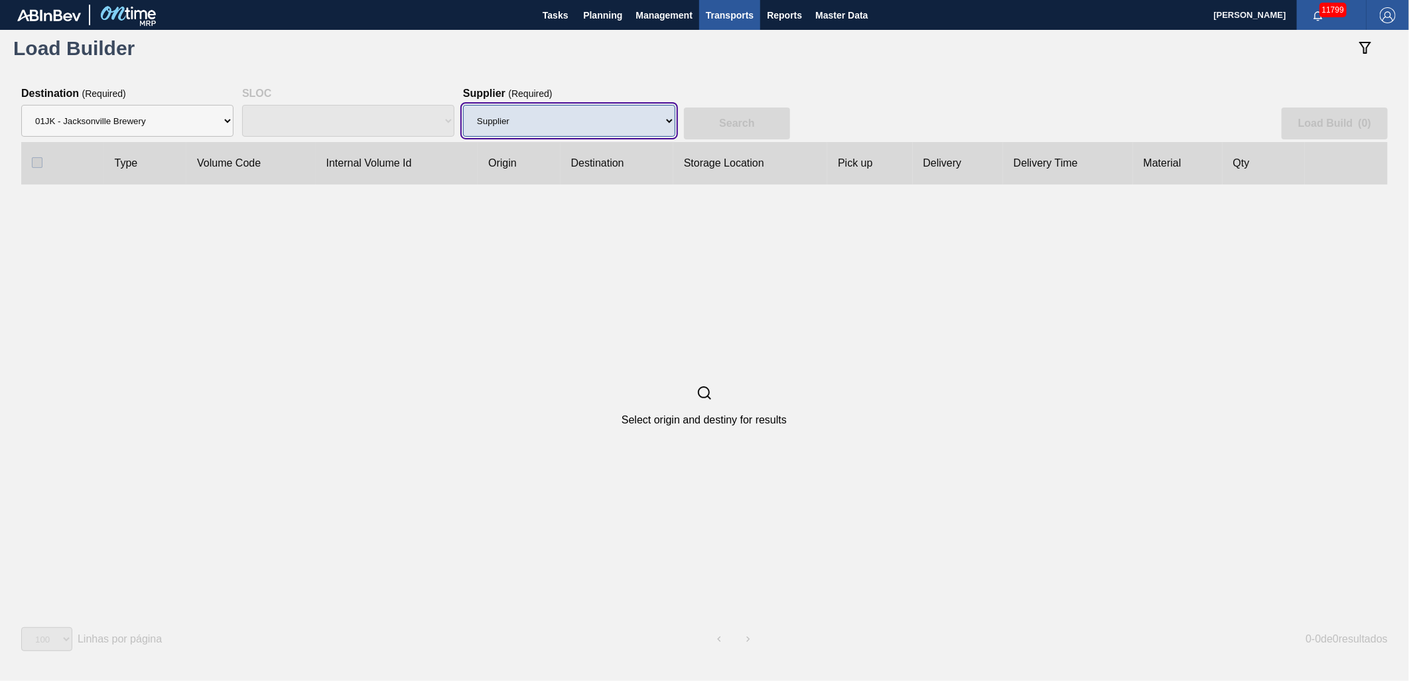
click at [648, 120] on select "Supplier 8329501 - ACCORD CARTON CO 8341298 - ACCREDO PACKAGING INC 8248341 - A…" at bounding box center [569, 121] width 212 height 32
select select "2163"
click at [463, 105] on select "Supplier 8329501 - ACCORD CARTON CO 8341298 - ACCREDO PACKAGING INC 8248341 - A…" at bounding box center [569, 121] width 212 height 32
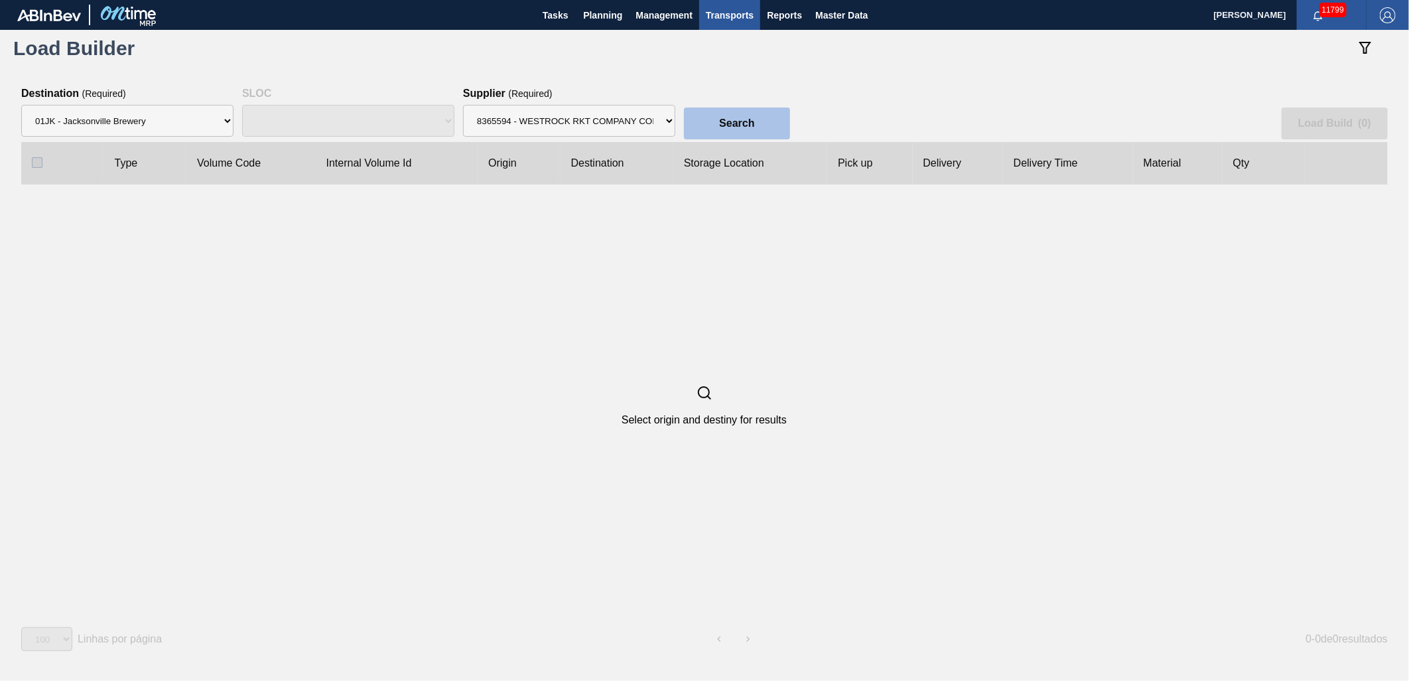
click at [756, 121] on button "Search" at bounding box center [737, 123] width 106 height 32
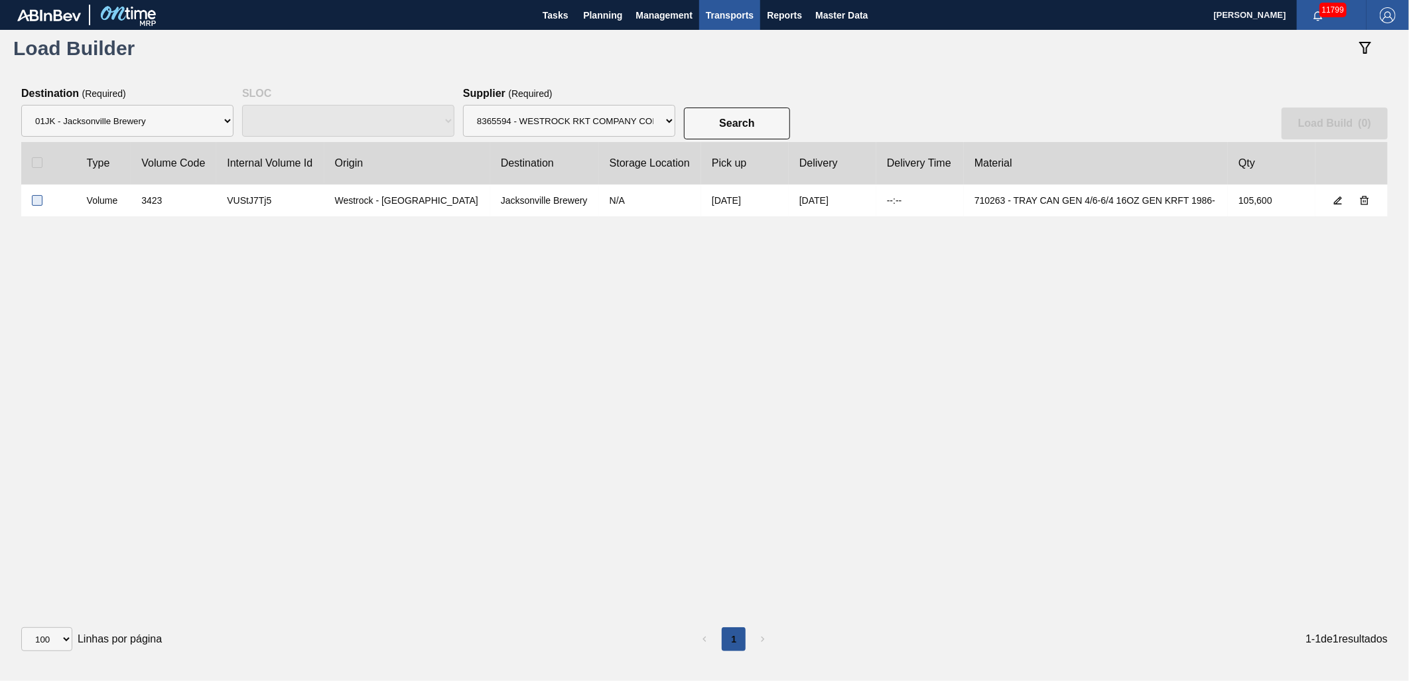
click at [33, 200] on input "checkbox" at bounding box center [37, 200] width 11 height 11
checkbox input "true"
click at [1302, 130] on button "Load Build ( 1 )" at bounding box center [1335, 123] width 106 height 32
select select "Undefined"
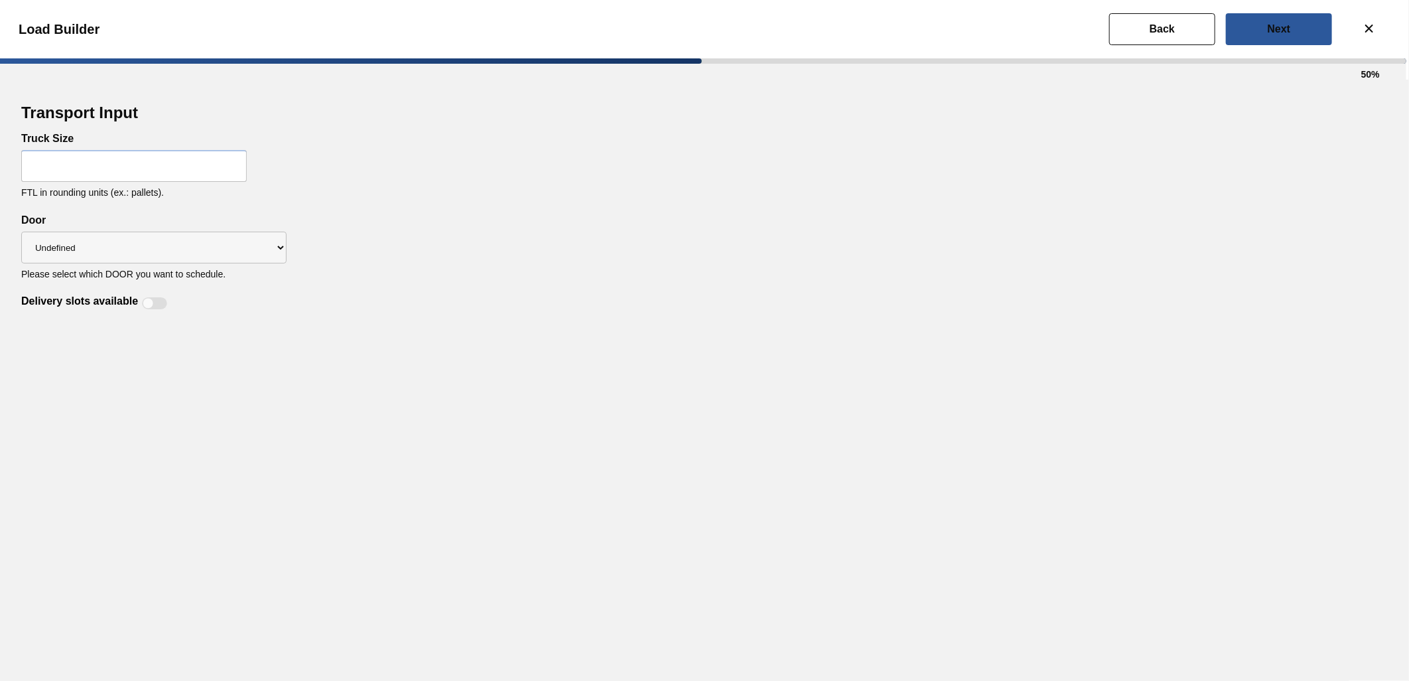
click at [135, 155] on input "text" at bounding box center [134, 166] width 226 height 32
type input "44"
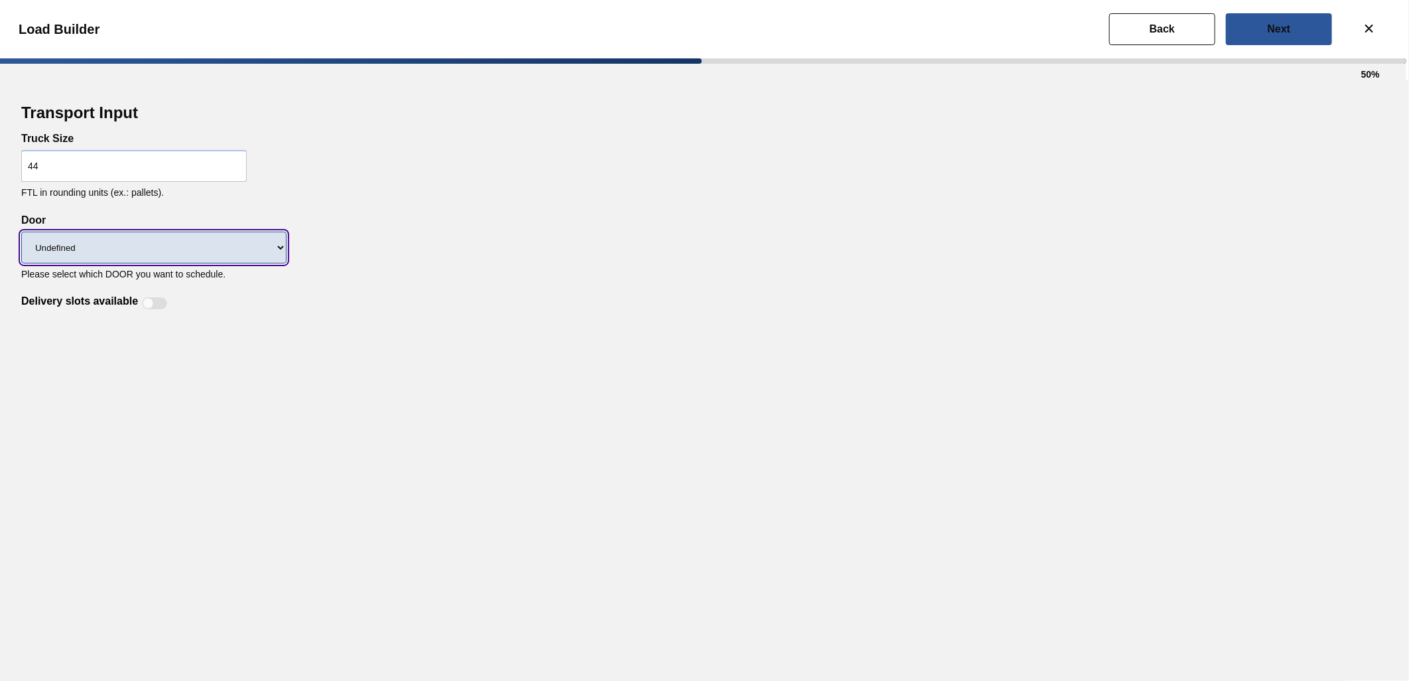
click at [261, 241] on select "Undefined WR LIDS" at bounding box center [153, 248] width 265 height 32
select select "WR"
click at [21, 232] on select "Undefined WR LIDS" at bounding box center [153, 248] width 265 height 32
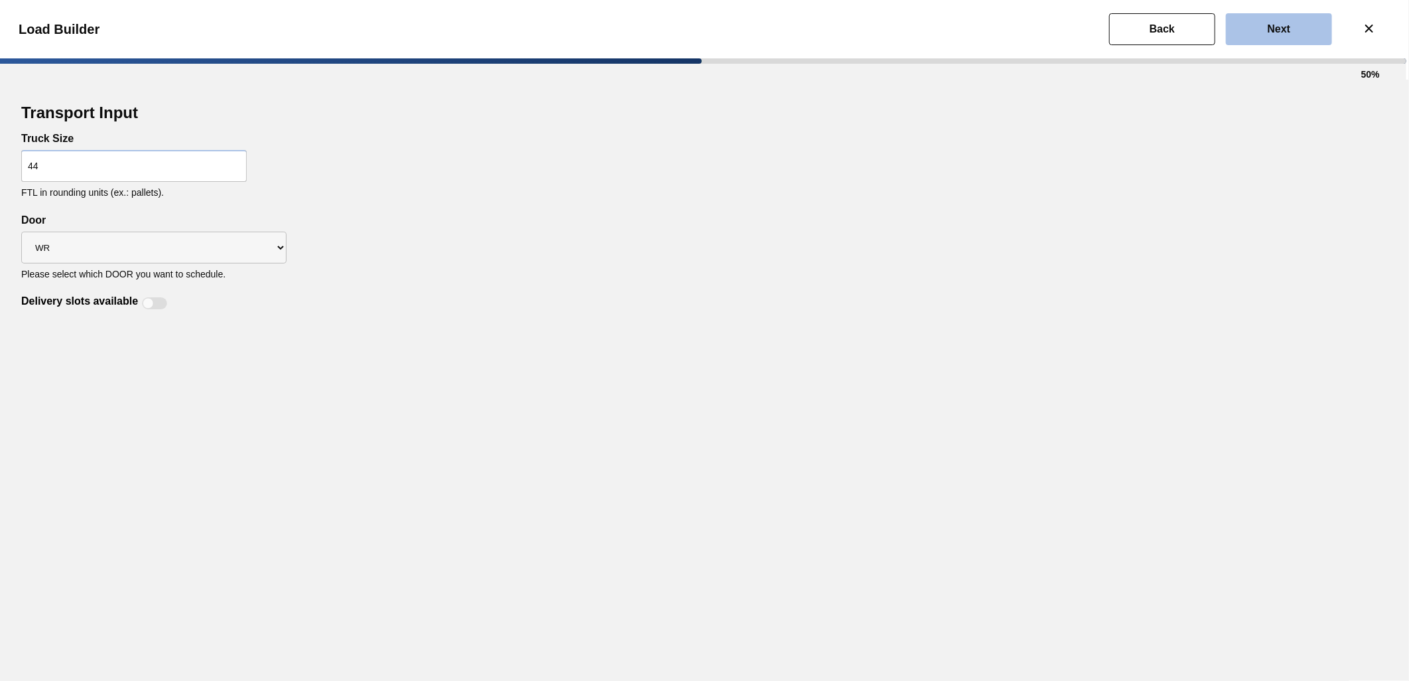
click at [1254, 34] on button "Next" at bounding box center [1279, 29] width 106 height 32
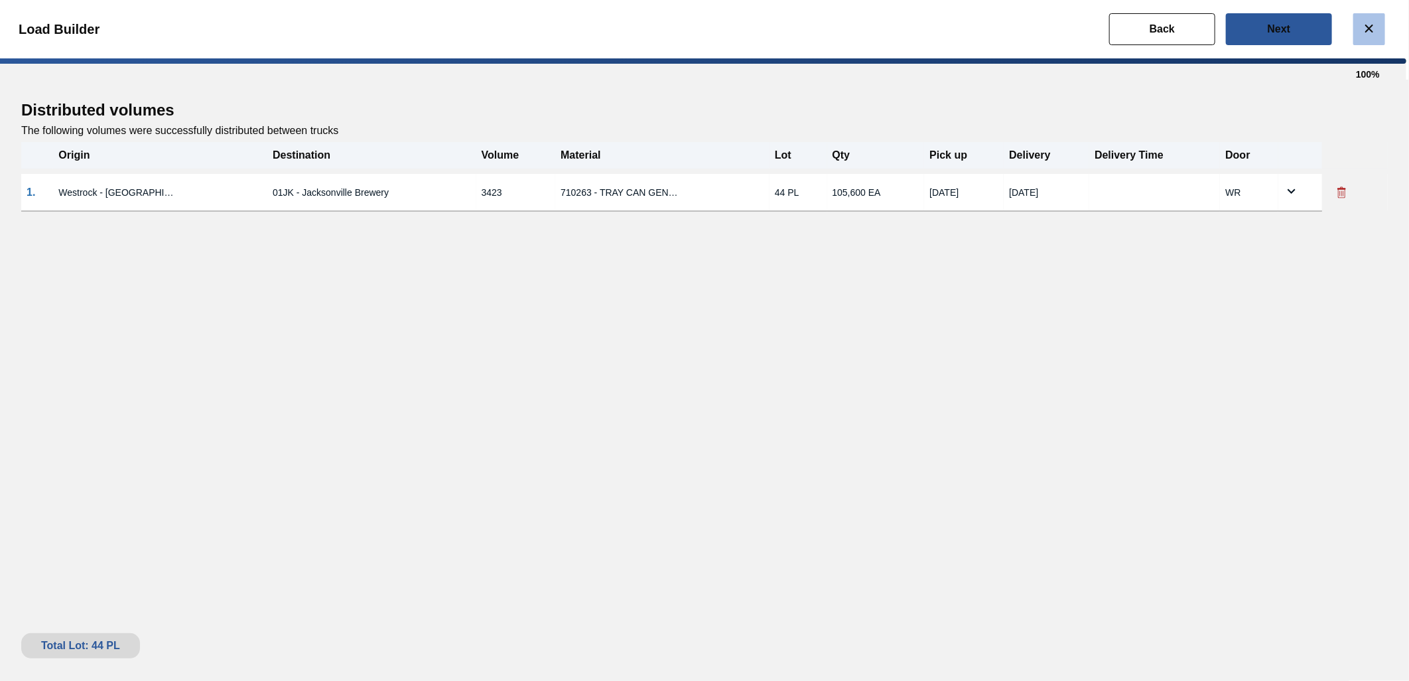
drag, startPoint x: 1294, startPoint y: 21, endPoint x: 1377, endPoint y: 40, distance: 85.6
click at [1294, 21] on button "Next" at bounding box center [1279, 29] width 106 height 32
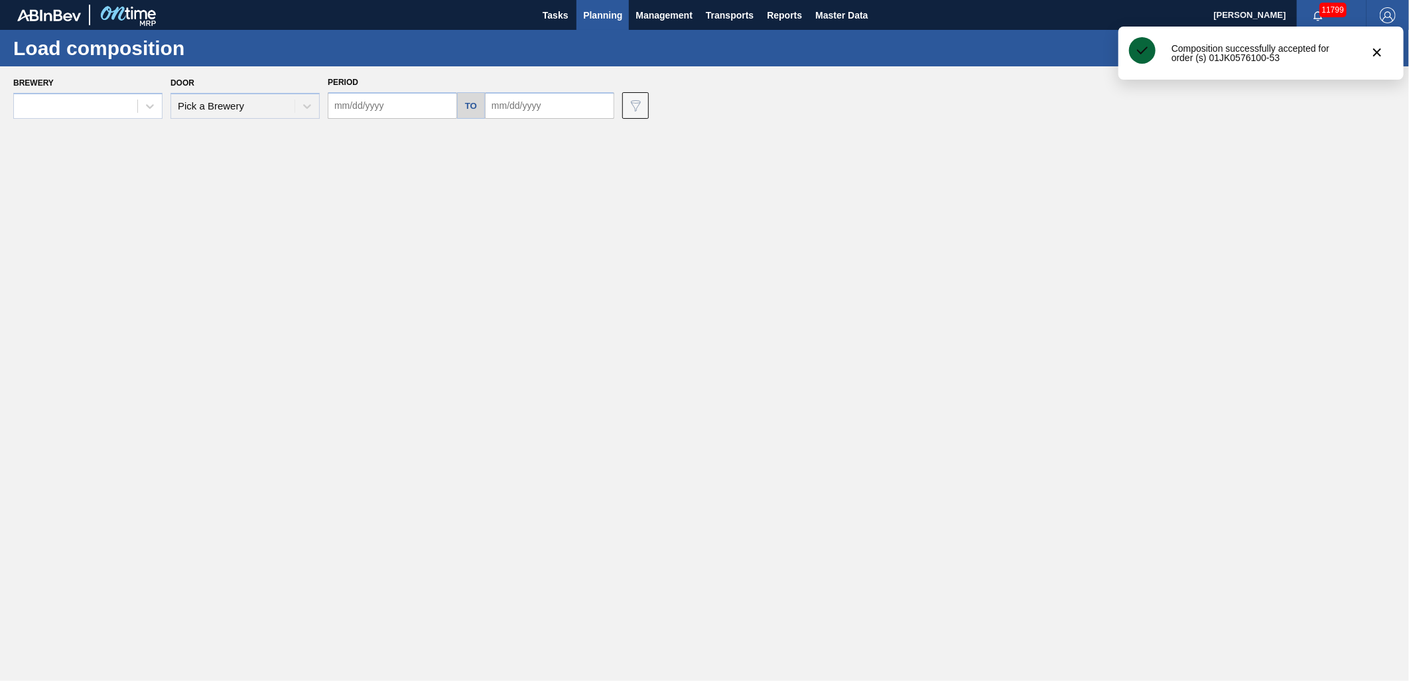
type input "10/01/2025"
type input "11/01/2025"
type input "[DATE]"
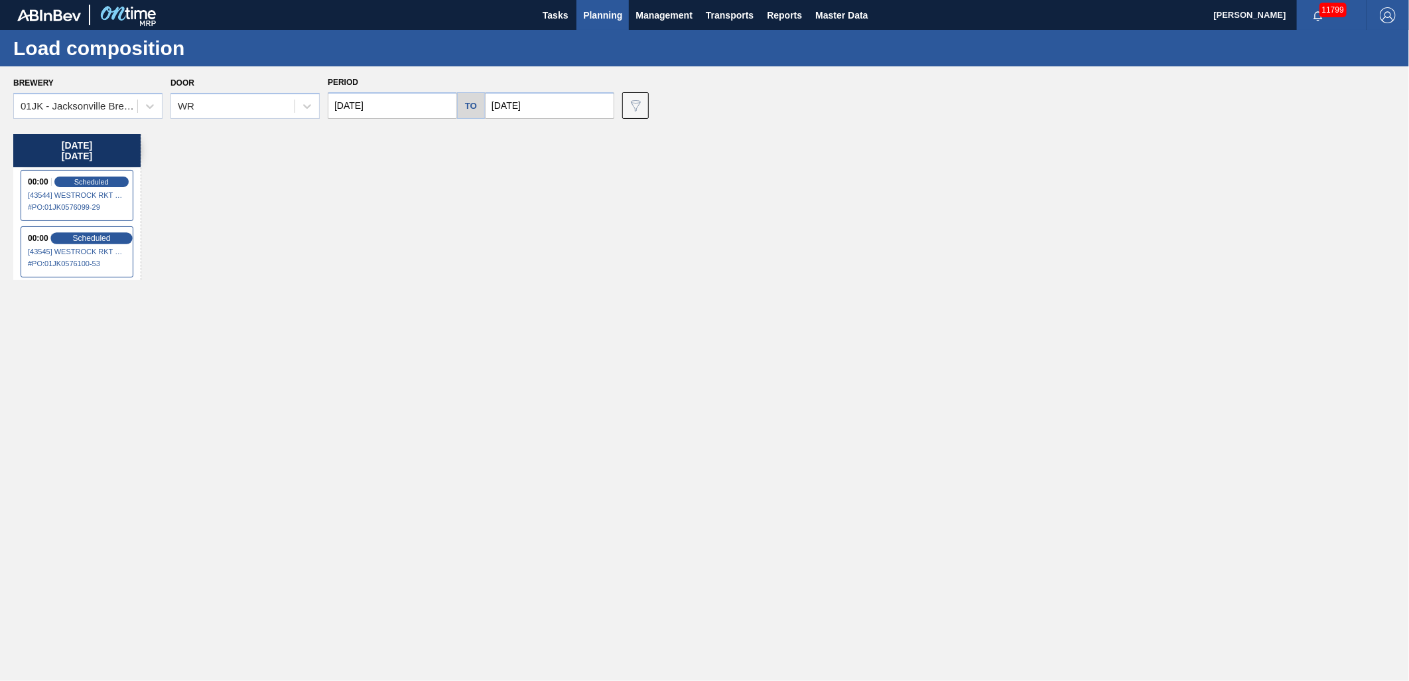
click at [111, 236] on div "Scheduled" at bounding box center [91, 238] width 82 height 12
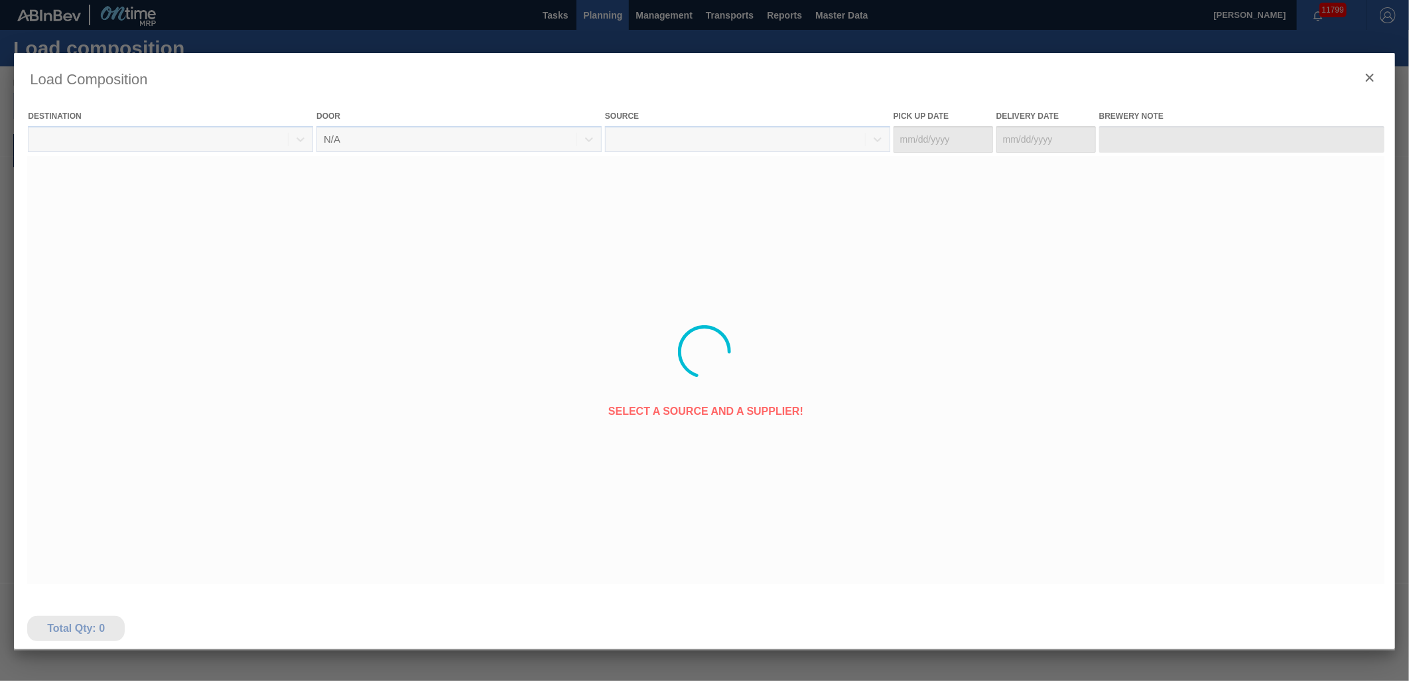
type Date "[DATE]"
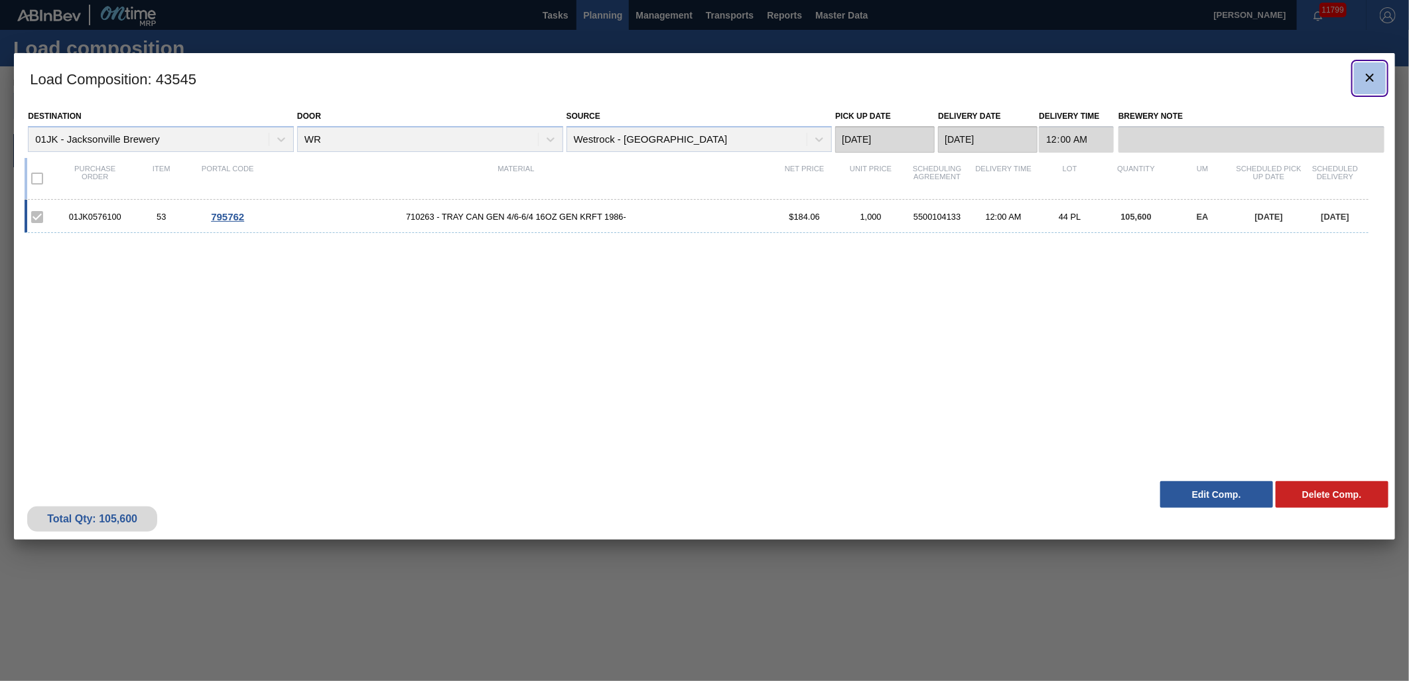
click at [1378, 82] on button "botão de ícone" at bounding box center [1370, 78] width 32 height 32
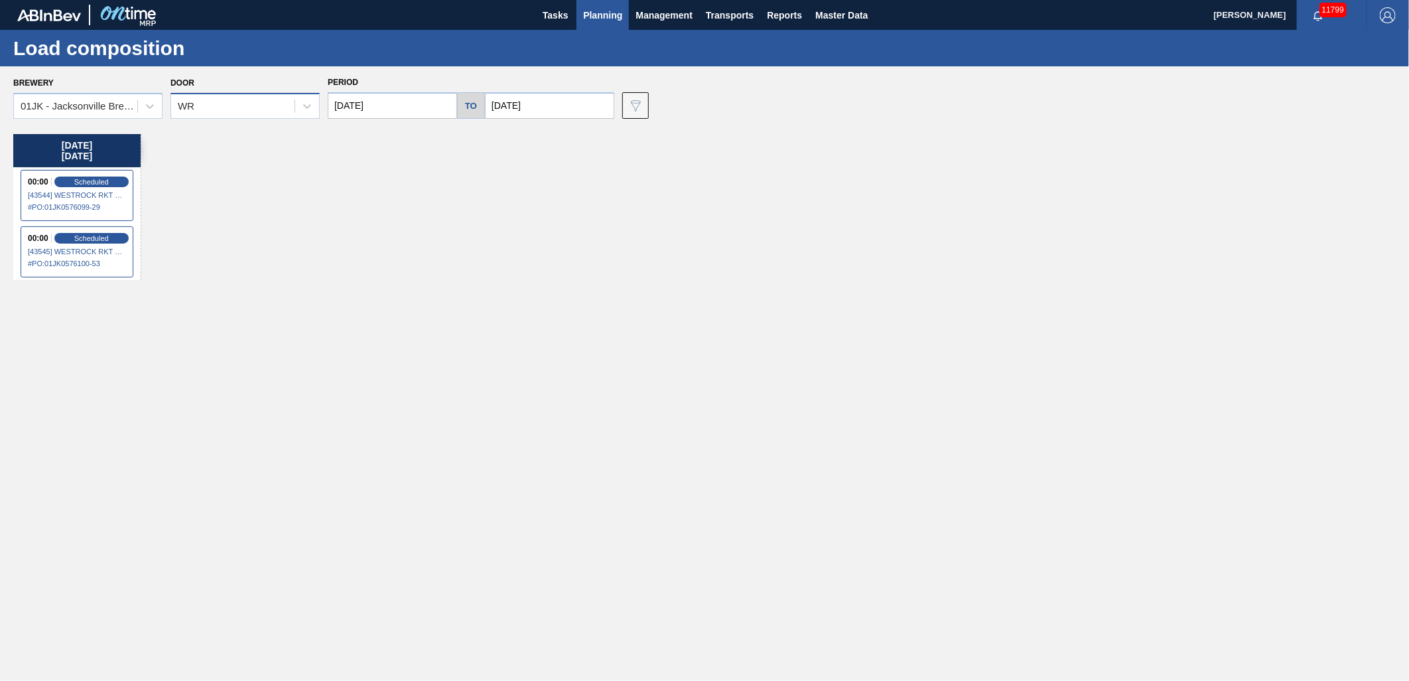
click at [292, 115] on div "WR" at bounding box center [245, 106] width 149 height 26
click at [412, 104] on input "[DATE]" at bounding box center [392, 105] width 129 height 27
click at [410, 180] on div "1" at bounding box center [408, 180] width 18 height 18
type input "10/01/2025"
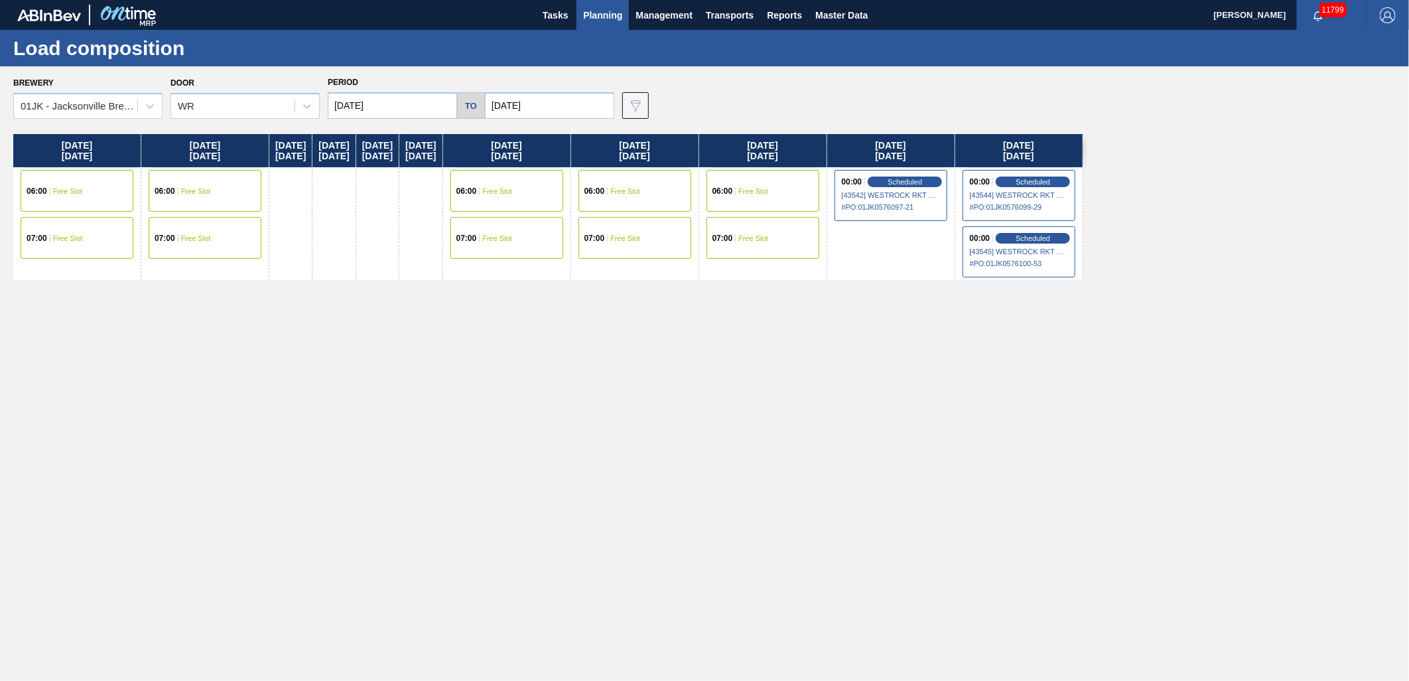
click at [559, 102] on input "[DATE]" at bounding box center [549, 105] width 129 height 27
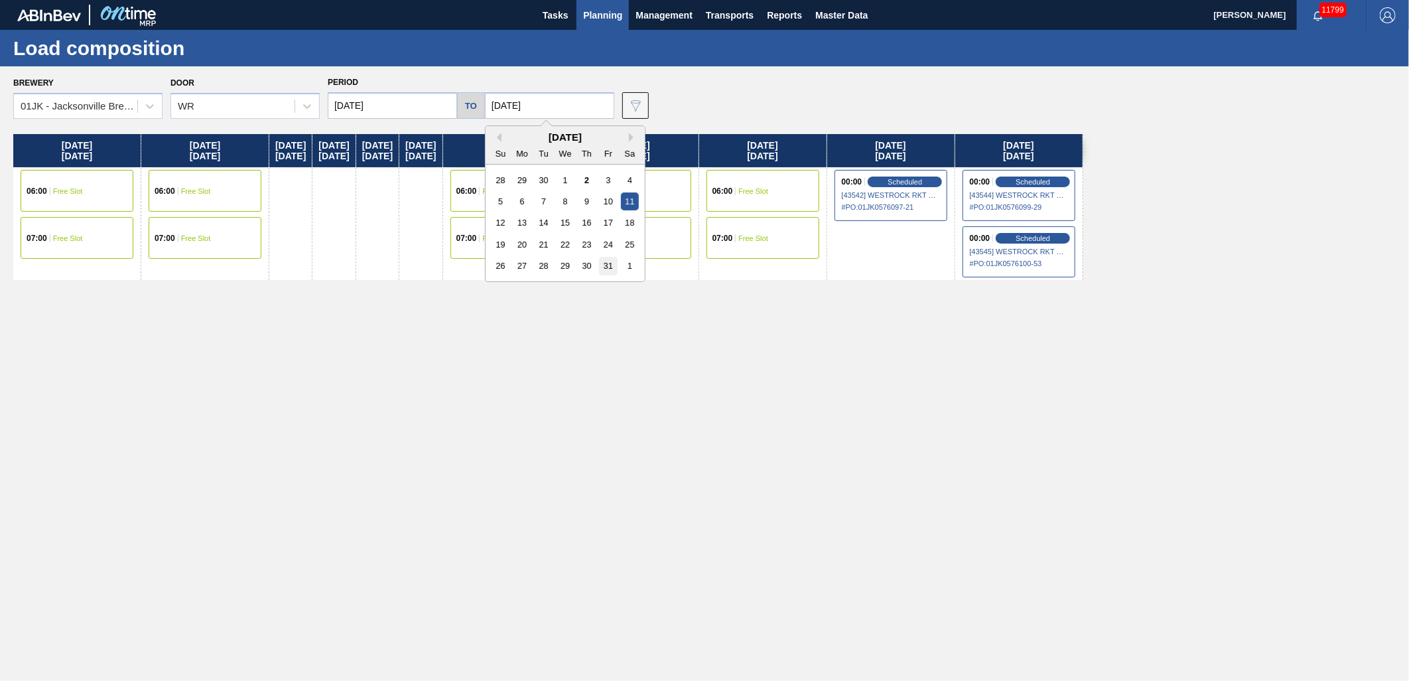
click at [614, 269] on div "31" at bounding box center [608, 266] width 18 height 18
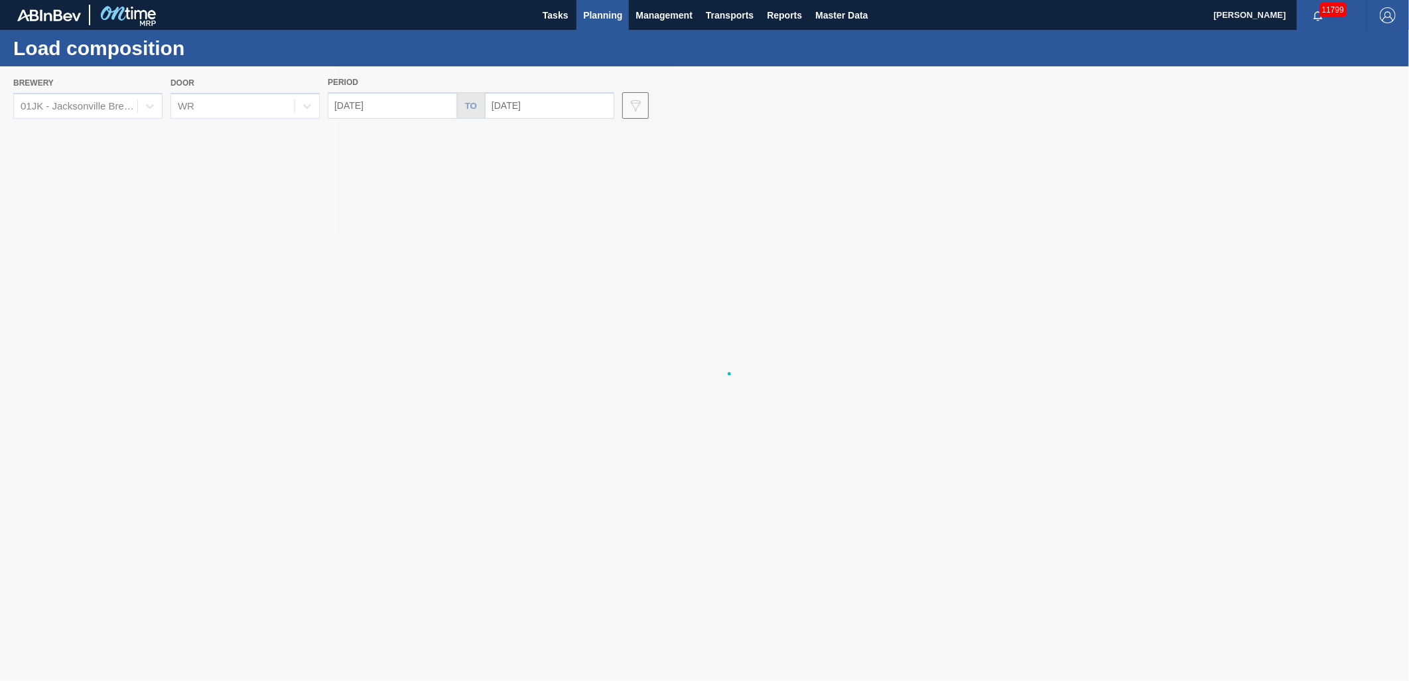
type input "10/31/2025"
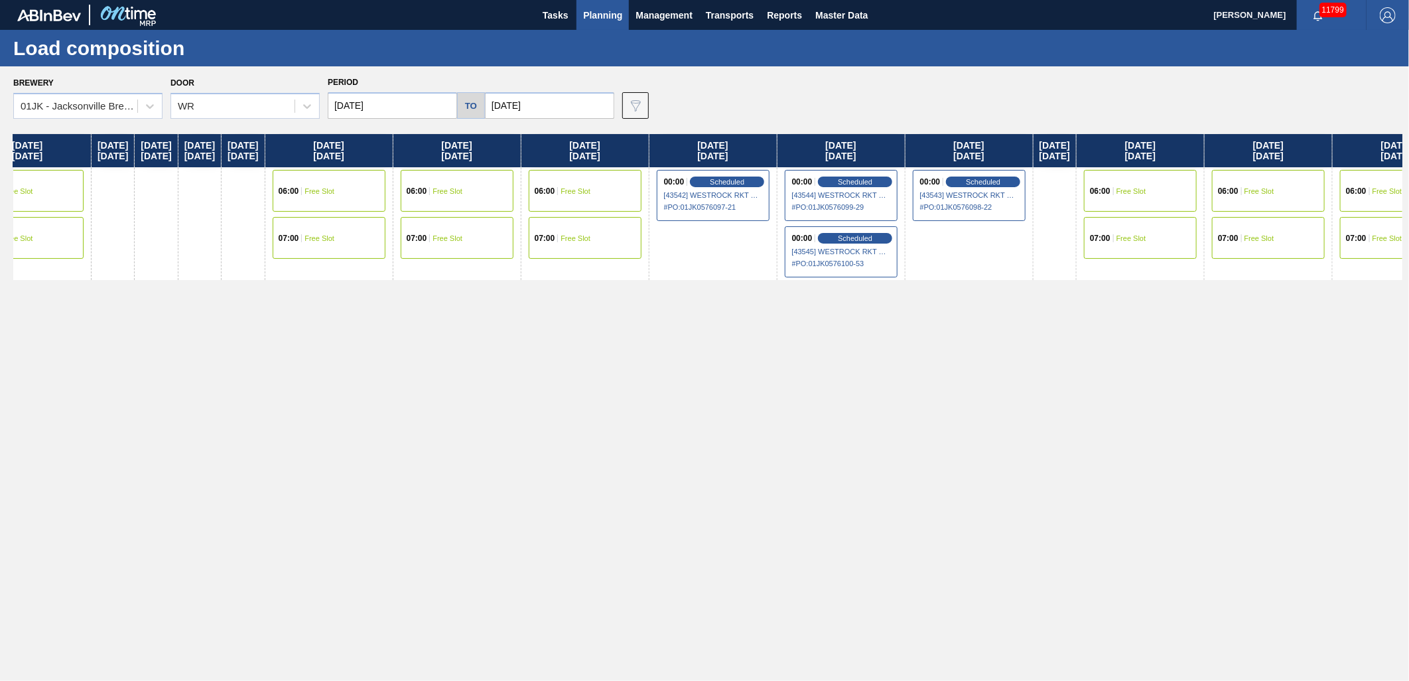
scroll to position [0, 180]
drag, startPoint x: 946, startPoint y: 263, endPoint x: 770, endPoint y: 230, distance: 178.9
click at [770, 230] on div "Wednesday 10/01/2025 06:00 Free Slot 07:00 Free Slot Thursday 10/02/2025 06:00 …" at bounding box center [707, 403] width 1389 height 539
click at [744, 180] on span "Scheduled" at bounding box center [726, 181] width 38 height 9
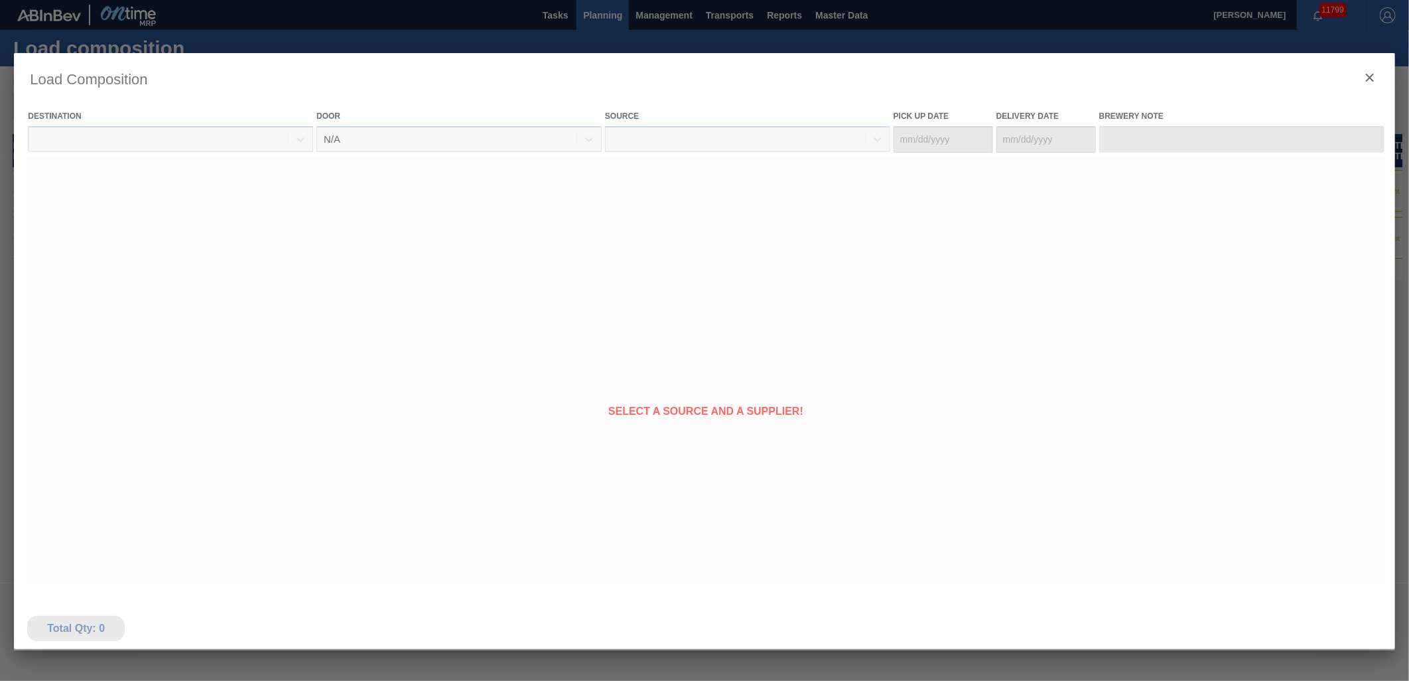
type Date "[DATE]"
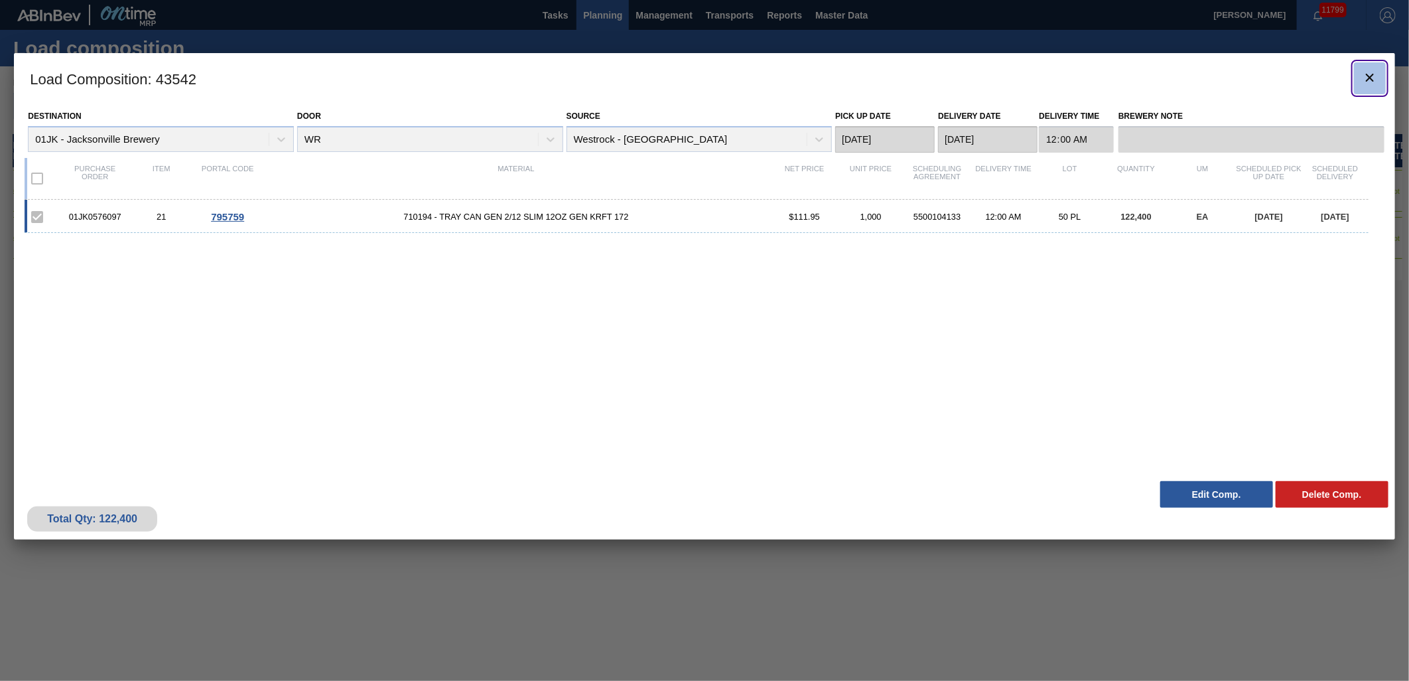
click at [1377, 74] on icon "botão de ícone" at bounding box center [1370, 78] width 16 height 16
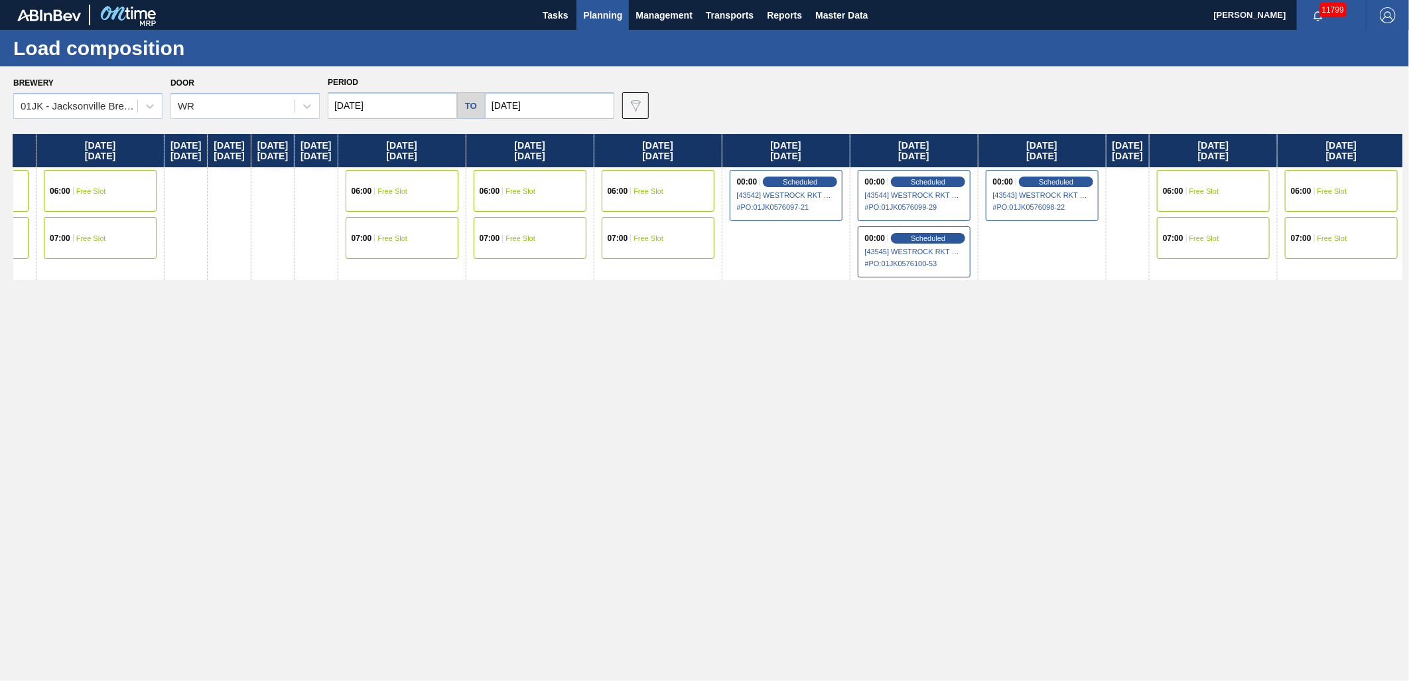
scroll to position [0, 106]
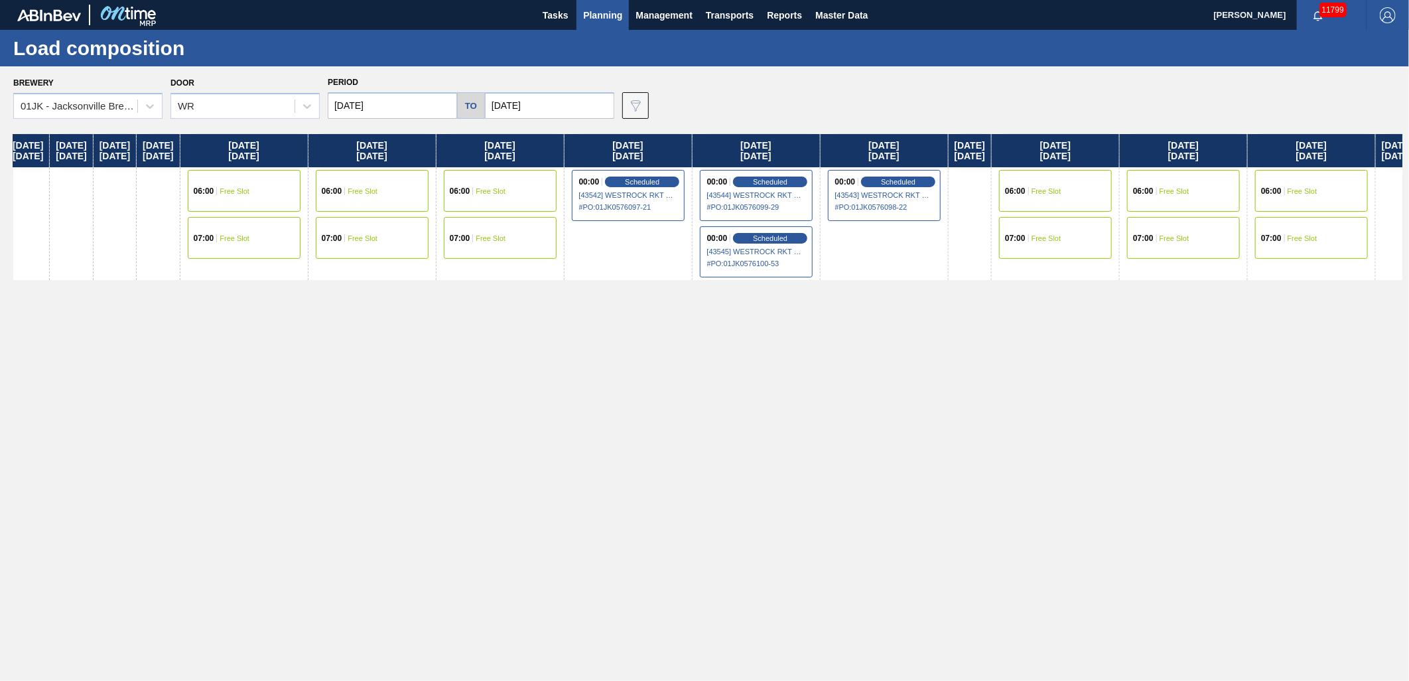
drag, startPoint x: 952, startPoint y: 241, endPoint x: 699, endPoint y: 241, distance: 253.4
click at [687, 242] on div "Wednesday 10/01/2025 06:00 Free Slot 07:00 Free Slot Thursday 10/02/2025 06:00 …" at bounding box center [707, 403] width 1389 height 539
click at [281, 107] on div "WR" at bounding box center [232, 106] width 123 height 19
click at [286, 133] on div "Undefined" at bounding box center [245, 139] width 149 height 25
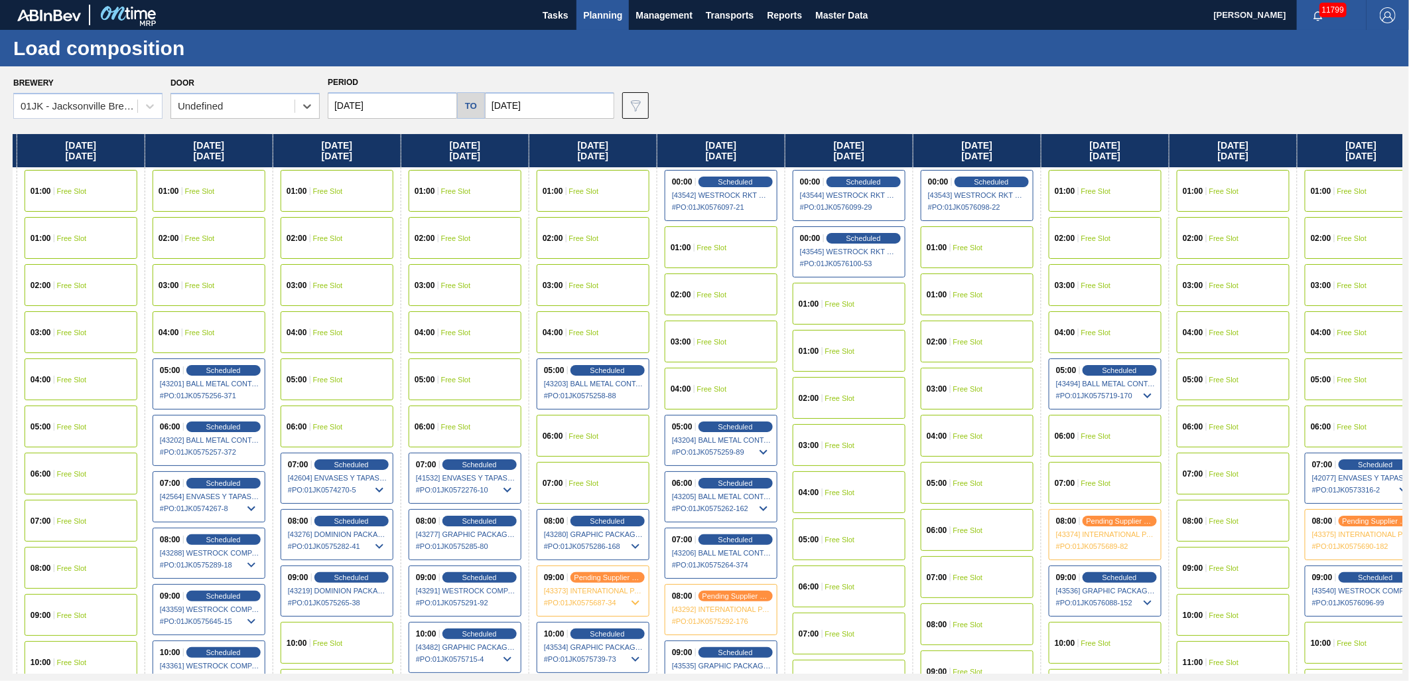
drag, startPoint x: 1162, startPoint y: 316, endPoint x: 633, endPoint y: 279, distance: 530.0
click at [633, 279] on div "Wednesday 10/01/2025 01:00 Free Slot 02:00 Free Slot 03:00 Free Slot 04:00 Free…" at bounding box center [707, 403] width 1389 height 539
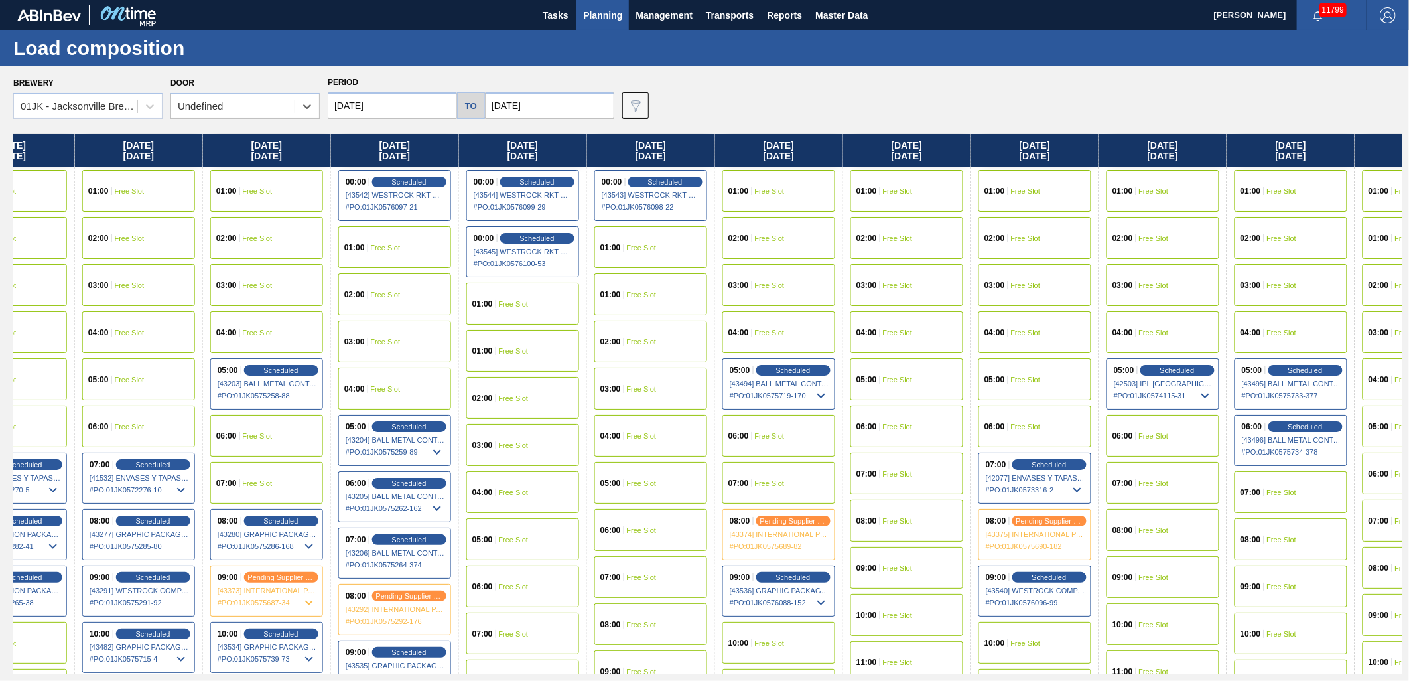
scroll to position [0, 839]
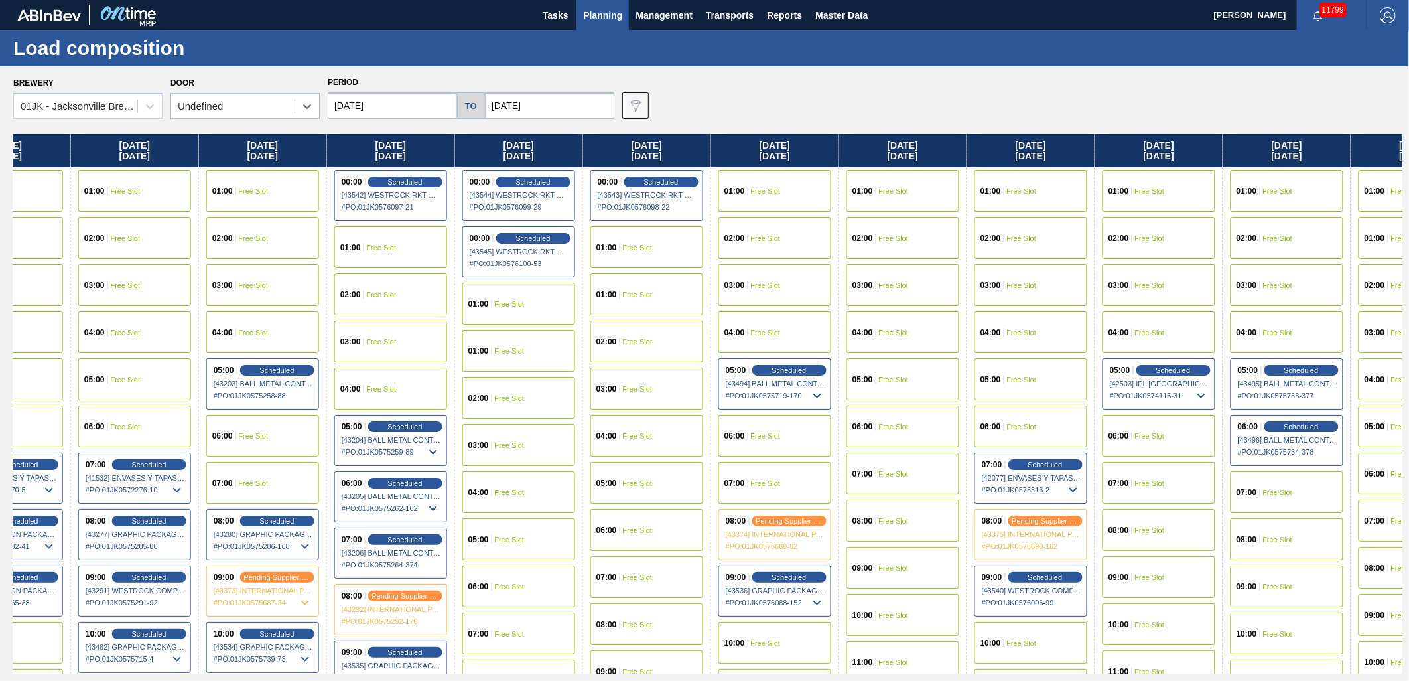
drag, startPoint x: 1168, startPoint y: 314, endPoint x: 831, endPoint y: 270, distance: 340.6
click at [831, 273] on div "Wednesday 10/01/2025 01:00 Free Slot 02:00 Free Slot 03:00 Free Slot 04:00 Free…" at bounding box center [707, 403] width 1389 height 539
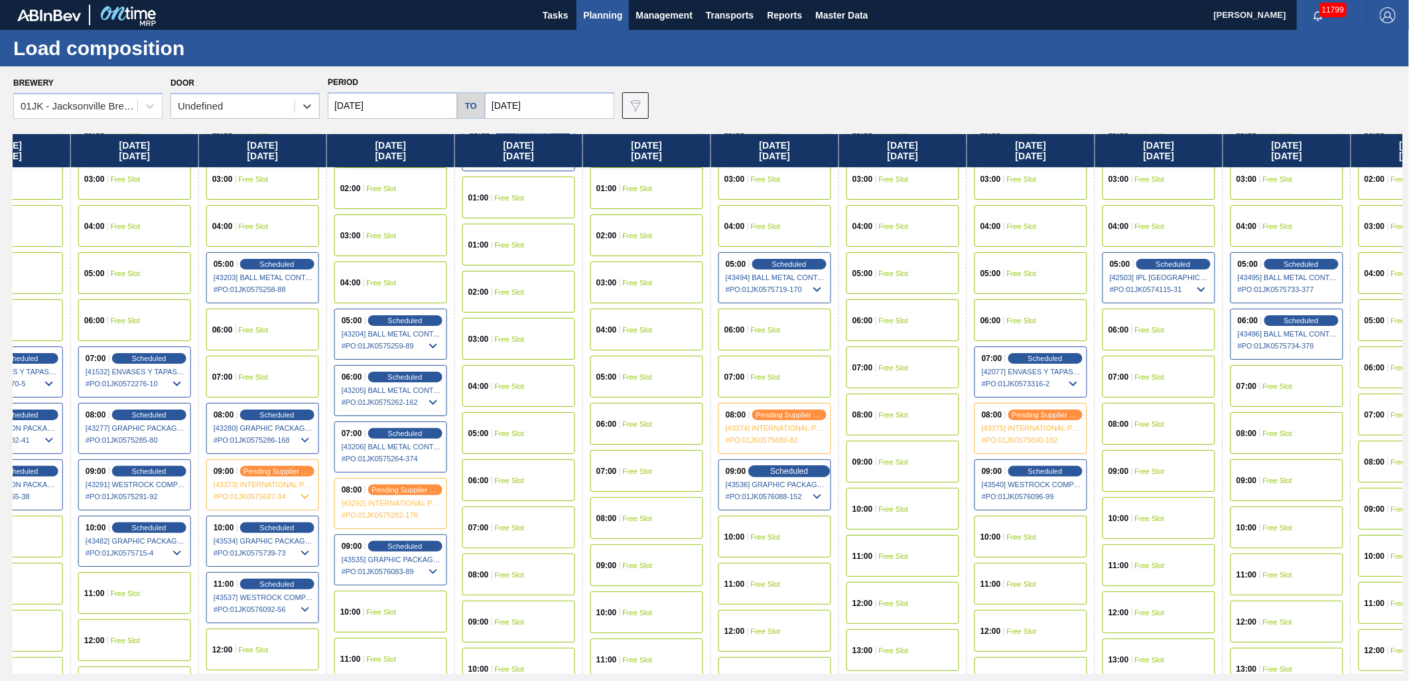
scroll to position [221, 839]
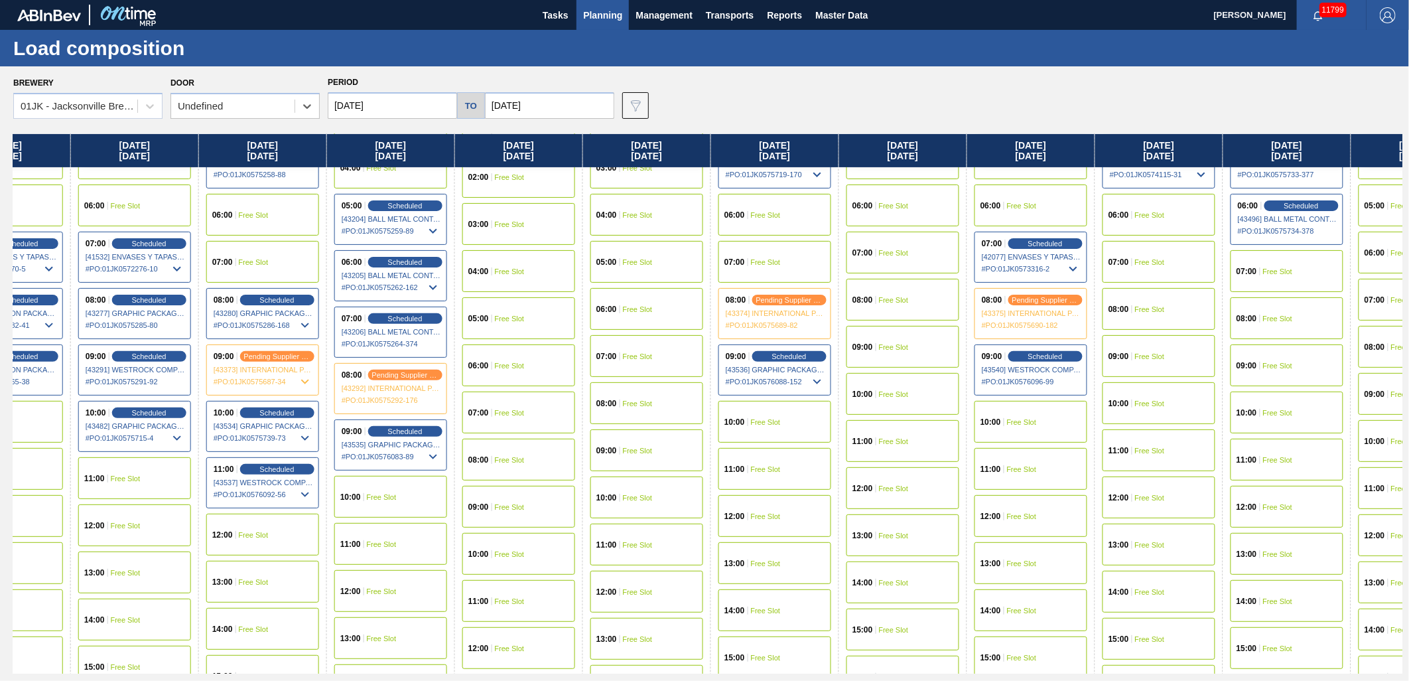
click at [772, 427] on div "10:00 Free Slot" at bounding box center [775, 422] width 113 height 42
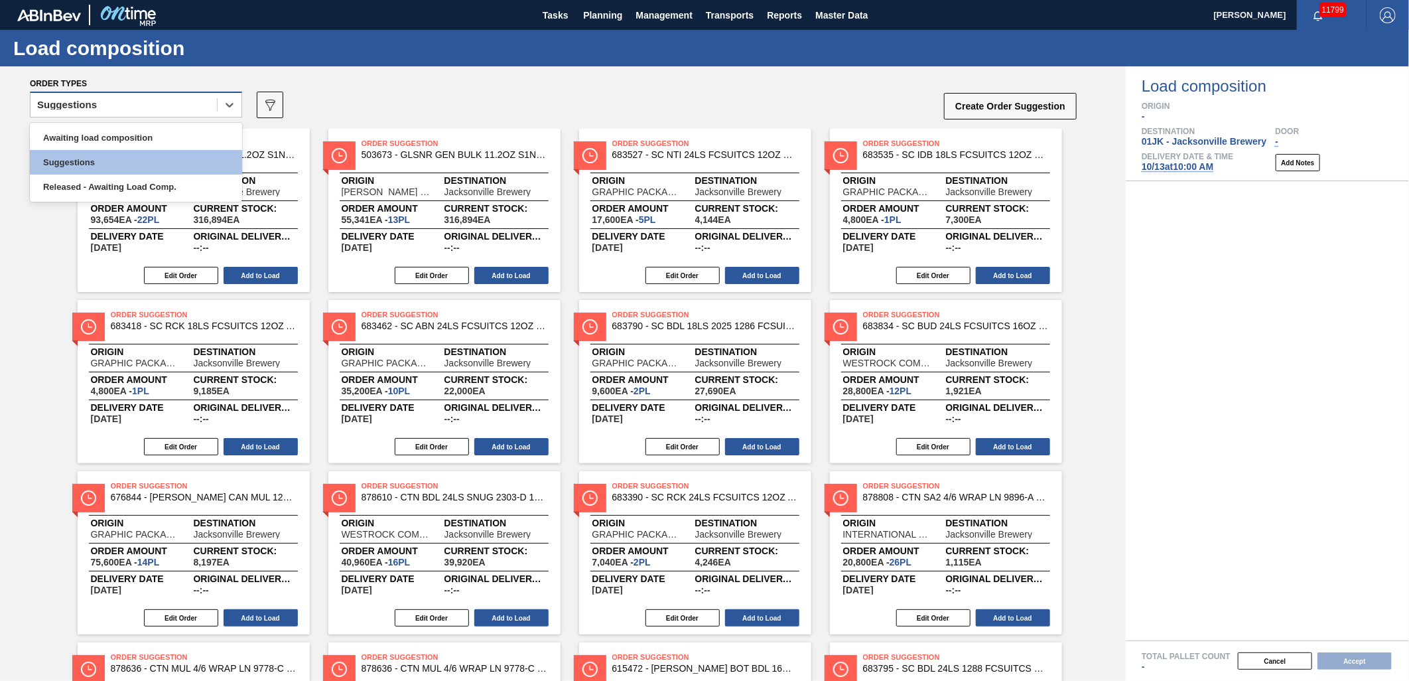
click at [131, 101] on div "Suggestions" at bounding box center [124, 105] width 186 height 19
click at [122, 143] on div "Awaiting load composition" at bounding box center [136, 137] width 212 height 25
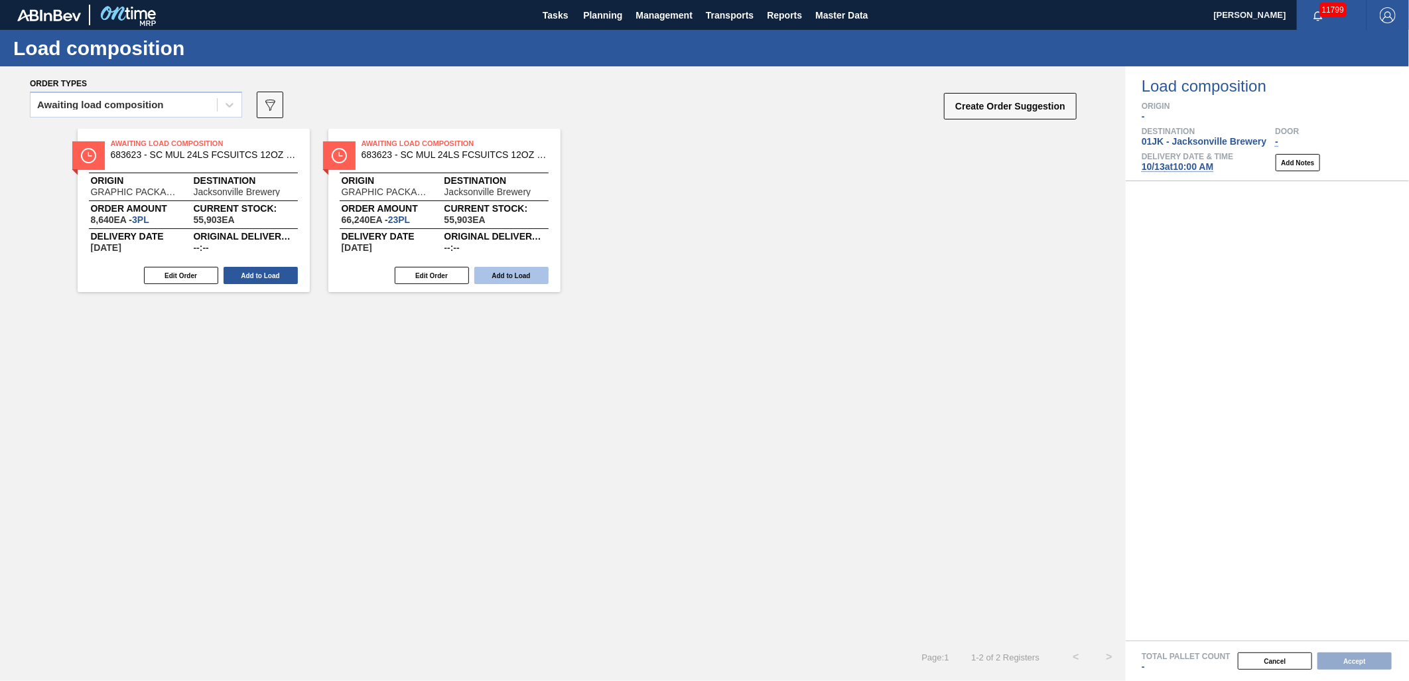
click at [511, 277] on button "Add to Load" at bounding box center [511, 275] width 74 height 17
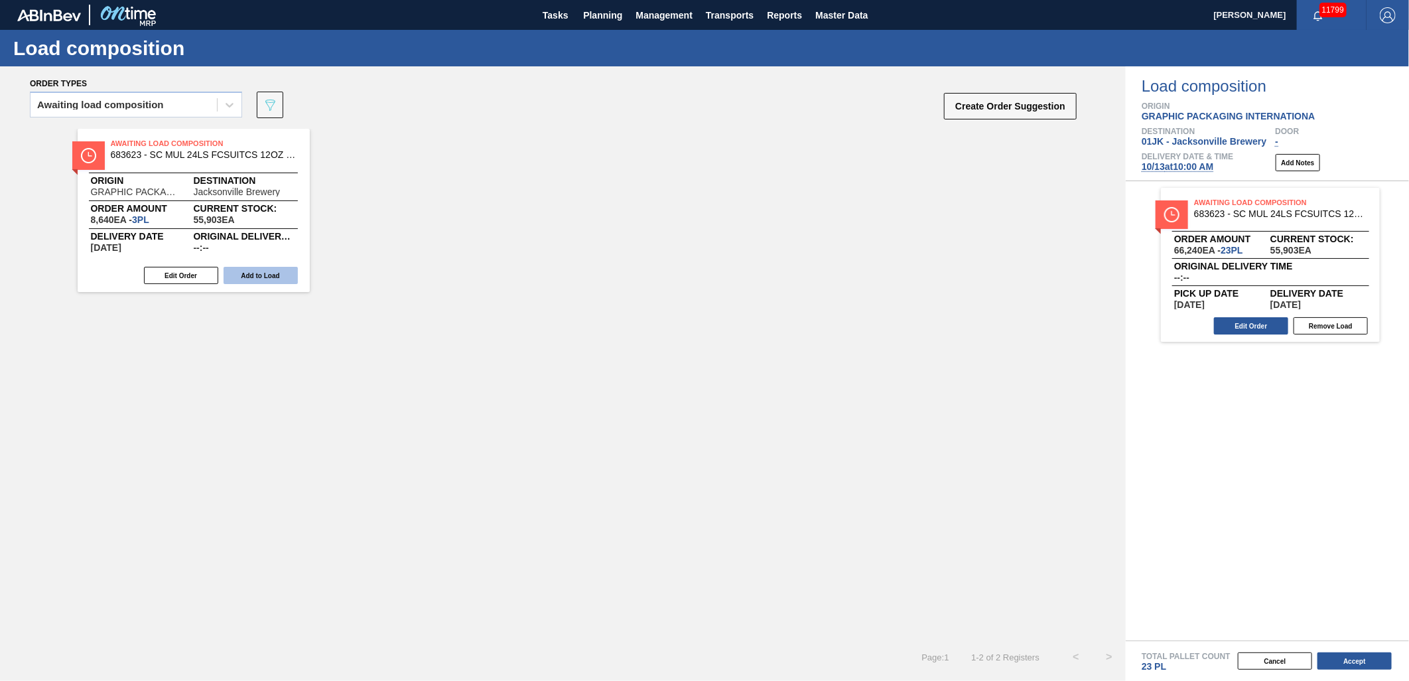
click at [283, 275] on button "Add to Load" at bounding box center [261, 275] width 74 height 17
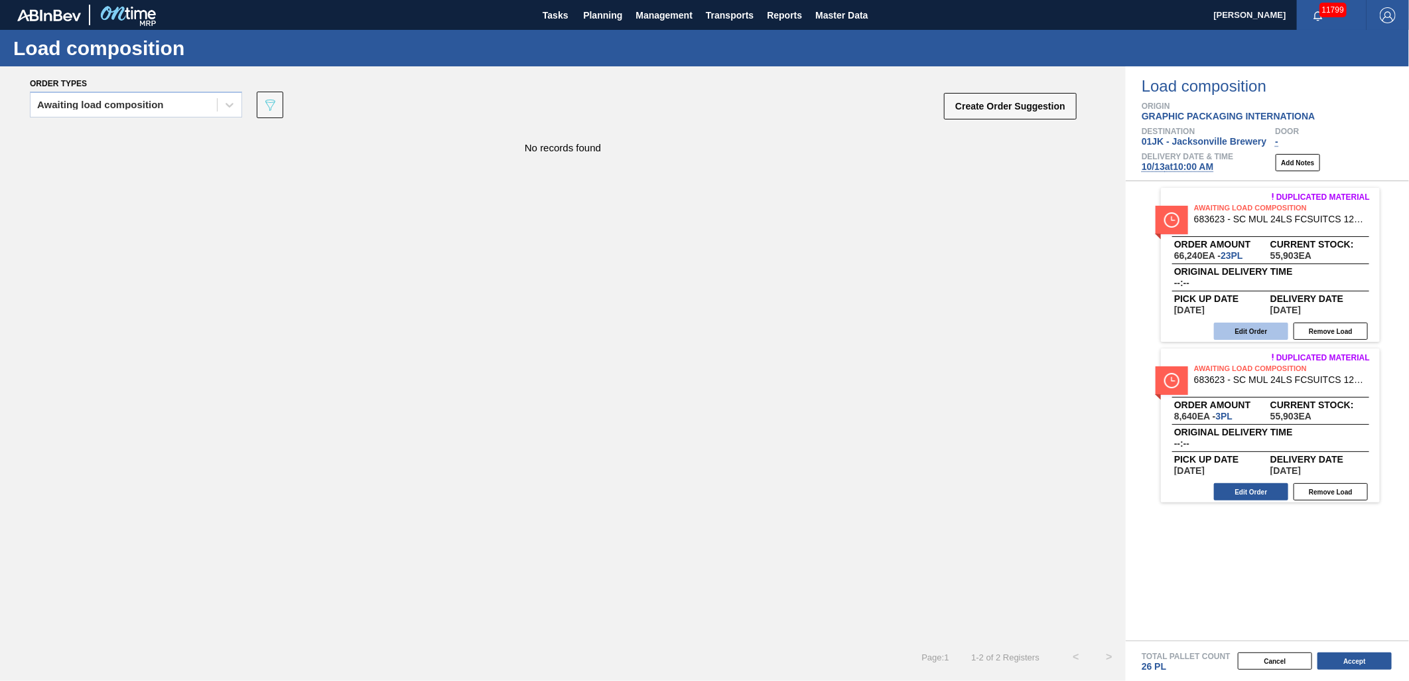
click at [1268, 333] on button "Edit Order" at bounding box center [1251, 330] width 74 height 17
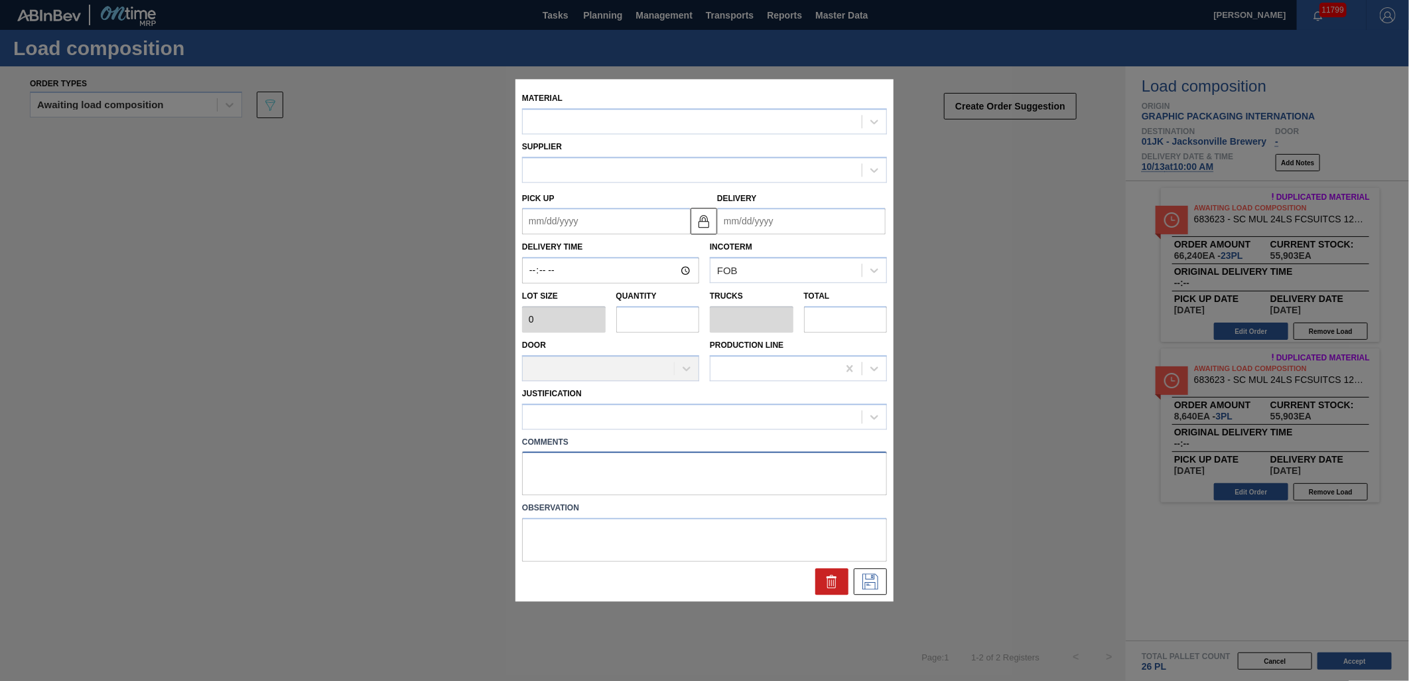
click at [736, 484] on textarea at bounding box center [704, 474] width 365 height 44
type textarea "DROP"
type input "2,880"
type input "23"
type input "0.885"
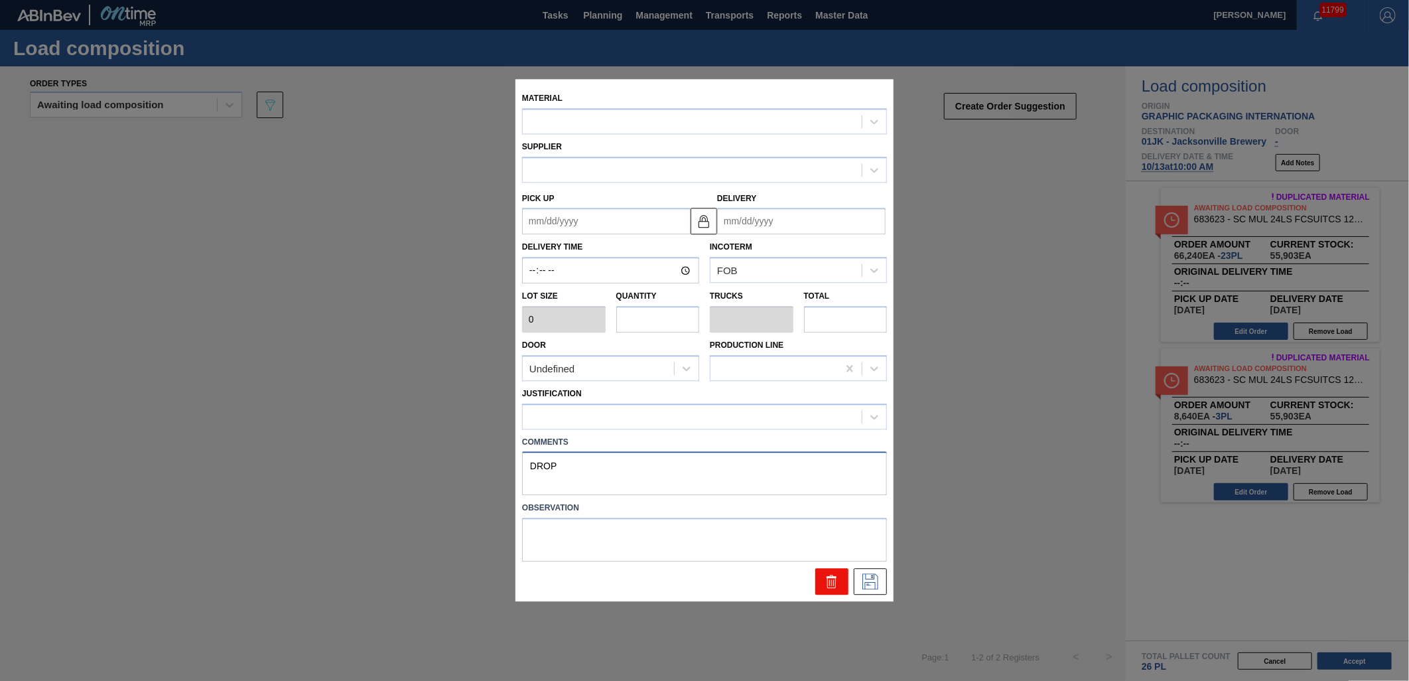
type input "66,240"
type up "[DATE]"
type input "10/16/2025"
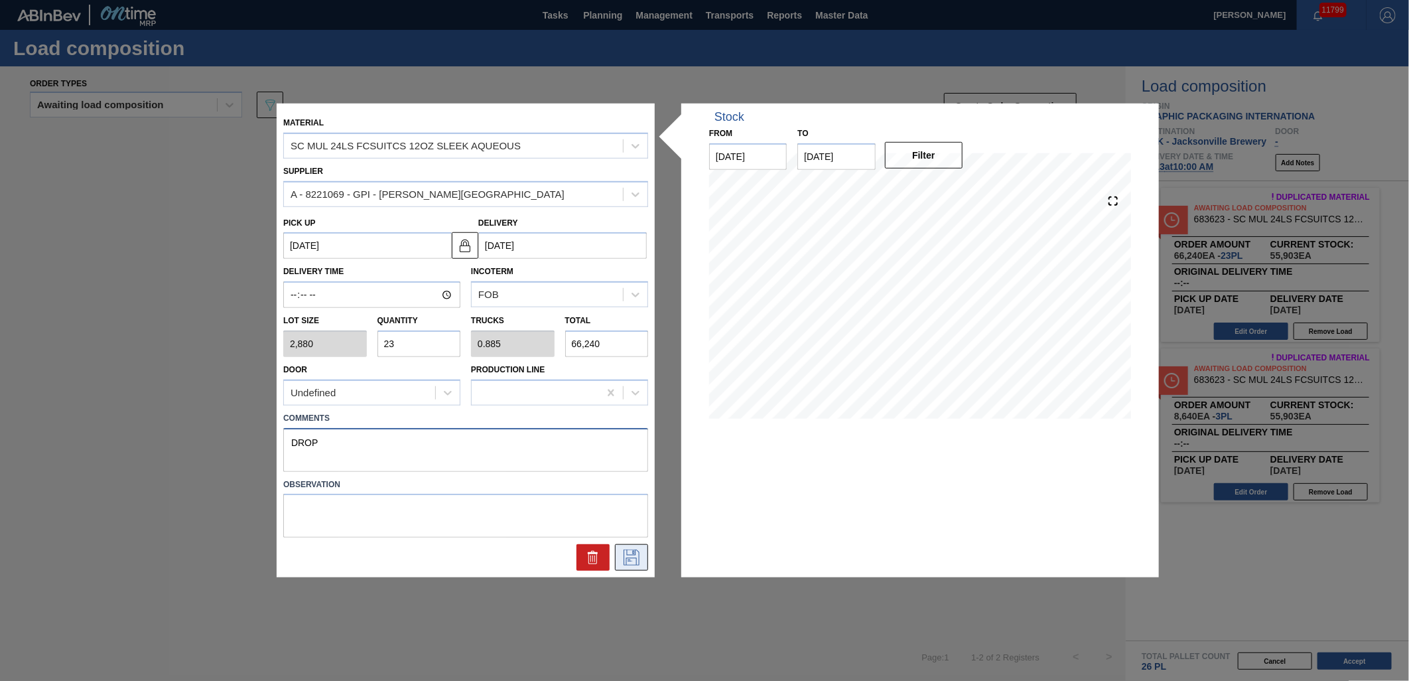
type textarea "DROP"
click at [638, 545] on button at bounding box center [631, 557] width 33 height 27
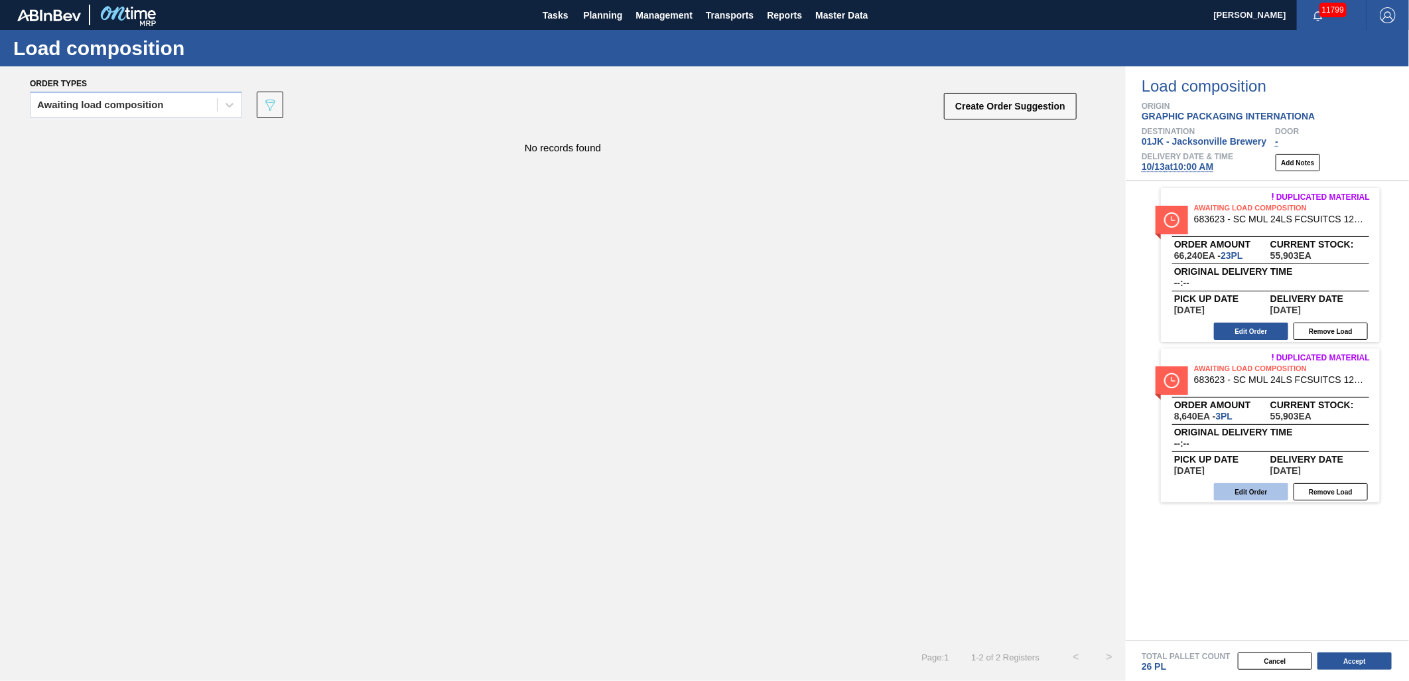
click at [1281, 495] on button "Edit Order" at bounding box center [1251, 491] width 74 height 17
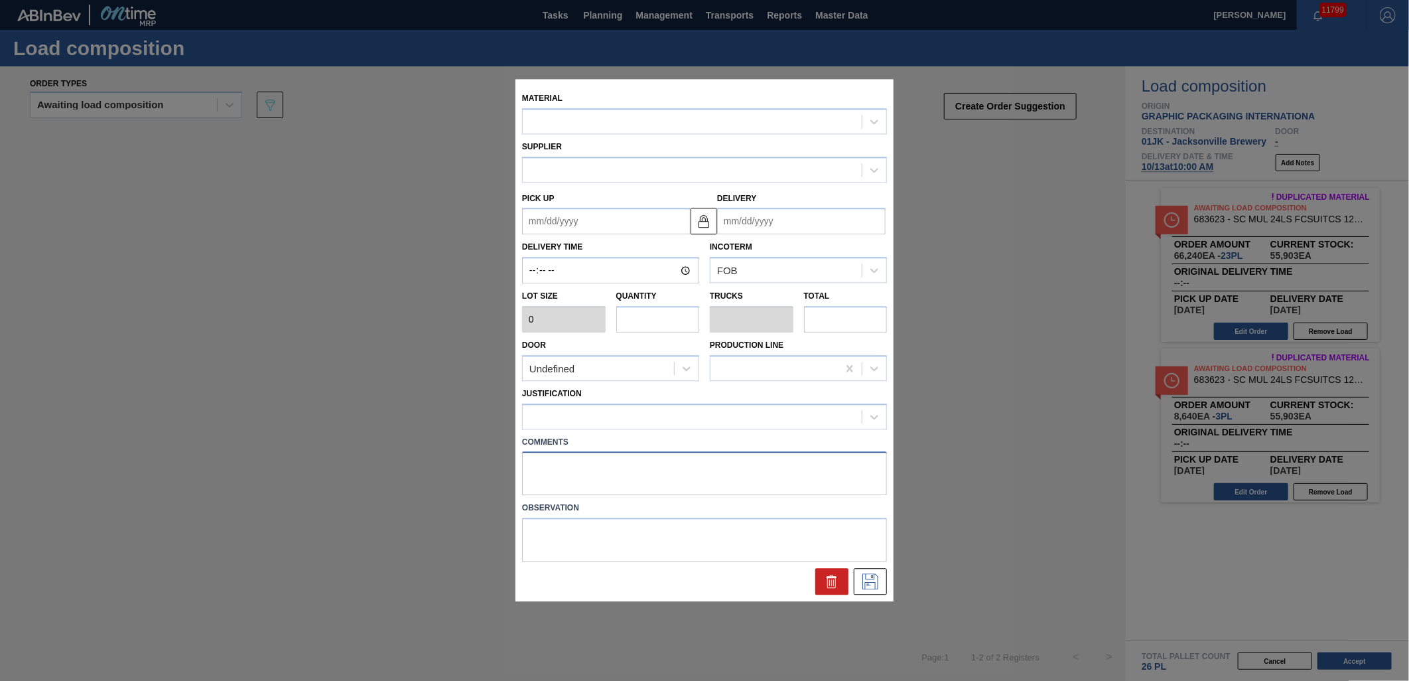
click at [768, 474] on textarea at bounding box center [704, 474] width 365 height 44
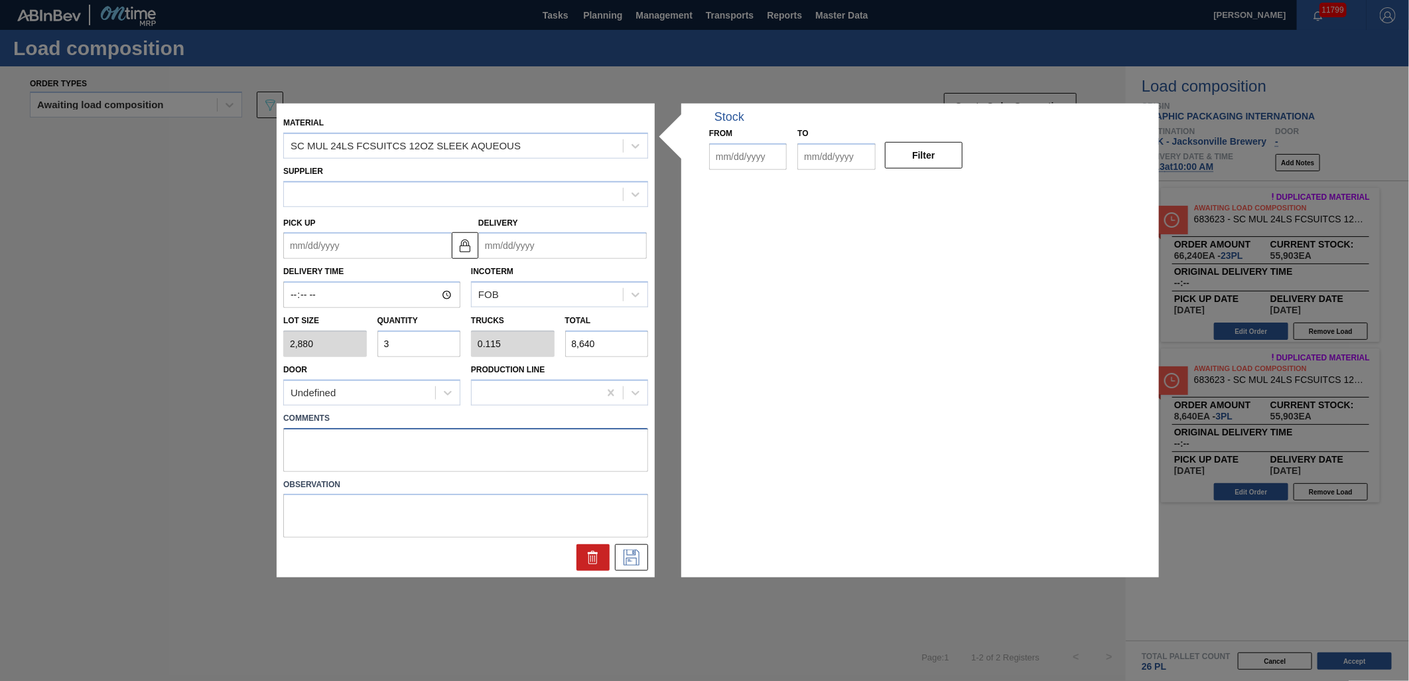
type input "2,880"
type input "3"
type input "0.115"
type input "8,640"
type up "[DATE]"
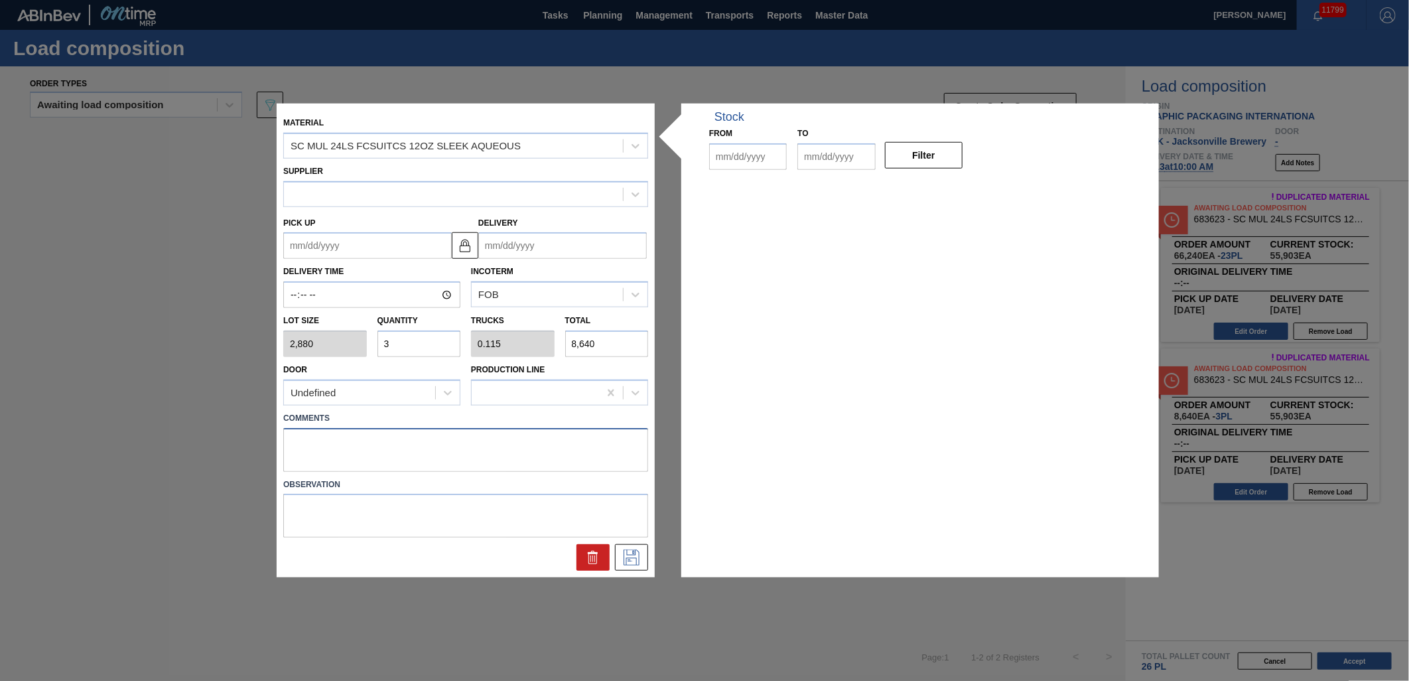
type input "10/17/2025"
type input "[DATE]"
type textarea "DROP"
click at [640, 554] on icon at bounding box center [631, 557] width 21 height 16
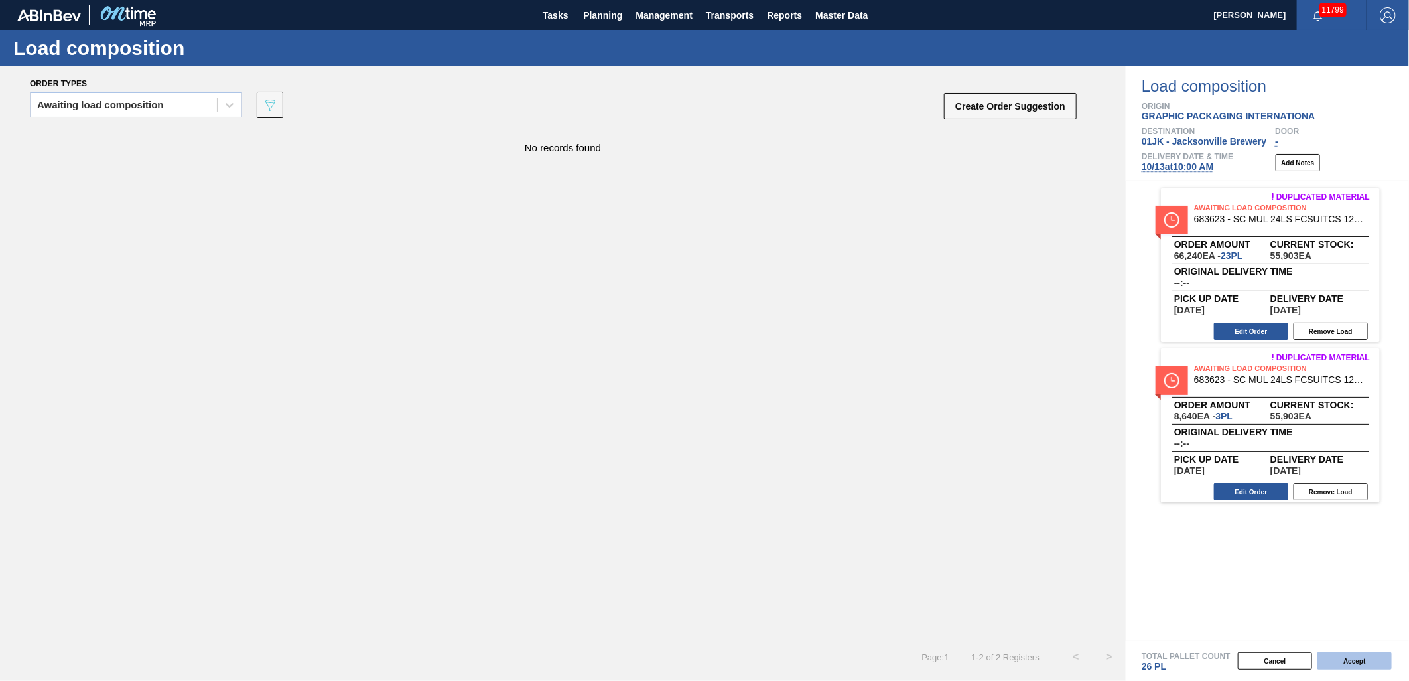
click at [1365, 654] on button "Accept" at bounding box center [1355, 660] width 74 height 17
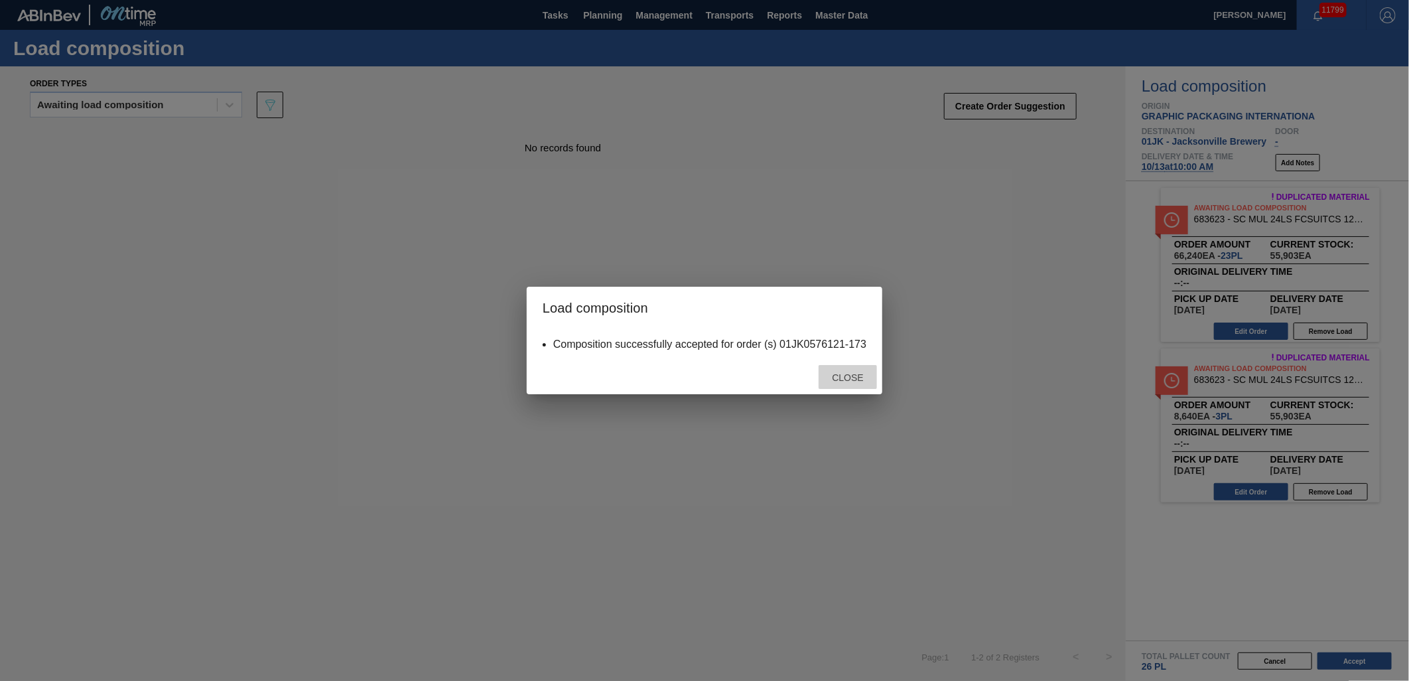
click at [858, 373] on span "Close" at bounding box center [847, 377] width 52 height 11
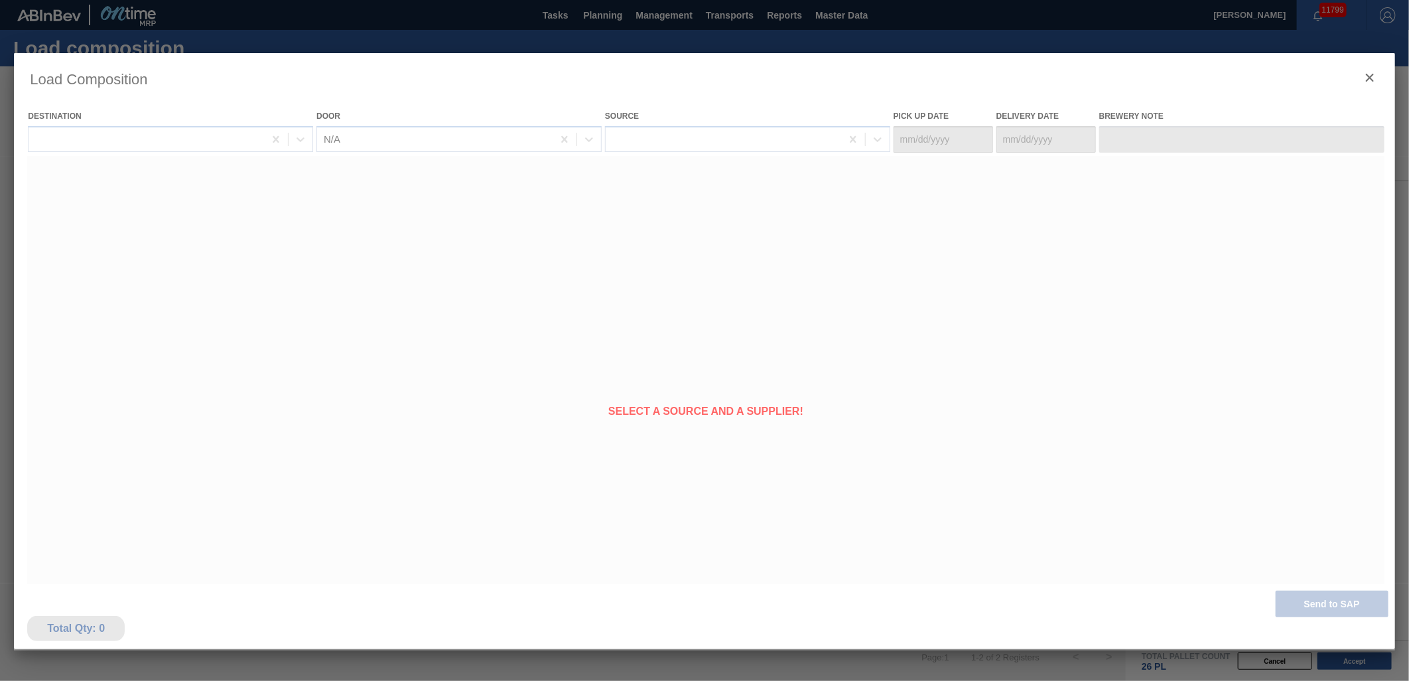
type Date "[DATE]"
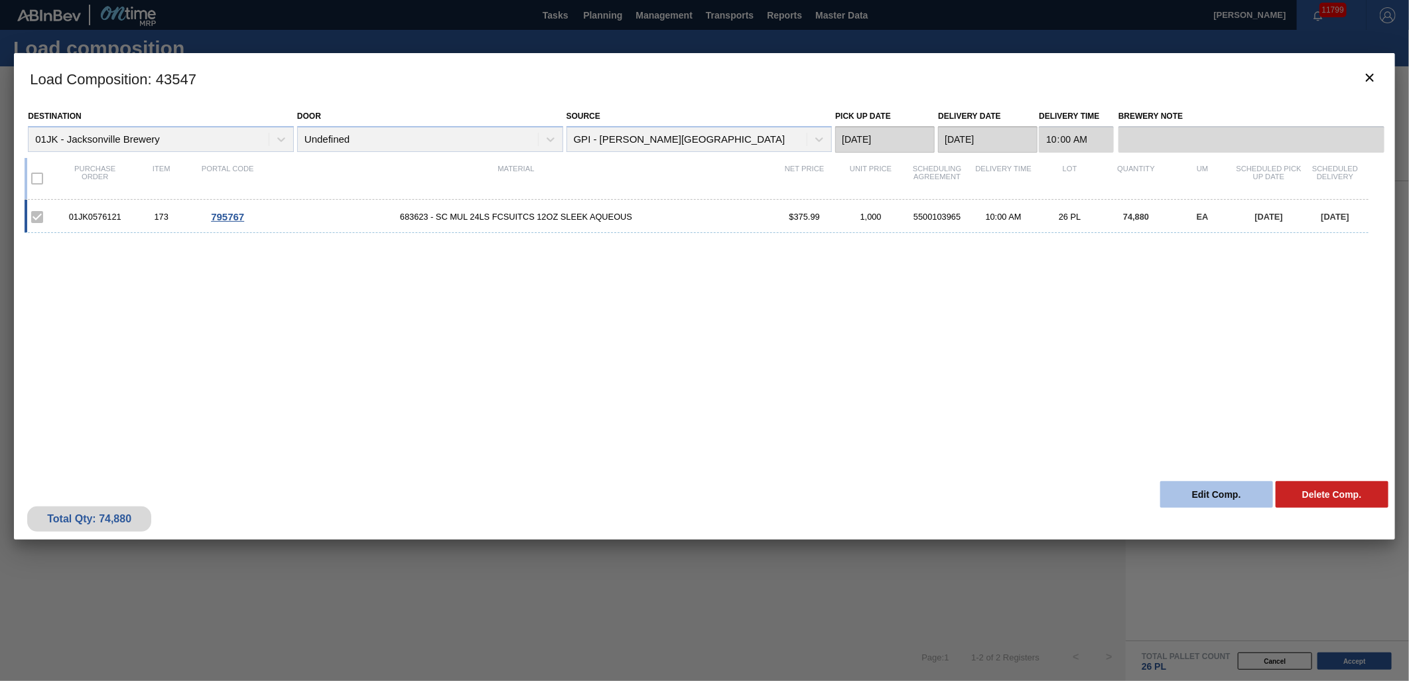
click at [1222, 499] on button "Edit Comp." at bounding box center [1216, 494] width 113 height 27
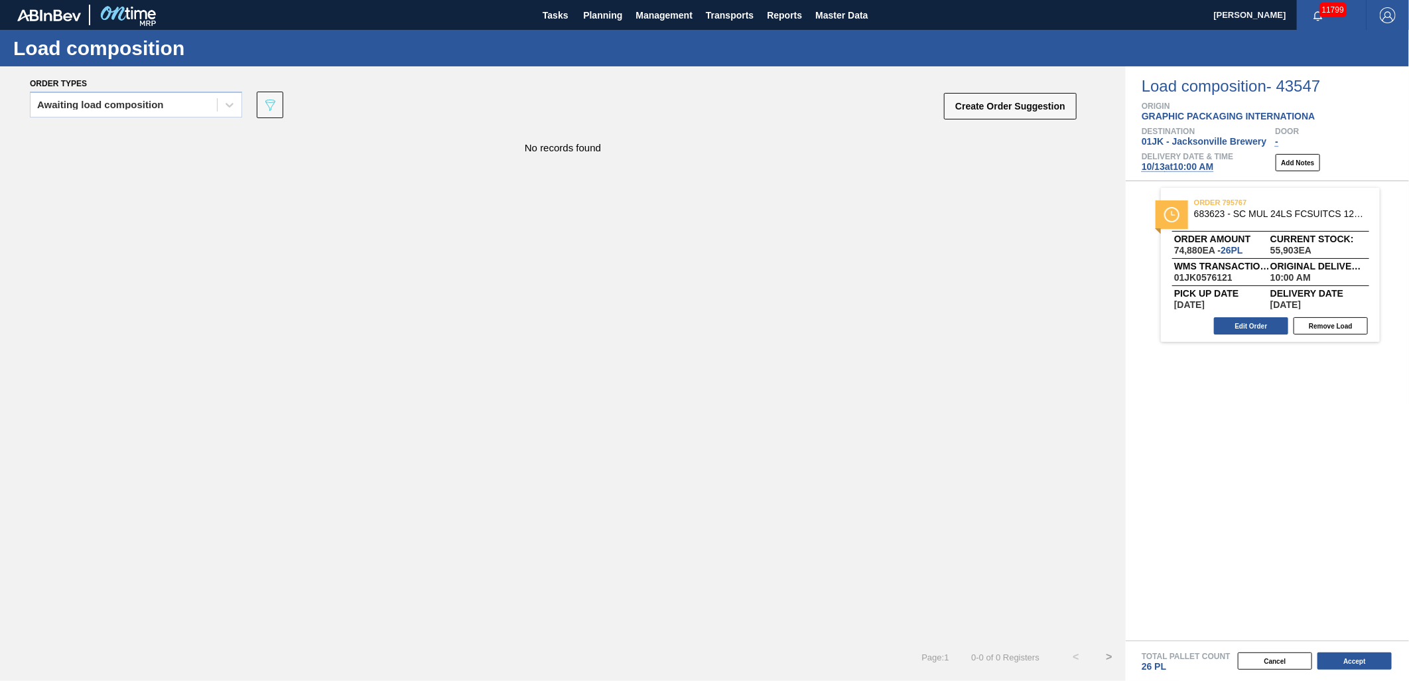
click at [1170, 165] on span "10/13 at 10:00 AM" at bounding box center [1178, 166] width 72 height 11
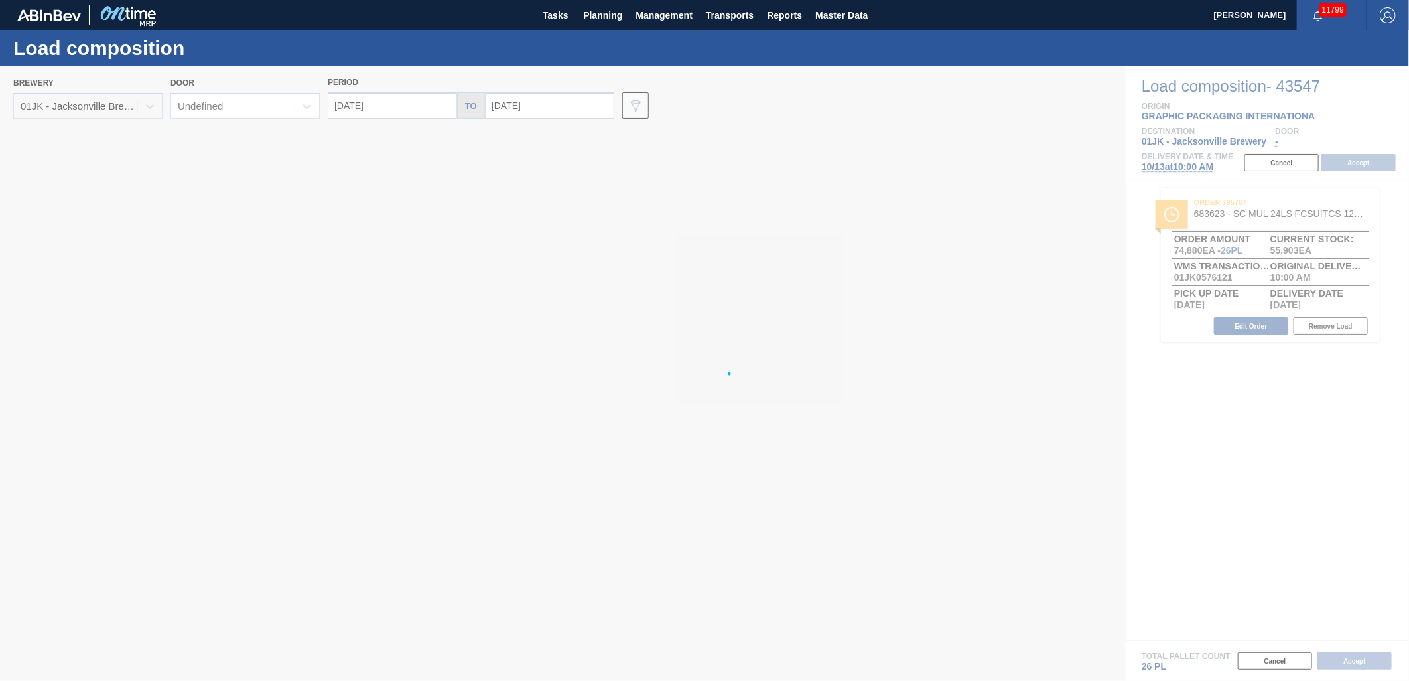
type input "[DATE]"
type input "10/20/2025"
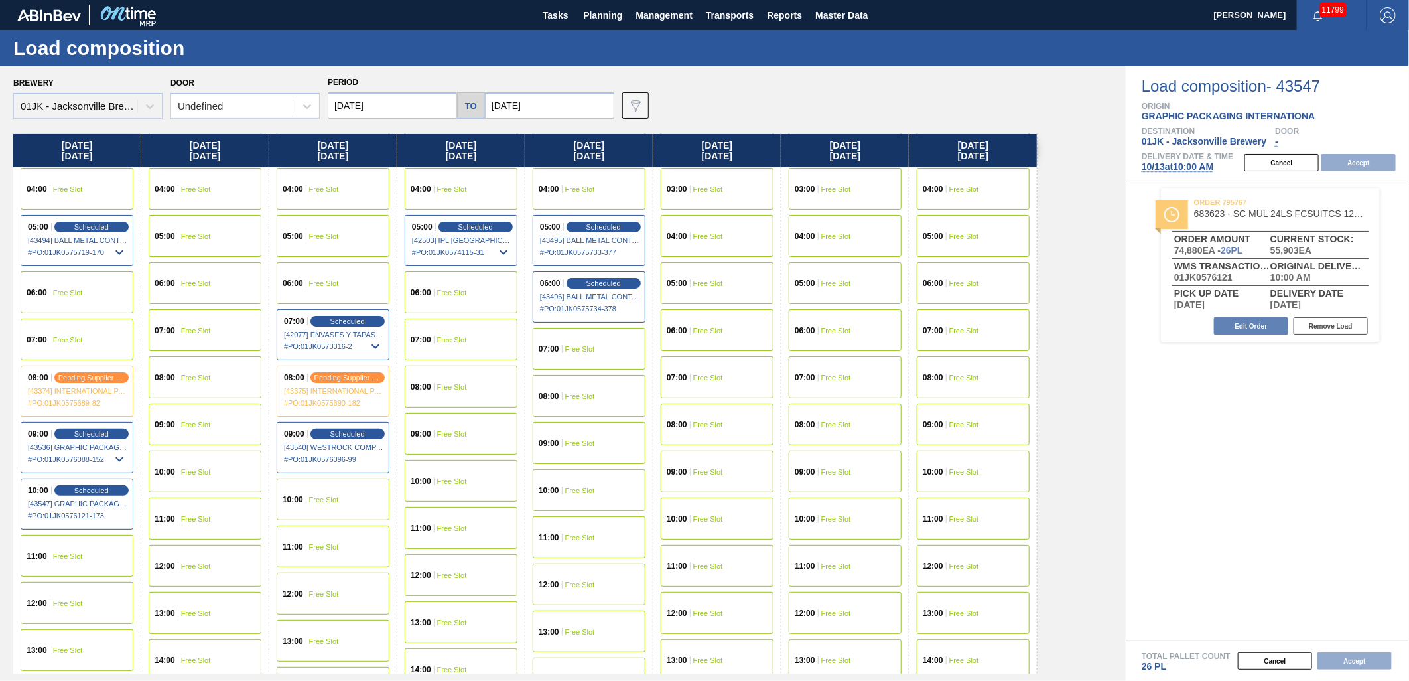
scroll to position [147, 0]
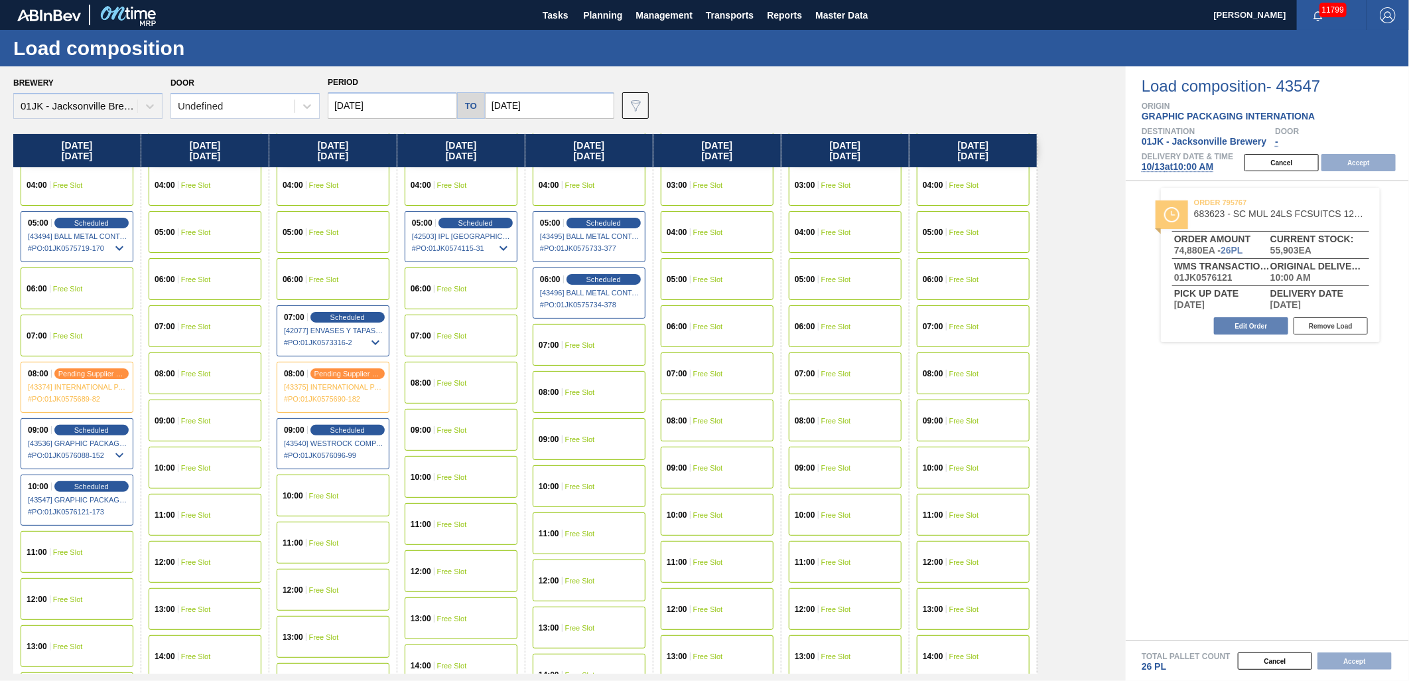
click at [314, 489] on div "10:00 Free Slot" at bounding box center [333, 495] width 113 height 42
click at [1359, 167] on button "Accept" at bounding box center [1359, 162] width 74 height 17
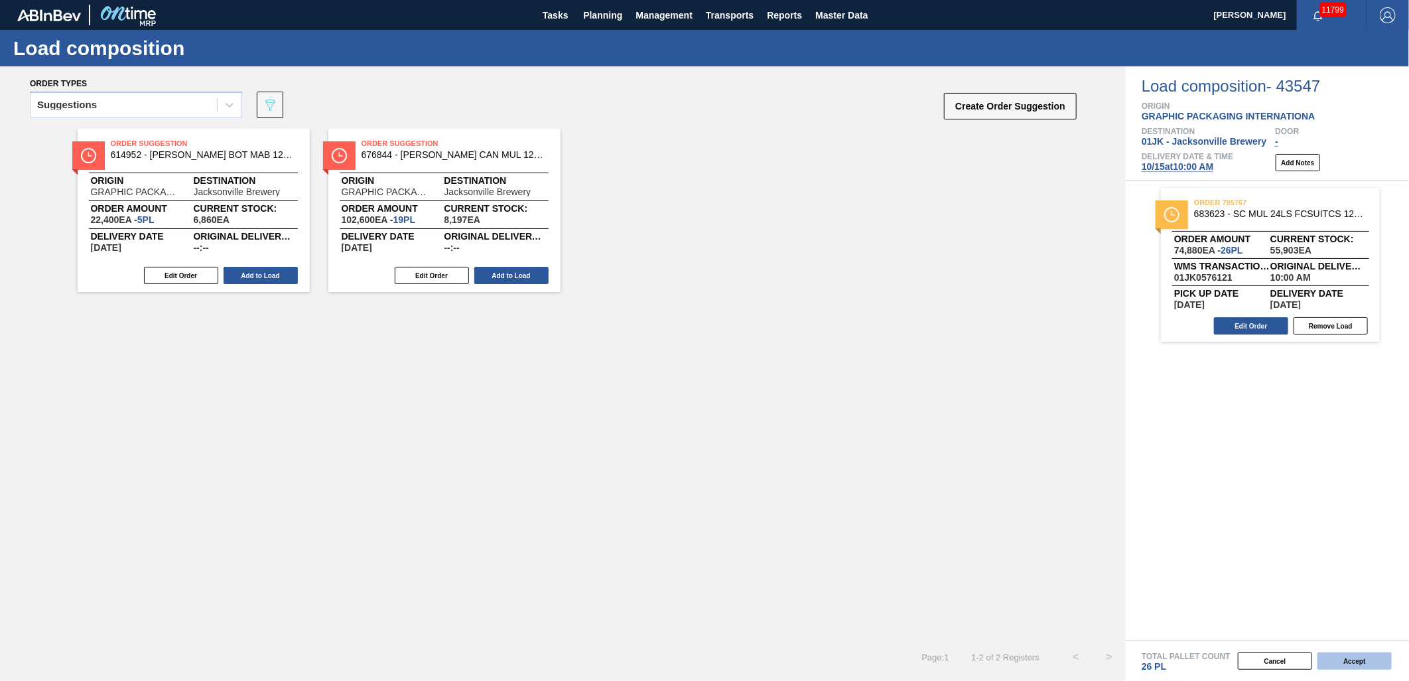
click at [1362, 666] on button "Accept" at bounding box center [1355, 660] width 74 height 17
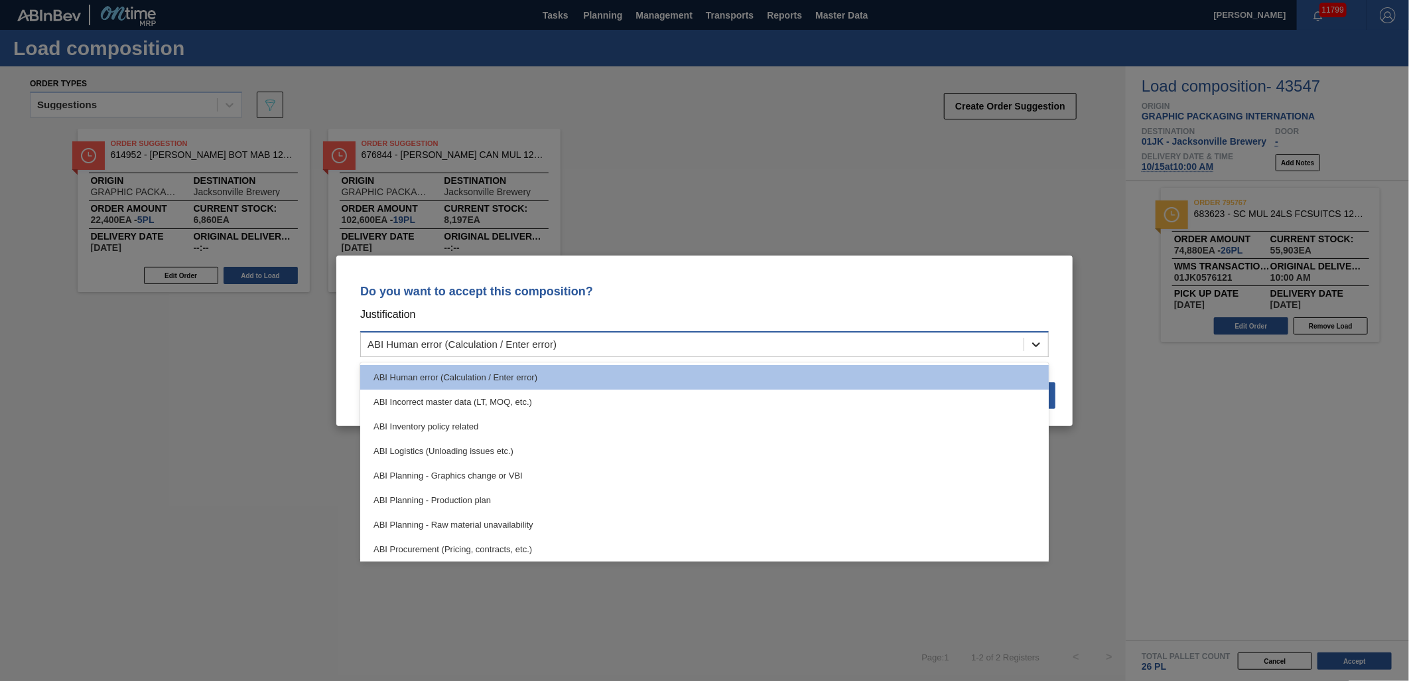
click at [1024, 339] on div at bounding box center [1036, 344] width 24 height 24
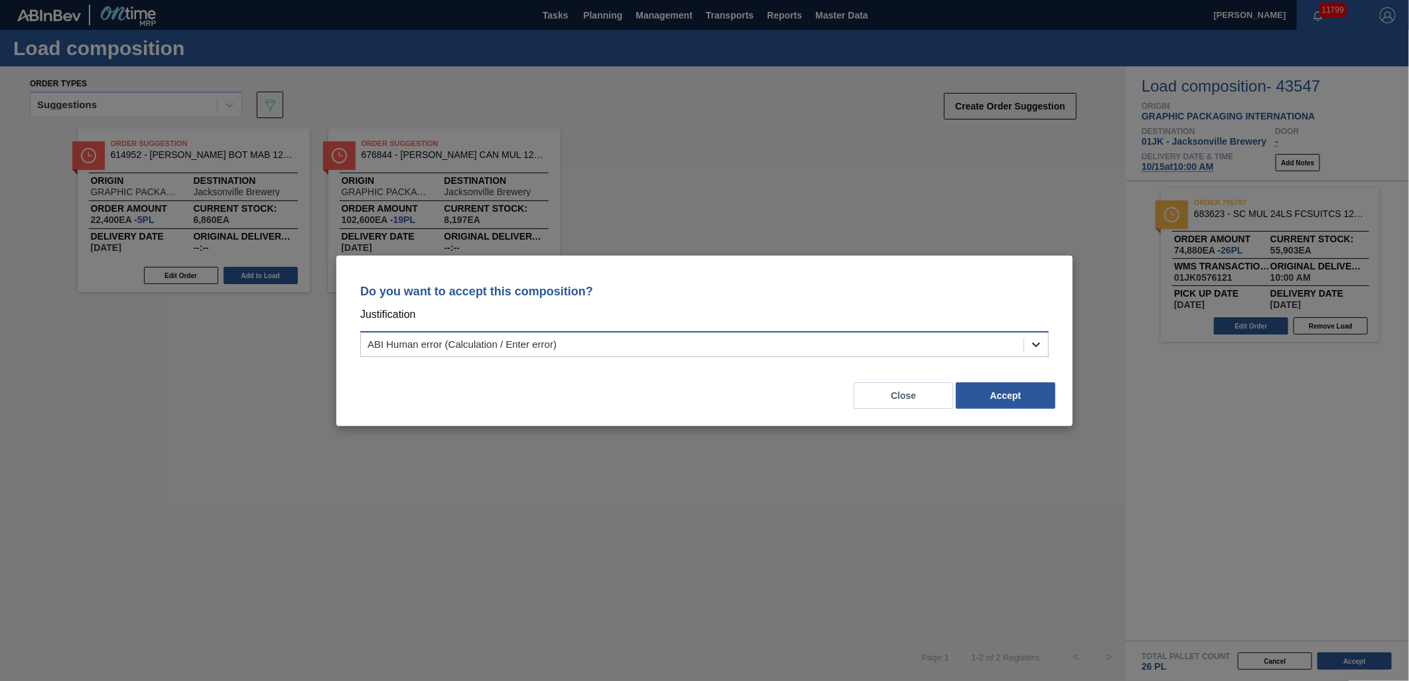
click at [1024, 339] on div at bounding box center [1036, 344] width 24 height 24
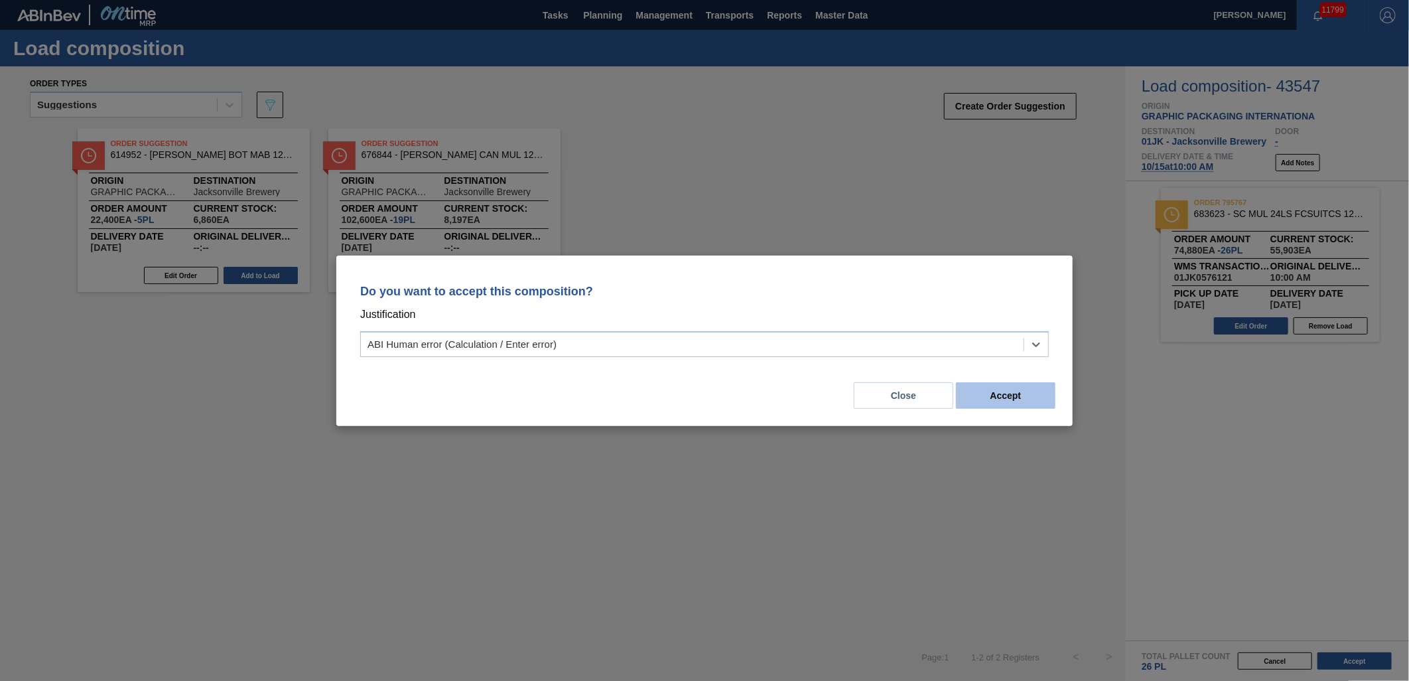
click at [1017, 388] on button "Accept" at bounding box center [1006, 395] width 100 height 27
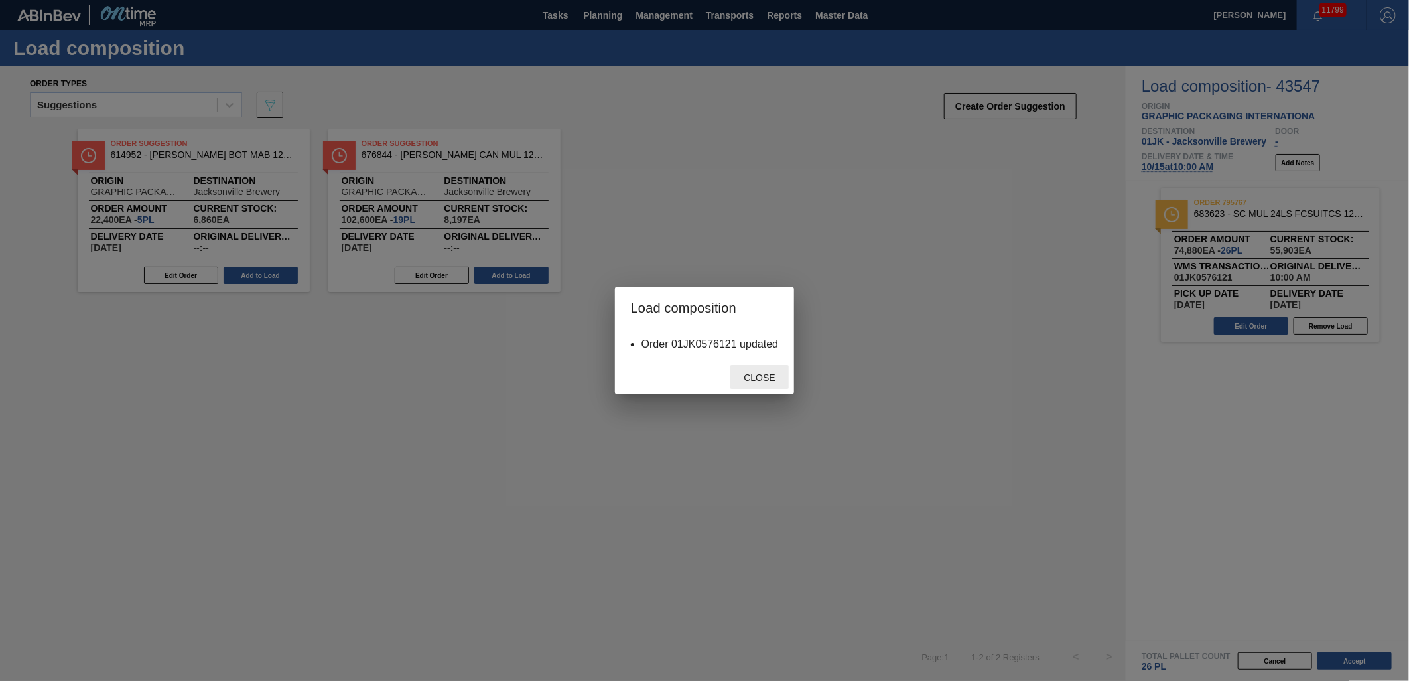
click at [771, 381] on span "Close" at bounding box center [759, 377] width 52 height 11
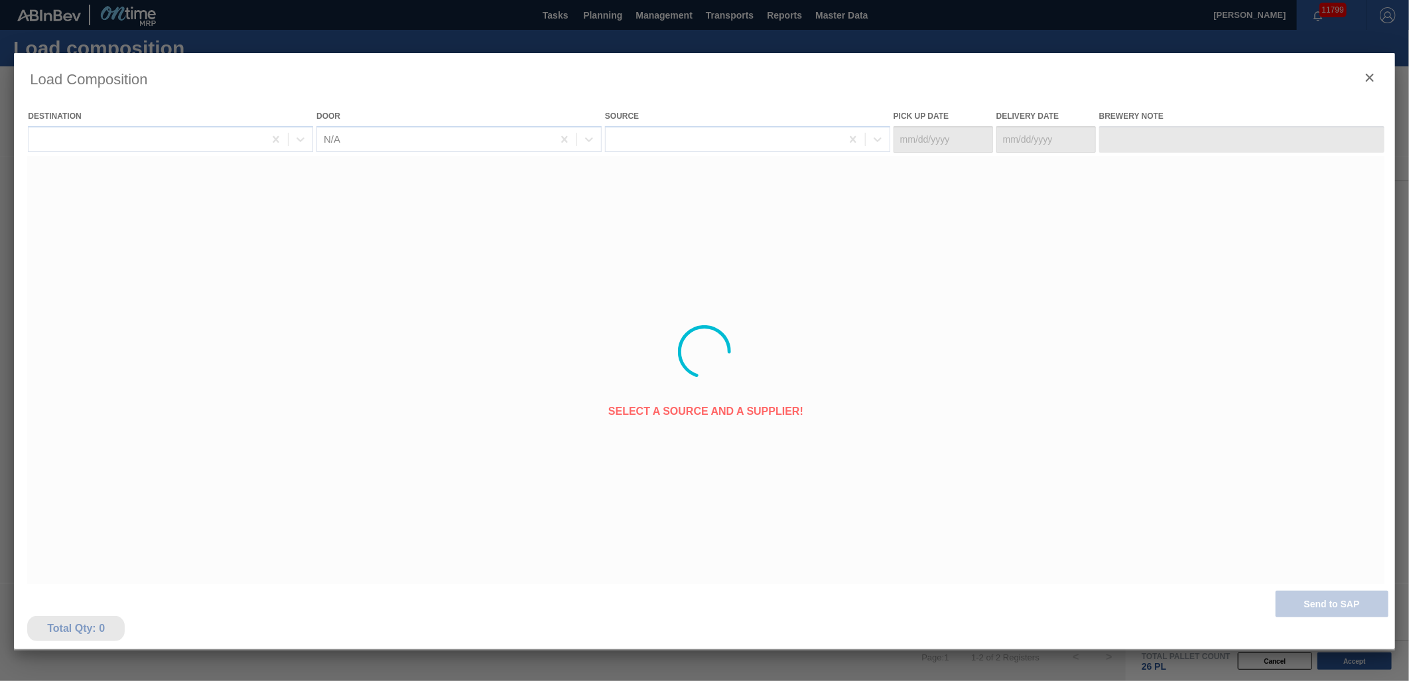
type Date "[DATE]"
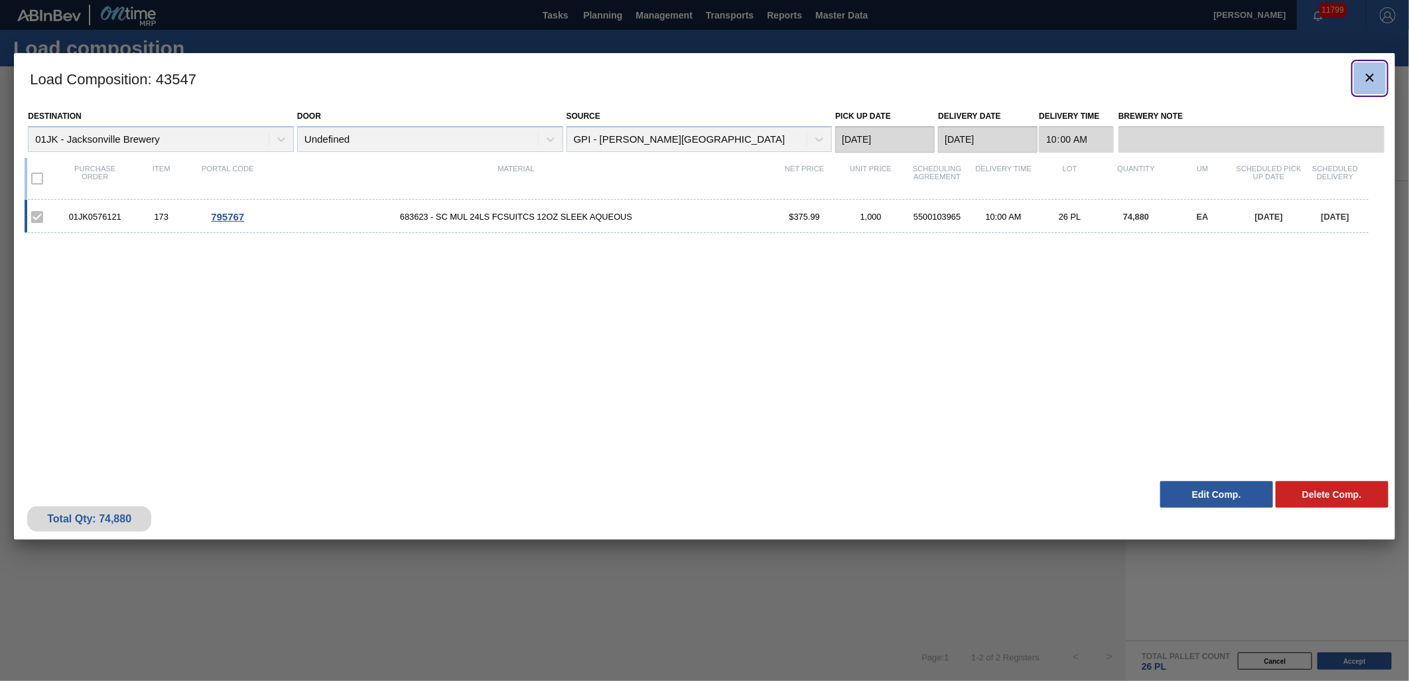
click at [1368, 70] on icon "botão de ícone" at bounding box center [1370, 78] width 16 height 16
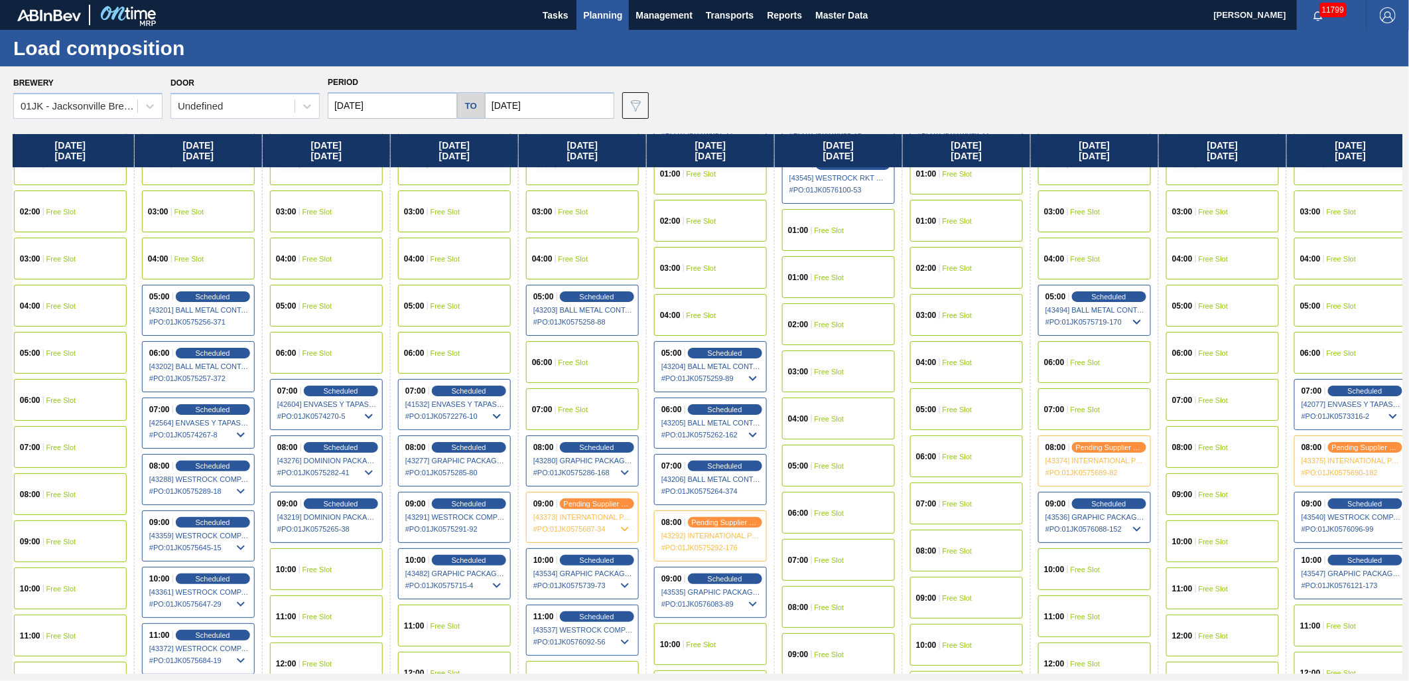
scroll to position [74, 519]
drag, startPoint x: 1294, startPoint y: 290, endPoint x: 771, endPoint y: 297, distance: 522.9
click at [771, 297] on div "Wednesday 10/01/2025 01:00 Free Slot 02:00 Free Slot 03:00 Free Slot 04:00 Free…" at bounding box center [707, 403] width 1389 height 539
click at [1110, 565] on div "10:00 Free Slot" at bounding box center [1094, 569] width 113 height 42
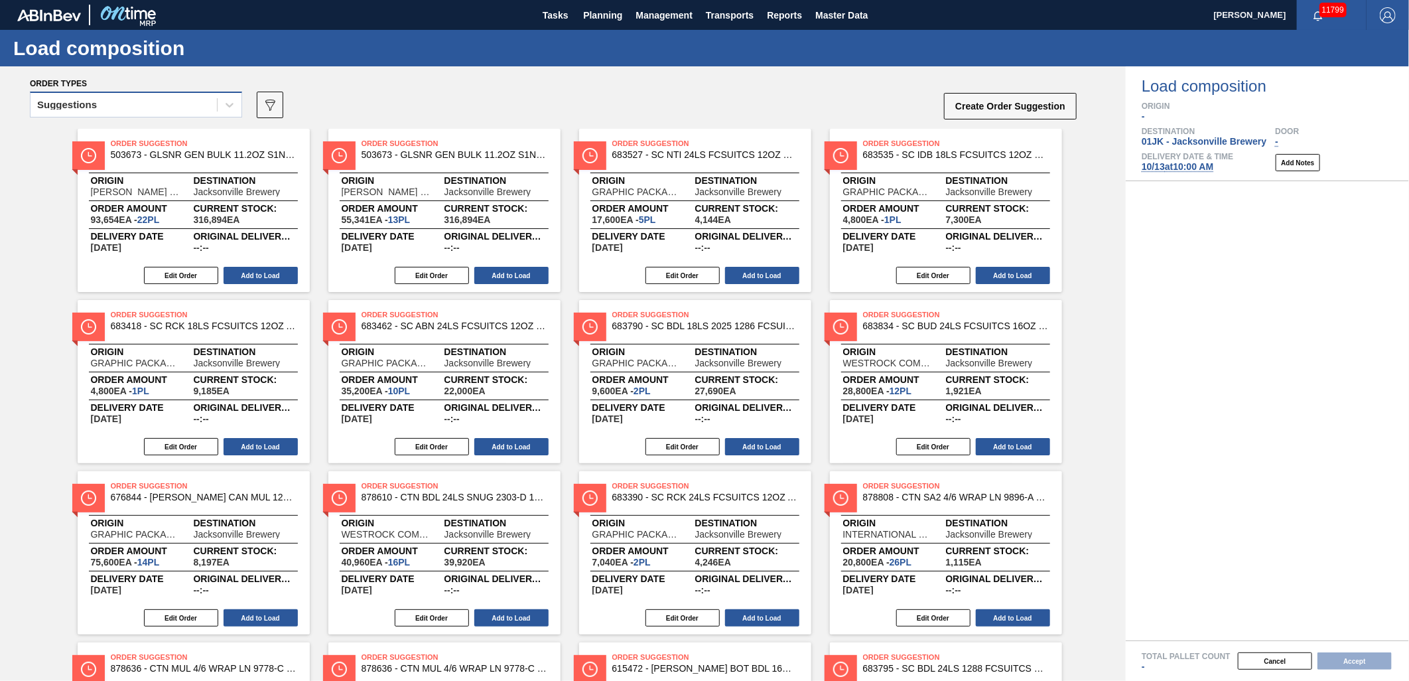
click at [108, 107] on div "Suggestions" at bounding box center [124, 105] width 186 height 19
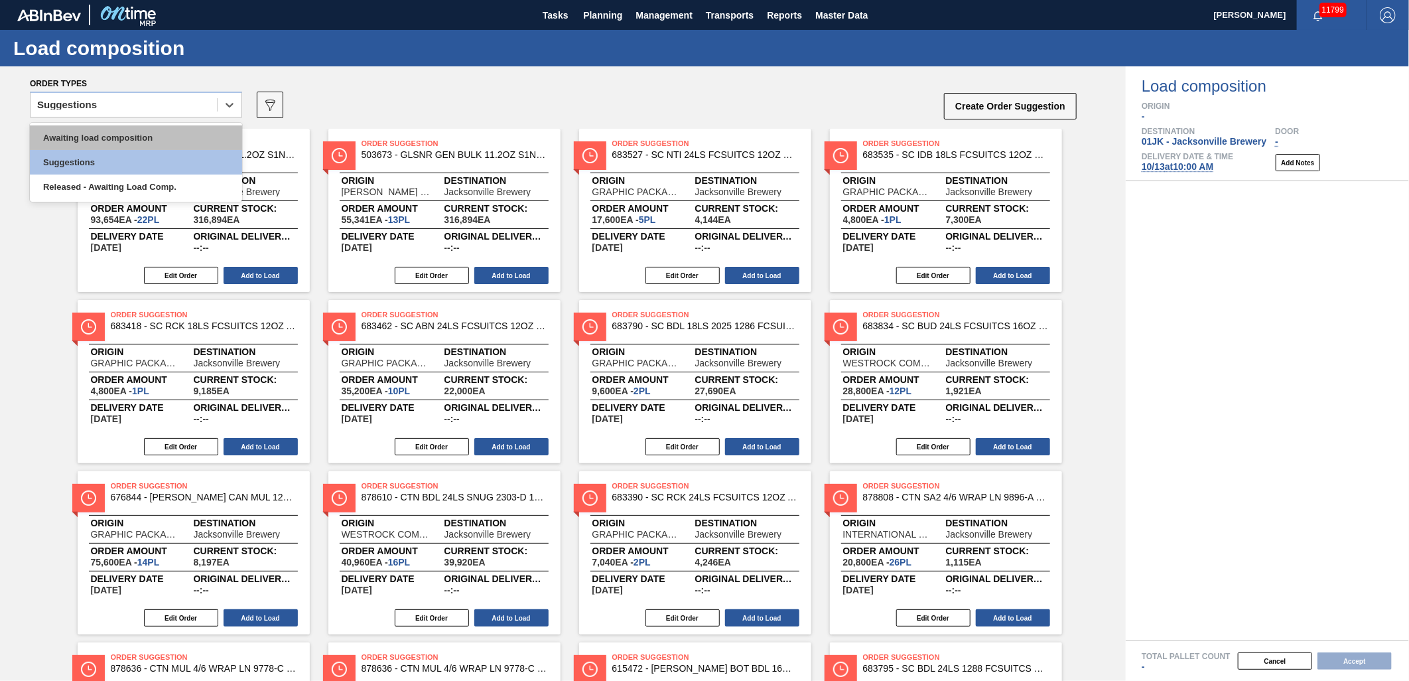
click at [100, 130] on div "Awaiting load composition" at bounding box center [136, 137] width 212 height 25
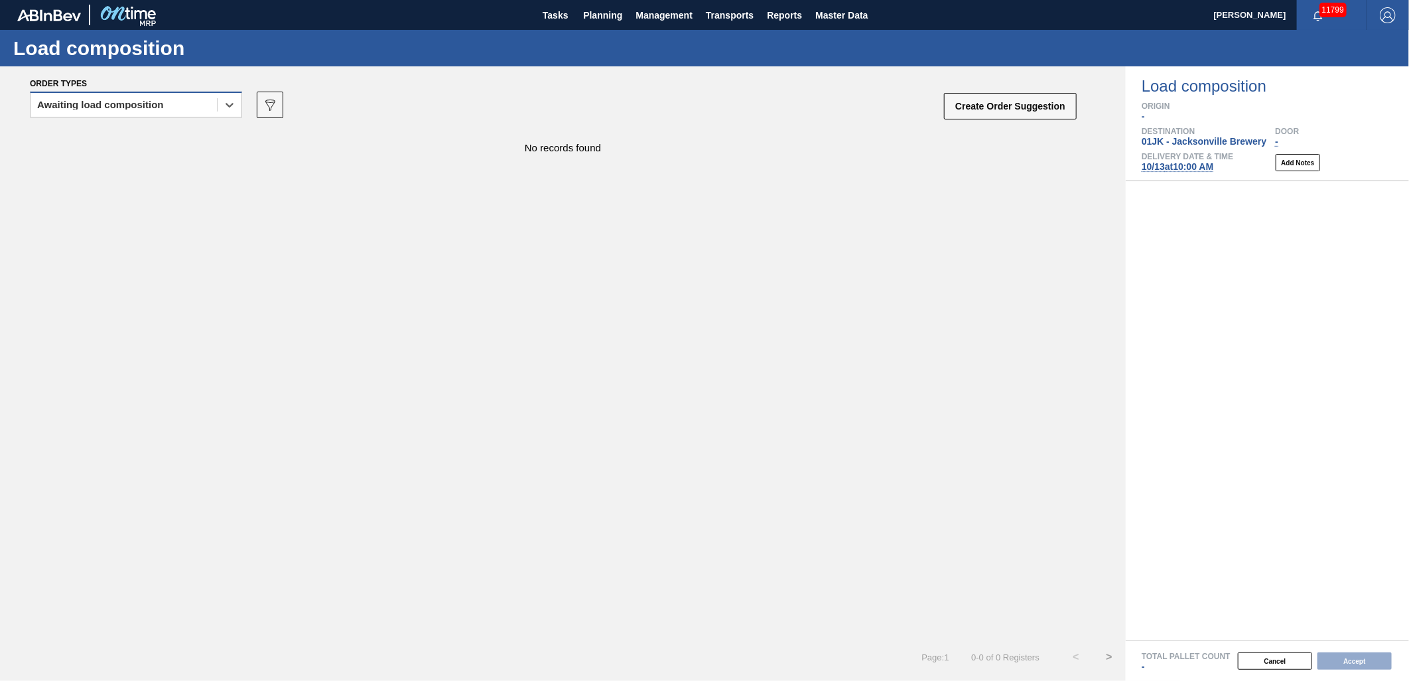
click at [174, 113] on div "Awaiting load composition" at bounding box center [124, 105] width 186 height 19
click at [168, 131] on div "Awaiting load composition" at bounding box center [136, 137] width 212 height 25
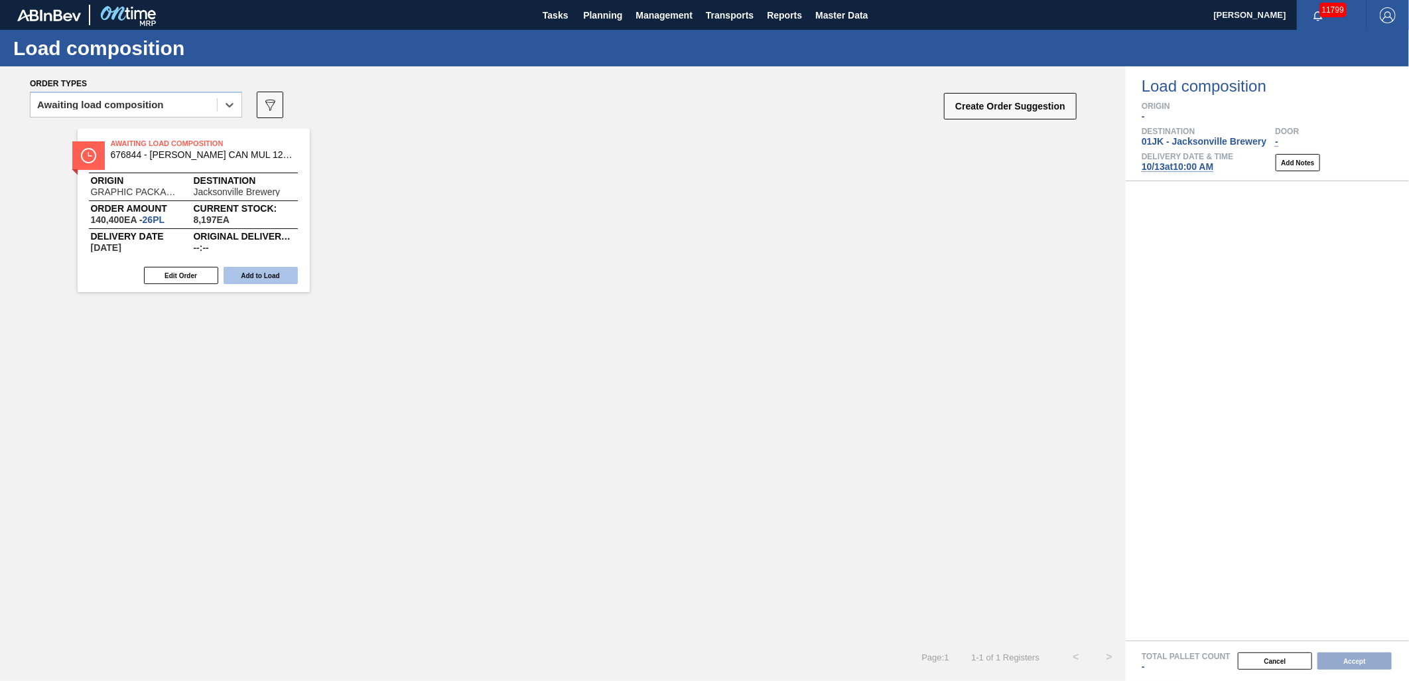
click at [289, 273] on button "Add to Load" at bounding box center [261, 275] width 74 height 17
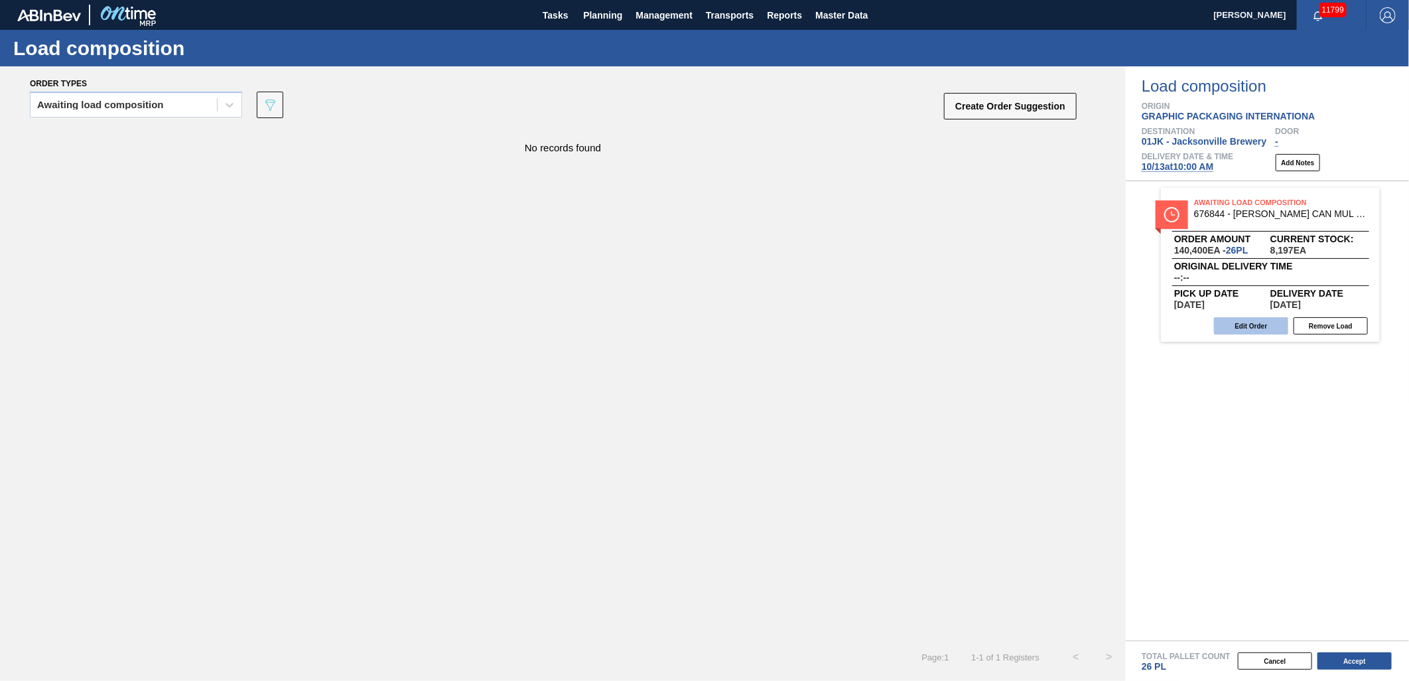
click at [1257, 324] on button "Edit Order" at bounding box center [1251, 325] width 74 height 17
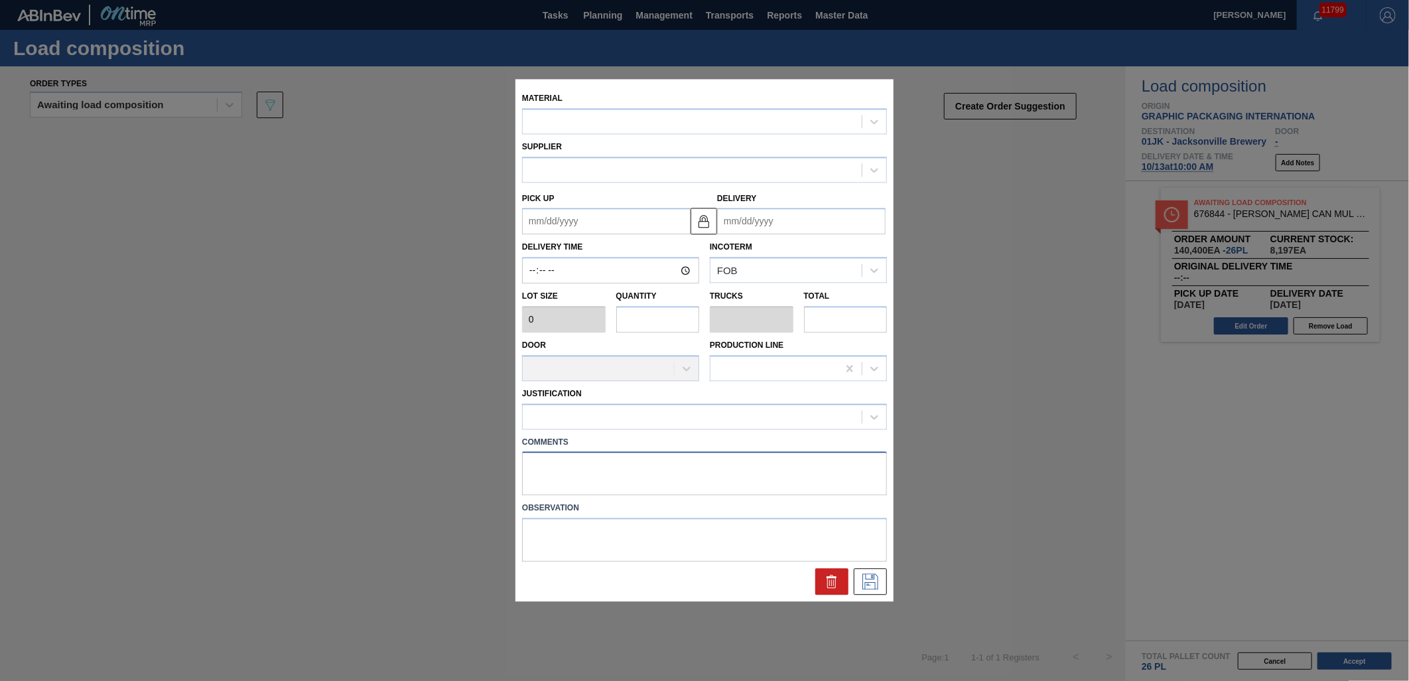
click at [691, 487] on textarea at bounding box center [704, 474] width 365 height 44
type textarea "DROP"
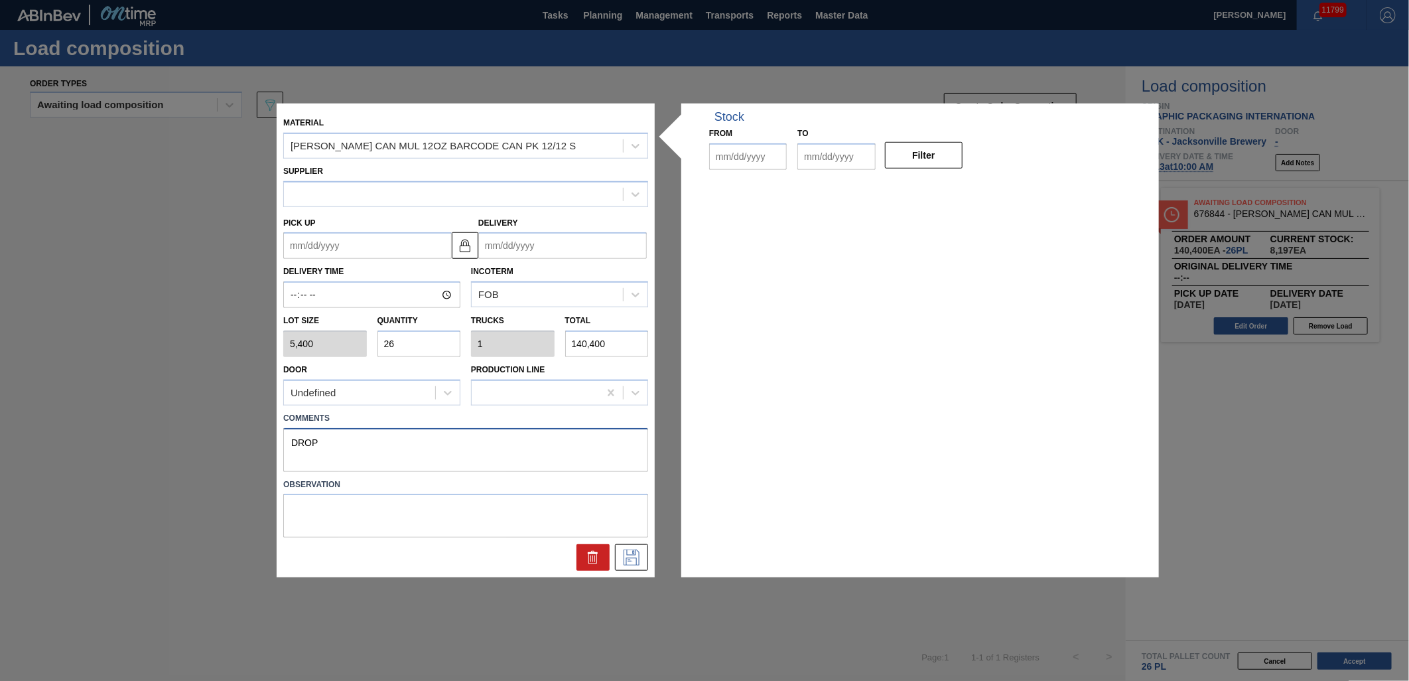
type input "5,400"
type input "26"
type input "1"
type input "140,400"
type up "[DATE]"
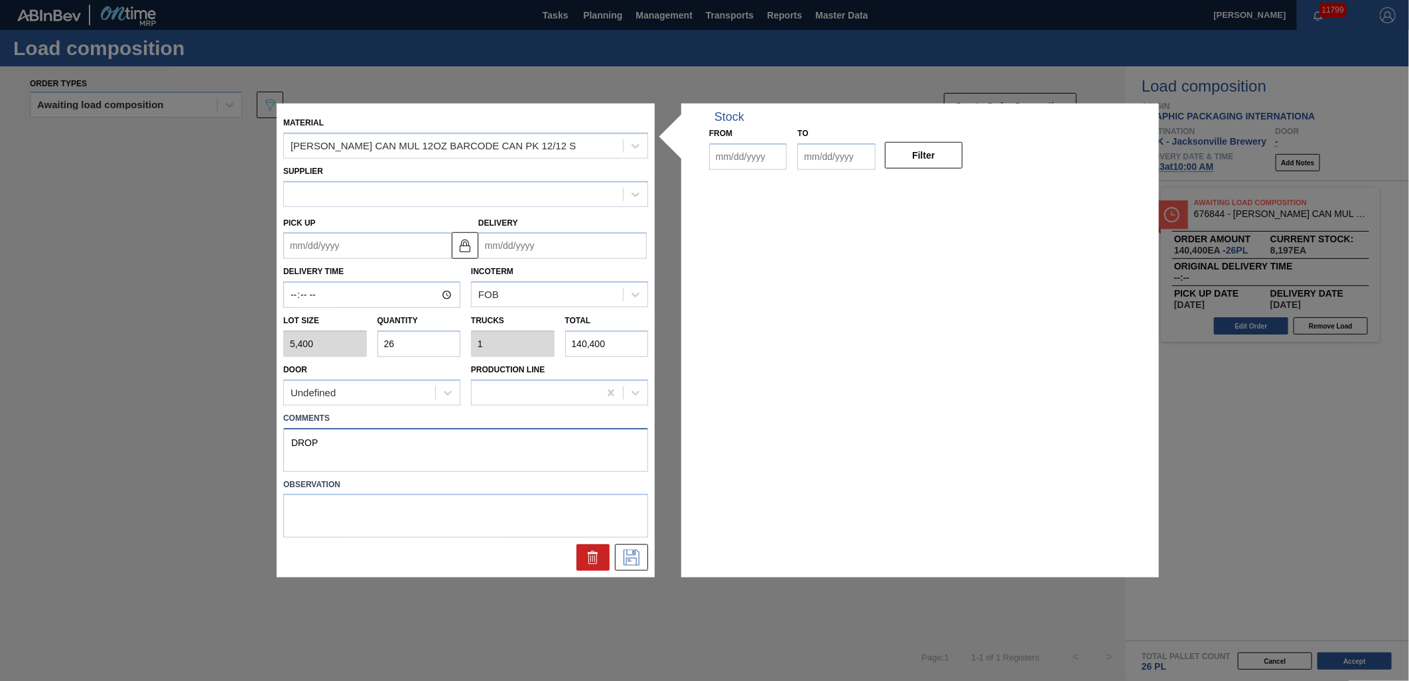
type input "[DATE]"
type textarea "DROP"
click at [637, 552] on icon at bounding box center [631, 557] width 21 height 16
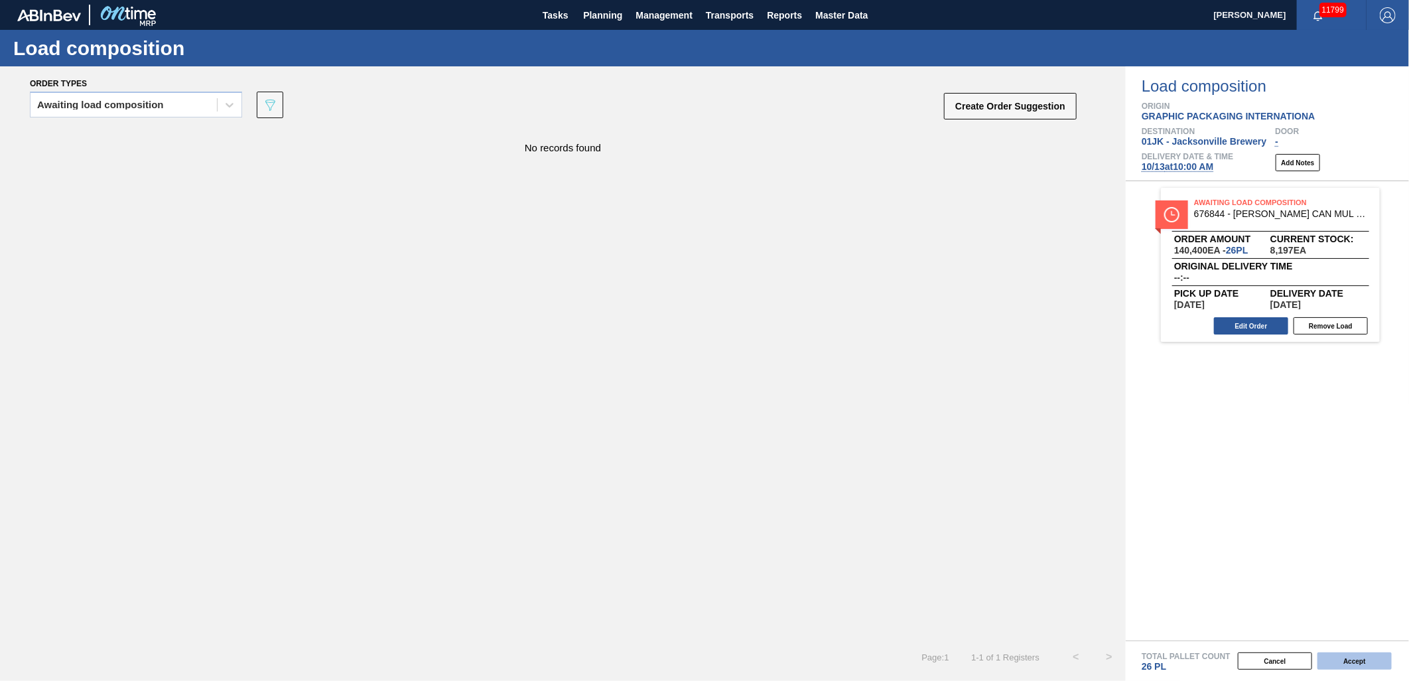
click at [1337, 659] on button "Accept" at bounding box center [1355, 660] width 74 height 17
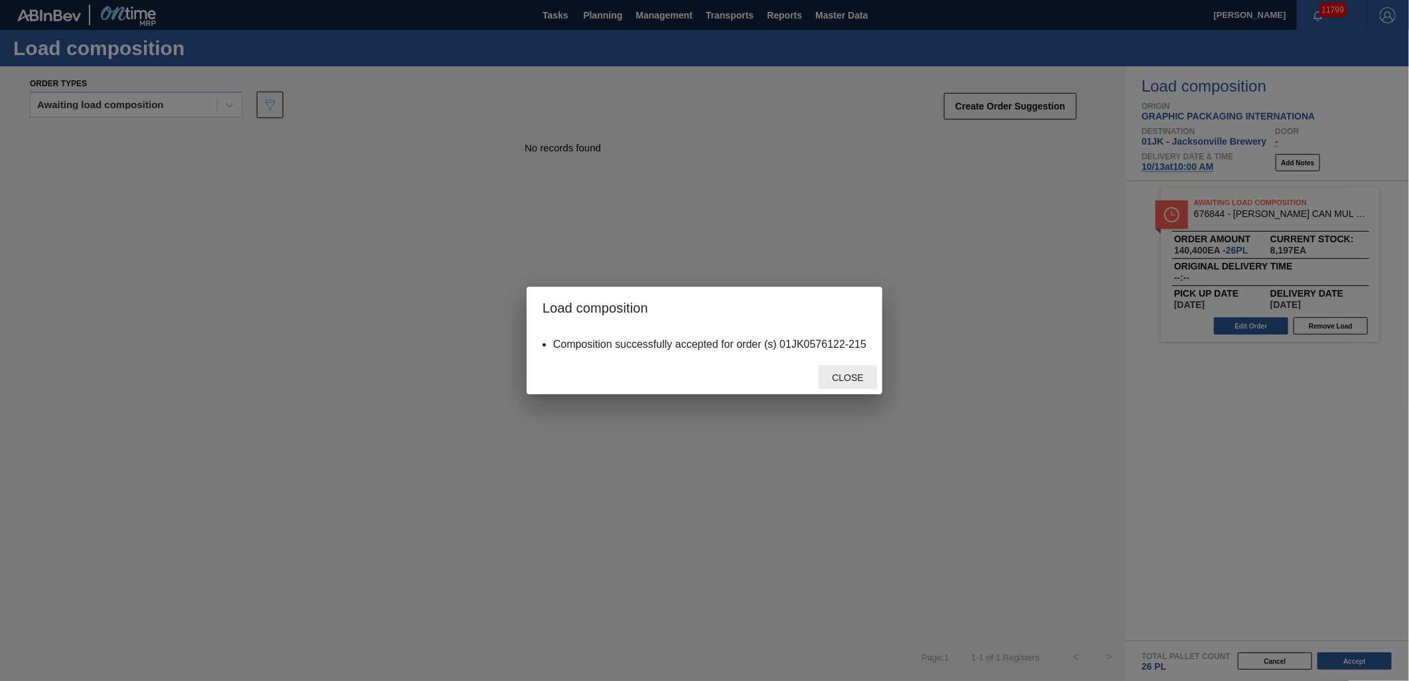
click at [857, 379] on span "Close" at bounding box center [847, 377] width 52 height 11
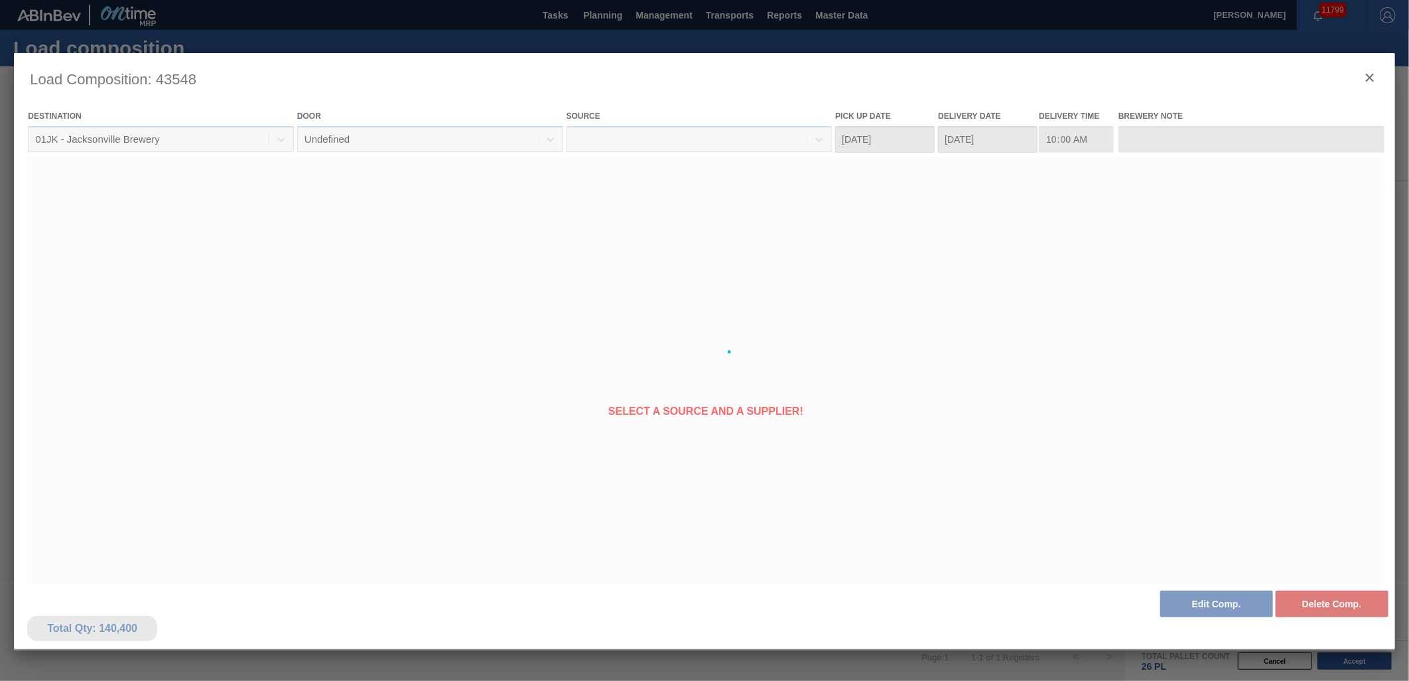
type Date "[DATE]"
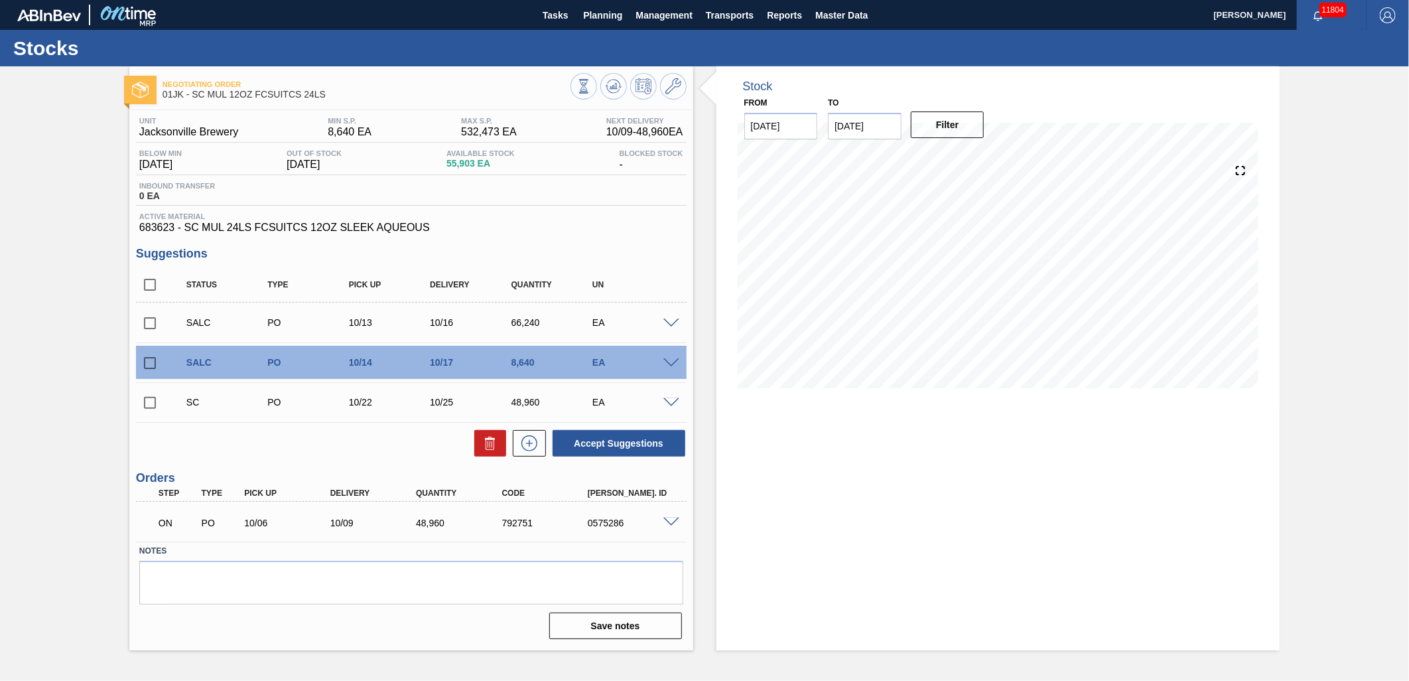
click at [664, 402] on span at bounding box center [671, 403] width 16 height 10
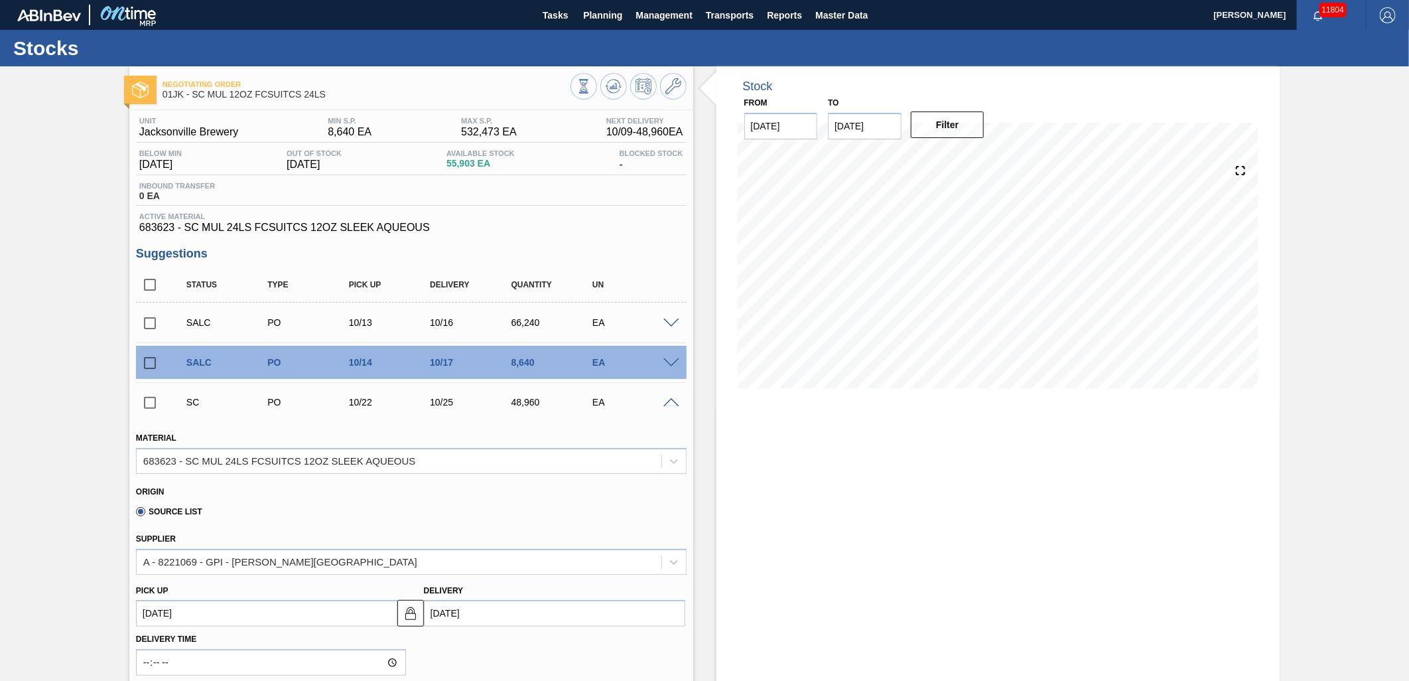
click at [671, 396] on div "SC PO 10/22 10/25 48,960 EA" at bounding box center [411, 401] width 551 height 33
click at [671, 402] on span at bounding box center [671, 403] width 16 height 10
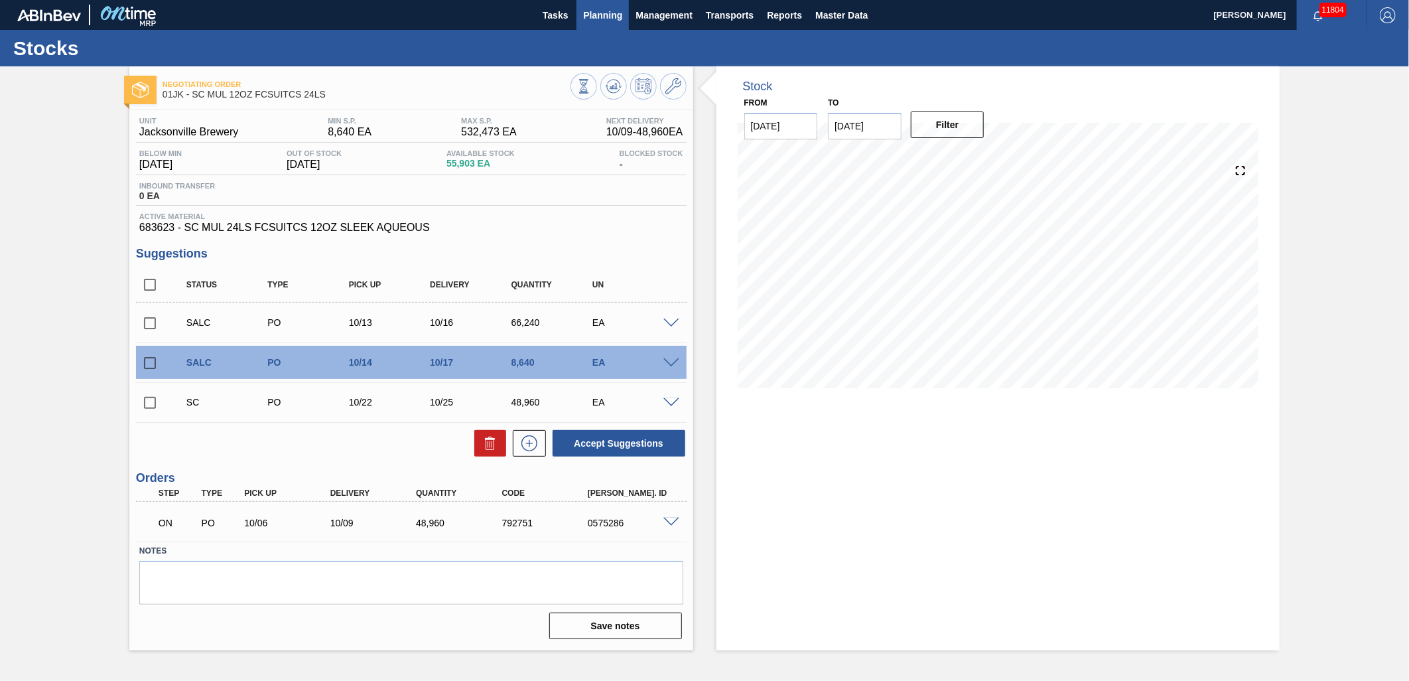
click at [614, 12] on span "Planning" at bounding box center [602, 15] width 39 height 16
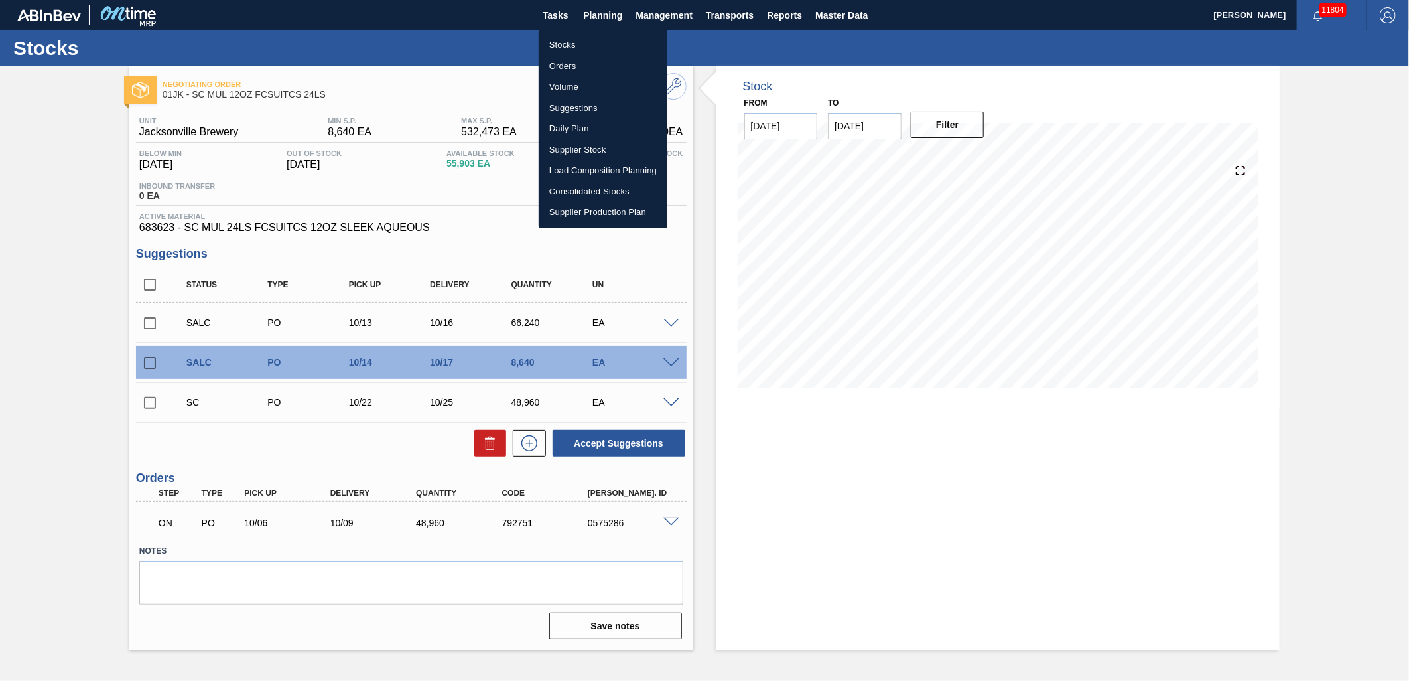
drag, startPoint x: 580, startPoint y: 102, endPoint x: 1367, endPoint y: 161, distance: 789.1
click at [580, 102] on li "Suggestions" at bounding box center [603, 108] width 129 height 21
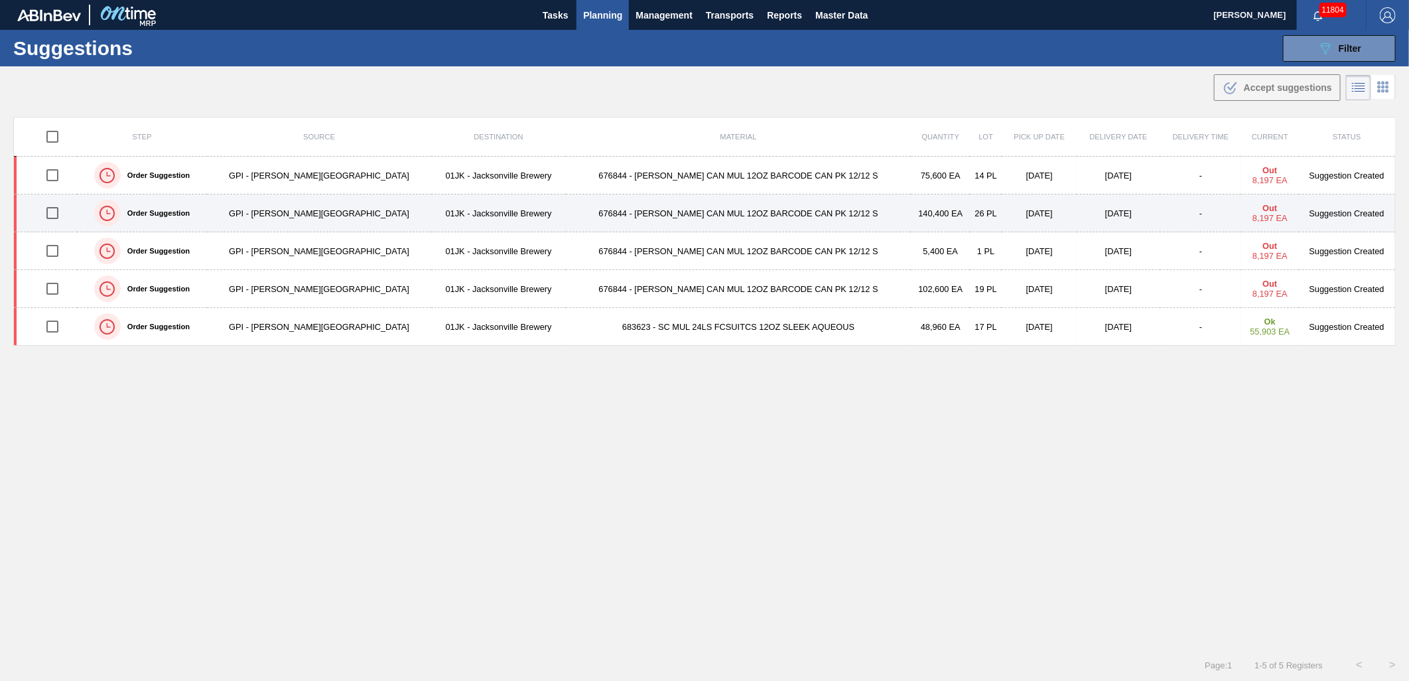
drag, startPoint x: 57, startPoint y: 214, endPoint x: 100, endPoint y: 211, distance: 43.3
click at [57, 214] on input "checkbox" at bounding box center [52, 213] width 28 height 28
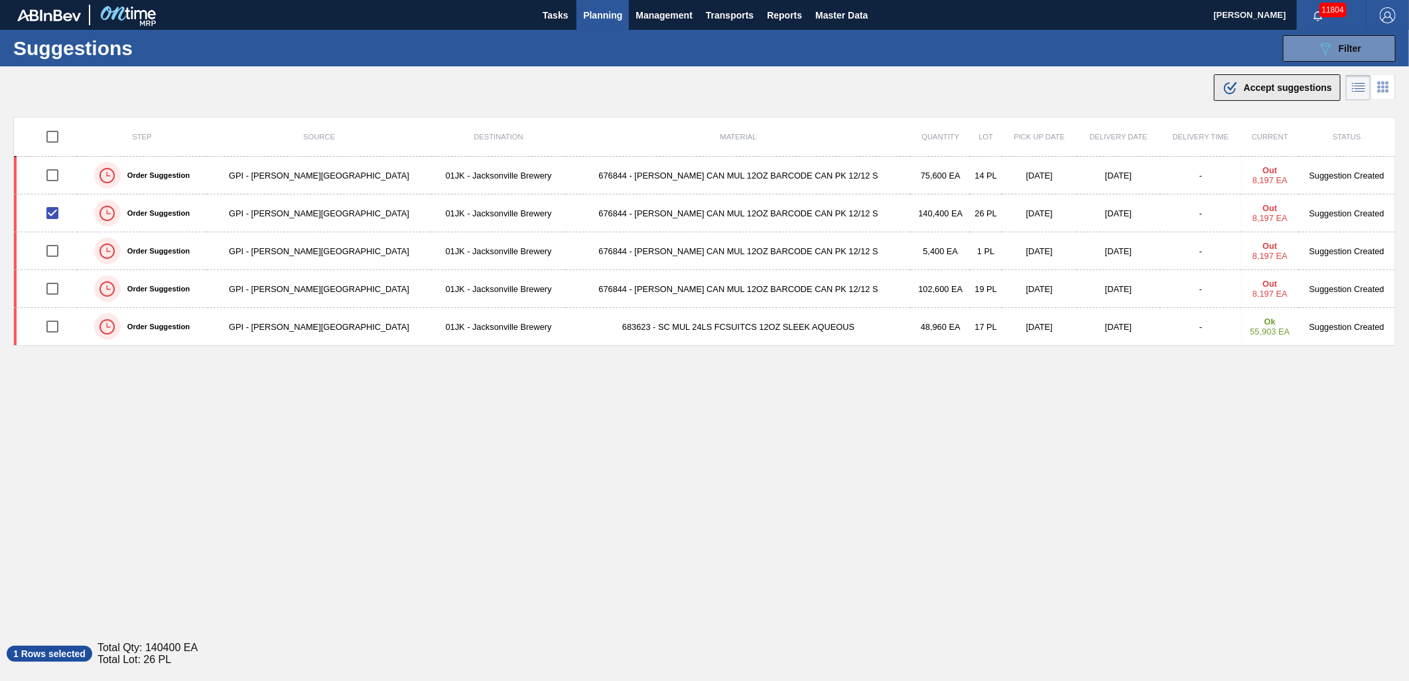
click at [1257, 94] on div ".b{fill:var(--color-action-default)} Accept suggestions" at bounding box center [1277, 88] width 109 height 16
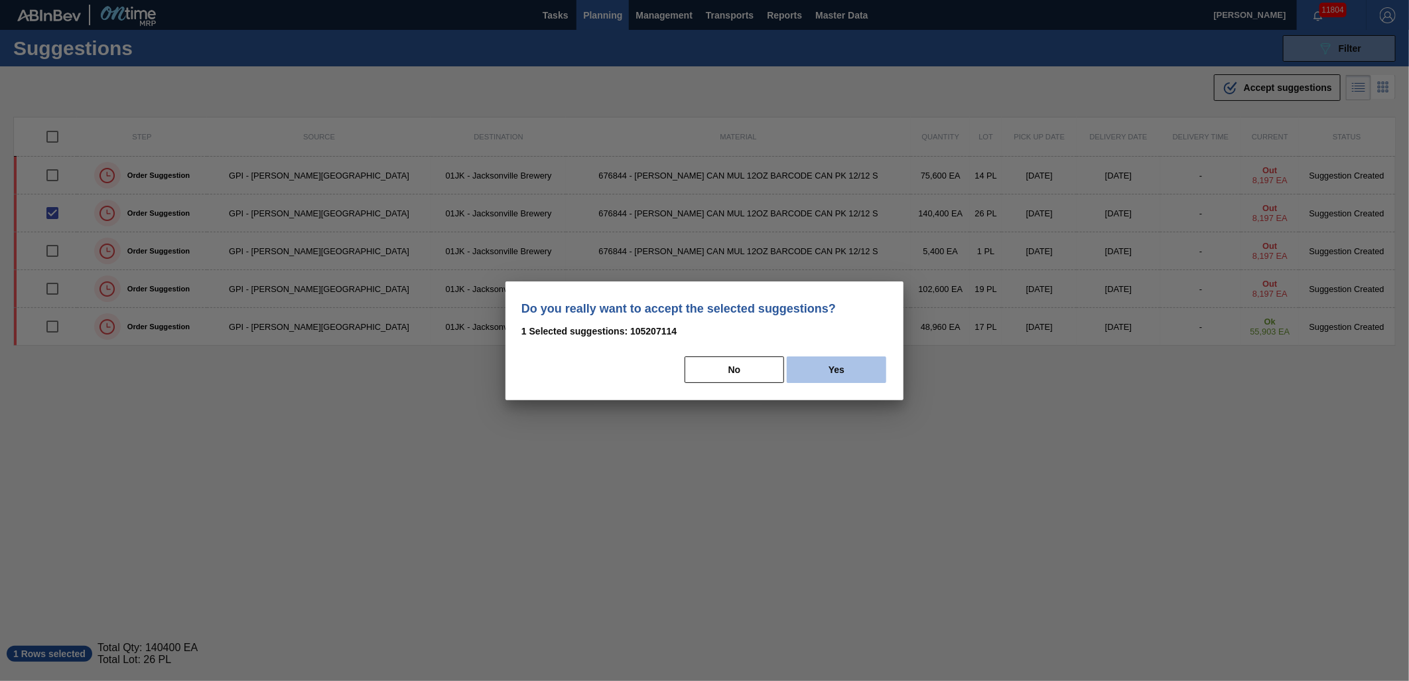
click at [843, 366] on button "Yes" at bounding box center [837, 369] width 100 height 27
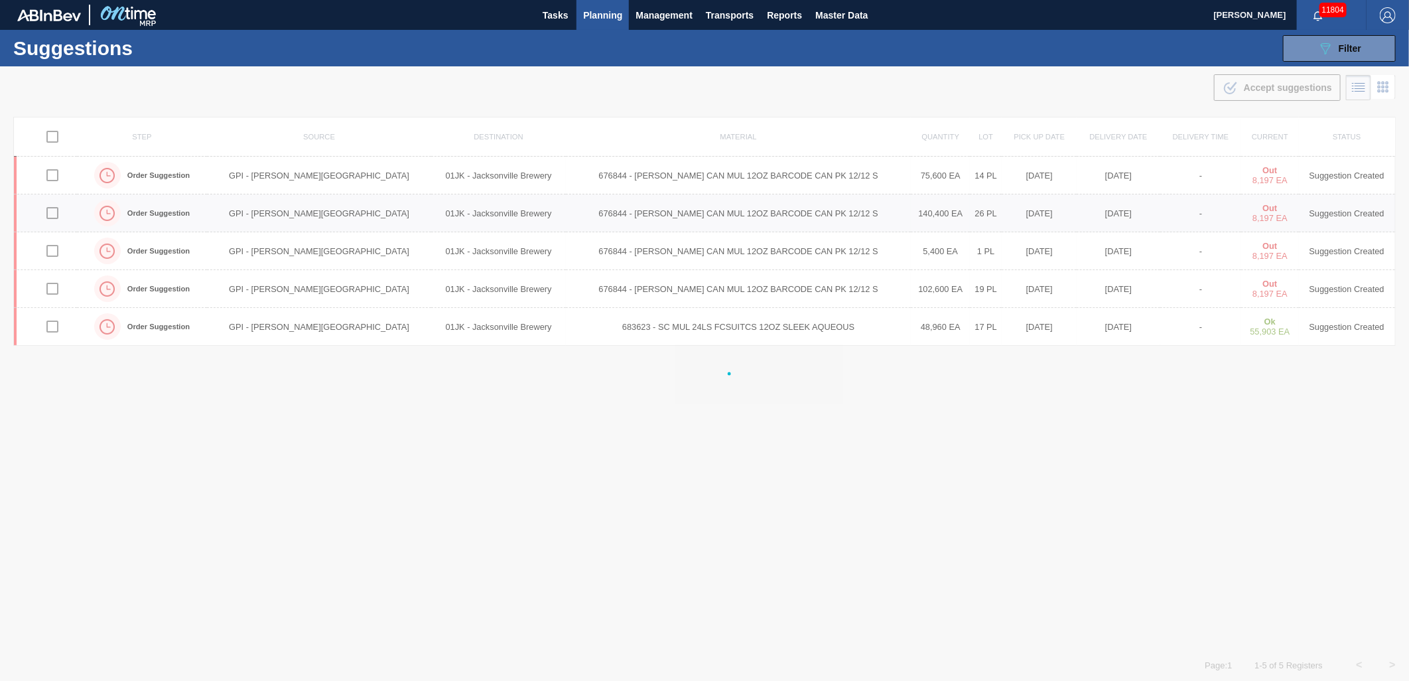
checkbox input "false"
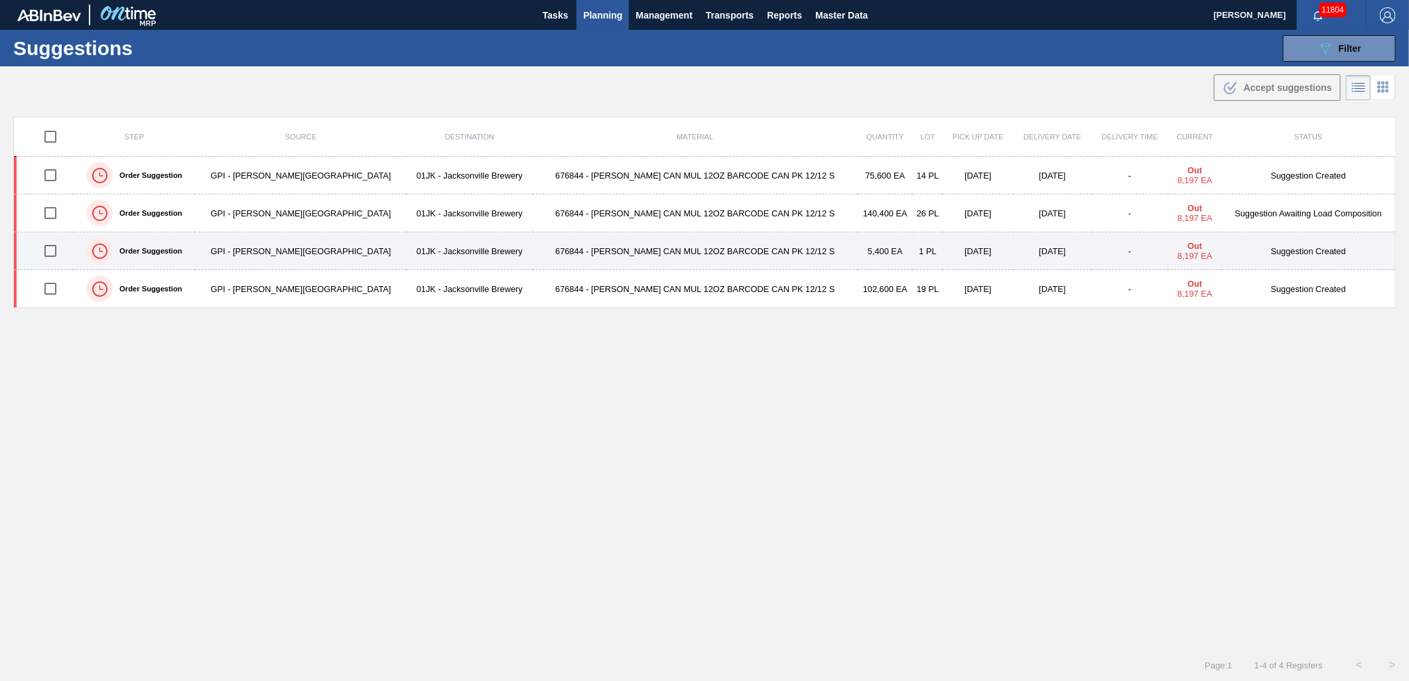
click at [943, 262] on td "[DATE]" at bounding box center [978, 251] width 70 height 38
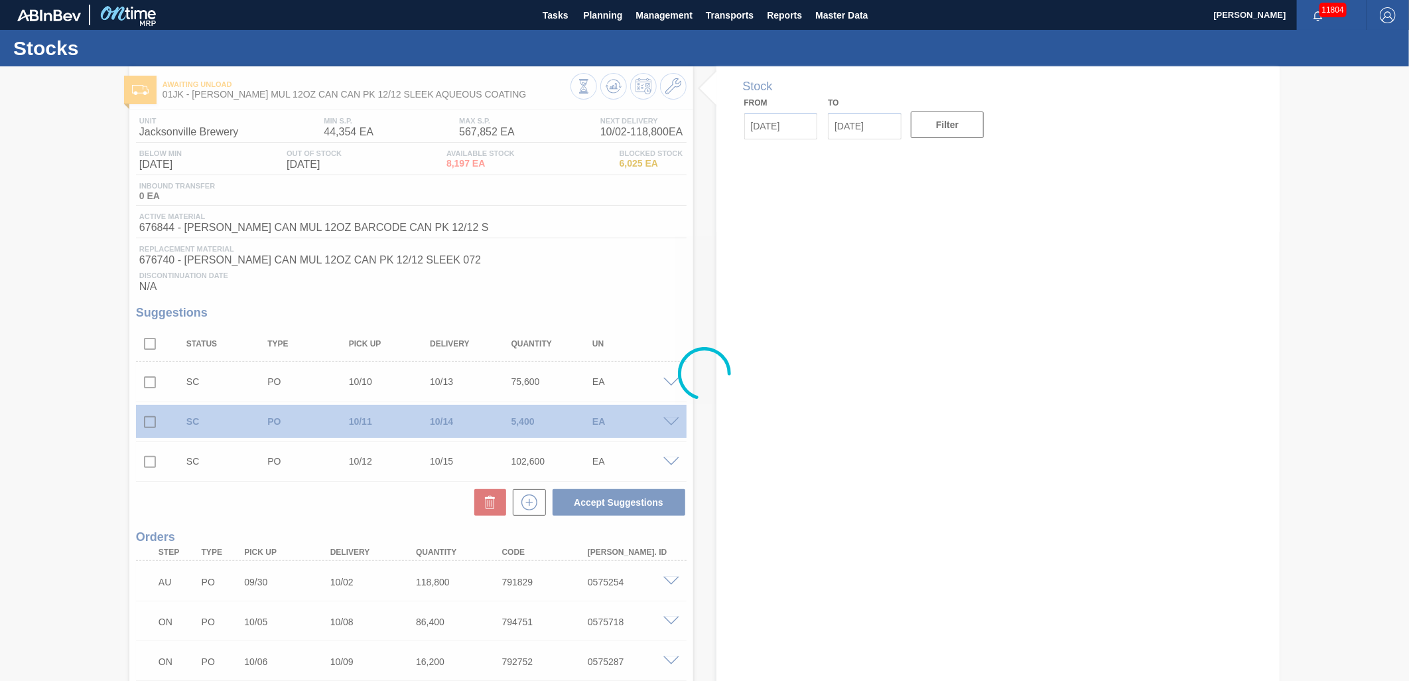
type input "[DATE]"
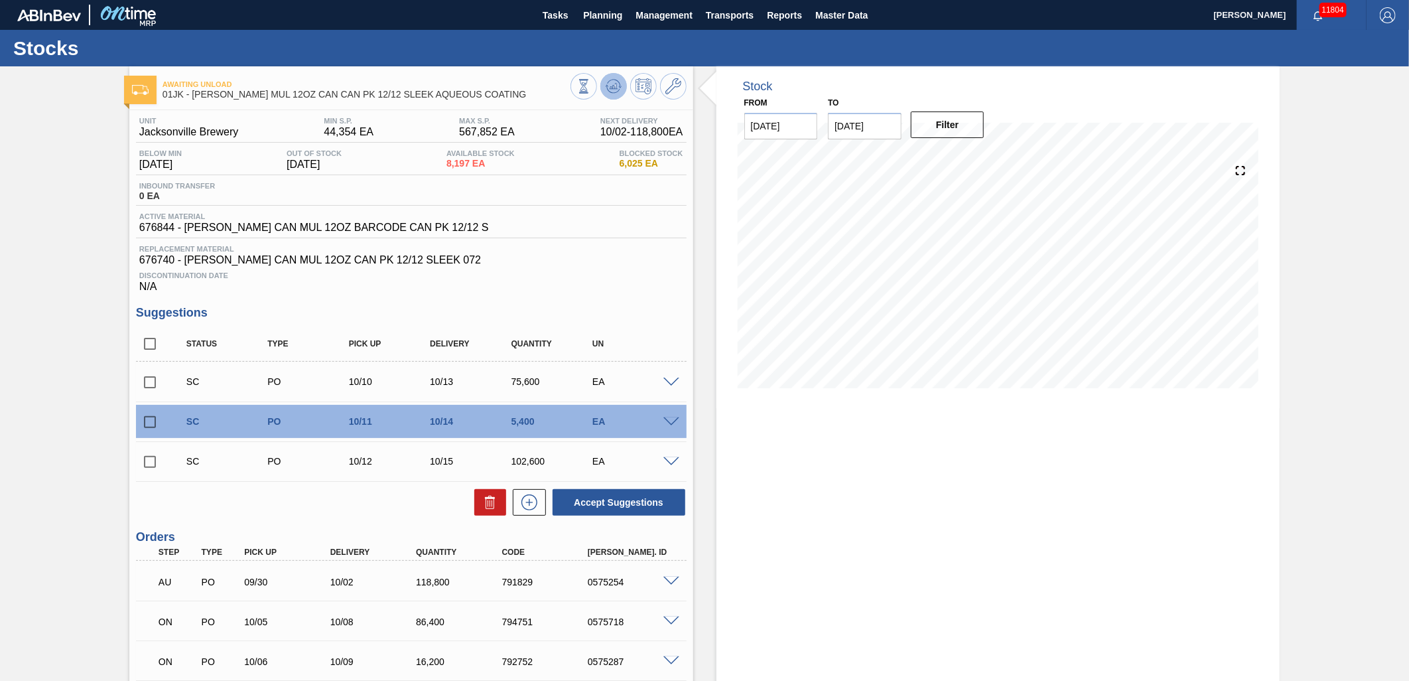
click at [620, 94] on span at bounding box center [614, 86] width 16 height 16
click at [624, 85] on button at bounding box center [613, 86] width 27 height 27
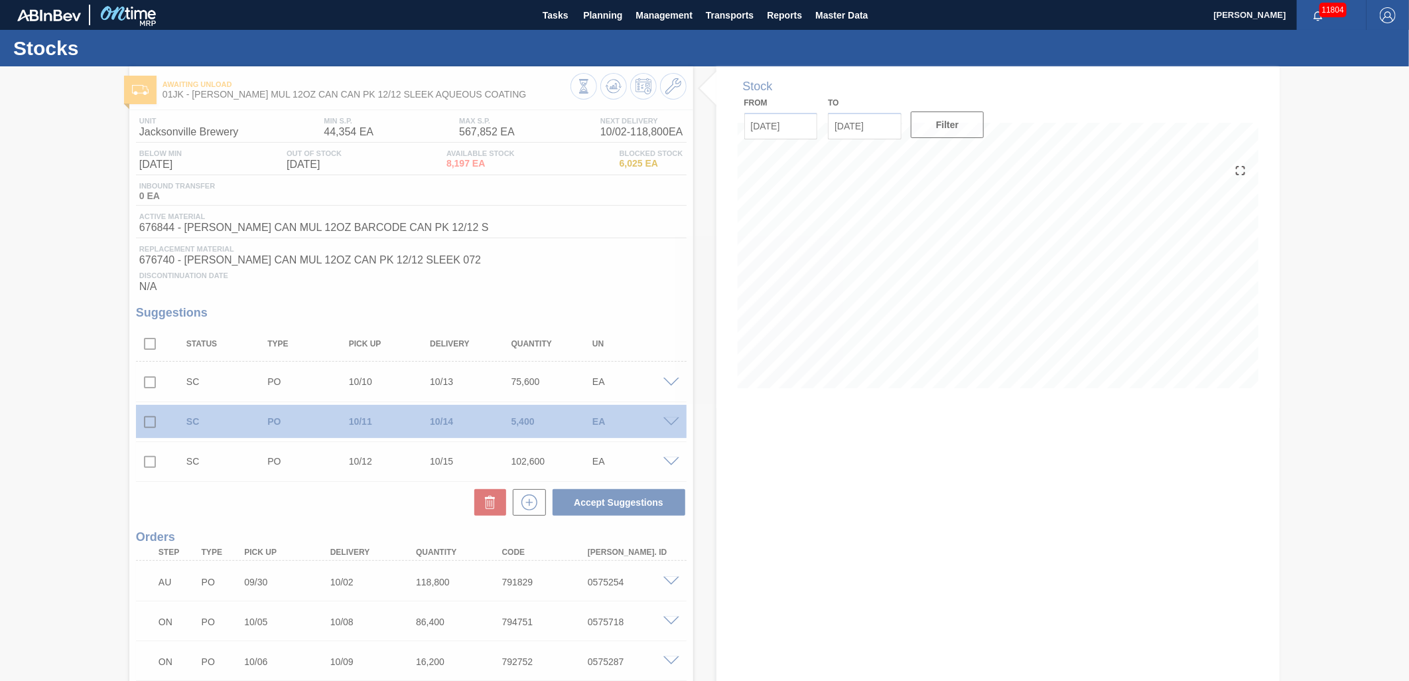
scroll to position [29, 0]
